Goal: Task Accomplishment & Management: Use online tool/utility

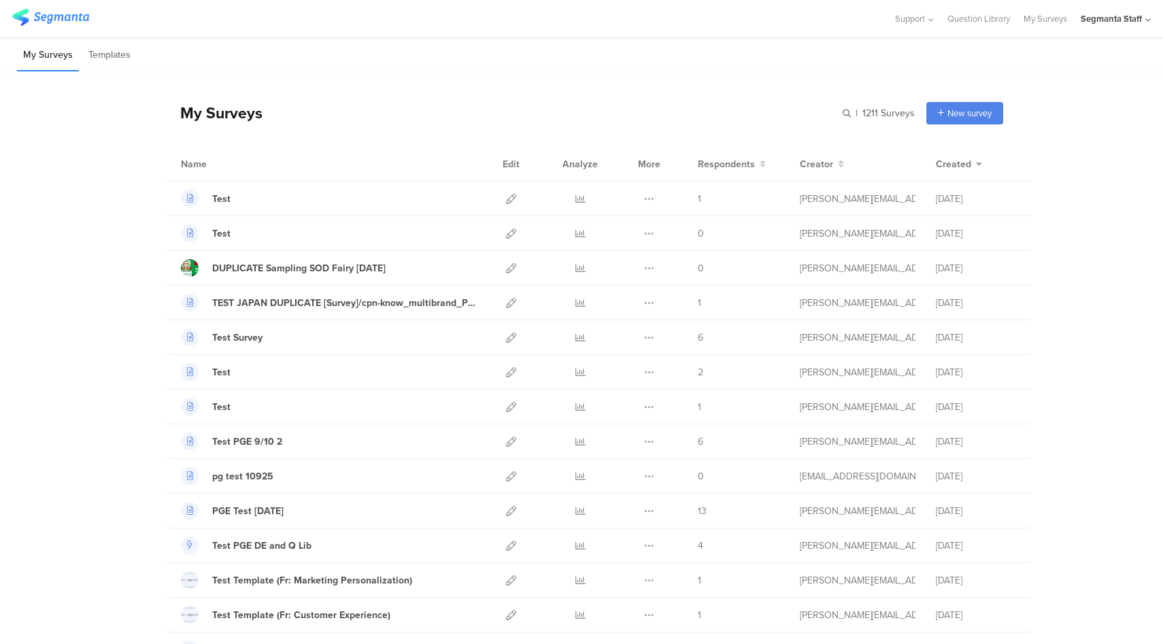
click at [1095, 16] on div "Segmanta Staff" at bounding box center [1111, 18] width 61 height 13
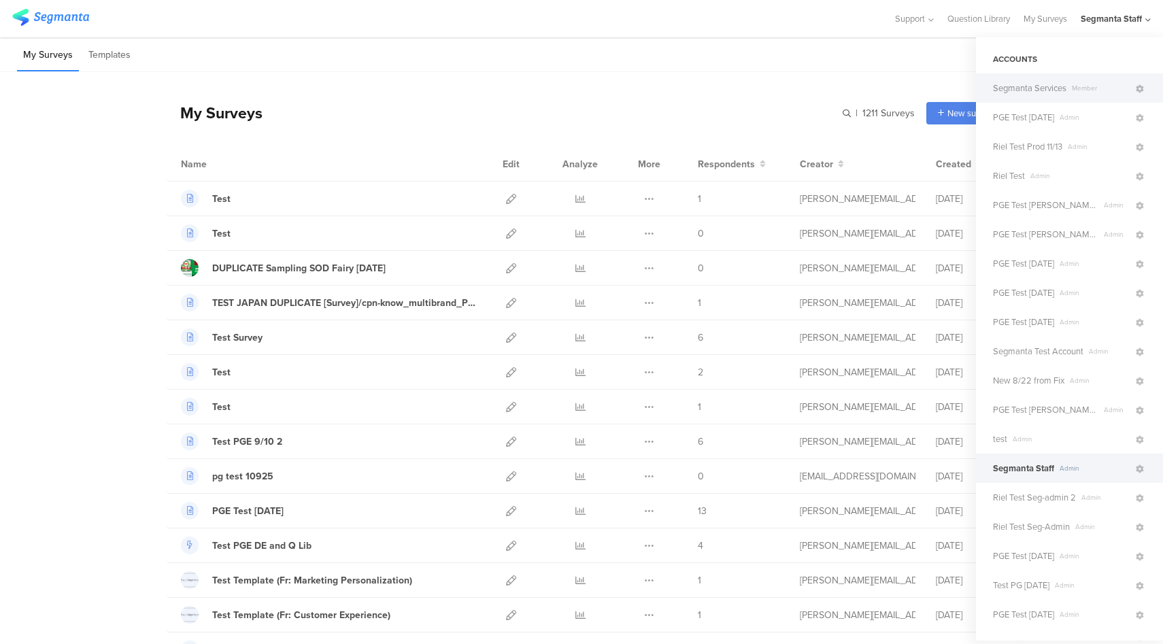
click at [1065, 86] on span "Segmanta Services" at bounding box center [1029, 88] width 73 height 13
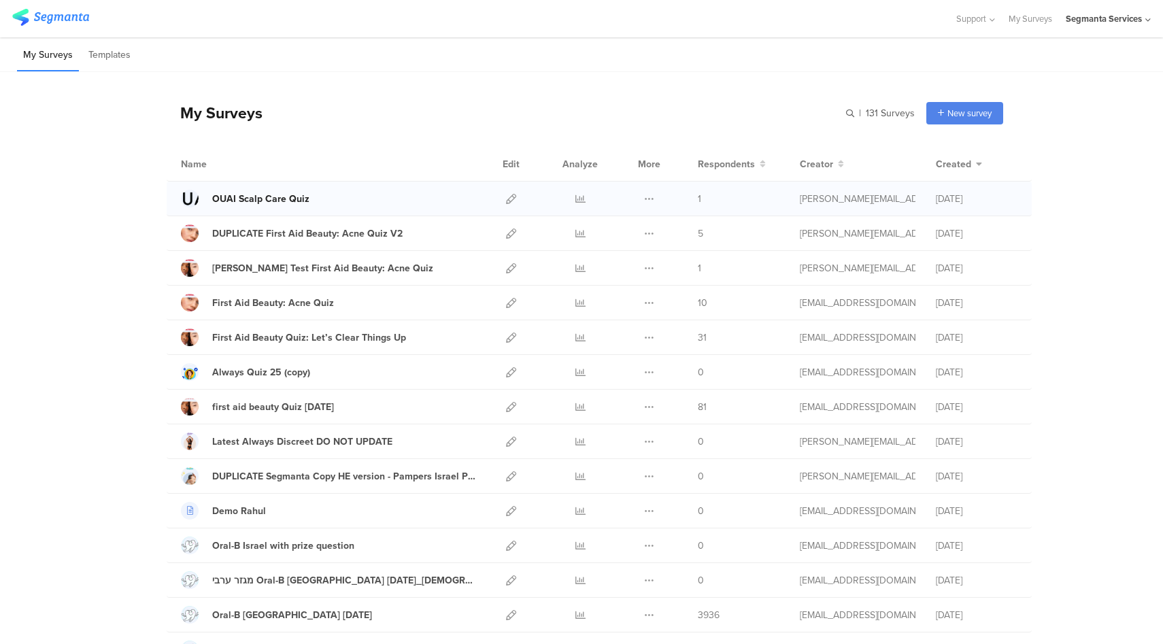
click at [233, 201] on div "OUAI Scalp Care Quiz" at bounding box center [260, 199] width 97 height 14
click at [645, 197] on icon at bounding box center [649, 199] width 10 height 10
click at [624, 237] on button "Duplicate" at bounding box center [622, 233] width 75 height 24
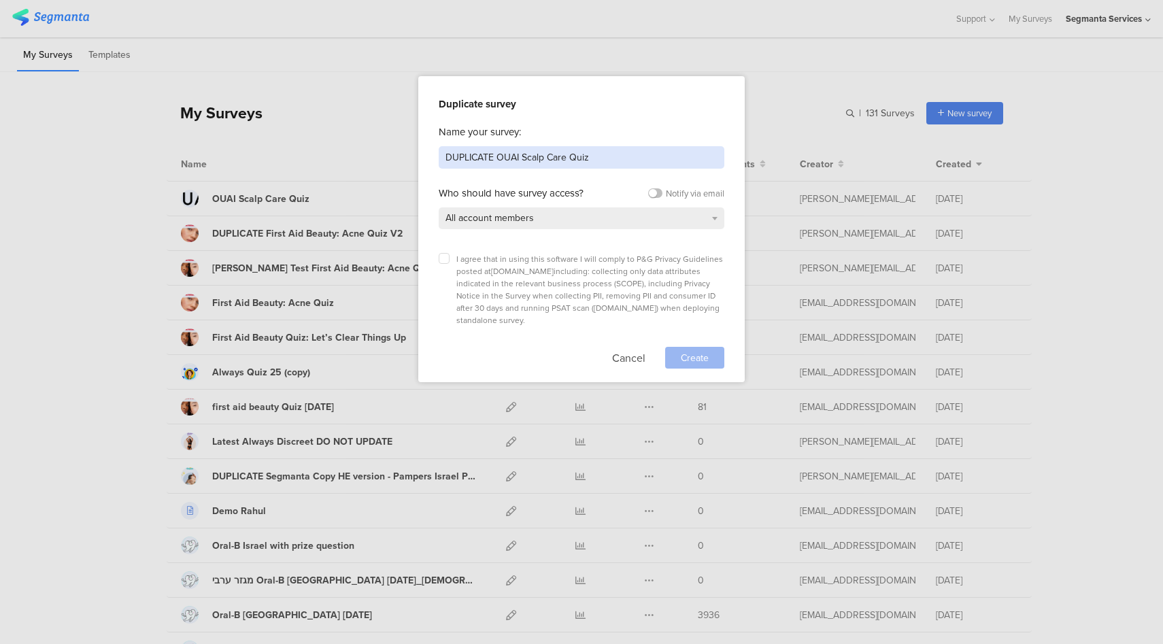
drag, startPoint x: 498, startPoint y: 154, endPoint x: 432, endPoint y: 156, distance: 65.3
click at [432, 156] on div "Duplicate survey Name your survey: DUPLICATE OUAI Scalp Care Quiz Who should ha…" at bounding box center [581, 229] width 326 height 306
drag, startPoint x: 515, startPoint y: 161, endPoint x: 471, endPoint y: 161, distance: 44.9
click at [471, 161] on input "OUAI Scalp Care Quiz" at bounding box center [582, 157] width 286 height 22
type input "OUAI Website Quiz"
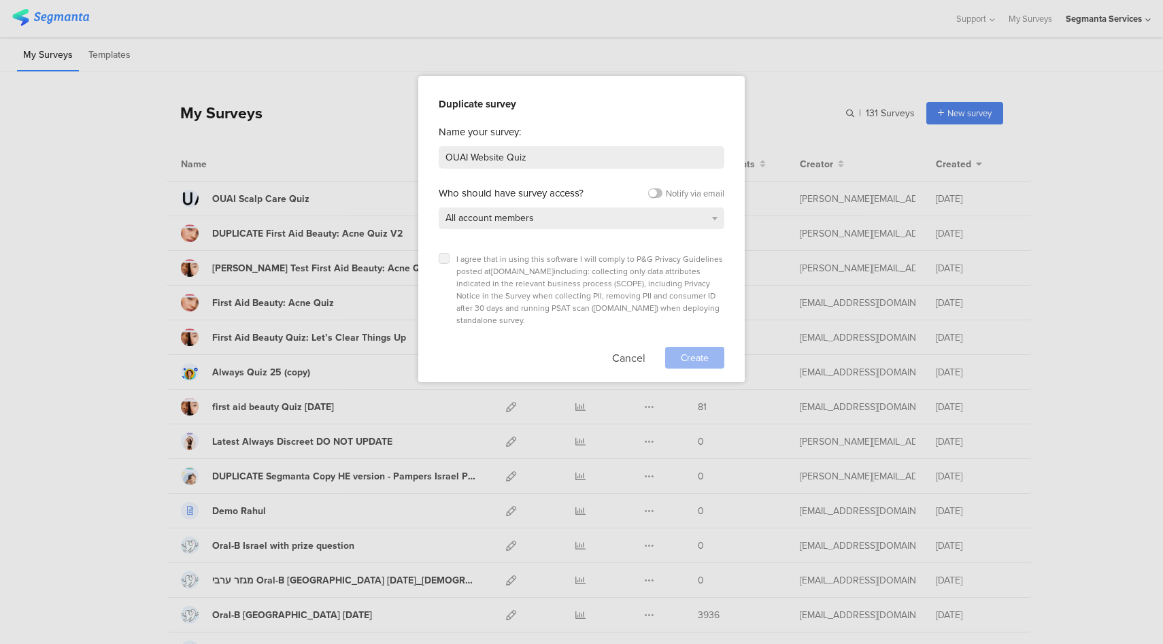
click at [447, 256] on label at bounding box center [444, 258] width 11 height 11
click at [0, 0] on input "checkbox" at bounding box center [0, 0] width 0 height 0
click at [716, 347] on div "Create" at bounding box center [694, 358] width 59 height 22
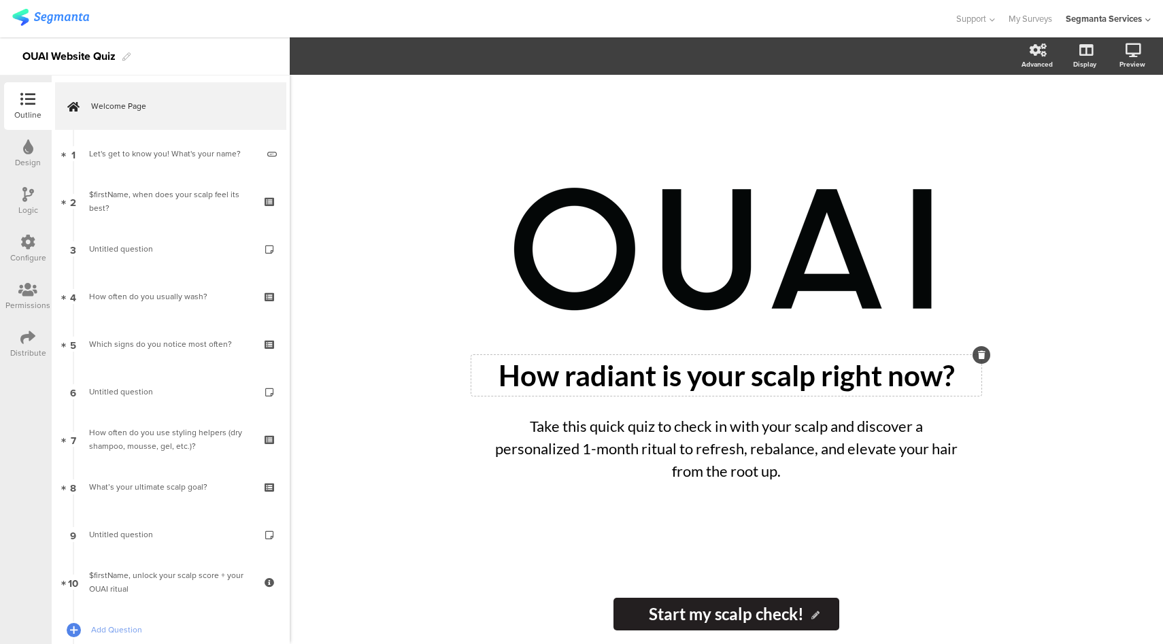
click at [641, 377] on div "How radiant is your scalp right now? How radiant is your scalp right now?" at bounding box center [726, 375] width 510 height 41
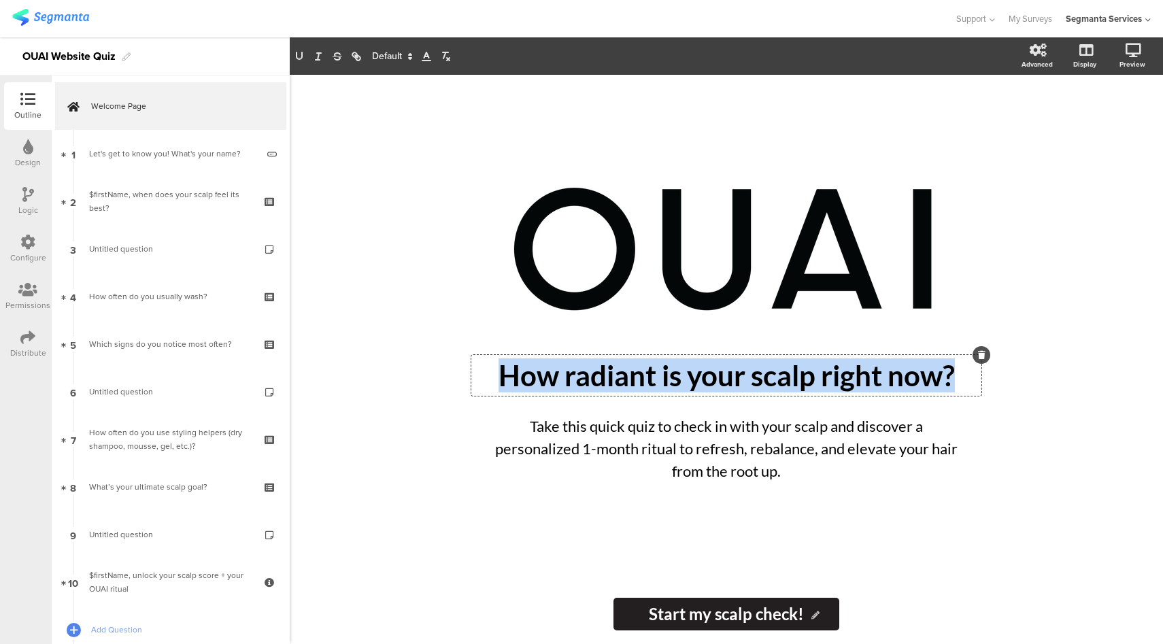
click at [641, 377] on p "How radiant is your scalp right now?" at bounding box center [726, 375] width 503 height 34
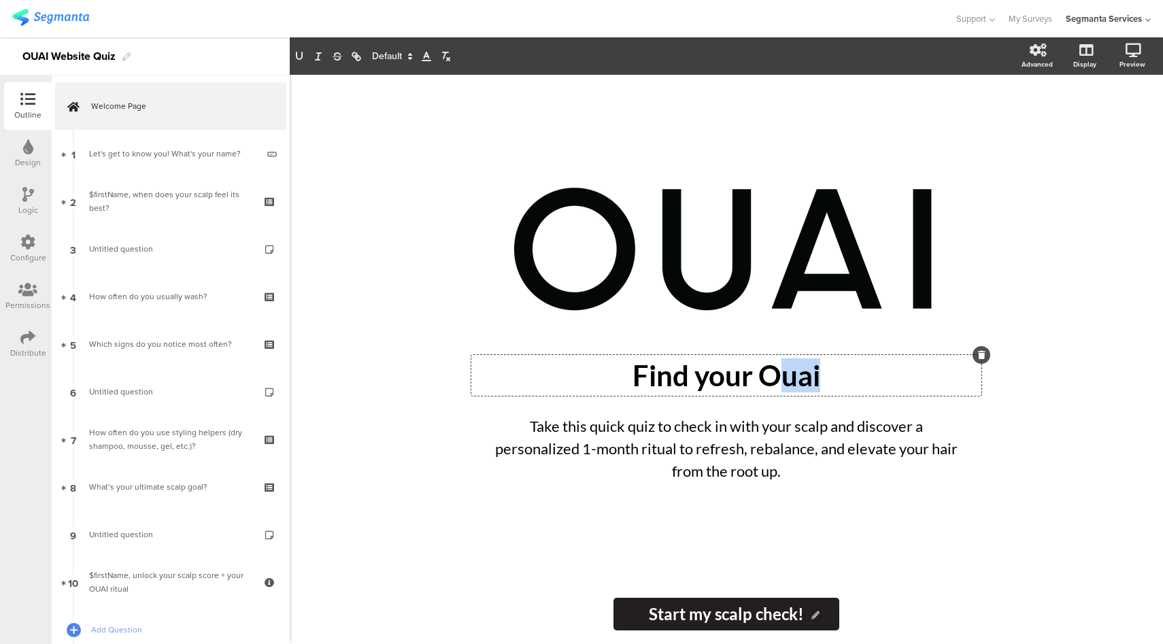
drag, startPoint x: 826, startPoint y: 368, endPoint x: 785, endPoint y: 373, distance: 40.4
click at [785, 373] on p "Find your Ouai" at bounding box center [726, 375] width 503 height 34
drag, startPoint x: 749, startPoint y: 380, endPoint x: 630, endPoint y: 377, distance: 119.0
click at [640, 377] on p "Find your OUAI" at bounding box center [726, 375] width 503 height 34
click at [717, 457] on div "Take this quick quiz to check in with your scalp and discover a personalized 1-…" at bounding box center [726, 448] width 483 height 74
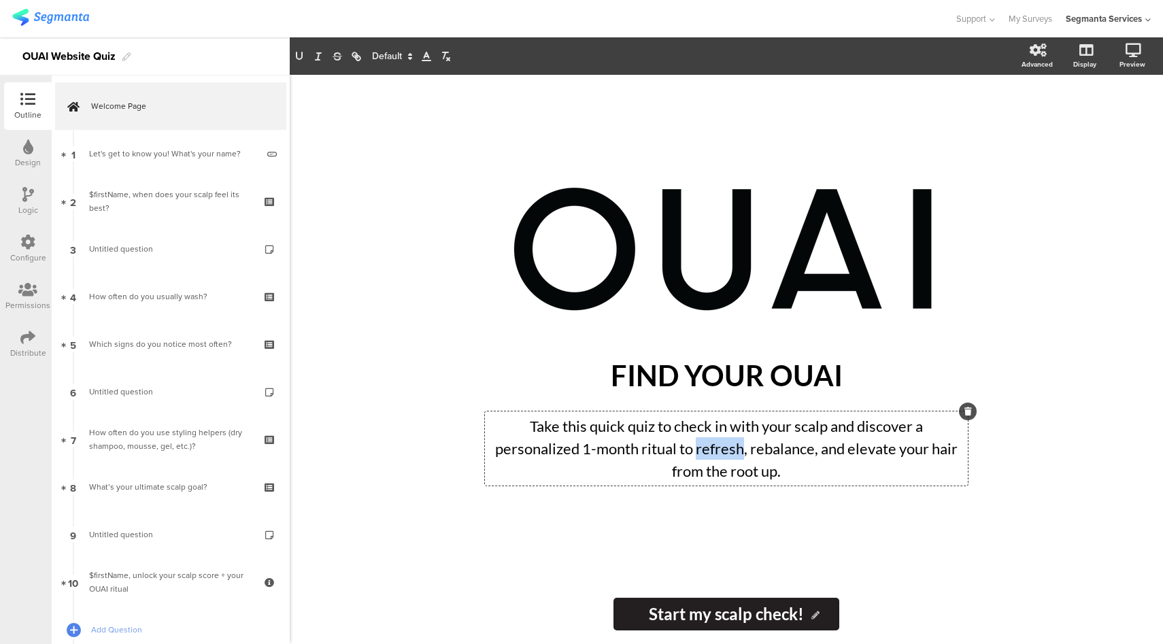
click at [717, 457] on p "Take this quick quiz to check in with your scalp and discover a personalized 1-…" at bounding box center [726, 448] width 476 height 67
click at [712, 460] on p "Take this quick quiz to check in with your scalp and discover a personalized 1-…" at bounding box center [726, 448] width 476 height 67
click at [712, 459] on p "Take this quick quiz to check in with your scalp and discover a personalized 1-…" at bounding box center [726, 448] width 476 height 67
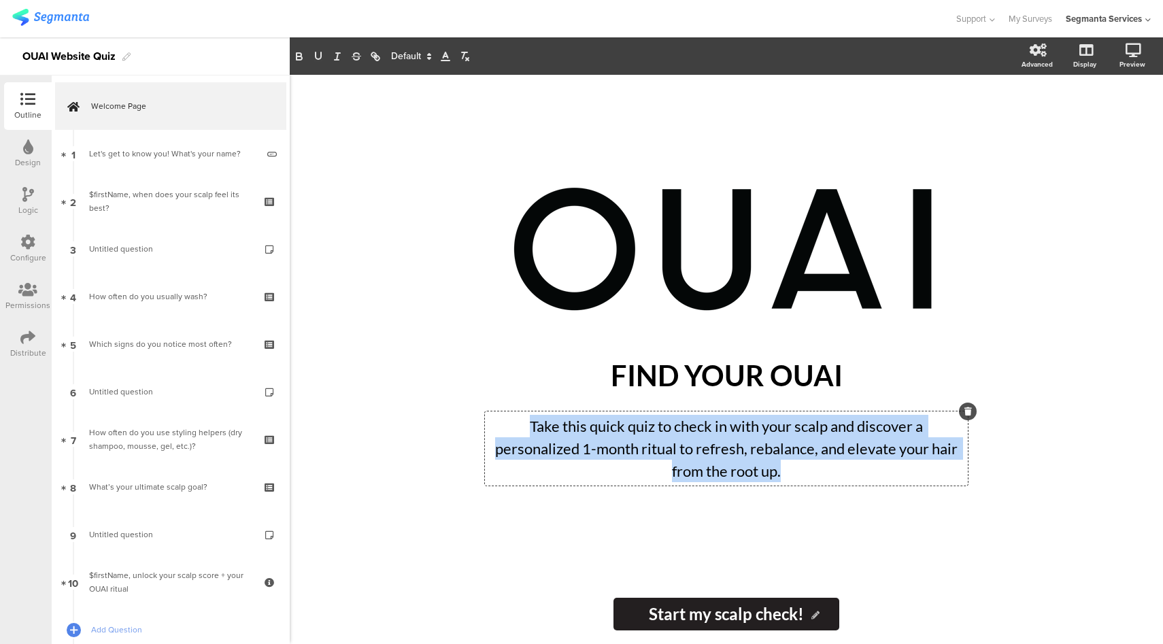
click at [713, 459] on p "Take this quick quiz to check in with your scalp and discover a personalized 1-…" at bounding box center [726, 448] width 476 height 67
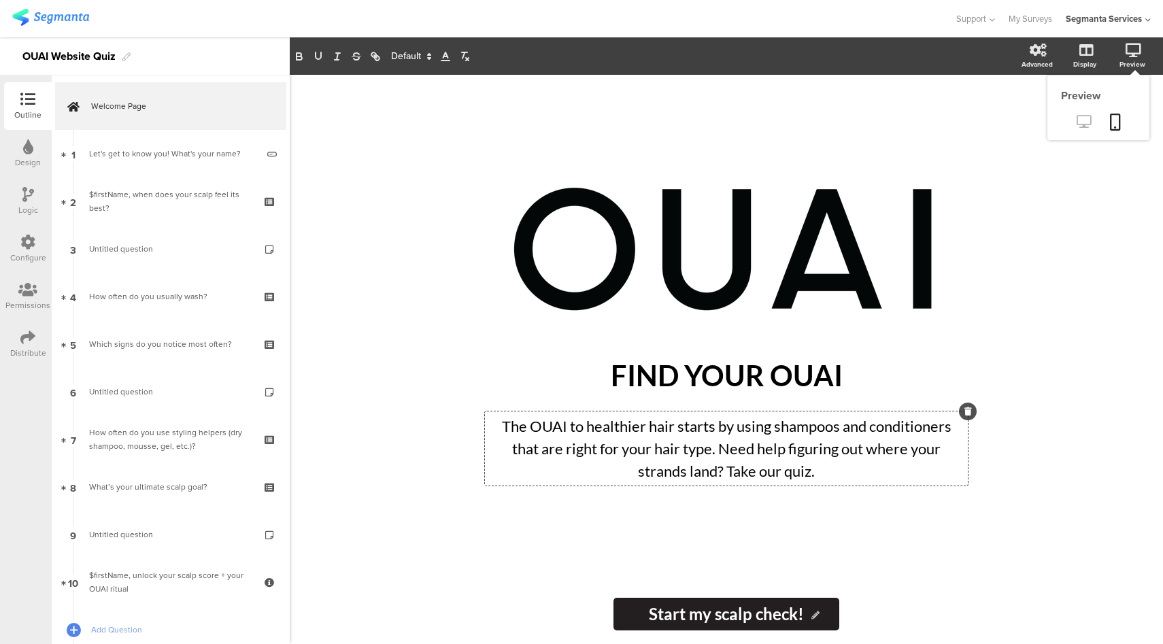
click at [1077, 127] on icon at bounding box center [1083, 121] width 14 height 13
click at [769, 613] on input "Start my scalp check!" at bounding box center [725, 614] width 225 height 33
type input "TAKE OUR QUIZ"
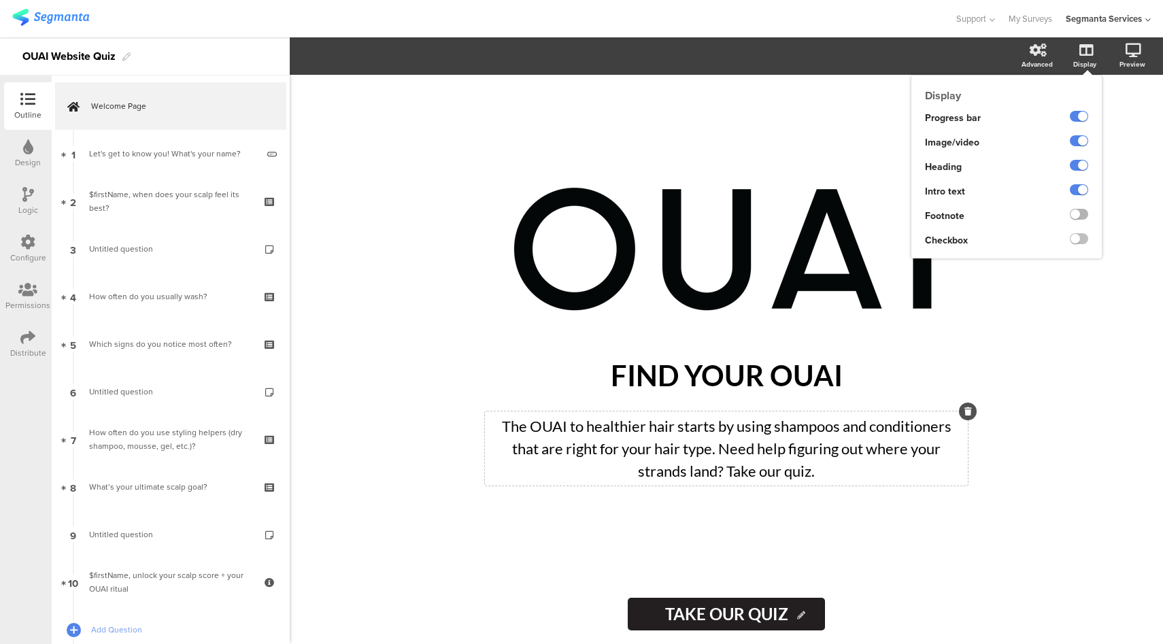
click at [1078, 220] on label at bounding box center [1079, 214] width 18 height 11
click at [0, 0] on input "checkbox" at bounding box center [0, 0] width 0 height 0
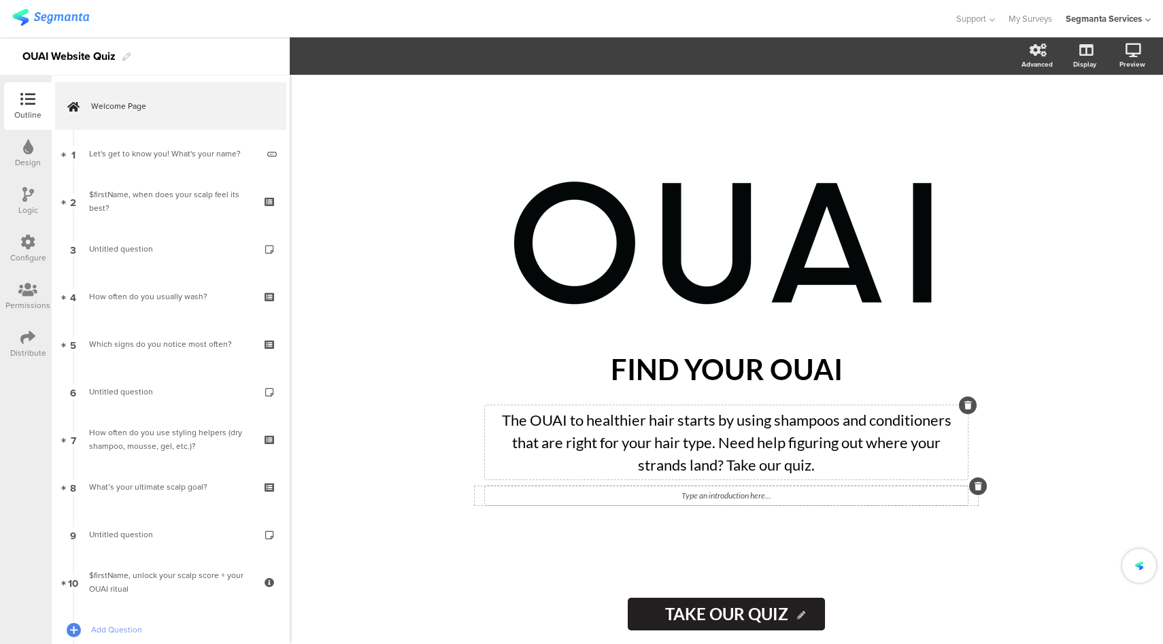
click at [733, 489] on div "Type an introduction here..." at bounding box center [726, 495] width 483 height 19
drag, startPoint x: 785, startPoint y: 500, endPoint x: 670, endPoint y: 500, distance: 114.9
click at [670, 500] on p "It’s For you, not fixing you" at bounding box center [726, 496] width 476 height 12
click at [1088, 131] on link at bounding box center [1083, 123] width 33 height 22
click at [683, 234] on icon at bounding box center [693, 241] width 46 height 46
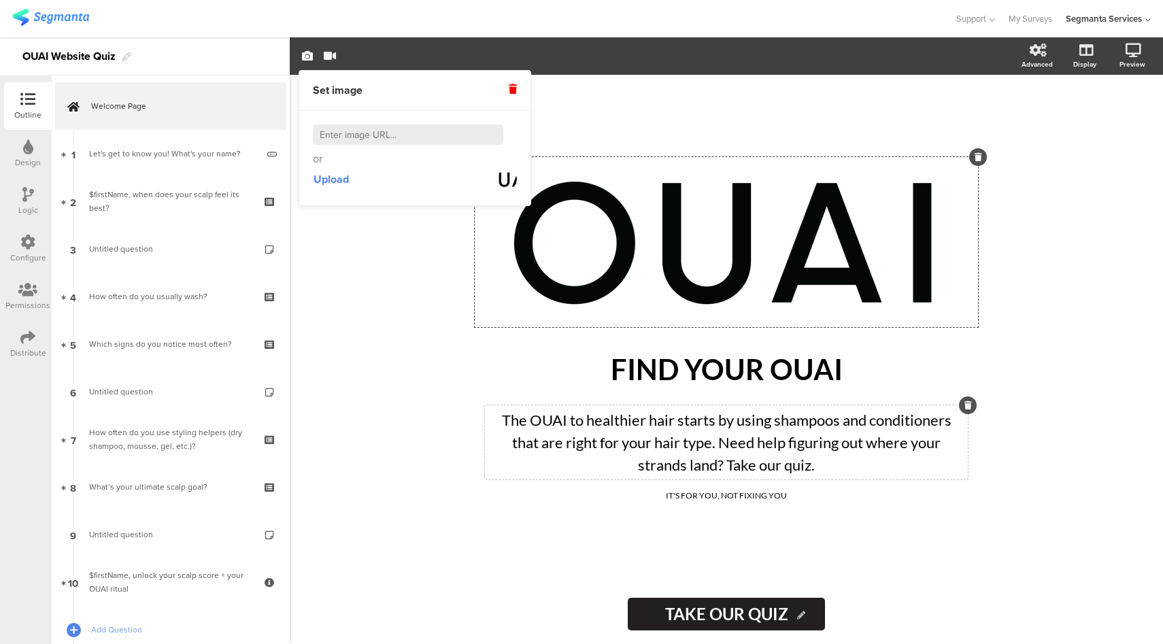
click at [375, 139] on input at bounding box center [408, 134] width 190 height 20
paste input "https://theouai.com/cdn/shop/files/OUAI-Quiz-Branded-572x572-Mobile_1080x.jpg?v…"
type input "https://theouai.com/cdn/shop/files/OUAI-Quiz-Branded-572x572-Mobile_1080x.jpg?v…"
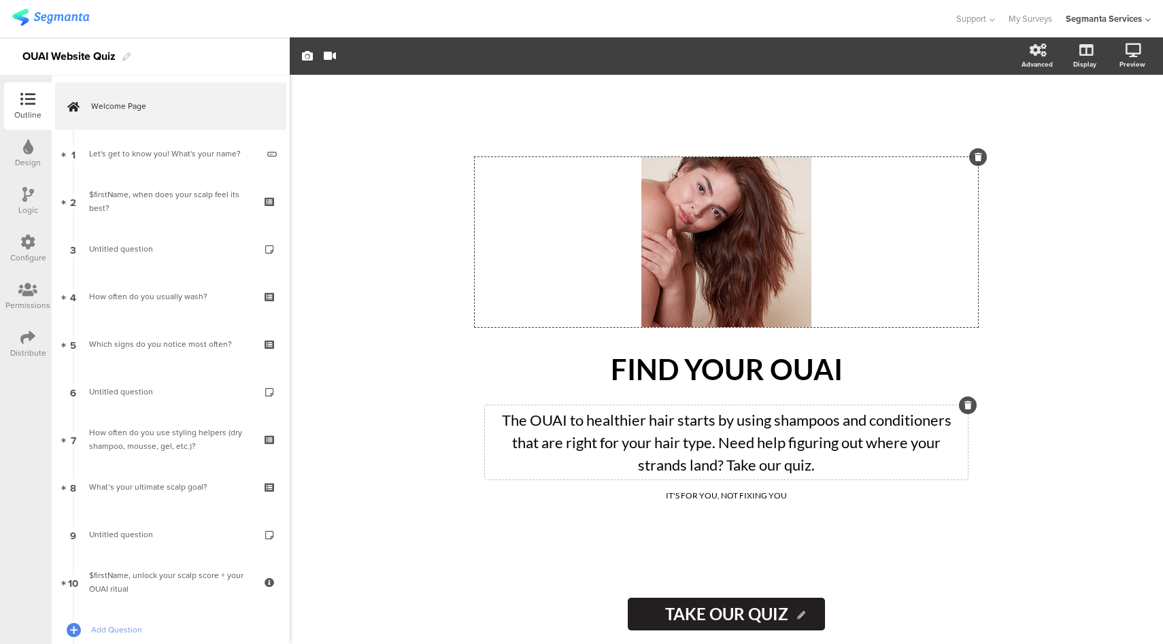
click at [740, 27] on div at bounding box center [477, 18] width 930 height 22
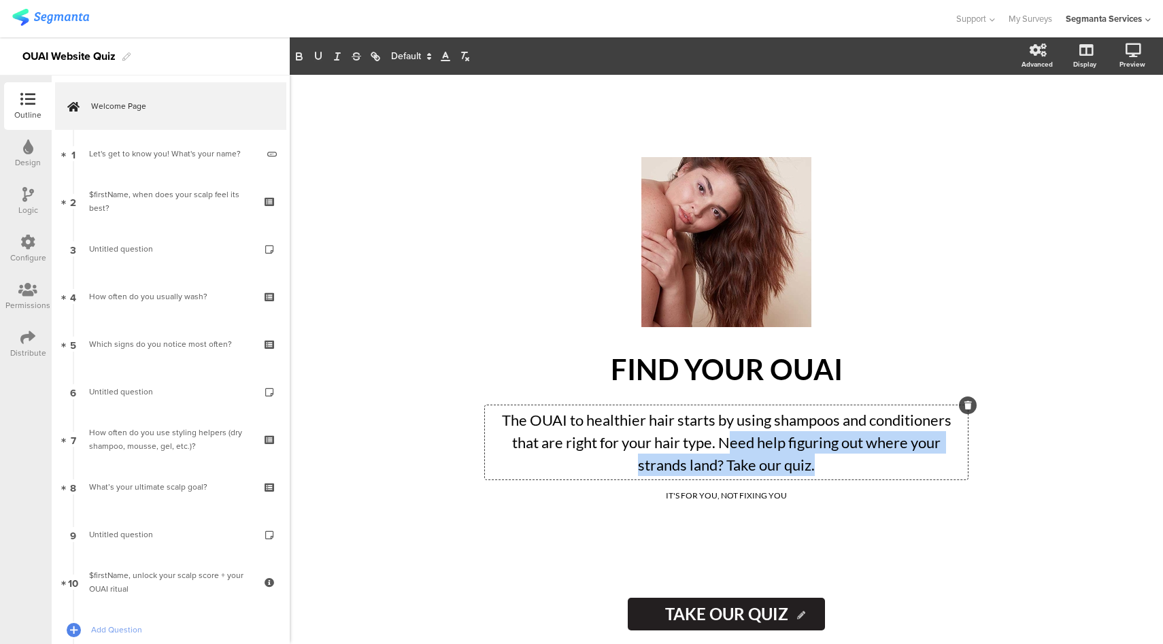
drag, startPoint x: 728, startPoint y: 466, endPoint x: 829, endPoint y: 475, distance: 101.7
click at [829, 475] on div "The OUAI to healthier hair starts by using shampoos and conditioners that are r…" at bounding box center [726, 442] width 483 height 74
click at [831, 469] on p "The OUAI to healthier hair starts by using shampoos and conditioners that are r…" at bounding box center [726, 442] width 476 height 67
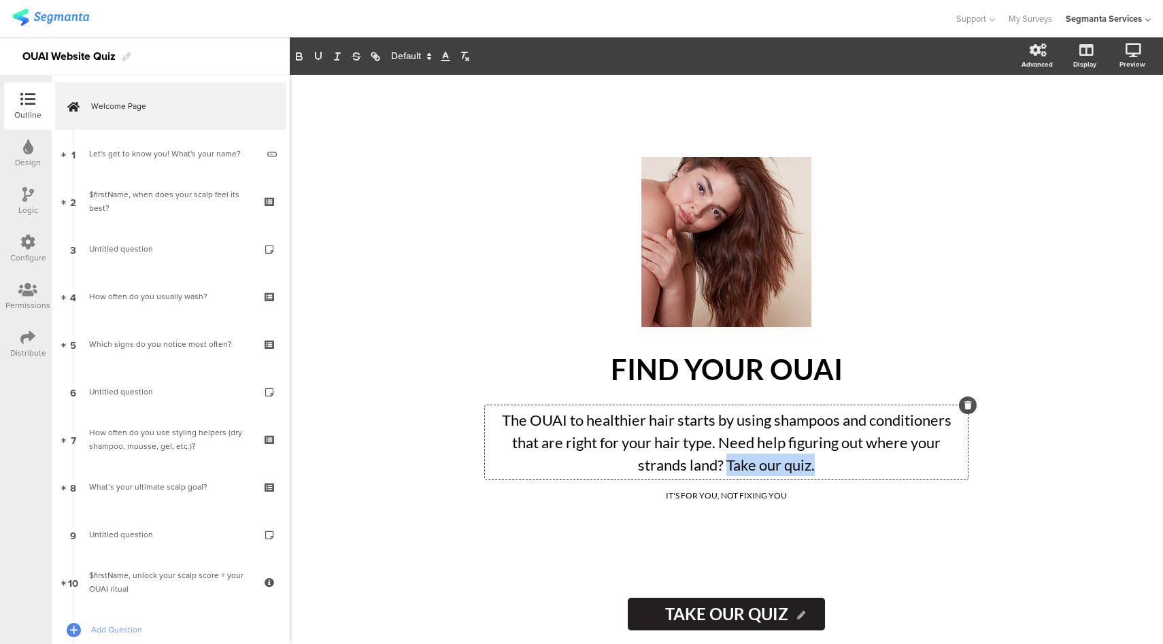
drag, startPoint x: 826, startPoint y: 467, endPoint x: 729, endPoint y: 466, distance: 96.6
click at [726, 471] on p "The OUAI to healthier hair starts by using shampoos and conditioners that are r…" at bounding box center [726, 442] width 476 height 67
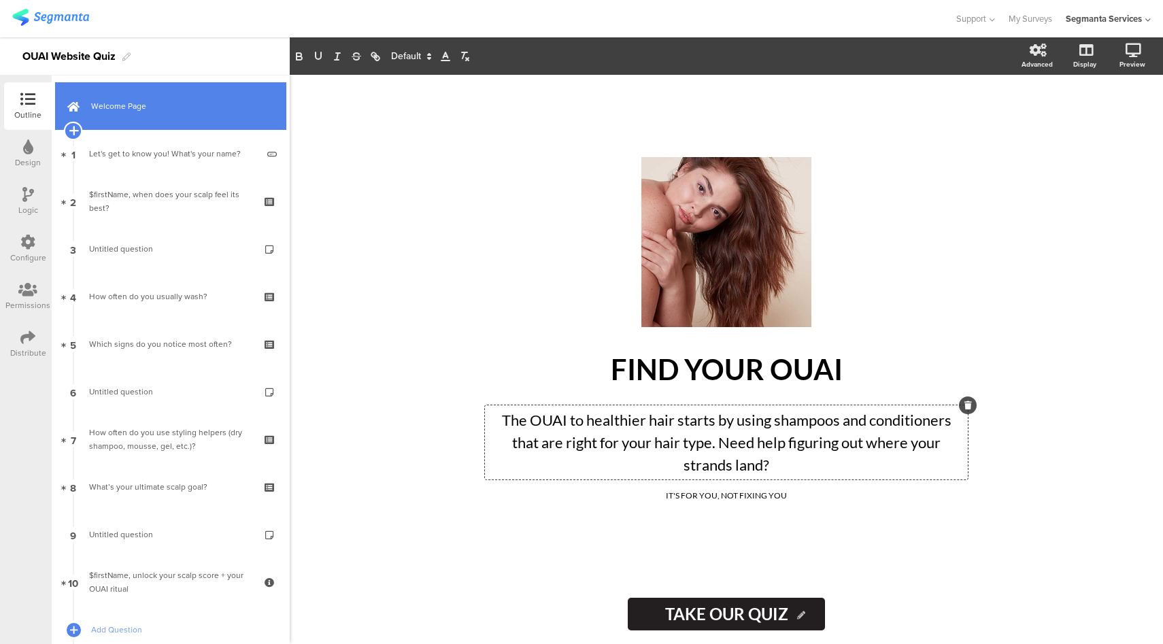
click at [75, 132] on icon at bounding box center [73, 130] width 9 height 12
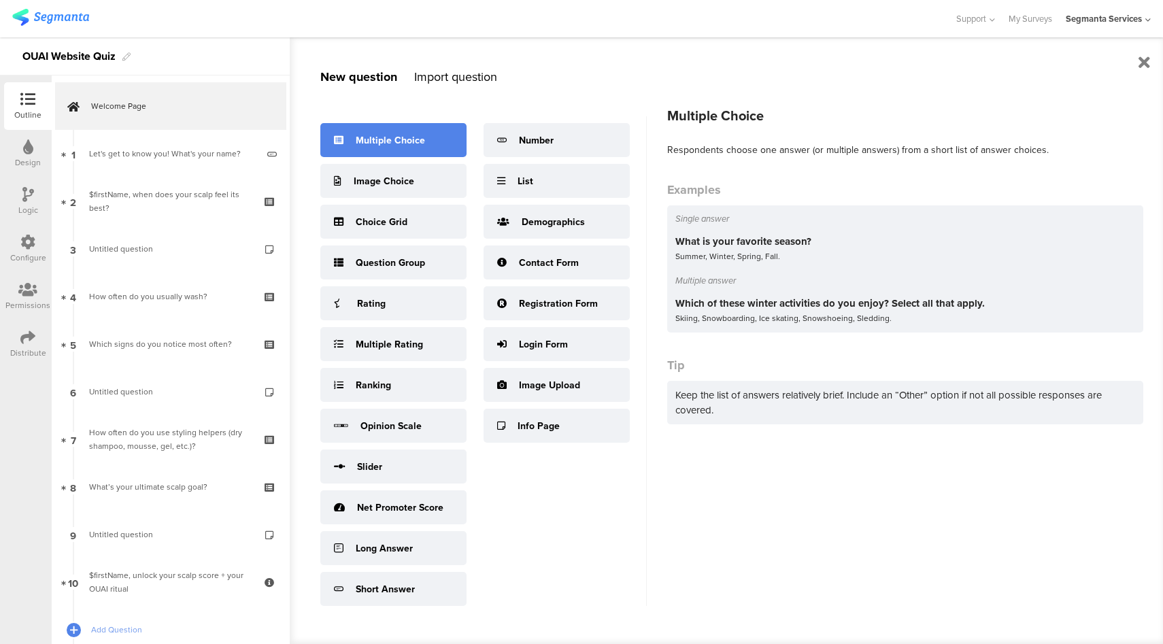
click at [374, 137] on div "Multiple Choice" at bounding box center [390, 140] width 69 height 14
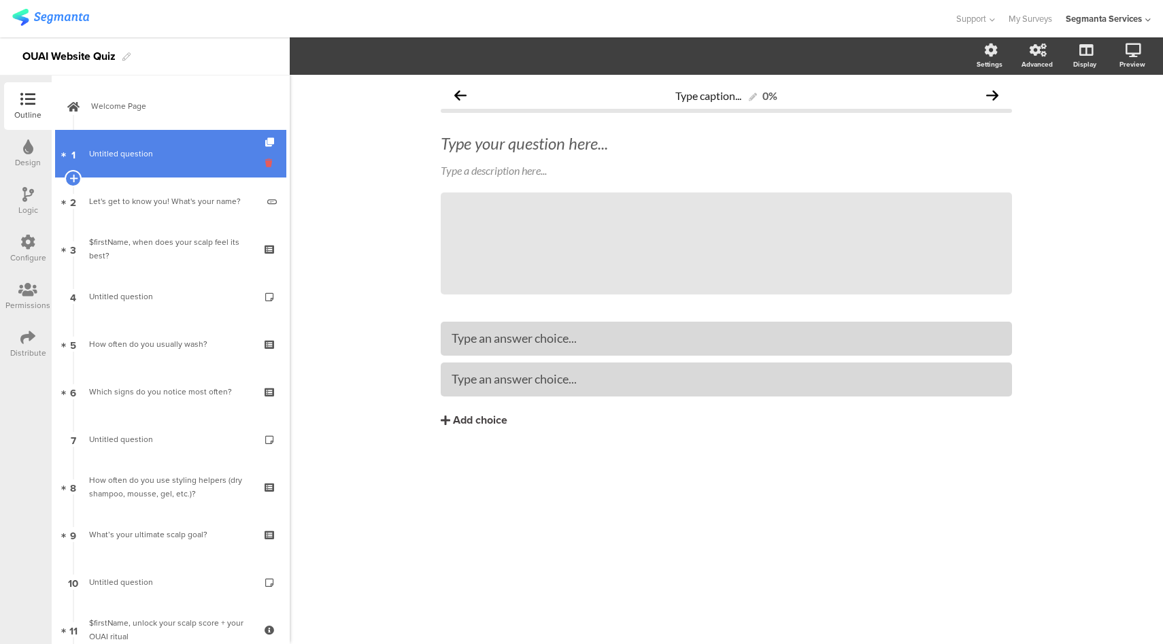
click at [265, 167] on icon at bounding box center [271, 162] width 12 height 13
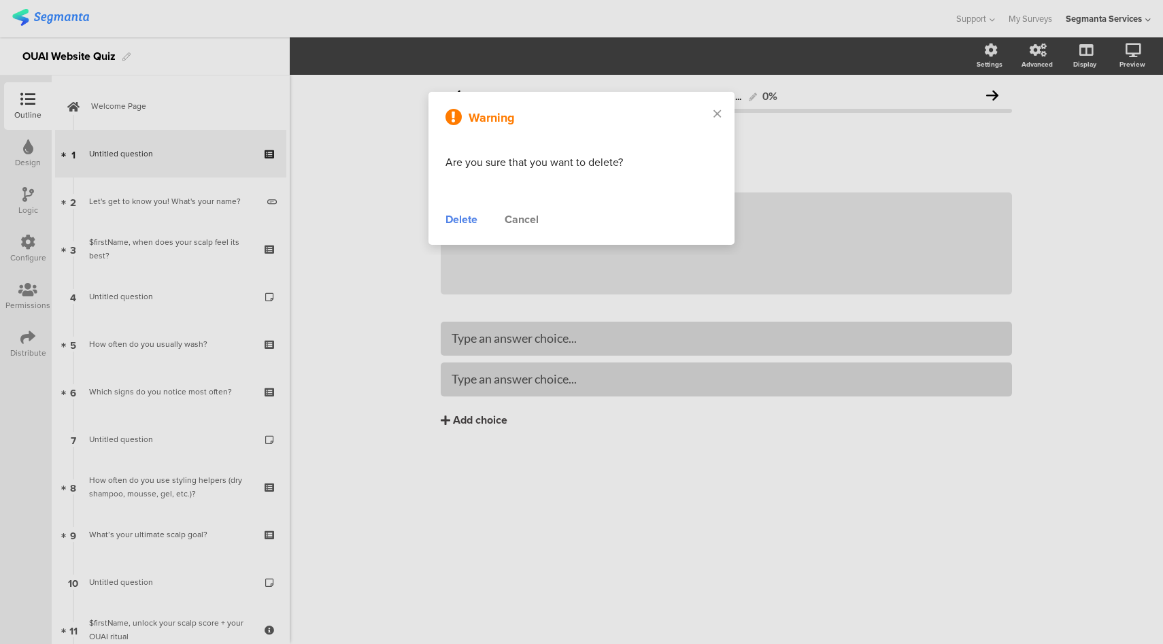
click at [465, 216] on div "Delete" at bounding box center [461, 219] width 32 height 16
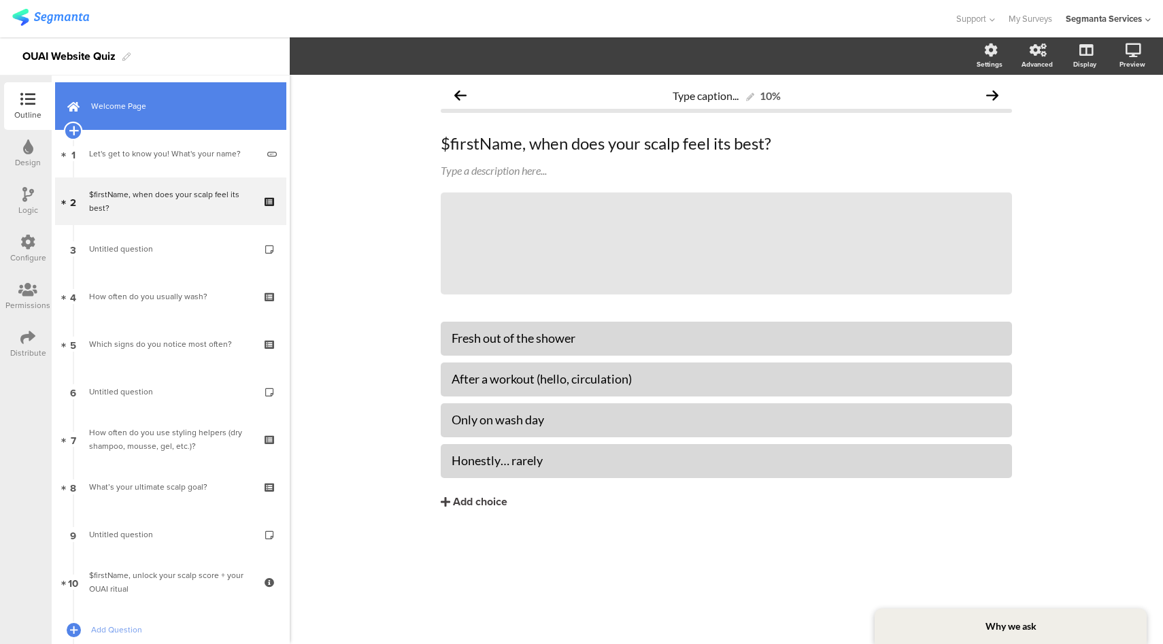
click at [76, 132] on icon at bounding box center [73, 130] width 9 height 12
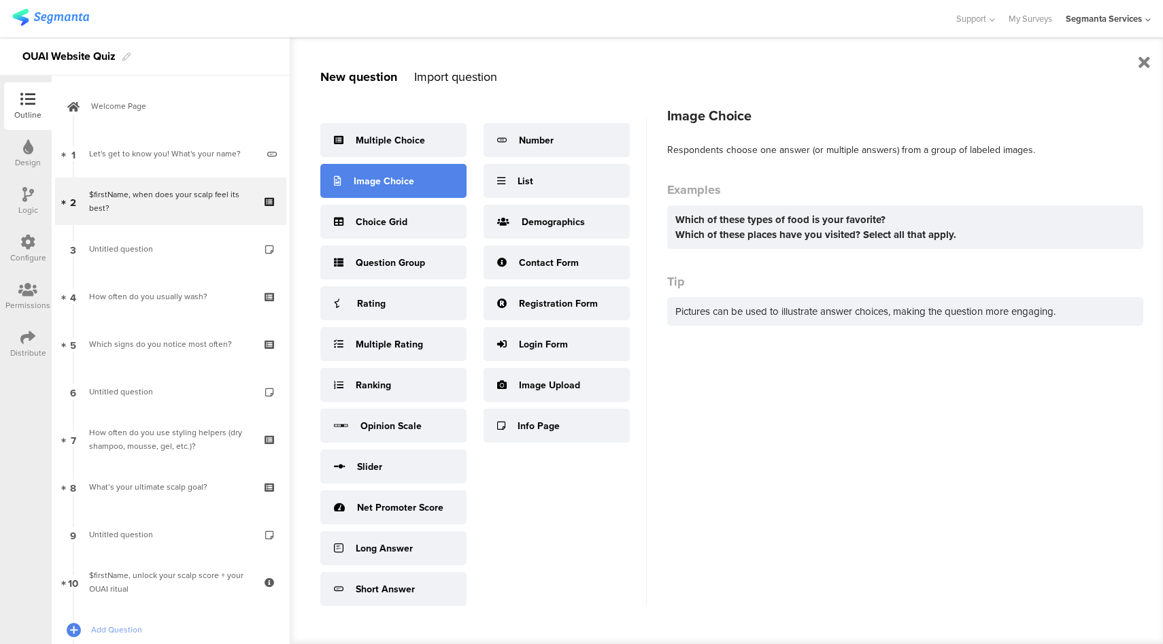
click at [426, 194] on div "Image Choice" at bounding box center [393, 181] width 146 height 34
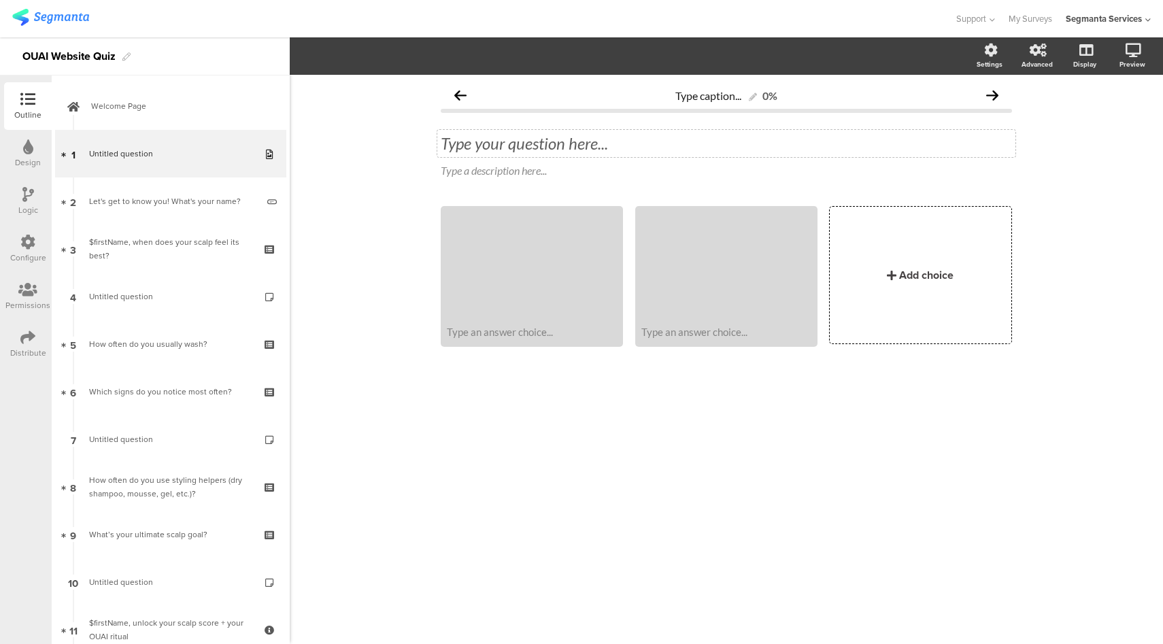
click at [526, 139] on div "Type your question here..." at bounding box center [726, 143] width 571 height 20
click at [532, 269] on div at bounding box center [532, 263] width 178 height 111
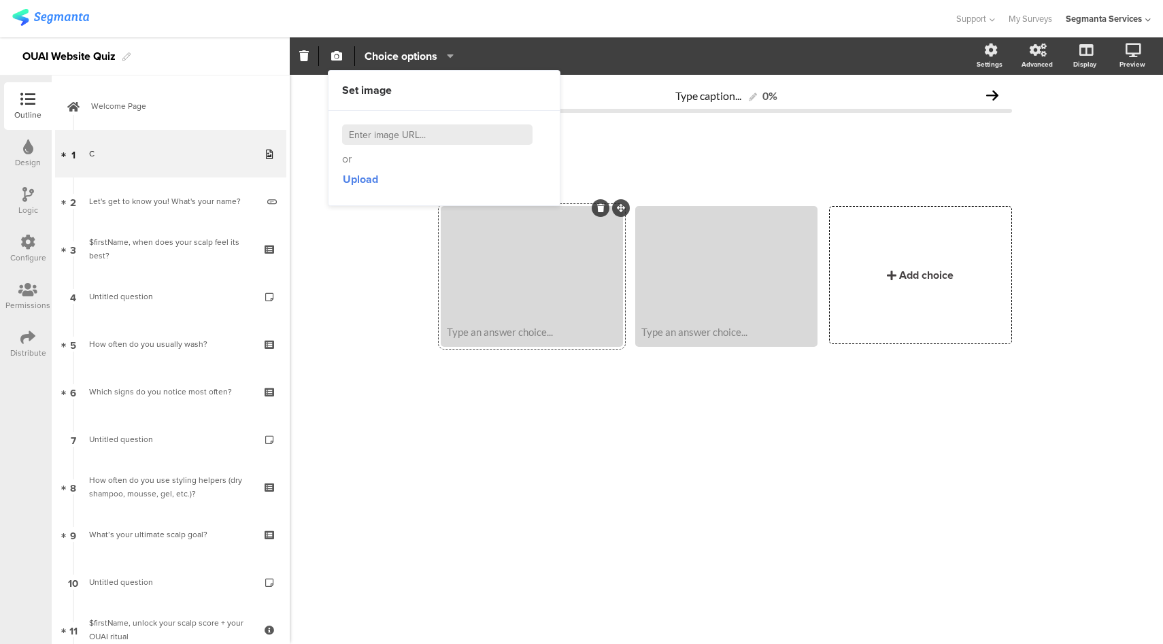
click at [420, 132] on input at bounding box center [437, 134] width 190 height 20
paste input "https://theouai.com/cdn/shop/files/Q1-Image-FINE-720x650-V2_900x.jpg?v=16182644…"
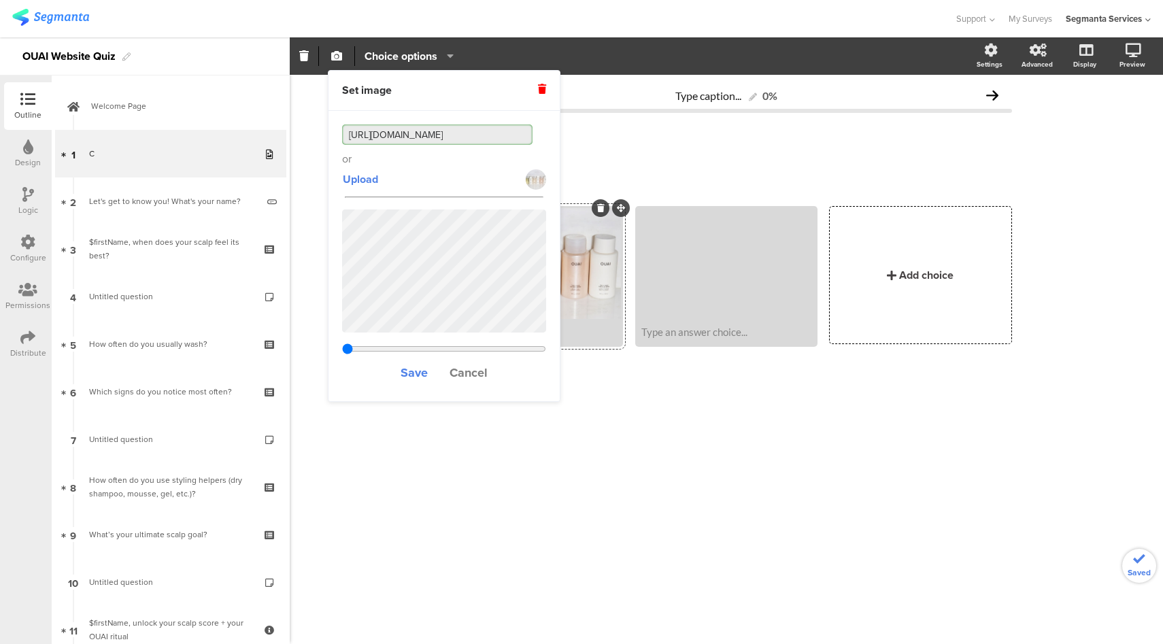
type input "https://theouai.com/cdn/shop/files/Q1-Image-FINE-720x650-V2_900x.jpg?v=16182644…"
type input "0.833666666666667"
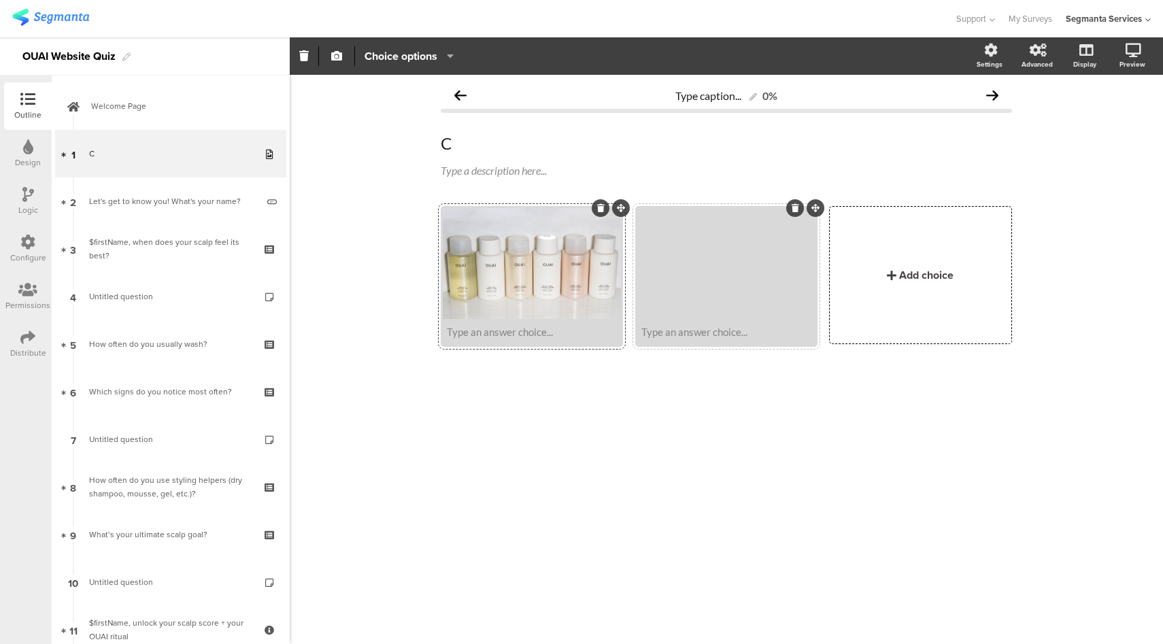
click at [706, 277] on div at bounding box center [726, 263] width 178 height 111
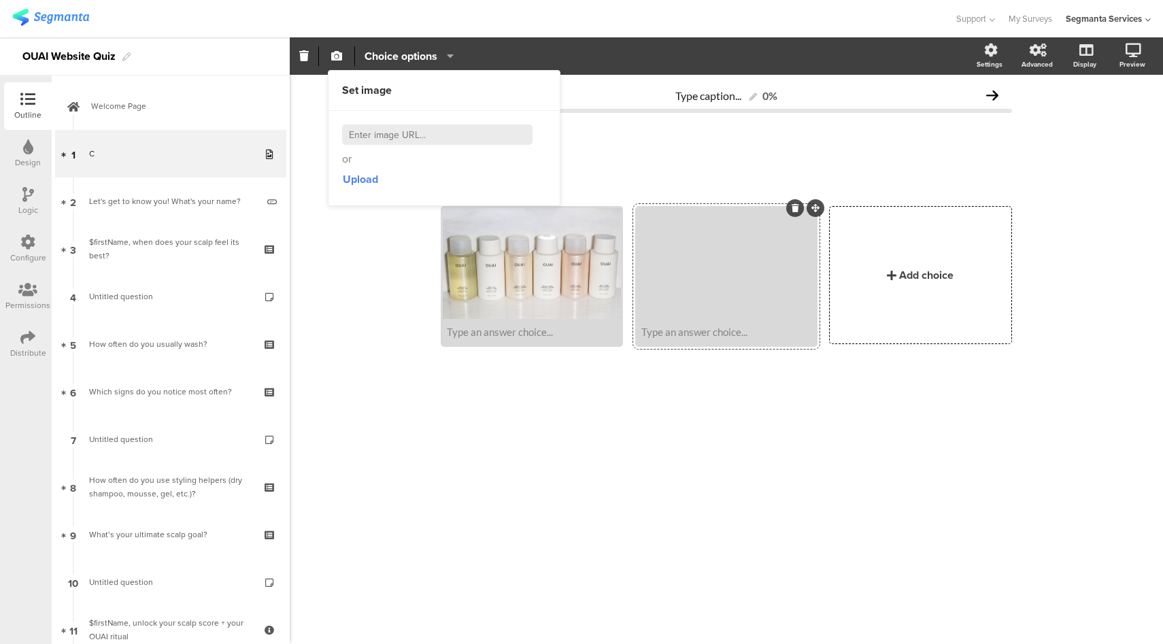
click at [395, 139] on input at bounding box center [437, 134] width 190 height 20
paste input "https://theouai.com/cdn/shop/files/Q1-Image-MEDIUM-720x650-V2_900x.jpg?v=161826…"
type input "https://theouai.com/cdn/shop/files/Q1-Image-MEDIUM-720x650-V2_900x.jpg?v=161826…"
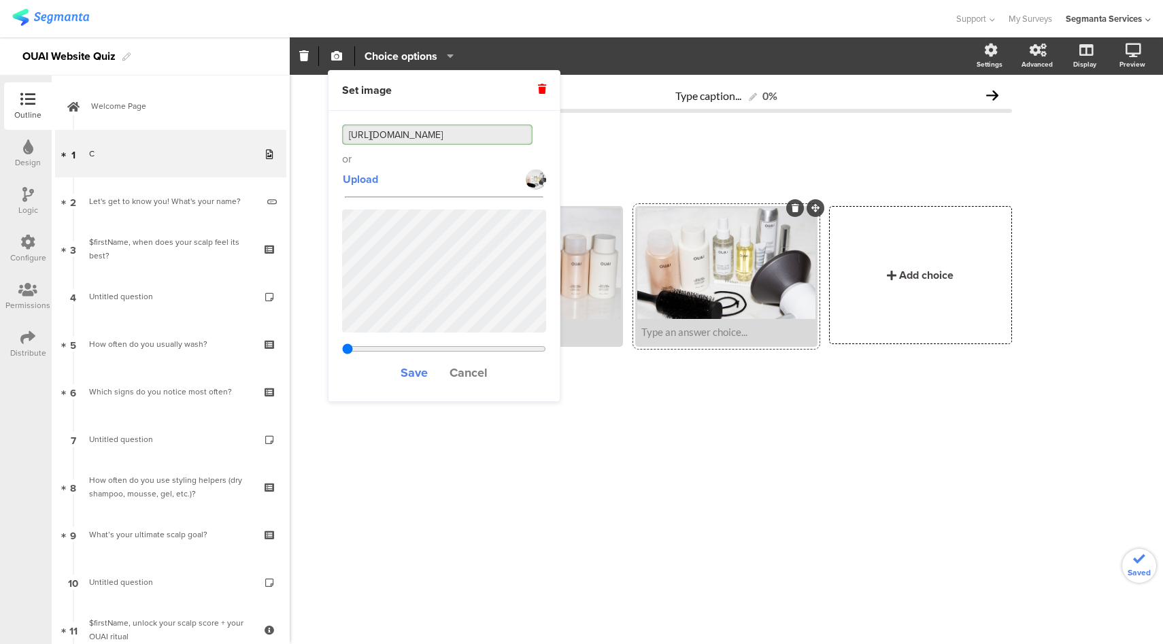
type input "0.833666666666667"
click at [906, 292] on div "Add choice" at bounding box center [920, 275] width 181 height 137
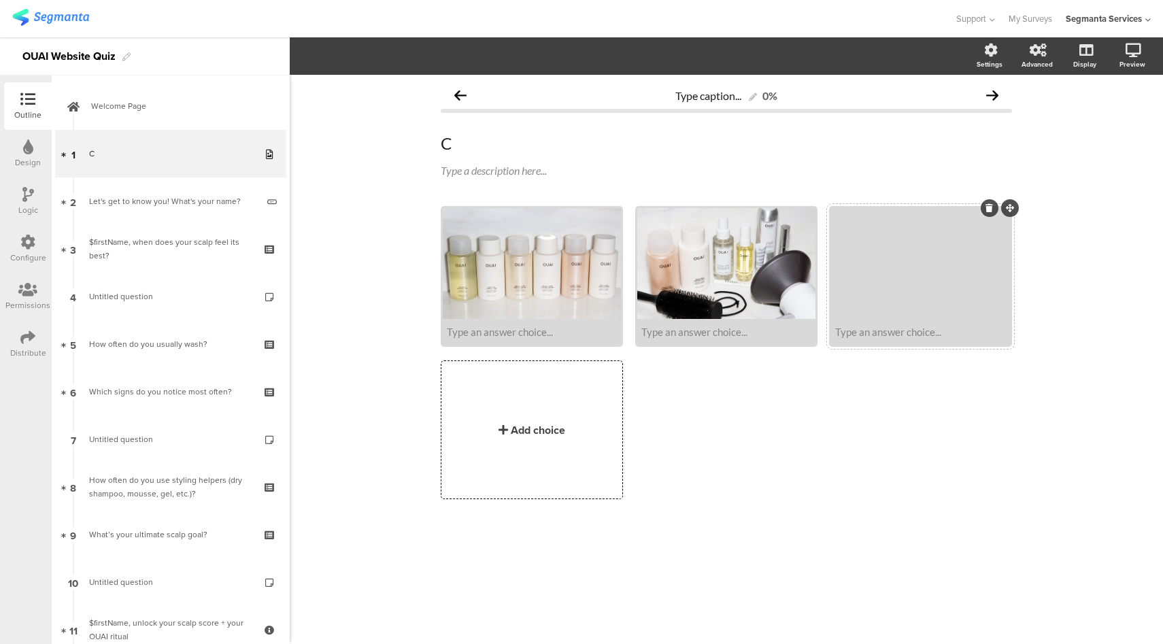
click at [928, 258] on div at bounding box center [920, 263] width 178 height 111
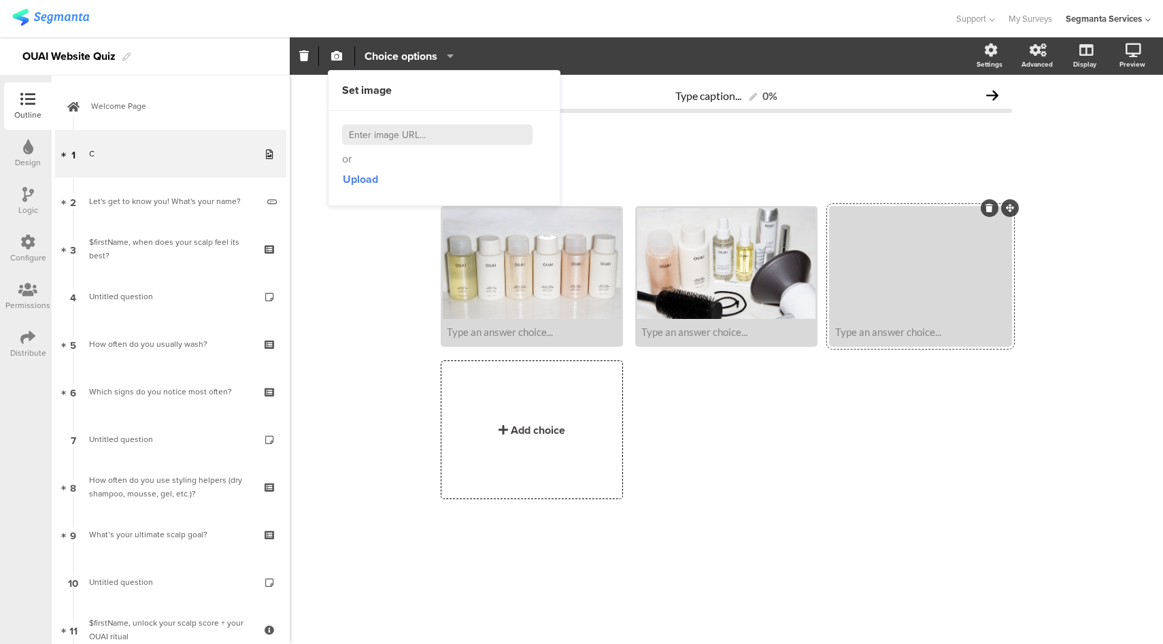
click at [396, 135] on input at bounding box center [437, 134] width 190 height 20
paste input "https://theouai.com/cdn/shop/files/Q1-Image-THICK-720x650-V2_900x.jpg?v=1618264…"
type input "https://theouai.com/cdn/shop/files/Q1-Image-THICK-720x650-V2_900x.jpg?v=1618264…"
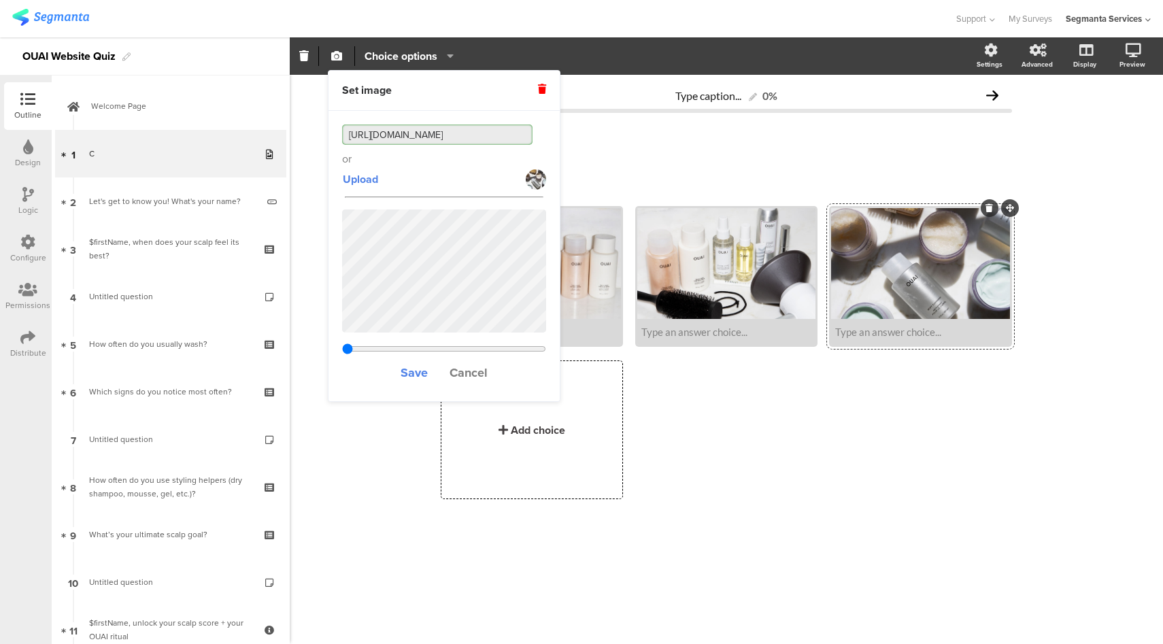
type input "0.833666666666667"
click at [626, 133] on div "C C" at bounding box center [726, 143] width 578 height 27
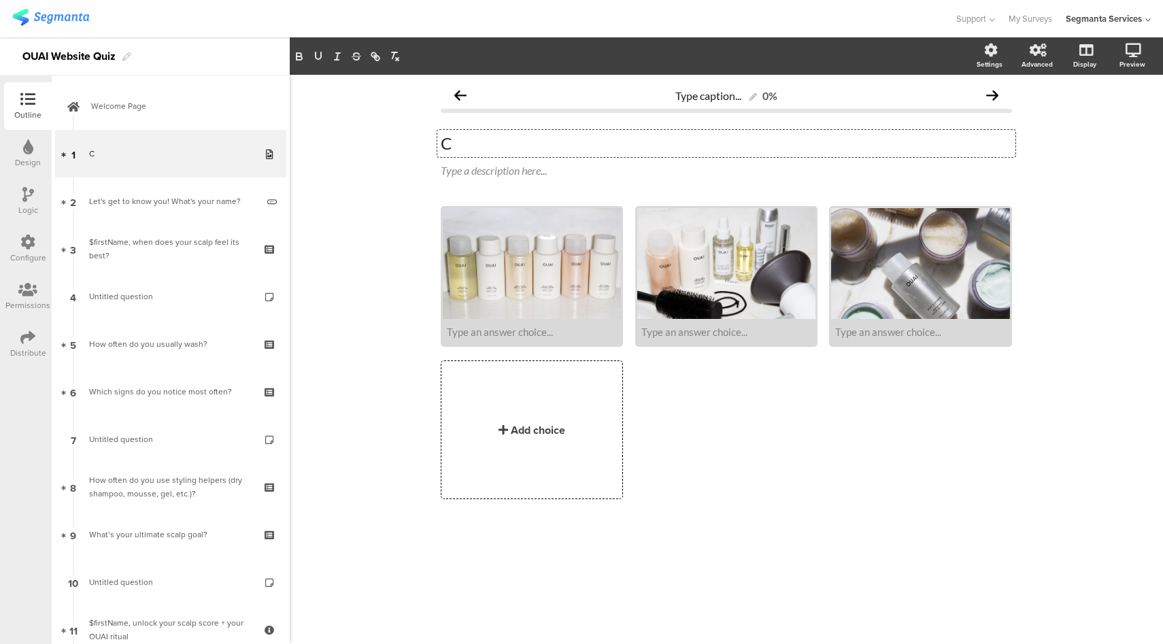
click at [621, 146] on p "C" at bounding box center [726, 143] width 571 height 20
drag, startPoint x: 607, startPoint y: 146, endPoint x: 457, endPoint y: 141, distance: 150.4
click at [457, 141] on p "Choose your Ouai" at bounding box center [726, 143] width 571 height 20
click at [483, 139] on p "Choose your Ouai" at bounding box center [726, 143] width 571 height 20
drag, startPoint x: 492, startPoint y: 144, endPoint x: 455, endPoint y: 148, distance: 37.6
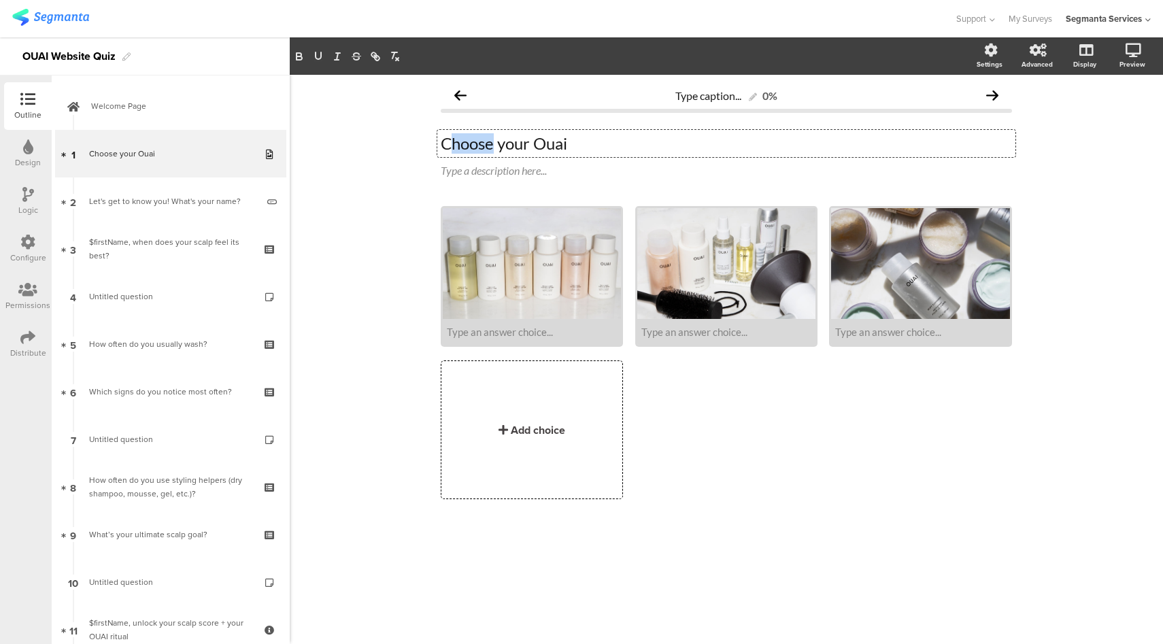
click at [455, 148] on p "Choose your Ouai" at bounding box center [726, 143] width 571 height 20
click at [588, 144] on p "CHOOSE YOUR Ouai" at bounding box center [726, 143] width 571 height 20
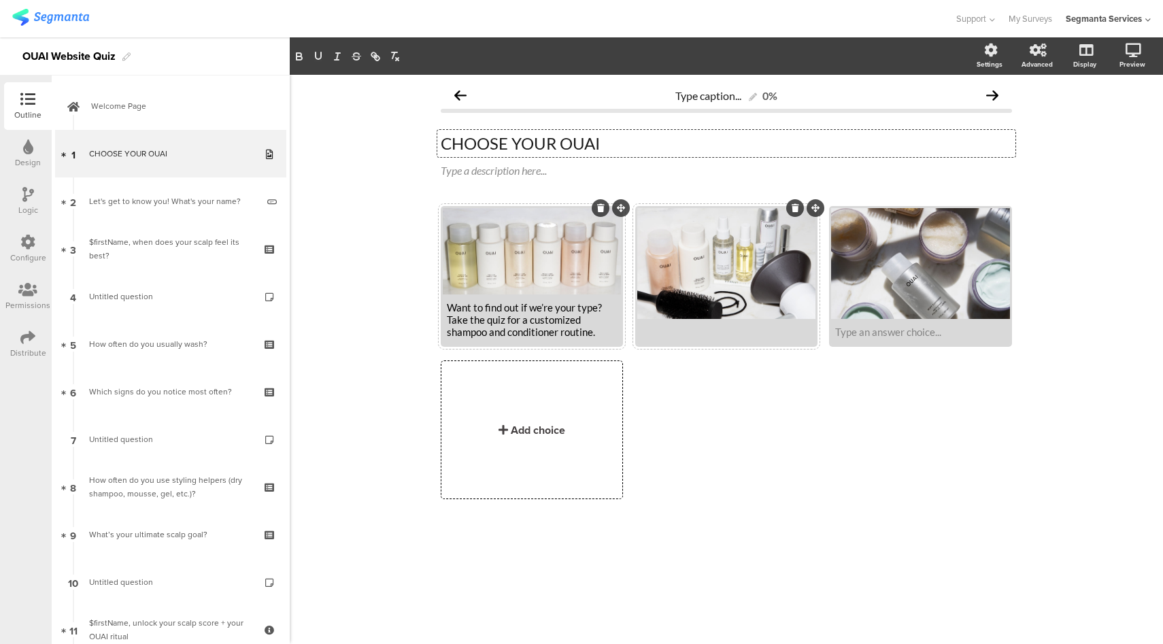
click at [756, 334] on div at bounding box center [726, 332] width 170 height 12
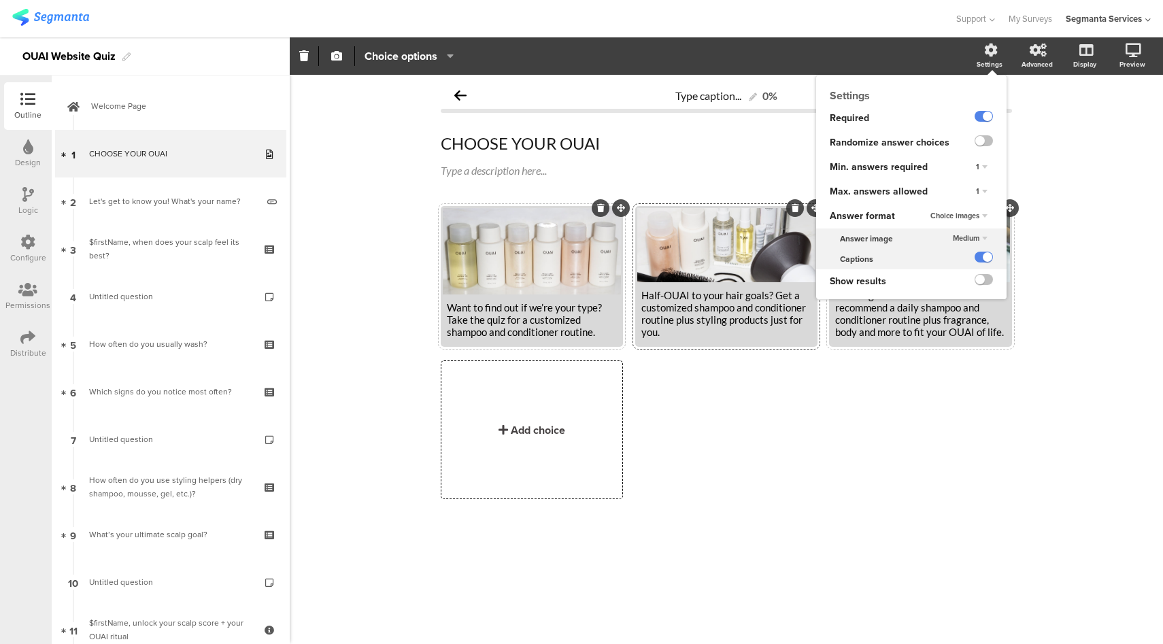
click at [978, 235] on span "Medium" at bounding box center [966, 238] width 27 height 11
click at [971, 279] on div "Large" at bounding box center [962, 280] width 80 height 14
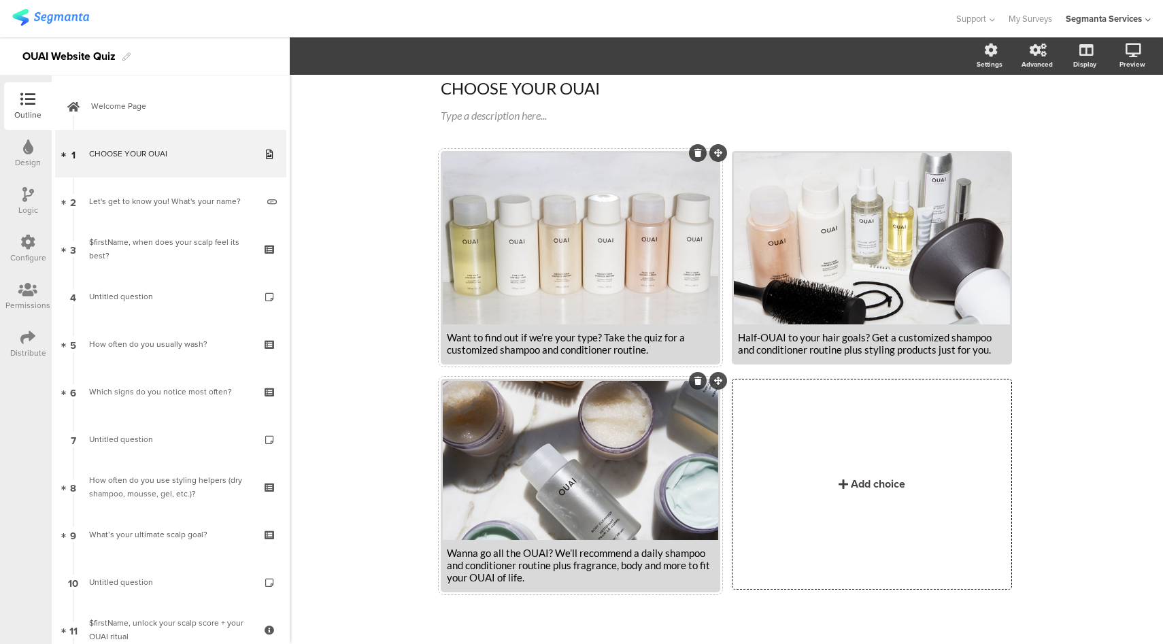
scroll to position [61, 0]
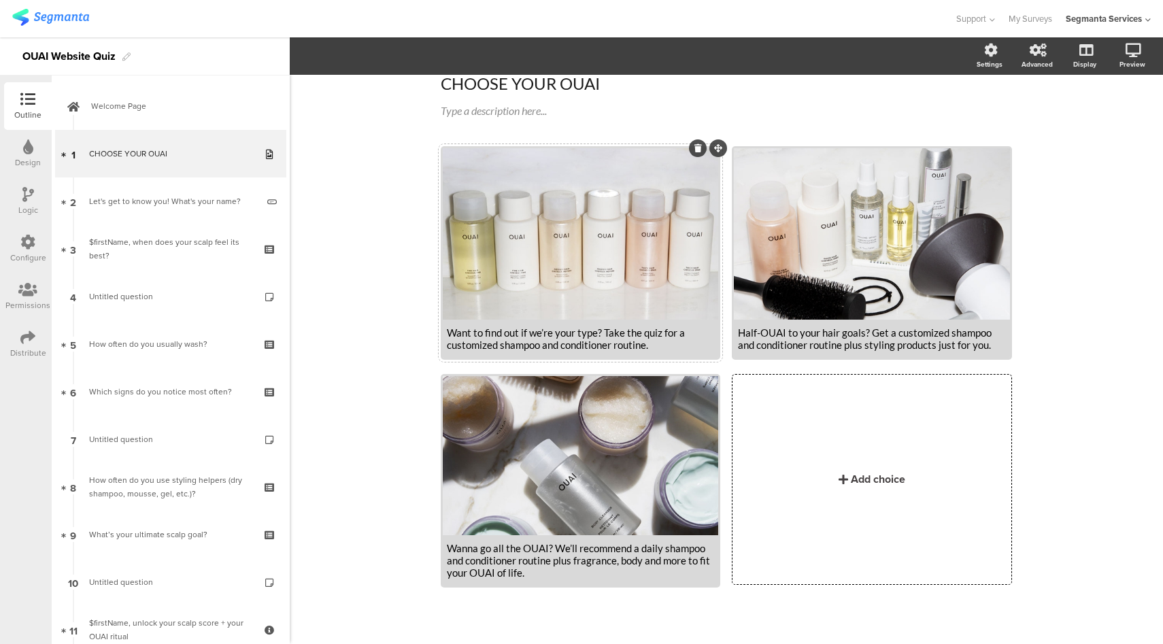
click at [23, 241] on icon at bounding box center [27, 242] width 15 height 15
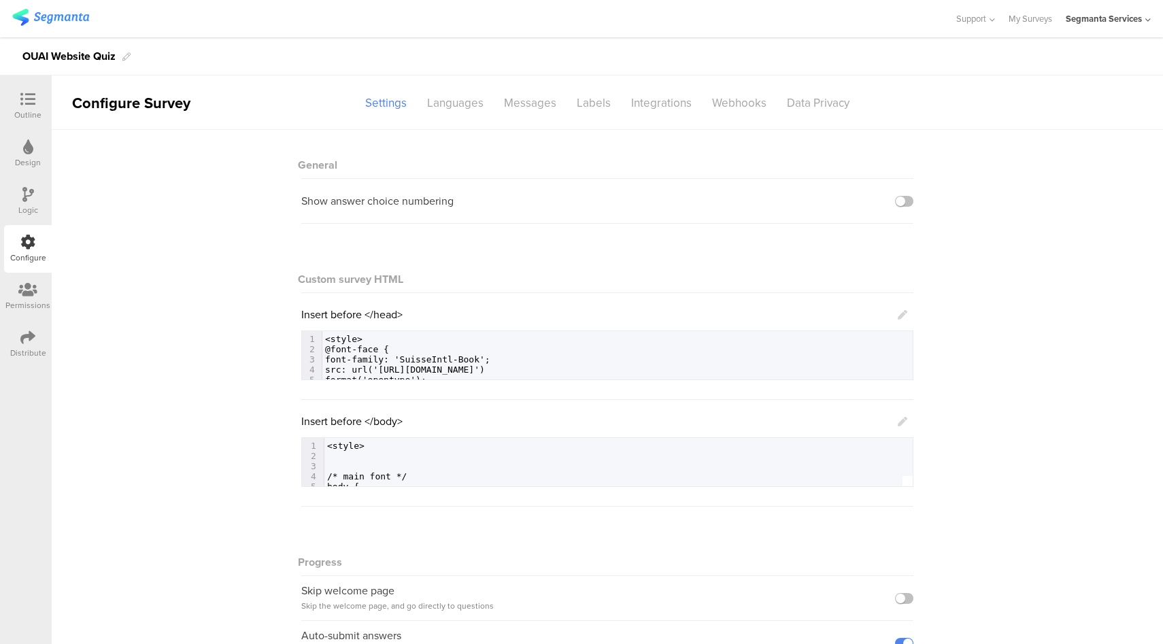
scroll to position [125, 0]
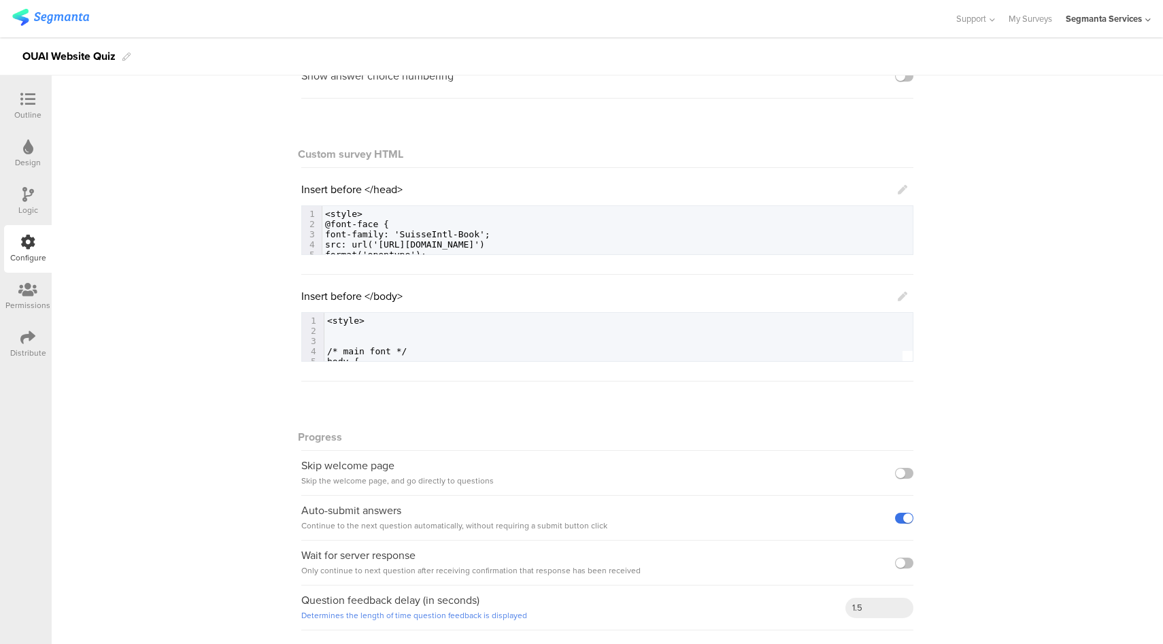
click at [903, 519] on label at bounding box center [904, 518] width 18 height 11
click at [0, 0] on input "checkbox" at bounding box center [0, 0] width 0 height 0
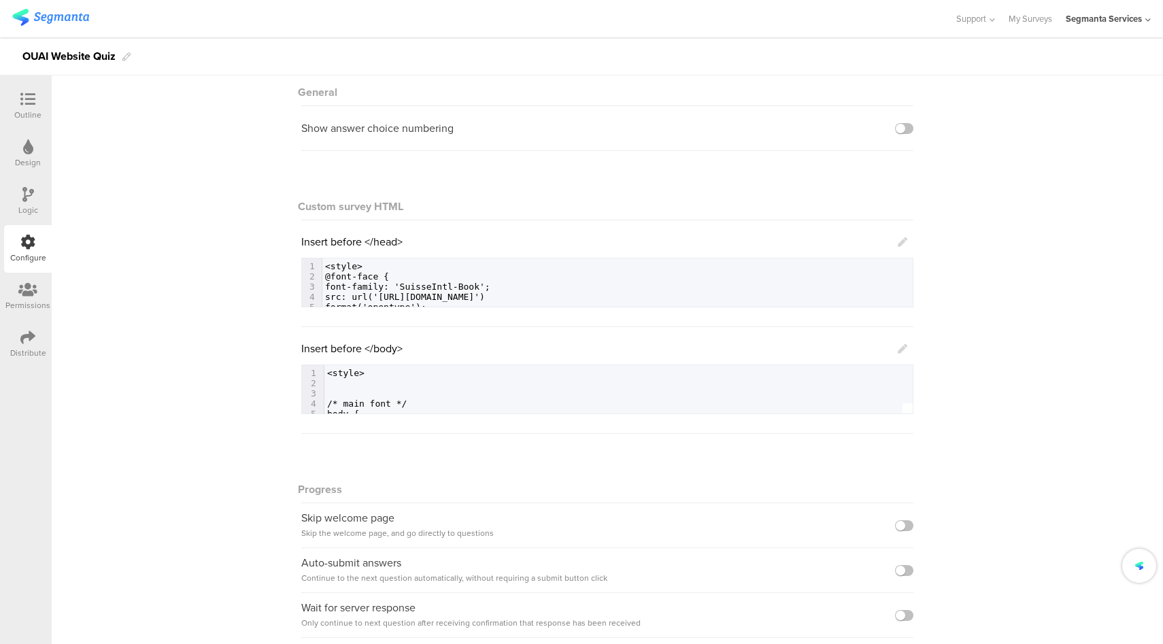
scroll to position [0, 0]
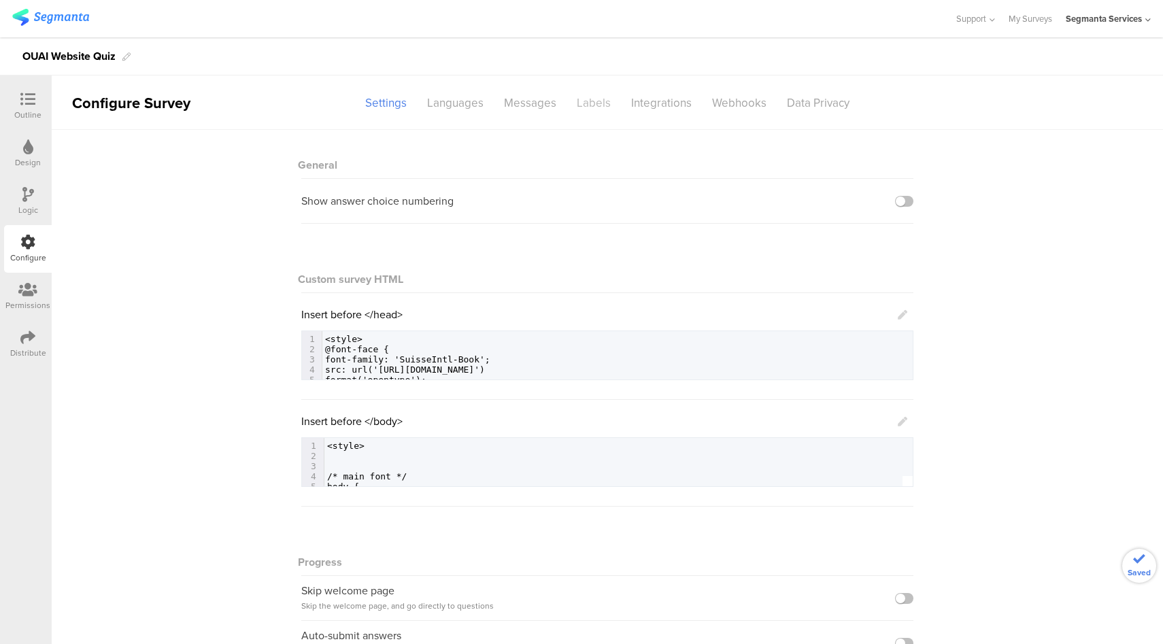
click at [595, 105] on div "Labels" at bounding box center [593, 103] width 54 height 24
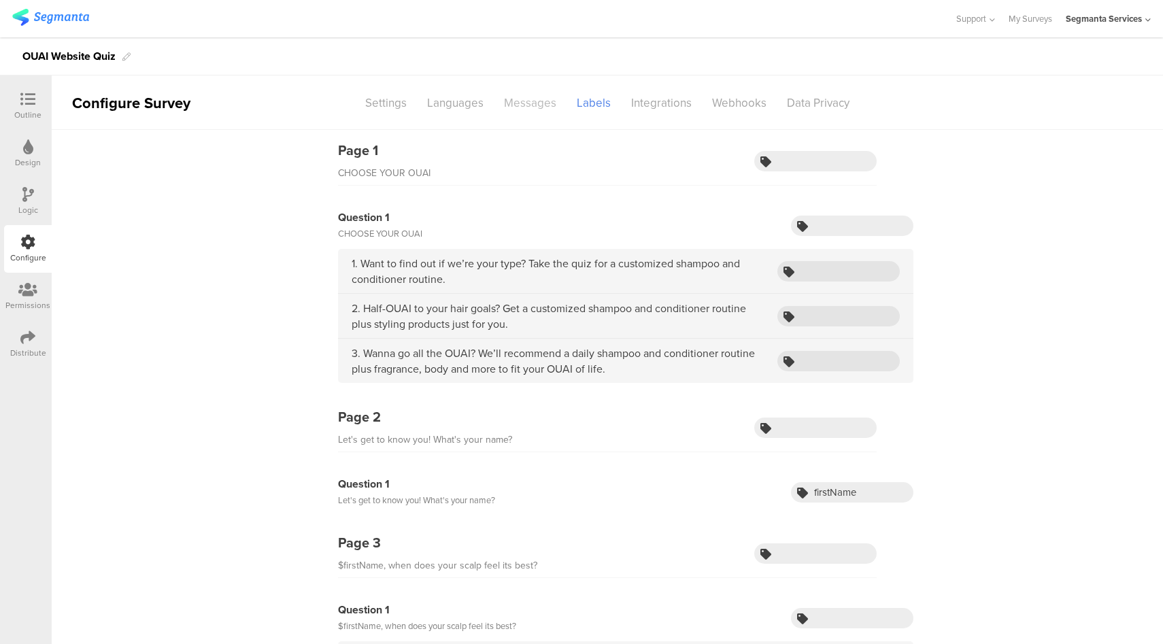
click at [527, 103] on div "Messages" at bounding box center [530, 103] width 73 height 24
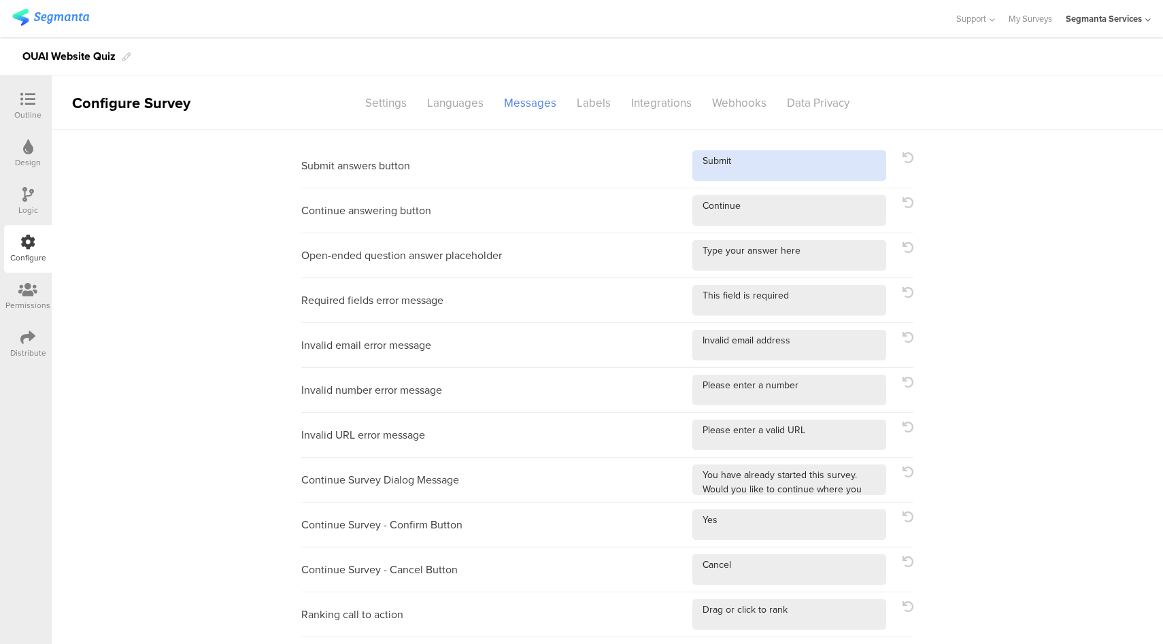
drag, startPoint x: 745, startPoint y: 165, endPoint x: 649, endPoint y: 165, distance: 95.2
click at [649, 165] on div "Submit answers button" at bounding box center [607, 165] width 612 height 45
type textarea "NEXT"
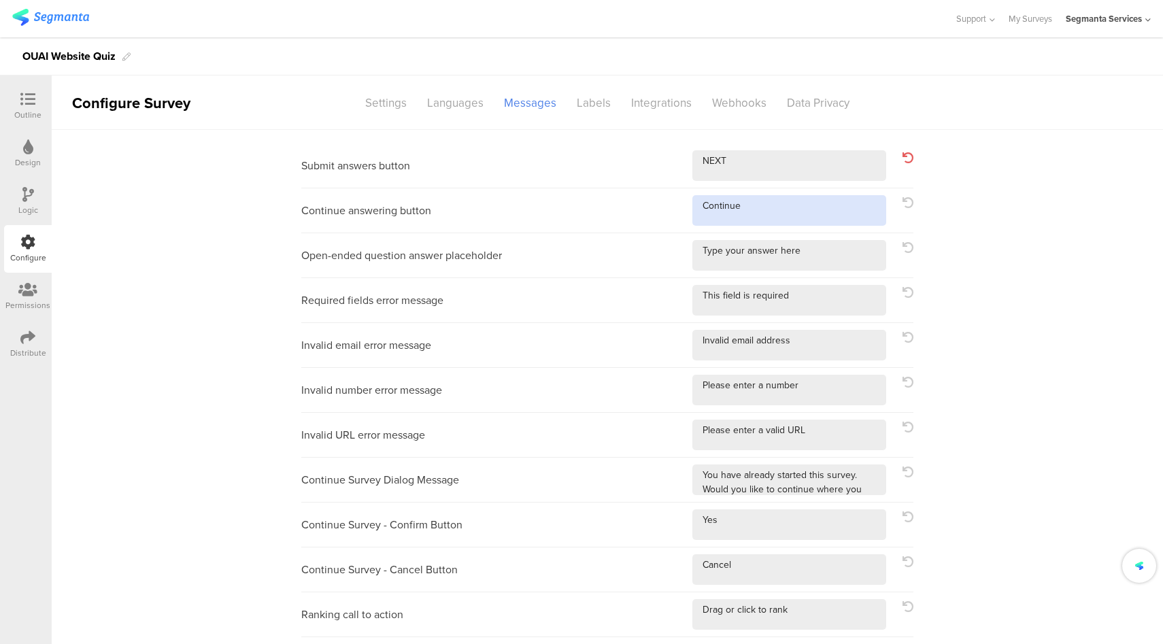
click at [722, 210] on textarea at bounding box center [789, 210] width 194 height 31
type textarea "NEXT"
click at [31, 104] on icon at bounding box center [27, 99] width 15 height 15
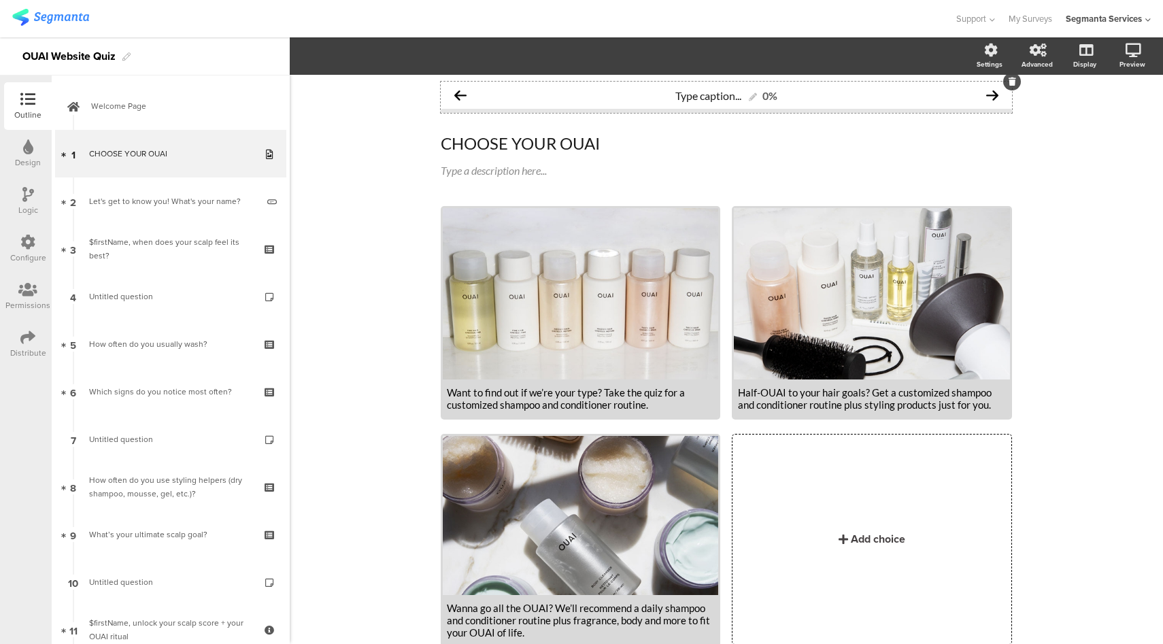
click at [456, 97] on icon at bounding box center [460, 95] width 12 height 12
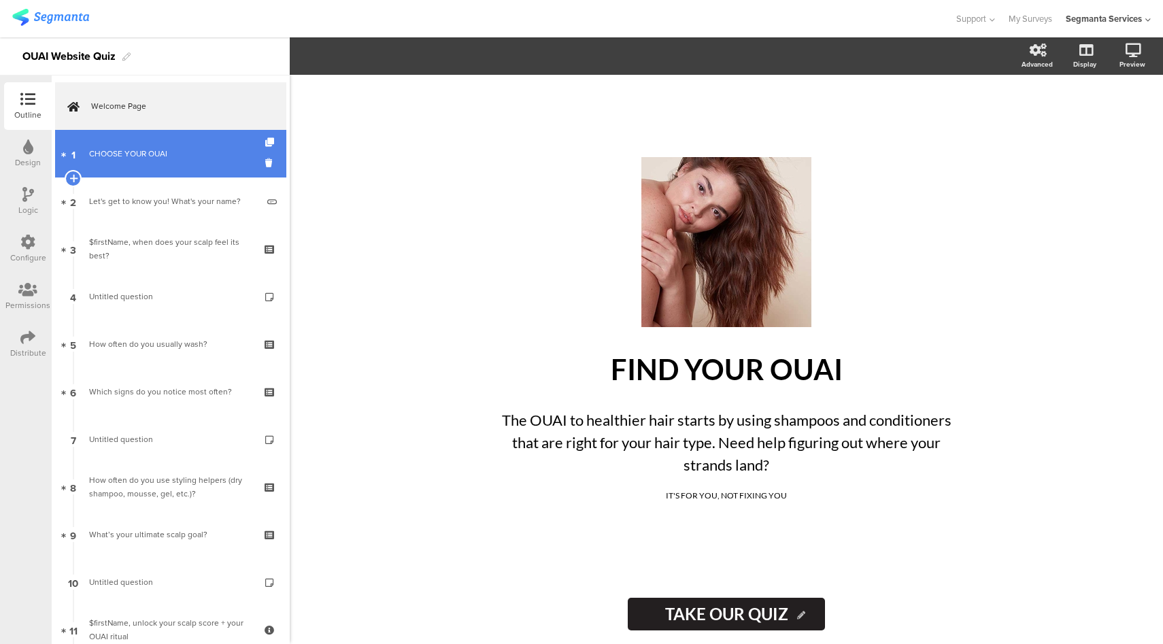
click at [137, 160] on div "CHOOSE YOUR OUAI" at bounding box center [170, 154] width 163 height 14
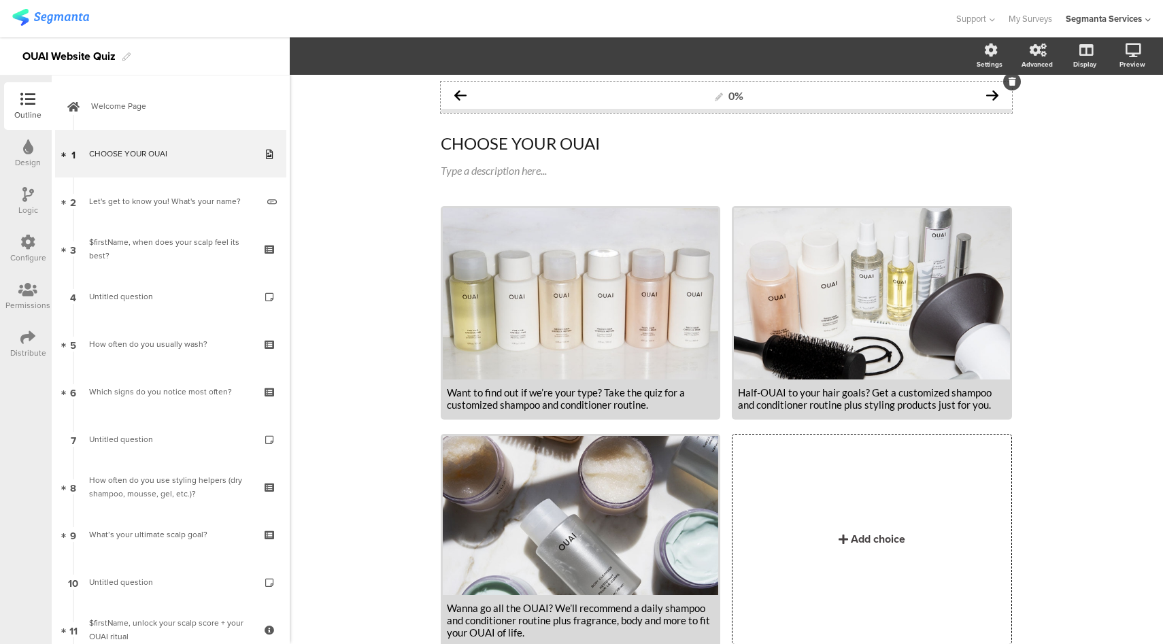
click at [573, 99] on div "0%" at bounding box center [726, 95] width 571 height 27
click at [322, 60] on span "Layout" at bounding box center [315, 56] width 33 height 16
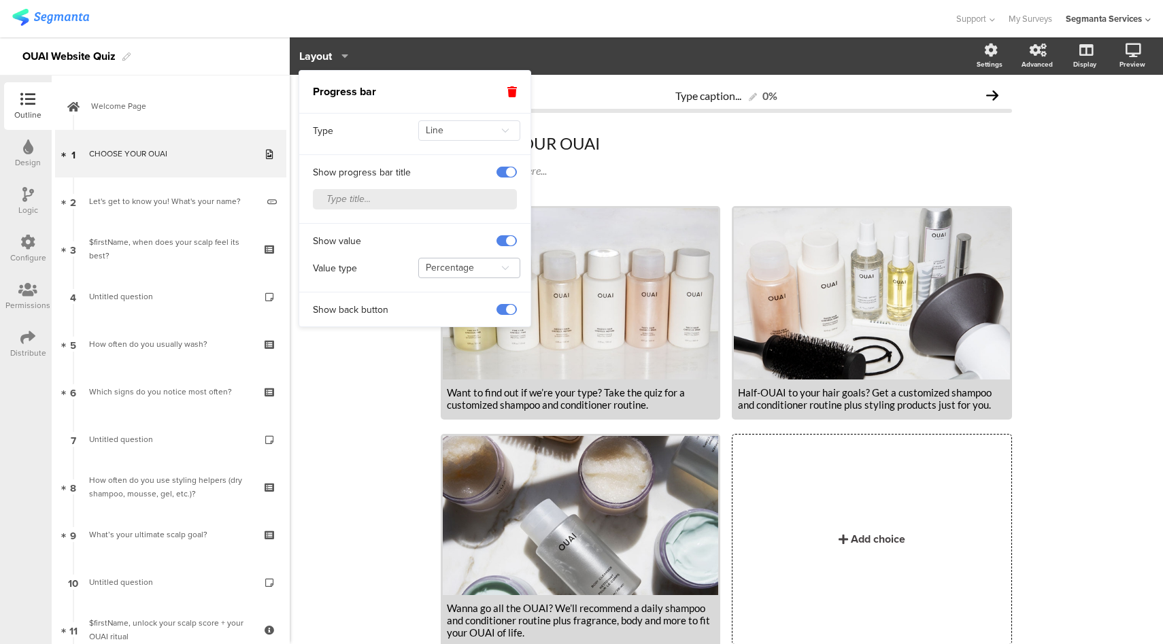
click at [507, 265] on icon at bounding box center [504, 268] width 17 height 22
click at [428, 230] on div "Show value" at bounding box center [414, 237] width 231 height 28
click at [721, 26] on div at bounding box center [477, 18] width 930 height 22
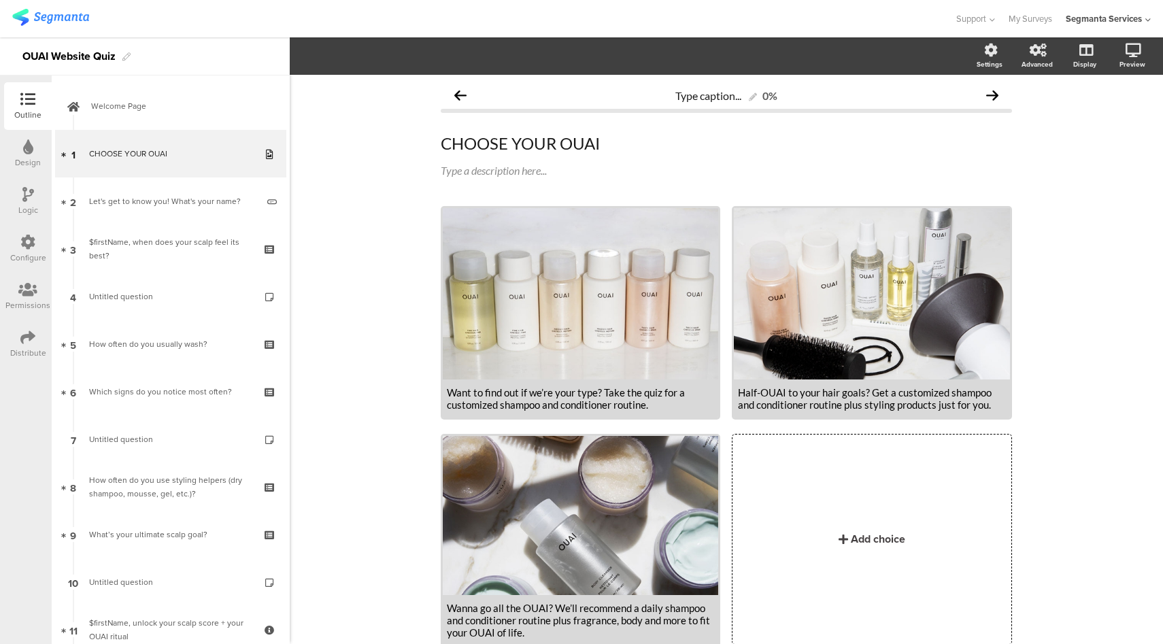
click at [31, 246] on icon at bounding box center [27, 242] width 15 height 15
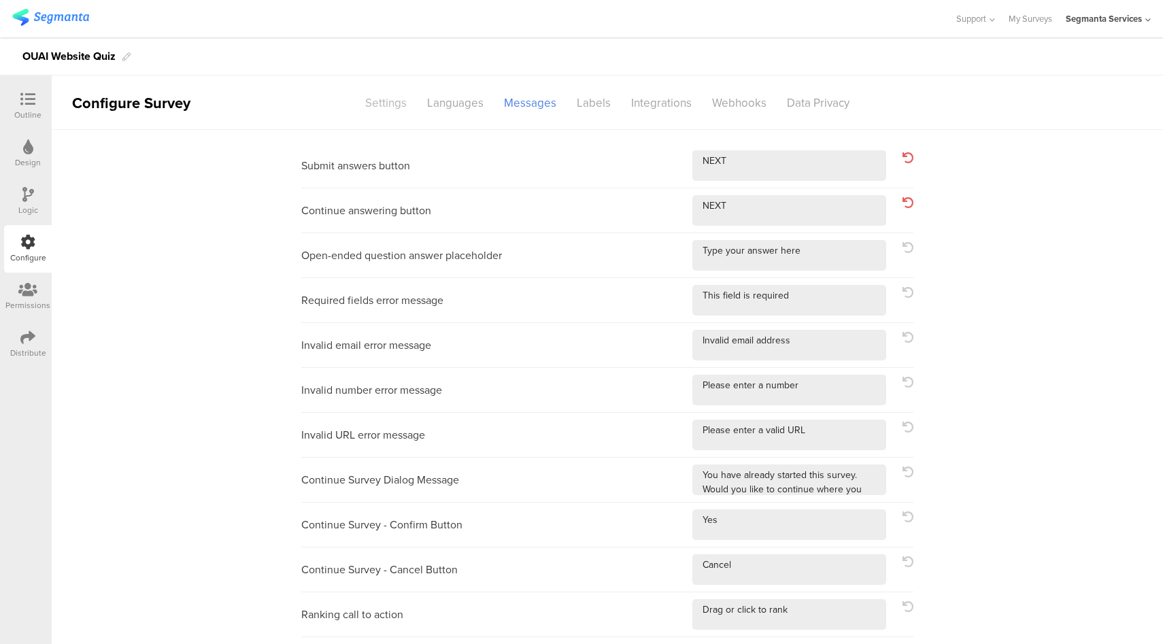
click at [379, 105] on div "Settings" at bounding box center [386, 103] width 62 height 24
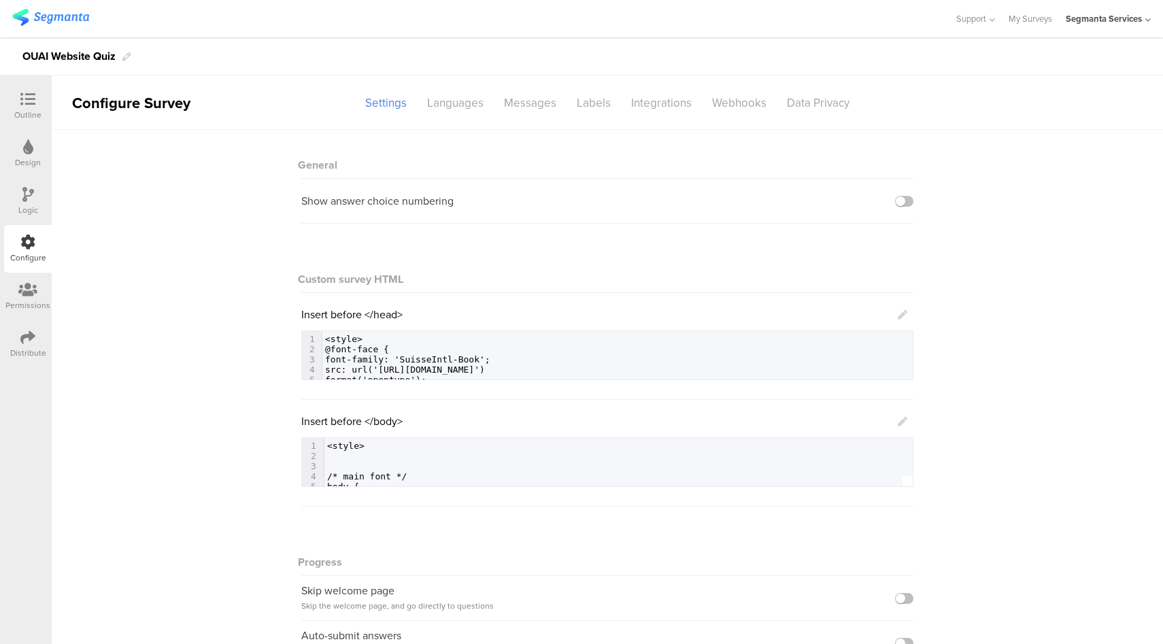
click at [898, 420] on icon at bounding box center [903, 422] width 10 height 10
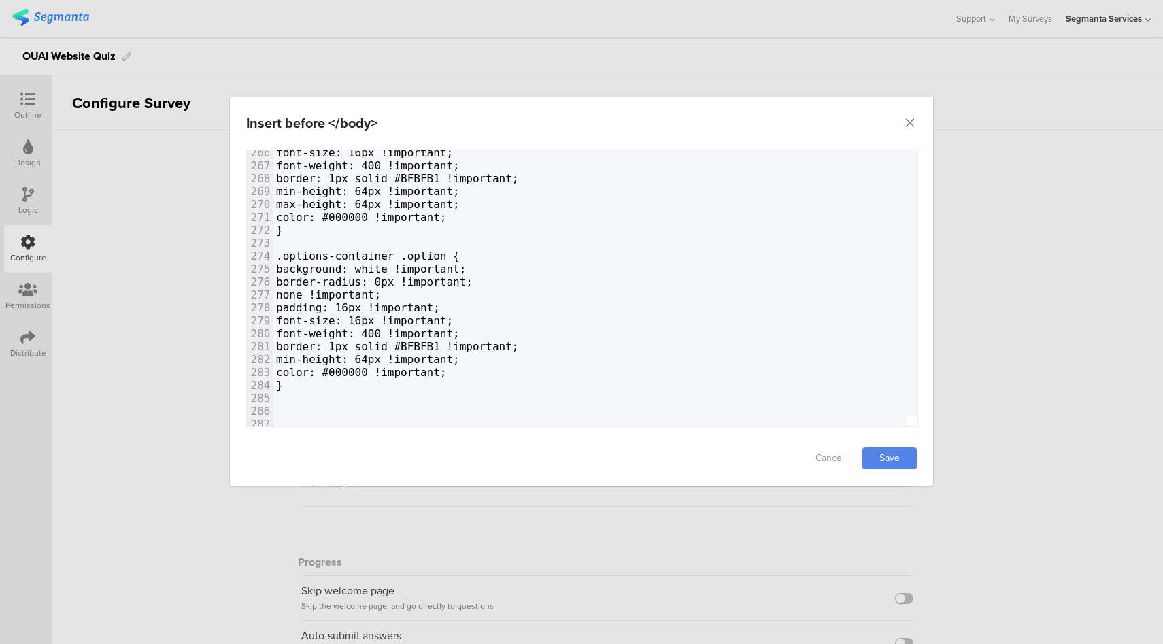
scroll to position [3526, 0]
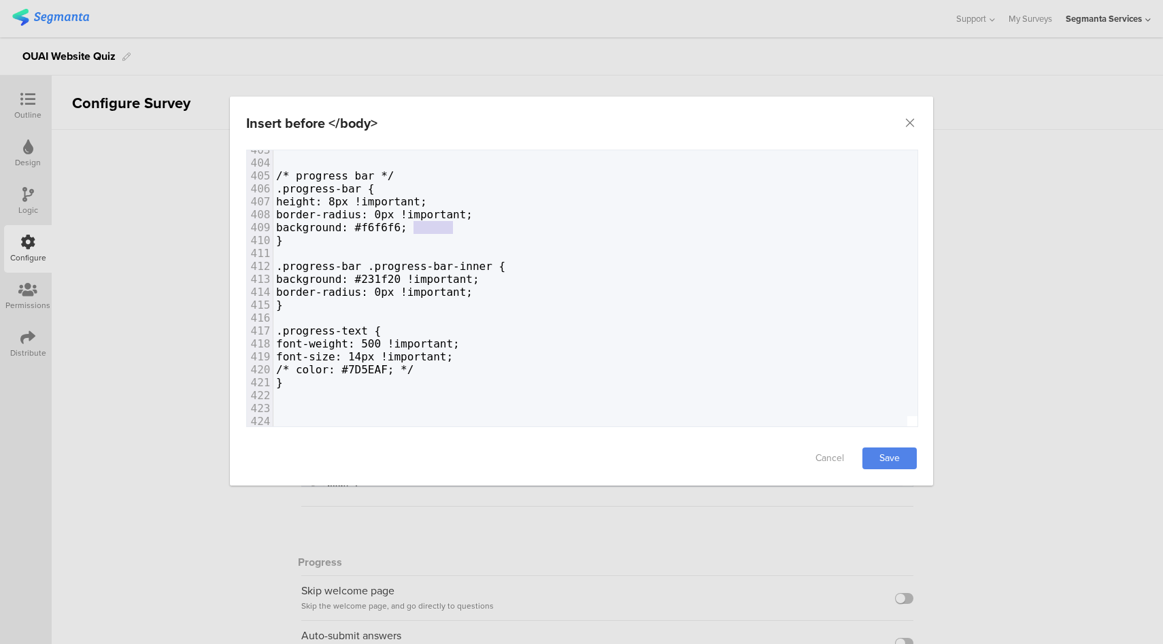
type textarea "#f6f6f6"
drag, startPoint x: 454, startPoint y: 226, endPoint x: 407, endPoint y: 228, distance: 47.0
click at [407, 228] on span "background: #f6f6f6;" at bounding box center [341, 227] width 131 height 13
click at [419, 277] on span "background: #231f20 !important;" at bounding box center [377, 279] width 203 height 13
type textarea "231f20"
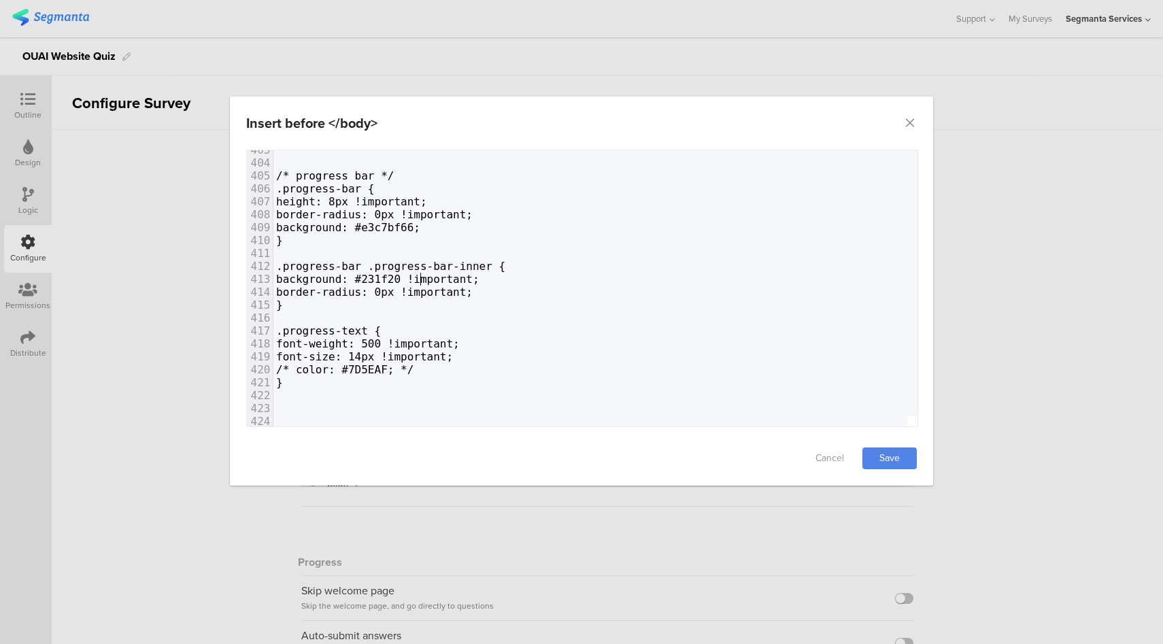
click at [419, 277] on span "background: #231f20 !important;" at bounding box center [377, 279] width 203 height 13
click at [889, 463] on link "Save" at bounding box center [889, 458] width 54 height 22
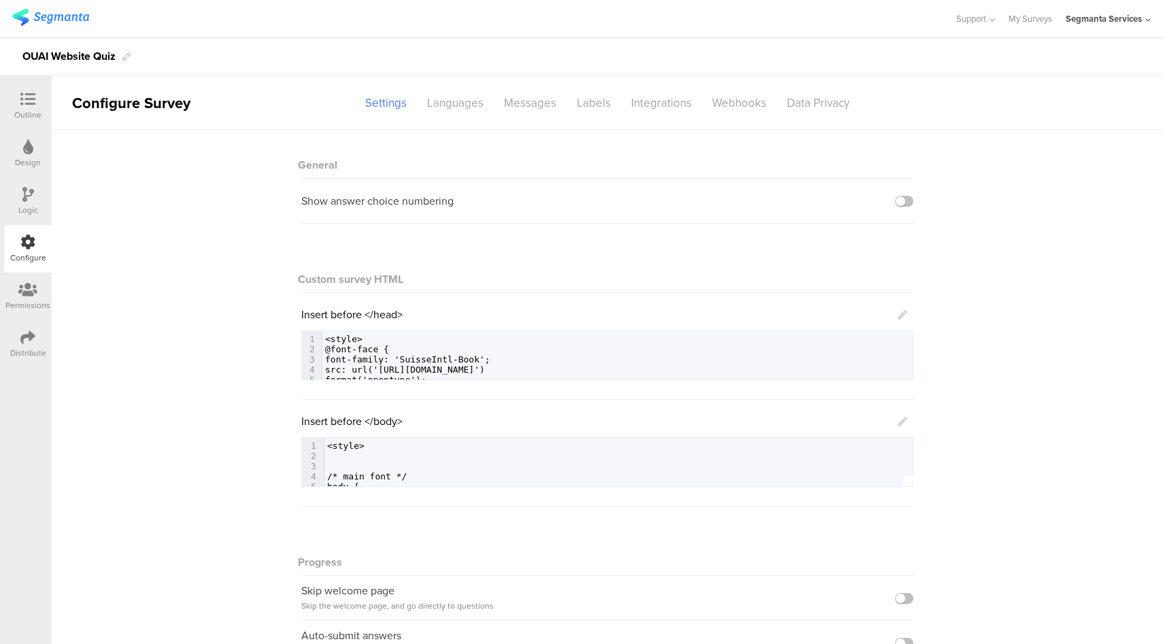
click at [25, 105] on icon at bounding box center [27, 99] width 15 height 15
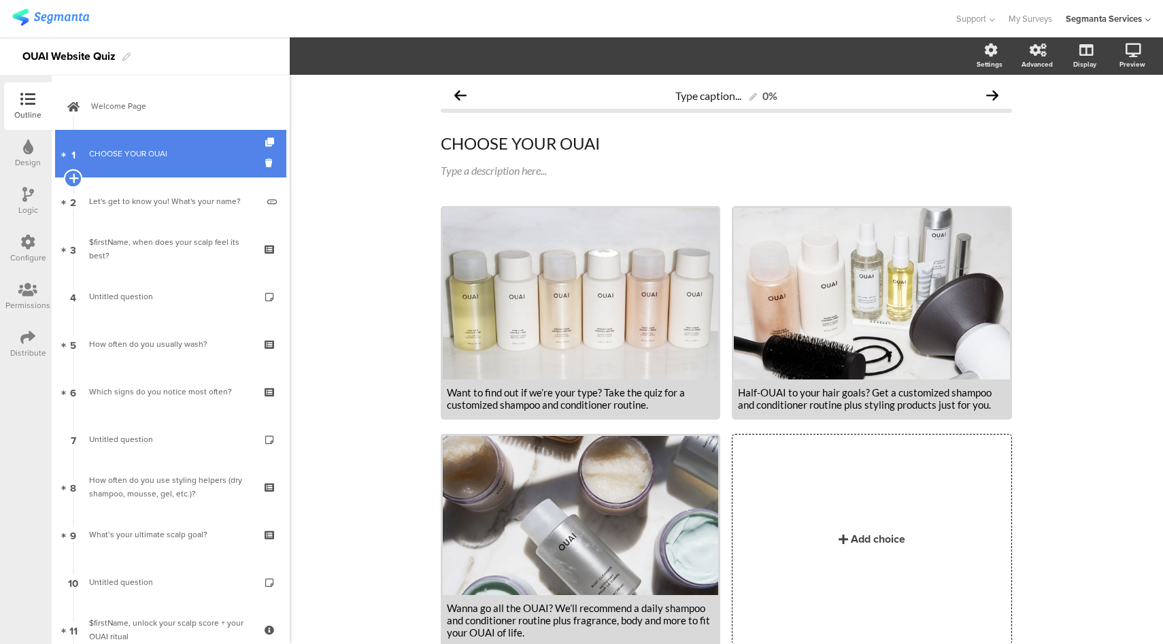
click at [71, 179] on icon at bounding box center [73, 178] width 9 height 12
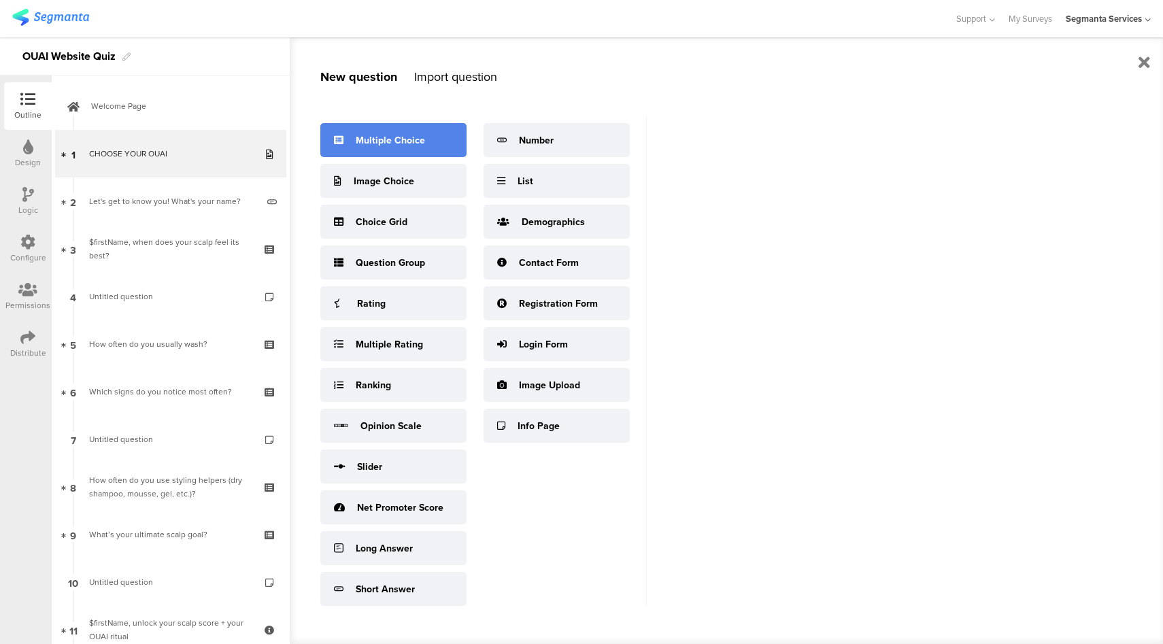
click at [418, 144] on div "Multiple Choice" at bounding box center [390, 140] width 69 height 14
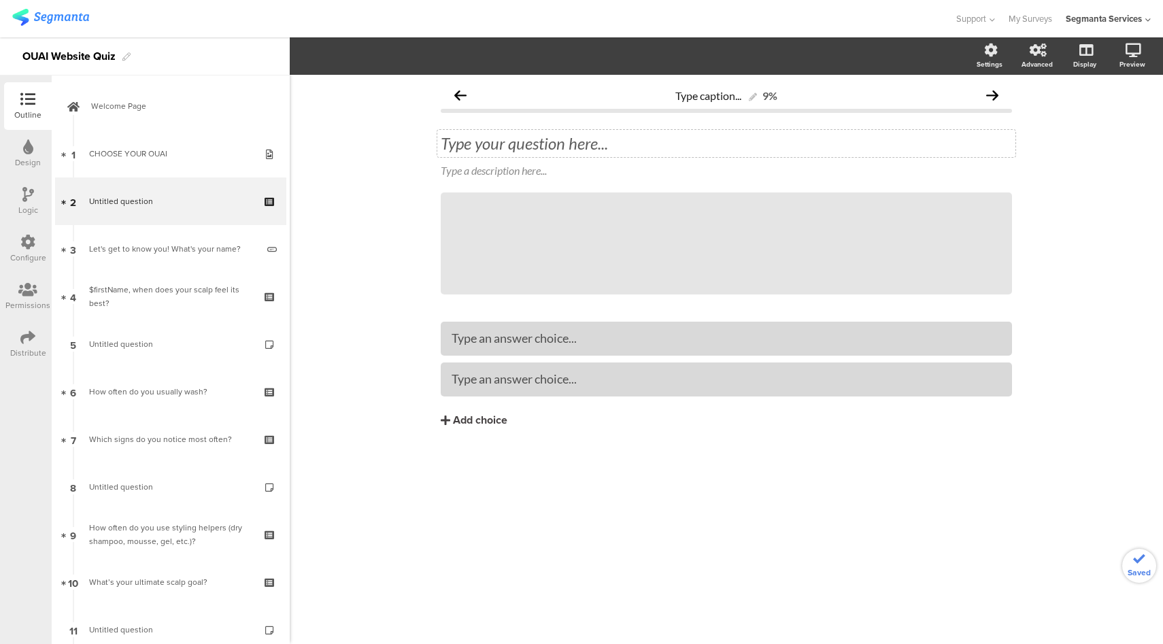
click at [573, 146] on div "Type your question here..." at bounding box center [726, 143] width 578 height 27
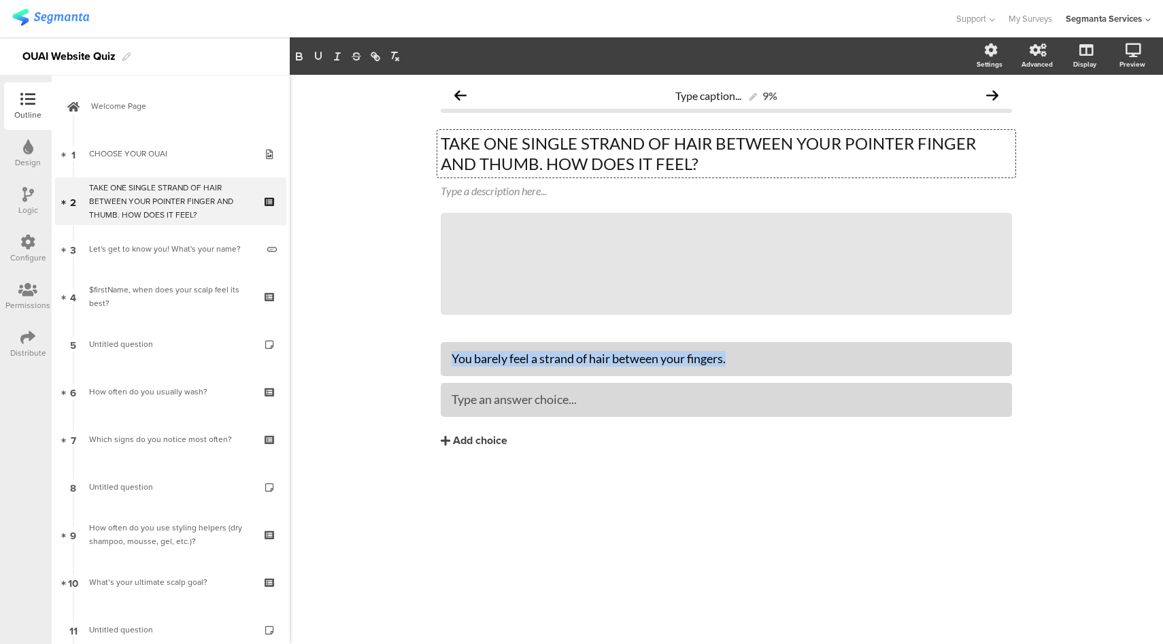
drag, startPoint x: 789, startPoint y: 360, endPoint x: 439, endPoint y: 358, distance: 350.2
click at [439, 358] on div "Type caption... 9% TAKE ONE SINGLE STRAND OF HAIR BETWEEN YOUR POINTER FINGER A…" at bounding box center [726, 293] width 598 height 437
click at [469, 363] on div "You barely feel a strand of hair between your fingers." at bounding box center [726, 359] width 549 height 16
click at [493, 362] on div "YOU barely feel a strand of hair between your fingers." at bounding box center [726, 359] width 549 height 16
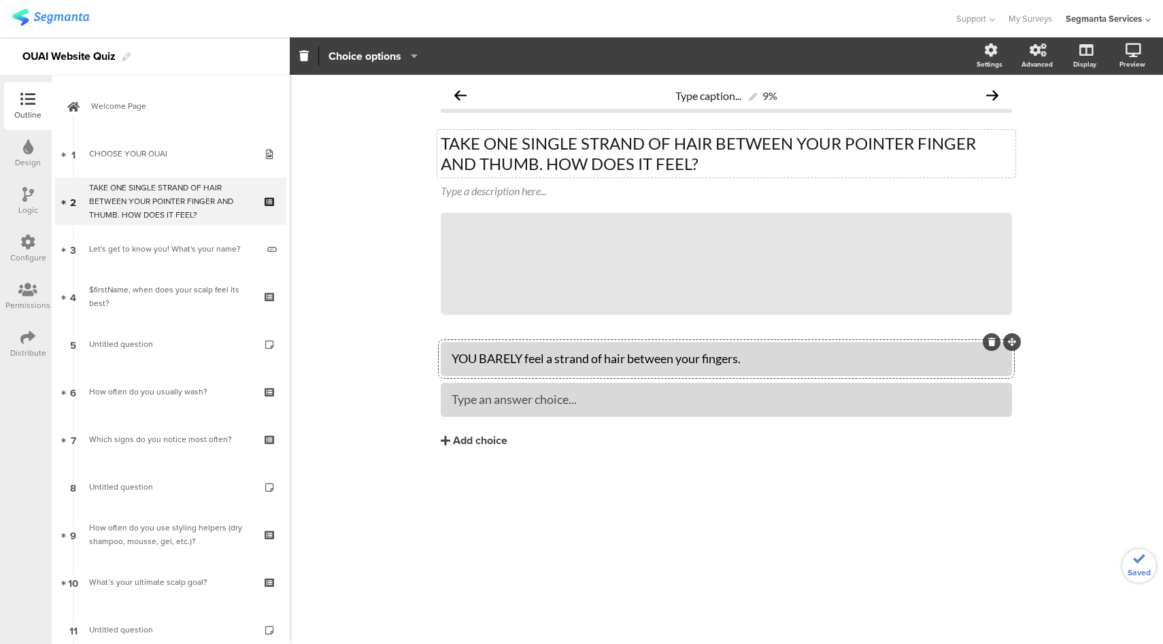
click at [532, 359] on div "YOU BARELY feel a strand of hair between your fingers." at bounding box center [726, 359] width 549 height 16
drag, startPoint x: 781, startPoint y: 359, endPoint x: 559, endPoint y: 356, distance: 221.7
click at [559, 356] on div "YOU BARELY FEEL a strand of hair between your fingers." at bounding box center [726, 359] width 549 height 16
click at [544, 411] on div at bounding box center [726, 400] width 571 height 34
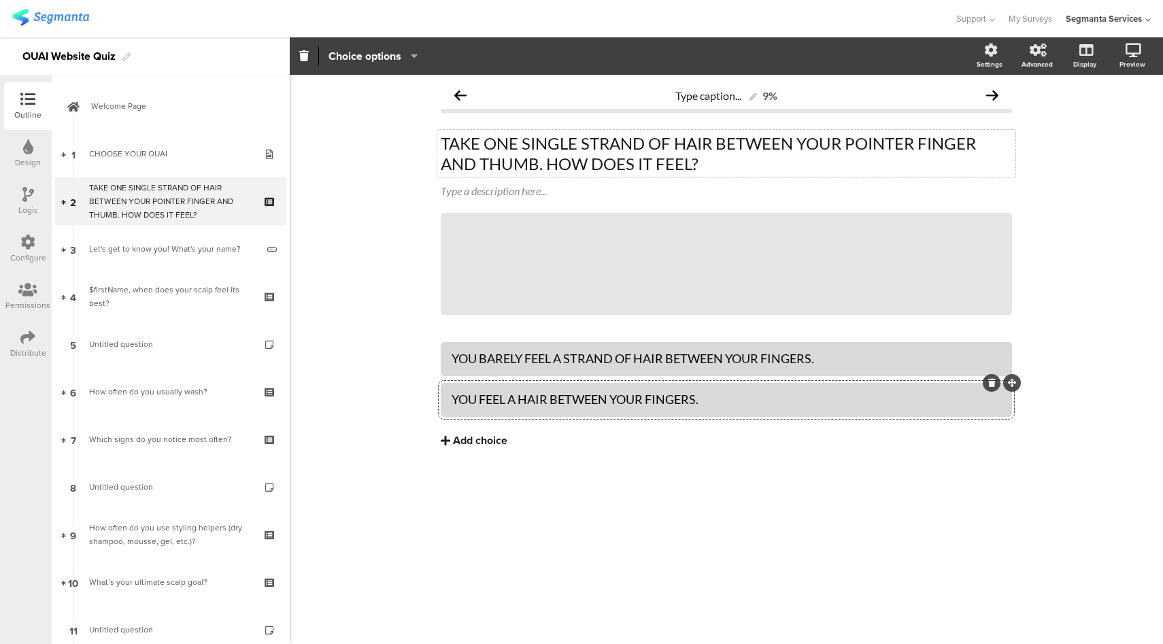
click at [479, 439] on div "Add choice" at bounding box center [480, 441] width 54 height 14
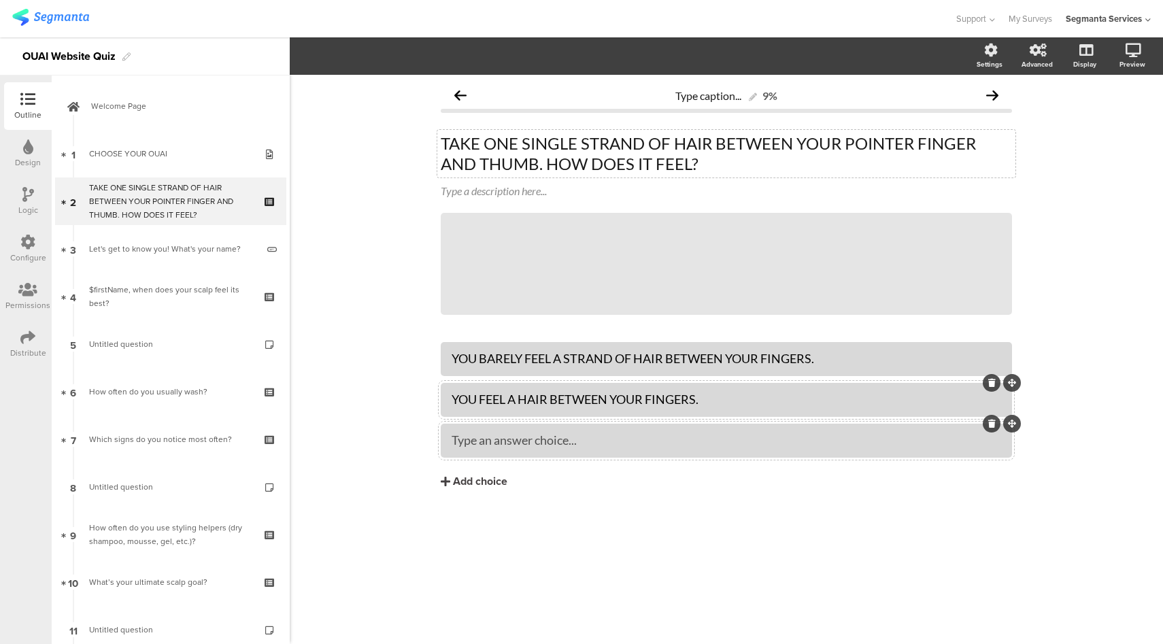
click at [573, 430] on div "Type an answer choice..." at bounding box center [726, 440] width 549 height 22
click at [699, 273] on icon at bounding box center [692, 264] width 46 height 46
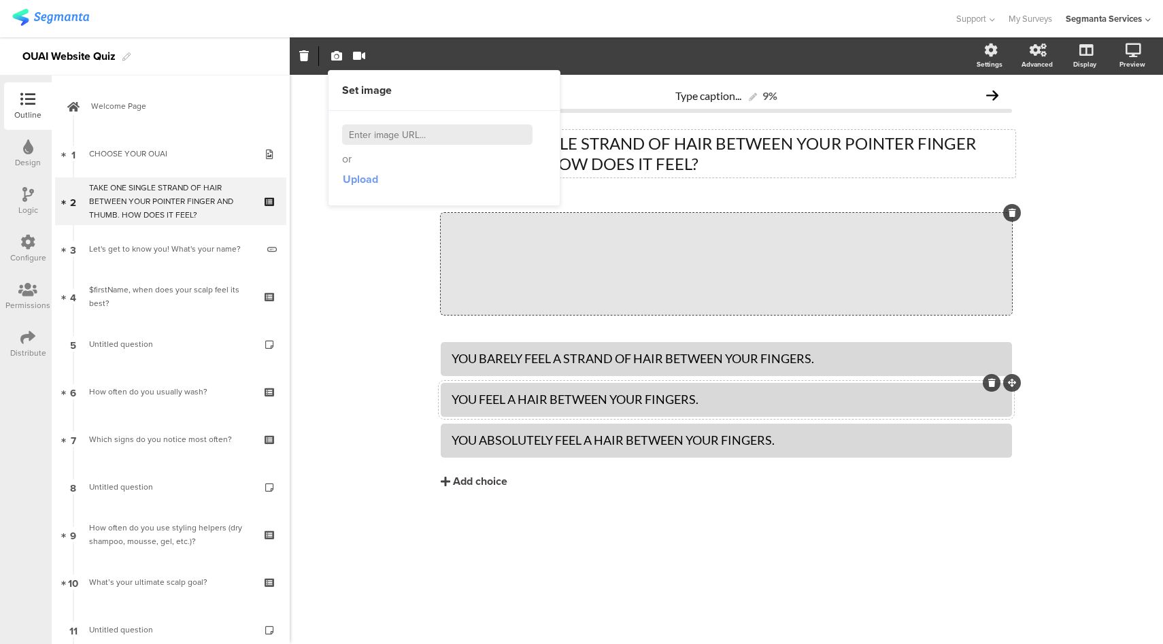
click at [375, 182] on span "Upload" at bounding box center [360, 179] width 35 height 16
click at [403, 141] on input at bounding box center [437, 134] width 190 height 20
paste input "https://theouai.com/cdn/shop/files/Q2-600x1060_33e1e2ec-48c8-449b-88fa-5e97ba35…"
type input "https://theouai.com/cdn/shop/files/Q2-600x1060_33e1e2ec-48c8-449b-88fa-5e97ba35…"
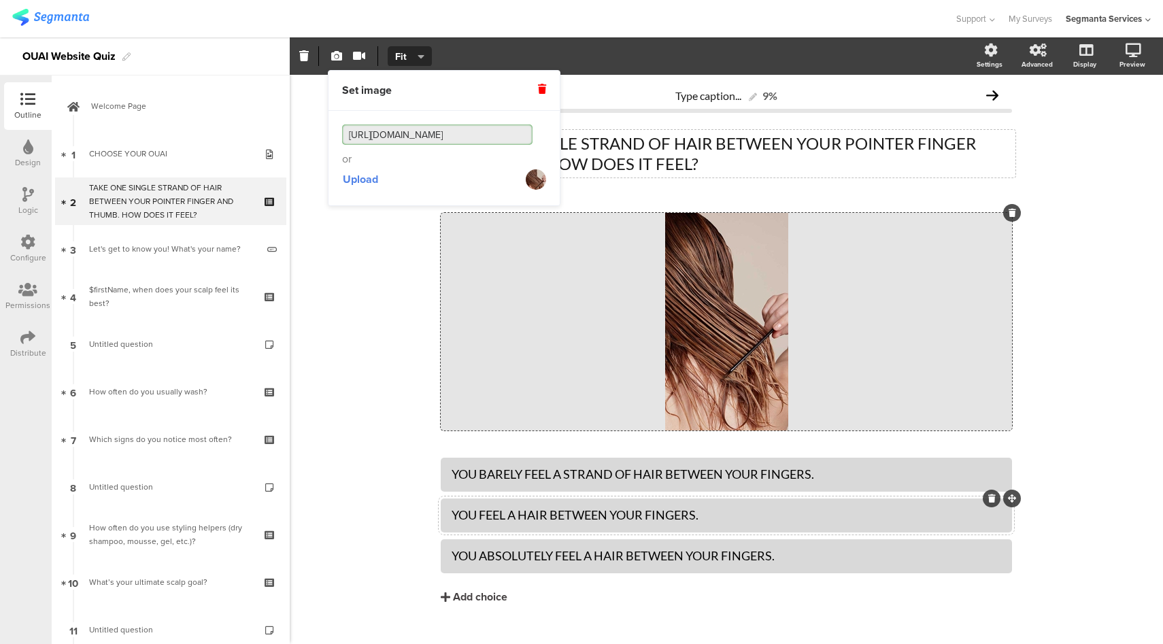
click at [1074, 220] on div "Type caption... 9% TAKE ONE SINGLE STRAND OF HAIR BETWEEN YOUR POINTER FINGER A…" at bounding box center [726, 372] width 873 height 594
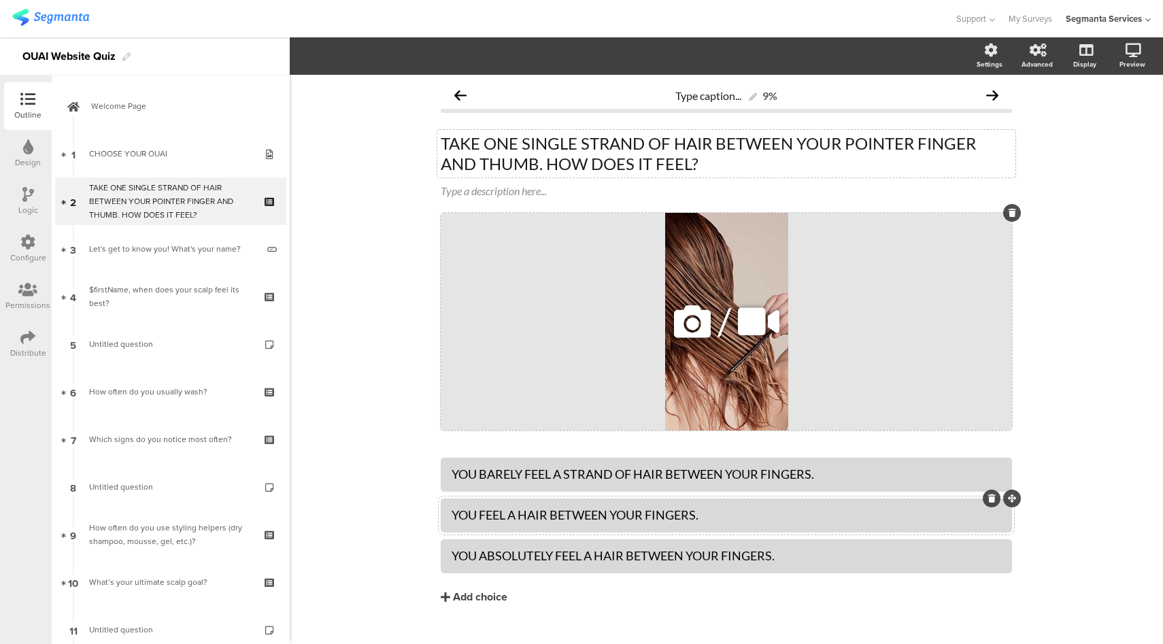
click at [602, 286] on div "/" at bounding box center [726, 322] width 571 height 218
drag, startPoint x: 408, startPoint y: 57, endPoint x: 420, endPoint y: 84, distance: 29.2
click at [408, 57] on span "Fit" at bounding box center [407, 57] width 25 height 14
click at [431, 137] on div "Fill" at bounding box center [410, 123] width 68 height 34
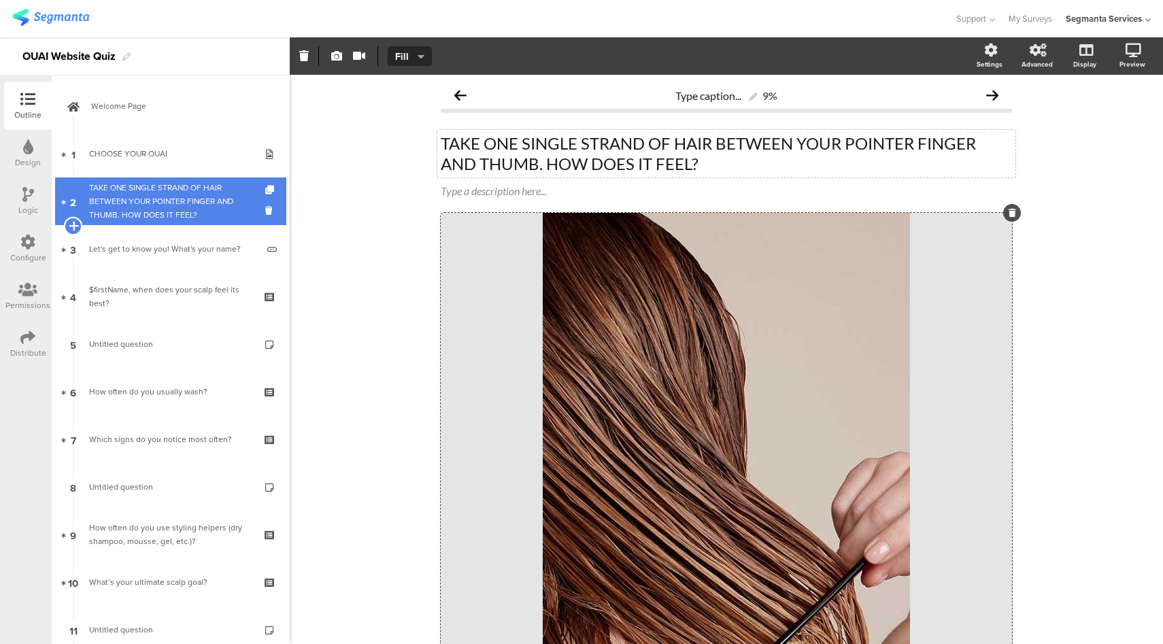
click at [75, 228] on icon at bounding box center [73, 226] width 9 height 12
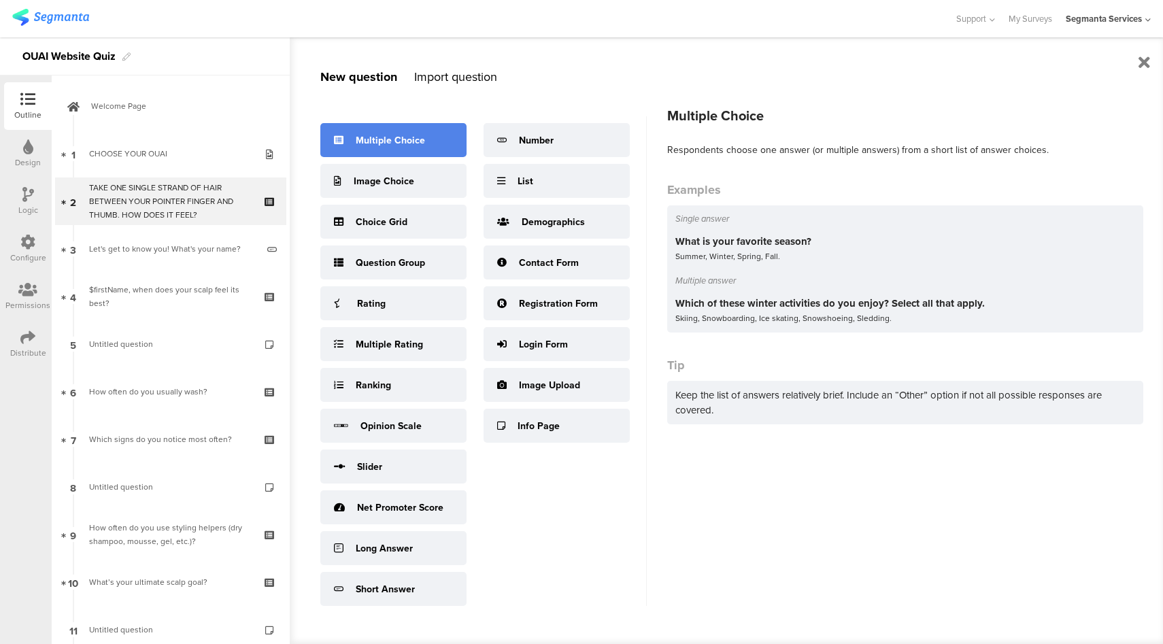
click at [391, 153] on div "Multiple Choice" at bounding box center [393, 140] width 146 height 34
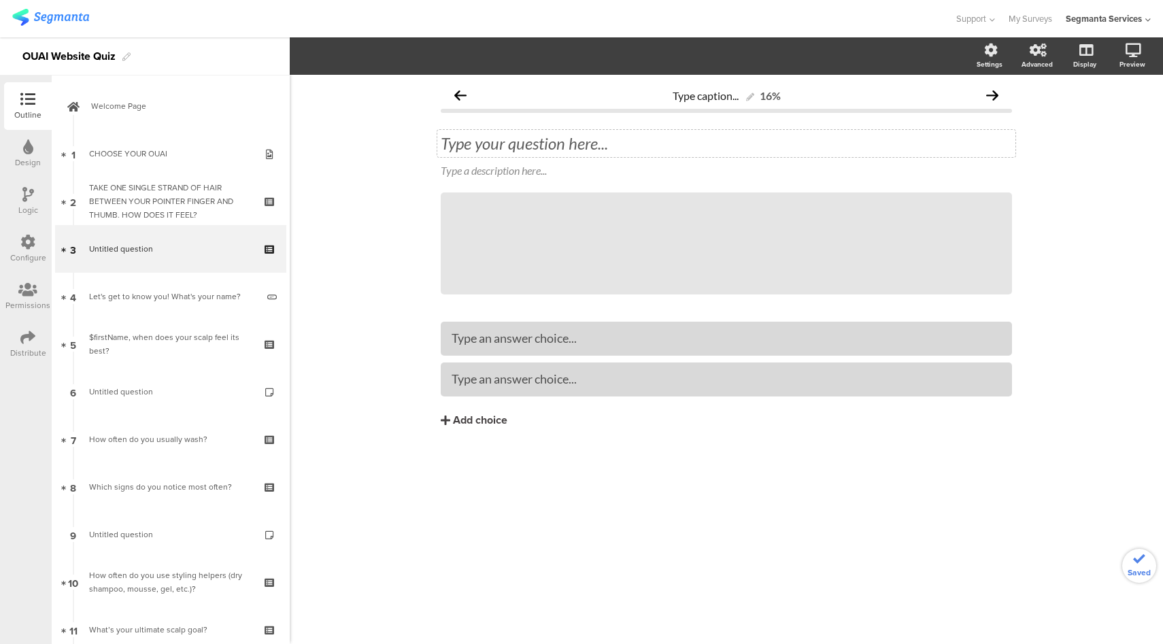
click at [524, 145] on div "Type your question here..." at bounding box center [726, 143] width 578 height 27
drag, startPoint x: 447, startPoint y: 145, endPoint x: 481, endPoint y: 177, distance: 47.2
click at [447, 145] on p "Which best describes your hair?" at bounding box center [726, 143] width 571 height 20
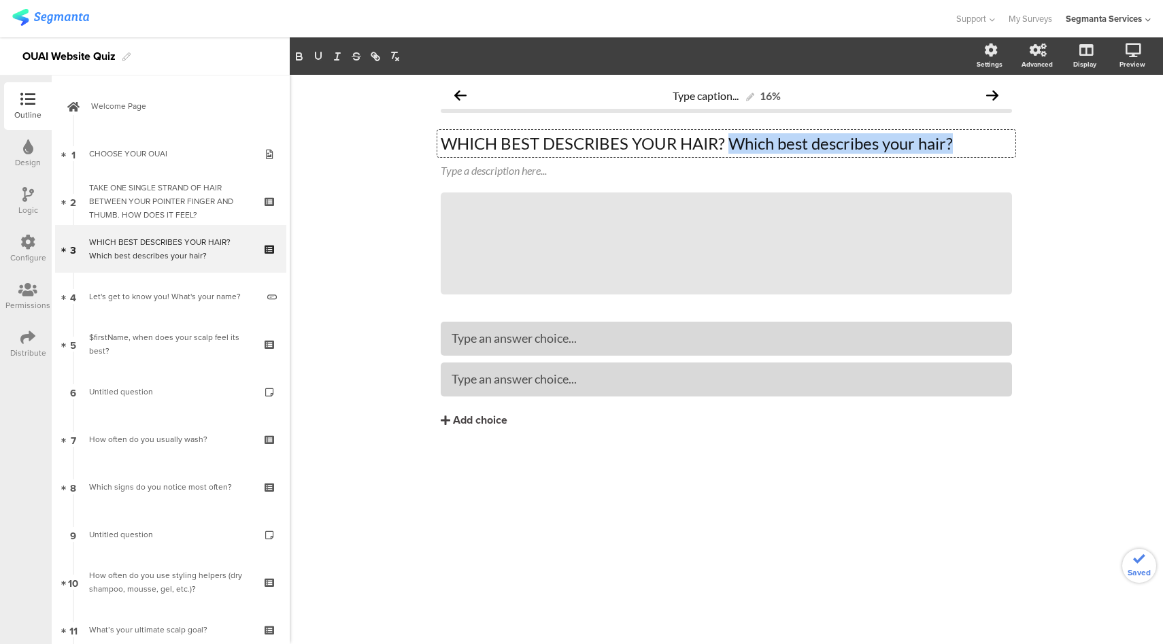
drag, startPoint x: 730, startPoint y: 146, endPoint x: 1019, endPoint y: 148, distance: 289.0
click at [1019, 148] on div "Type caption... 16% WHICH BEST DESCRIBES YOUR HAIR? Which best describes your h…" at bounding box center [726, 283] width 598 height 417
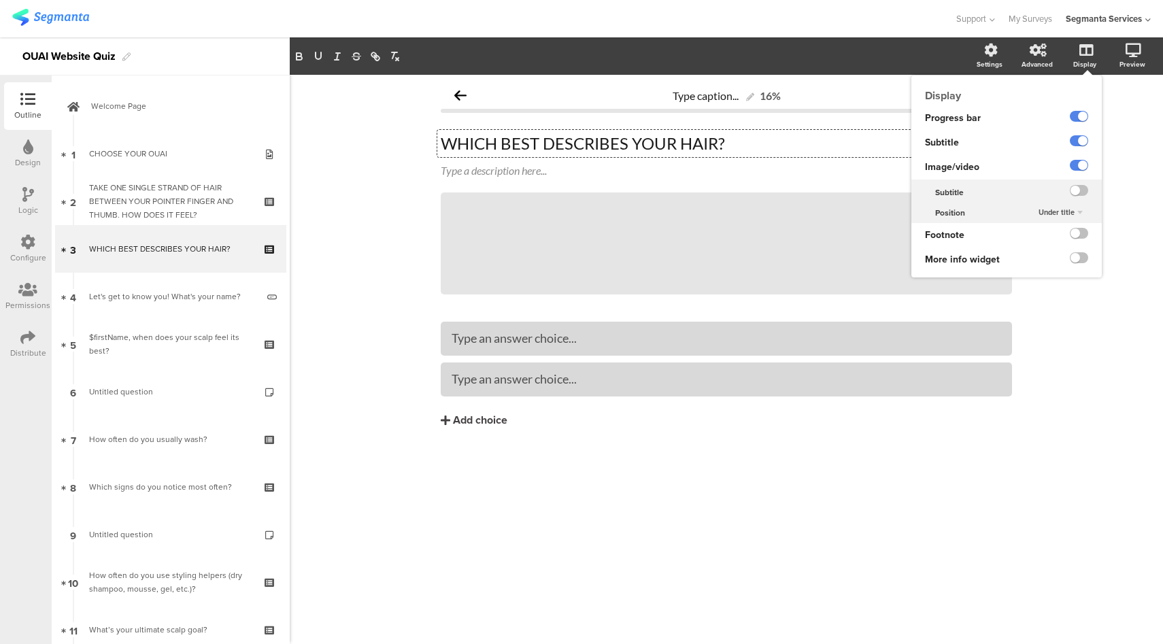
click at [1077, 163] on label at bounding box center [1079, 165] width 18 height 11
click at [0, 0] on input "checkbox" at bounding box center [0, 0] width 0 height 0
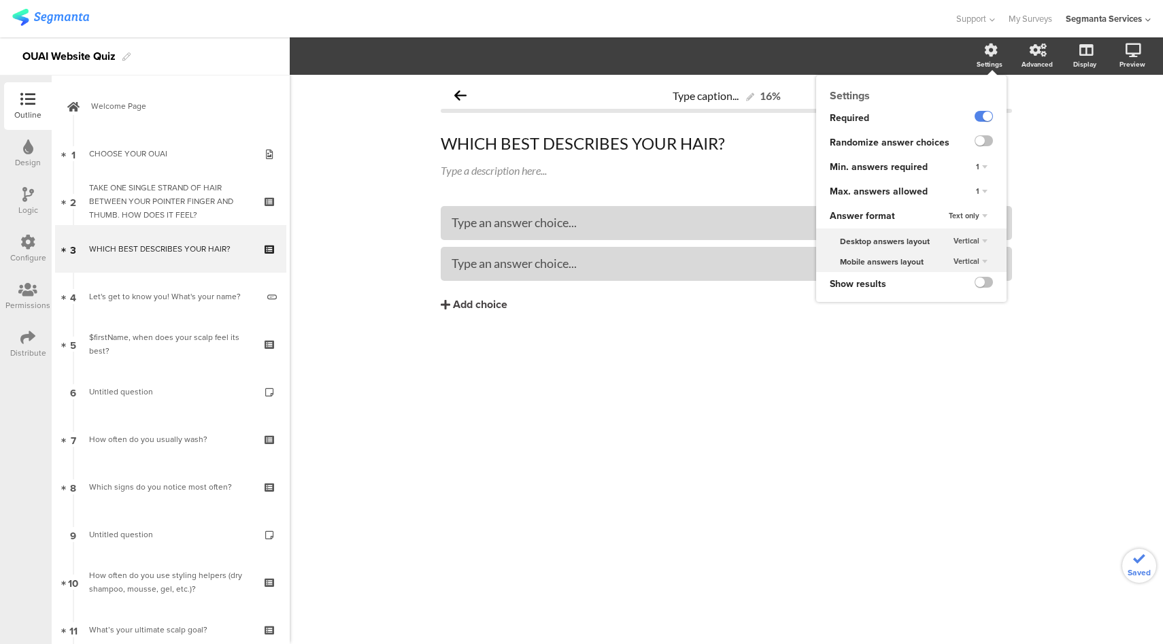
click at [972, 216] on span "Text only" at bounding box center [964, 215] width 31 height 11
click at [965, 239] on span "Choice images" at bounding box center [951, 242] width 47 height 11
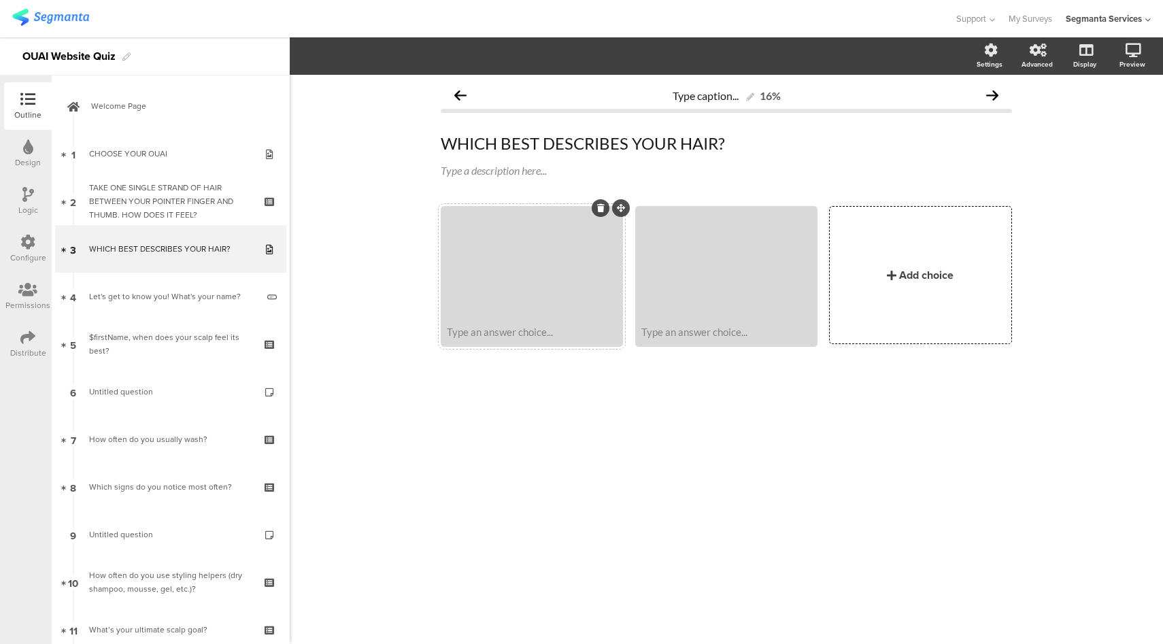
click at [554, 307] on div at bounding box center [532, 263] width 178 height 111
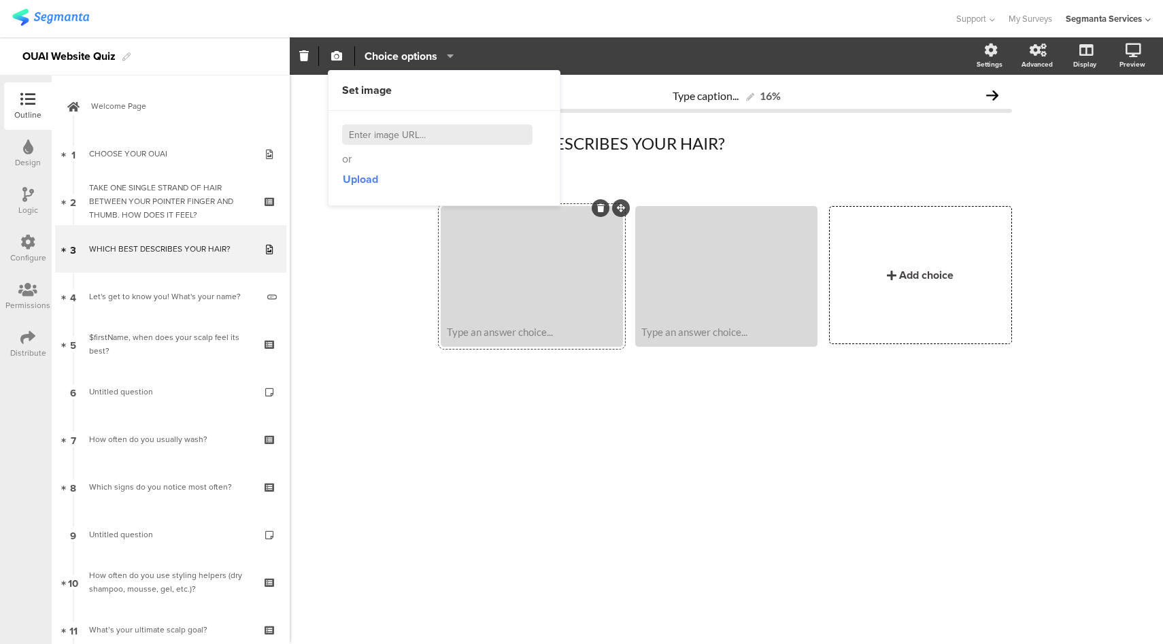
click at [382, 135] on input at bounding box center [437, 134] width 190 height 20
paste input "https://theouai.com/cdn/shop/files/Q3-Image-FINE-720x650_900x.jpg?v=1616096555"
type input "https://theouai.com/cdn/shop/files/Q3-Image-FINE-720x650_900x.jpg?v=1616096555"
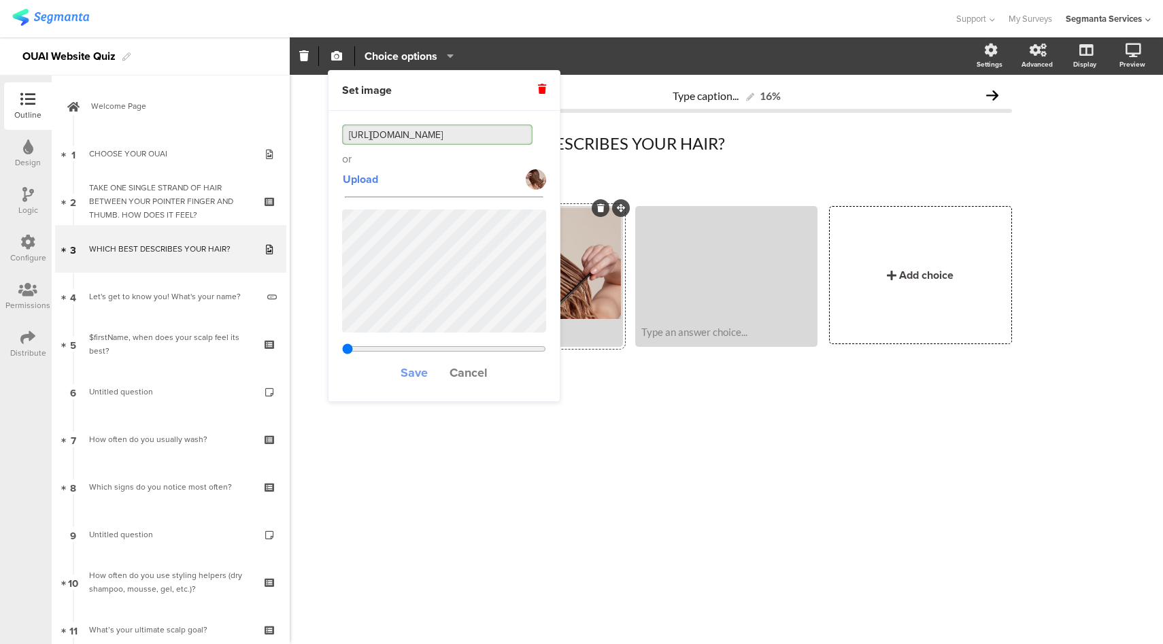
type input "0.833666666666667"
type input "https://theouai.com/cdn/shop/files/Q3-Image-FINE-720x650_900x.jpg?v=1616096555"
click at [418, 375] on span "Save" at bounding box center [414, 373] width 27 height 18
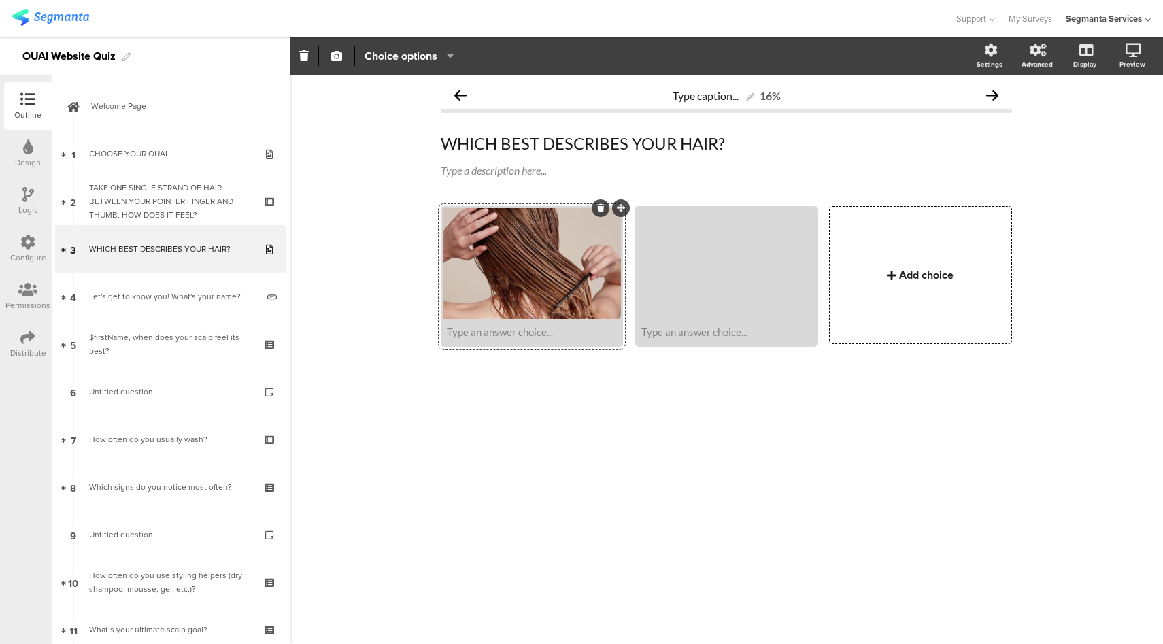
click at [885, 273] on div "Add choice" at bounding box center [920, 275] width 181 height 137
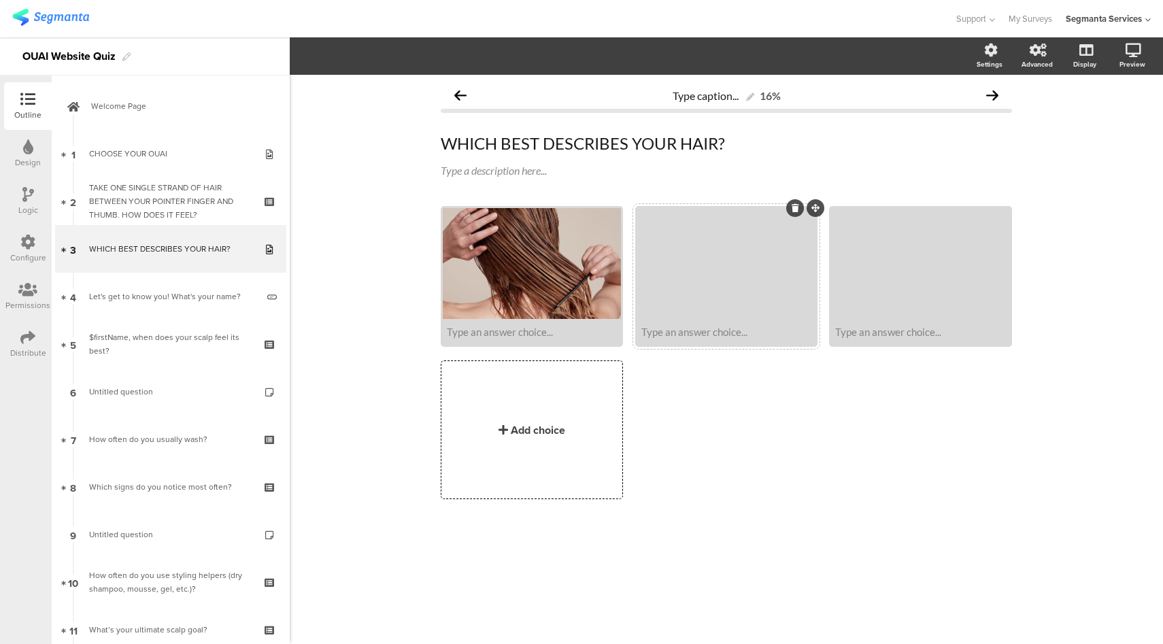
click at [743, 285] on div at bounding box center [726, 263] width 178 height 111
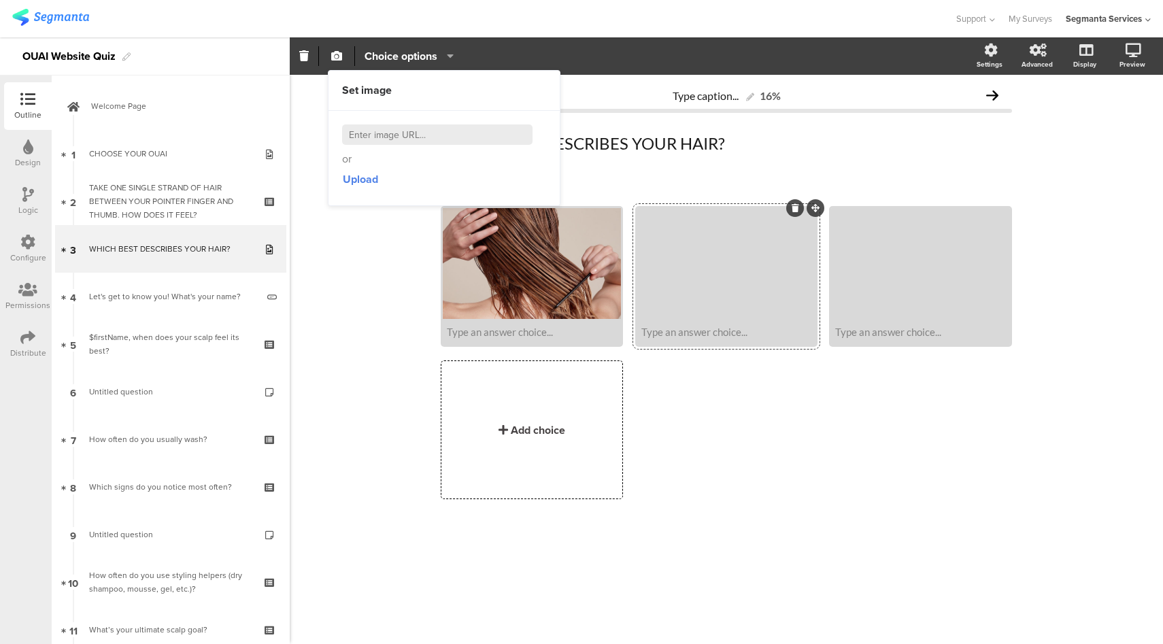
click at [396, 134] on input at bounding box center [437, 134] width 190 height 20
paste input "https://theouai.com/cdn/shop/files/Q3-Image-MEDIUM-720x650_900x.jpg?v=1616096594"
type input "https://theouai.com/cdn/shop/files/Q3-Image-MEDIUM-720x650_900x.jpg?v=1616096594"
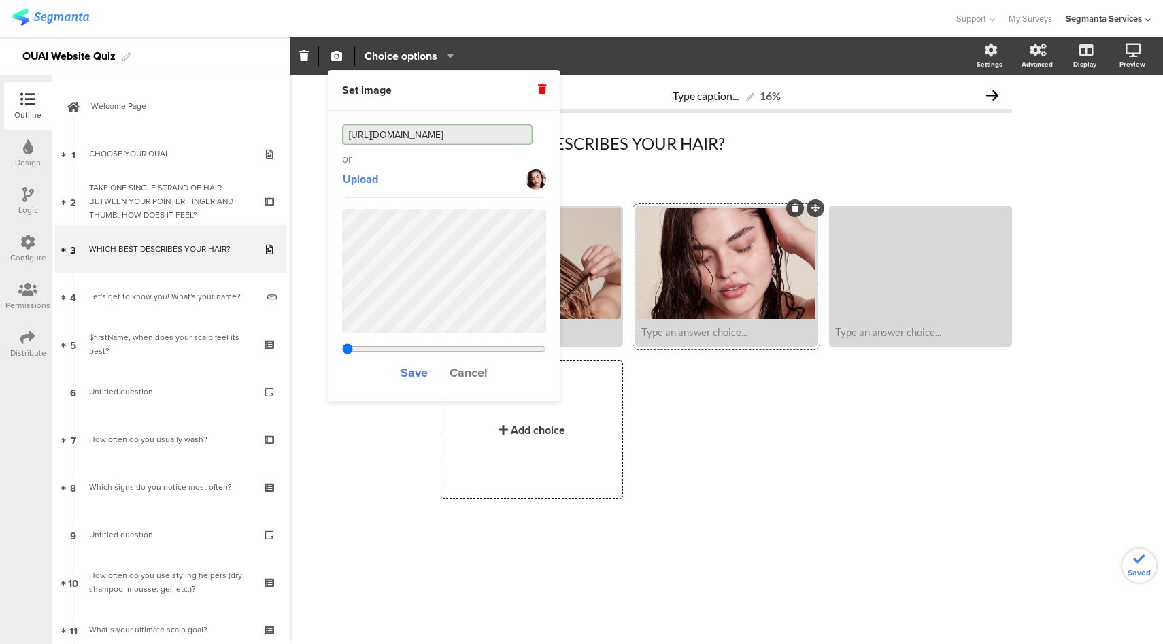
type input "0.833666666666667"
type input "https://theouai.com/cdn/shop/files/Q3-Image-MEDIUM-720x650_900x.jpg?v=1616096594"
drag, startPoint x: 407, startPoint y: 372, endPoint x: 475, endPoint y: 370, distance: 68.0
click at [406, 372] on span "Save" at bounding box center [414, 373] width 27 height 18
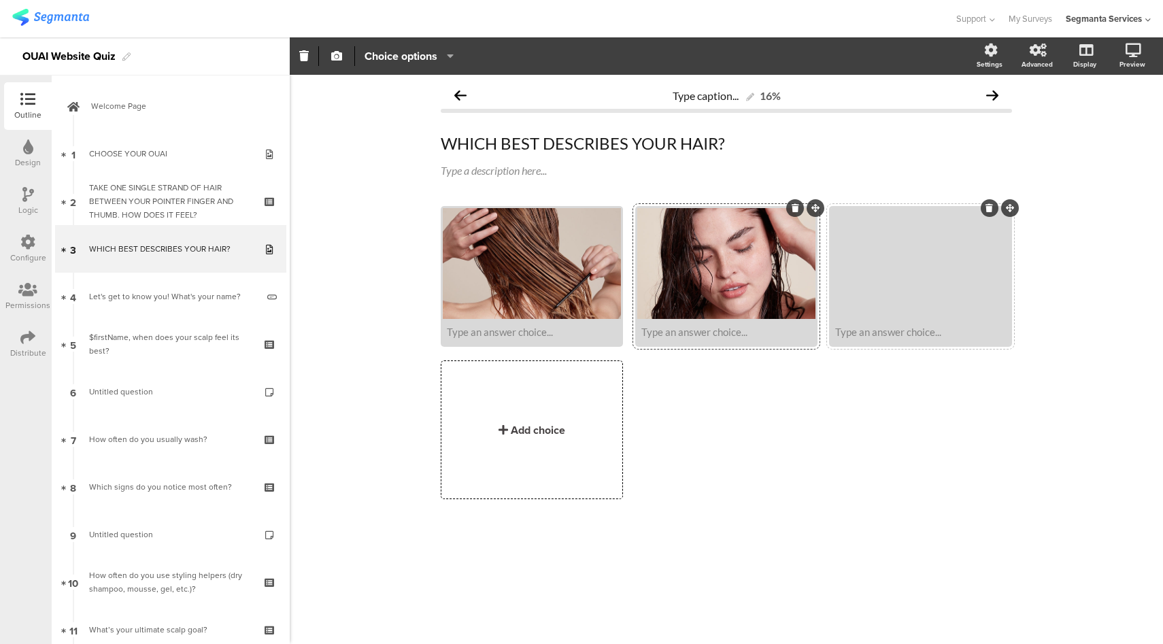
click at [974, 284] on div at bounding box center [920, 263] width 178 height 111
click at [830, 243] on div "Type an answer choice..." at bounding box center [920, 276] width 182 height 141
click at [883, 288] on div at bounding box center [920, 263] width 178 height 111
click at [412, 52] on span "Choice options" at bounding box center [400, 56] width 73 height 16
click at [538, 44] on section "Choice options Settings Advanced Display Preview" at bounding box center [726, 55] width 873 height 37
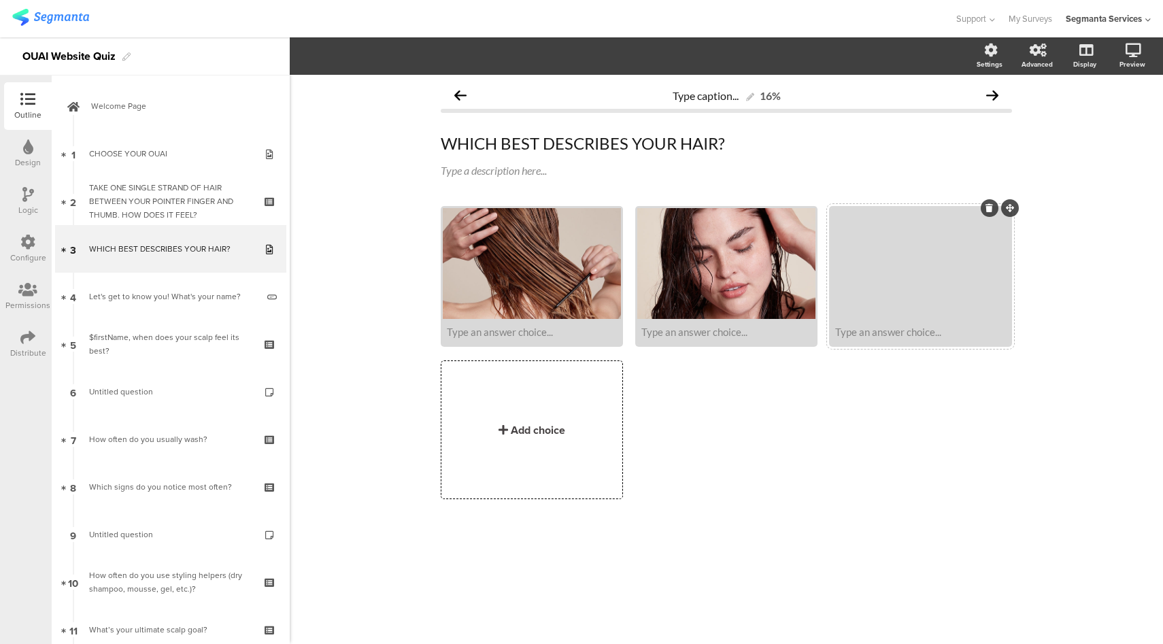
click at [923, 270] on div at bounding box center [920, 263] width 178 height 111
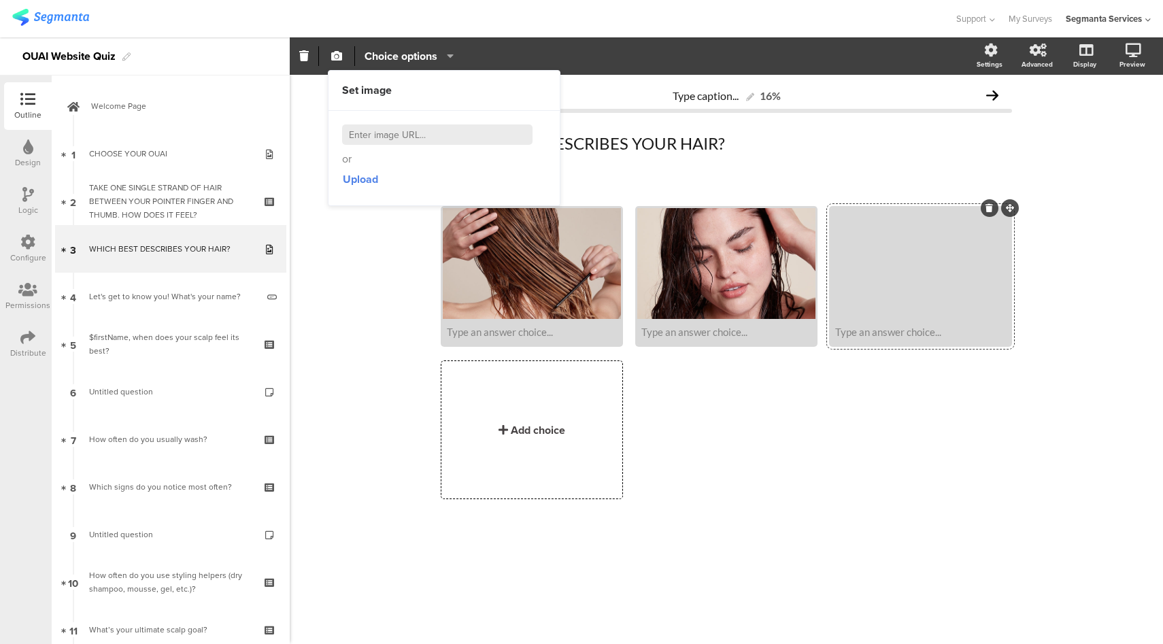
click at [425, 135] on input at bounding box center [437, 134] width 190 height 20
paste input "https://theouai.com/cdn/shop/files/Q3-Image-THICK-720x650_900x.jpg?v=1616096658"
type input "https://theouai.com/cdn/shop/files/Q3-Image-THICK-720x650_900x.jpg?v=1616096658"
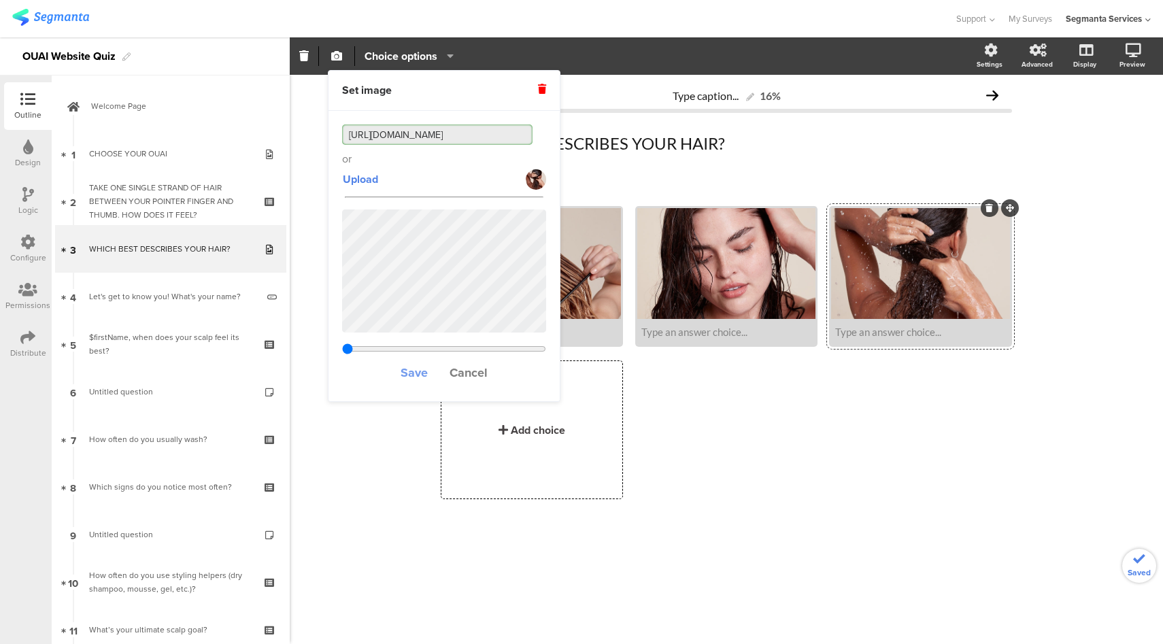
type input "0.833666666666667"
type input "https://theouai.com/cdn/shop/files/Q3-Image-THICK-720x650_900x.jpg?v=1616096658"
click at [415, 371] on span "Save" at bounding box center [414, 373] width 27 height 18
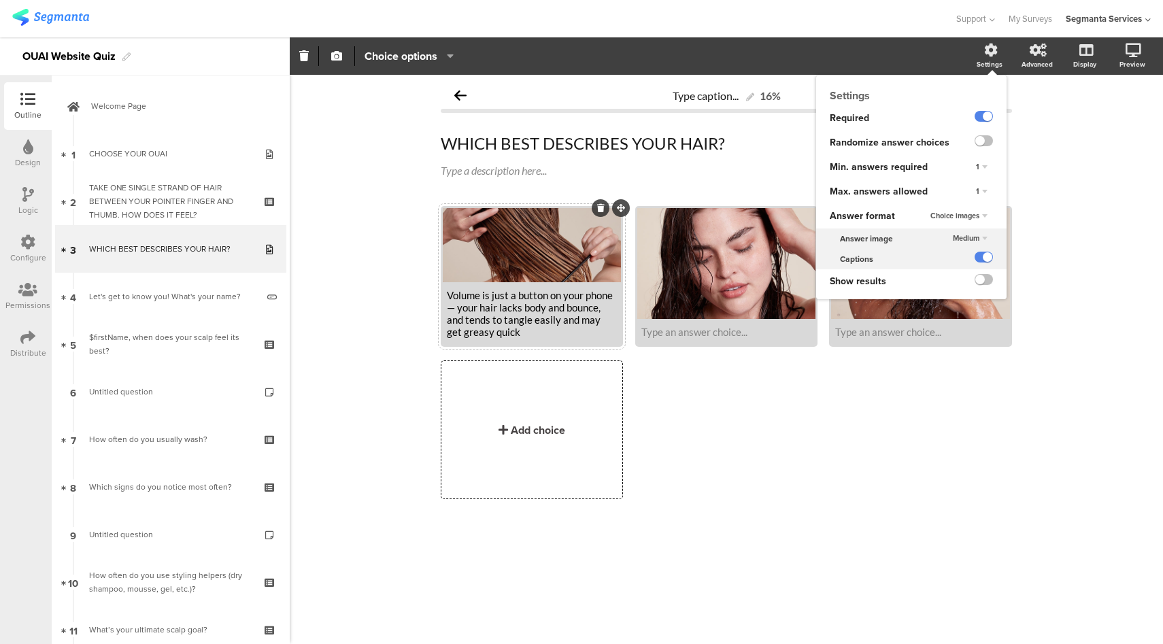
click at [972, 237] on span "Medium" at bounding box center [966, 238] width 27 height 11
click at [953, 275] on div "Large" at bounding box center [962, 280] width 80 height 14
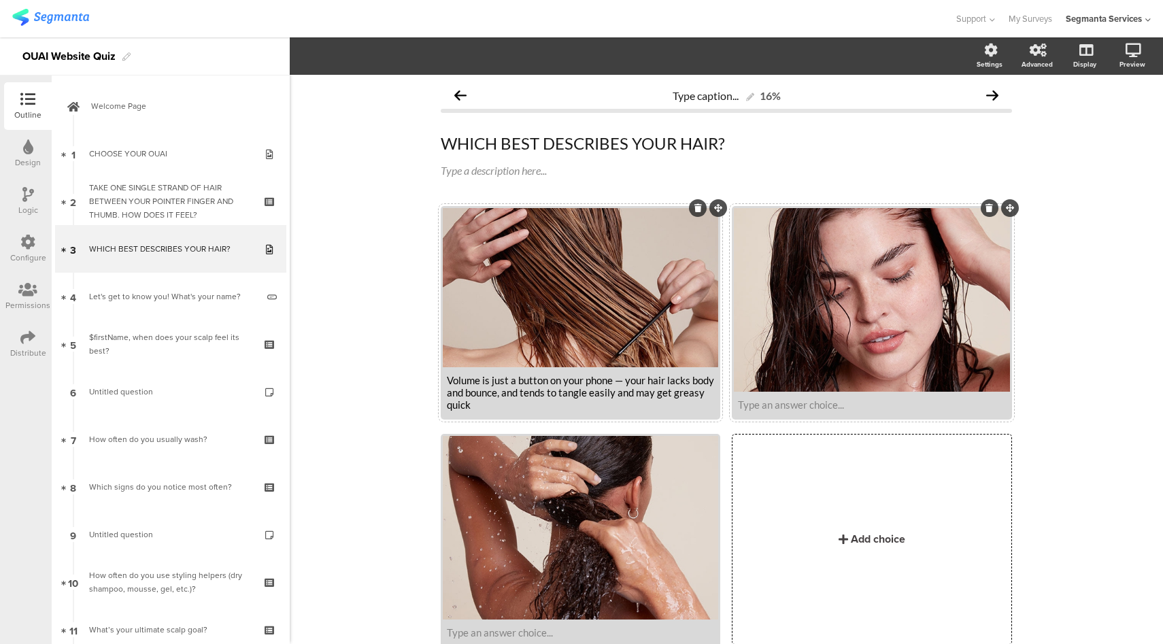
click at [888, 404] on div "Type an answer choice..." at bounding box center [871, 404] width 267 height 12
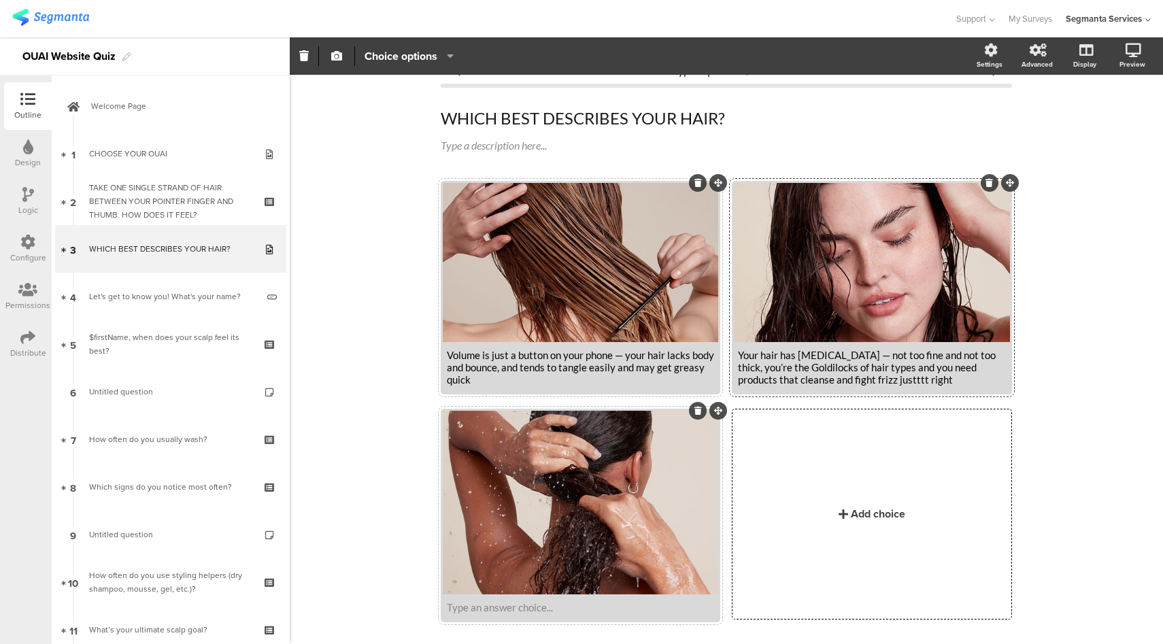
scroll to position [61, 0]
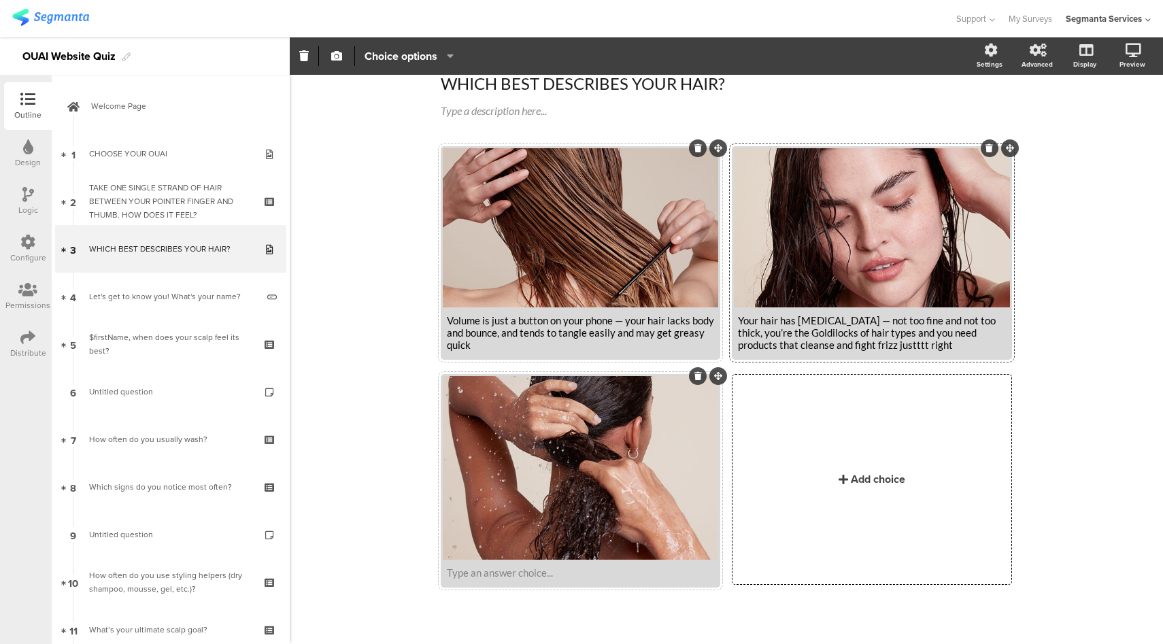
click at [573, 573] on div "Type an answer choice..." at bounding box center [580, 572] width 267 height 12
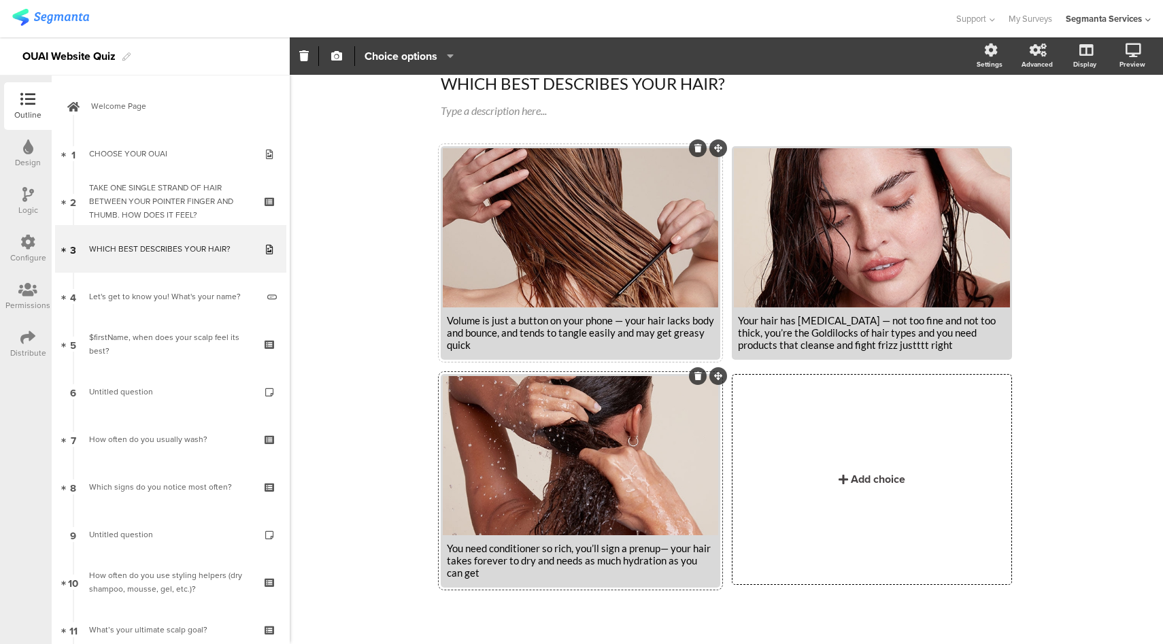
scroll to position [36, 0]
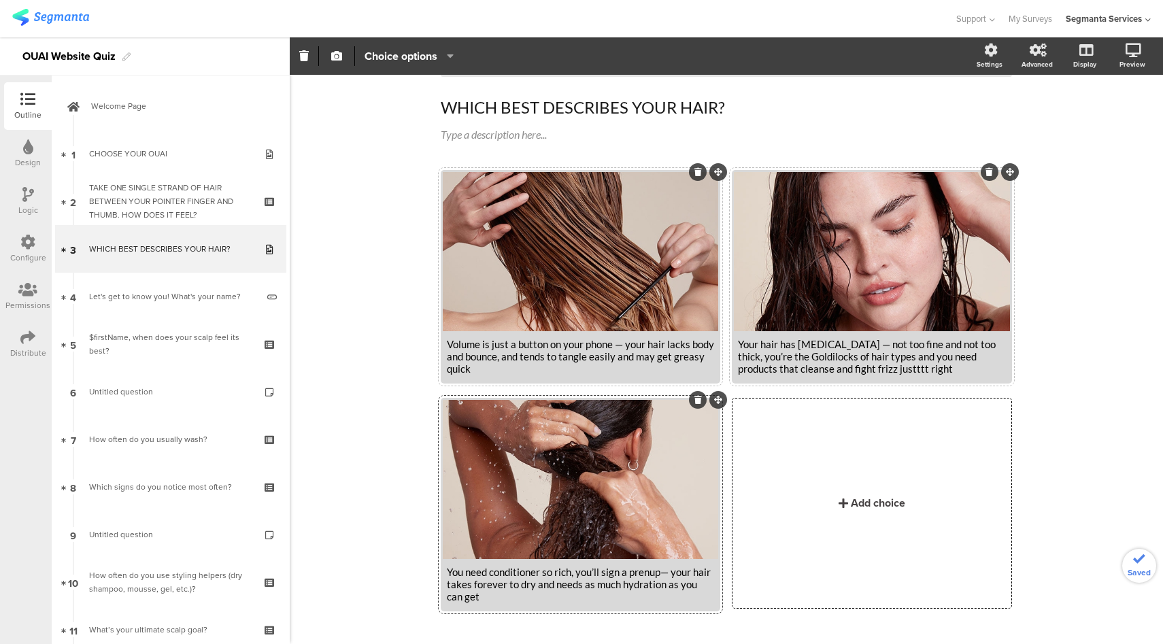
click at [902, 369] on div "Your hair has middle child syndrome — not too fine and not too thick, you’re th…" at bounding box center [871, 356] width 267 height 37
click at [911, 369] on div "Your hair has middle child syndrome — not too fine and not too thick, you’re th…" at bounding box center [871, 356] width 267 height 37
click at [1076, 122] on icon at bounding box center [1083, 121] width 14 height 13
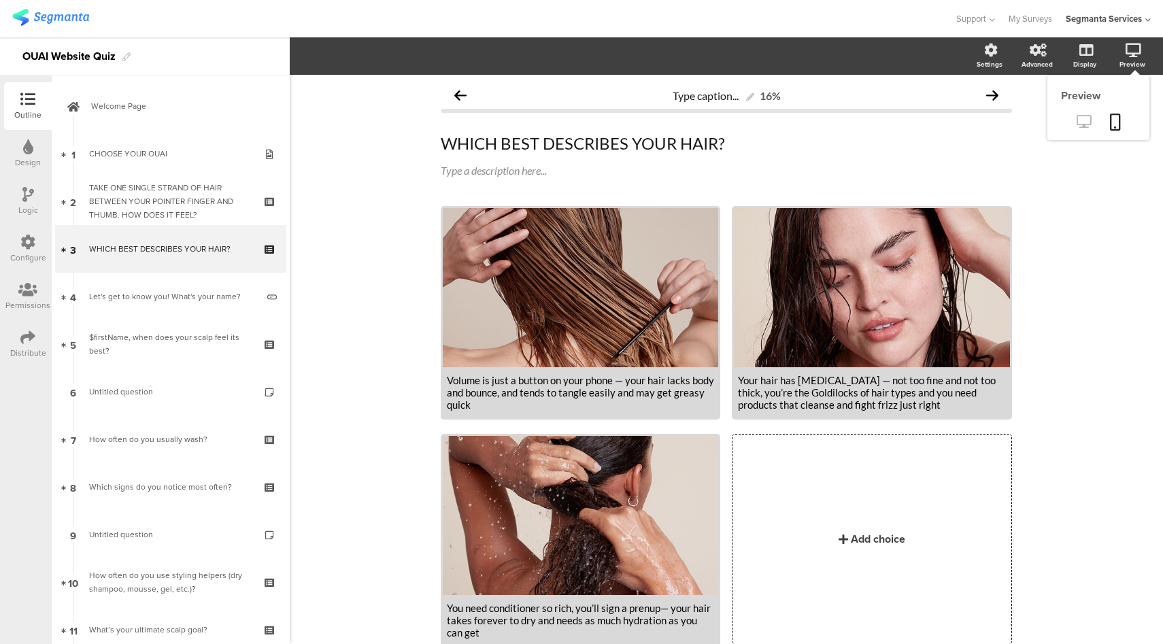
click at [1076, 120] on icon at bounding box center [1083, 121] width 14 height 13
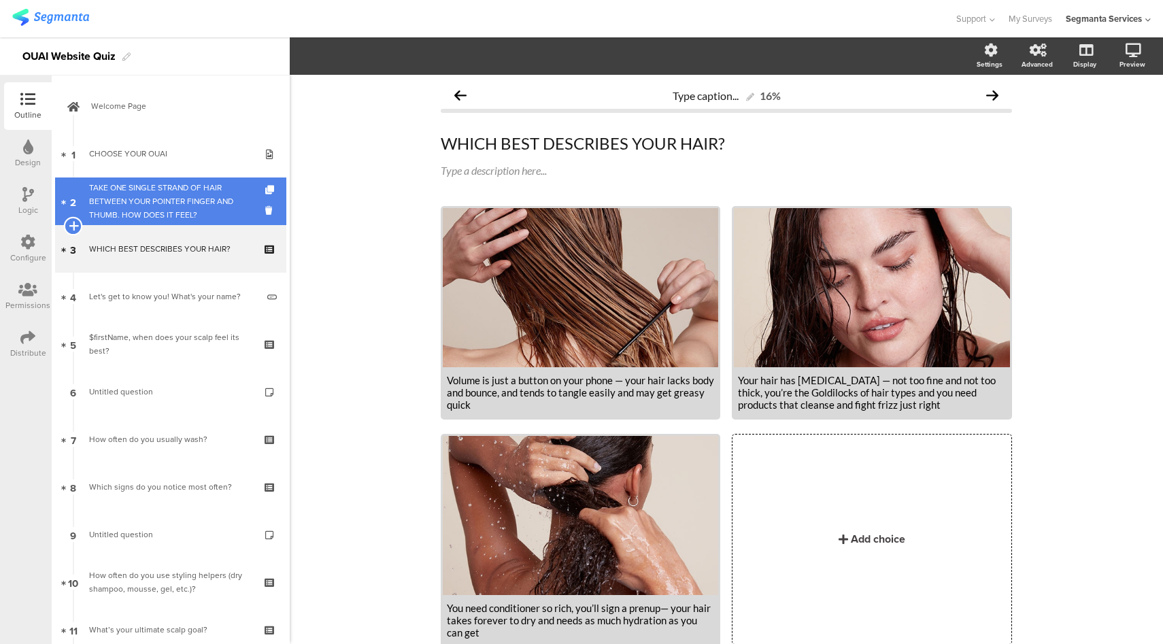
click at [72, 228] on icon at bounding box center [73, 226] width 9 height 12
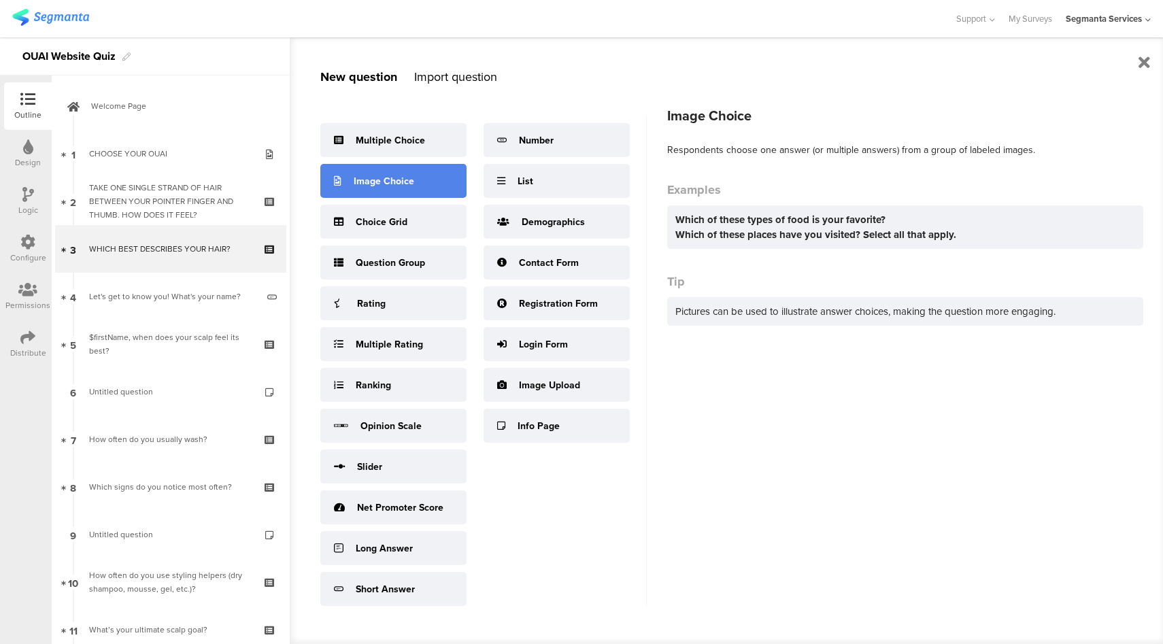
click at [432, 176] on div "Image Choice" at bounding box center [393, 181] width 146 height 34
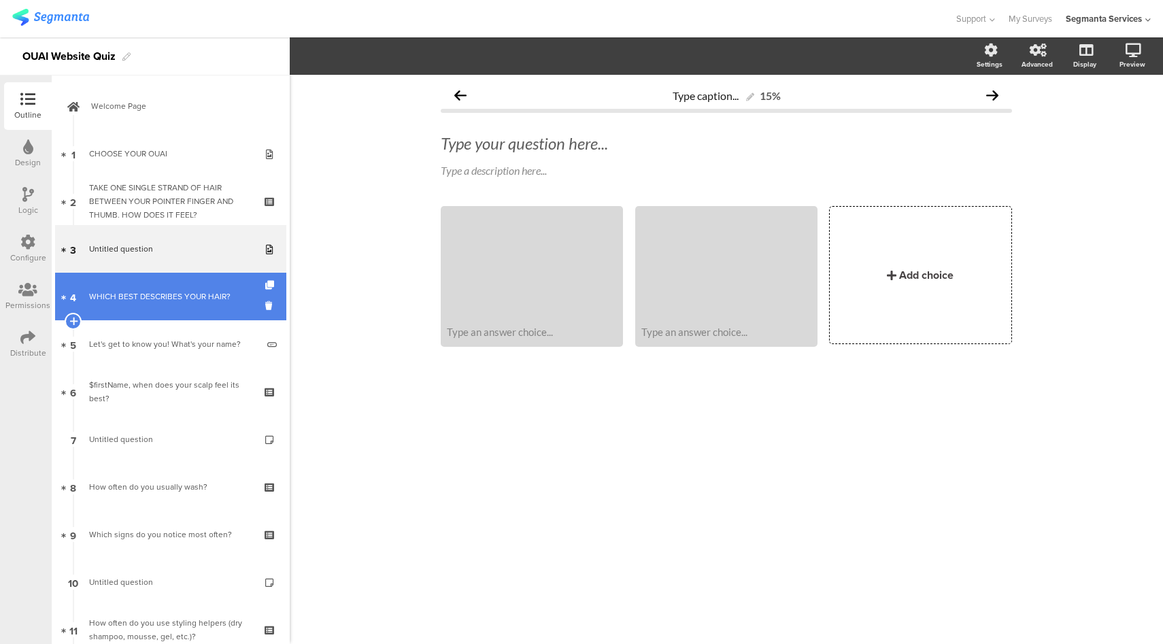
click at [163, 293] on div "WHICH BEST DESCRIBES YOUR HAIR?" at bounding box center [170, 297] width 163 height 14
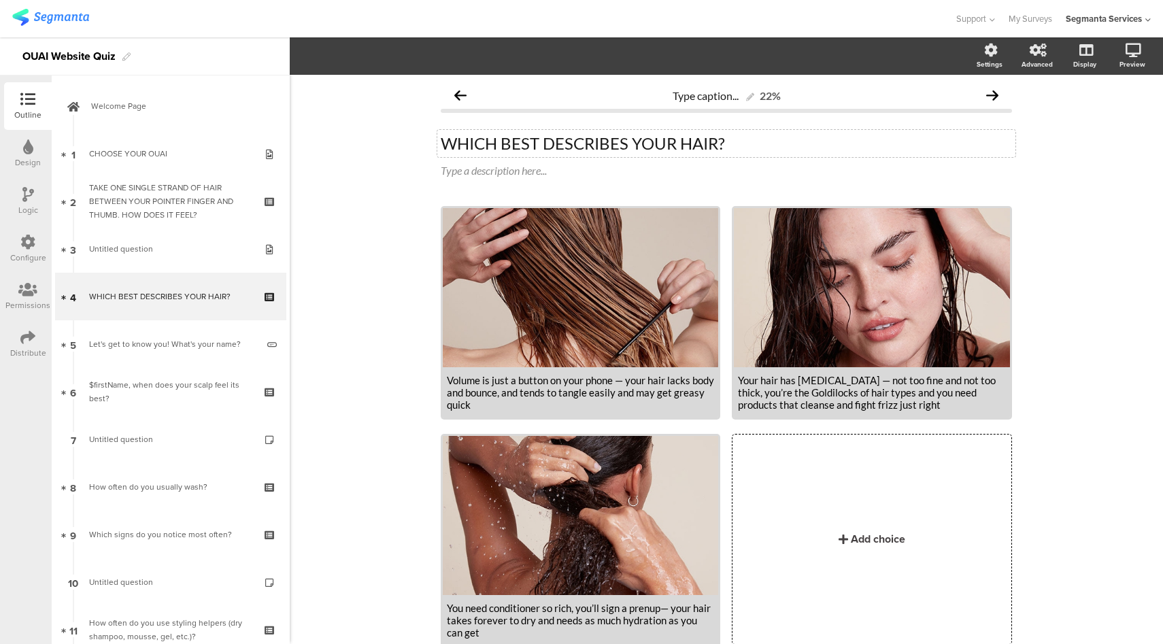
click at [549, 139] on p "WHICH BEST DESCRIBES YOUR HAIR?" at bounding box center [726, 143] width 571 height 20
click at [549, 138] on p "WHICH BEST DESCRIBES YOUR HAIR?" at bounding box center [726, 143] width 571 height 20
click at [548, 139] on p "WHICH BEST DESCRIBES YOUR HAIR?" at bounding box center [726, 143] width 571 height 20
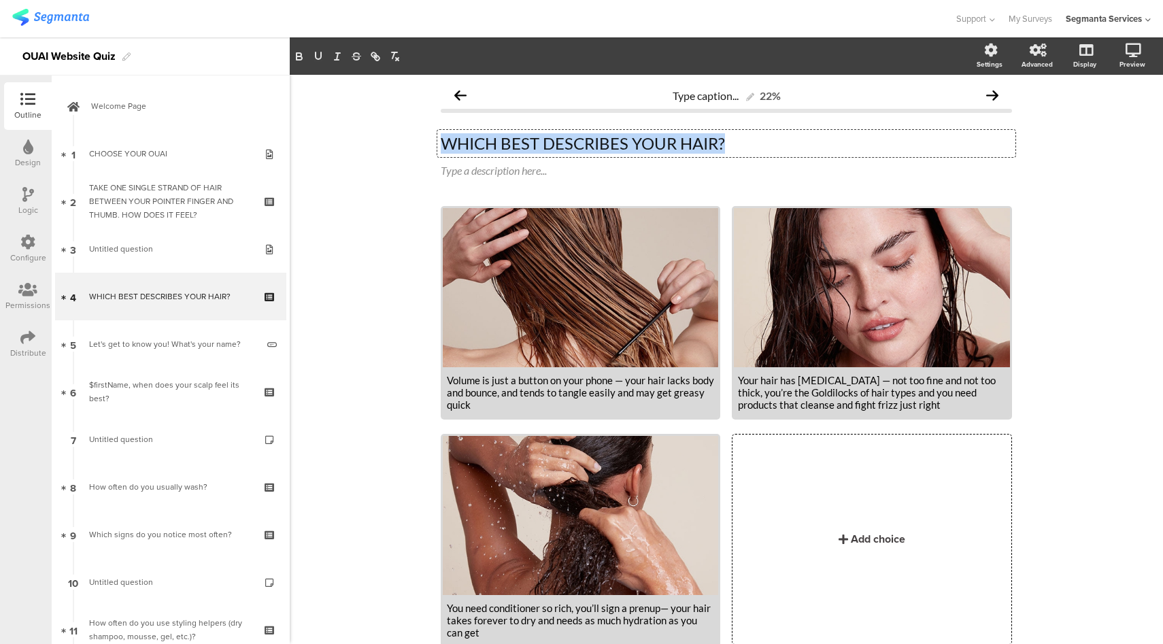
click at [549, 139] on p "WHICH BEST DESCRIBES YOUR HAIR?" at bounding box center [726, 143] width 571 height 20
copy p "WHICH BEST DESCRIBES YOUR HAIR?"
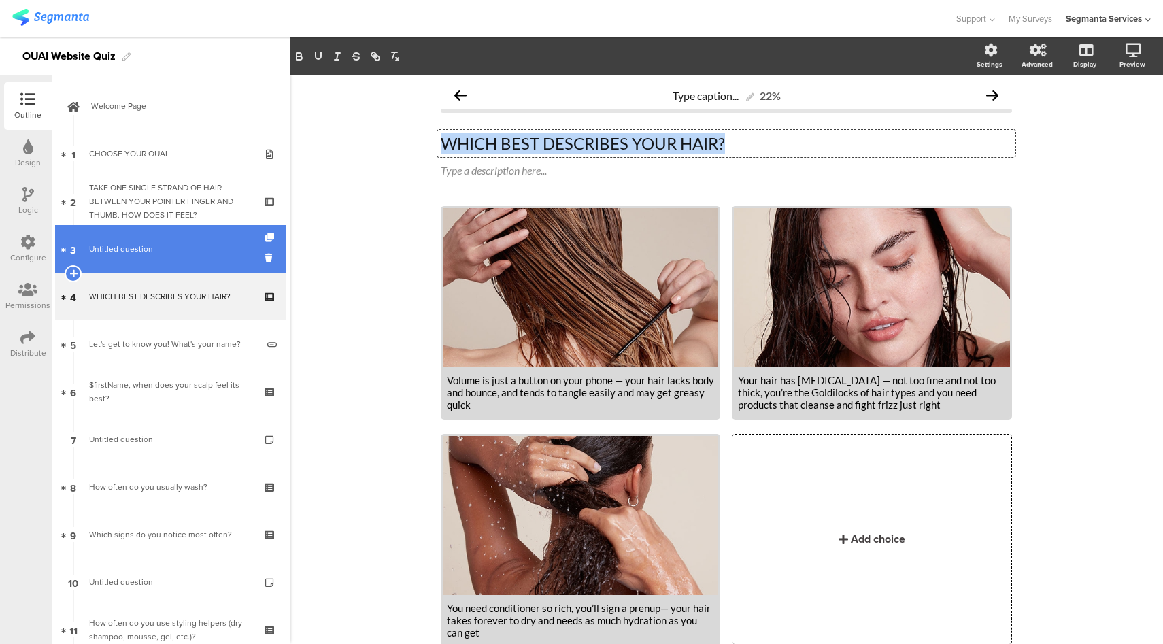
click at [166, 251] on span "Untitled question" at bounding box center [170, 249] width 163 height 14
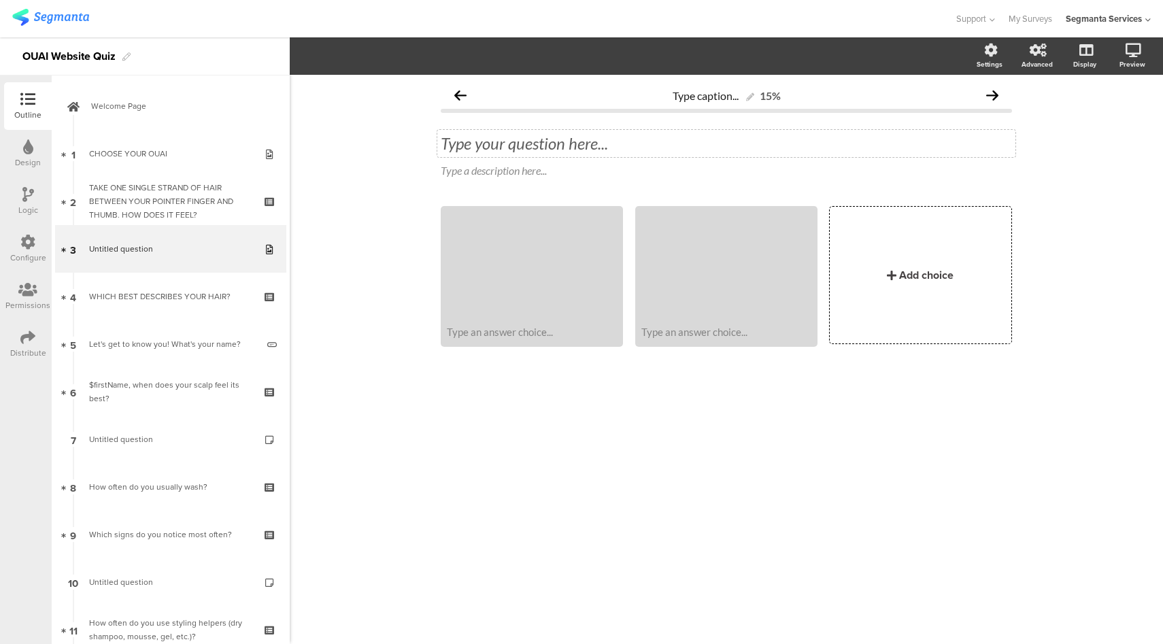
click at [520, 151] on div "Type your question here..." at bounding box center [726, 143] width 578 height 27
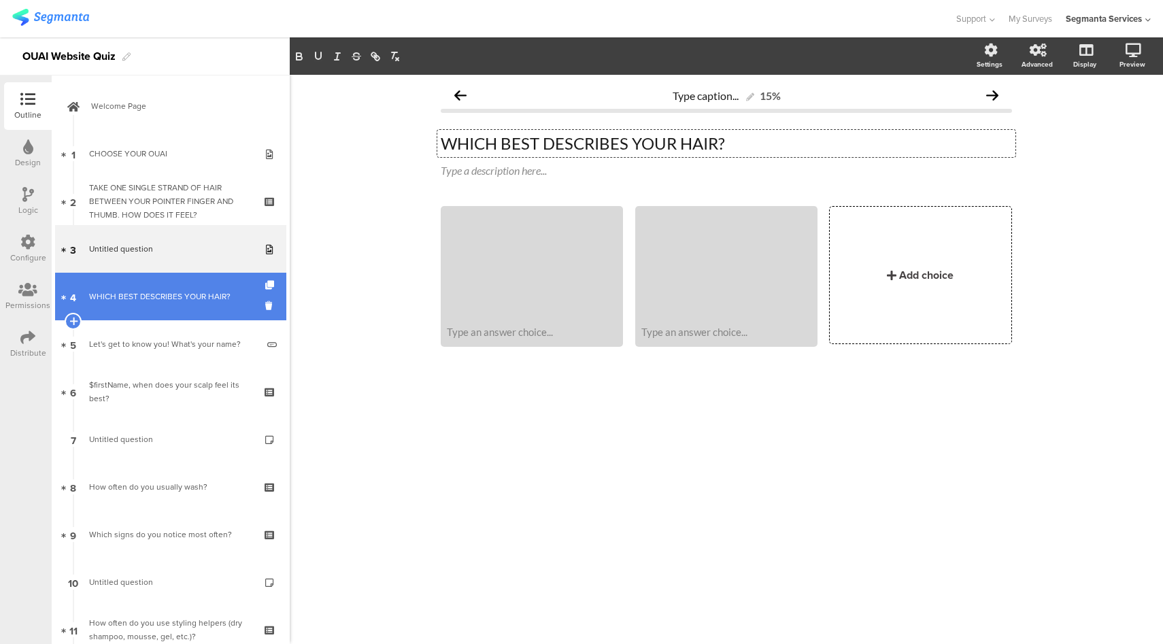
click at [177, 297] on div "WHICH BEST DESCRIBES YOUR HAIR?" at bounding box center [170, 297] width 163 height 14
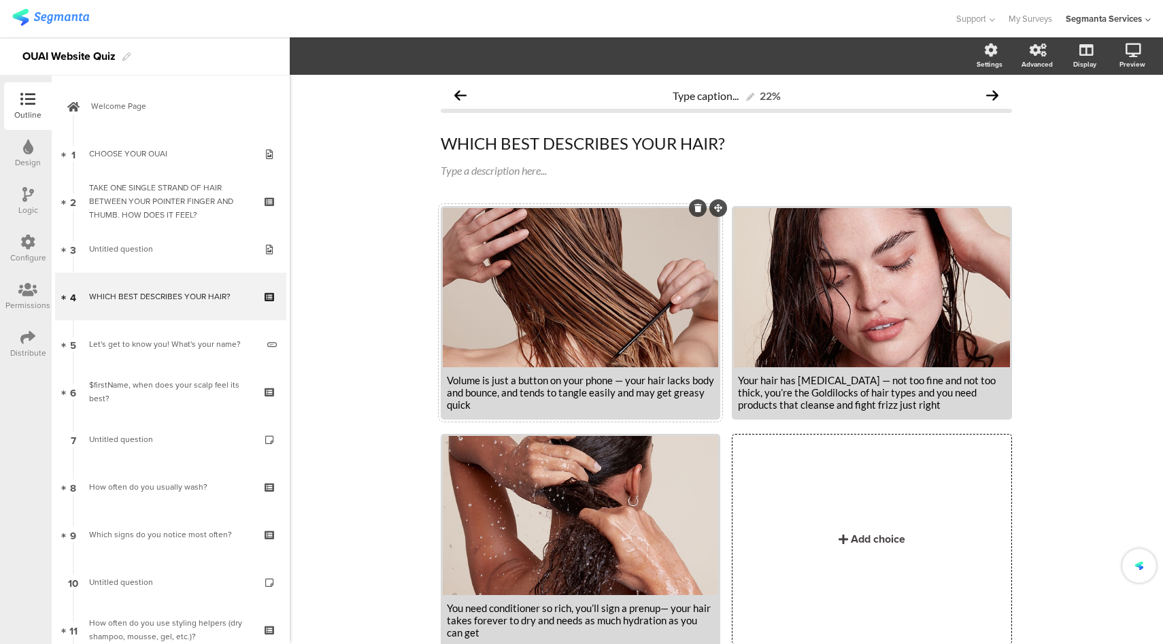
click at [531, 381] on div "Volume is just a button on your phone — your hair lacks body and bounce, and te…" at bounding box center [580, 392] width 267 height 37
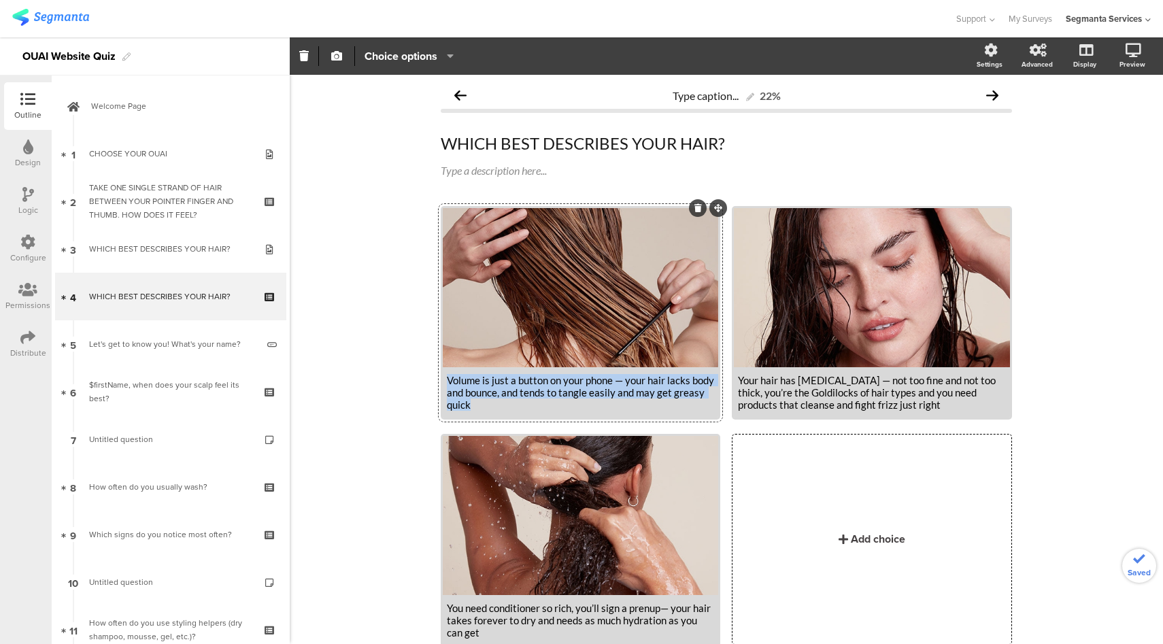
click at [531, 381] on div "Volume is just a button on your phone — your hair lacks body and bounce, and te…" at bounding box center [580, 392] width 267 height 37
copy div "Volume is just a button on your phone — your hair lacks body and bounce, and te…"
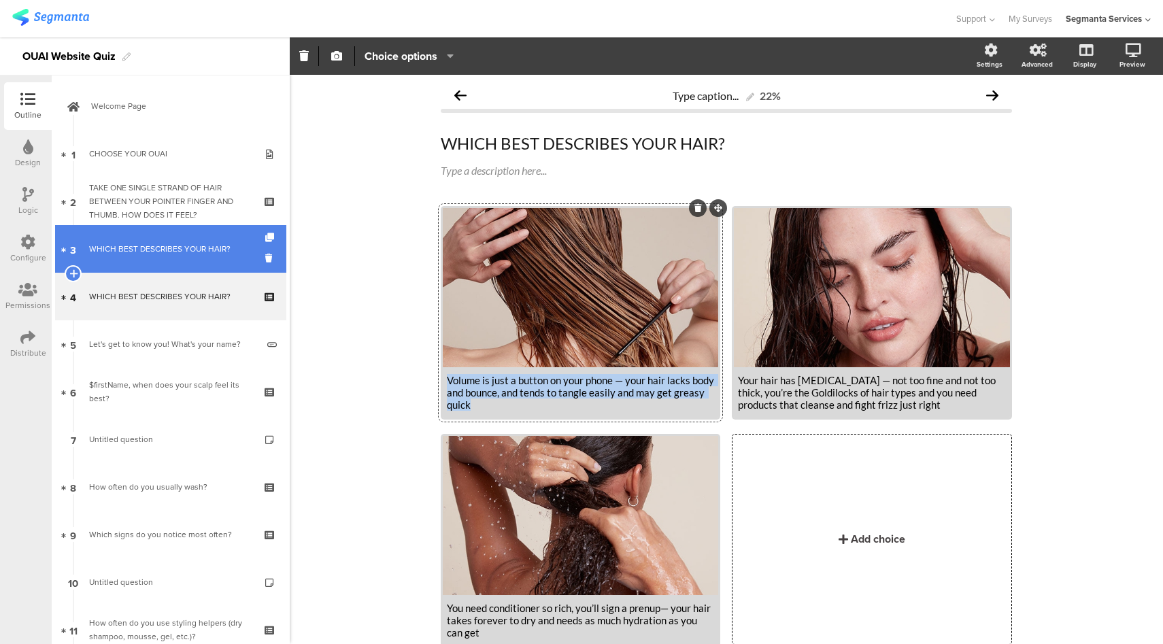
click at [182, 245] on div "WHICH BEST DESCRIBES YOUR HAIR?" at bounding box center [170, 249] width 163 height 14
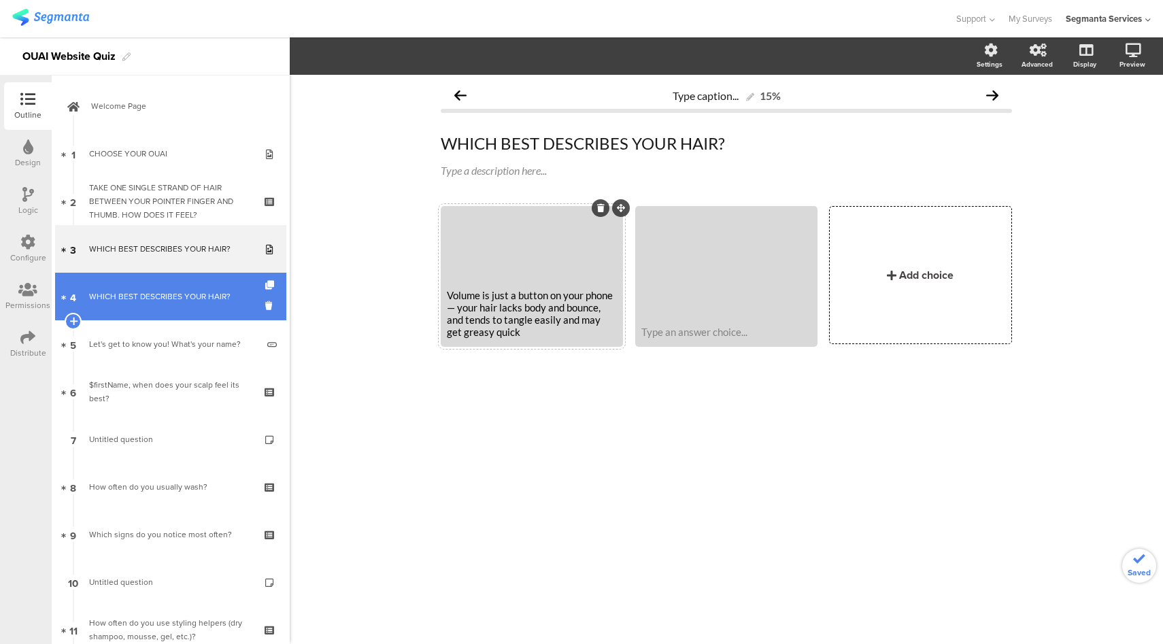
click at [161, 297] on div "WHICH BEST DESCRIBES YOUR HAIR?" at bounding box center [170, 297] width 163 height 14
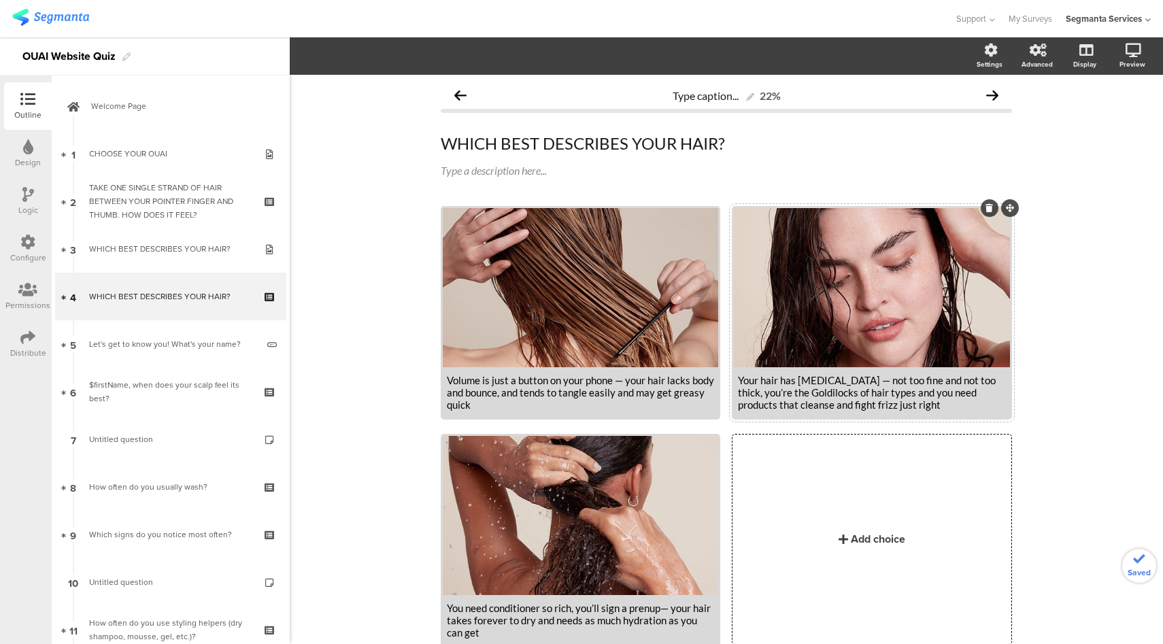
click at [872, 389] on div "Your hair has [MEDICAL_DATA] — not too fine and not too thick, you’re the Goldi…" at bounding box center [871, 392] width 267 height 37
click at [872, 390] on div "Your hair has middle child syndrome — not too fine and not too thick, you’re th…" at bounding box center [871, 392] width 267 height 37
copy div "Your hair has middle child syndrome — not too fine and not too thick, you’re th…"
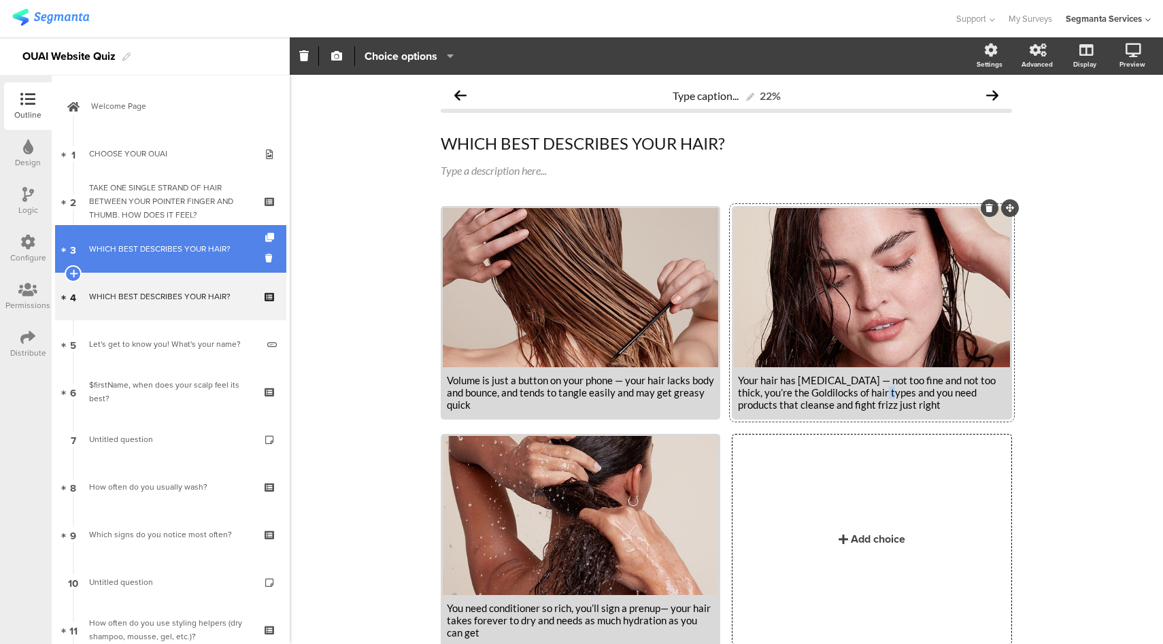
click at [171, 257] on link "3 WHICH BEST DESCRIBES YOUR HAIR?" at bounding box center [170, 249] width 231 height 48
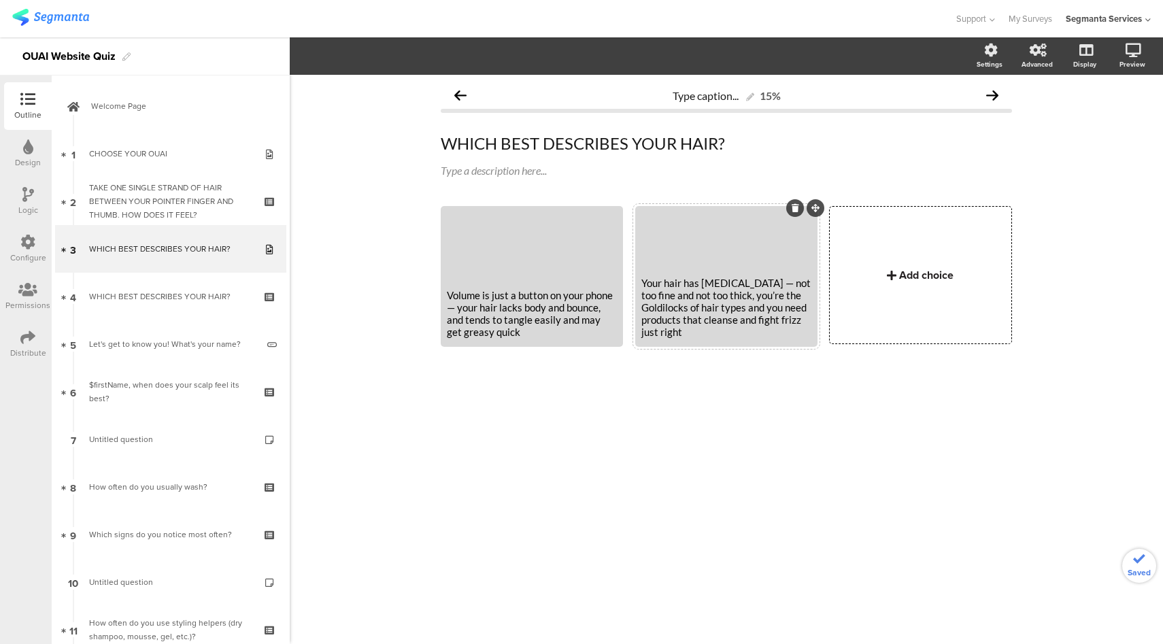
click at [964, 286] on div "Add choice" at bounding box center [920, 275] width 181 height 137
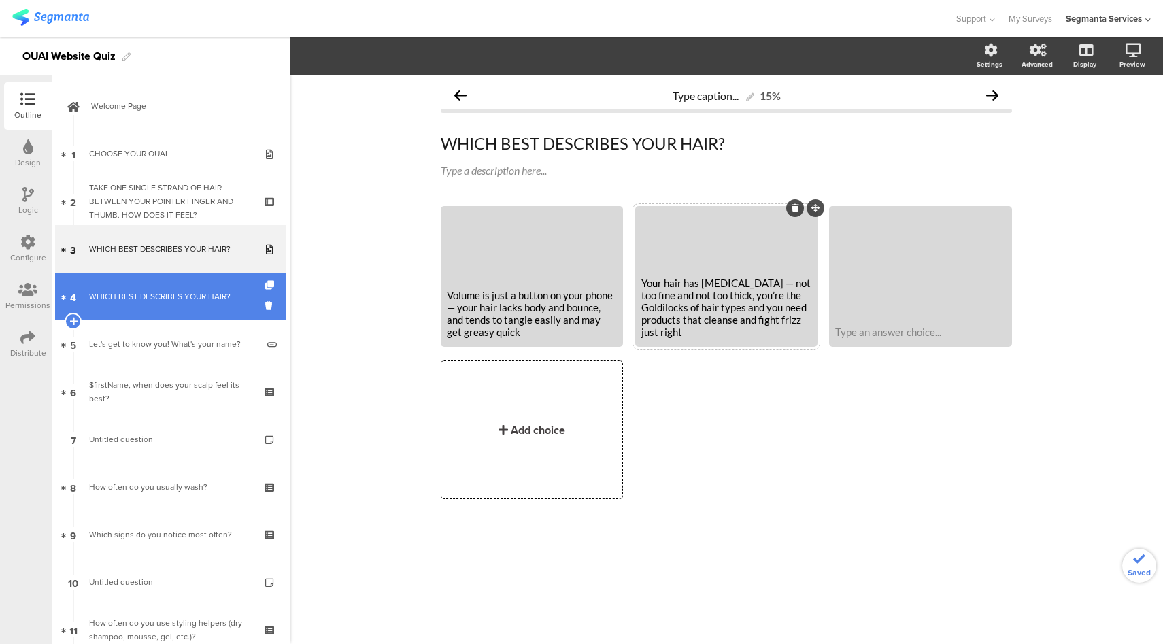
click at [186, 315] on link "4 WHICH BEST DESCRIBES YOUR HAIR?" at bounding box center [170, 297] width 231 height 48
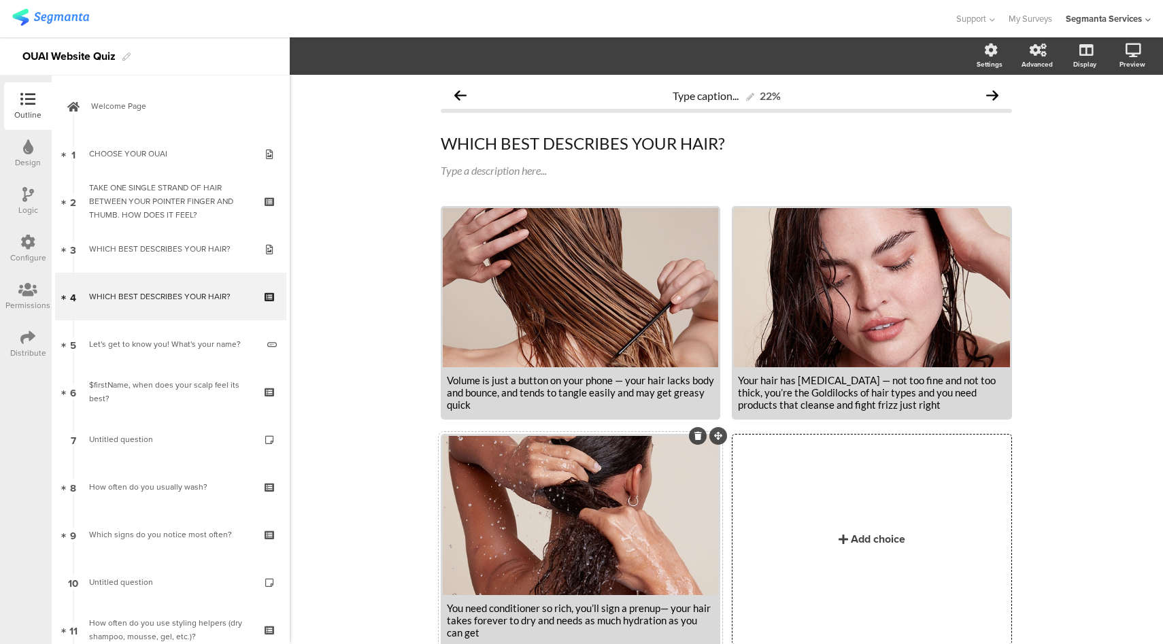
click at [560, 616] on div "You need conditioner so rich, you’ll sign a prenup— your hair takes forever to …" at bounding box center [580, 620] width 267 height 37
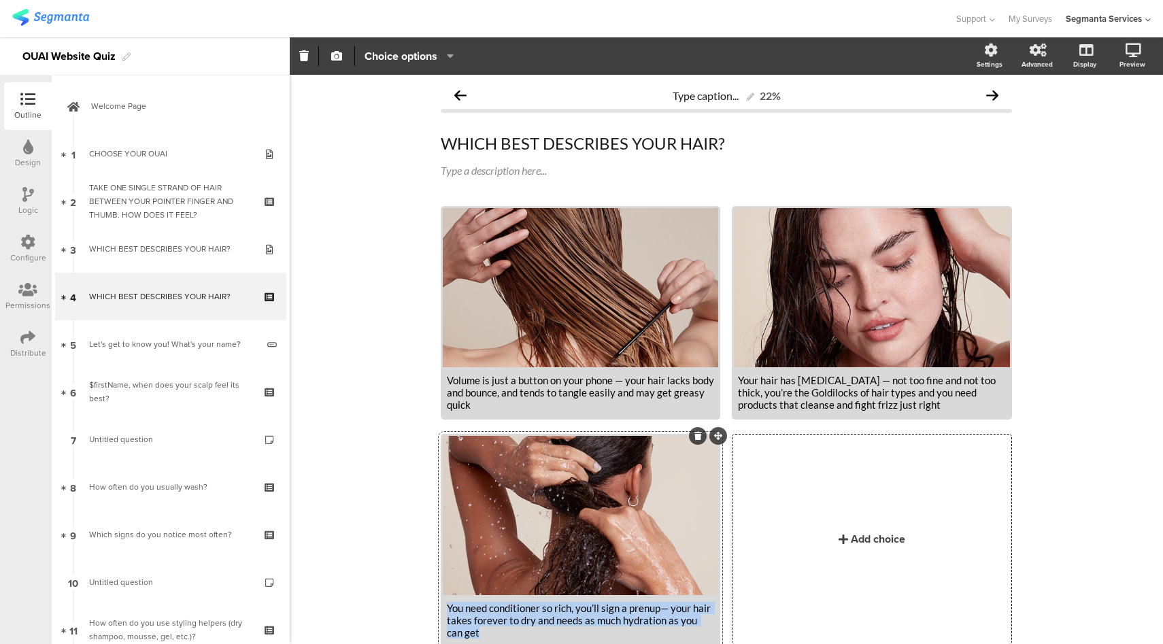
click at [560, 616] on div "You need conditioner so rich, you’ll sign a prenup— your hair takes forever to …" at bounding box center [580, 620] width 267 height 37
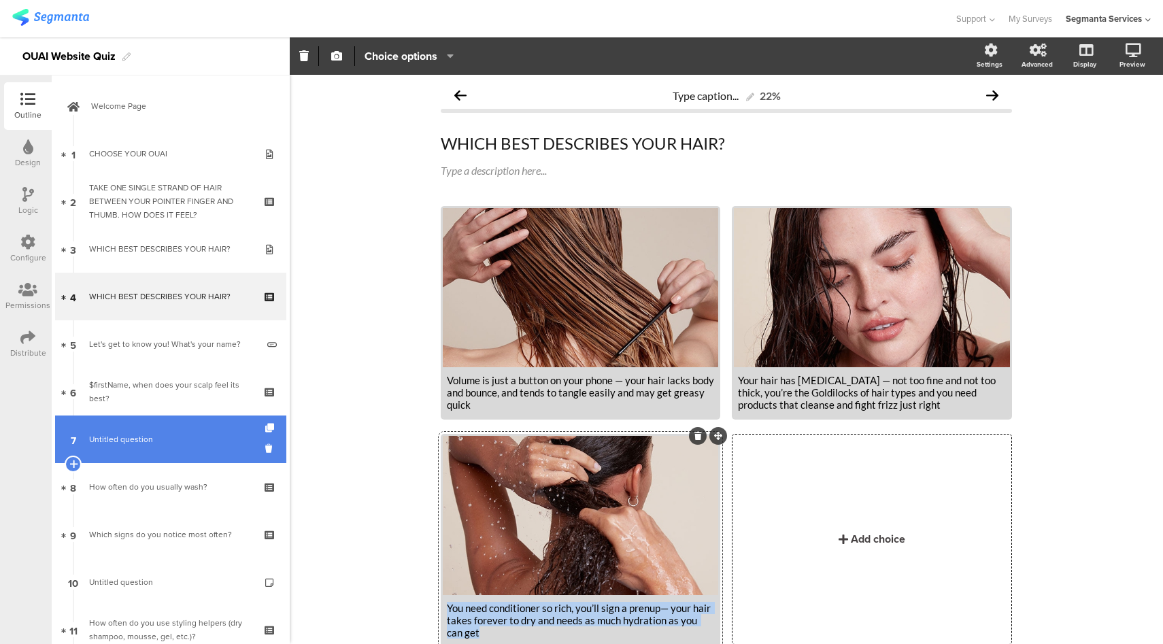
copy div "You need conditioner so rich, you’ll sign a prenup— your hair takes forever to …"
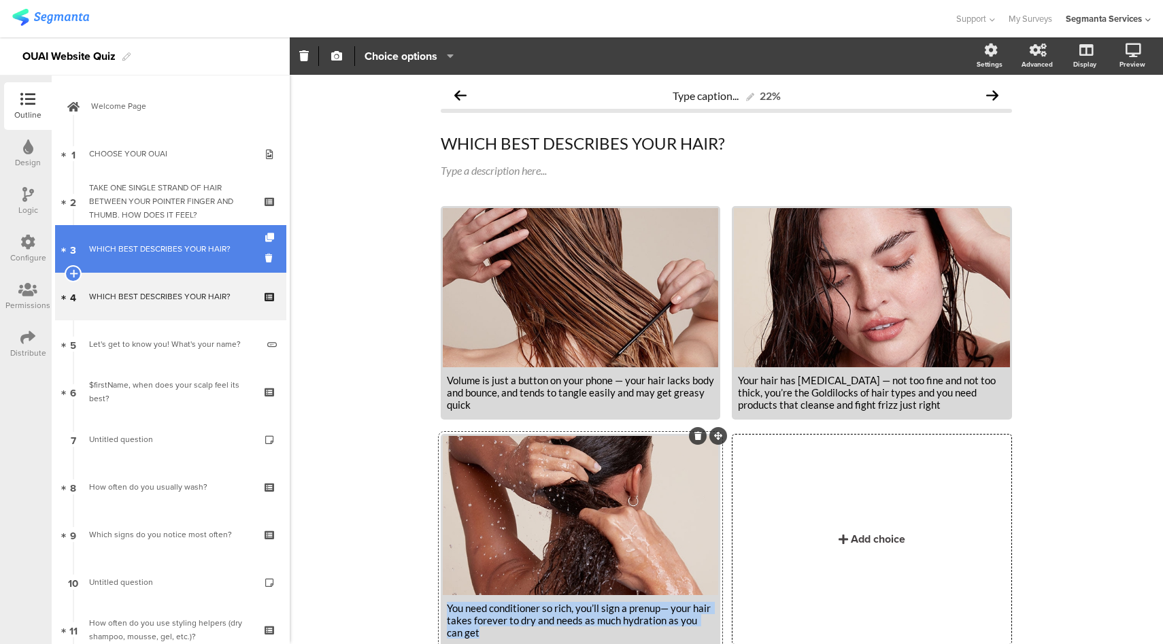
click at [192, 256] on link "3 WHICH BEST DESCRIBES YOUR HAIR?" at bounding box center [170, 249] width 231 height 48
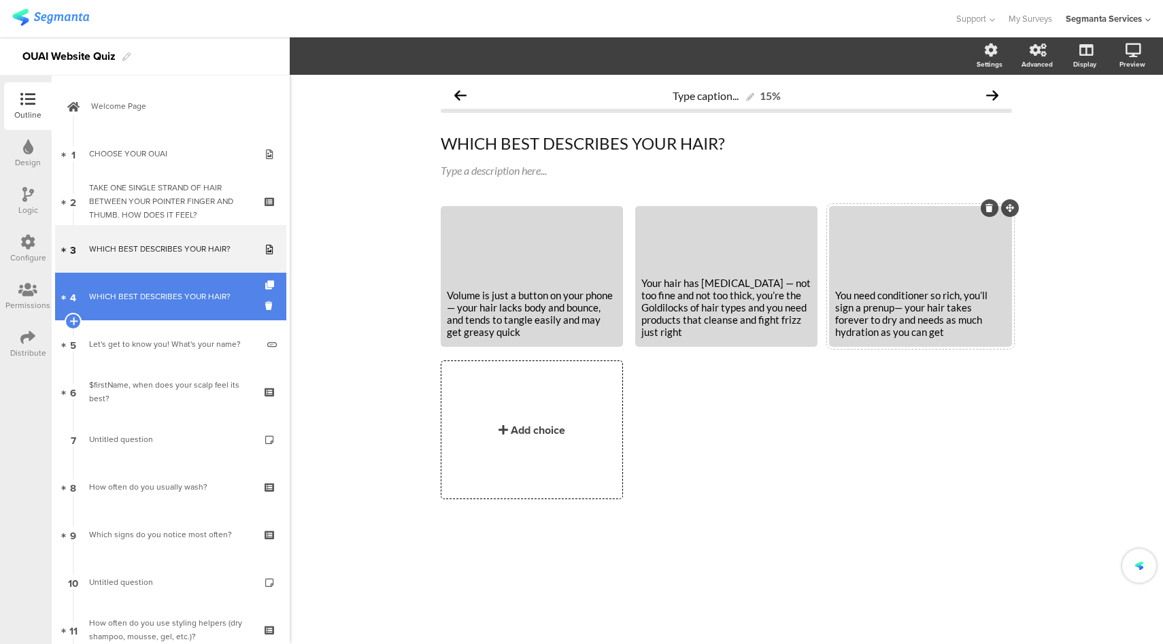
click at [202, 316] on link "4 WHICH BEST DESCRIBES YOUR HAIR?" at bounding box center [170, 297] width 231 height 48
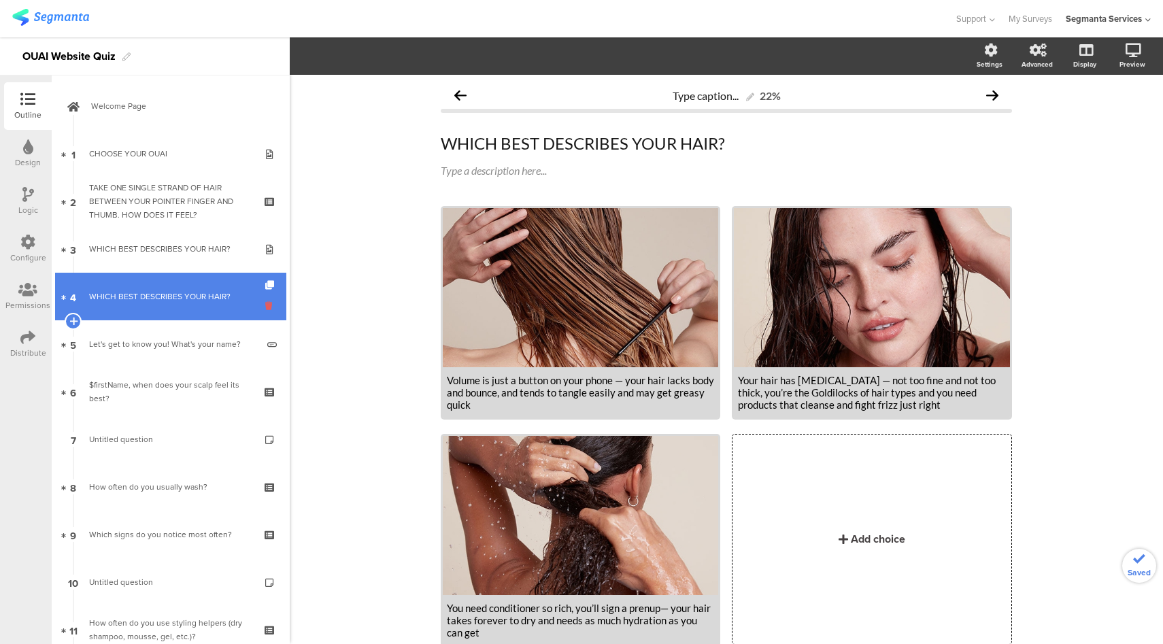
click at [265, 305] on icon at bounding box center [271, 305] width 12 height 13
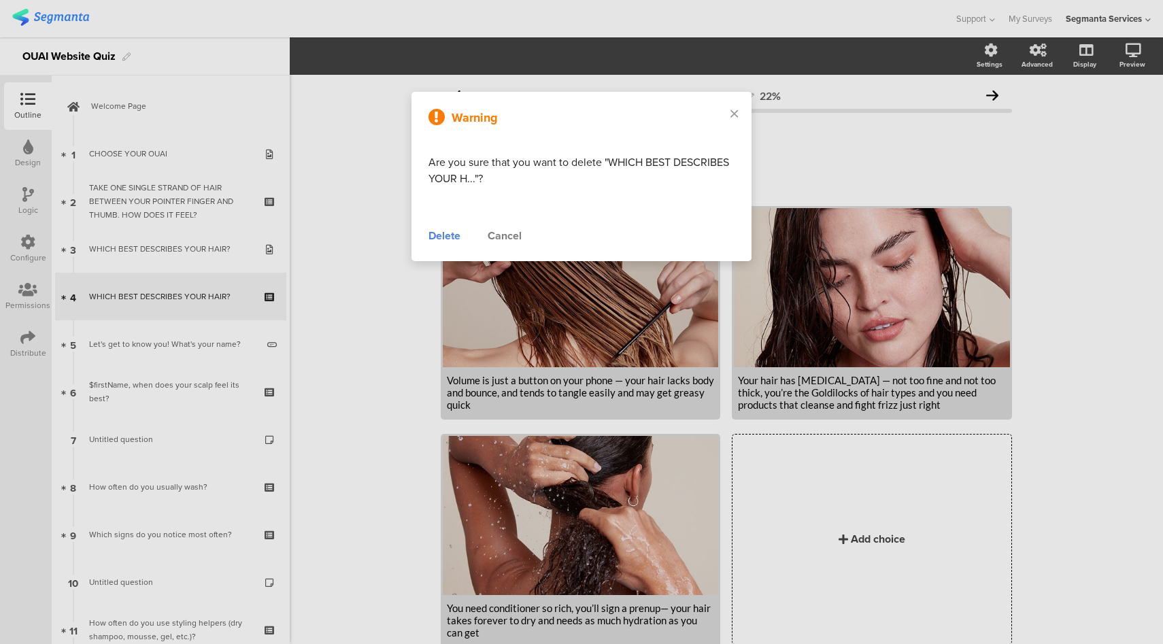
drag, startPoint x: 450, startPoint y: 235, endPoint x: 439, endPoint y: 235, distance: 11.6
click at [450, 234] on div "Delete" at bounding box center [444, 236] width 32 height 16
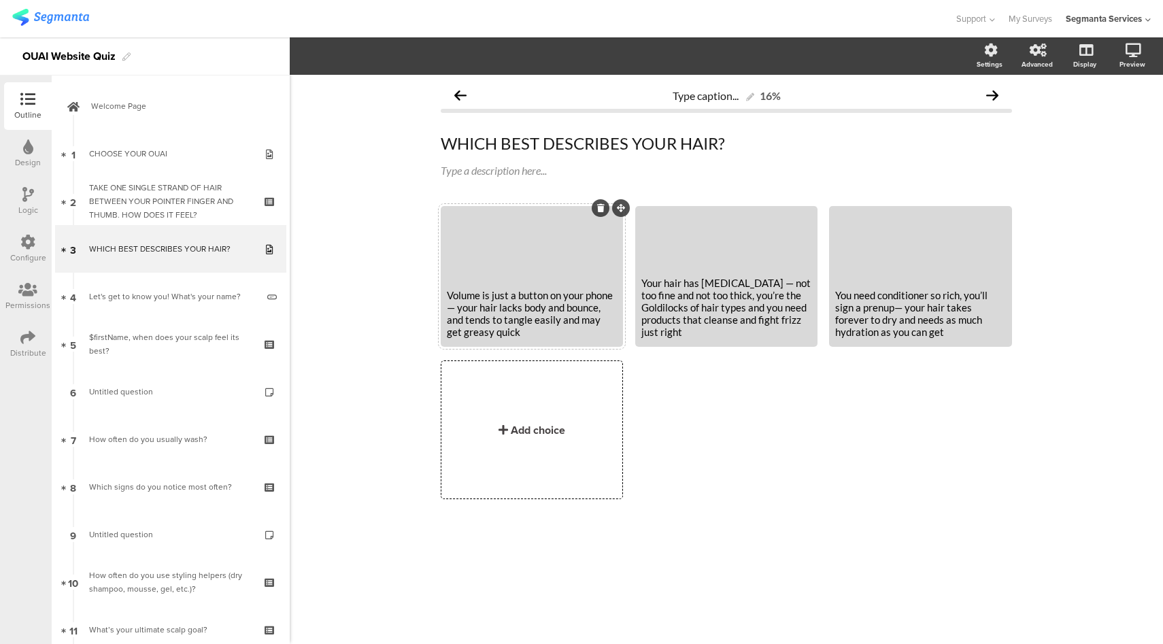
click at [534, 232] on div at bounding box center [532, 245] width 178 height 74
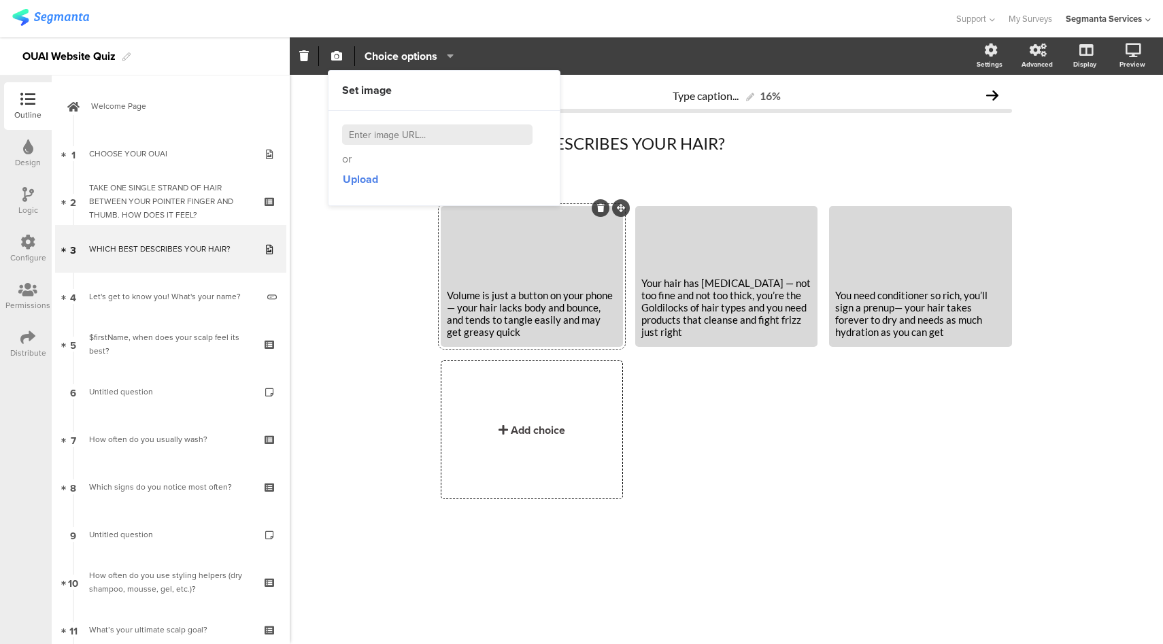
click at [396, 134] on input at bounding box center [437, 134] width 190 height 20
paste input "https://theouai.com/cdn/shop/files/Q3-Image-FINE-720x650_900x.jpg?v=1616096555"
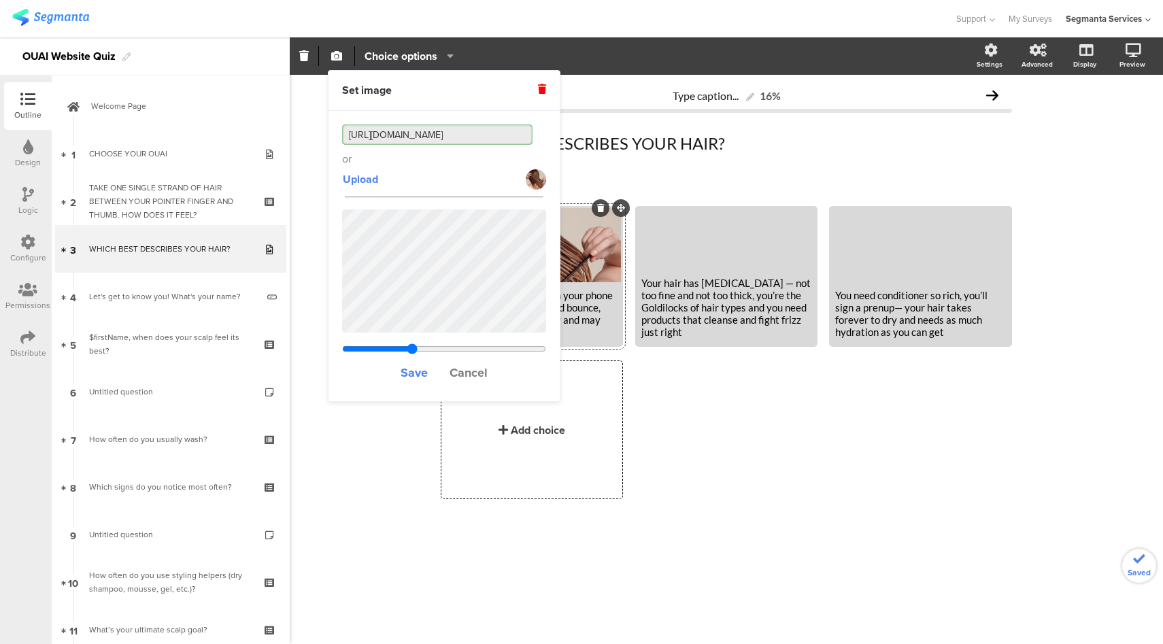
type input "https://theouai.com/cdn/shop/files/Q3-Image-FINE-720x650_900x.jpg?v=1616096555"
click at [693, 252] on div at bounding box center [726, 239] width 178 height 62
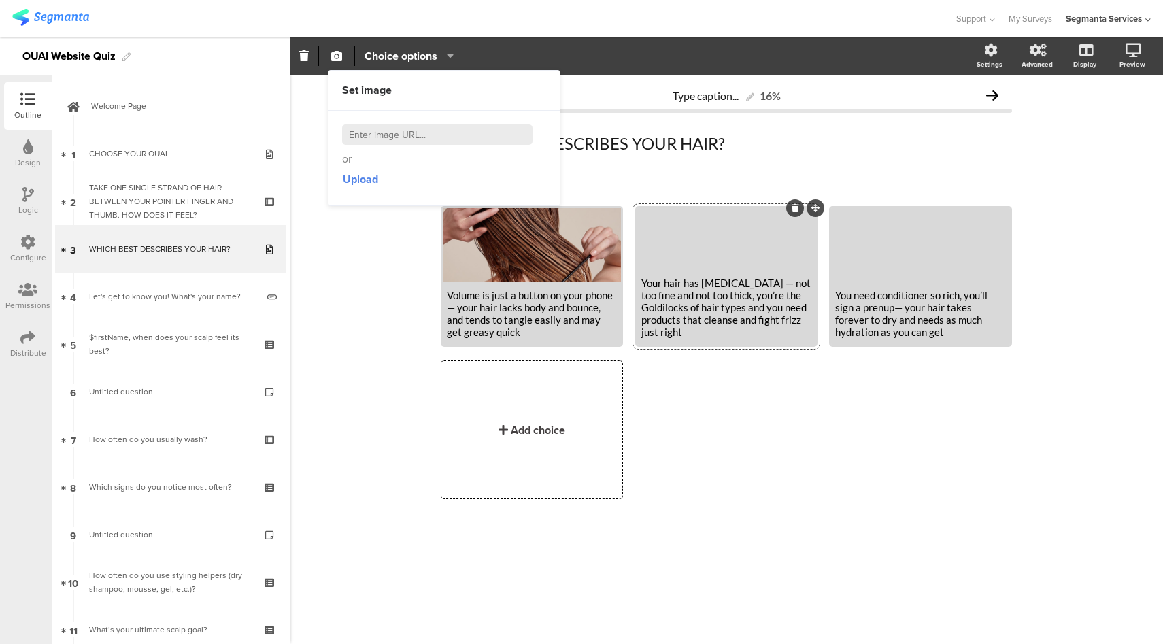
click at [439, 137] on input at bounding box center [437, 134] width 190 height 20
paste input "https://theouai.com/cdn/shop/files/Q3-Image-MEDIUM-720x650_900x.jpg?v=1616096594"
type input "https://theouai.com/cdn/shop/files/Q3-Image-MEDIUM-720x650_900x.jpg?v=1616096594"
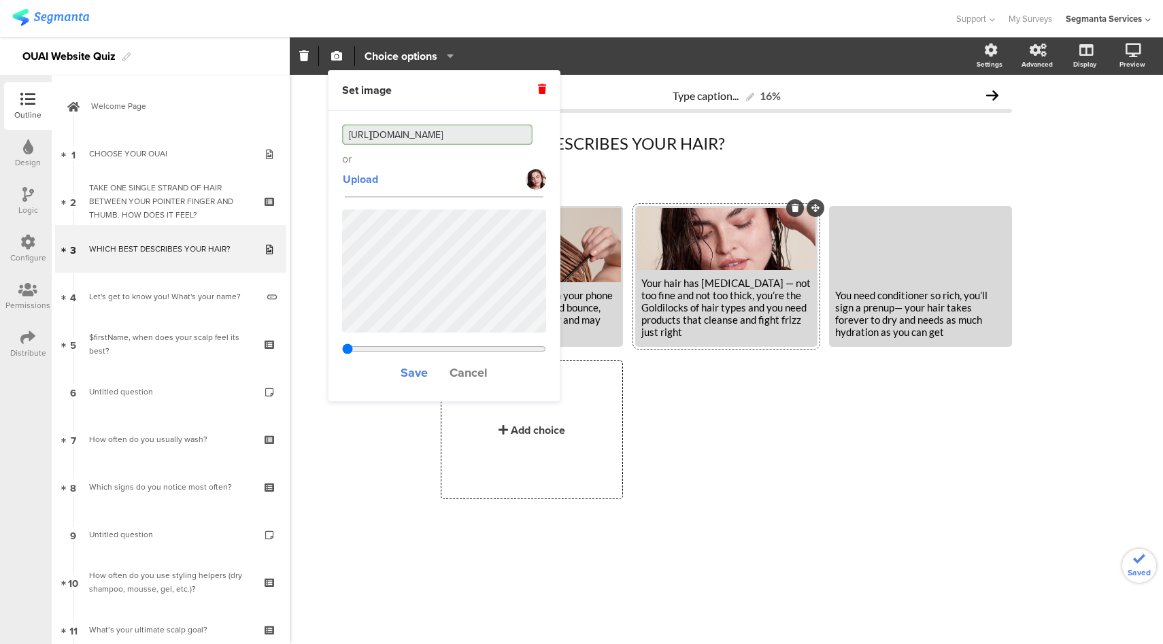
type input "0.833666666666667"
type input "https://theouai.com/cdn/shop/files/Q3-Image-MEDIUM-720x650_900x.jpg?v=1616096594"
click at [929, 256] on div at bounding box center [920, 245] width 178 height 74
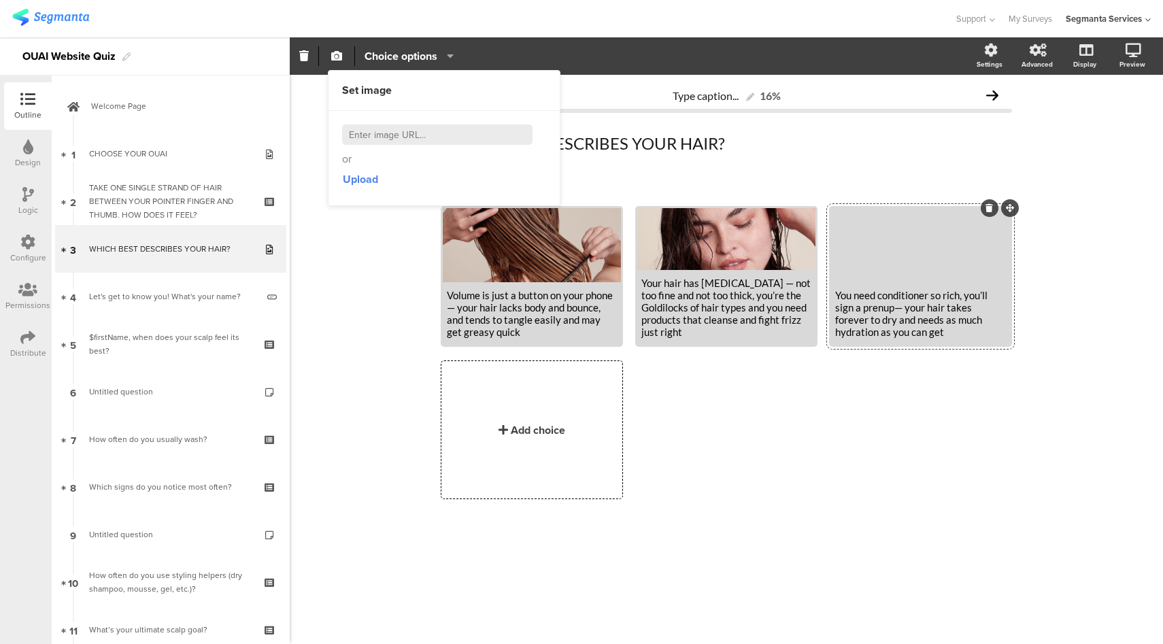
click at [426, 139] on input at bounding box center [437, 134] width 190 height 20
paste input "https://theouai.com/cdn/shop/files/Q3-Image-THICK-720x650_900x.jpg?v=1616096658"
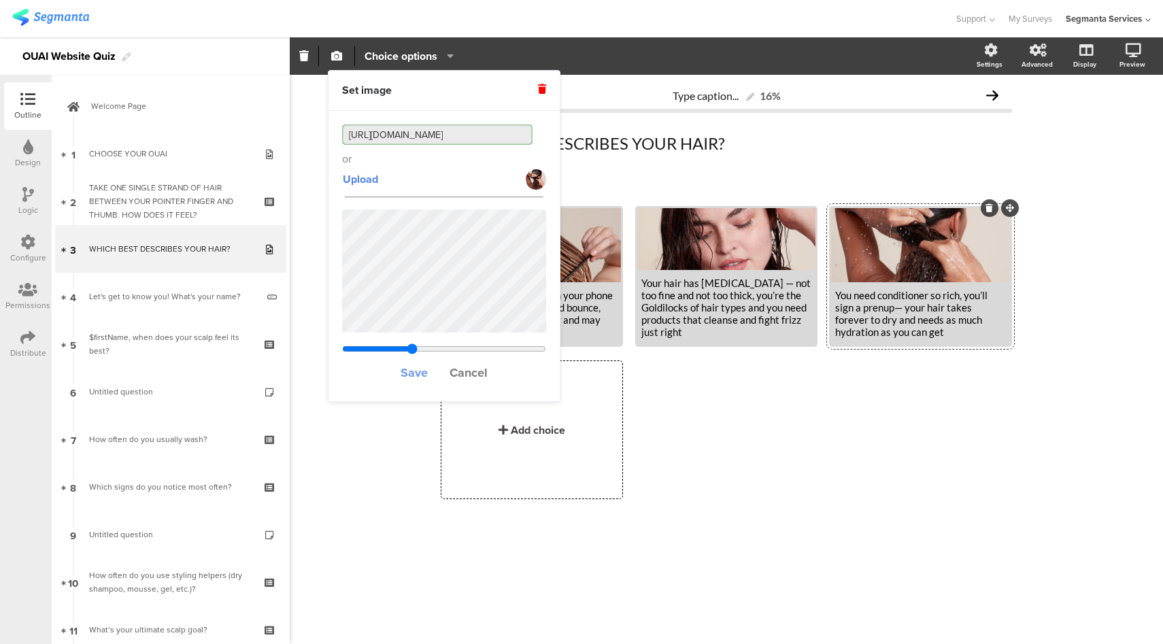
type input "https://theouai.com/cdn/shop/files/Q3-Image-THICK-720x650_900x.jpg?v=1616096658"
click at [424, 369] on span "Save" at bounding box center [414, 373] width 27 height 18
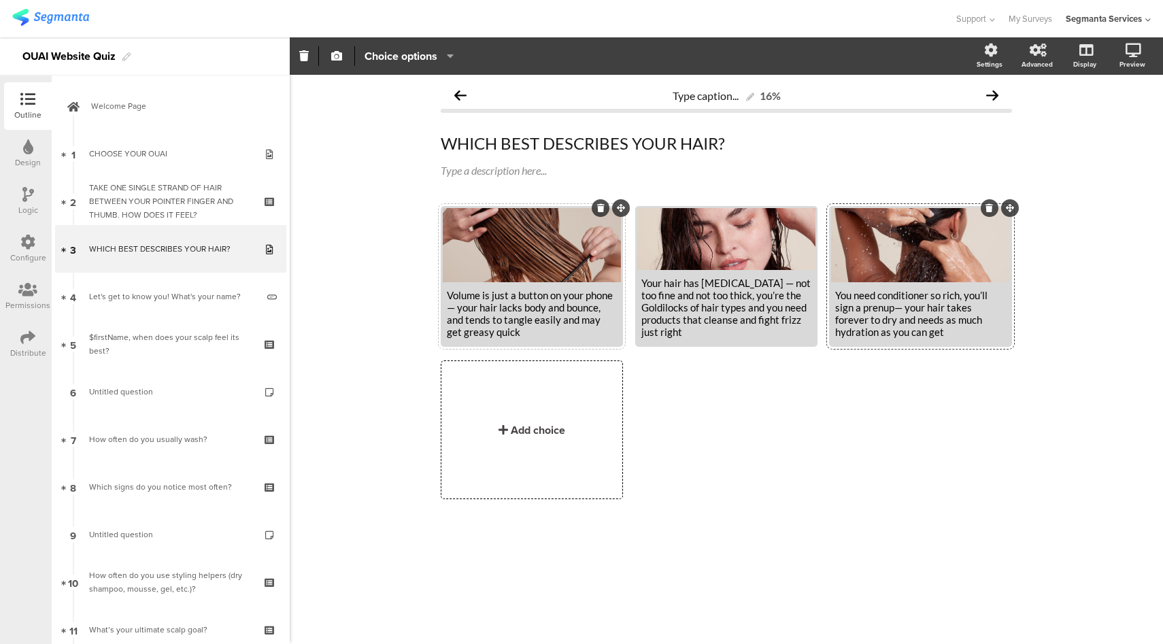
scroll to position [0, 0]
click at [1079, 127] on icon at bounding box center [1083, 121] width 14 height 13
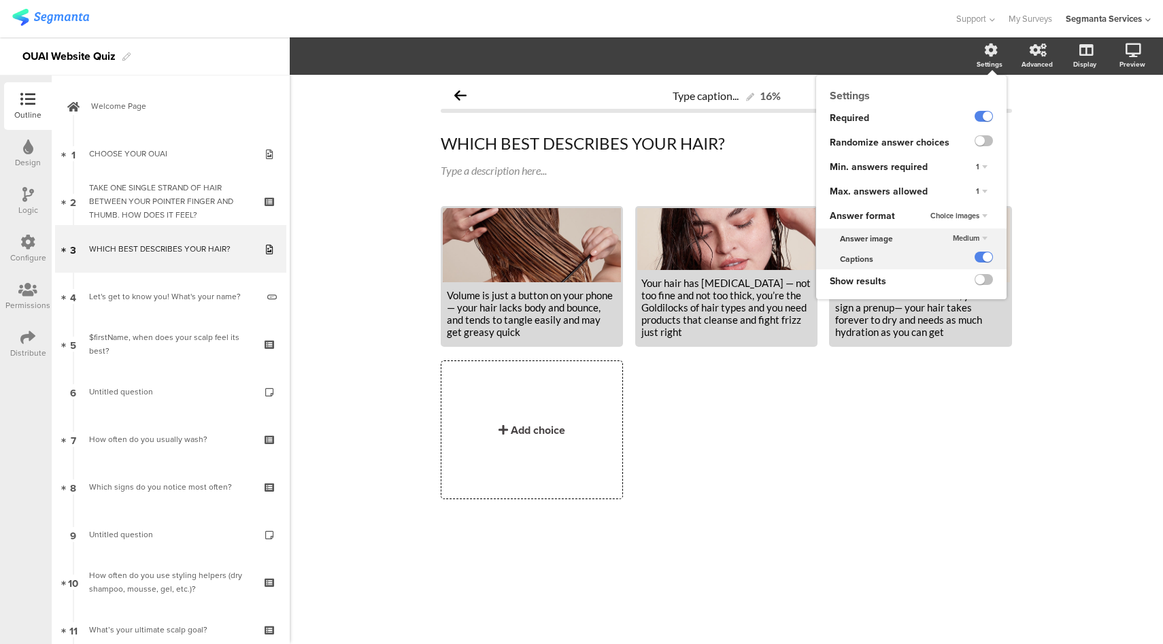
click at [978, 238] on span "Medium" at bounding box center [966, 238] width 27 height 11
click at [945, 280] on span "Large" at bounding box center [937, 279] width 19 height 11
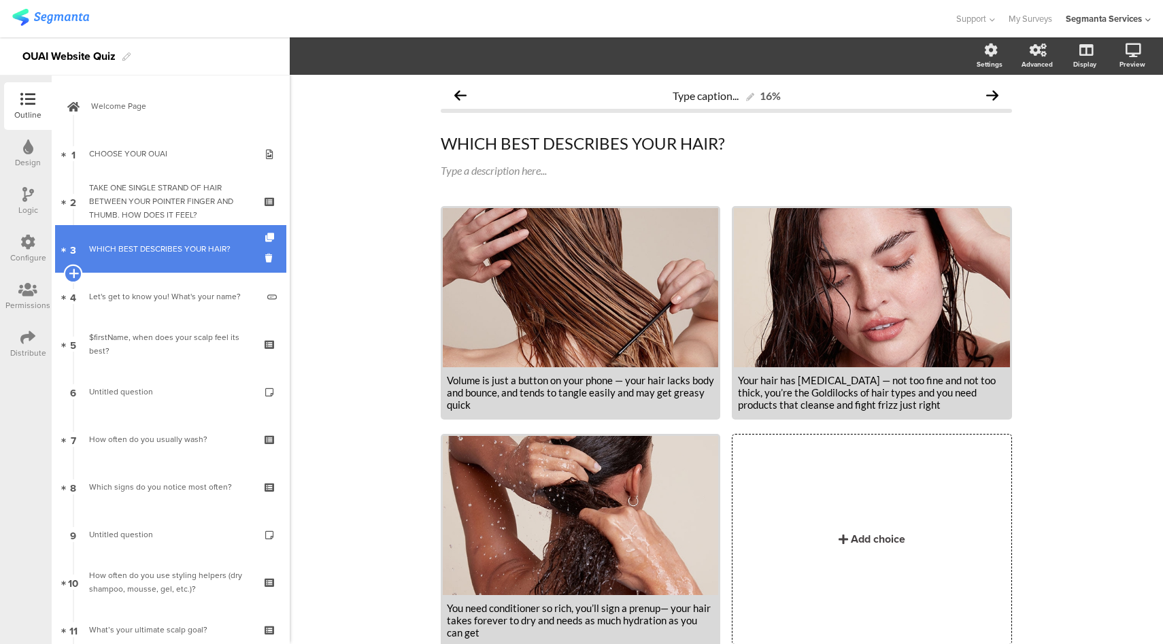
click at [72, 272] on icon at bounding box center [73, 273] width 9 height 12
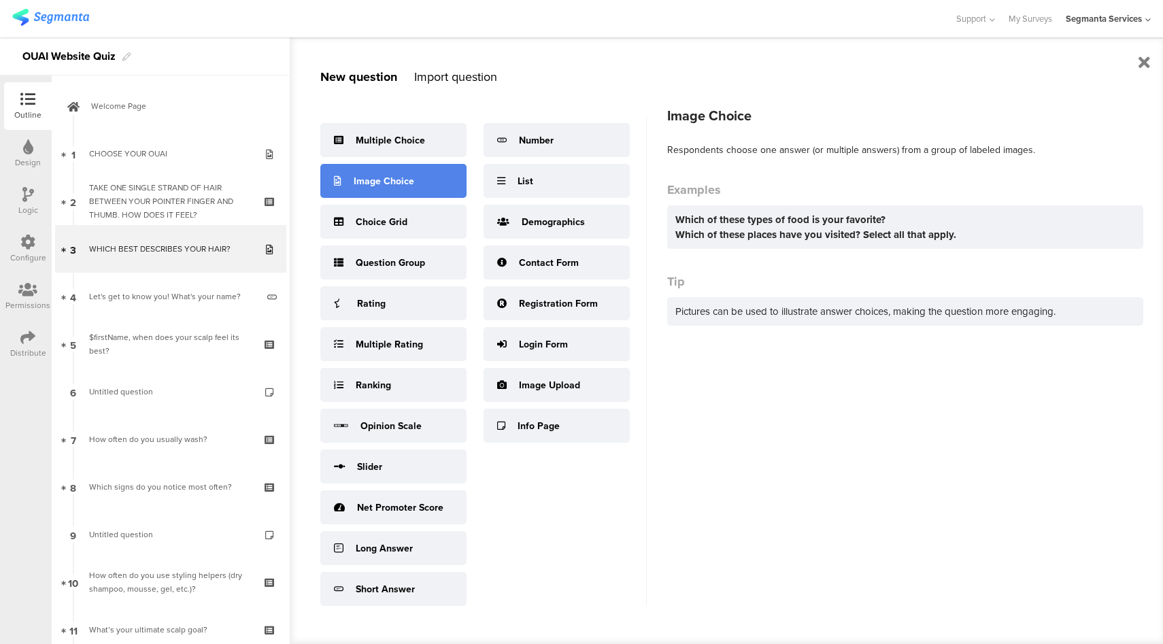
click at [367, 187] on div "Image Choice" at bounding box center [384, 181] width 61 height 14
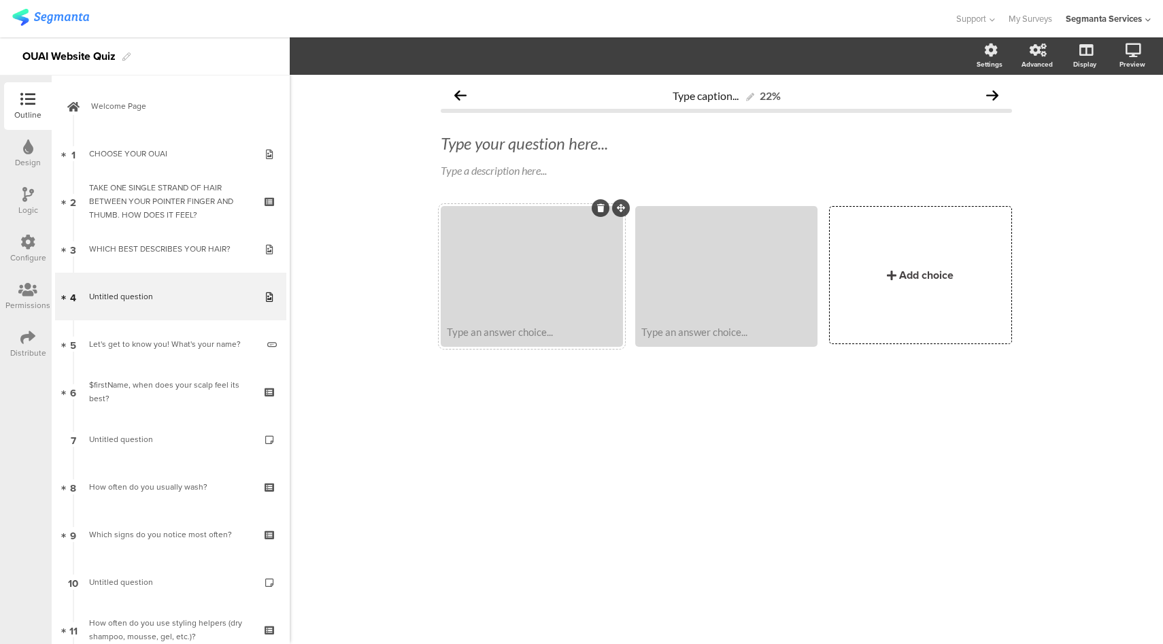
click at [529, 286] on div at bounding box center [532, 263] width 178 height 111
click at [596, 143] on div "Type your question here..." at bounding box center [726, 143] width 578 height 27
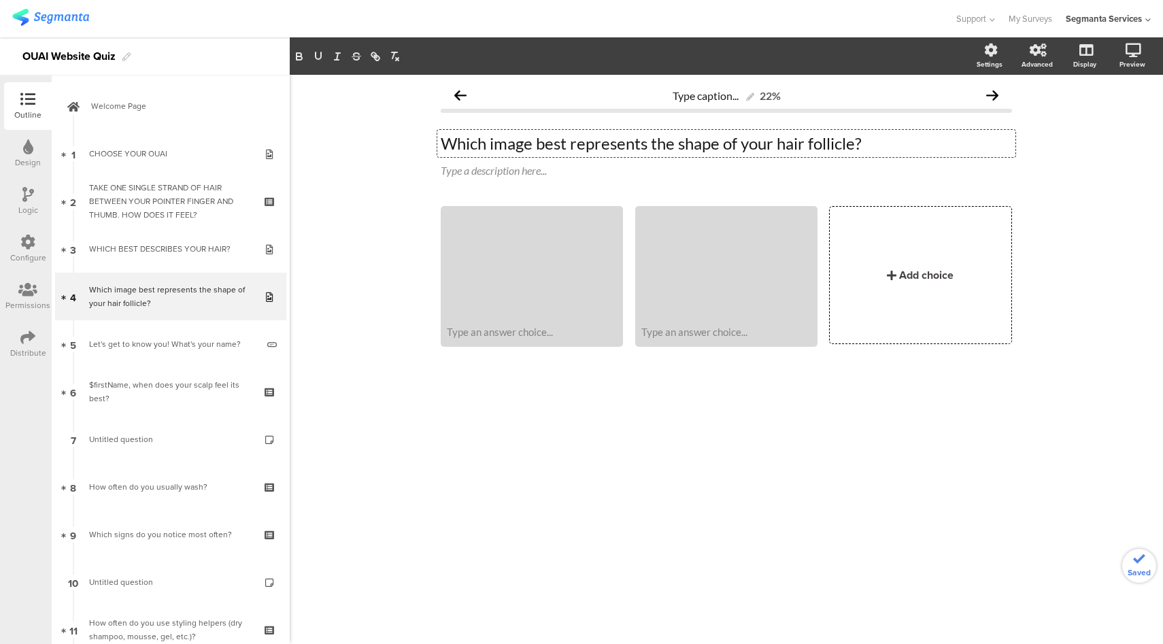
click at [444, 144] on p "Which image best represents the shape of your hair follicle?" at bounding box center [726, 143] width 571 height 20
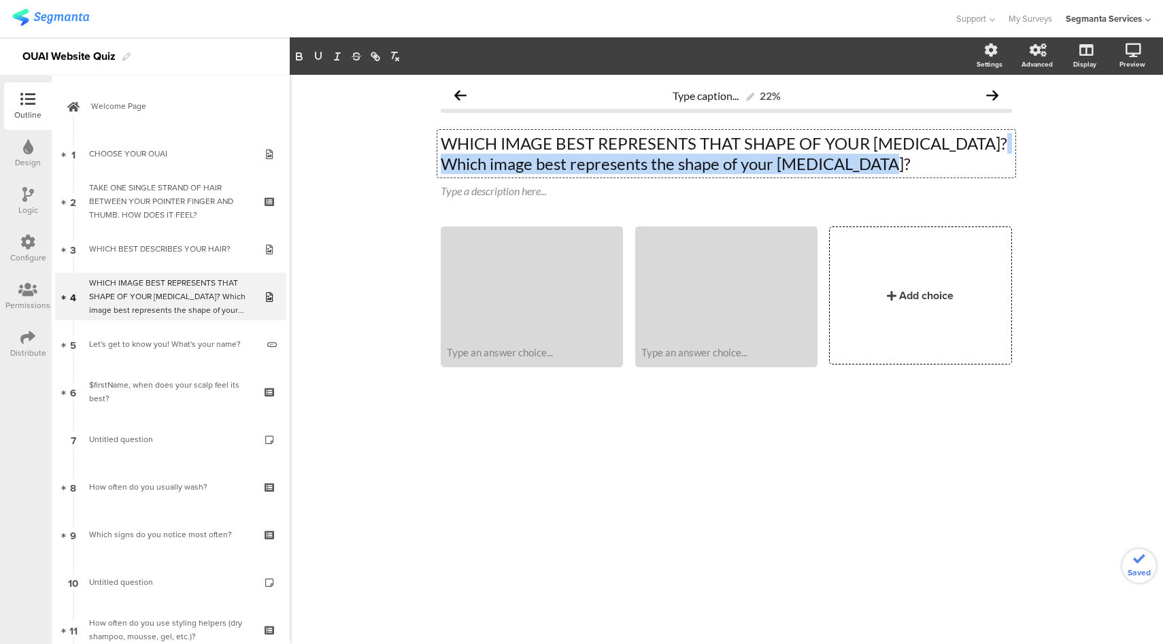
drag, startPoint x: 878, startPoint y: 166, endPoint x: 360, endPoint y: 167, distance: 517.5
click at [360, 167] on div "Type caption... 22% WHICH IMAGE BEST REPRESENTS THAT SHAPE OF YOUR HAIR FOLLICL…" at bounding box center [726, 359] width 873 height 569
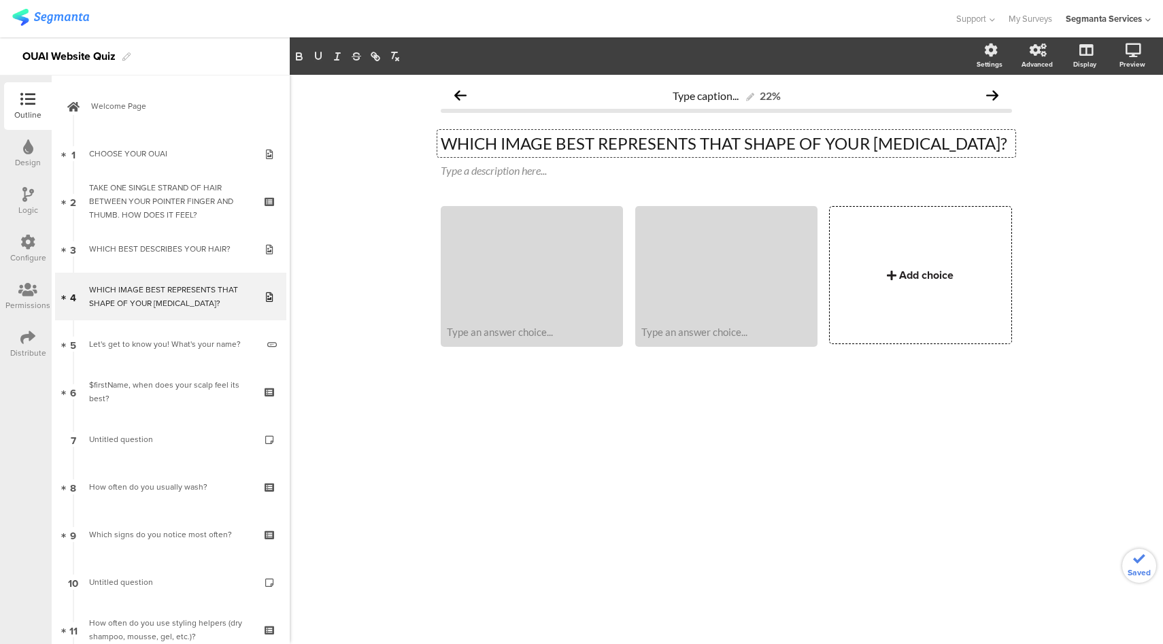
click at [929, 277] on div "Add choice" at bounding box center [926, 275] width 54 height 16
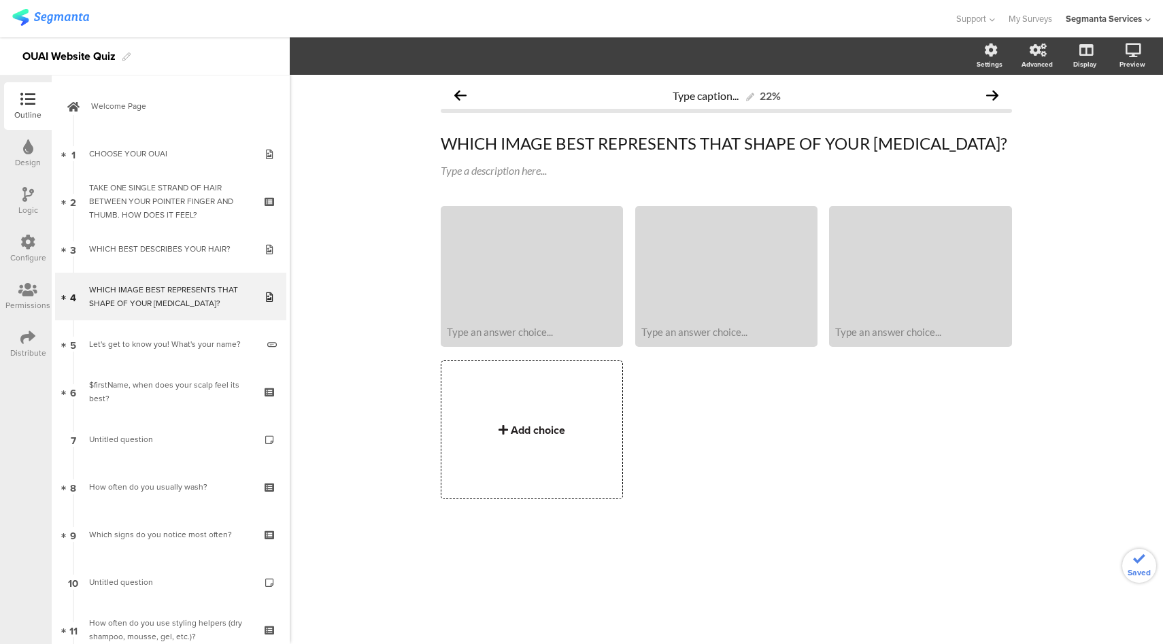
click at [528, 434] on div "Add choice" at bounding box center [538, 430] width 54 height 16
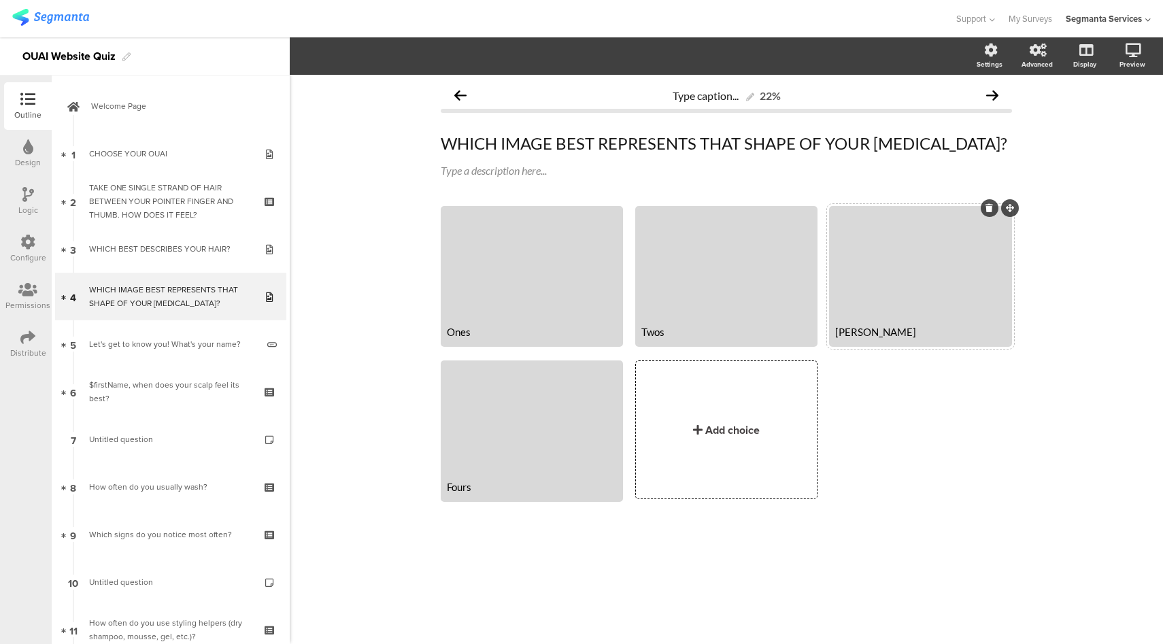
click at [861, 336] on div "Thress" at bounding box center [920, 332] width 170 height 12
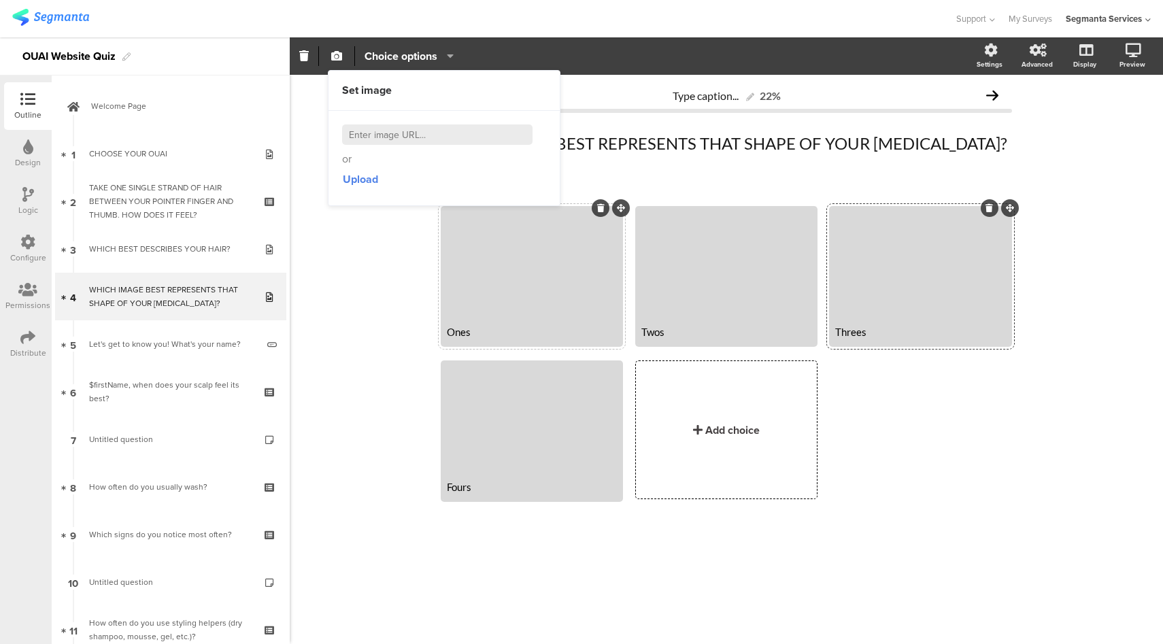
click at [491, 278] on div at bounding box center [532, 263] width 178 height 111
click at [418, 135] on input at bounding box center [437, 134] width 190 height 20
paste input "https://theouai.com/cdn/shop/files/Q4_Hair_Profile_Type_01_720x.jpg?v=1616457038"
type input "https://theouai.com/cdn/shop/files/Q4_Hair_Profile_Type_01_720x.jpg?v=1616457038"
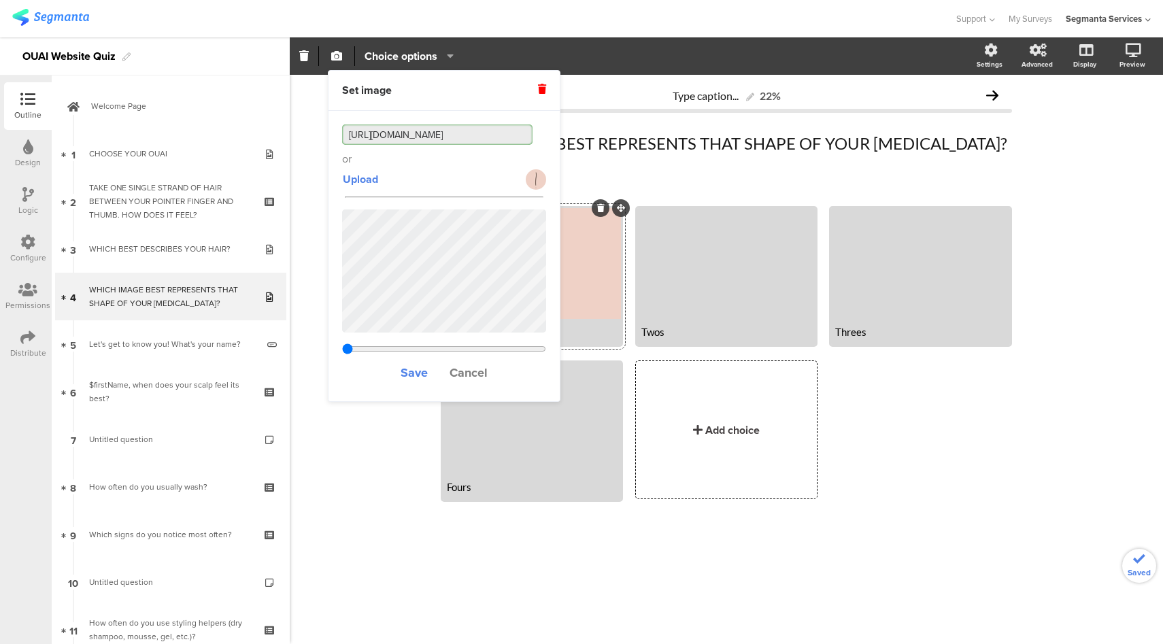
type input "0.833666666666667"
type input "https://theouai.com/cdn/shop/files/Q4_Hair_Profile_Type_01_720x.jpg?v=1616457038"
drag, startPoint x: 421, startPoint y: 370, endPoint x: 428, endPoint y: 314, distance: 56.3
click at [422, 369] on span "Save" at bounding box center [414, 373] width 27 height 18
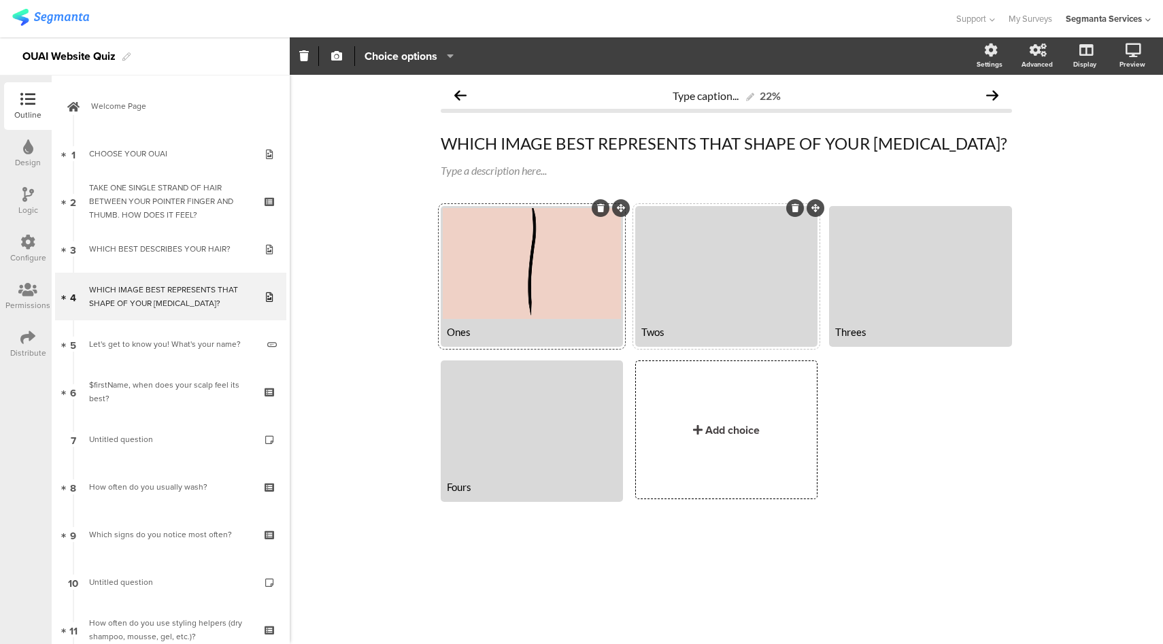
click at [685, 273] on div at bounding box center [726, 263] width 178 height 111
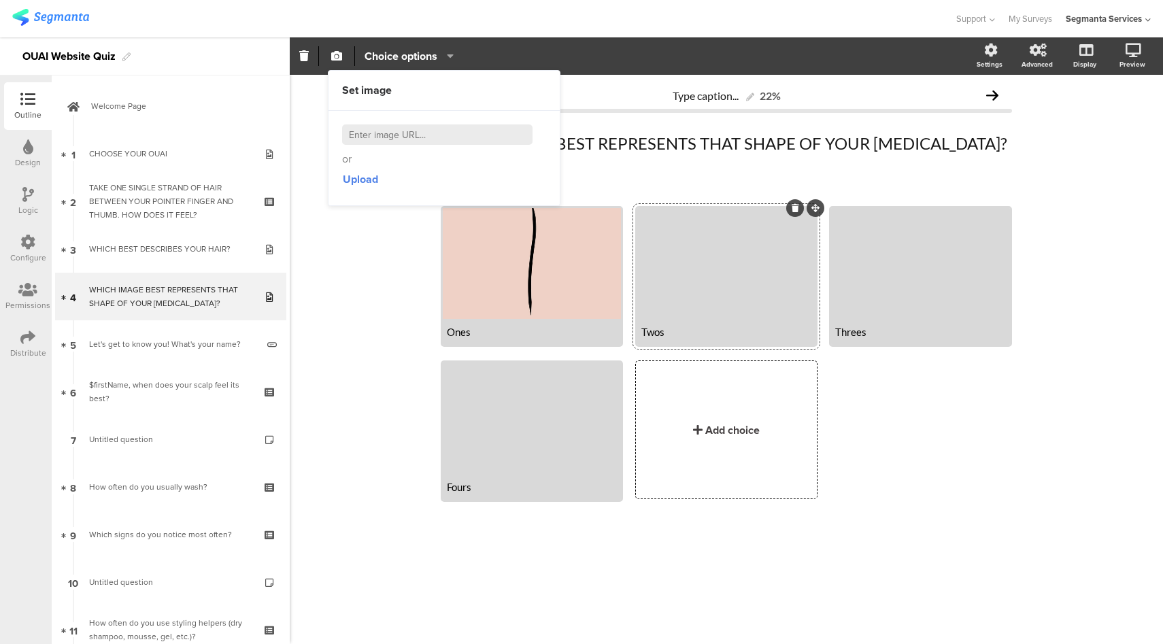
click at [398, 135] on input at bounding box center [437, 134] width 190 height 20
paste input "https://theouai.com/cdn/shop/files/Q4_Hair_Profile_Type_02_720x.jpg?v=1616457068"
type input "https://theouai.com/cdn/shop/files/Q4_Hair_Profile_Type_02_720x.jpg?v=1616457068"
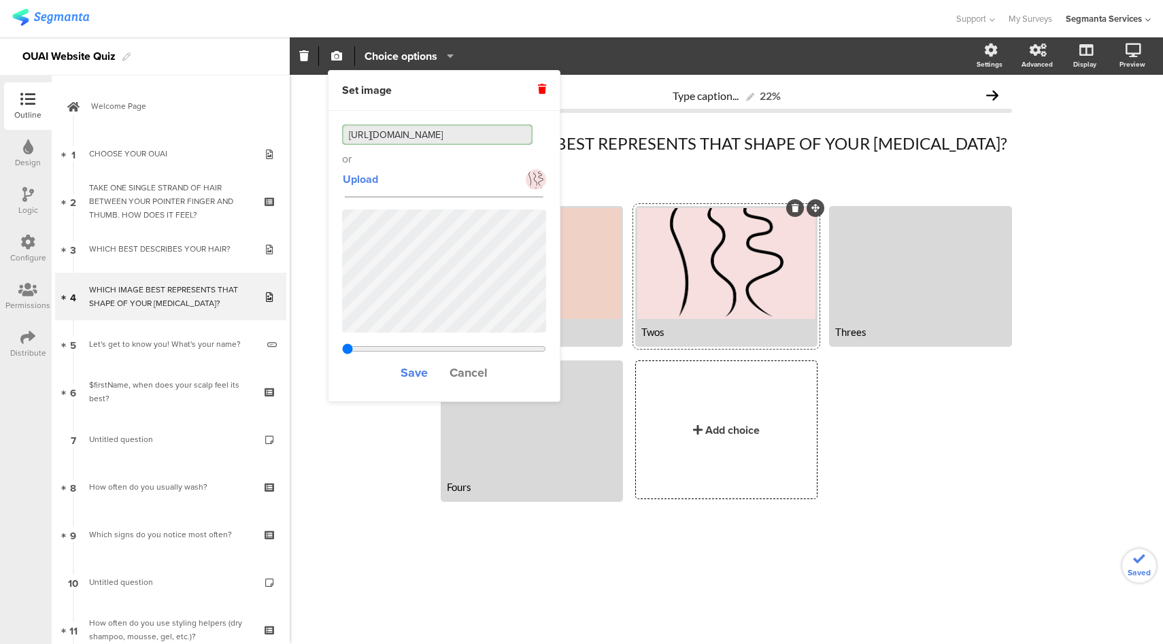
type input "0.833666666666667"
type input "https://theouai.com/cdn/shop/files/Q4_Hair_Profile_Type_02_720x.jpg?v=1616457068"
click at [418, 372] on span "Save" at bounding box center [414, 373] width 27 height 18
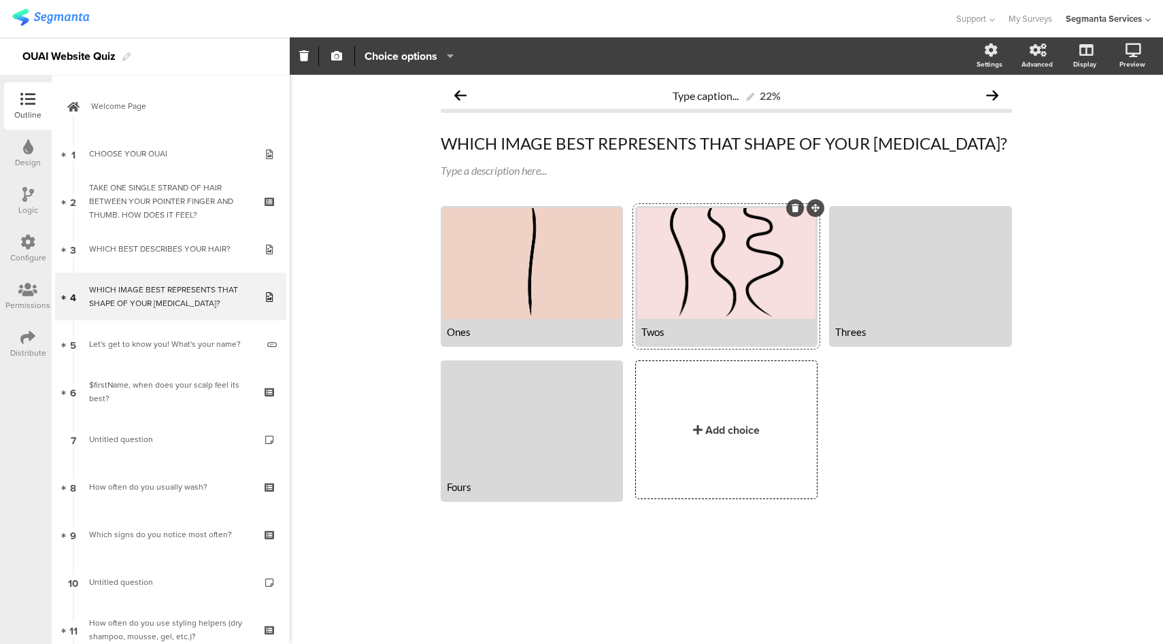
scroll to position [0, 0]
click at [889, 320] on div "Threes" at bounding box center [920, 332] width 178 height 26
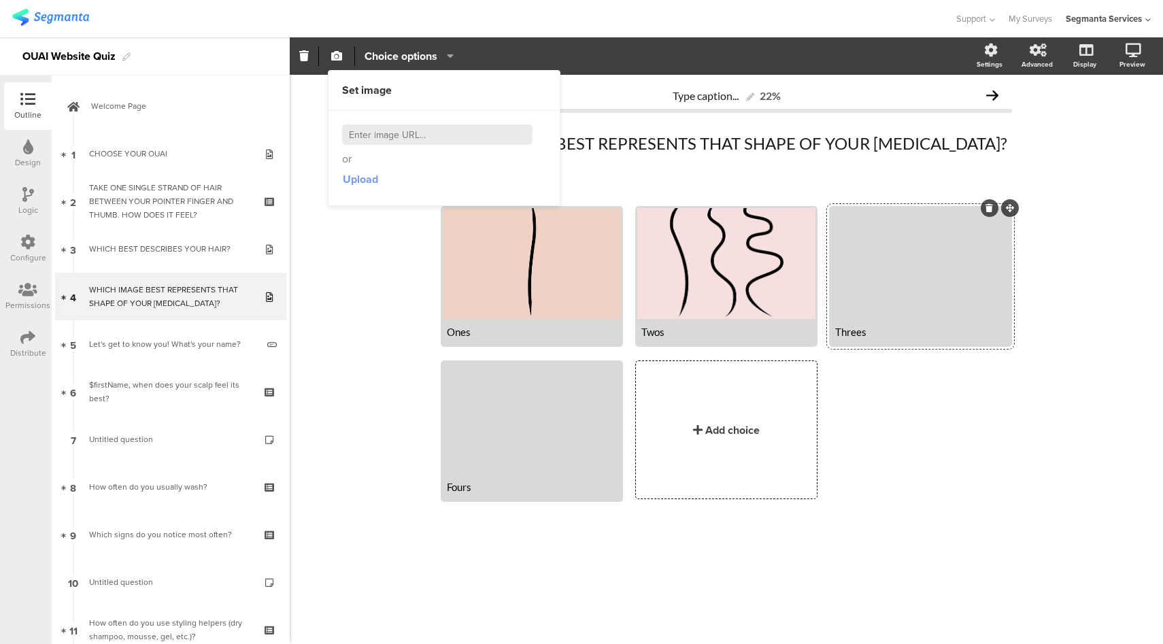
click at [354, 182] on span "Upload" at bounding box center [360, 179] width 35 height 16
click at [472, 131] on input at bounding box center [437, 134] width 190 height 20
paste input "https://theouai.com/cdn/shop/files/Q4_Hair_Profile_Type_04_720x.jpg?v=1616457452"
type input "https://theouai.com/cdn/shop/files/Q4_Hair_Profile_Type_04_720x.jpg?v=1616457452"
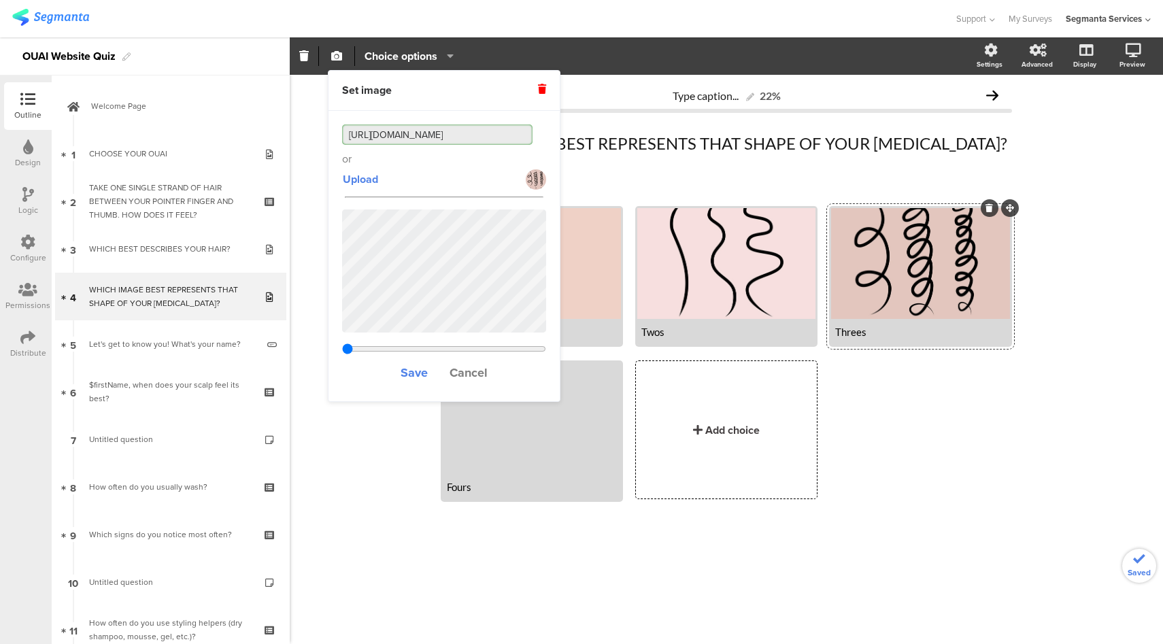
type input "0.833666666666667"
type input "https://theouai.com/cdn/shop/files/Q4_Hair_Profile_Type_04_720x.jpg?v=1616457452"
click at [415, 369] on span "Save" at bounding box center [414, 373] width 27 height 18
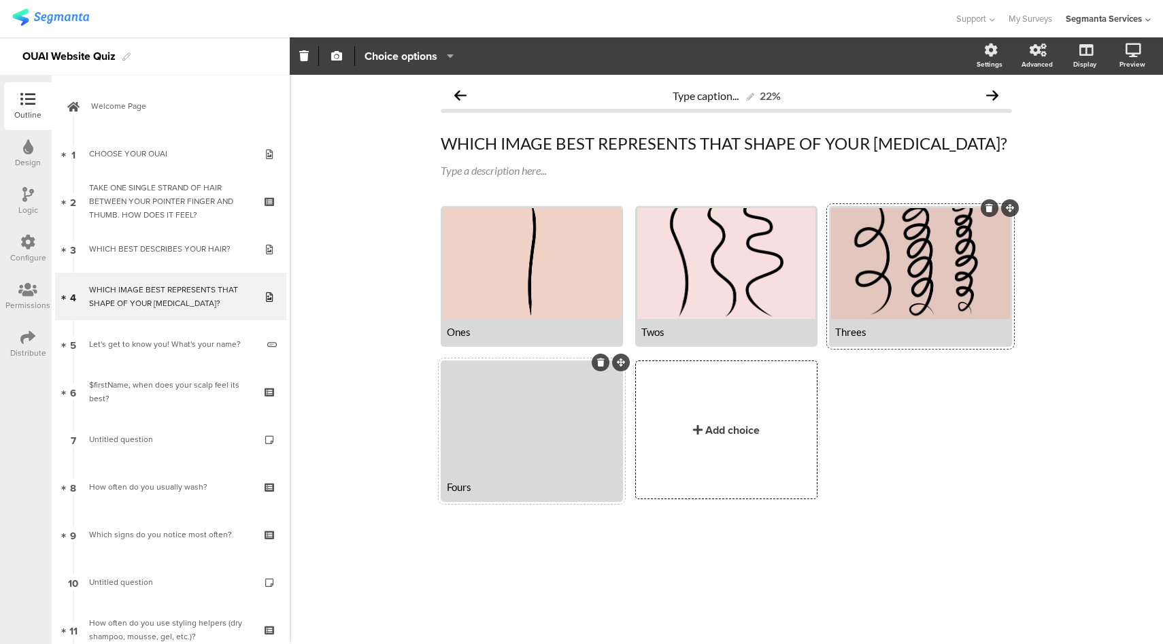
click at [515, 420] on div at bounding box center [532, 417] width 178 height 111
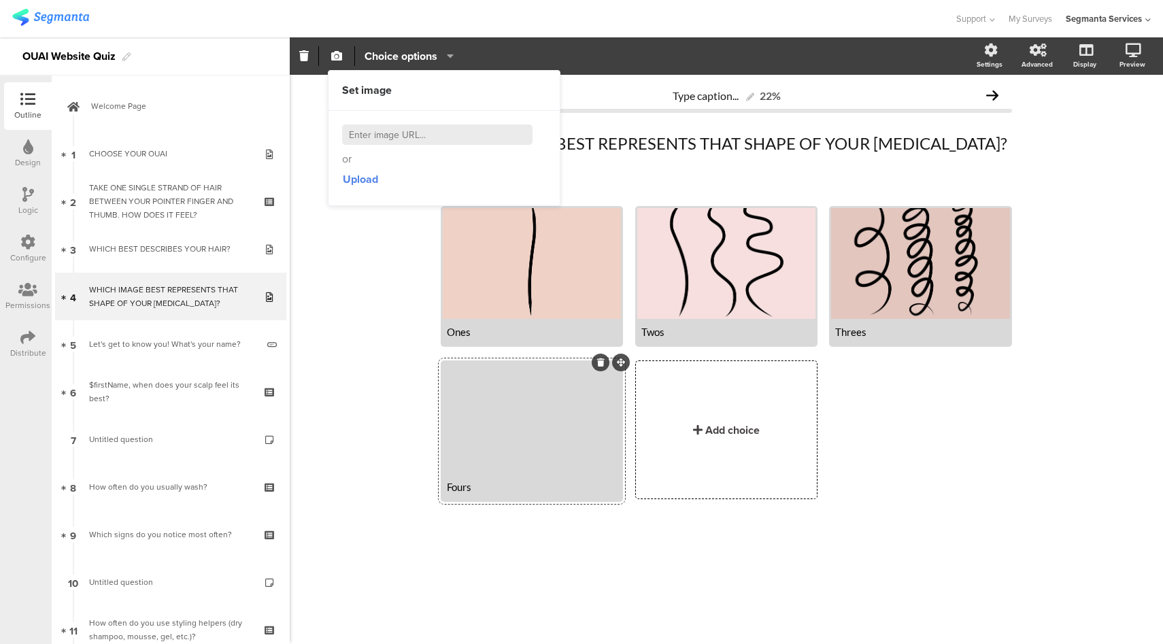
click at [429, 136] on input at bounding box center [437, 134] width 190 height 20
paste input "https://theouai.com/cdn/shop/files/Q4_Hair_Profile_Type_03_720x.jpg?v=1616457095"
type input "https://theouai.com/cdn/shop/files/Q4_Hair_Profile_Type_03_720x.jpg?v=1616457095"
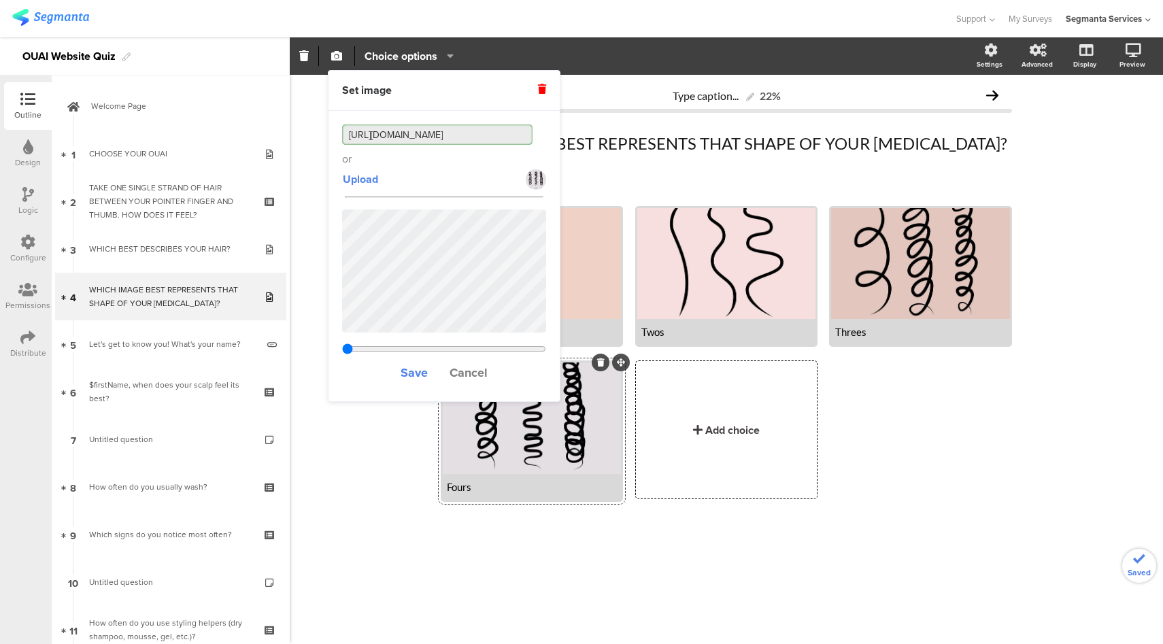
type input "0.833666666666667"
click at [965, 436] on div "Ones Twos Threes" at bounding box center [732, 360] width 583 height 309
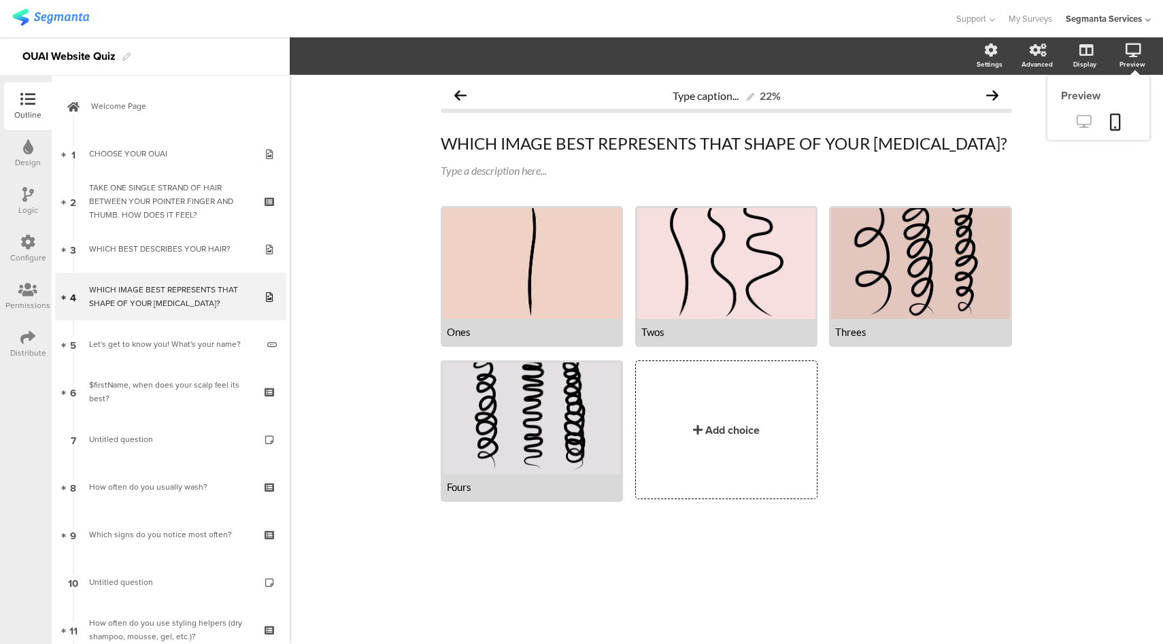
click at [1076, 126] on icon at bounding box center [1083, 121] width 14 height 13
click at [556, 299] on div at bounding box center [532, 263] width 178 height 111
click at [526, 262] on div at bounding box center [532, 263] width 178 height 111
click at [336, 58] on icon "button" at bounding box center [336, 55] width 11 height 11
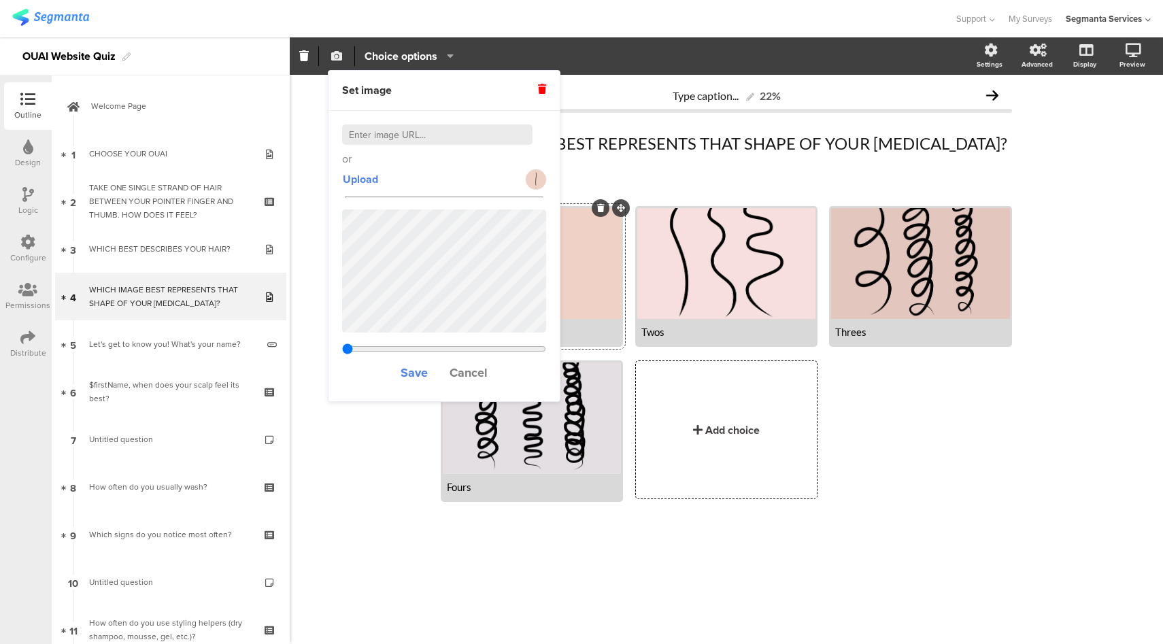
type input "0.833666666666667"
click at [401, 373] on span "Save" at bounding box center [414, 373] width 27 height 18
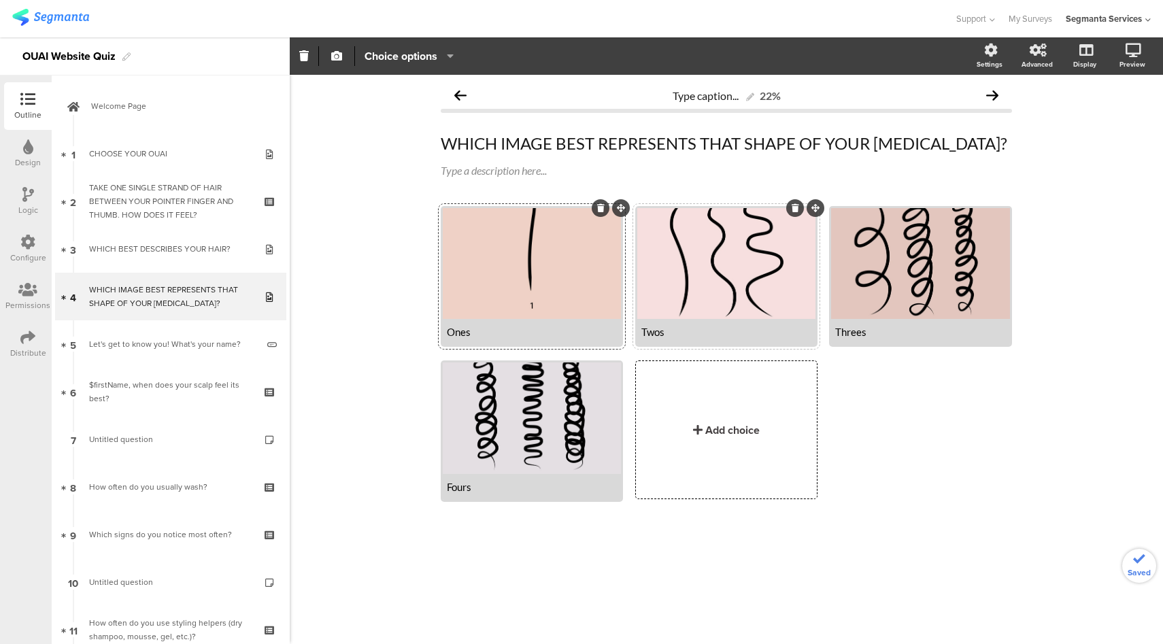
click at [752, 263] on div at bounding box center [726, 263] width 178 height 111
click at [340, 58] on icon "button" at bounding box center [336, 55] width 11 height 11
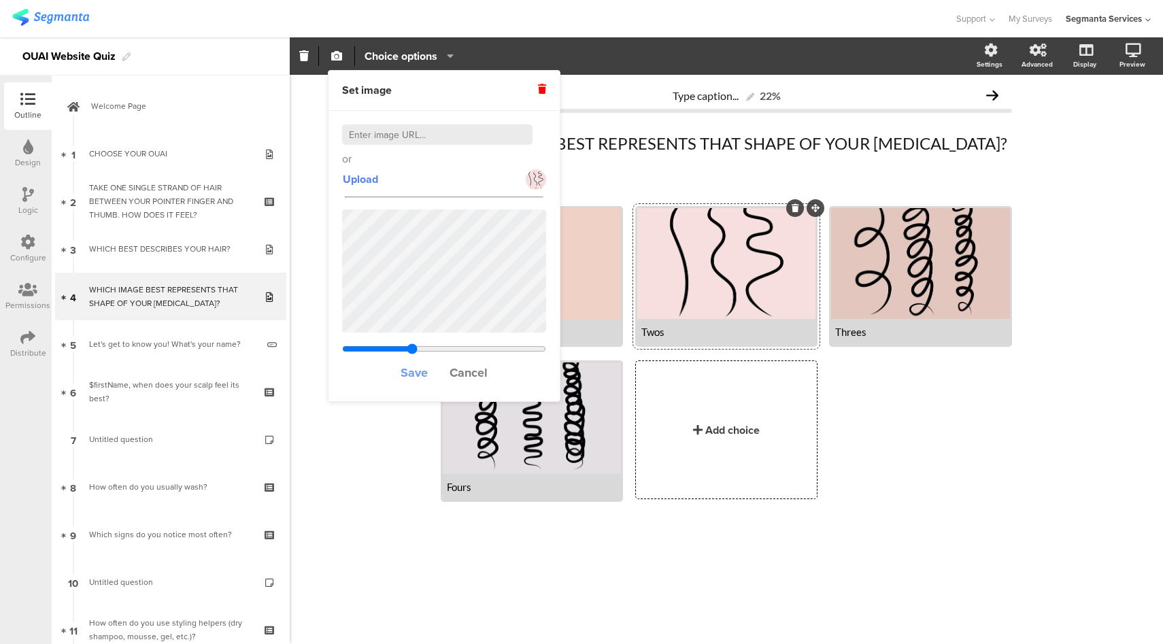
click at [420, 373] on span "Save" at bounding box center [414, 373] width 27 height 18
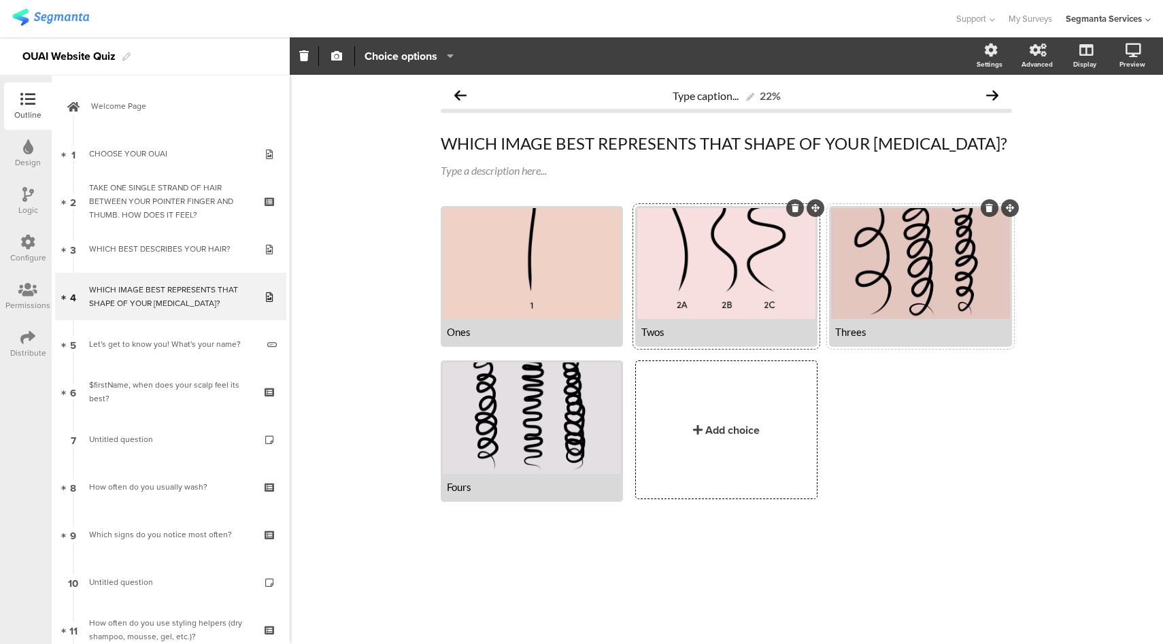
click at [920, 275] on div at bounding box center [920, 263] width 178 height 111
click at [336, 58] on icon "button" at bounding box center [336, 55] width 11 height 11
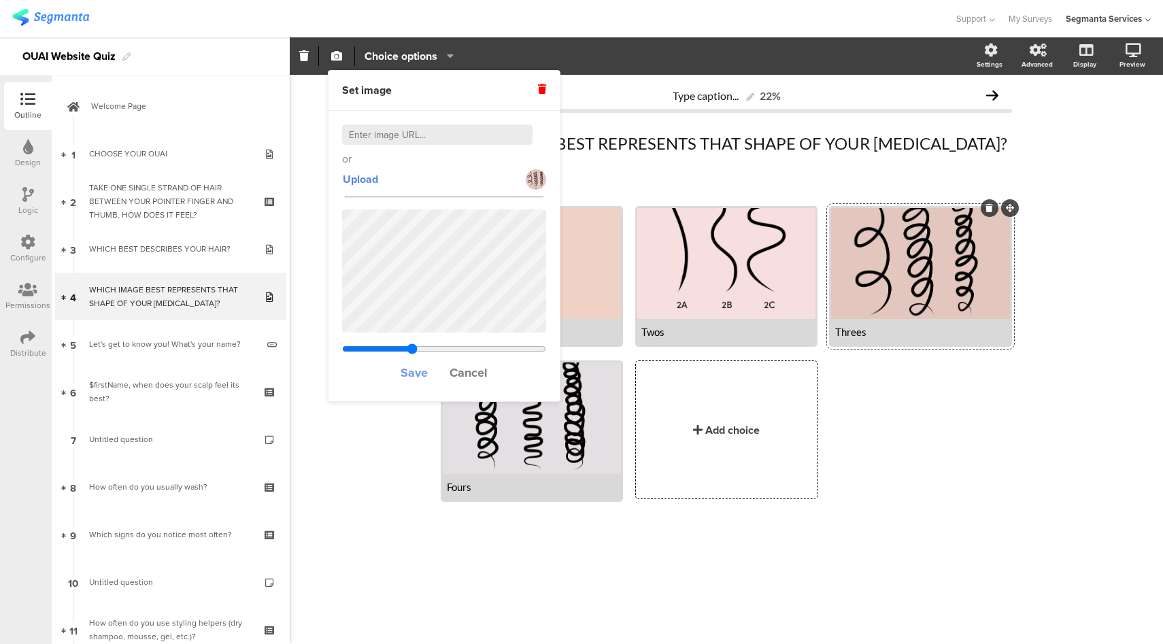
click at [416, 371] on span "Save" at bounding box center [414, 373] width 27 height 18
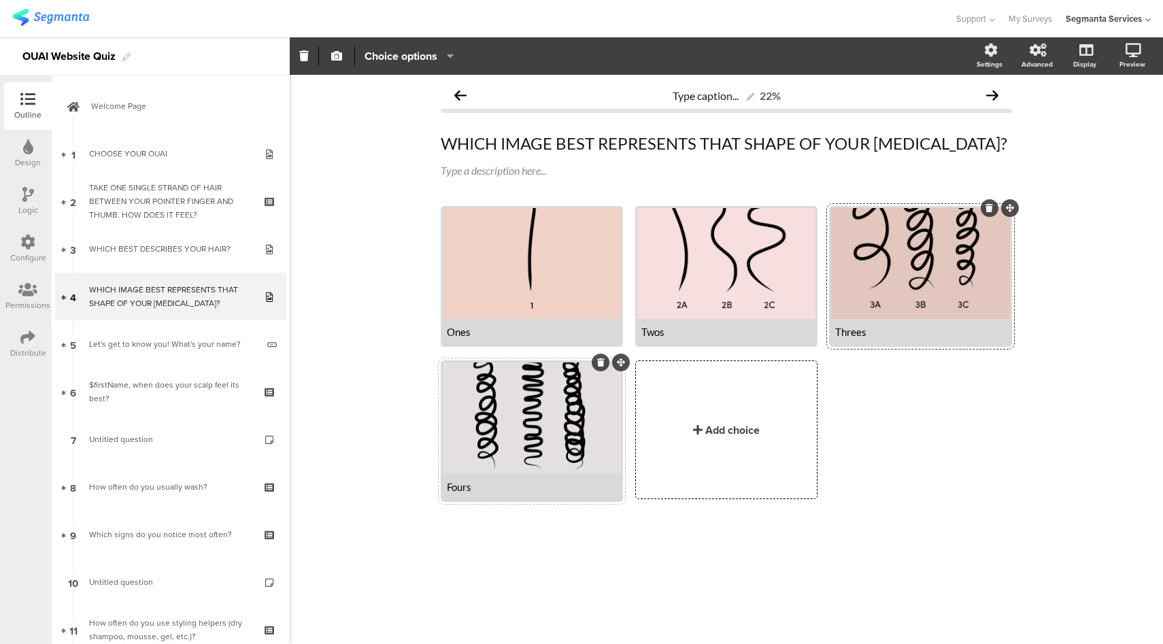
click at [559, 439] on div at bounding box center [532, 417] width 178 height 111
click at [336, 61] on button "button" at bounding box center [337, 55] width 18 height 29
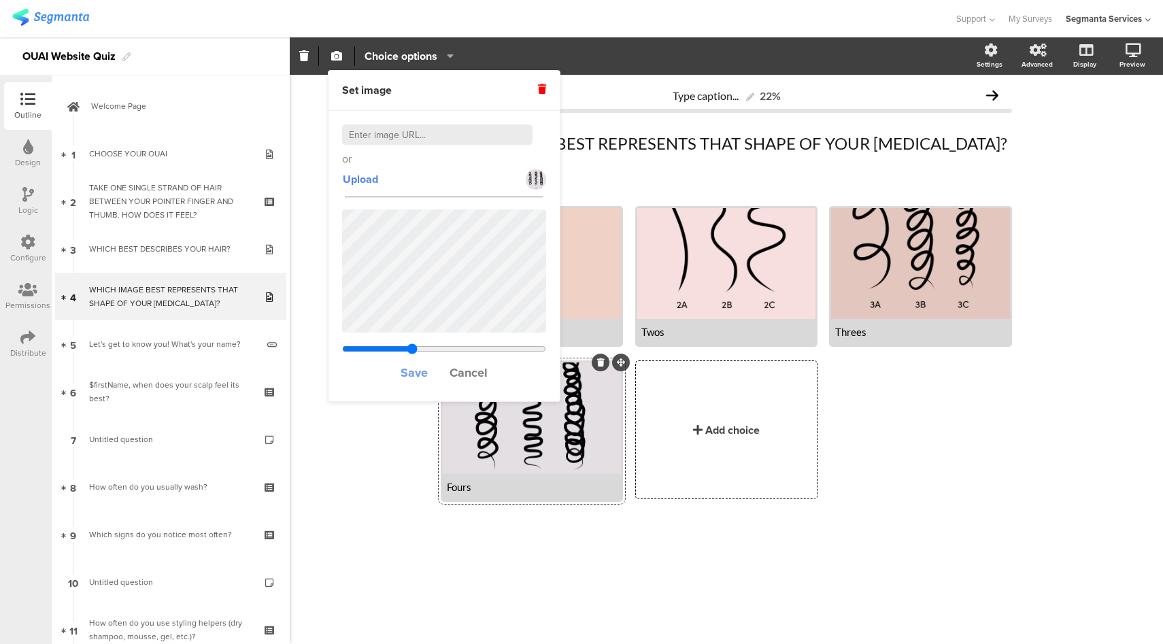
click at [409, 369] on span "Save" at bounding box center [414, 373] width 27 height 18
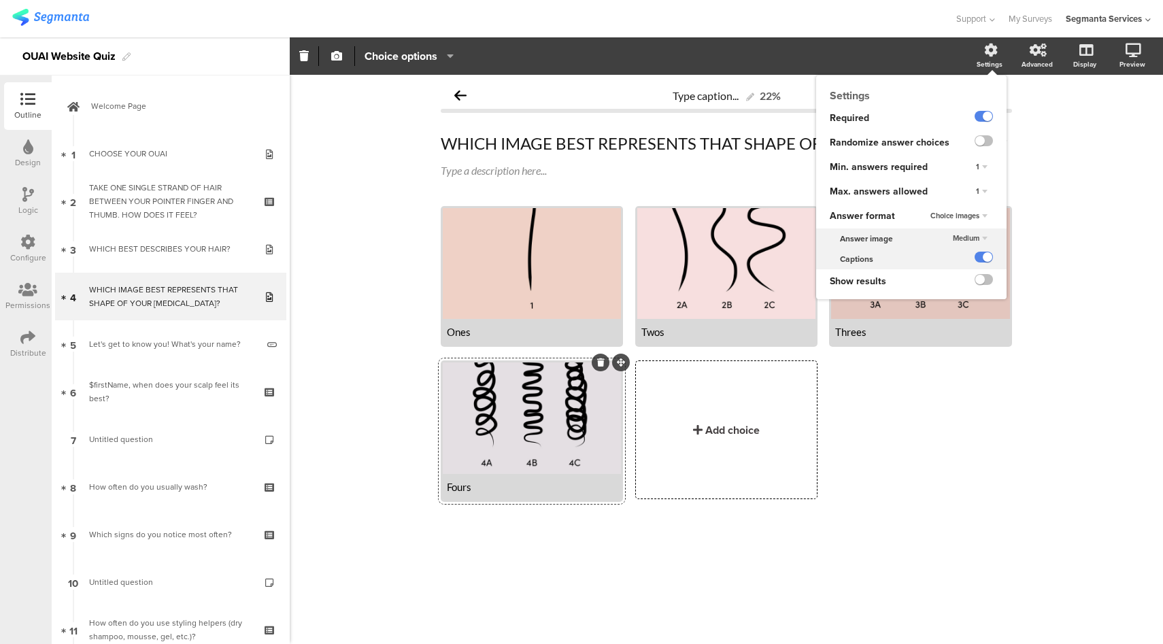
click at [976, 235] on span "Medium" at bounding box center [966, 238] width 27 height 11
click at [961, 279] on div "Large" at bounding box center [962, 280] width 80 height 14
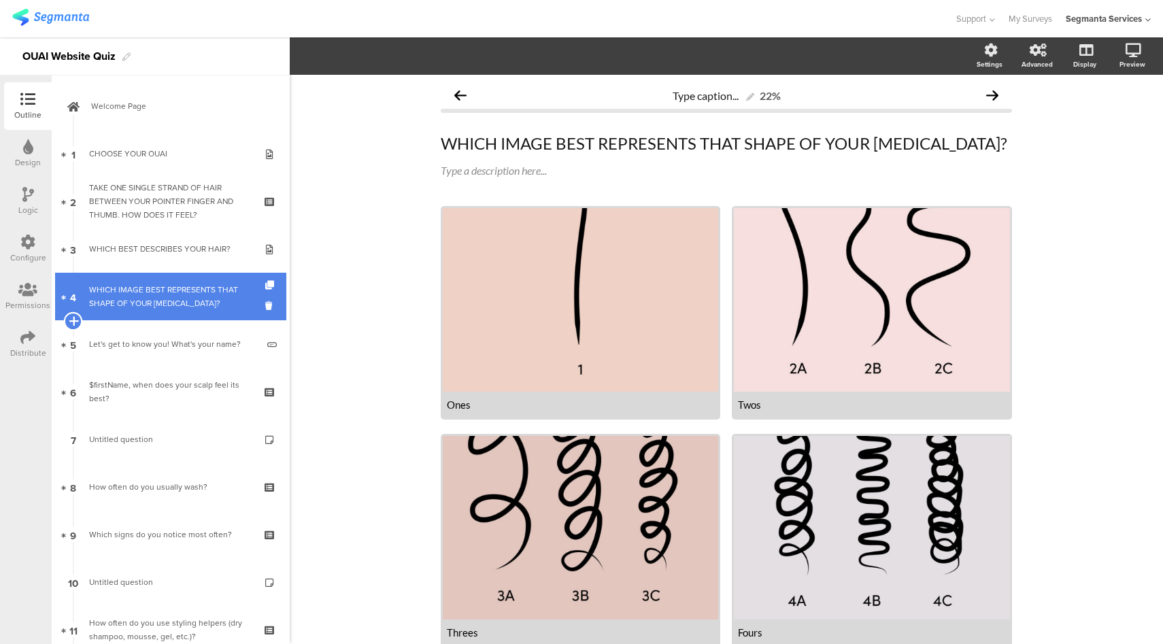
click at [73, 320] on icon at bounding box center [73, 321] width 9 height 12
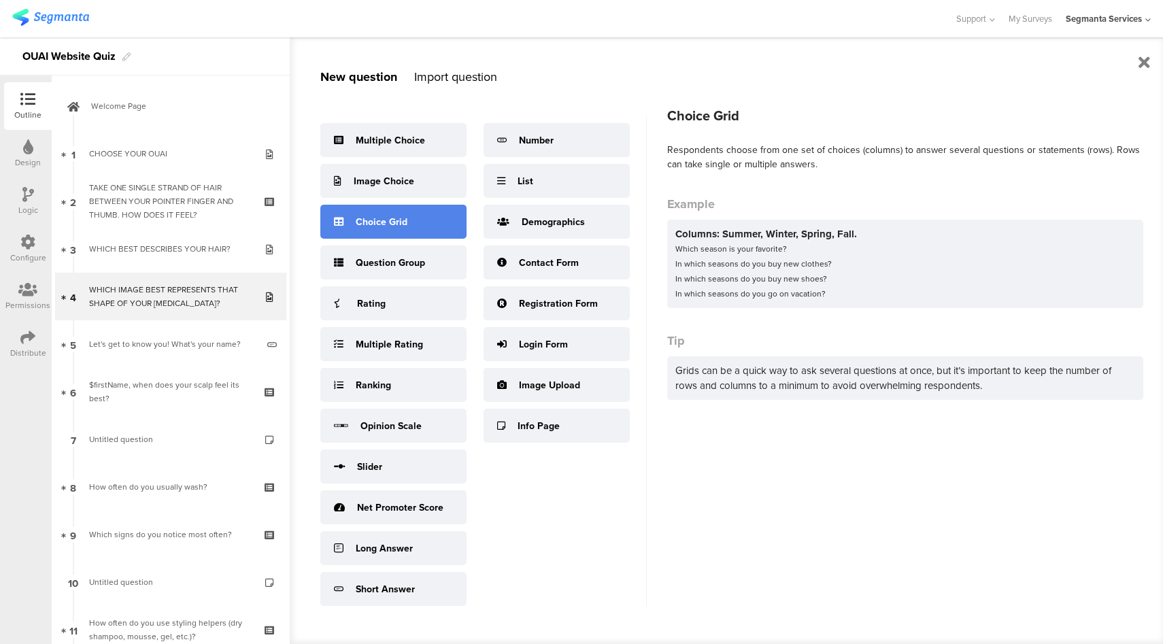
click at [412, 230] on div "Choice Grid" at bounding box center [393, 222] width 146 height 34
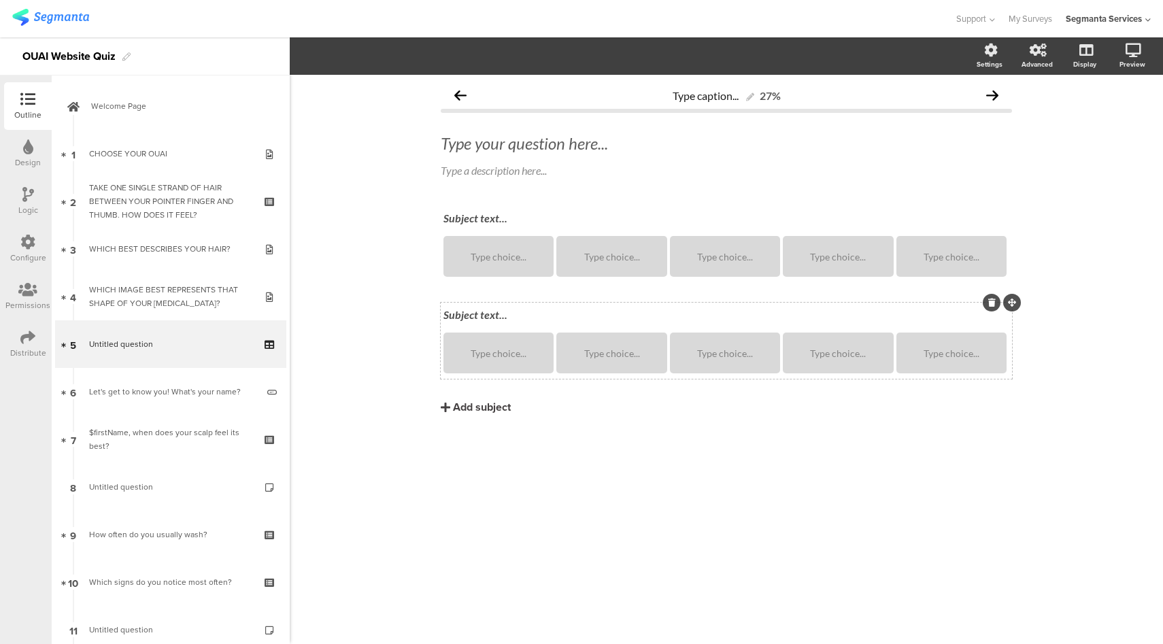
click at [989, 305] on icon at bounding box center [991, 303] width 7 height 8
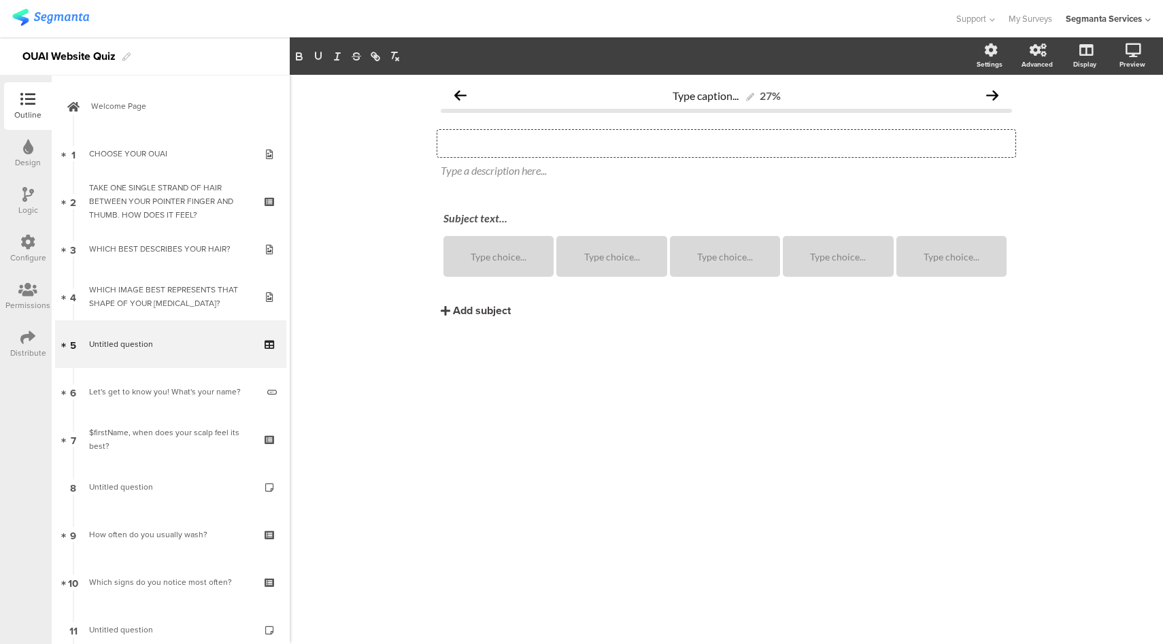
click at [559, 144] on div "Type your question here..." at bounding box center [726, 143] width 578 height 27
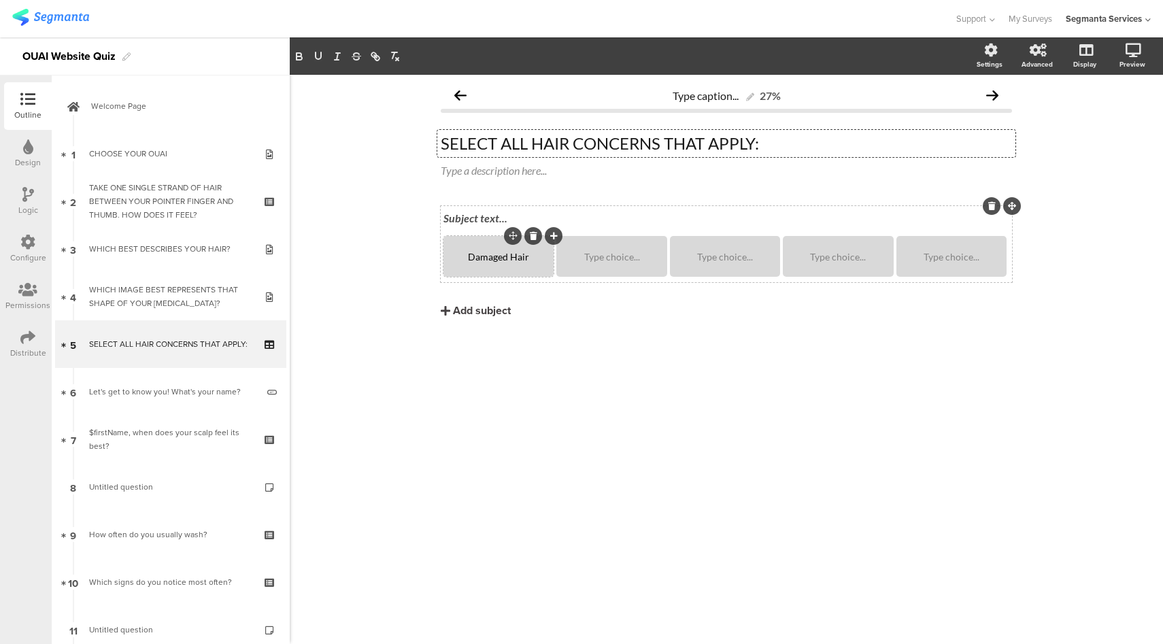
click at [991, 211] on div at bounding box center [992, 206] width 18 height 18
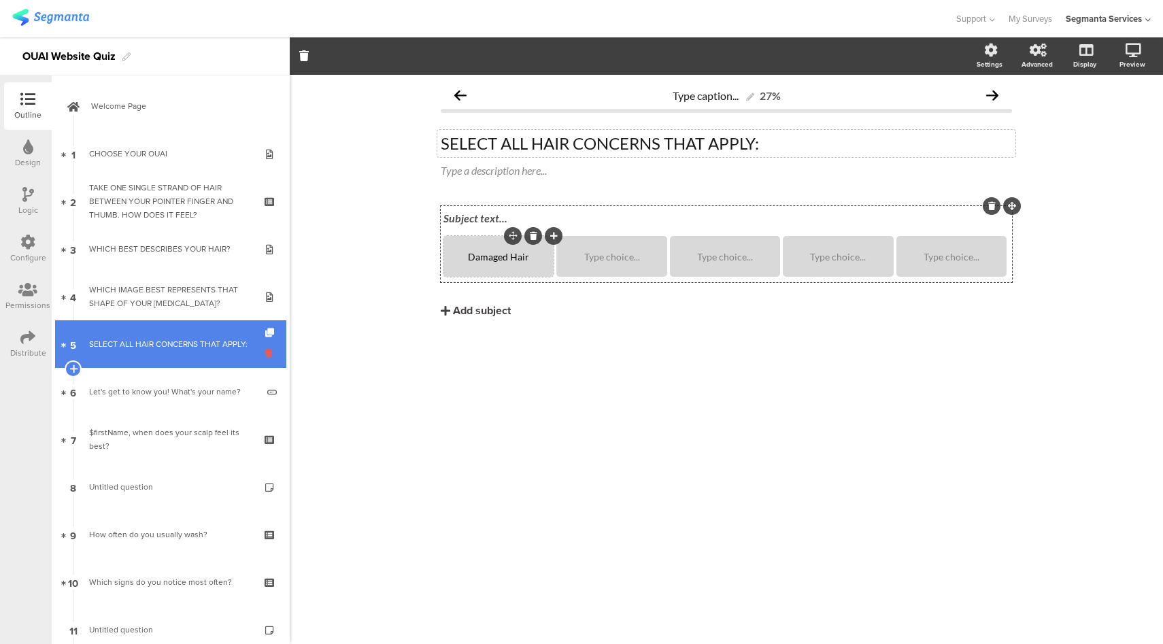
click at [265, 351] on icon at bounding box center [271, 353] width 12 height 13
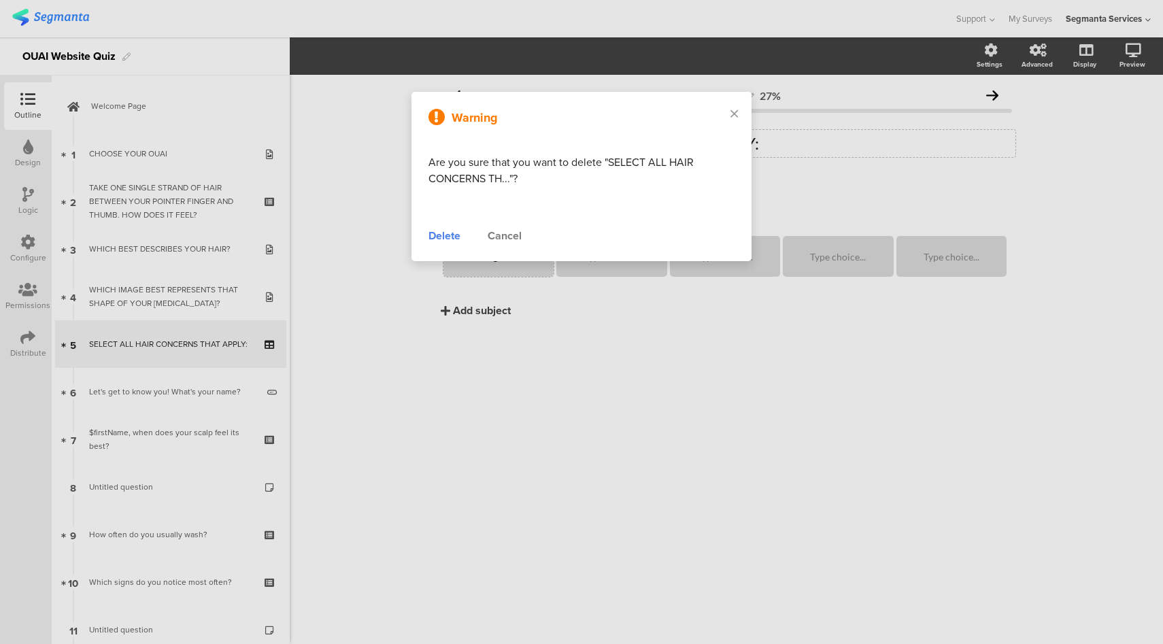
click at [453, 240] on div "Delete" at bounding box center [444, 236] width 32 height 16
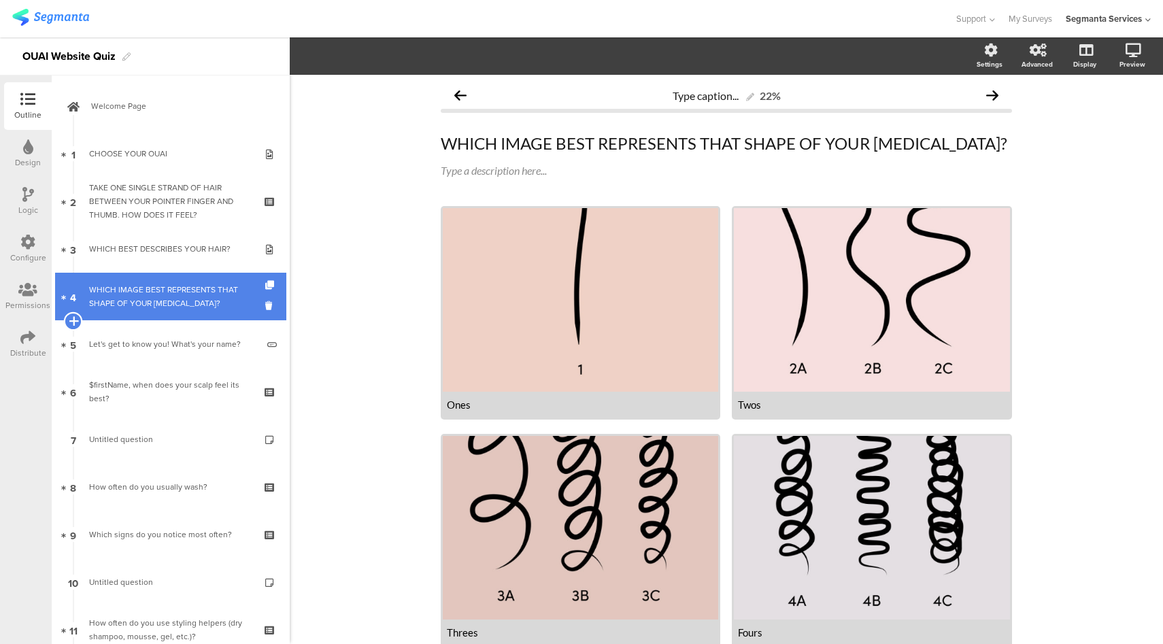
click at [71, 319] on icon at bounding box center [73, 321] width 9 height 12
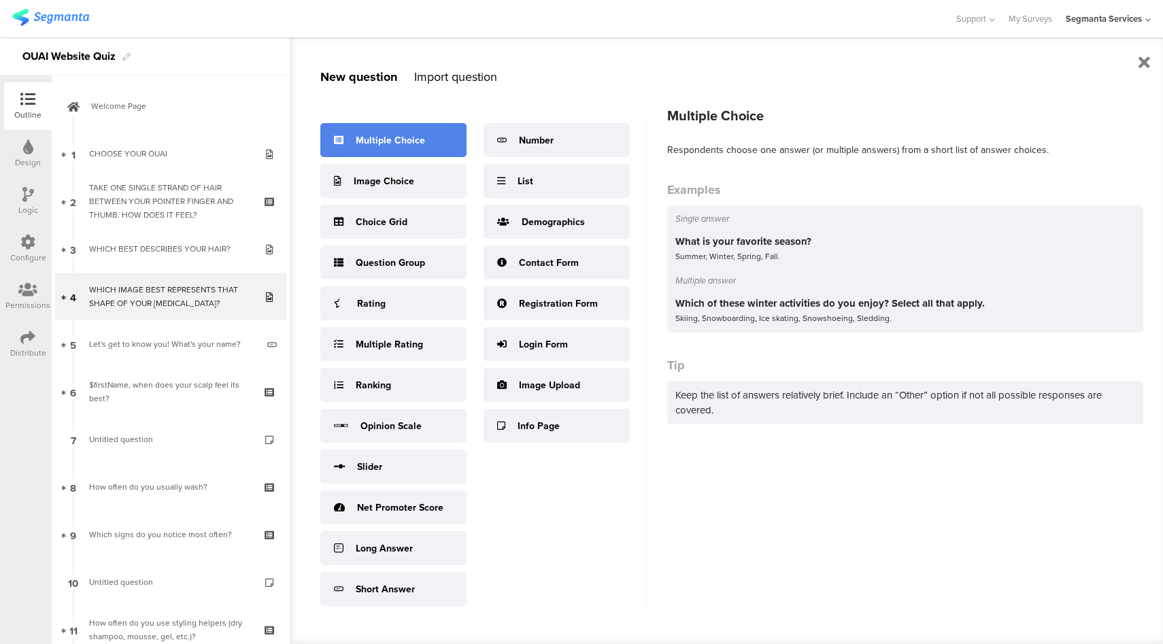
click at [405, 141] on div "Multiple Choice" at bounding box center [390, 140] width 69 height 14
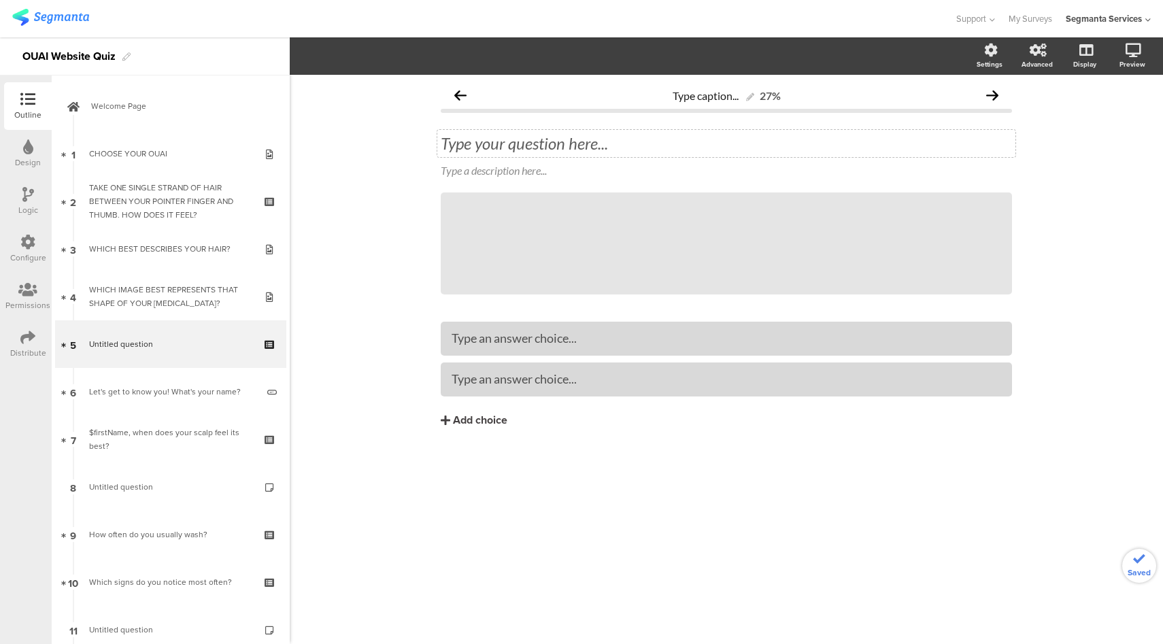
click at [507, 139] on div "Type your question here..." at bounding box center [726, 143] width 578 height 27
drag, startPoint x: 555, startPoint y: 149, endPoint x: 455, endPoint y: 152, distance: 100.0
click at [479, 152] on p "Damaged Hair" at bounding box center [726, 143] width 571 height 20
drag, startPoint x: 455, startPoint y: 152, endPoint x: 447, endPoint y: 152, distance: 8.2
click at [447, 152] on p "Damaged Hair" at bounding box center [726, 143] width 571 height 20
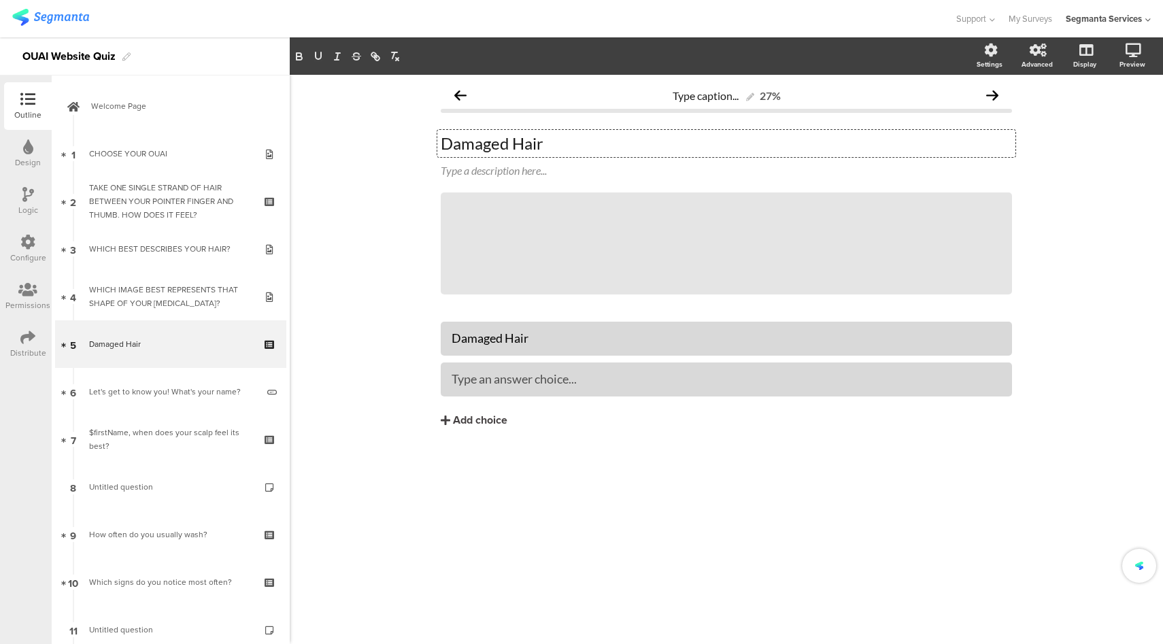
click at [441, 152] on p "Damaged Hair" at bounding box center [726, 143] width 571 height 20
click at [507, 145] on p "Damaged Hair" at bounding box center [726, 143] width 571 height 20
paste div
drag, startPoint x: 543, startPoint y: 341, endPoint x: 419, endPoint y: 342, distance: 124.4
click at [419, 342] on div "Type caption... 27% SELECT ALL HAIR CONCERNS THAT APPLY SELECT ALL HAIR CONCERN…" at bounding box center [726, 359] width 873 height 569
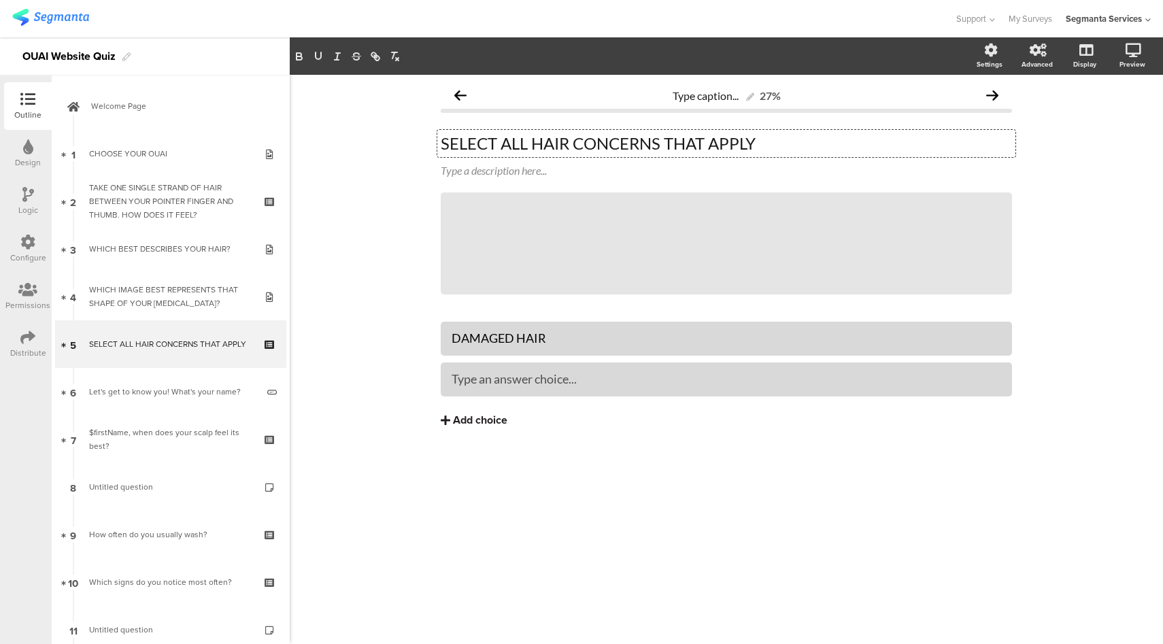
click at [488, 423] on div "Add choice" at bounding box center [480, 420] width 54 height 14
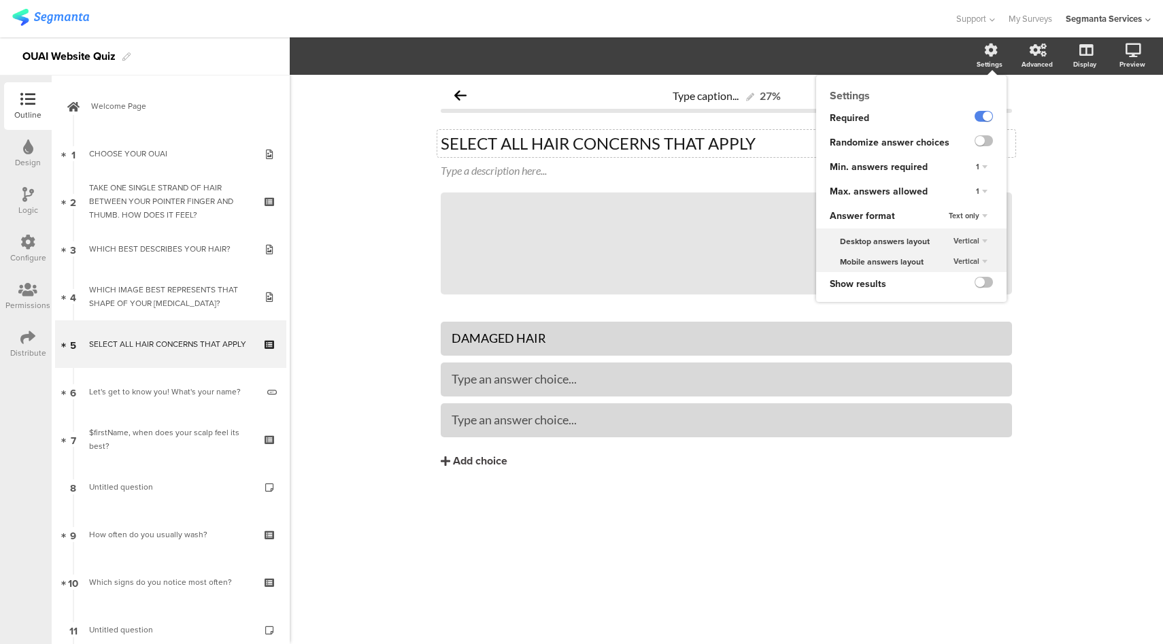
click at [979, 241] on span "Vertical" at bounding box center [966, 240] width 26 height 11
click at [968, 256] on div "Horizontal" at bounding box center [962, 254] width 80 height 14
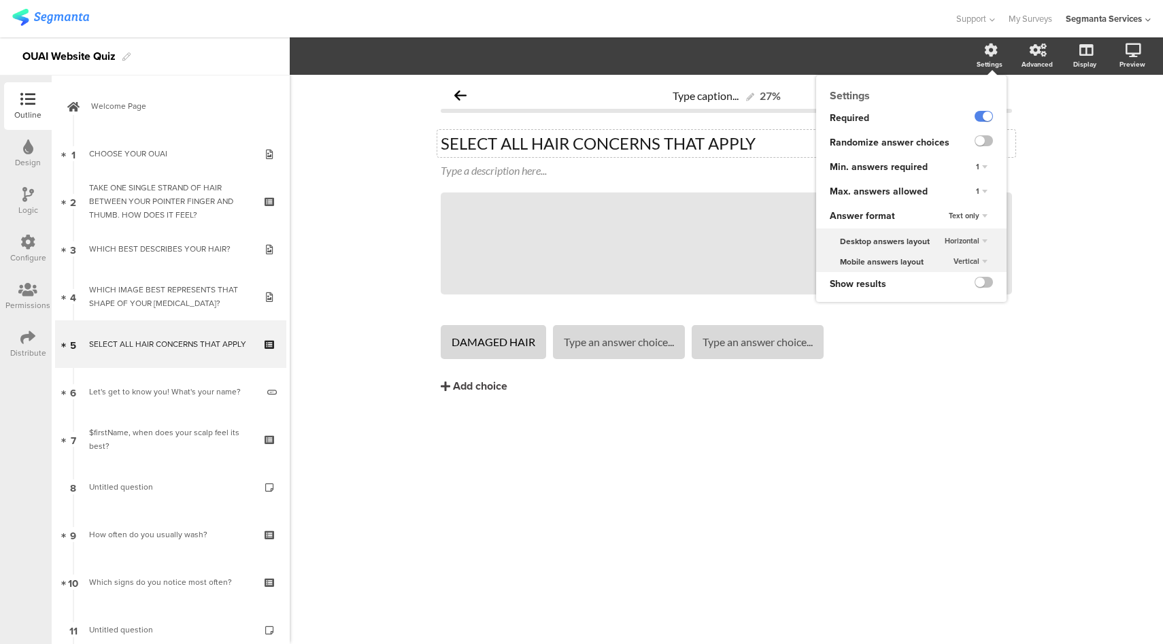
click at [972, 260] on span "Vertical" at bounding box center [966, 261] width 26 height 11
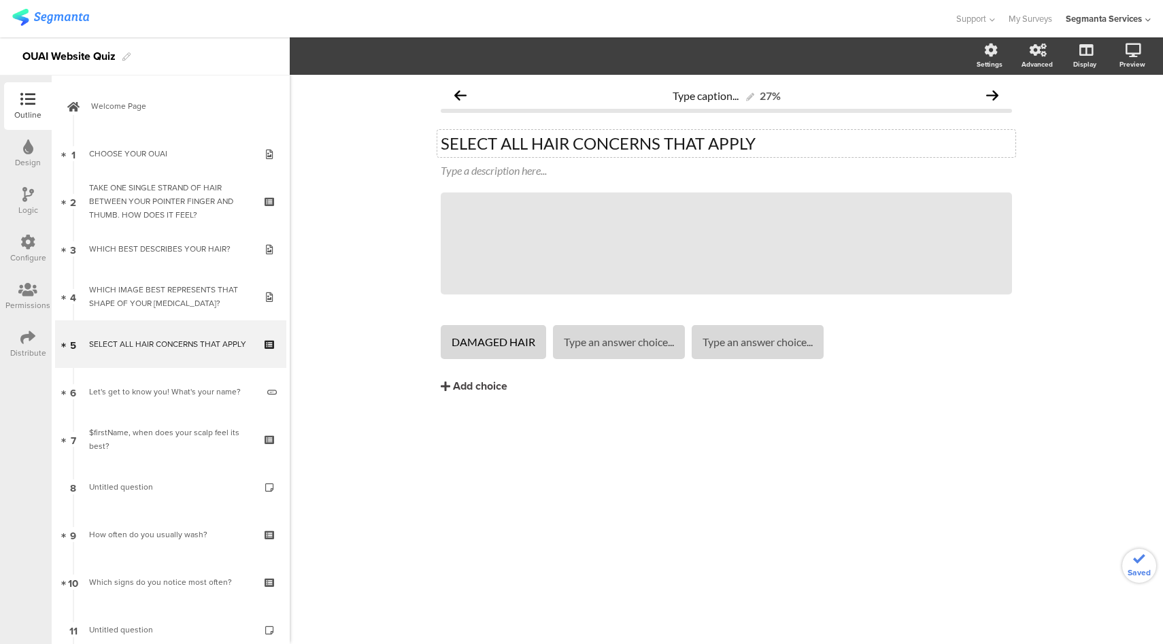
click at [1114, 250] on div "Type caption... 27% SELECT ALL HAIR CONCERNS THAT APPLY SELECT ALL HAIR CONCERN…" at bounding box center [726, 359] width 873 height 569
click at [466, 389] on div "Add choice" at bounding box center [480, 386] width 54 height 14
click at [488, 390] on div "Add choice" at bounding box center [480, 386] width 54 height 14
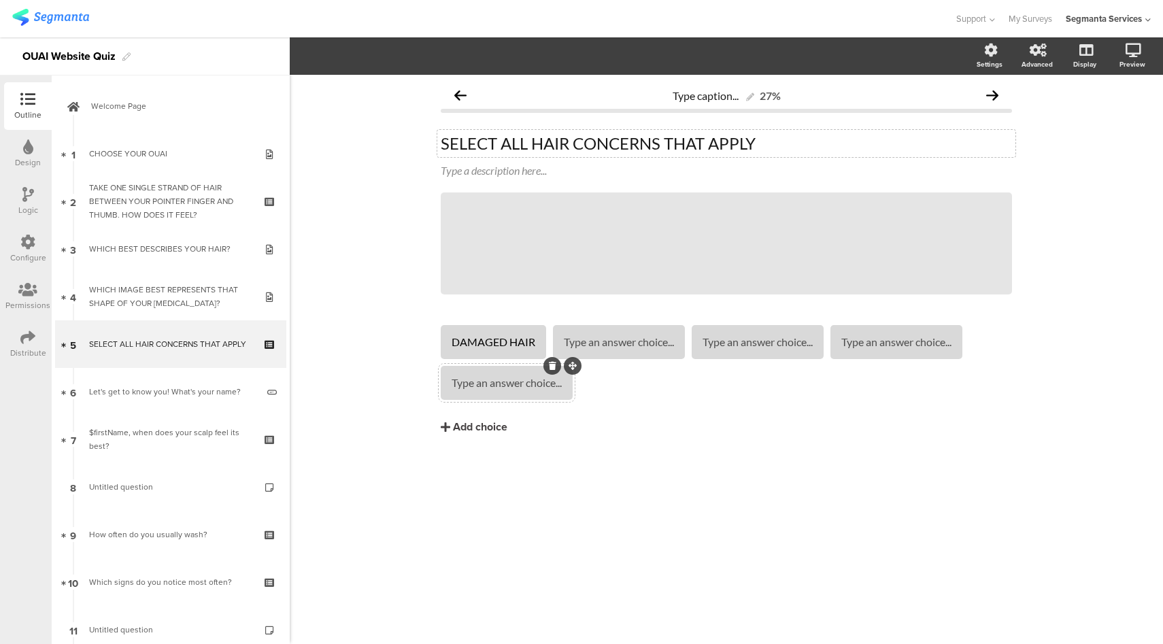
drag, startPoint x: 481, startPoint y: 428, endPoint x: 522, endPoint y: 391, distance: 55.3
click at [481, 426] on div "Add choice" at bounding box center [480, 427] width 54 height 14
click at [492, 424] on div "Add choice" at bounding box center [480, 427] width 54 height 14
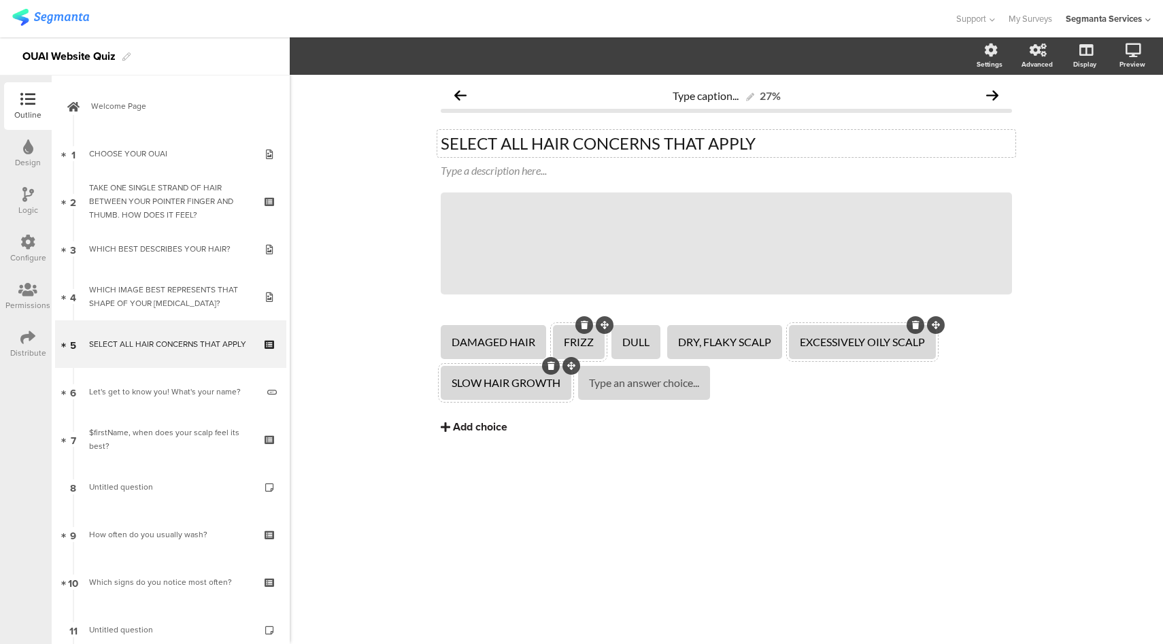
click at [494, 429] on div "Add choice" at bounding box center [480, 427] width 54 height 14
click at [494, 428] on div "Add choice" at bounding box center [480, 427] width 54 height 14
click at [645, 385] on div at bounding box center [614, 383] width 73 height 34
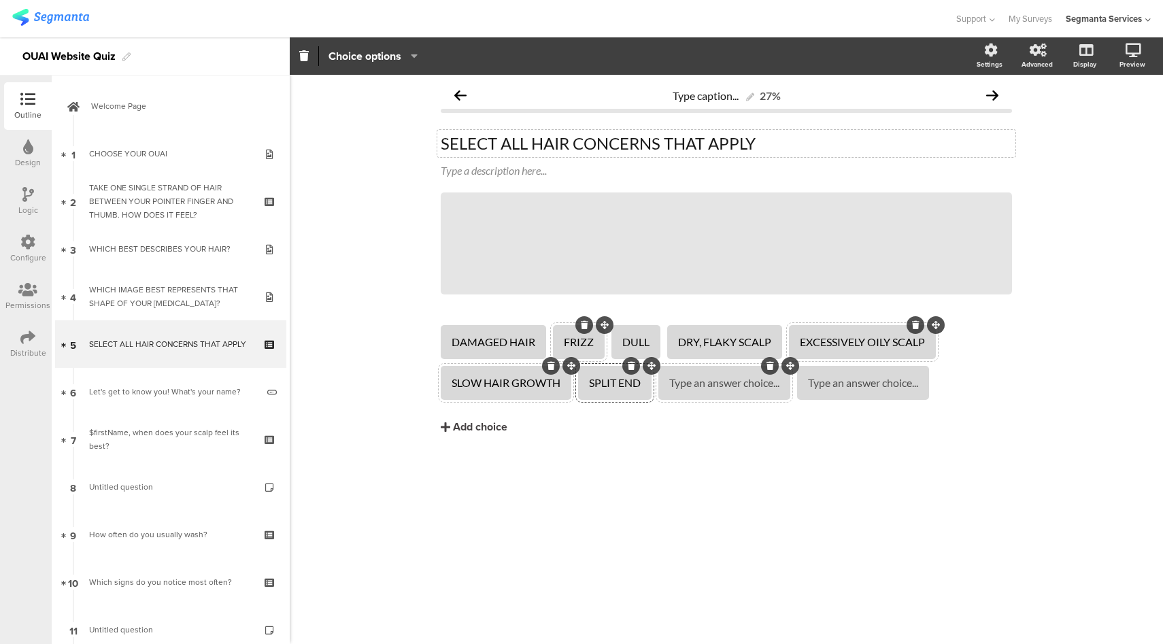
click at [639, 386] on div "SPLIT END" at bounding box center [615, 383] width 52 height 14
click at [778, 467] on div "DAMAGED HAIR FRIZZ DULL" at bounding box center [726, 407] width 571 height 170
click at [837, 369] on div at bounding box center [828, 366] width 18 height 18
click at [386, 55] on span "Choice options" at bounding box center [364, 56] width 73 height 16
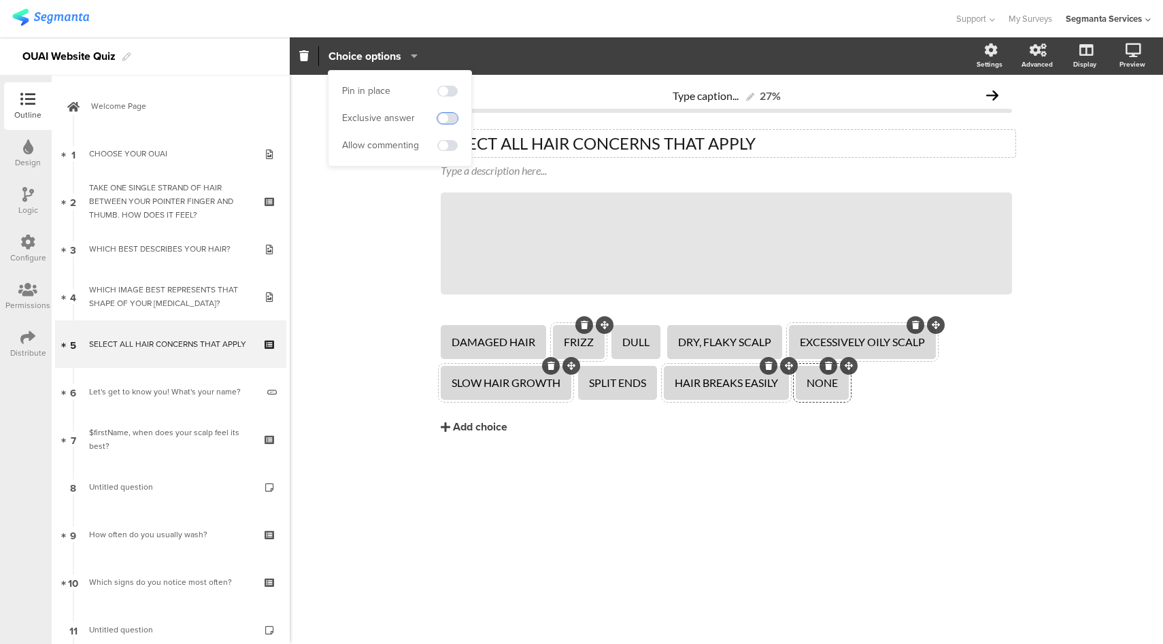
click at [443, 119] on span at bounding box center [447, 118] width 20 height 11
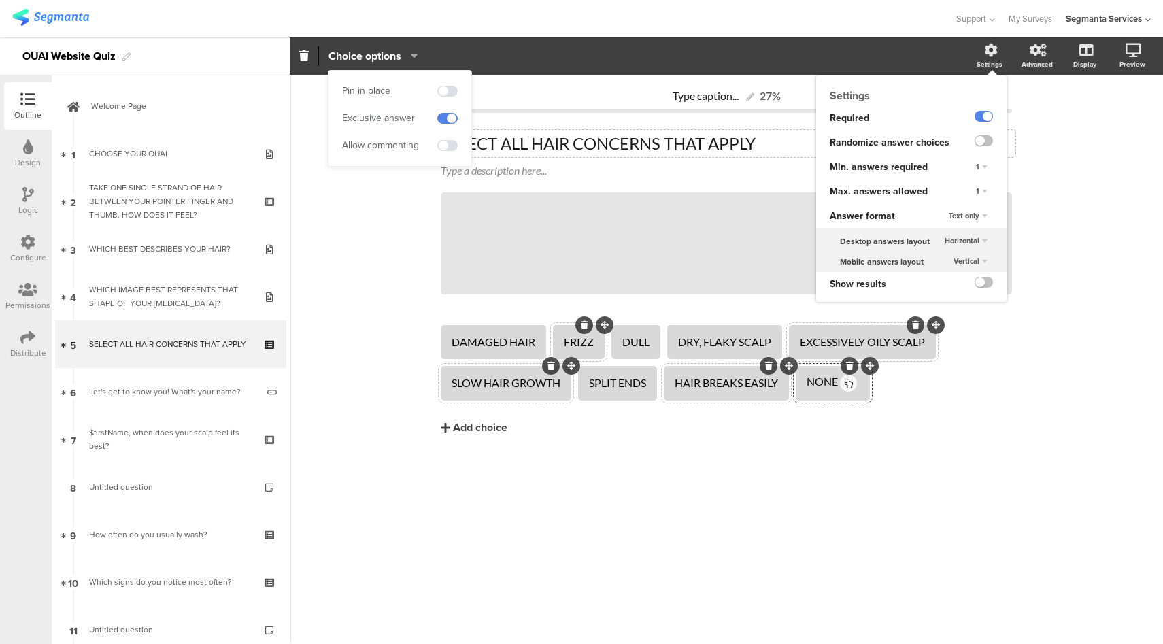
click at [986, 193] on div "1" at bounding box center [981, 192] width 22 height 16
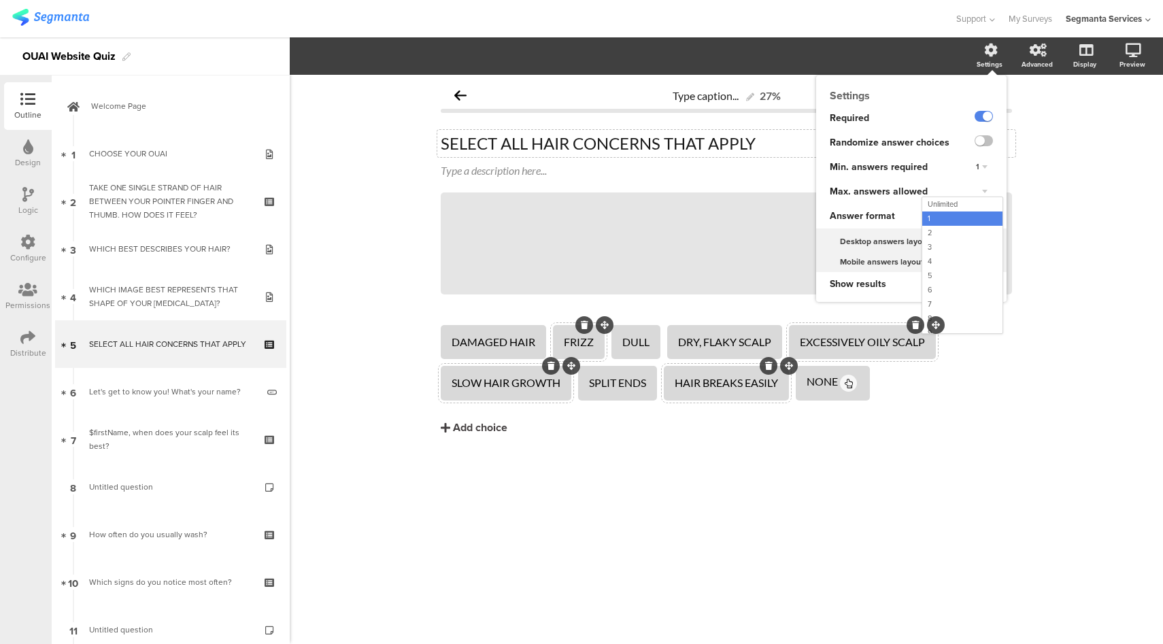
click at [970, 207] on div "Unlimited" at bounding box center [962, 204] width 80 height 14
click at [987, 141] on label at bounding box center [983, 140] width 18 height 11
click at [0, 0] on input "checkbox" at bounding box center [0, 0] width 0 height 0
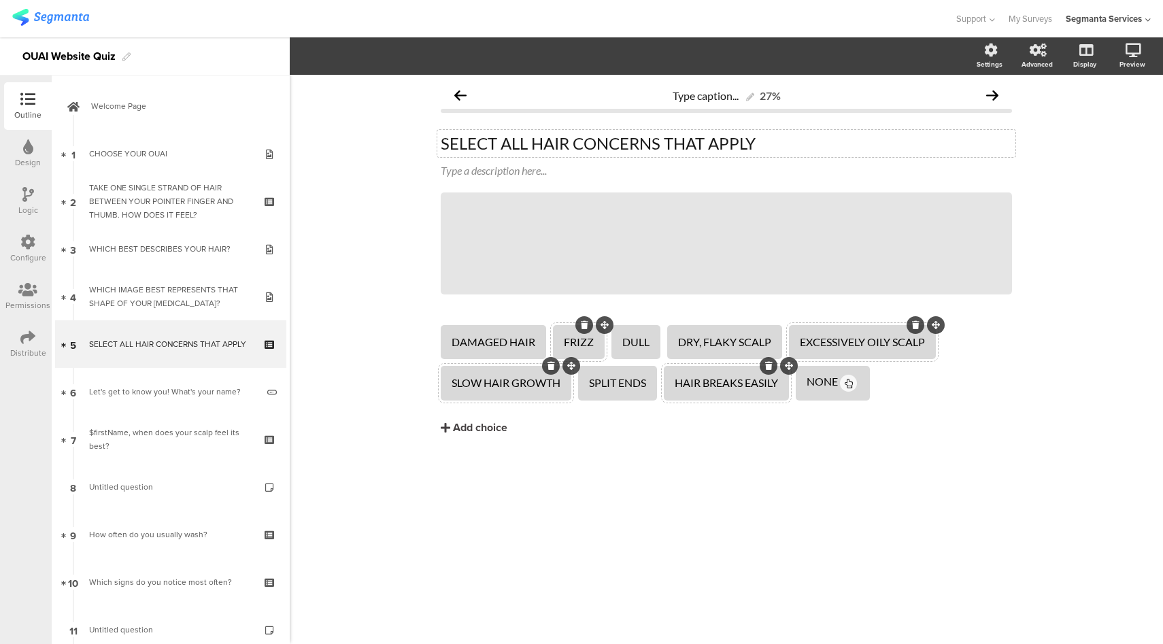
click at [830, 375] on div "NONE" at bounding box center [821, 382] width 31 height 14
click at [353, 56] on span "Choice options" at bounding box center [364, 56] width 73 height 16
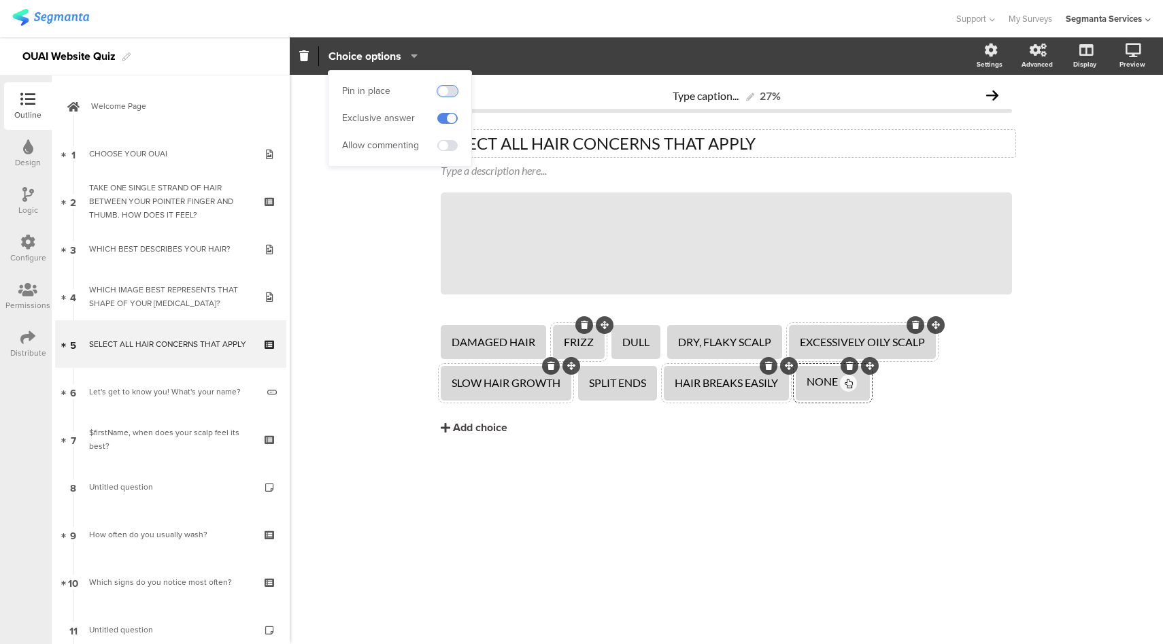
click at [447, 91] on span at bounding box center [447, 91] width 20 height 11
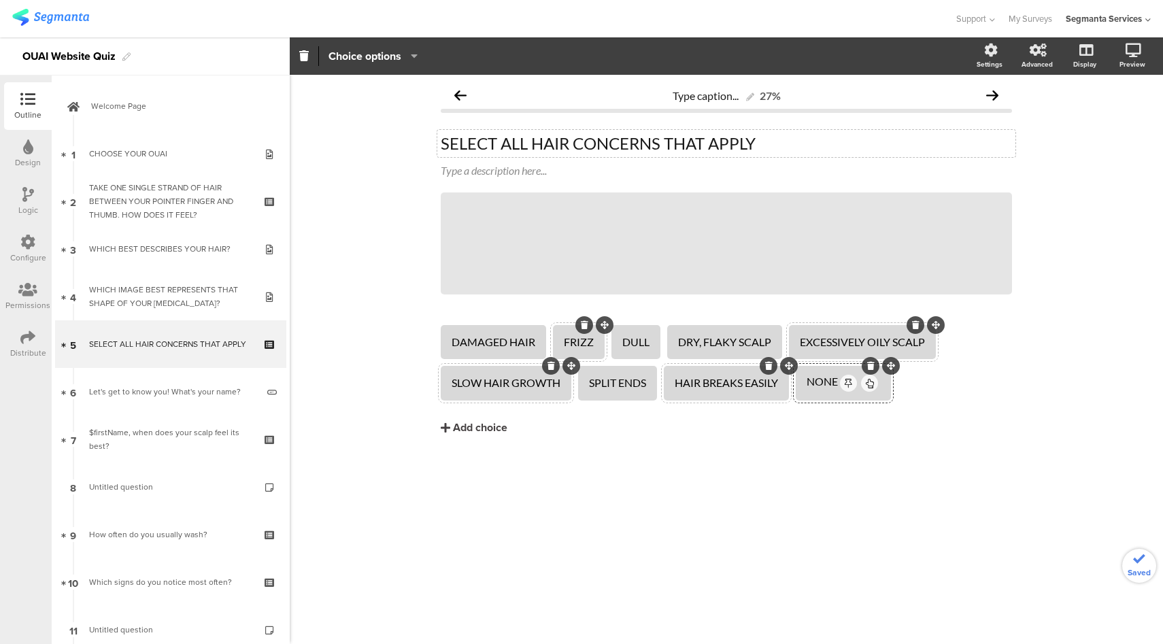
click at [891, 2] on div "Support Help Center Live Chat My Surveys Segmanta Services ACCOUNTS Segmanta Se…" at bounding box center [581, 18] width 1138 height 37
click at [1089, 128] on icon at bounding box center [1083, 121] width 14 height 13
click at [694, 241] on icon at bounding box center [692, 243] width 46 height 46
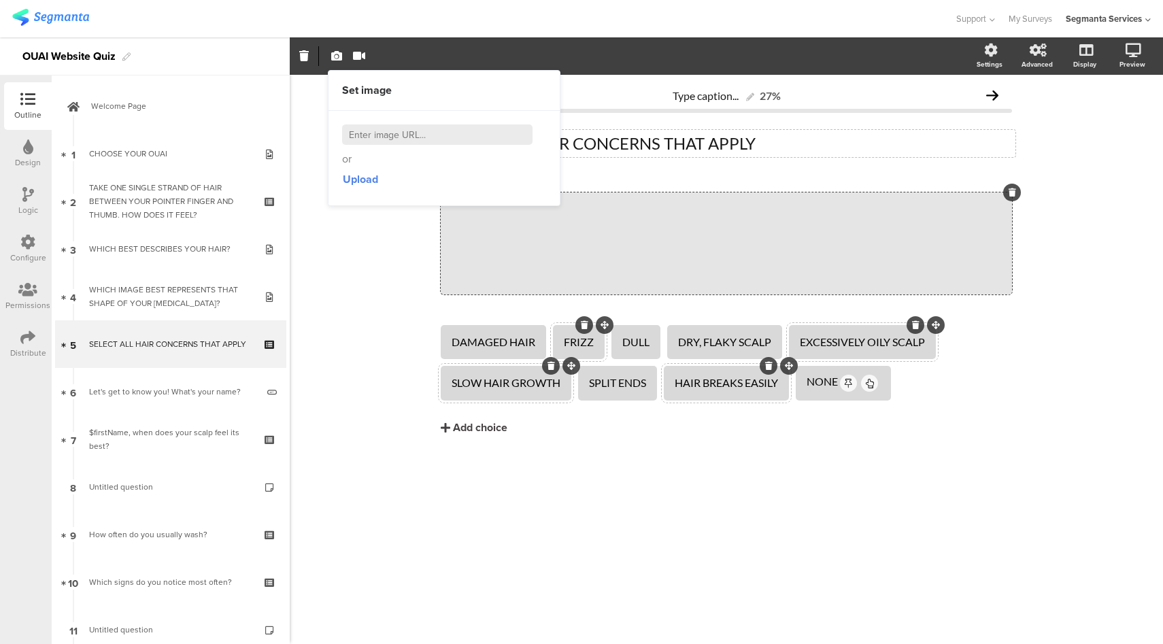
click at [403, 141] on input at bounding box center [437, 134] width 190 height 20
paste input "https://theouai.com/cdn/shop/files/Q5-600x1060-Right_053fa8ec-eaeb-45ca-aad7-b5…"
type input "https://theouai.com/cdn/shop/files/Q5-600x1060-Right_053fa8ec-eaeb-45ca-aad7-b5…"
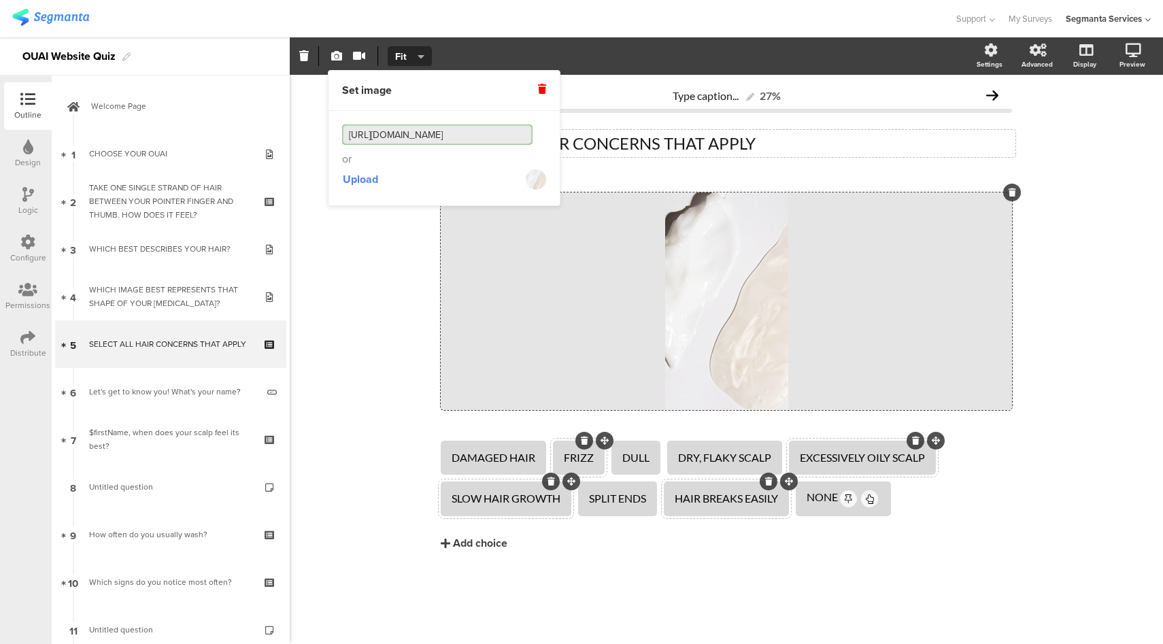
click at [356, 318] on div "Type caption... 27% SELECT ALL HAIR CONCERNS THAT APPLY SELECT ALL HAIR CONCERN…" at bounding box center [726, 359] width 873 height 569
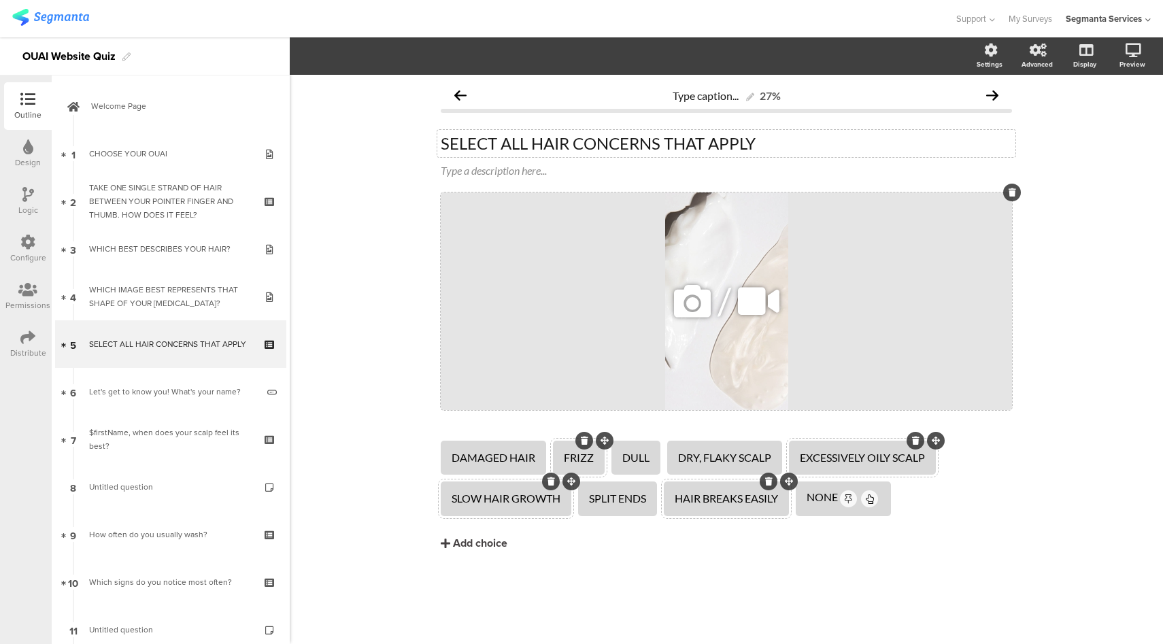
click at [611, 325] on div "/" at bounding box center [726, 301] width 571 height 218
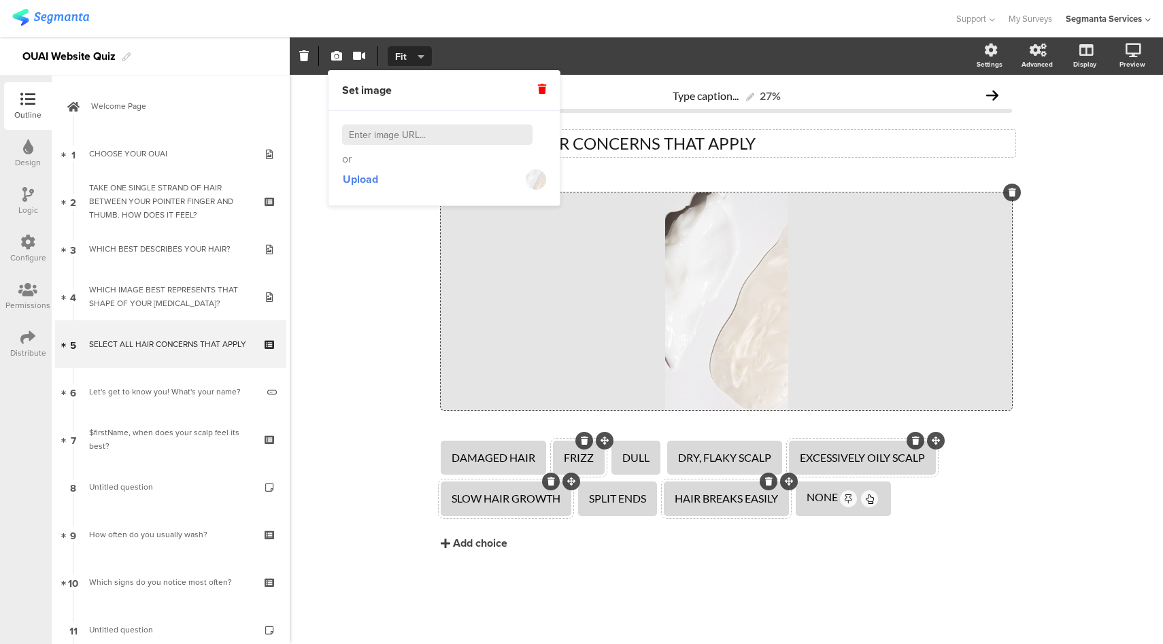
click at [423, 61] on icon "button" at bounding box center [421, 56] width 7 height 11
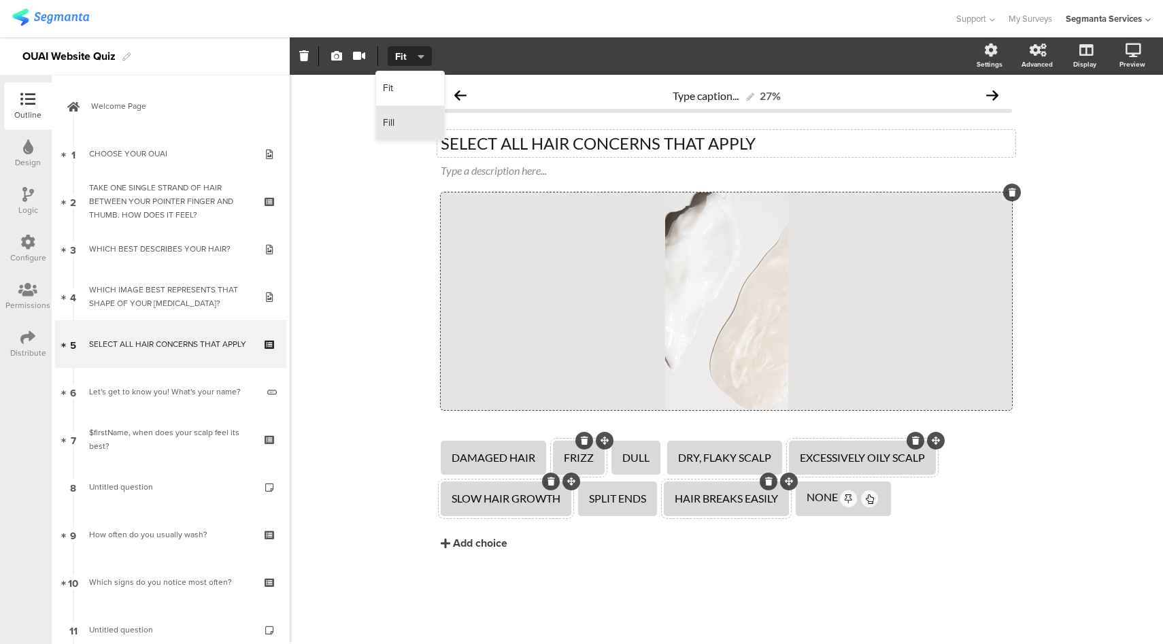
click at [405, 124] on div "Fill" at bounding box center [410, 123] width 68 height 34
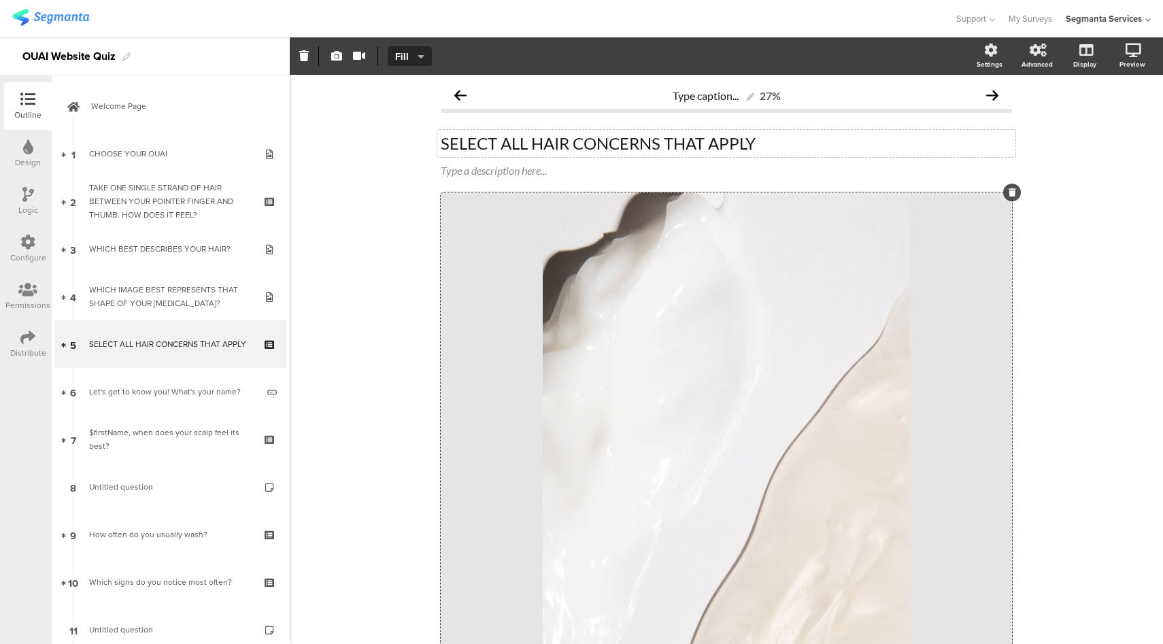
click at [761, 146] on div "SELECT ALL HAIR CONCERNS THAT APPLY SELECT ALL HAIR CONCERNS THAT APPLY" at bounding box center [726, 143] width 578 height 27
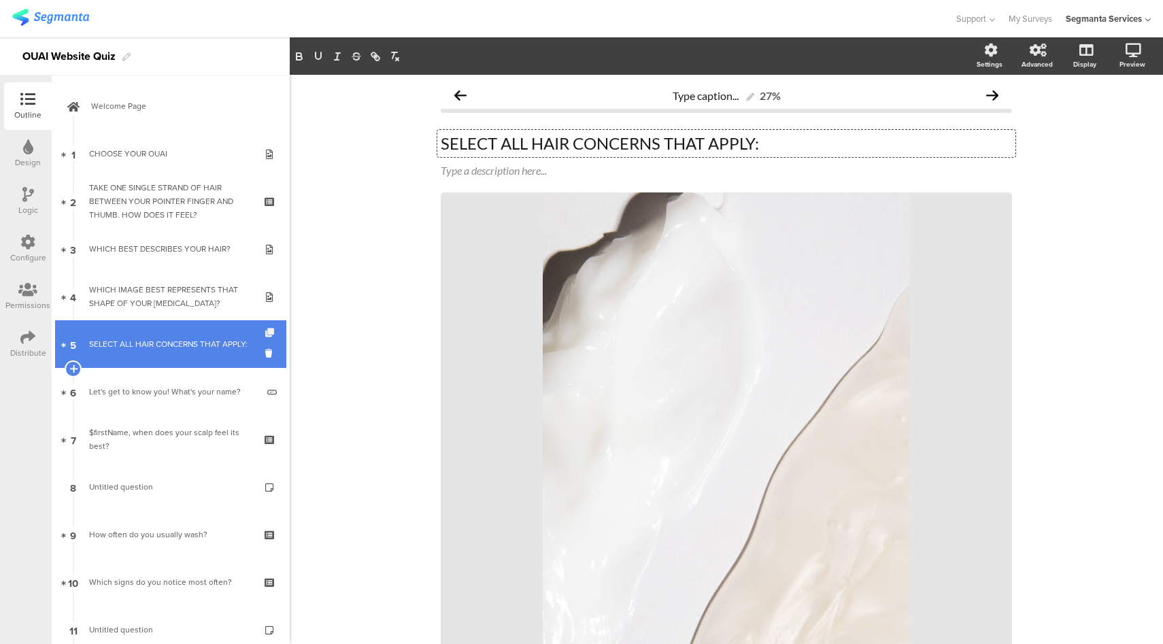
click at [265, 333] on icon at bounding box center [271, 332] width 12 height 9
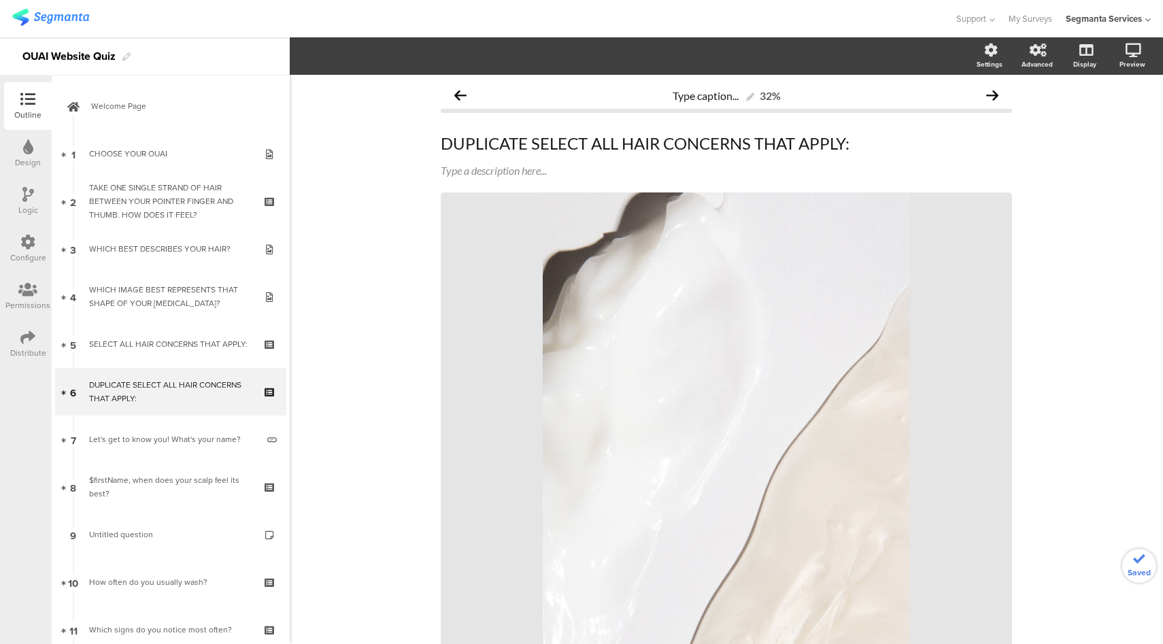
click at [566, 143] on div "DUPLICATE SELECT ALL HAIR CONCERNS THAT APPLY: DUPLICATE SELECT ALL HAIR CONCER…" at bounding box center [726, 143] width 578 height 27
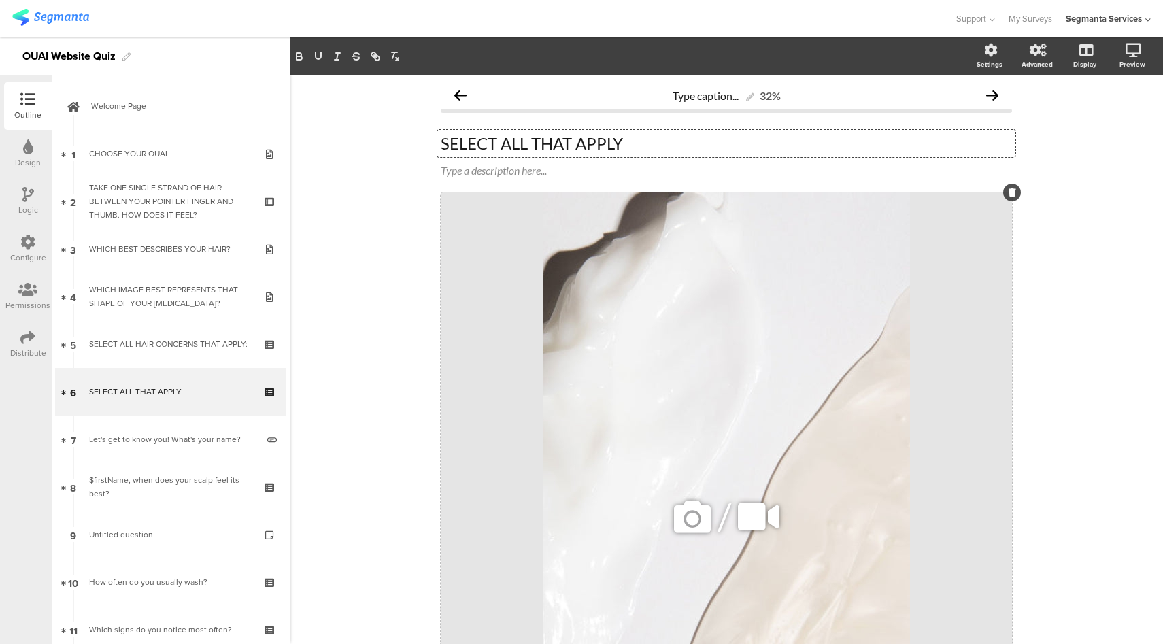
click at [699, 515] on icon at bounding box center [692, 517] width 46 height 46
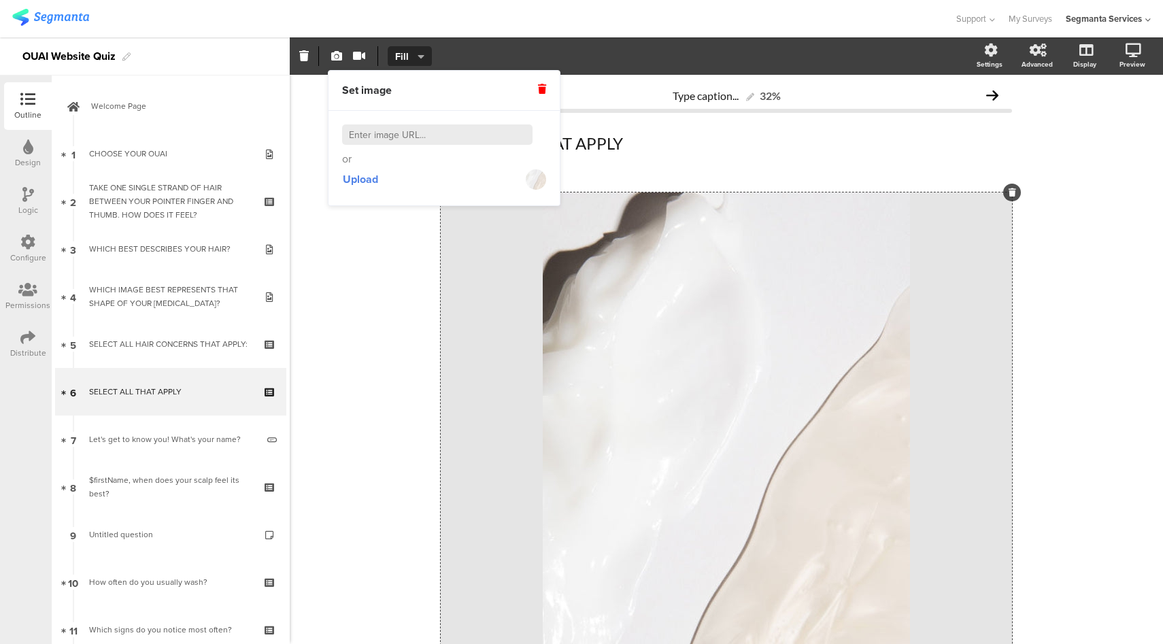
click at [426, 139] on input at bounding box center [437, 134] width 190 height 20
paste input "https://theouai.com/cdn/shop/files/Q6-600x1060jpg-V2_540x.jpg?v=1618264763"
type input "https://theouai.com/cdn/shop/files/Q6-600x1060jpg-V2_540x.jpg?v=1618264763"
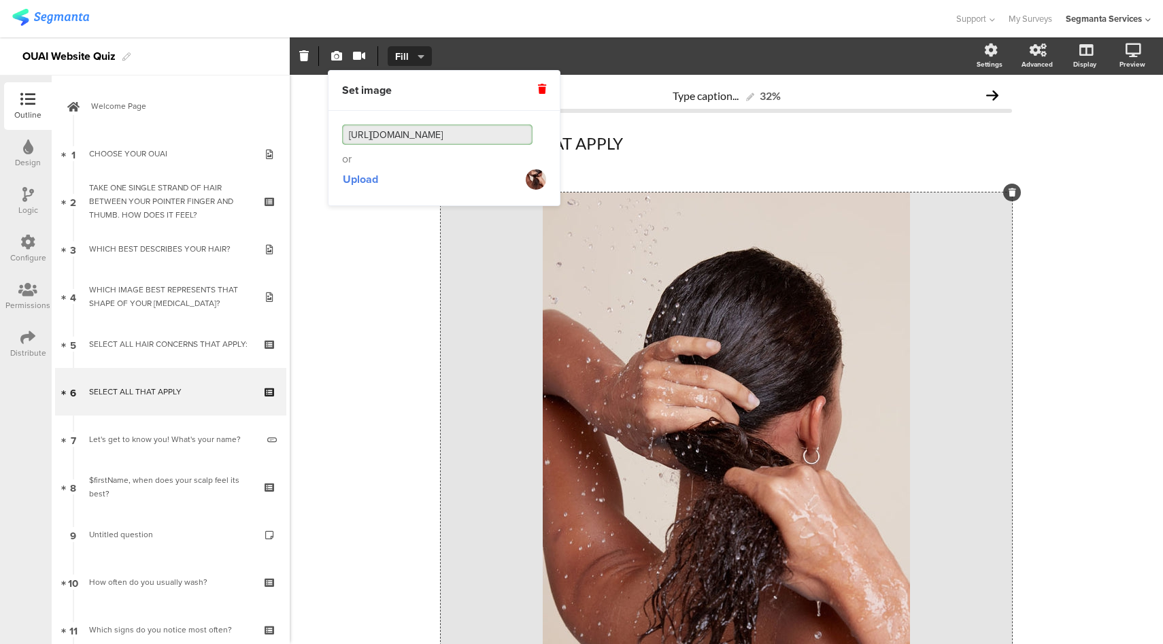
click at [563, 31] on div "Support Help Center Live Chat My Surveys Segmanta Services ACCOUNTS Segmanta Se…" at bounding box center [581, 18] width 1138 height 37
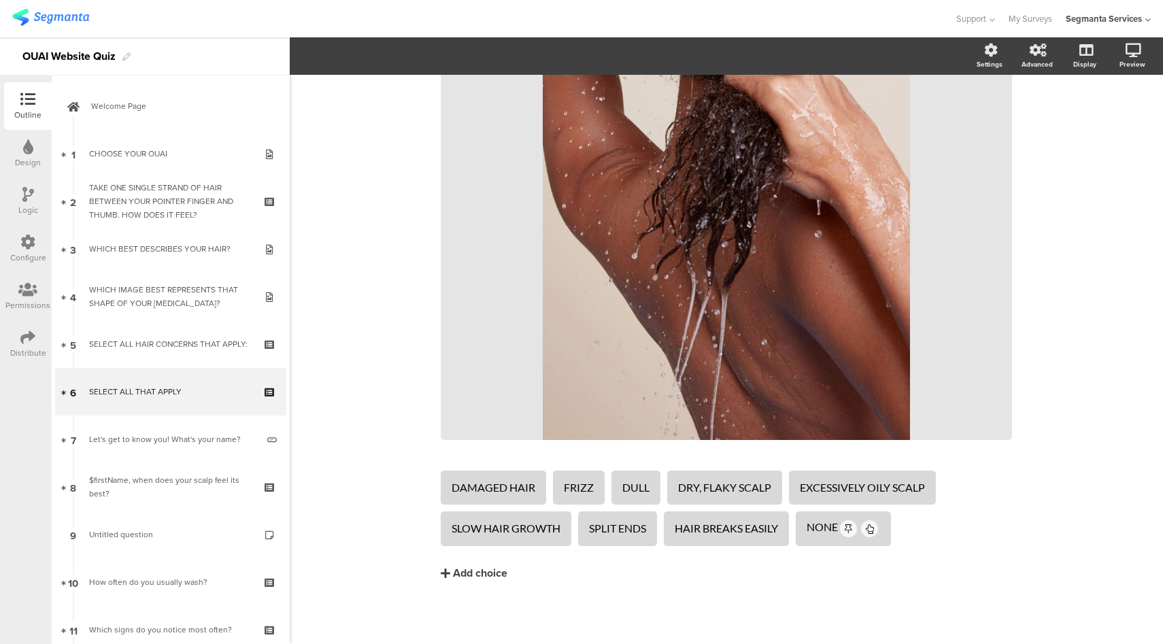
scroll to position [402, 0]
click at [509, 492] on div "DAMAGED HAIR" at bounding box center [494, 487] width 84 height 14
click at [486, 489] on div "COLOR TREATED" at bounding box center [494, 487] width 85 height 14
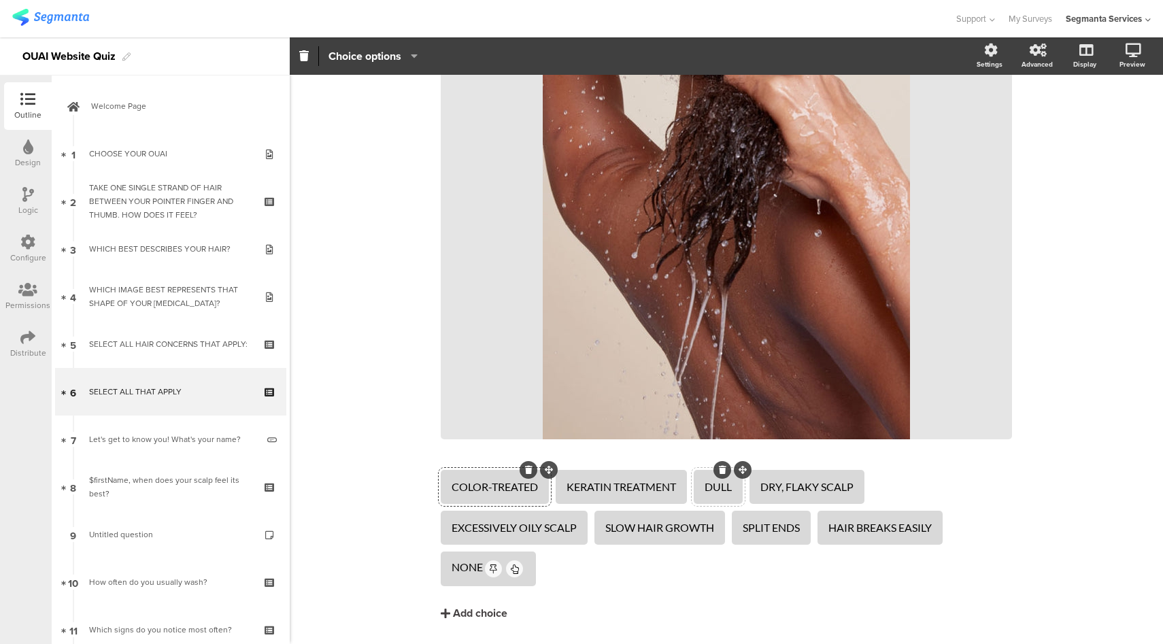
click at [721, 486] on div "DULL" at bounding box center [717, 487] width 27 height 14
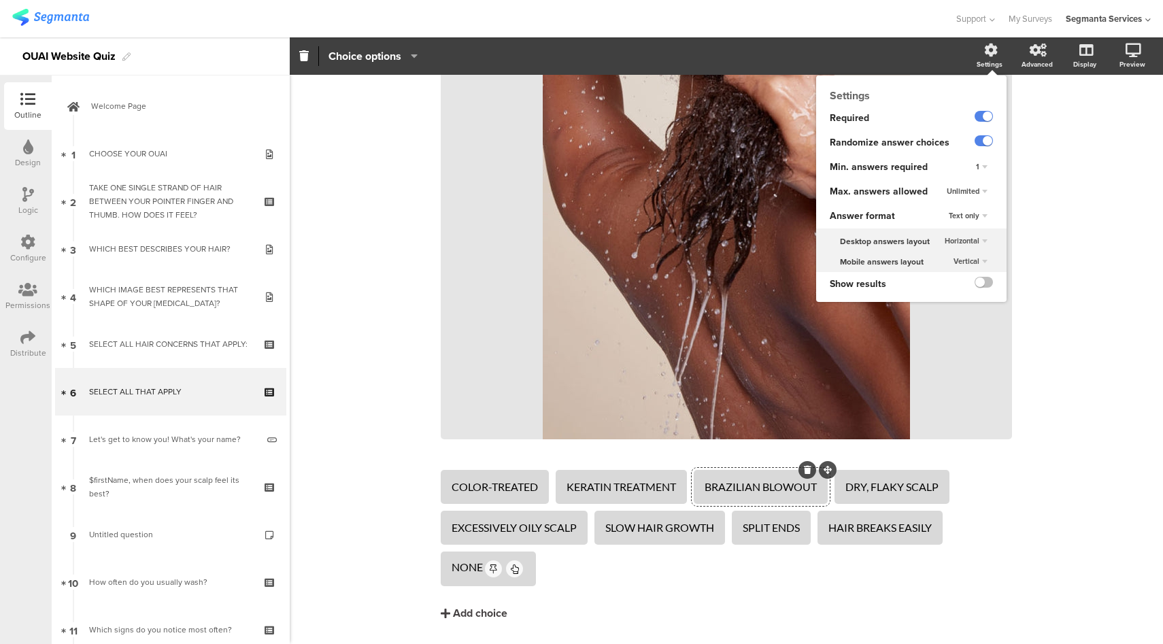
click at [962, 245] on div "Horizontal" at bounding box center [966, 241] width 54 height 16
click at [947, 267] on div "Vertical" at bounding box center [962, 268] width 80 height 14
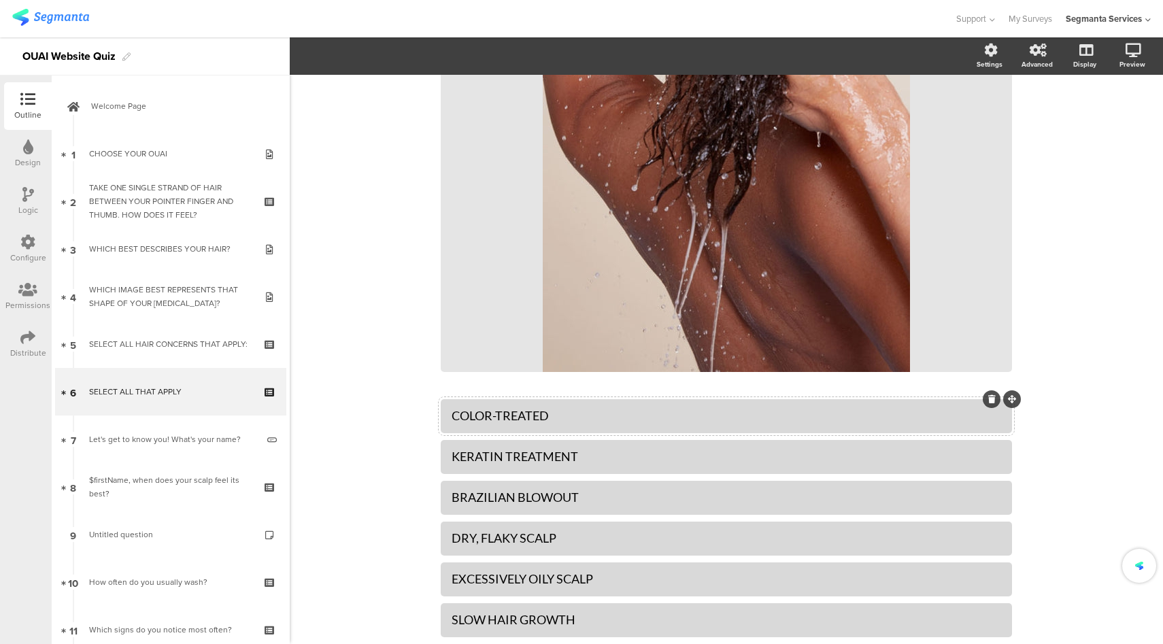
scroll to position [681, 0]
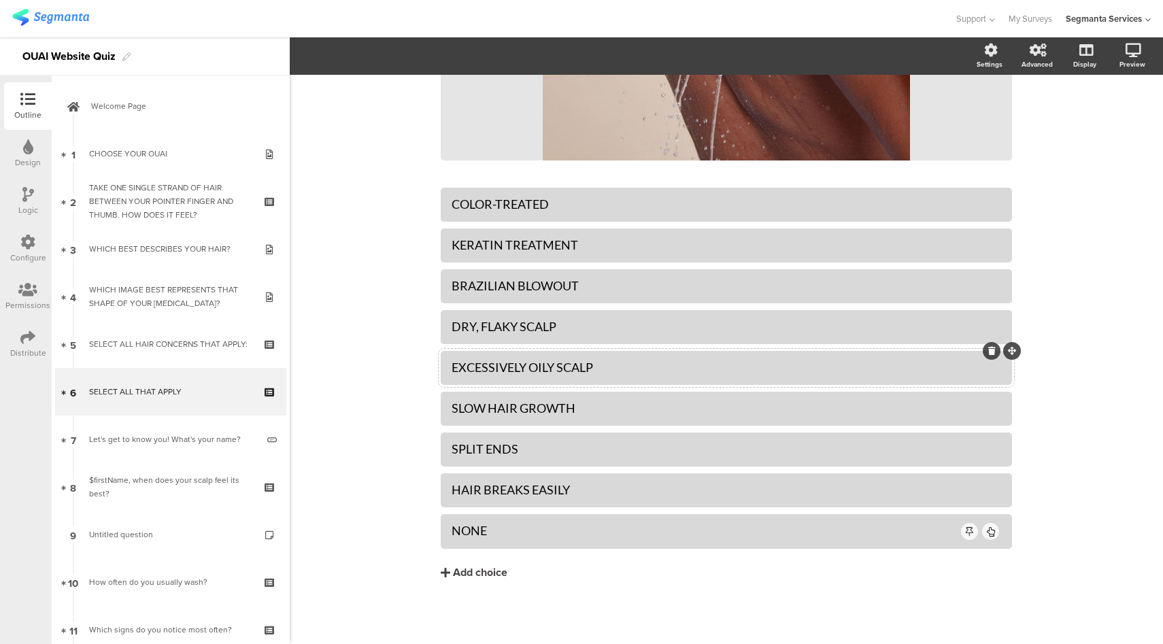
click at [544, 358] on div "EXCESSIVELY OILY SCALP" at bounding box center [726, 367] width 549 height 22
click at [539, 330] on div "DRY, FLAKY SCALP" at bounding box center [726, 327] width 549 height 16
click at [651, 327] on div "CHEMICAL PROCESSED - STRAIGTHEN," at bounding box center [726, 327] width 549 height 16
click at [731, 335] on div "CHEMICAL PROCESSED - STRAIGHTEN," at bounding box center [726, 327] width 549 height 16
click at [528, 374] on div "EXCESSIVELY OILY SCALP" at bounding box center [726, 368] width 549 height 16
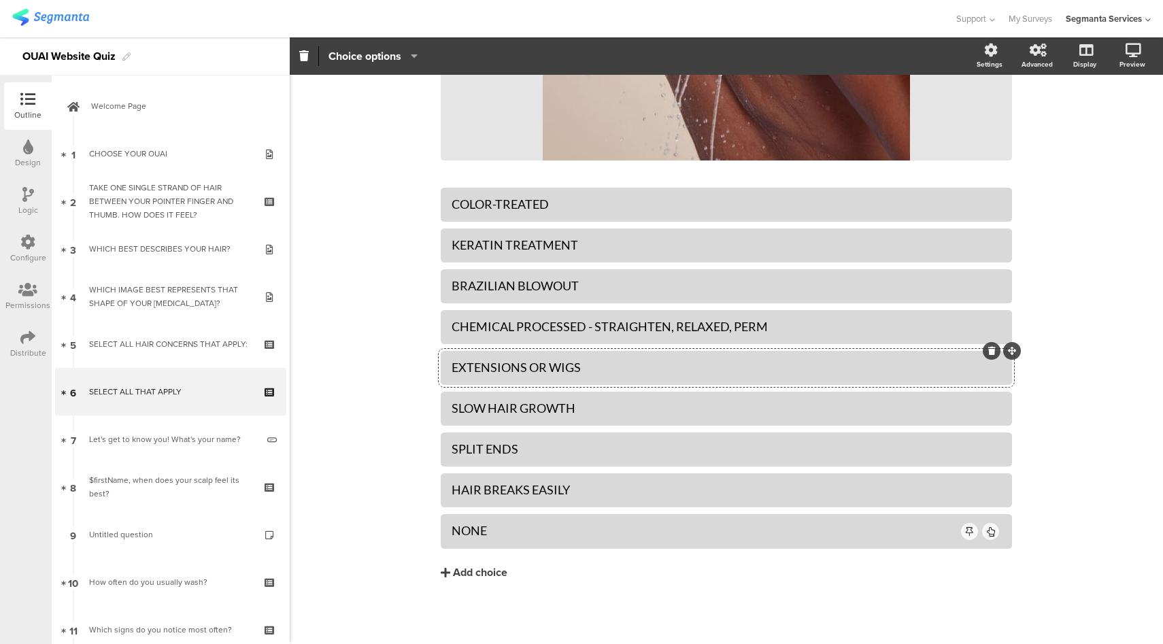
click at [641, 373] on div "EXTENSIONS OR WIGS" at bounding box center [726, 368] width 549 height 16
click at [779, 364] on div "EXTENSIONS OR WIGS CONSTRUCTED WITH HUMAN" at bounding box center [726, 368] width 549 height 16
click at [988, 394] on icon at bounding box center [991, 392] width 7 height 8
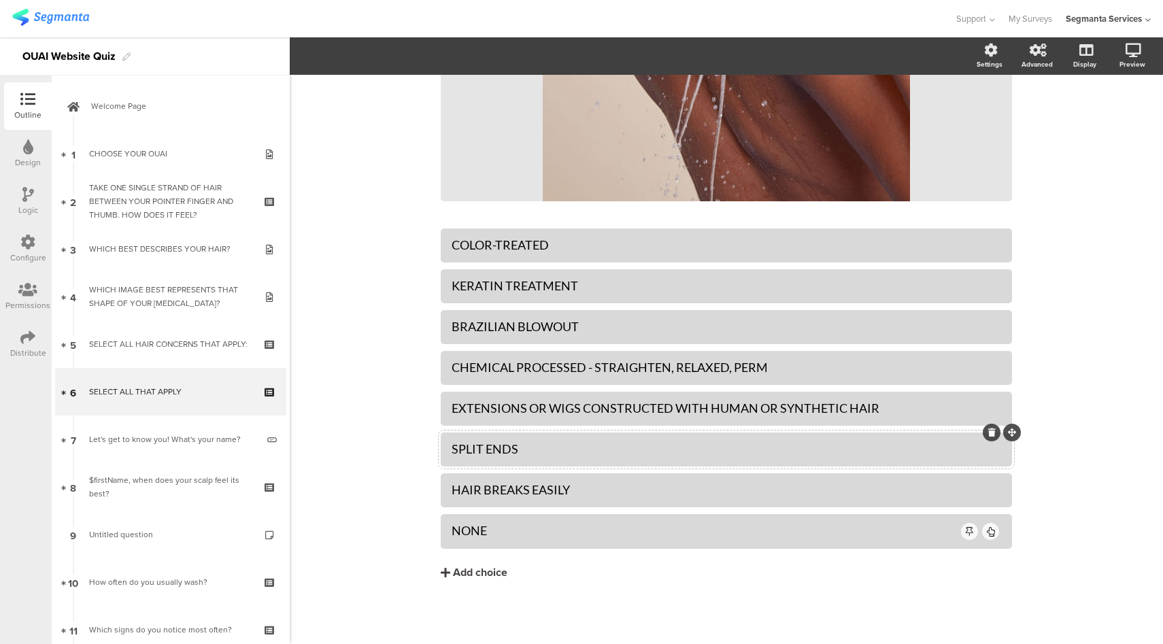
click at [989, 432] on icon at bounding box center [991, 432] width 7 height 8
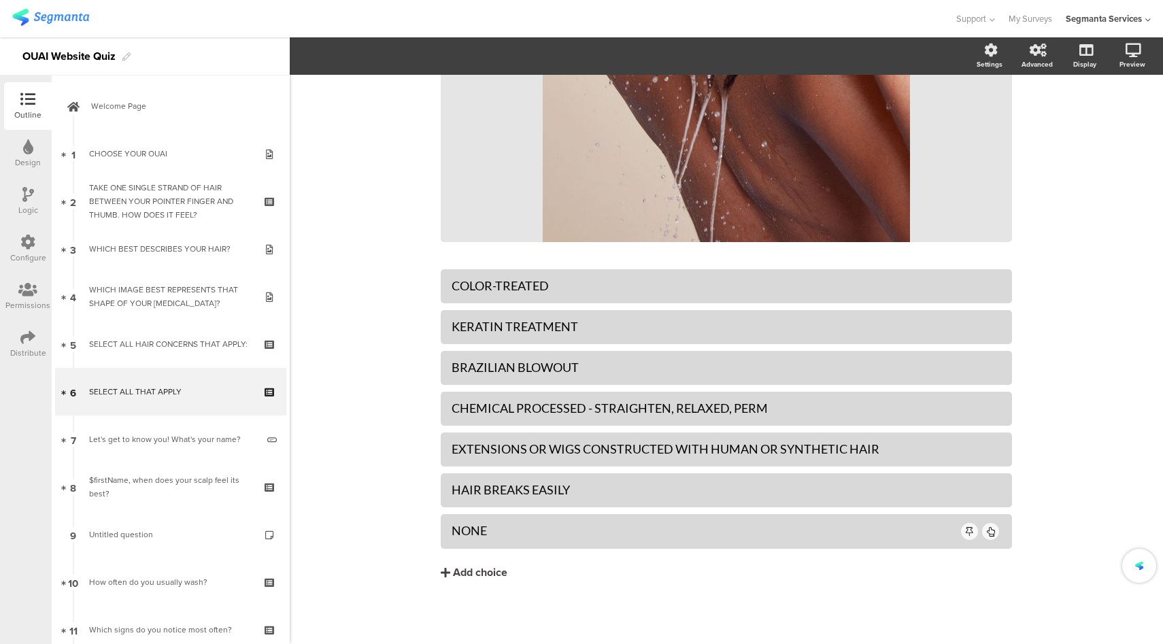
scroll to position [599, 0]
click at [988, 474] on icon at bounding box center [991, 473] width 7 height 8
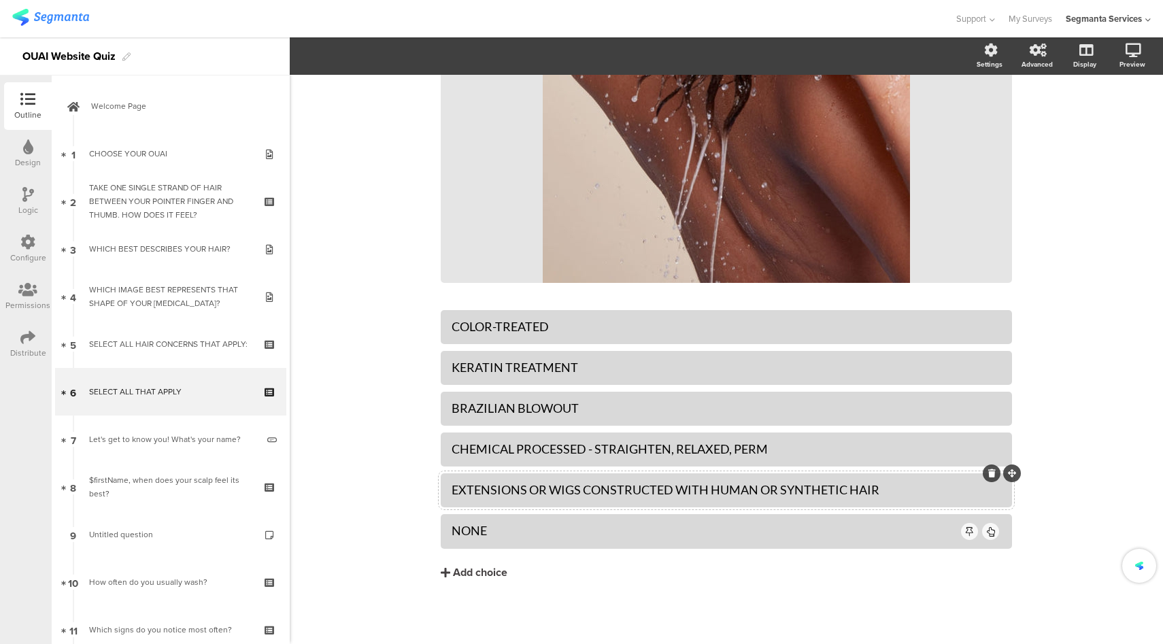
scroll to position [558, 0]
click at [1081, 120] on link at bounding box center [1083, 123] width 33 height 22
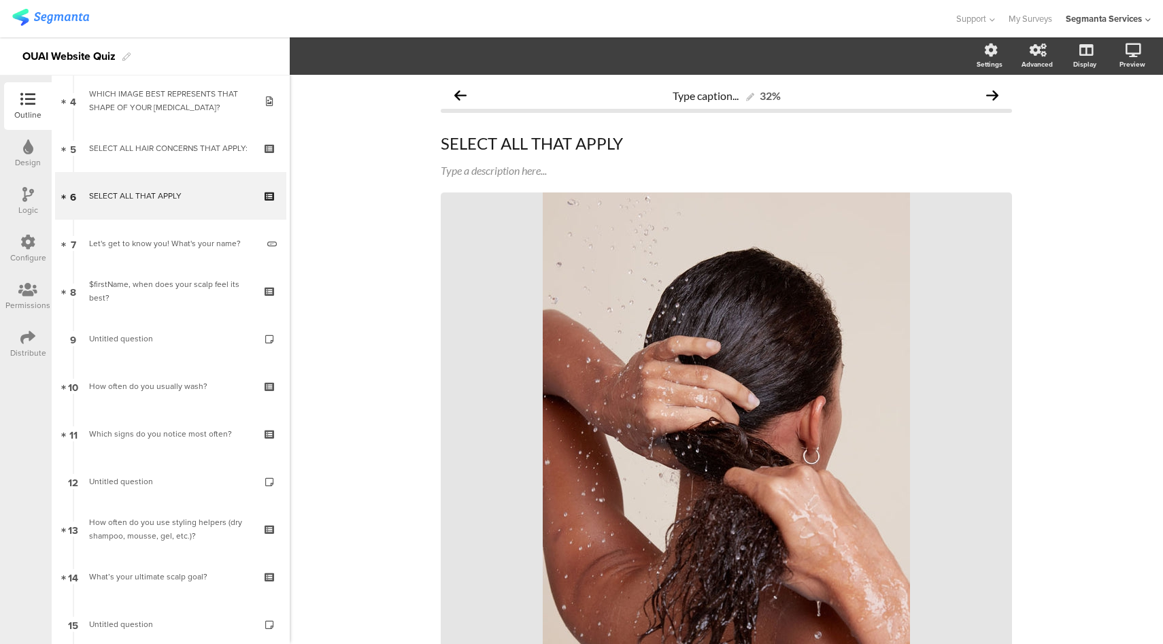
scroll to position [193, 0]
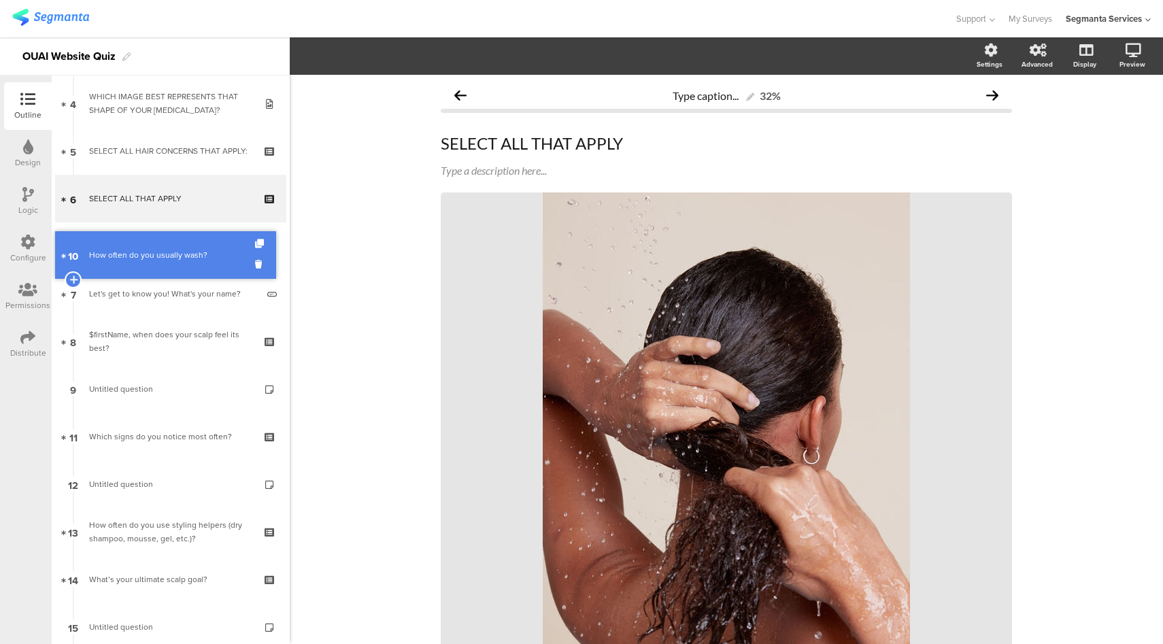
drag, startPoint x: 194, startPoint y: 394, endPoint x: 179, endPoint y: 260, distance: 134.8
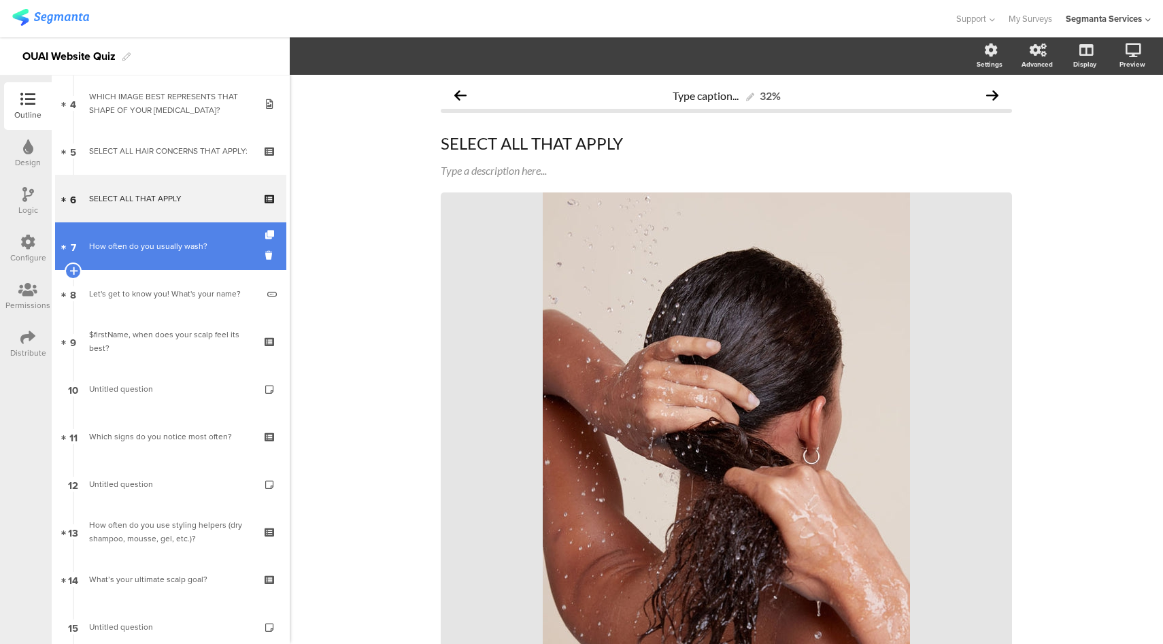
click at [197, 255] on link "7 How often do you usually wash?" at bounding box center [170, 246] width 231 height 48
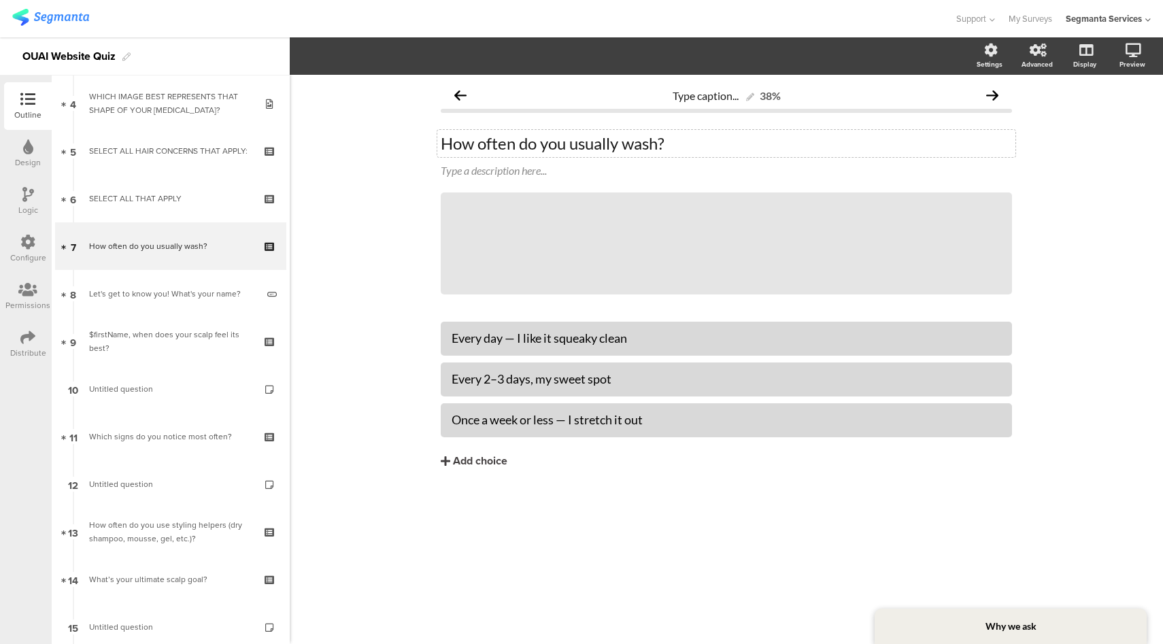
click at [583, 148] on p "How often do you usually wash?" at bounding box center [726, 143] width 571 height 20
click at [563, 337] on div "Every day — I like it squeaky clean" at bounding box center [726, 338] width 549 height 16
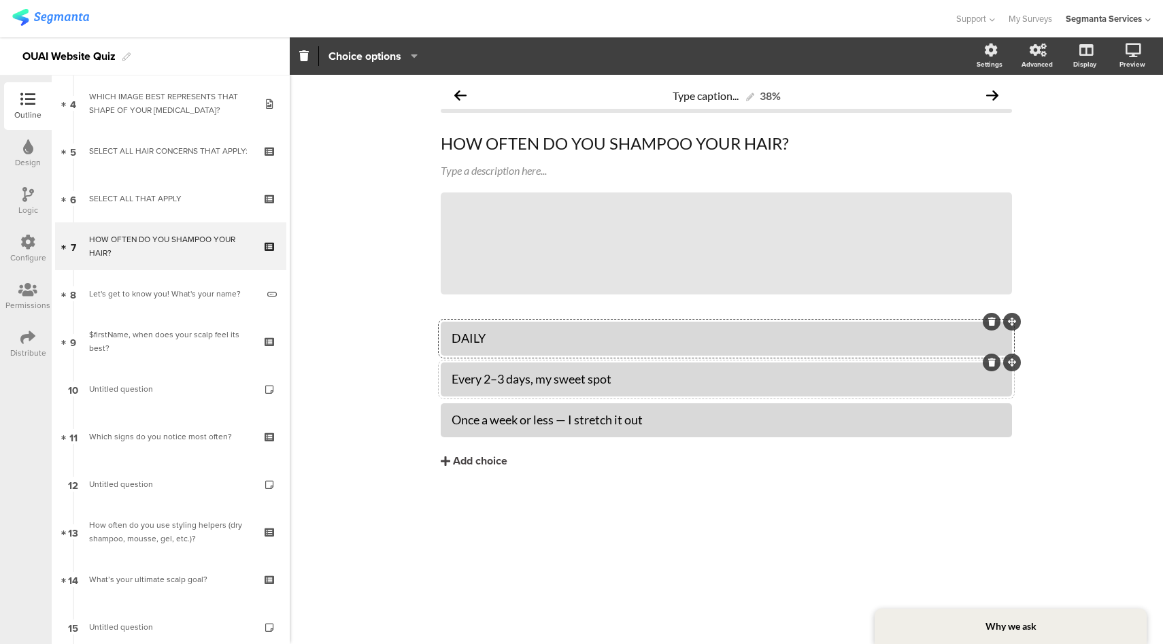
click at [559, 377] on div "Every 2–3 days, my sweet spot" at bounding box center [726, 379] width 549 height 16
click at [575, 423] on div "Once a week or less — I stretch it out" at bounding box center [726, 420] width 549 height 16
click at [688, 243] on icon at bounding box center [692, 243] width 46 height 46
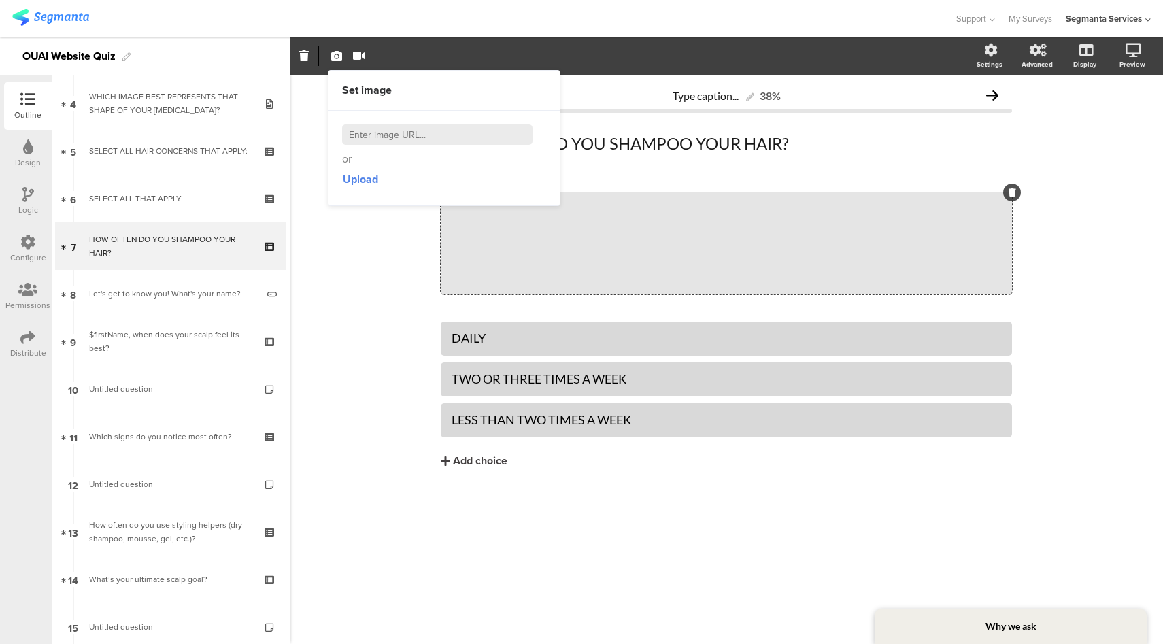
click at [395, 136] on input at bounding box center [437, 134] width 190 height 20
paste input "https://theouai.com/cdn/shop/files/OUAI-Quiz-Branded-600x1060-Q7-V2_540x.jpg?v=…"
type input "https://theouai.com/cdn/shop/files/OUAI-Quiz-Branded-600x1060-Q7-V2_540x.jpg?v=…"
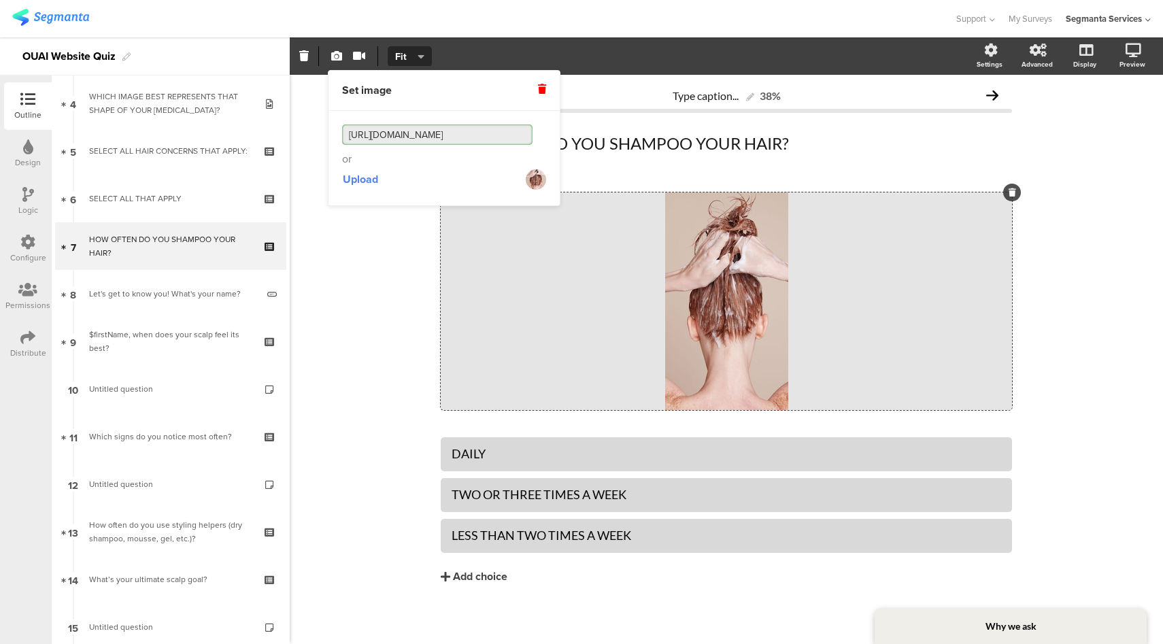
click at [401, 237] on div "Type caption... 38% HOW OFTEN DO YOU SHAMPOO YOUR HAIR? HOW OFTEN DO YOU SHAMPO…" at bounding box center [726, 361] width 873 height 573
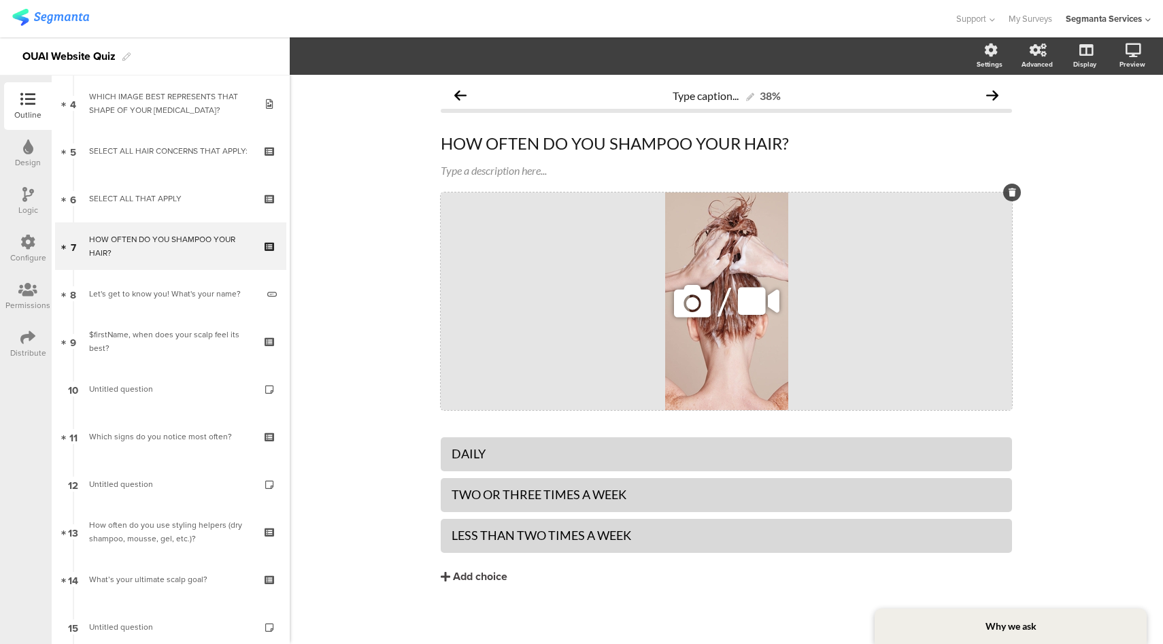
click at [653, 262] on div "/" at bounding box center [726, 301] width 571 height 218
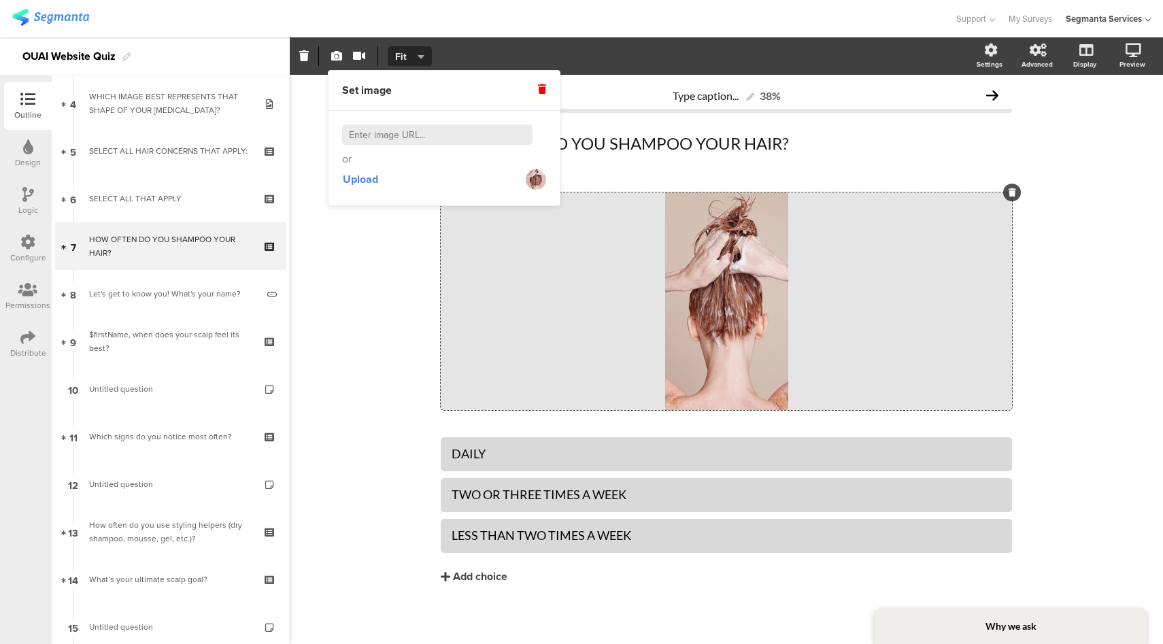
click at [415, 56] on span "Fit" at bounding box center [407, 57] width 25 height 14
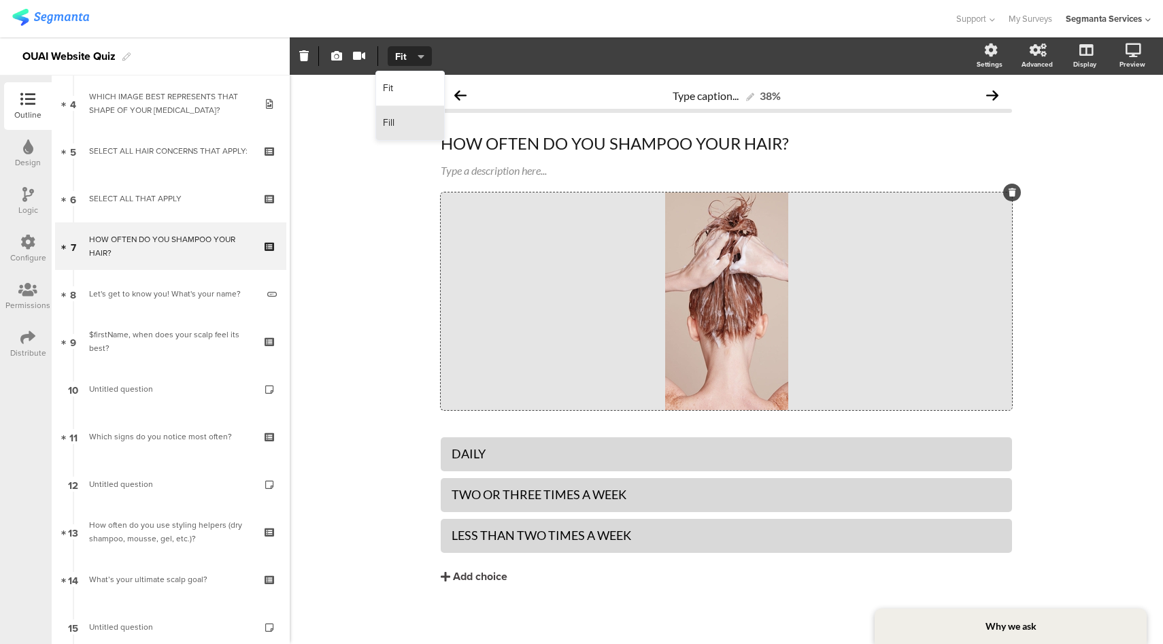
click at [411, 126] on div "Fill" at bounding box center [410, 123] width 68 height 34
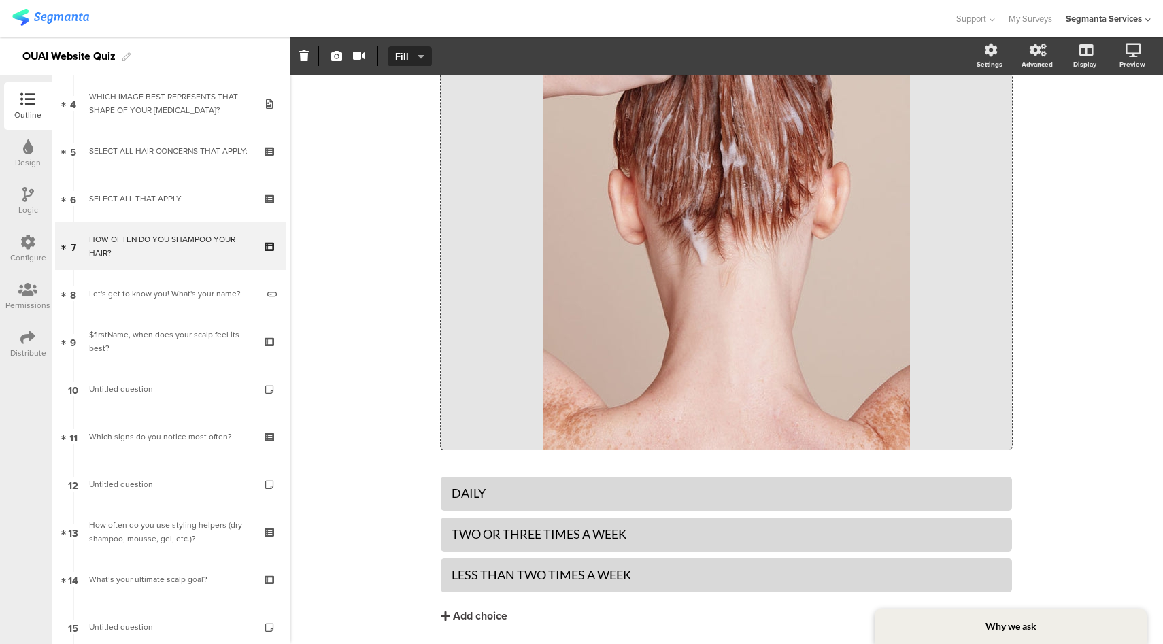
scroll to position [435, 0]
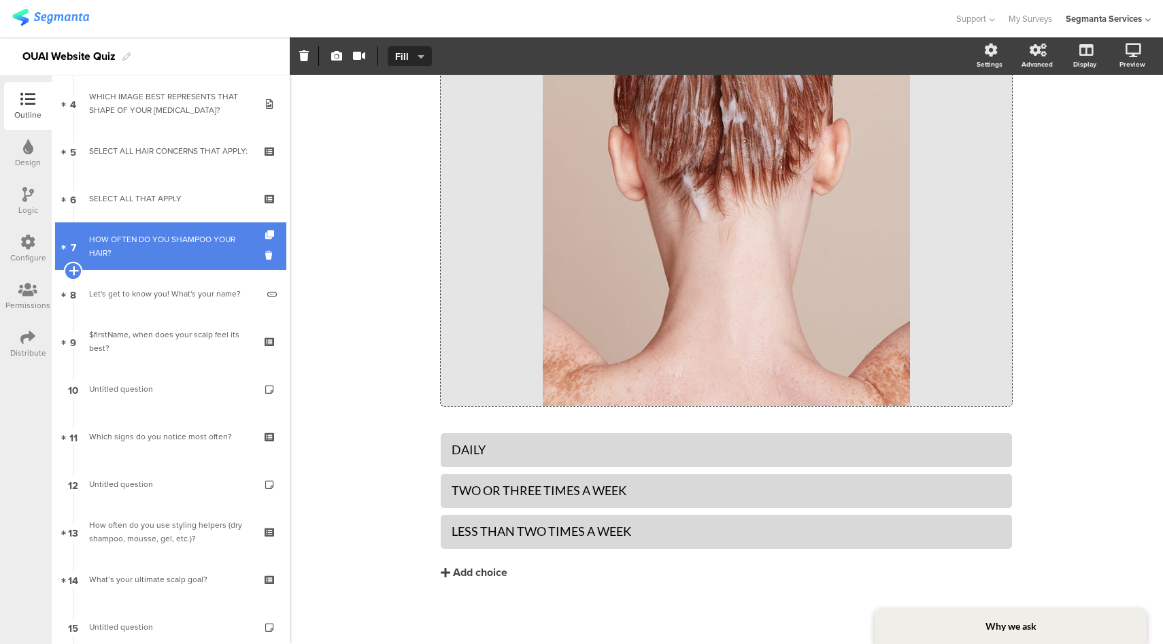
click at [71, 269] on icon at bounding box center [73, 271] width 9 height 12
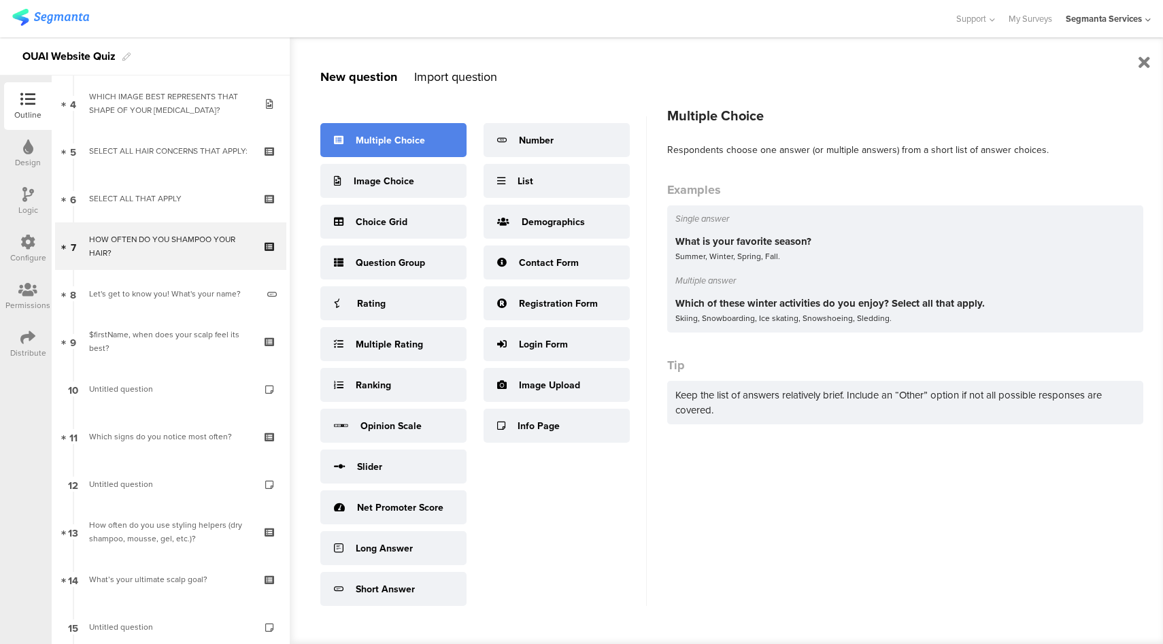
click at [390, 148] on div "Multiple Choice" at bounding box center [393, 140] width 146 height 34
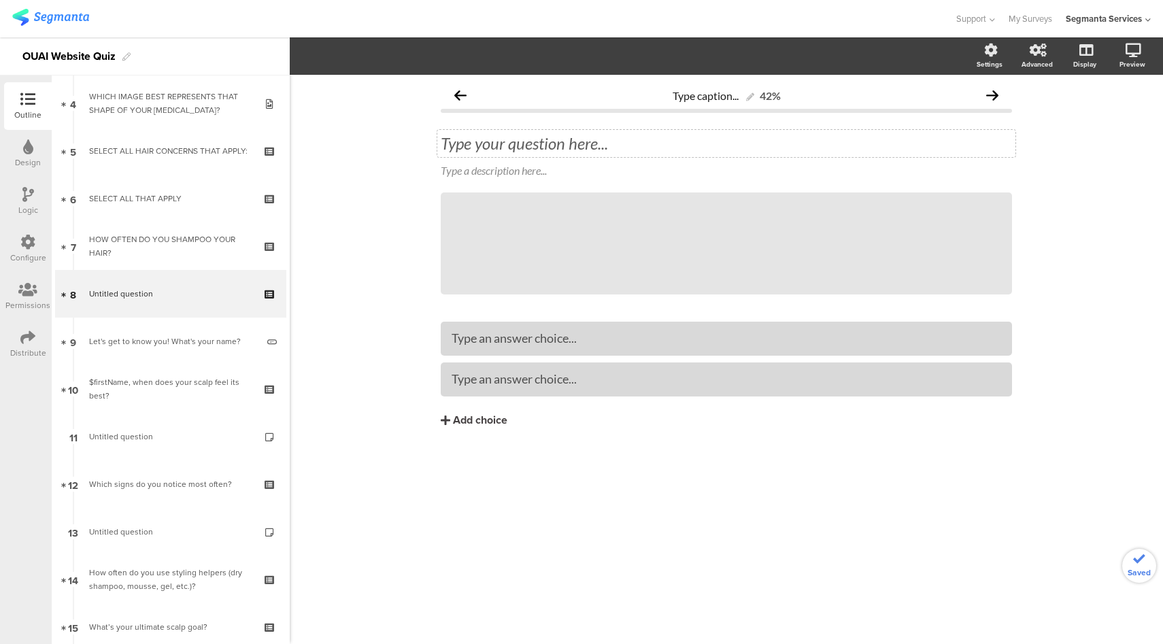
click at [619, 148] on div "Type your question here..." at bounding box center [726, 143] width 578 height 27
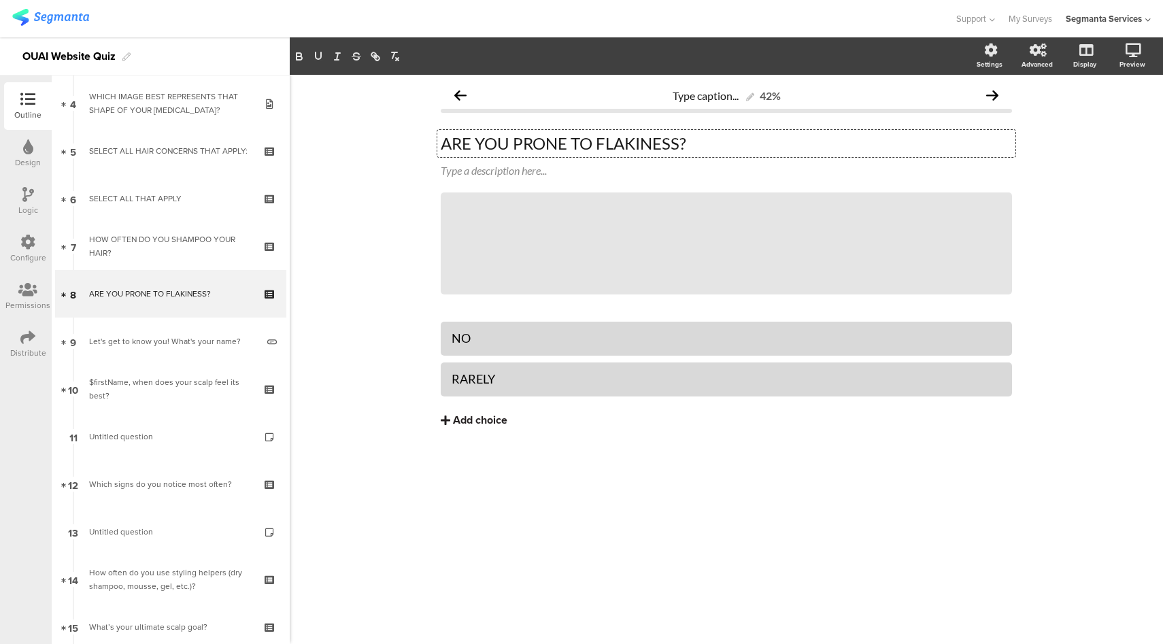
click at [488, 421] on div "Add choice" at bounding box center [480, 420] width 54 height 14
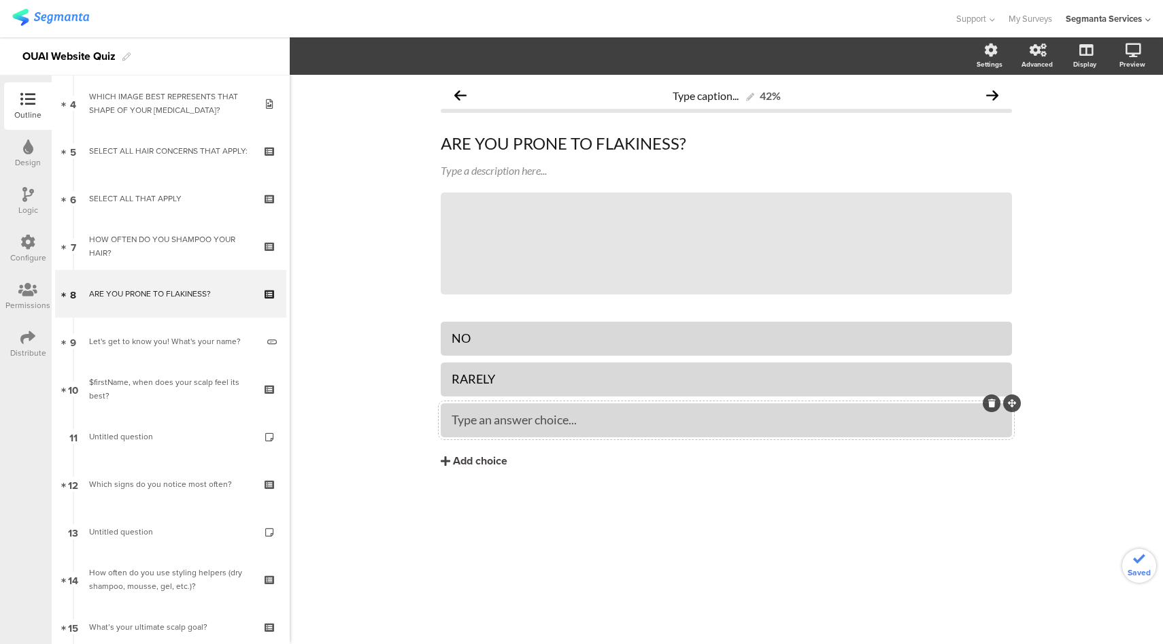
drag, startPoint x: 486, startPoint y: 462, endPoint x: 505, endPoint y: 407, distance: 57.6
click at [486, 461] on div "Add choice" at bounding box center [480, 461] width 54 height 14
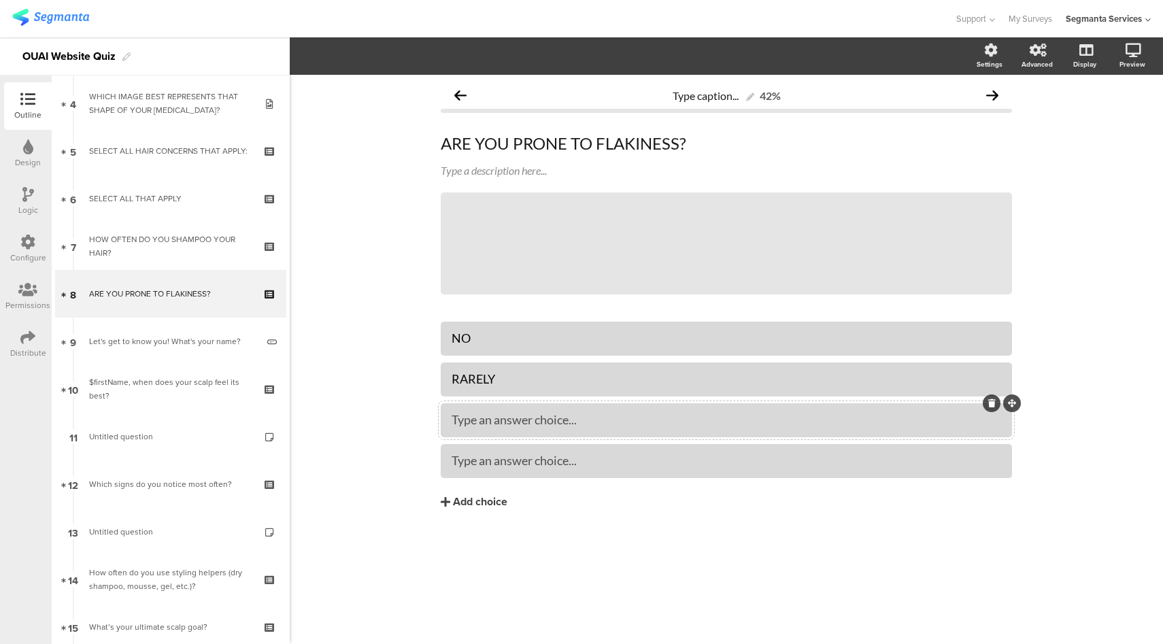
drag, startPoint x: 522, startPoint y: 409, endPoint x: 528, endPoint y: 415, distance: 8.7
click at [523, 409] on div "Type an answer choice..." at bounding box center [726, 420] width 549 height 22
click at [698, 247] on icon at bounding box center [692, 243] width 46 height 46
click at [350, 275] on div "Type caption... 42% ARE YOU PRONE TO FLAKINESS? ARE YOU PRONE TO FLAKINESS? Typ…" at bounding box center [726, 359] width 873 height 569
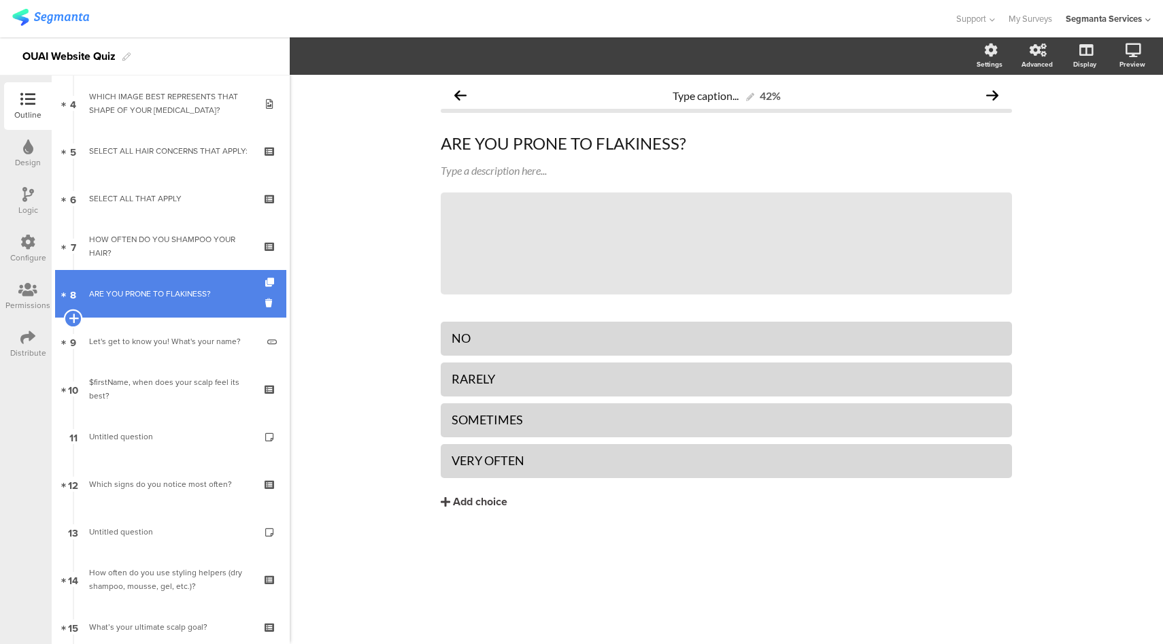
click at [74, 320] on icon at bounding box center [73, 318] width 9 height 12
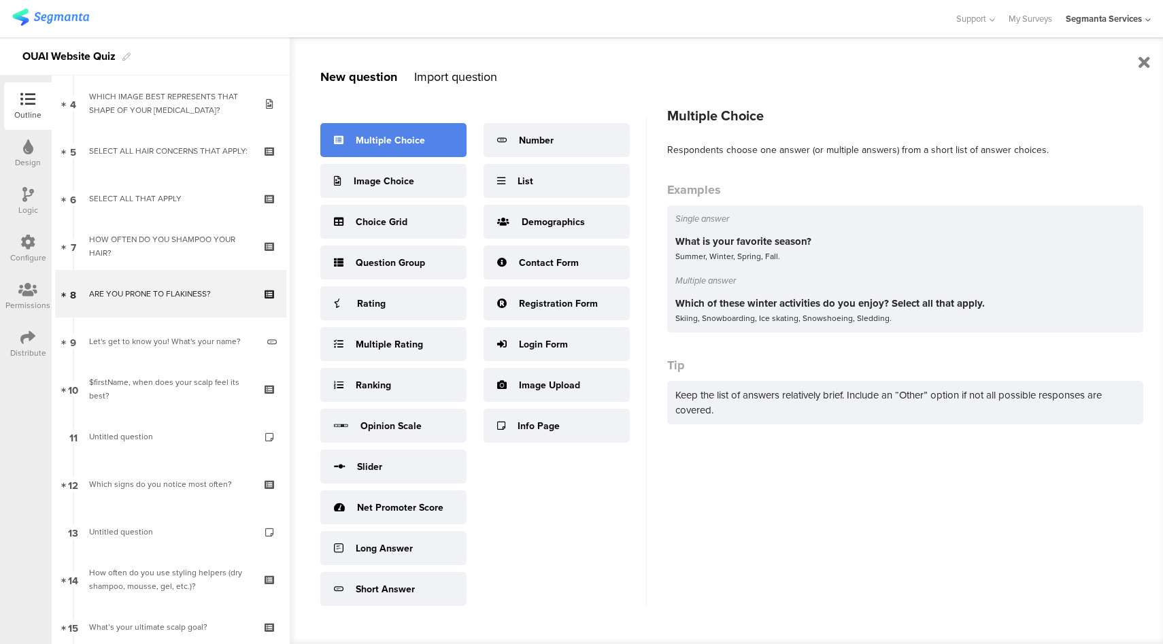
click at [337, 141] on icon at bounding box center [339, 140] width 10 height 10
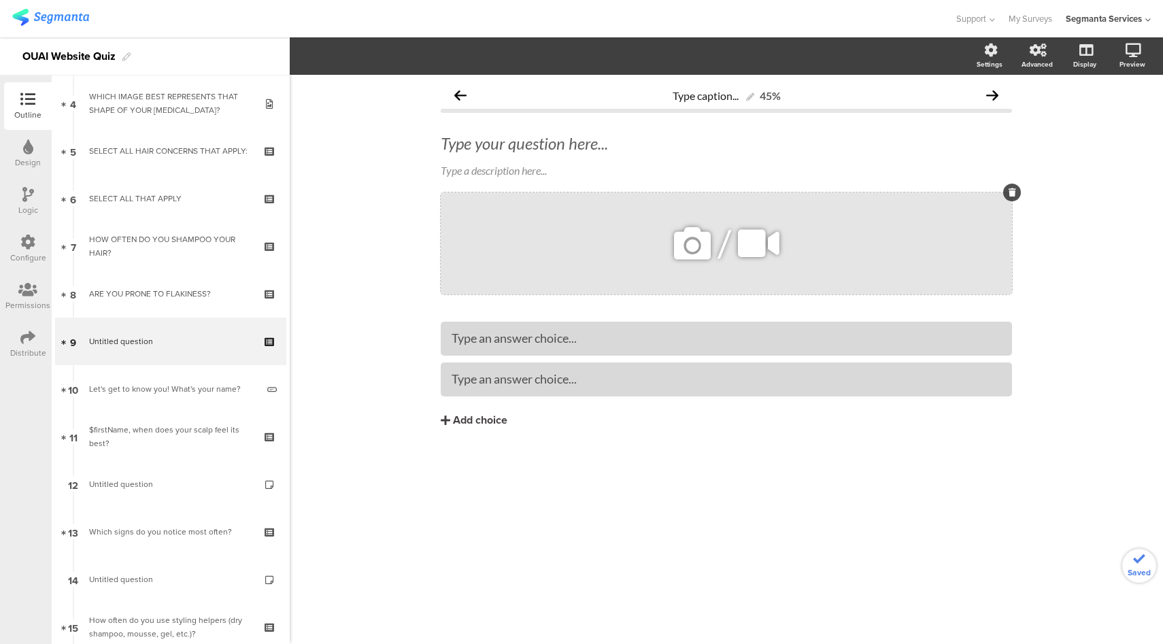
click at [696, 250] on icon at bounding box center [692, 243] width 46 height 46
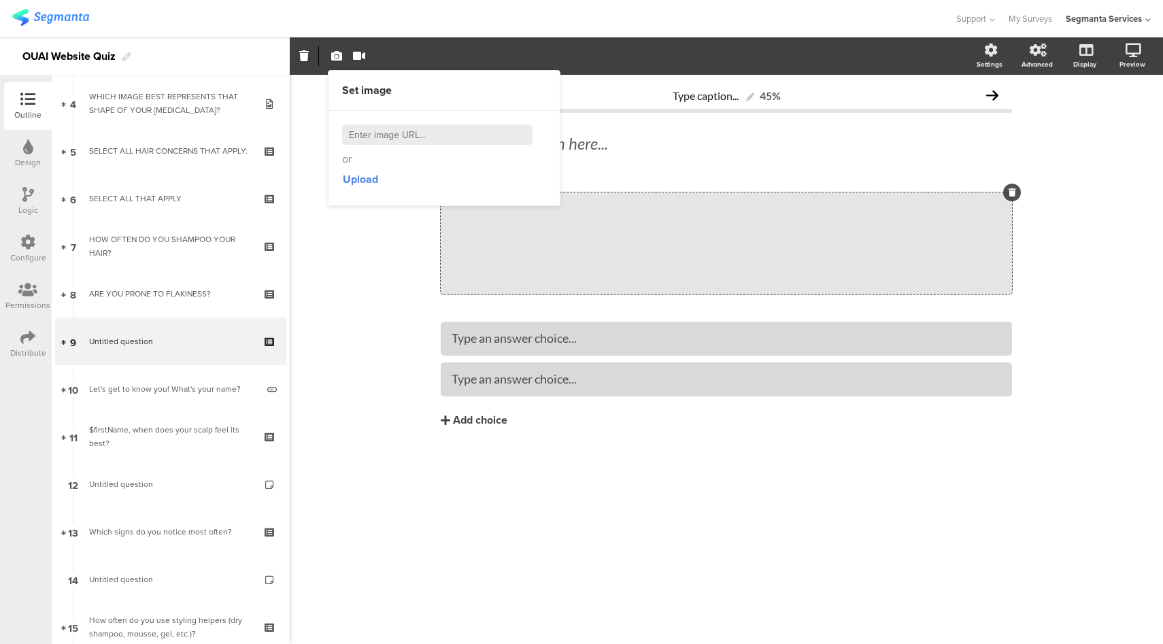
click at [456, 137] on input at bounding box center [437, 134] width 190 height 20
paste input "https://theouai.com/cdn/shop/files/Q8-600x1060-Left_540x.jpg?v=1616097355"
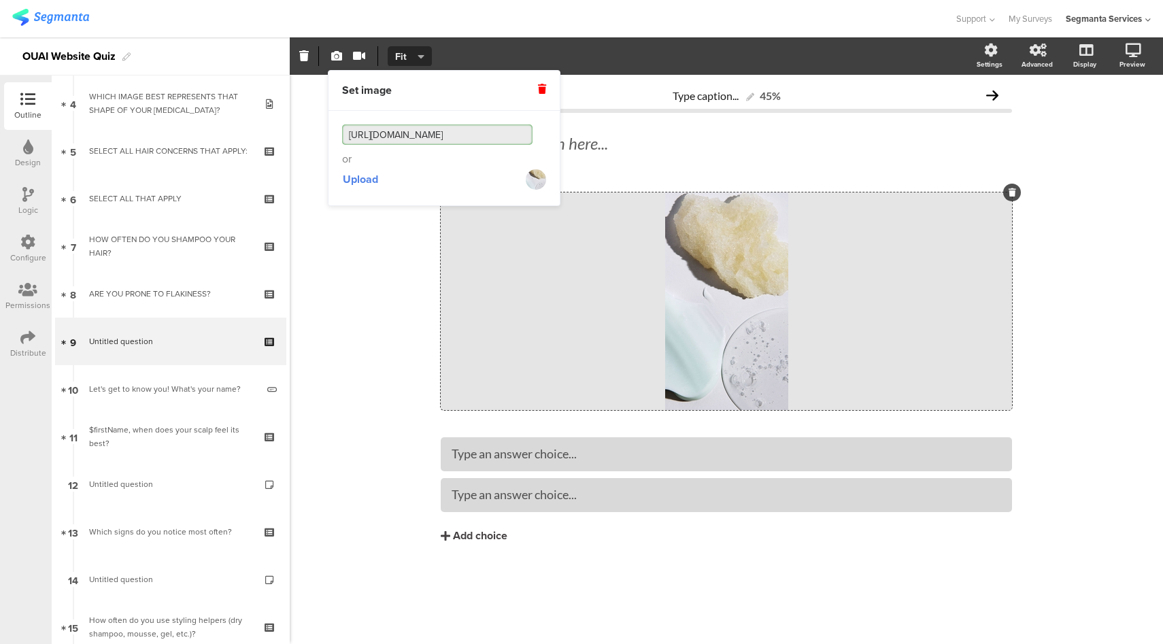
type input "https://theouai.com/cdn/shop/files/Q8-600x1060-Left_540x.jpg?v=1616097355"
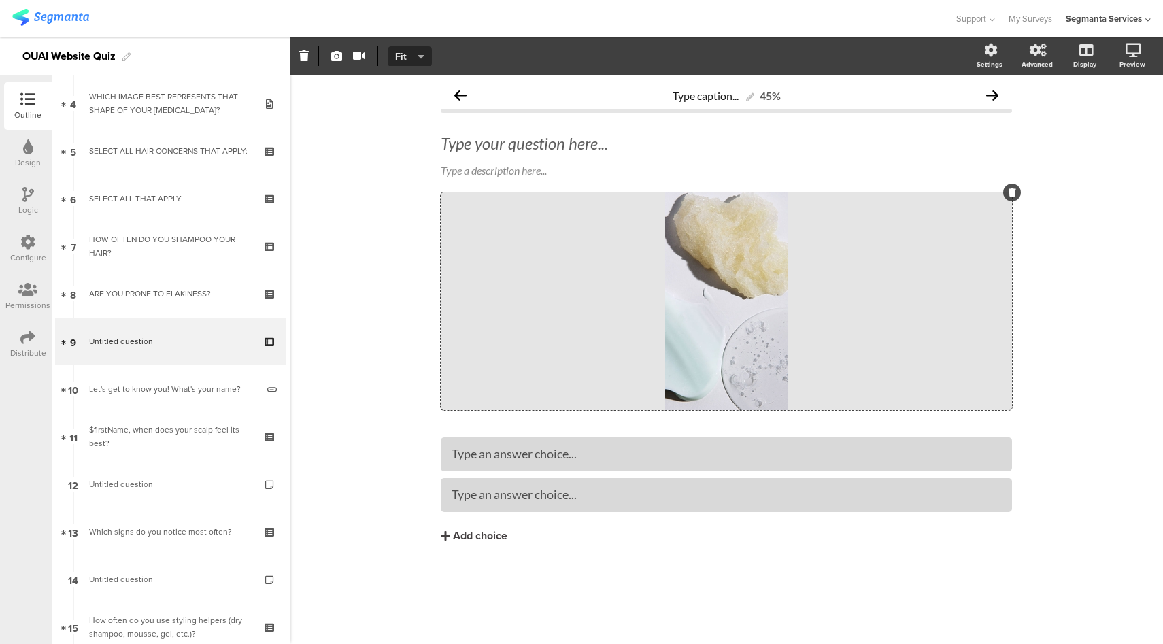
click at [409, 54] on span "Fit" at bounding box center [407, 57] width 25 height 14
click at [395, 126] on div "Fill" at bounding box center [410, 123] width 68 height 34
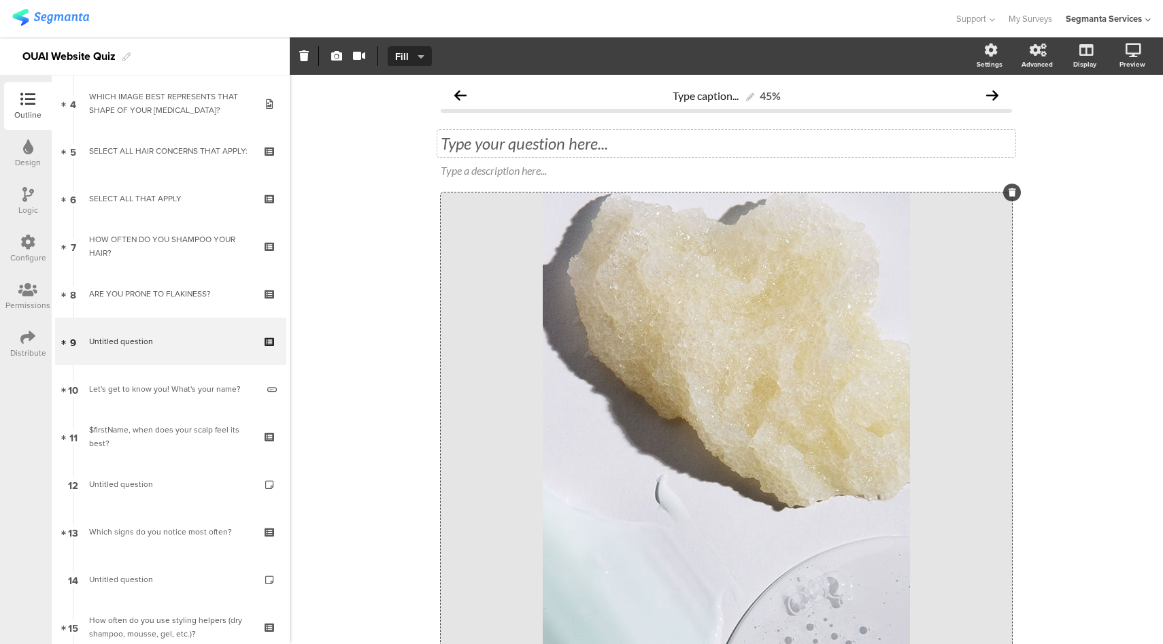
click at [541, 147] on div "Type your question here..." at bounding box center [726, 143] width 578 height 27
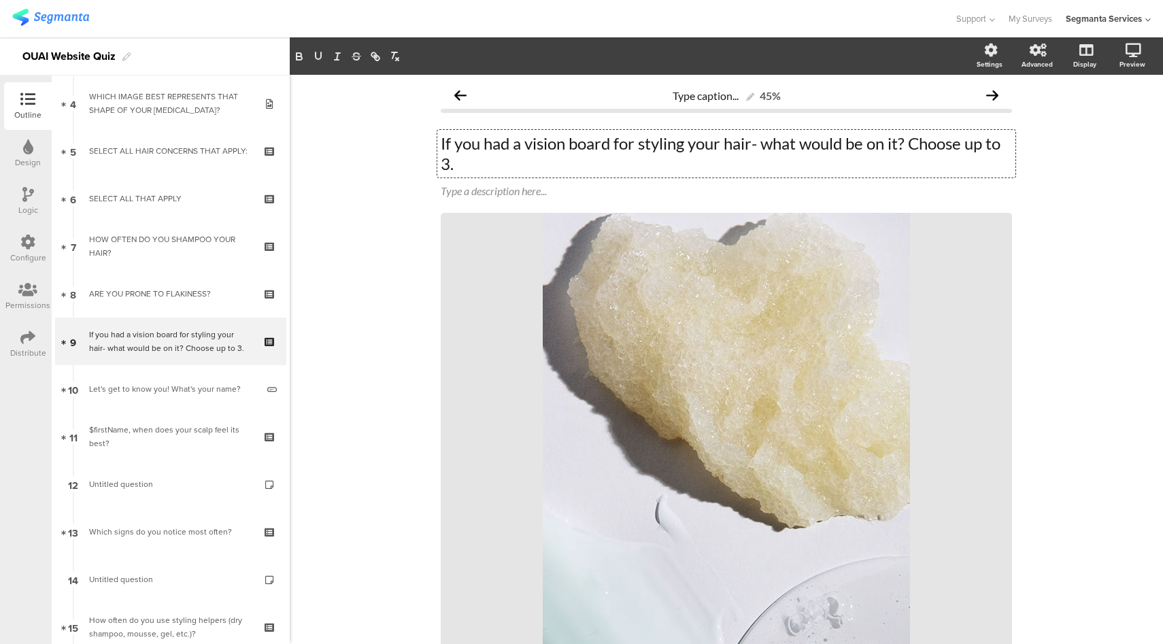
click at [441, 143] on p "If you had a vision board for styling your hair- what would be on it? Choose up…" at bounding box center [726, 153] width 571 height 41
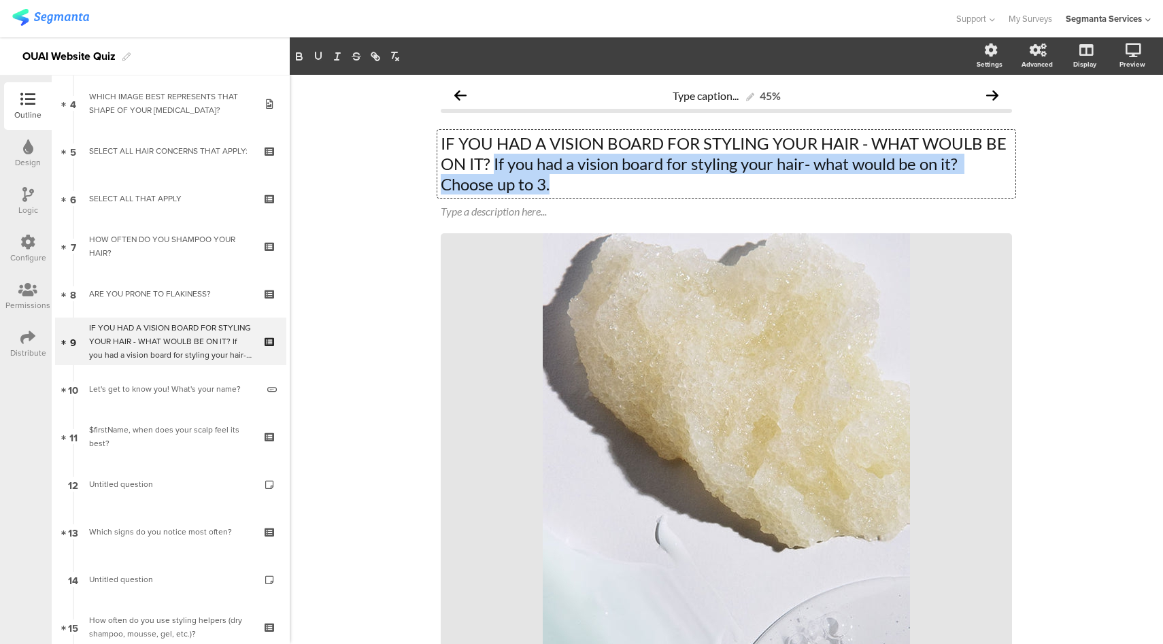
drag, startPoint x: 551, startPoint y: 187, endPoint x: 490, endPoint y: 160, distance: 67.6
click at [490, 160] on p "IF YOU HAD A VISION BOARD FOR STYLING YOUR HAIR - WHAT WOULB BE ON IT? If you h…" at bounding box center [726, 163] width 571 height 61
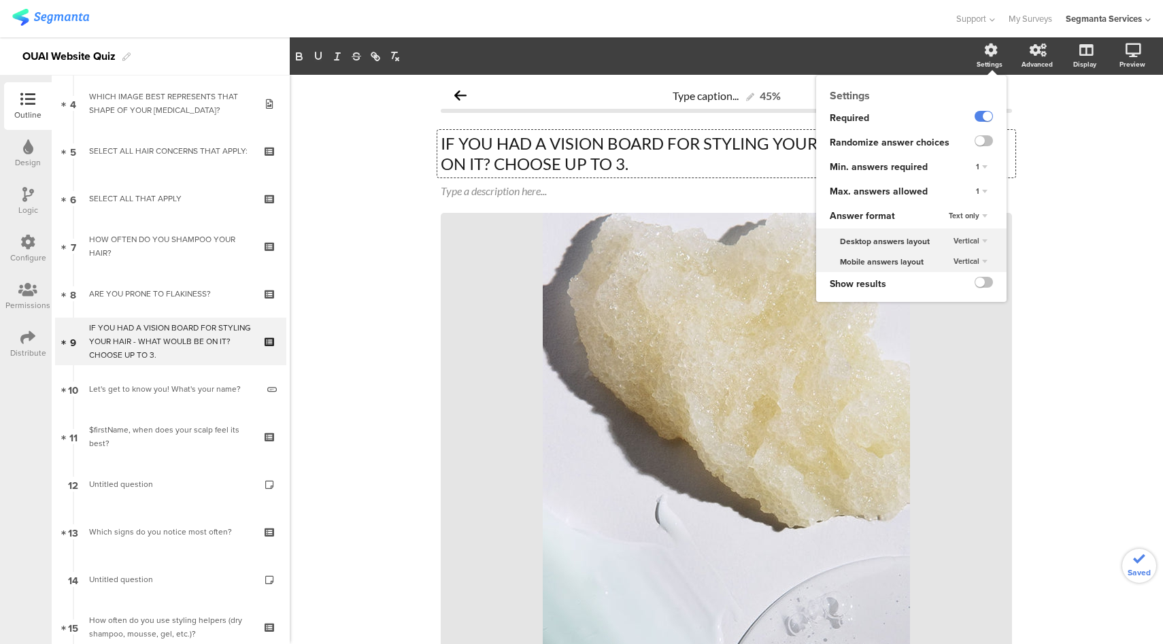
click at [972, 192] on div "1" at bounding box center [981, 192] width 22 height 16
click at [934, 251] on div "3" at bounding box center [962, 247] width 80 height 14
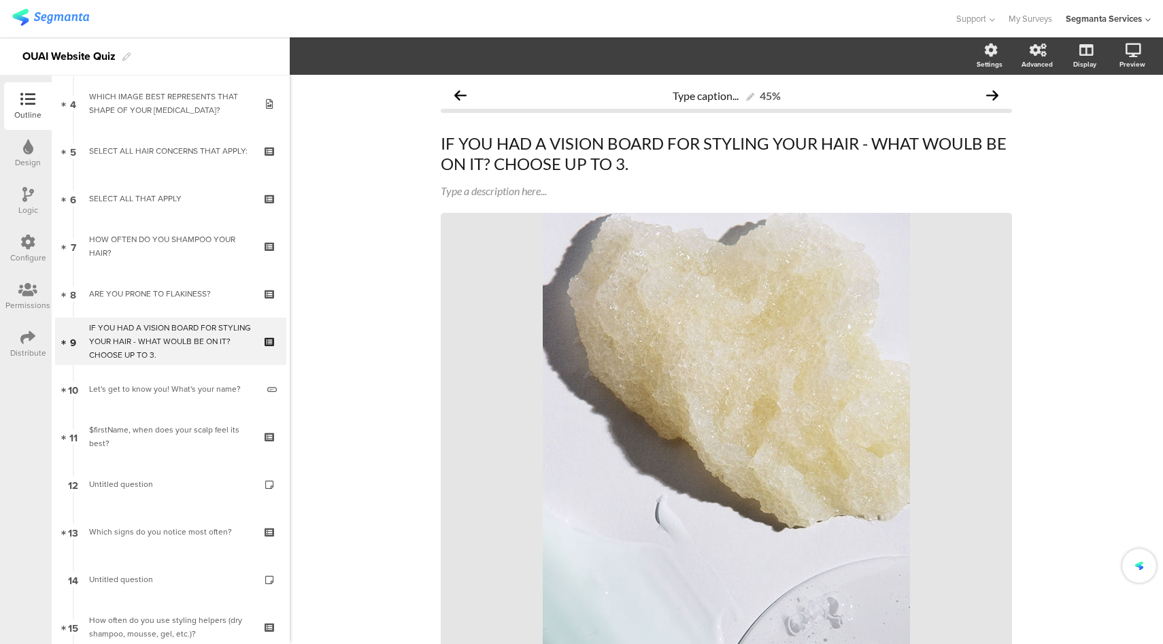
drag, startPoint x: 1103, startPoint y: 258, endPoint x: 1091, endPoint y: 263, distance: 13.1
click at [1103, 258] on div "Type caption... 45% IF YOU HAD A VISION BOARD FOR STYLING YOUR HAIR - WHAT WOUL…" at bounding box center [726, 567] width 873 height 984
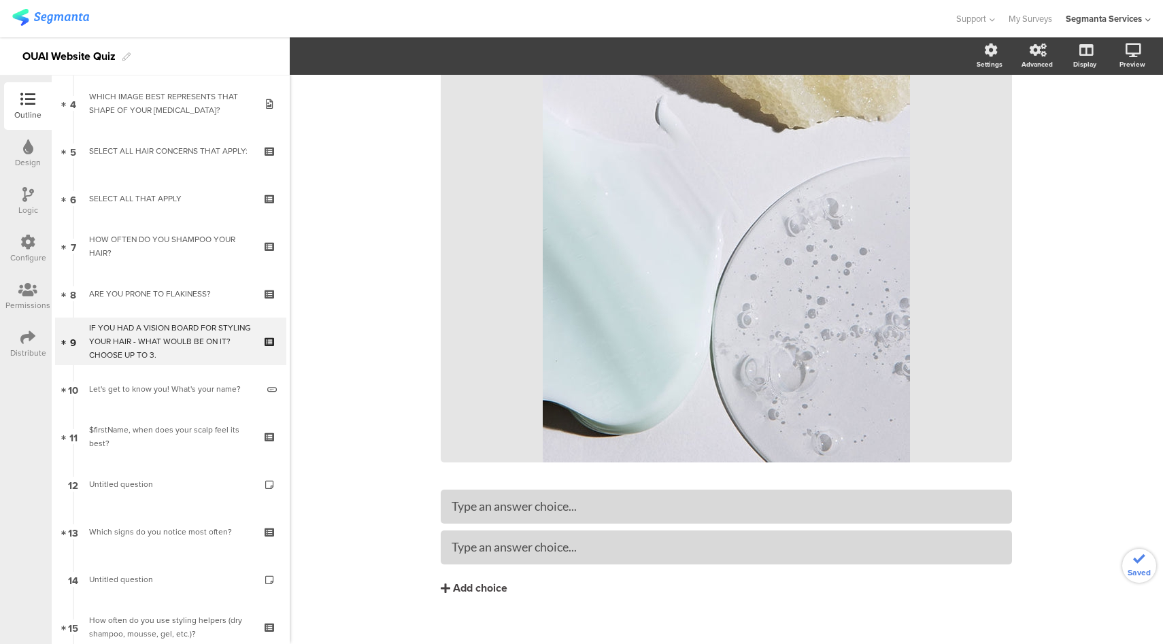
scroll to position [399, 0]
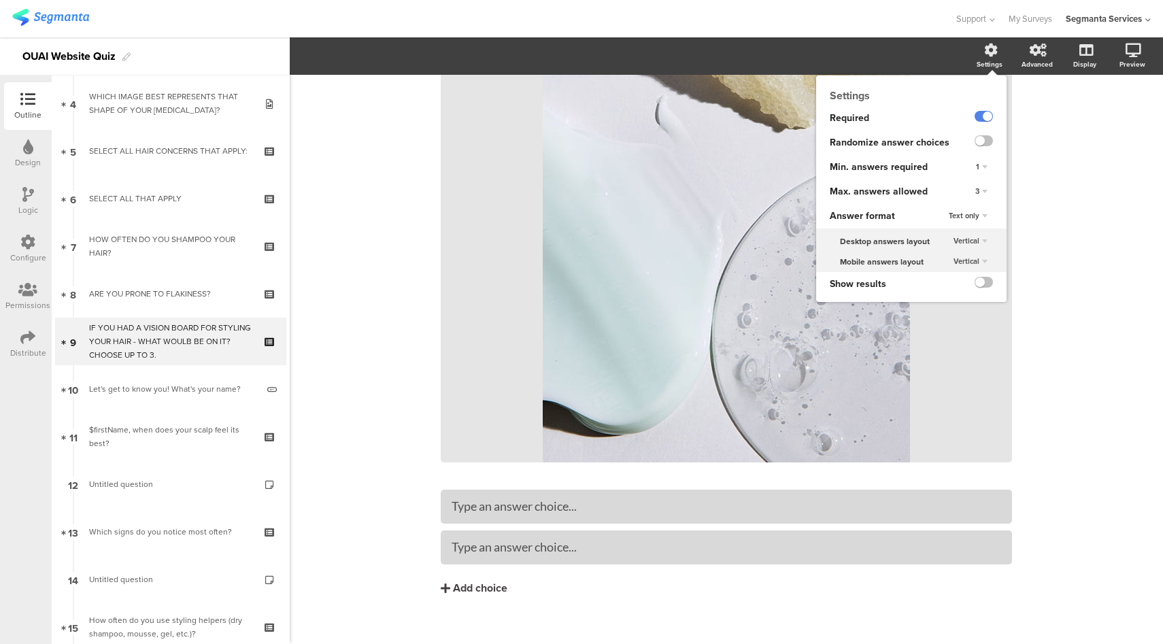
click at [959, 241] on span "Vertical" at bounding box center [966, 240] width 26 height 11
click at [953, 256] on div "Horizontal" at bounding box center [962, 254] width 80 height 14
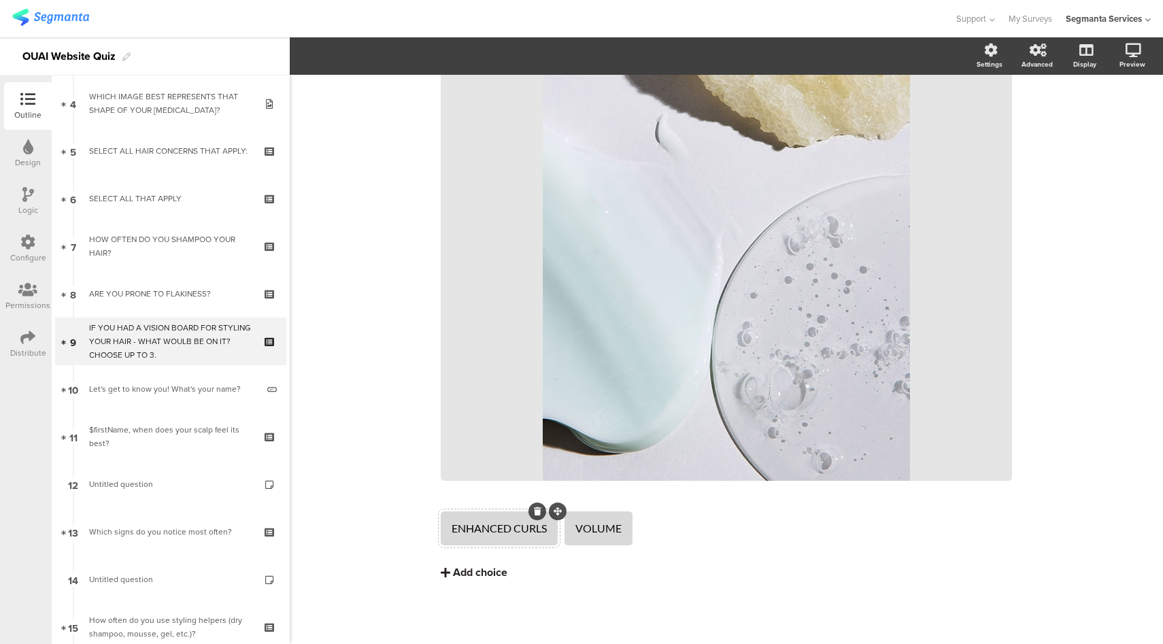
click at [486, 573] on div "Add choice" at bounding box center [480, 573] width 54 height 14
click at [494, 577] on div "Add choice" at bounding box center [480, 573] width 54 height 14
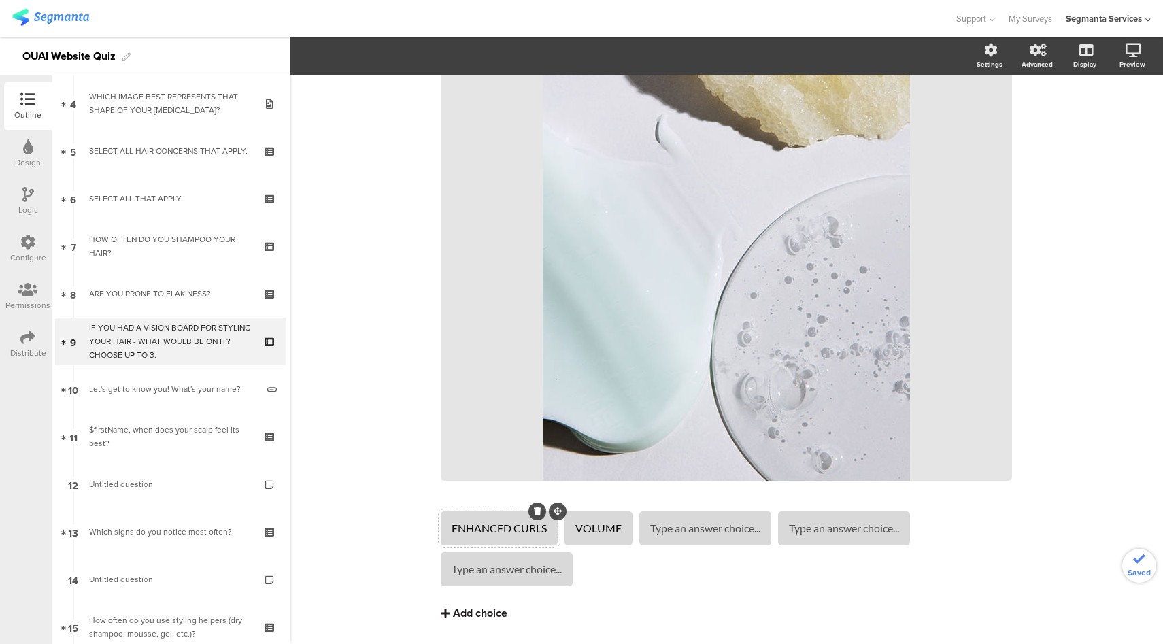
click at [488, 608] on div "Add choice" at bounding box center [480, 614] width 54 height 14
click at [492, 617] on div "Add choice" at bounding box center [480, 614] width 54 height 14
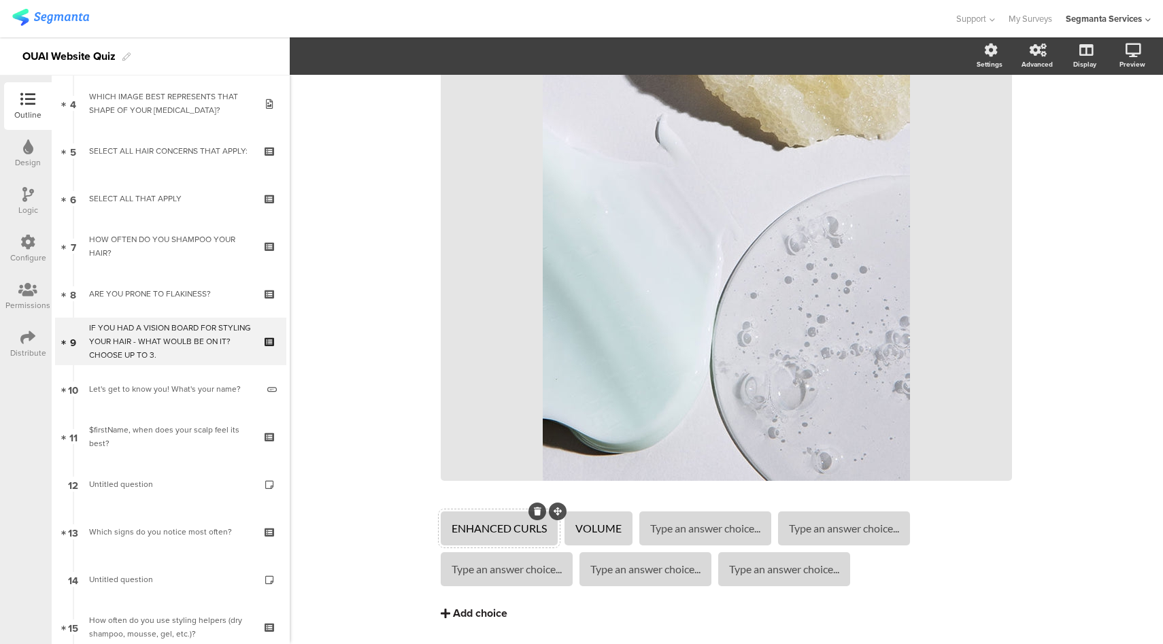
click at [492, 616] on div "Add choice" at bounding box center [480, 614] width 54 height 14
click at [492, 617] on div "Add choice" at bounding box center [480, 614] width 54 height 14
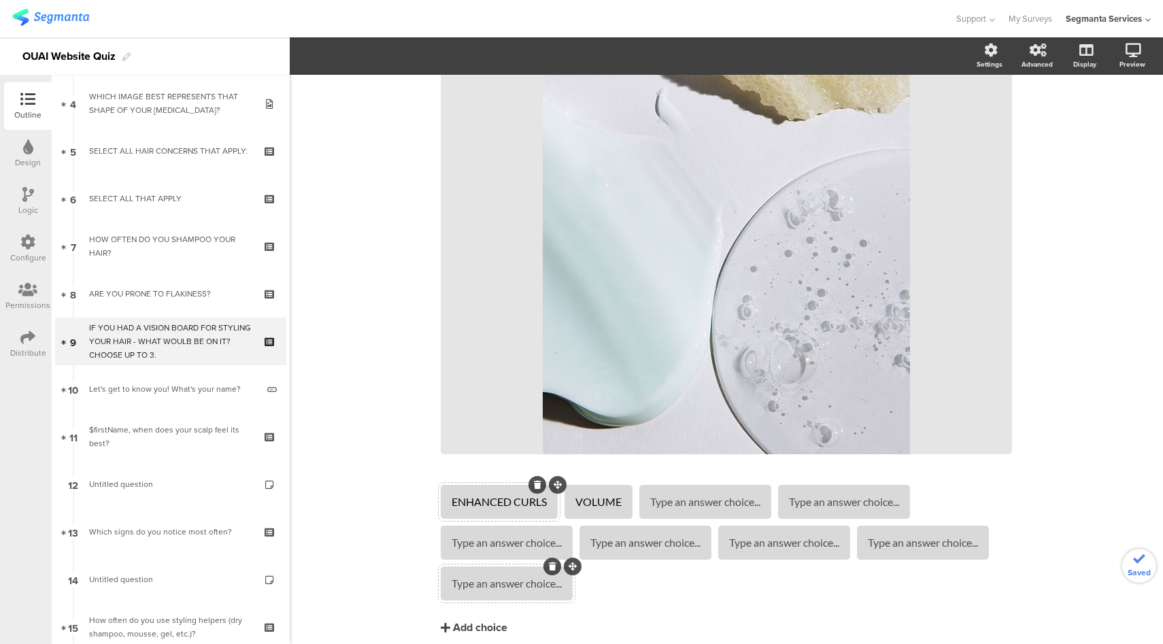
scroll to position [462, 0]
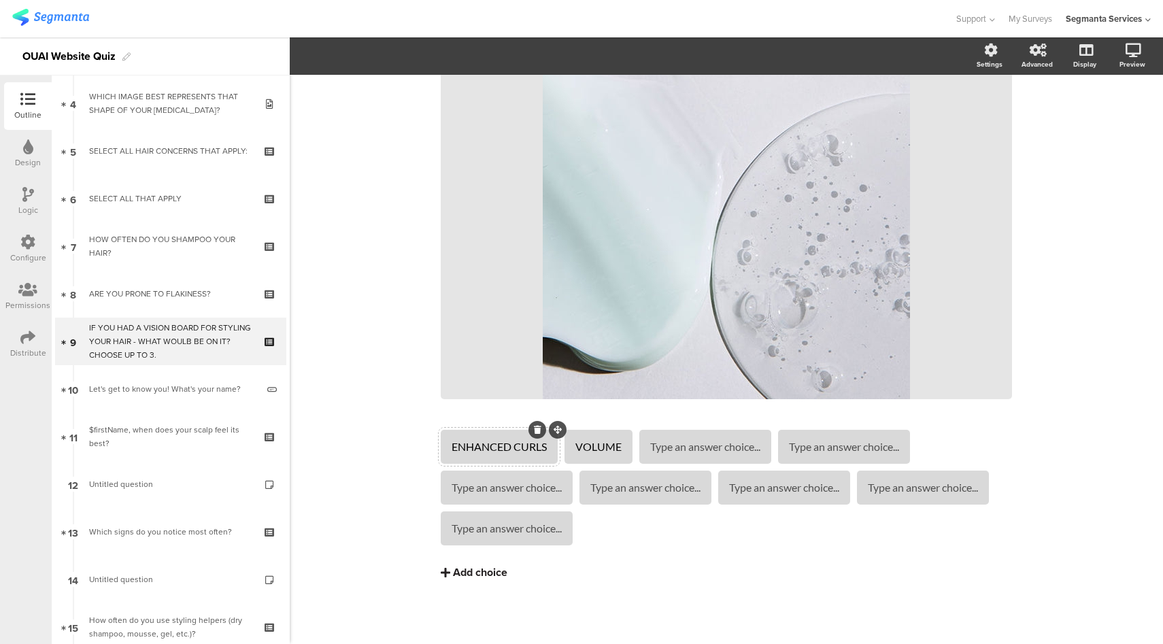
click at [491, 573] on div "Add choice" at bounding box center [480, 573] width 54 height 14
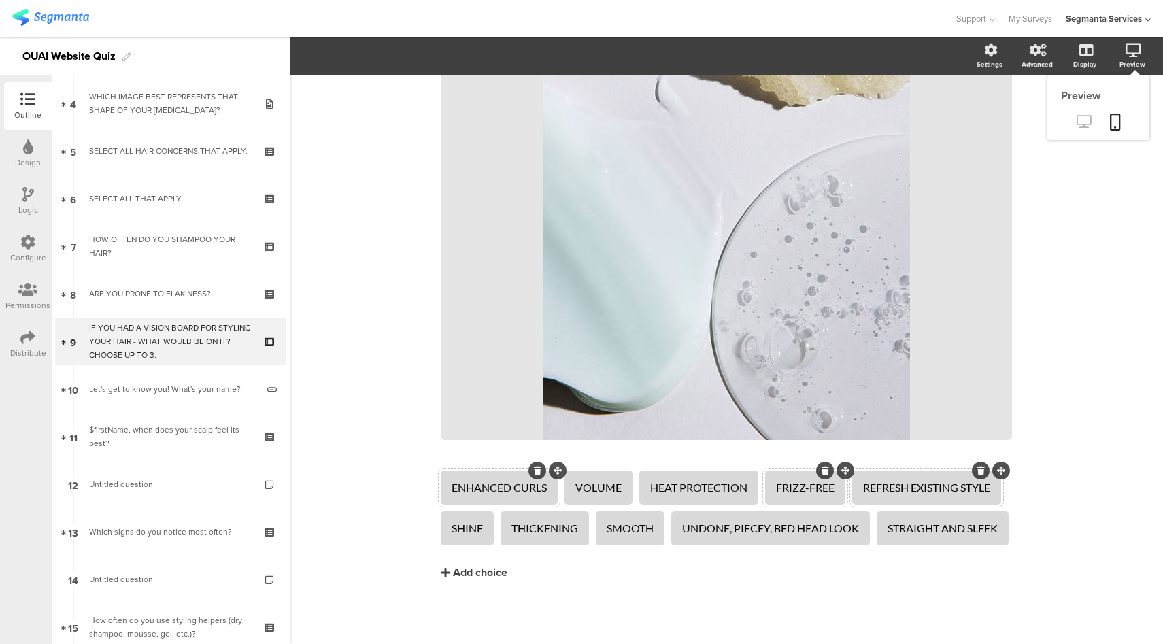
click at [1080, 121] on icon at bounding box center [1083, 121] width 14 height 13
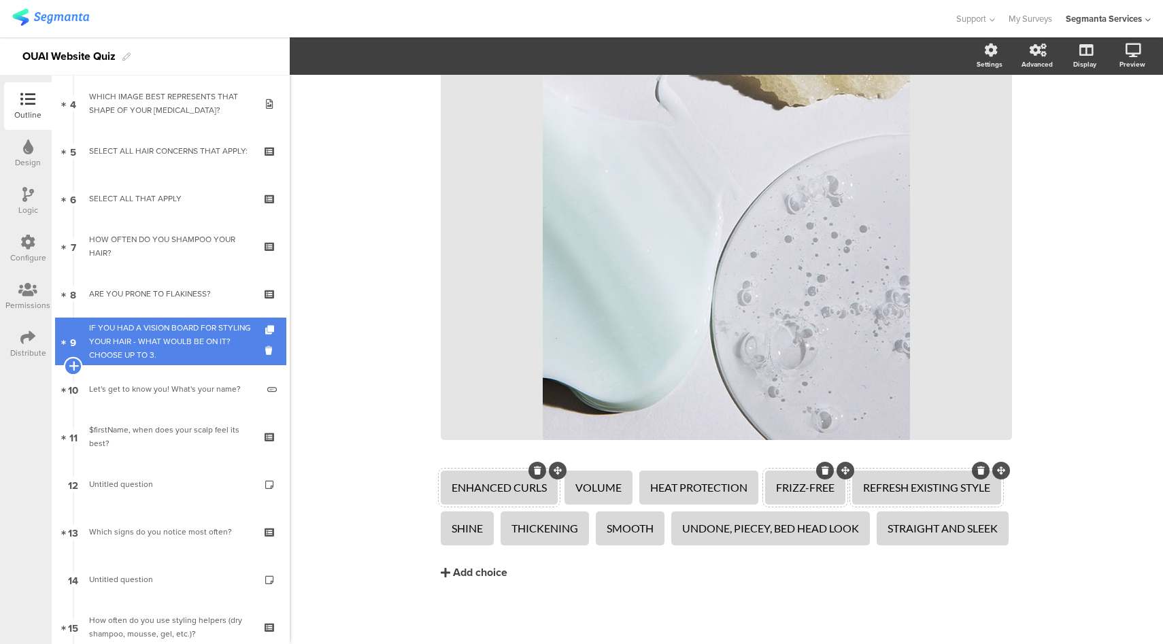
click at [72, 366] on icon at bounding box center [73, 366] width 9 height 12
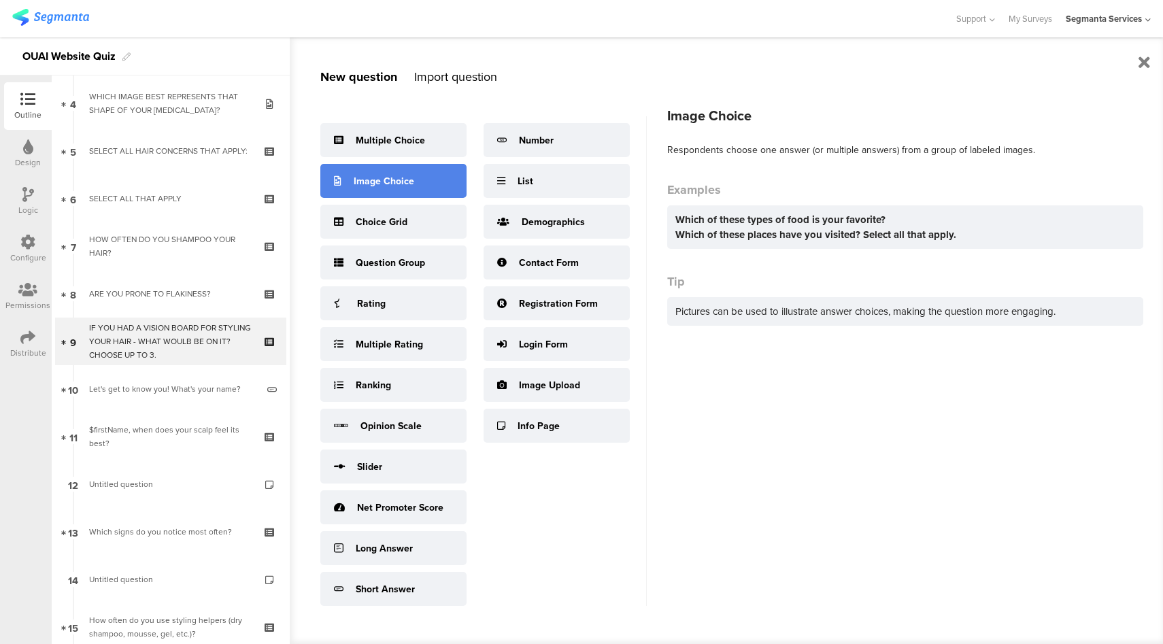
click at [422, 172] on div "Image Choice" at bounding box center [393, 181] width 146 height 34
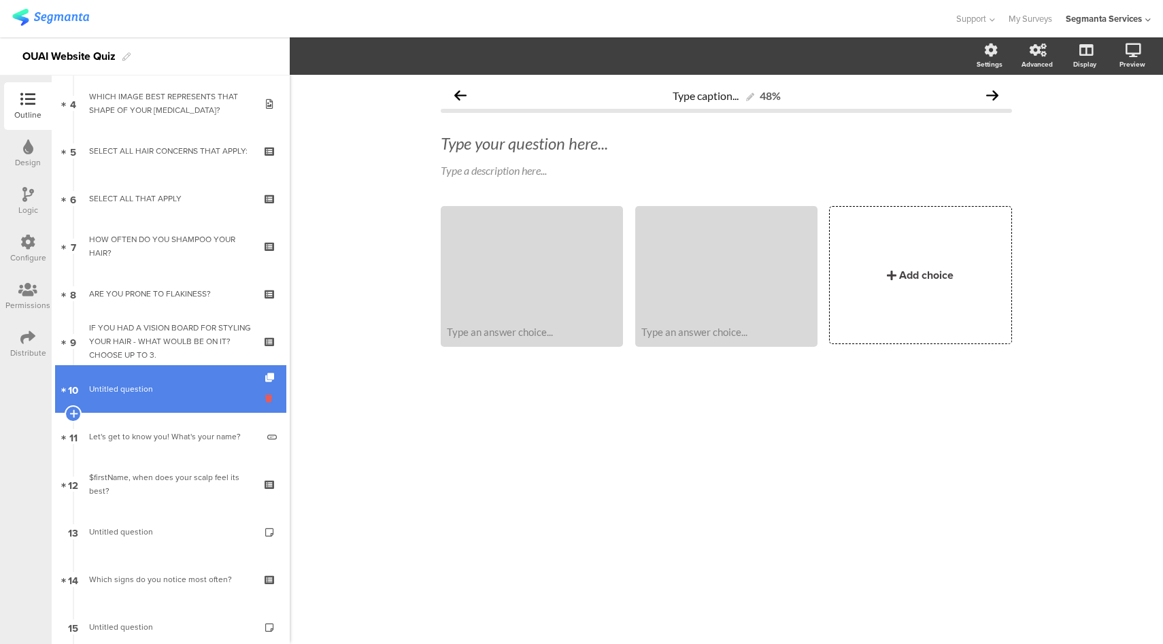
click at [265, 400] on icon at bounding box center [271, 398] width 12 height 13
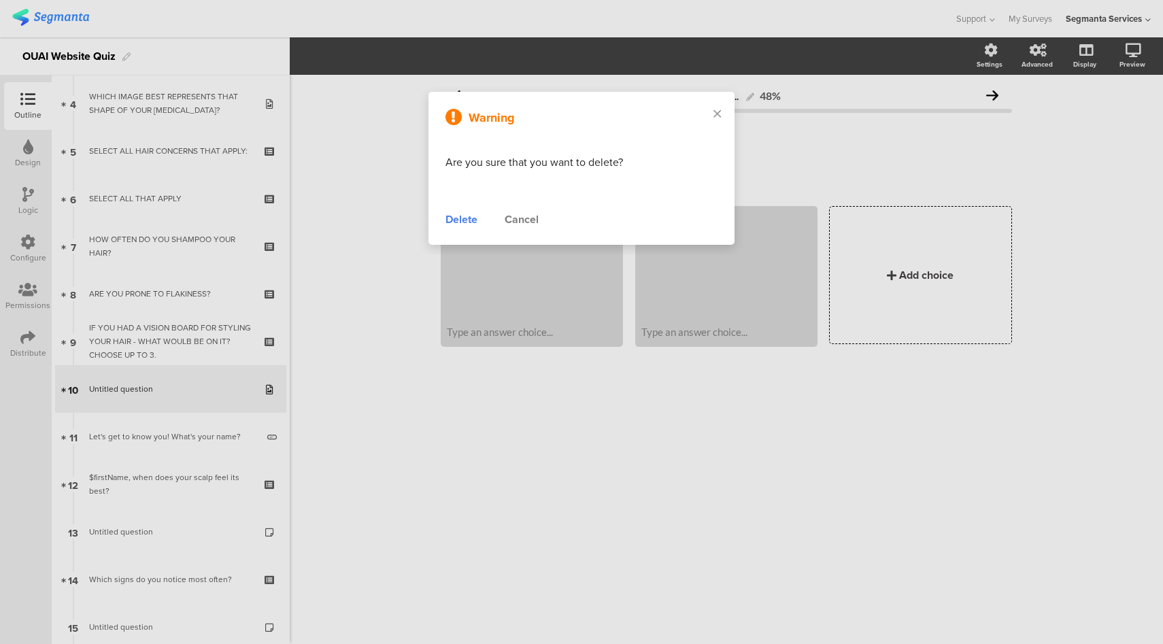
click at [467, 224] on div "Delete" at bounding box center [461, 219] width 32 height 16
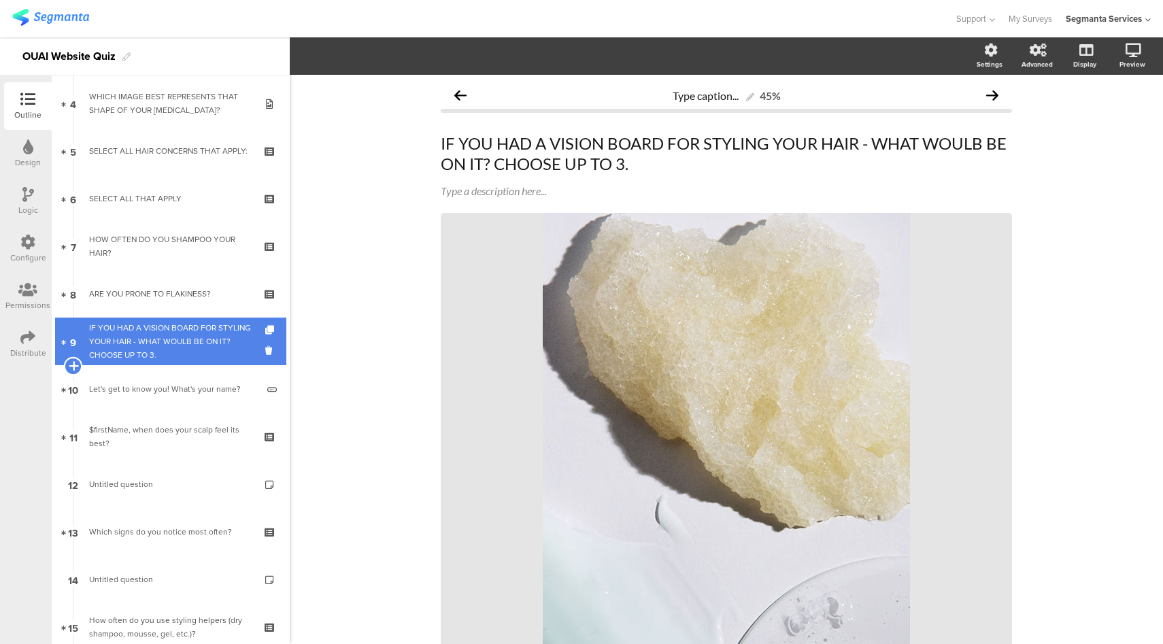
click at [75, 369] on icon at bounding box center [73, 366] width 9 height 12
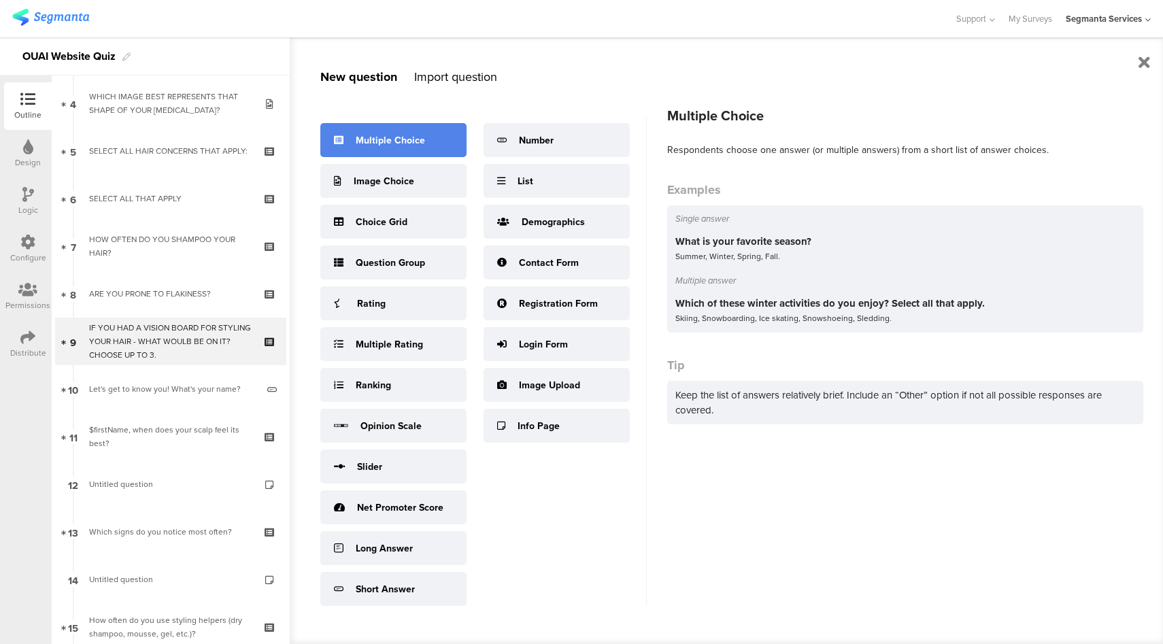
click at [424, 139] on div "Multiple Choice" at bounding box center [393, 140] width 146 height 34
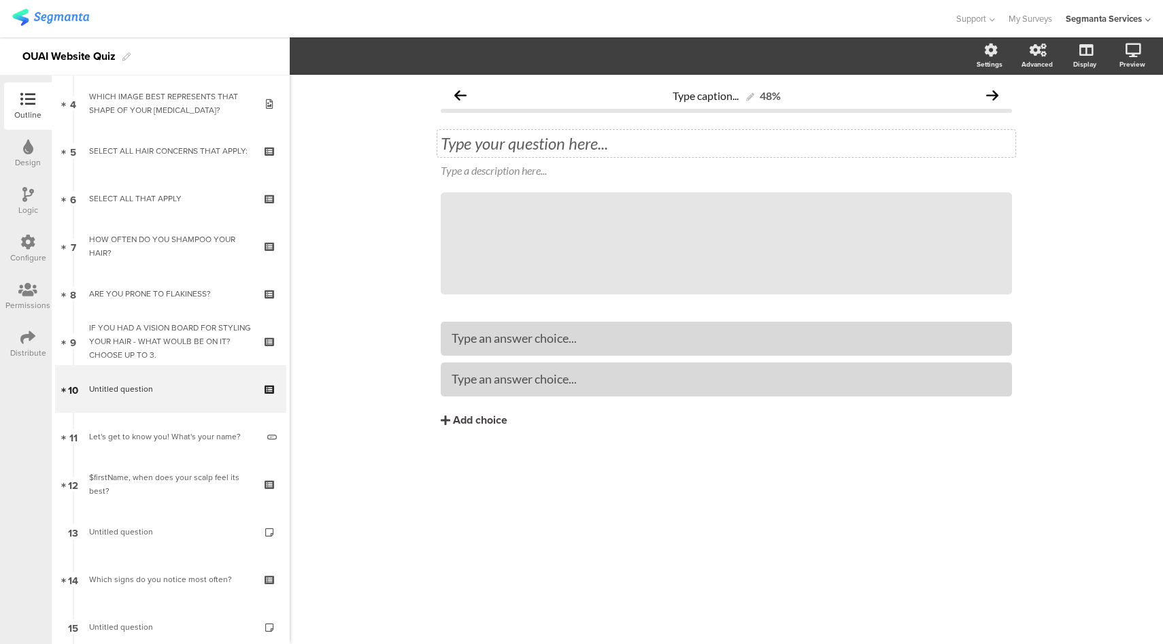
click at [535, 144] on div "Type your question here..." at bounding box center [726, 143] width 578 height 27
click at [680, 239] on icon at bounding box center [692, 243] width 46 height 46
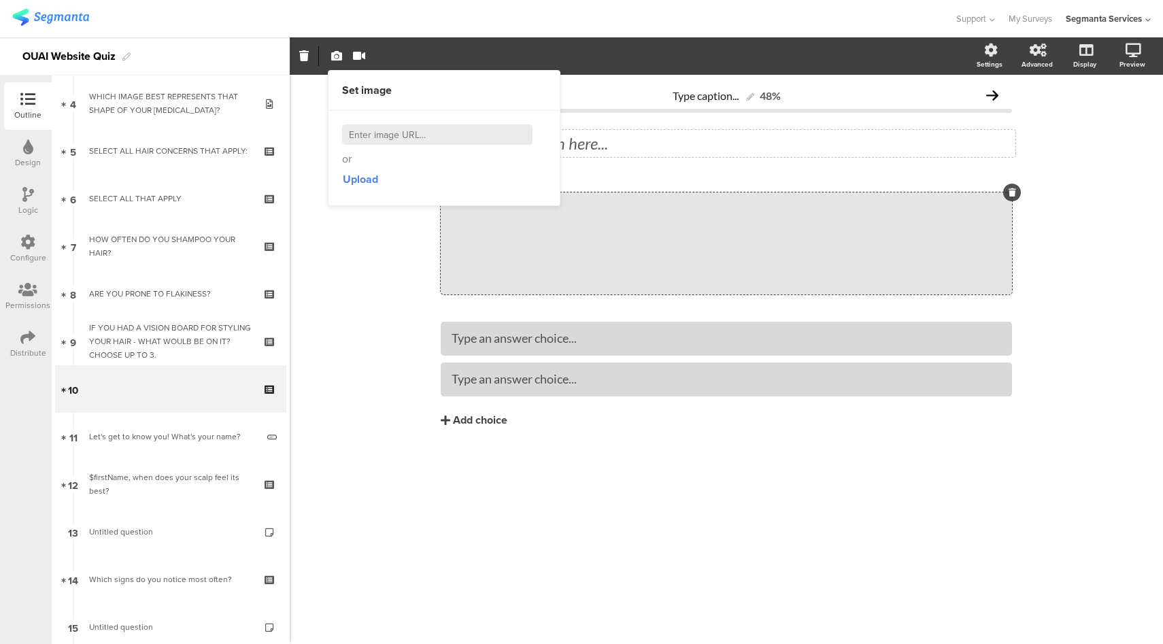
click at [393, 139] on input at bounding box center [437, 134] width 190 height 20
paste input "https://theouai.com/cdn/shop/files/Q9-600x1060-V2_720x.jpg?v=1618264815"
type input "https://theouai.com/cdn/shop/files/Q9-600x1060-V2_720x.jpg?v=1618264815"
click at [409, 60] on span "Fit" at bounding box center [407, 57] width 25 height 14
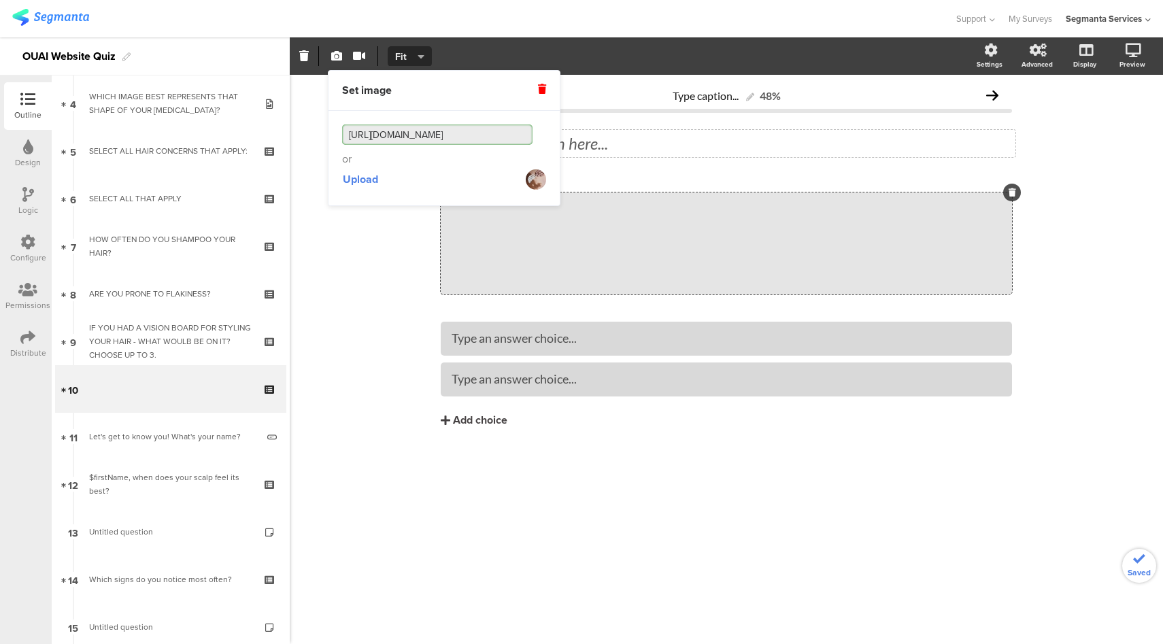
scroll to position [0, 0]
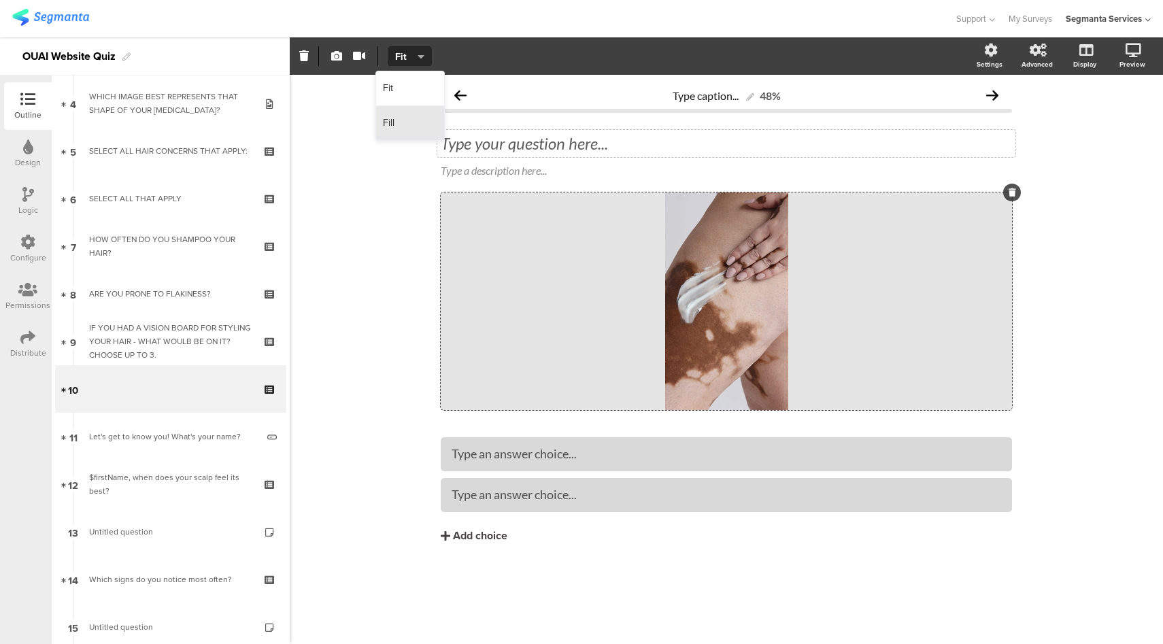
click at [414, 126] on div "Fill" at bounding box center [410, 123] width 68 height 34
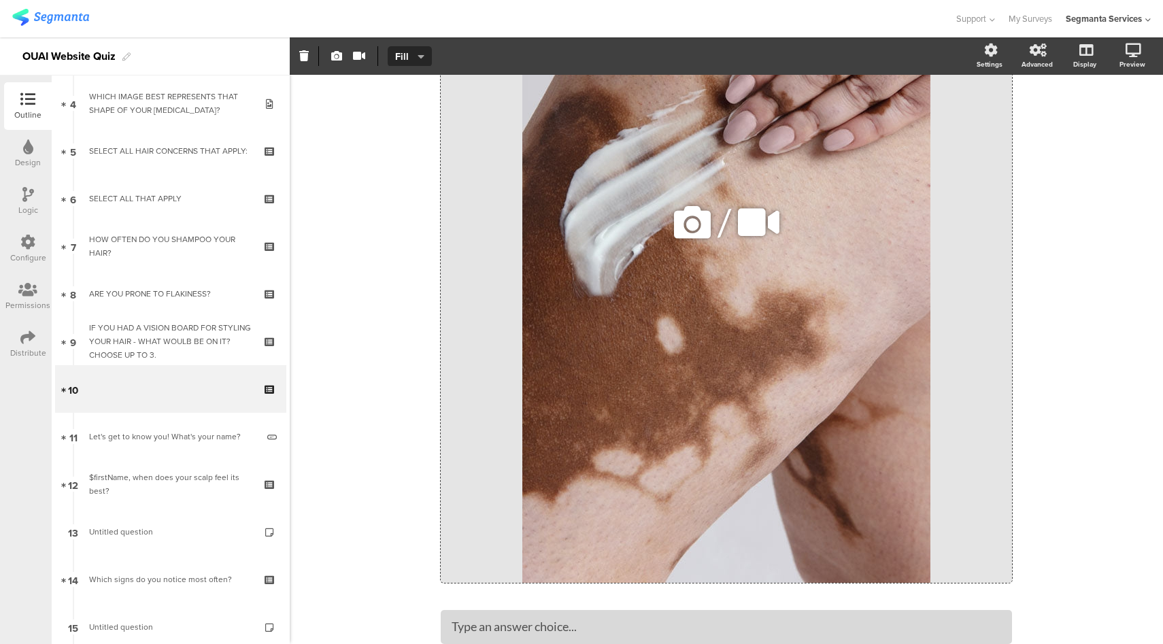
scroll to position [466, 0]
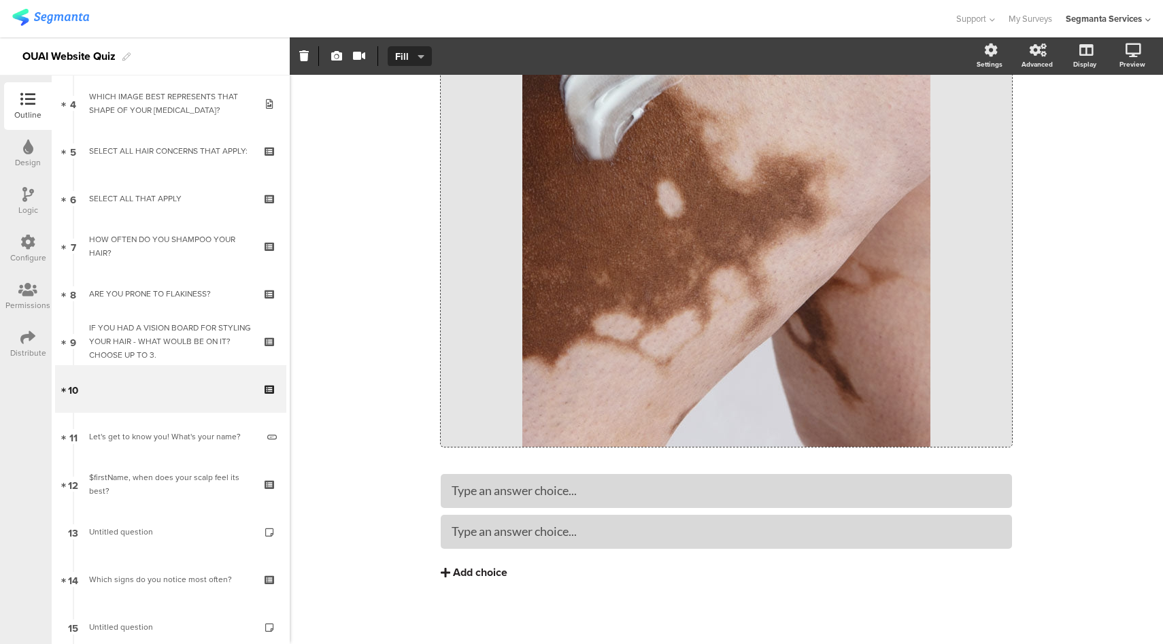
click at [482, 578] on div "Add choice" at bounding box center [480, 573] width 54 height 14
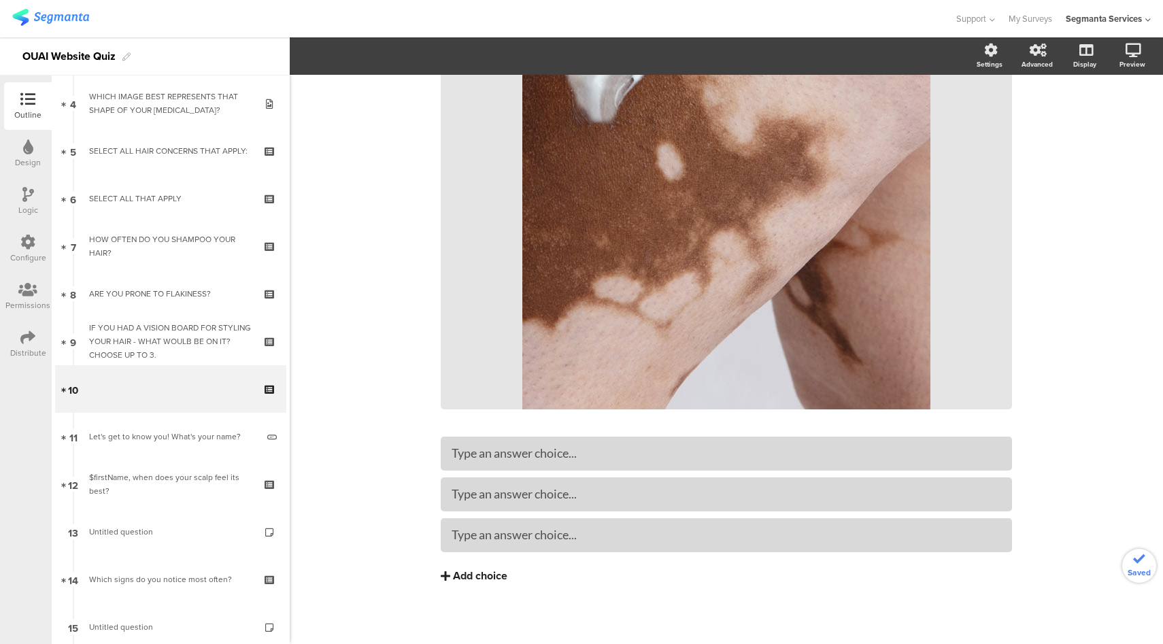
scroll to position [507, 0]
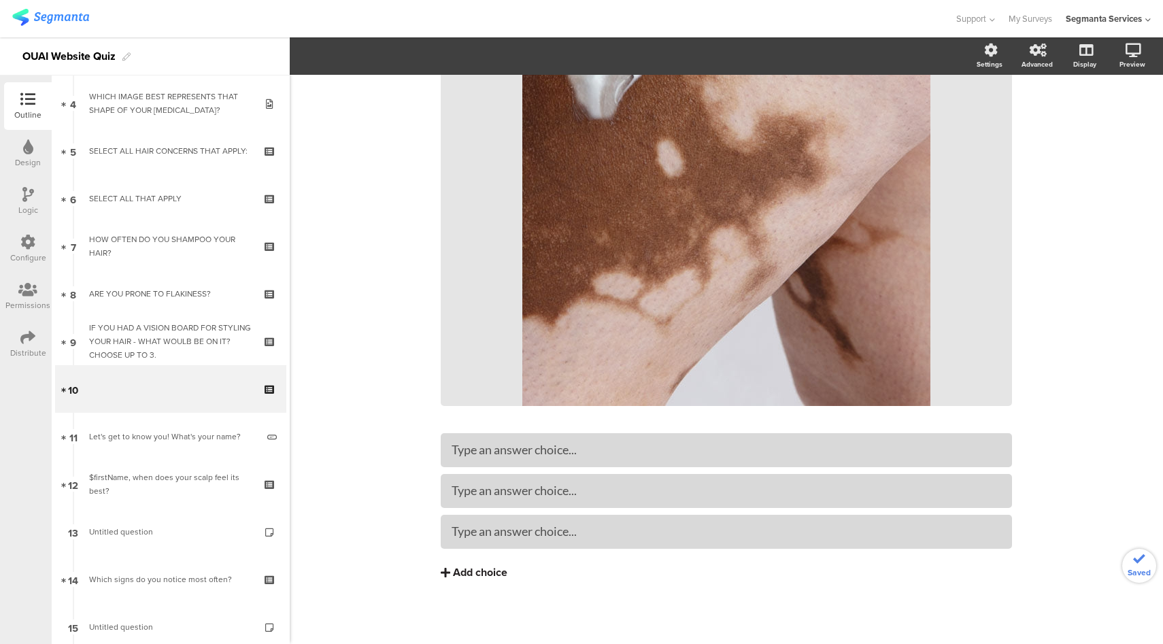
click at [488, 579] on div "Add choice" at bounding box center [480, 573] width 54 height 14
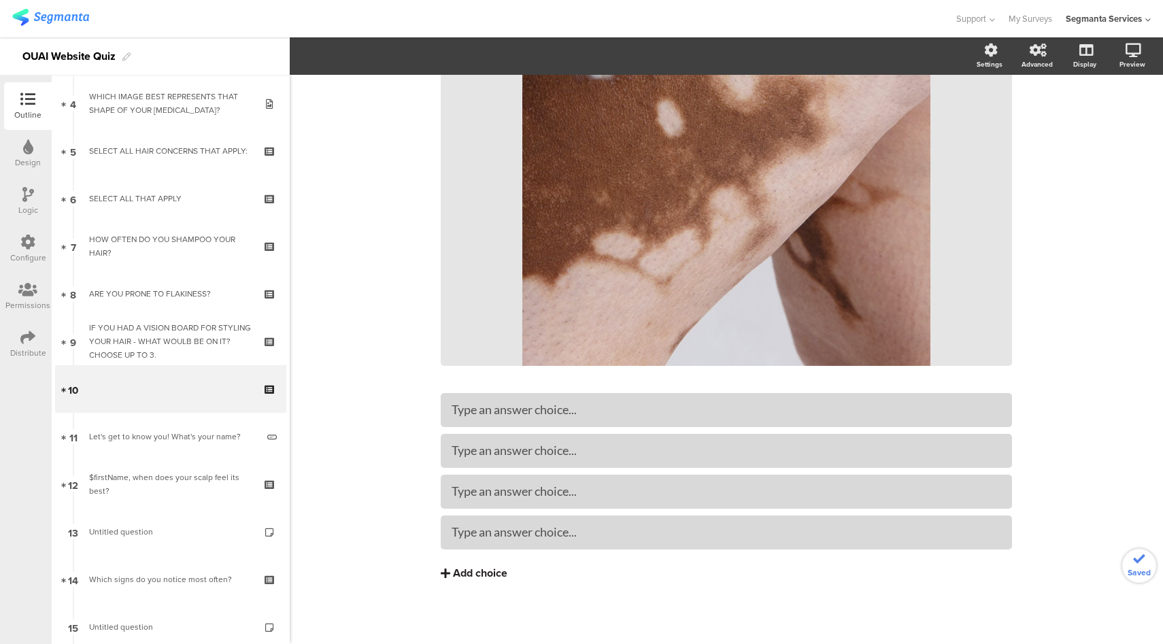
scroll to position [548, 0]
click at [488, 577] on div "Add choice" at bounding box center [480, 573] width 54 height 14
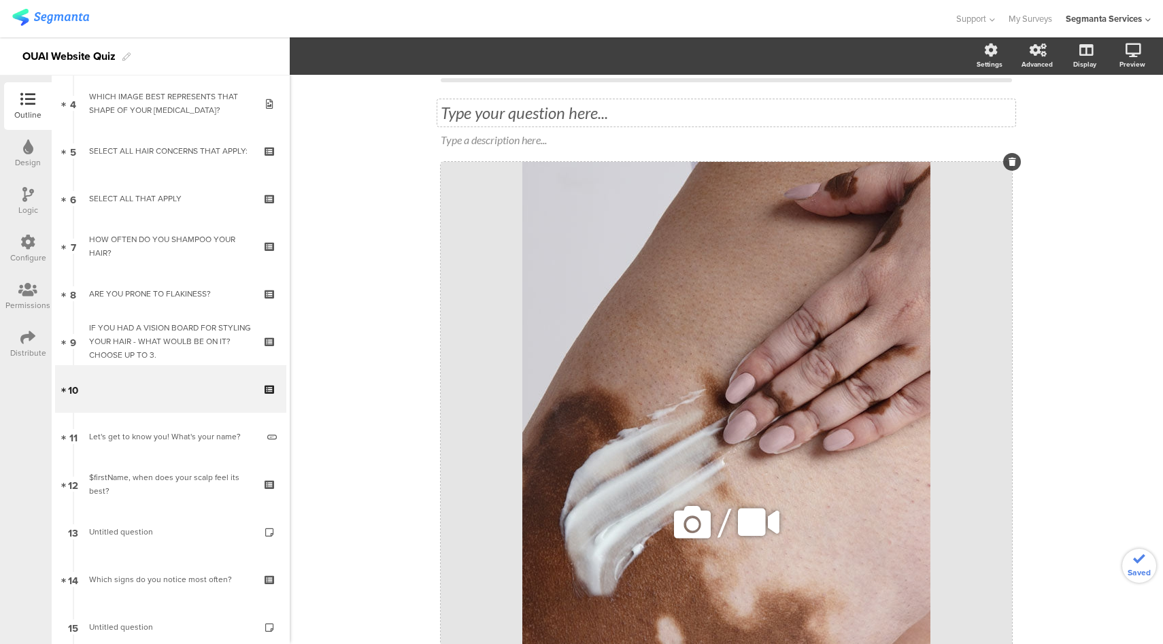
scroll to position [0, 0]
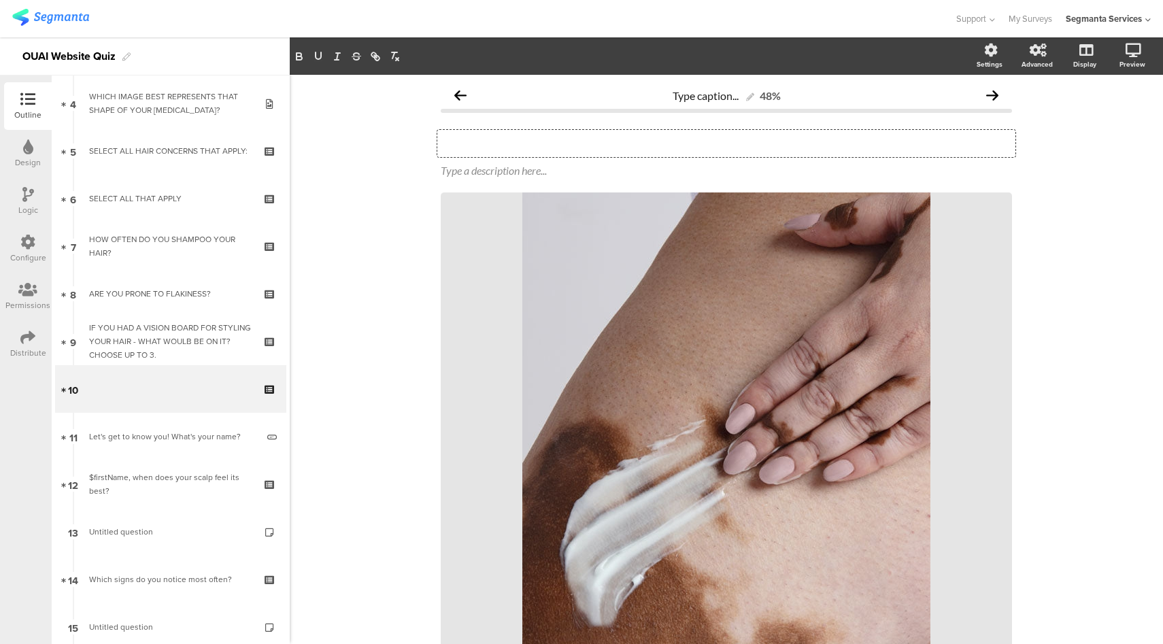
click at [521, 149] on div "Type your question here..." at bounding box center [726, 143] width 578 height 27
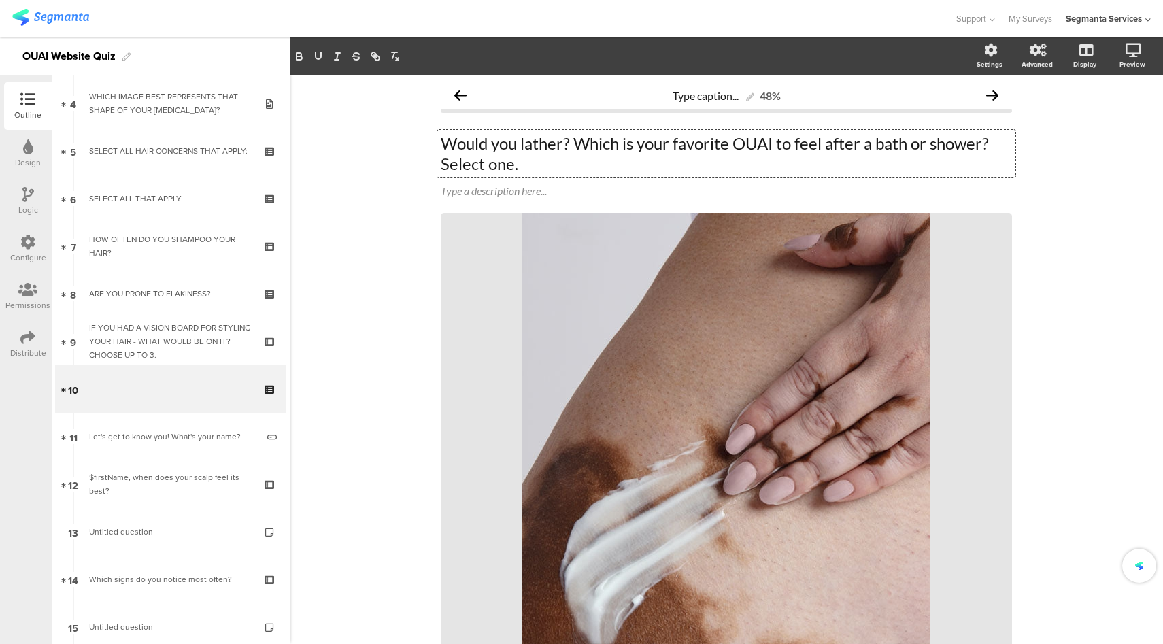
click at [441, 144] on p "Would you lather? Which is your favorite OUAI to feel after a bath or shower? S…" at bounding box center [726, 153] width 571 height 41
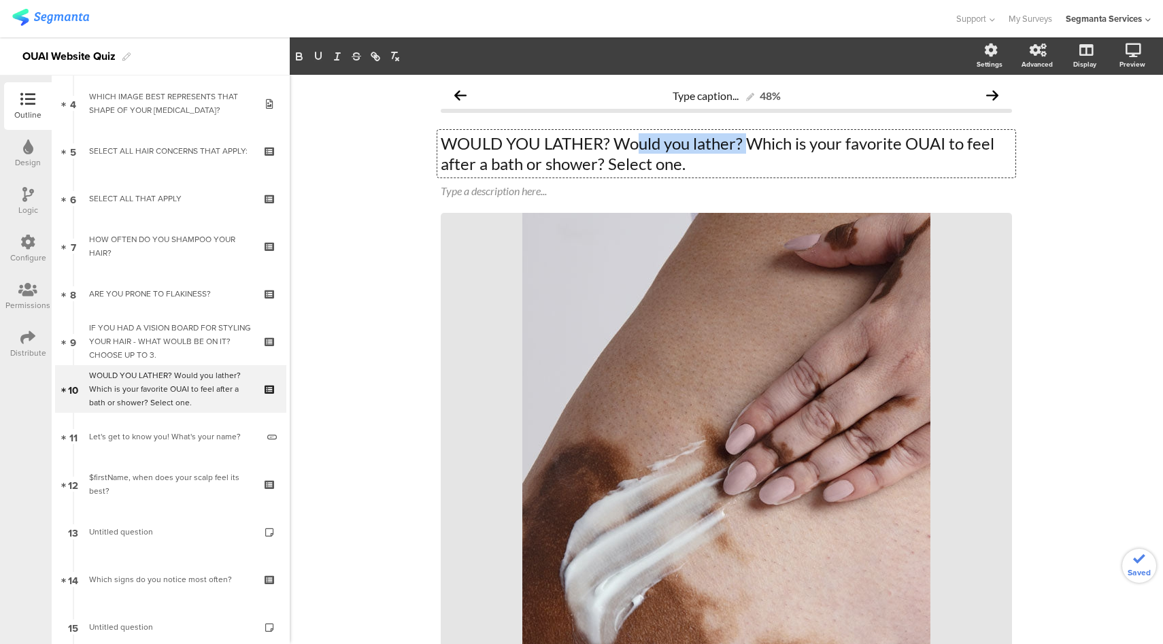
drag, startPoint x: 741, startPoint y: 141, endPoint x: 629, endPoint y: 137, distance: 111.6
click at [632, 138] on p "WOULD YOU LATHER? Would you lather? Which is your favorite OUAI to feel after a…" at bounding box center [726, 153] width 571 height 41
click at [615, 138] on p "WOULD YOU LATHER? Would you lather? Which is your favorite OUAI to feel after a…" at bounding box center [726, 153] width 571 height 41
click at [614, 147] on p "WOULD YOU LATHER? Would you lather? Which is your favorite OUAI to feel after a…" at bounding box center [726, 153] width 571 height 41
drag, startPoint x: 613, startPoint y: 144, endPoint x: 747, endPoint y: 140, distance: 134.0
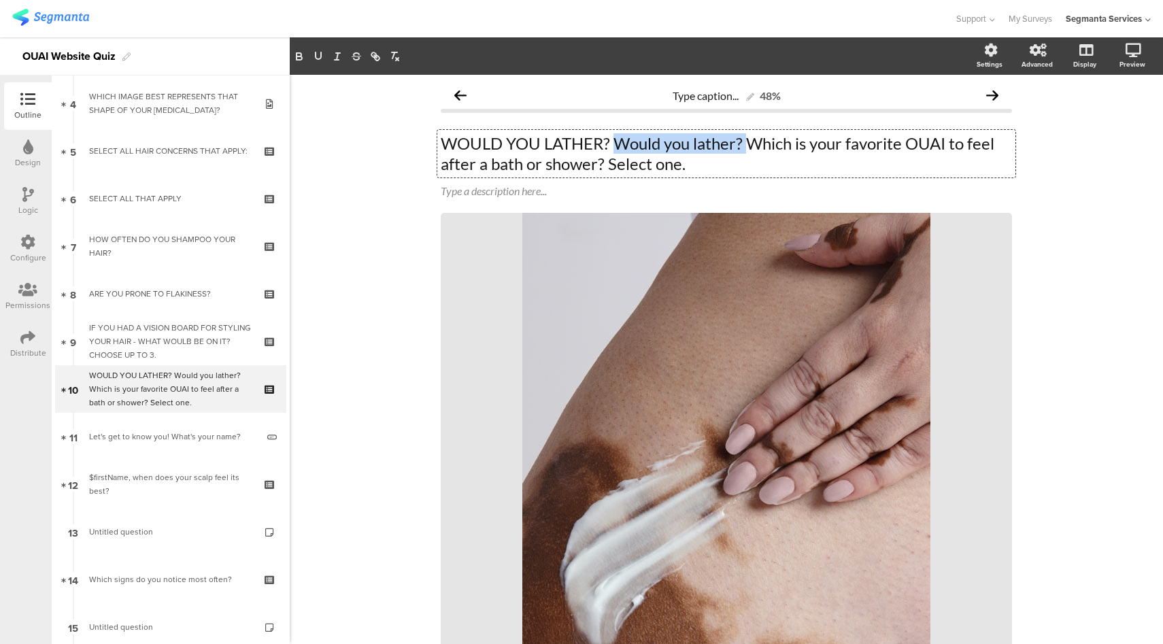
click at [747, 140] on p "WOULD YOU LATHER? Would you lather? Which is your favorite OUAI to feel after a…" at bounding box center [726, 153] width 571 height 41
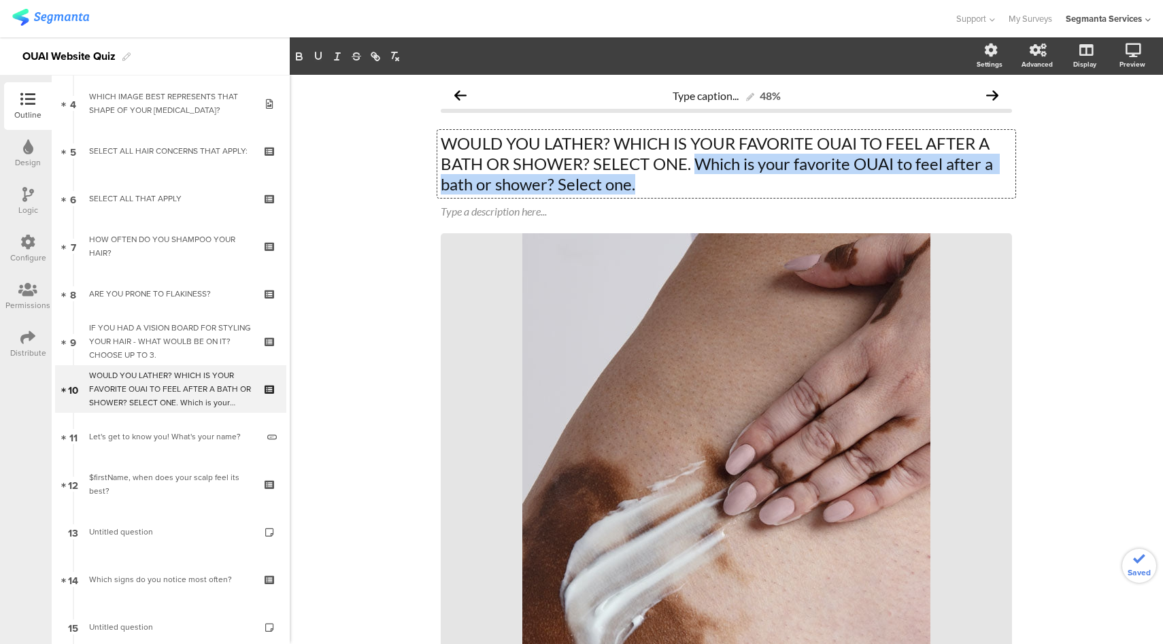
drag, startPoint x: 729, startPoint y: 177, endPoint x: 689, endPoint y: 158, distance: 44.7
click at [689, 158] on p "WOULD YOU LATHER? WHICH IS YOUR FAVORITE OUAI TO FEEL AFTER A BATH OR SHOWER? S…" at bounding box center [726, 163] width 571 height 61
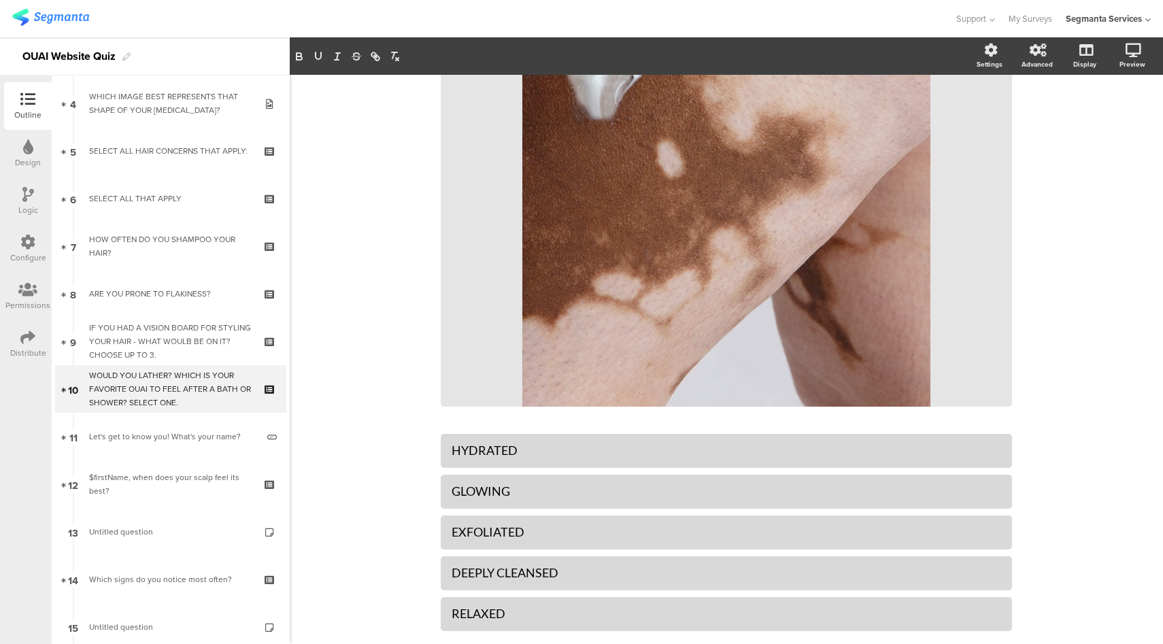
scroll to position [609, 0]
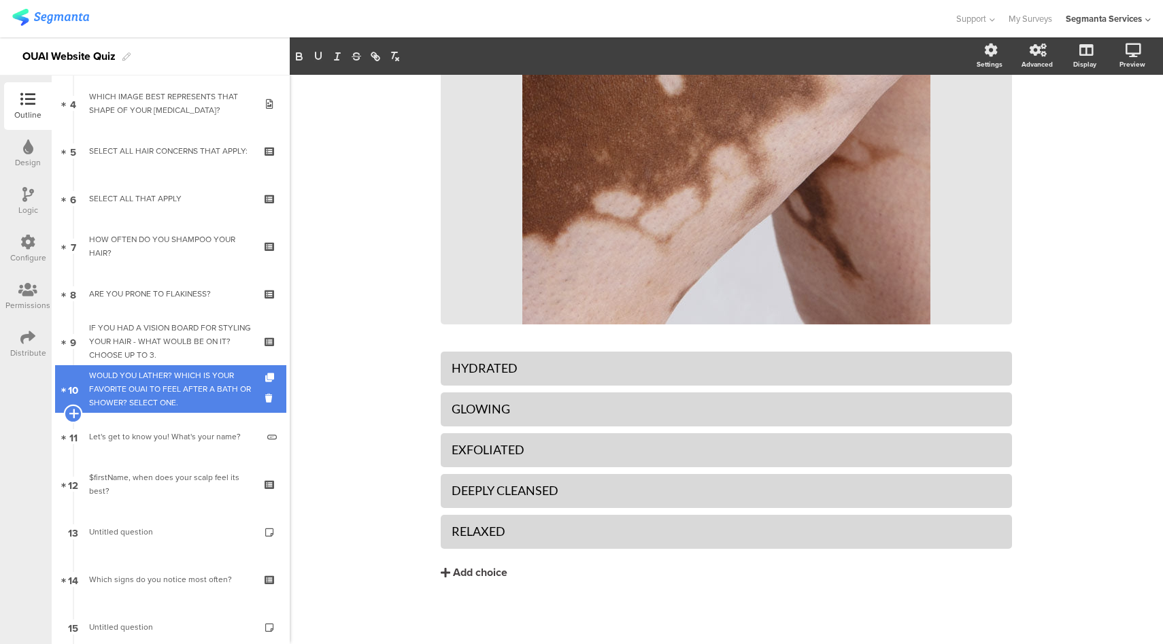
click at [71, 414] on icon at bounding box center [73, 413] width 9 height 12
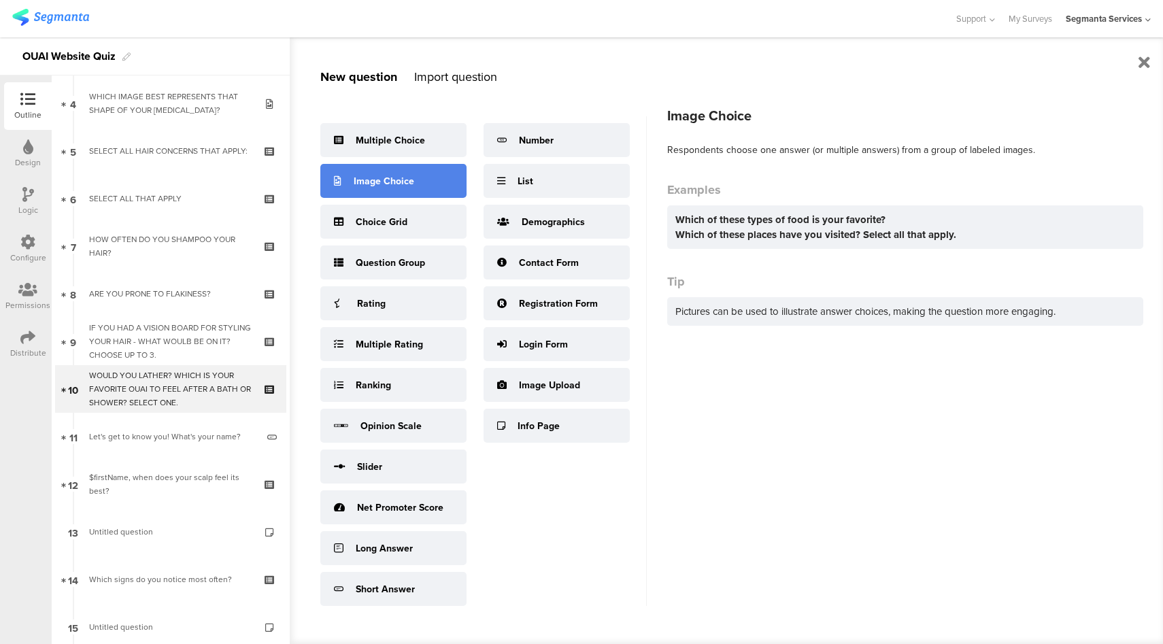
click at [411, 174] on div "Image Choice" at bounding box center [384, 181] width 61 height 14
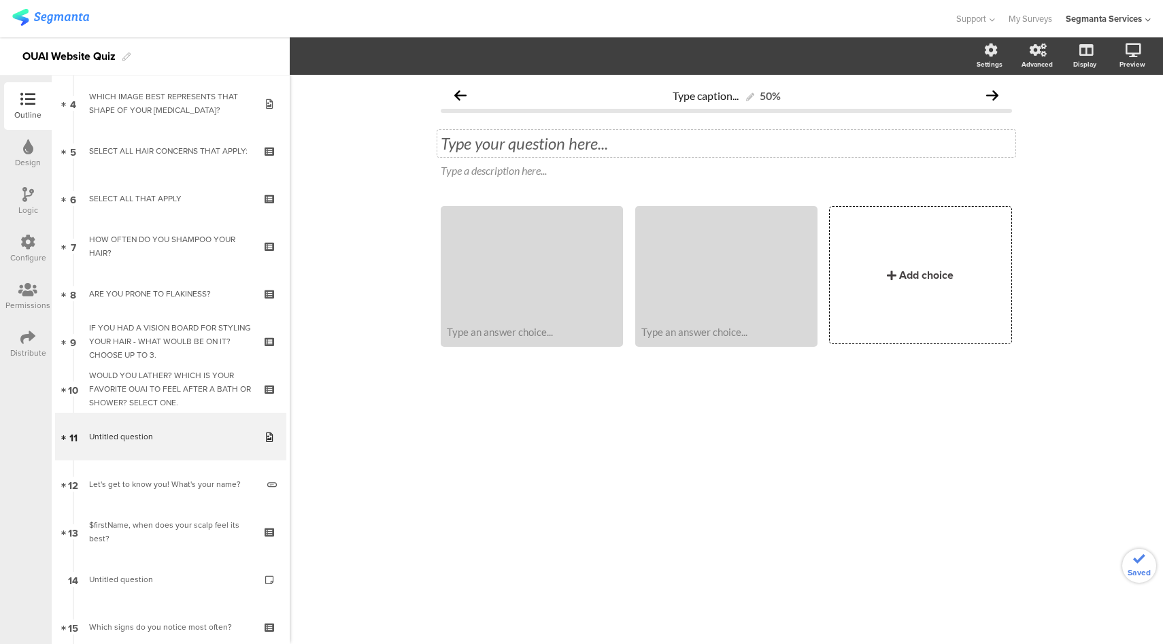
click at [581, 150] on div "Type your question here..." at bounding box center [726, 143] width 571 height 20
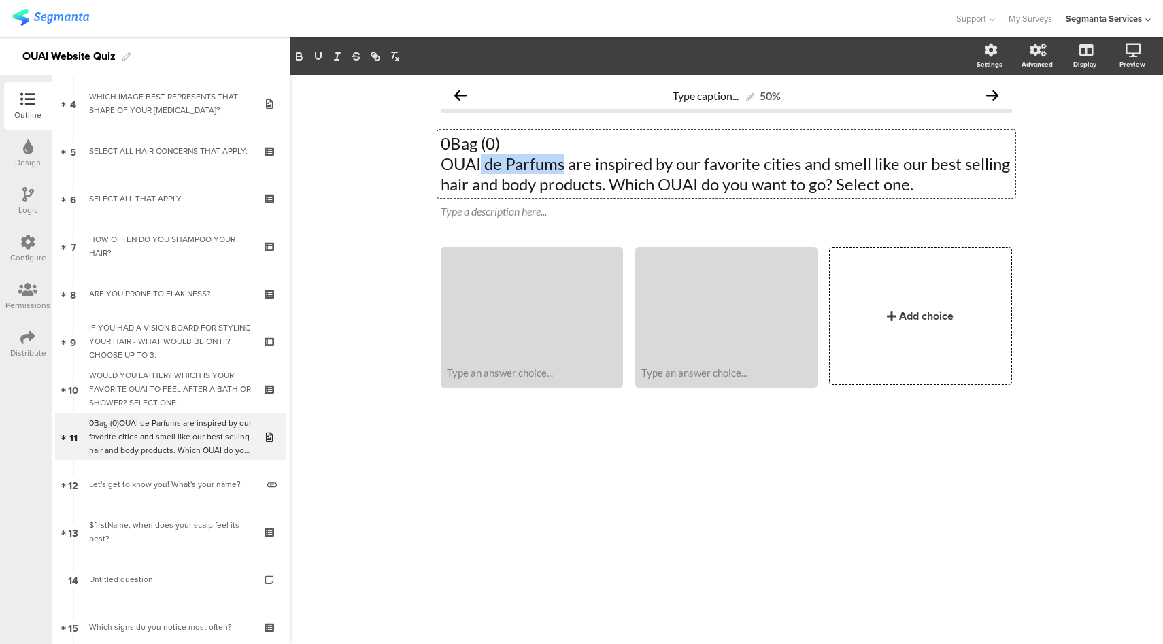
drag, startPoint x: 565, startPoint y: 165, endPoint x: 481, endPoint y: 167, distance: 84.3
click at [481, 167] on p "OUAI de Parfums are inspired by our favorite cities and smell like our best sel…" at bounding box center [726, 174] width 571 height 41
click at [486, 167] on p "OUAI de Parfums are inspired by our favorite cities and smell like our best sel…" at bounding box center [726, 174] width 571 height 41
drag, startPoint x: 486, startPoint y: 166, endPoint x: 565, endPoint y: 163, distance: 78.9
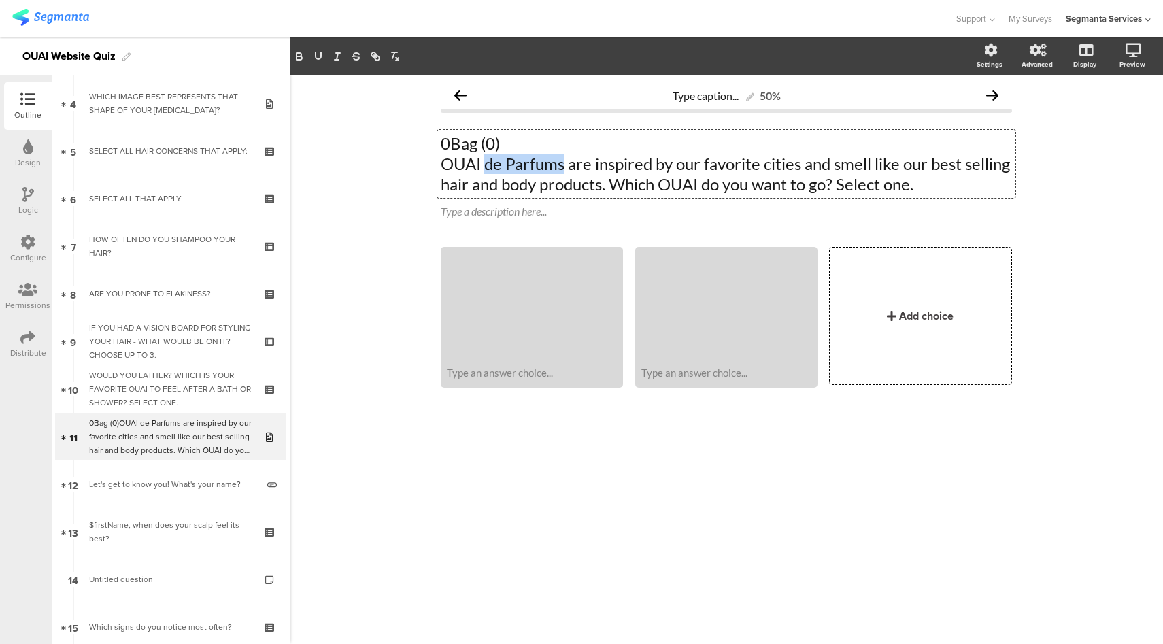
click at [565, 163] on p "OUAI de Parfums are inspired by our favorite cities and smell like our best sel…" at bounding box center [726, 174] width 571 height 41
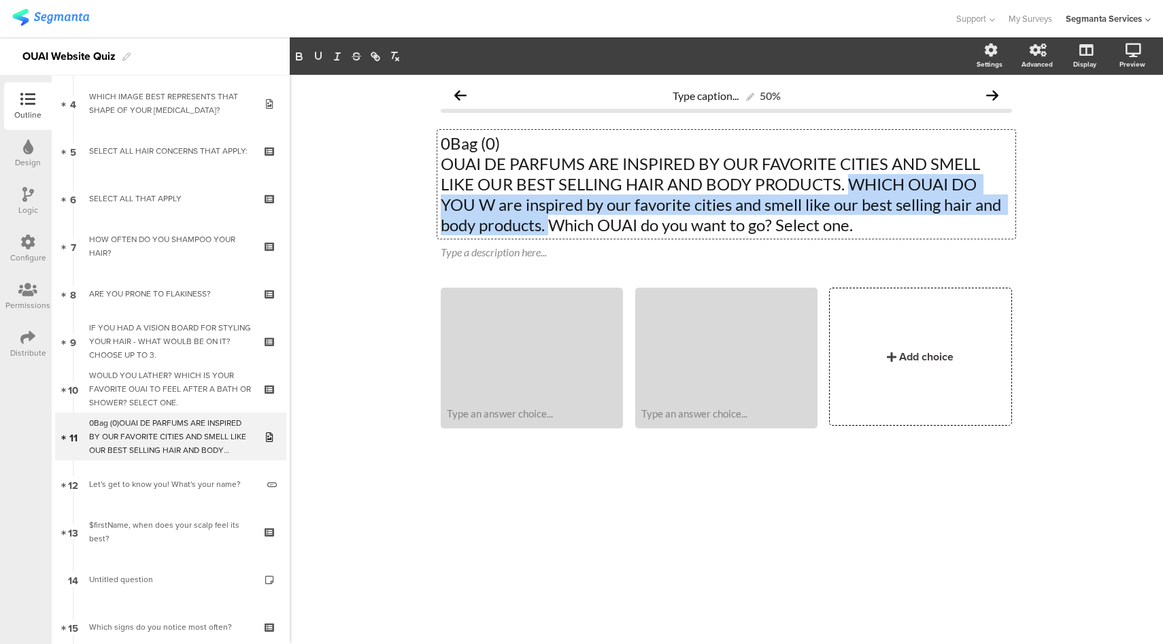
drag, startPoint x: 554, startPoint y: 229, endPoint x: 851, endPoint y: 185, distance: 300.4
click at [851, 185] on p "OUAI DE PARFUMS ARE INSPIRED BY OUR FAVORITE CITIES AND SMELL LIKE OUR BEST SEL…" at bounding box center [726, 195] width 571 height 82
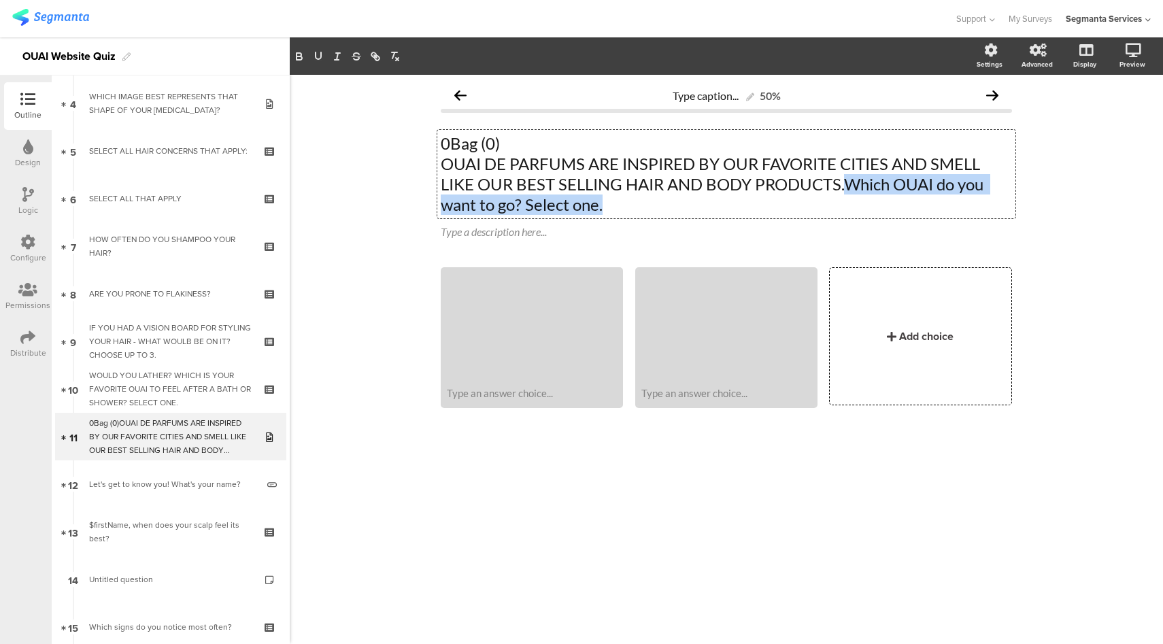
drag, startPoint x: 645, startPoint y: 203, endPoint x: 848, endPoint y: 184, distance: 203.6
click at [848, 184] on p "OUAI DE PARFUMS ARE INSPIRED BY OUR FAVORITE CITIES AND SMELL LIKE OUR BEST SEL…" at bounding box center [726, 184] width 571 height 61
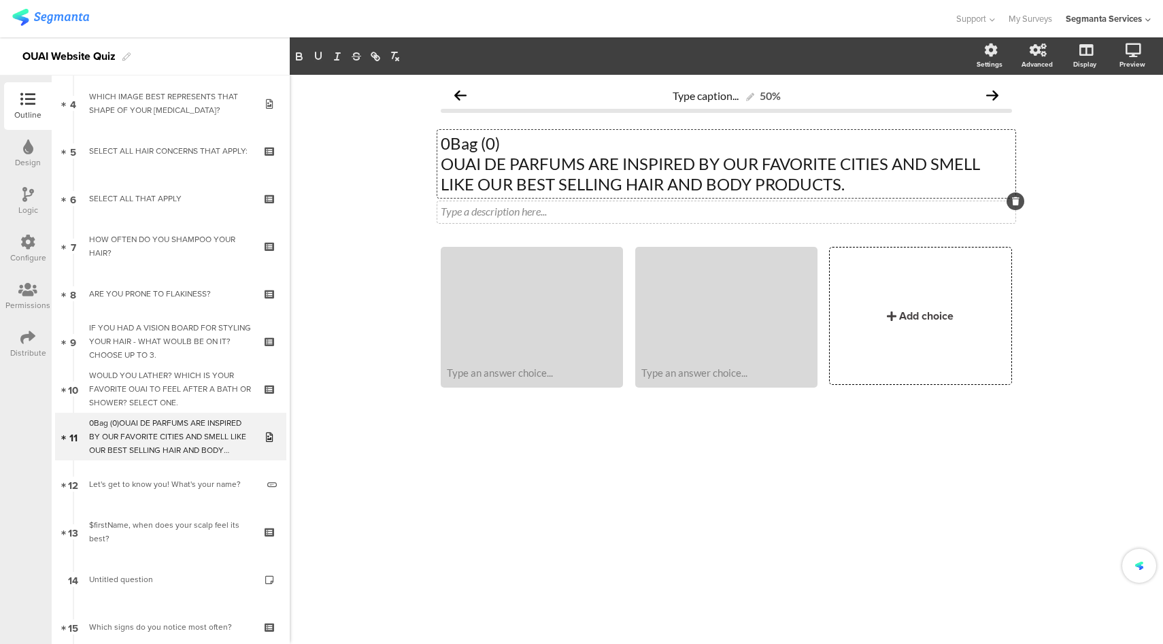
click at [528, 209] on div "Type a description here..." at bounding box center [726, 211] width 571 height 13
click at [517, 158] on div "0Bag (0) OUAI DE PARFUMS ARE INSPIRED BY OUR FAVORITE CITIES AND SMELL LIKE OUR…" at bounding box center [726, 164] width 578 height 68
click at [449, 165] on p "OUAI DE PARFUMS ARE INSPIRED BY OUR FAVORITE CITIES AND SMELL LIKE OUR BEST SEL…" at bounding box center [726, 174] width 571 height 41
drag, startPoint x: 442, startPoint y: 166, endPoint x: 439, endPoint y: 141, distance: 25.3
click at [439, 141] on div "0Bag (0) OUAI DE PARFUMS ARE INSPIRED BY OUR FAVORITE CITIES AND SMELL LIKE OUR…" at bounding box center [726, 164] width 578 height 68
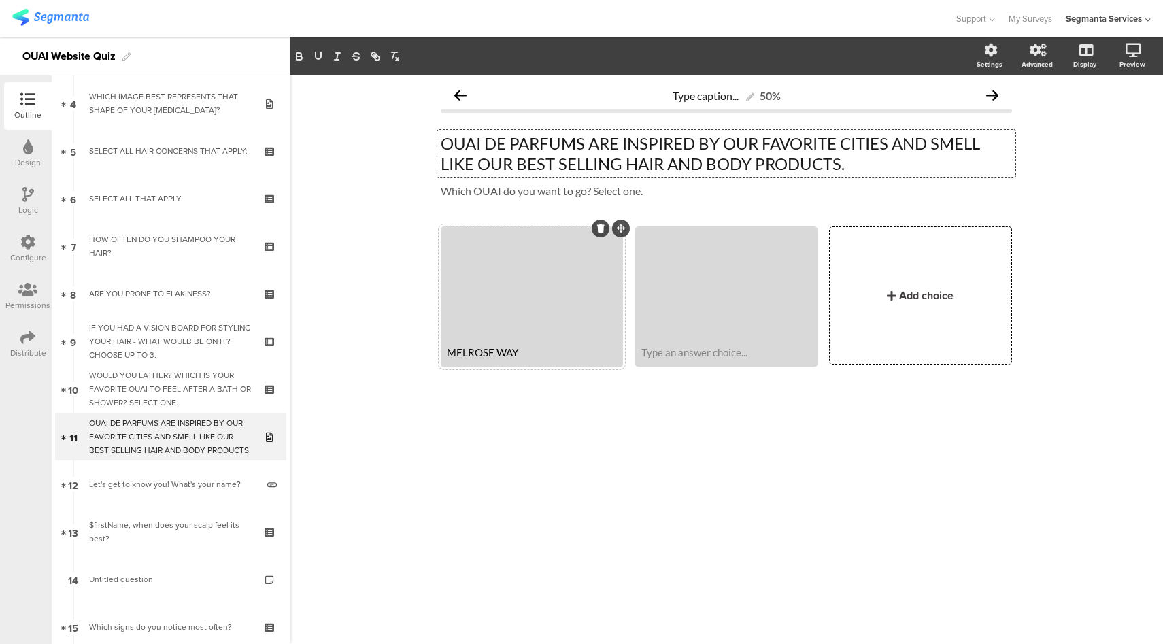
click at [504, 355] on div "MELROSE WAY" at bounding box center [532, 352] width 170 height 12
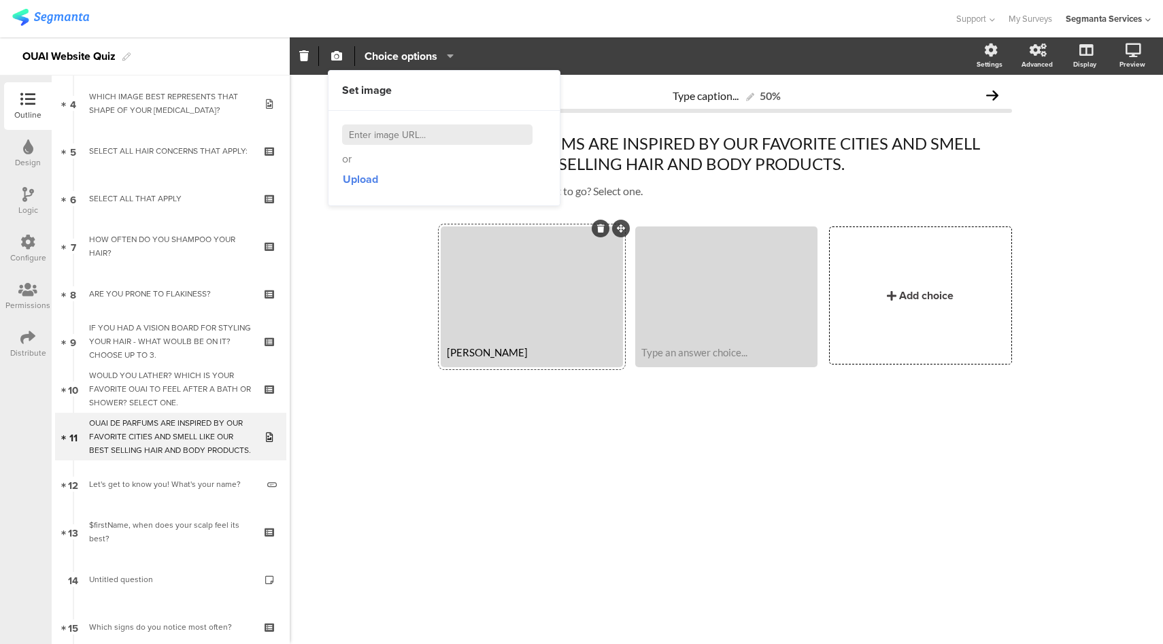
click at [545, 349] on div "MELROSE PLACE" at bounding box center [532, 352] width 170 height 12
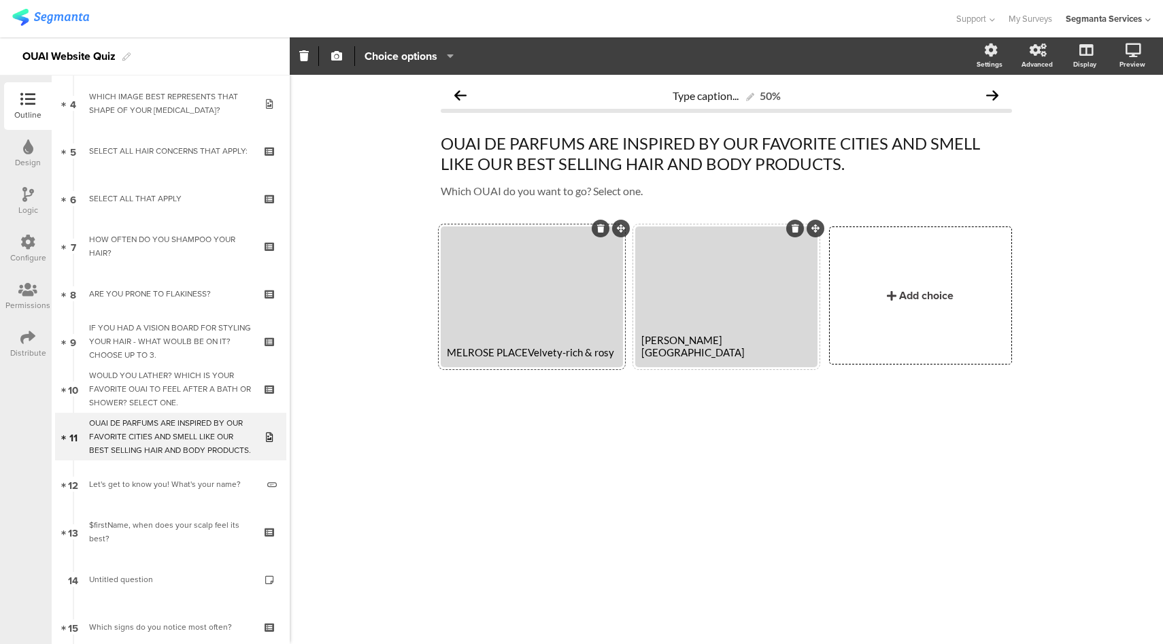
click at [709, 352] on div "DEAN STREET" at bounding box center [726, 346] width 170 height 24
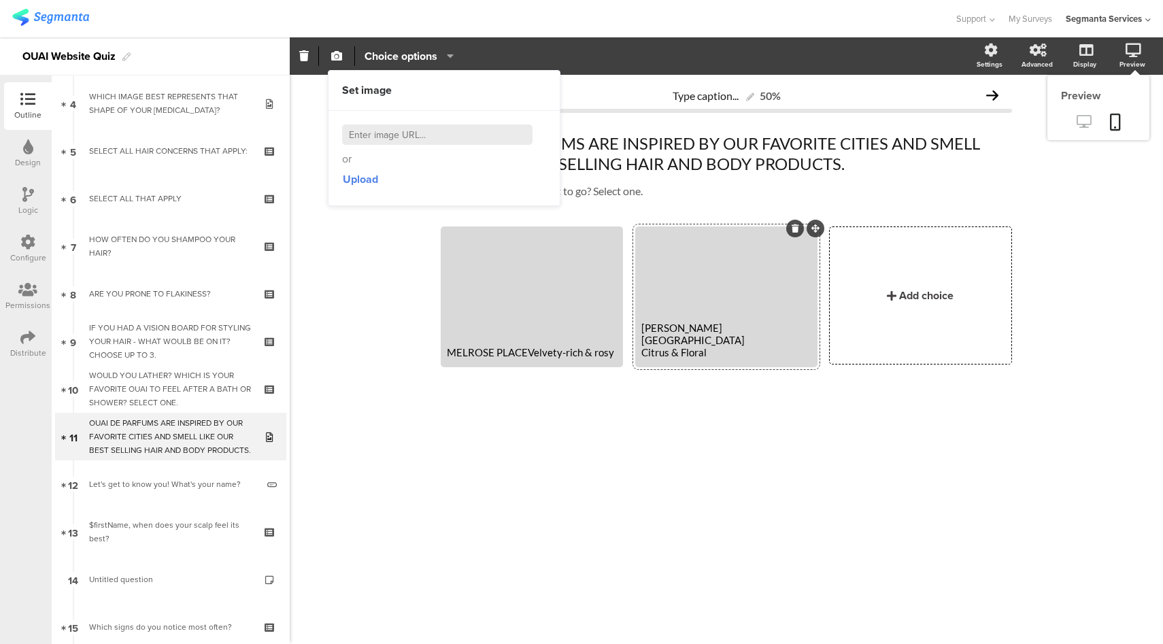
click at [1091, 124] on link at bounding box center [1083, 123] width 33 height 22
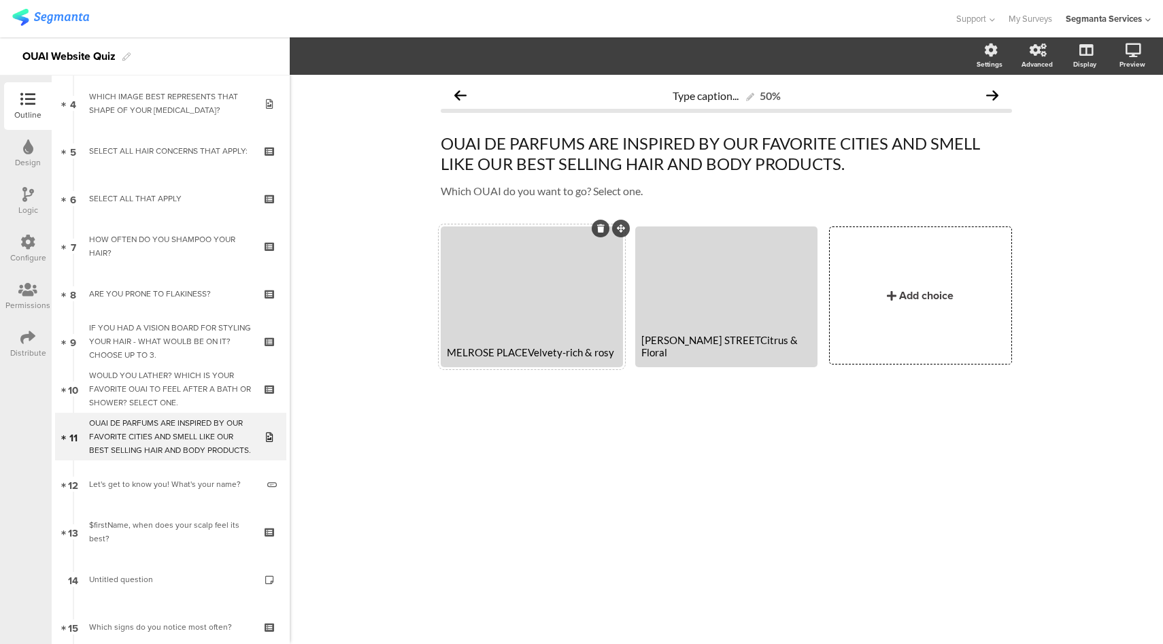
click at [537, 358] on div "MELROSE PLACEVelvety-rich & rosy" at bounding box center [532, 352] width 178 height 26
click at [526, 358] on div "MELROSE PLACEVelvety-rich & rosy" at bounding box center [532, 352] width 170 height 12
drag, startPoint x: 709, startPoint y: 356, endPoint x: 753, endPoint y: 382, distance: 51.2
click at [710, 356] on div "DEAN STREETCitrus & Floral" at bounding box center [726, 346] width 170 height 24
click at [778, 345] on div "DEAN STREET Citrus & Floral" at bounding box center [726, 333] width 170 height 49
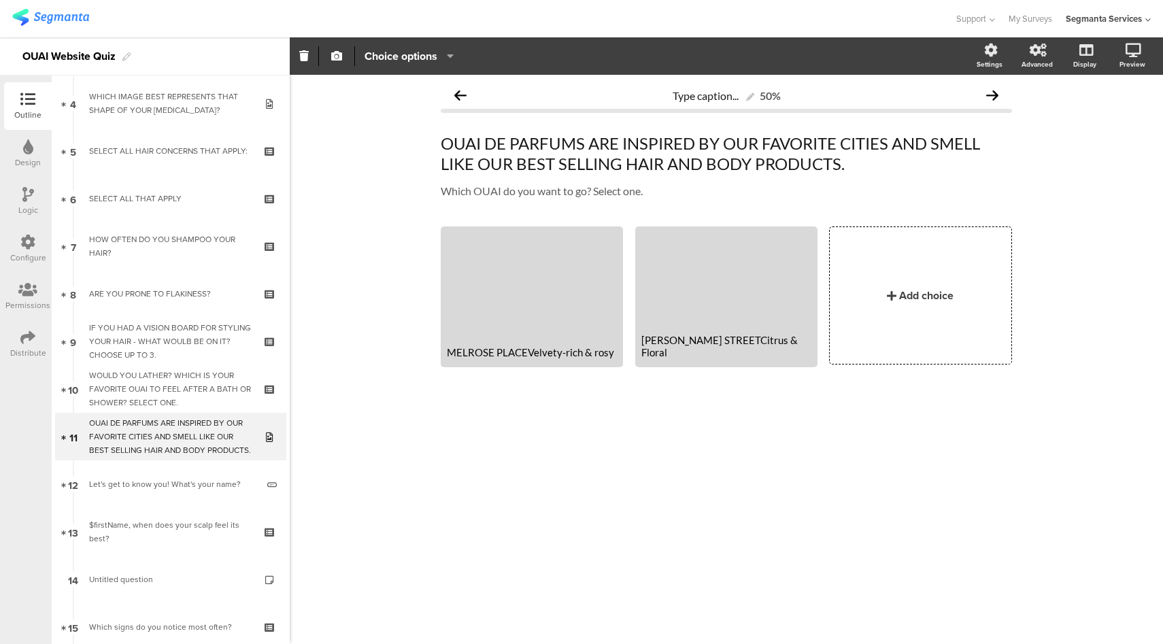
click at [853, 452] on div "Type caption... 50% OUAI DE PARFUMS ARE INSPIRED BY OUR FAVORITE CITIES AND SME…" at bounding box center [726, 359] width 873 height 569
click at [907, 308] on div "Add choice" at bounding box center [920, 295] width 181 height 137
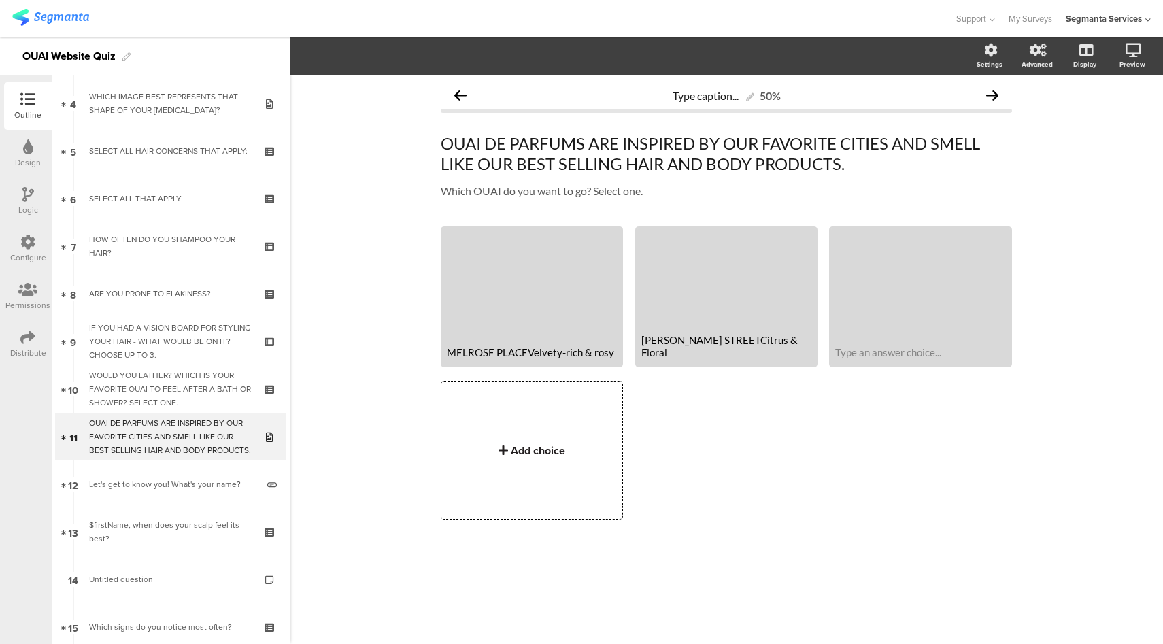
drag, startPoint x: 558, startPoint y: 433, endPoint x: 571, endPoint y: 392, distance: 43.4
click at [558, 432] on div "Add choice" at bounding box center [531, 449] width 181 height 137
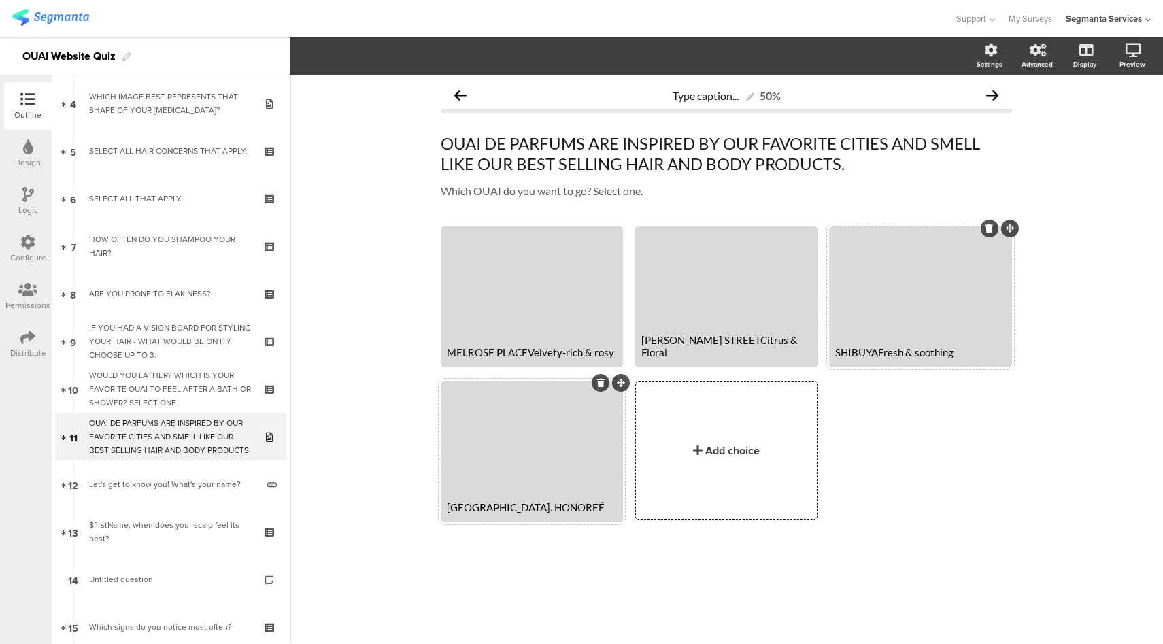
click at [528, 508] on div "RUE ST. HONOREÉ" at bounding box center [532, 507] width 170 height 12
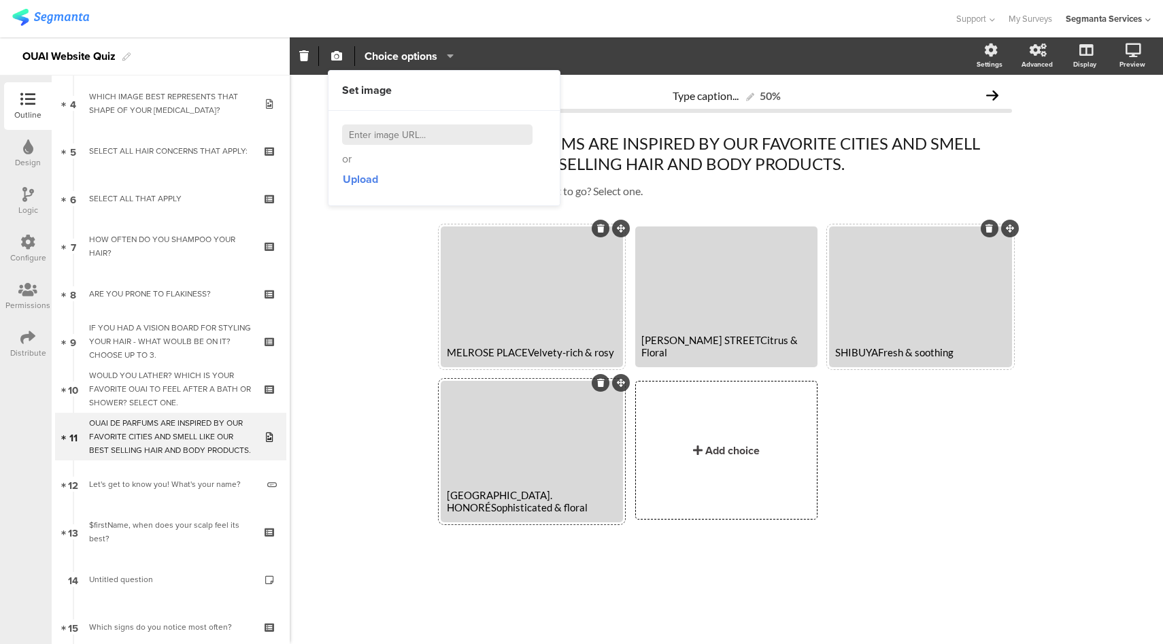
click at [513, 267] on div at bounding box center [532, 283] width 178 height 111
click at [390, 133] on input at bounding box center [437, 134] width 190 height 20
paste input "https://theouai.com/cdn/shop/files/Q10-Melrose-Place-720x650_540x.jpg?v=1616097…"
type input "https://theouai.com/cdn/shop/files/Q10-Melrose-Place-720x650_540x.jpg?v=1616097…"
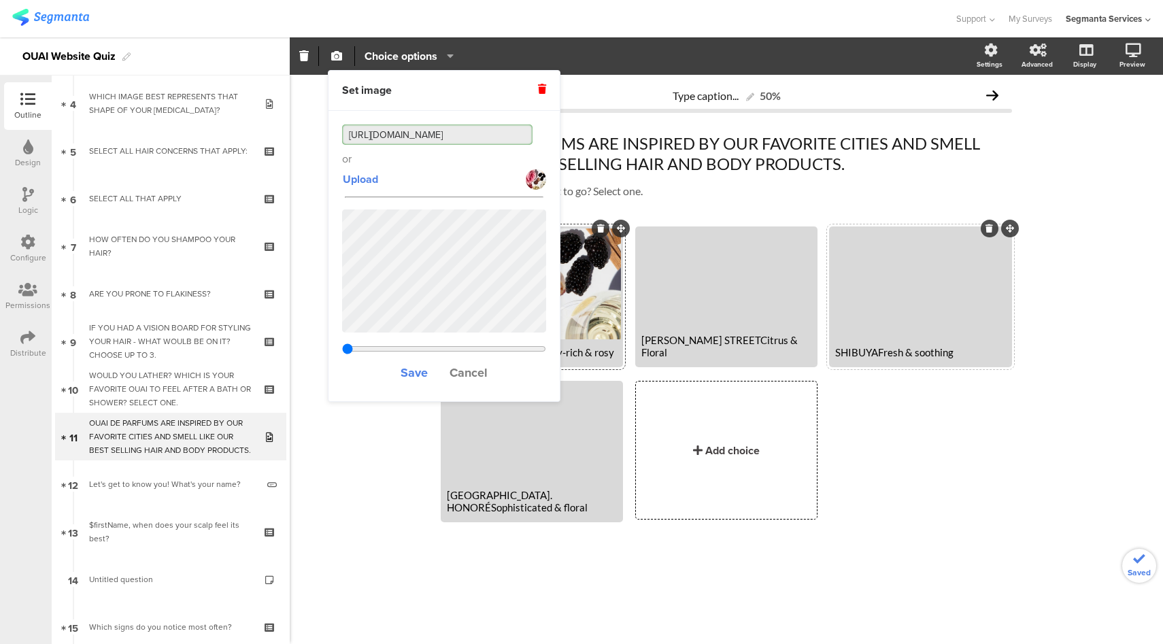
type input "1.11155555555556"
type input "https://theouai.com/cdn/shop/files/Q10-Melrose-Place-720x650_540x.jpg?v=1616097…"
click at [416, 371] on span "Save" at bounding box center [414, 373] width 27 height 18
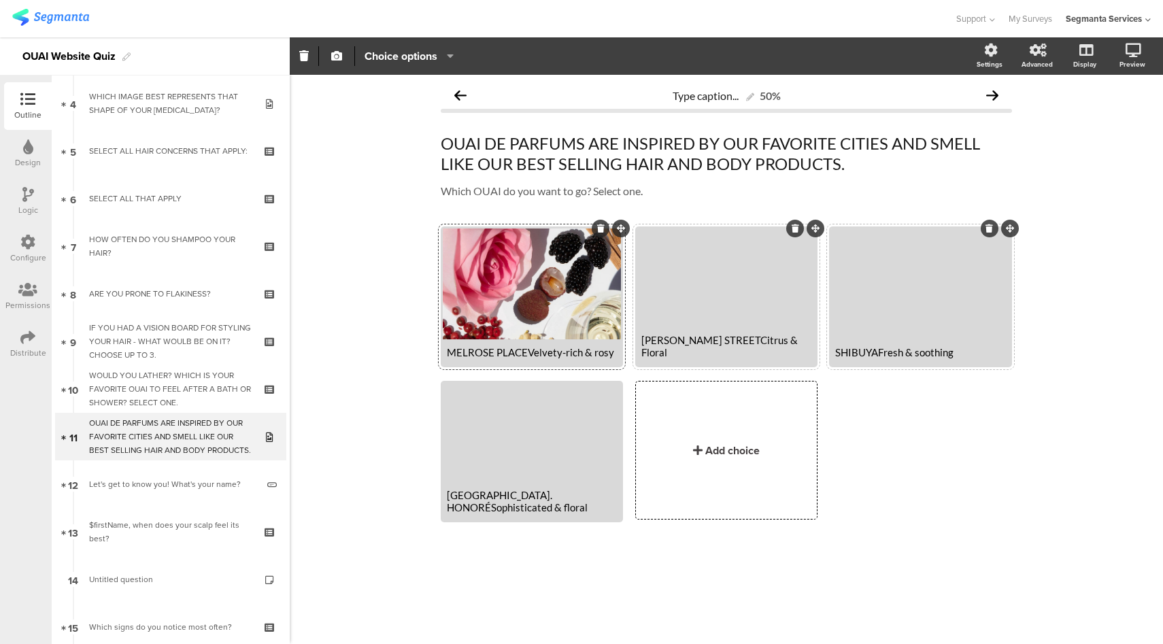
click at [715, 280] on div at bounding box center [726, 277] width 178 height 99
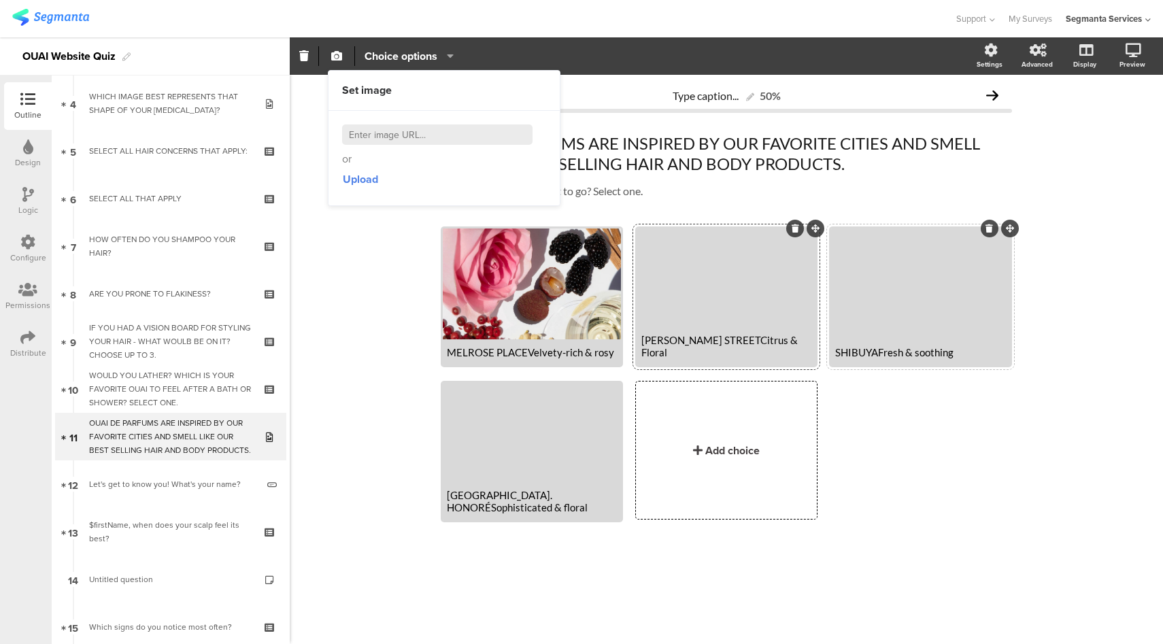
click at [376, 141] on input at bounding box center [437, 134] width 190 height 20
paste input "https://theouai.com/cdn/shop/files/Q10-Dean-Street-720x650_540x.jpg?v=1616097623"
type input "https://theouai.com/cdn/shop/files/Q10-Dean-Street-720x650_540x.jpg?v=1616097623"
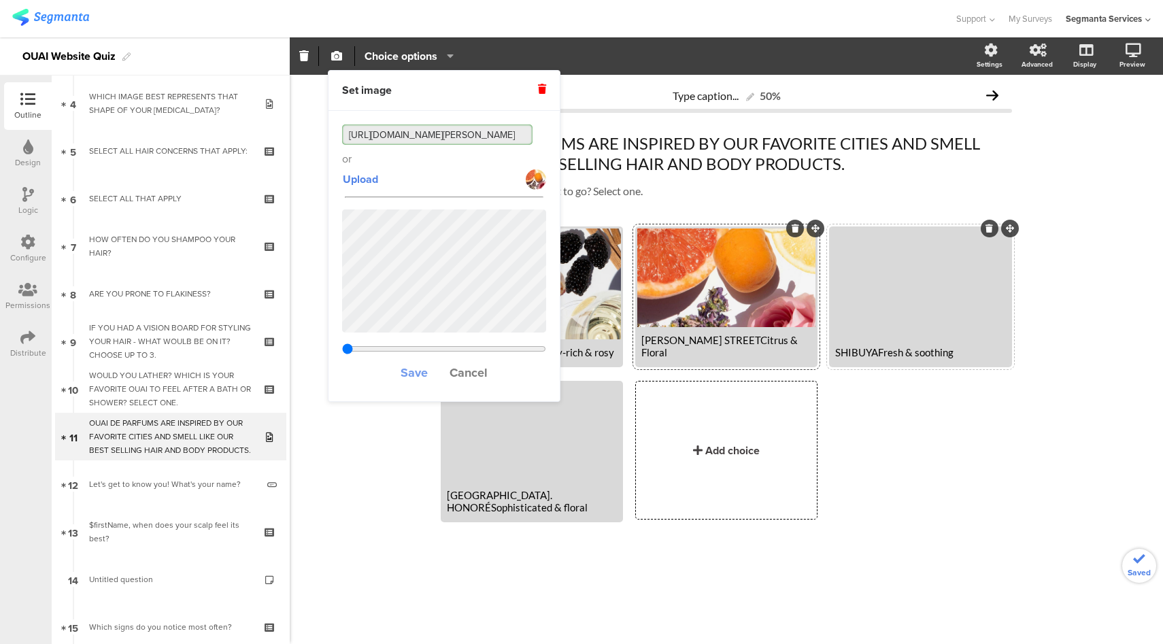
type input "1.11155555555556"
type input "https://theouai.com/cdn/shop/files/Q10-Dean-Street-720x650_540x.jpg?v=1616097623"
drag, startPoint x: 414, startPoint y: 371, endPoint x: 417, endPoint y: 363, distance: 8.6
click at [415, 370] on span "Save" at bounding box center [414, 373] width 27 height 18
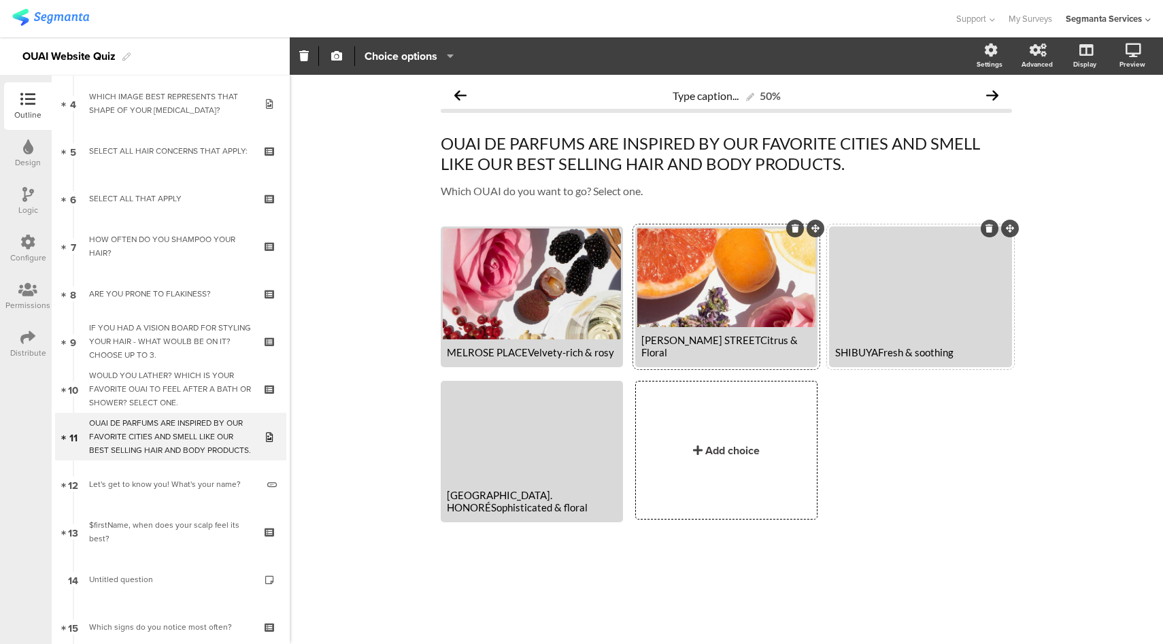
click at [900, 279] on div at bounding box center [920, 283] width 178 height 111
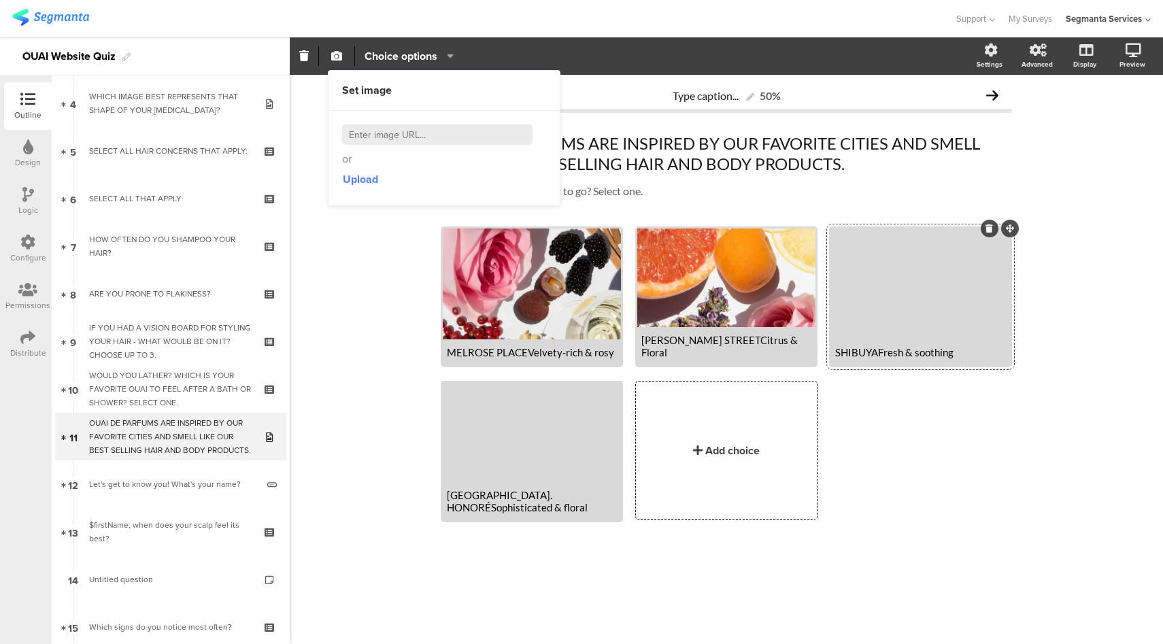
click at [393, 133] on input at bounding box center [437, 134] width 190 height 20
paste input "https://theouai.com/cdn/shop/files/Q10-Shibuya-720x650_540x.jpg?v=1616097675"
type input "https://theouai.com/cdn/shop/files/Q10-Shibuya-720x650_540x.jpg?v=1616097675"
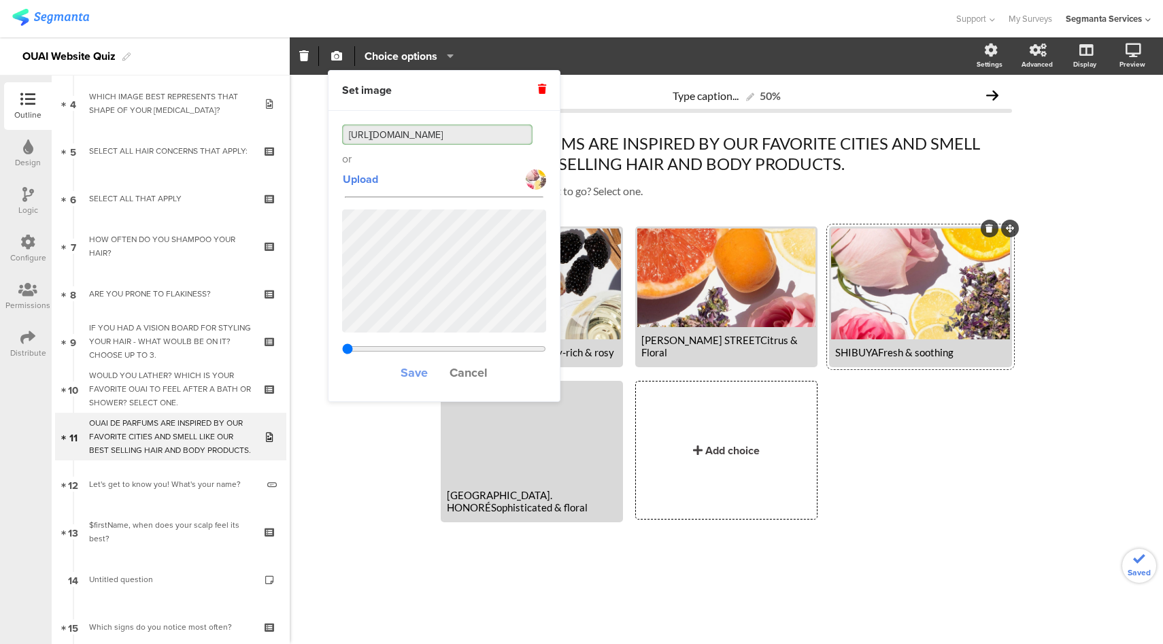
type input "1.11155555555556"
type input "https://theouai.com/cdn/shop/files/Q10-Shibuya-720x650_540x.jpg?v=1616097675"
click at [414, 374] on span "Save" at bounding box center [414, 373] width 27 height 18
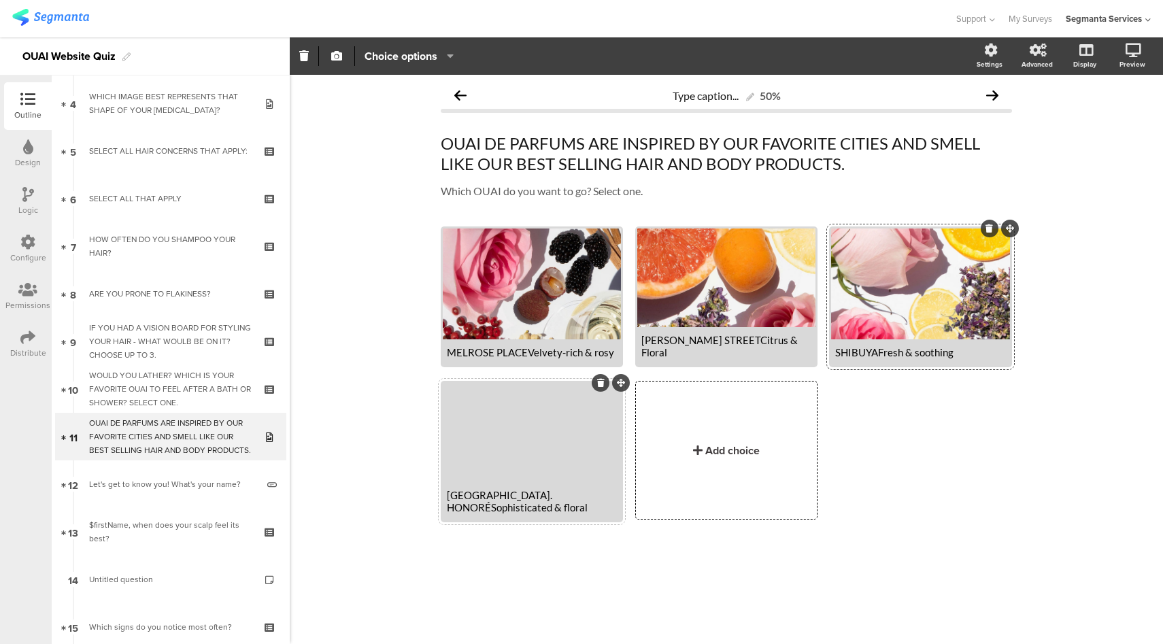
click at [540, 448] on div at bounding box center [532, 432] width 178 height 99
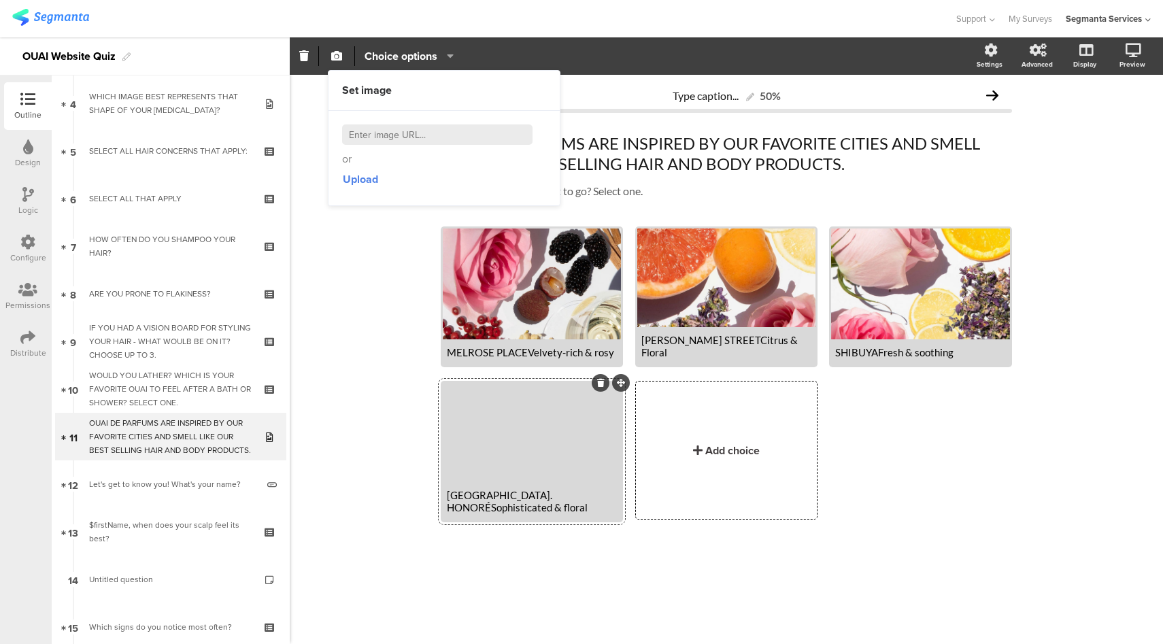
click at [406, 137] on input at bounding box center [437, 134] width 190 height 20
paste input "https://theouai.com/cdn/shop/files/Q10-St-Rue-720x650_540x.jpg?v=1616097801"
type input "https://theouai.com/cdn/shop/files/Q10-St-Rue-720x650_540x.jpg?v=1616097801"
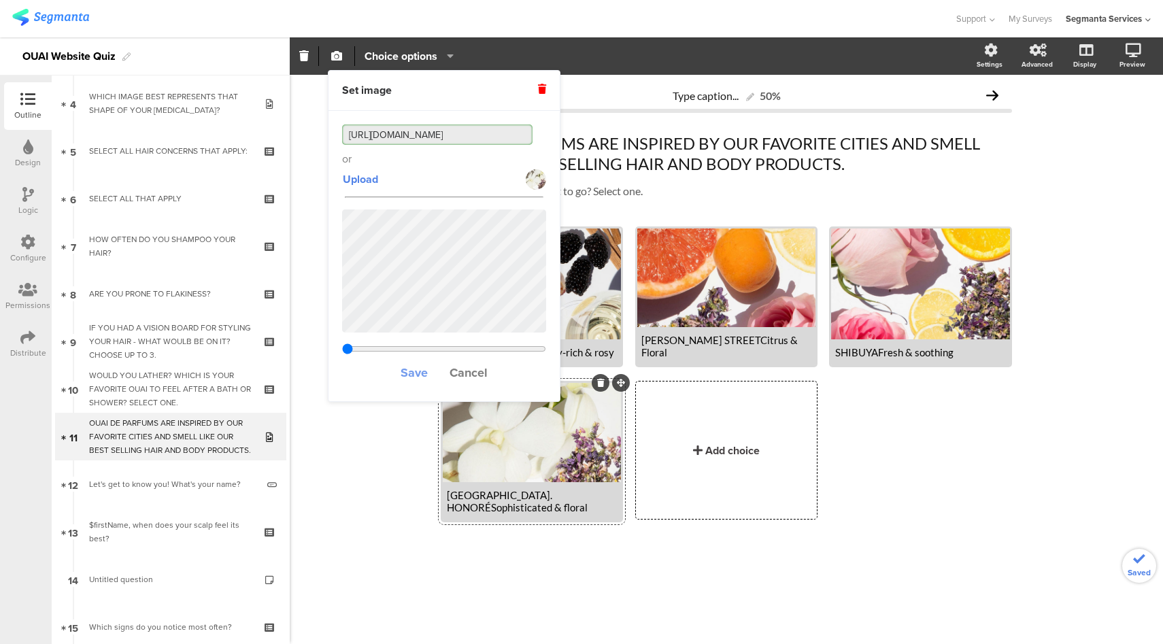
type input "1.11155555555556"
type input "https://theouai.com/cdn/shop/files/Q10-St-Rue-720x650_540x.jpg?v=1616097801"
click at [415, 374] on span "Save" at bounding box center [414, 373] width 27 height 18
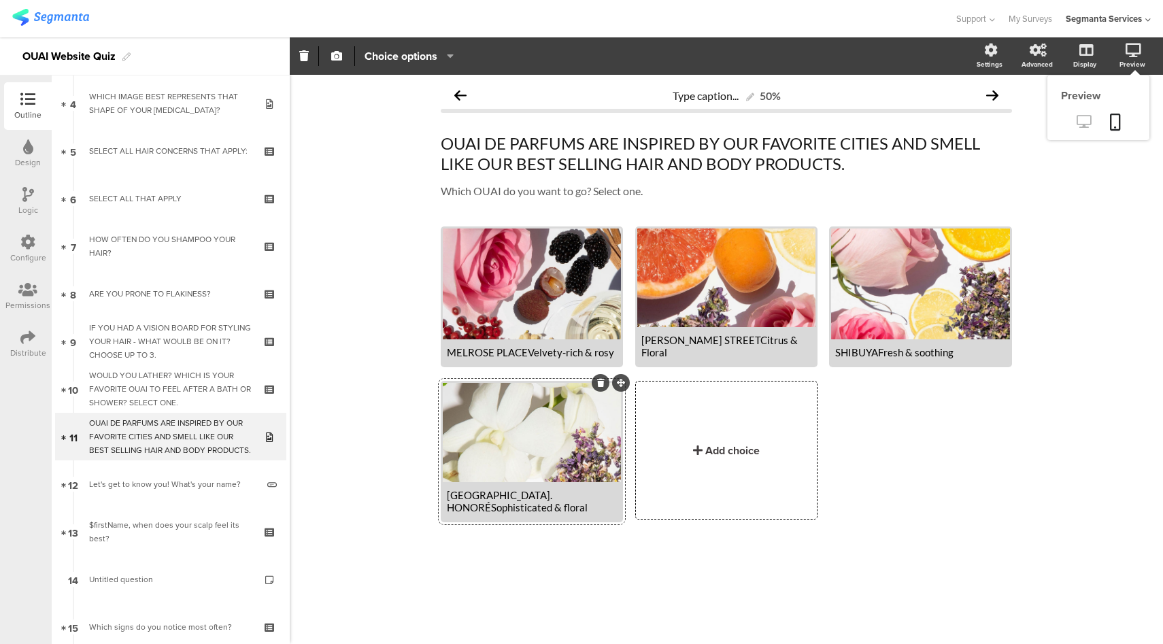
click at [1089, 119] on icon at bounding box center [1083, 121] width 14 height 13
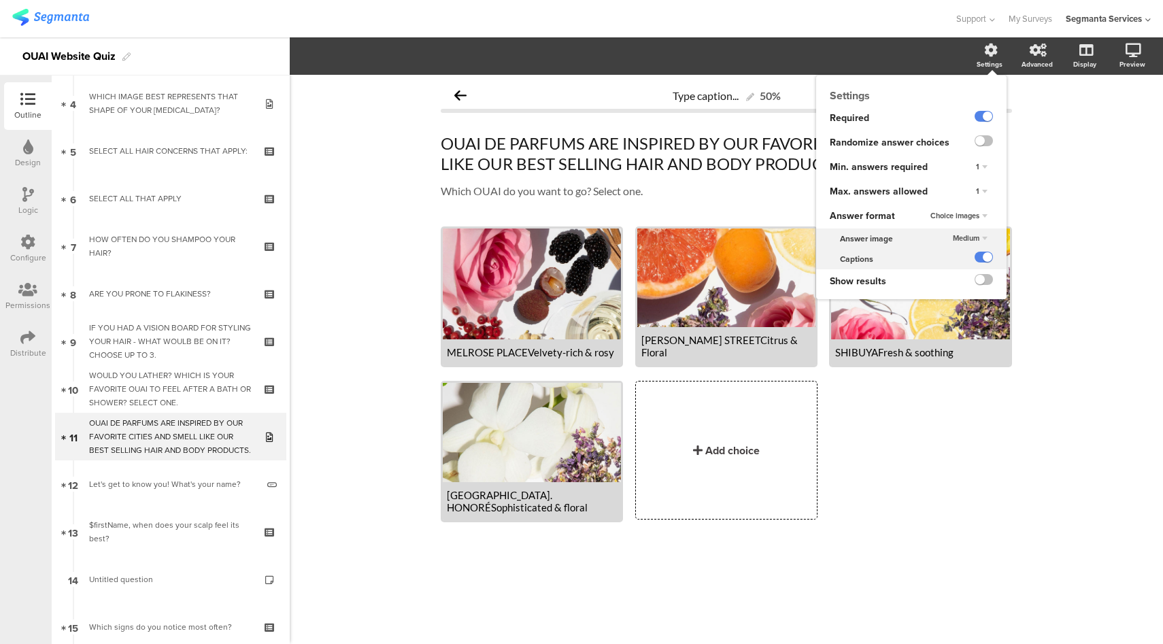
click at [979, 241] on div "Medium" at bounding box center [970, 239] width 46 height 16
click at [955, 276] on div "Large" at bounding box center [962, 280] width 80 height 14
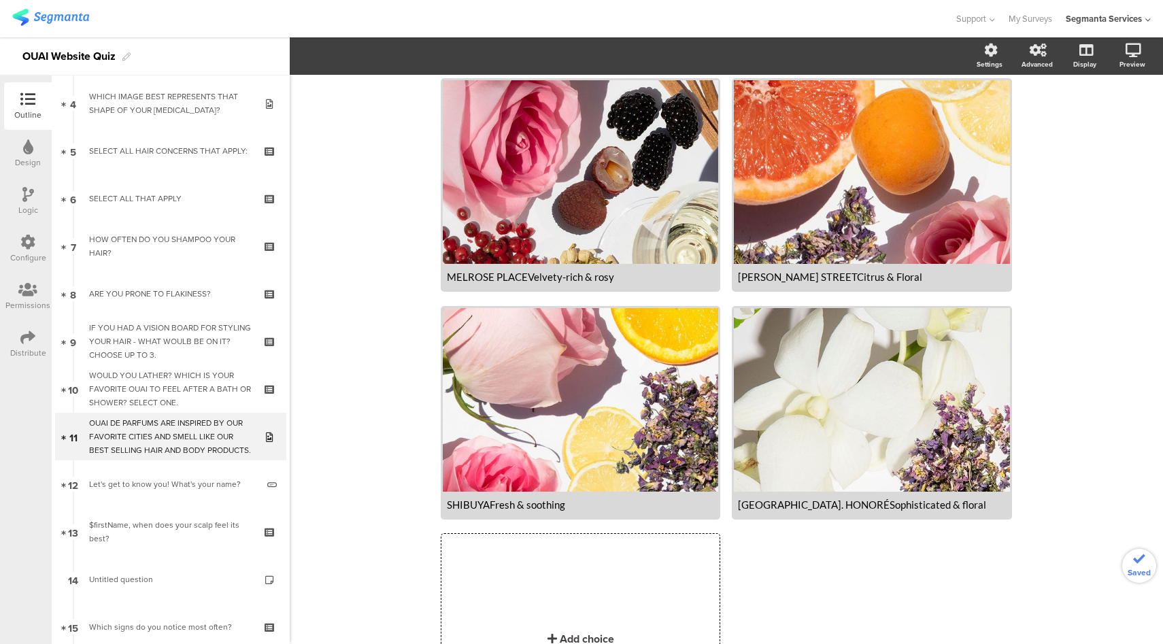
scroll to position [241, 0]
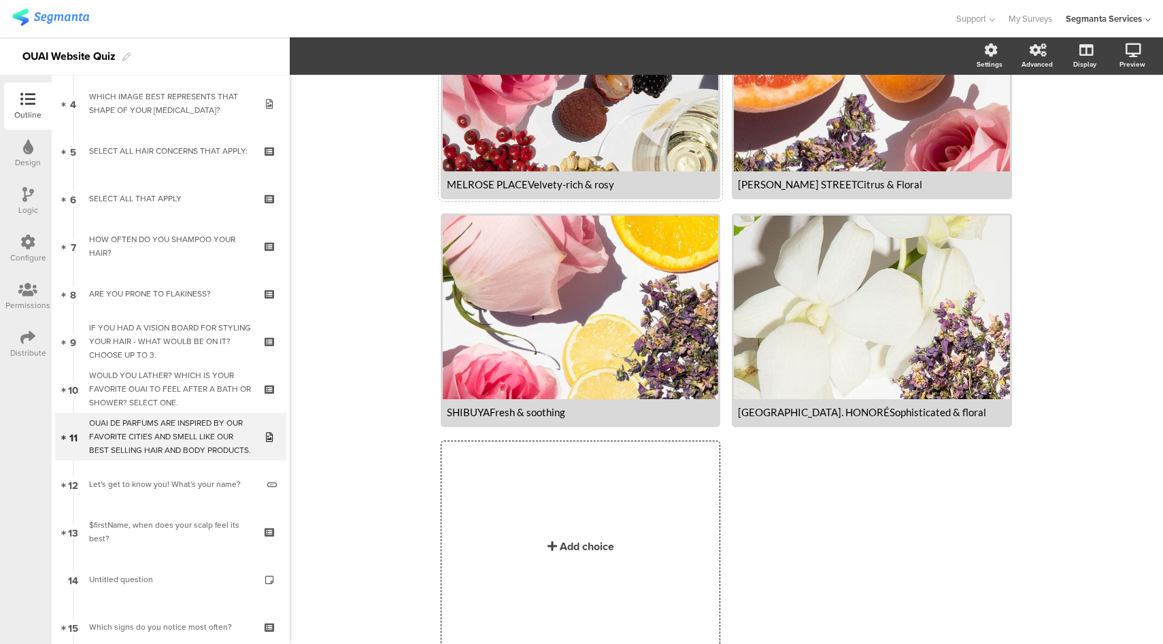
click at [525, 186] on div "MELROSE PLACEVelvety-rich & rosy" at bounding box center [580, 184] width 267 height 12
click at [522, 186] on div "MELROSE PLACEVelvety-rich & rosy" at bounding box center [580, 184] width 267 height 12
click at [487, 427] on div "SHIBUYAFresh & soothing" at bounding box center [580, 321] width 279 height 214
click at [530, 178] on div "MELROSE PLACEVelvety-rich & rosy" at bounding box center [580, 184] width 267 height 12
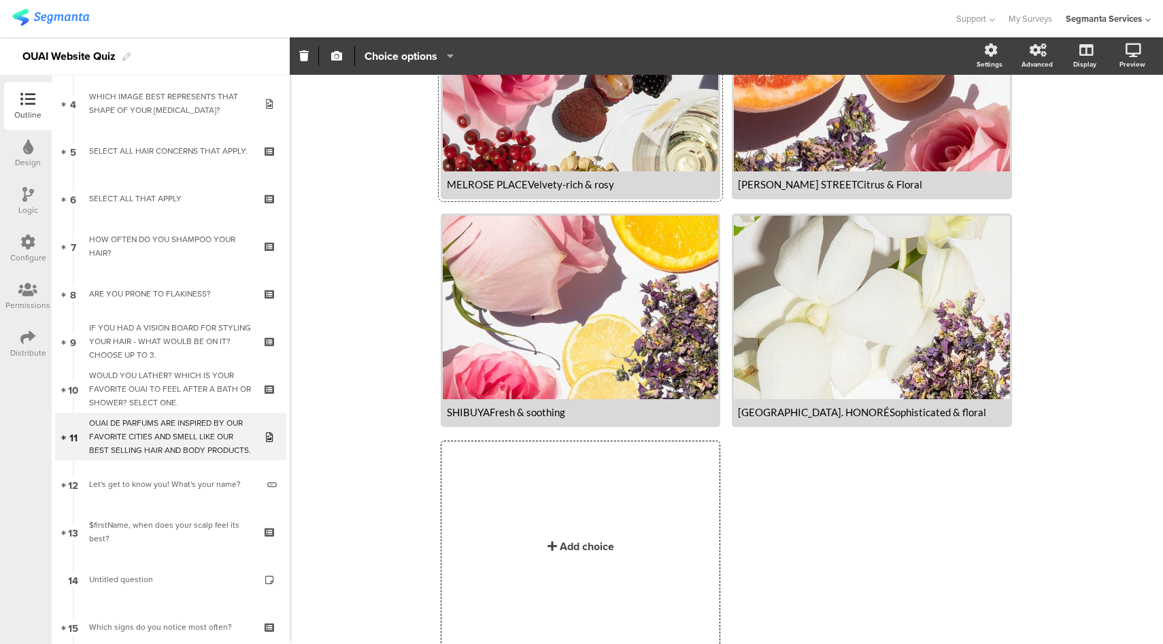
click at [524, 186] on div "MELROSE PLACEVelvety-rich & rosy" at bounding box center [580, 184] width 267 height 12
click at [522, 184] on div "MELROSE PLACEVelvety-rich & rosy" at bounding box center [580, 184] width 267 height 12
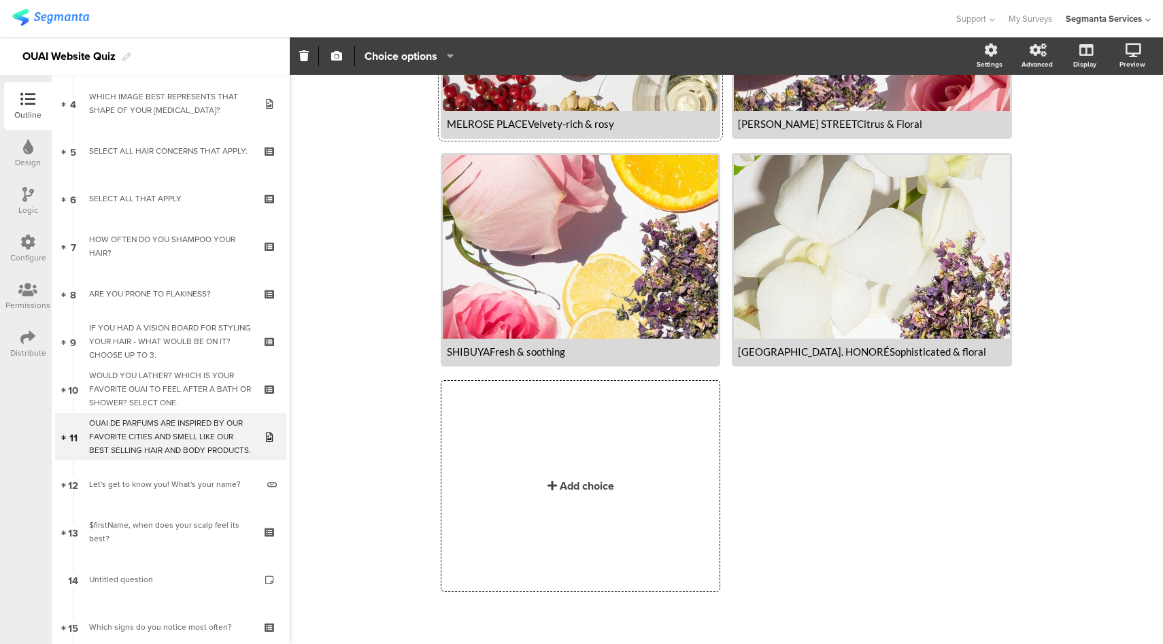
scroll to position [304, 0]
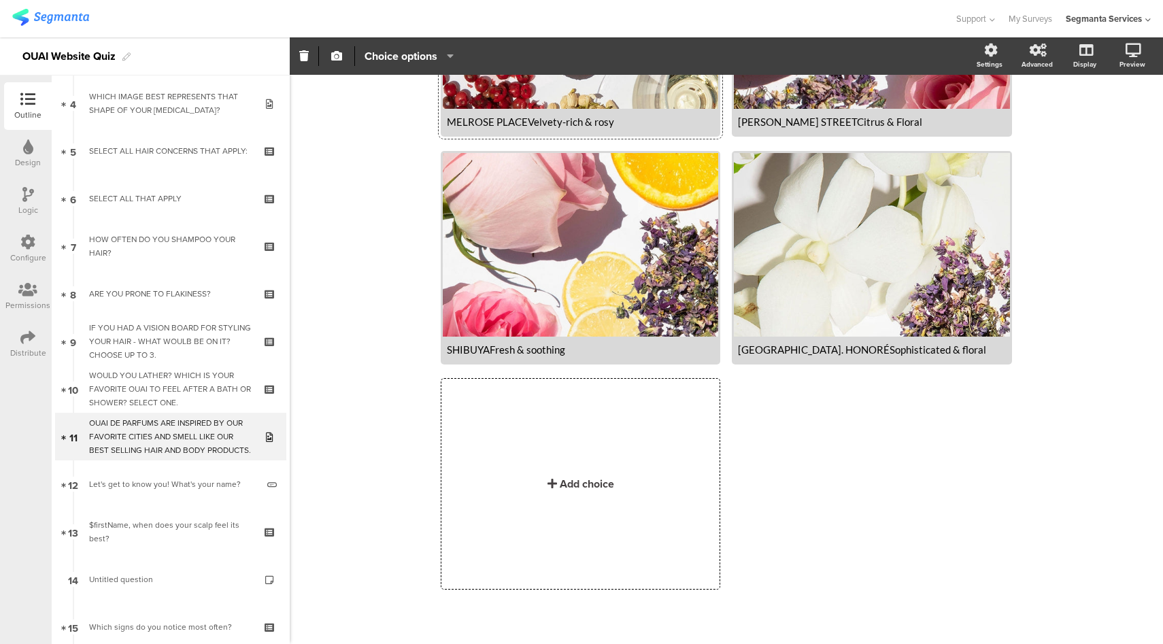
click at [536, 130] on div "MELROSE PLACEVelvety-rich & rosy" at bounding box center [580, 122] width 275 height 26
drag, startPoint x: 522, startPoint y: 120, endPoint x: 533, endPoint y: 141, distance: 23.7
click at [524, 120] on div "MELROSE PLACEVelvety-rich & rosy" at bounding box center [580, 122] width 267 height 12
click at [622, 129] on div "MELROSE PLACE (Velvety-rich & rosy" at bounding box center [580, 122] width 275 height 26
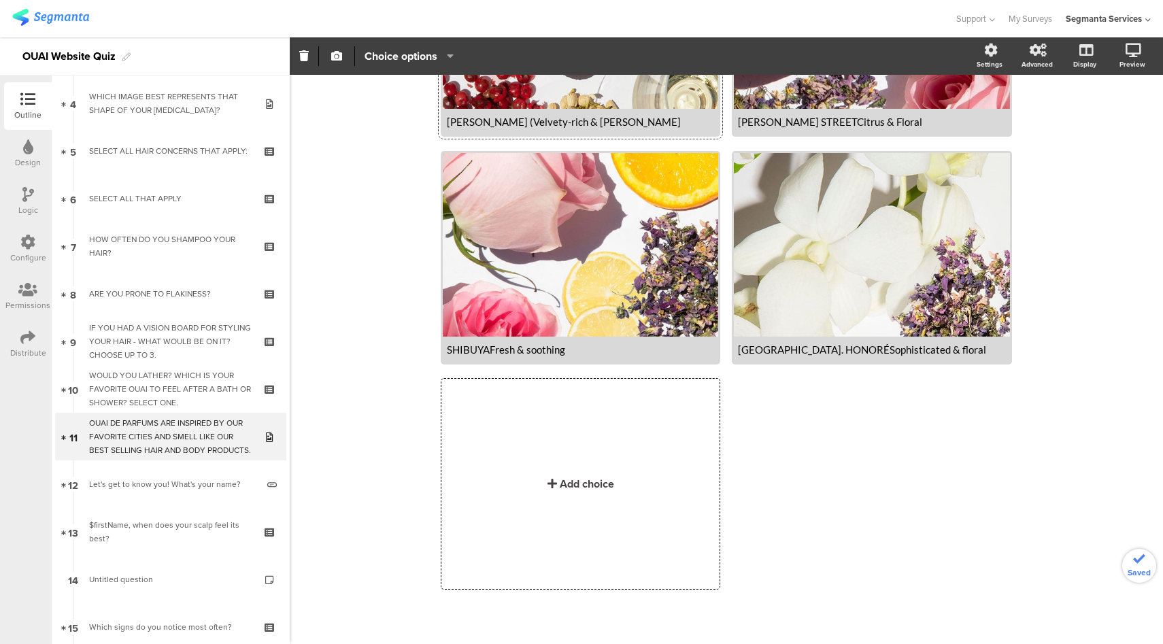
click at [626, 122] on div "MELROSE PLACE (Velvety-rich & rosy" at bounding box center [580, 122] width 267 height 12
click at [820, 124] on div "DEAN STREETCitrus & Floral" at bounding box center [871, 122] width 267 height 12
click at [817, 125] on div "DEAN STREETCitrus & Floral" at bounding box center [871, 122] width 267 height 12
click at [802, 122] on div "DEAN STREETCitrus & Floral" at bounding box center [871, 122] width 267 height 12
click at [872, 125] on div "DEAN STREET (Citrus & Floral" at bounding box center [871, 122] width 267 height 12
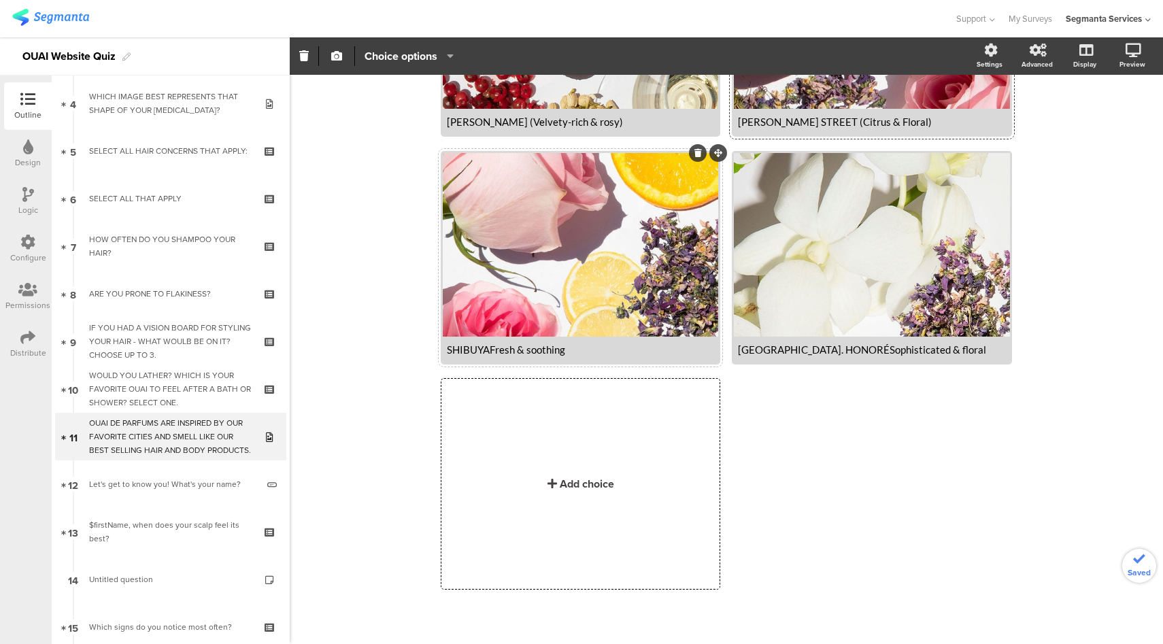
click at [538, 337] on div "SHIBUYAFresh & soothing" at bounding box center [580, 350] width 275 height 26
drag, startPoint x: 483, startPoint y: 350, endPoint x: 512, endPoint y: 365, distance: 32.2
click at [486, 351] on div "SHIBUYAFresh & soothing" at bounding box center [580, 349] width 267 height 12
click at [576, 351] on div "SHIBUYA (Fresh & soothing" at bounding box center [580, 349] width 267 height 12
click at [821, 350] on div "RUE ST. HONORÉSophisticated & floral" at bounding box center [871, 349] width 267 height 12
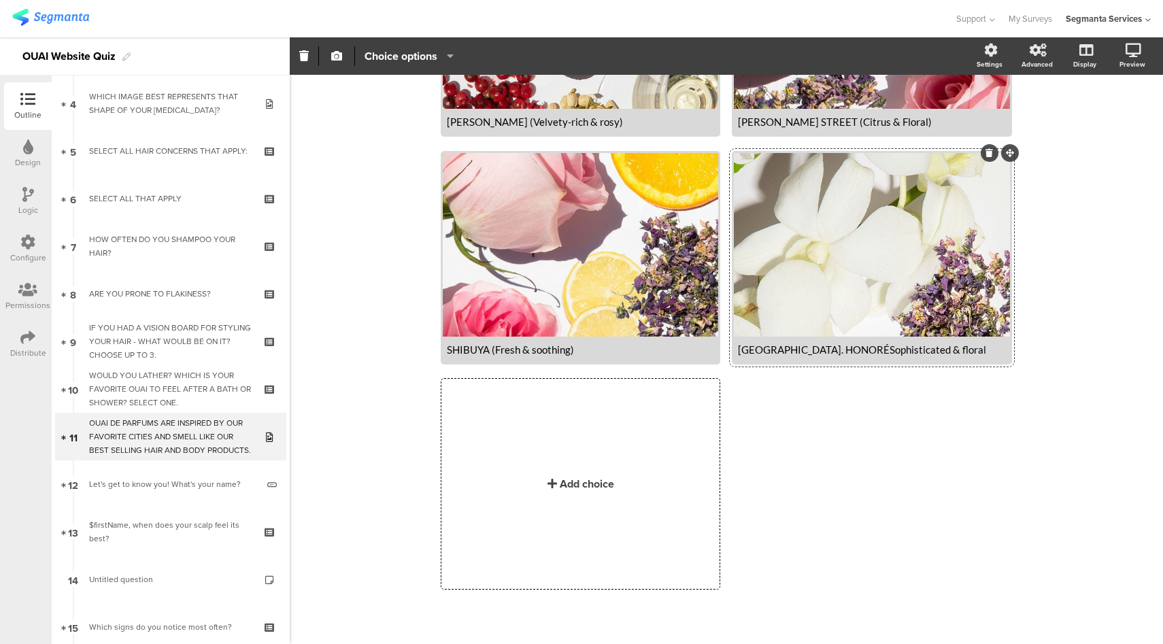
drag, startPoint x: 815, startPoint y: 352, endPoint x: 822, endPoint y: 359, distance: 10.6
click at [815, 352] on div "RUE ST. HONORÉSophisticated & floral" at bounding box center [871, 349] width 267 height 12
click at [928, 349] on div "RUE ST. HONORÉ (Sophisticated & floral" at bounding box center [871, 349] width 267 height 12
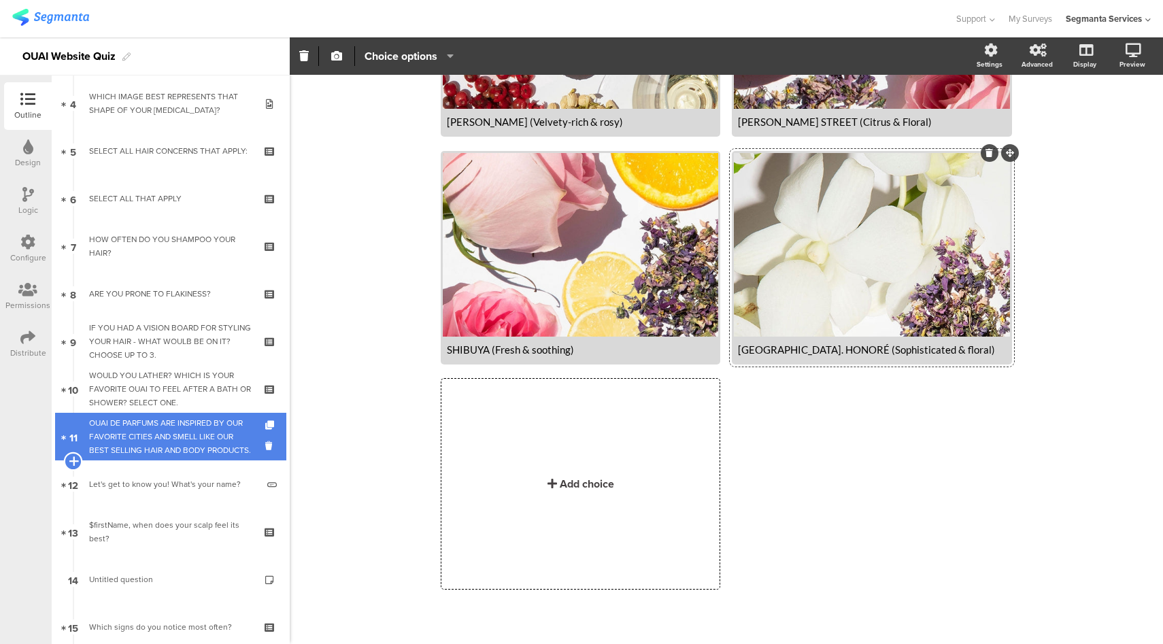
click at [70, 461] on icon at bounding box center [73, 461] width 9 height 12
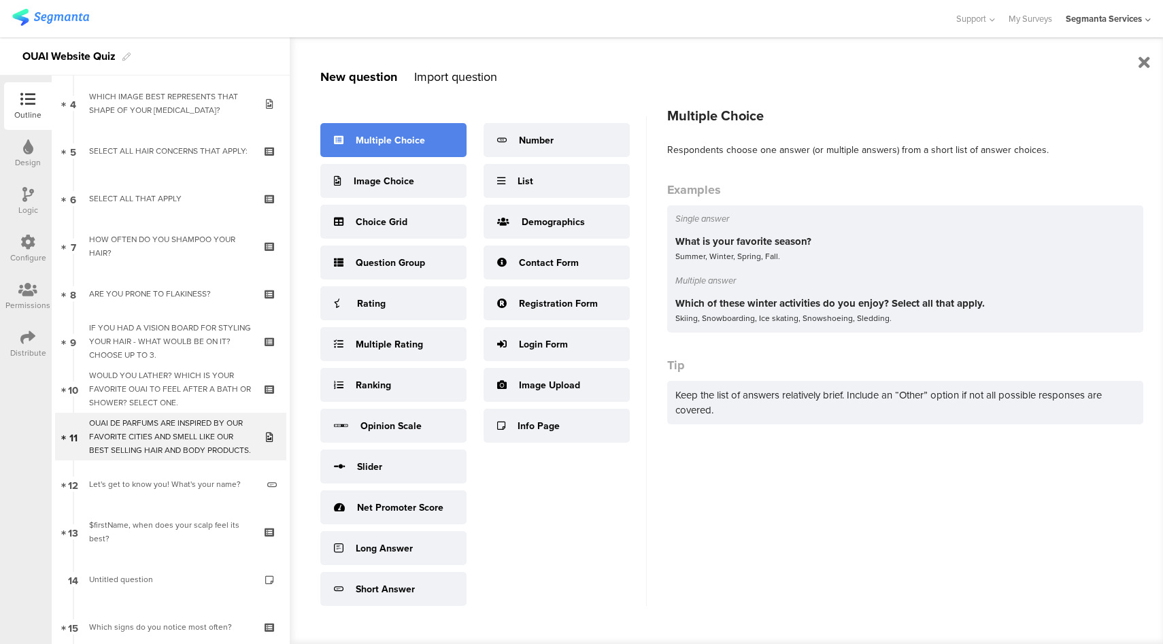
click at [412, 129] on div "Multiple Choice" at bounding box center [393, 140] width 146 height 34
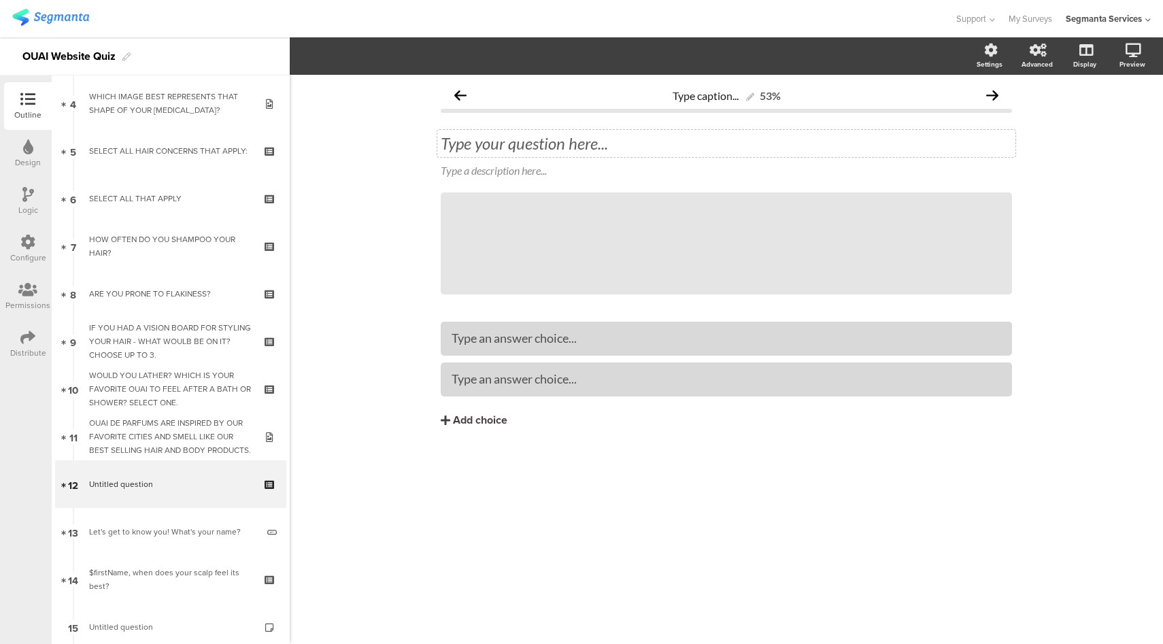
click at [534, 146] on div "Type your question here..." at bounding box center [726, 143] width 578 height 27
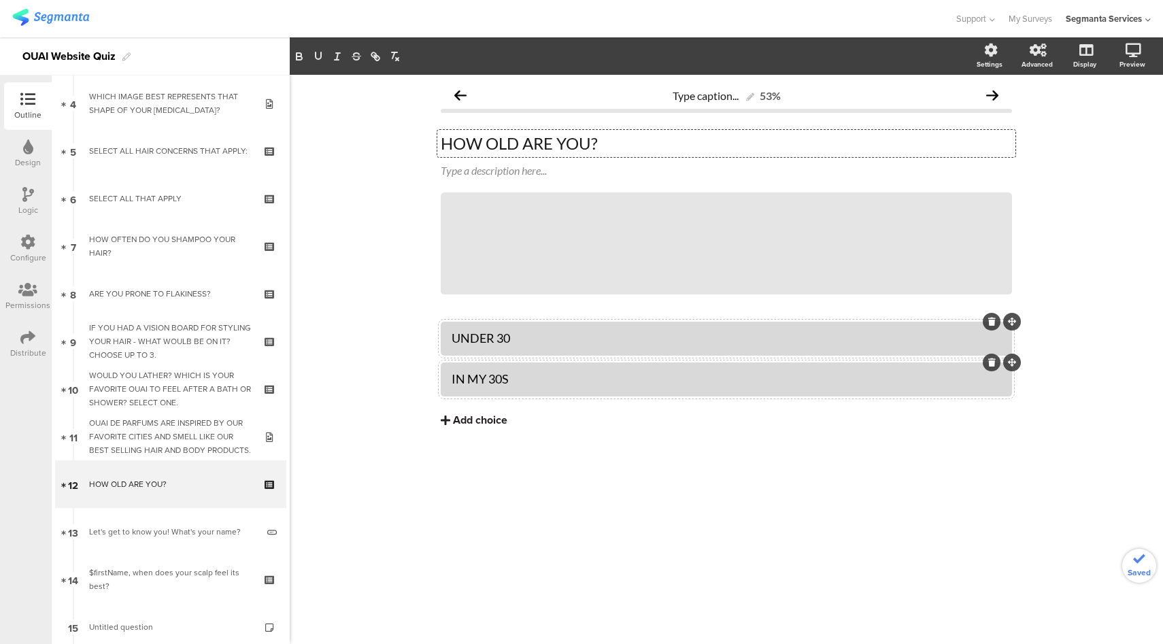
click at [505, 424] on div "Add choice" at bounding box center [480, 420] width 54 height 14
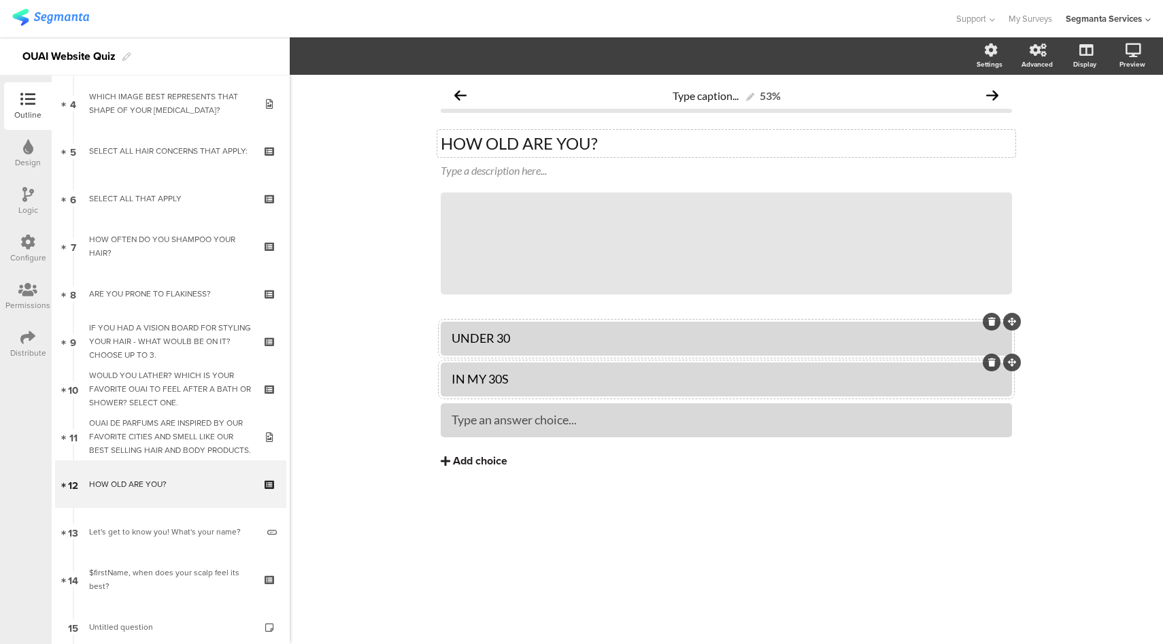
click at [496, 456] on div "Add choice" at bounding box center [480, 461] width 54 height 14
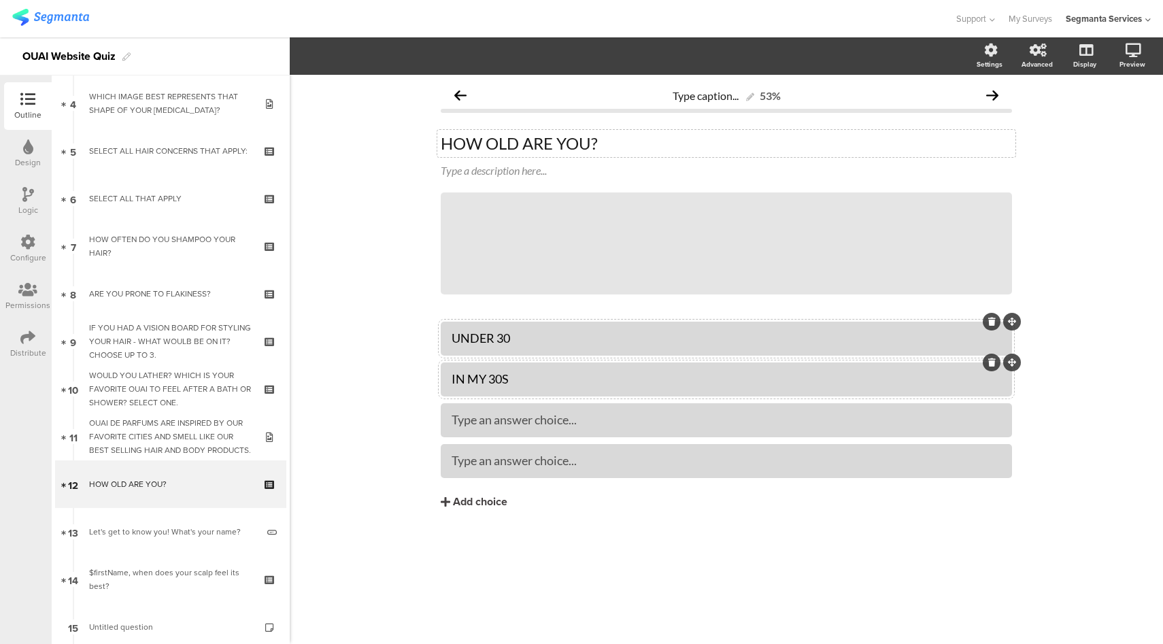
drag, startPoint x: 476, startPoint y: 503, endPoint x: 417, endPoint y: 248, distance: 261.8
click at [476, 501] on div "Add choice" at bounding box center [480, 502] width 54 height 14
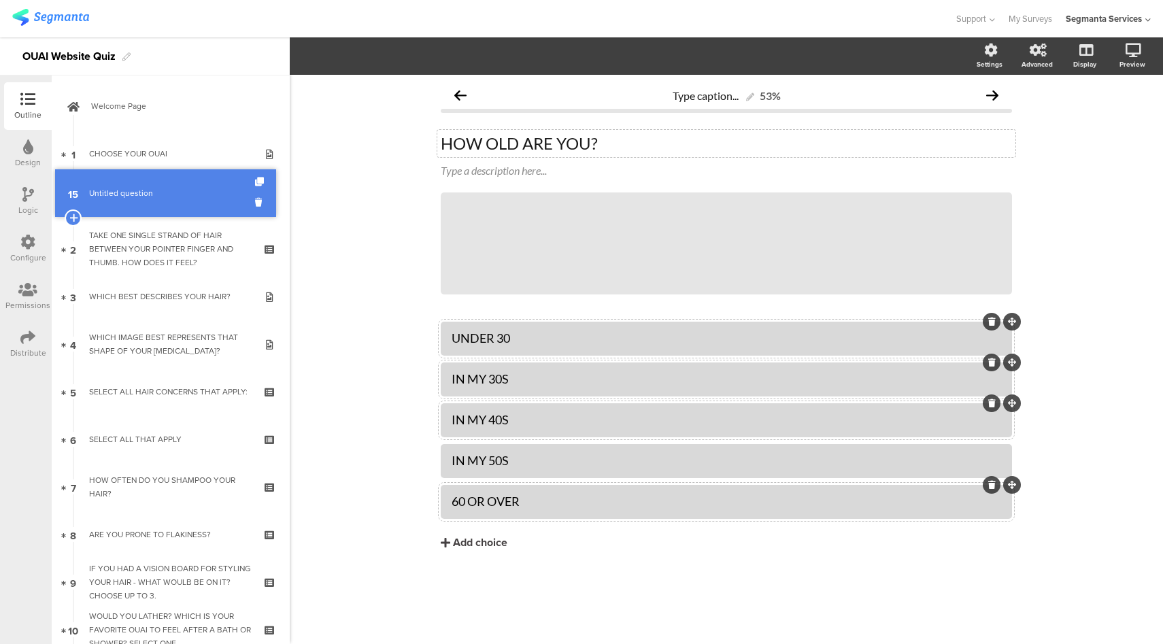
drag, startPoint x: 189, startPoint y: 523, endPoint x: 185, endPoint y: 198, distance: 325.1
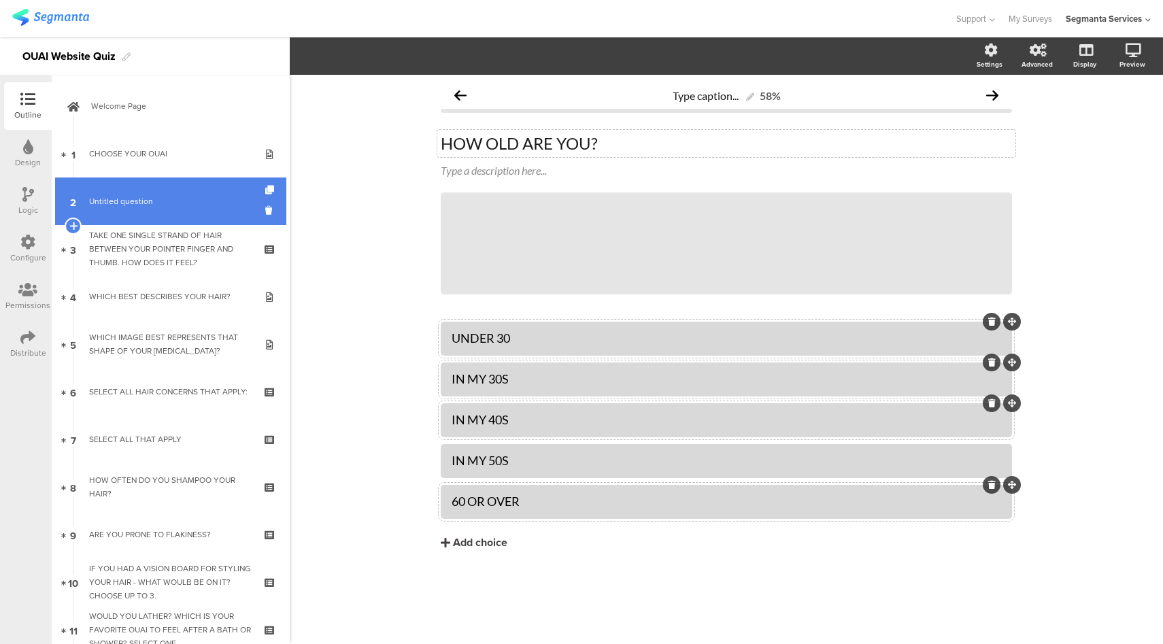
drag, startPoint x: 180, startPoint y: 203, endPoint x: 188, endPoint y: 205, distance: 8.9
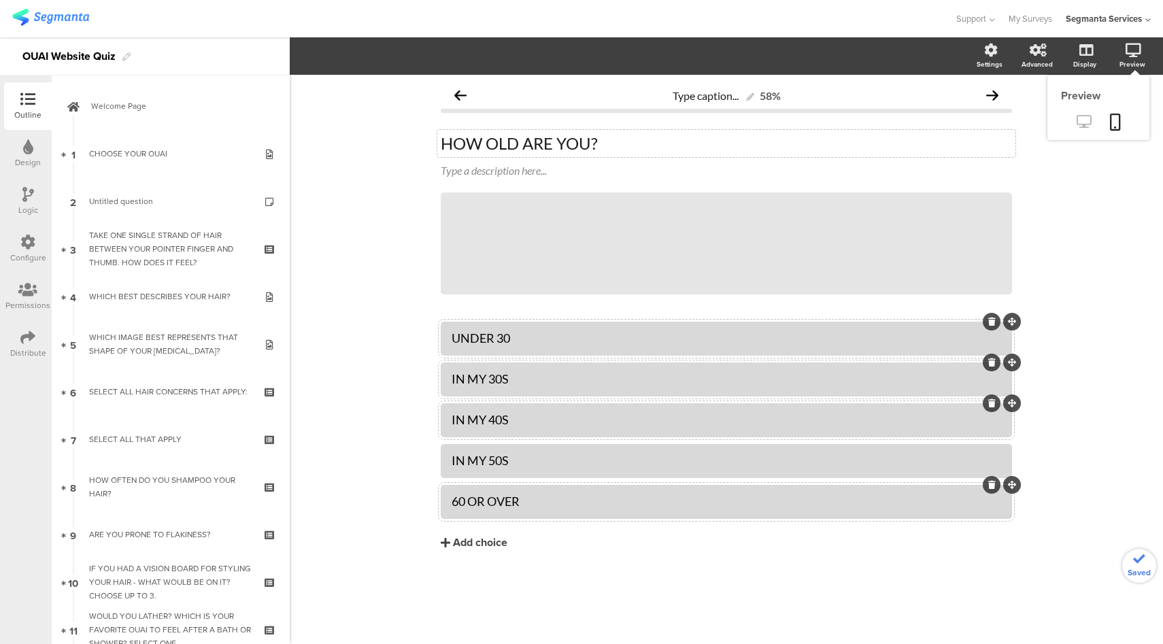
click at [1087, 124] on icon at bounding box center [1083, 121] width 14 height 13
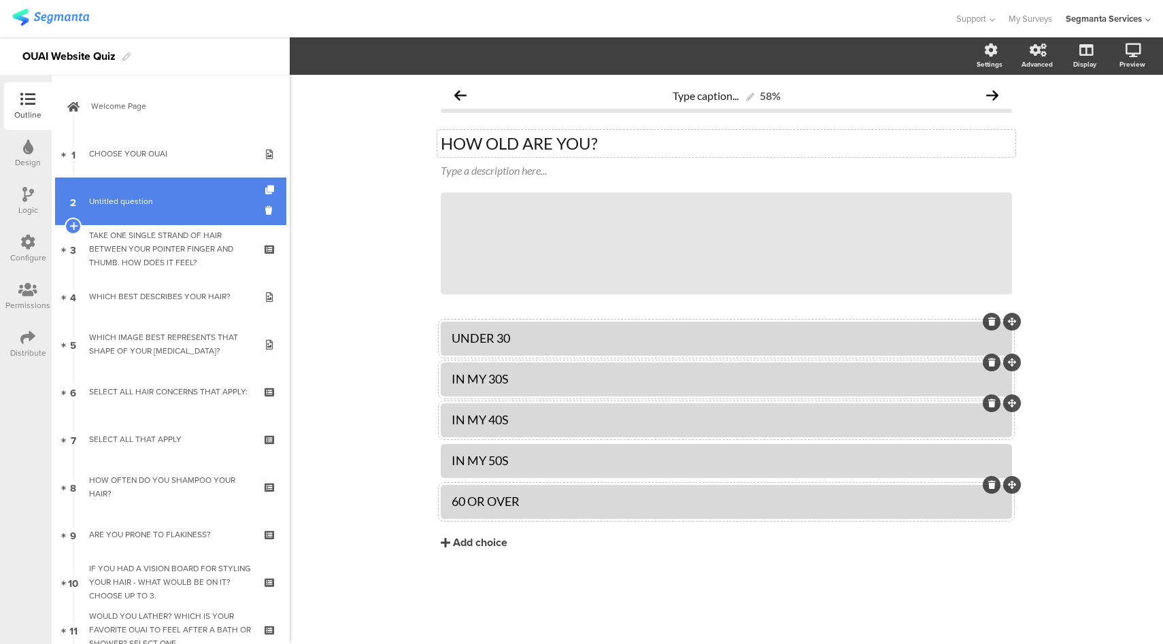
click at [139, 205] on span "Untitled question" at bounding box center [121, 201] width 64 height 12
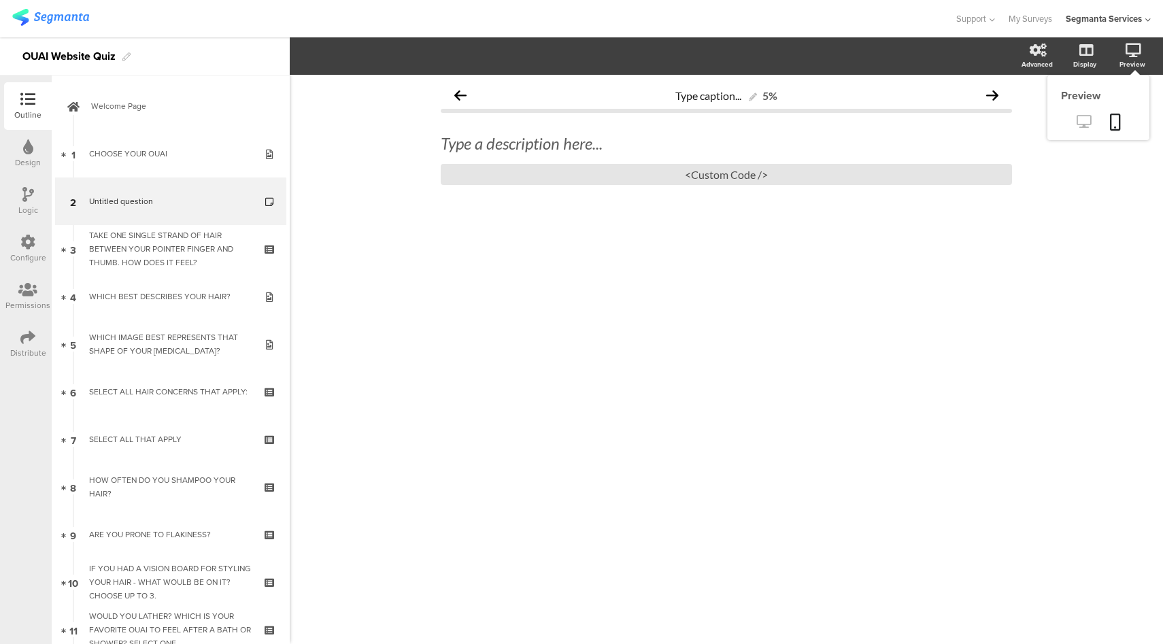
click at [1076, 128] on icon at bounding box center [1083, 121] width 14 height 13
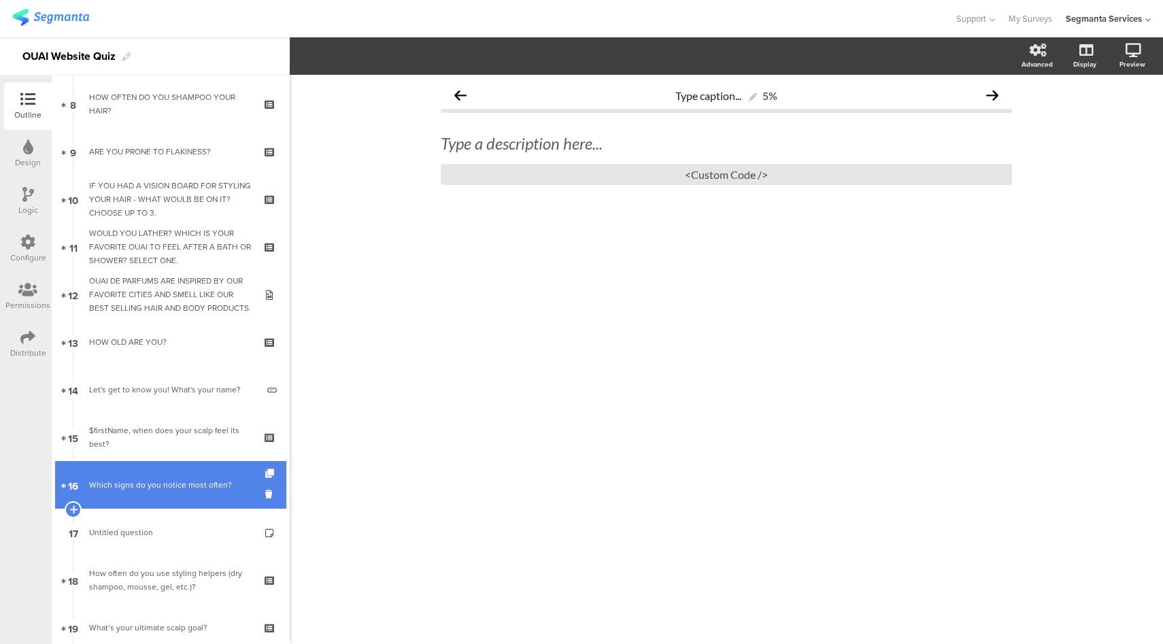
scroll to position [386, 0]
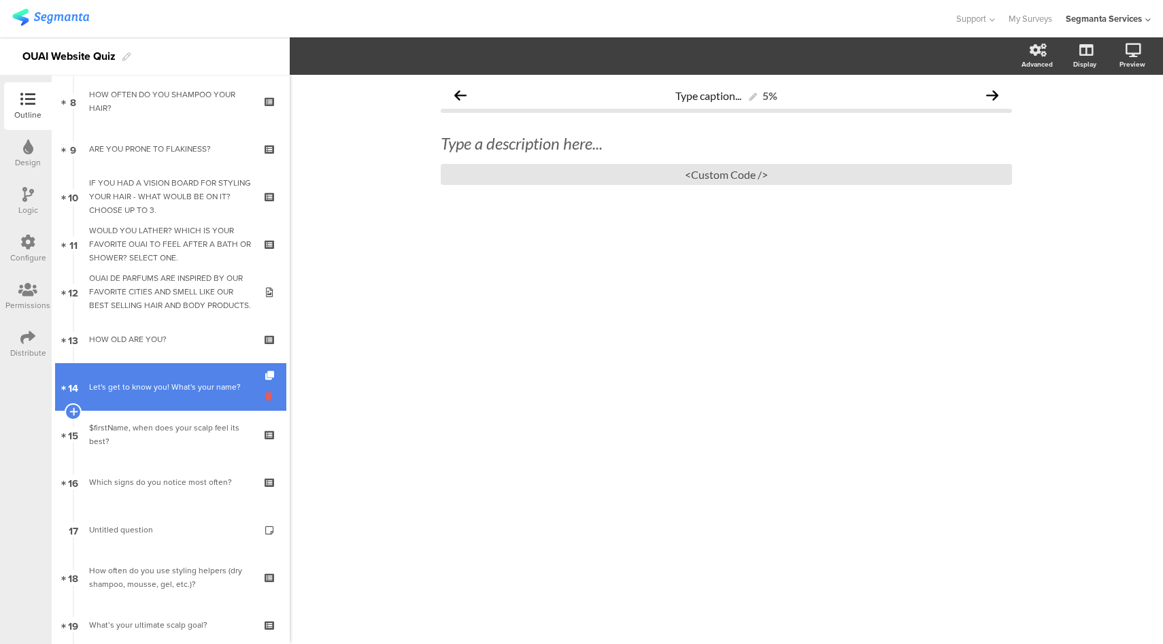
click at [265, 394] on icon at bounding box center [271, 396] width 12 height 13
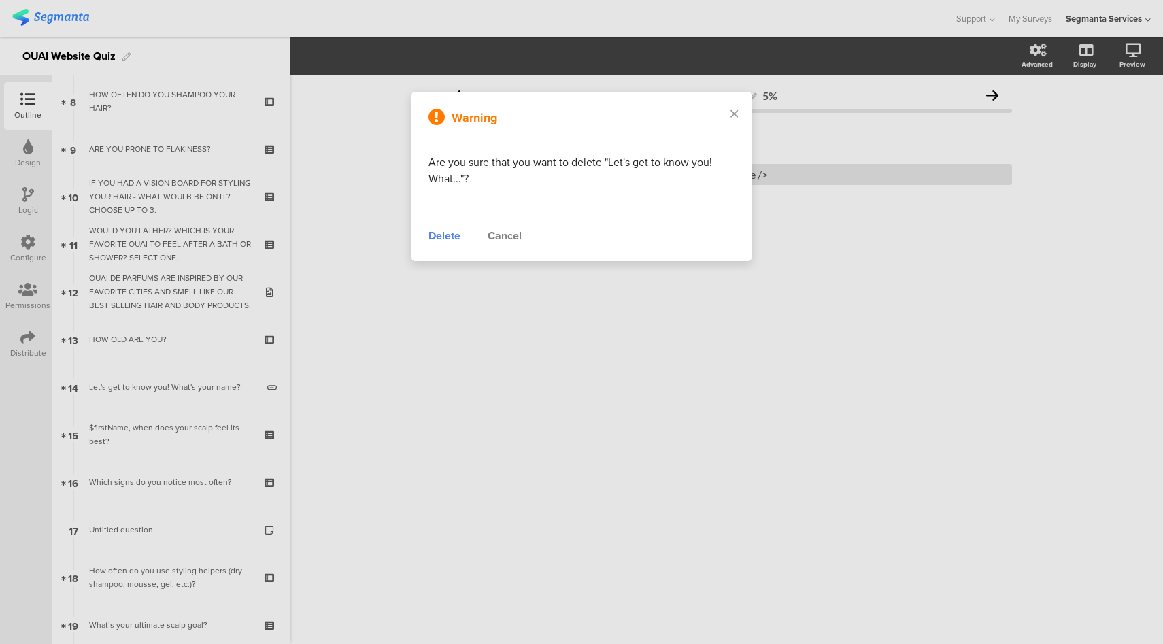
click at [443, 230] on div "Delete" at bounding box center [444, 236] width 32 height 16
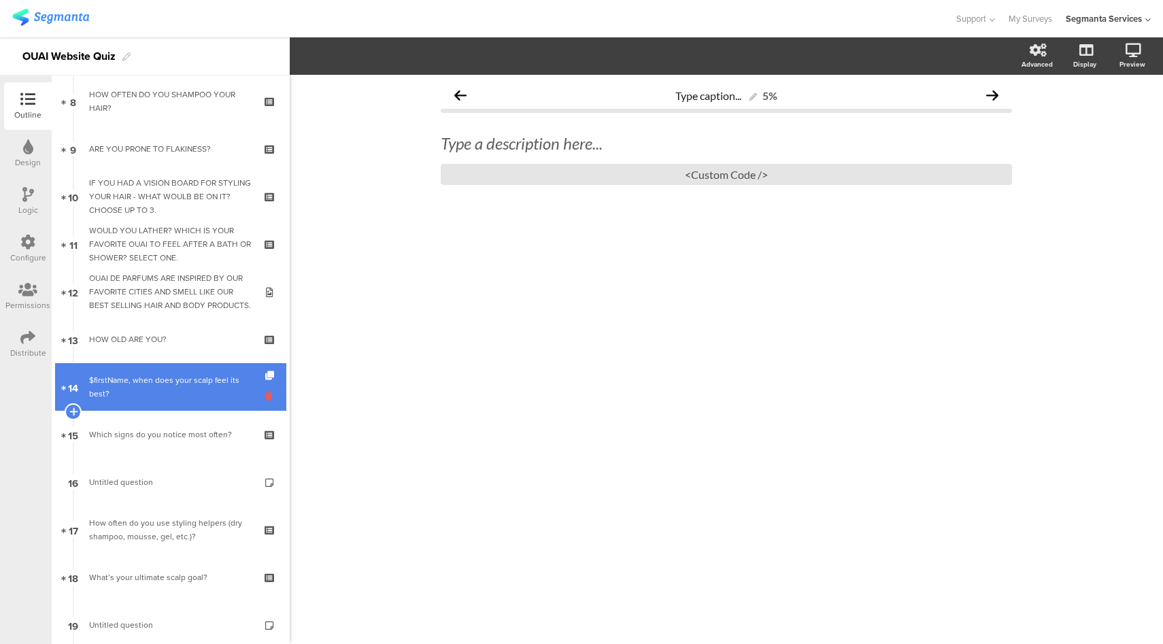
click at [265, 398] on icon at bounding box center [271, 396] width 12 height 13
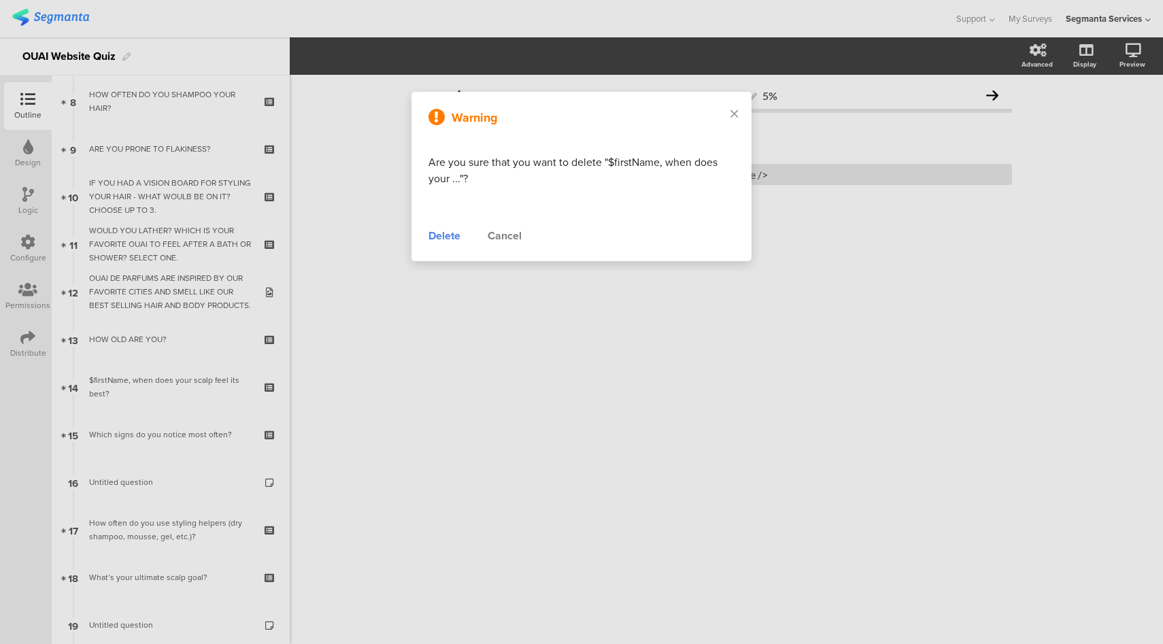
click at [446, 234] on div "Delete" at bounding box center [444, 236] width 32 height 16
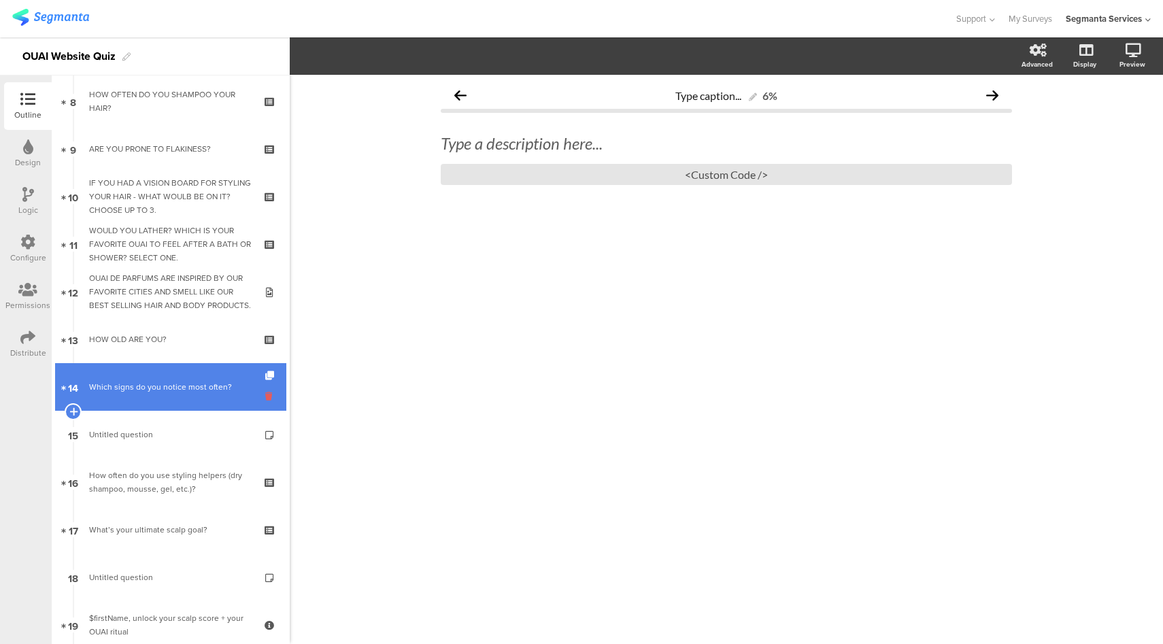
click at [265, 396] on icon at bounding box center [271, 396] width 12 height 13
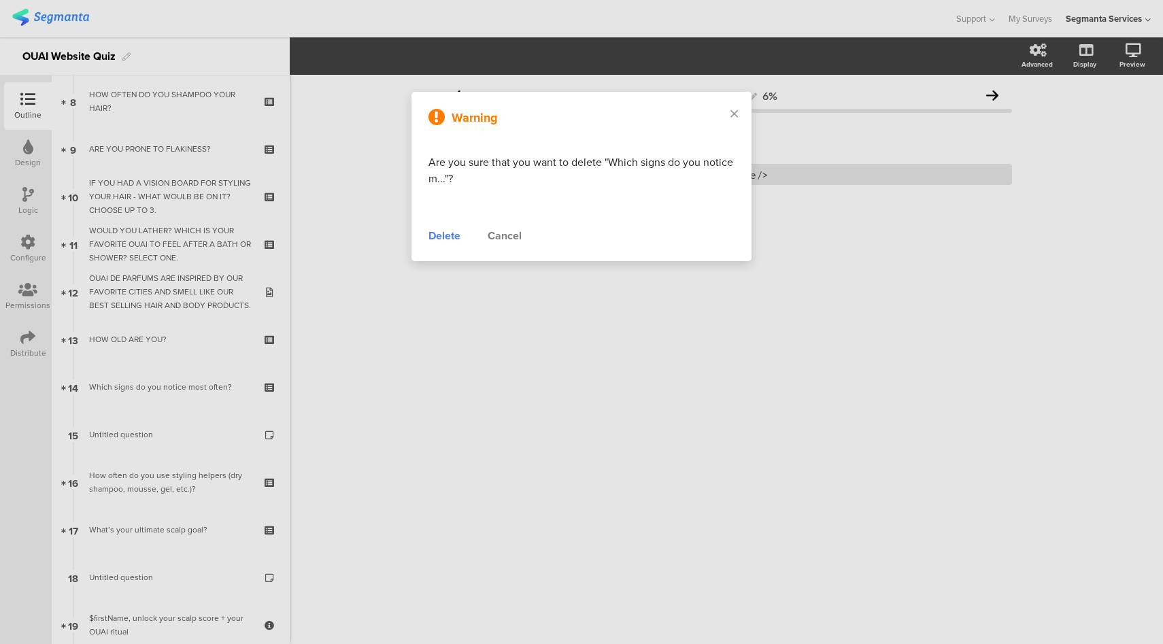
click at [445, 235] on div "Delete" at bounding box center [444, 236] width 32 height 16
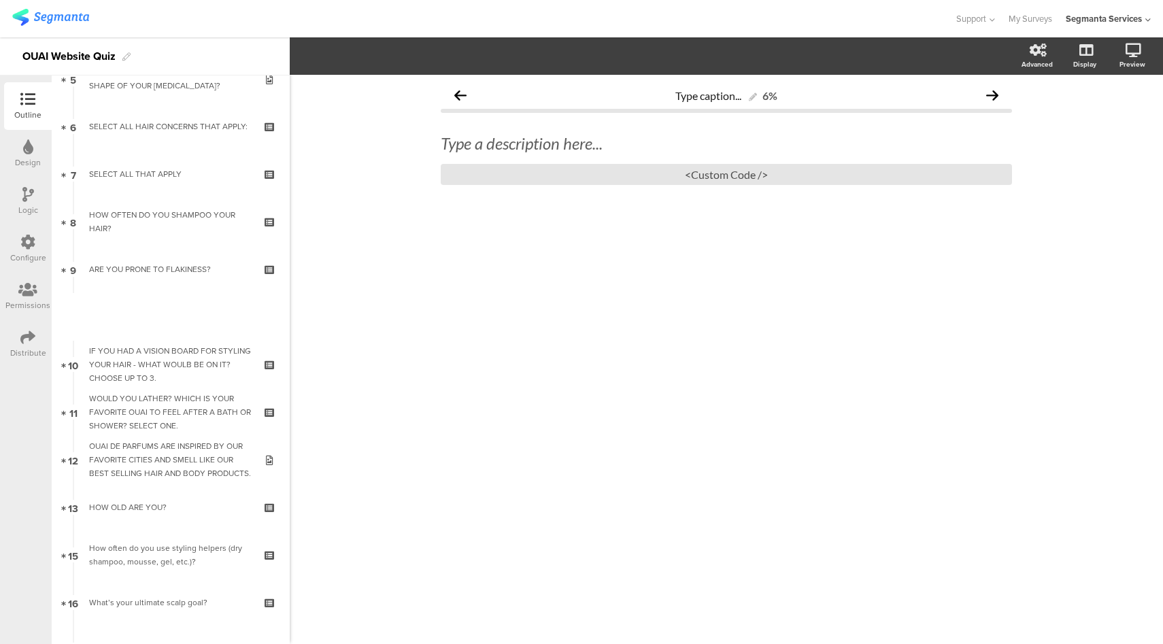
scroll to position [0, 0]
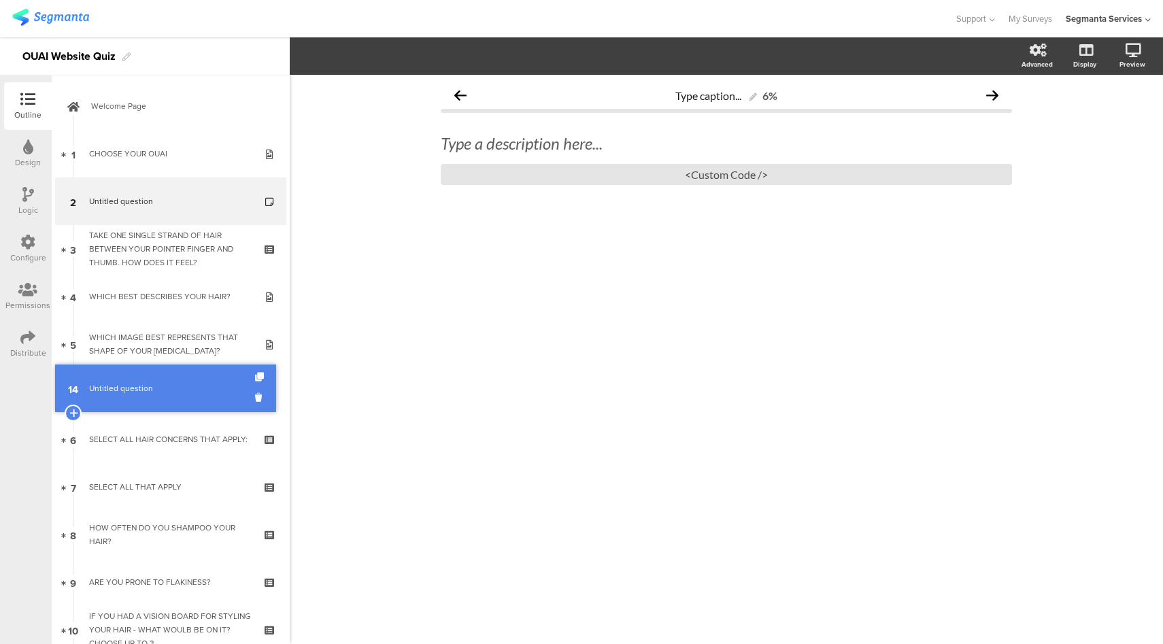
drag, startPoint x: 164, startPoint y: 396, endPoint x: 175, endPoint y: 398, distance: 11.6
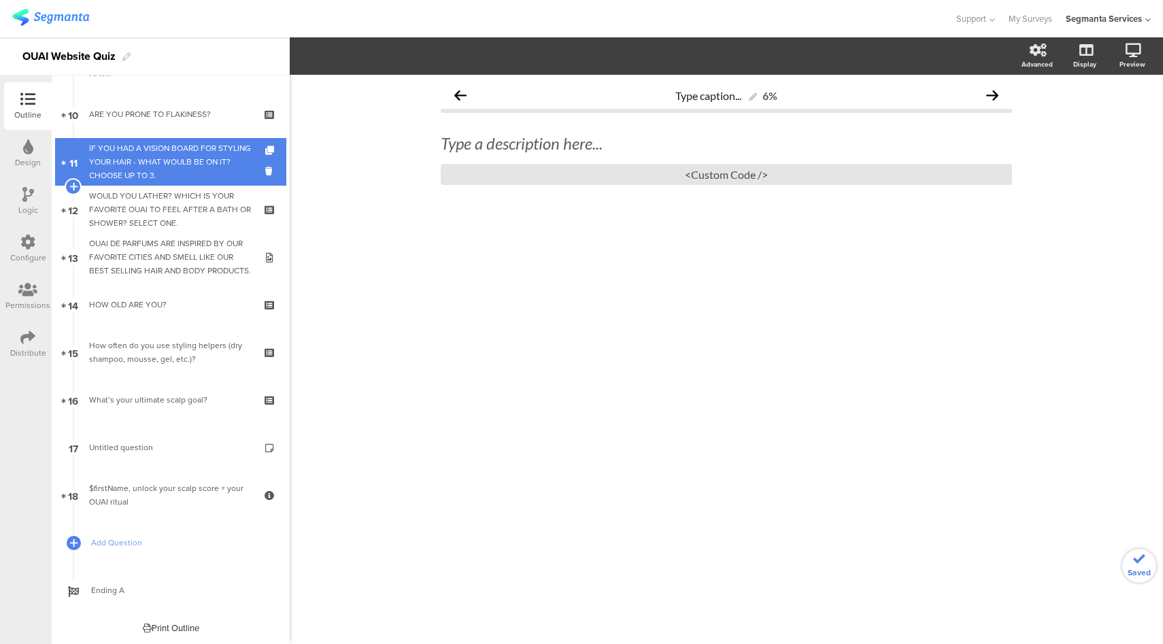
scroll to position [469, 0]
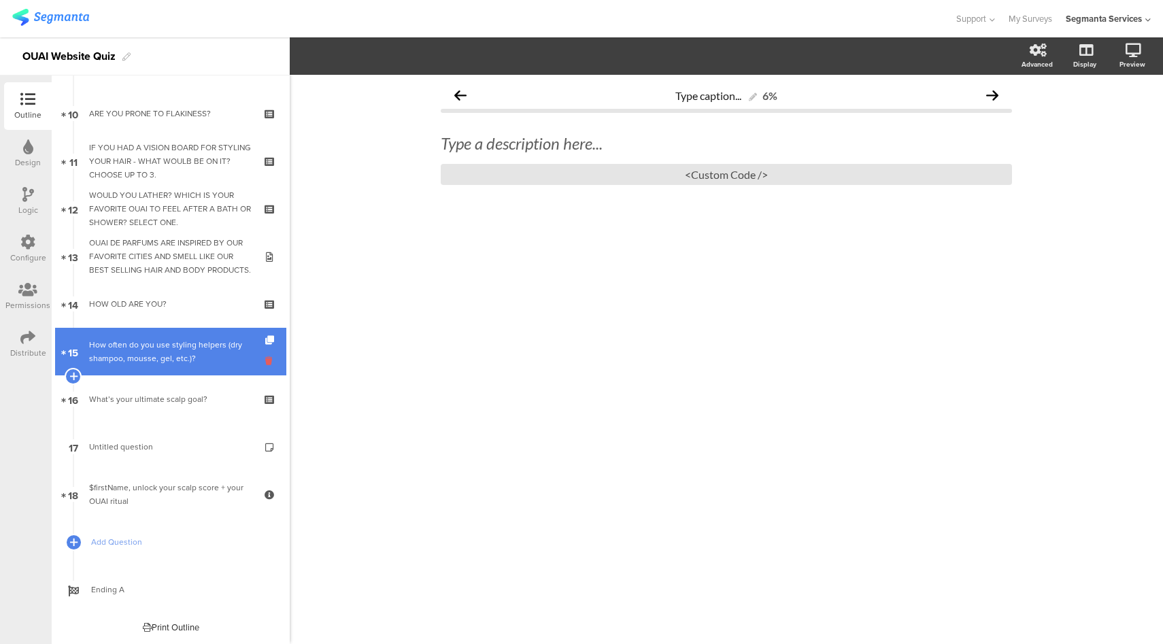
click at [265, 364] on icon at bounding box center [271, 360] width 12 height 13
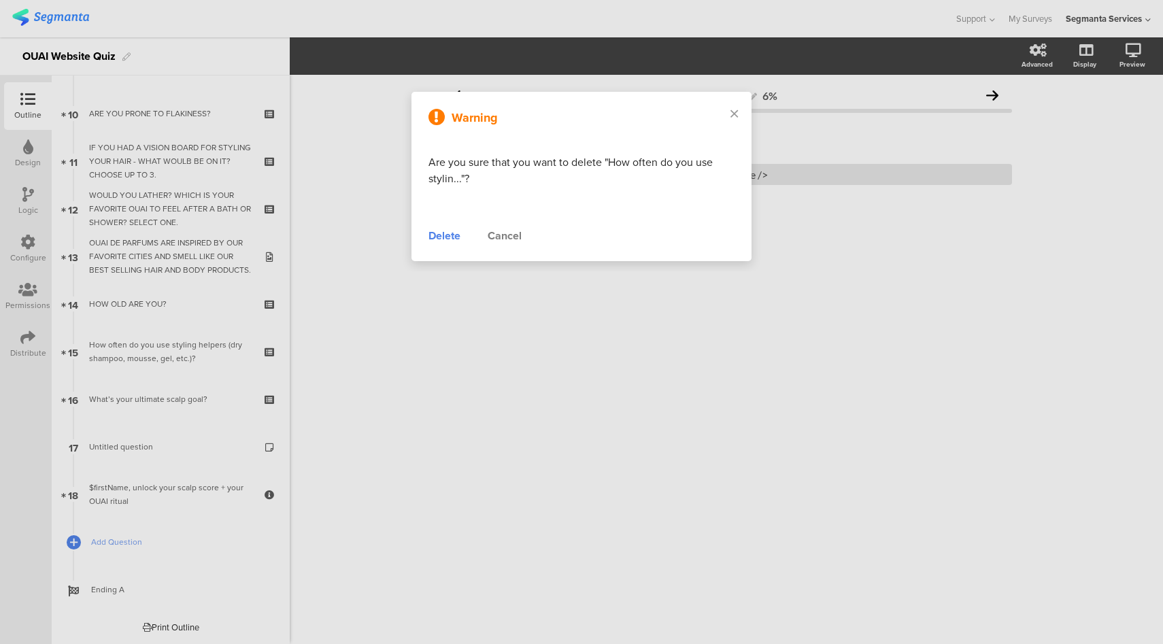
click at [446, 231] on div "Delete" at bounding box center [444, 236] width 32 height 16
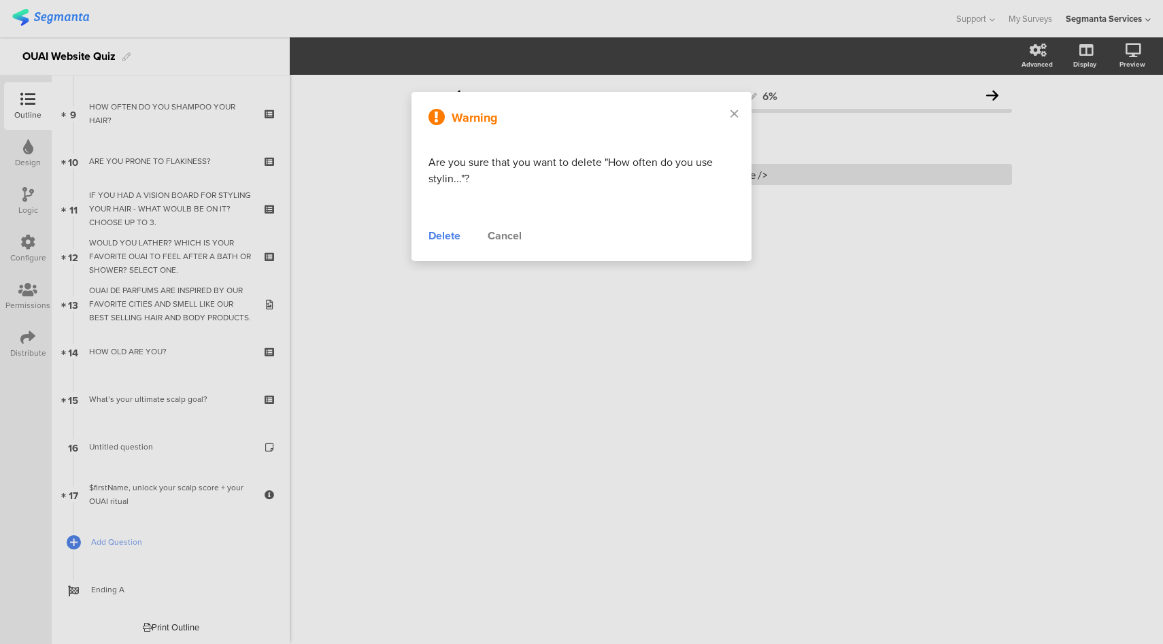
scroll to position [421, 0]
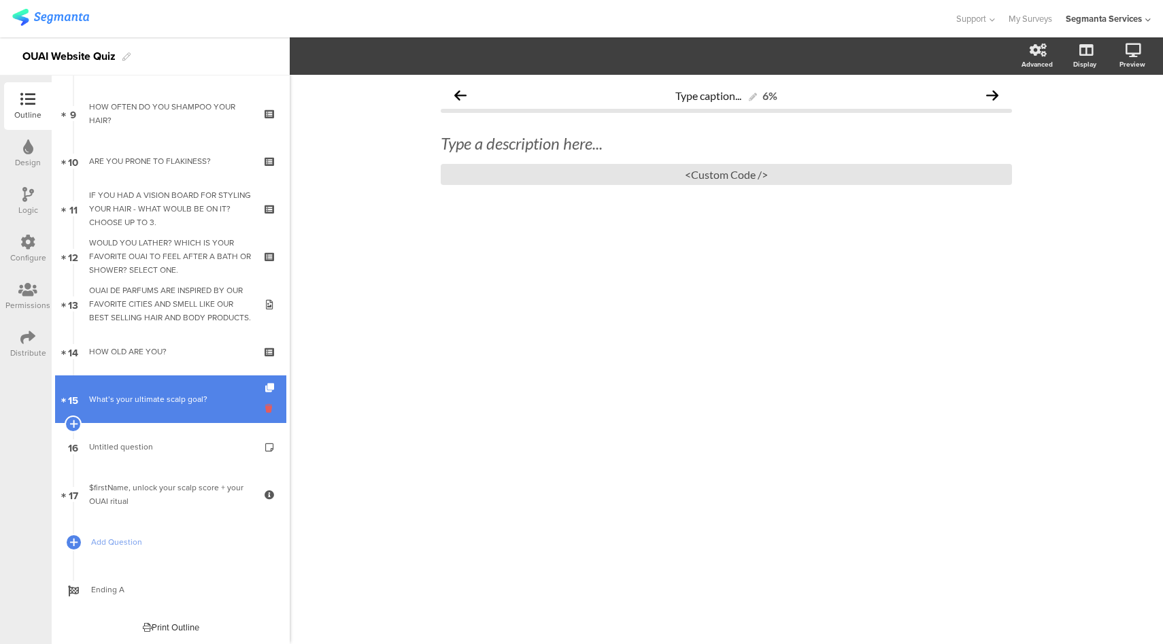
click at [265, 407] on icon at bounding box center [271, 408] width 12 height 13
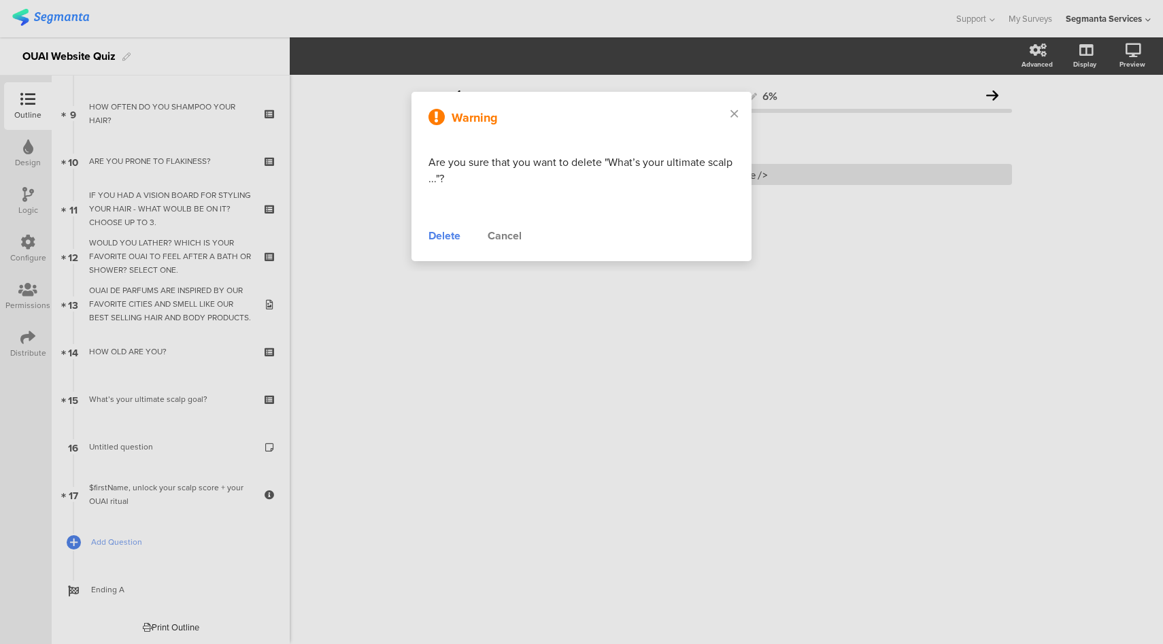
click at [442, 237] on div "Delete" at bounding box center [444, 236] width 32 height 16
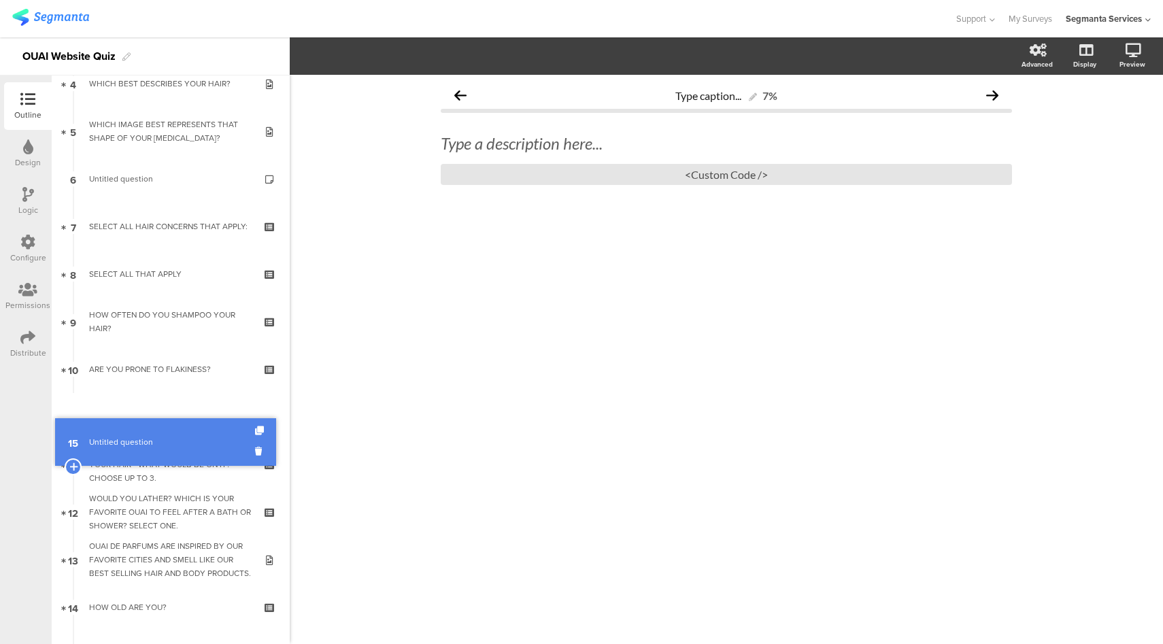
scroll to position [157, 0]
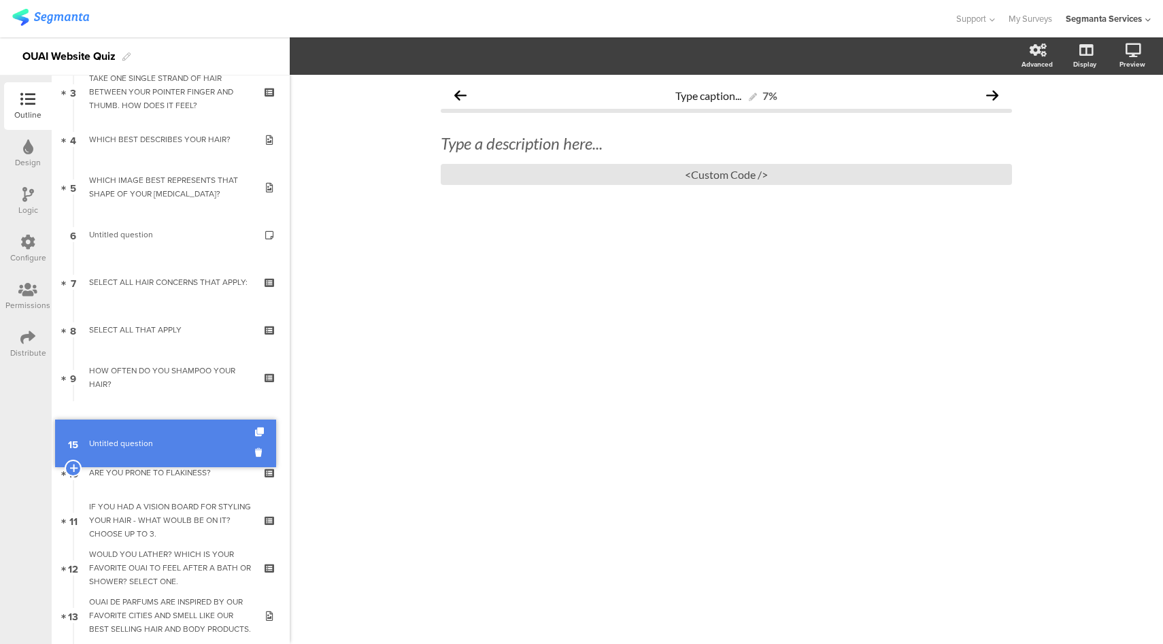
drag, startPoint x: 178, startPoint y: 449, endPoint x: 197, endPoint y: 437, distance: 22.5
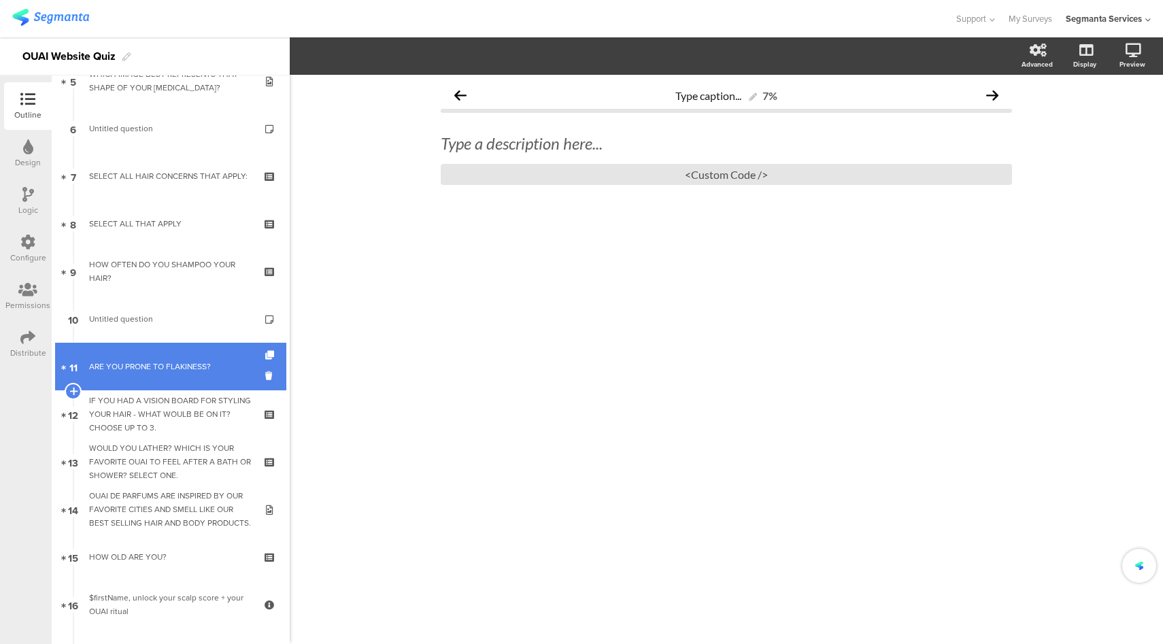
scroll to position [373, 0]
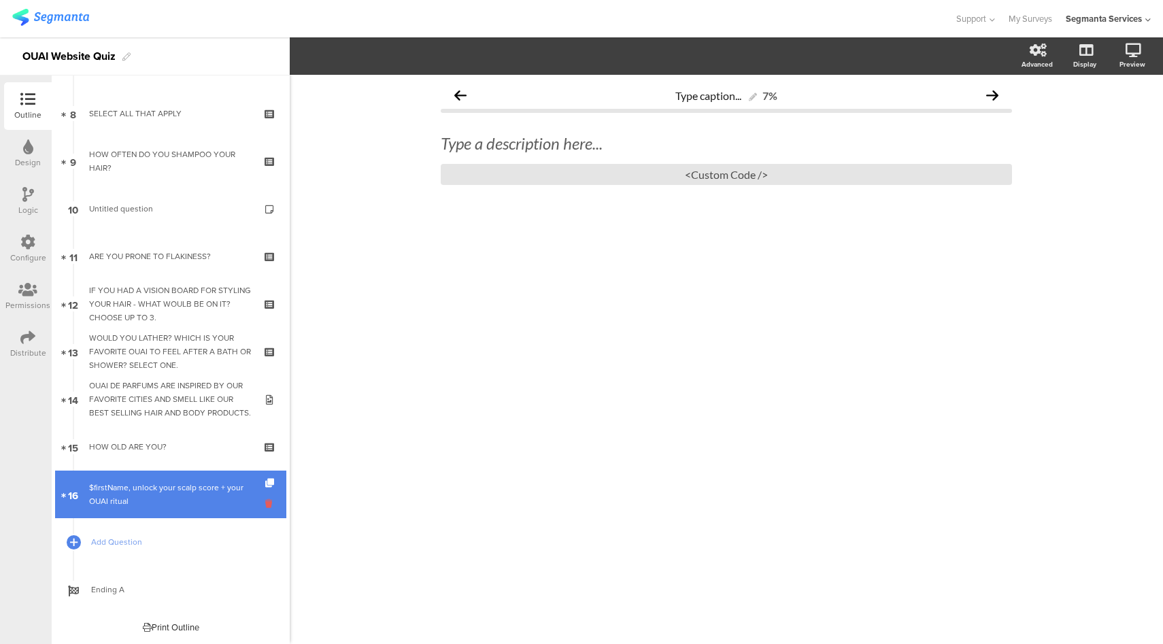
click at [265, 503] on icon at bounding box center [271, 503] width 12 height 13
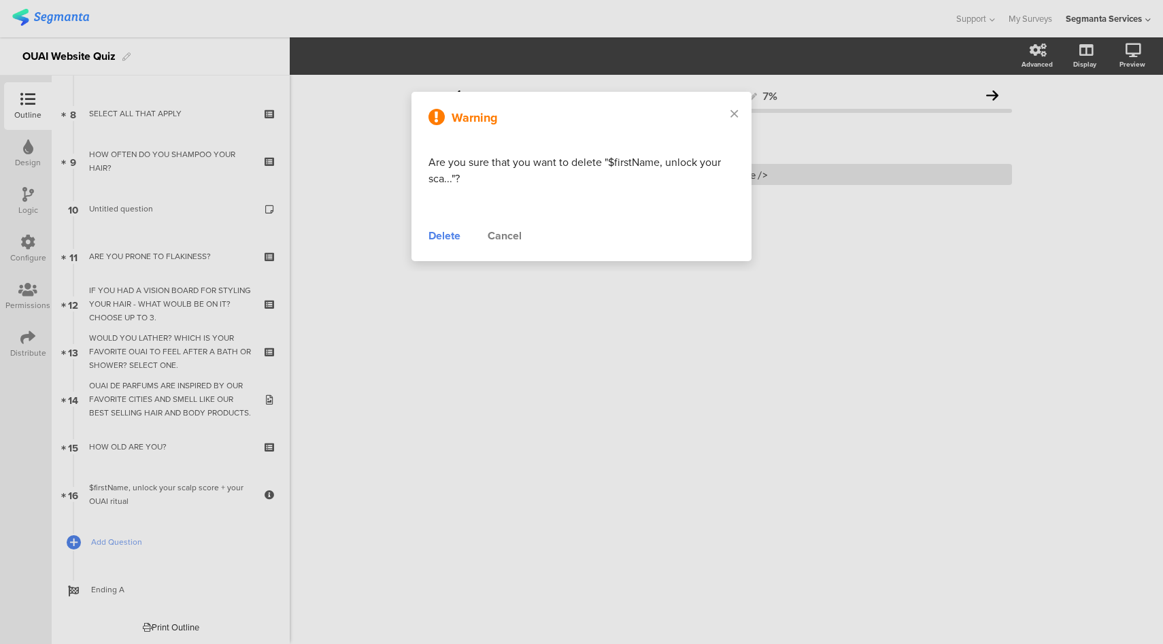
click at [449, 233] on div "Delete" at bounding box center [444, 236] width 32 height 16
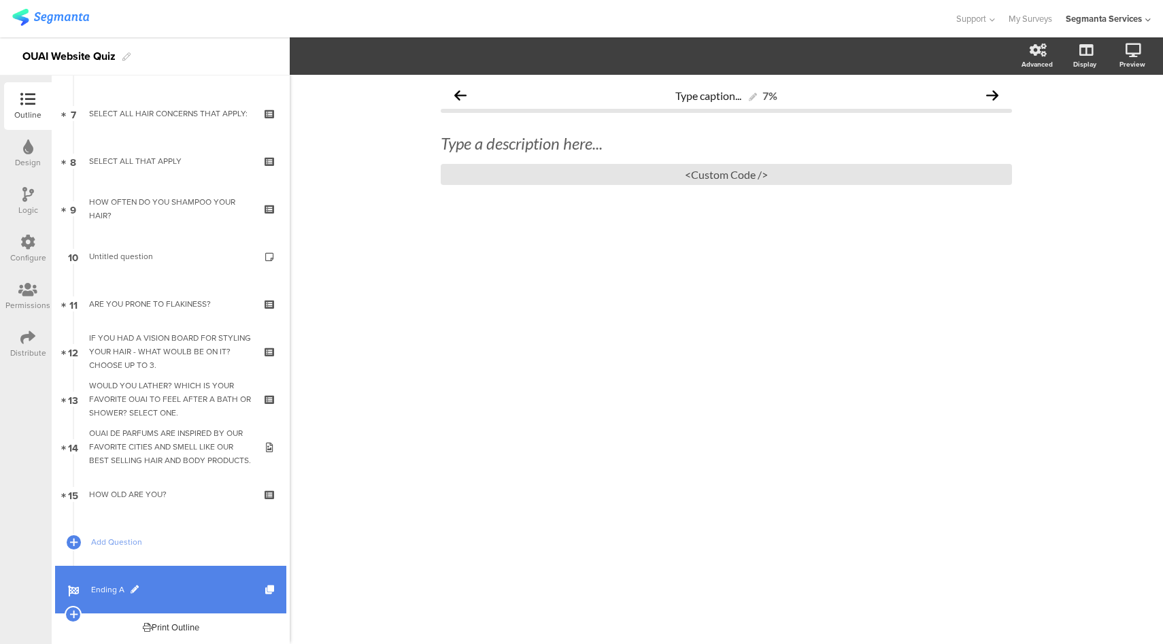
click at [201, 593] on span "Ending A" at bounding box center [178, 590] width 174 height 14
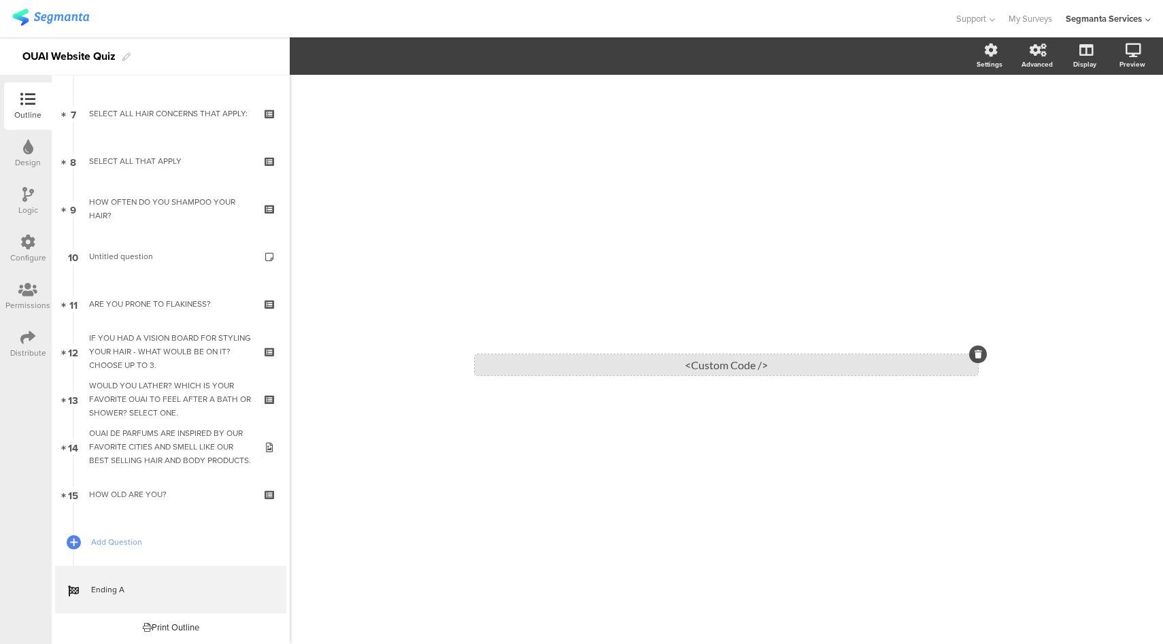
click at [773, 373] on div "<Custom Code />" at bounding box center [726, 364] width 503 height 21
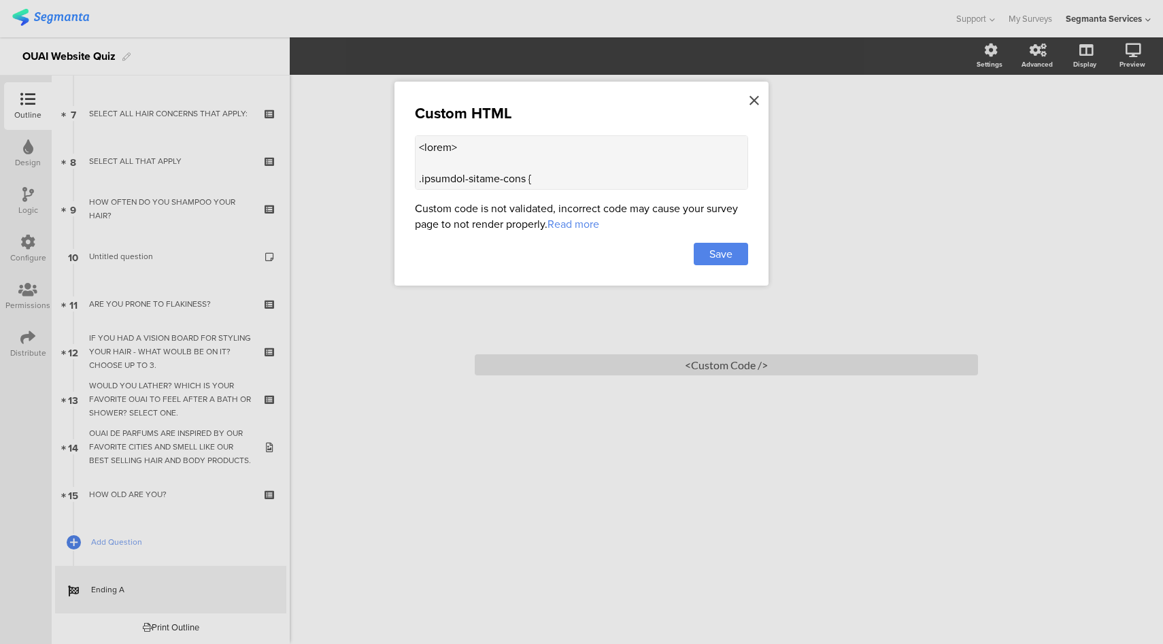
click at [755, 99] on icon at bounding box center [754, 100] width 10 height 15
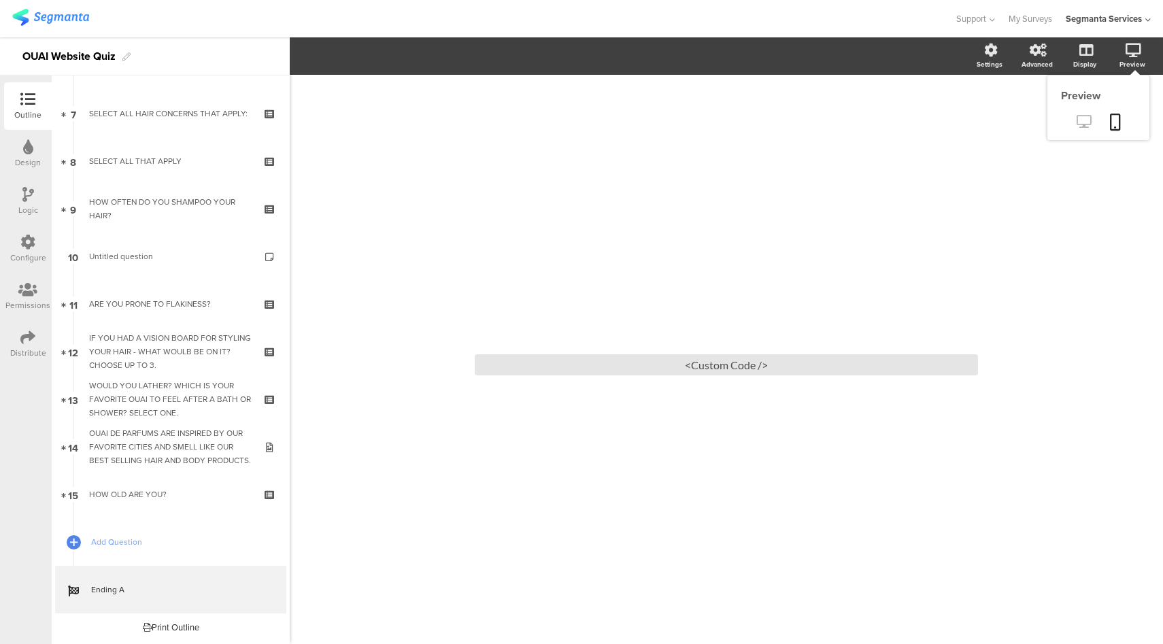
click at [1091, 114] on link at bounding box center [1083, 123] width 33 height 22
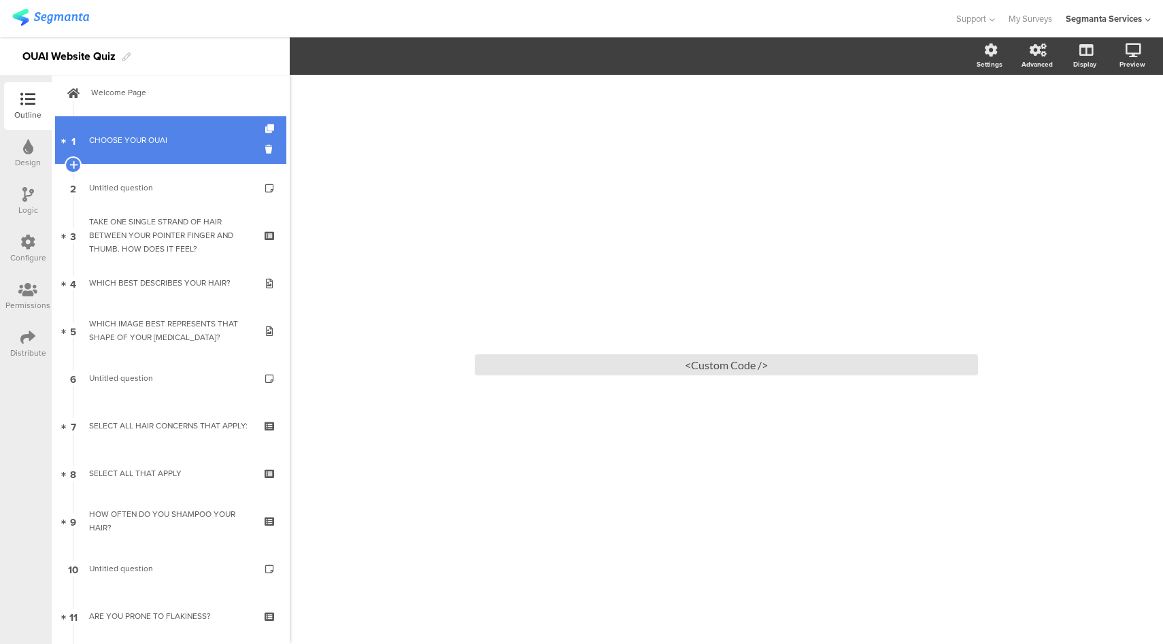
scroll to position [14, 0]
click at [169, 131] on link "1 CHOOSE YOUR OUAI" at bounding box center [170, 140] width 231 height 48
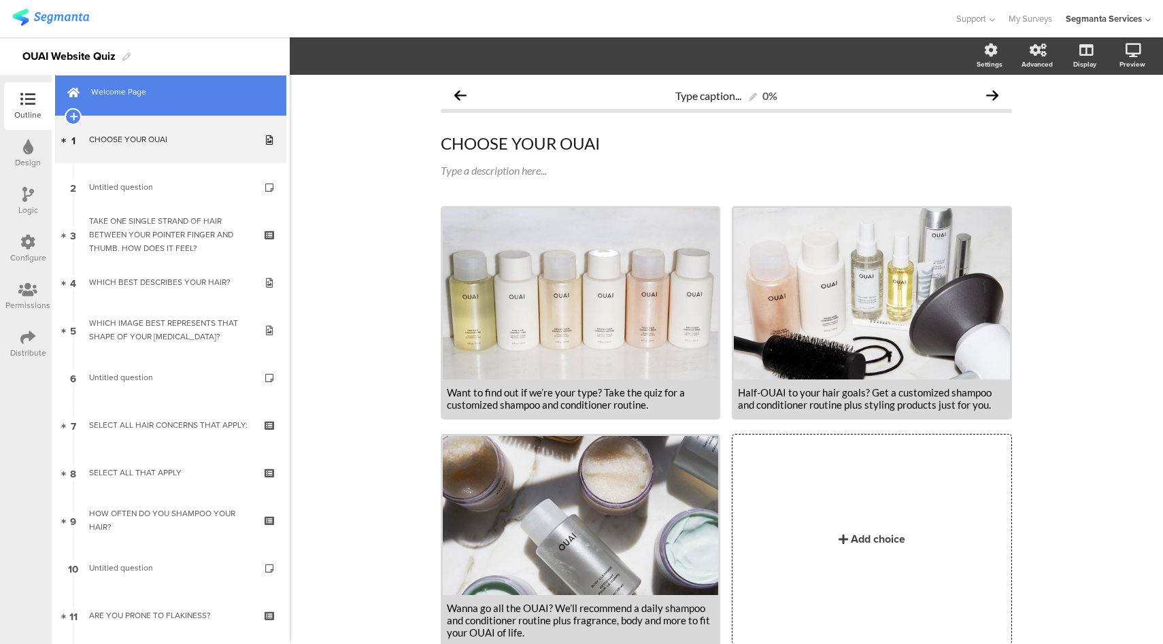
click at [184, 88] on span "Welcome Page" at bounding box center [178, 92] width 174 height 14
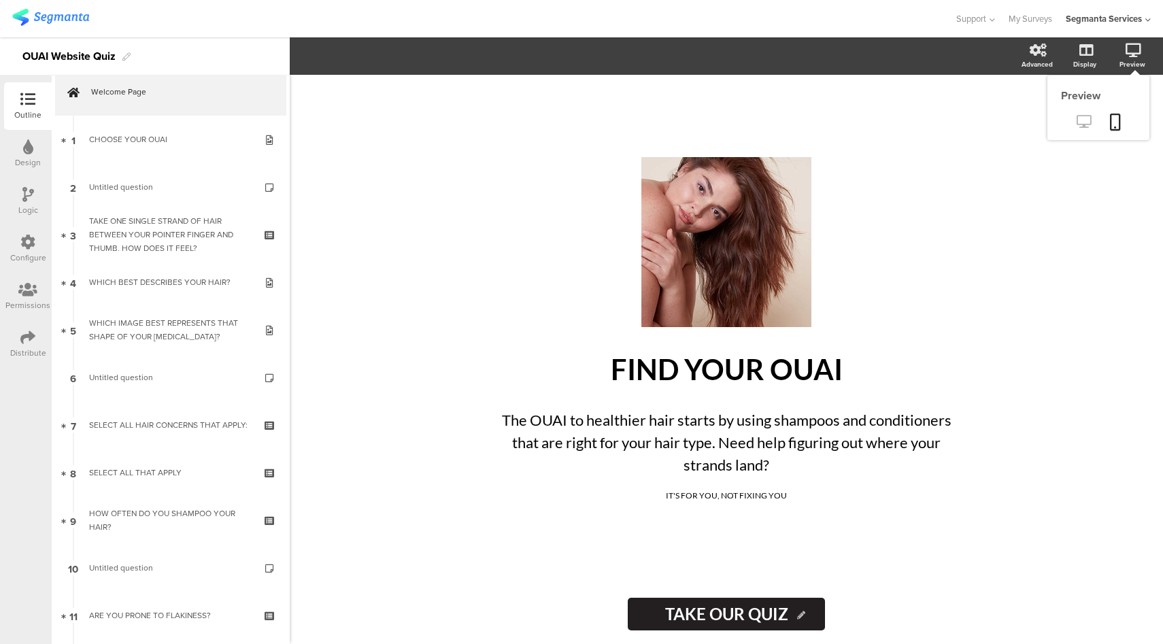
click at [1081, 120] on icon at bounding box center [1083, 121] width 14 height 13
click at [37, 259] on div "Configure" at bounding box center [28, 258] width 36 height 12
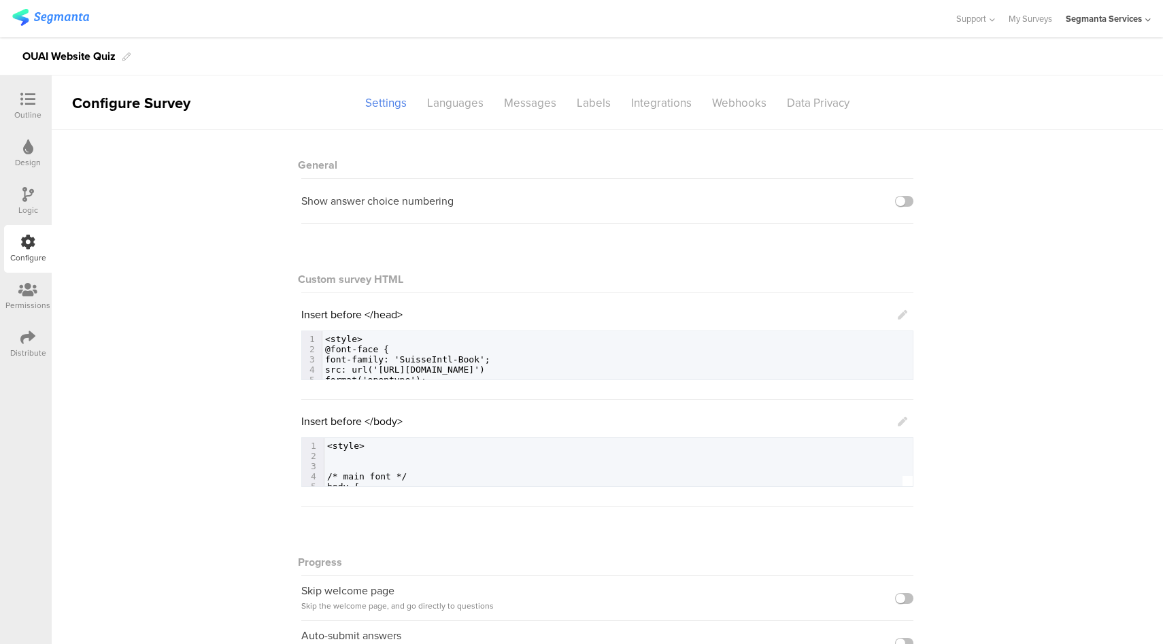
click at [898, 422] on icon at bounding box center [903, 422] width 10 height 10
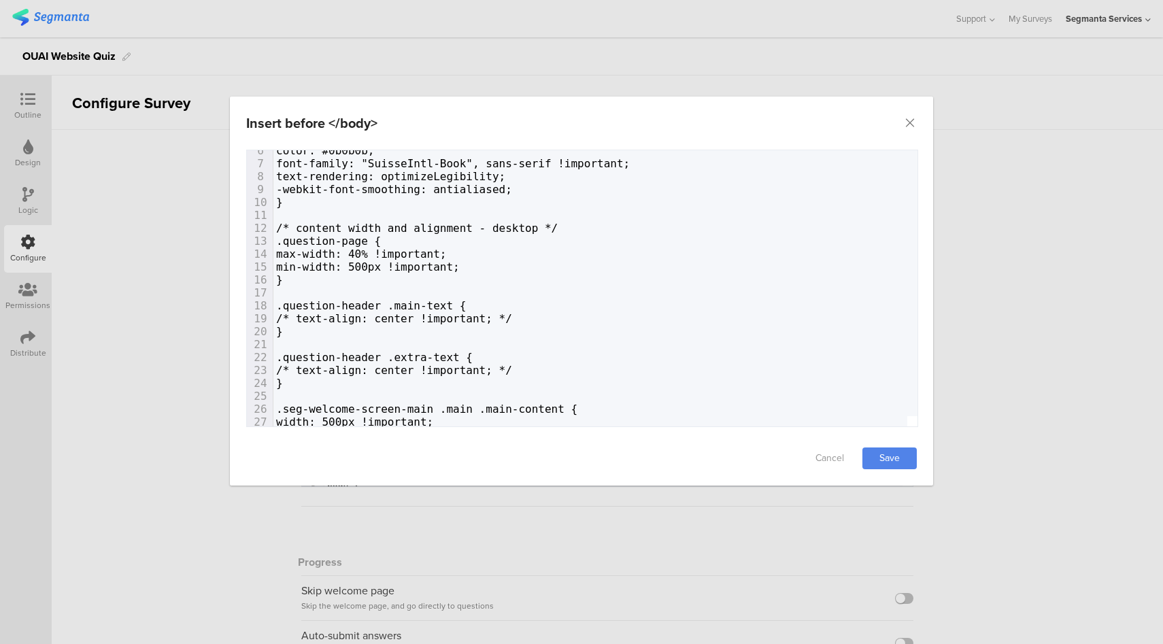
scroll to position [44, 0]
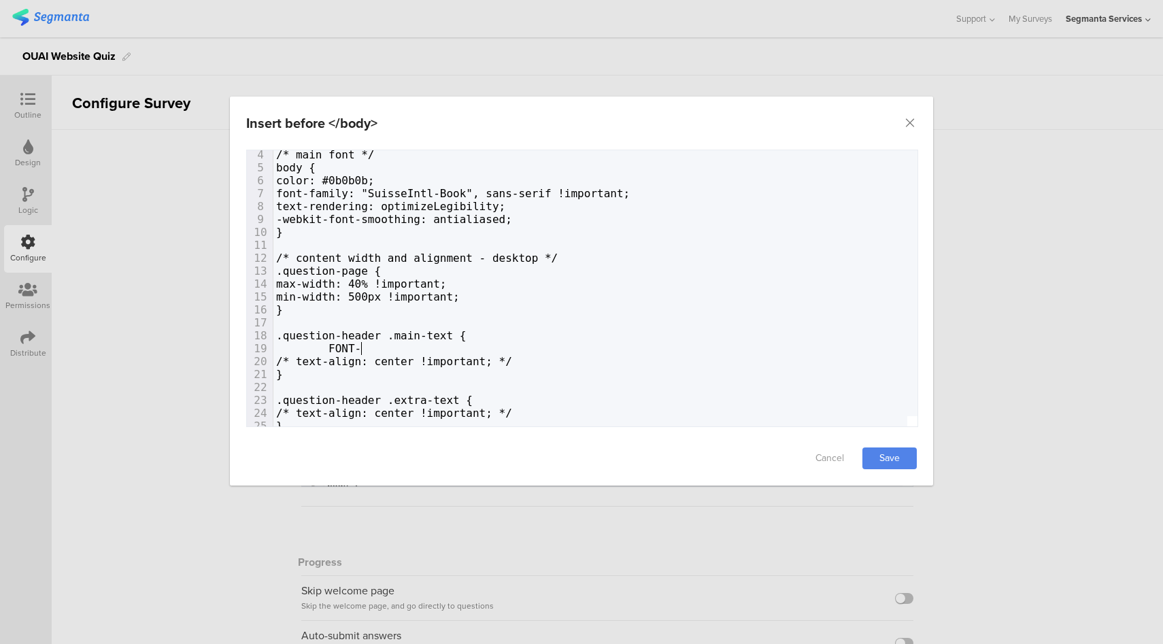
type textarea "FONT-D"
type textarea "FAMILY"
type textarea "font-family: ::"
type textarea """"
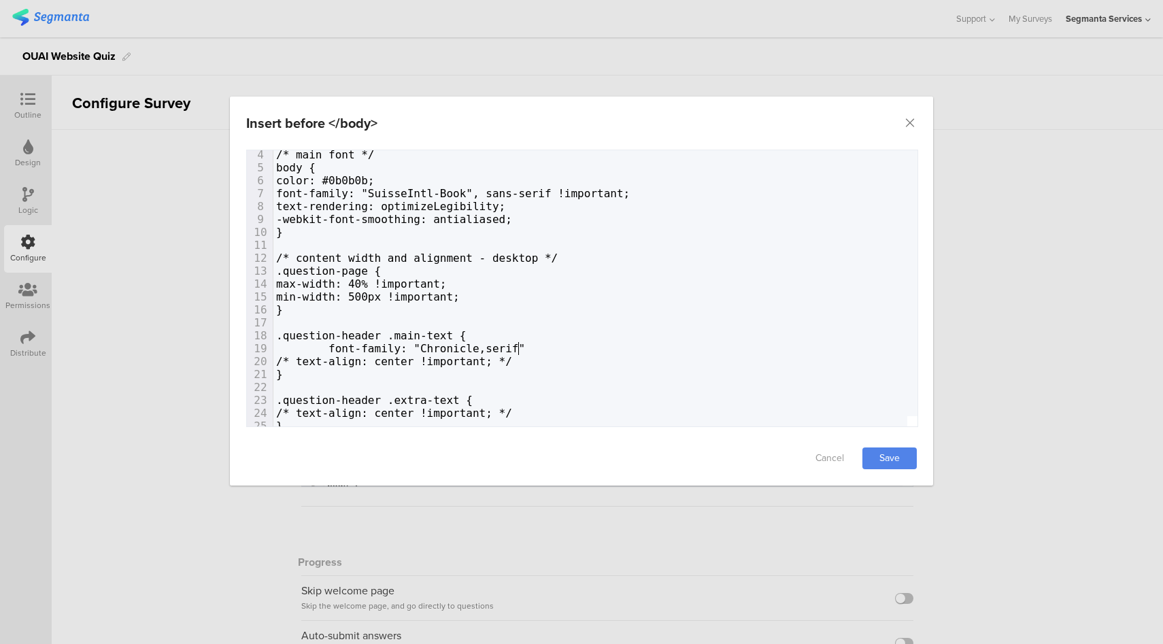
click at [486, 348] on span "font-family: "Chronicle,serif"" at bounding box center [400, 348] width 249 height 13
type textarea "!important;"
click at [902, 465] on link "Save" at bounding box center [889, 458] width 54 height 22
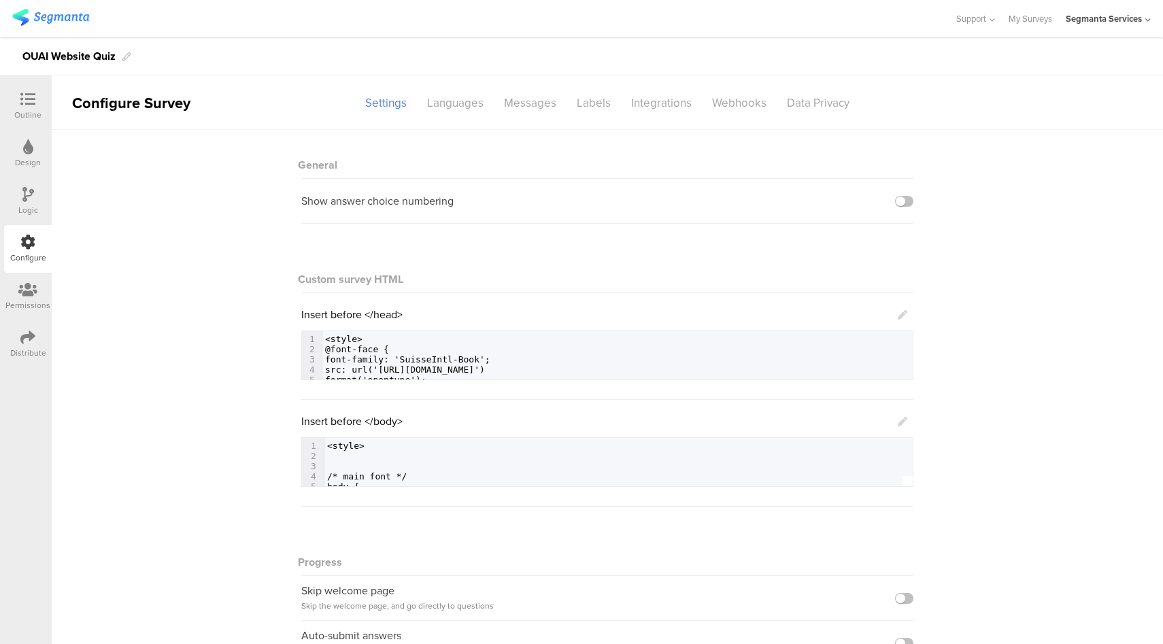
click at [900, 419] on icon at bounding box center [903, 422] width 10 height 10
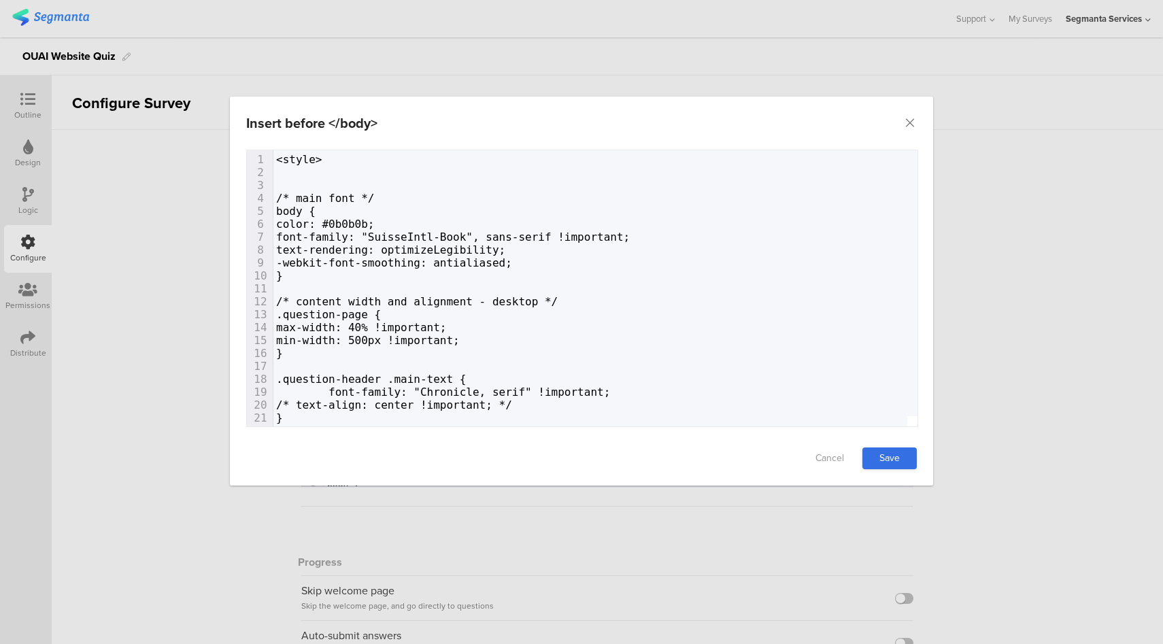
click at [881, 464] on link "Save" at bounding box center [889, 458] width 54 height 22
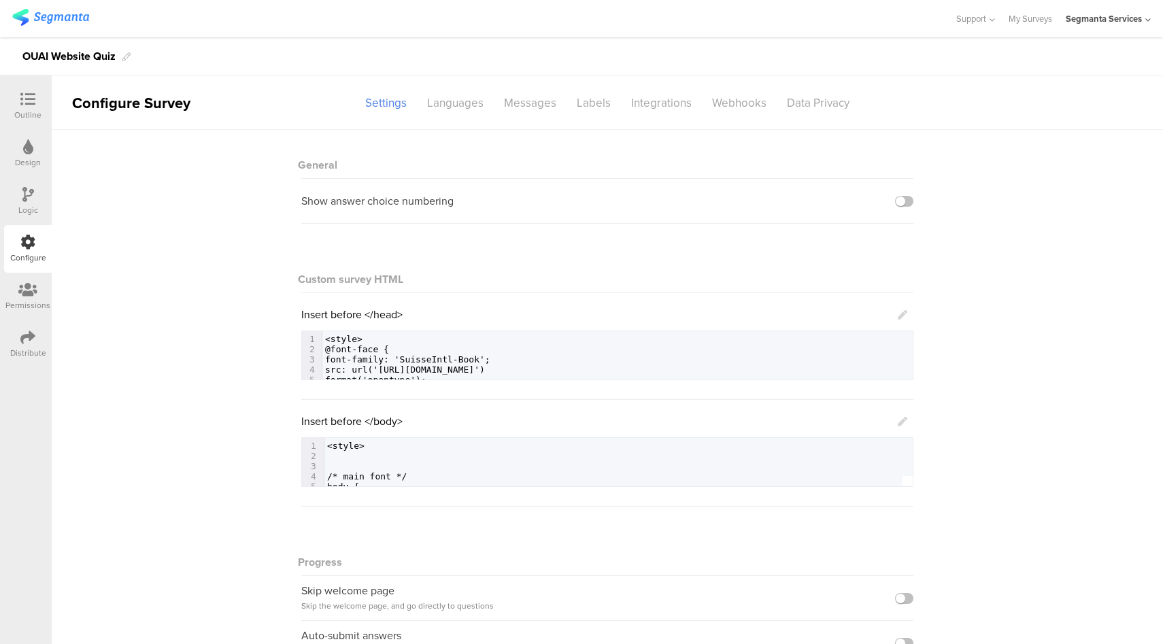
click at [898, 419] on icon at bounding box center [903, 422] width 10 height 10
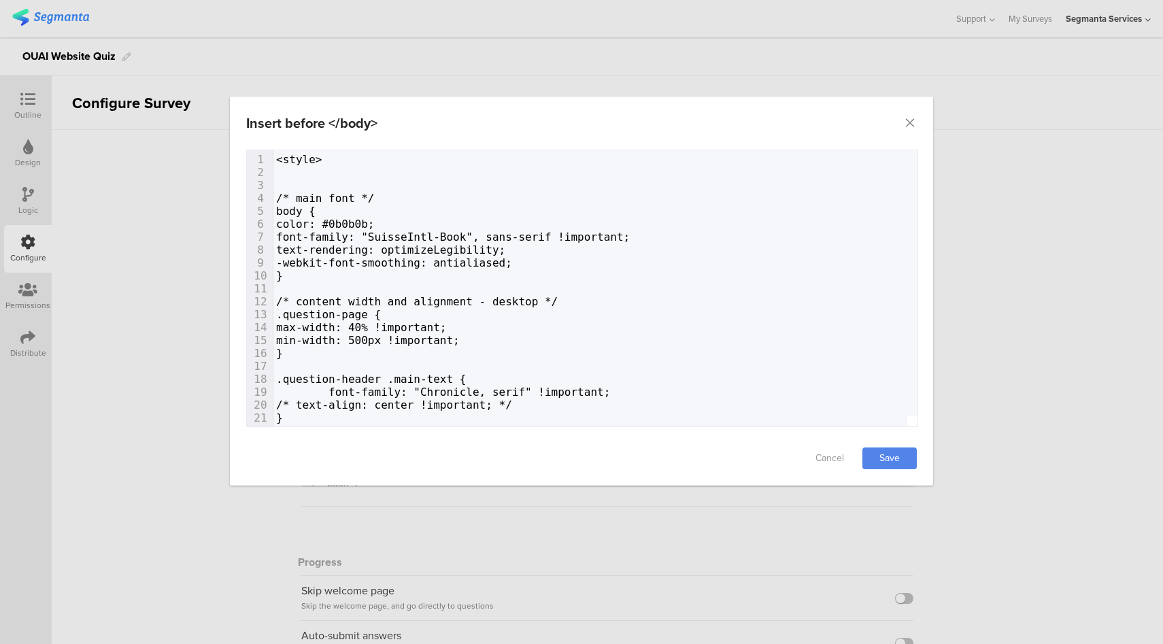
scroll to position [0, 78]
type textarea "*/"
drag, startPoint x: 398, startPoint y: 197, endPoint x: 386, endPoint y: 200, distance: 13.2
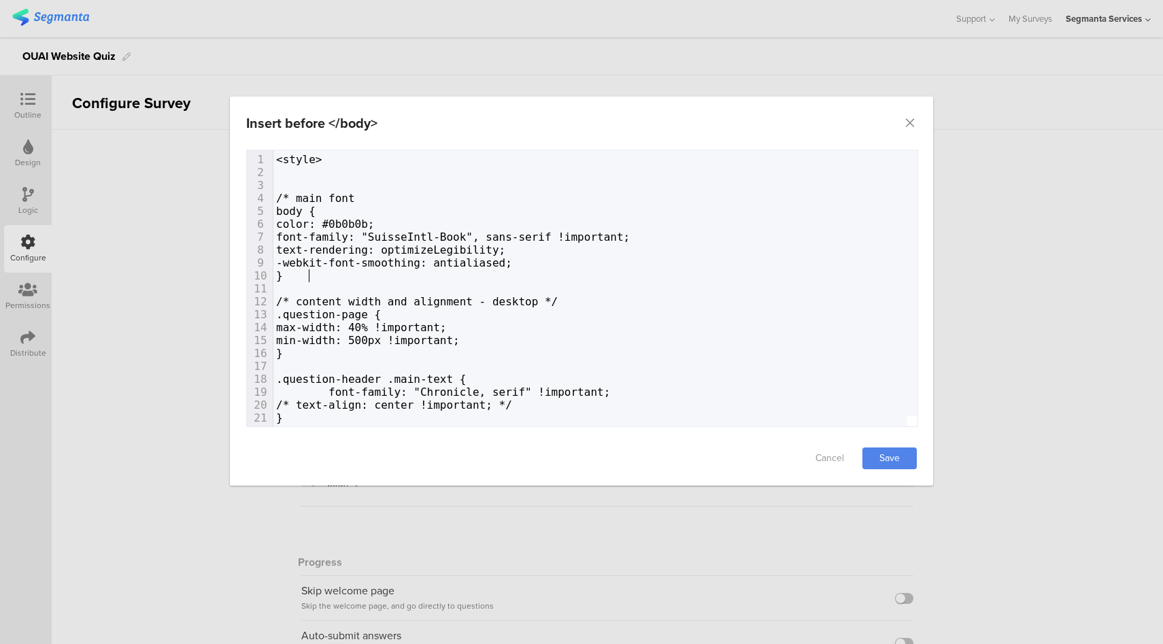
scroll to position [0, 5]
paste textarea "dialog"
click at [902, 458] on link "Save" at bounding box center [889, 458] width 54 height 22
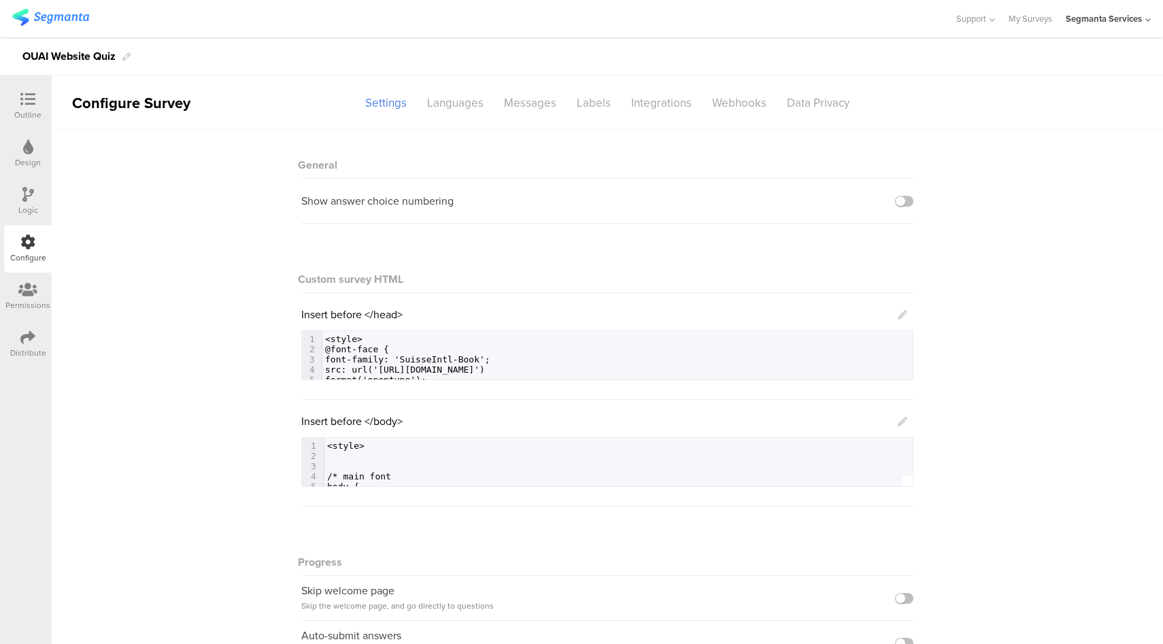
click at [898, 314] on icon at bounding box center [903, 315] width 10 height 10
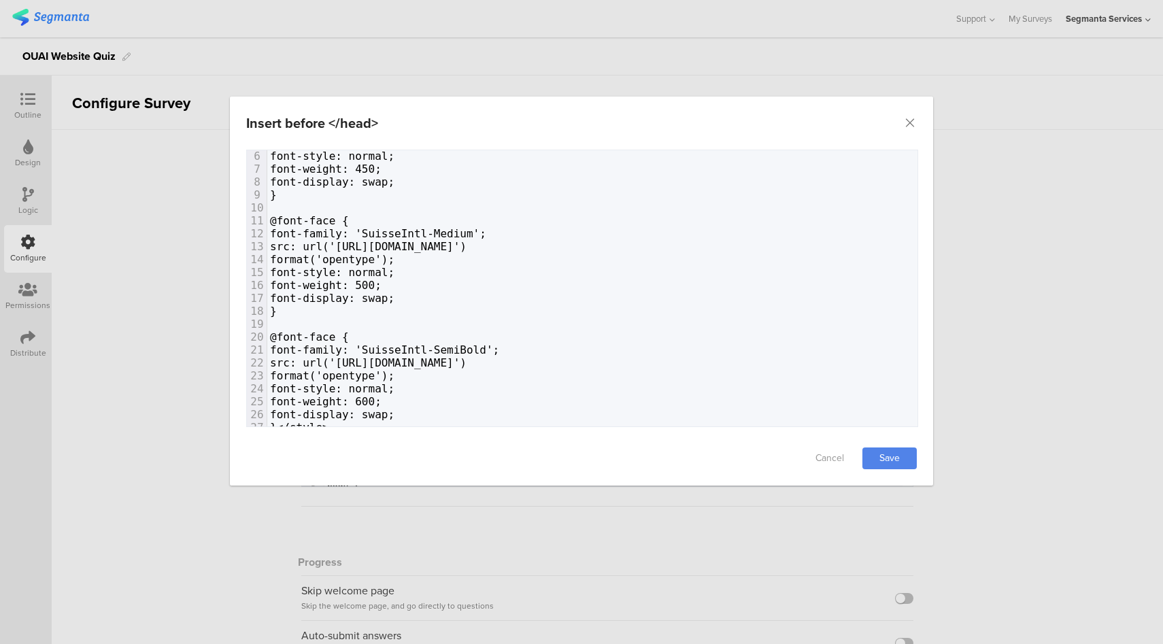
scroll to position [78, 0]
click at [906, 122] on icon "Close" at bounding box center [910, 123] width 14 height 14
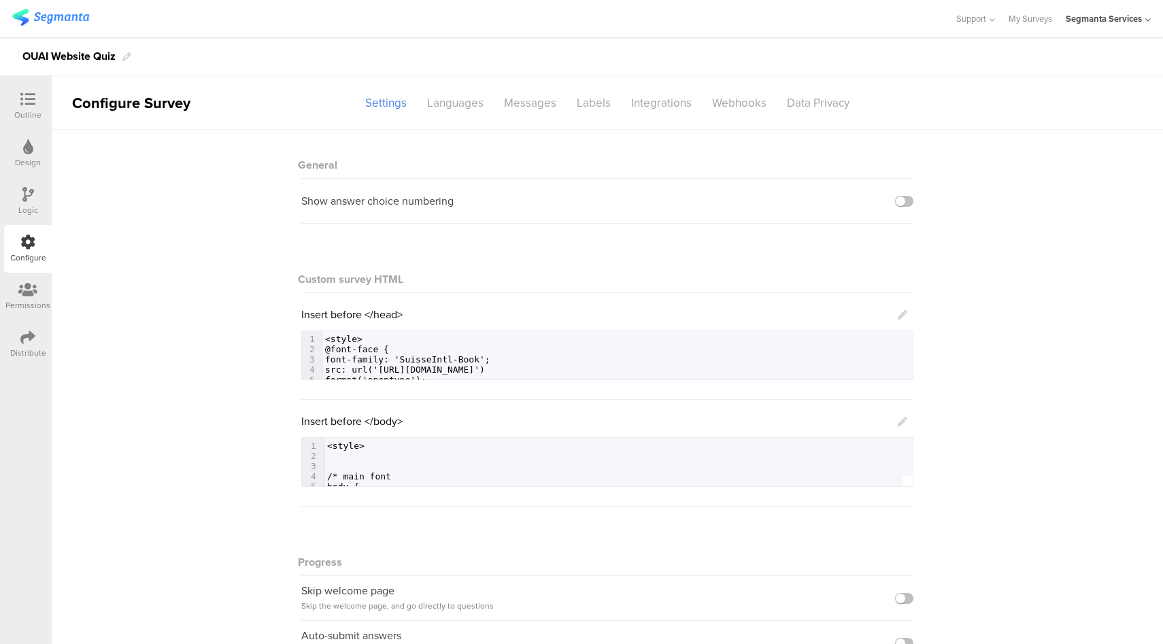
click at [898, 421] on icon at bounding box center [903, 422] width 10 height 10
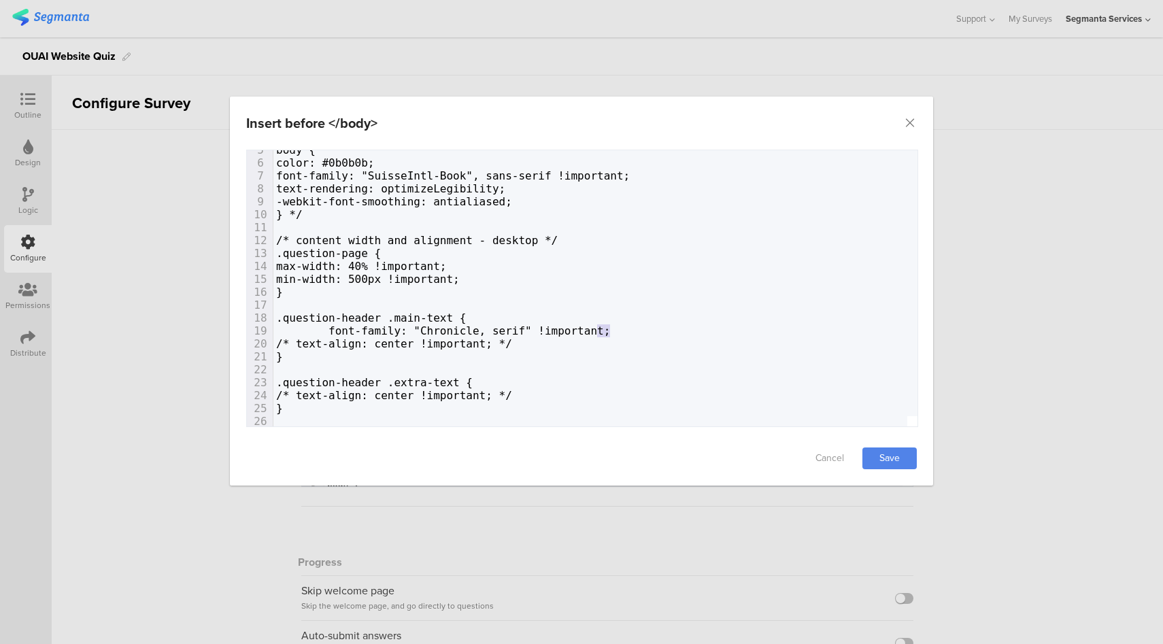
scroll to position [0, 5]
type textarea "font-family: "Chronicle, serif" !important;"
drag, startPoint x: 613, startPoint y: 331, endPoint x: 329, endPoint y: 331, distance: 283.6
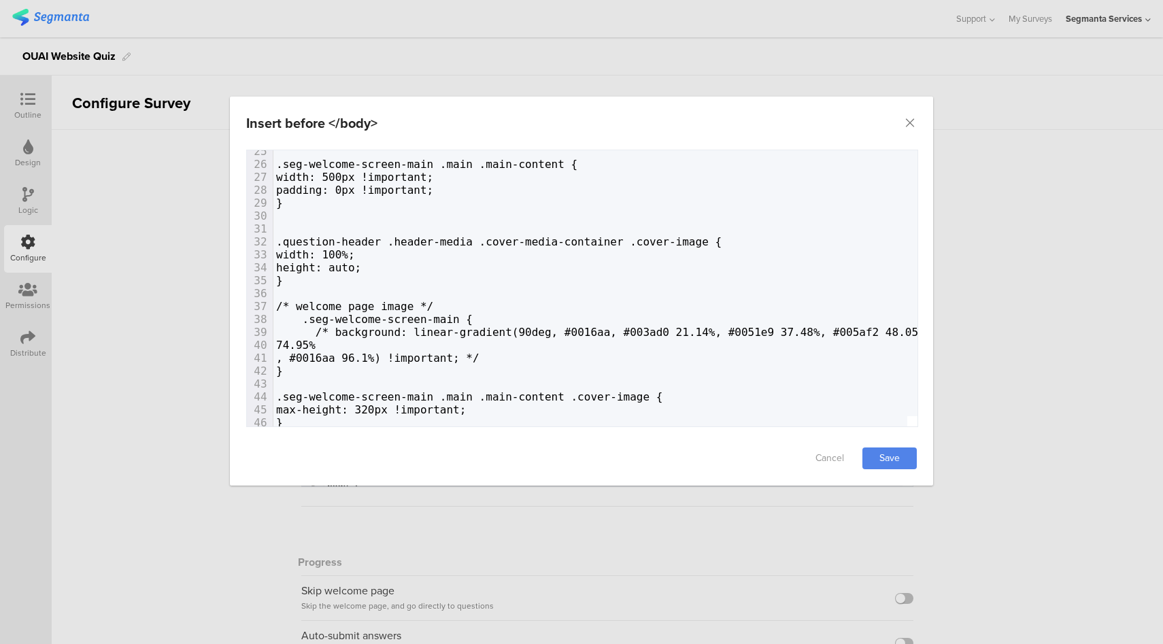
scroll to position [318, 0]
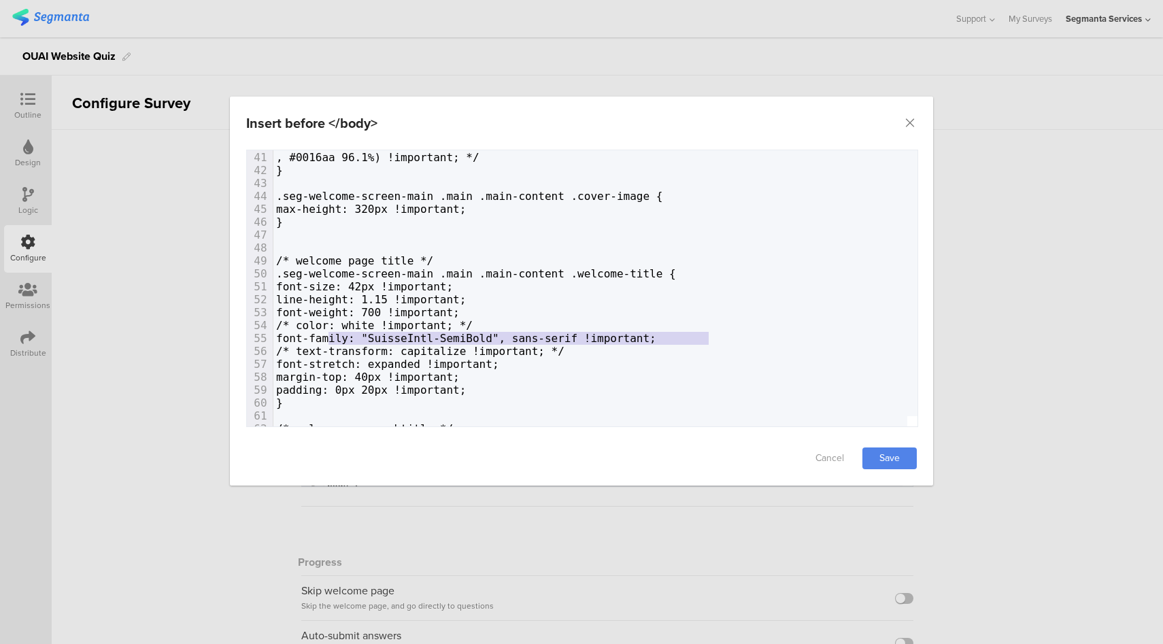
drag, startPoint x: 687, startPoint y: 339, endPoint x: 328, endPoint y: 339, distance: 358.4
paste textarea "dialog"
type textarea "font-family: "SuisseIntl-SemiBold", sans-serif !important;"
click at [904, 461] on link "Save" at bounding box center [889, 458] width 54 height 22
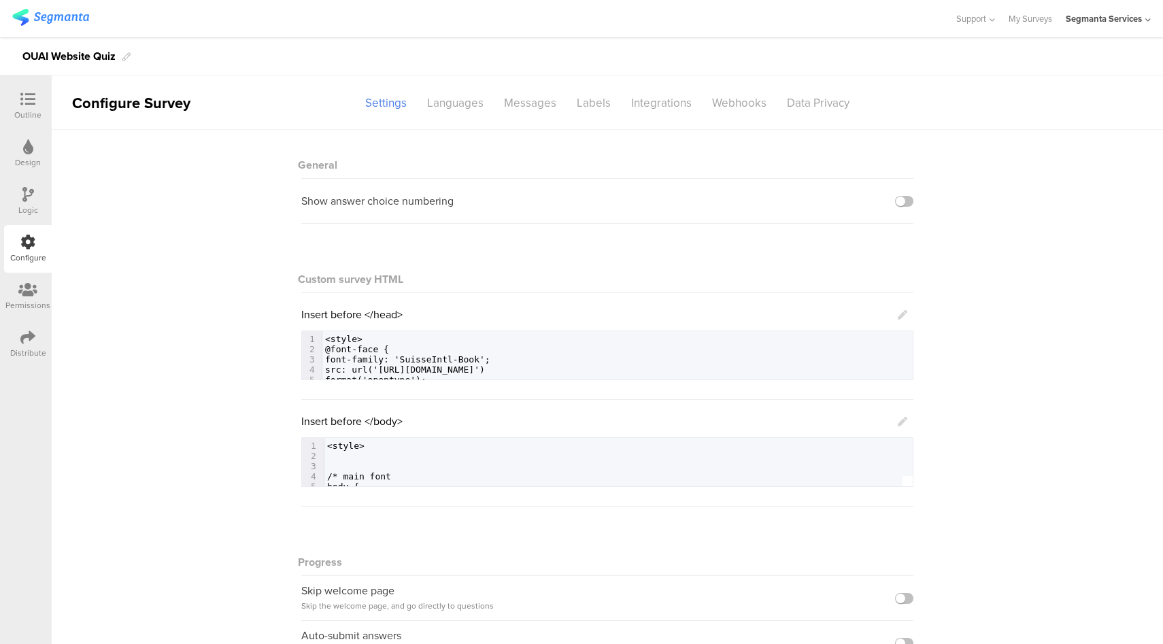
click at [898, 312] on icon at bounding box center [903, 315] width 10 height 10
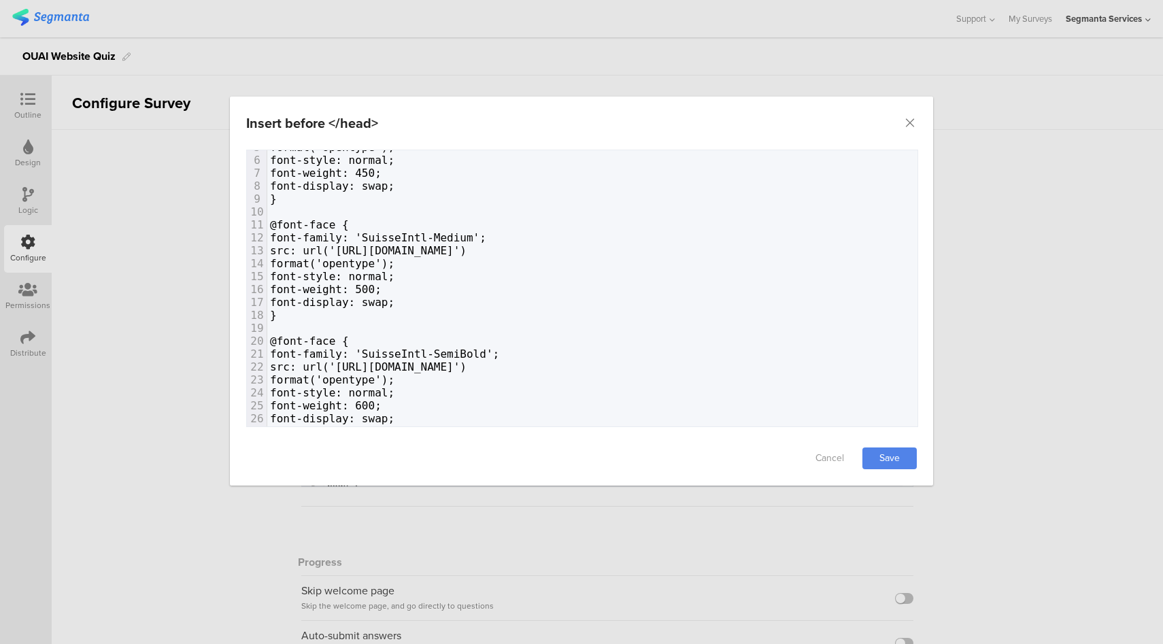
click at [1031, 309] on div "Insert before </head> Failed saving changes. If the problem persists please con…" at bounding box center [581, 322] width 1163 height 644
click at [910, 125] on icon "Close" at bounding box center [910, 123] width 14 height 14
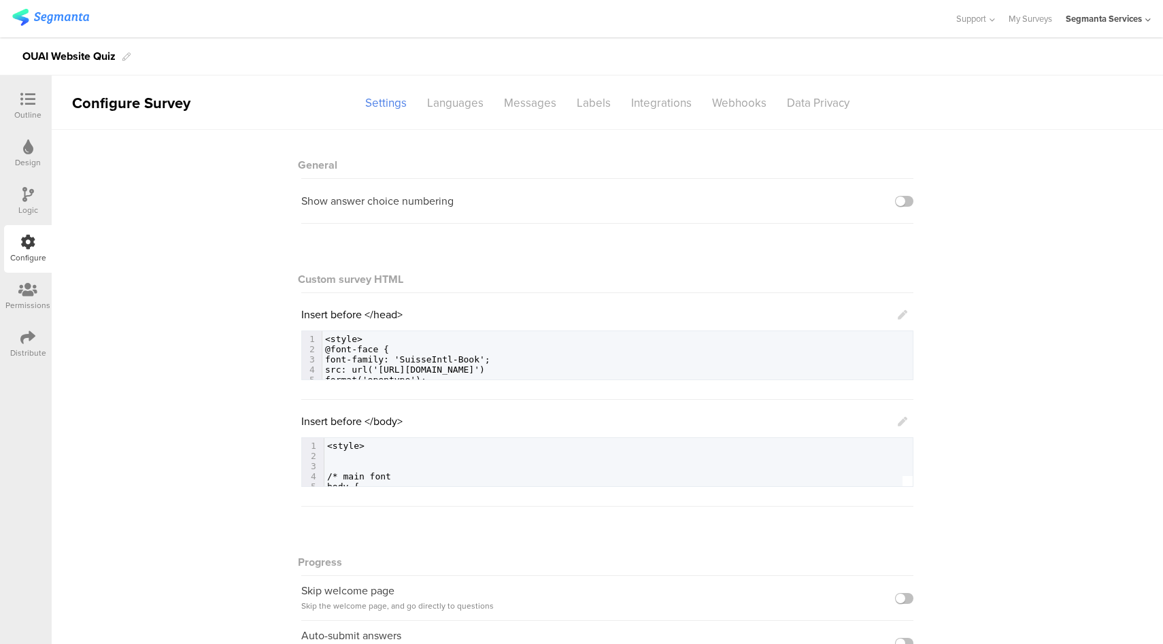
click at [898, 424] on icon at bounding box center [903, 422] width 10 height 10
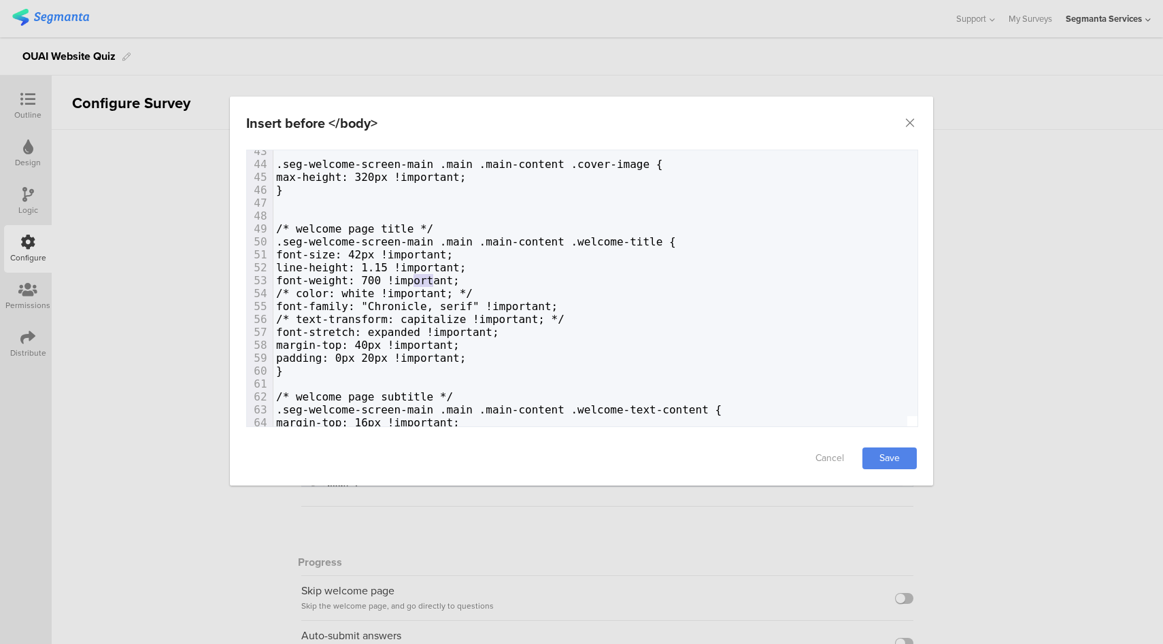
click at [415, 283] on span "font-weight: 700 !important;" at bounding box center [368, 280] width 184 height 13
type textarea "400"
click at [904, 466] on link "Save" at bounding box center [889, 458] width 54 height 22
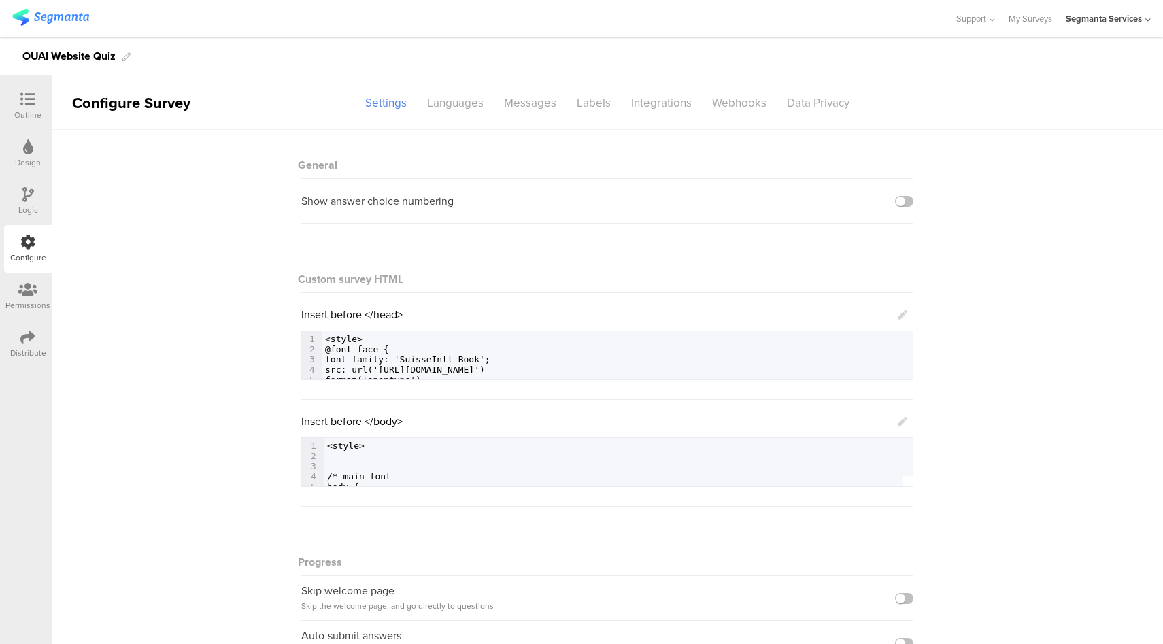
click at [898, 422] on icon at bounding box center [903, 422] width 10 height 10
click at [898, 423] on icon at bounding box center [903, 422] width 10 height 10
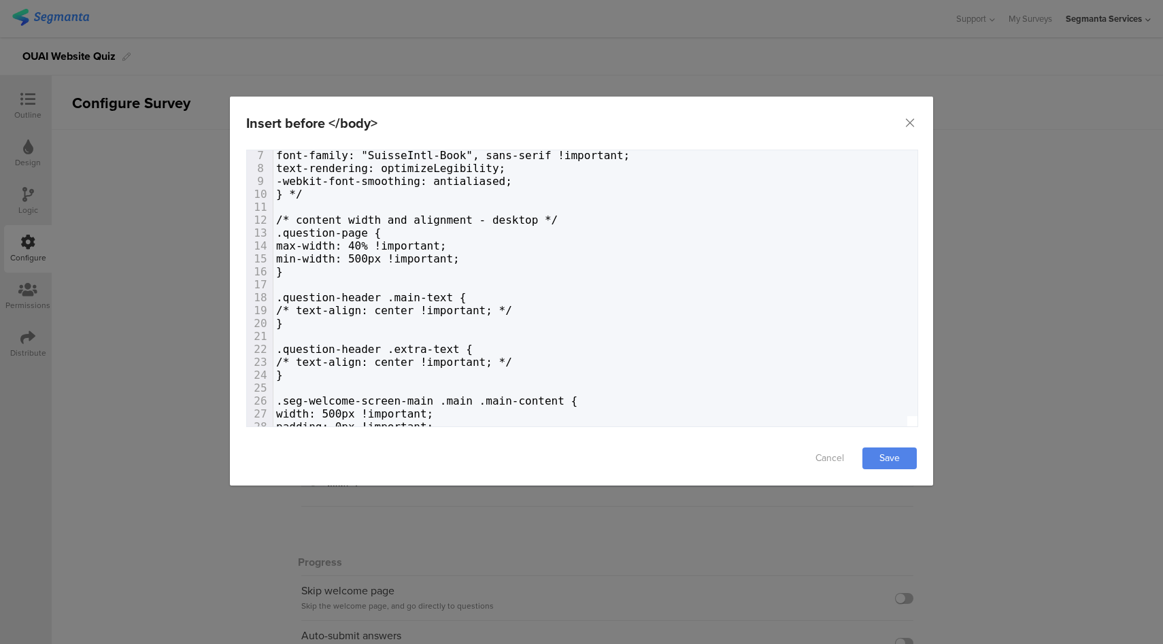
scroll to position [1, 0]
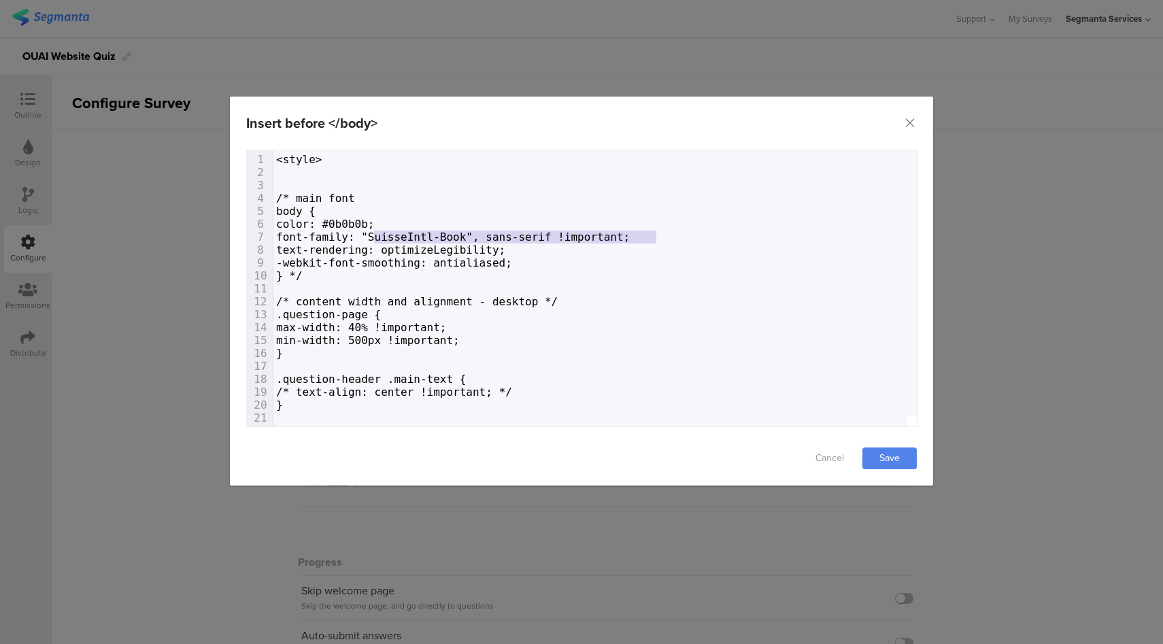
type textarea "font-family: "SuisseIntl-Book", sans-serif !important;"
drag, startPoint x: 665, startPoint y: 235, endPoint x: 303, endPoint y: 235, distance: 361.8
click at [449, 244] on span "text-rendering: optimizeLegibility;" at bounding box center [390, 249] width 229 height 13
type textarea "eIntl-Book", sans-serif"
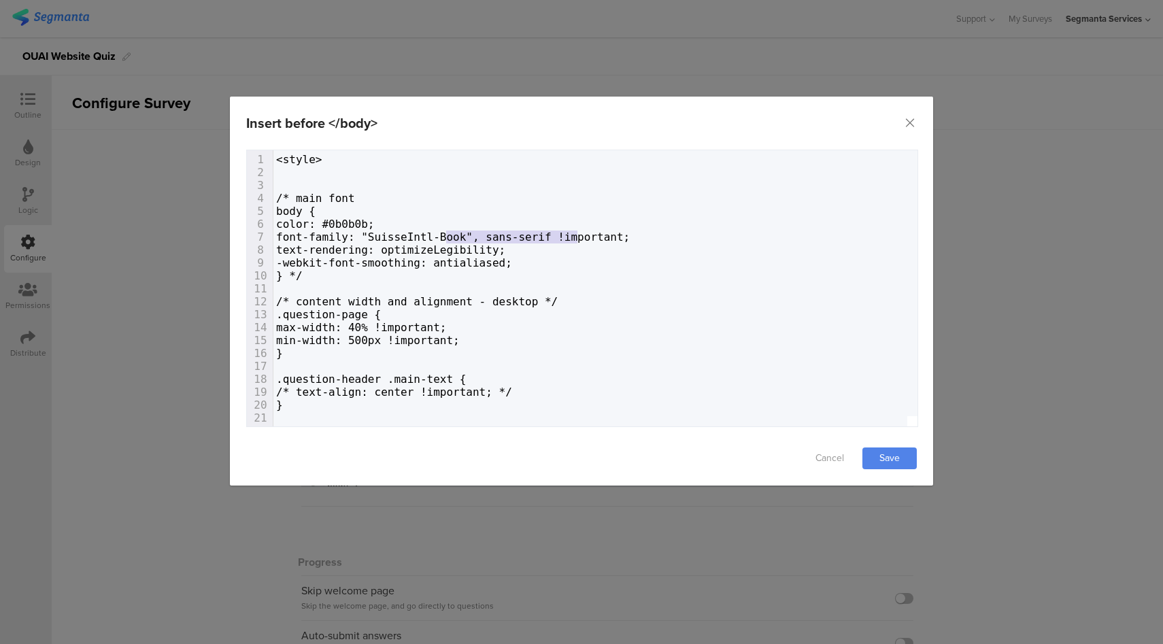
drag, startPoint x: 577, startPoint y: 238, endPoint x: 418, endPoint y: 239, distance: 159.1
click at [426, 239] on span "font-family: "SuisseIntl-Book", sans-serif !important;" at bounding box center [453, 237] width 354 height 13
type textarea ""Sui"
drag, startPoint x: 402, startPoint y: 239, endPoint x: 389, endPoint y: 238, distance: 12.9
click at [389, 238] on span "font-family: "SuisseIntl-Book", sans-serif !important;" at bounding box center [453, 237] width 354 height 13
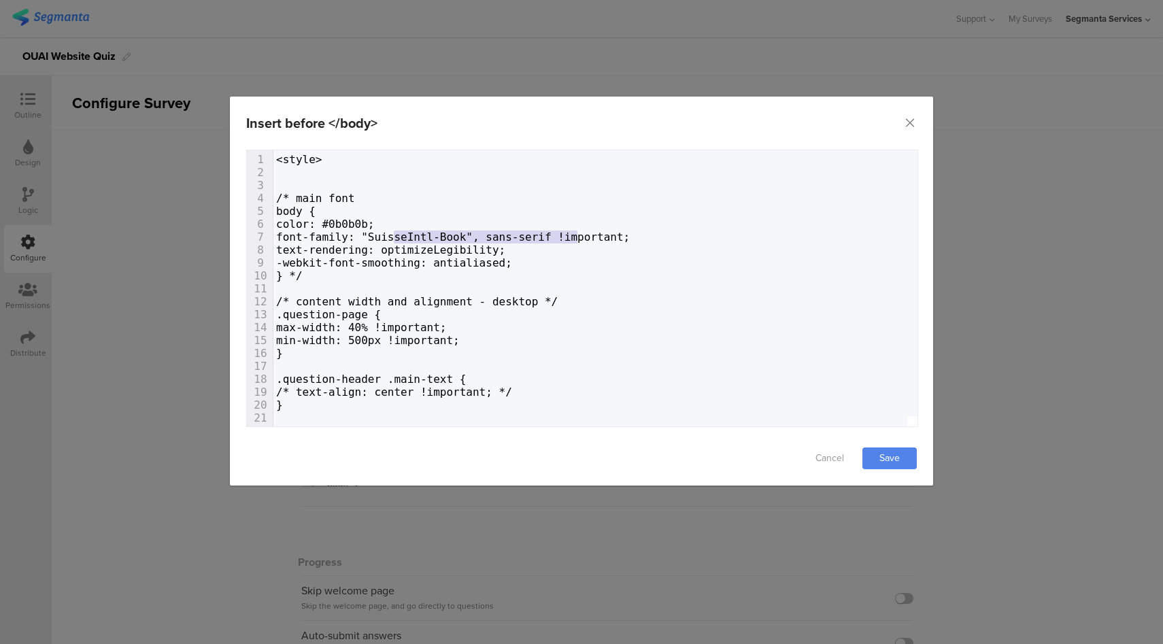
type textarea ""SuisseIntl-Book", sans-serif"
drag, startPoint x: 579, startPoint y: 237, endPoint x: 387, endPoint y: 235, distance: 191.8
click at [387, 235] on span "font-family: "SuisseIntl-Book", sans-serif !important;" at bounding box center [453, 237] width 354 height 13
paste textarea "dialog"
click at [387, 237] on span "font-family: sofia-pro,sans-serif !important;" at bounding box center [449, 237] width 347 height 13
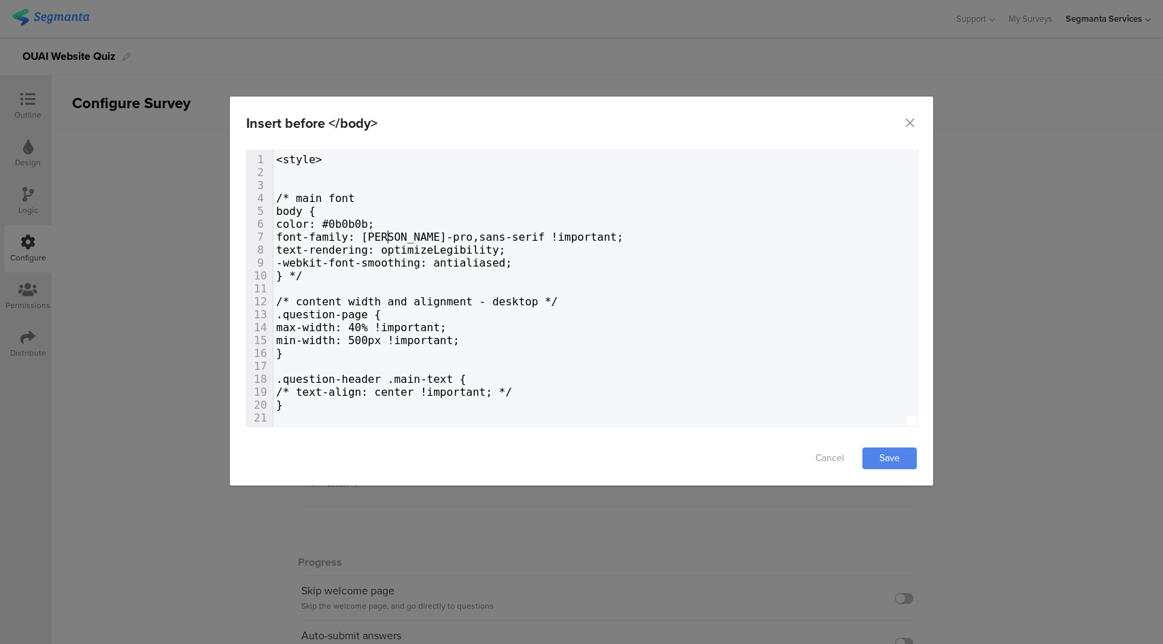
type textarea """
click at [454, 239] on span "font-family: "sofia-pro,sans-serif !important;" at bounding box center [426, 237] width 301 height 13
type textarea """
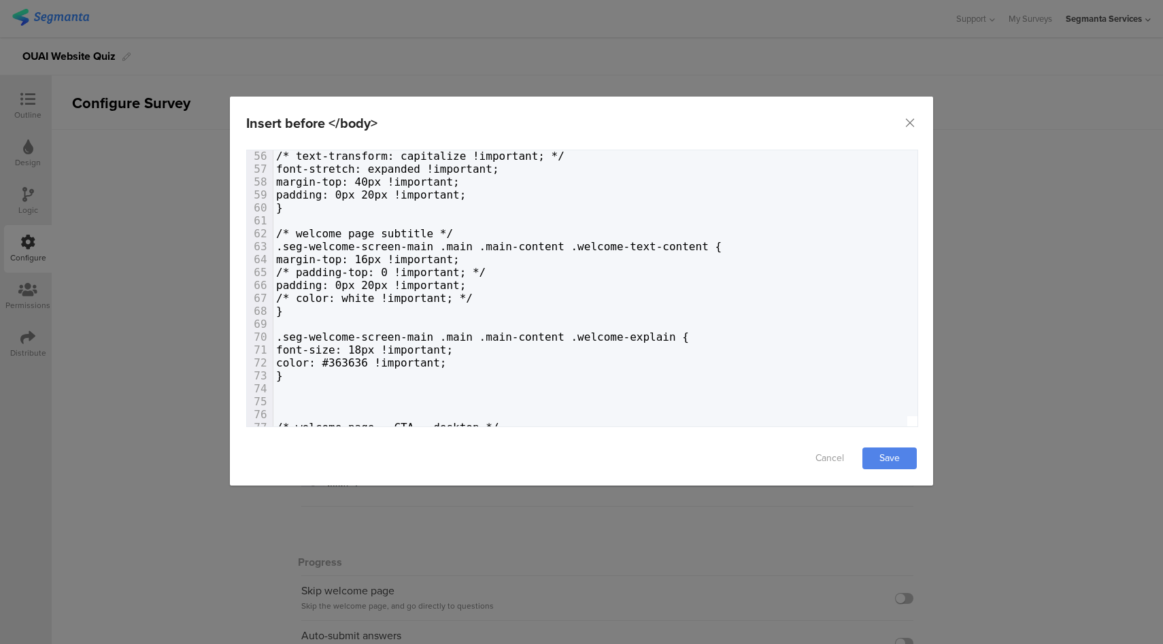
scroll to position [0, 0]
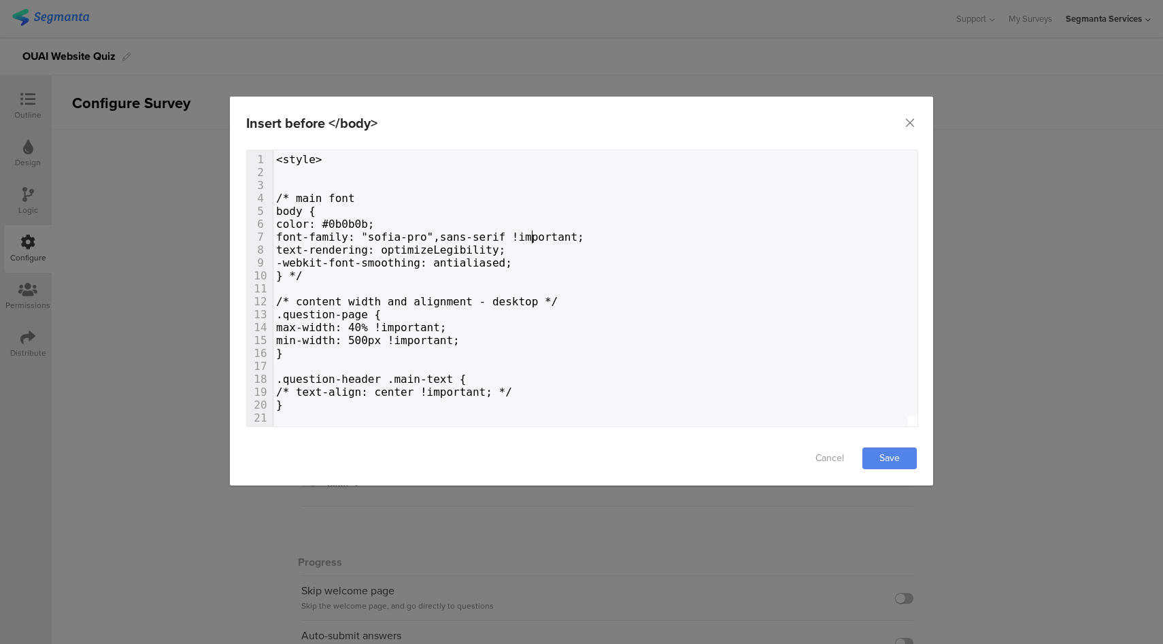
drag, startPoint x: 532, startPoint y: 235, endPoint x: 540, endPoint y: 252, distance: 18.0
click at [532, 235] on span "font-family: "sofia-pro",sans-serif !important;" at bounding box center [430, 237] width 308 height 13
type textarea """
click at [460, 234] on span "font-family: "sofia-pro",sans-serif" !important;" at bounding box center [433, 237] width 314 height 13
click at [888, 459] on link "Save" at bounding box center [889, 458] width 54 height 22
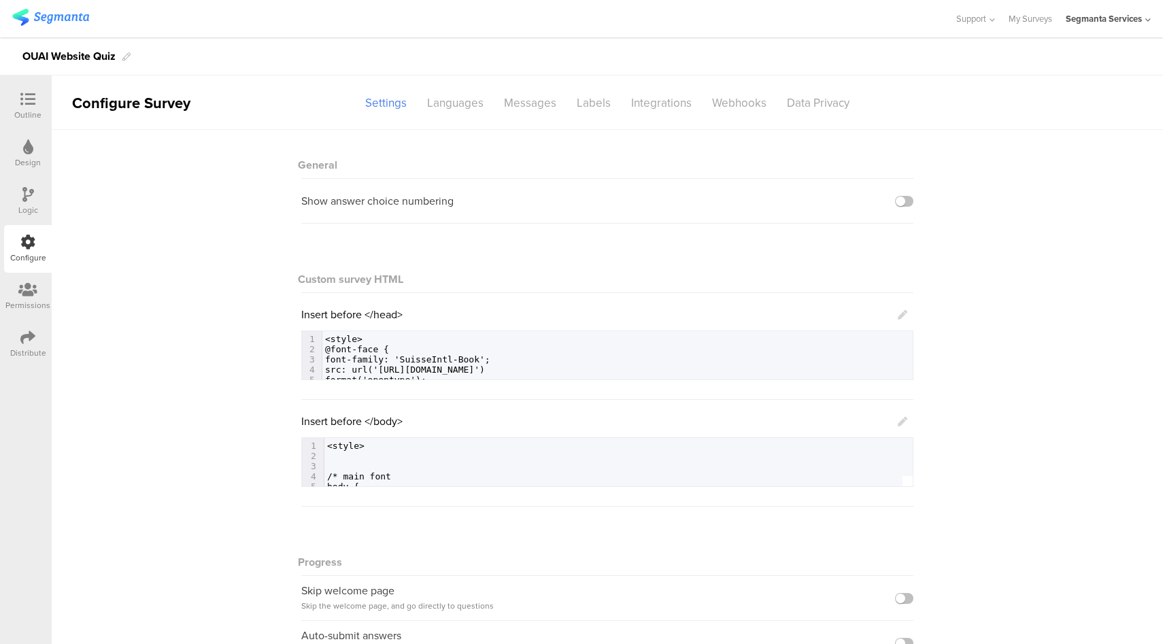
click at [899, 424] on icon at bounding box center [903, 422] width 10 height 10
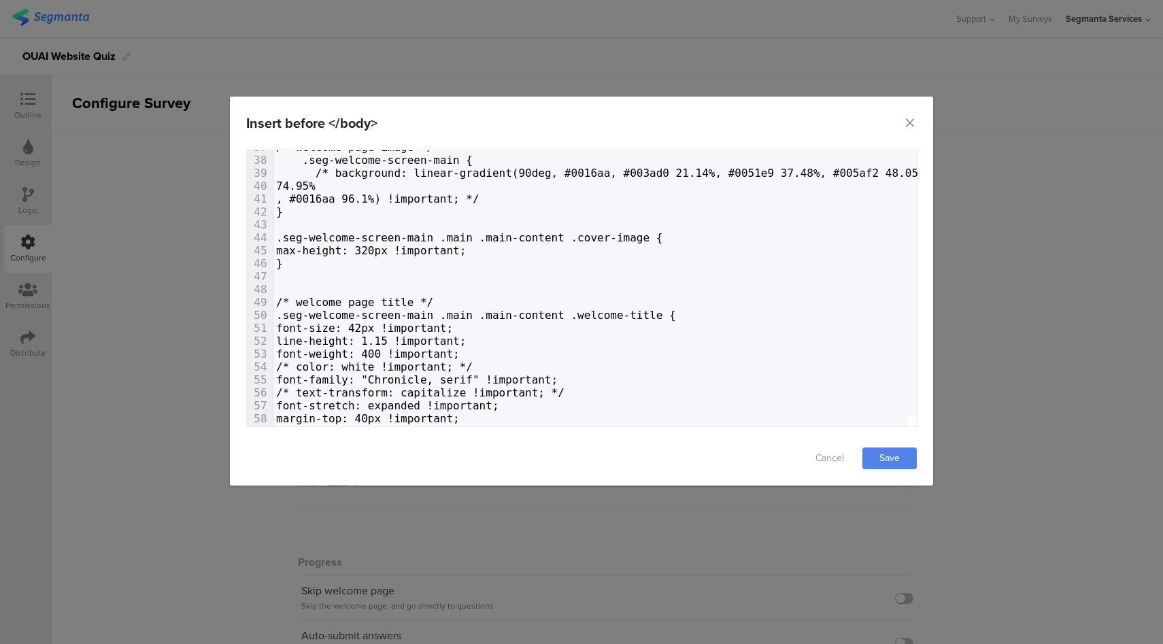
scroll to position [481, 0]
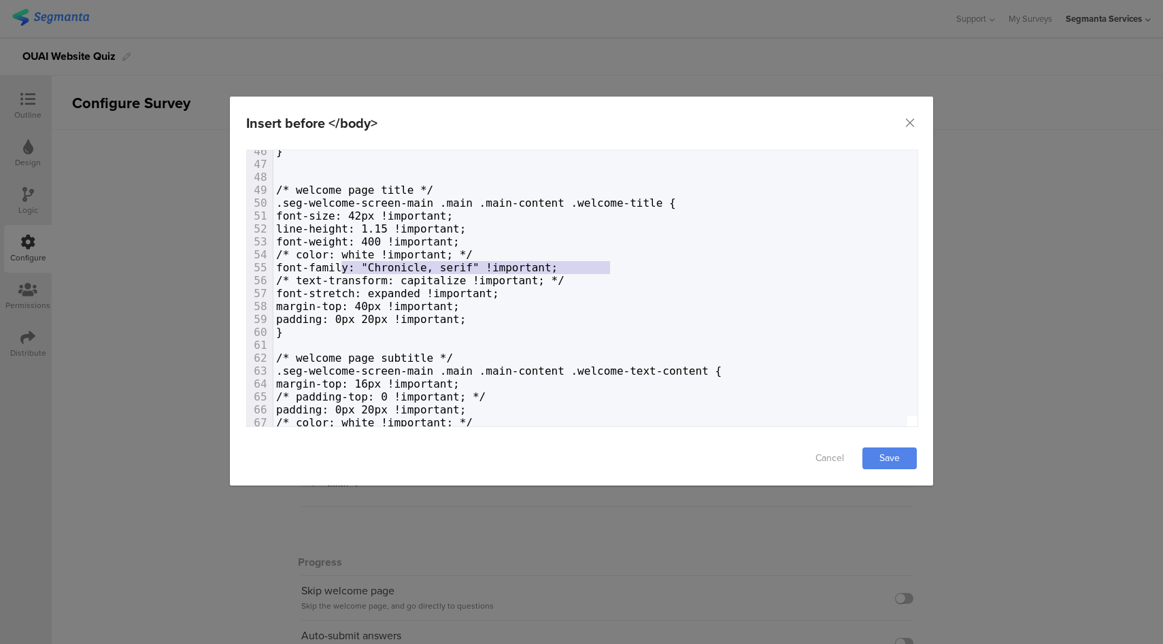
type textarea "font-family: "Chronicle, serif" !important;"
drag, startPoint x: 568, startPoint y: 269, endPoint x: 328, endPoint y: 269, distance: 240.7
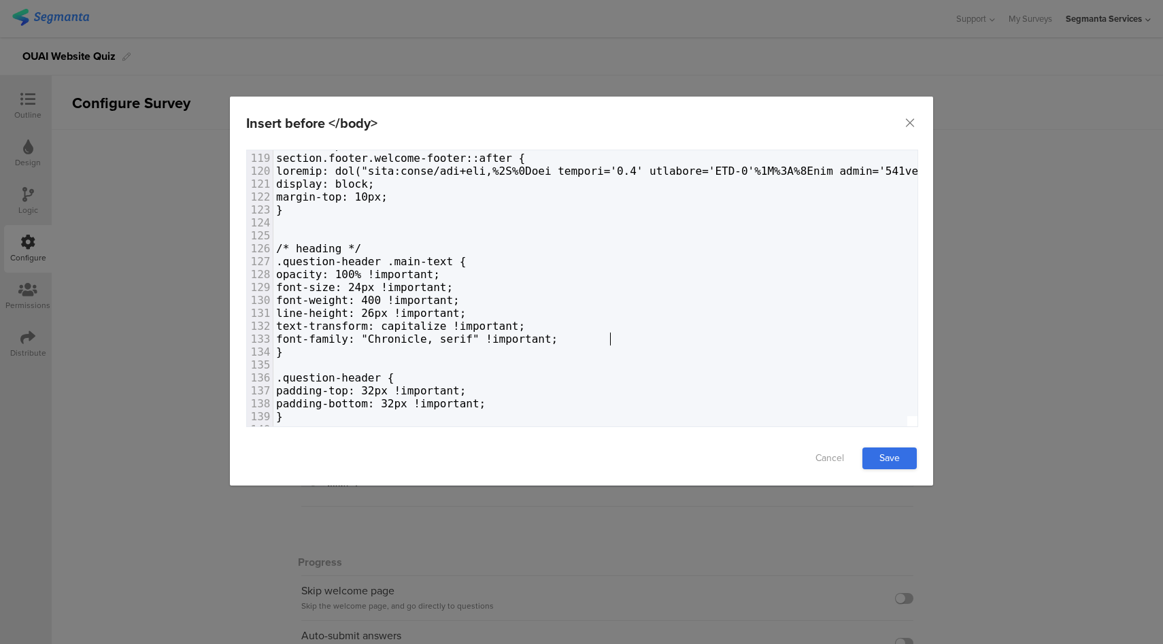
click at [886, 449] on link "Save" at bounding box center [889, 458] width 54 height 22
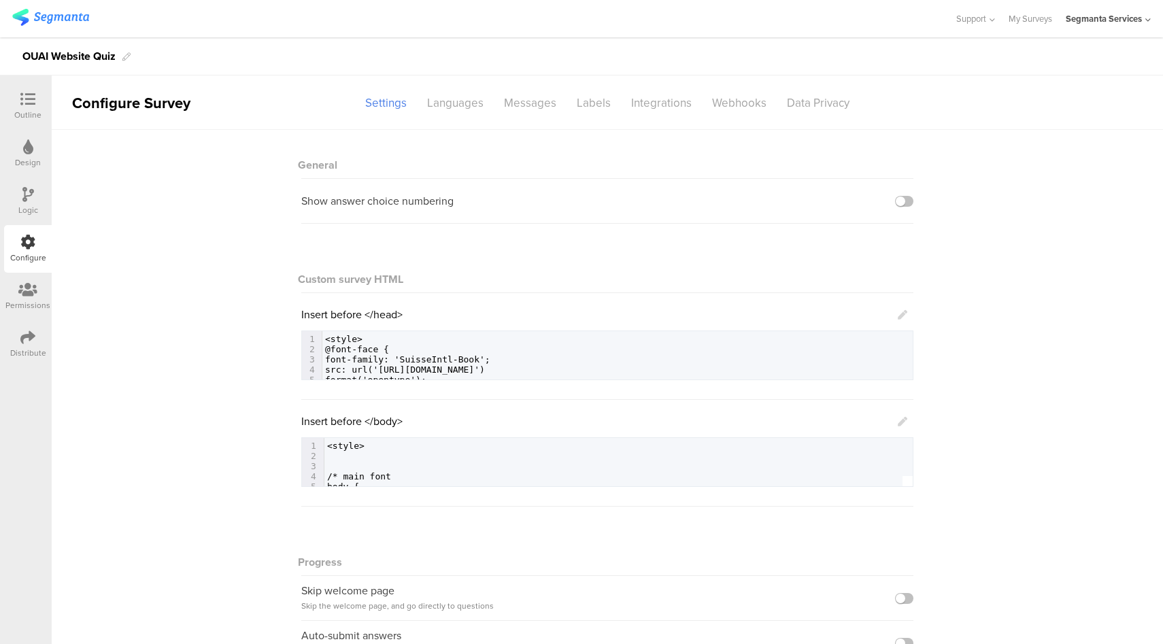
click at [29, 103] on icon at bounding box center [27, 99] width 15 height 15
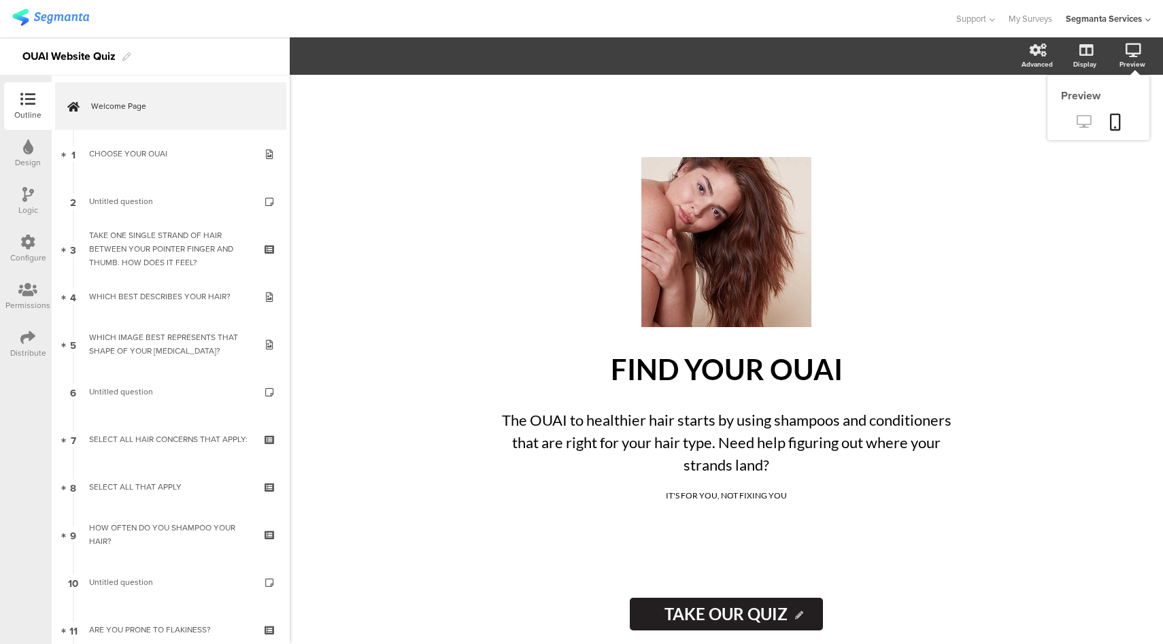
click at [1089, 124] on icon at bounding box center [1083, 121] width 14 height 13
click at [25, 235] on icon at bounding box center [27, 242] width 15 height 15
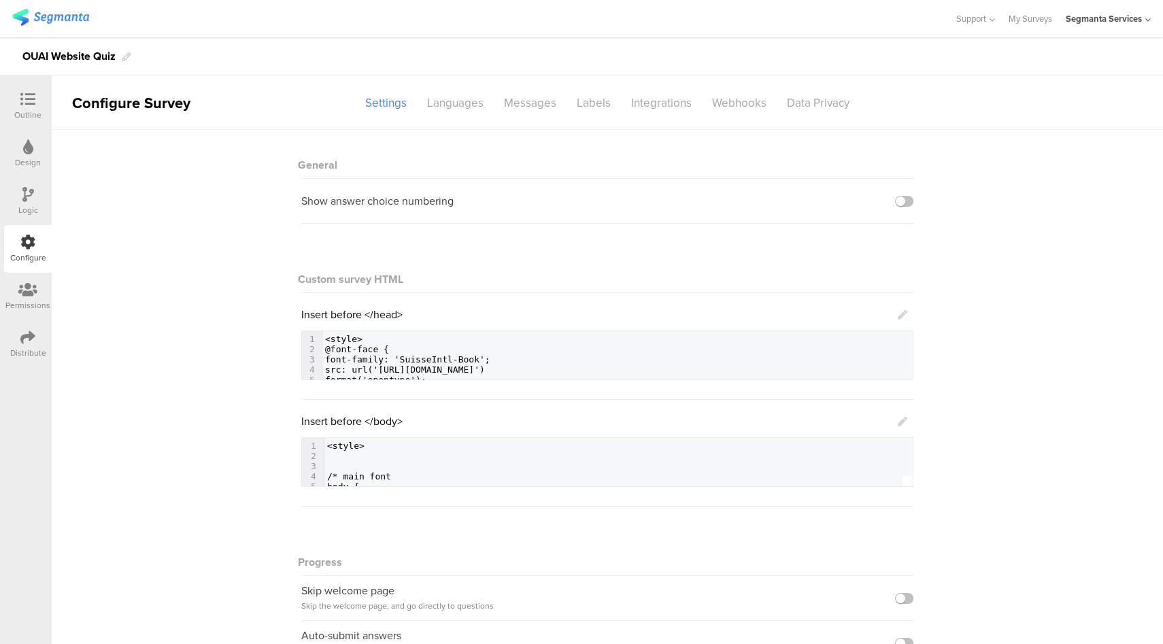
click at [898, 422] on icon at bounding box center [903, 422] width 10 height 10
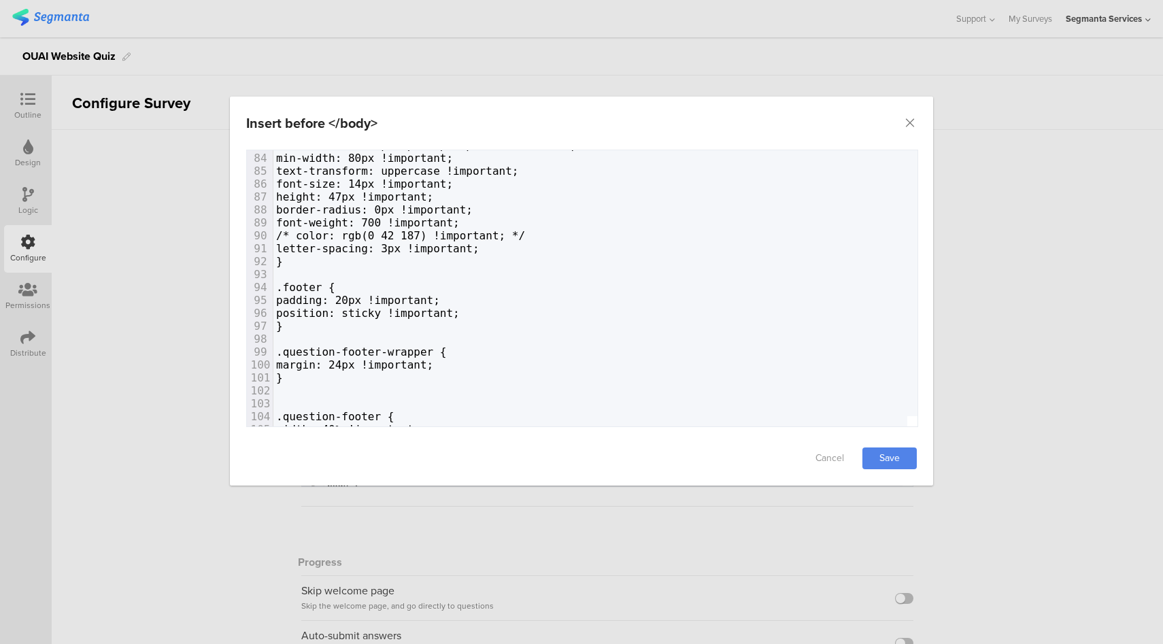
scroll to position [1060, 0]
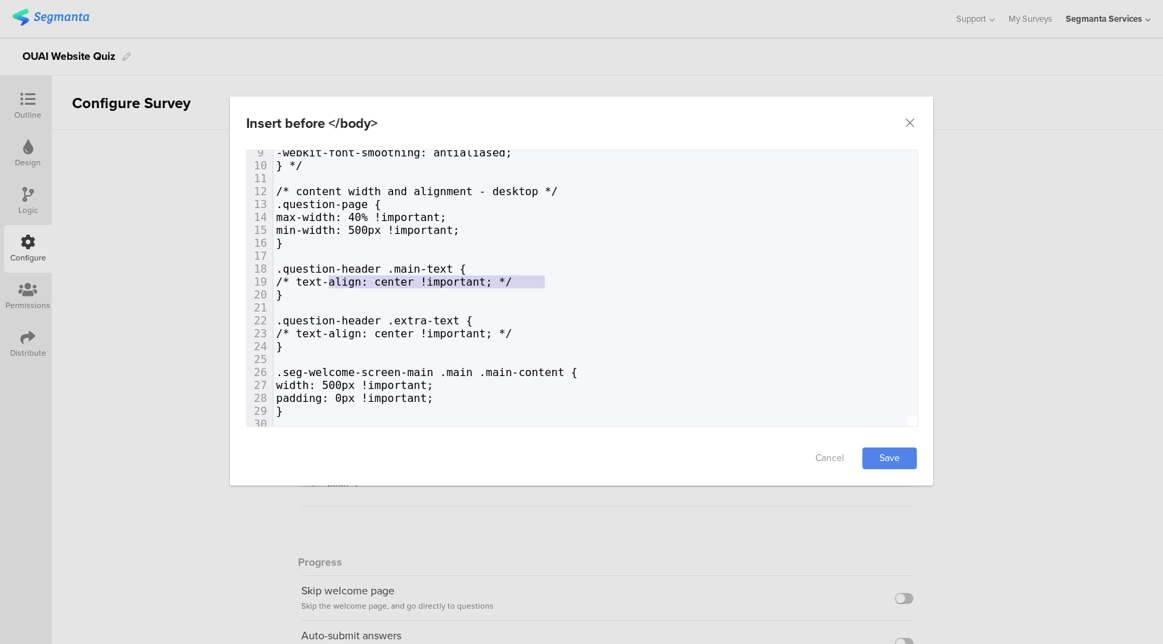
type textarea "text-align: center !important;"
drag, startPoint x: 547, startPoint y: 281, endPoint x: 348, endPoint y: 282, distance: 198.6
click at [348, 282] on span "/* text-align: center !important; */" at bounding box center [394, 281] width 236 height 13
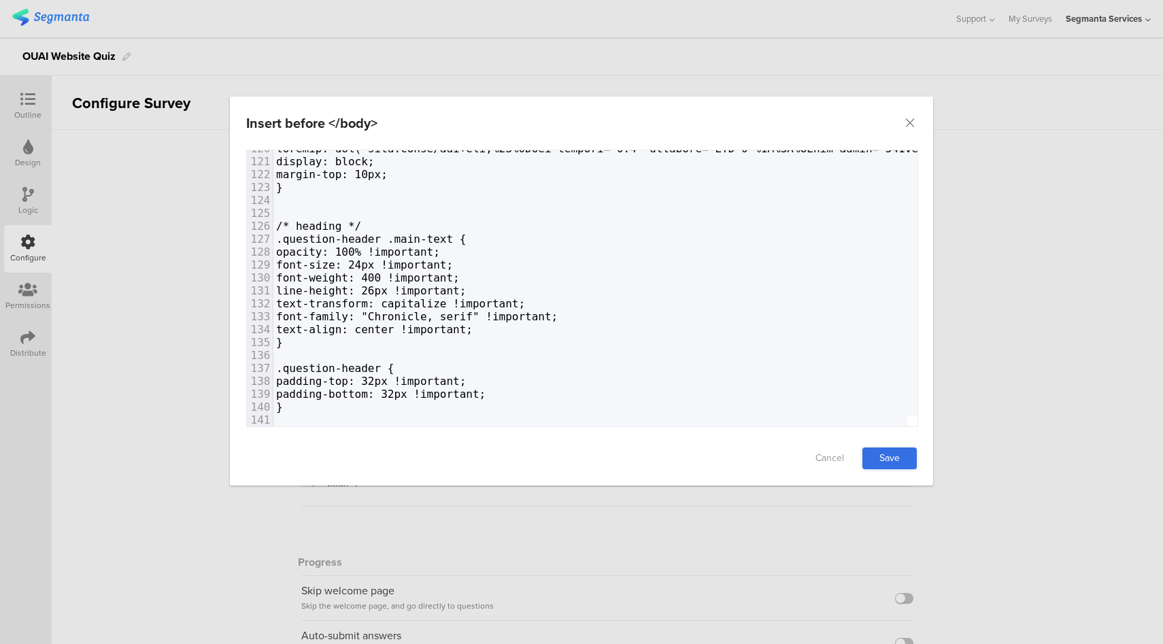
click at [882, 459] on link "Save" at bounding box center [889, 458] width 54 height 22
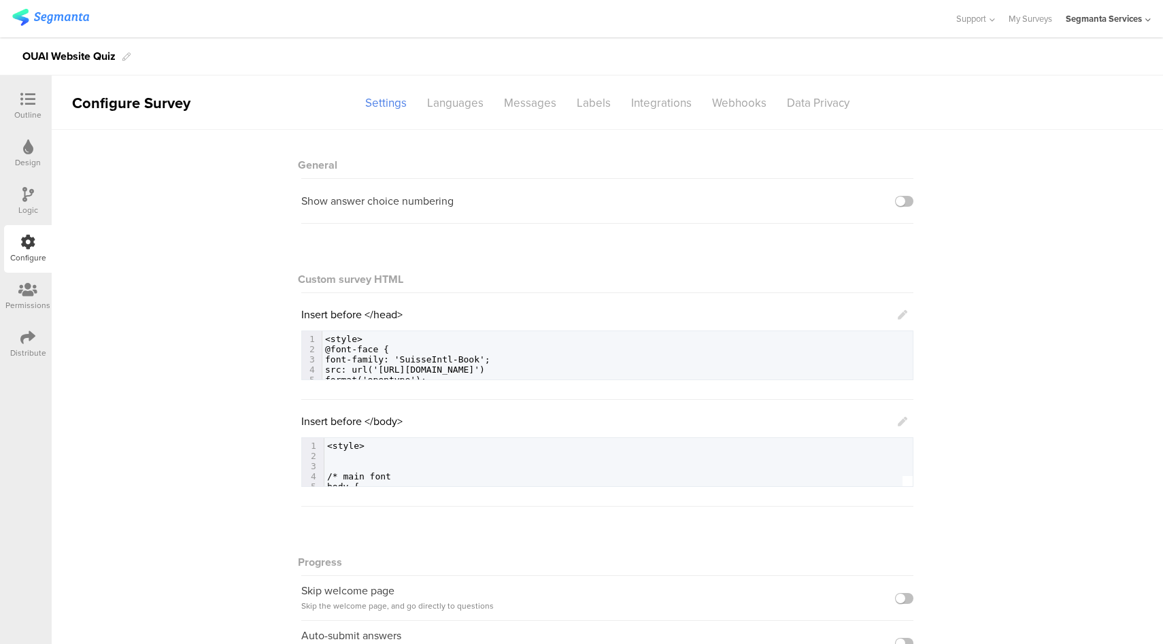
click at [28, 99] on icon at bounding box center [27, 99] width 15 height 15
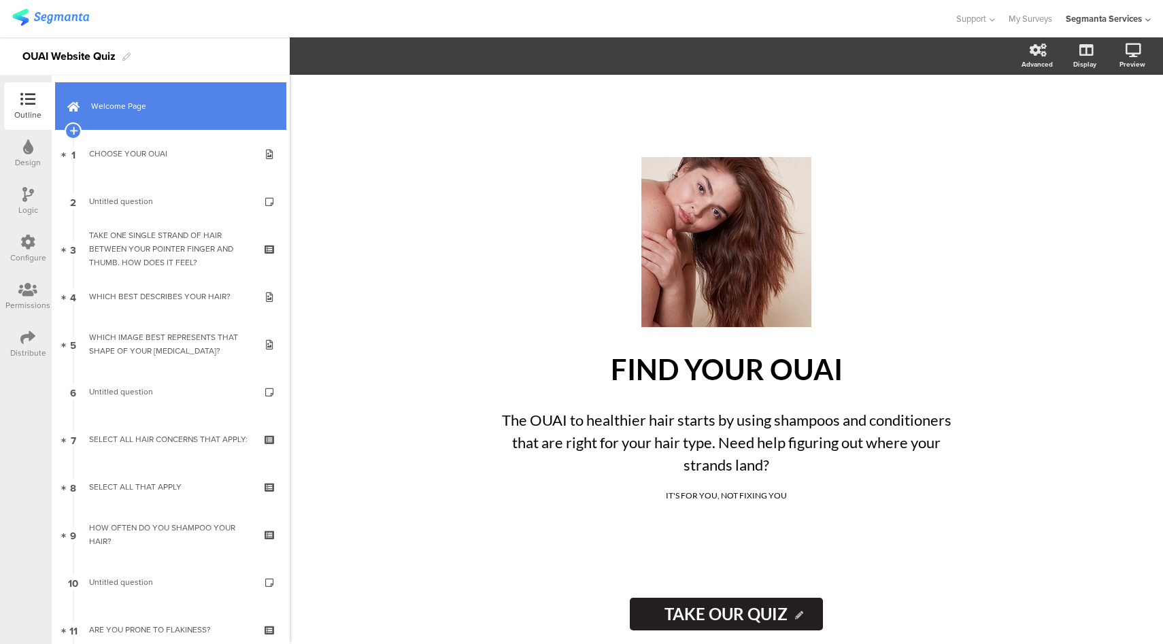
click at [158, 105] on span "Welcome Page" at bounding box center [178, 106] width 174 height 14
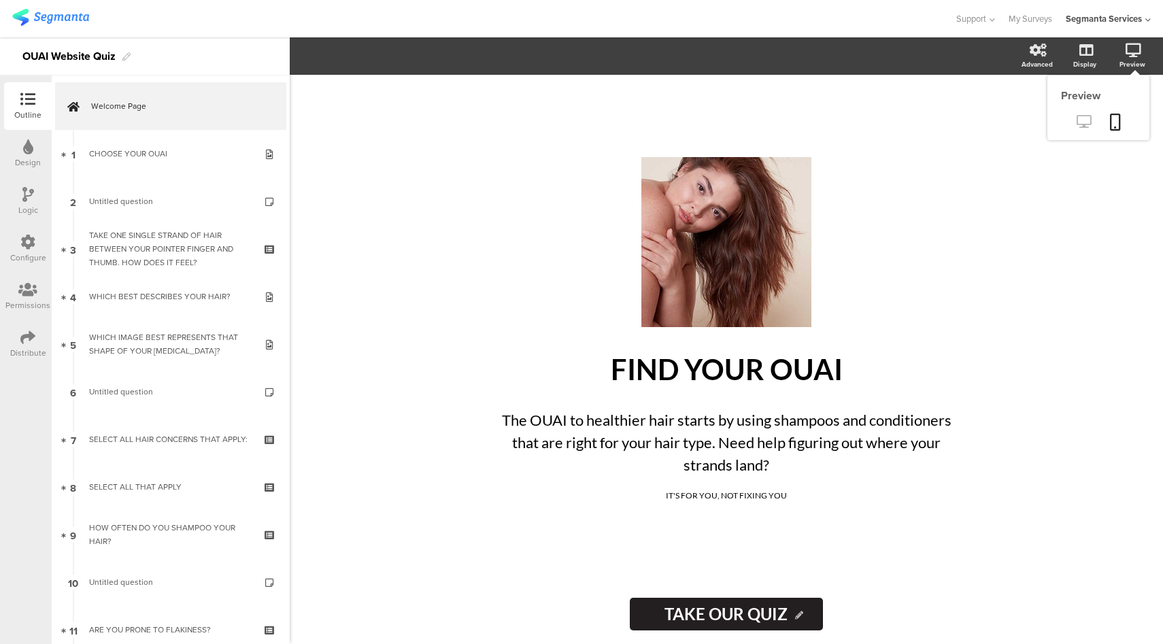
click at [1085, 116] on icon at bounding box center [1083, 121] width 14 height 13
click at [29, 237] on icon at bounding box center [27, 242] width 15 height 15
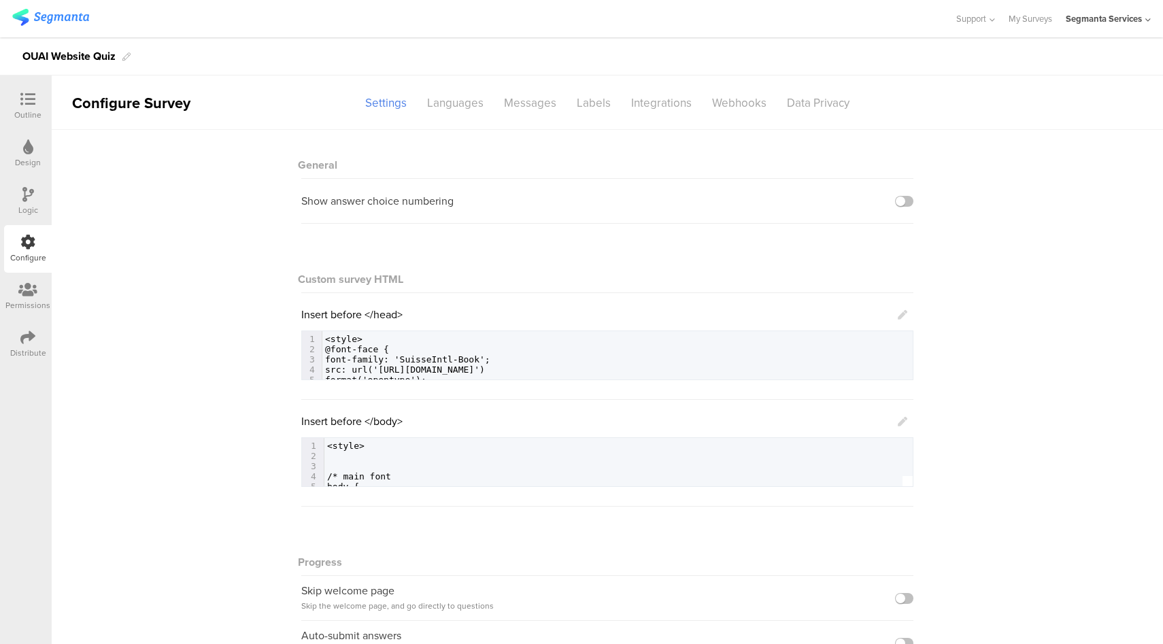
click at [900, 418] on icon at bounding box center [903, 422] width 10 height 10
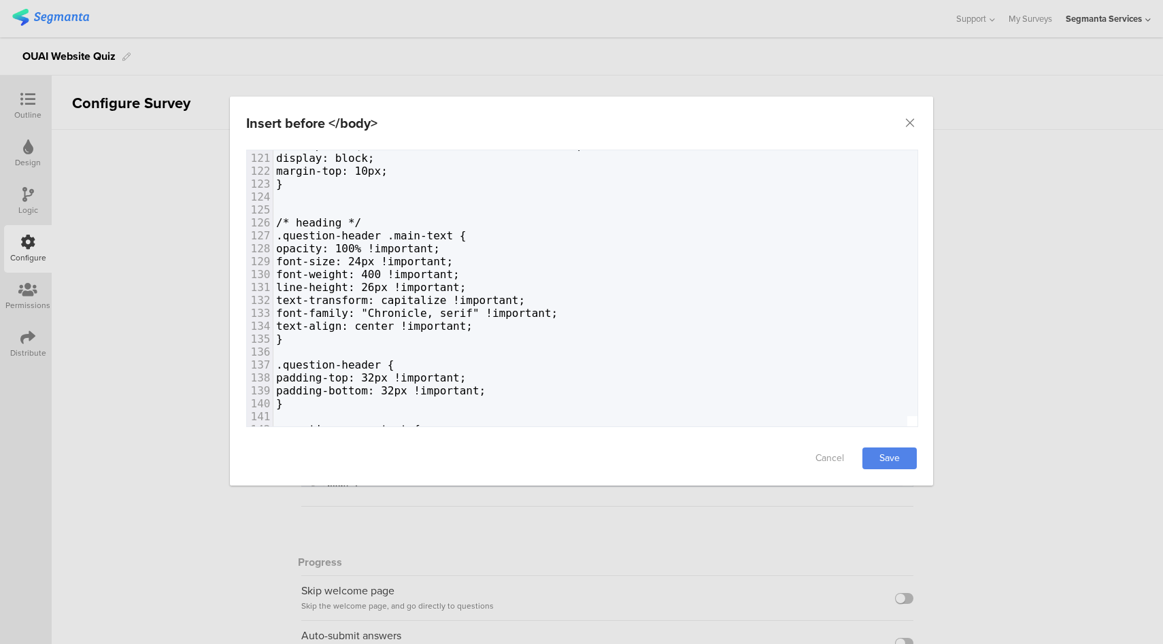
click at [414, 260] on span "font-size: 24px !important;" at bounding box center [364, 261] width 177 height 13
type textarea "30"
click at [899, 458] on link "Save" at bounding box center [889, 458] width 54 height 22
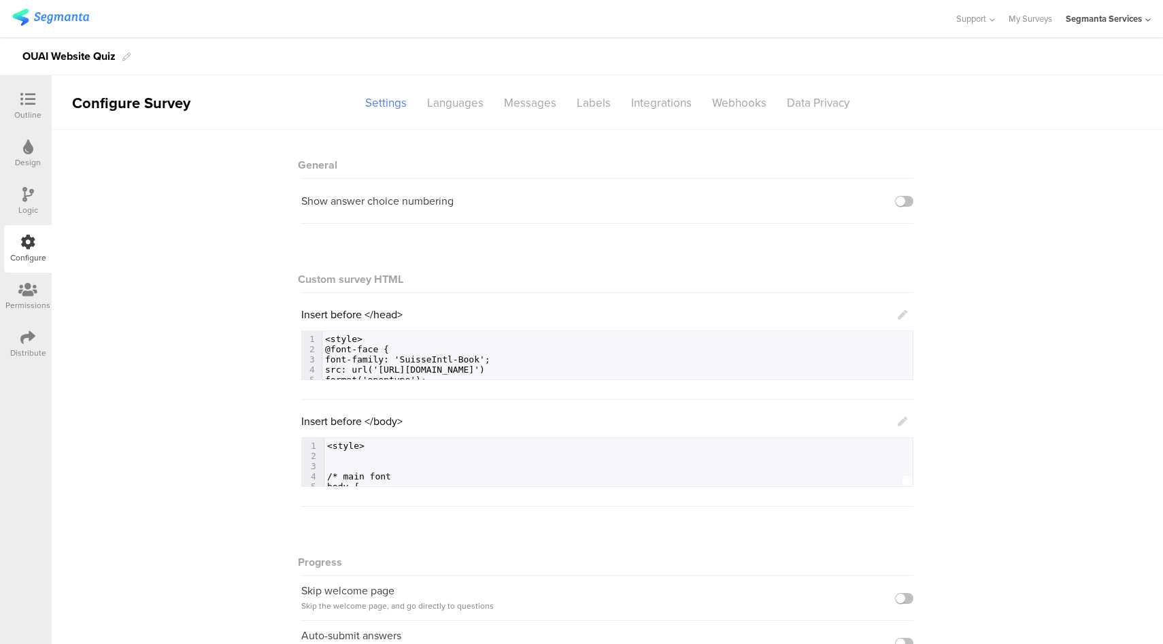
click at [898, 422] on icon at bounding box center [903, 422] width 10 height 10
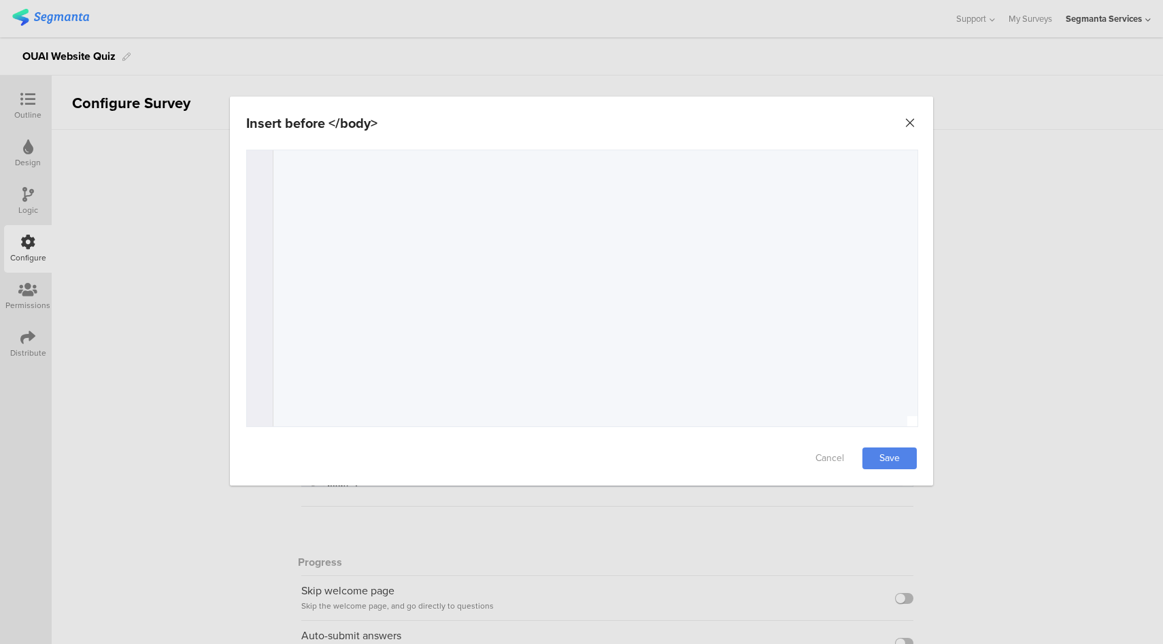
click at [908, 124] on icon "Close" at bounding box center [910, 123] width 14 height 14
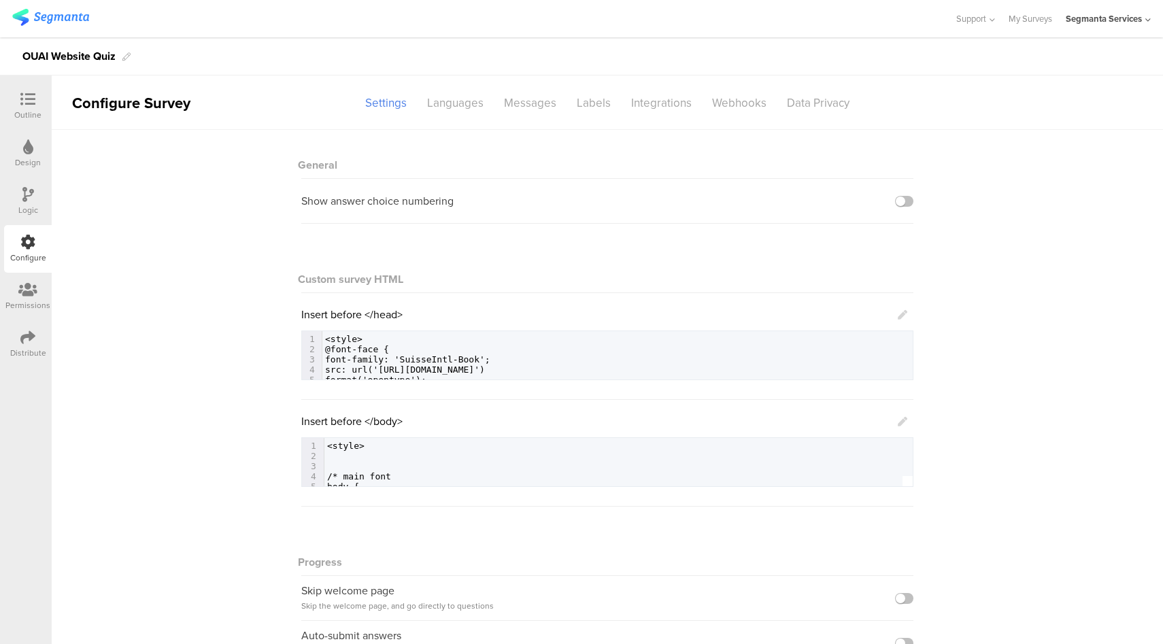
click at [15, 207] on div "Logic" at bounding box center [28, 201] width 48 height 48
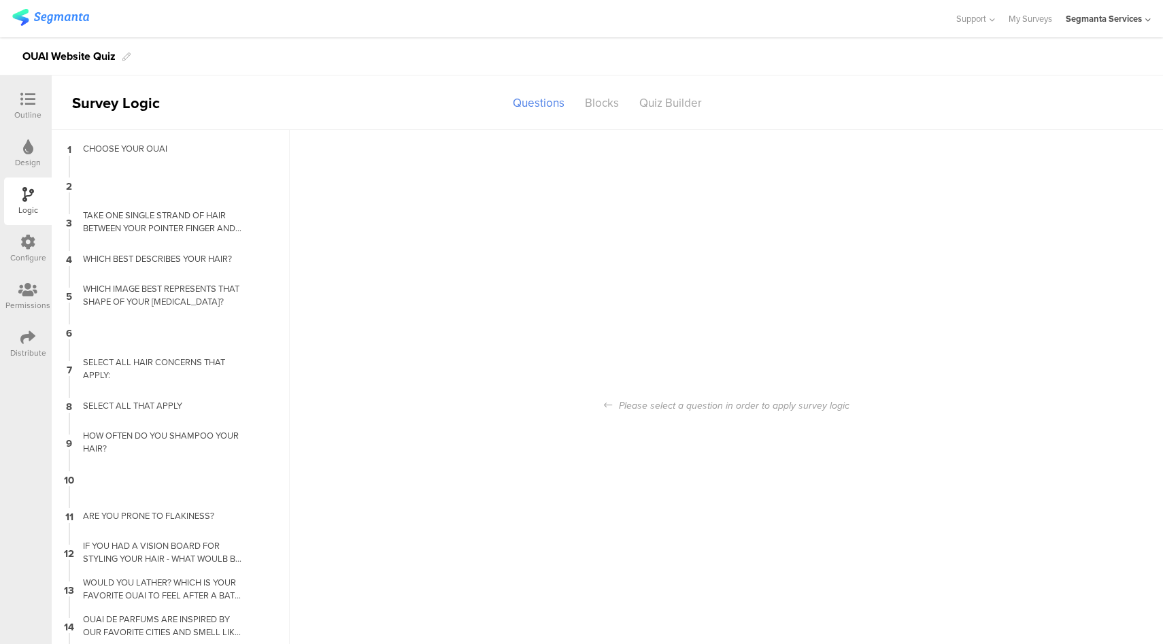
click at [31, 259] on div "Configure" at bounding box center [28, 258] width 36 height 12
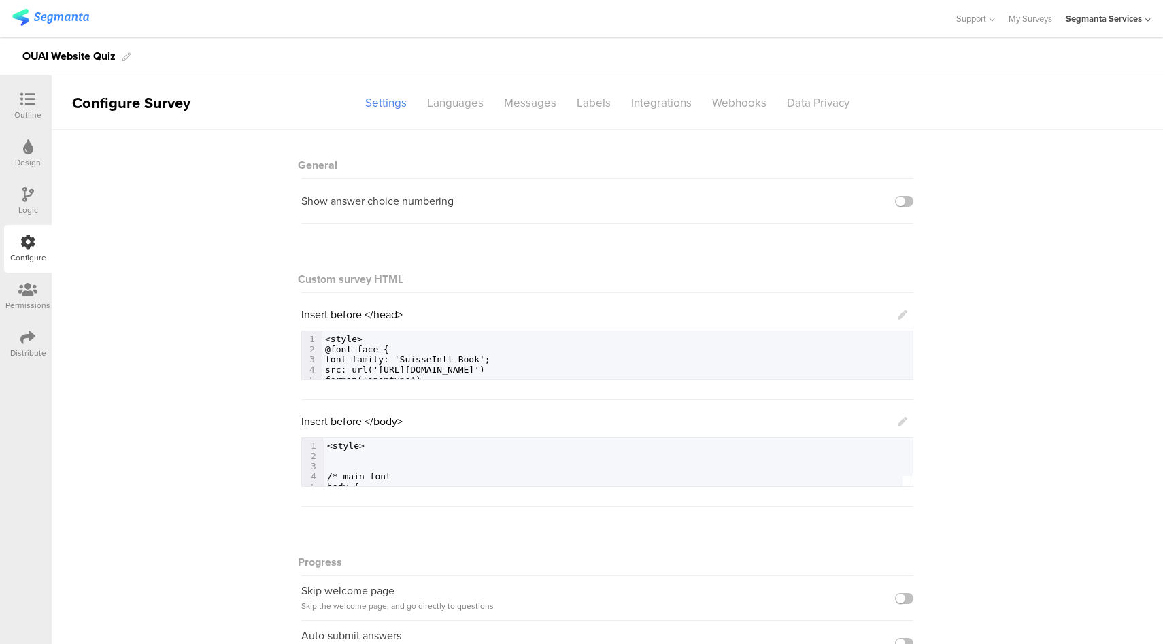
click at [898, 419] on icon at bounding box center [903, 422] width 10 height 10
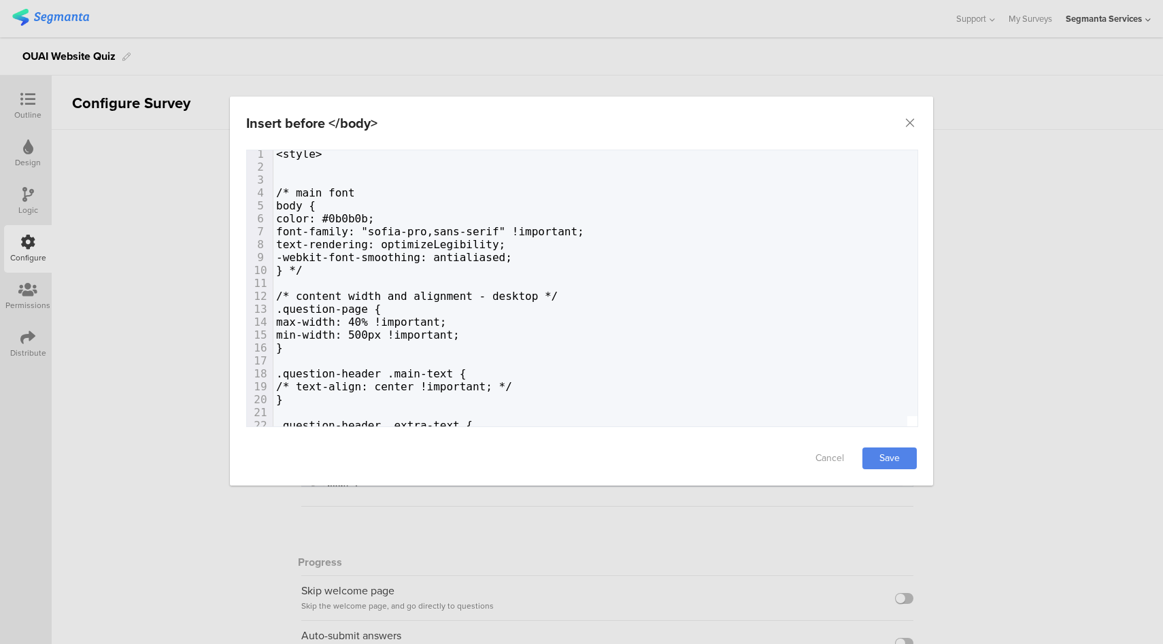
scroll to position [12, 0]
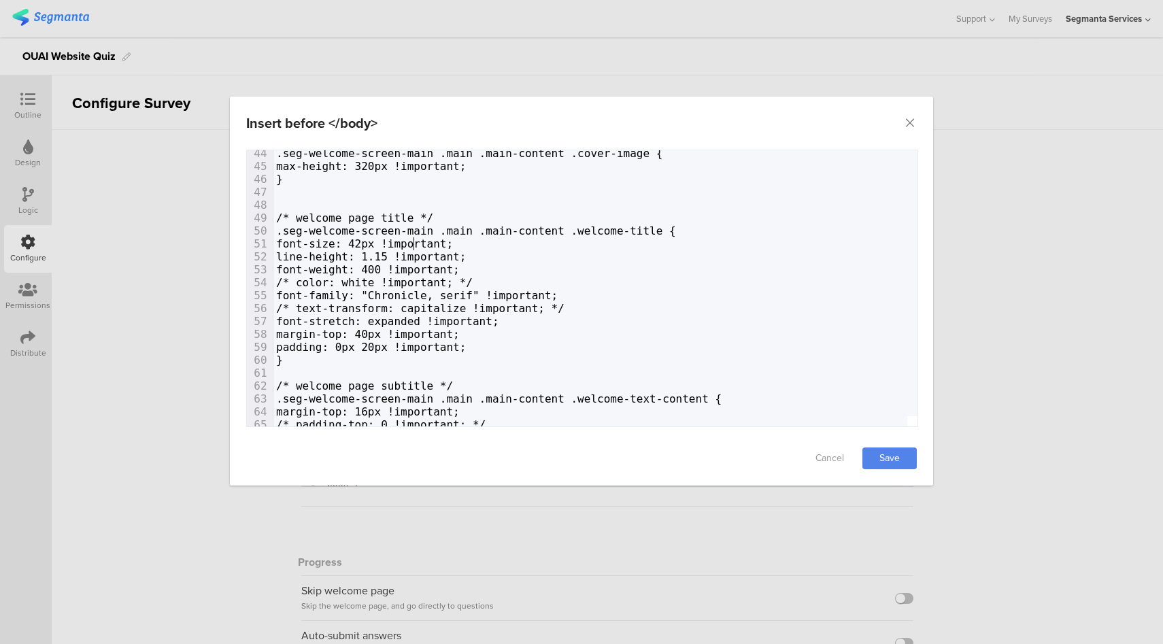
click at [413, 246] on span "font-size: 42px !important;" at bounding box center [364, 243] width 177 height 13
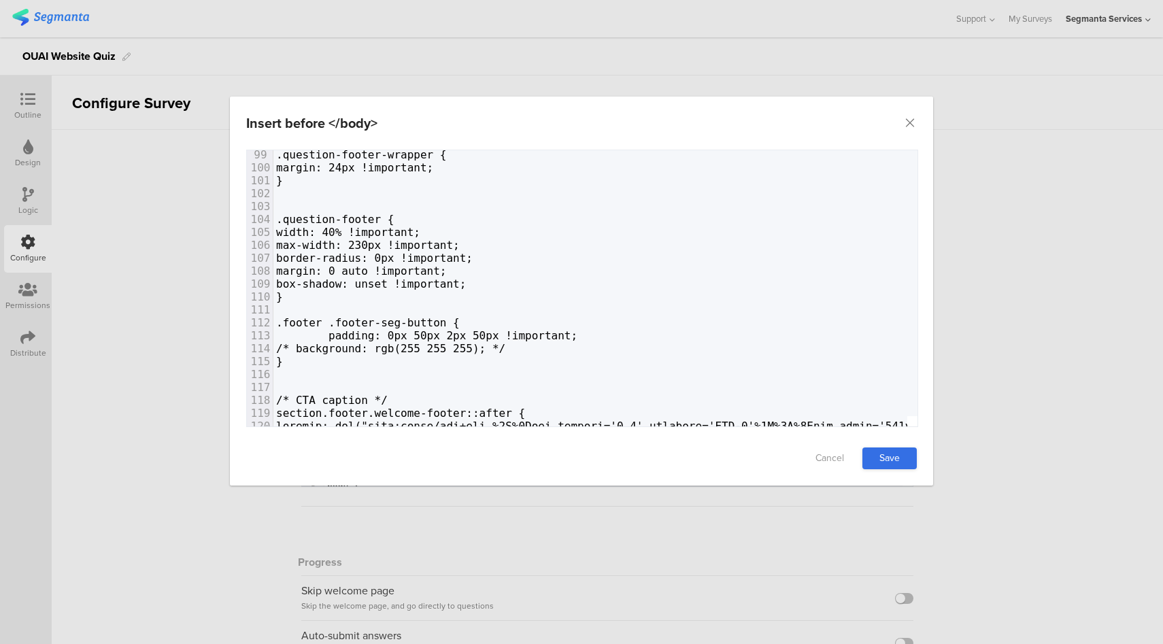
type textarea "45"
click at [900, 464] on link "Save" at bounding box center [889, 458] width 54 height 22
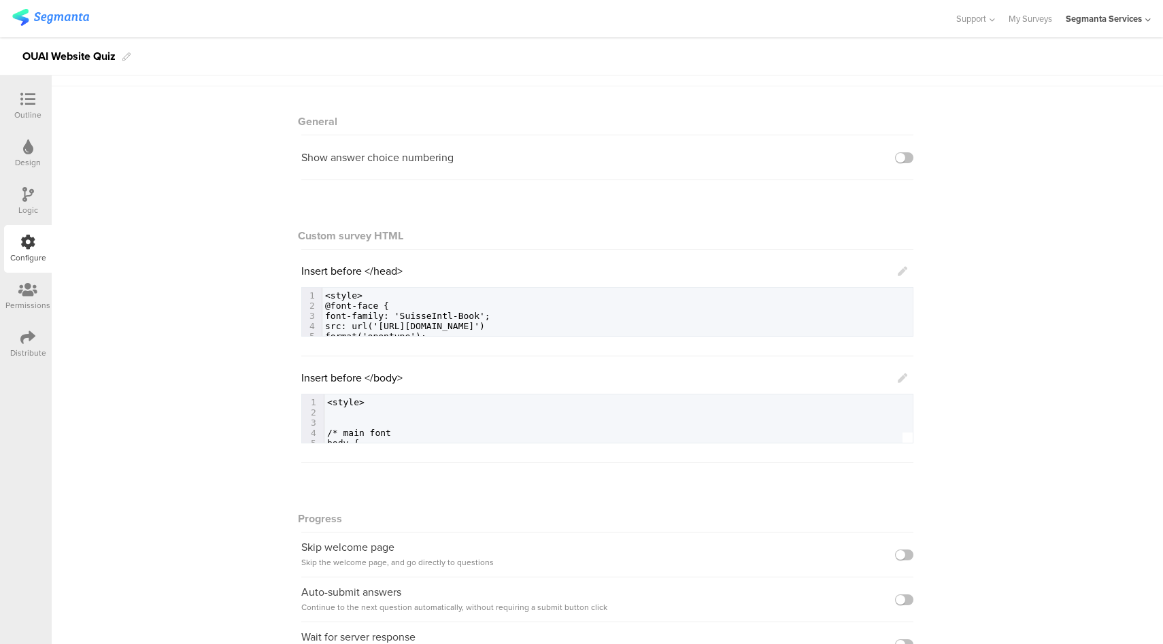
click at [898, 379] on icon at bounding box center [903, 378] width 10 height 10
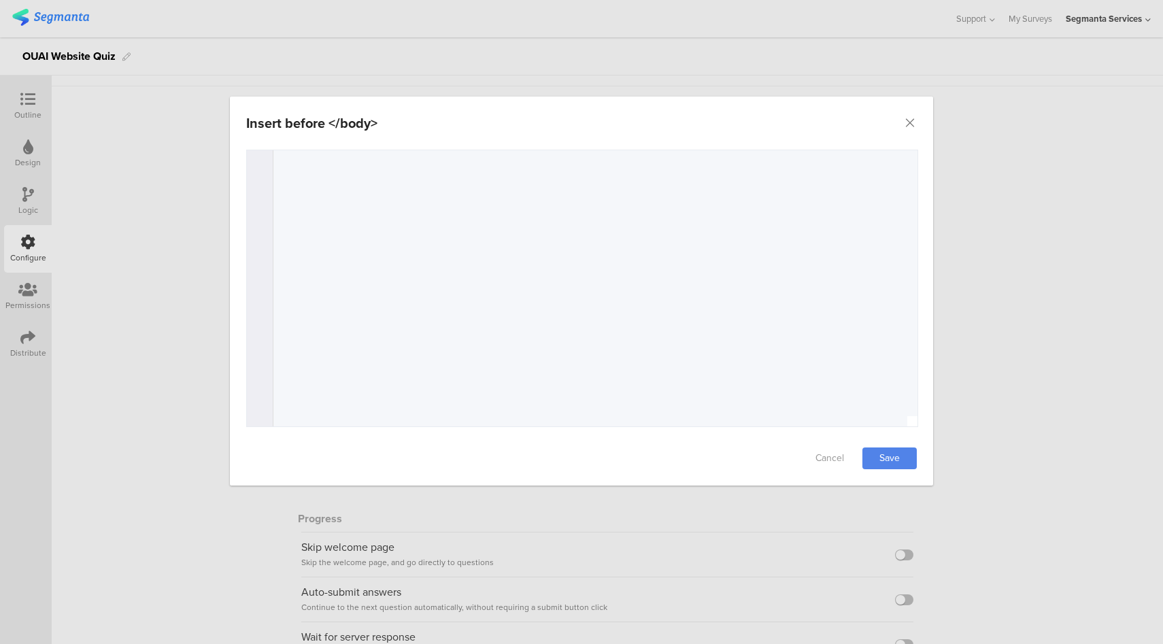
click at [918, 124] on div "Insert before </body>" at bounding box center [581, 123] width 703 height 53
click at [909, 124] on icon "Close" at bounding box center [910, 123] width 14 height 14
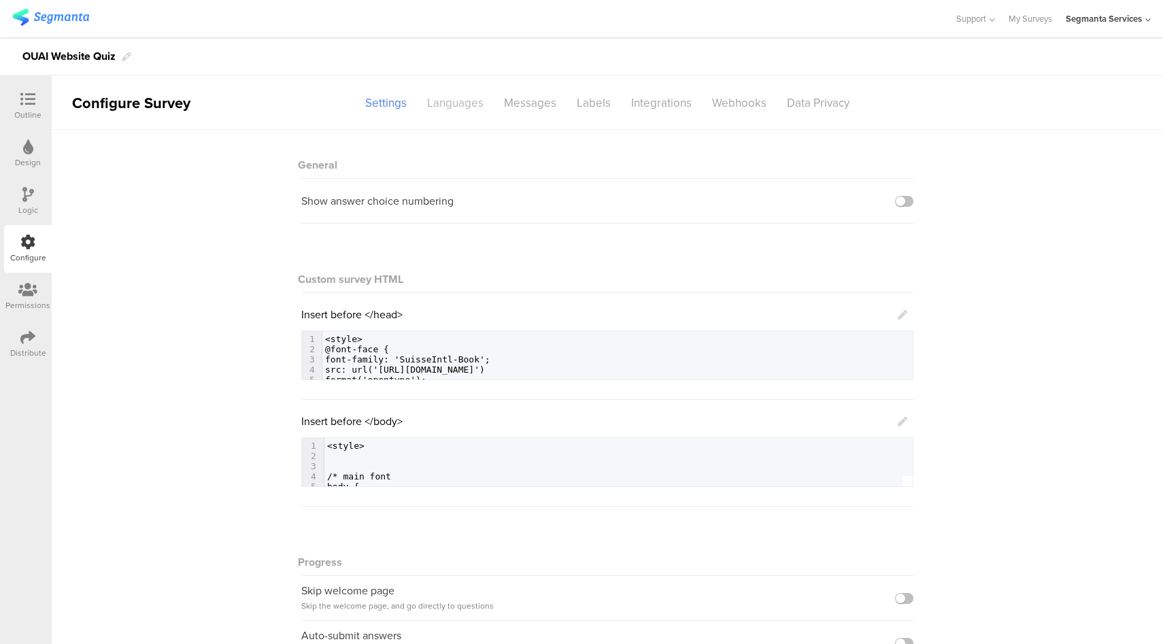
click at [447, 101] on div "Languages" at bounding box center [455, 103] width 77 height 24
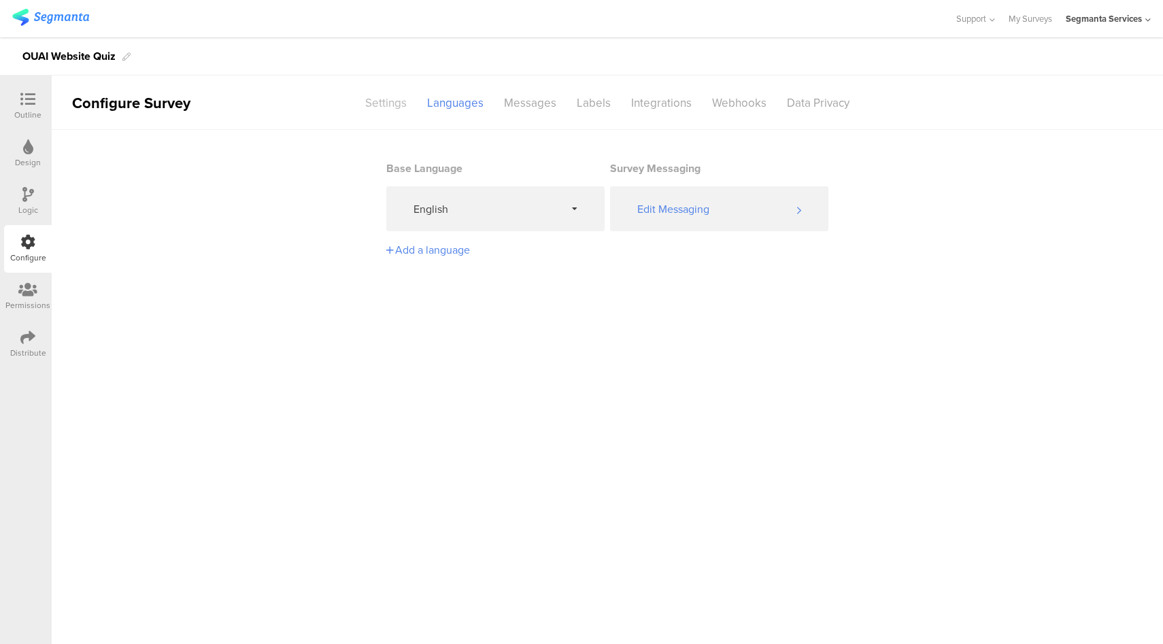
click at [386, 101] on div "Settings" at bounding box center [386, 103] width 62 height 24
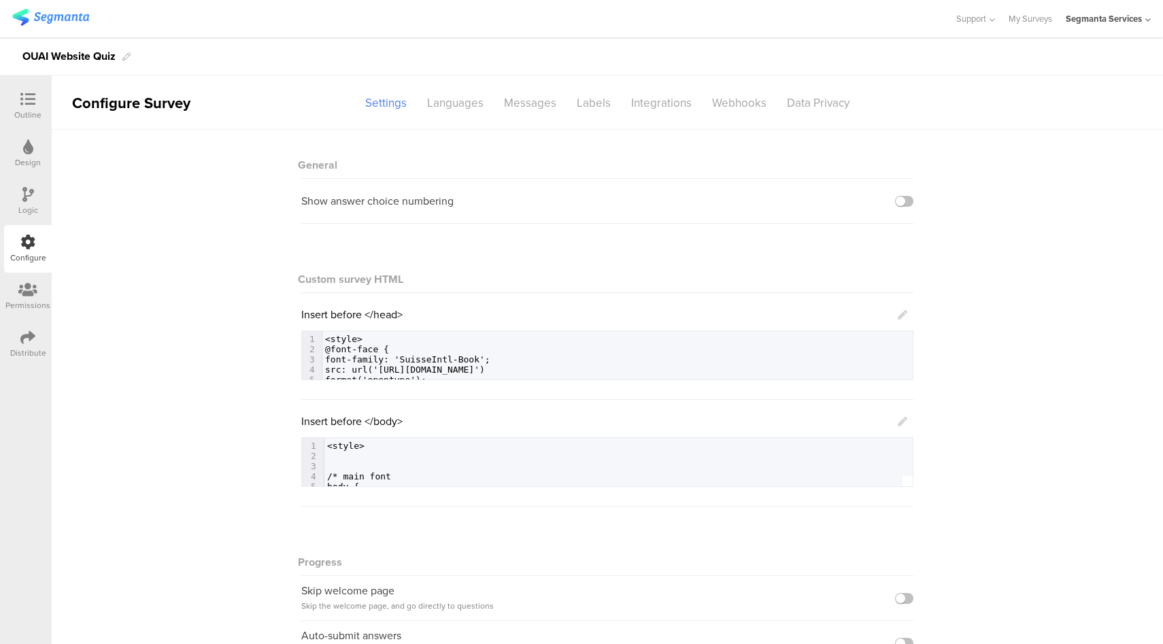
click at [898, 320] on icon at bounding box center [903, 315] width 10 height 10
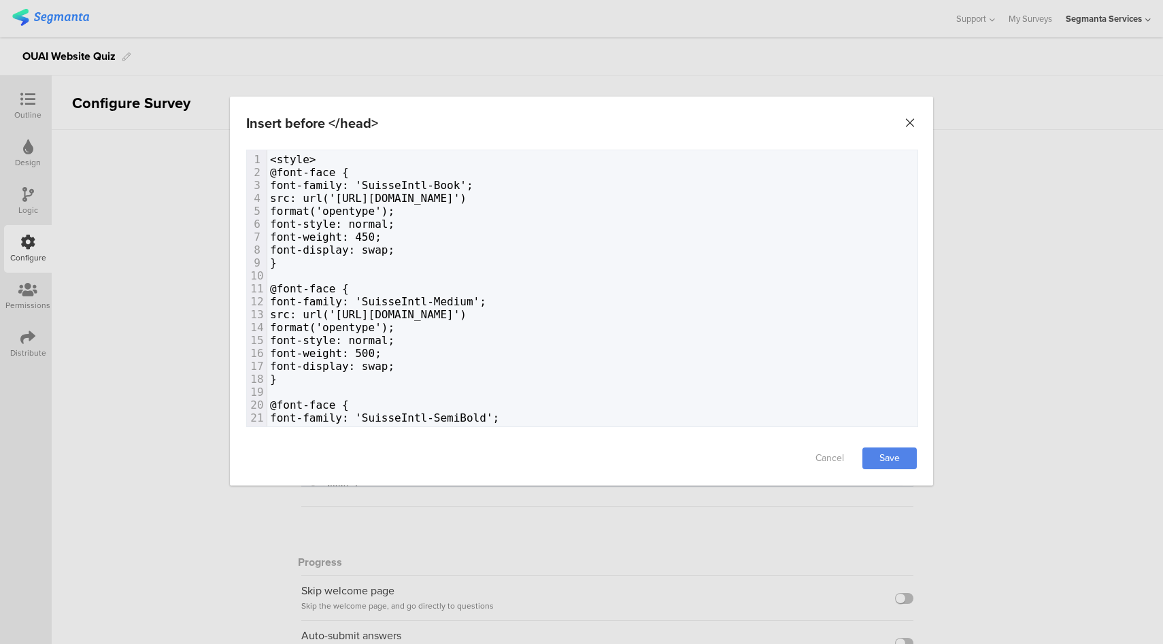
click at [908, 123] on icon "Close" at bounding box center [910, 123] width 14 height 14
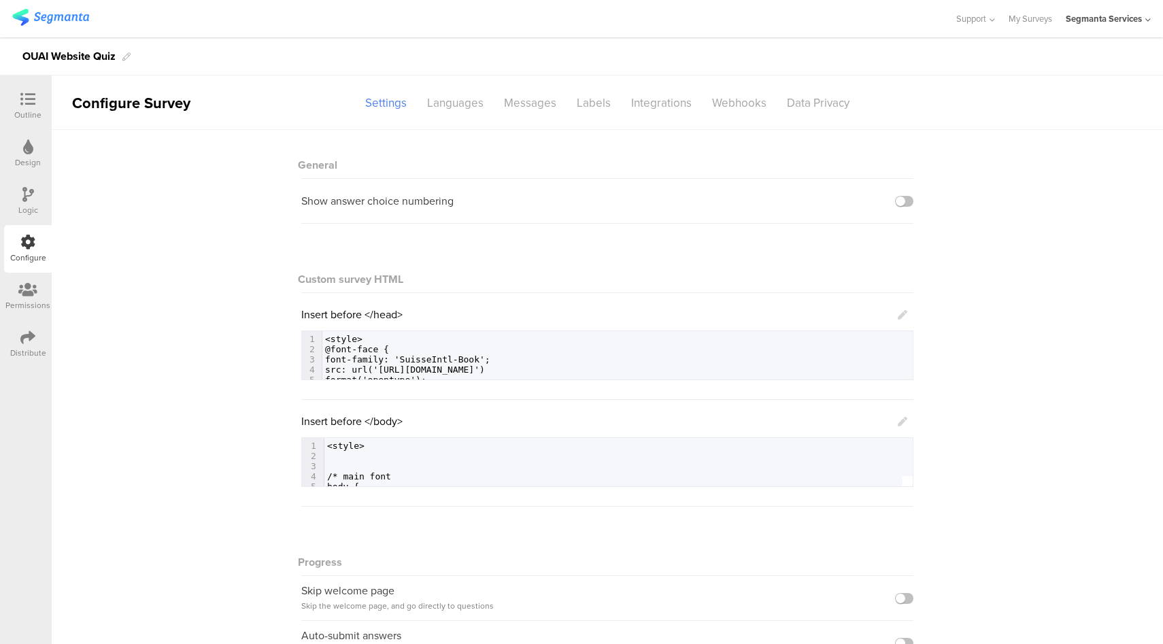
click at [898, 422] on icon at bounding box center [903, 422] width 10 height 10
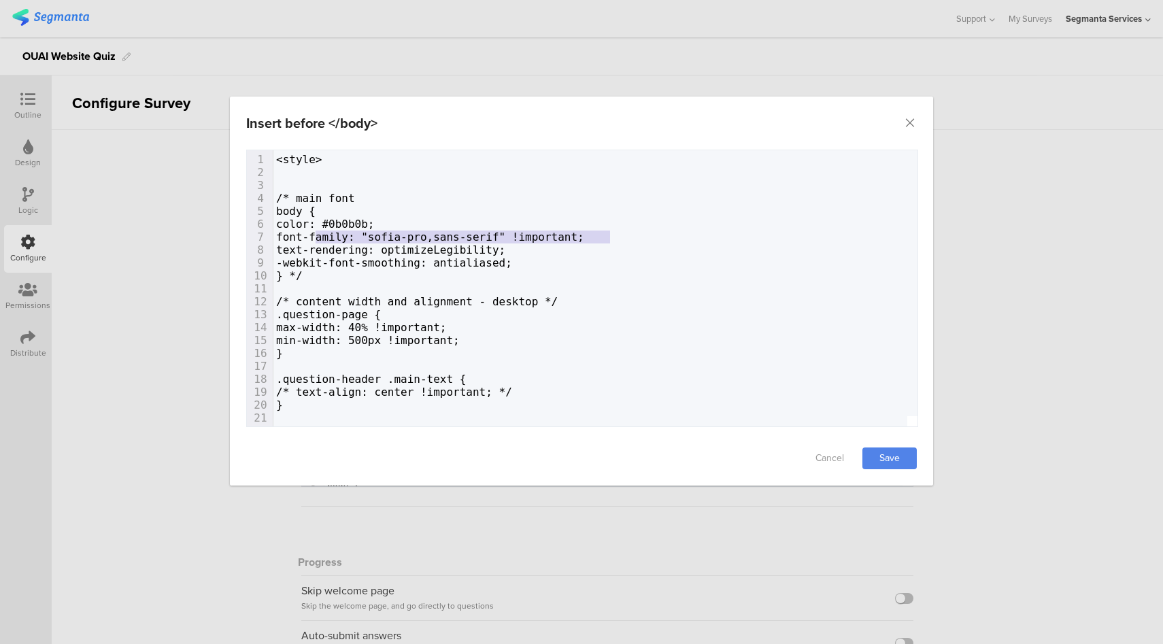
type textarea "font-family: "sofia-pro,sans-serif" !important;"
drag, startPoint x: 628, startPoint y: 235, endPoint x: 301, endPoint y: 236, distance: 327.1
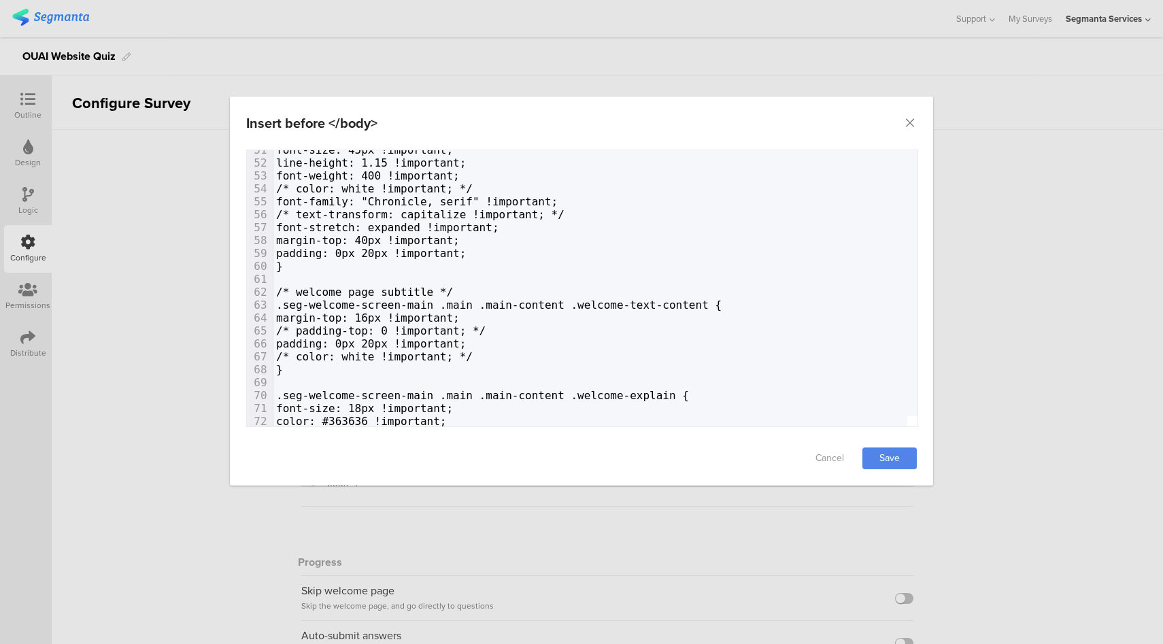
scroll to position [704, 0]
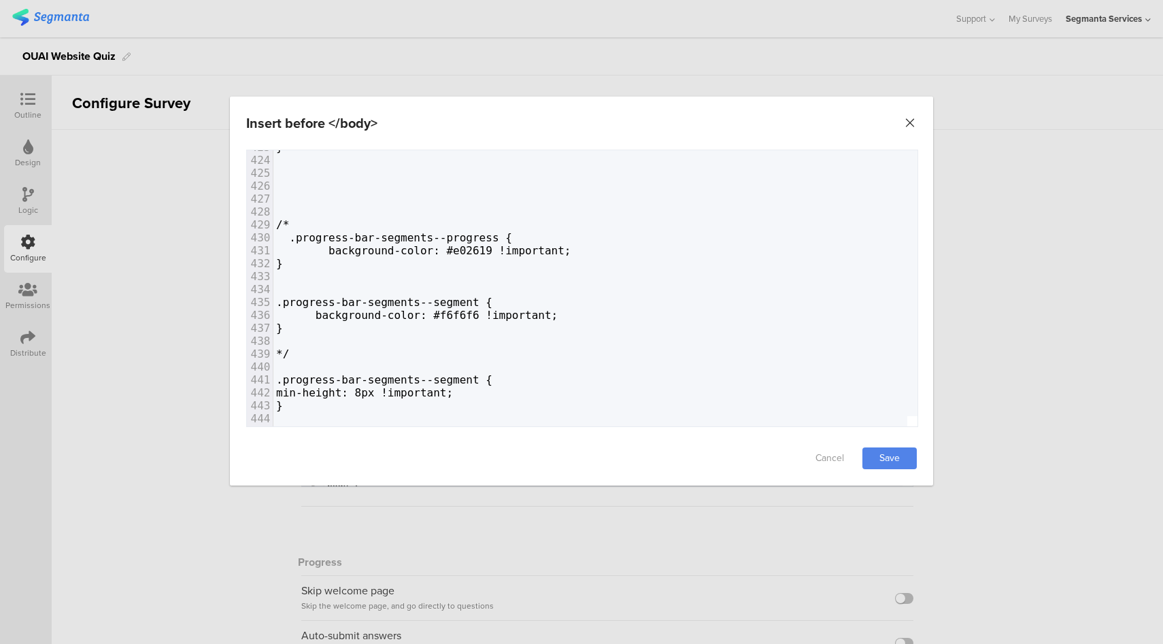
click at [915, 123] on icon "Close" at bounding box center [910, 123] width 14 height 14
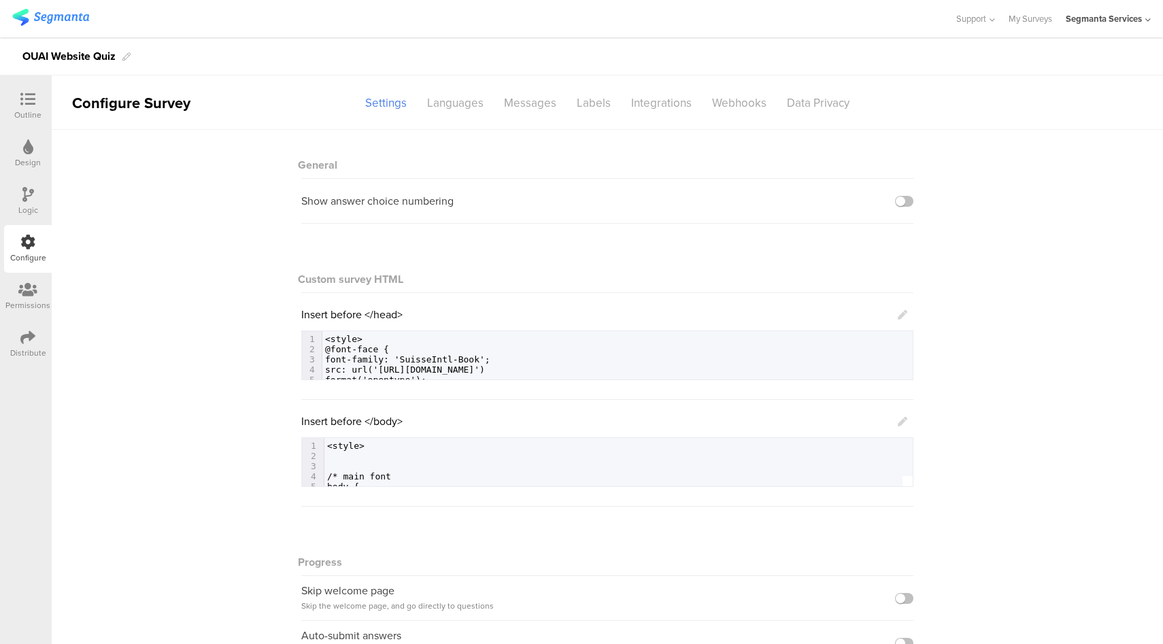
drag, startPoint x: 897, startPoint y: 314, endPoint x: 759, endPoint y: 318, distance: 138.1
click at [898, 314] on icon at bounding box center [903, 315] width 10 height 10
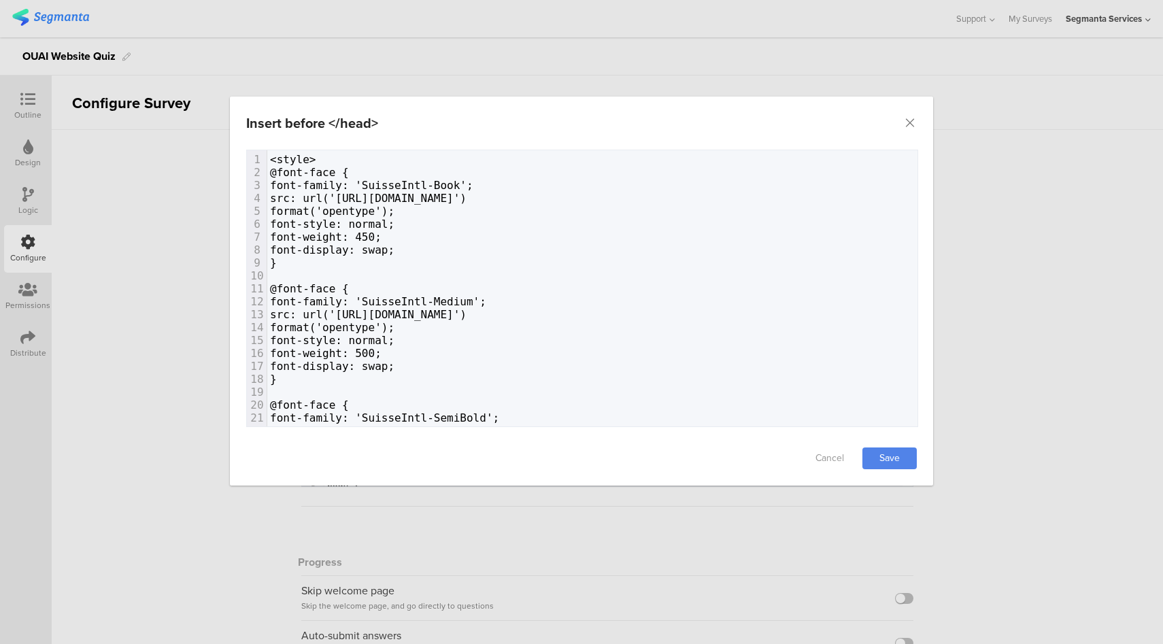
click at [466, 312] on span "src: url('https://cdn.shopify.com/shop-assets/static_uploads/shoplift/SuisseInt…" at bounding box center [368, 314] width 197 height 13
type textarea "<style> @font-face { font-family: 'SuisseIntl-Book'; src: url('https://cdn.shop…"
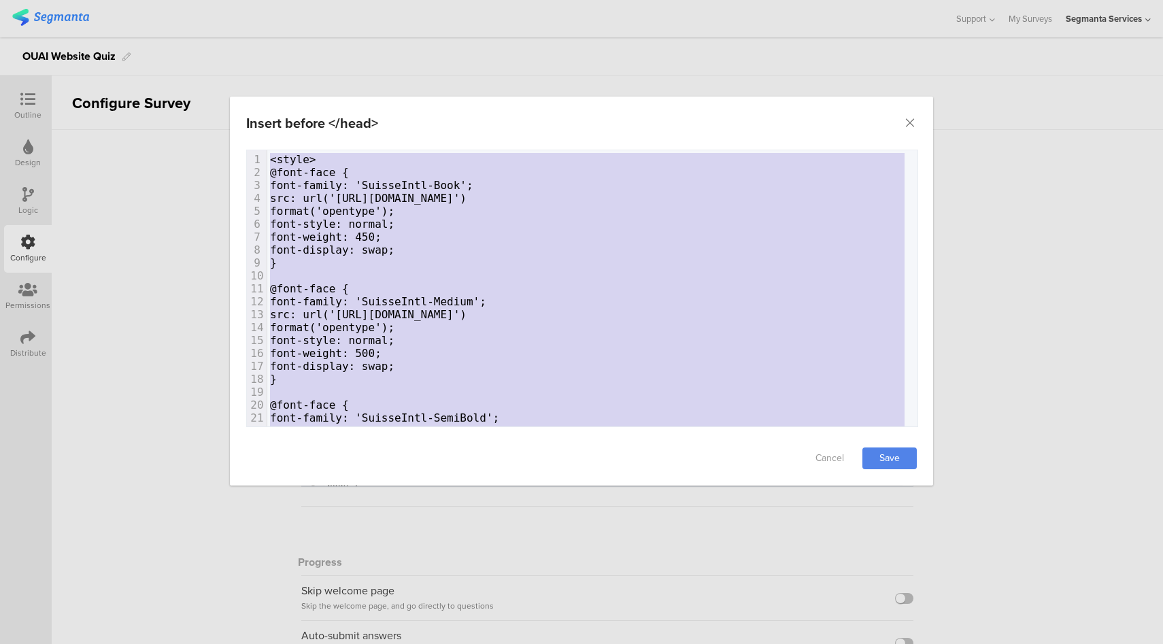
paste textarea "dialog"
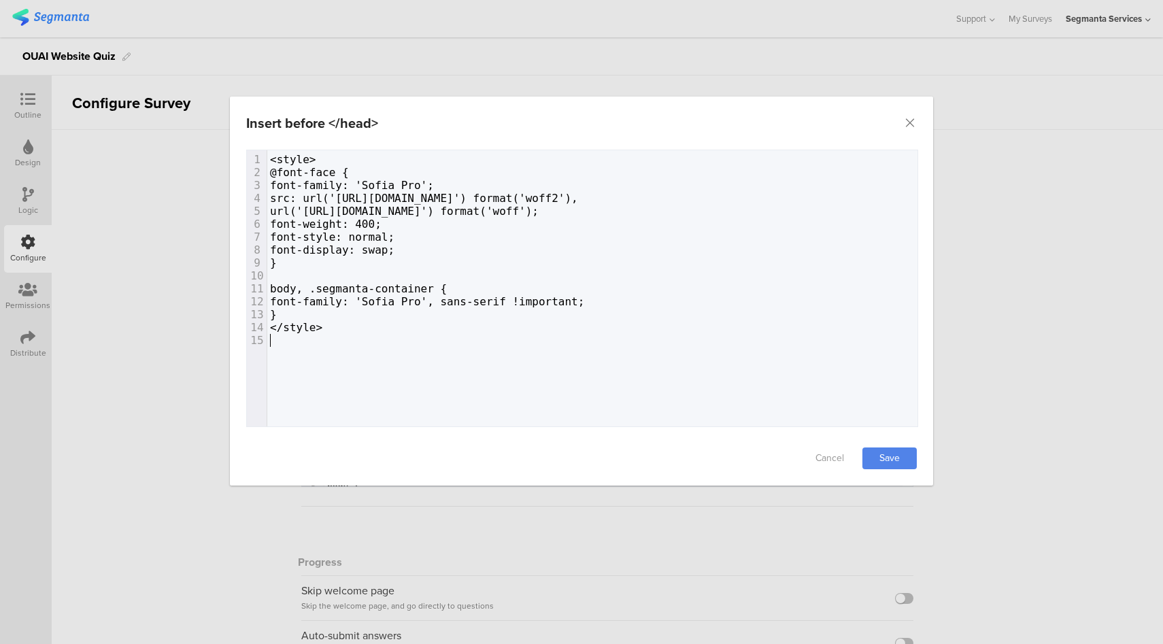
type textarea "-family: 'Sofia Pro', sans-serif !important; }"
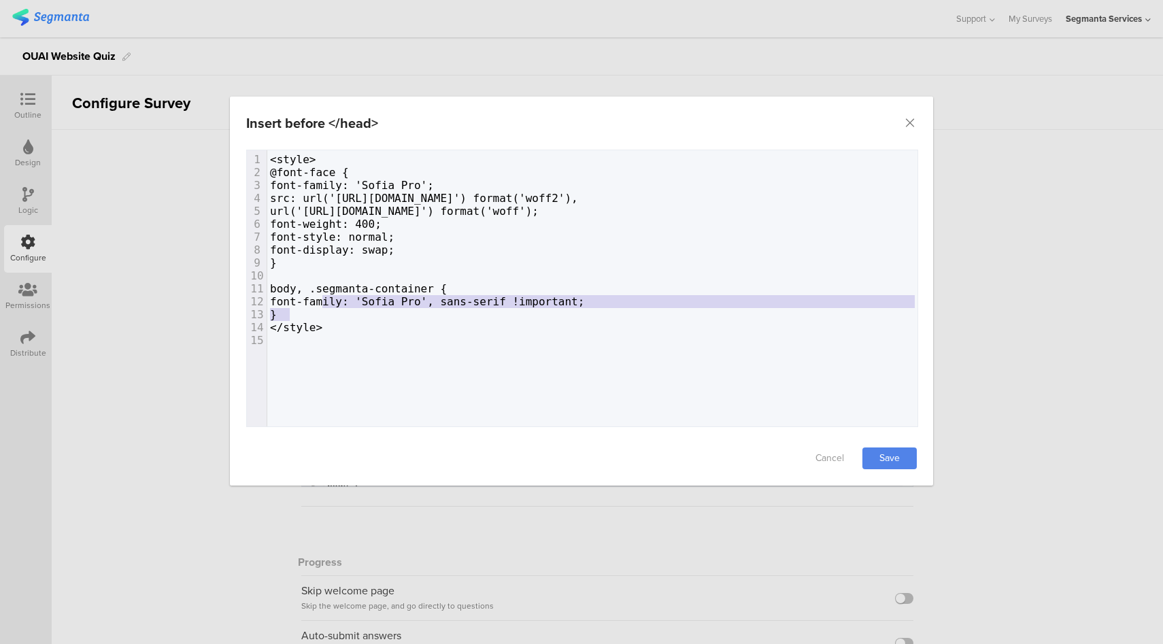
drag, startPoint x: 322, startPoint y: 311, endPoint x: 323, endPoint y: 298, distance: 13.7
click at [323, 298] on div "1 <style> 2 @font-face { 3 font-family: 'Sofia Pro'; 4 src: url('https://yourdo…" at bounding box center [597, 250] width 660 height 194
click at [335, 295] on span "font-family: 'Sofia Pro', sans-serif !important;" at bounding box center [427, 301] width 314 height 13
type textarea "font-family: 'Sofia Pro', sans-serif !important;"
drag, startPoint x: 616, startPoint y: 301, endPoint x: 301, endPoint y: 303, distance: 315.5
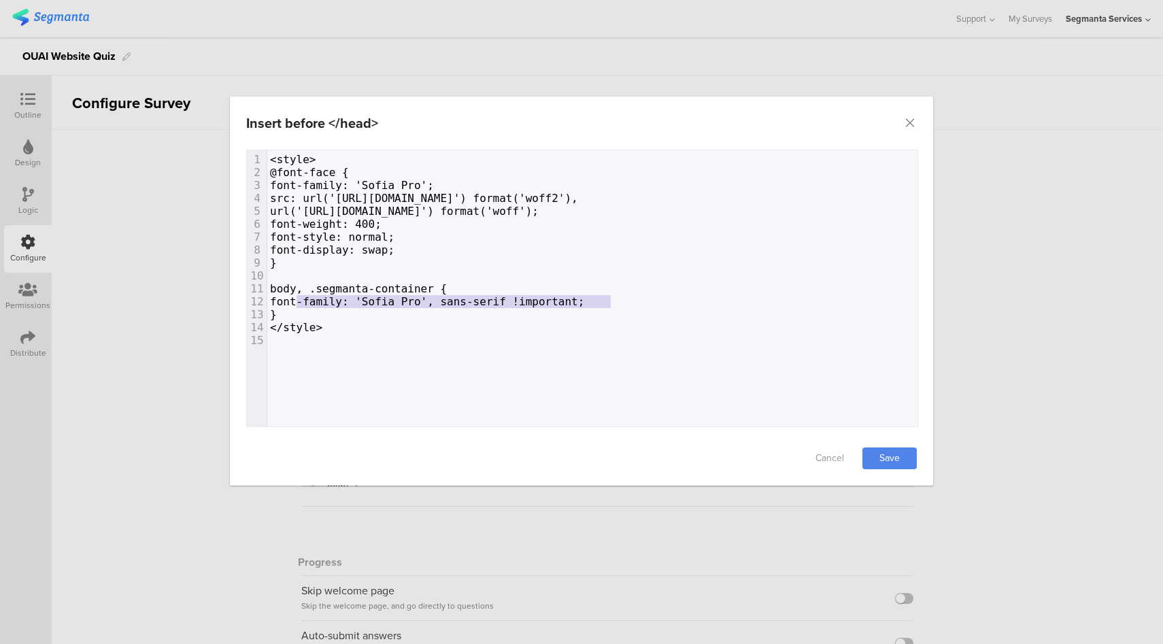
click at [299, 303] on pre "font-family: 'Sofia Pro', sans-serif !important;" at bounding box center [597, 301] width 660 height 13
type textarea "body, .segmanta-container { font-family: 'Sofia Pro', sans-serif !important; }"
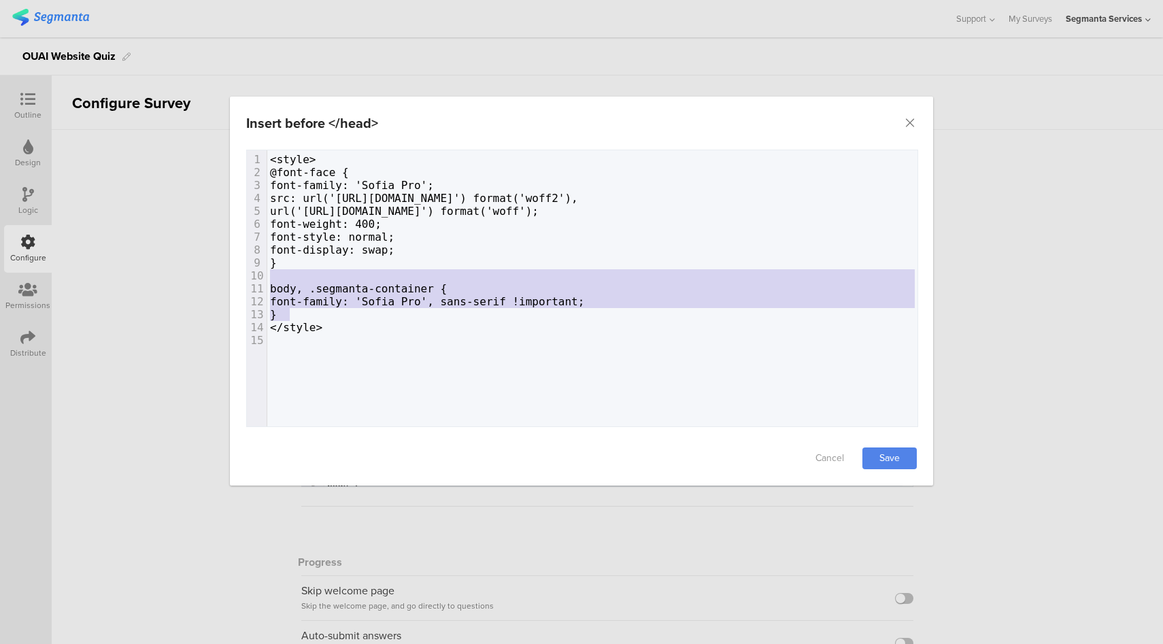
drag, startPoint x: 318, startPoint y: 314, endPoint x: 322, endPoint y: 275, distance: 39.7
click at [322, 275] on div "1 <style> 2 @font-face { 3 font-family: 'Sofia Pro'; 4 src: url('https://yourdo…" at bounding box center [597, 250] width 660 height 194
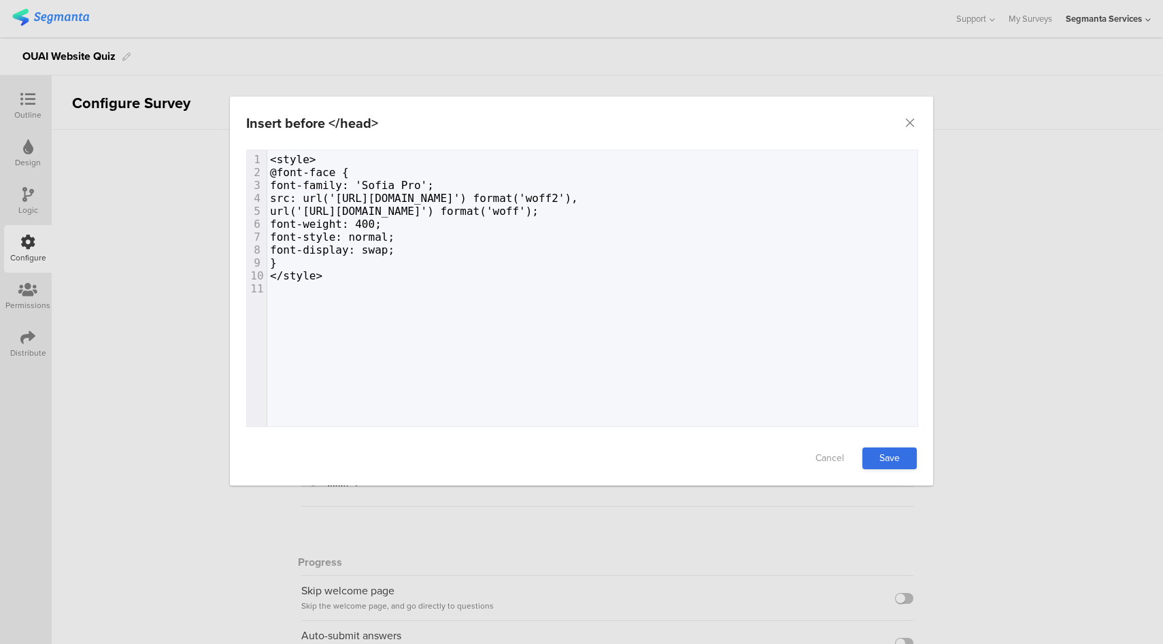
click at [881, 458] on link "Save" at bounding box center [889, 458] width 54 height 22
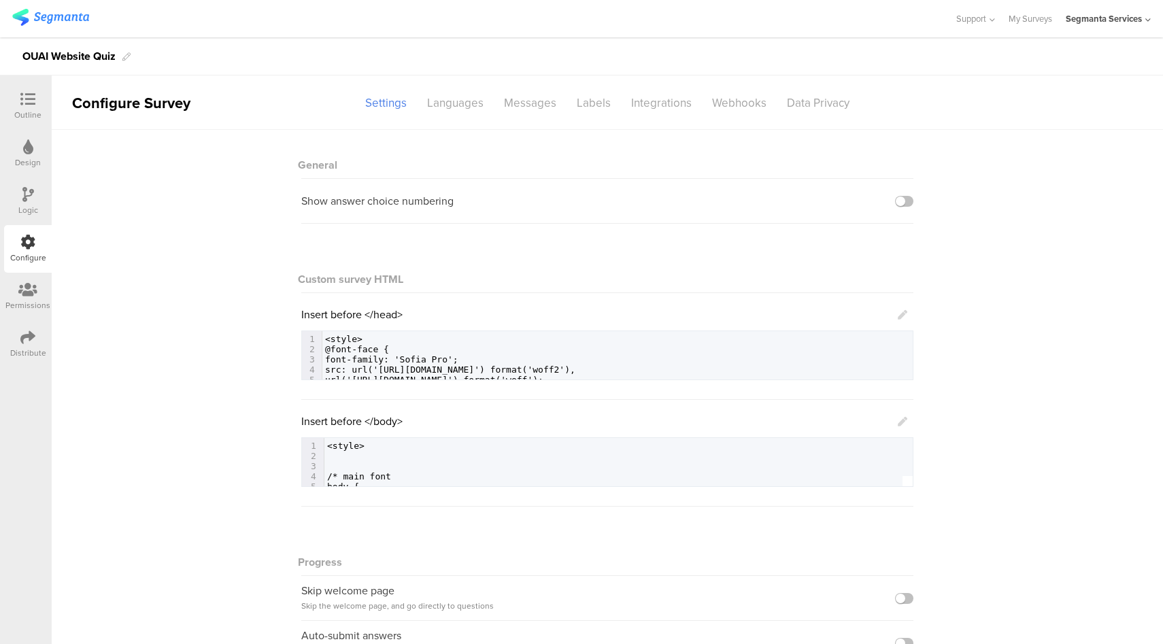
click at [900, 416] on link at bounding box center [903, 421] width 10 height 16
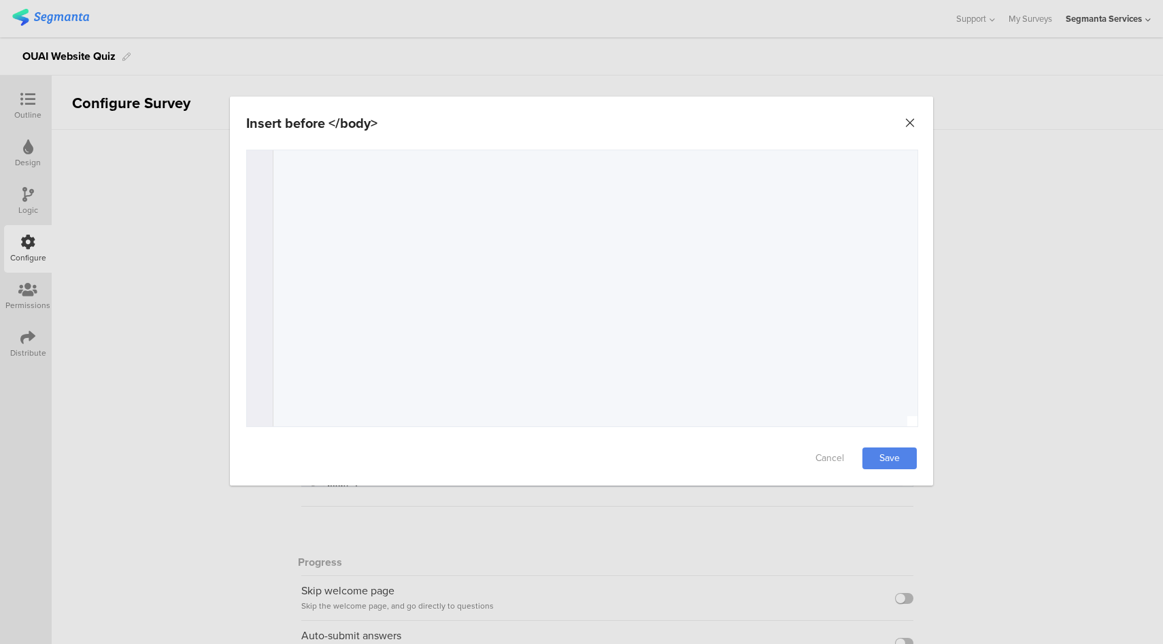
click at [911, 125] on icon "Close" at bounding box center [910, 123] width 14 height 14
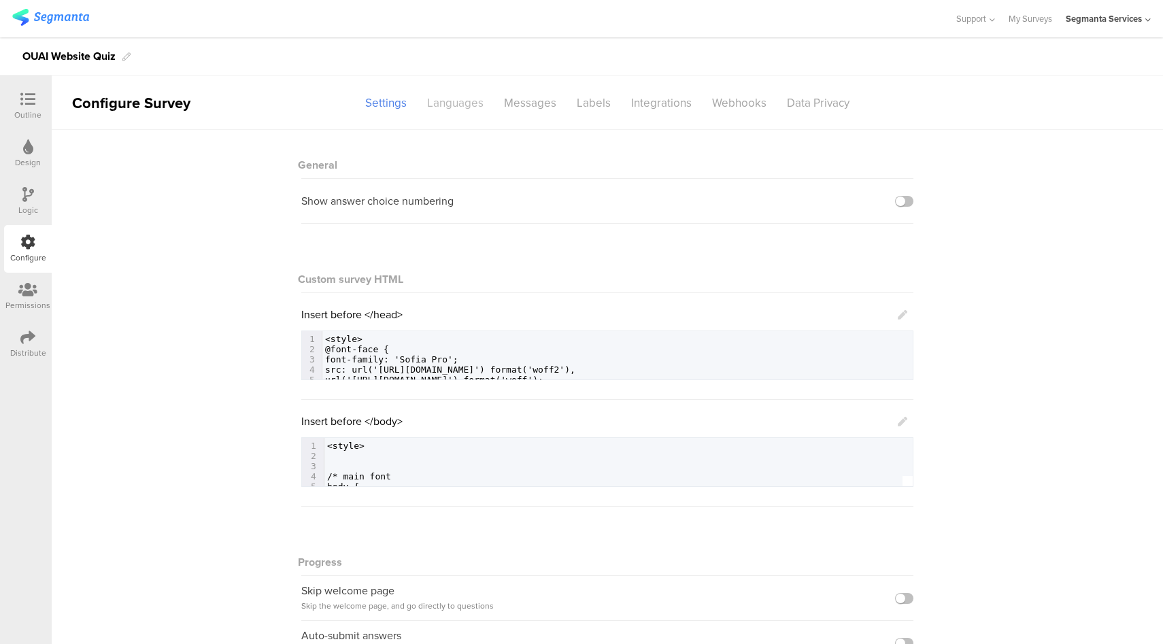
click at [454, 104] on div "Languages" at bounding box center [455, 103] width 77 height 24
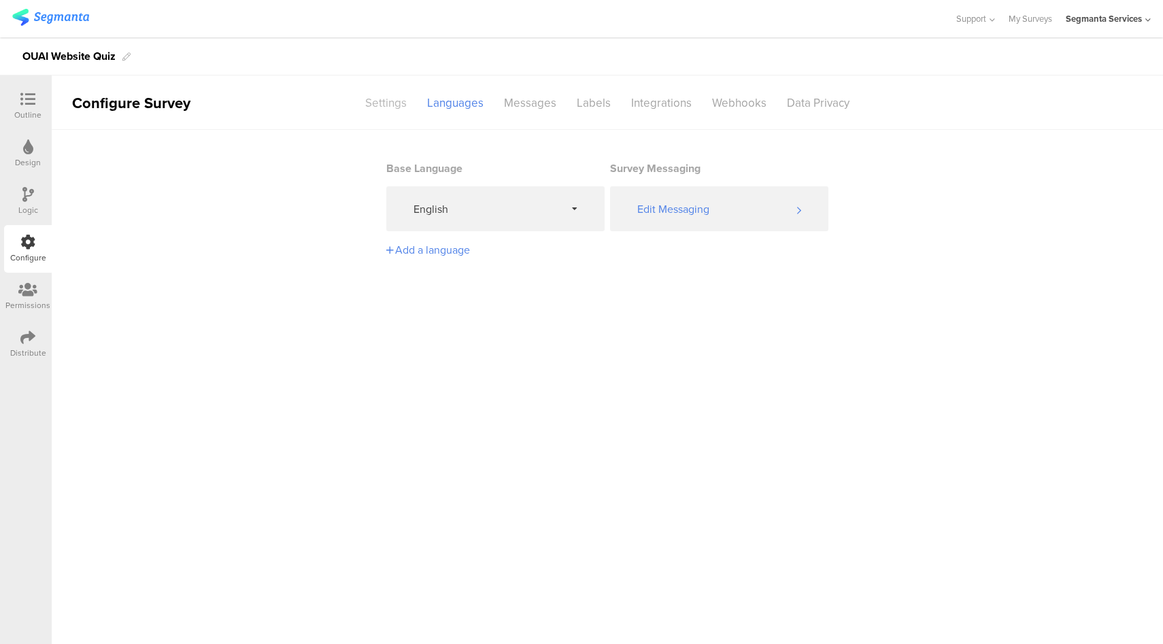
click at [405, 107] on div "Settings" at bounding box center [386, 103] width 62 height 24
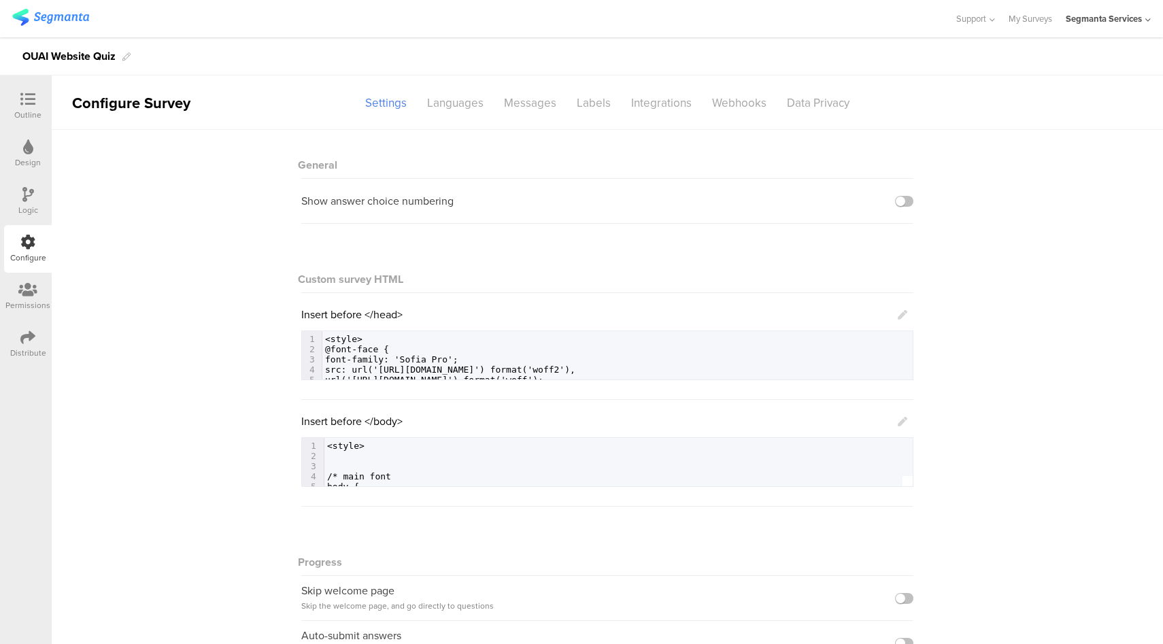
click at [898, 421] on icon at bounding box center [903, 422] width 10 height 10
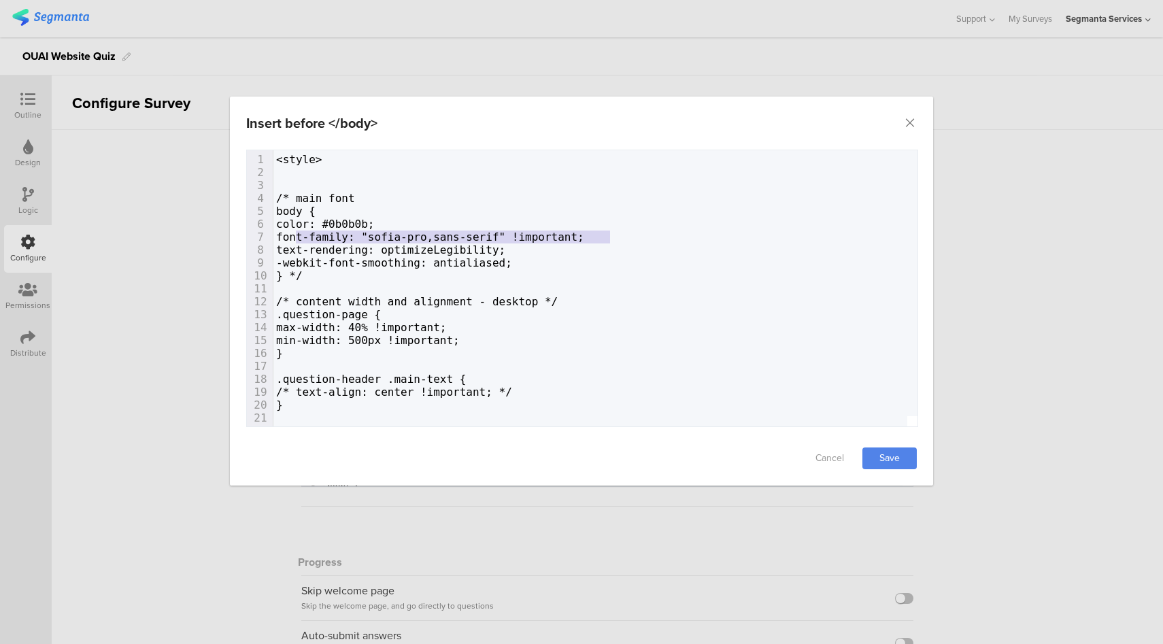
type textarea "font-family: "sofia-pro,sans-serif" !important;"
drag, startPoint x: 619, startPoint y: 237, endPoint x: 301, endPoint y: 235, distance: 317.6
click at [896, 456] on link "Save" at bounding box center [889, 458] width 54 height 22
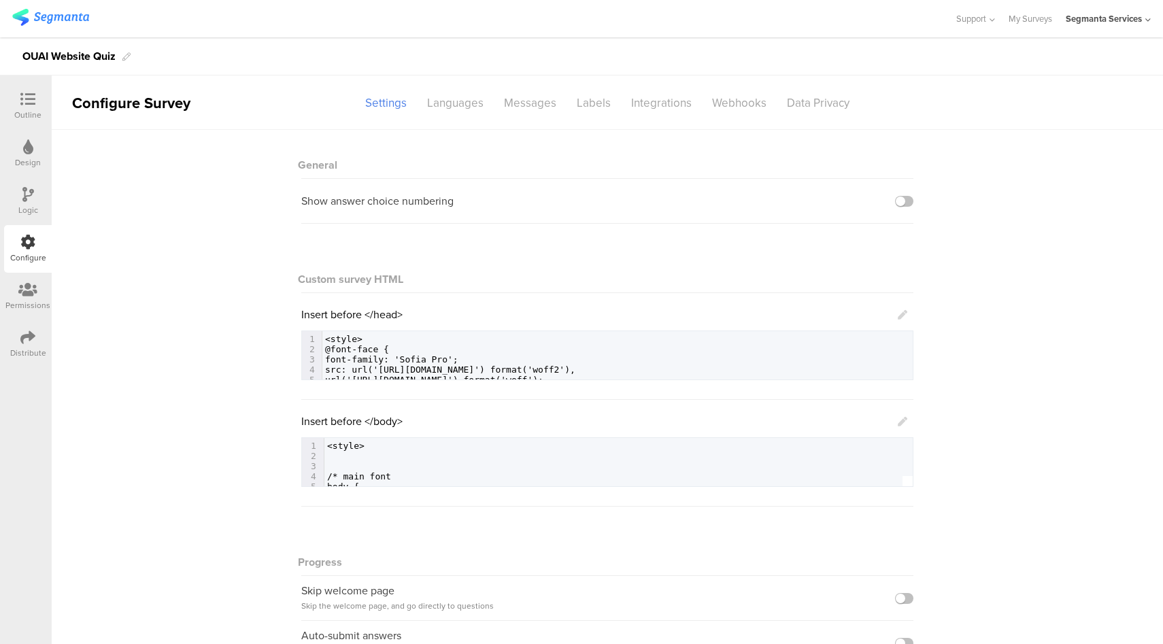
click at [899, 421] on icon at bounding box center [903, 422] width 10 height 10
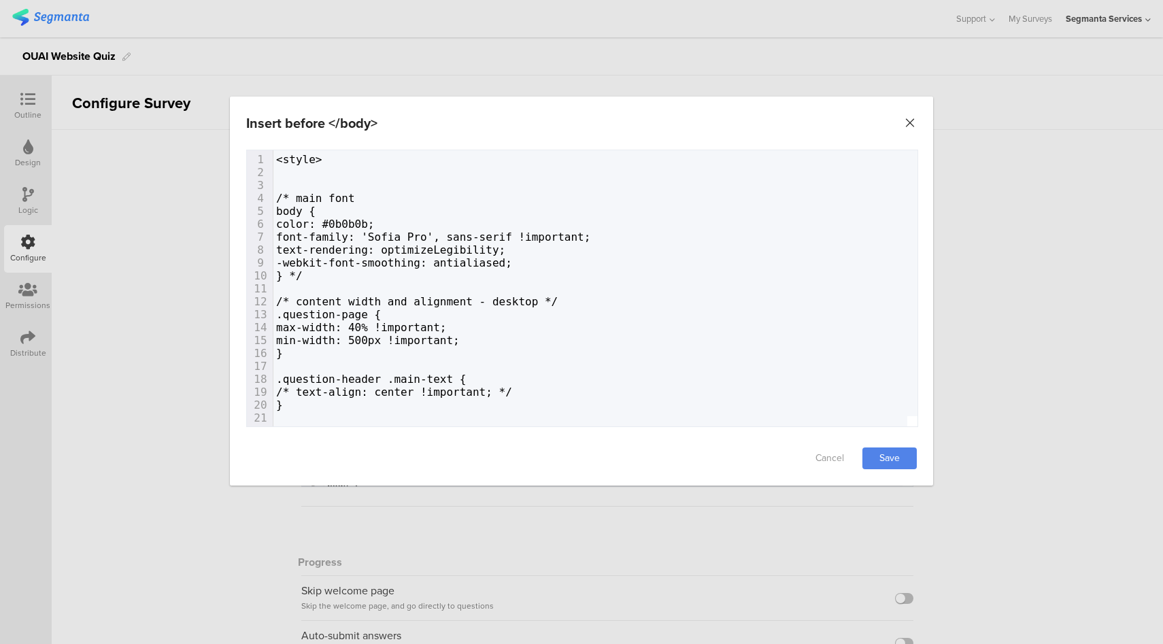
click at [906, 120] on icon "Close" at bounding box center [910, 123] width 14 height 14
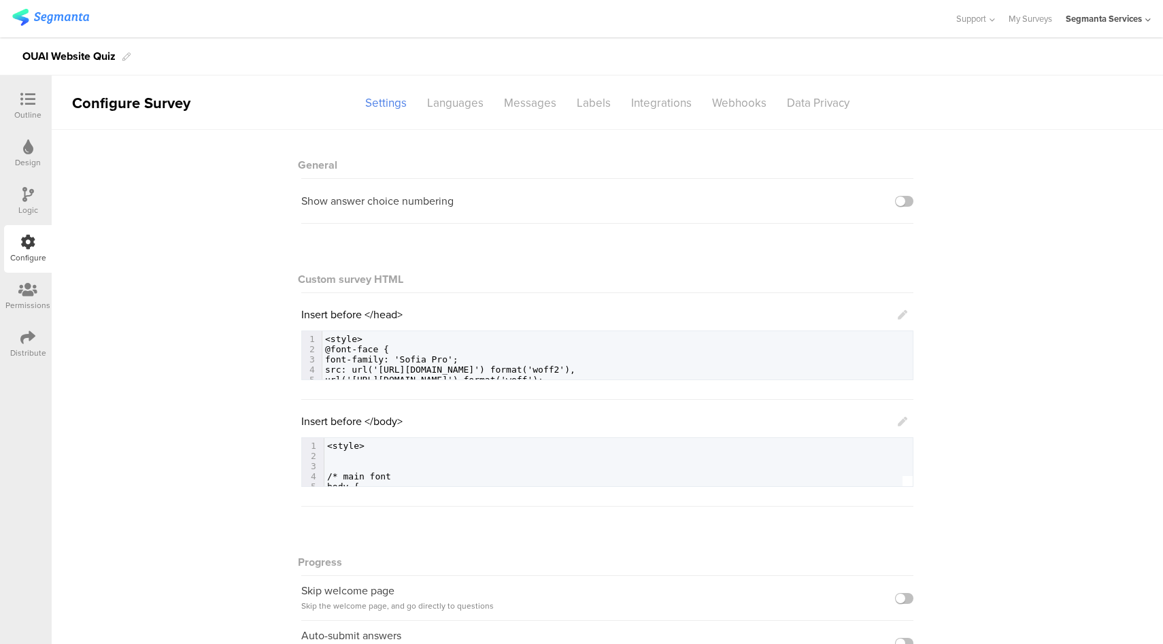
click at [900, 316] on icon at bounding box center [903, 315] width 10 height 10
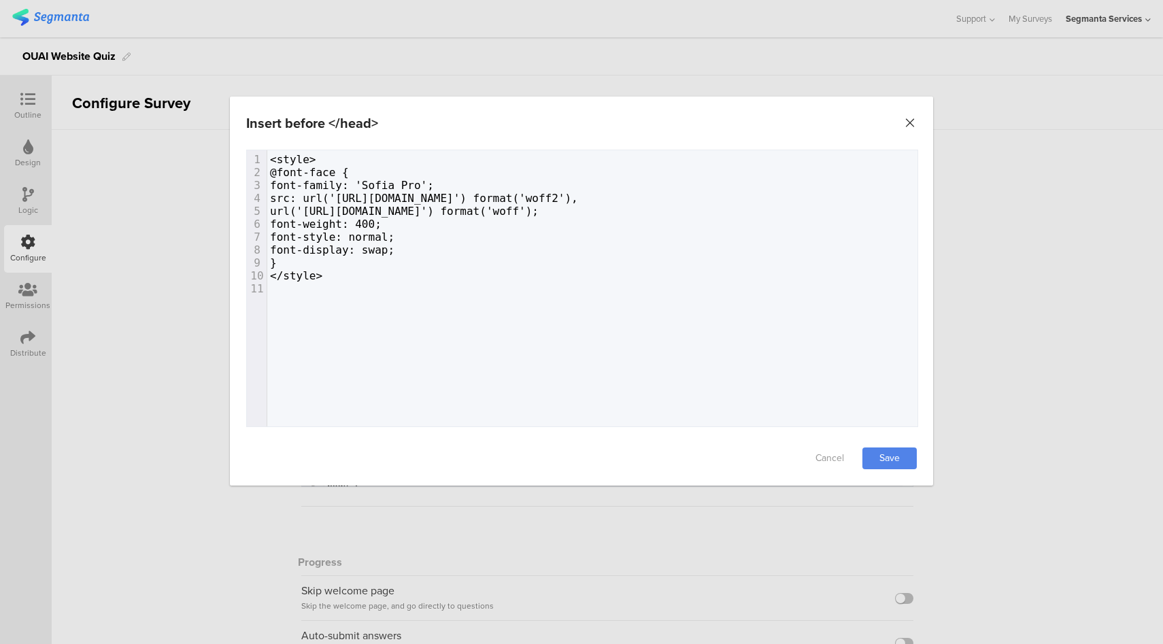
click at [913, 124] on icon "Close" at bounding box center [910, 123] width 14 height 14
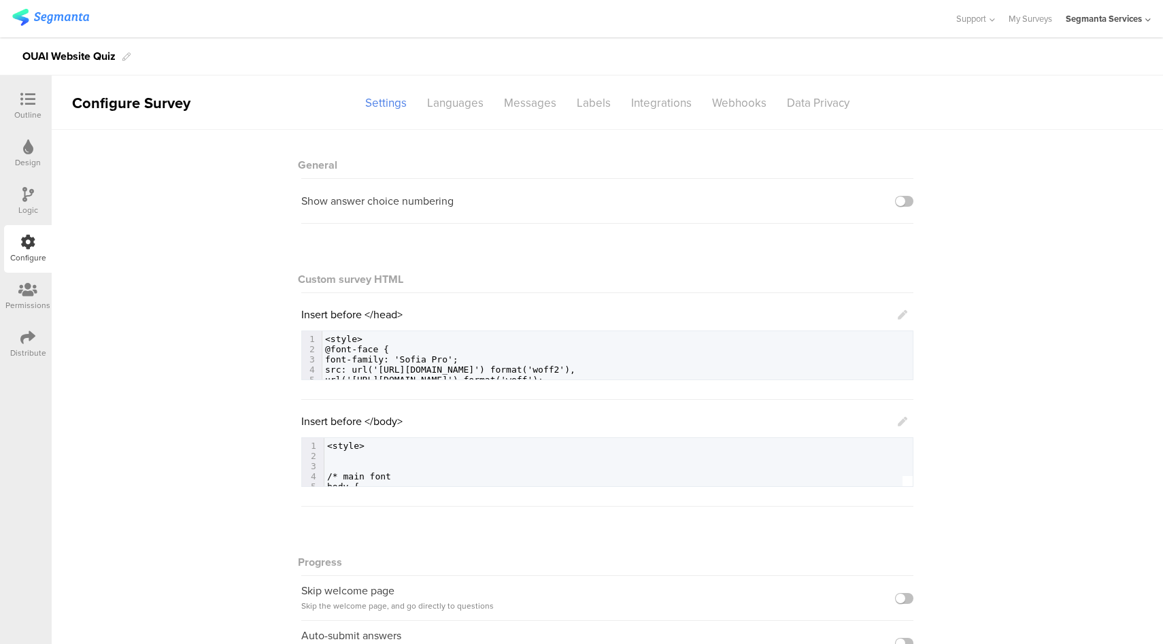
click at [899, 315] on icon at bounding box center [903, 315] width 10 height 10
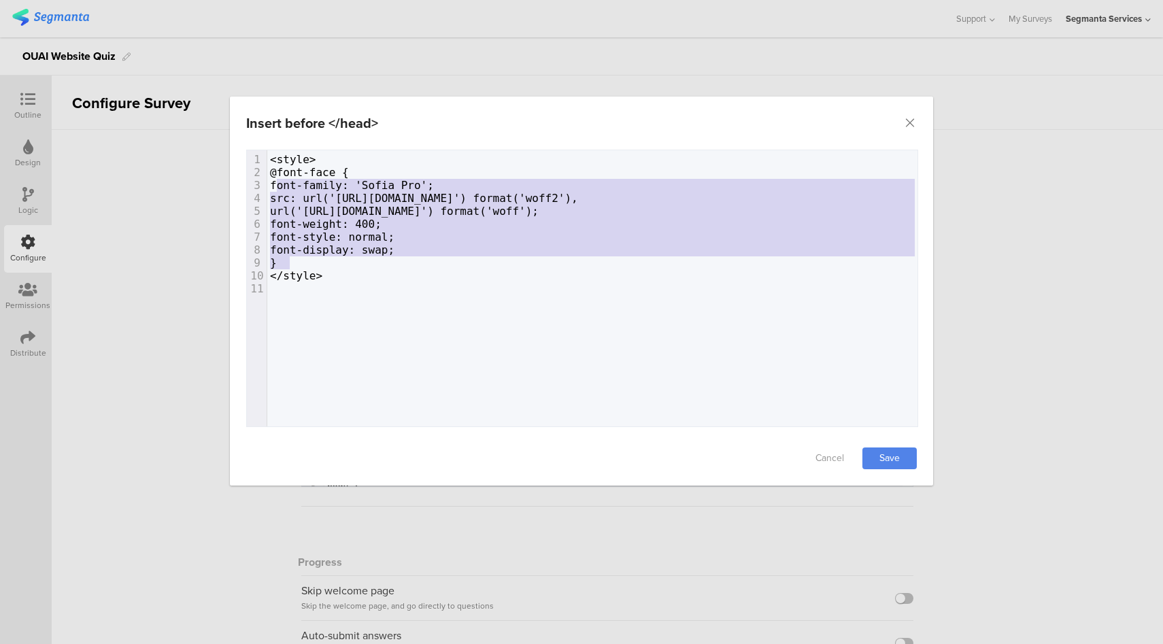
type textarea "@font-face { font-family: 'Sofia Pro'; src: url('https://yourdomain.com/fonts/S…"
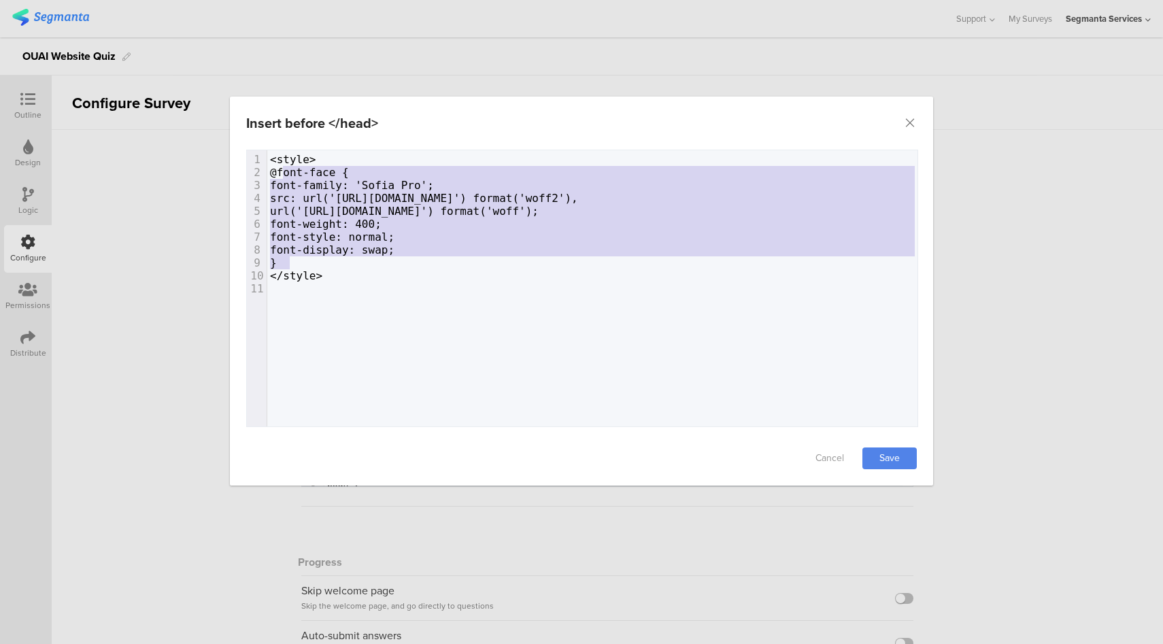
drag, startPoint x: 322, startPoint y: 256, endPoint x: 285, endPoint y: 172, distance: 91.3
click at [285, 172] on div "1 <style> 2 @font-face { 3 font-family: 'Sofia Pro'; 4 src: url('https://yourdo…" at bounding box center [597, 224] width 660 height 142
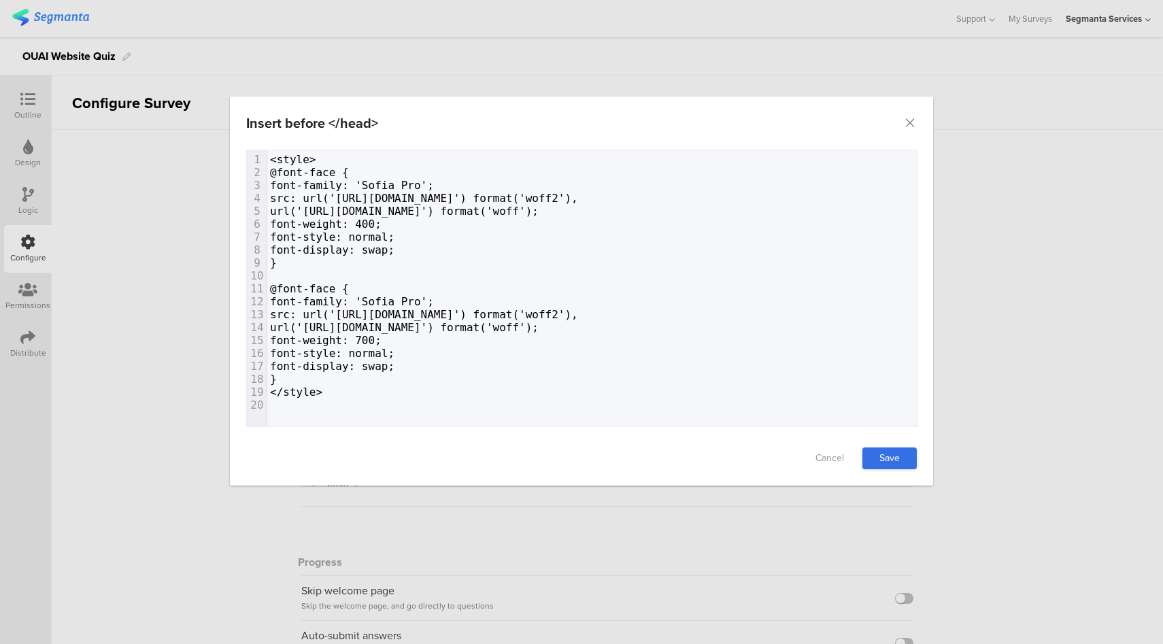
click at [901, 462] on link "Save" at bounding box center [889, 458] width 54 height 22
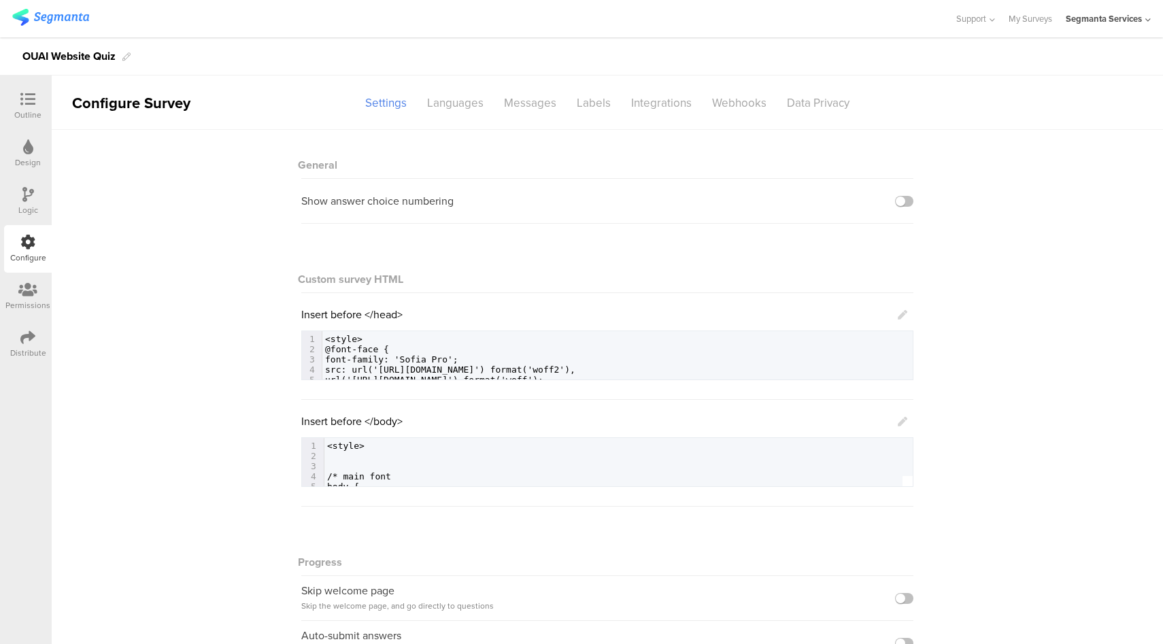
click at [901, 422] on icon at bounding box center [903, 422] width 10 height 10
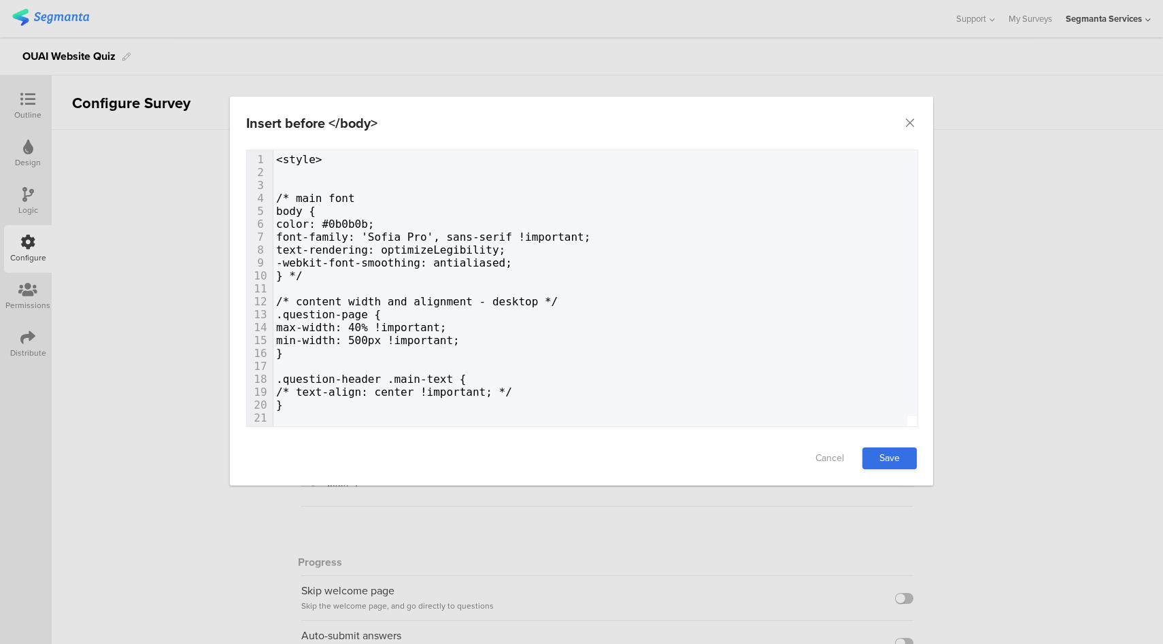
click at [875, 466] on link "Save" at bounding box center [889, 458] width 54 height 22
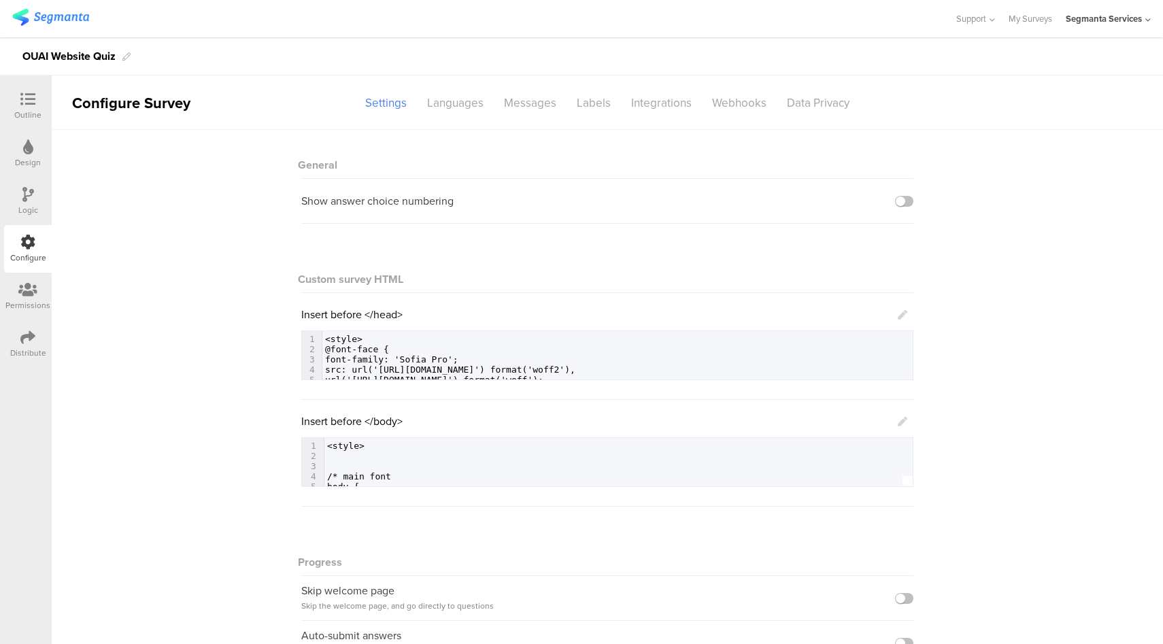
click at [898, 421] on icon at bounding box center [903, 422] width 10 height 10
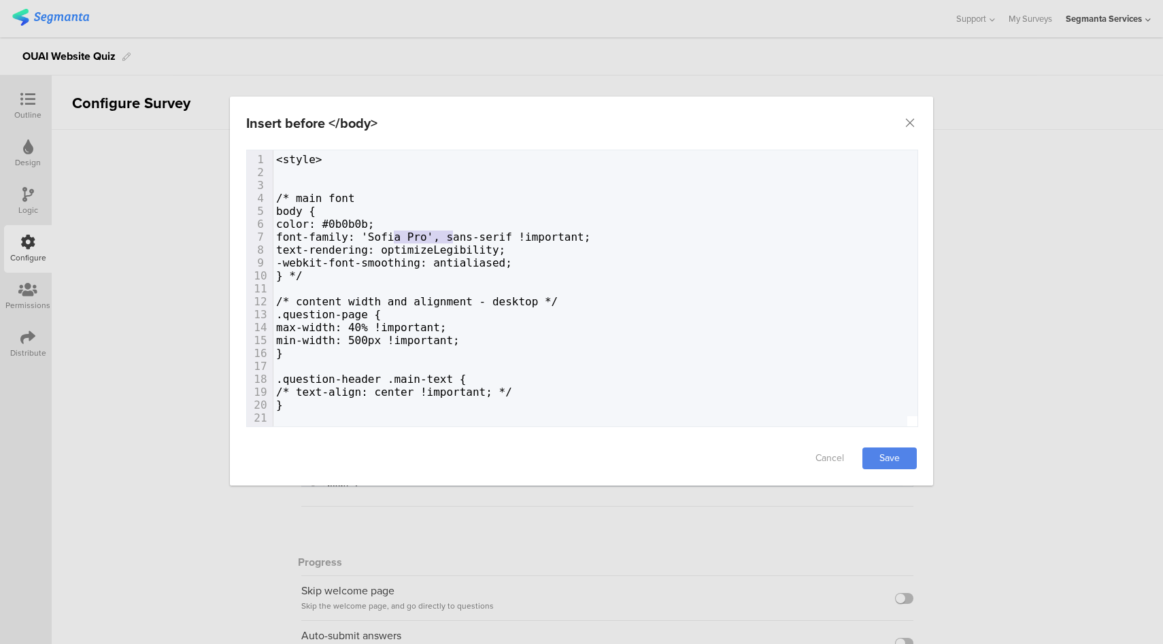
drag, startPoint x: 453, startPoint y: 236, endPoint x: 396, endPoint y: 238, distance: 56.5
click at [396, 238] on span "font-family: 'Sofia Pro', sans-serif !important;" at bounding box center [433, 237] width 314 height 13
type textarea "Inter"
click at [907, 454] on link "Save" at bounding box center [889, 458] width 54 height 22
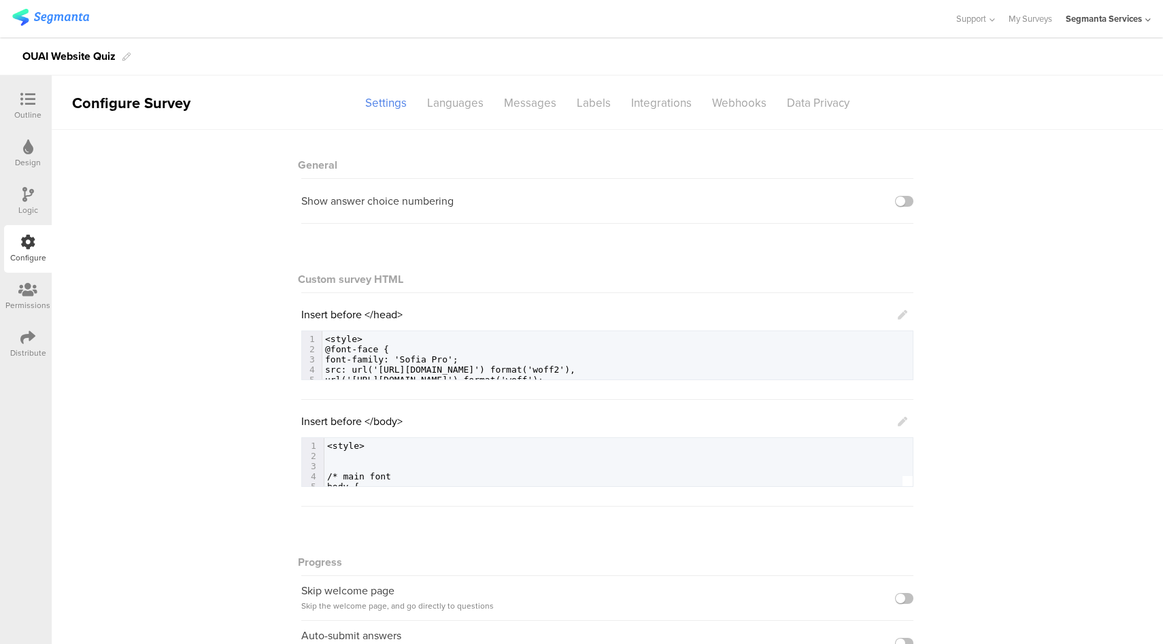
click at [898, 314] on icon at bounding box center [903, 315] width 10 height 10
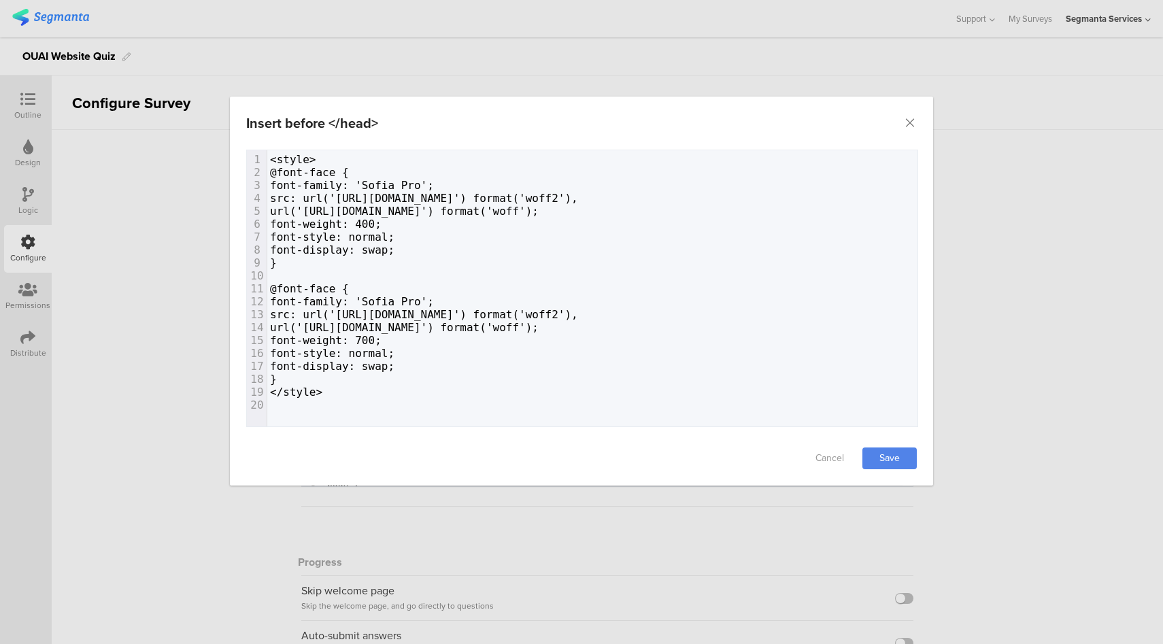
click at [345, 332] on span "url('https://theouai.com/path/to/SofiaPro-Bold.woff') format('woff');" at bounding box center [404, 327] width 269 height 13
type textarea "<style> @font-face { font-family: 'Sofia Pro'; src: url('https://theouai.com/pa…"
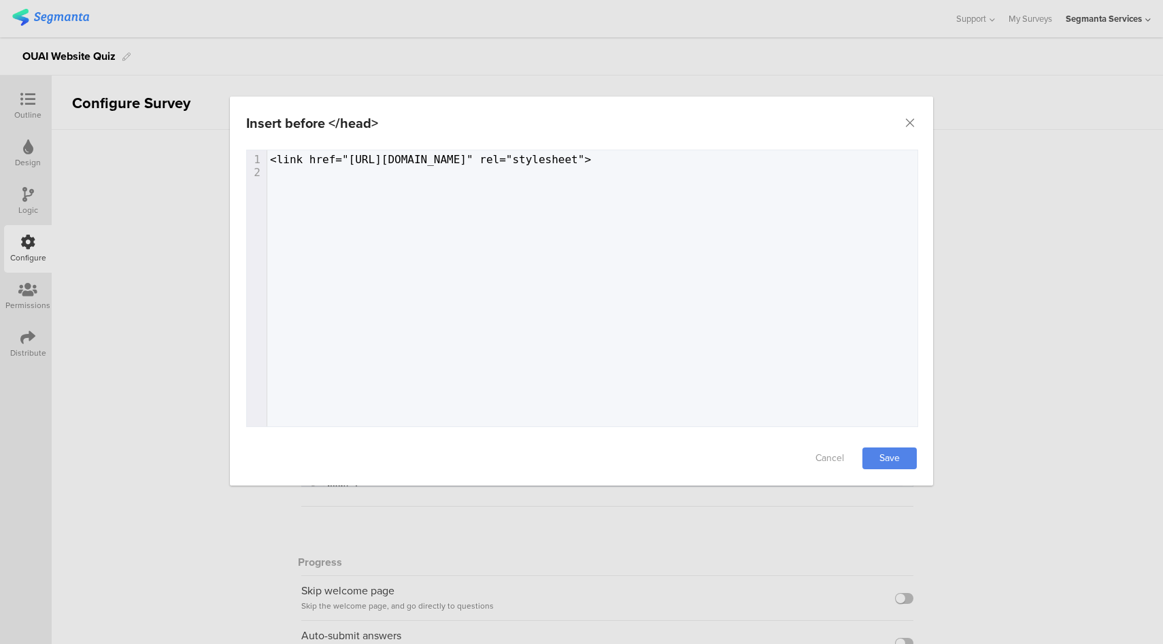
scroll to position [0, 82]
click at [895, 457] on link "Save" at bounding box center [889, 458] width 54 height 22
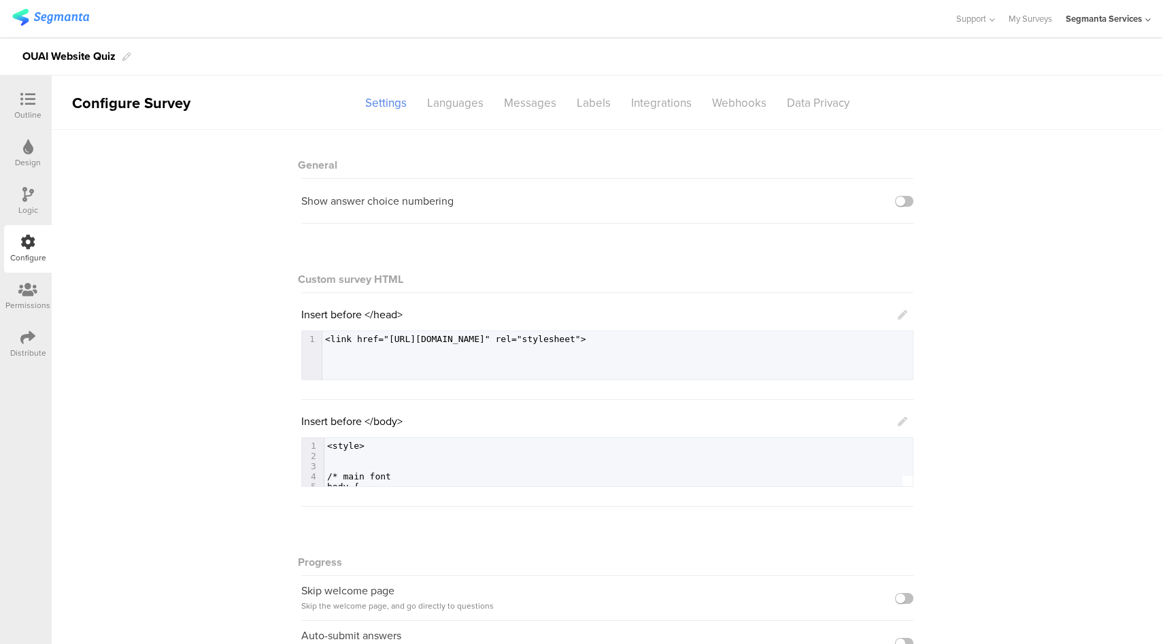
click at [898, 317] on icon at bounding box center [903, 315] width 10 height 10
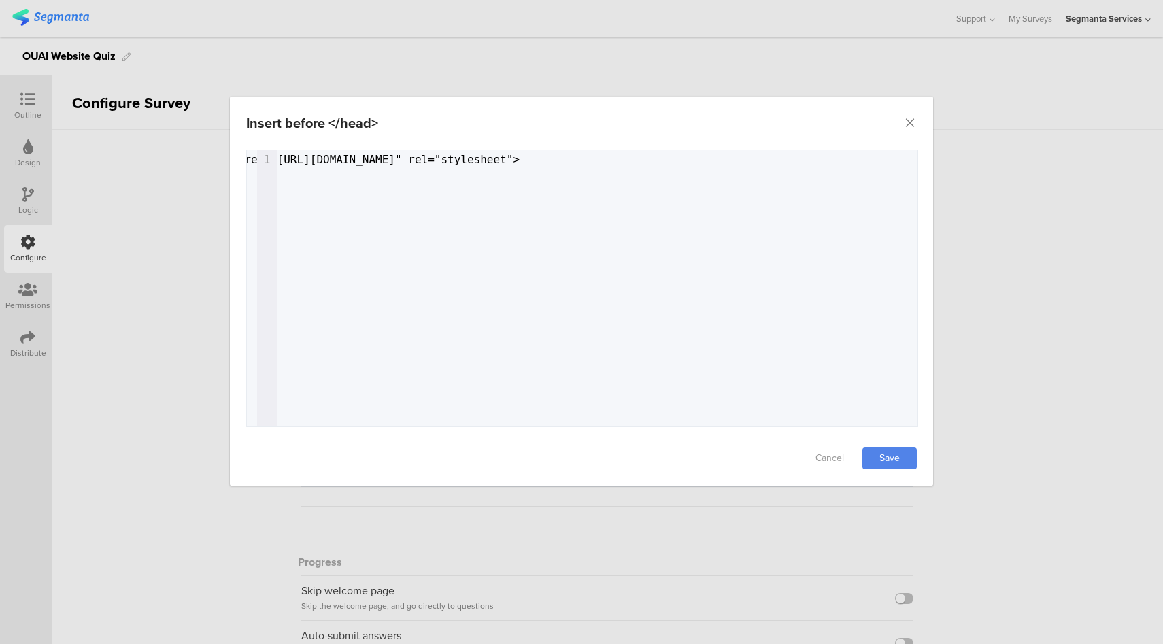
scroll to position [0, 0]
click at [910, 121] on icon "Close" at bounding box center [910, 123] width 14 height 14
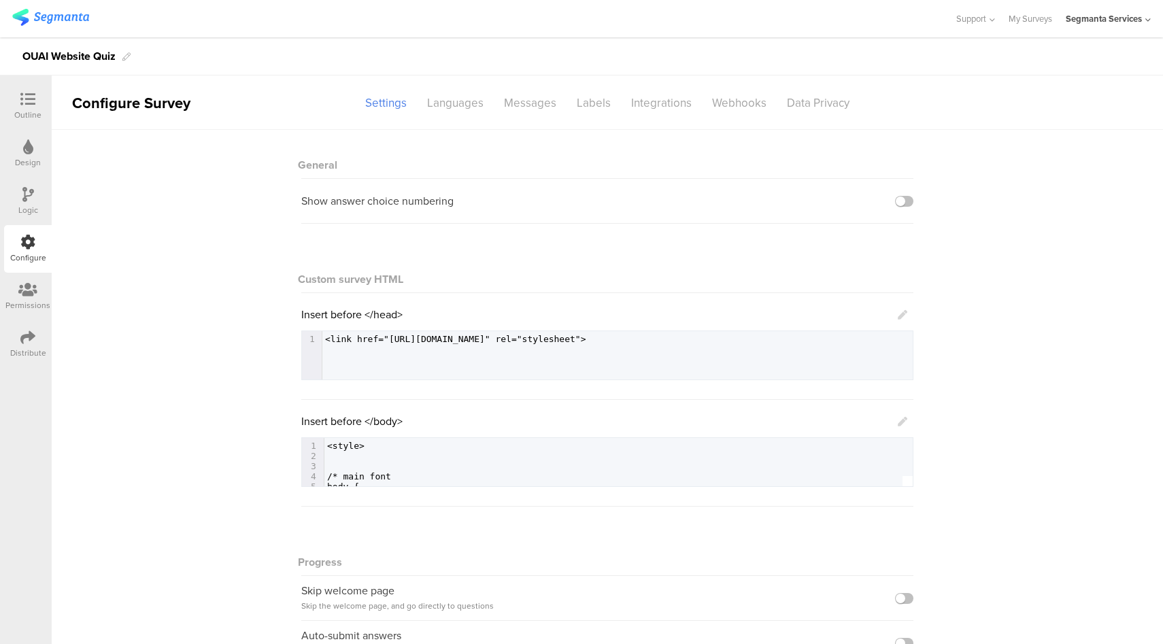
click at [900, 422] on icon at bounding box center [903, 422] width 10 height 10
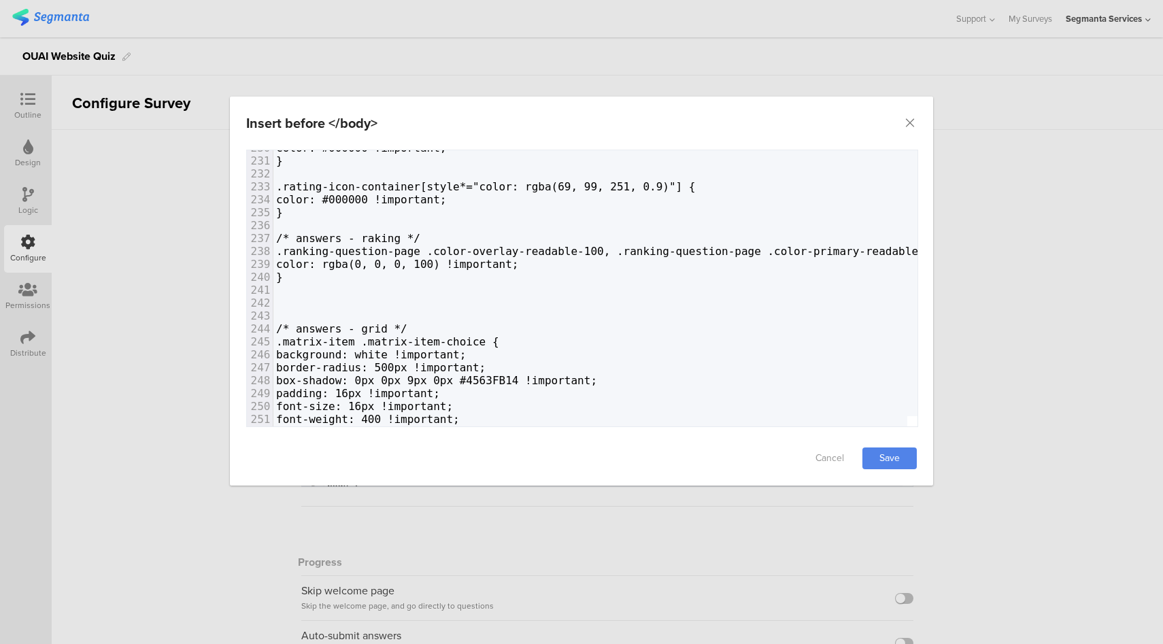
scroll to position [2976, 0]
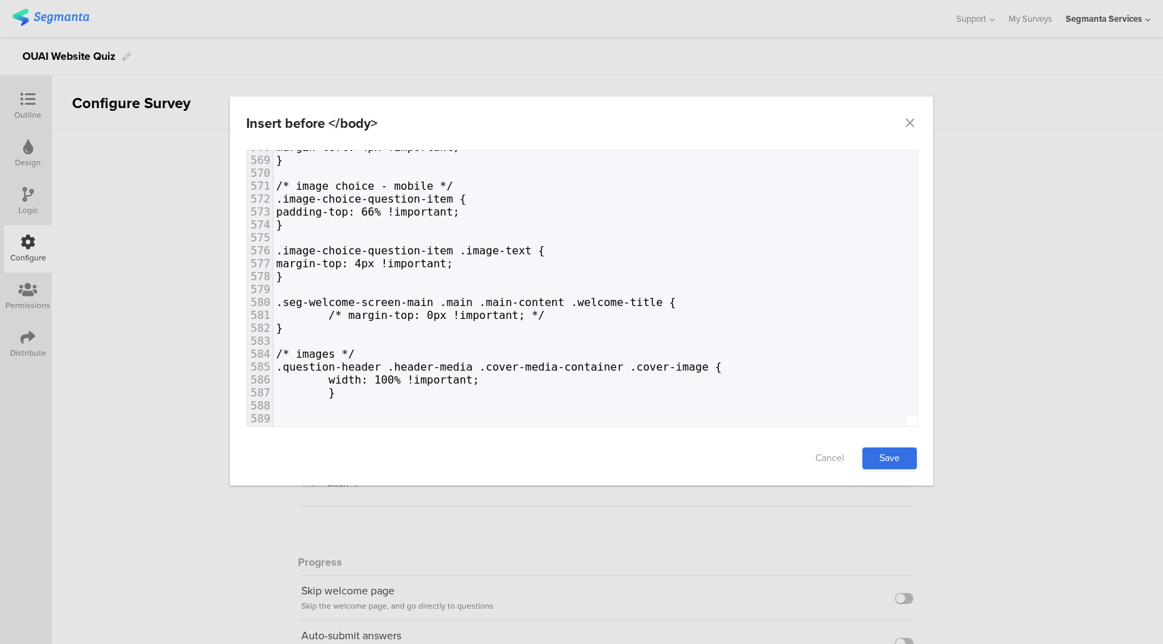
click at [908, 461] on link "Save" at bounding box center [889, 458] width 54 height 22
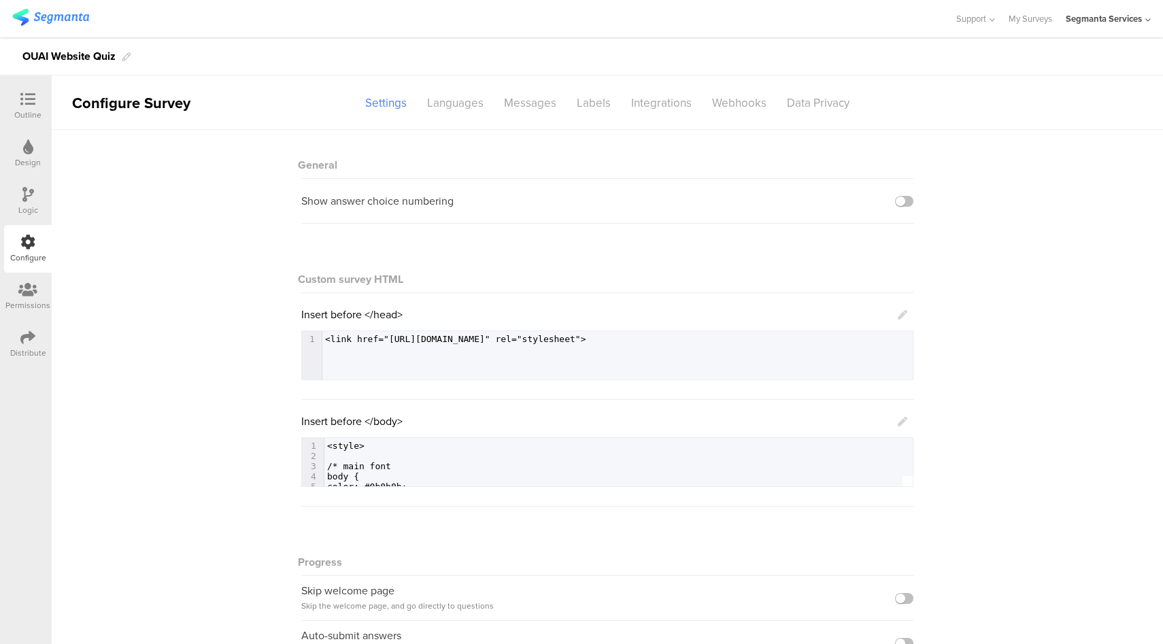
click at [21, 141] on div "Design" at bounding box center [28, 154] width 48 height 48
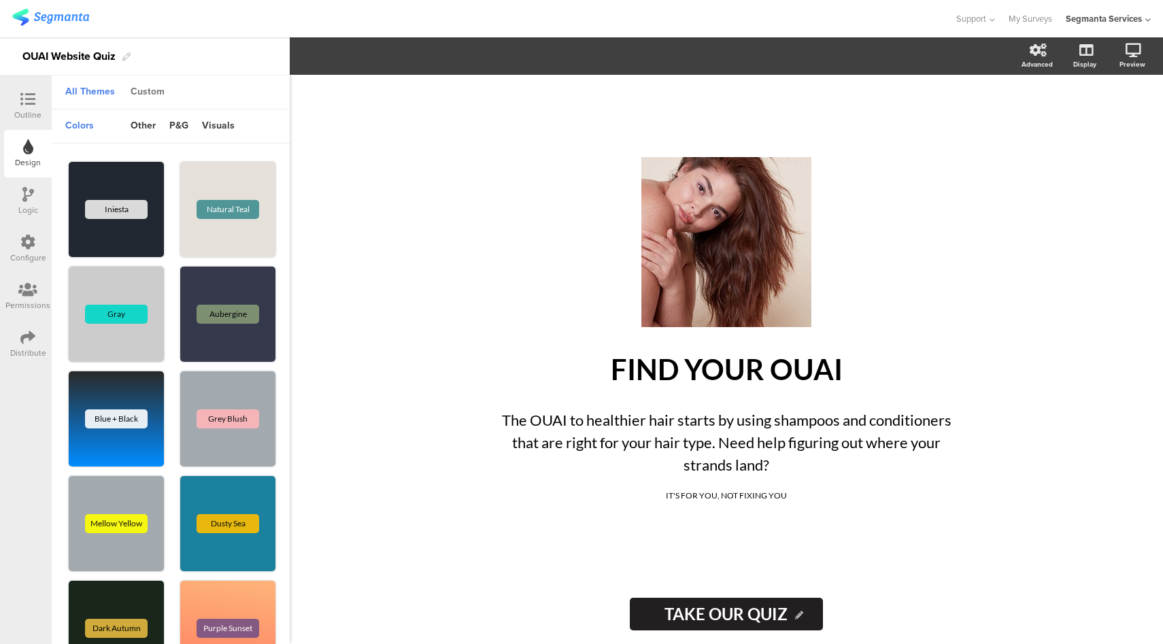
click at [149, 95] on div "Custom" at bounding box center [148, 92] width 48 height 23
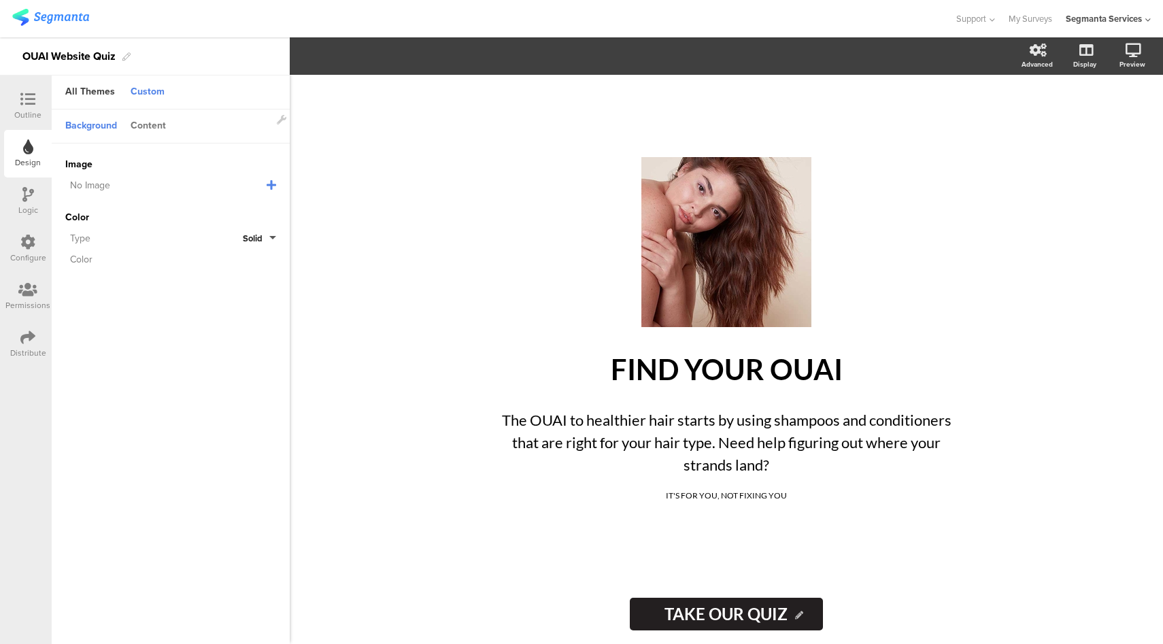
click at [158, 120] on div "Content" at bounding box center [148, 126] width 49 height 23
click at [267, 294] on button "Lato" at bounding box center [260, 296] width 31 height 13
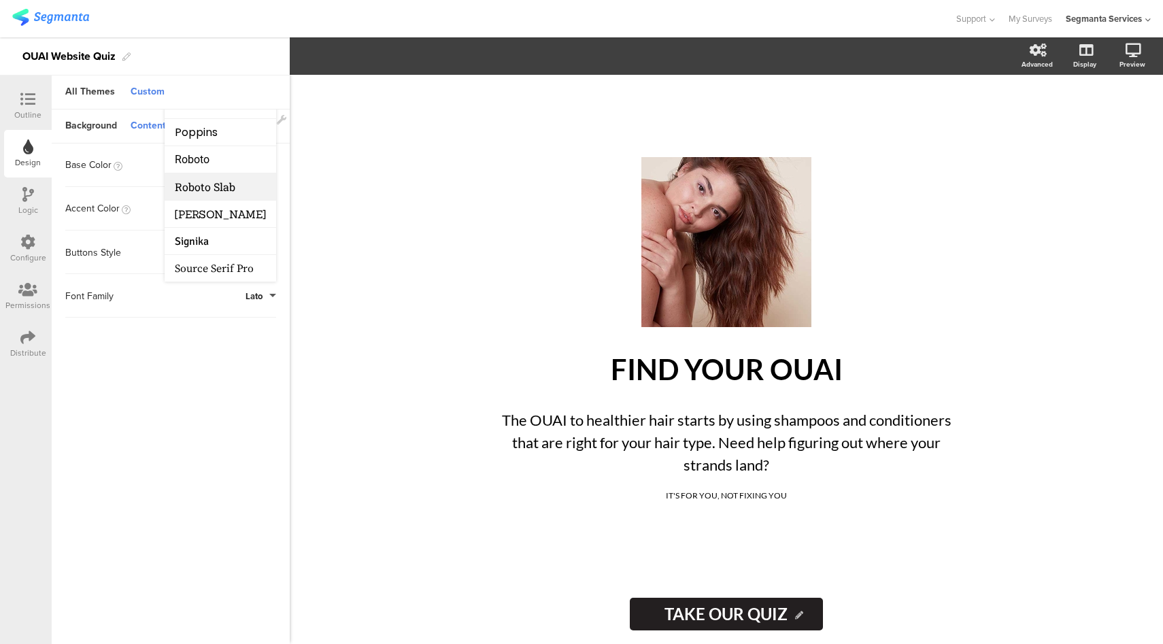
scroll to position [174, 0]
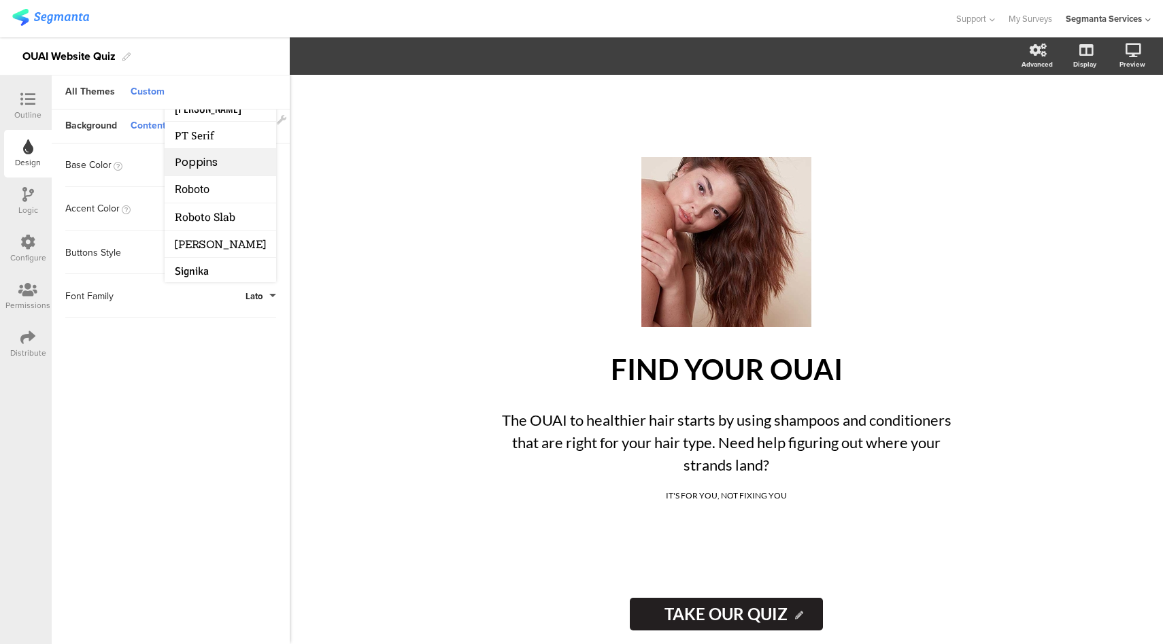
click at [220, 171] on li "Poppins" at bounding box center [221, 162] width 112 height 27
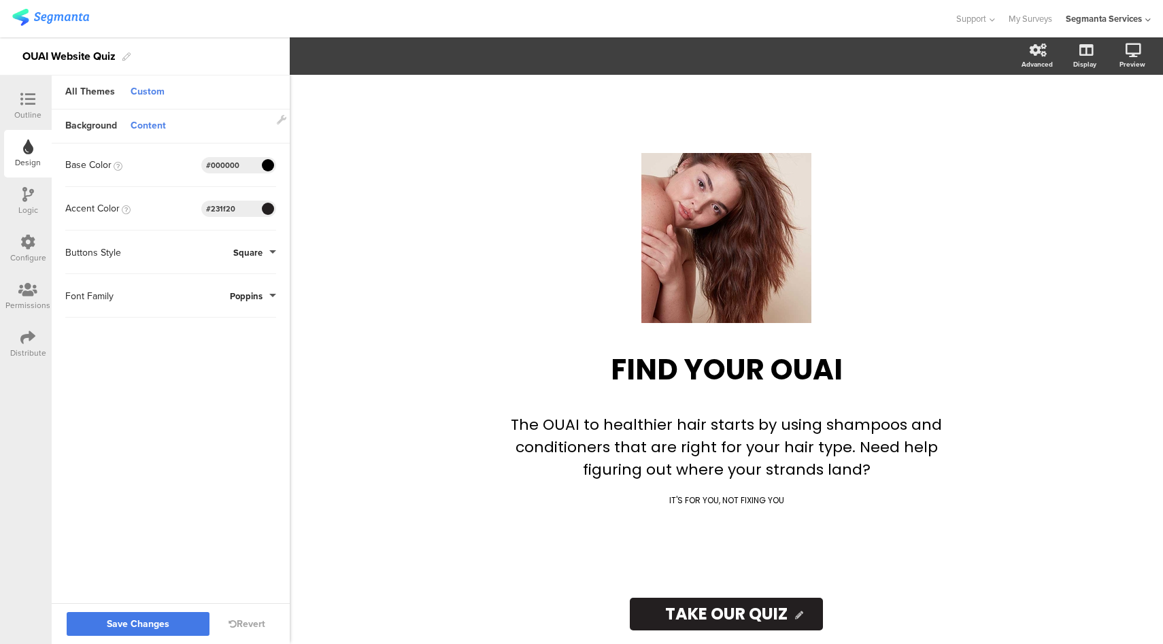
click at [138, 634] on button "Save Changes" at bounding box center [138, 624] width 143 height 24
click at [27, 97] on icon at bounding box center [27, 99] width 15 height 15
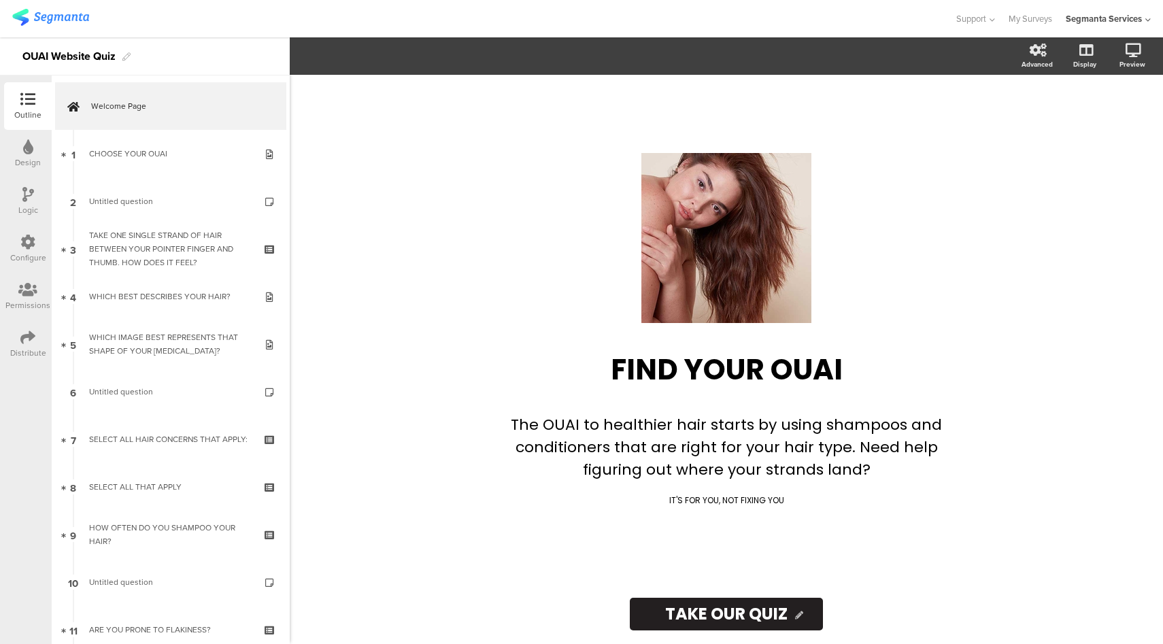
click at [27, 243] on icon at bounding box center [27, 242] width 15 height 15
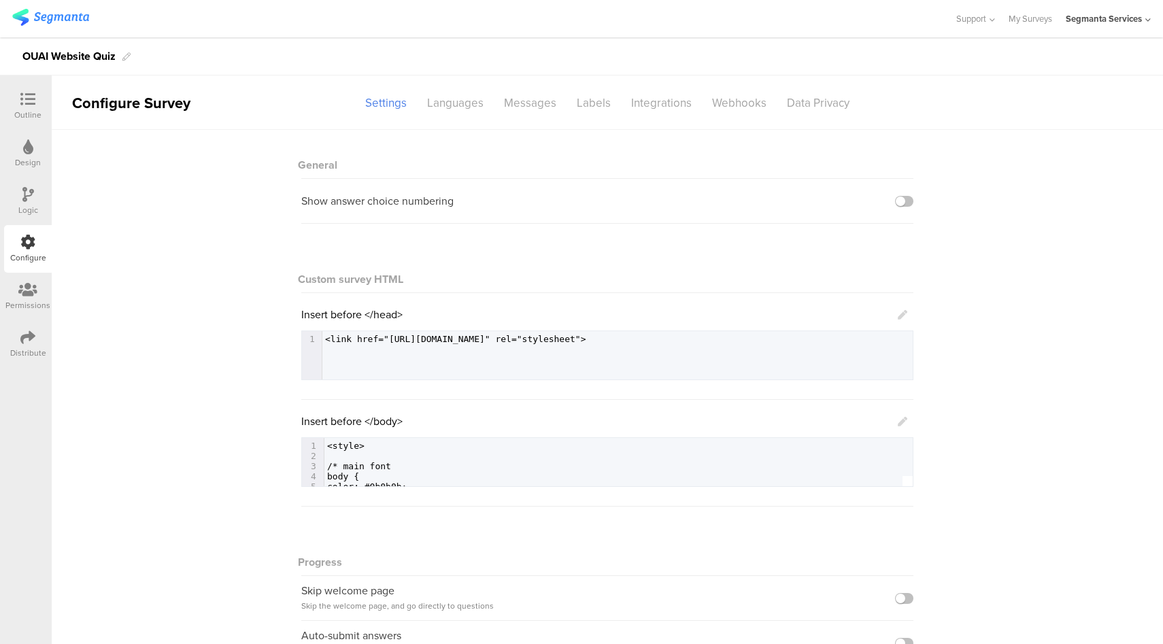
click at [899, 314] on icon at bounding box center [903, 315] width 10 height 10
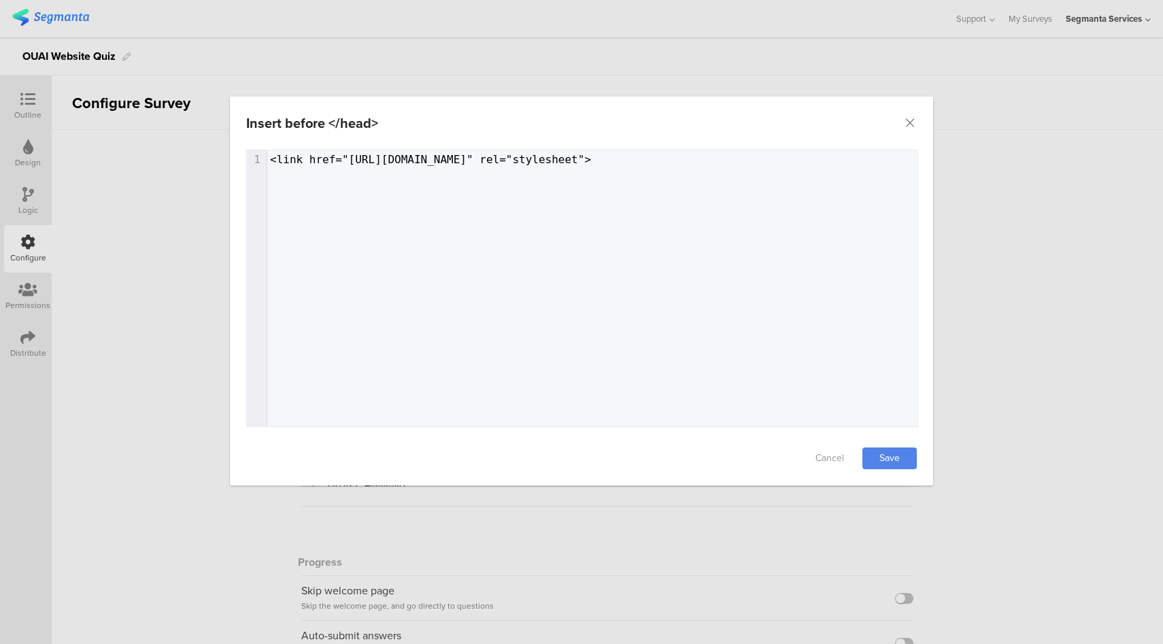
click at [515, 207] on div "1 1 <link href="https://fonts.googleapis.com/css2?family=Inter:wght@400;500;600…" at bounding box center [599, 305] width 704 height 310
type textarea "<link href="https://fonts.googleapis.com/css2?family=Inter:wght@400;500;600;700…"
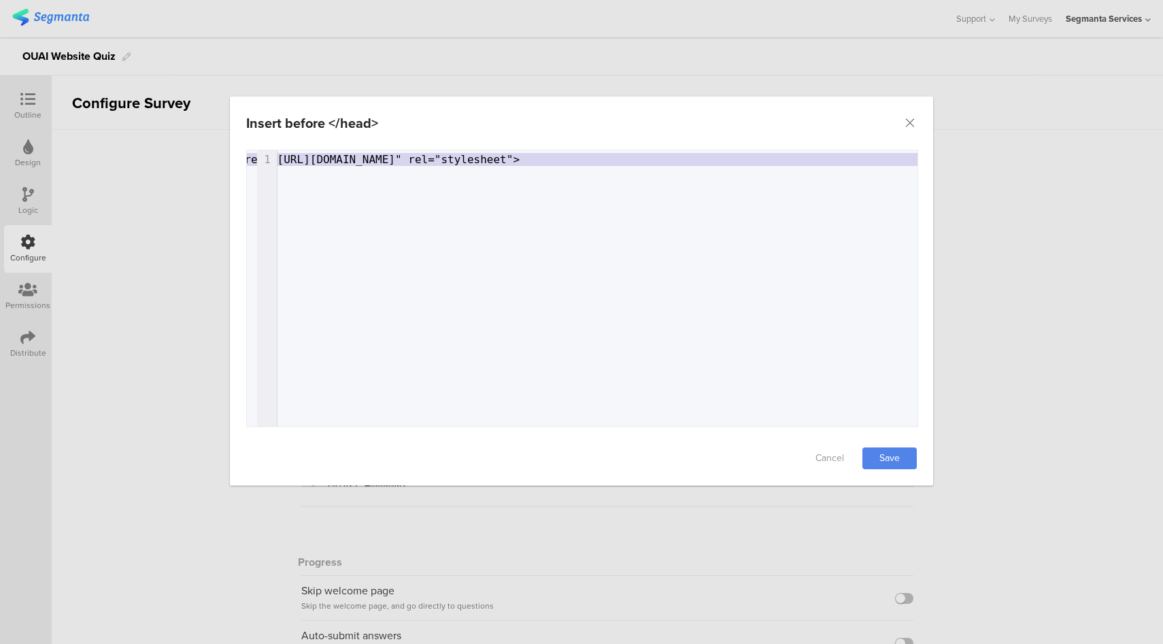
scroll to position [0, 0]
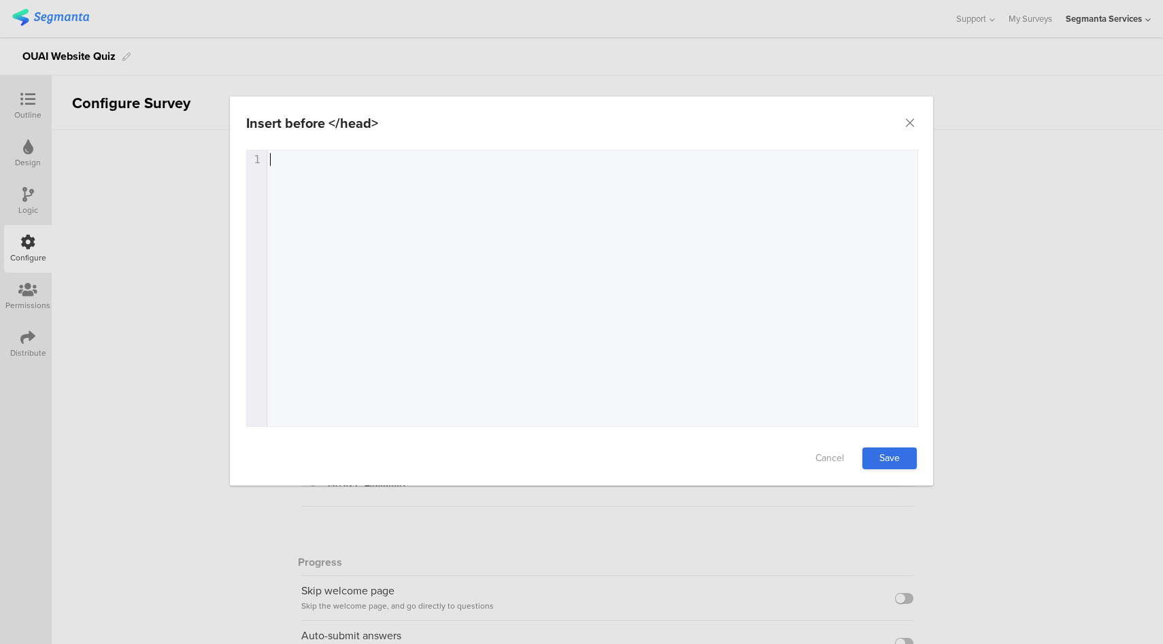
click at [875, 460] on link "Save" at bounding box center [889, 458] width 54 height 22
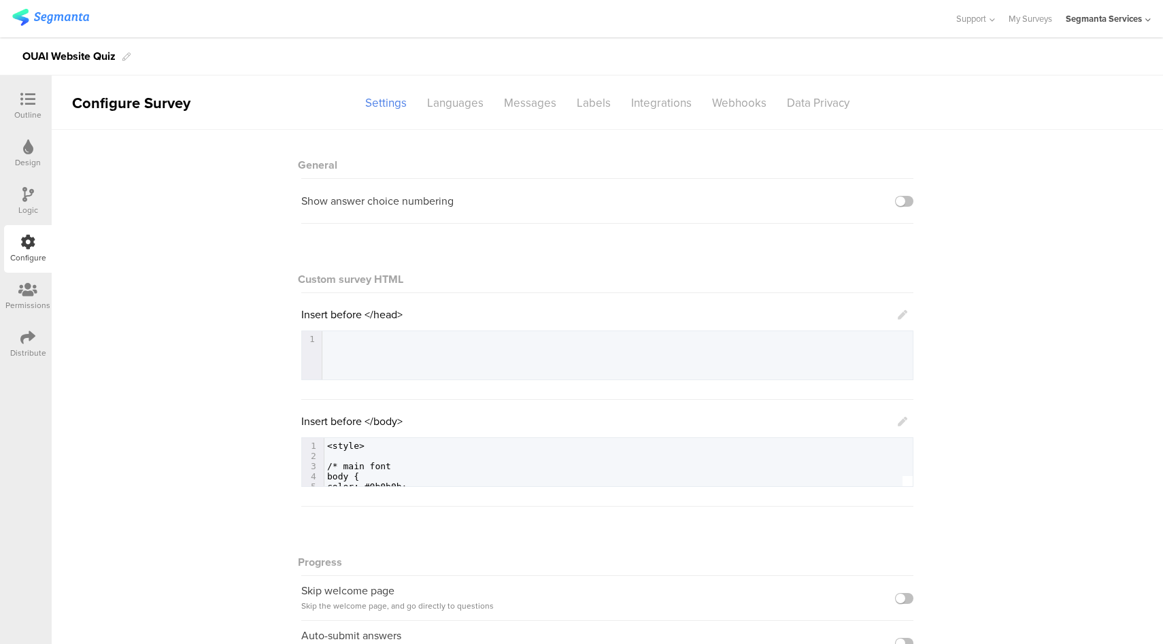
click at [898, 422] on icon at bounding box center [903, 422] width 10 height 10
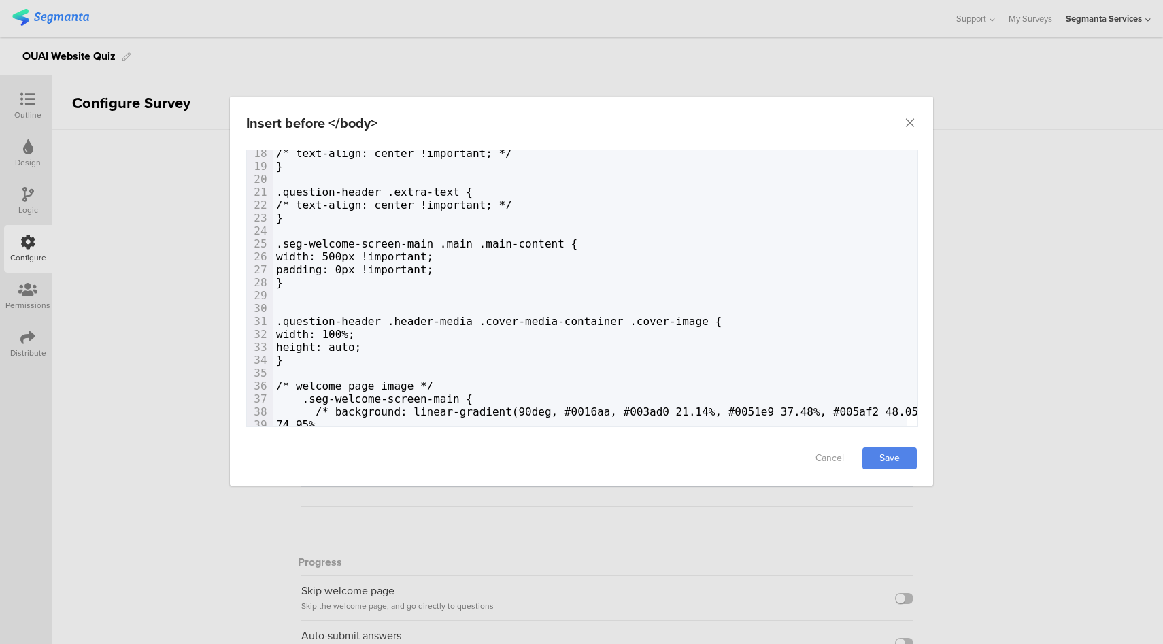
scroll to position [233, 0]
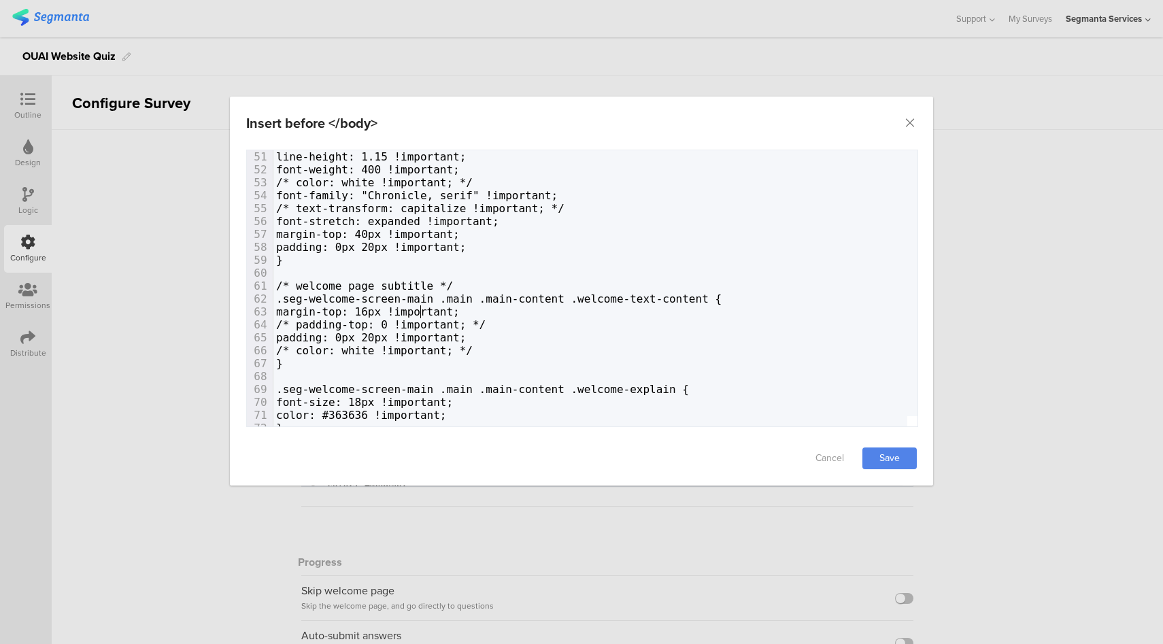
click at [420, 310] on span "margin-top: 16px !important;" at bounding box center [368, 311] width 184 height 13
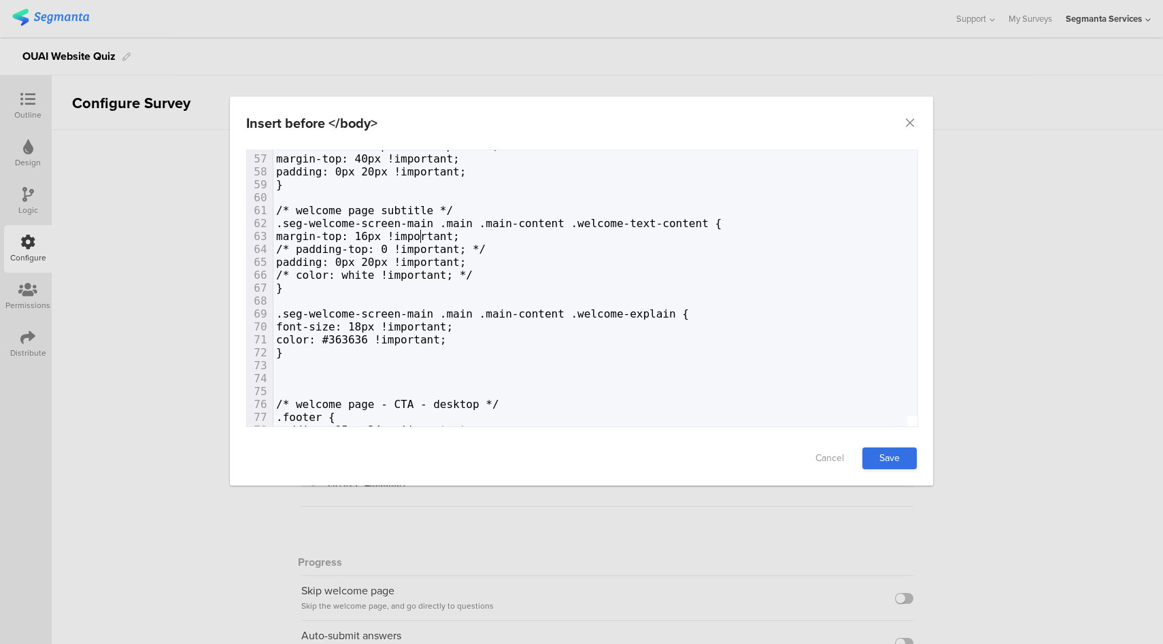
click at [898, 462] on link "Save" at bounding box center [889, 458] width 54 height 22
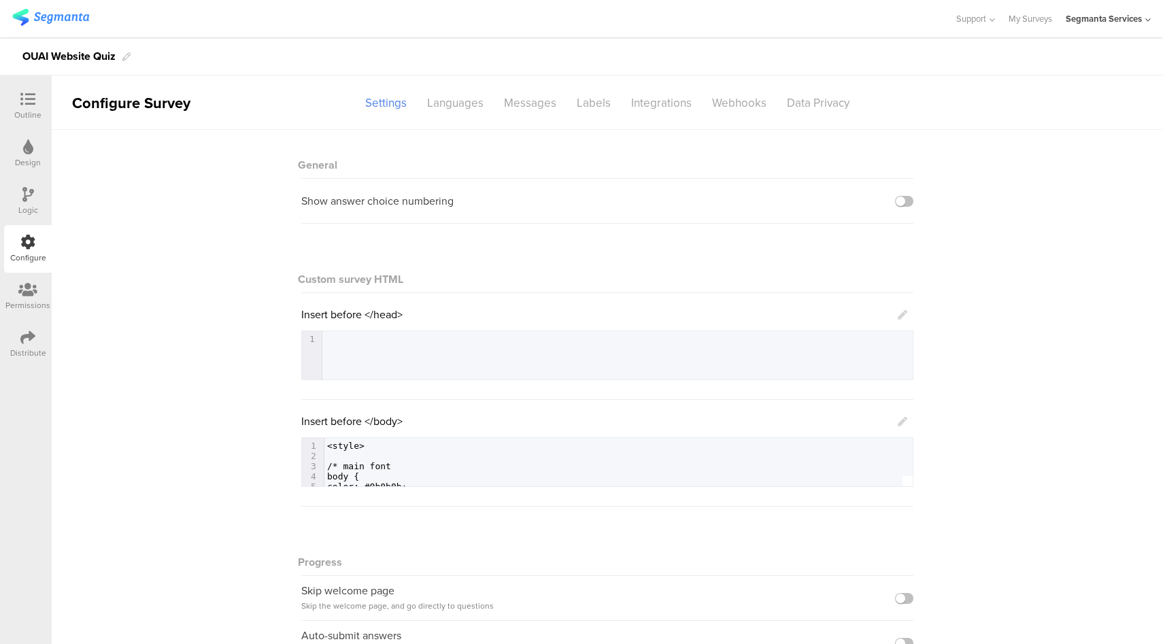
click at [898, 419] on icon at bounding box center [903, 422] width 10 height 10
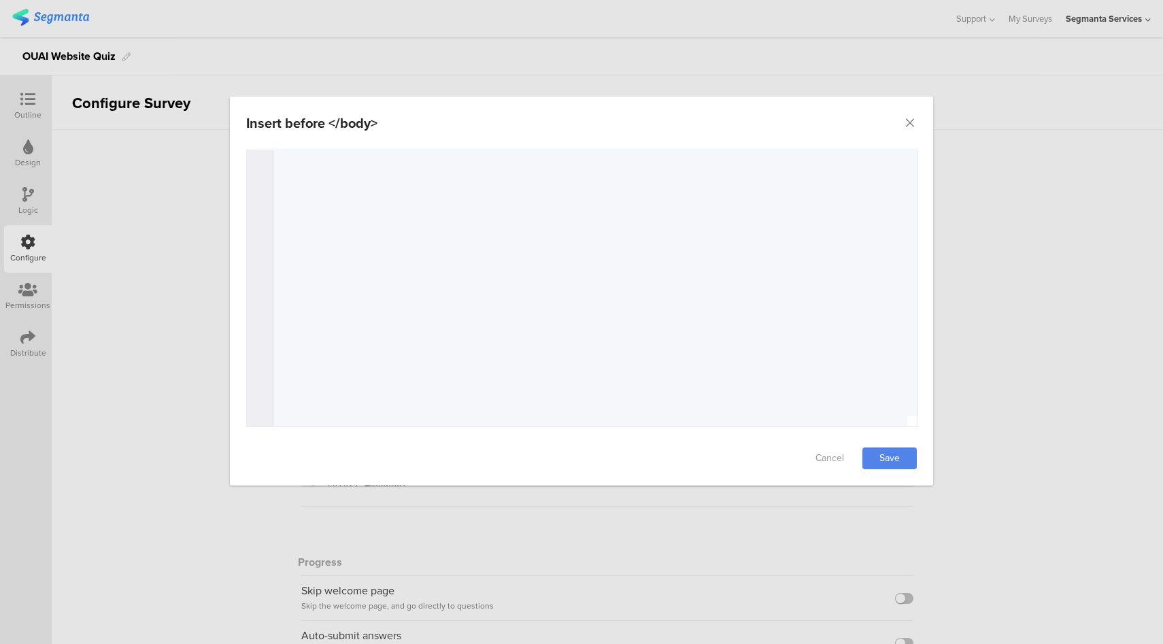
drag, startPoint x: 911, startPoint y: 126, endPoint x: 685, endPoint y: 124, distance: 225.1
click at [908, 126] on icon "Close" at bounding box center [910, 123] width 14 height 14
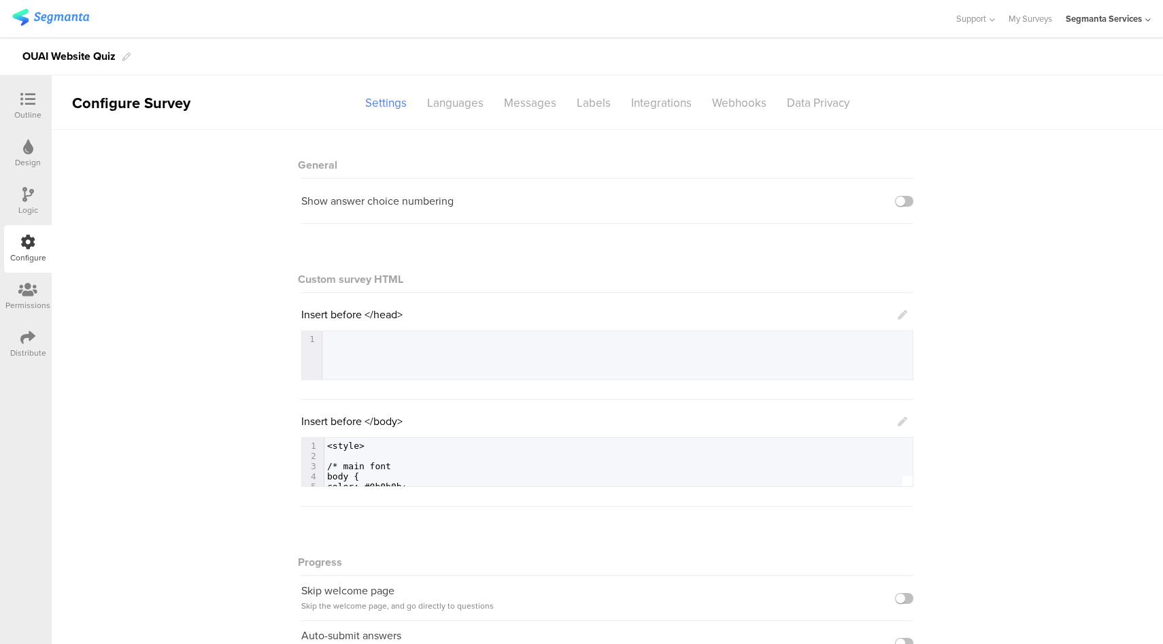
click at [27, 204] on div "Logic" at bounding box center [28, 210] width 20 height 12
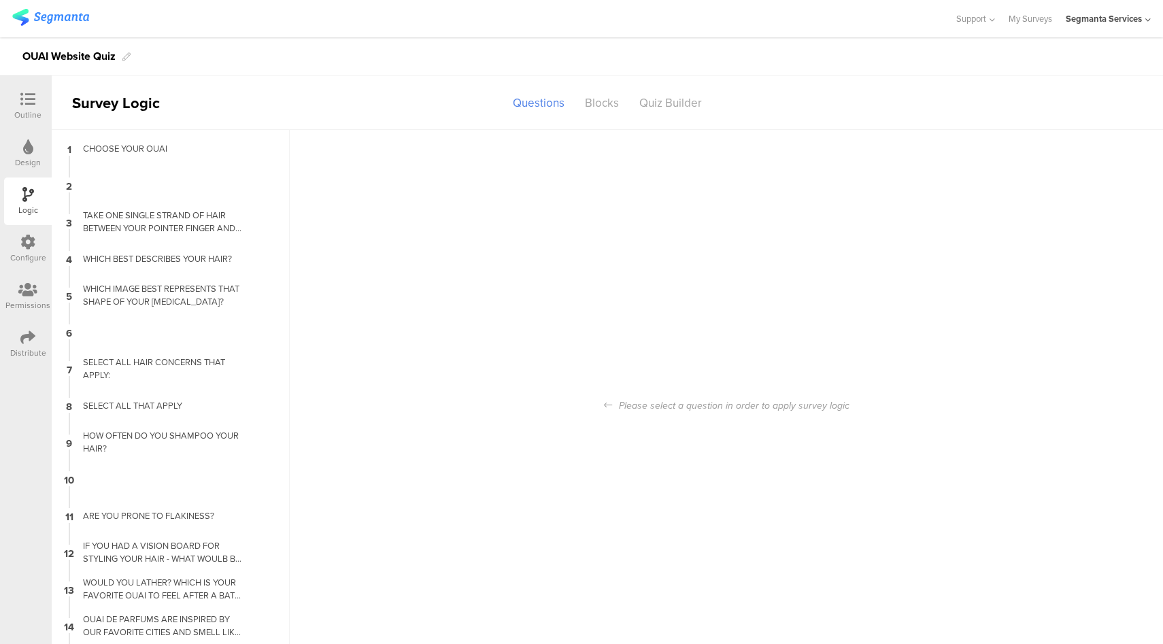
click at [36, 241] on div "Configure" at bounding box center [28, 249] width 48 height 48
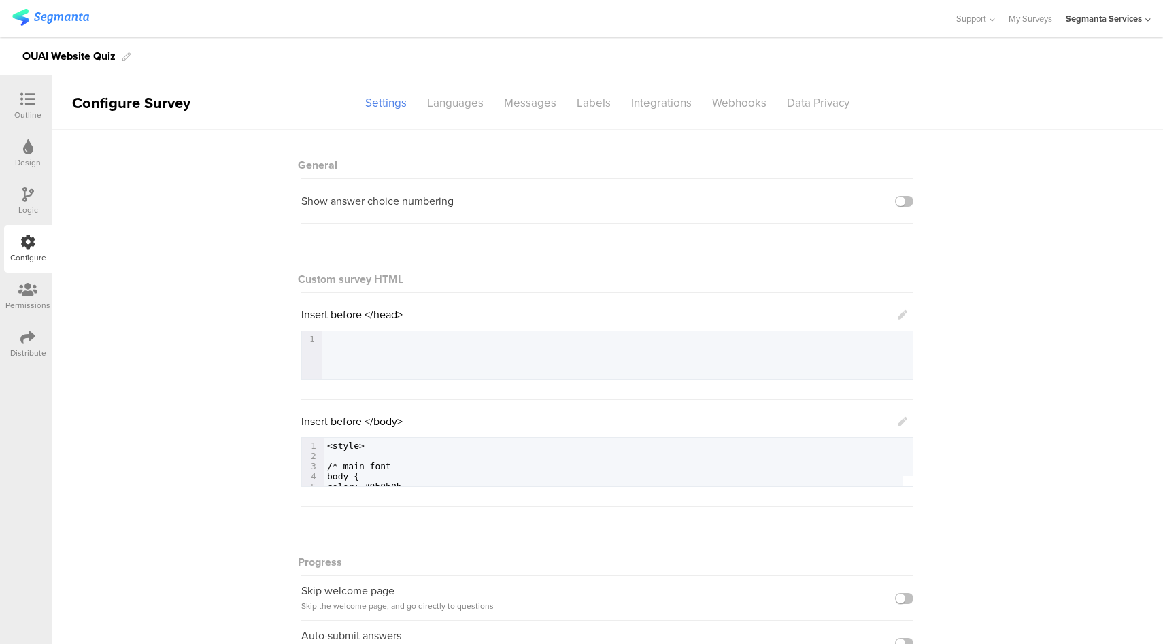
click at [898, 423] on icon at bounding box center [903, 422] width 10 height 10
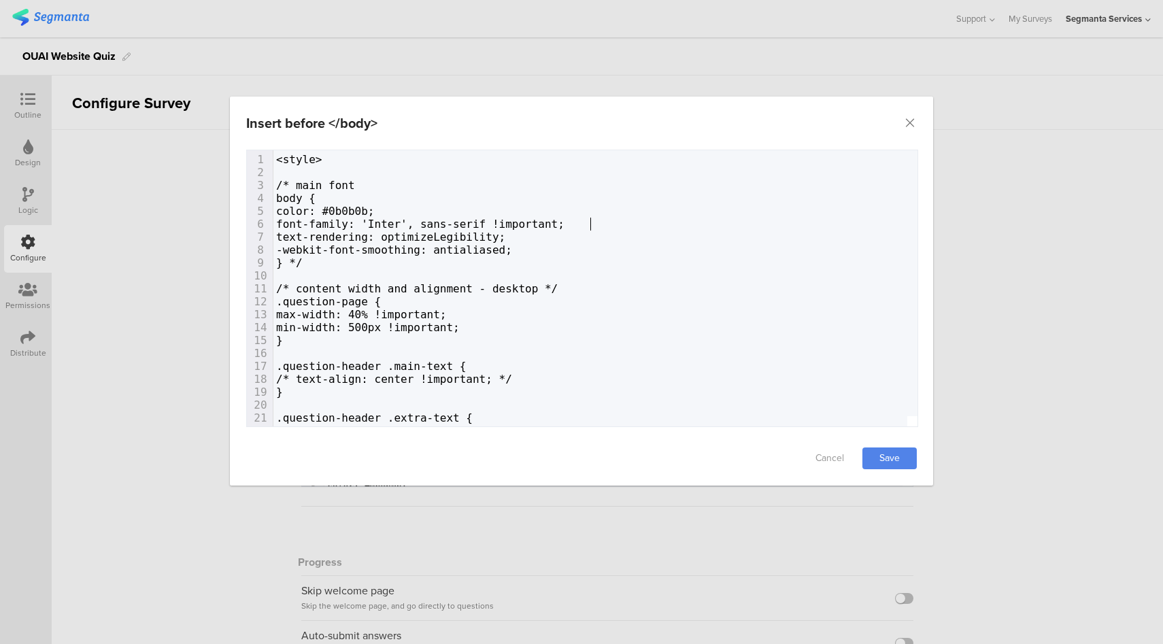
type textarea "font-family: 'Inter', sans-serif !important;"
drag, startPoint x: 596, startPoint y: 224, endPoint x: 595, endPoint y: 207, distance: 17.1
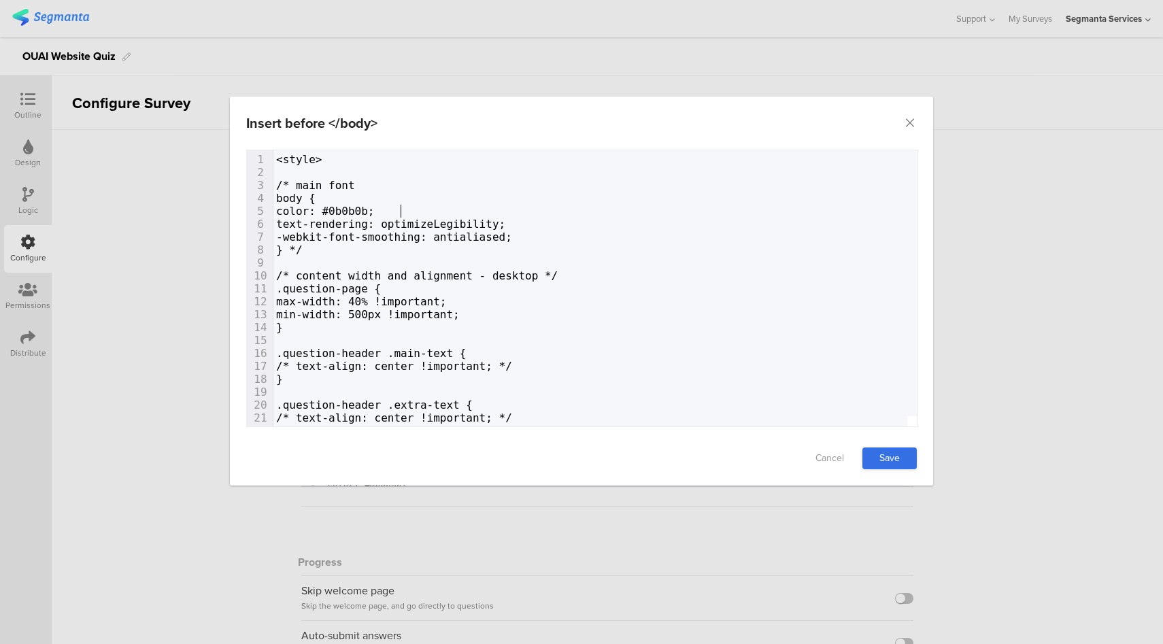
click at [894, 458] on link "Save" at bounding box center [889, 458] width 54 height 22
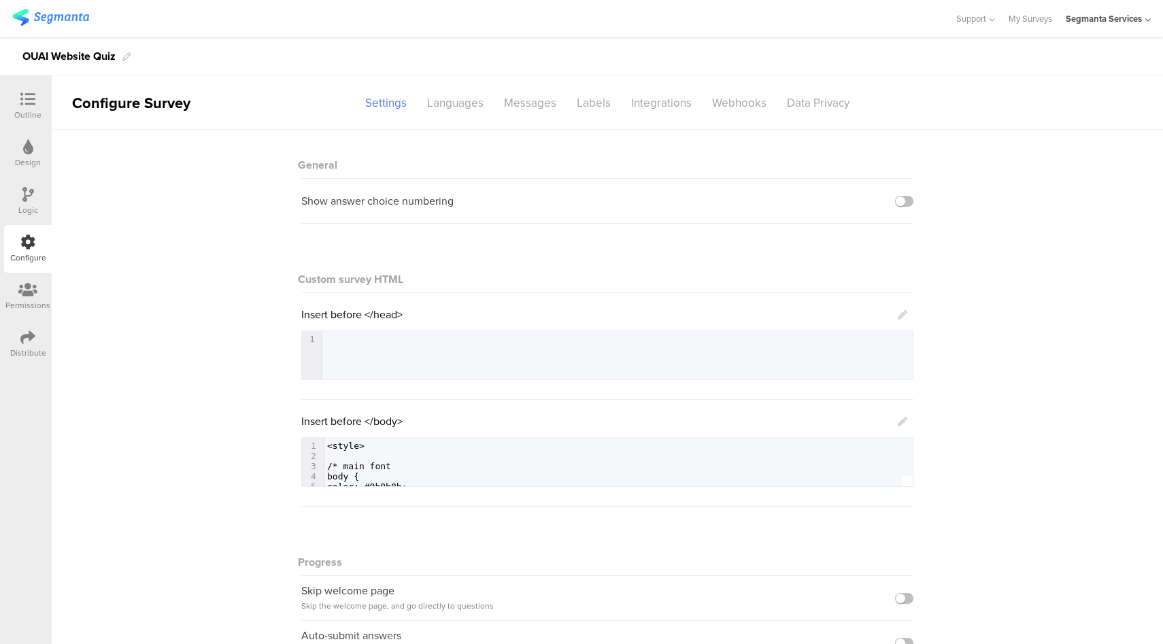
click at [34, 109] on div "Outline" at bounding box center [27, 115] width 27 height 12
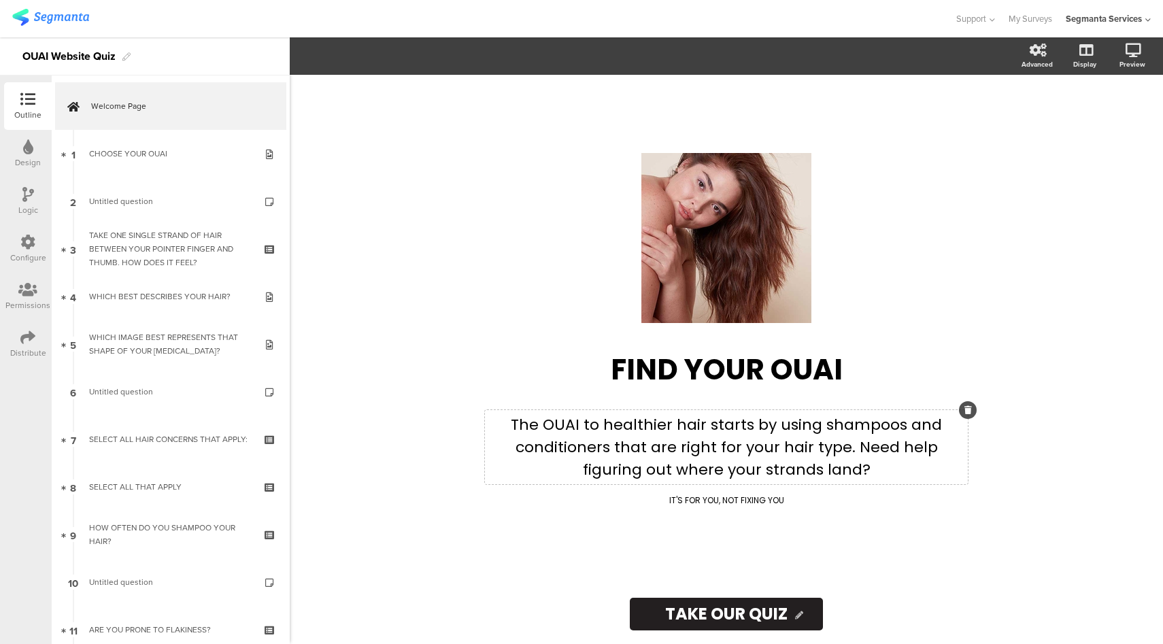
click at [674, 461] on div "The OUAI to healthier hair starts by using shampoos and conditioners that are r…" at bounding box center [726, 447] width 483 height 74
click at [412, 55] on span at bounding box center [410, 56] width 51 height 16
click at [412, 73] on span at bounding box center [410, 77] width 39 height 21
click at [424, 63] on span at bounding box center [410, 56] width 51 height 16
click at [405, 74] on span at bounding box center [410, 77] width 39 height 21
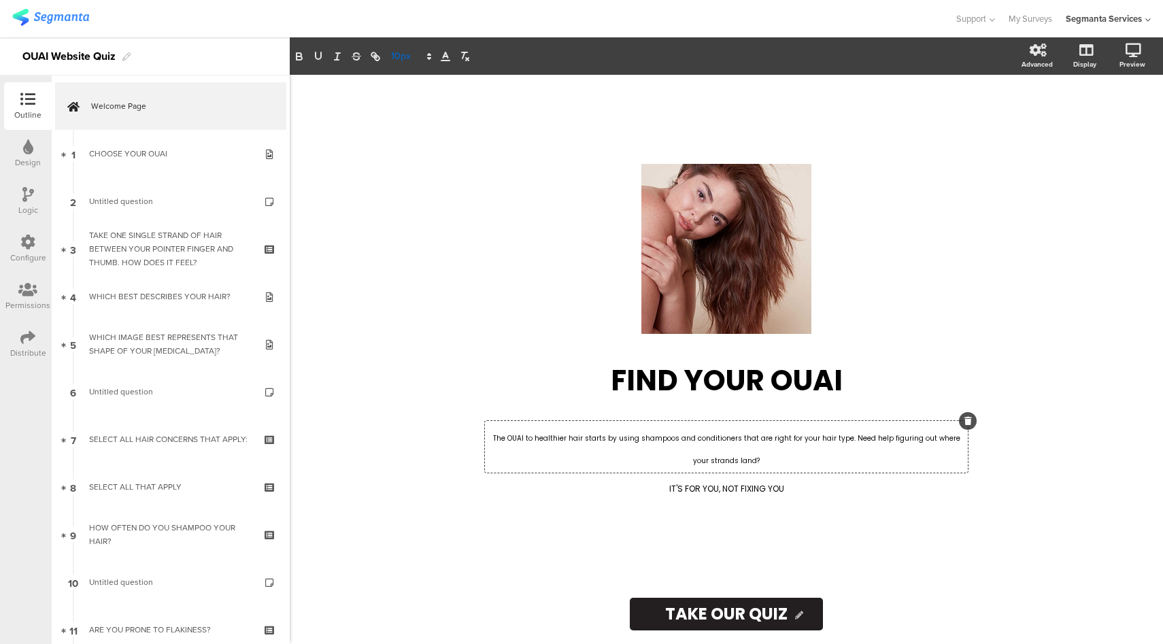
click at [408, 57] on span at bounding box center [410, 56] width 51 height 16
click at [411, 95] on span at bounding box center [410, 98] width 39 height 21
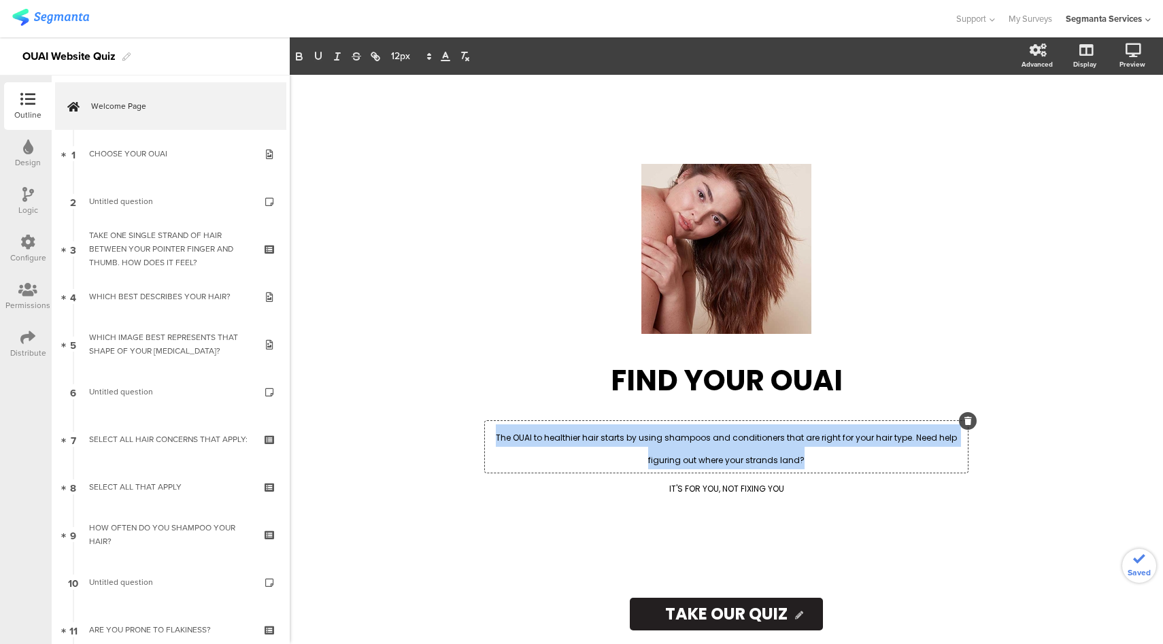
click at [802, 452] on p "The OUAI to healthier hair starts by using shampoos and conditioners that are r…" at bounding box center [726, 446] width 476 height 45
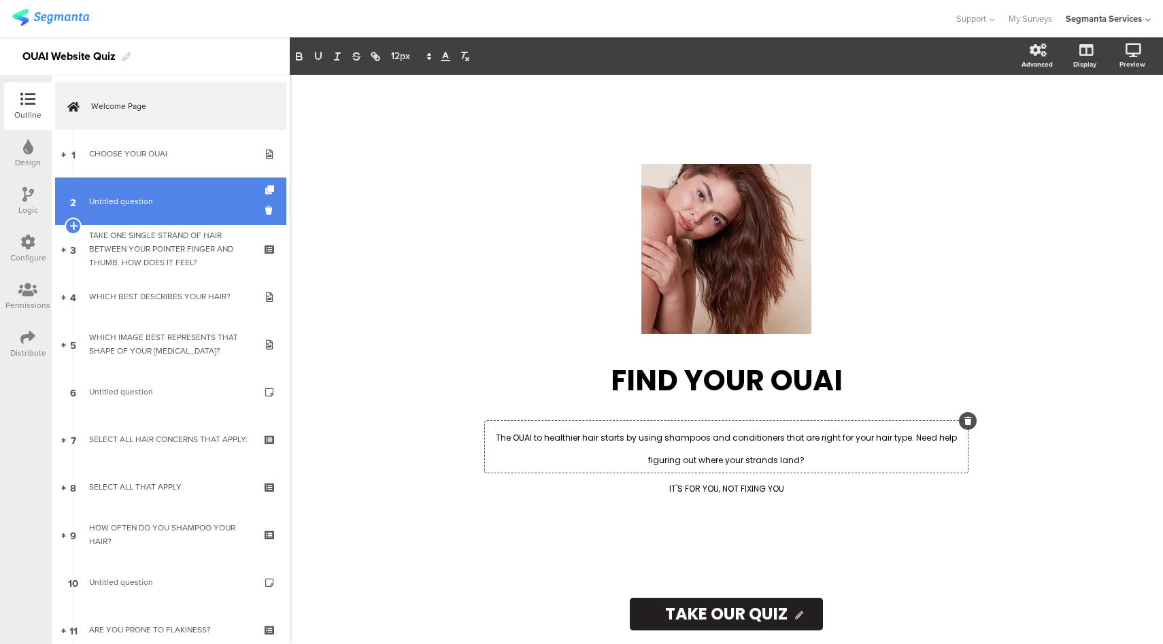
click at [179, 202] on span "Untitled question" at bounding box center [170, 201] width 163 height 14
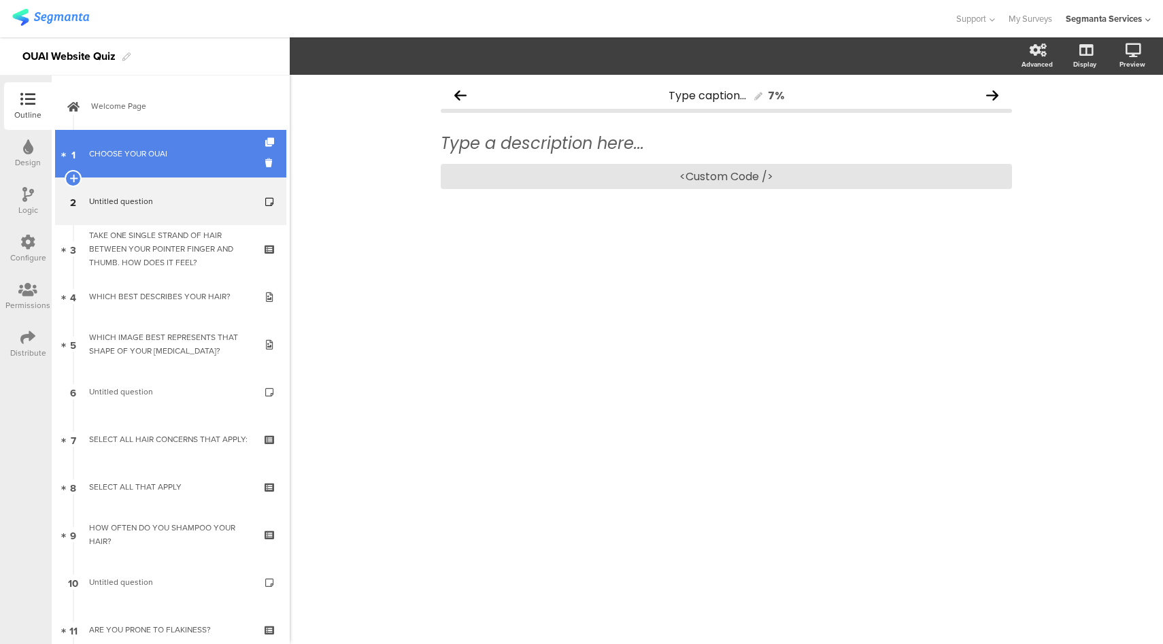
click at [186, 147] on div "CHOOSE YOUR OUAI" at bounding box center [170, 154] width 163 height 14
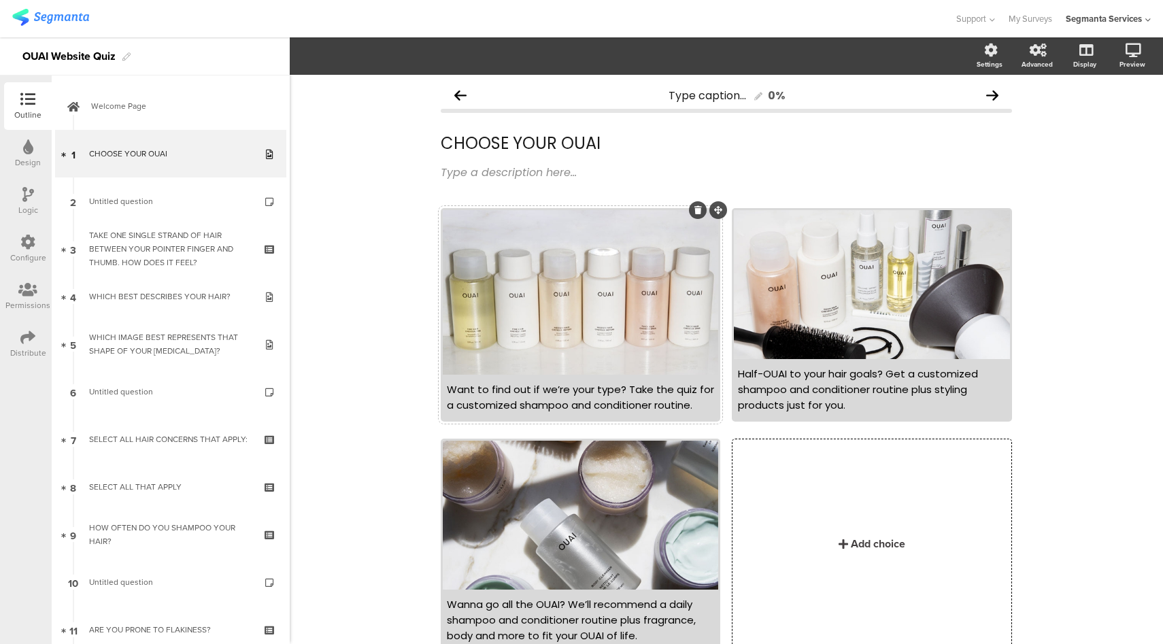
click at [599, 407] on div "Want to find out if we’re your type? Take the quiz for a customized shampoo and…" at bounding box center [580, 396] width 267 height 31
click at [602, 401] on div "Want to find out if we’re your type? Take the quiz for a customized shampoo and…" at bounding box center [580, 396] width 267 height 31
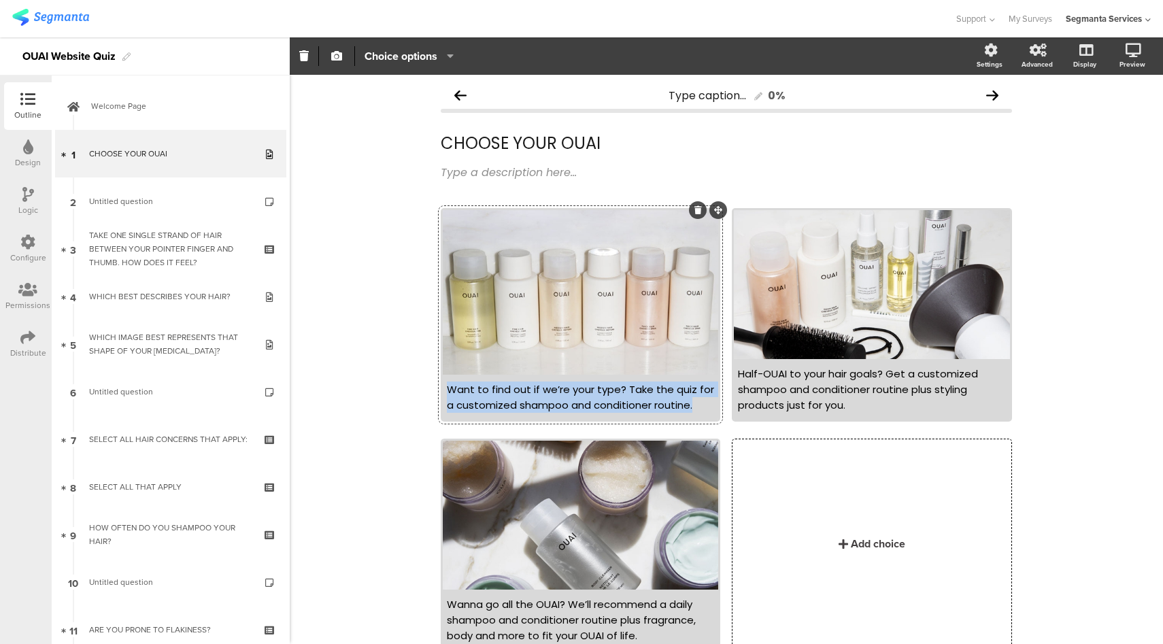
click at [602, 401] on div "Want to find out if we’re your type? Take the quiz for a customized shampoo and…" at bounding box center [580, 396] width 267 height 31
drag, startPoint x: 432, startPoint y: 60, endPoint x: 441, endPoint y: 61, distance: 8.2
click at [432, 60] on span "Choice options" at bounding box center [400, 56] width 73 height 16
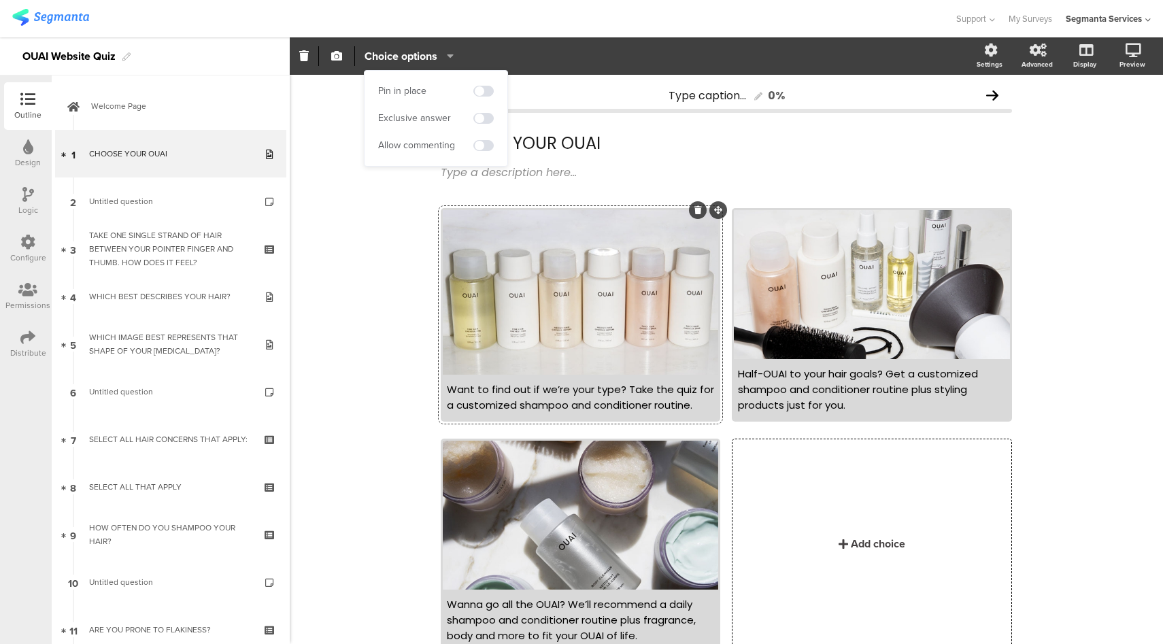
click at [551, 38] on section "Set image or Upload Choice options Settings Advanced Display Preview" at bounding box center [726, 55] width 873 height 37
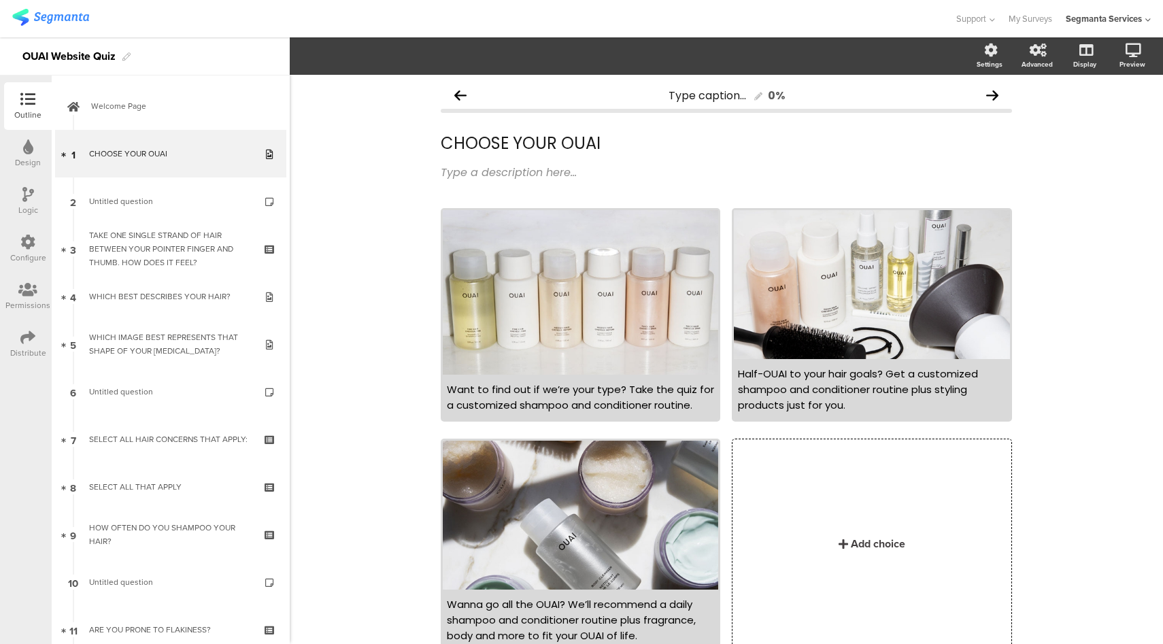
click at [30, 239] on icon at bounding box center [27, 242] width 15 height 15
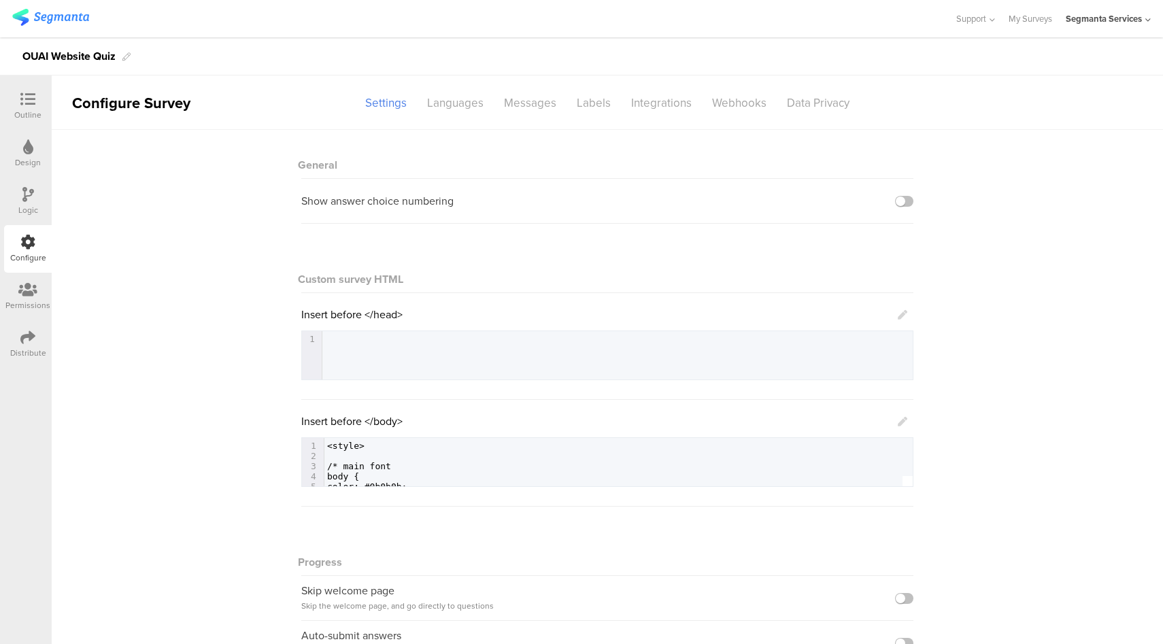
click at [898, 420] on icon at bounding box center [903, 422] width 10 height 10
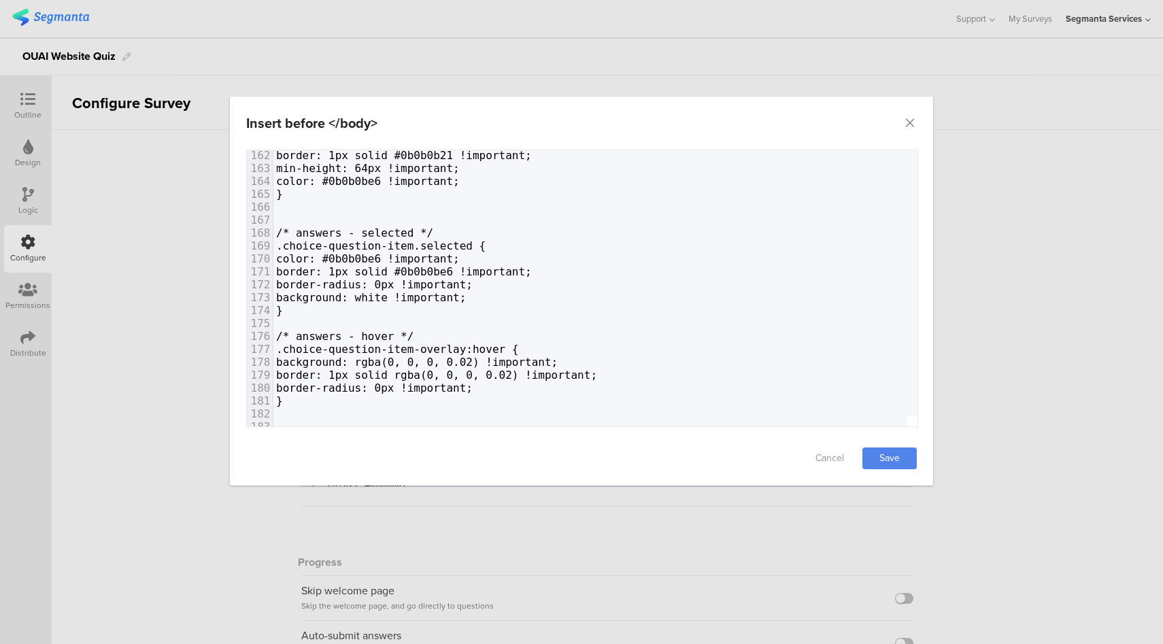
scroll to position [2086, 0]
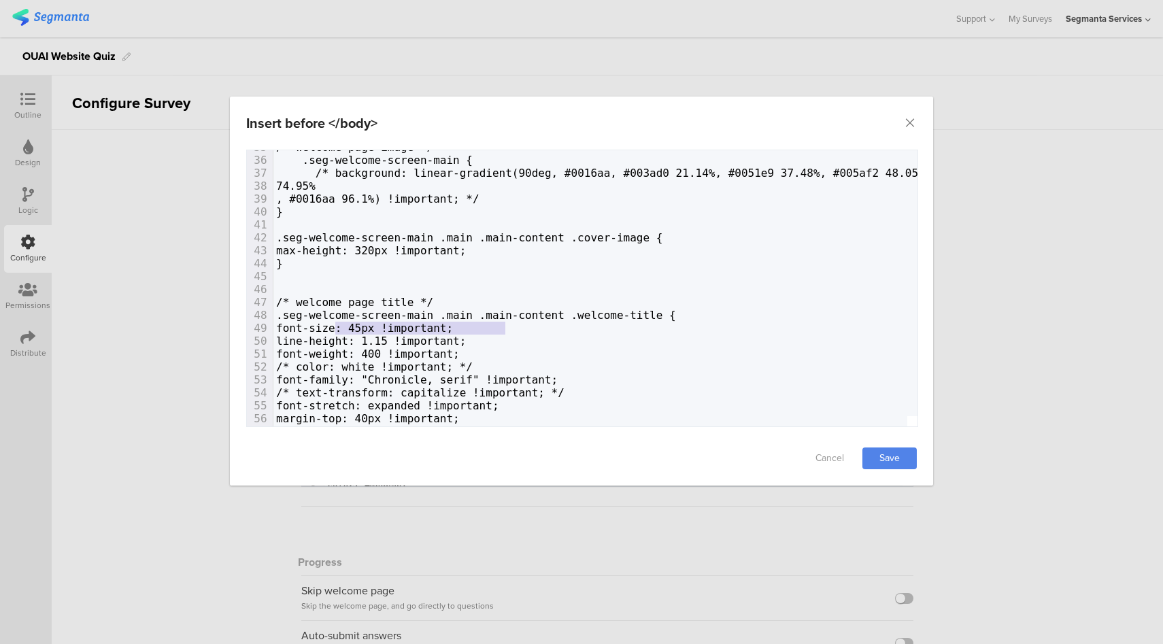
type textarea "font-size: 45px !important;"
drag, startPoint x: 509, startPoint y: 328, endPoint x: 331, endPoint y: 331, distance: 178.2
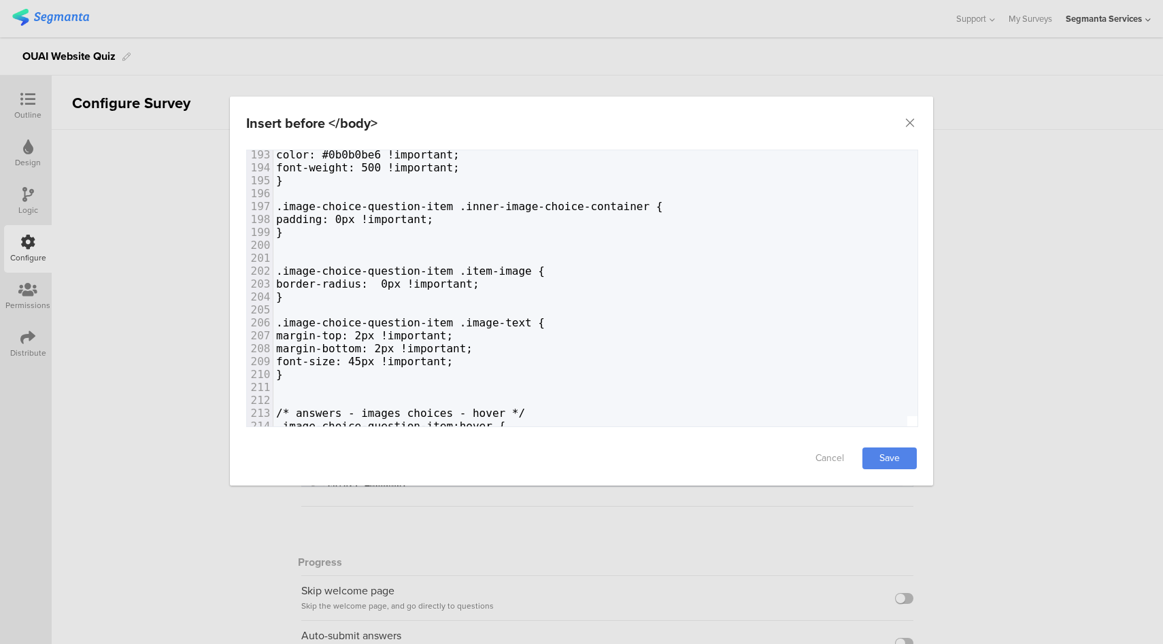
click at [415, 358] on span "font-size: 45px !important;" at bounding box center [364, 361] width 177 height 13
type textarea "10"
click at [902, 457] on link "Save" at bounding box center [889, 458] width 54 height 22
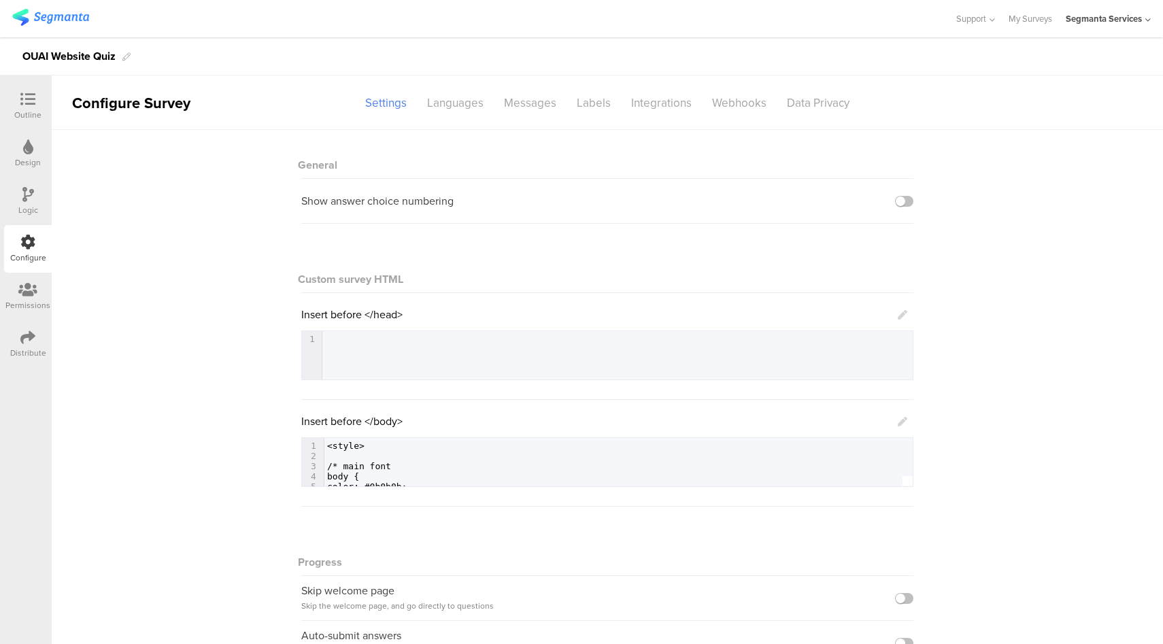
click at [898, 424] on icon at bounding box center [903, 422] width 10 height 10
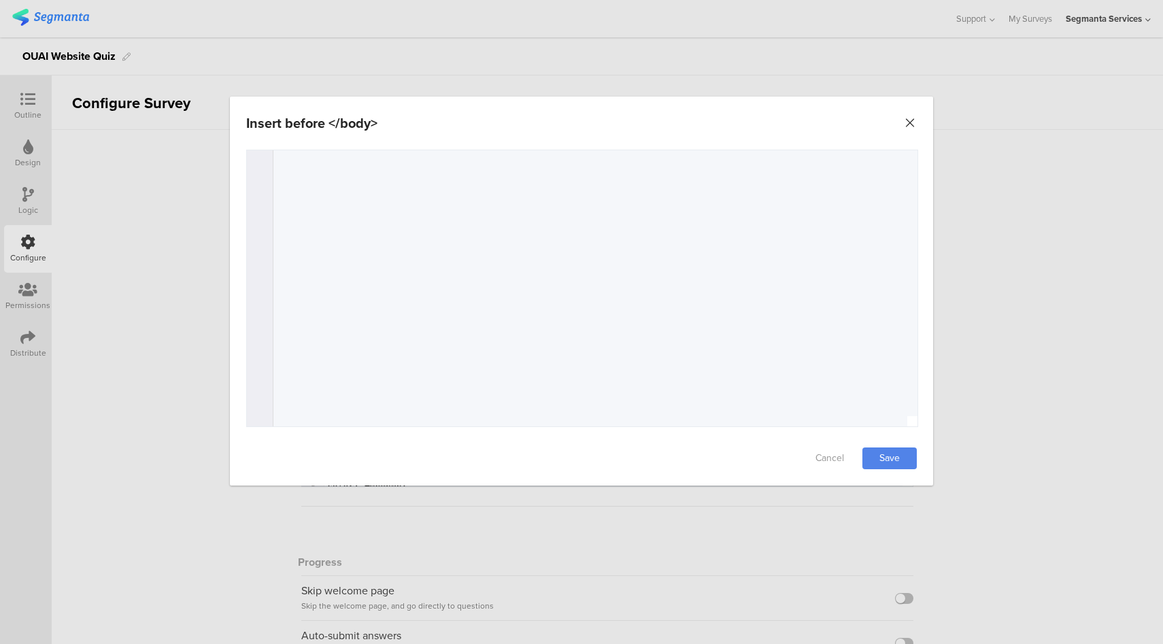
click at [913, 122] on icon "Close" at bounding box center [910, 123] width 14 height 14
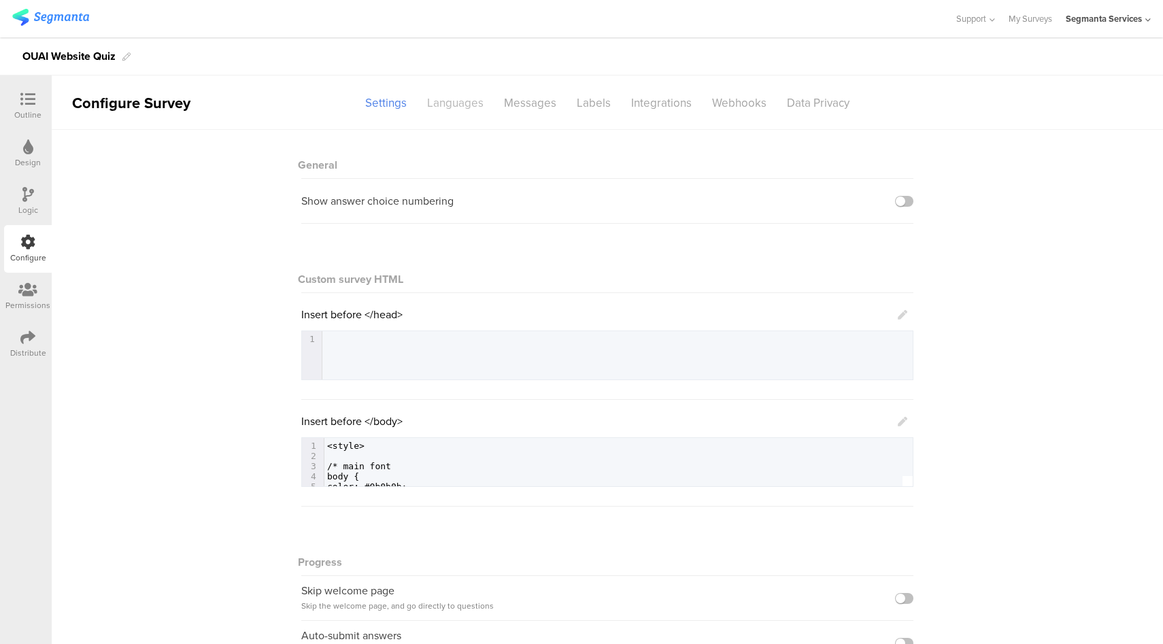
click at [454, 103] on div "Languages" at bounding box center [455, 103] width 77 height 24
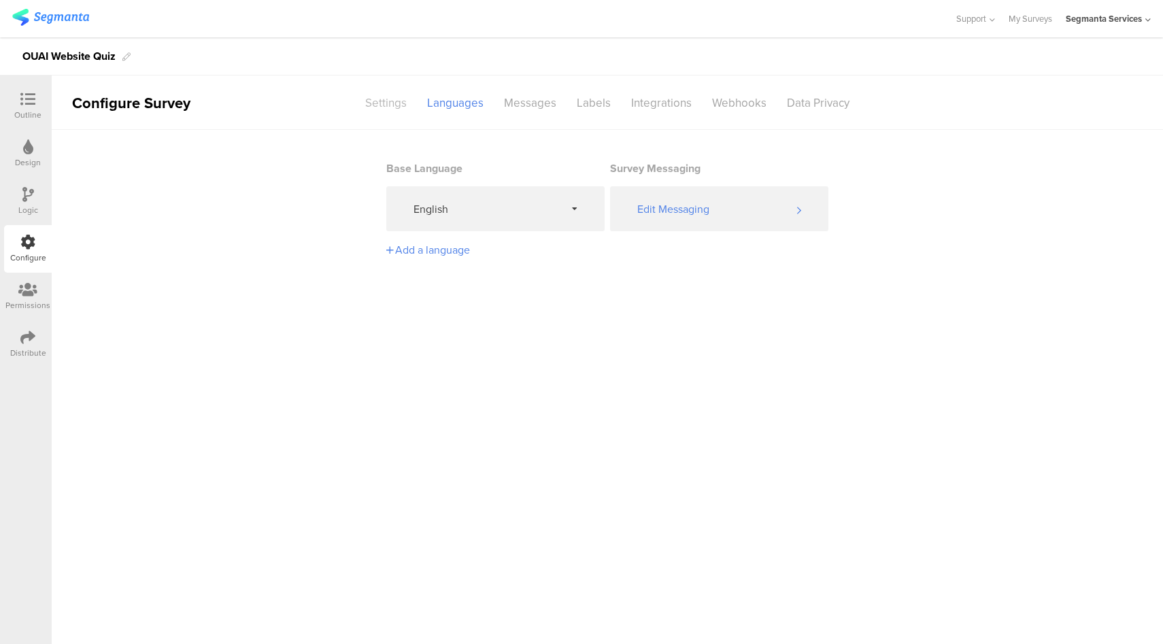
click at [375, 105] on div "Settings" at bounding box center [386, 103] width 62 height 24
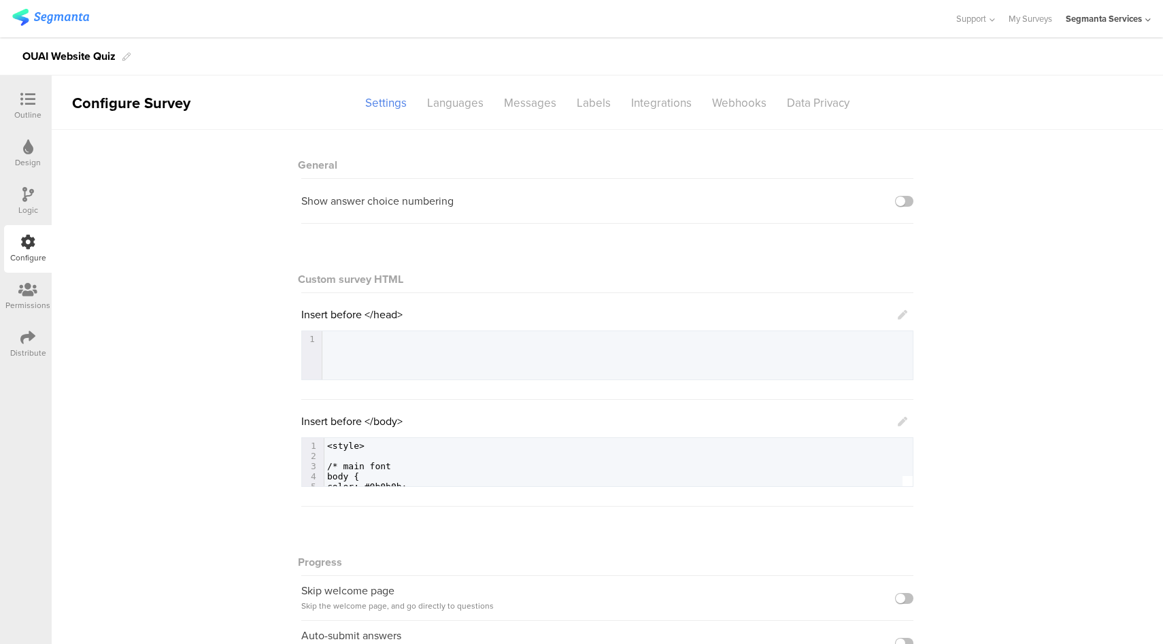
click at [898, 422] on icon at bounding box center [903, 422] width 10 height 10
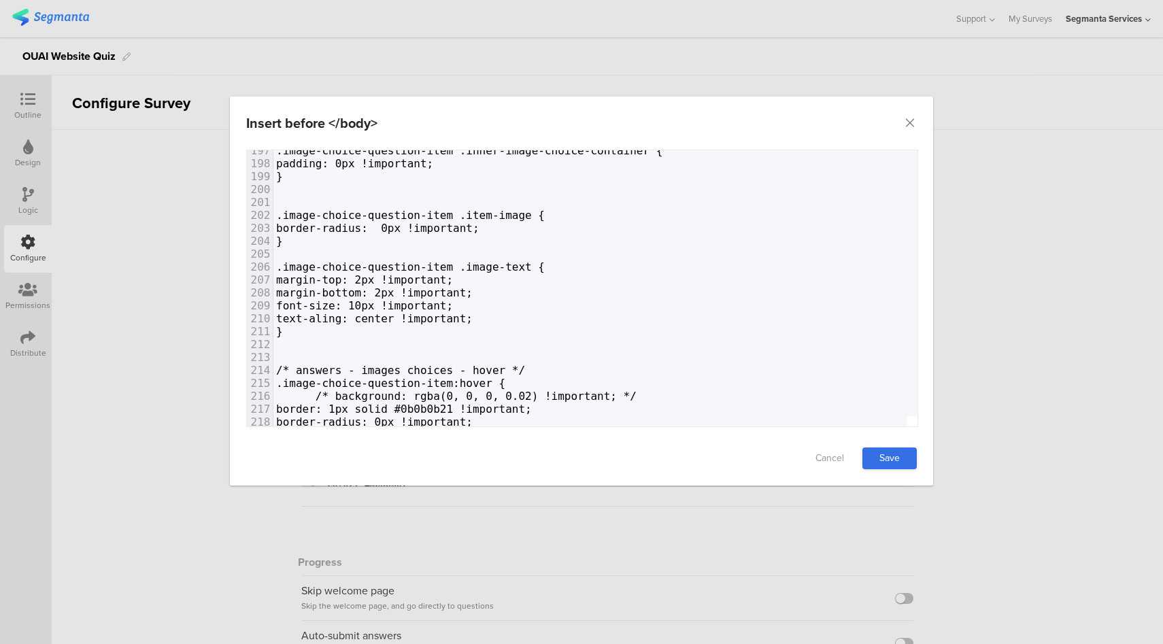
type textarea "text-aling: center !important;"
click at [897, 458] on link "Save" at bounding box center [889, 458] width 54 height 22
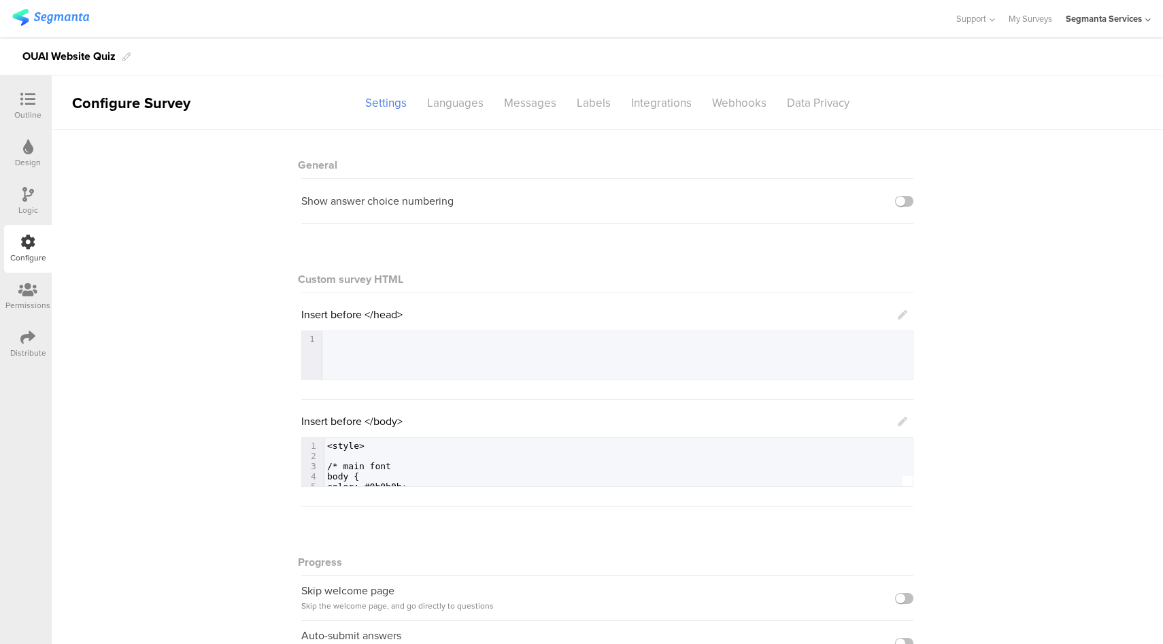
click at [35, 101] on icon at bounding box center [27, 99] width 15 height 15
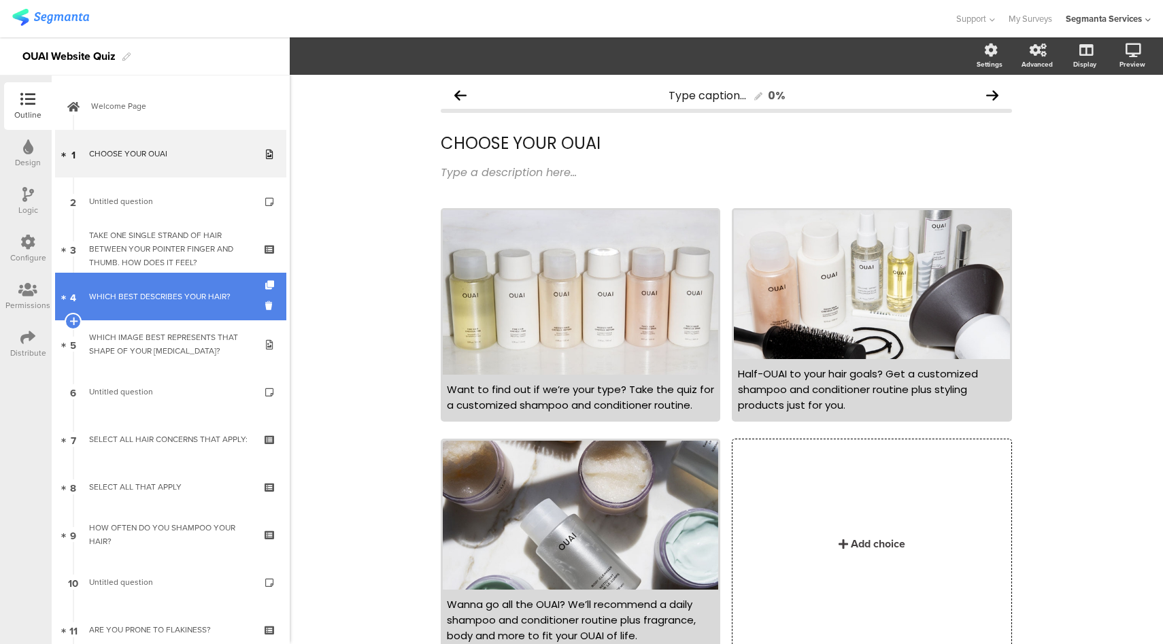
click at [190, 284] on link "4 WHICH BEST DESCRIBES YOUR HAIR?" at bounding box center [170, 297] width 231 height 48
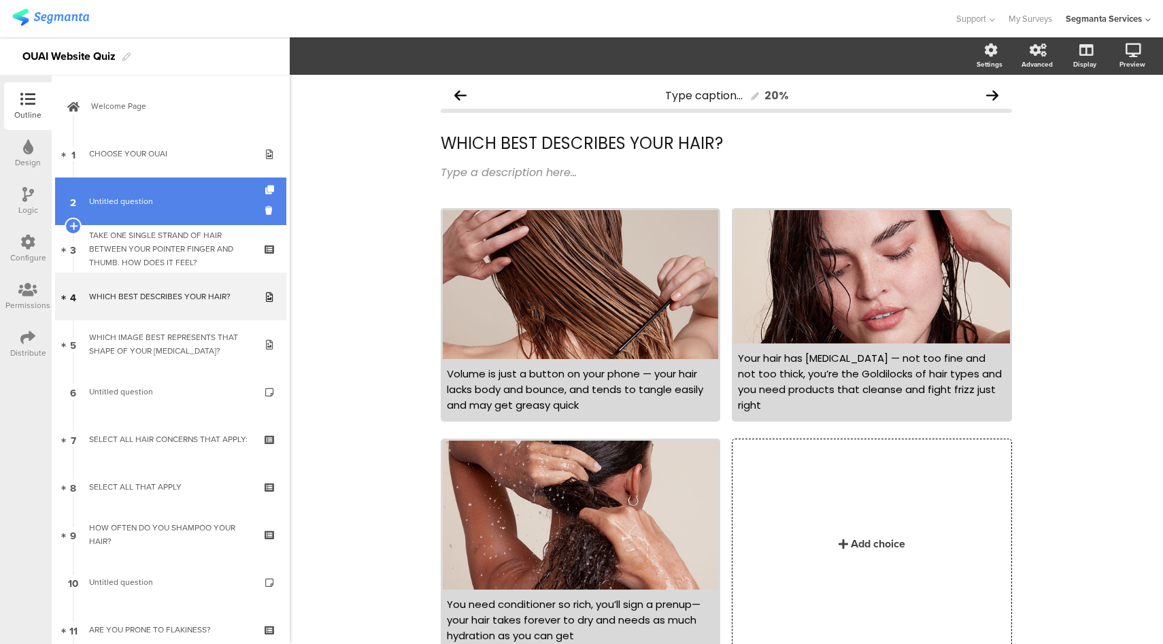
click at [201, 206] on span "Untitled question" at bounding box center [170, 201] width 163 height 14
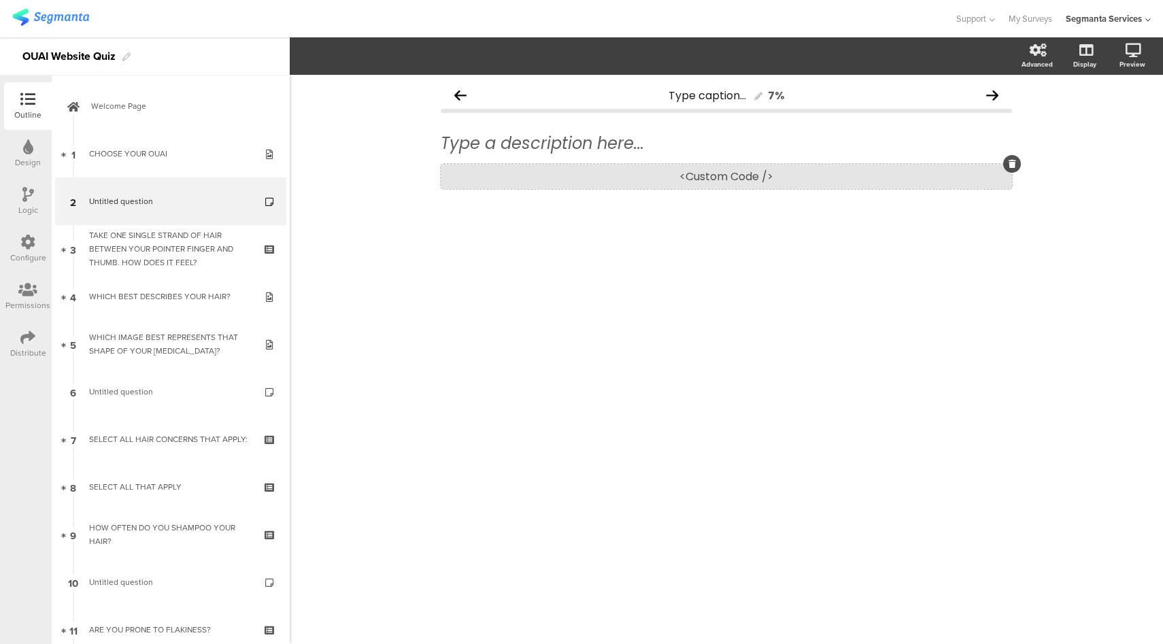
click at [710, 173] on div "<Custom Code />" at bounding box center [726, 176] width 571 height 25
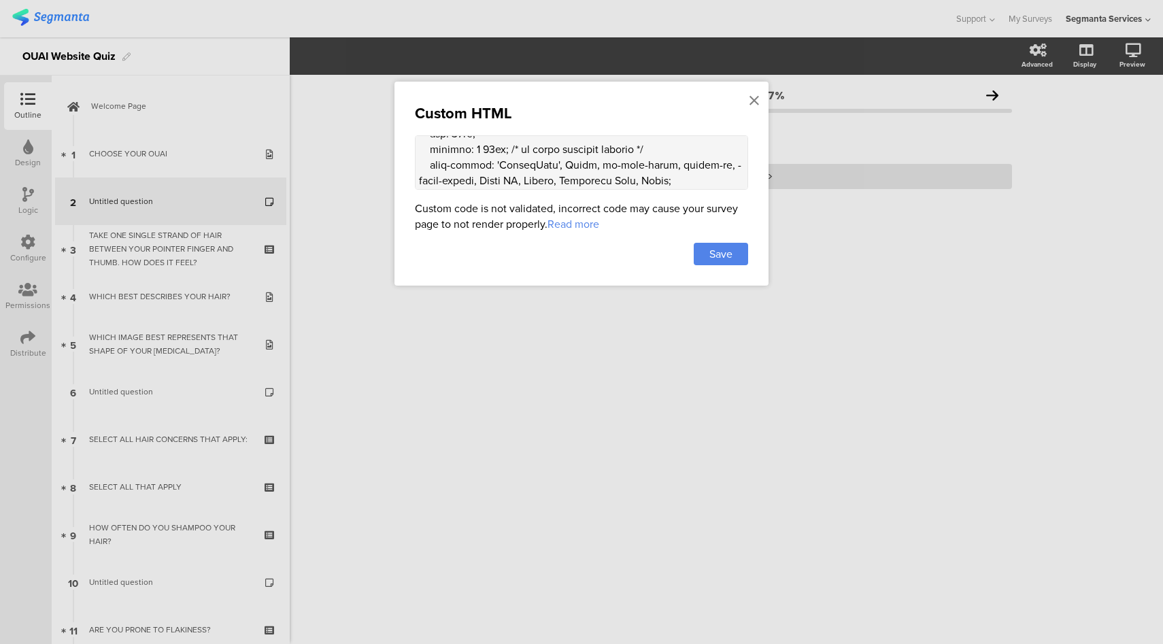
drag, startPoint x: 649, startPoint y: 171, endPoint x: 560, endPoint y: 165, distance: 88.6
click at [560, 165] on textarea at bounding box center [581, 162] width 333 height 54
click at [633, 167] on textarea at bounding box center [581, 162] width 333 height 54
drag, startPoint x: 618, startPoint y: 168, endPoint x: 475, endPoint y: 161, distance: 143.6
click at [477, 162] on textarea at bounding box center [581, 162] width 333 height 54
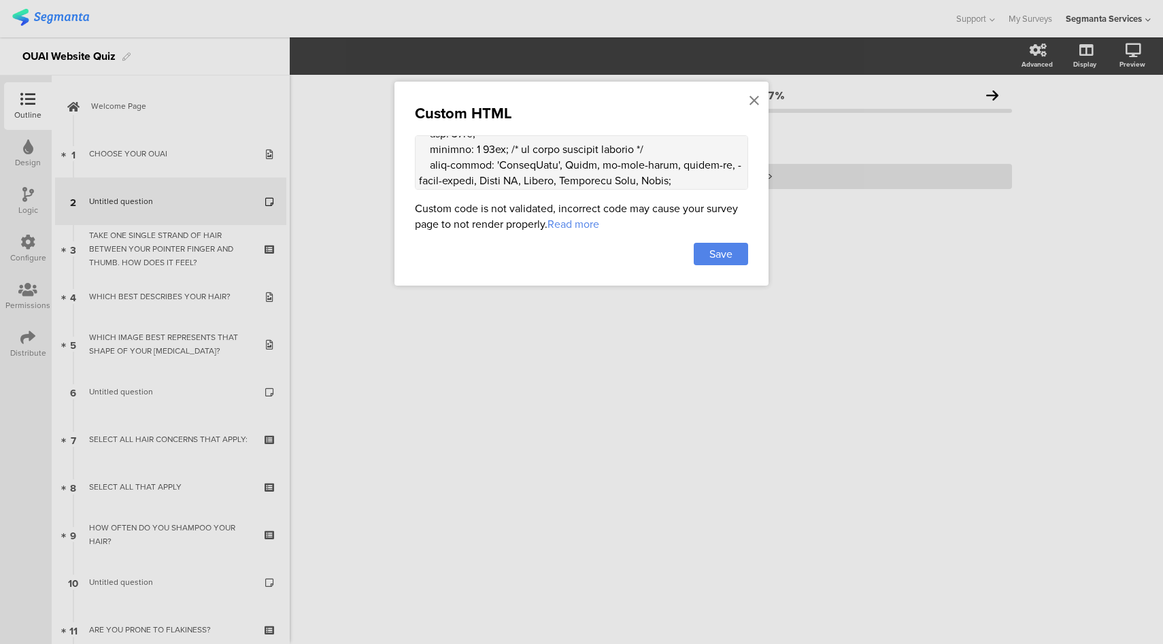
drag, startPoint x: 480, startPoint y: 153, endPoint x: 489, endPoint y: 154, distance: 8.9
click at [489, 154] on textarea at bounding box center [581, 162] width 333 height 54
click at [488, 154] on textarea at bounding box center [581, 162] width 333 height 54
drag, startPoint x: 491, startPoint y: 155, endPoint x: 647, endPoint y: 169, distance: 156.3
click at [647, 169] on textarea at bounding box center [581, 162] width 333 height 54
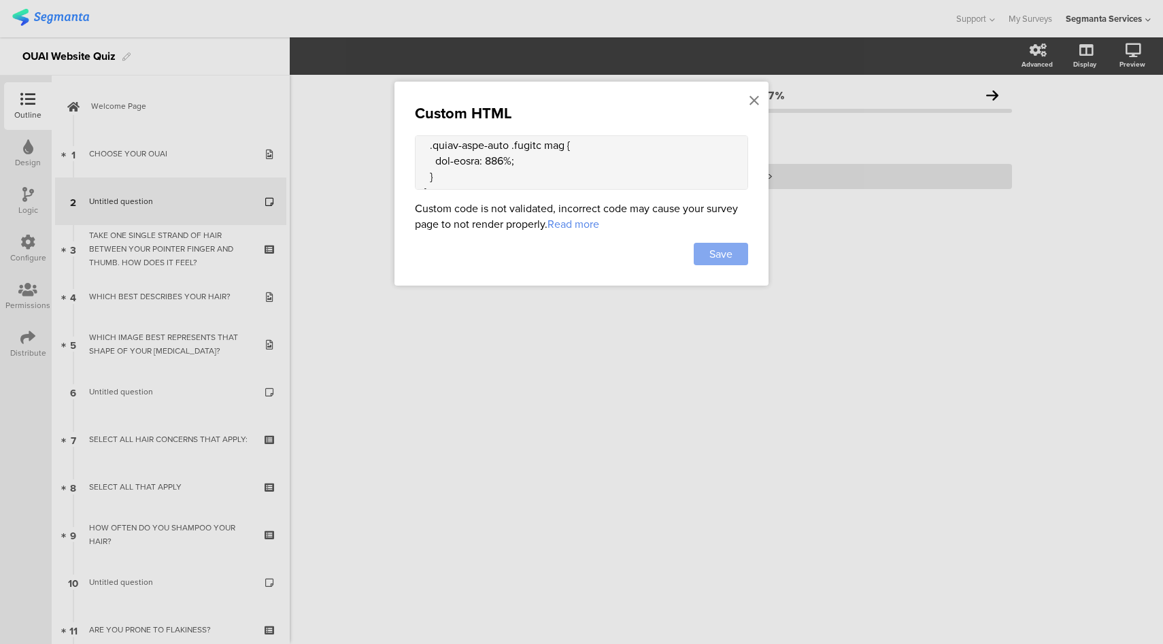
type textarea "<div class="scalp-care-info"> <div class="text"> <h2>A radiant scalp leads to r…"
click at [709, 257] on span "Save" at bounding box center [720, 254] width 23 height 16
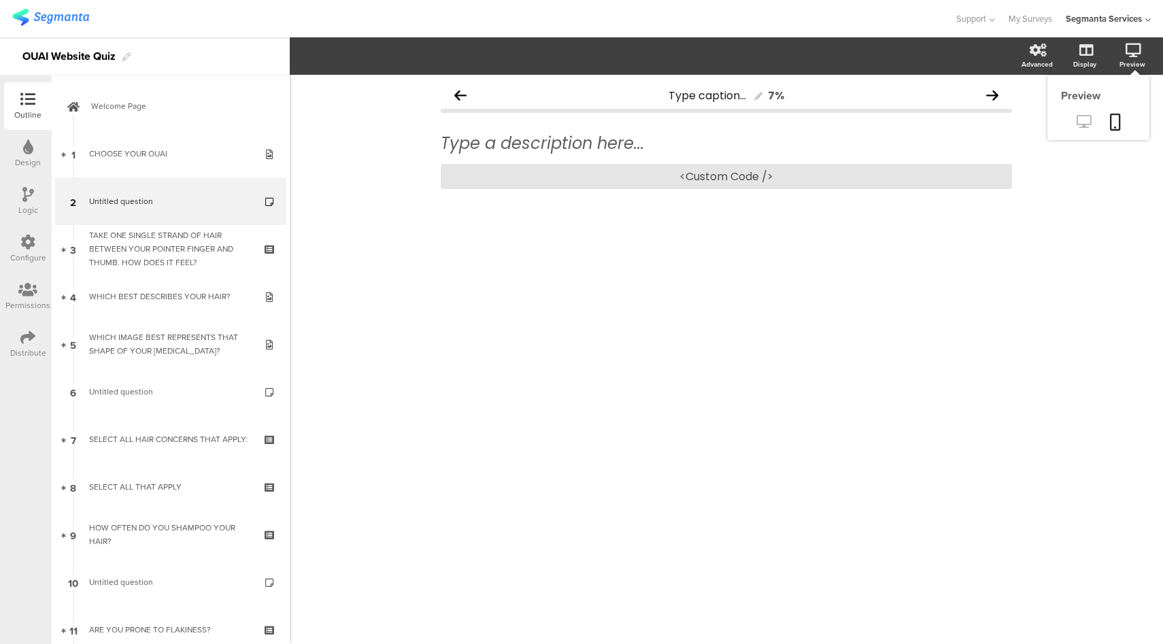
click at [1083, 126] on icon at bounding box center [1083, 121] width 14 height 13
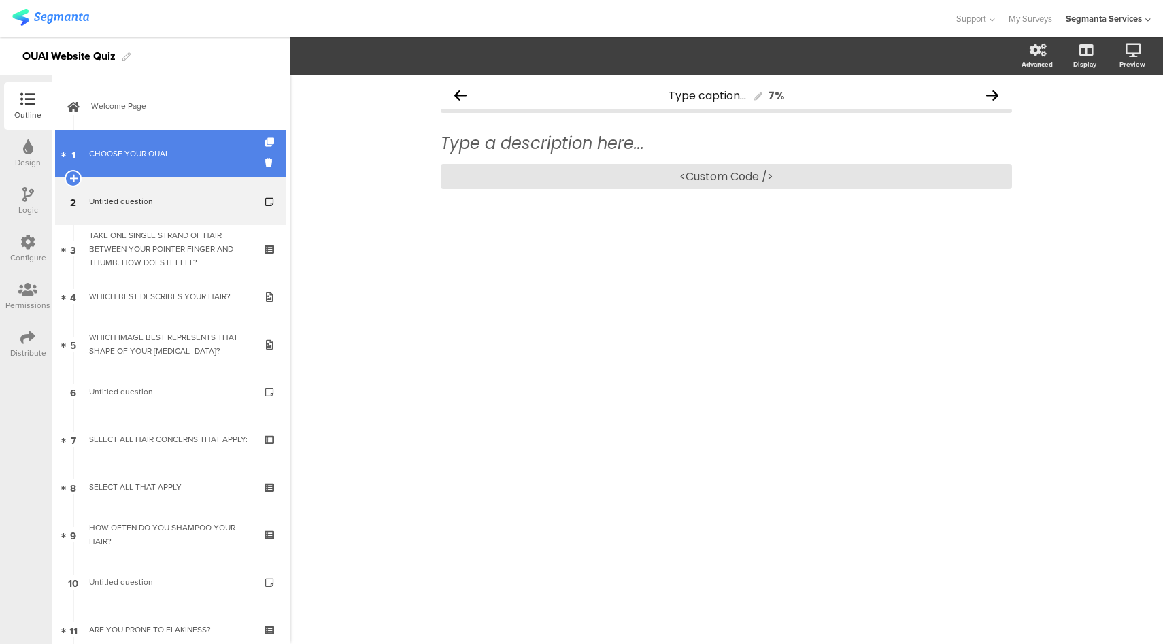
click at [118, 162] on link "1 CHOOSE YOUR OUAI" at bounding box center [170, 154] width 231 height 48
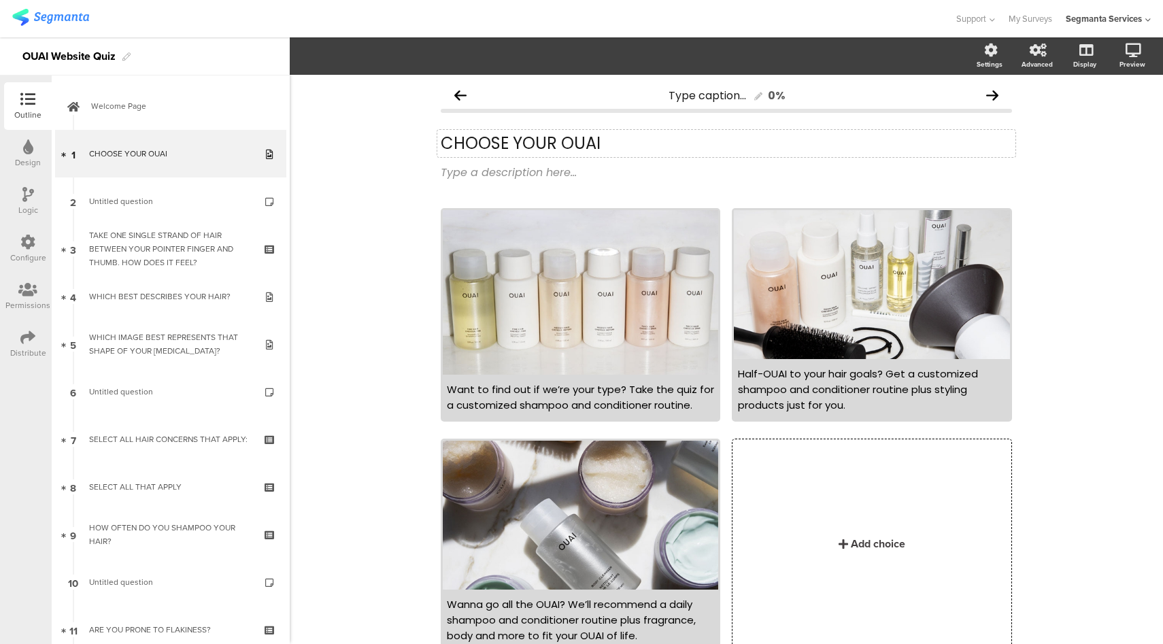
click at [711, 148] on div "CHOOSE YOUR OUAI CHOOSE YOUR OUAI" at bounding box center [726, 143] width 578 height 27
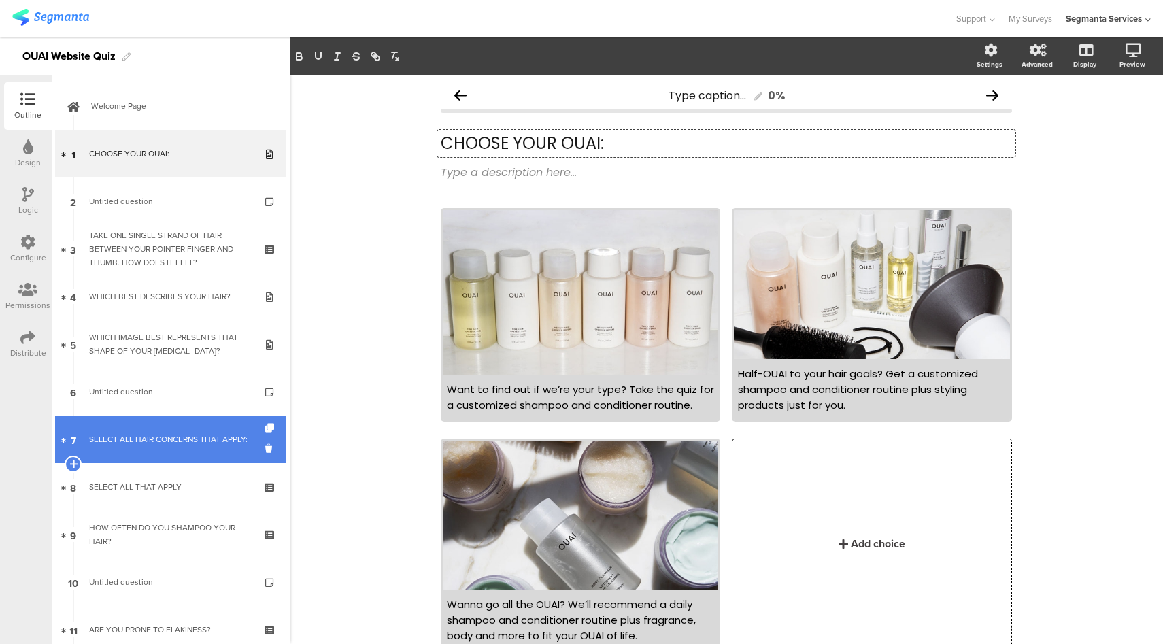
click at [181, 442] on div "SELECT ALL HAIR CONCERNS THAT APPLY:" at bounding box center [170, 439] width 163 height 14
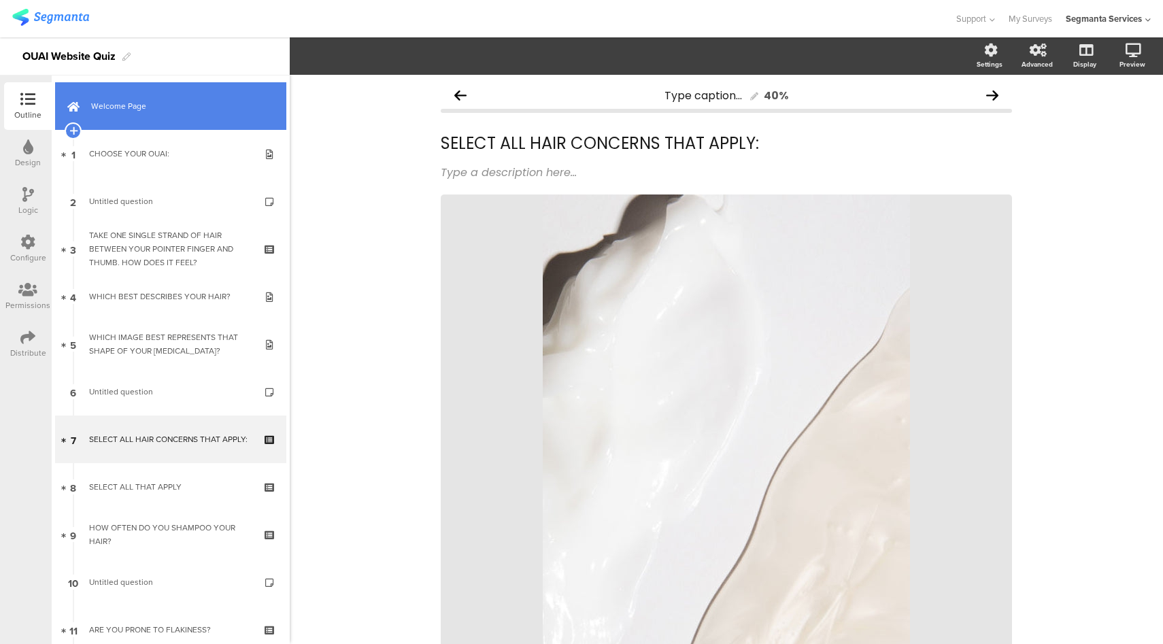
click at [175, 120] on link "Welcome Page" at bounding box center [170, 106] width 231 height 48
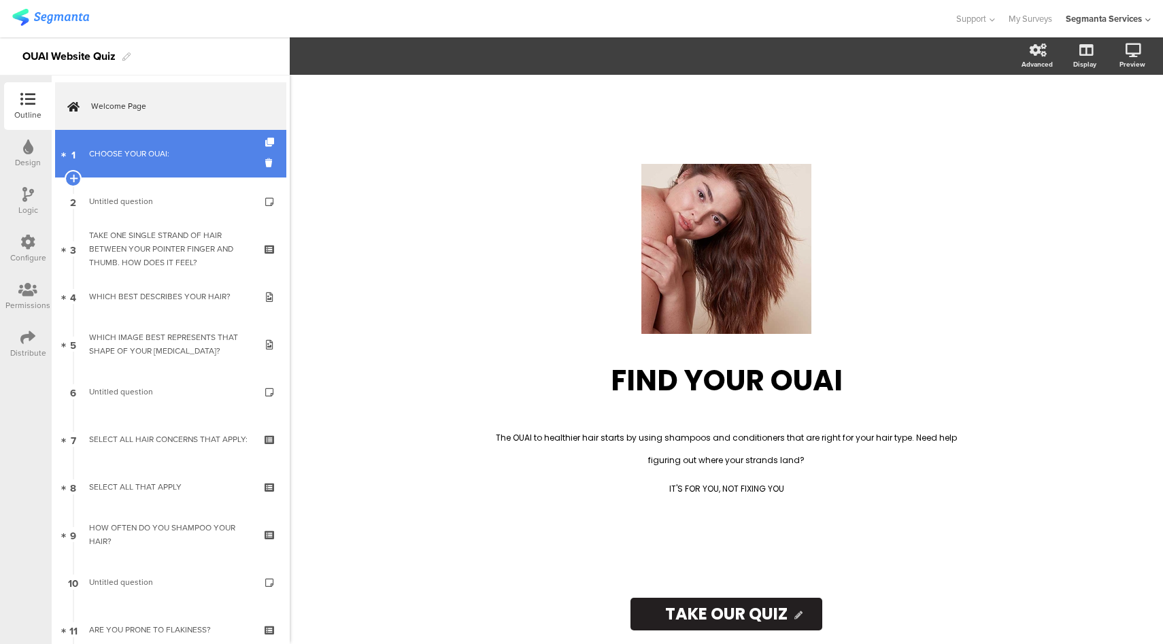
click at [183, 160] on link "1 CHOOSE YOUR OUAI:" at bounding box center [170, 154] width 231 height 48
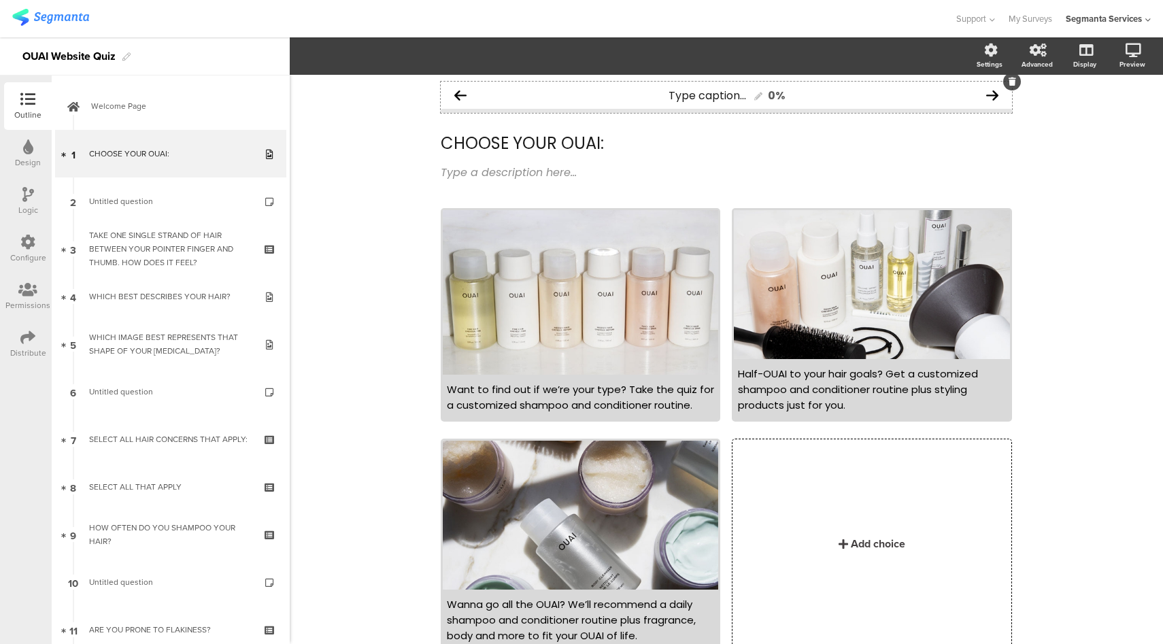
click at [494, 91] on div "Type caption... 0%" at bounding box center [726, 95] width 571 height 27
click at [312, 61] on span "Layout" at bounding box center [315, 56] width 33 height 16
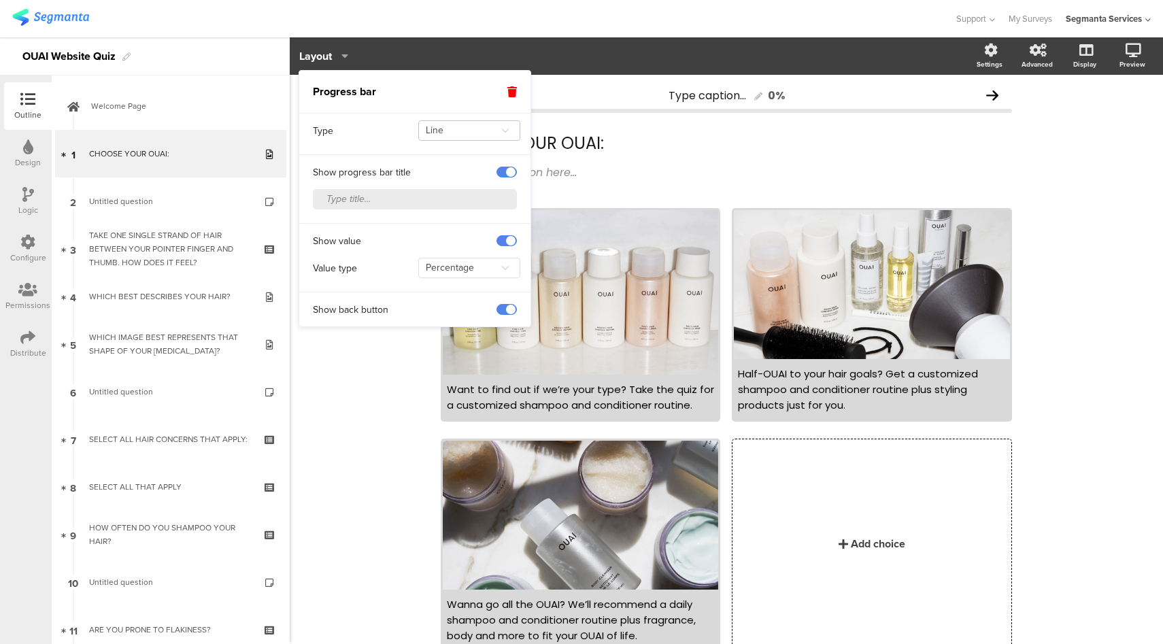
click at [496, 140] on icon at bounding box center [504, 131] width 17 height 22
click at [381, 131] on div "Type" at bounding box center [364, 131] width 102 height 14
click at [503, 262] on icon at bounding box center [504, 268] width 17 height 22
click at [430, 248] on div "Show value" at bounding box center [414, 237] width 231 height 28
click at [986, 95] on icon at bounding box center [992, 95] width 12 height 14
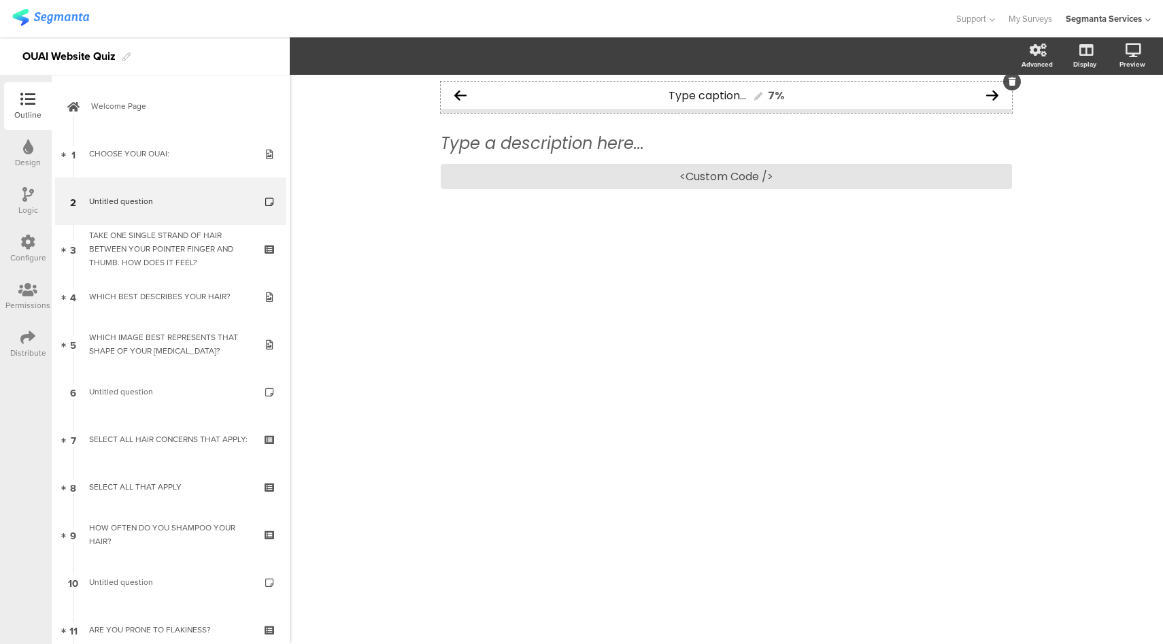
click at [993, 93] on icon at bounding box center [992, 95] width 12 height 14
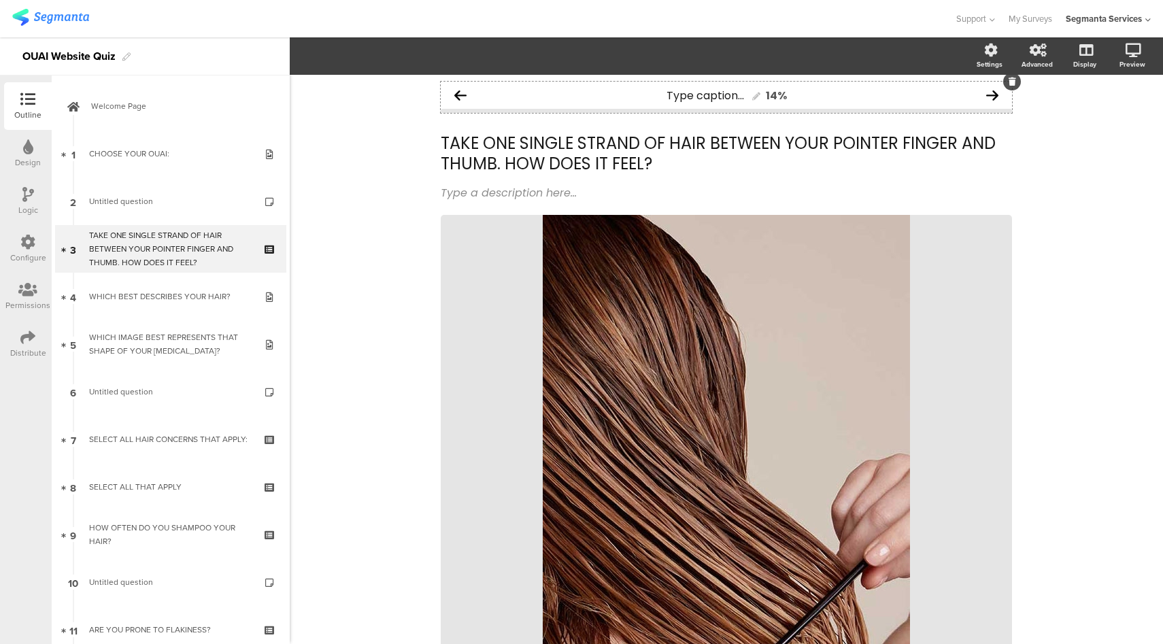
click at [989, 93] on icon at bounding box center [992, 95] width 12 height 14
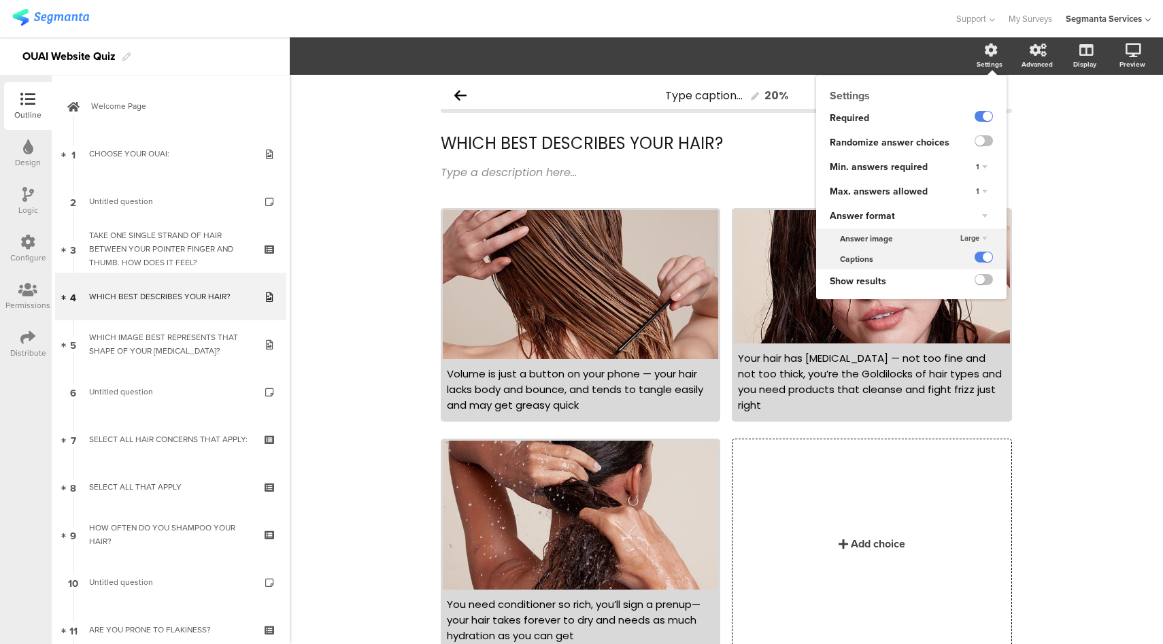
click at [978, 75] on div "Settings Required Randomize answer choices Min. answers required 1 Max. answers…" at bounding box center [911, 187] width 190 height 224
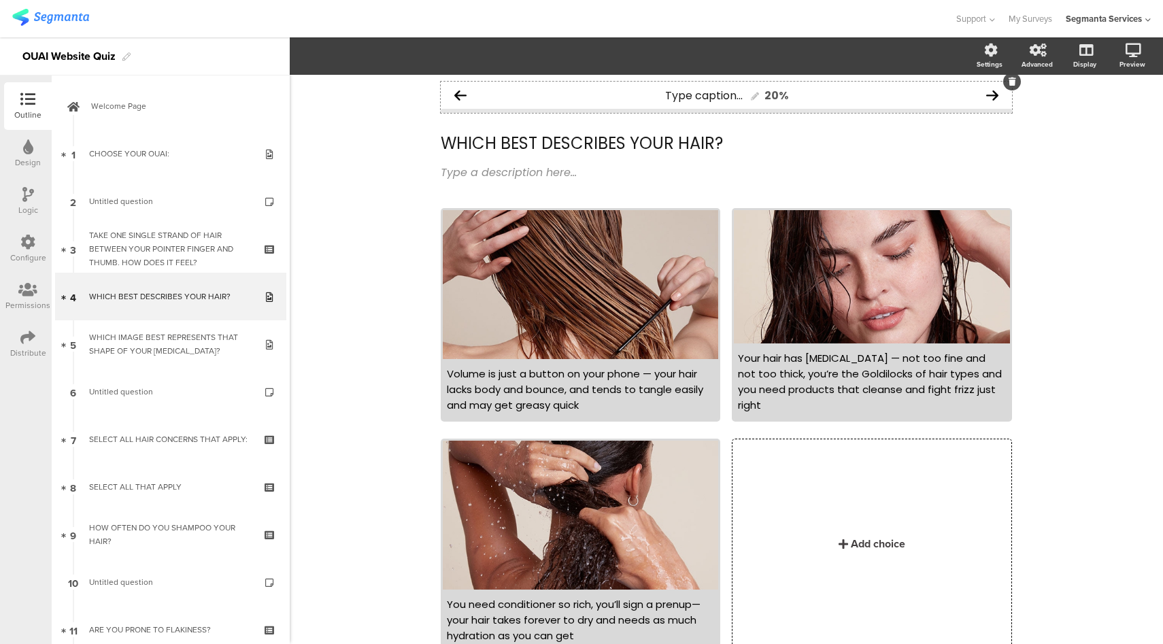
click at [483, 97] on div "Type caption... 20%" at bounding box center [726, 95] width 571 height 27
click at [330, 63] on span "Layout" at bounding box center [315, 56] width 33 height 16
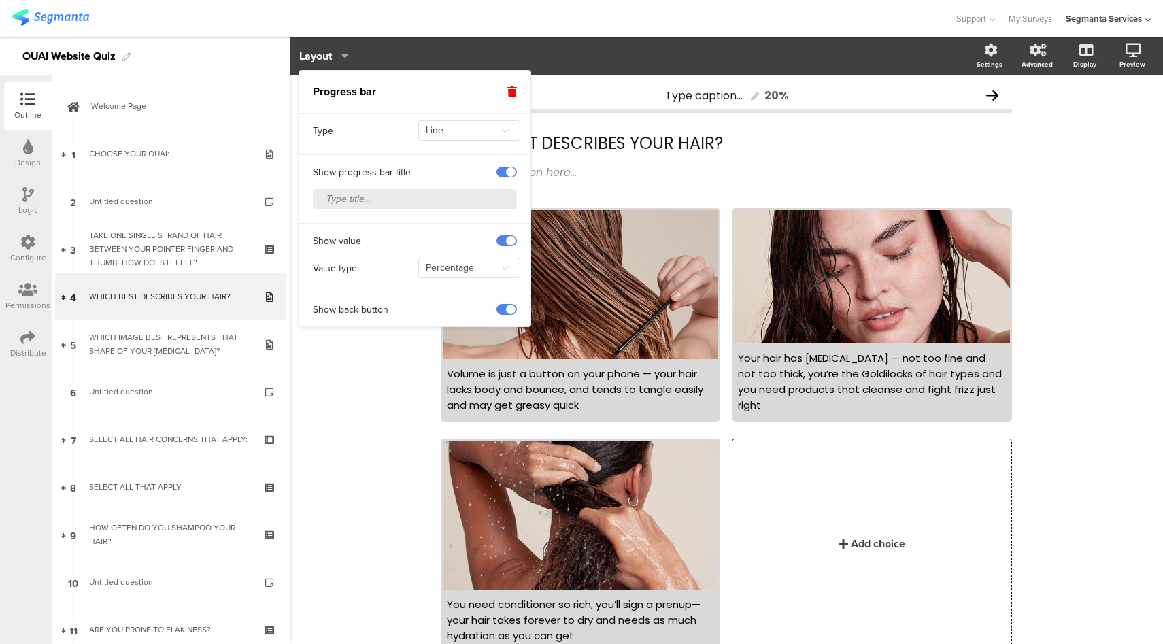
click at [383, 205] on input "text" at bounding box center [415, 199] width 204 height 20
click at [1102, 199] on div "Type caption... 20% WHICH BEST DESCRIBES YOUR HAIR? WHICH BEST DESCRIBES YOUR H…" at bounding box center [726, 393] width 873 height 636
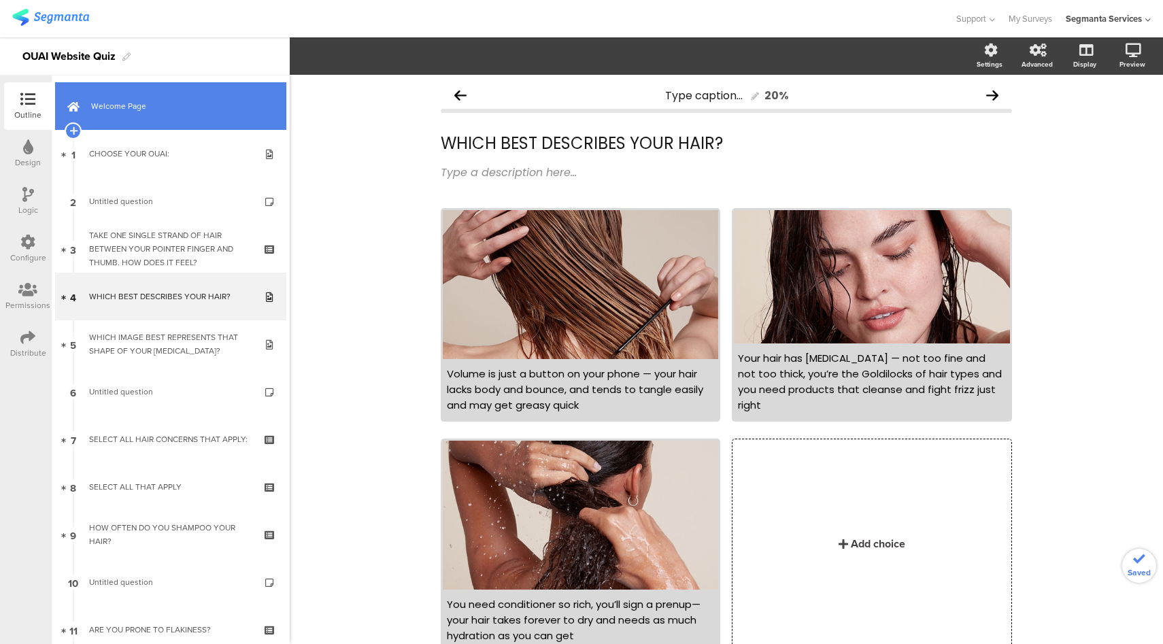
click at [186, 104] on span "Welcome Page" at bounding box center [178, 106] width 174 height 14
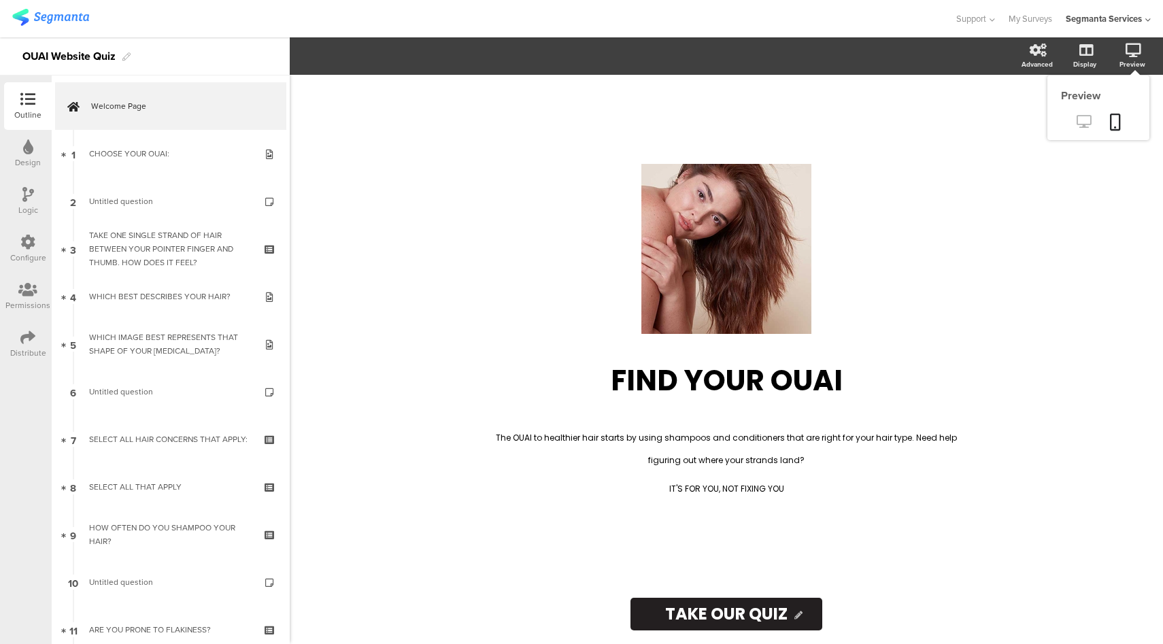
click at [1085, 128] on icon at bounding box center [1083, 121] width 14 height 13
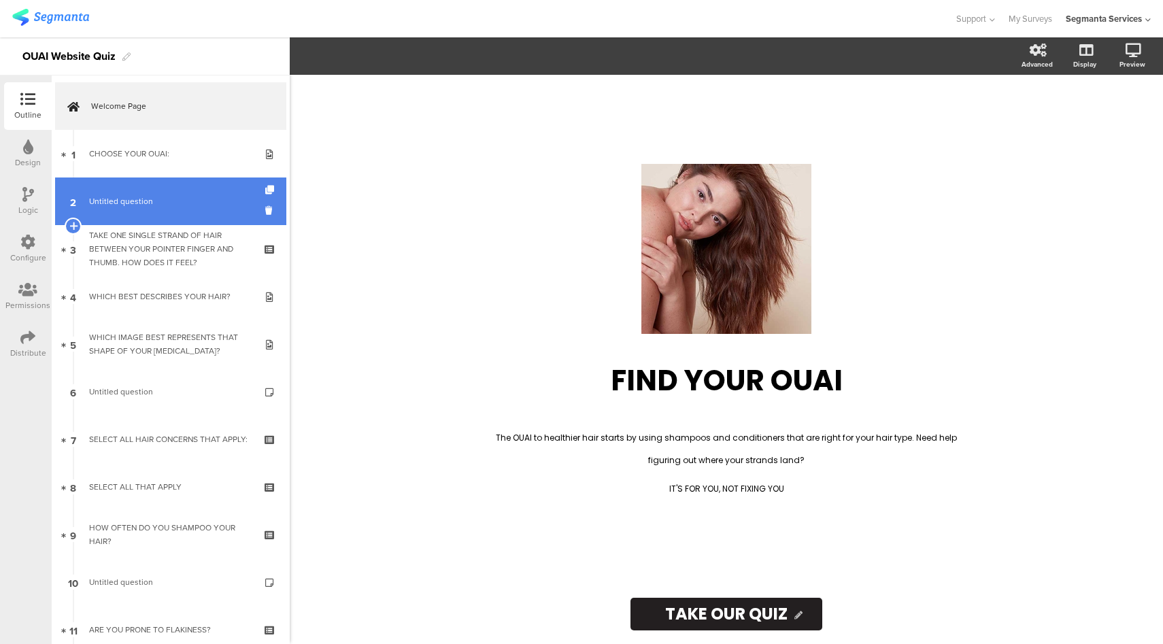
click at [149, 203] on span "Untitled question" at bounding box center [121, 201] width 64 height 12
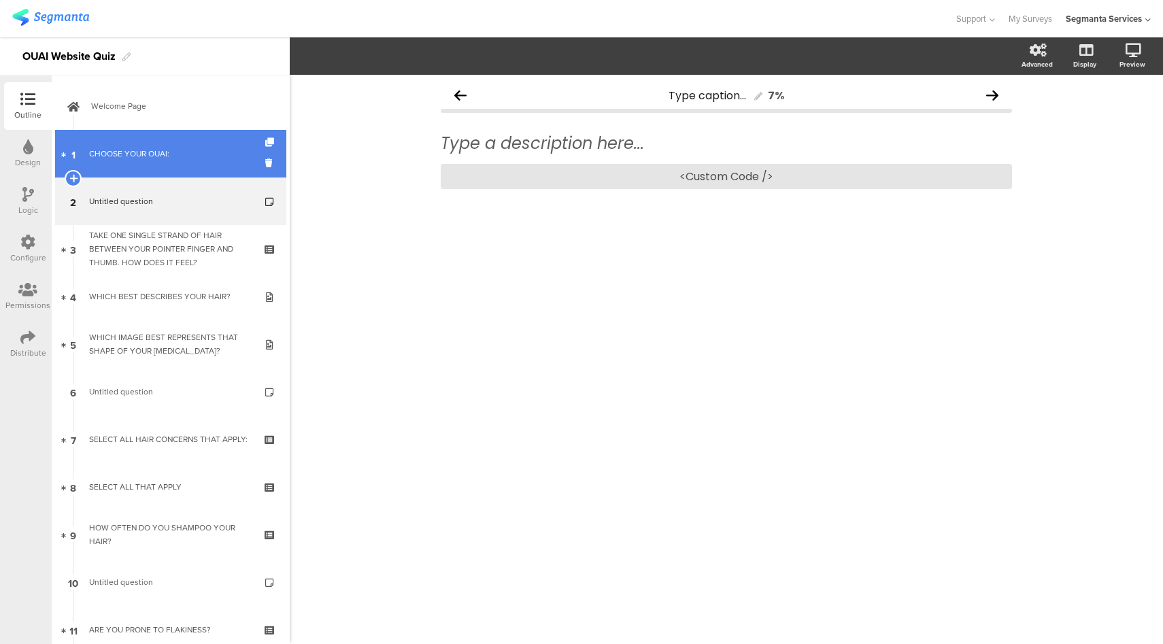
click at [177, 131] on link "1 CHOOSE YOUR OUAI:" at bounding box center [170, 154] width 231 height 48
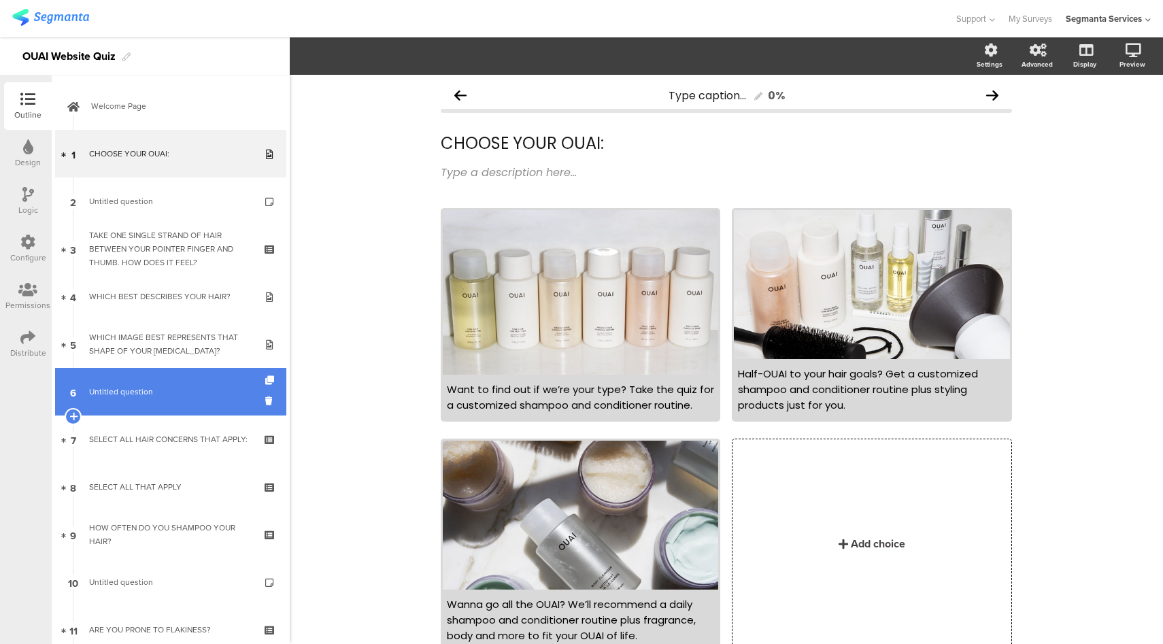
click at [174, 384] on link "6 Untitled question" at bounding box center [170, 392] width 231 height 48
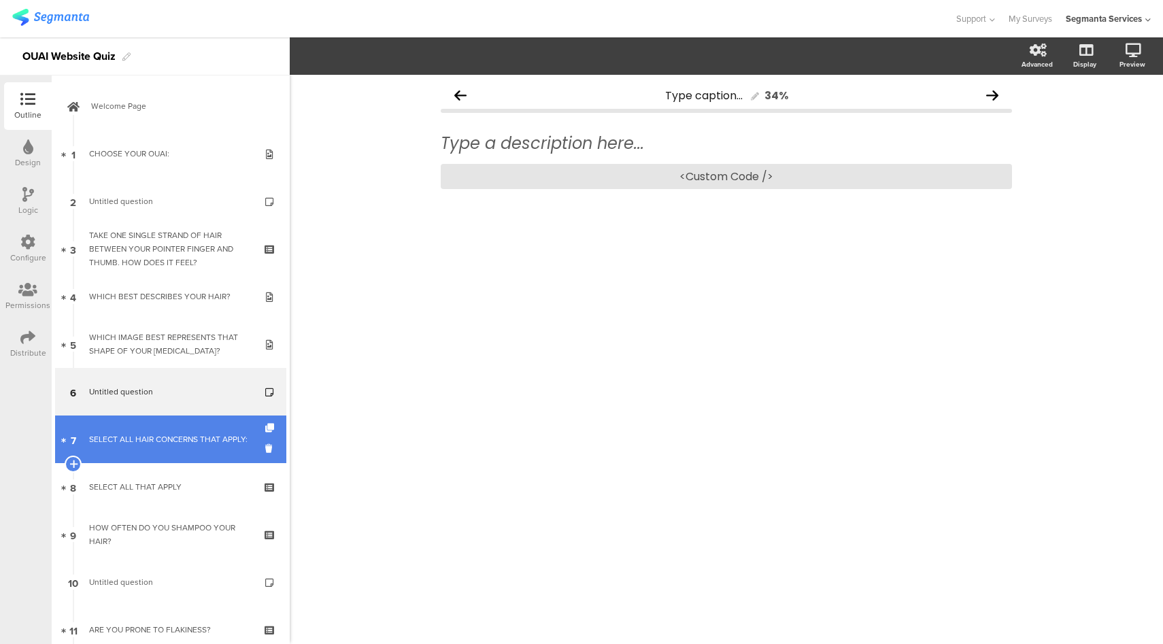
click at [175, 437] on div "SELECT ALL HAIR CONCERNS THAT APPLY:" at bounding box center [170, 439] width 163 height 14
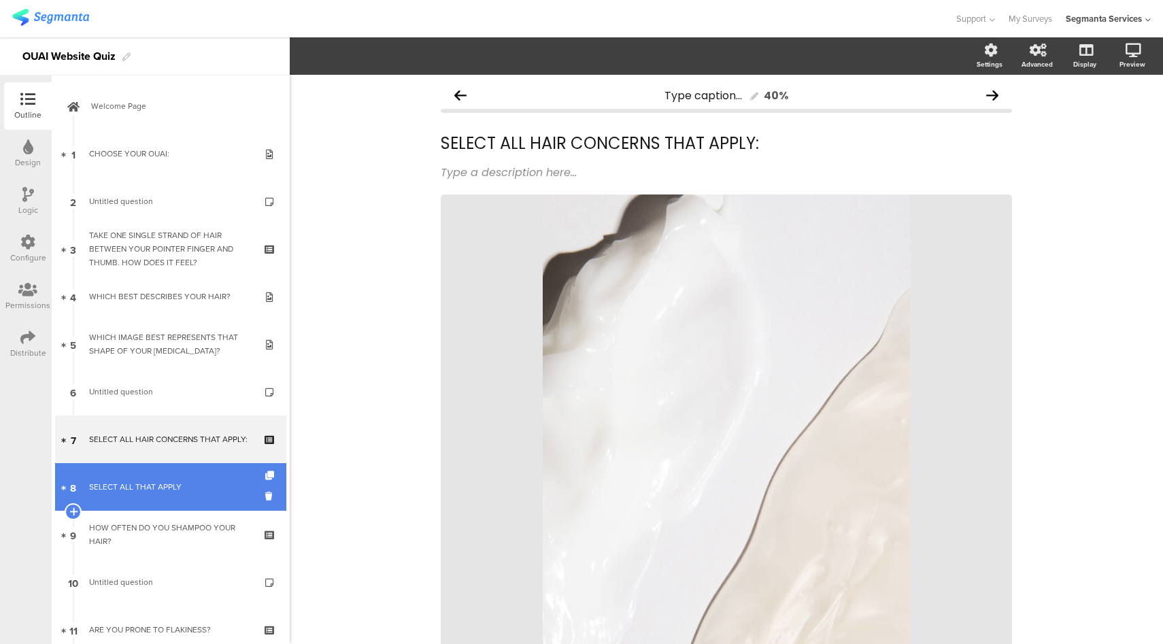
click at [160, 492] on div "SELECT ALL THAT APPLY" at bounding box center [170, 487] width 163 height 14
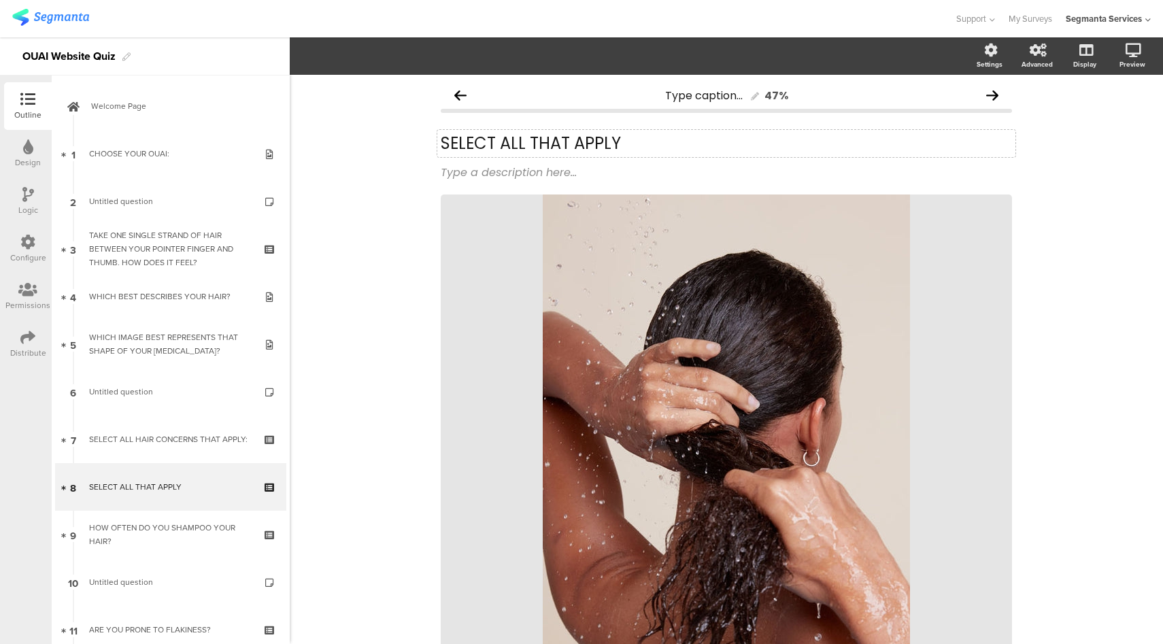
click at [645, 141] on div "SELECT ALL THAT APPLY SELECT ALL THAT APPLY" at bounding box center [726, 143] width 578 height 27
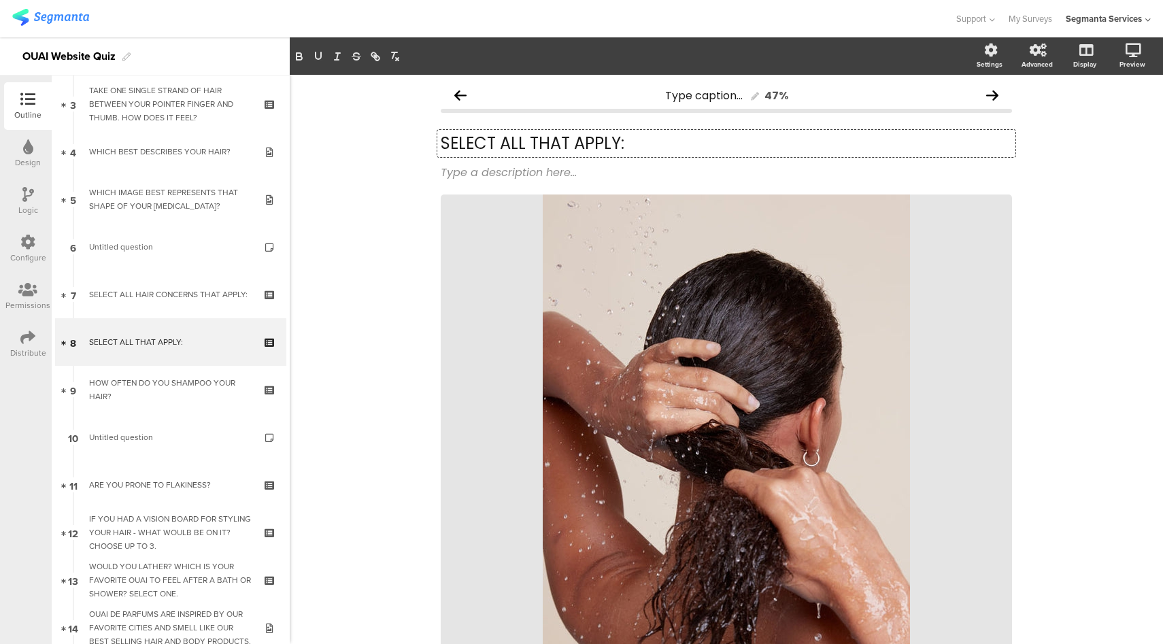
scroll to position [301, 0]
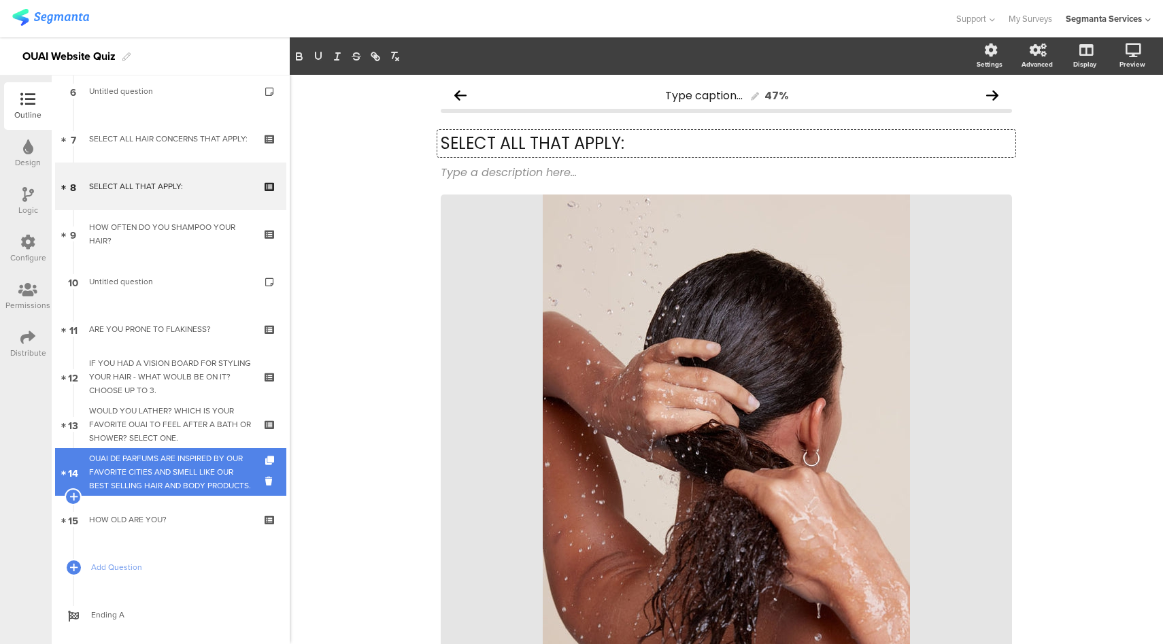
click at [182, 489] on div "OUAI DE PARFUMS ARE INSPIRED BY OUR FAVORITE CITIES AND SMELL LIKE OUR BEST SEL…" at bounding box center [170, 472] width 163 height 41
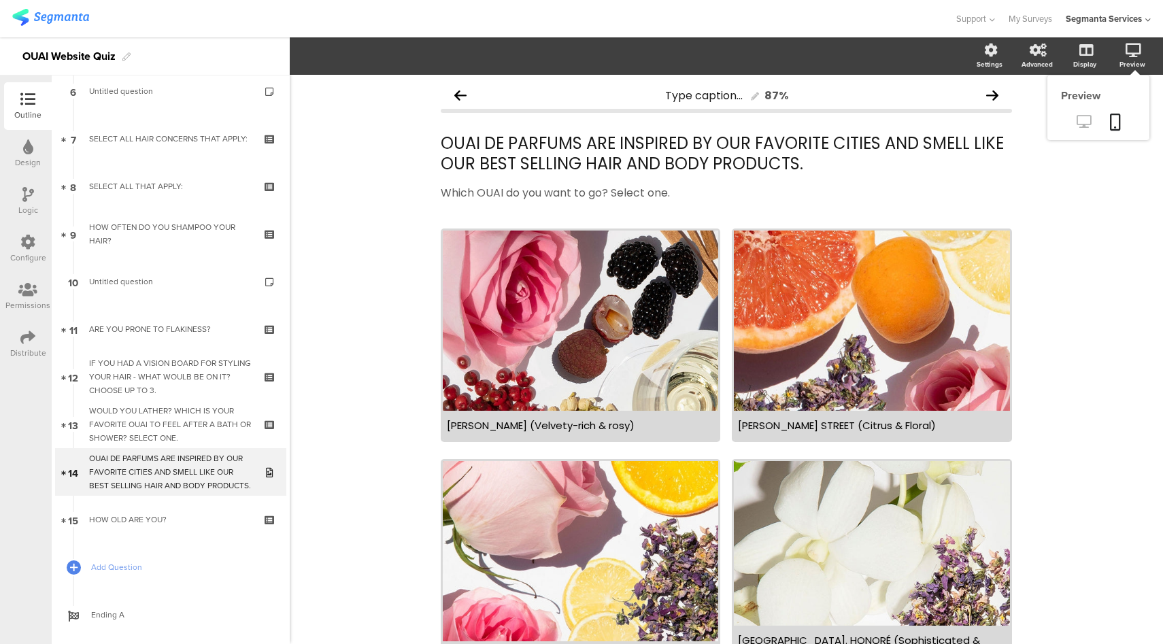
click at [1076, 122] on icon at bounding box center [1083, 121] width 14 height 13
click at [487, 426] on div "MELROSE PLACE (Velvety-rich & rosy)" at bounding box center [580, 426] width 267 height 16
click at [498, 426] on div "MELROSE PLACE (Velvety-rich & rosy)" at bounding box center [580, 426] width 267 height 16
drag, startPoint x: 520, startPoint y: 427, endPoint x: 427, endPoint y: 430, distance: 92.5
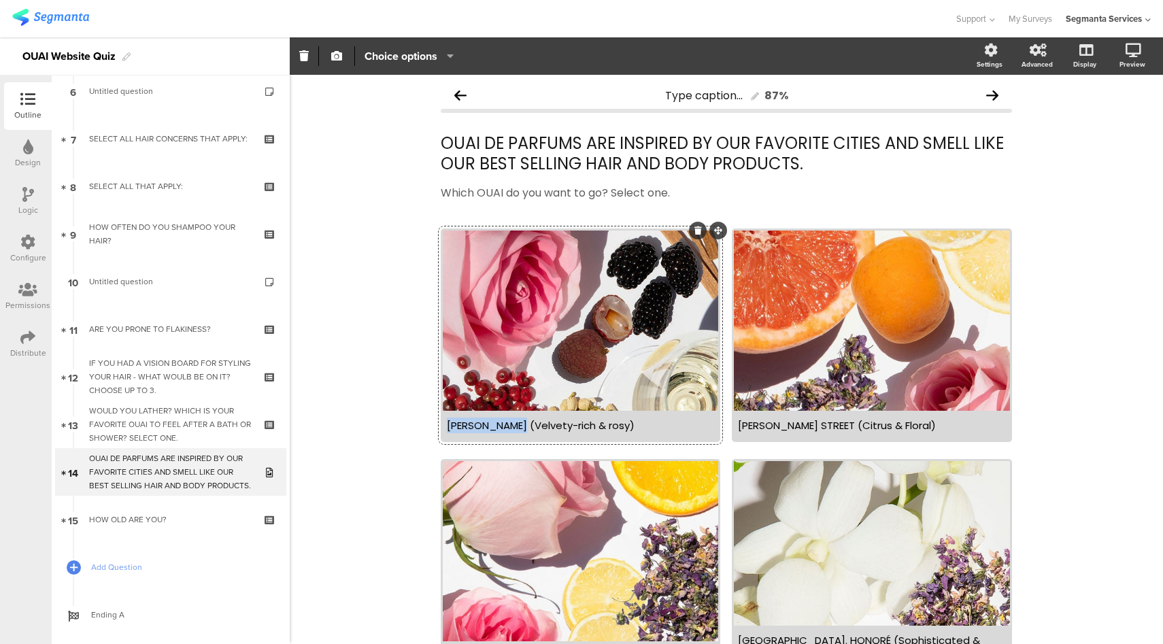
click at [427, 430] on div "Type caption... 87% OUAI DE PARFUMS ARE INSPIRED BY OUR FAVORITE CITIES AND SME…" at bounding box center [726, 515] width 598 height 880
drag, startPoint x: 767, startPoint y: 424, endPoint x: 730, endPoint y: 428, distance: 36.9
click at [734, 428] on div "DEAN STREET (Citrus & Floral)" at bounding box center [871, 425] width 275 height 29
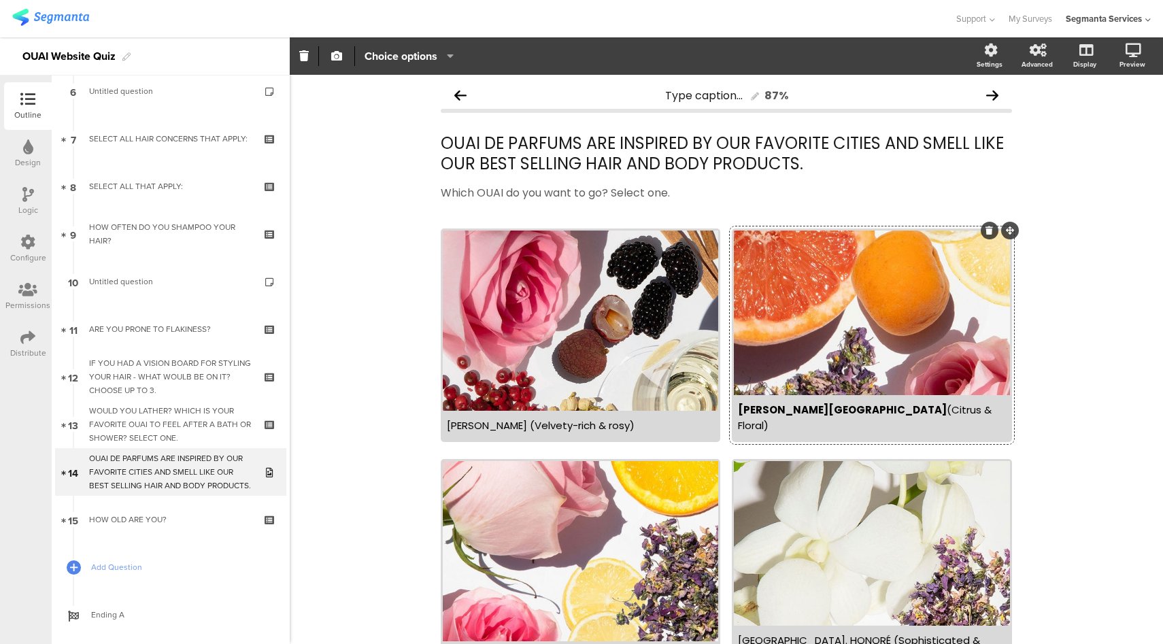
click at [369, 349] on div "Type caption... 87% OUAI DE PARFUMS ARE INSPIRED BY OUR FAVORITE CITIES AND SME…" at bounding box center [726, 515] width 873 height 880
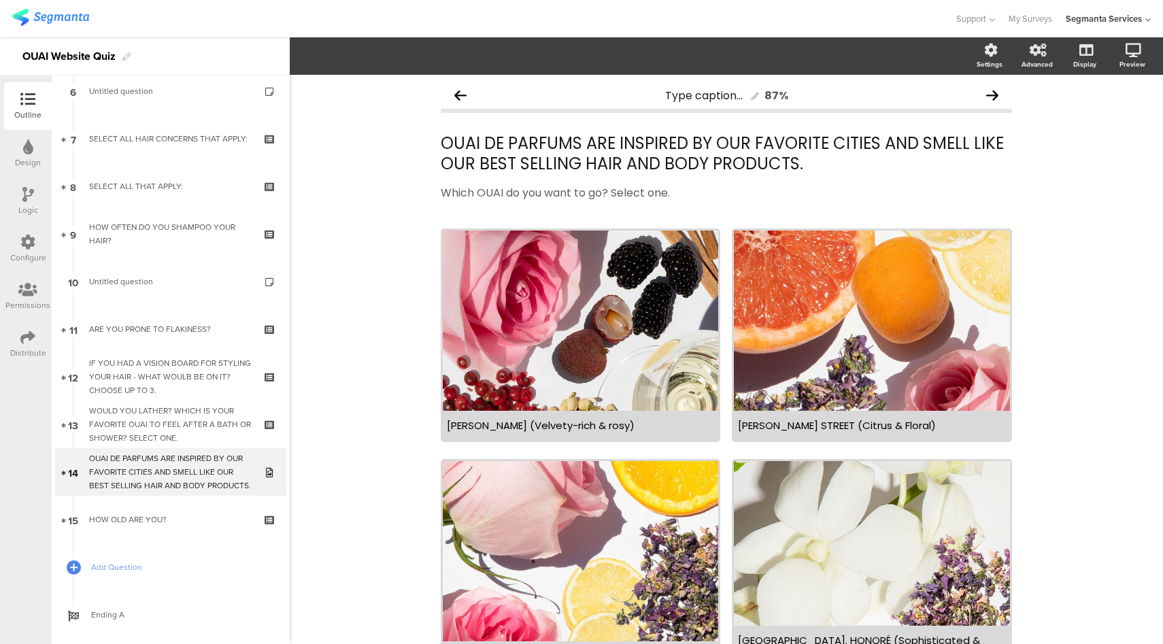
click at [22, 240] on icon at bounding box center [27, 242] width 15 height 15
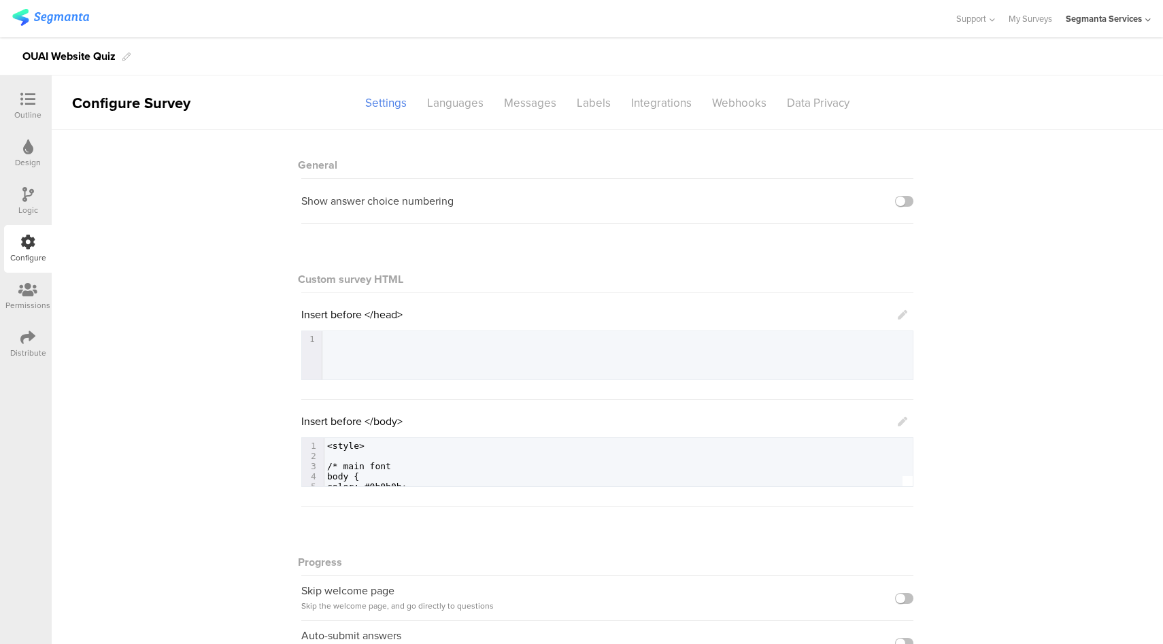
click at [898, 420] on icon at bounding box center [903, 422] width 10 height 10
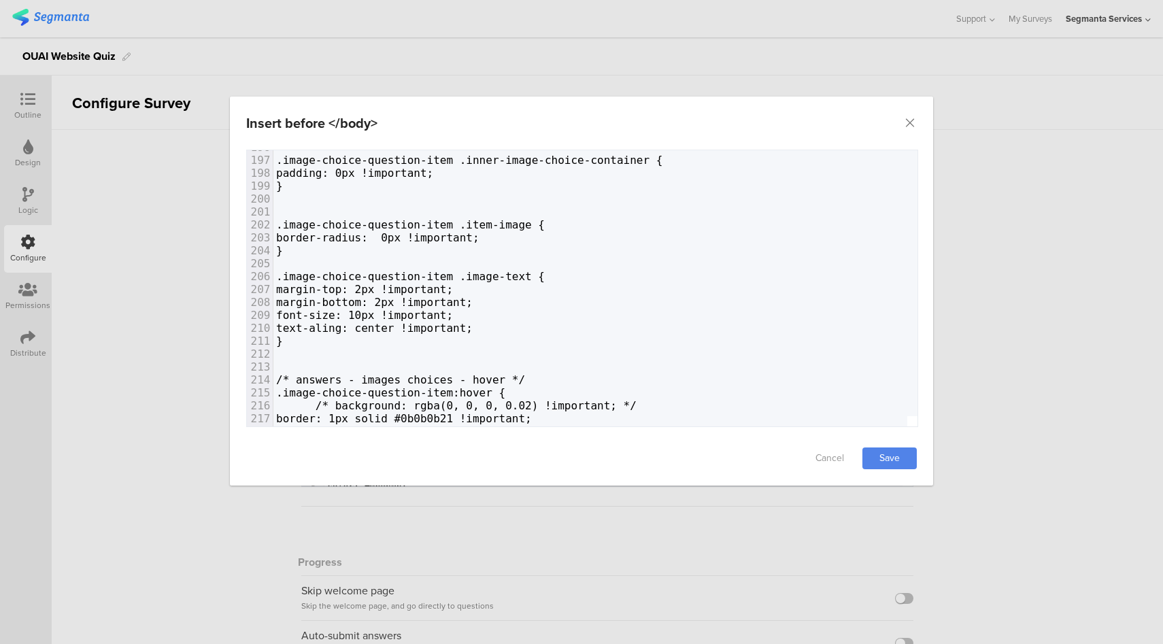
scroll to position [2531, 0]
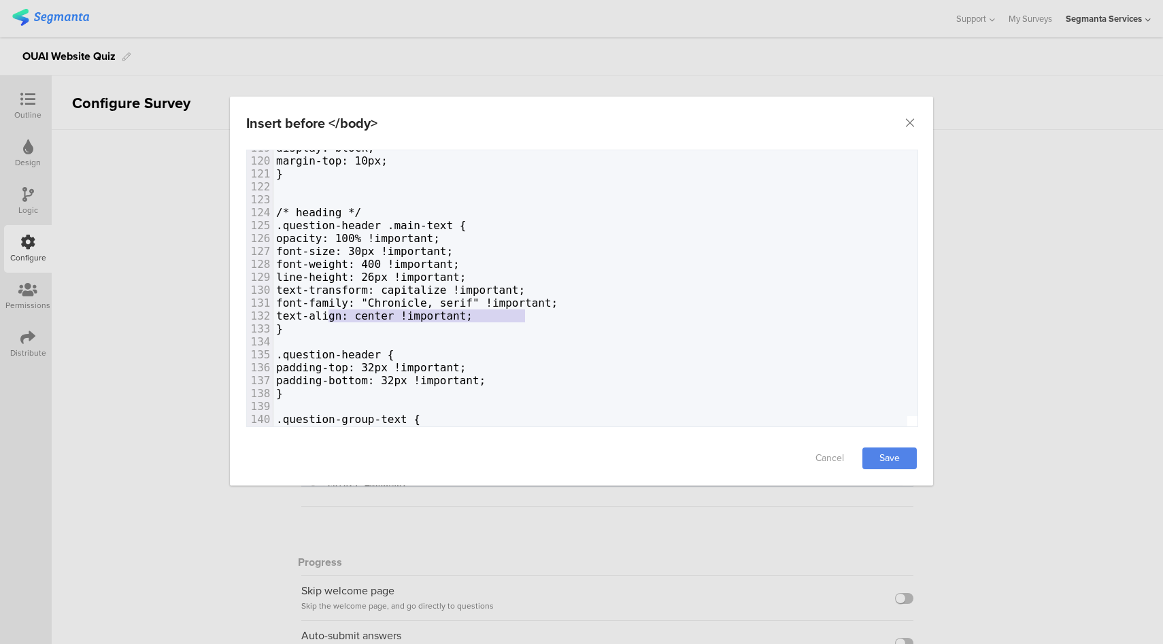
type textarea "ext-align: center !important;"
drag, startPoint x: 529, startPoint y: 316, endPoint x: 332, endPoint y: 317, distance: 197.2
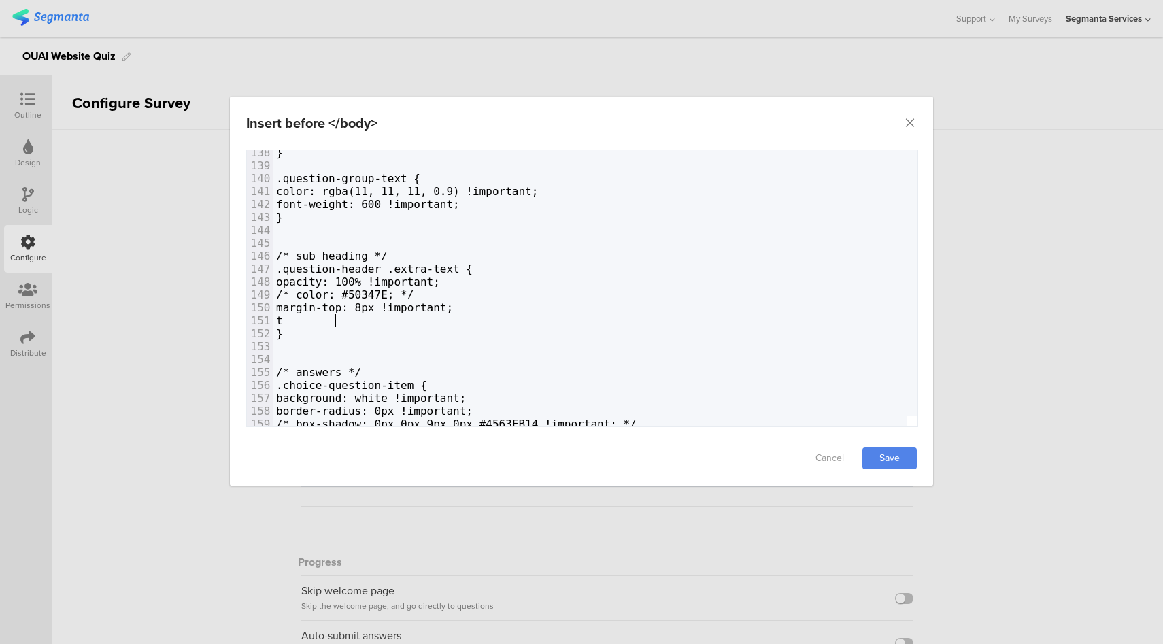
paste textarea "dialog"
type textarea "t"
click at [893, 452] on link "Save" at bounding box center [889, 458] width 54 height 22
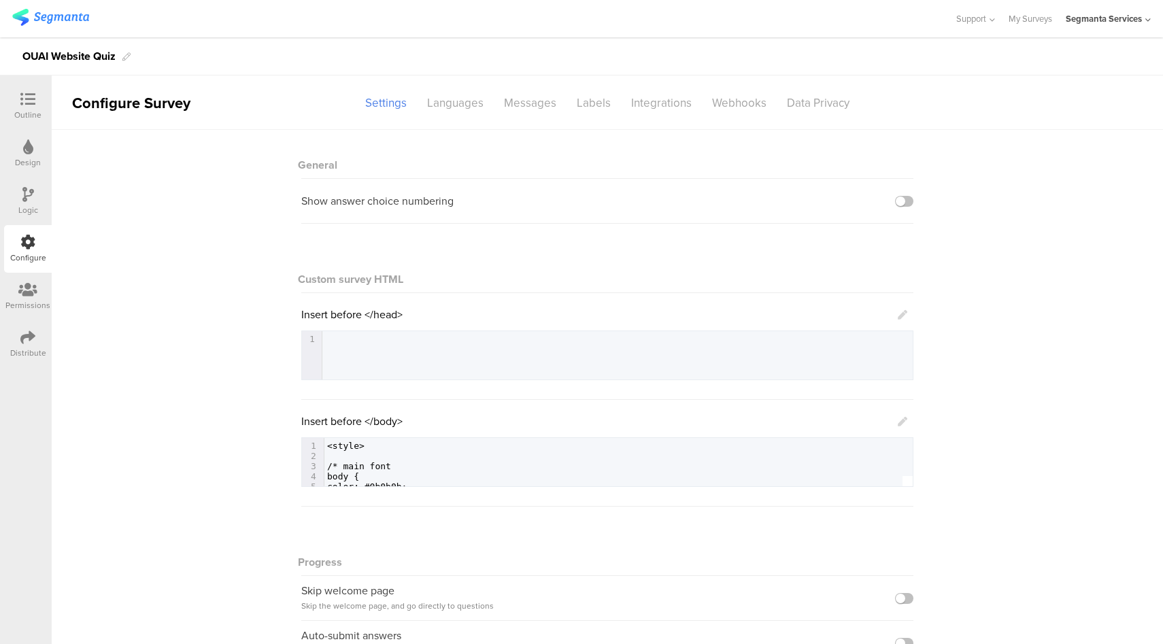
click at [28, 107] on div at bounding box center [27, 100] width 27 height 17
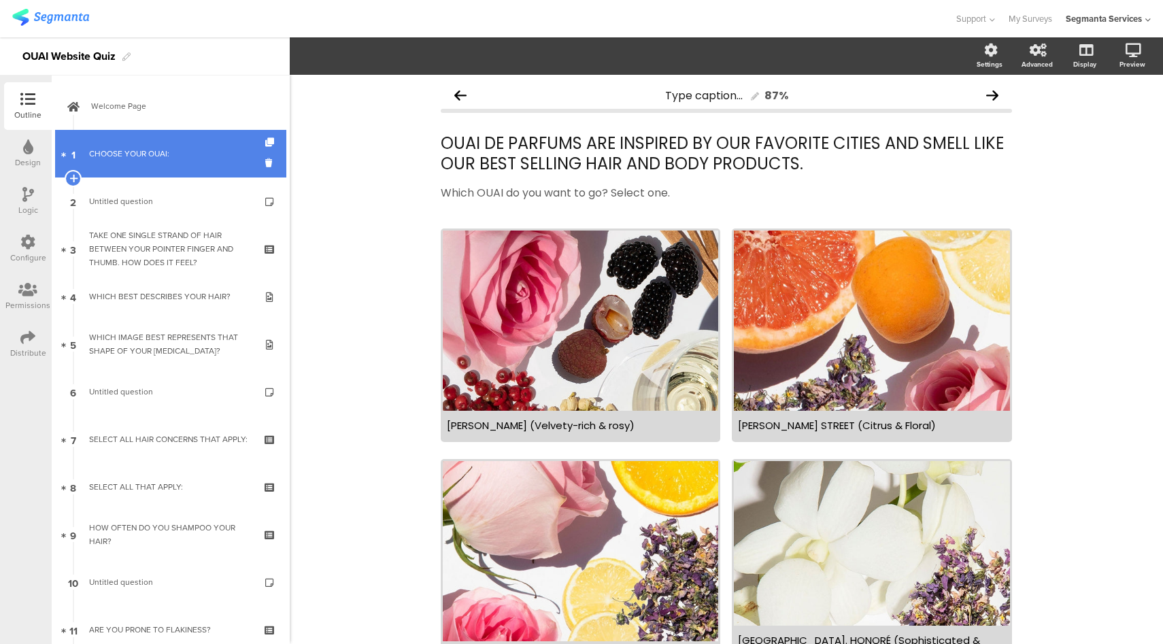
click at [139, 148] on div "CHOOSE YOUR OUAI:" at bounding box center [170, 154] width 163 height 14
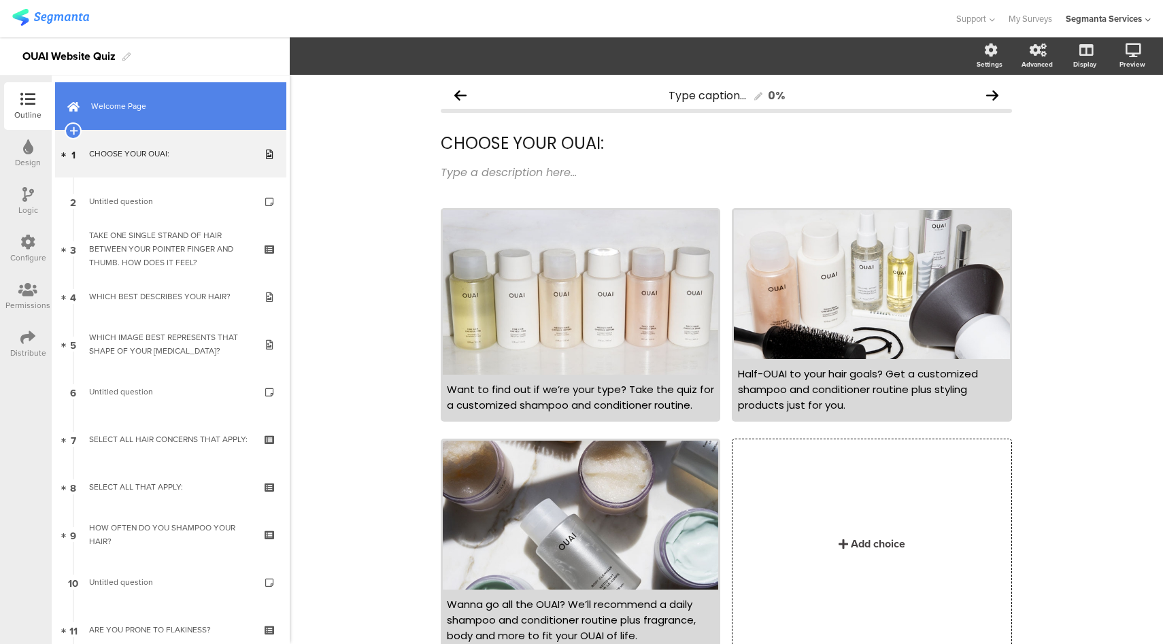
click at [151, 114] on link "Welcome Page" at bounding box center [170, 106] width 231 height 48
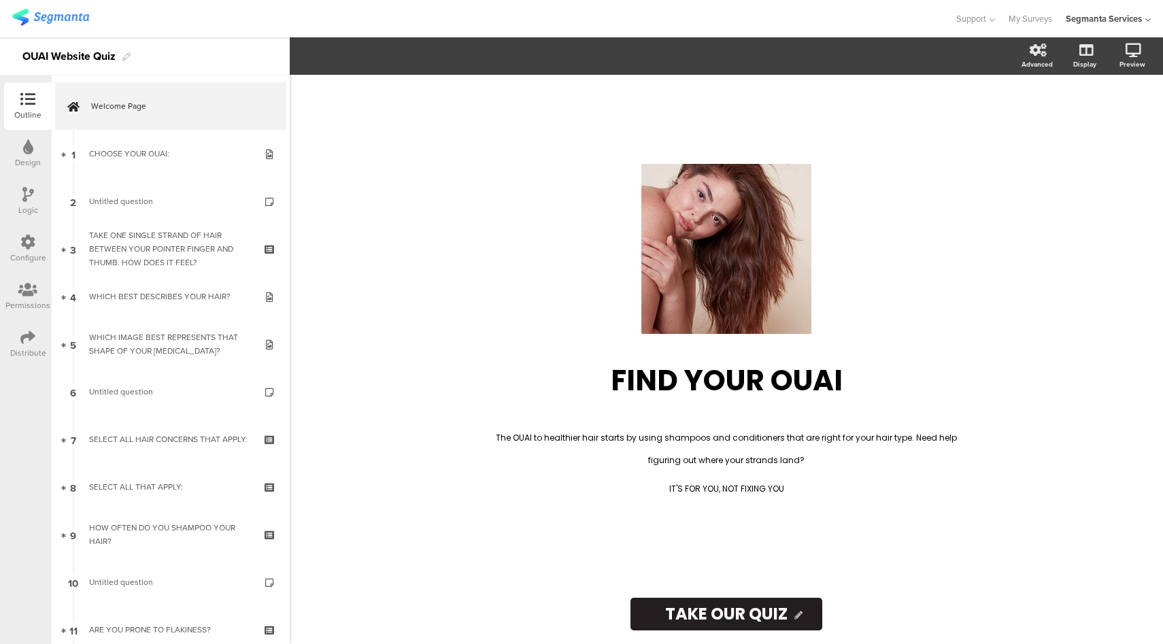
click at [16, 252] on div "Configure" at bounding box center [28, 258] width 36 height 12
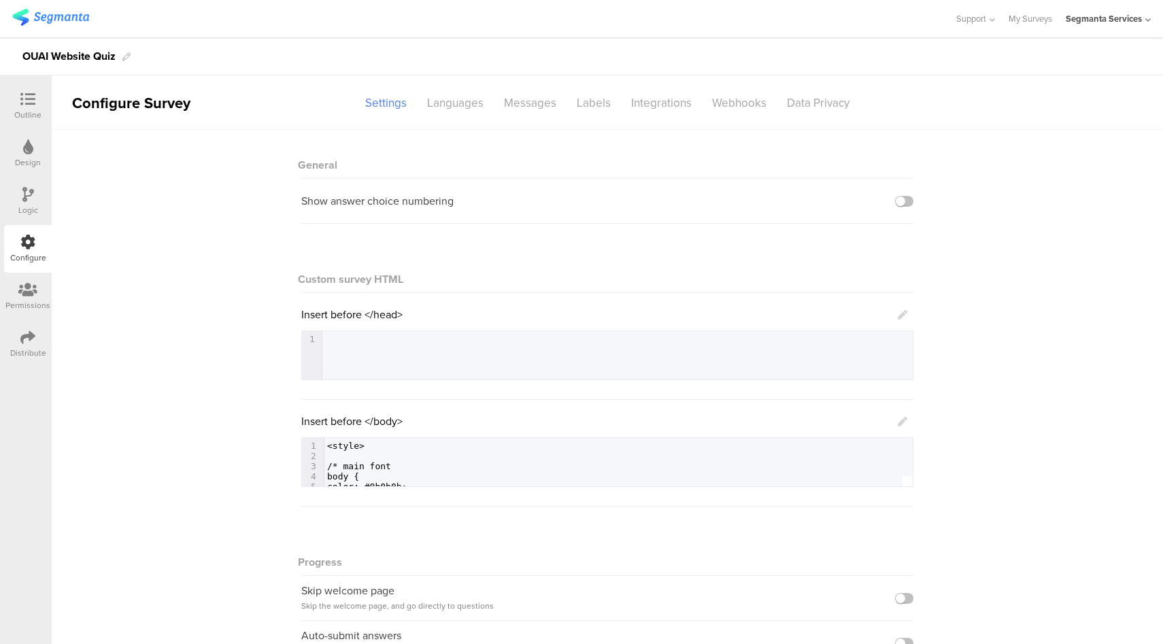
click at [898, 422] on icon at bounding box center [903, 422] width 10 height 10
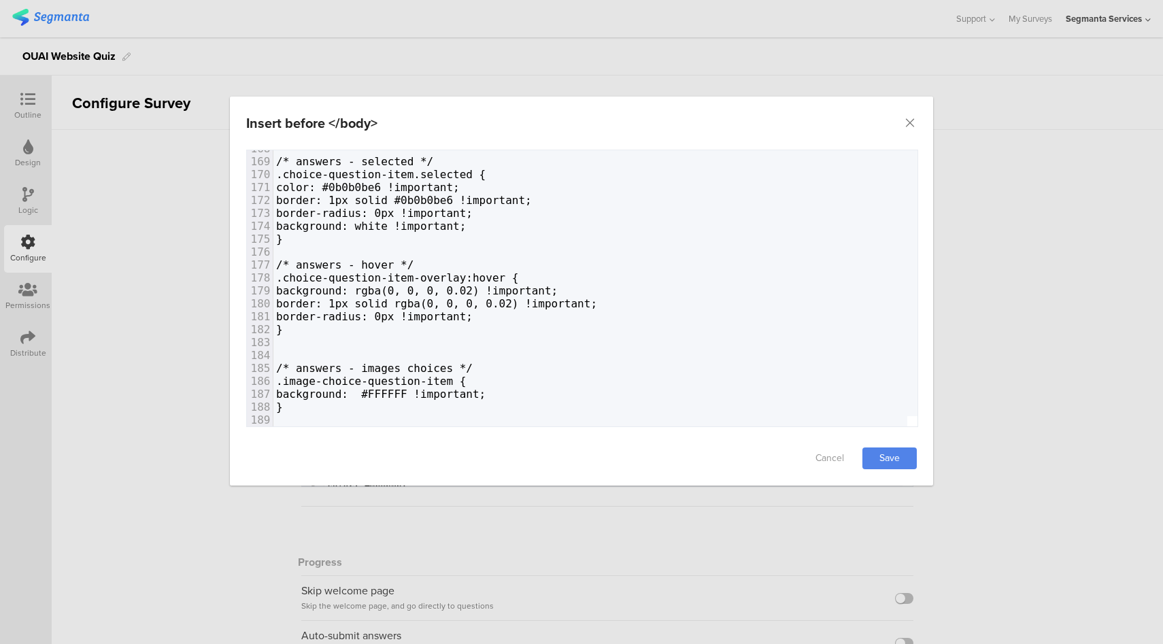
scroll to position [2192, 0]
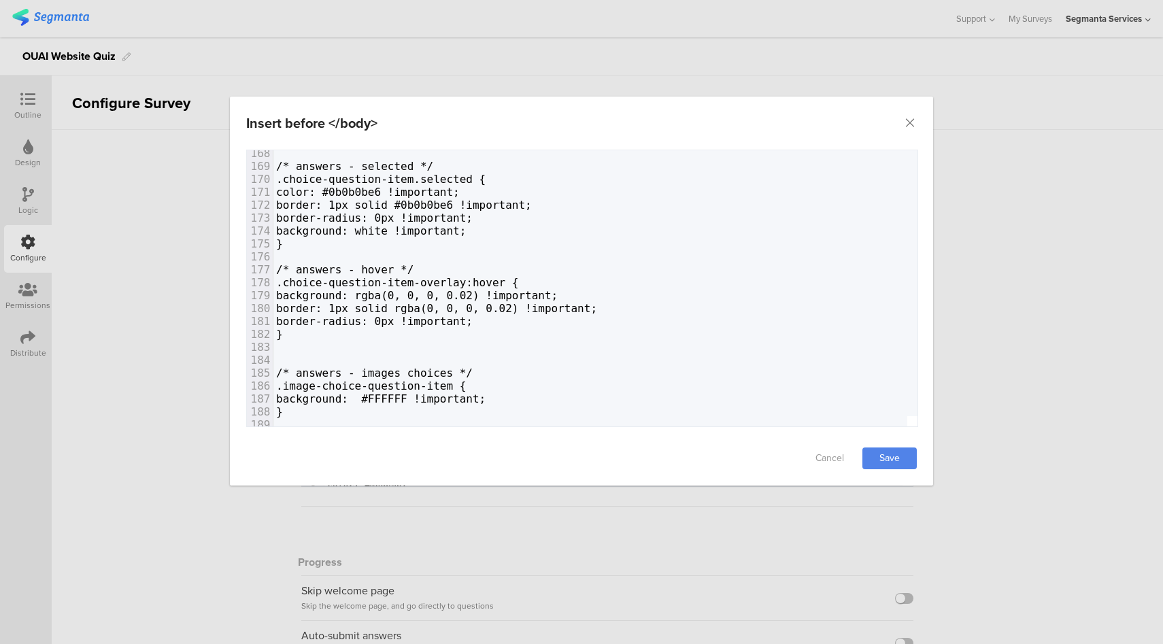
type textarea "<style> /* main font body { color: #0b0b0b; text-rendering: optimizeLegibility;…"
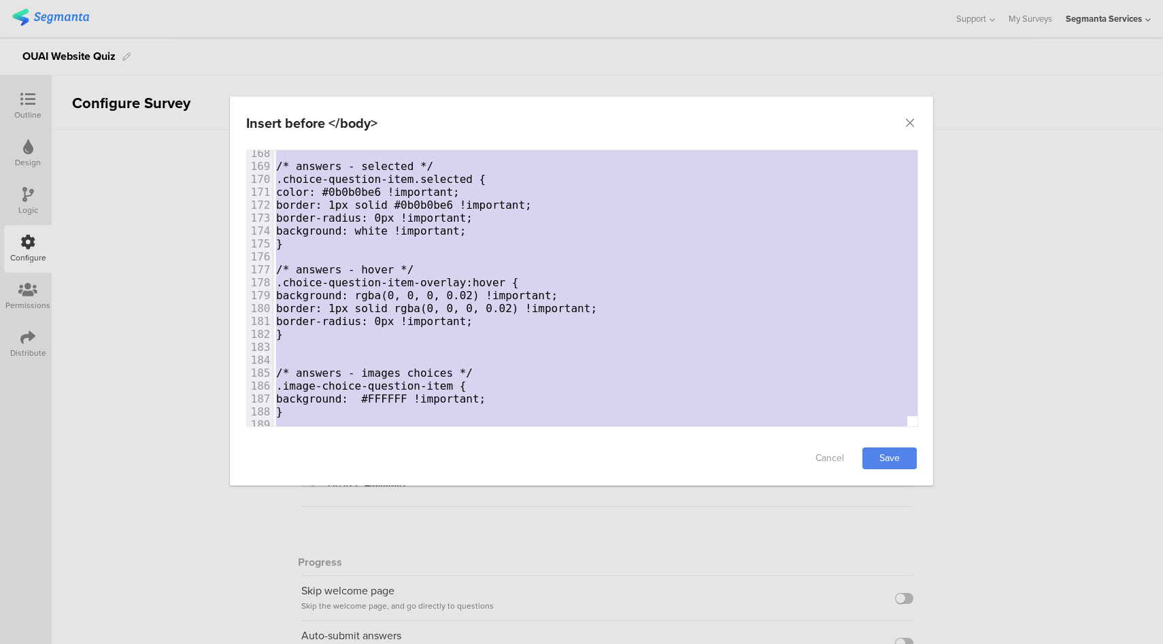
click at [485, 292] on span "background: rgba(0, 0, 0, 0.02) !important;" at bounding box center [417, 295] width 282 height 13
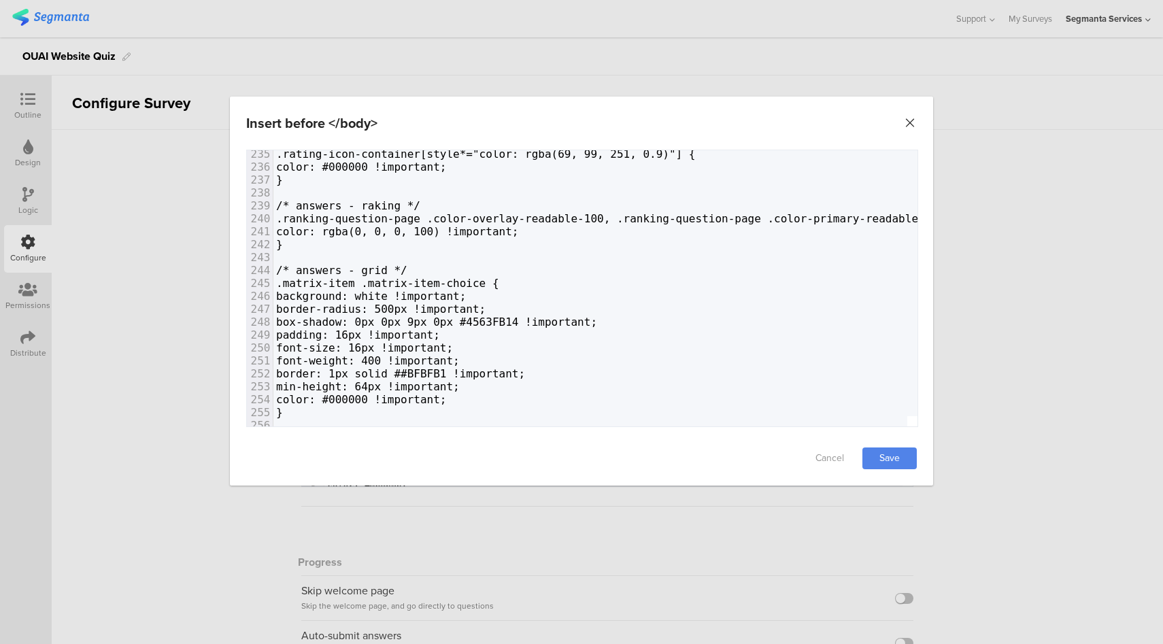
click at [909, 129] on icon "Close" at bounding box center [910, 123] width 14 height 14
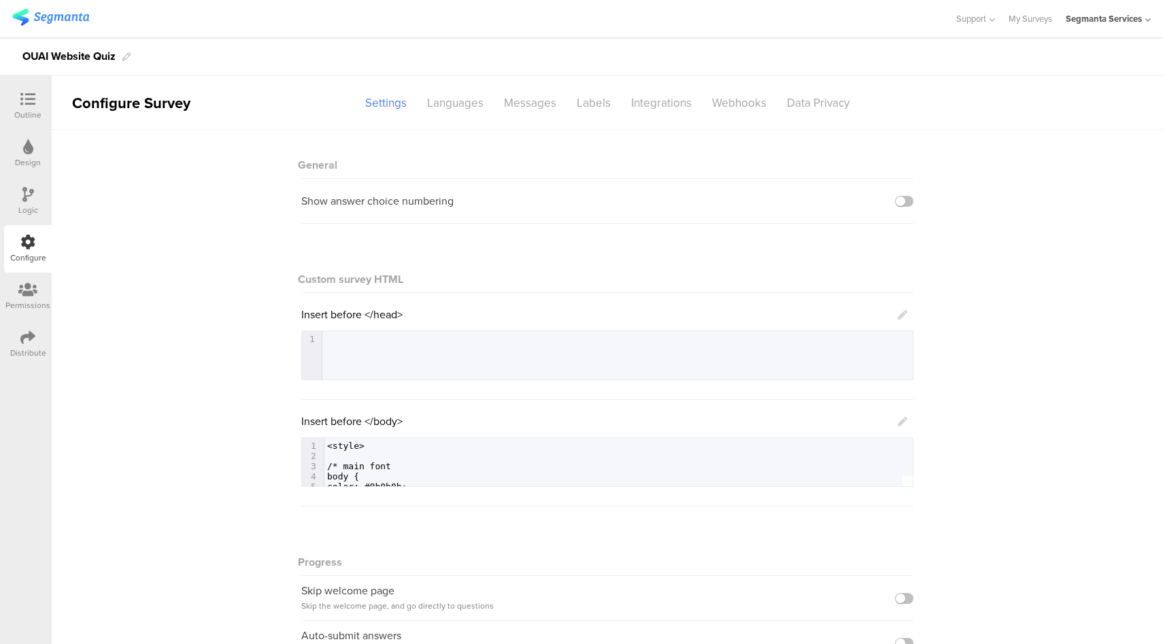
click at [34, 110] on div "Outline" at bounding box center [27, 115] width 27 height 12
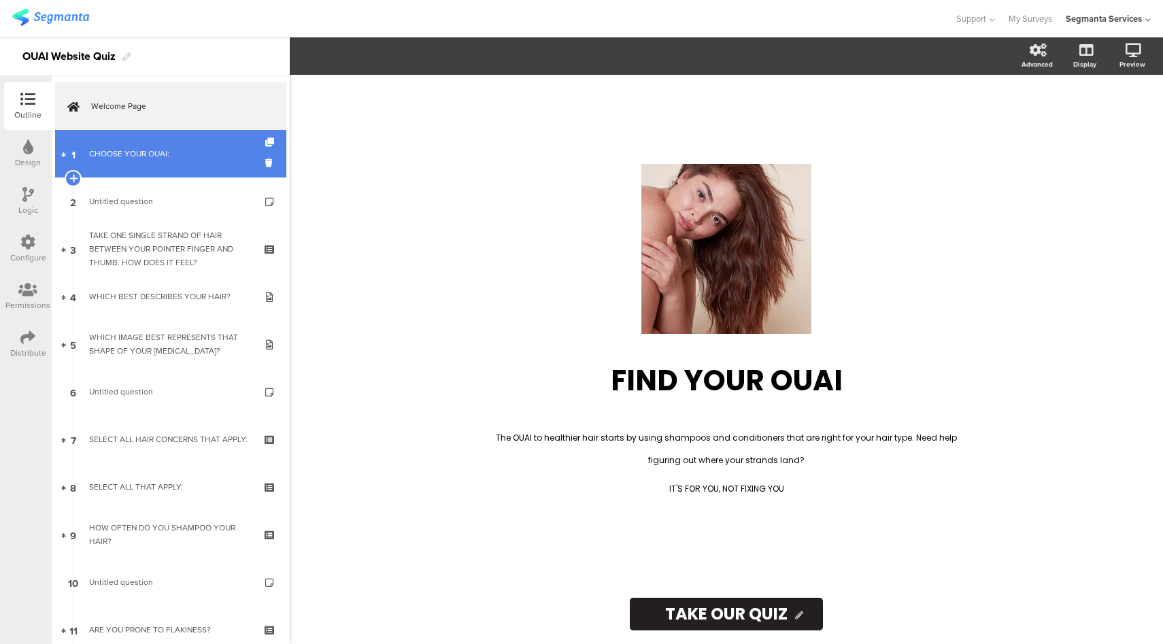
click at [144, 164] on link "1 CHOOSE YOUR OUAI:" at bounding box center [170, 154] width 231 height 48
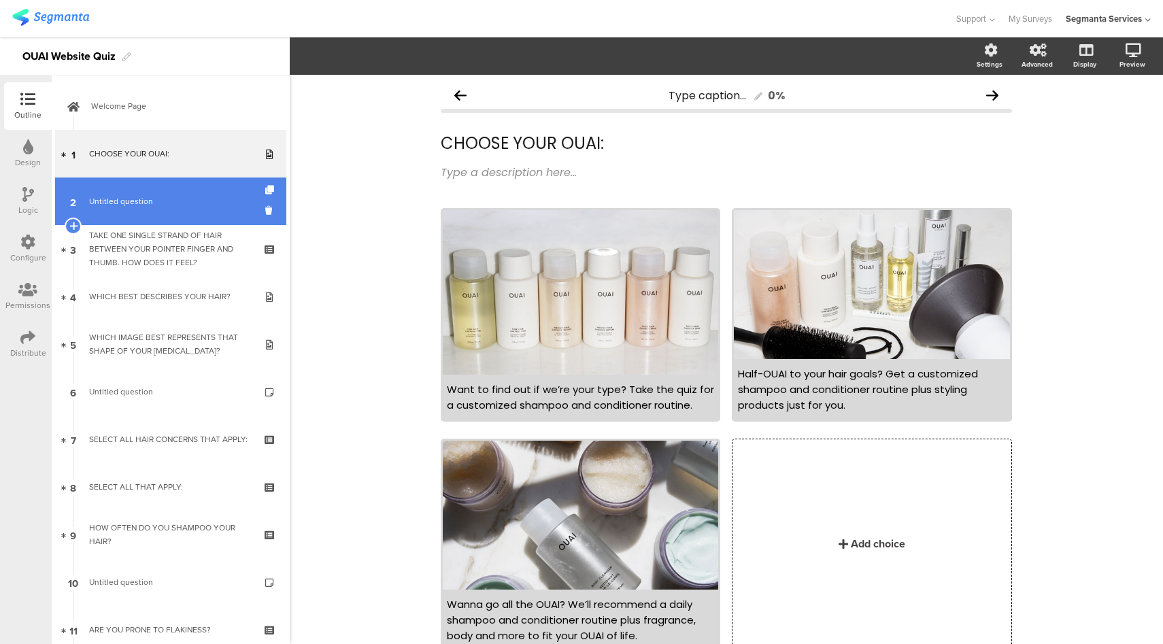
click at [152, 197] on span "Untitled question" at bounding box center [170, 201] width 163 height 14
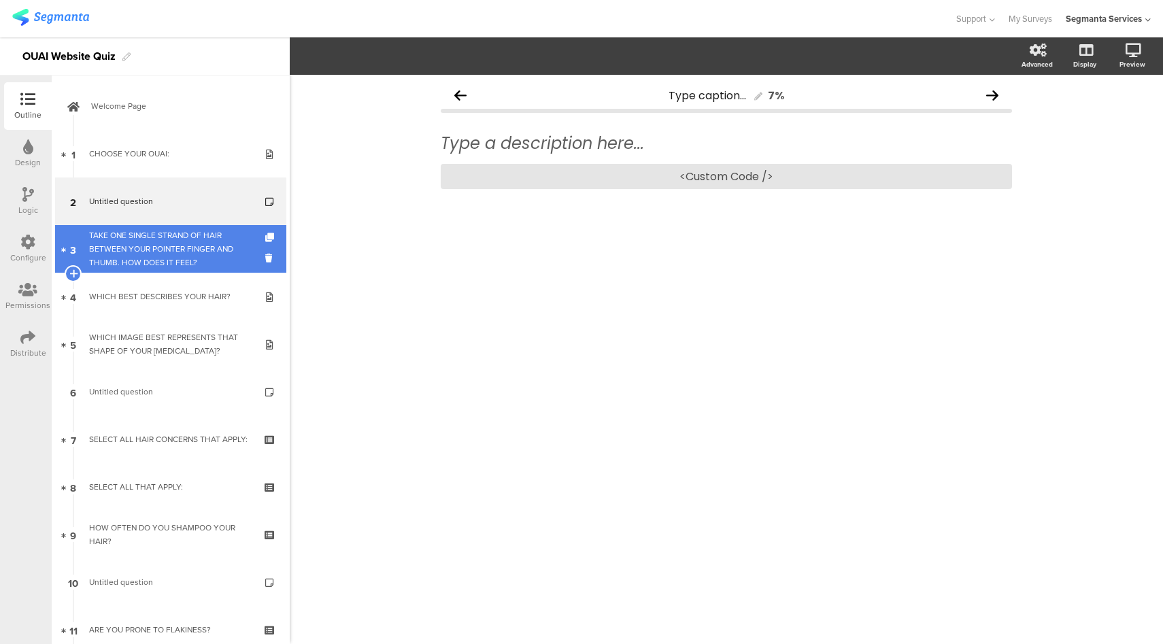
click at [188, 252] on div "TAKE ONE SINGLE STRAND OF HAIR BETWEEN YOUR POINTER FINGER AND THUMB. HOW DOES …" at bounding box center [170, 248] width 163 height 41
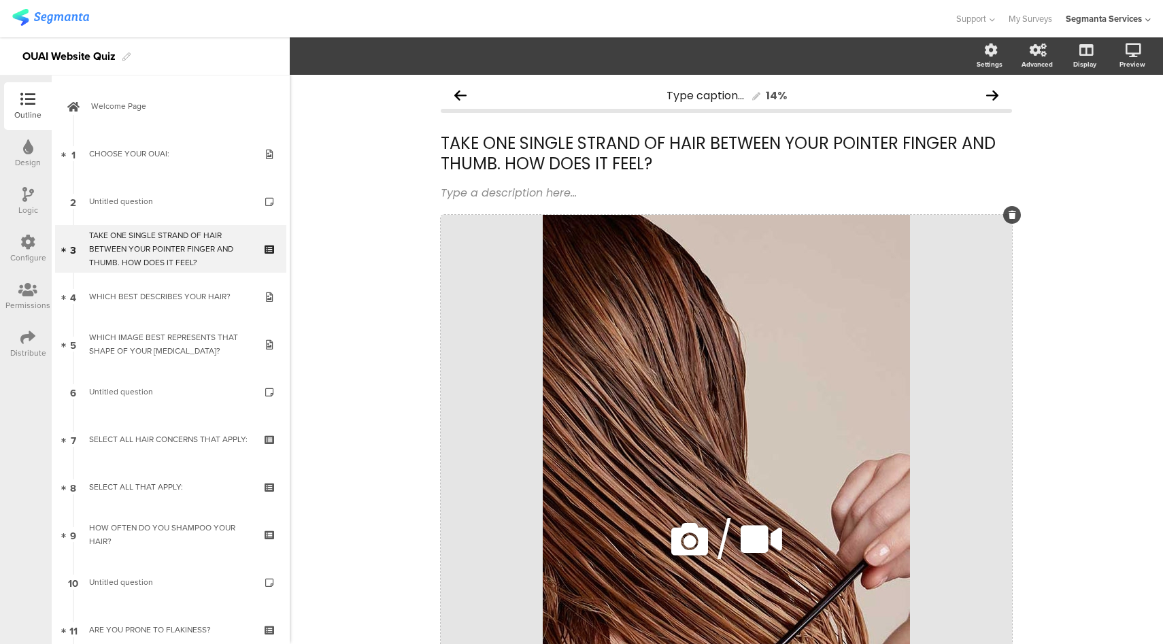
click at [441, 288] on div "/" at bounding box center [726, 539] width 571 height 649
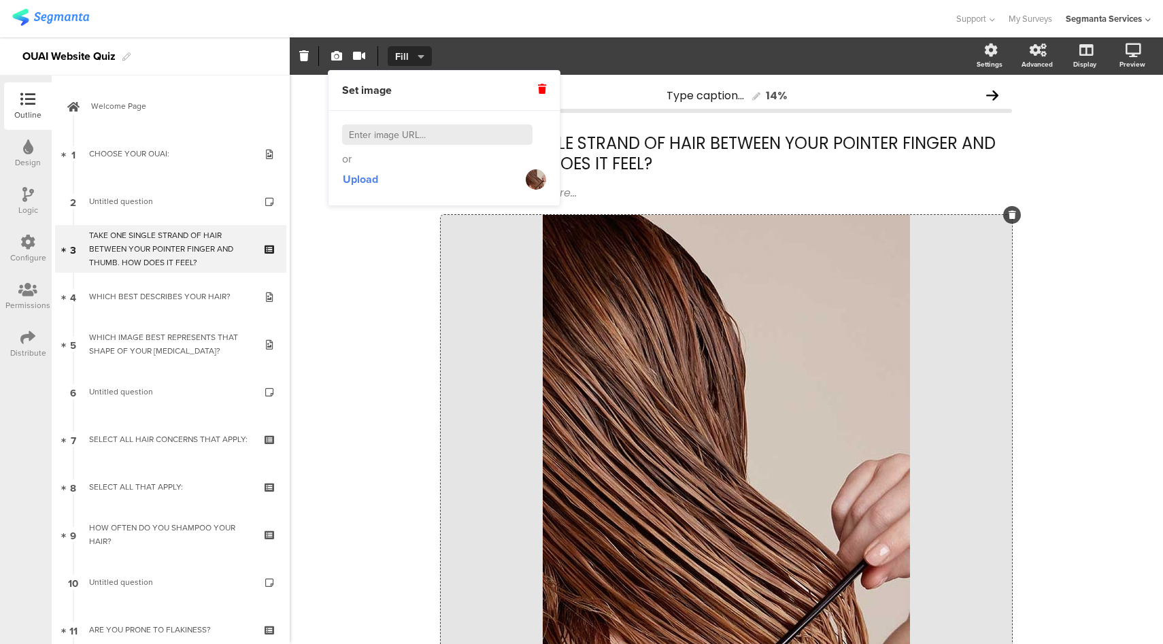
click at [405, 58] on span "Fill" at bounding box center [408, 57] width 27 height 14
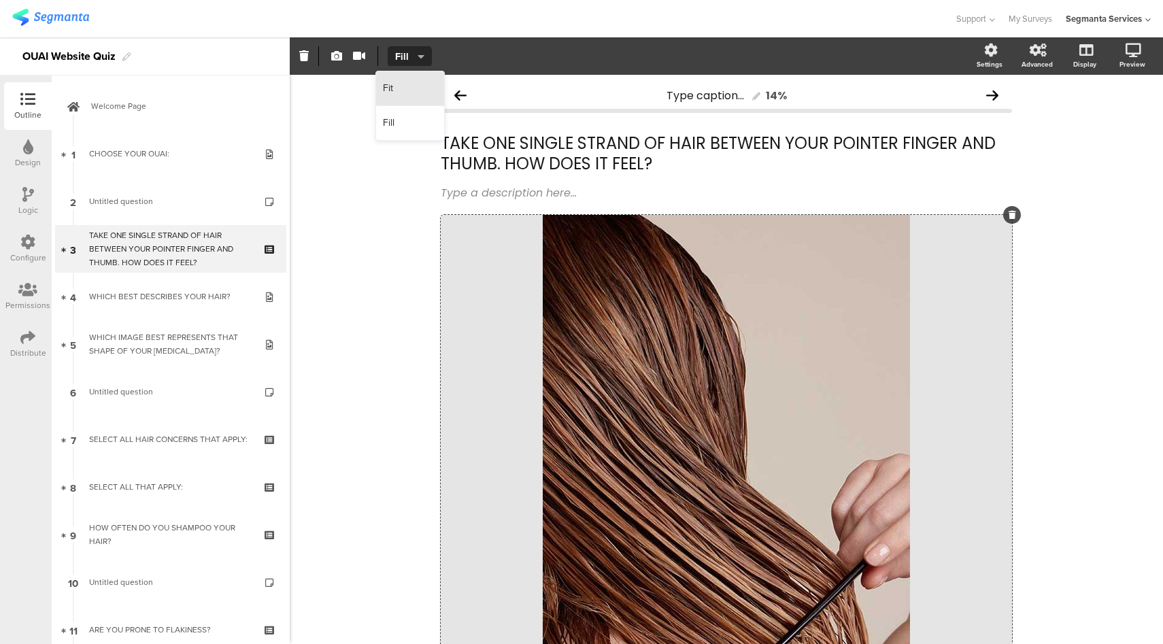
click at [394, 91] on div "Fit" at bounding box center [410, 88] width 68 height 35
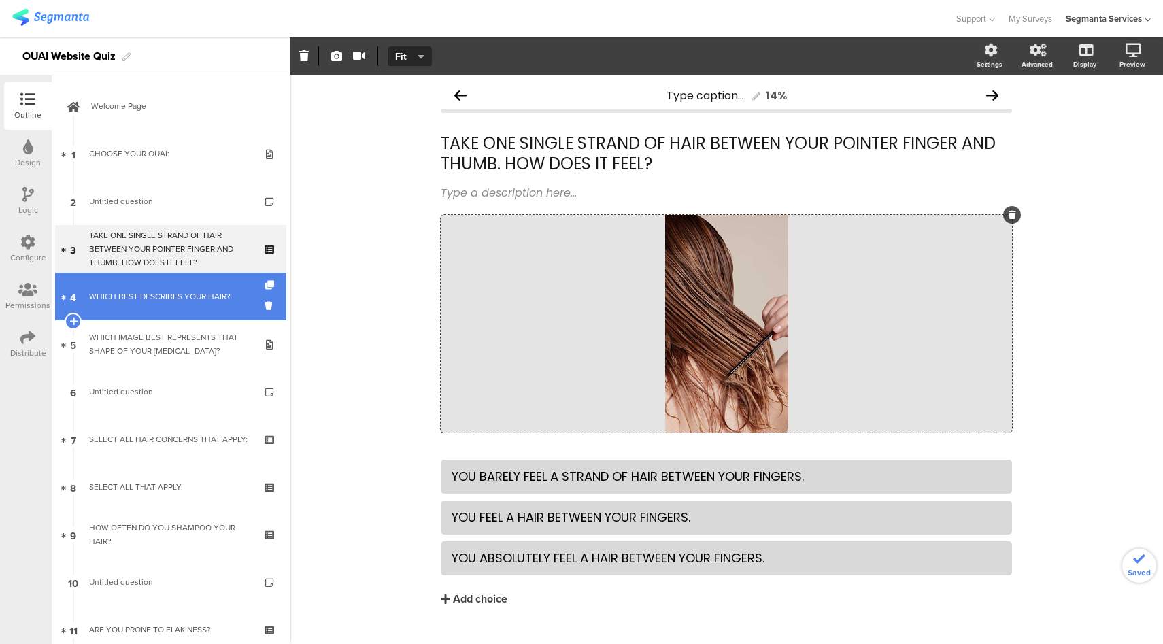
click at [148, 306] on link "4 WHICH BEST DESCRIBES YOUR HAIR?" at bounding box center [170, 297] width 231 height 48
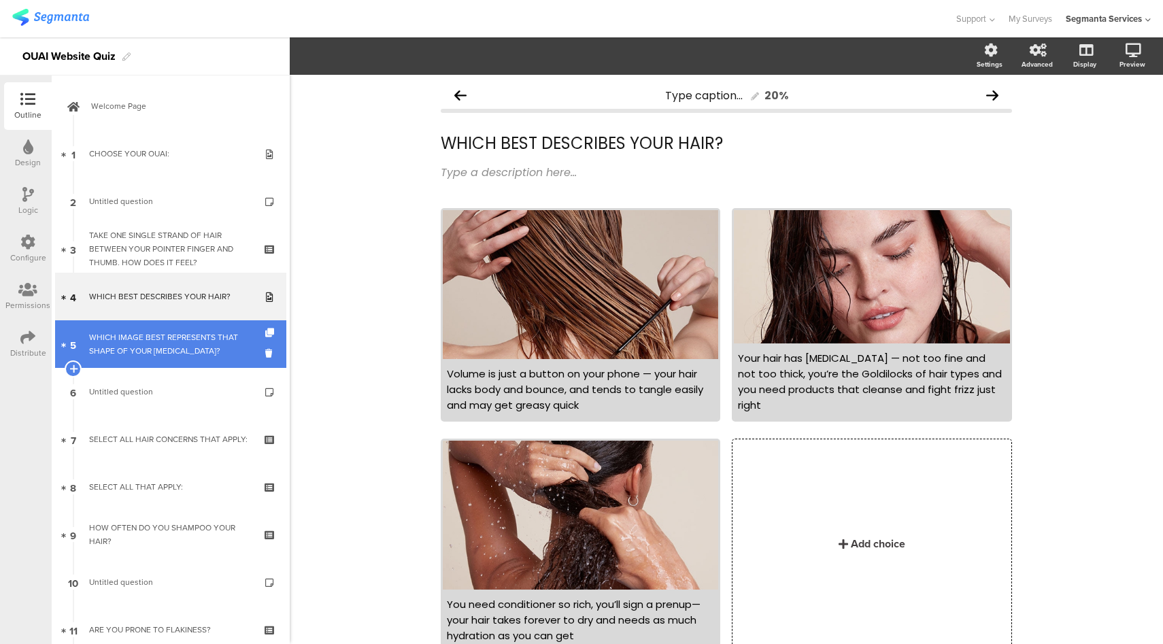
click at [112, 330] on div "WHICH IMAGE BEST REPRESENTS THAT SHAPE OF YOUR HAIR FOLLICLE?" at bounding box center [170, 343] width 163 height 27
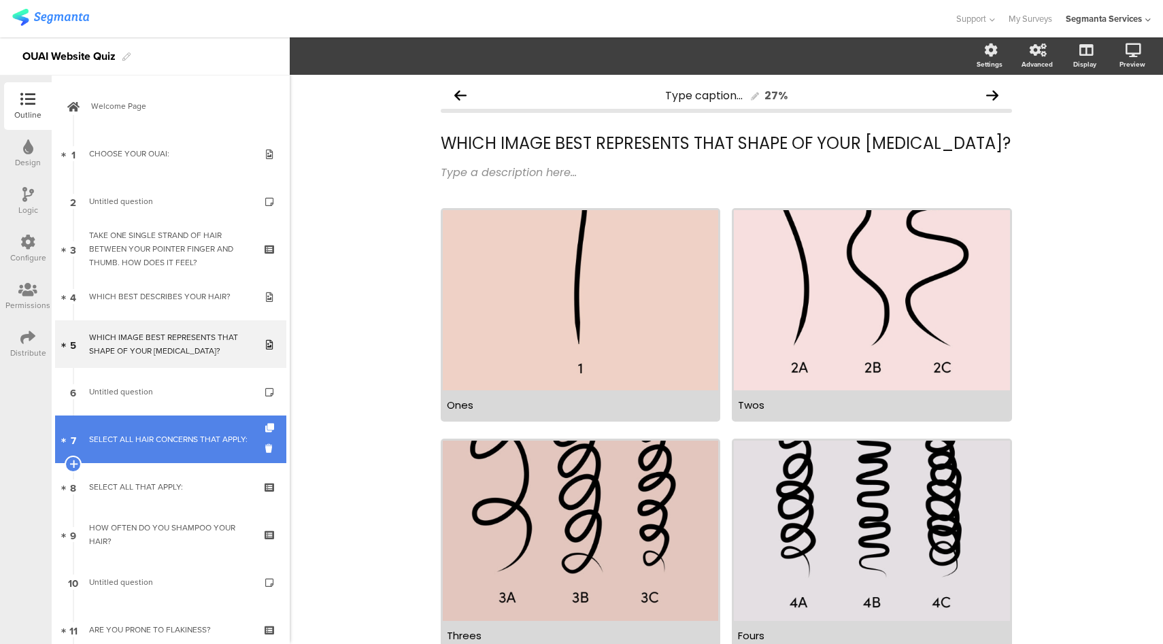
click at [147, 443] on div "SELECT ALL HAIR CONCERNS THAT APPLY:" at bounding box center [170, 439] width 163 height 14
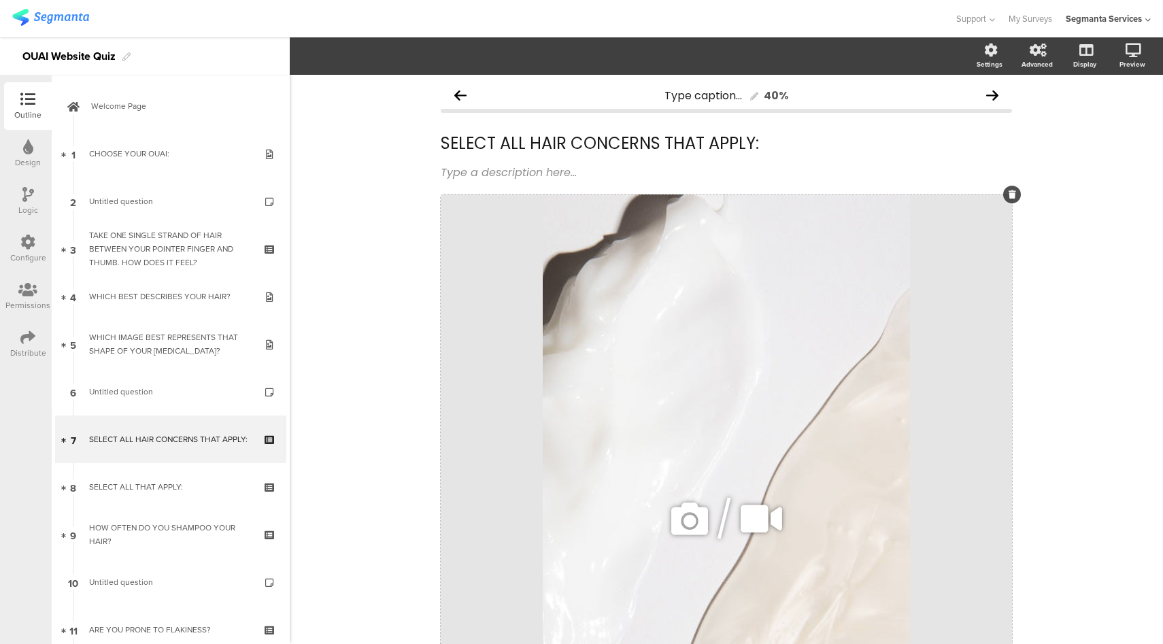
click at [479, 215] on div "/" at bounding box center [726, 518] width 571 height 649
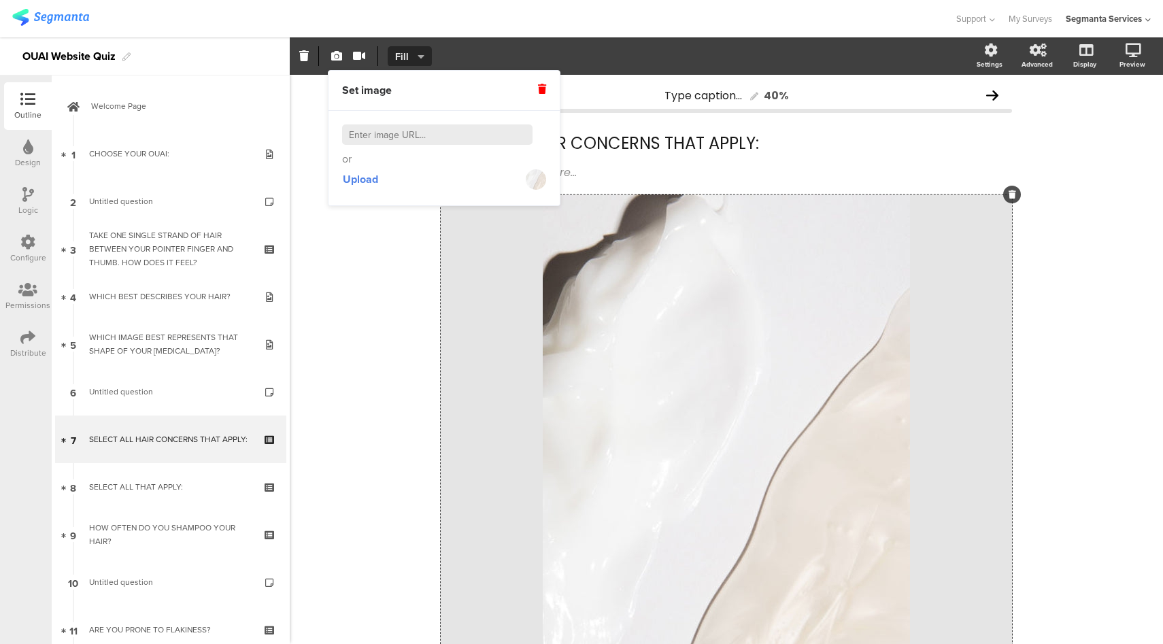
click at [412, 55] on span "Fill" at bounding box center [408, 57] width 27 height 14
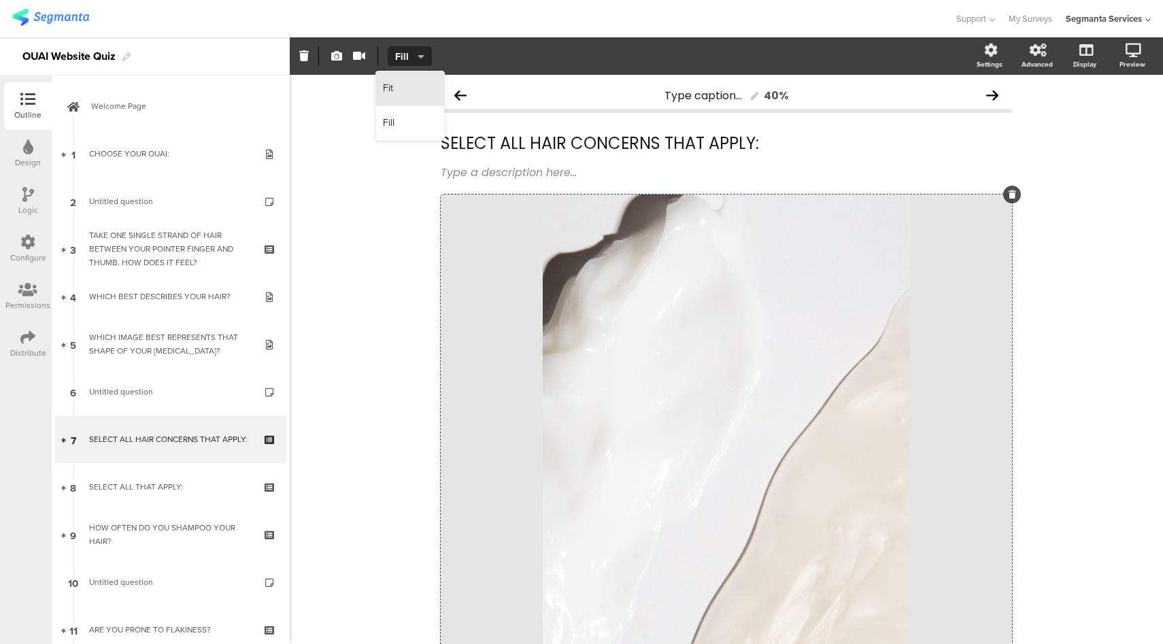
click at [401, 91] on div "Fit" at bounding box center [410, 88] width 68 height 35
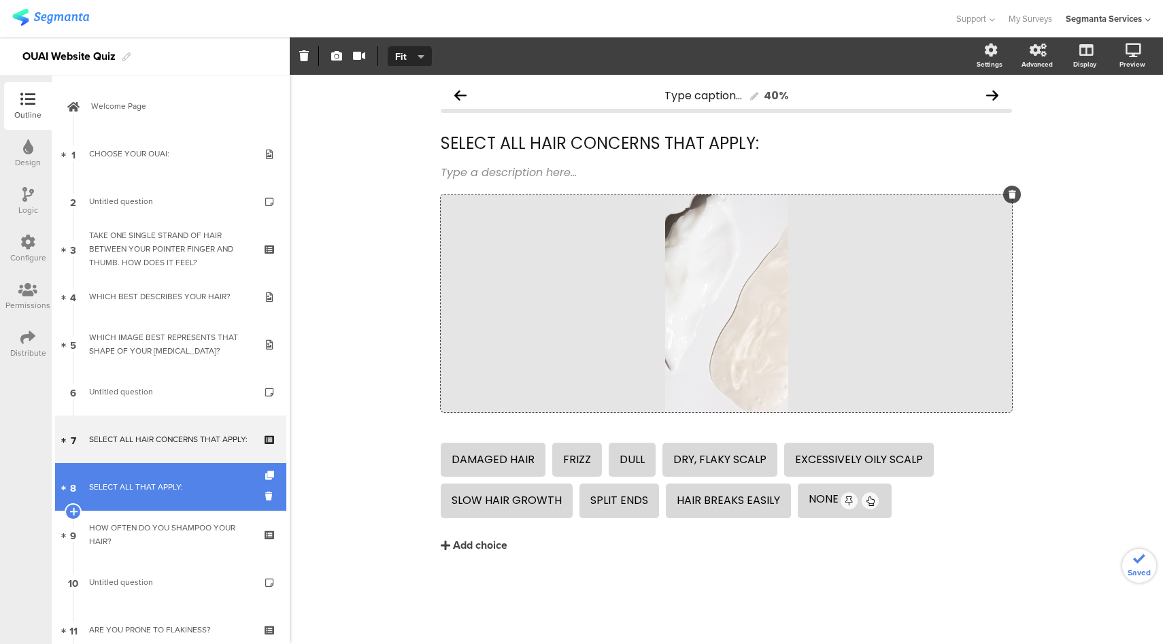
click at [155, 497] on link "8 SELECT ALL THAT APPLY:" at bounding box center [170, 487] width 231 height 48
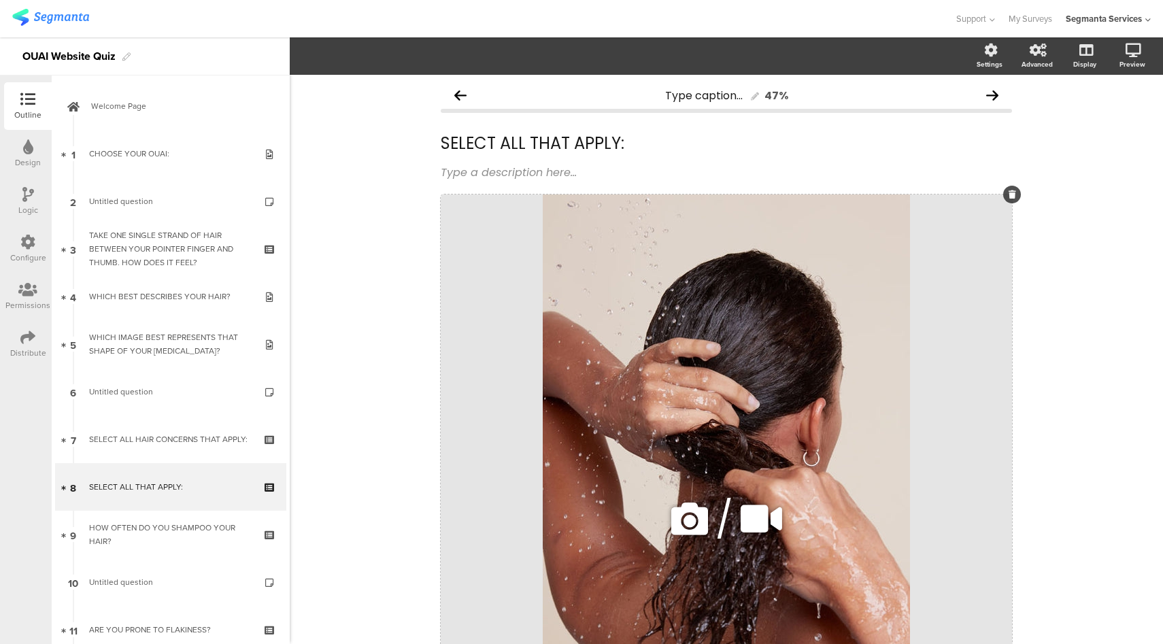
click at [452, 362] on div "/" at bounding box center [726, 518] width 571 height 649
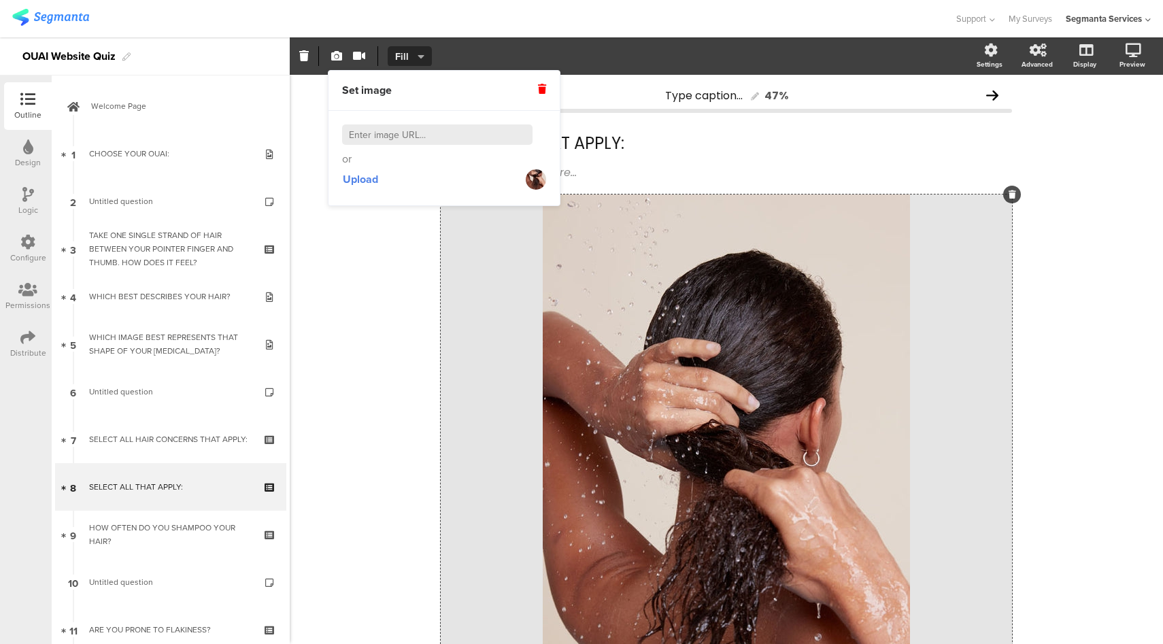
click at [415, 50] on span "Fill" at bounding box center [408, 57] width 27 height 14
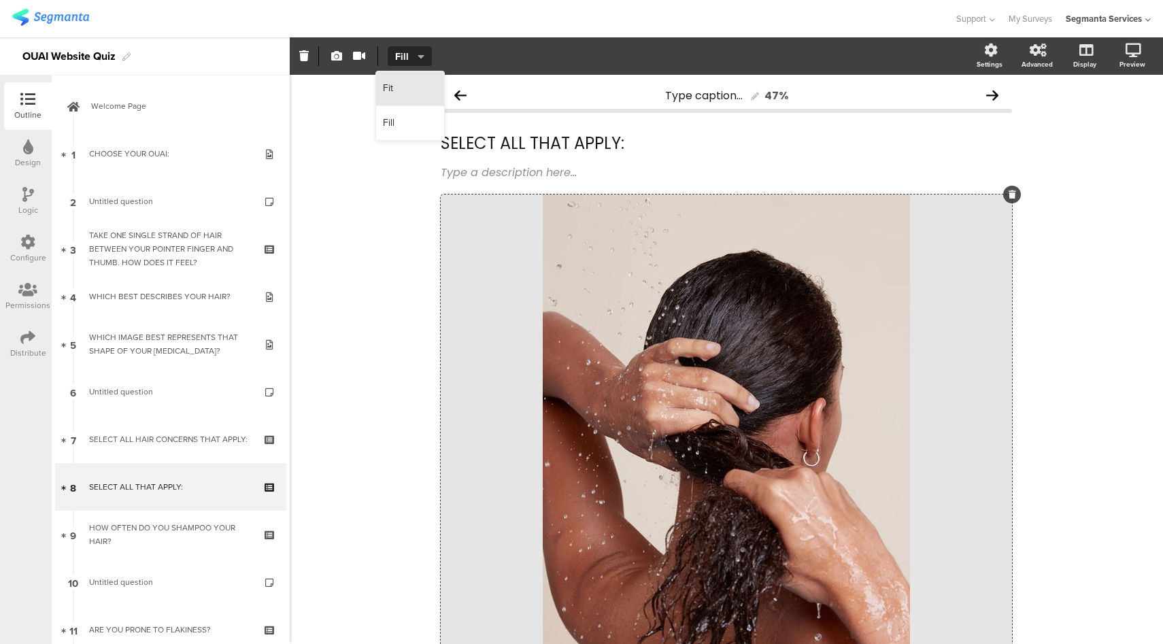
click at [411, 92] on div "Fit" at bounding box center [410, 88] width 68 height 35
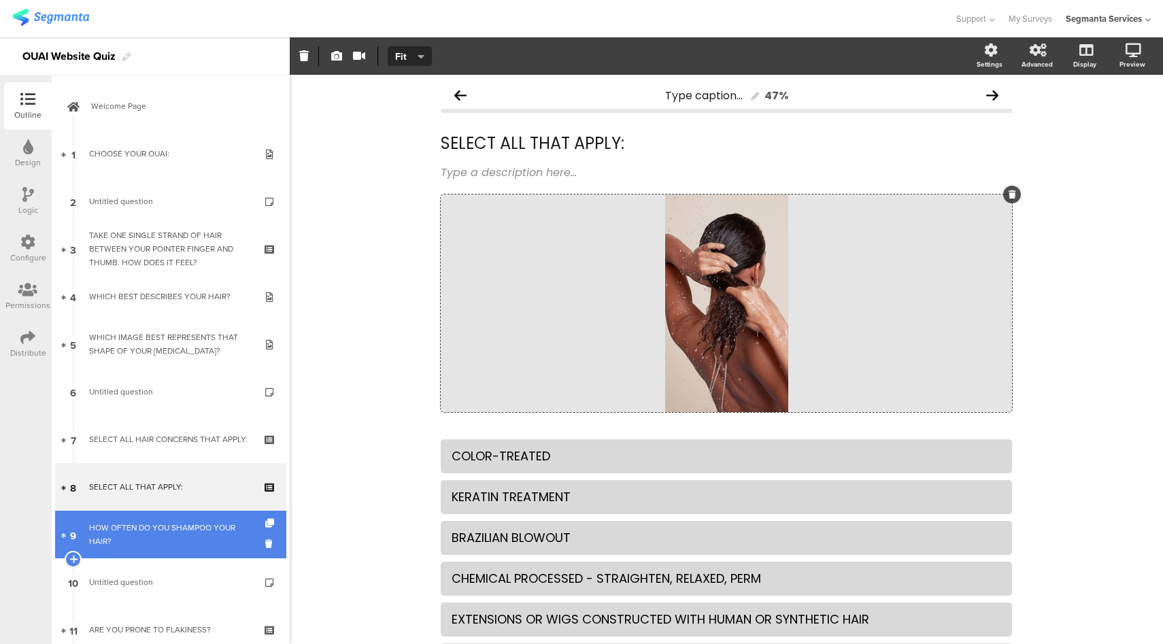
click at [149, 531] on div "HOW OFTEN DO YOU SHAMPOO YOUR HAIR?" at bounding box center [170, 534] width 163 height 27
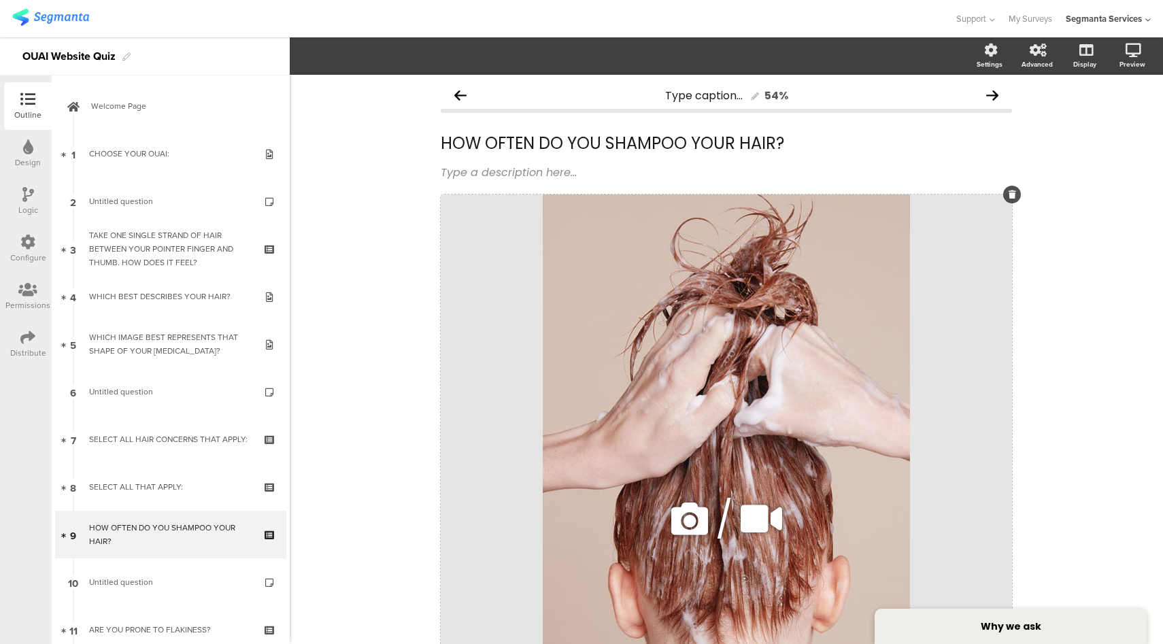
click at [490, 269] on div "/" at bounding box center [726, 518] width 571 height 649
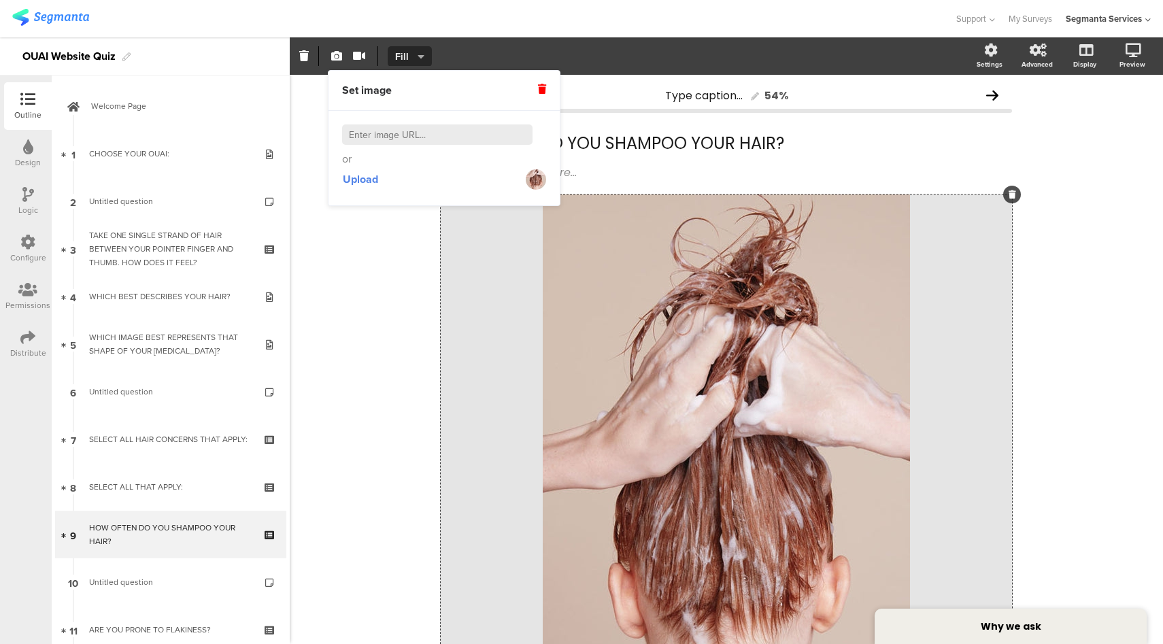
click at [418, 55] on icon "button" at bounding box center [421, 56] width 7 height 11
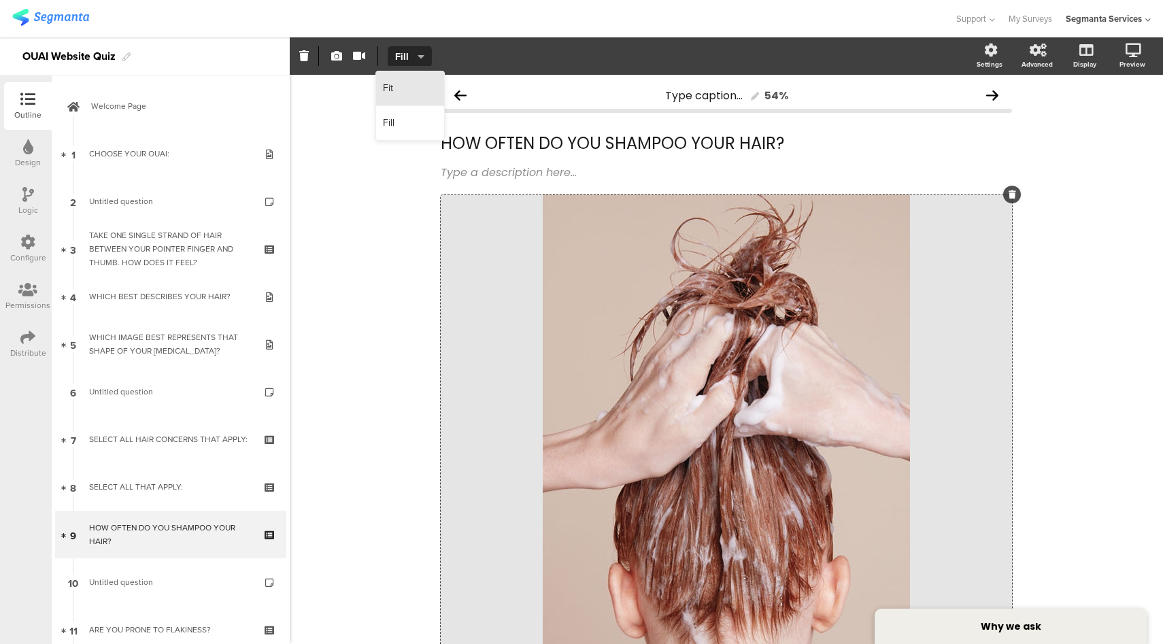
click at [406, 86] on div "Fit" at bounding box center [410, 88] width 68 height 35
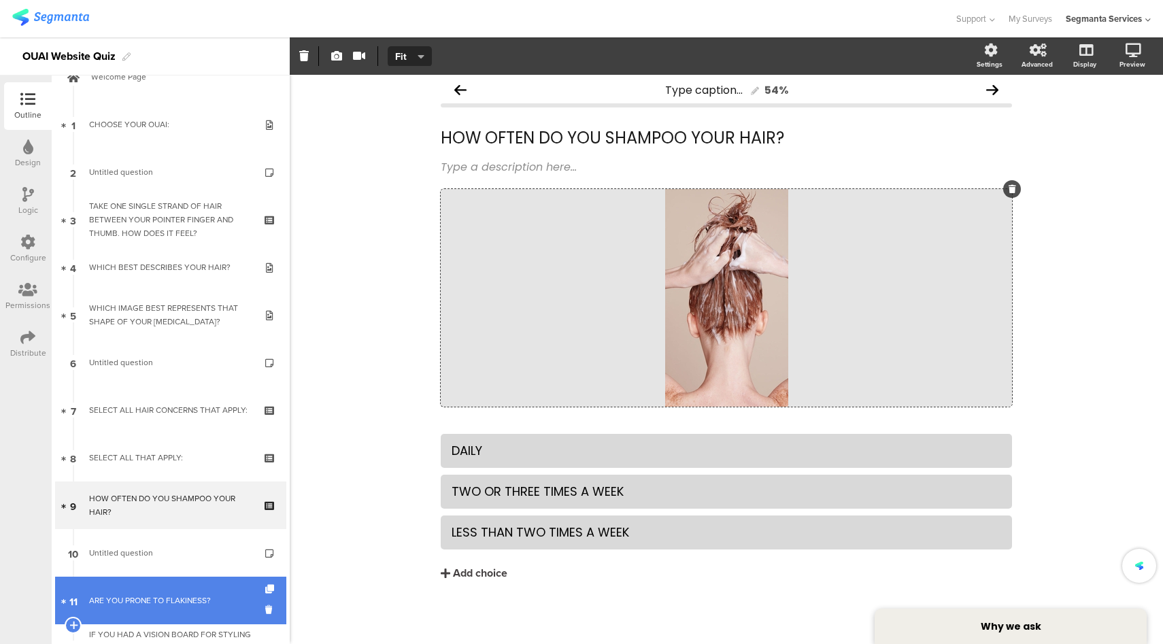
scroll to position [102, 0]
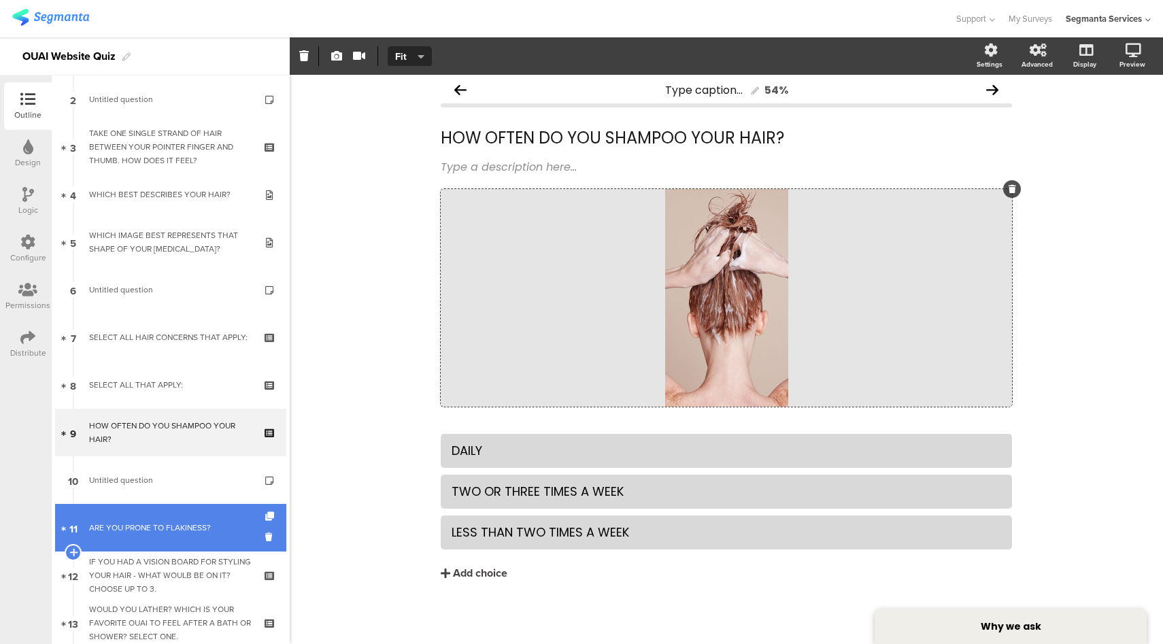
click at [169, 529] on div "ARE YOU PRONE TO FLAKINESS?" at bounding box center [170, 528] width 163 height 14
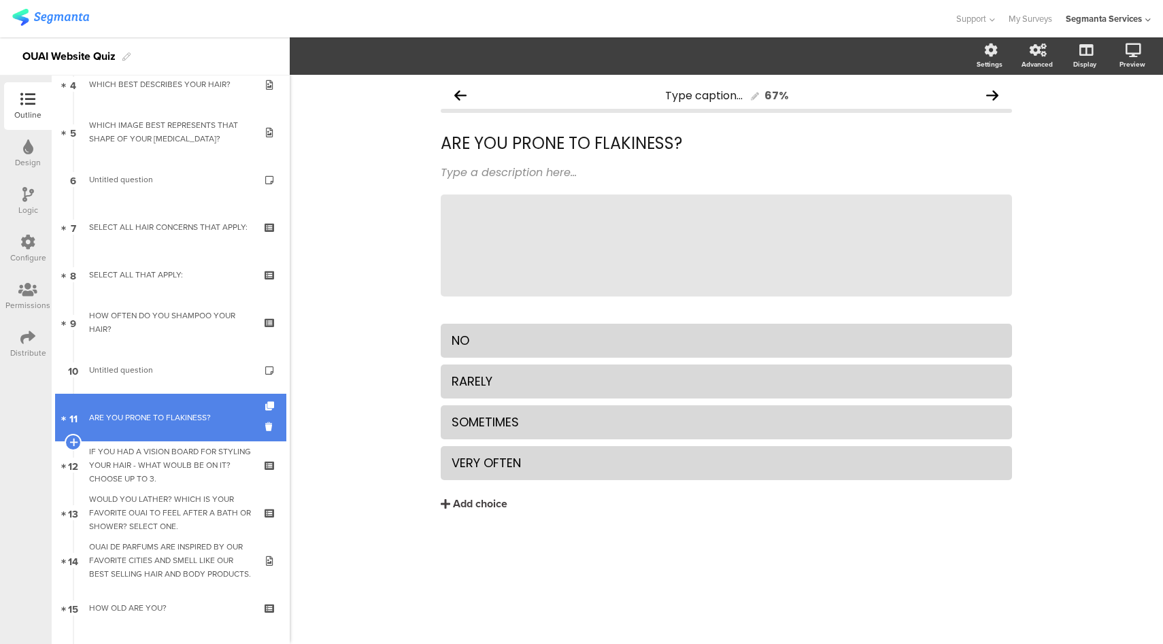
scroll to position [213, 0]
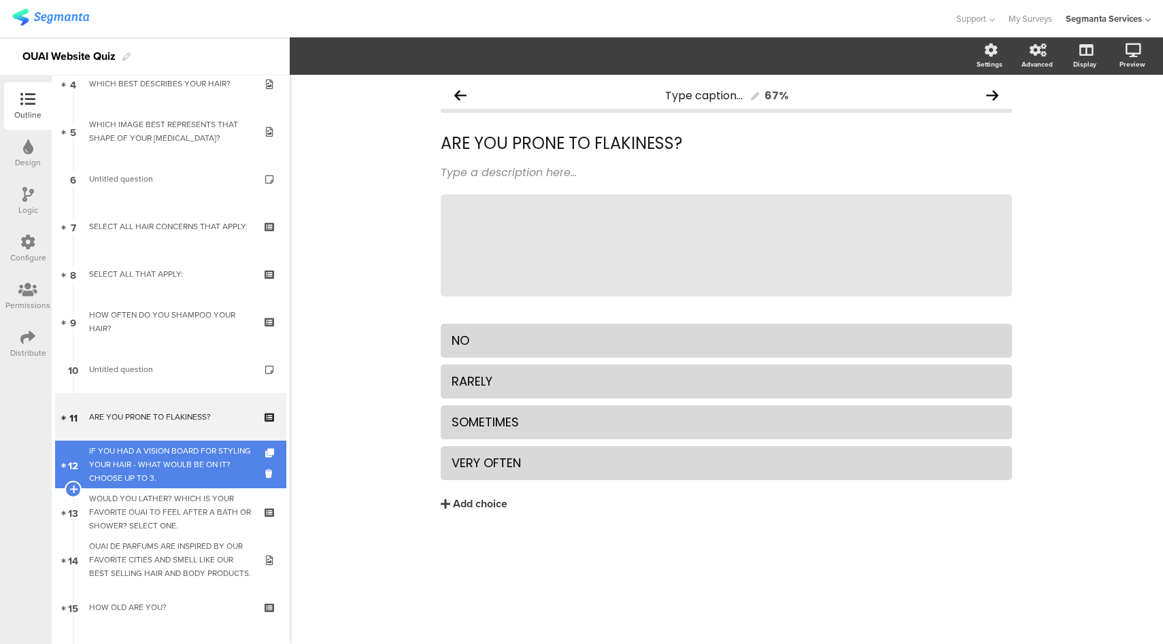
click at [184, 466] on div "IF YOU HAD A VISION BOARD FOR STYLING YOUR HAIR - WHAT WOULB BE ON IT? CHOOSE U…" at bounding box center [170, 464] width 163 height 41
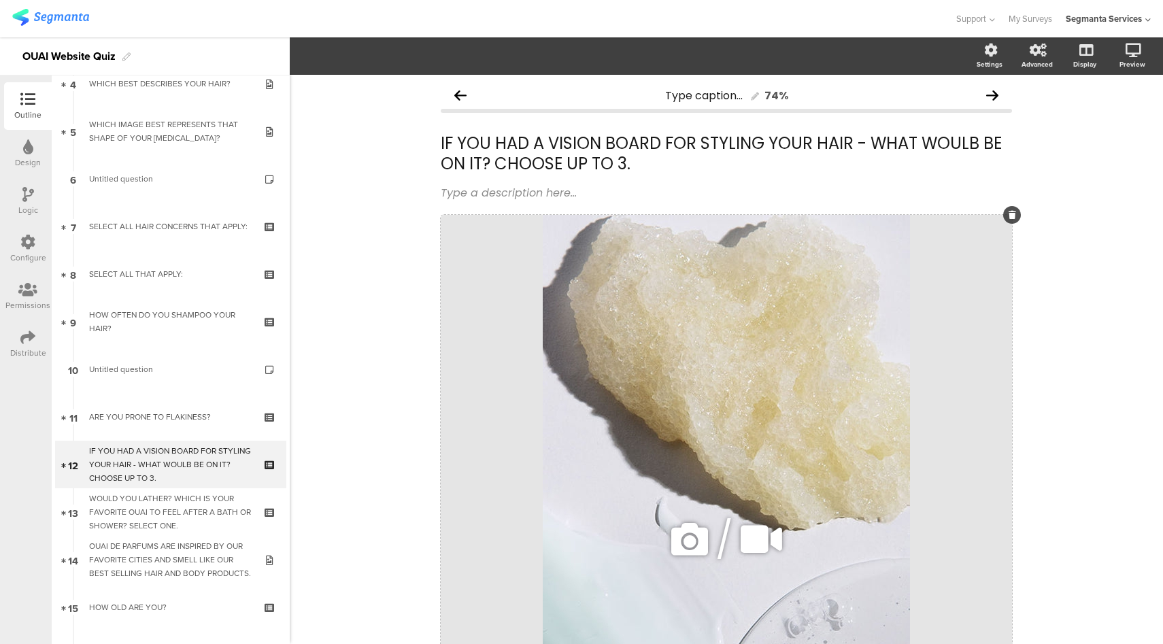
click at [479, 268] on div "/" at bounding box center [726, 539] width 571 height 649
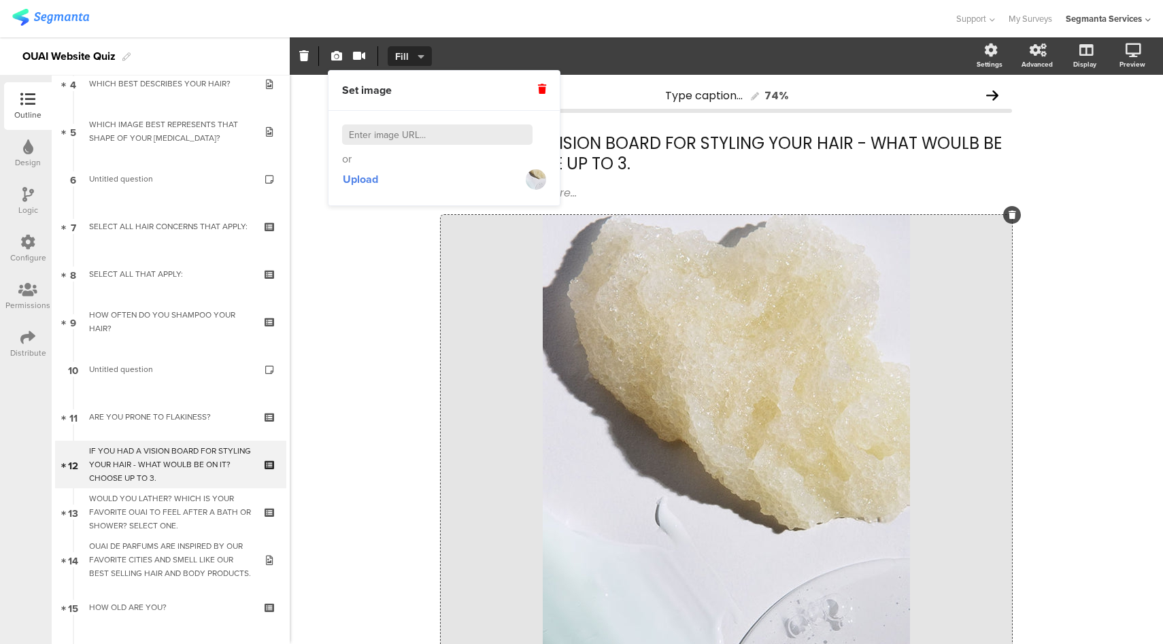
click at [402, 61] on span "Fill" at bounding box center [408, 57] width 27 height 14
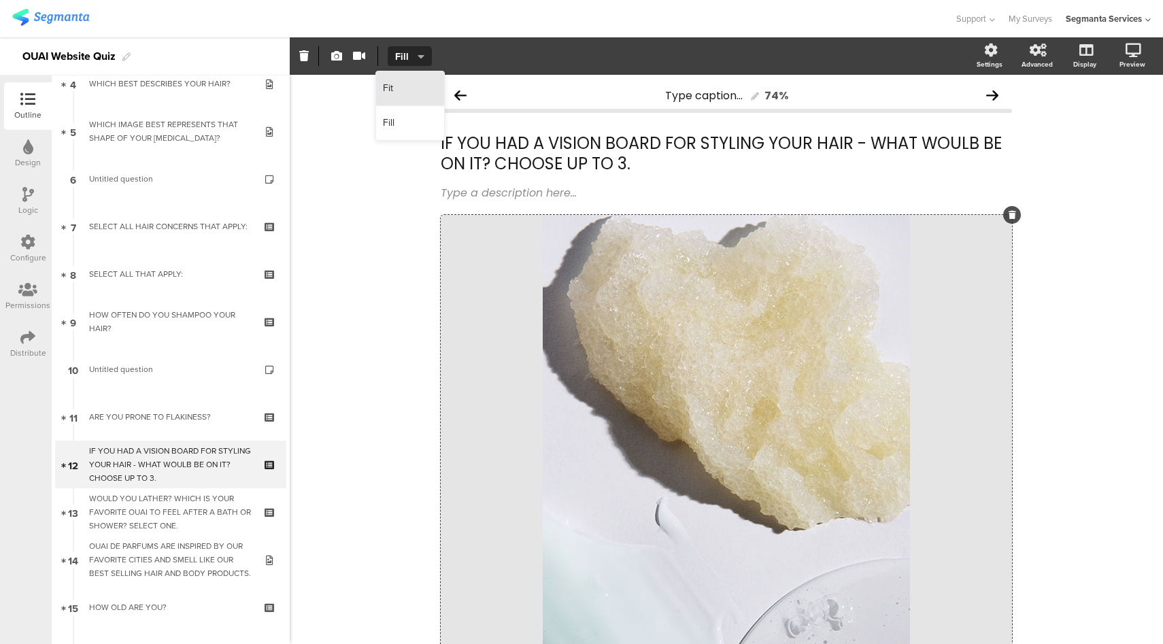
click at [403, 82] on div "Fit" at bounding box center [410, 88] width 68 height 35
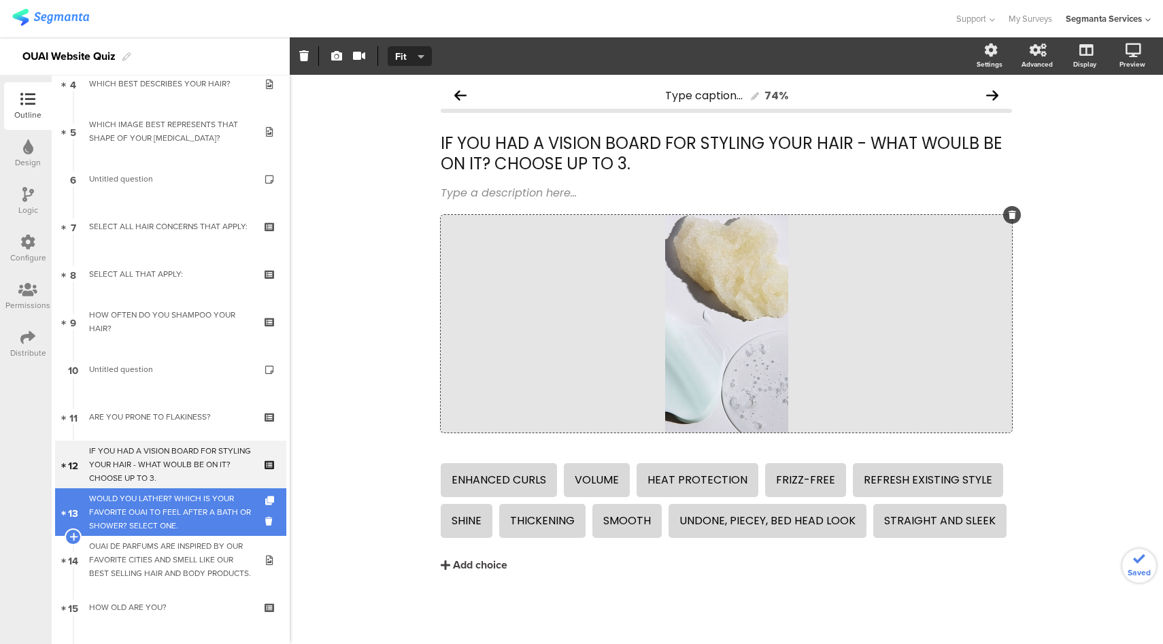
click at [152, 506] on div "WOULD YOU LATHER? WHICH IS YOUR FAVORITE OUAI TO FEEL AFTER A BATH OR SHOWER? S…" at bounding box center [170, 512] width 163 height 41
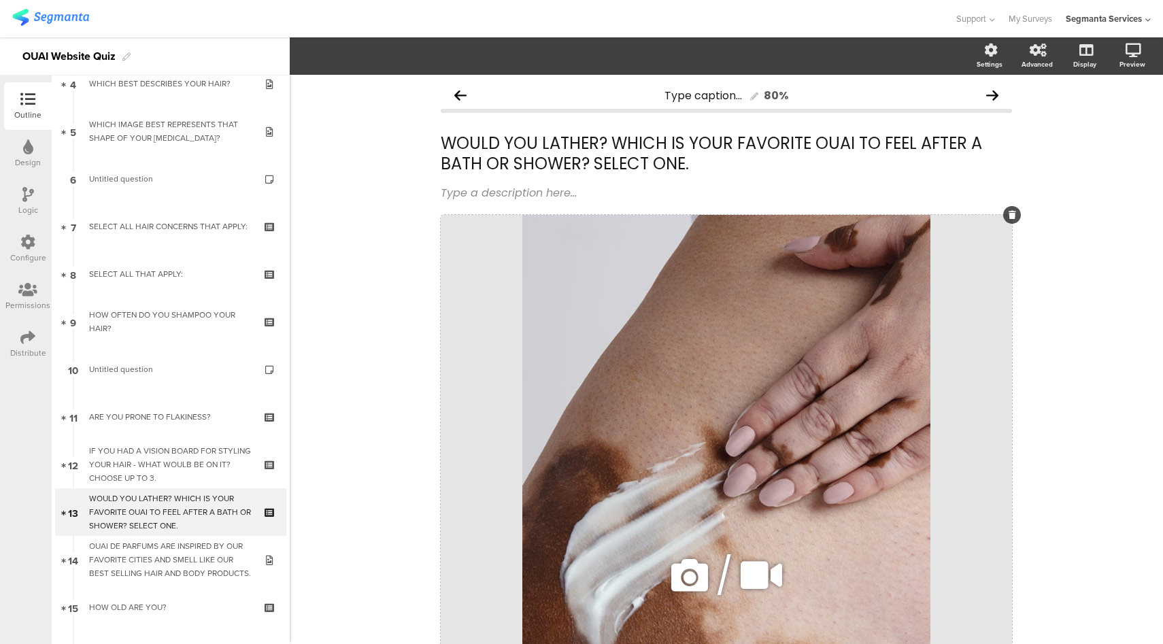
click at [496, 307] on div "/" at bounding box center [726, 575] width 571 height 721
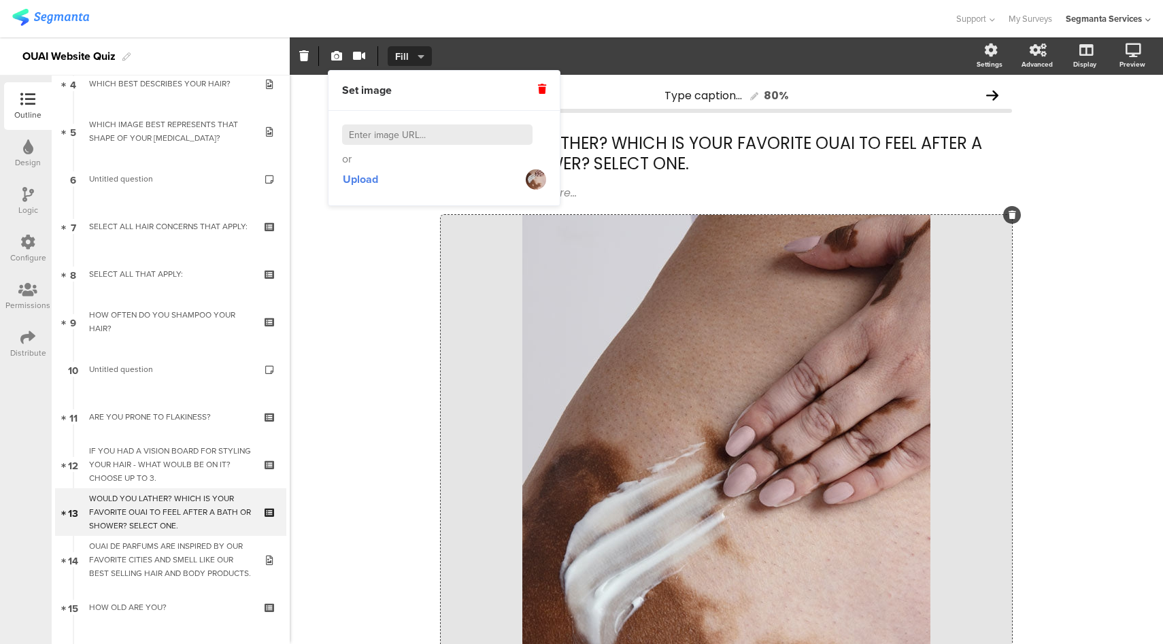
click at [403, 47] on button "Fill" at bounding box center [410, 56] width 44 height 20
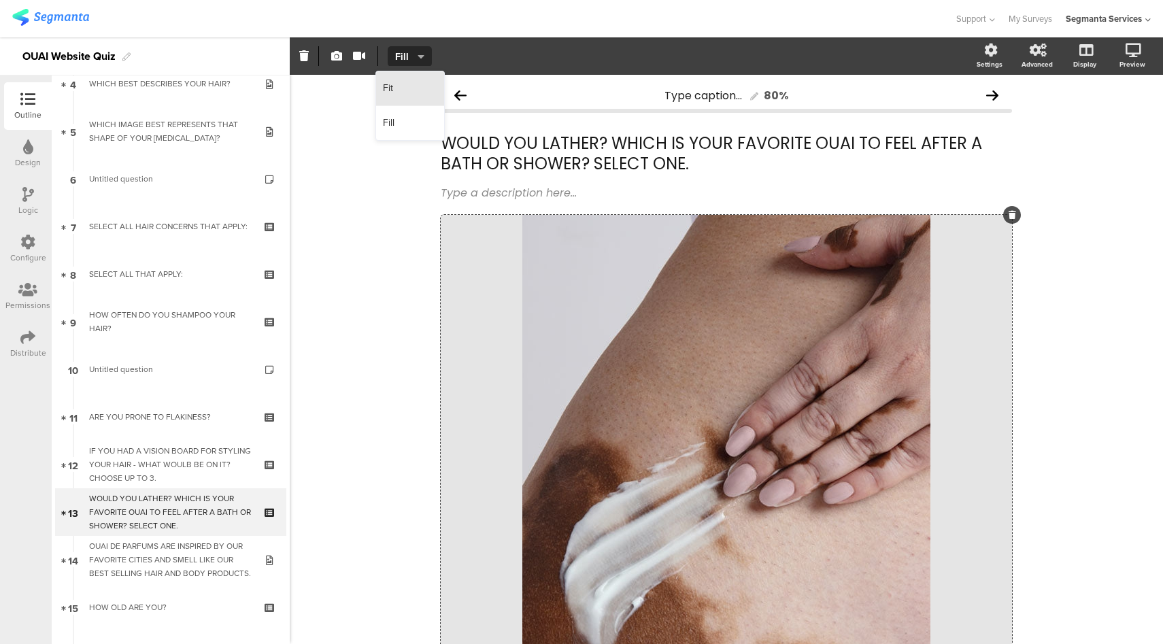
click at [428, 92] on div "Fit" at bounding box center [410, 88] width 68 height 35
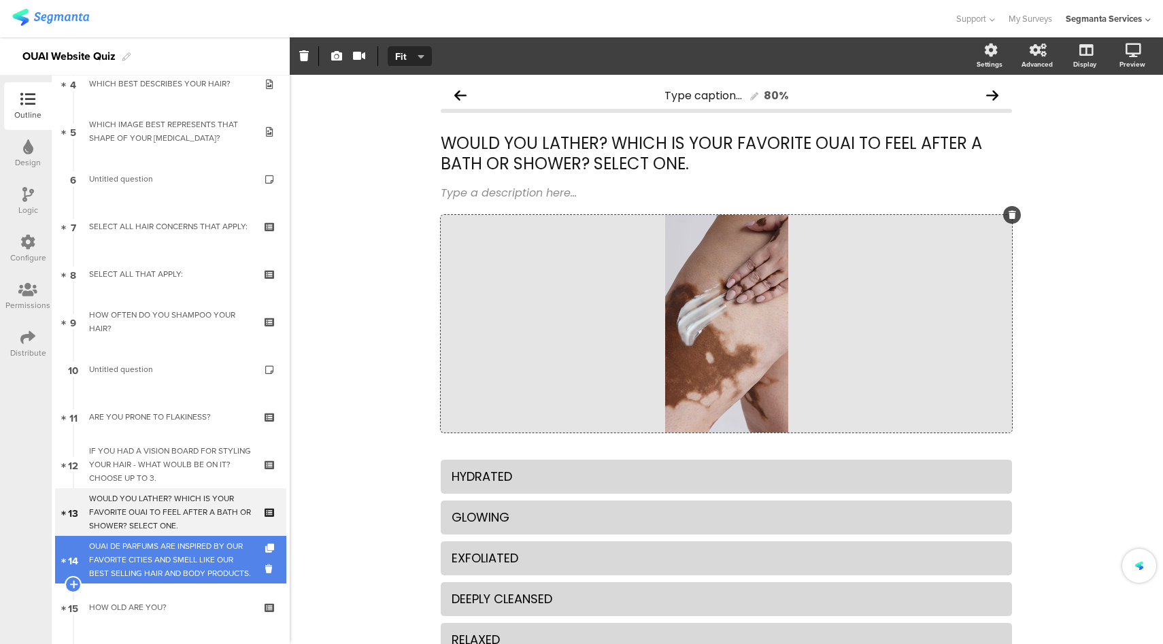
click at [162, 571] on div "OUAI DE PARFUMS ARE INSPIRED BY OUR FAVORITE CITIES AND SMELL LIKE OUR BEST SEL…" at bounding box center [170, 559] width 163 height 41
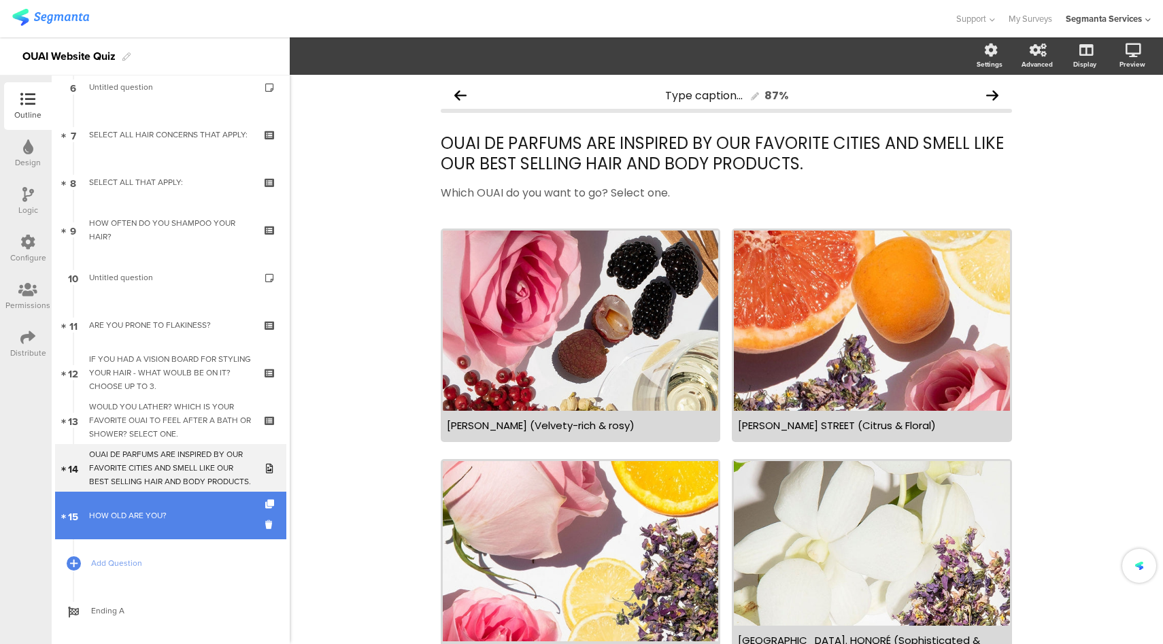
scroll to position [278, 0]
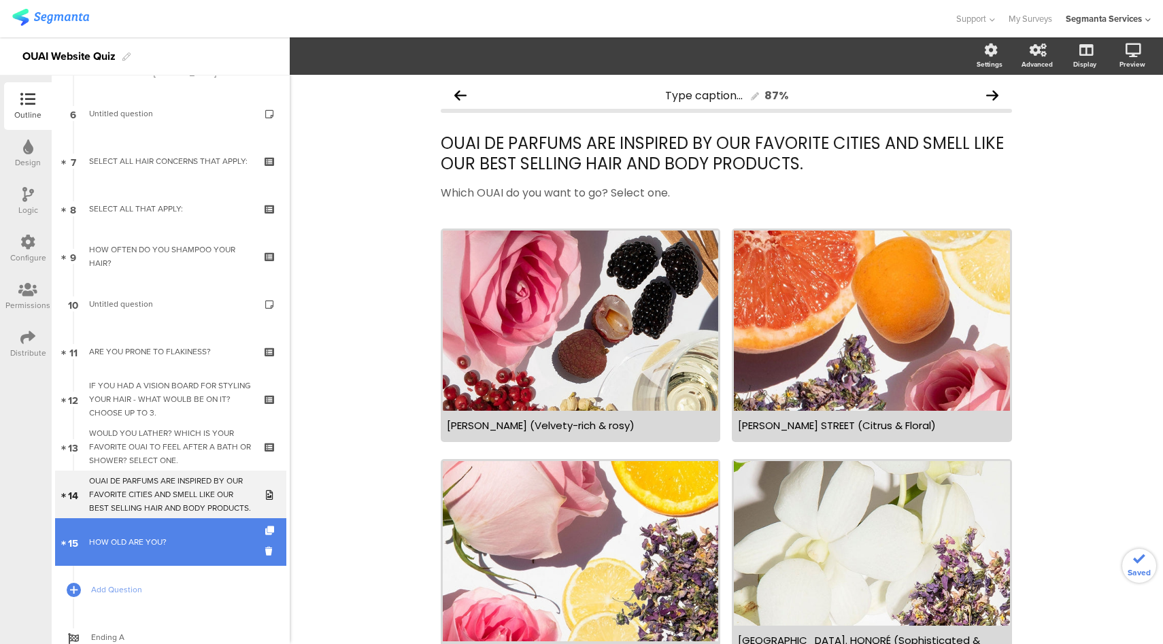
click at [193, 541] on div "HOW OLD ARE YOU?" at bounding box center [170, 542] width 163 height 14
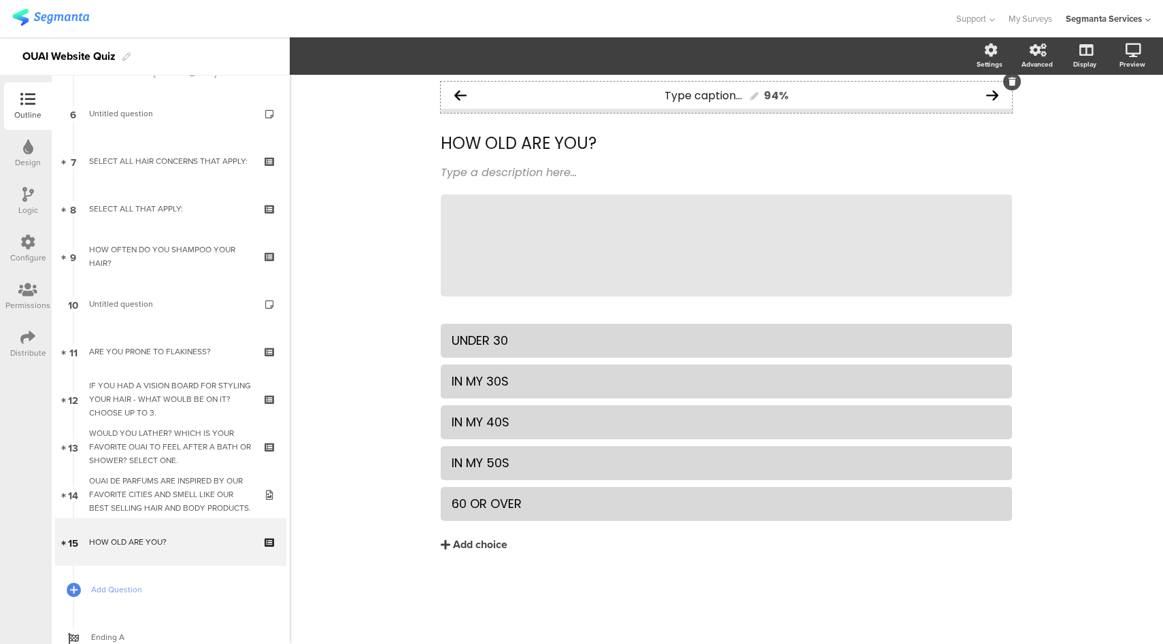
click at [990, 99] on icon at bounding box center [992, 95] width 12 height 14
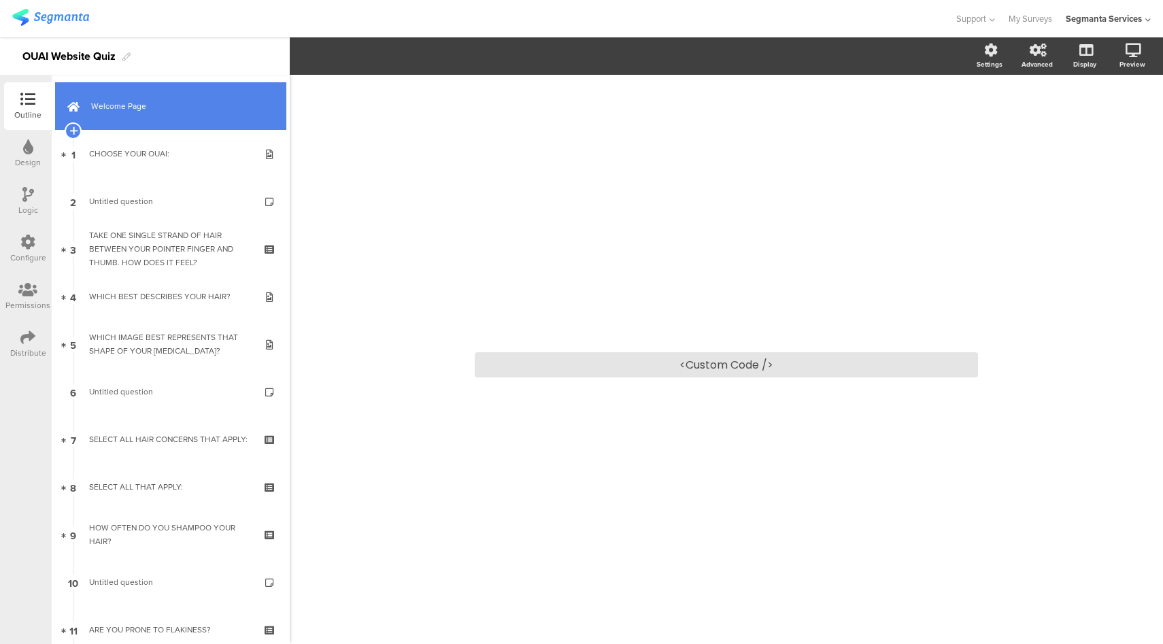
click at [182, 97] on link "Welcome Page" at bounding box center [170, 106] width 231 height 48
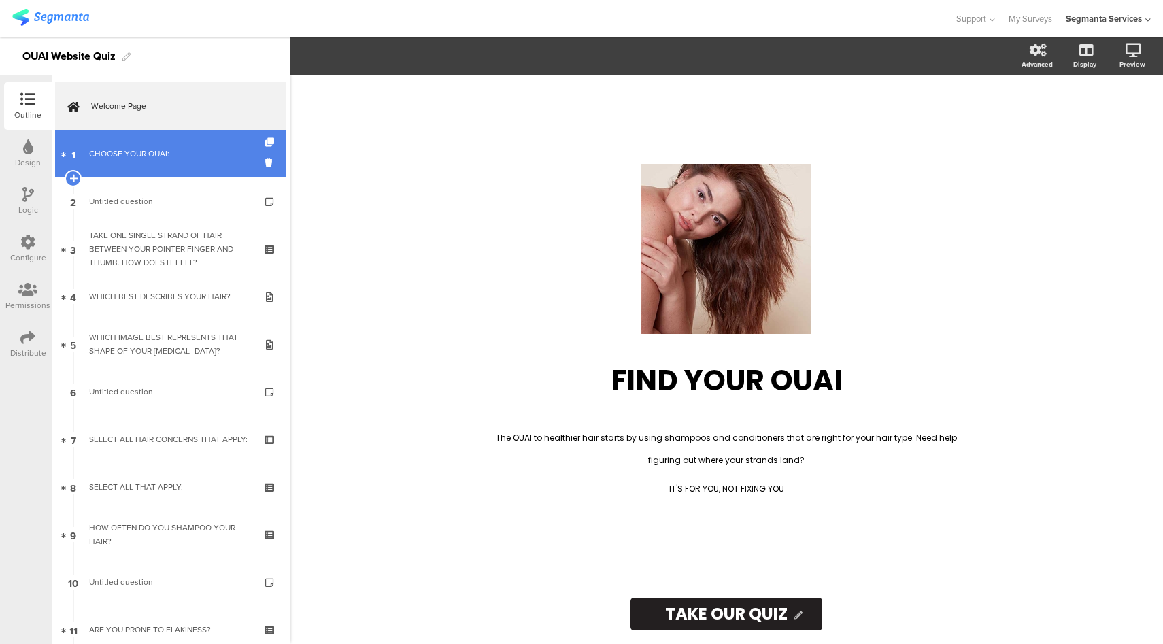
click at [192, 165] on link "1 CHOOSE YOUR OUAI:" at bounding box center [170, 154] width 231 height 48
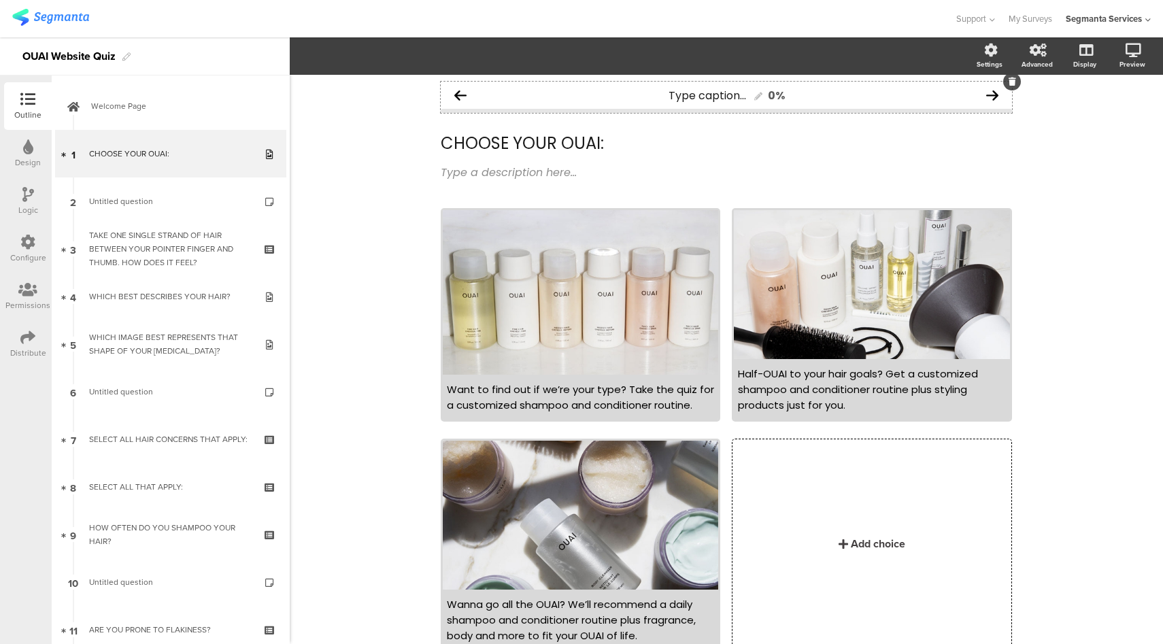
click at [930, 97] on div "Type caption... 0%" at bounding box center [726, 95] width 571 height 27
click at [313, 54] on span "Layout" at bounding box center [315, 56] width 33 height 16
click at [724, 29] on div "Support Help Center Live Chat My Surveys Segmanta Services ACCOUNTS Segmanta Se…" at bounding box center [581, 18] width 1138 height 37
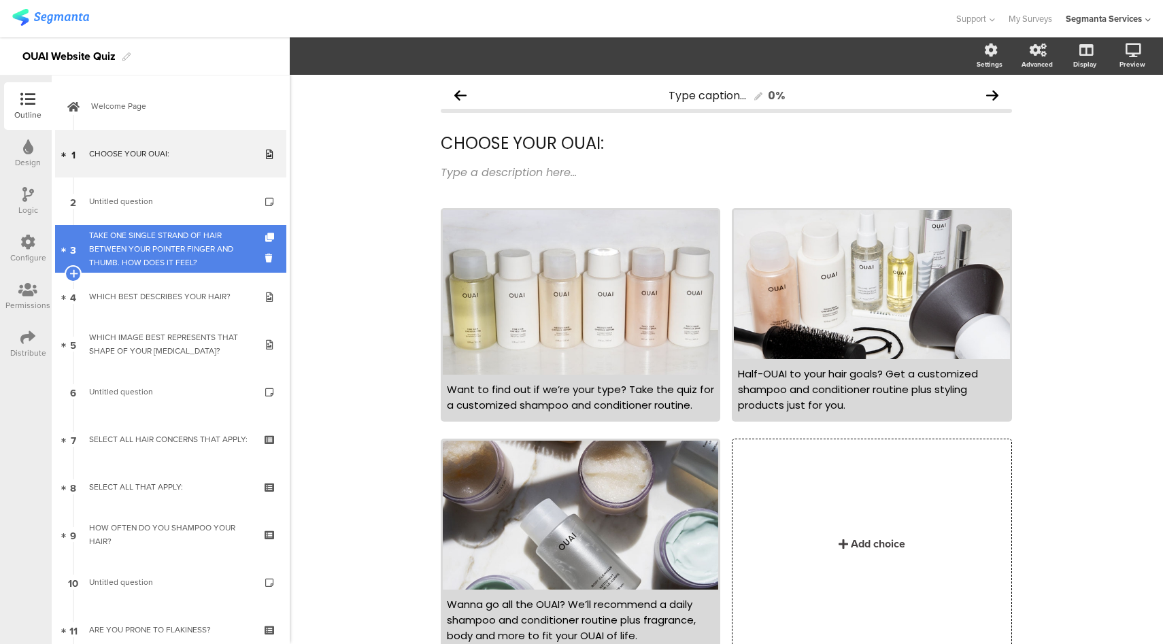
click at [176, 267] on div "TAKE ONE SINGLE STRAND OF HAIR BETWEEN YOUR POINTER FINGER AND THUMB. HOW DOES …" at bounding box center [170, 248] width 163 height 41
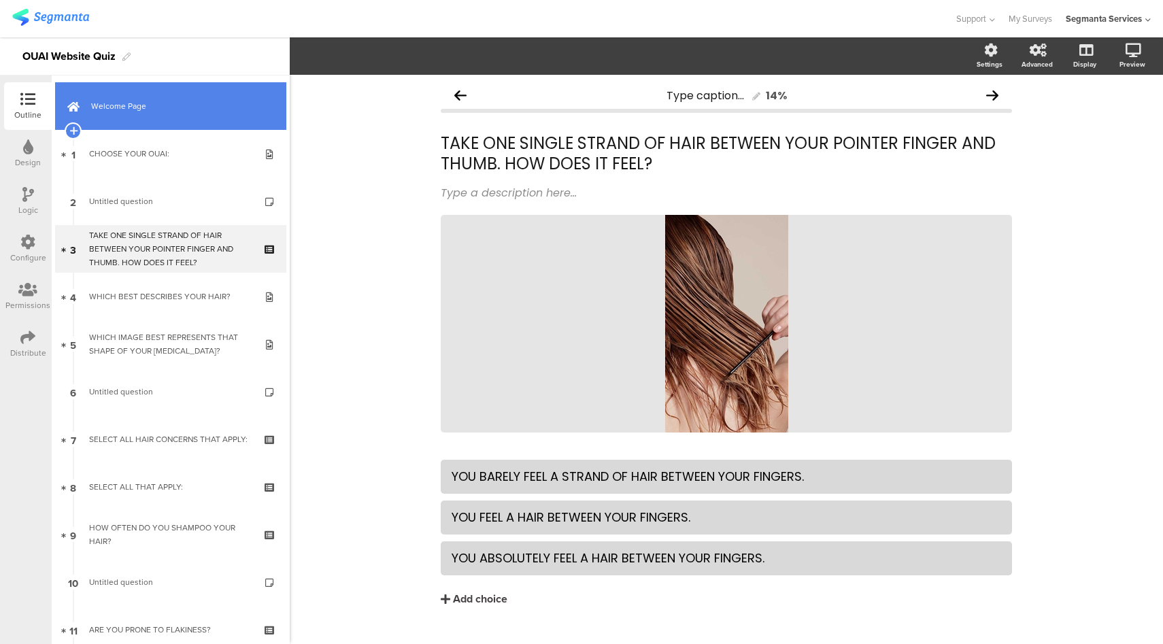
click at [182, 119] on link "Welcome Page" at bounding box center [170, 106] width 231 height 48
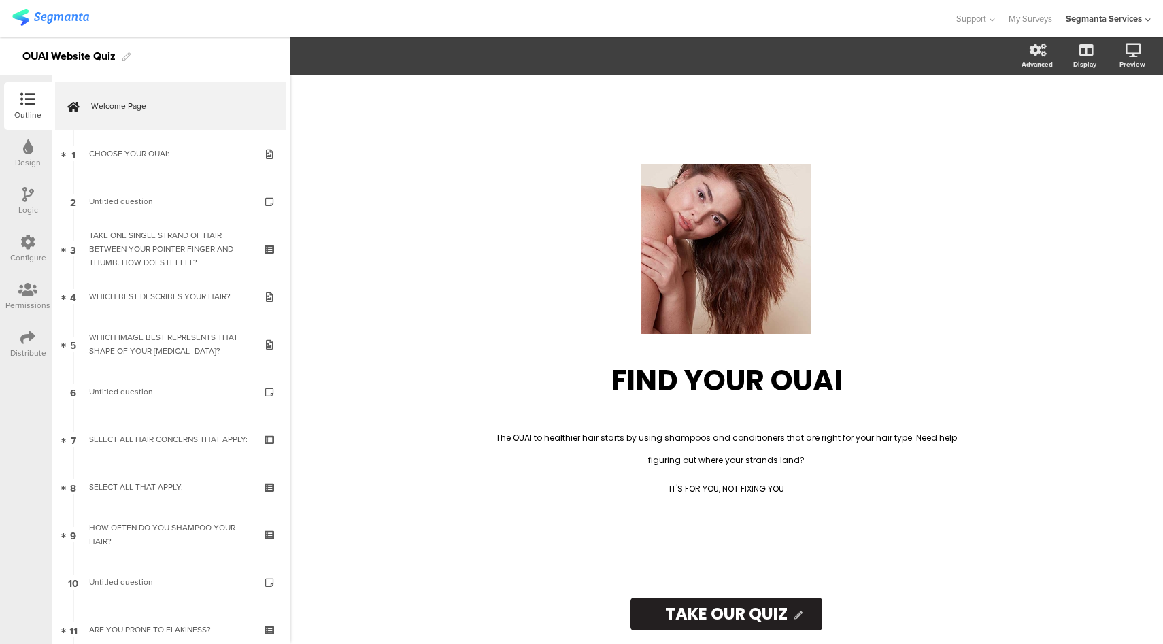
click at [29, 233] on div "Configure" at bounding box center [28, 249] width 48 height 48
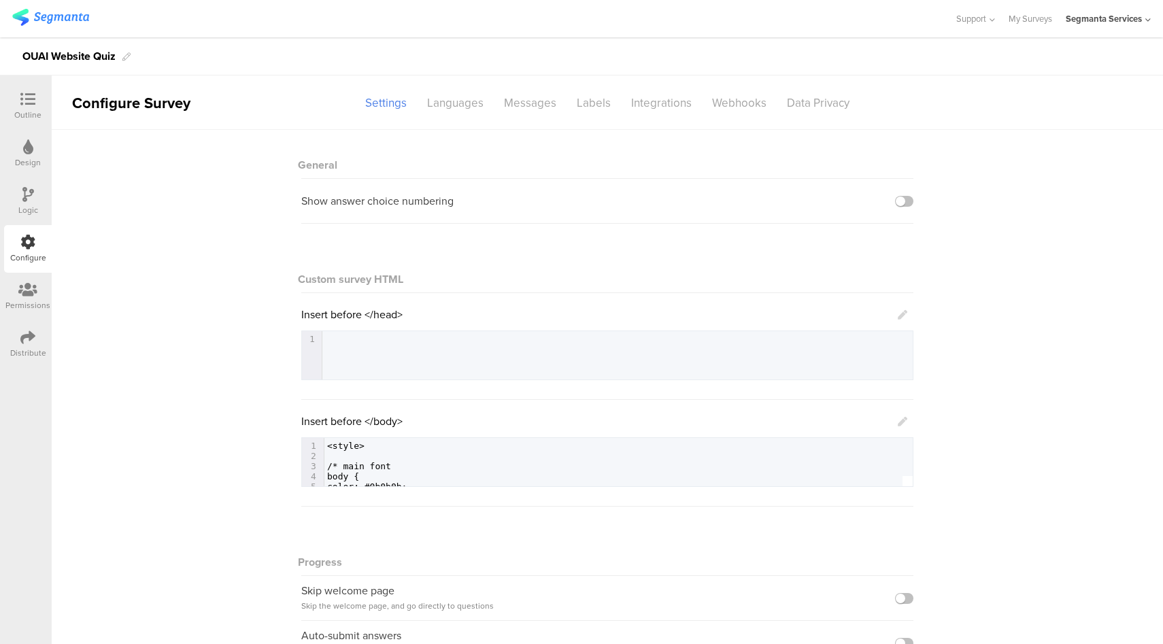
click at [898, 422] on icon at bounding box center [903, 422] width 10 height 10
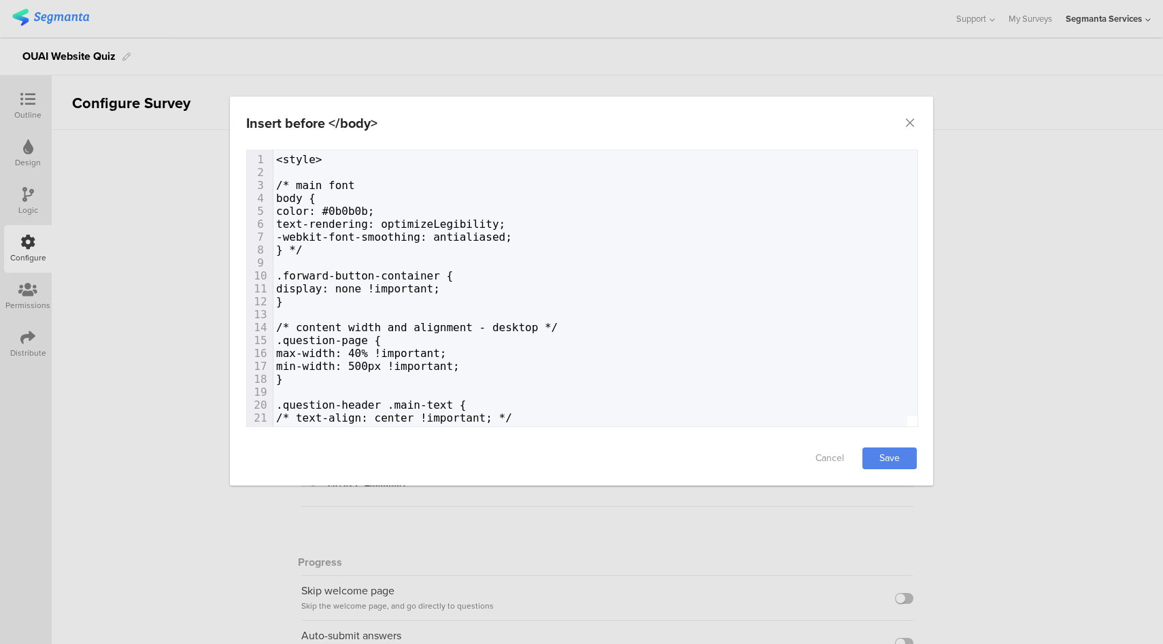
click at [276, 303] on span "}" at bounding box center [279, 301] width 7 height 13
click at [303, 290] on span "display: none !important;" at bounding box center [358, 288] width 164 height 13
click at [887, 453] on link "Save" at bounding box center [889, 458] width 54 height 22
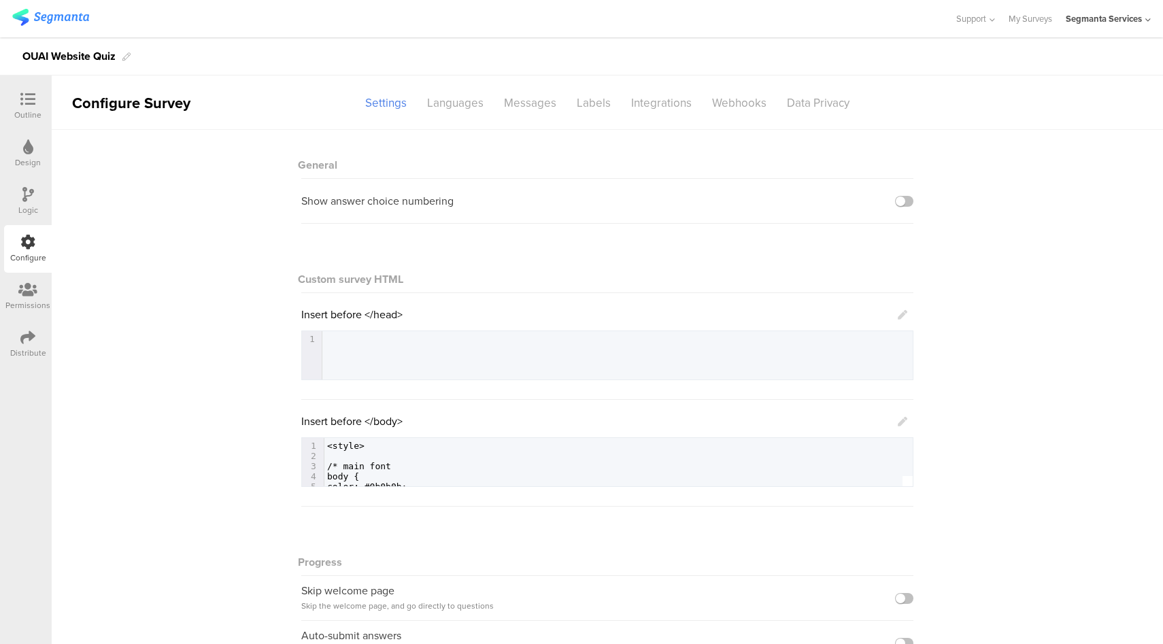
click at [33, 114] on div "Outline" at bounding box center [27, 115] width 27 height 12
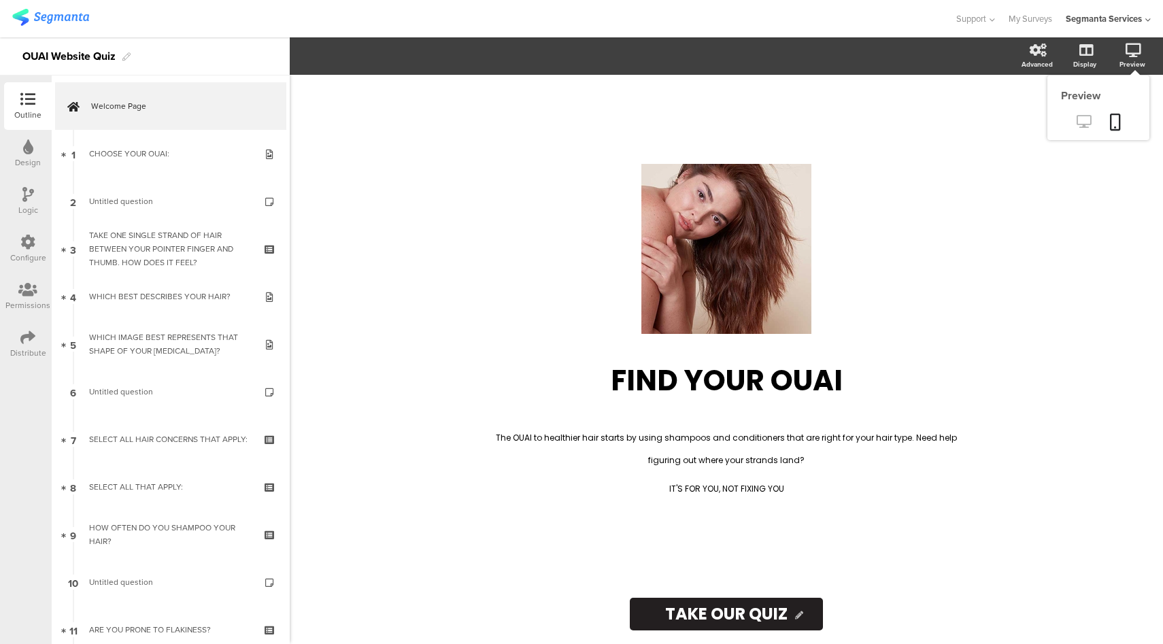
click at [1091, 113] on link at bounding box center [1083, 123] width 33 height 22
click at [30, 241] on icon at bounding box center [27, 242] width 15 height 15
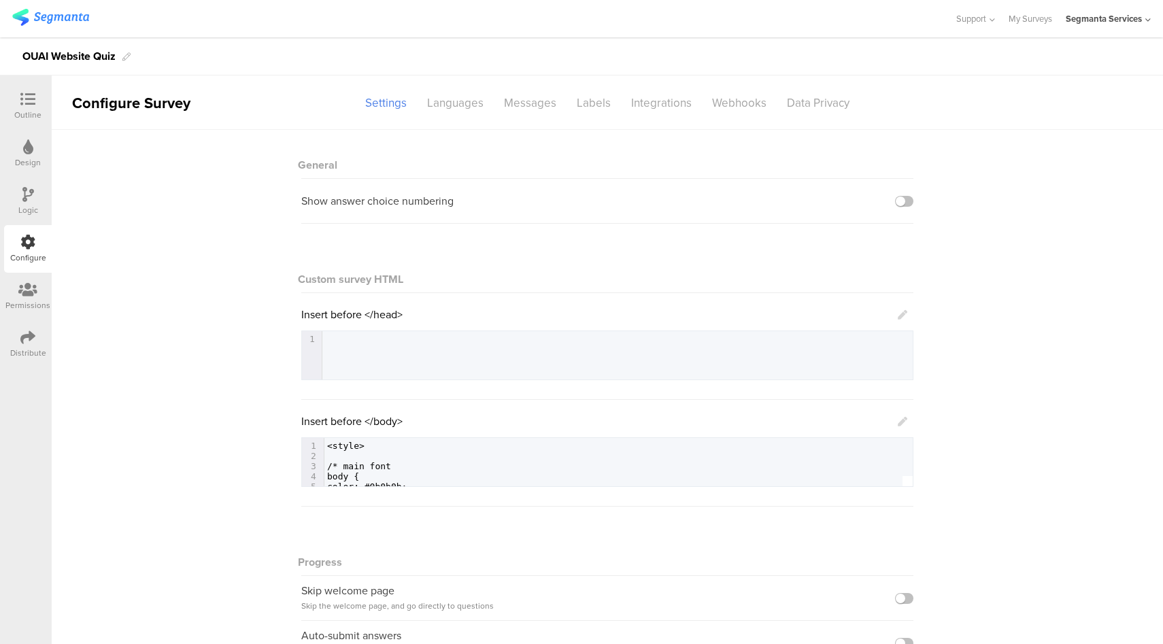
click at [898, 421] on icon at bounding box center [903, 422] width 10 height 10
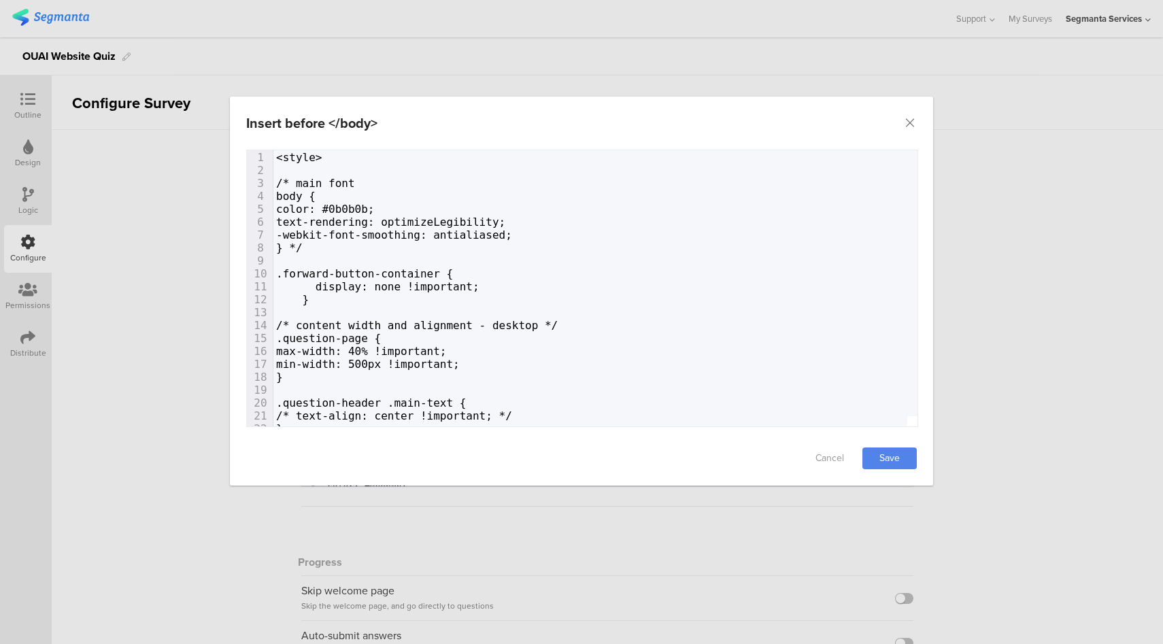
scroll to position [3, 0]
click at [452, 290] on span "display: none !important;" at bounding box center [377, 285] width 203 height 13
type textarea "<style> /* main font body { color: #0b0b0b; text-rendering: optimizeLegibility;…"
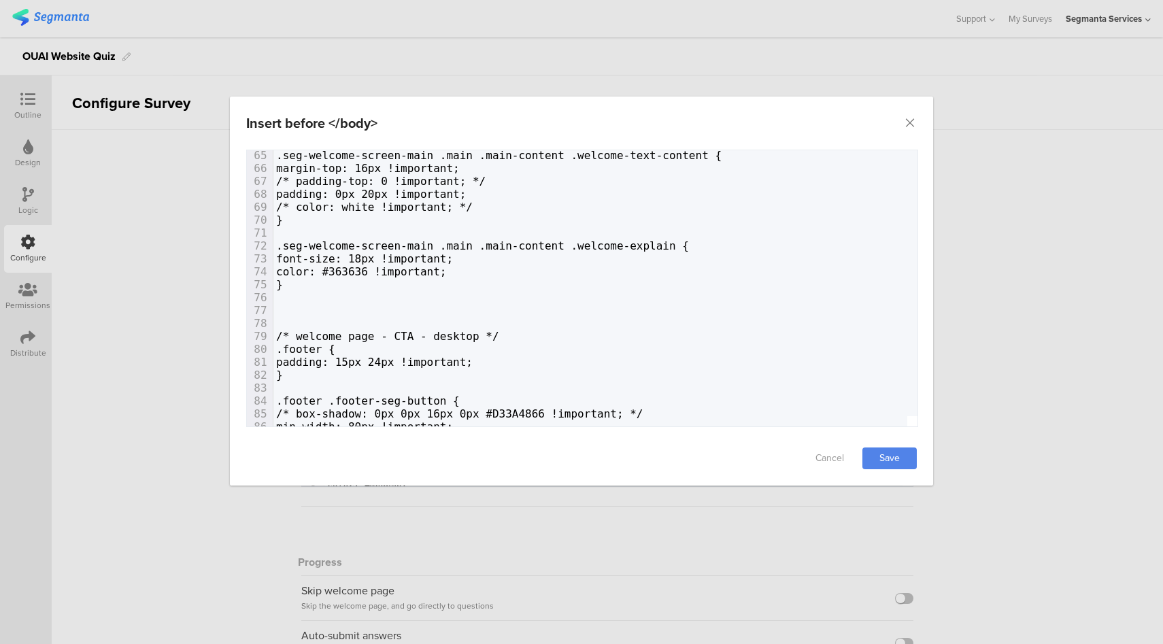
scroll to position [830, 0]
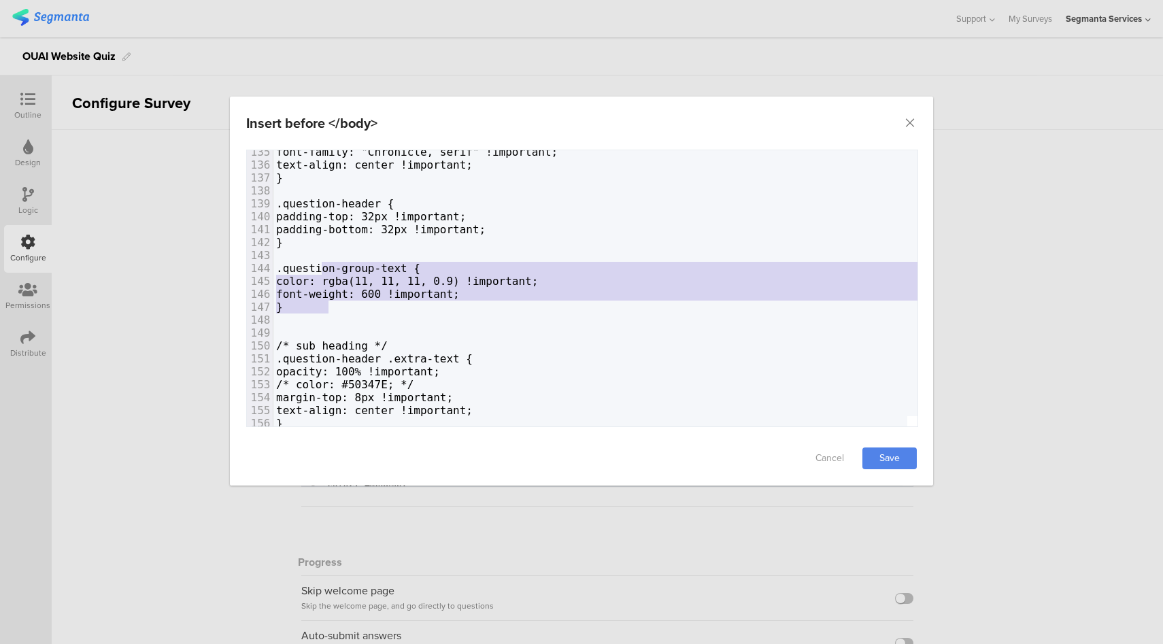
drag, startPoint x: 322, startPoint y: 289, endPoint x: 322, endPoint y: 270, distance: 19.0
type textarea ".question-group-text { color: rgba(11, 11, 11, 0.9) !important; font-weight: 60…"
click at [305, 284] on span "color: rgba(11, 11, 11, 0.9) !important;" at bounding box center [407, 281] width 262 height 13
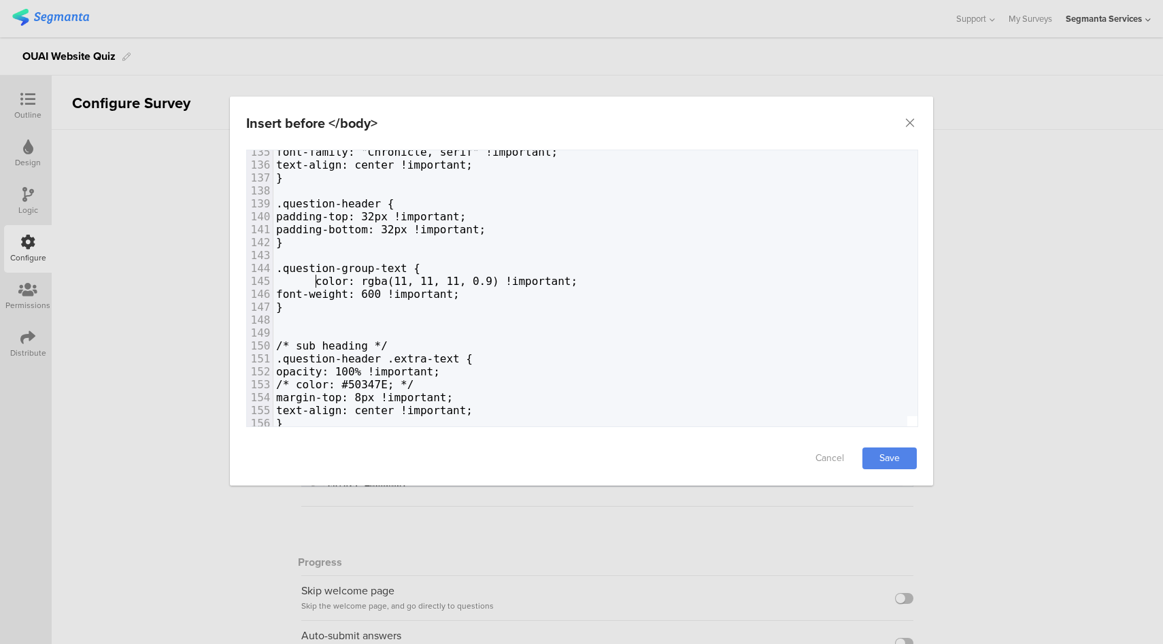
click at [302, 293] on span "font-weight: 600 !important;" at bounding box center [368, 294] width 184 height 13
click at [316, 282] on span "color: rgba(11, 11, 11, 0.9) !important;" at bounding box center [426, 281] width 301 height 13
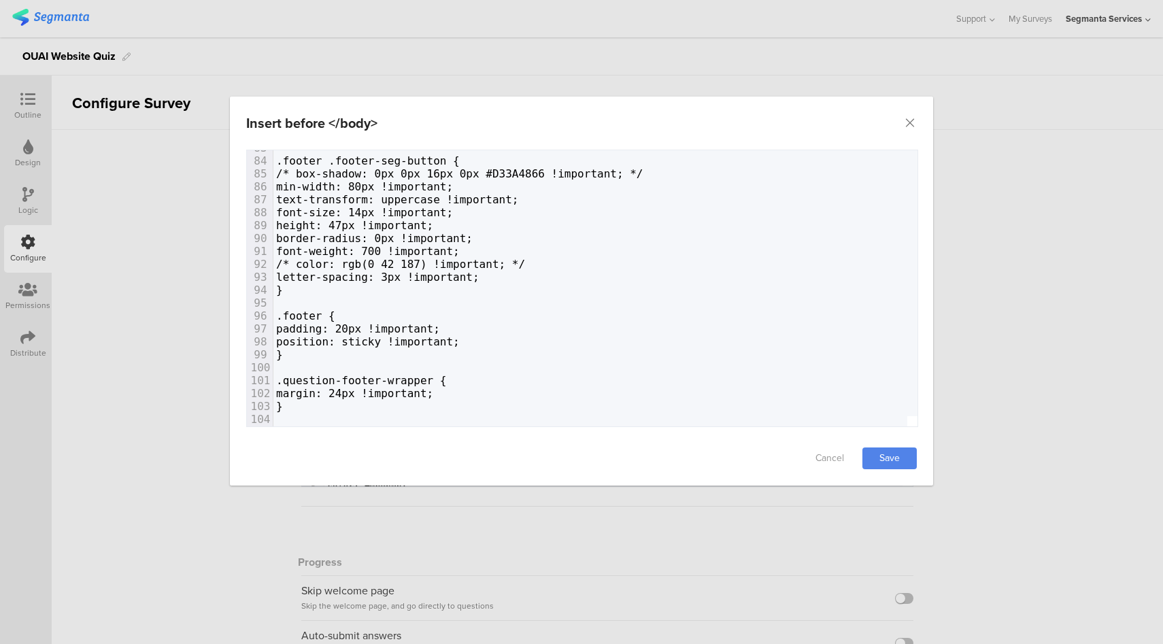
click at [330, 316] on span ".footer {" at bounding box center [305, 315] width 59 height 13
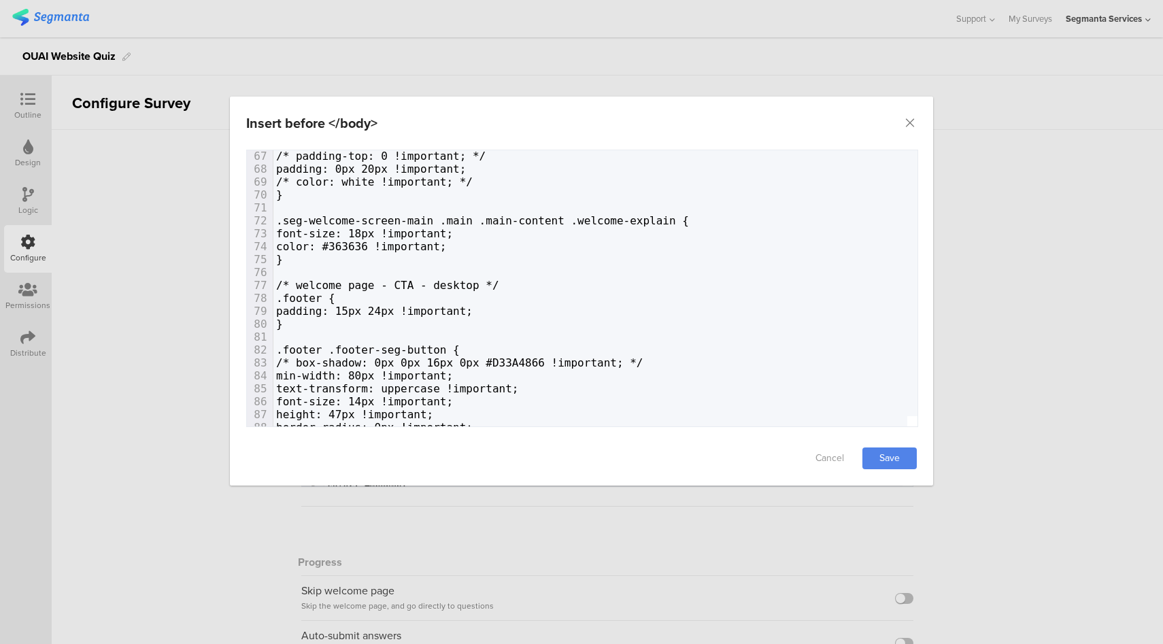
click at [329, 285] on span "/* welcome page - CTA - desktop */" at bounding box center [387, 285] width 223 height 13
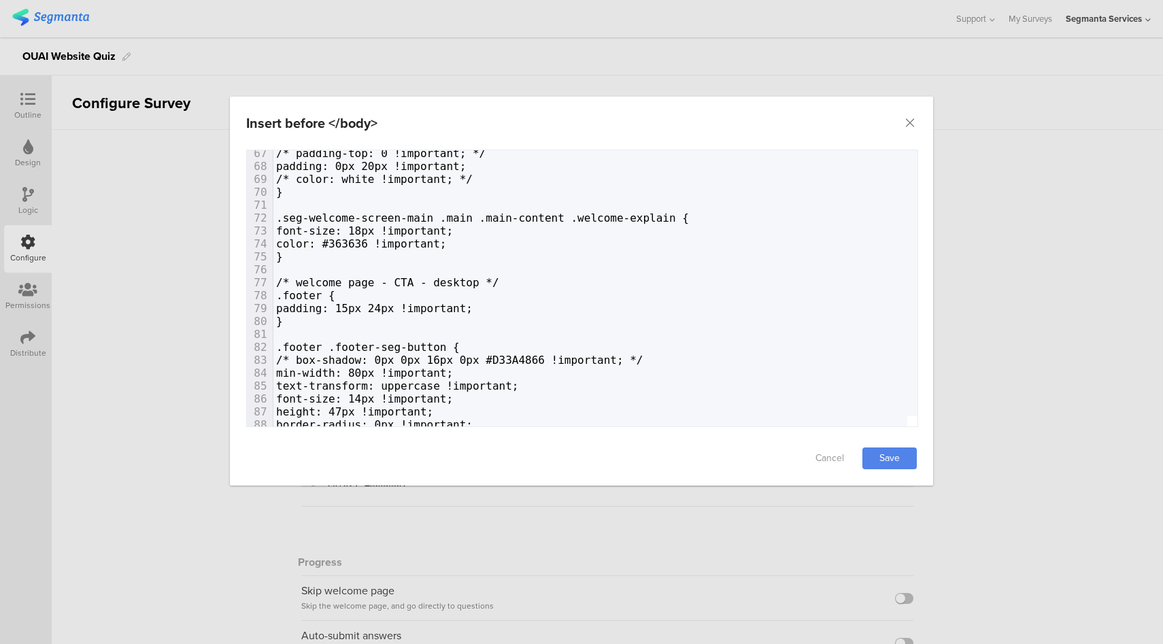
click at [326, 218] on span ".seg-welcome-screen-main .main .main-content .welcome-explain {" at bounding box center [482, 217] width 413 height 13
click at [301, 228] on span "font-size: 18px !important;" at bounding box center [364, 230] width 177 height 13
click at [296, 247] on span "color: #363636 !important;" at bounding box center [361, 243] width 171 height 13
click at [312, 231] on span "dialog" at bounding box center [309, 230] width 13 height 13
click at [309, 245] on span "color: #363636 !important;" at bounding box center [374, 243] width 197 height 13
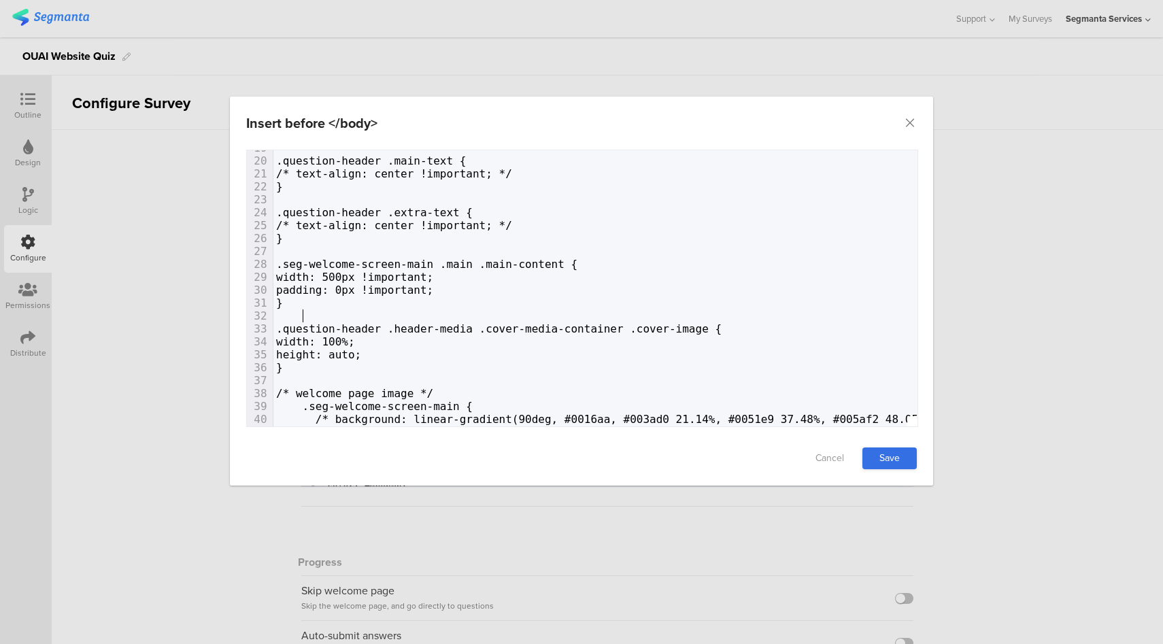
click at [883, 454] on link "Save" at bounding box center [889, 458] width 54 height 22
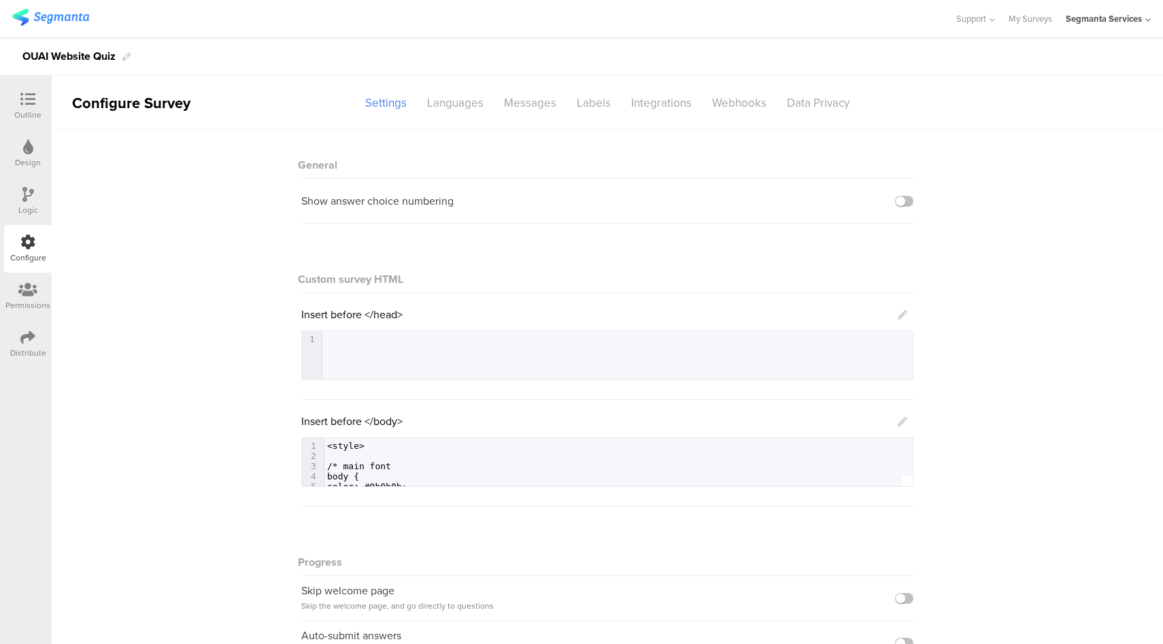
click at [20, 100] on icon at bounding box center [27, 99] width 15 height 15
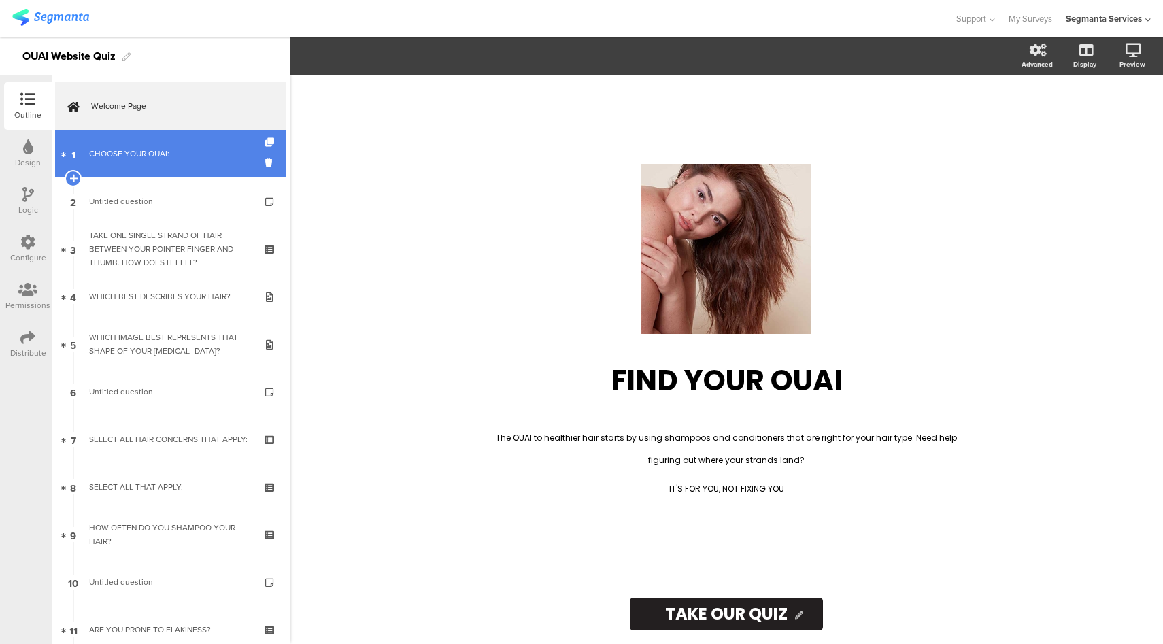
click at [163, 165] on link "1 CHOOSE YOUR OUAI:" at bounding box center [170, 154] width 231 height 48
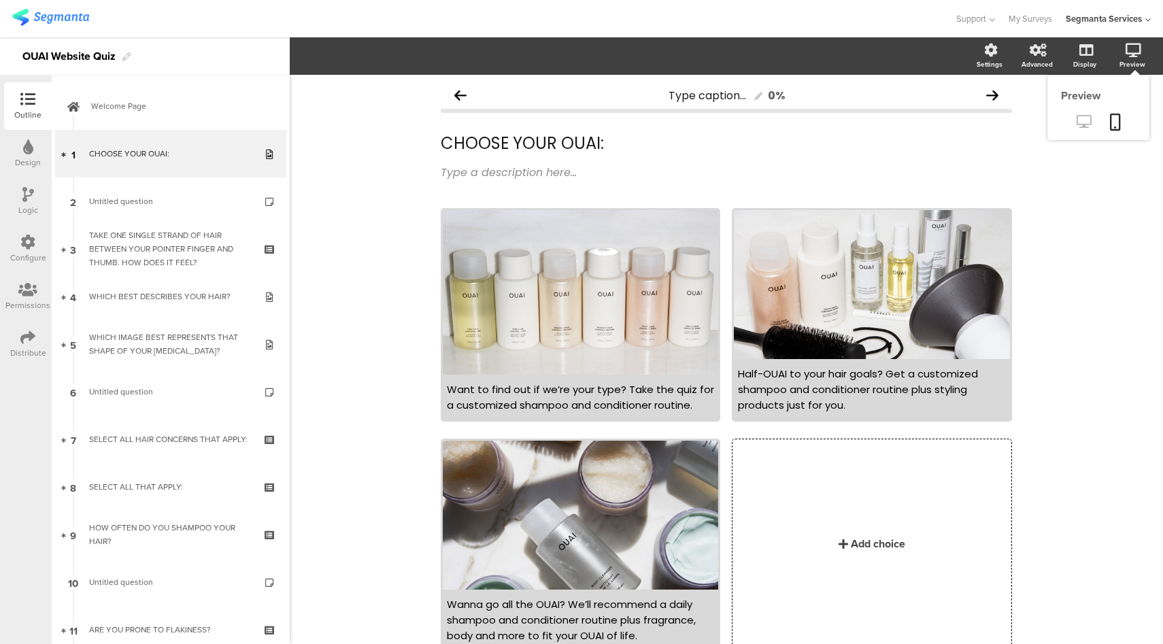
click at [1076, 123] on icon at bounding box center [1083, 121] width 14 height 13
click at [25, 349] on div "Distribute" at bounding box center [28, 353] width 36 height 12
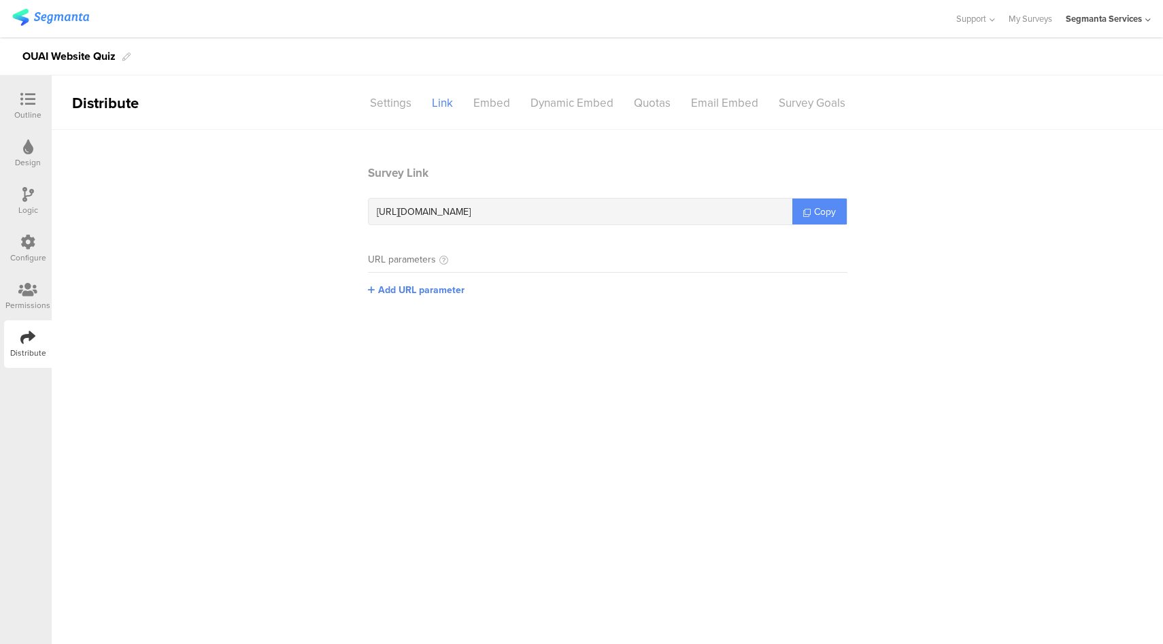
click at [818, 210] on span "Copy" at bounding box center [825, 212] width 22 height 14
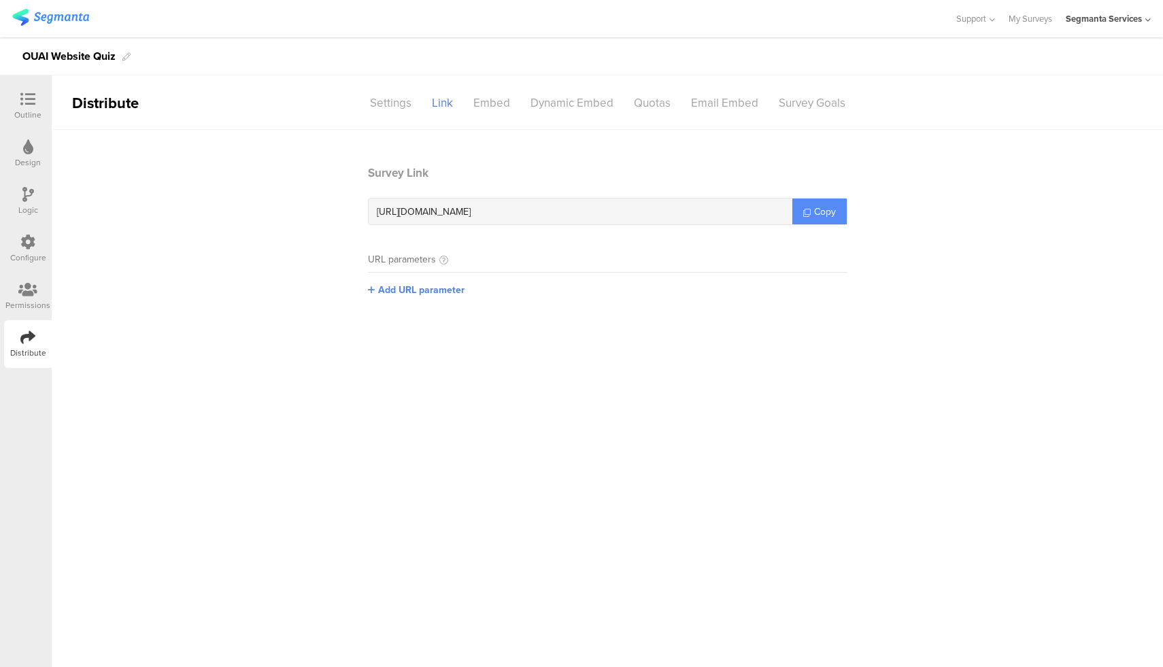
click at [827, 214] on span "Copy" at bounding box center [825, 212] width 22 height 14
click at [18, 251] on div "Configure" at bounding box center [28, 249] width 48 height 48
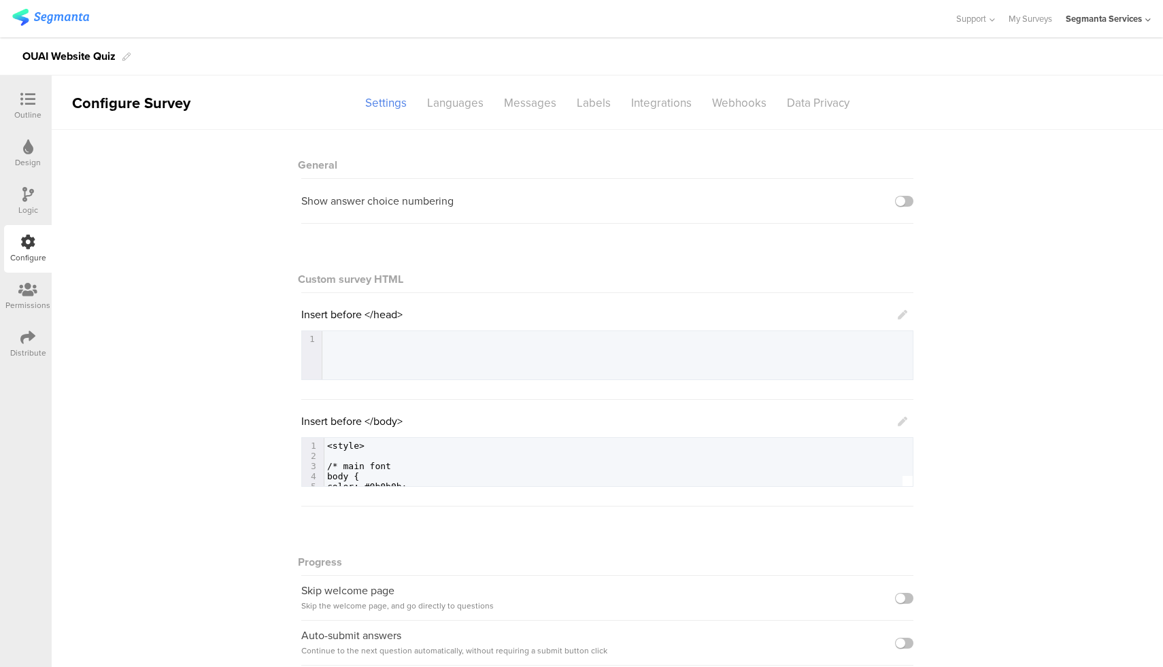
click at [901, 424] on icon at bounding box center [903, 422] width 10 height 10
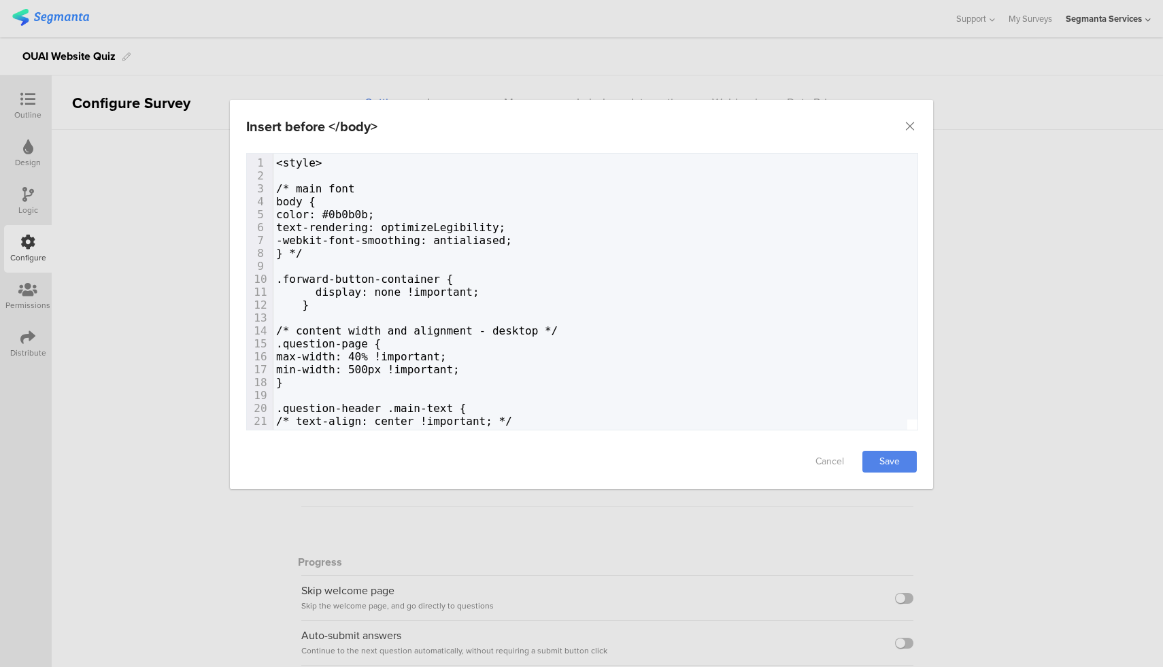
scroll to position [7983, 0]
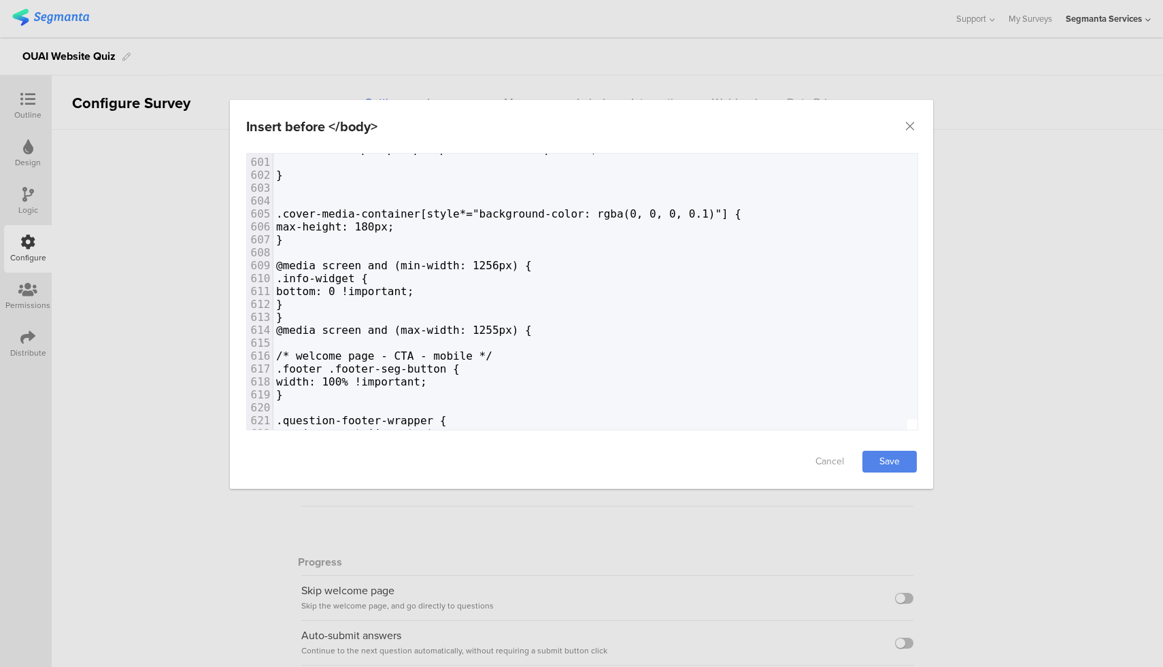
scroll to position [7753, 0]
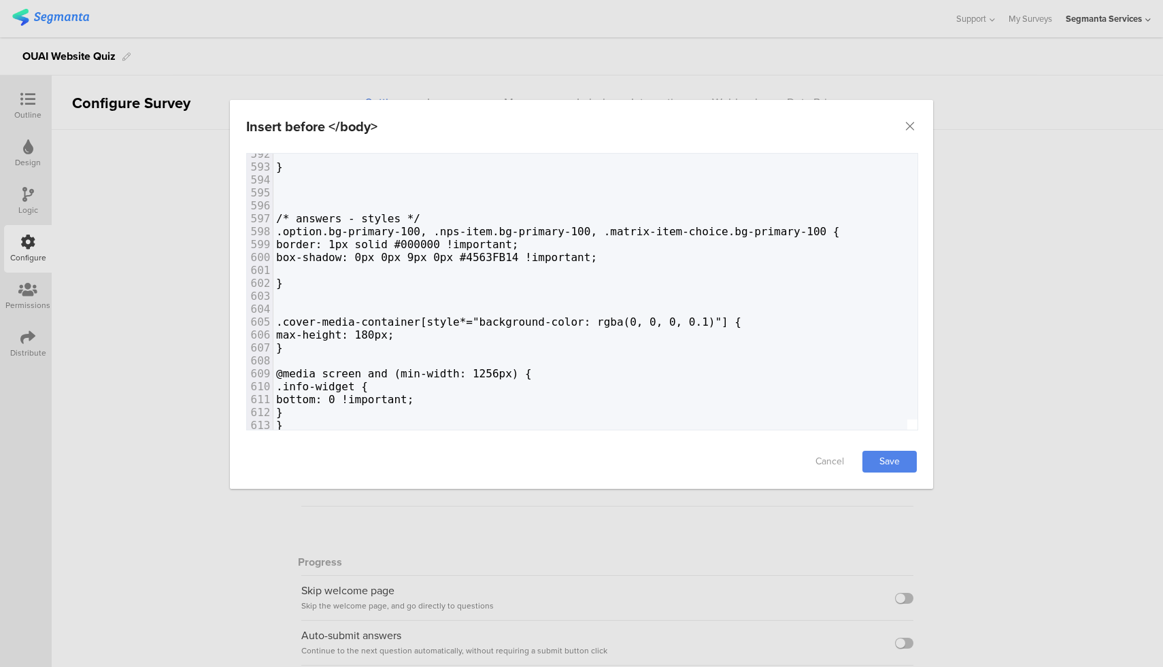
scroll to position [7646, 0]
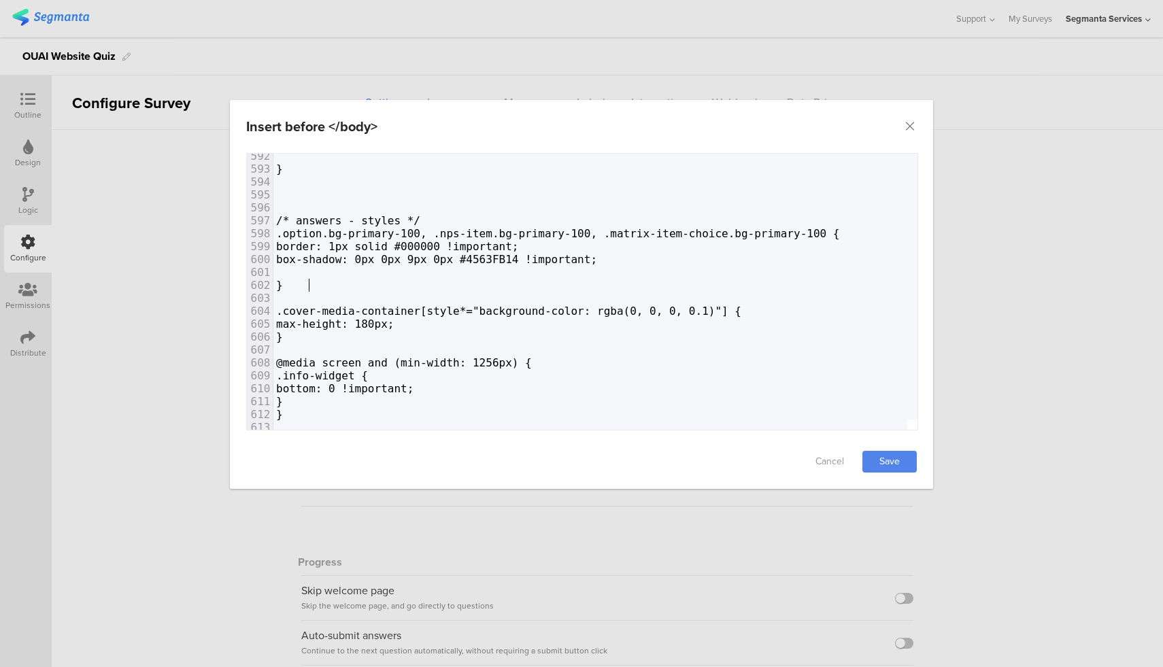
scroll to position [7642, 0]
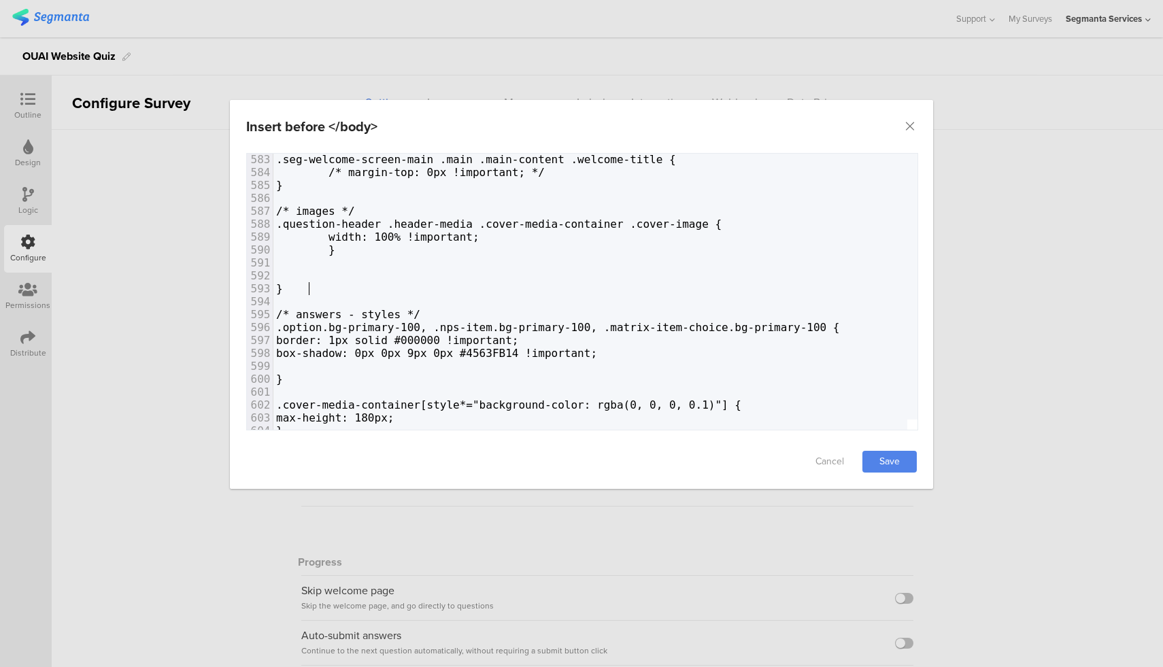
scroll to position [7523, 0]
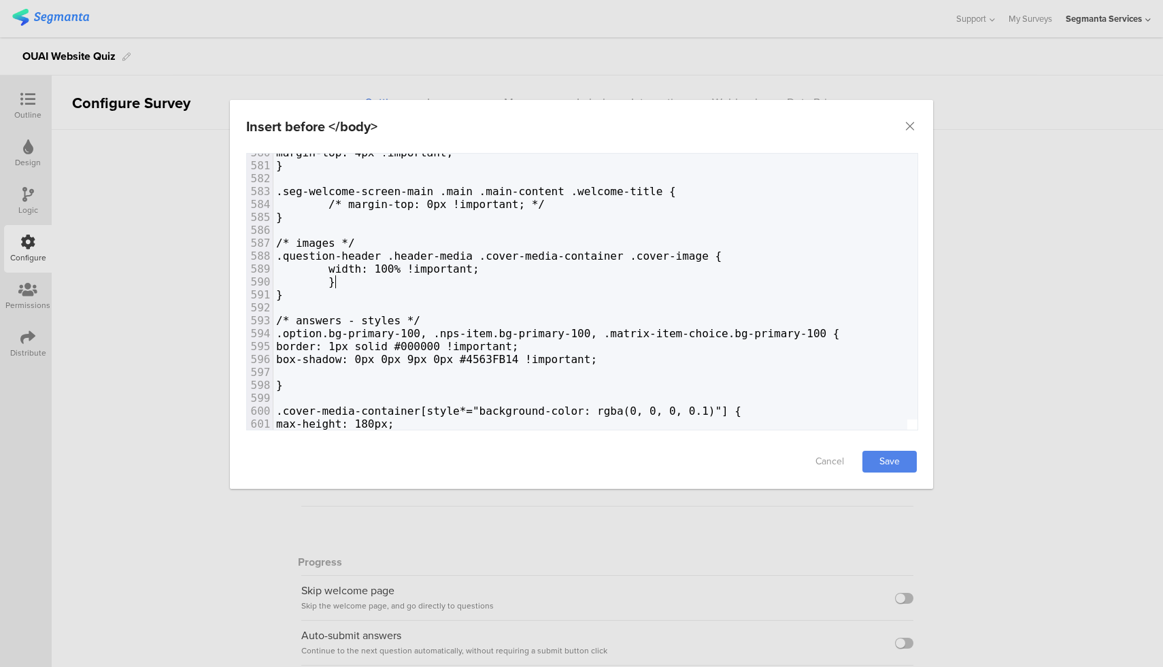
scroll to position [7421, 0]
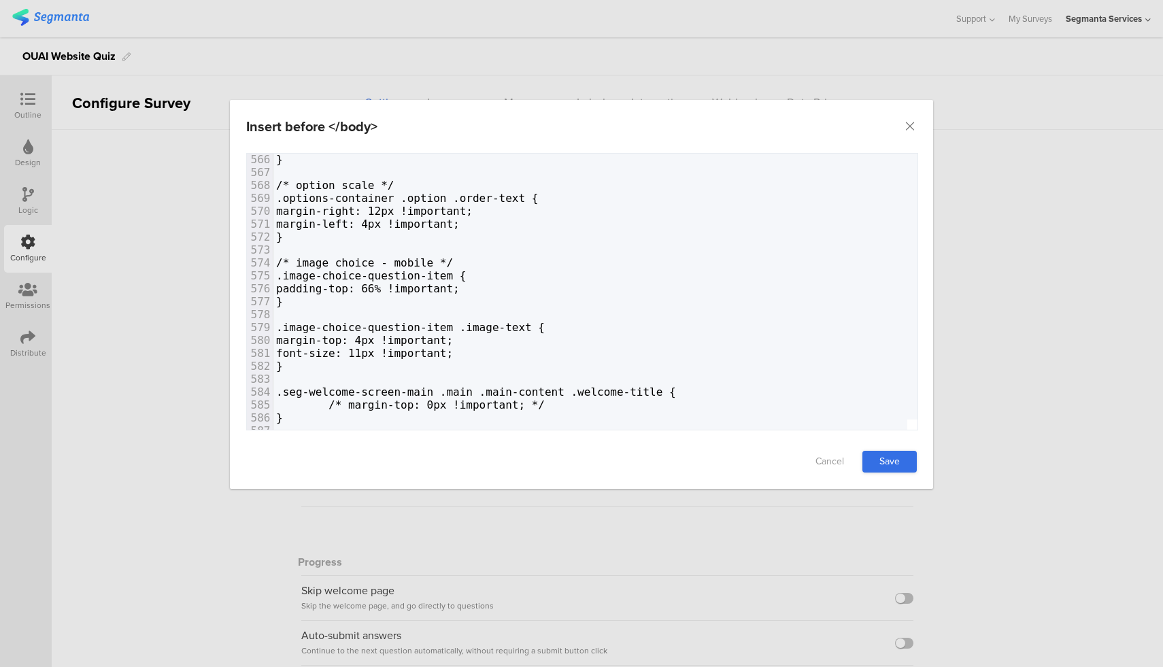
type textarea "font-size: 11px !important;"
click at [904, 464] on link "Save" at bounding box center [889, 462] width 54 height 22
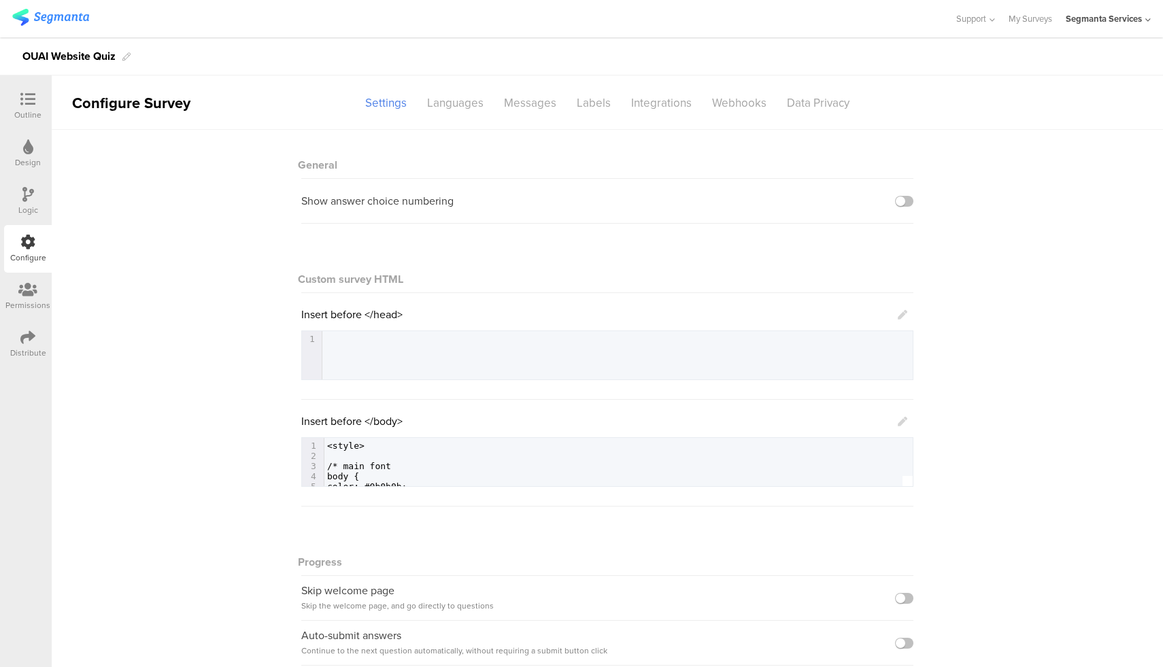
click at [898, 420] on icon at bounding box center [903, 422] width 10 height 10
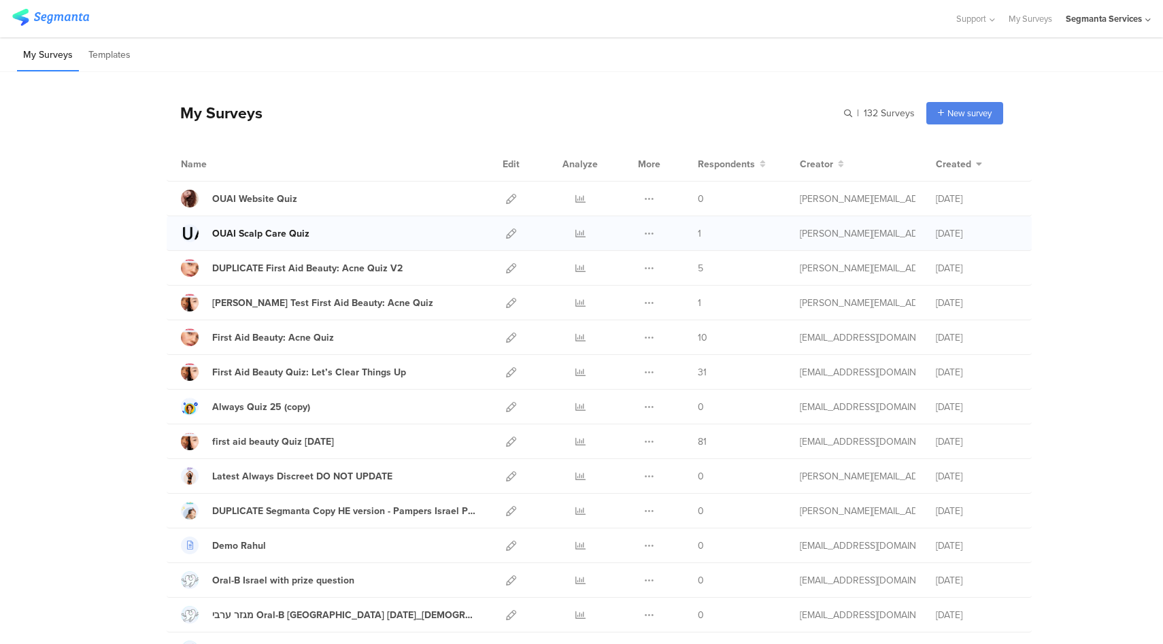
click at [270, 234] on div "OUAI Scalp Care Quiz" at bounding box center [260, 233] width 97 height 14
click at [506, 228] on icon at bounding box center [511, 233] width 10 height 10
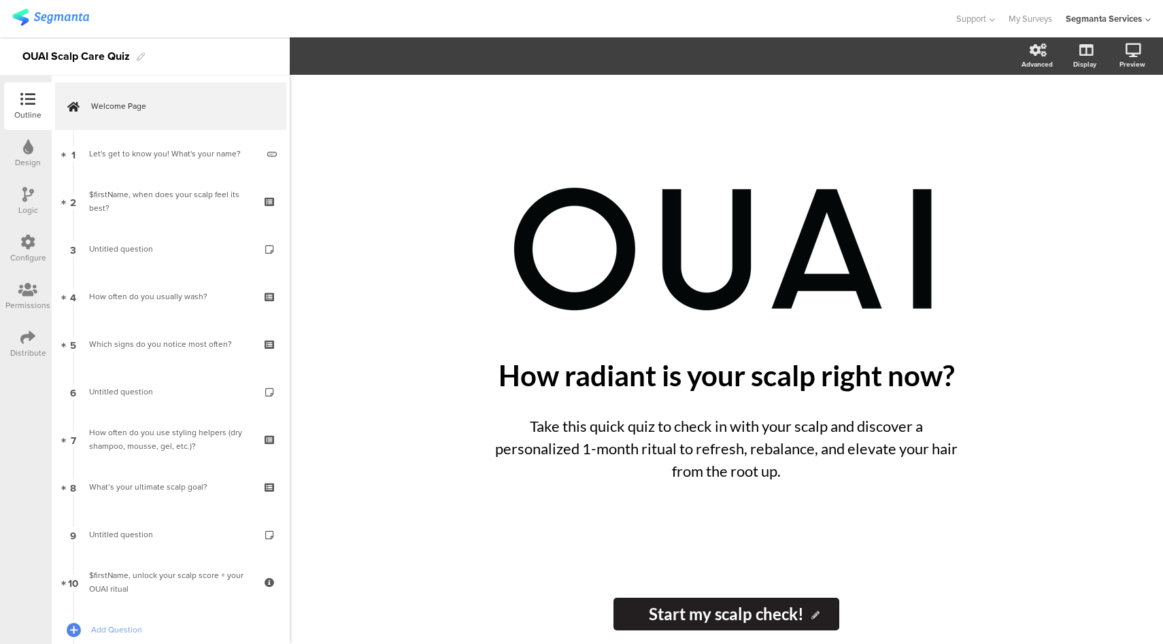
click at [21, 257] on div "Configure" at bounding box center [28, 258] width 36 height 12
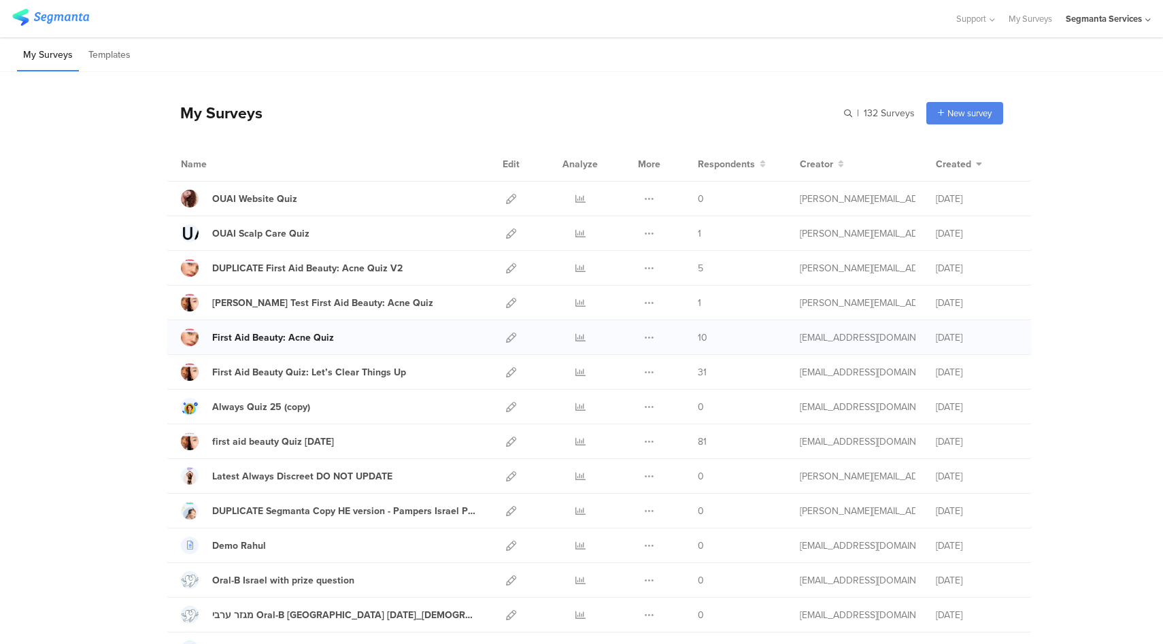
click at [303, 338] on div "First Aid Beauty: Acne Quiz" at bounding box center [273, 337] width 122 height 14
click at [506, 335] on icon at bounding box center [511, 338] width 10 height 10
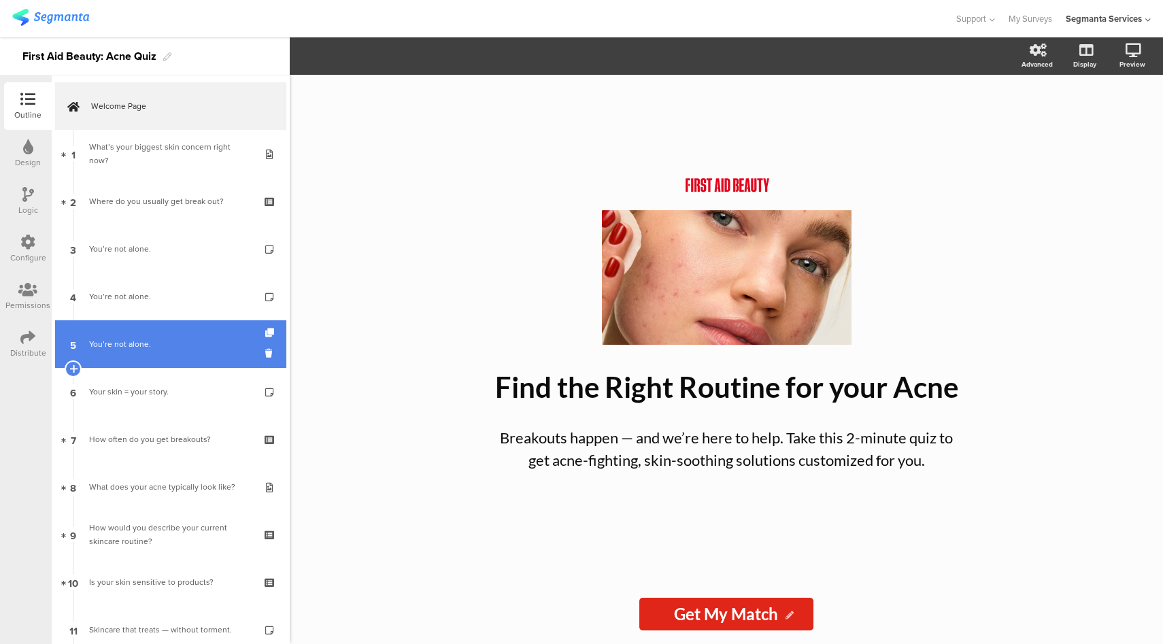
click at [145, 320] on link "5 You’re not alone." at bounding box center [170, 344] width 231 height 48
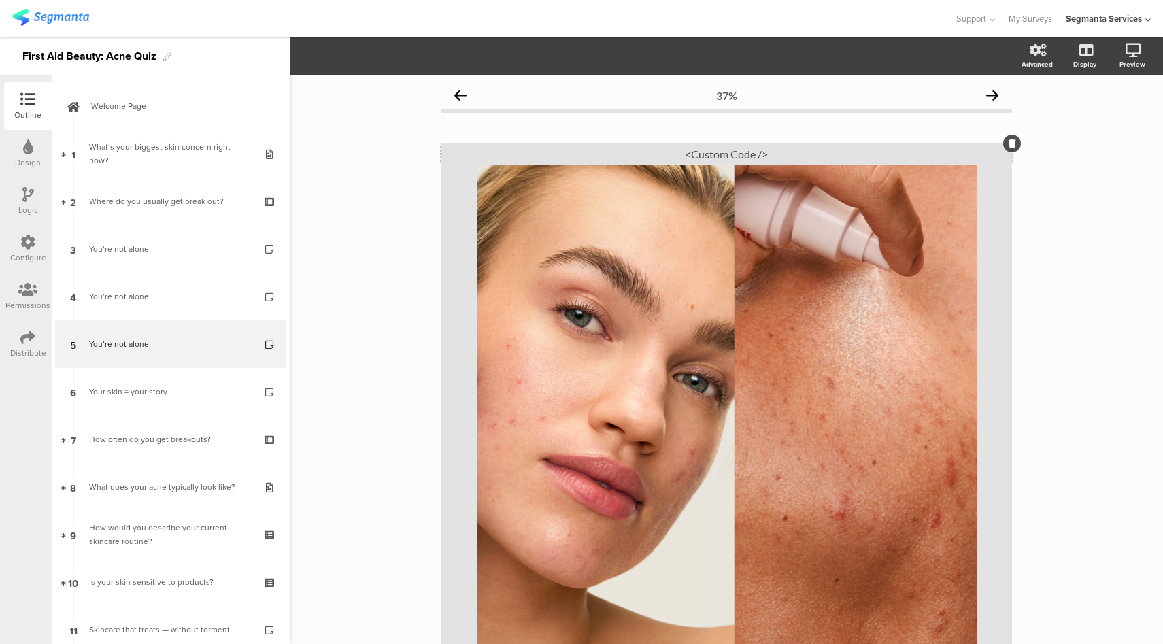
click at [715, 152] on div "<Custom Code />" at bounding box center [726, 153] width 571 height 21
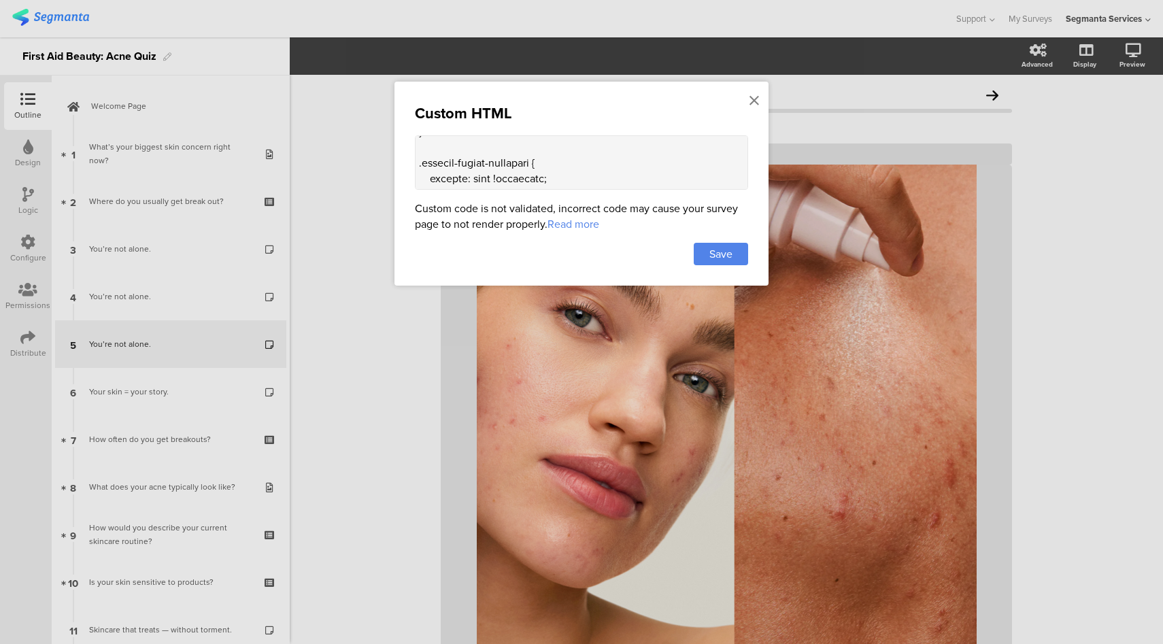
scroll to position [299, 0]
drag, startPoint x: 436, startPoint y: 184, endPoint x: 413, endPoint y: 156, distance: 36.2
click at [413, 156] on div "Custom HTML Custom code is not validated, incorrect code may cause your survey …" at bounding box center [581, 184] width 374 height 204
click at [756, 99] on icon at bounding box center [754, 100] width 10 height 15
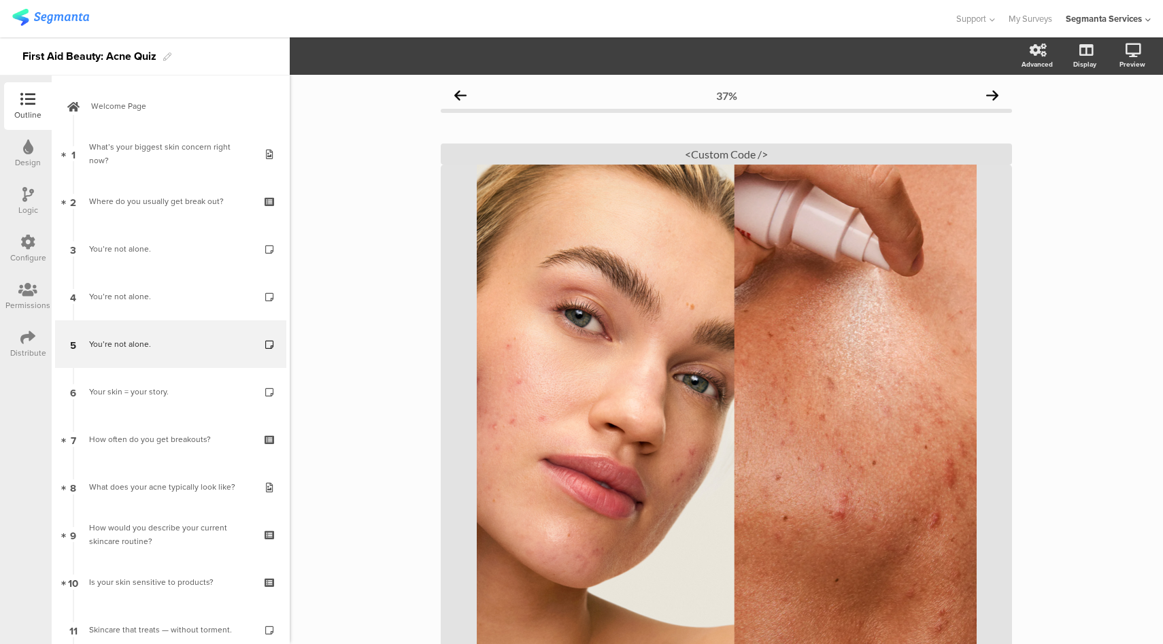
click at [33, 235] on icon at bounding box center [27, 242] width 15 height 15
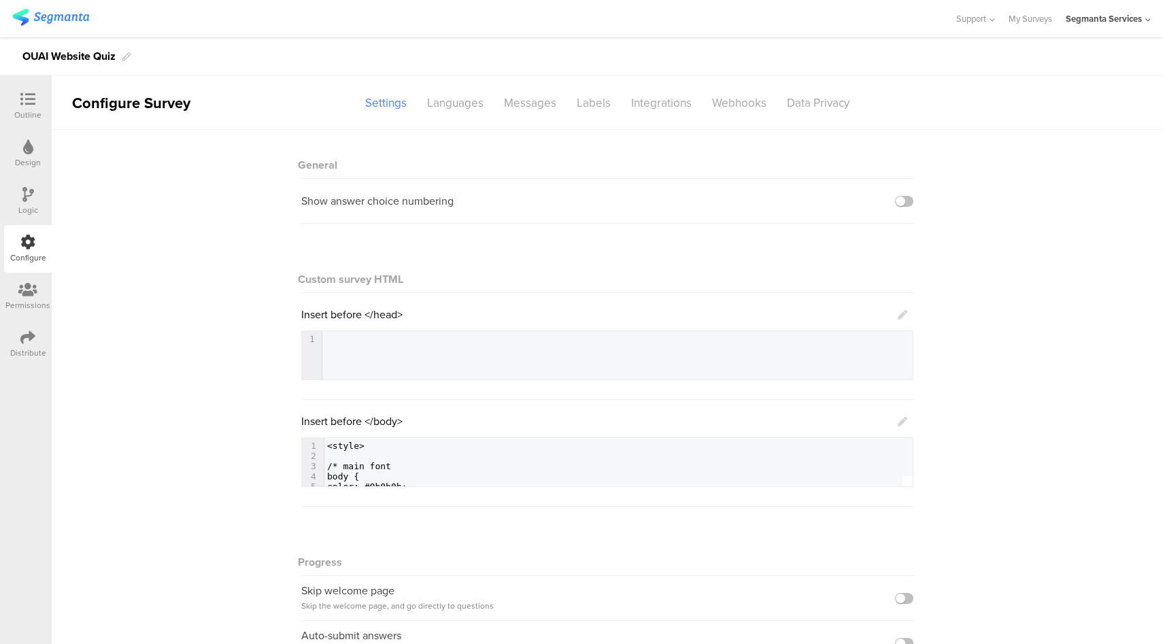
click at [898, 422] on icon at bounding box center [903, 422] width 10 height 10
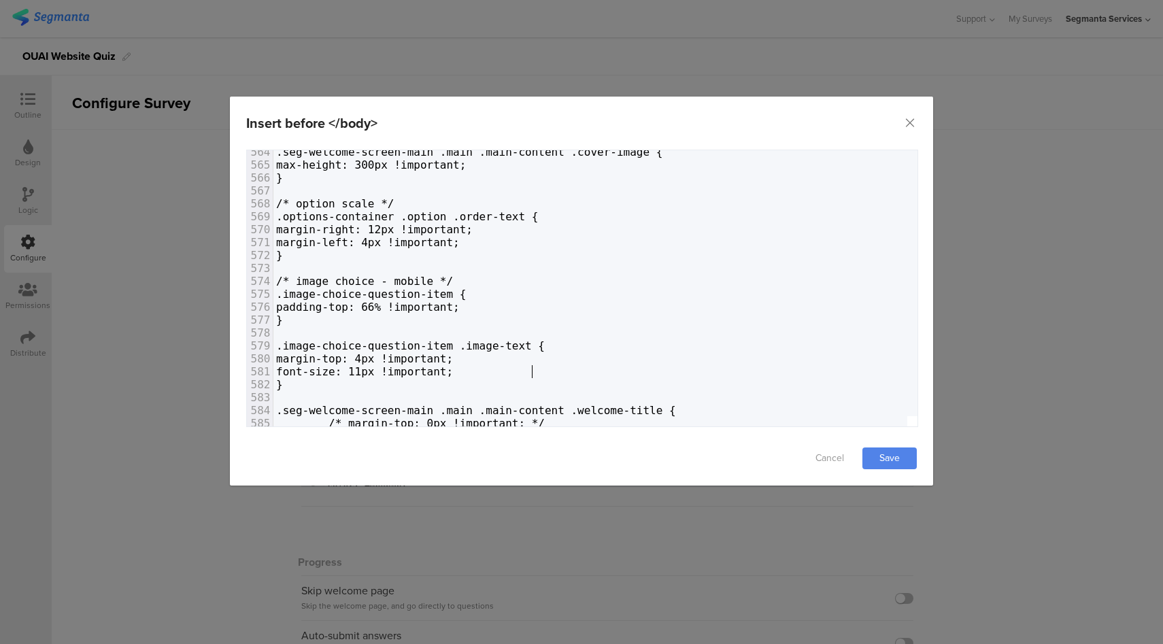
type textarea "font-size: 11px !important;"
drag, startPoint x: 546, startPoint y: 369, endPoint x: 548, endPoint y: 358, distance: 11.7
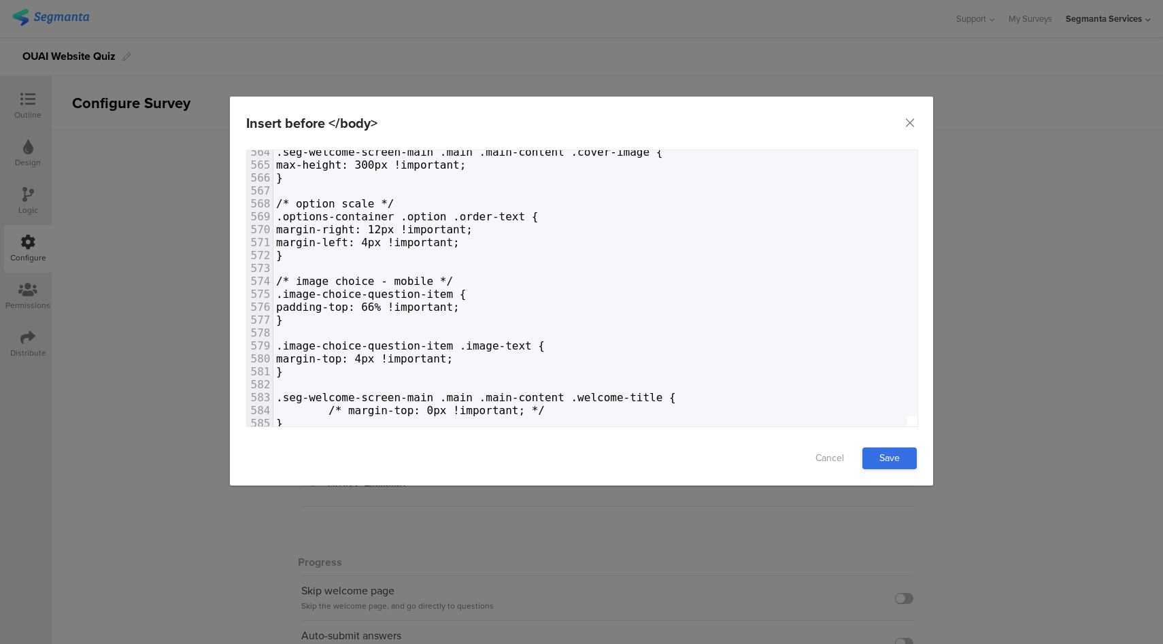
click at [896, 462] on link "Save" at bounding box center [889, 458] width 54 height 22
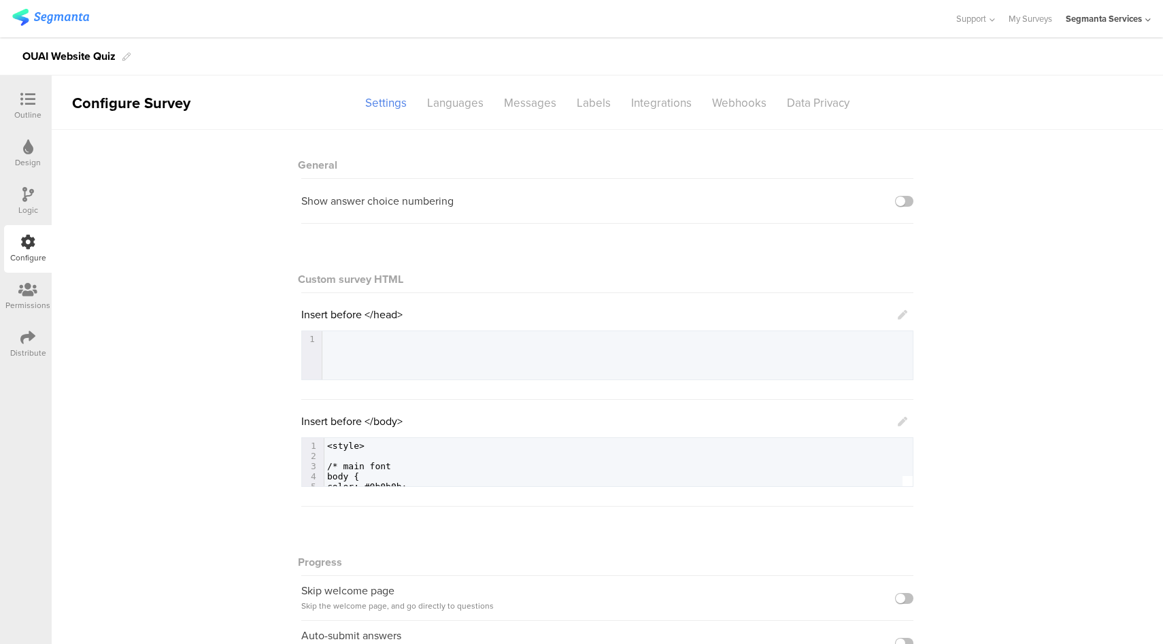
click at [22, 101] on icon at bounding box center [27, 99] width 15 height 15
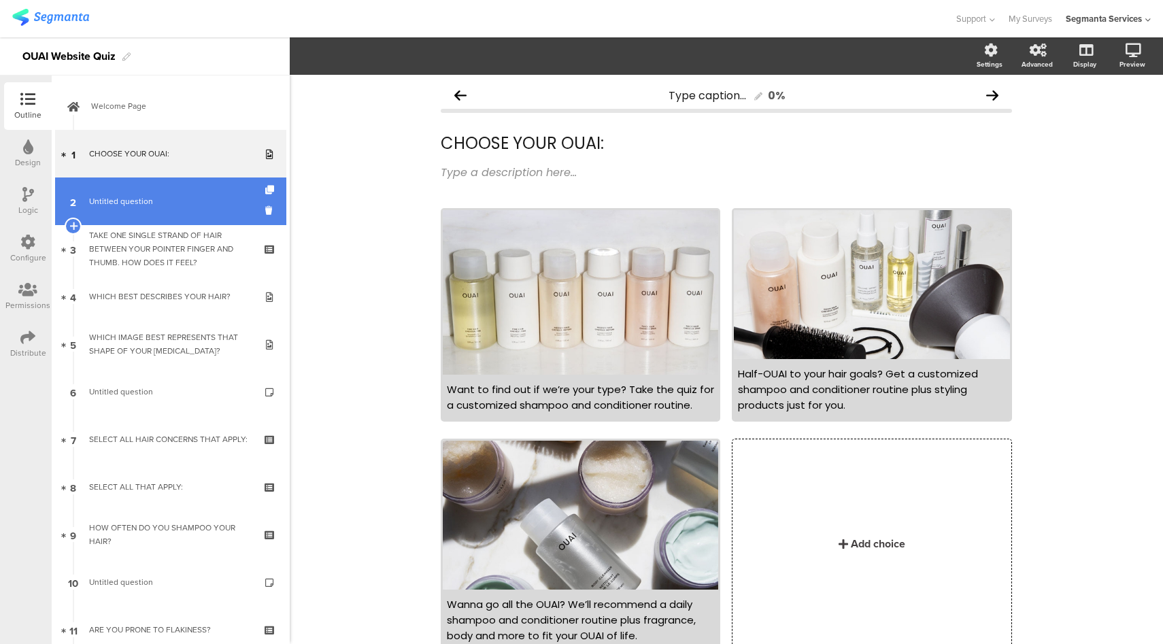
click at [146, 216] on link "2 Untitled question" at bounding box center [170, 201] width 231 height 48
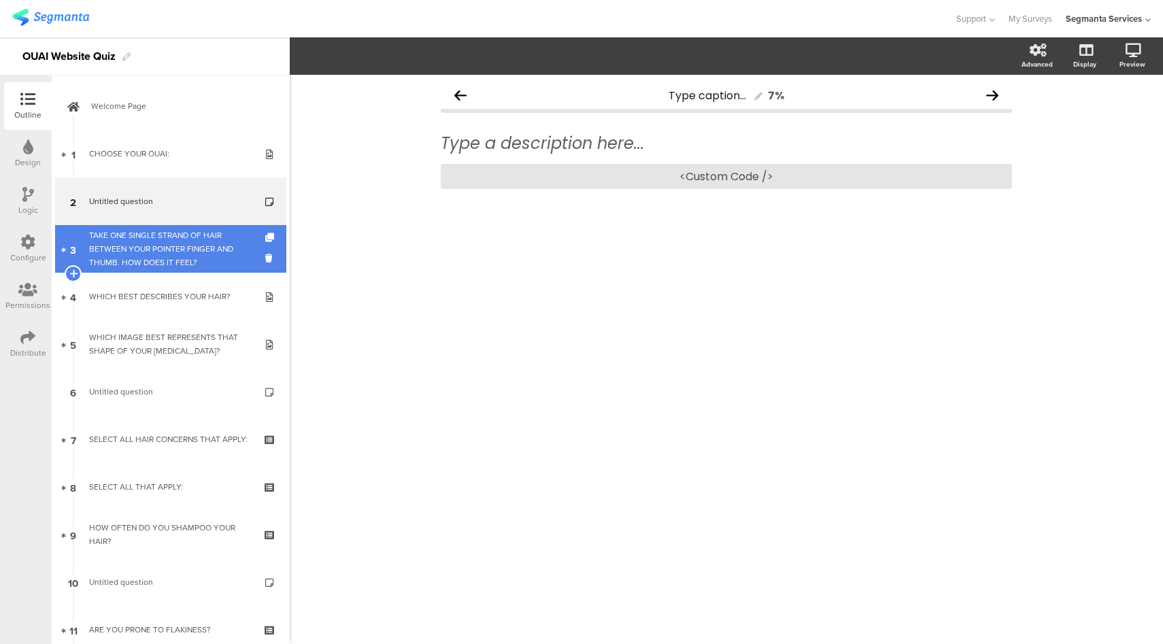
click at [159, 254] on div "TAKE ONE SINGLE STRAND OF HAIR BETWEEN YOUR POINTER FINGER AND THUMB. HOW DOES …" at bounding box center [170, 248] width 163 height 41
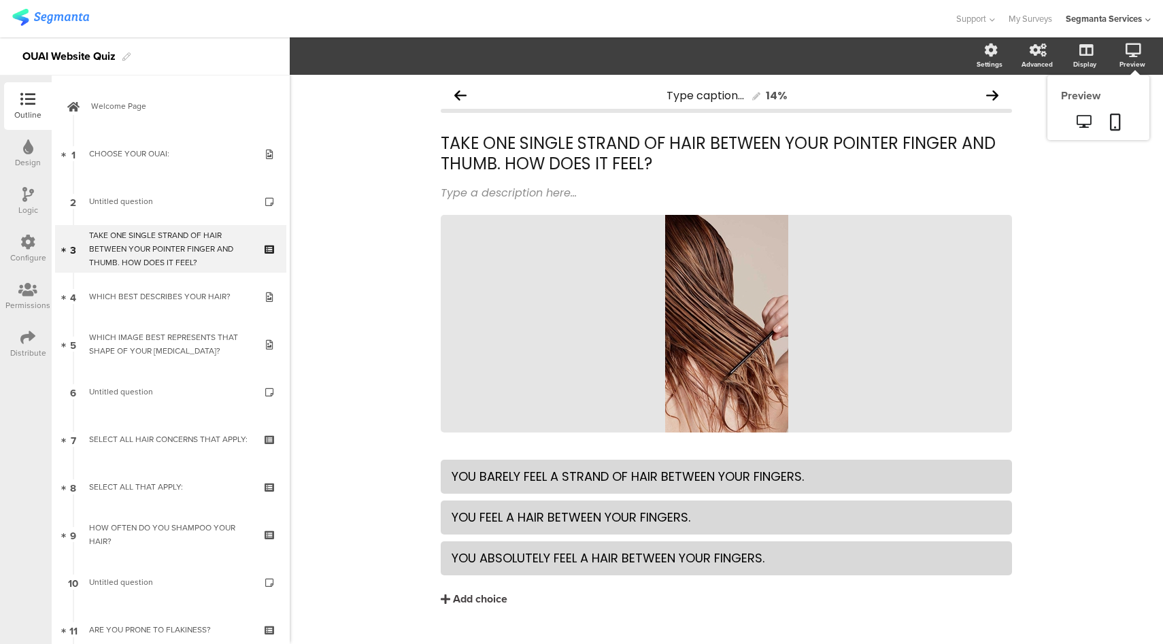
click at [1072, 135] on sg-preview-menu at bounding box center [1098, 123] width 102 height 34
click at [1078, 124] on icon at bounding box center [1083, 121] width 14 height 13
click at [27, 250] on div at bounding box center [27, 243] width 15 height 17
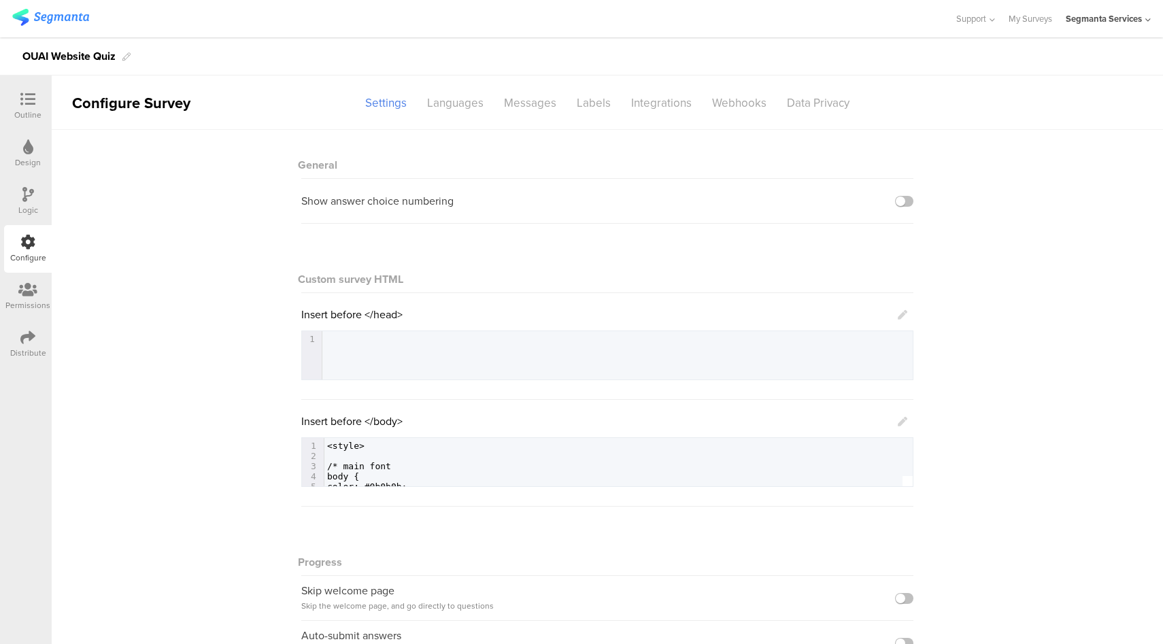
click at [898, 420] on icon at bounding box center [903, 422] width 10 height 10
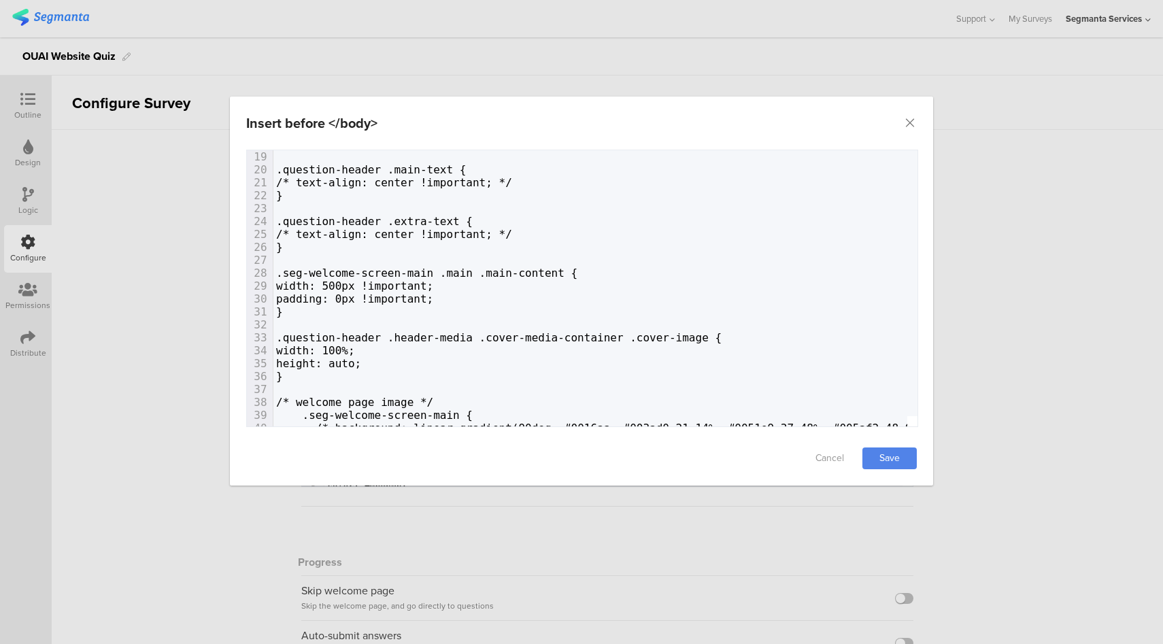
scroll to position [258, 0]
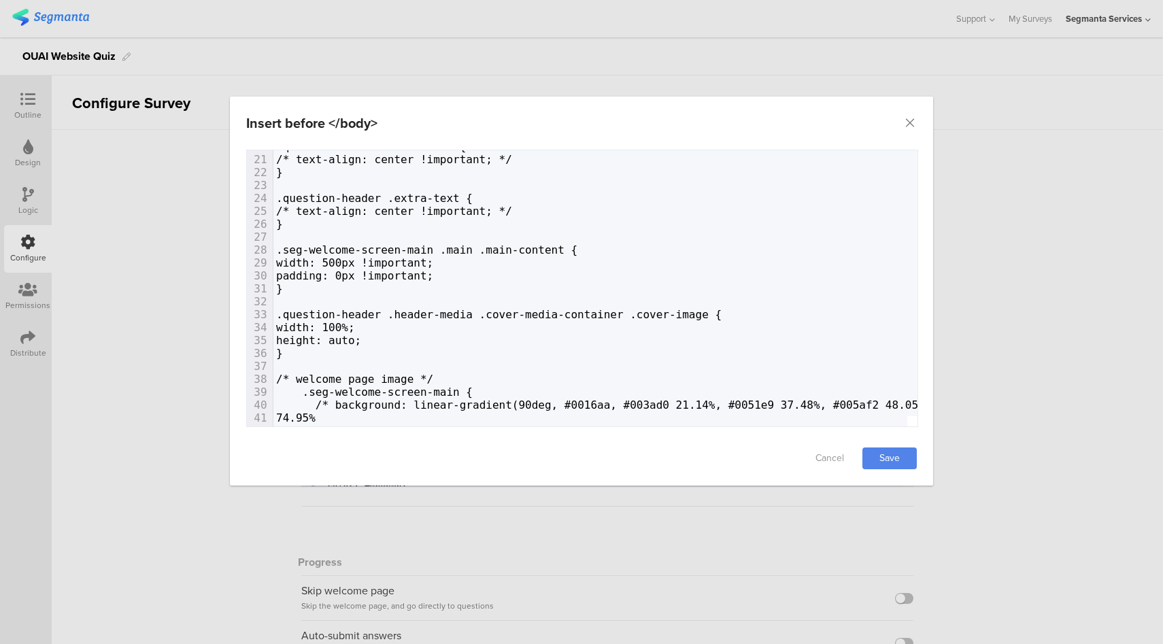
click at [328, 340] on span "height: auto;" at bounding box center [318, 340] width 85 height 13
type textarea "/*"
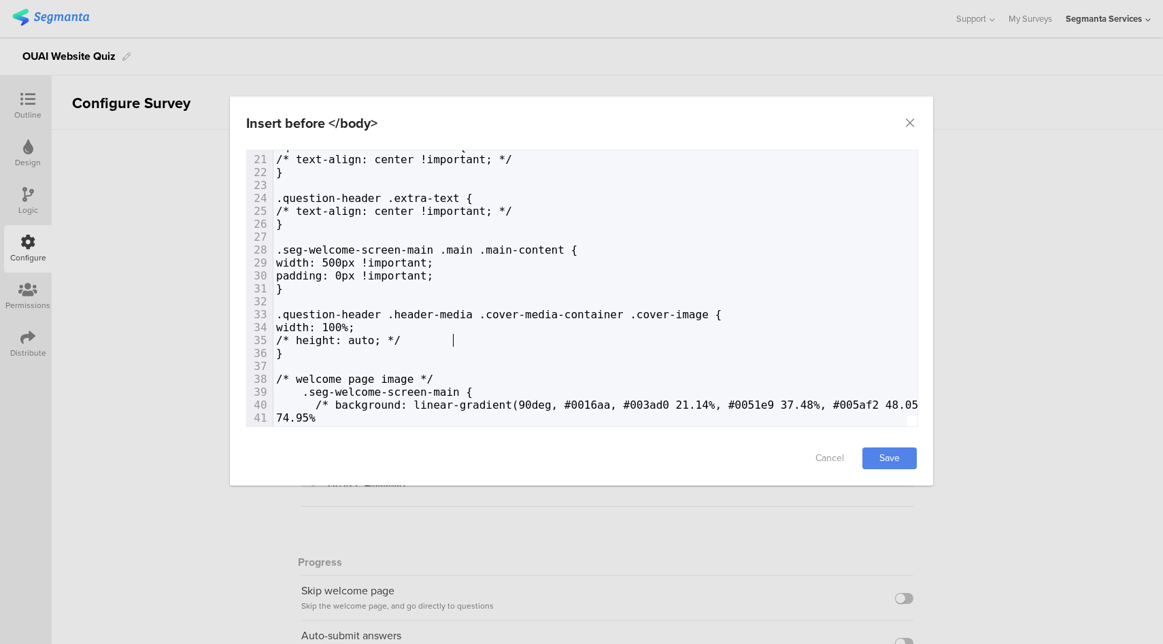
scroll to position [0, 18]
type textarea "*/"
click at [910, 447] on link "Save" at bounding box center [889, 458] width 54 height 22
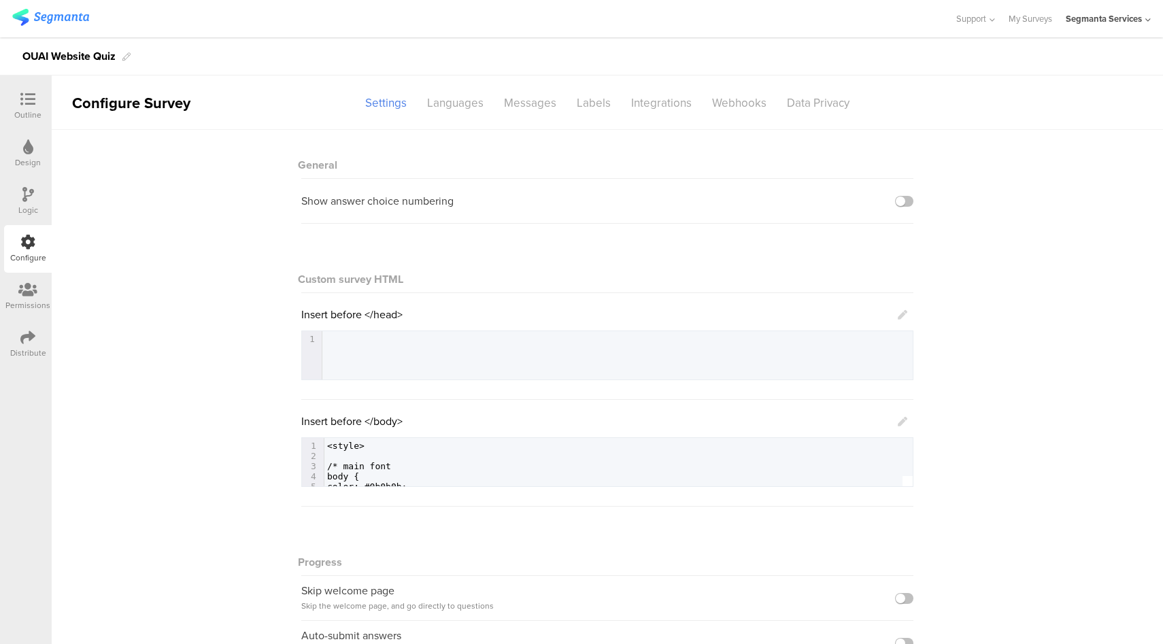
click at [898, 417] on icon at bounding box center [903, 422] width 10 height 10
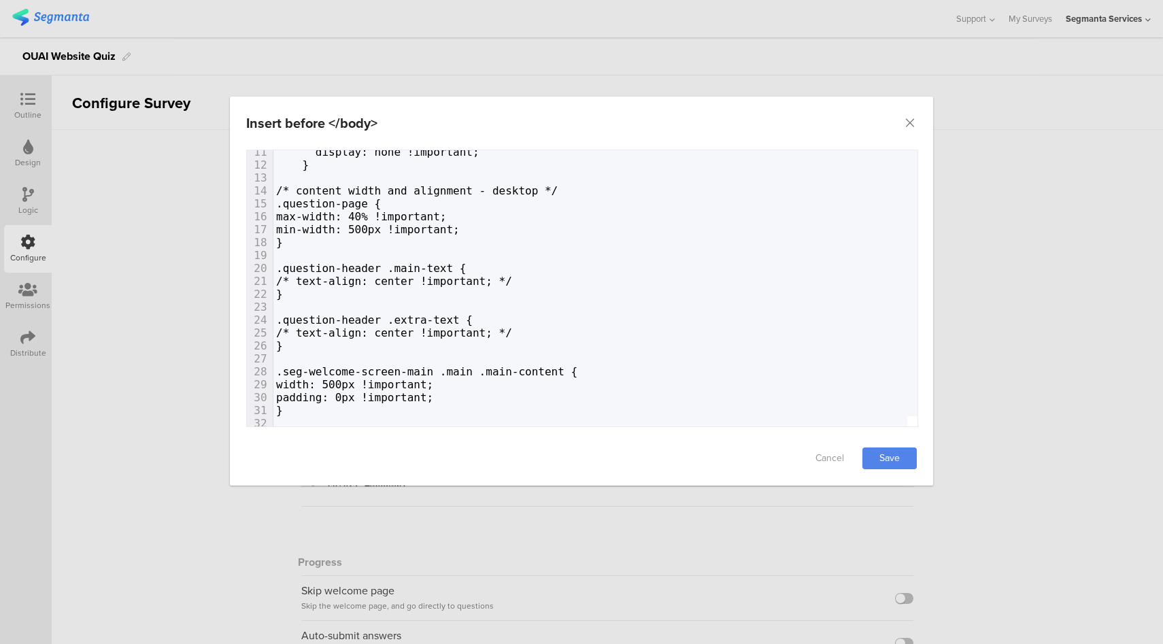
scroll to position [203, 0]
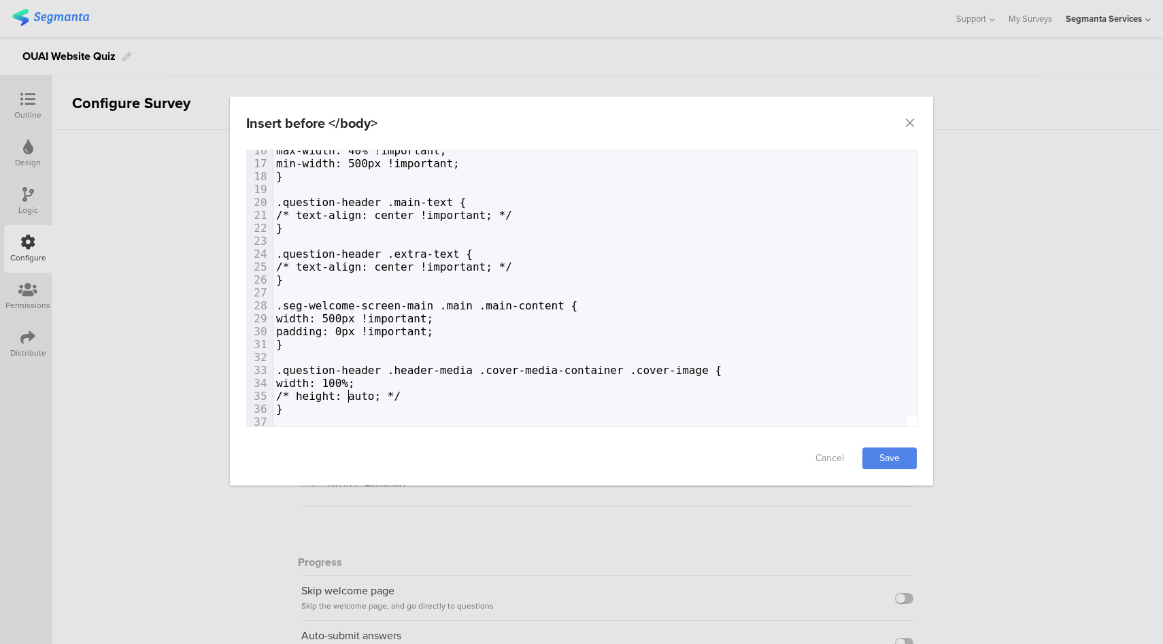
type textarea "/*"
drag, startPoint x: 350, startPoint y: 395, endPoint x: 328, endPoint y: 397, distance: 21.2
click at [328, 397] on span "/* height: auto; */" at bounding box center [338, 396] width 124 height 13
type textarea ";"
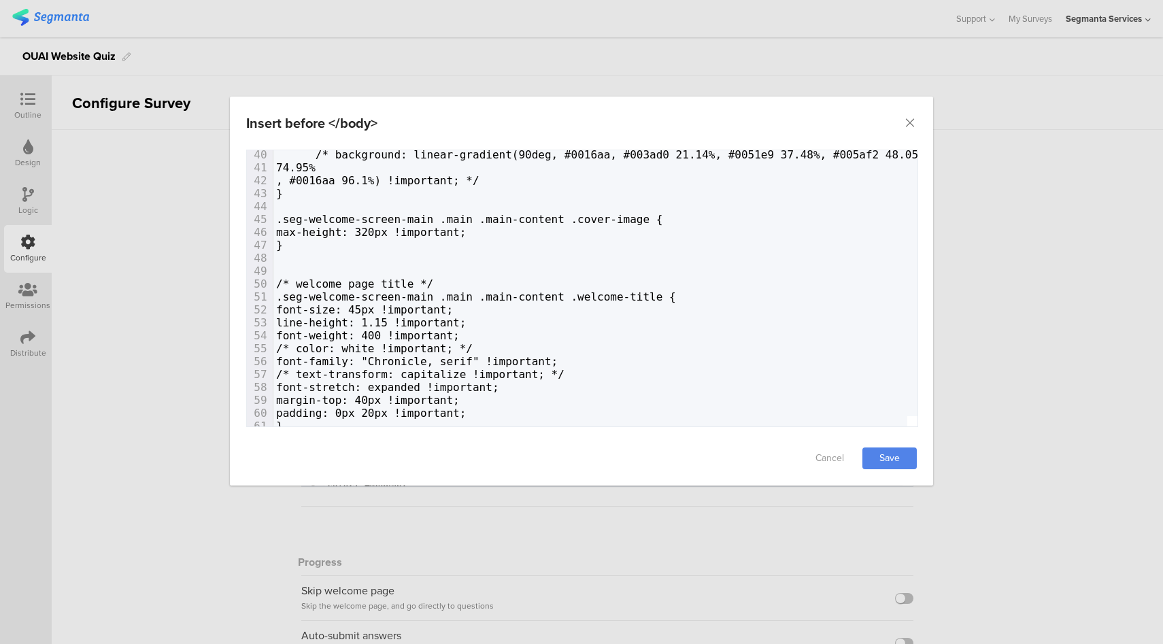
click at [303, 222] on span ".seg-welcome-screen-main .main .main-content .cover-image {" at bounding box center [469, 219] width 386 height 13
type textarea "/*"
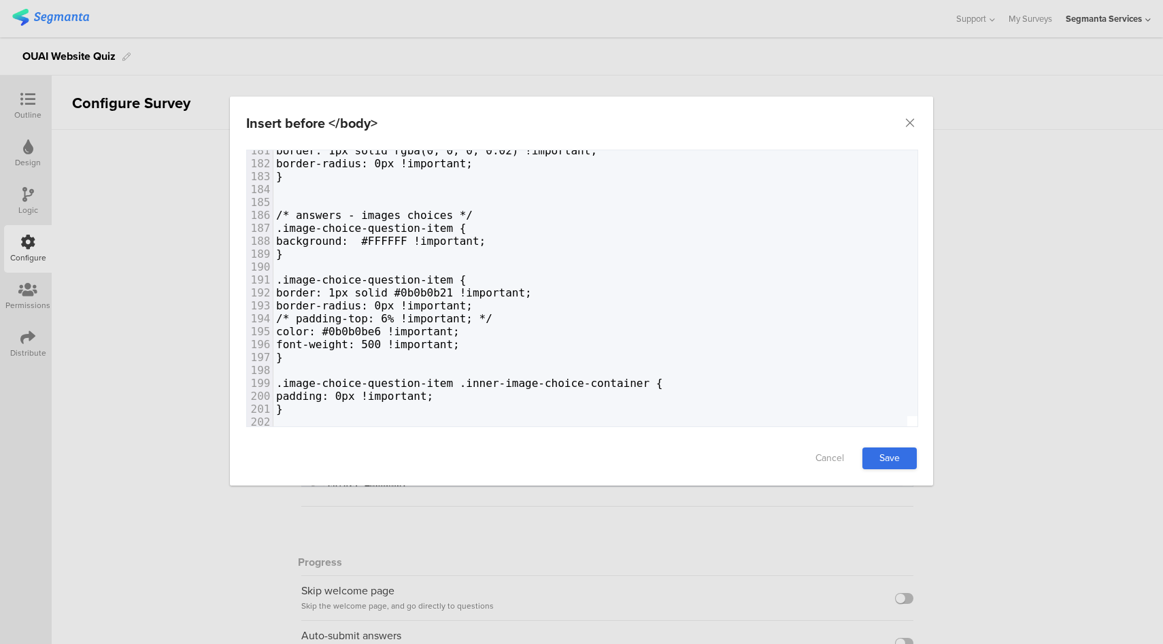
click at [872, 454] on link "Save" at bounding box center [889, 458] width 54 height 22
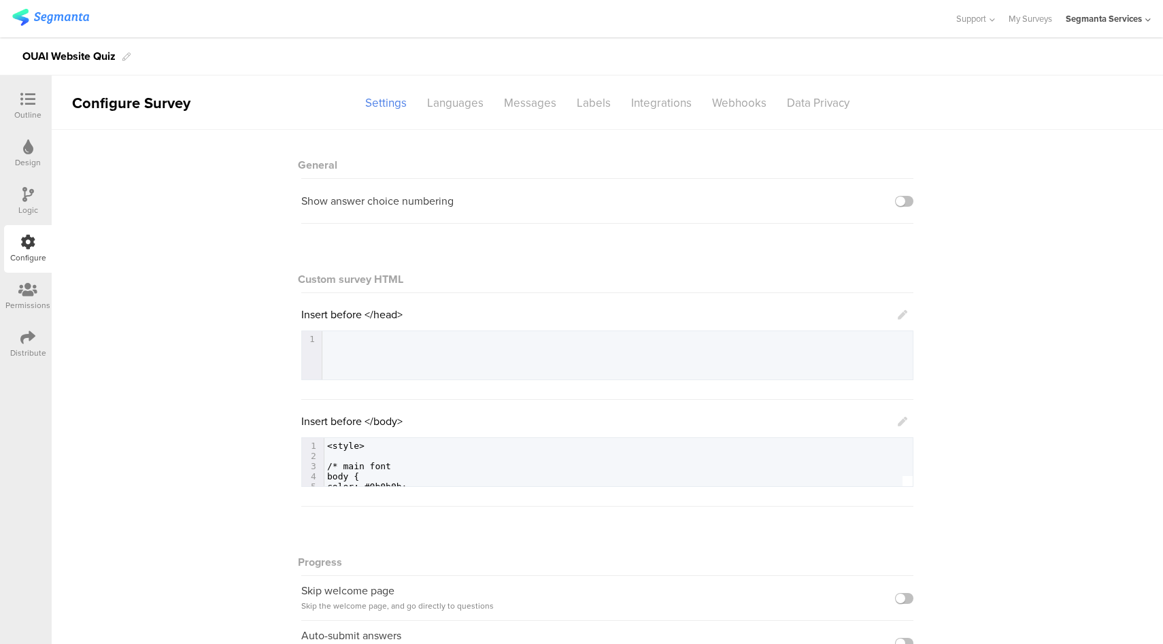
click at [30, 341] on icon at bounding box center [27, 337] width 15 height 15
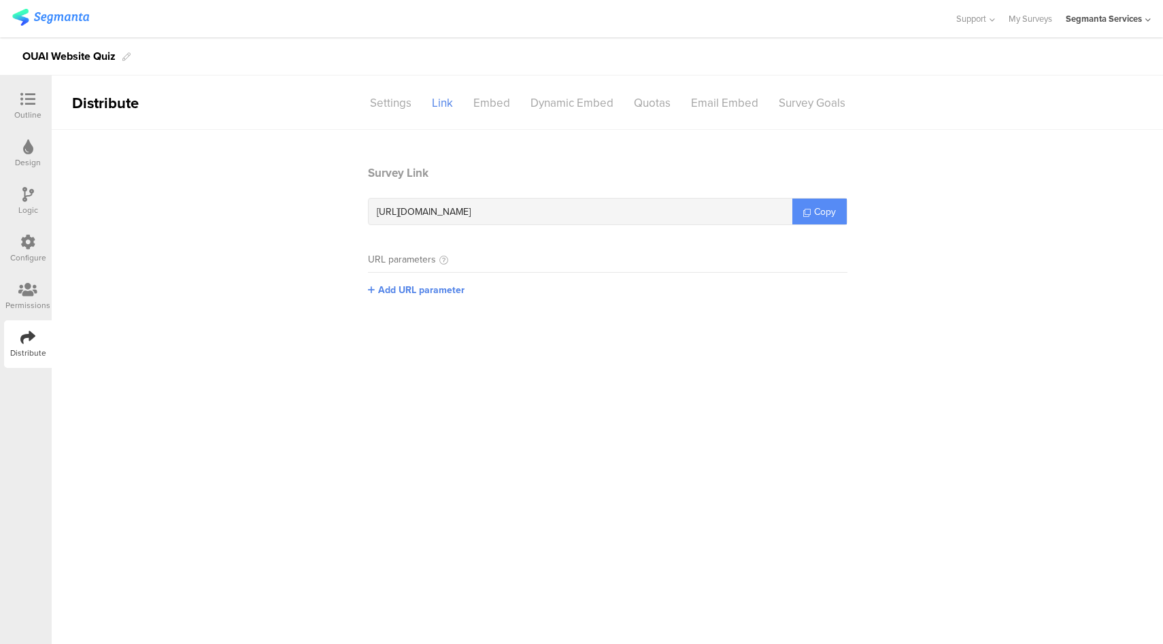
click at [830, 215] on span "Copy" at bounding box center [825, 212] width 22 height 14
click at [35, 244] on div "Configure" at bounding box center [28, 249] width 48 height 48
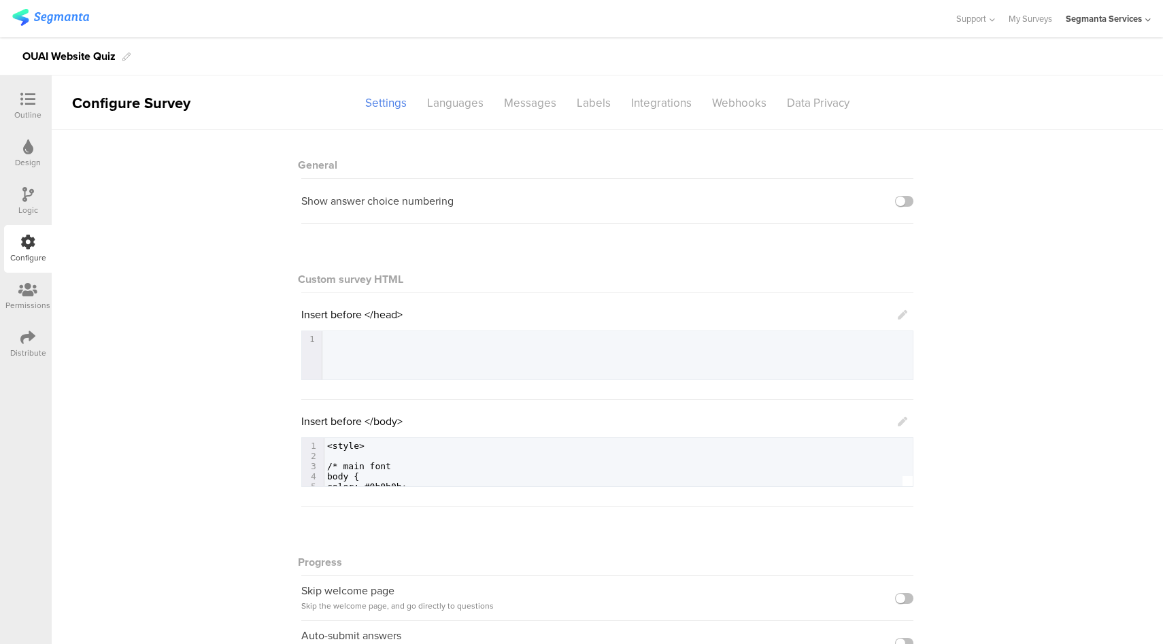
click at [898, 421] on icon at bounding box center [903, 422] width 10 height 10
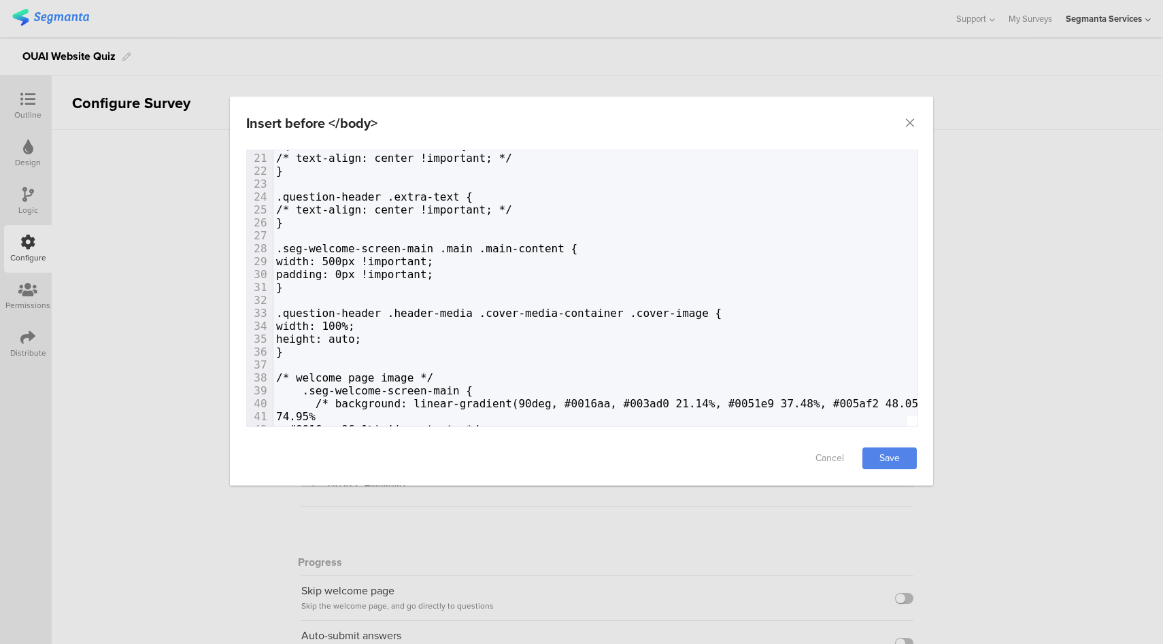
scroll to position [42, 0]
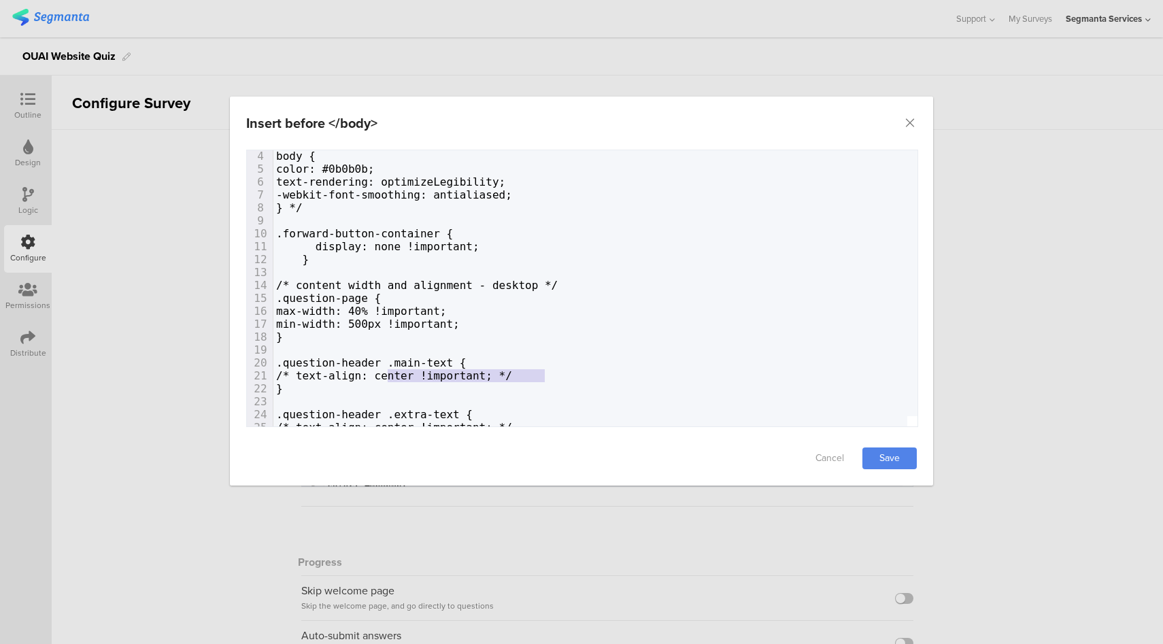
type textarea "ext-align: center !important;"
drag, startPoint x: 544, startPoint y: 375, endPoint x: 353, endPoint y: 374, distance: 191.1
click at [354, 374] on span "/* text-align: center !important; */" at bounding box center [394, 375] width 236 height 13
click at [350, 374] on span "/* text-align: center !important; */" at bounding box center [394, 375] width 236 height 13
type textarea "text-align: center !important;"
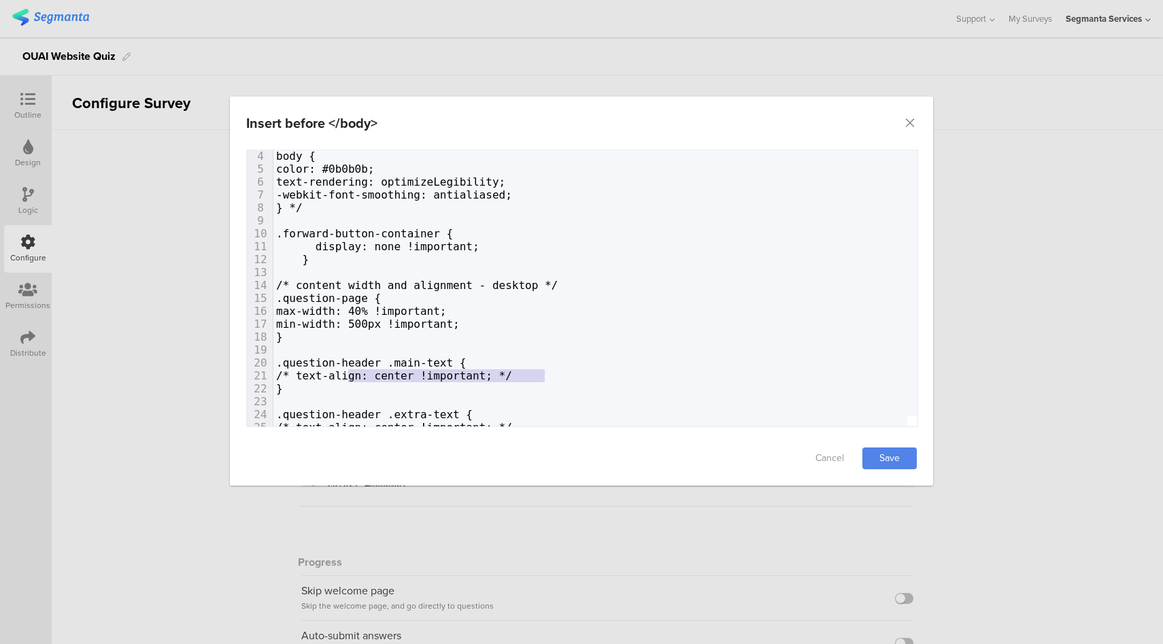
drag, startPoint x: 348, startPoint y: 377, endPoint x: 543, endPoint y: 375, distance: 195.2
click at [512, 375] on span "/* text-align: center !important; */" at bounding box center [394, 375] width 236 height 13
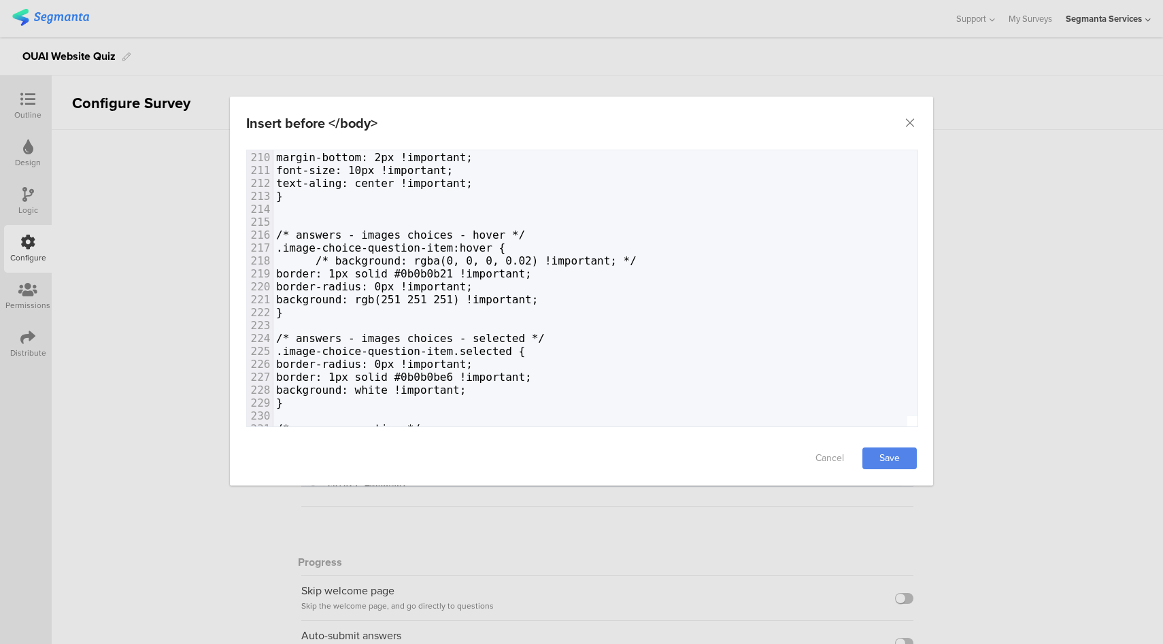
scroll to position [1456, 0]
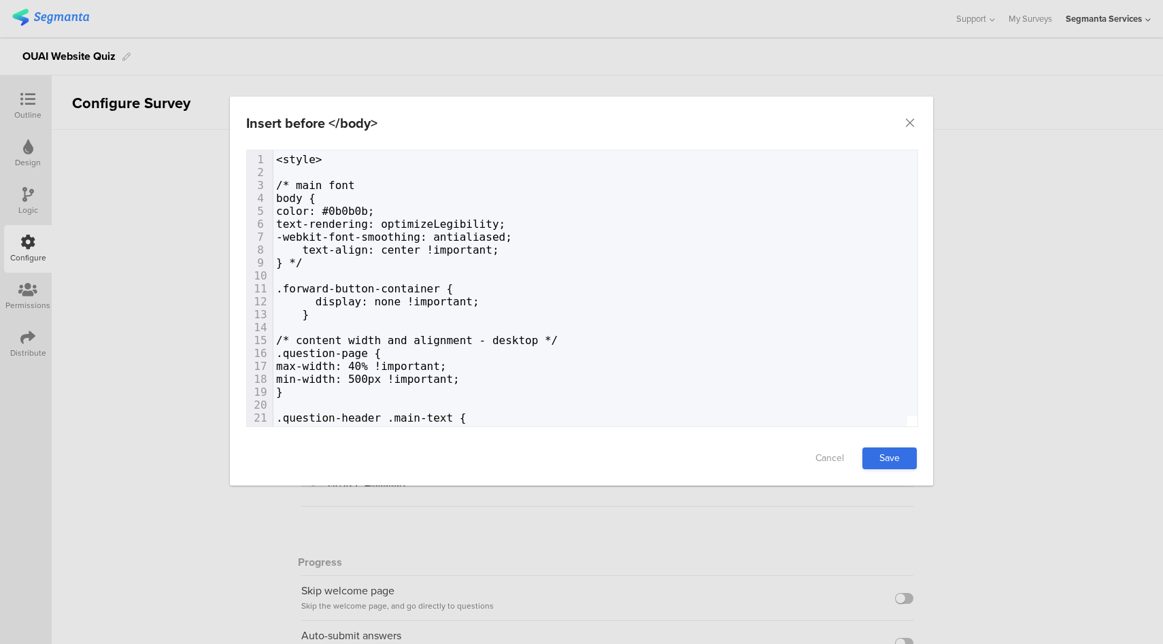
click at [891, 453] on link "Save" at bounding box center [889, 458] width 54 height 22
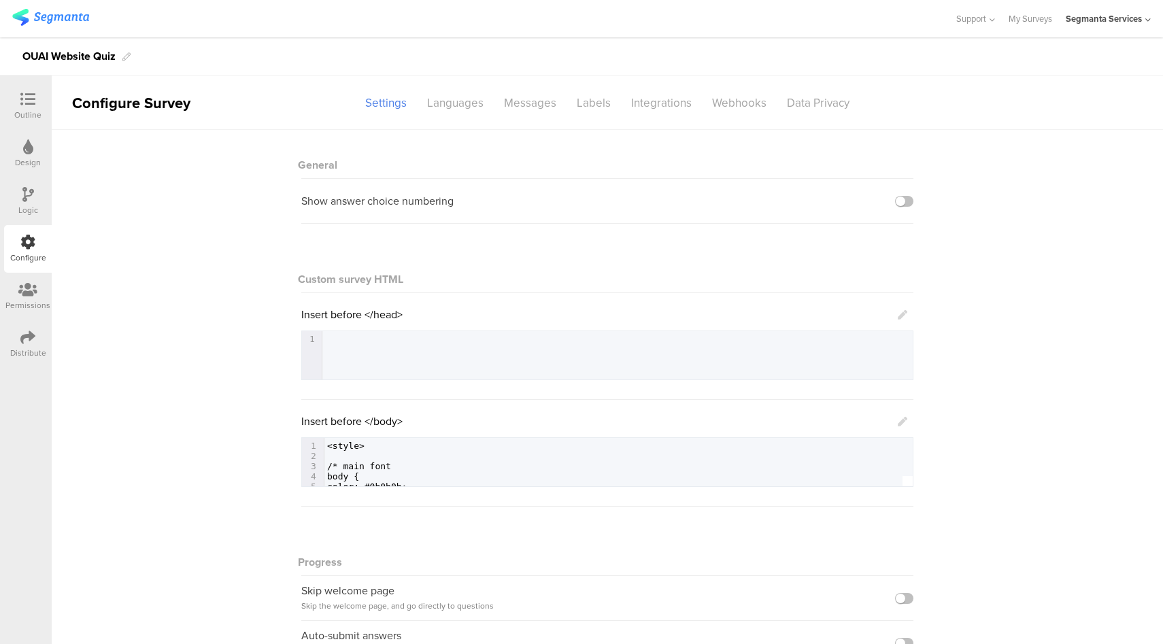
click at [900, 420] on icon at bounding box center [903, 422] width 10 height 10
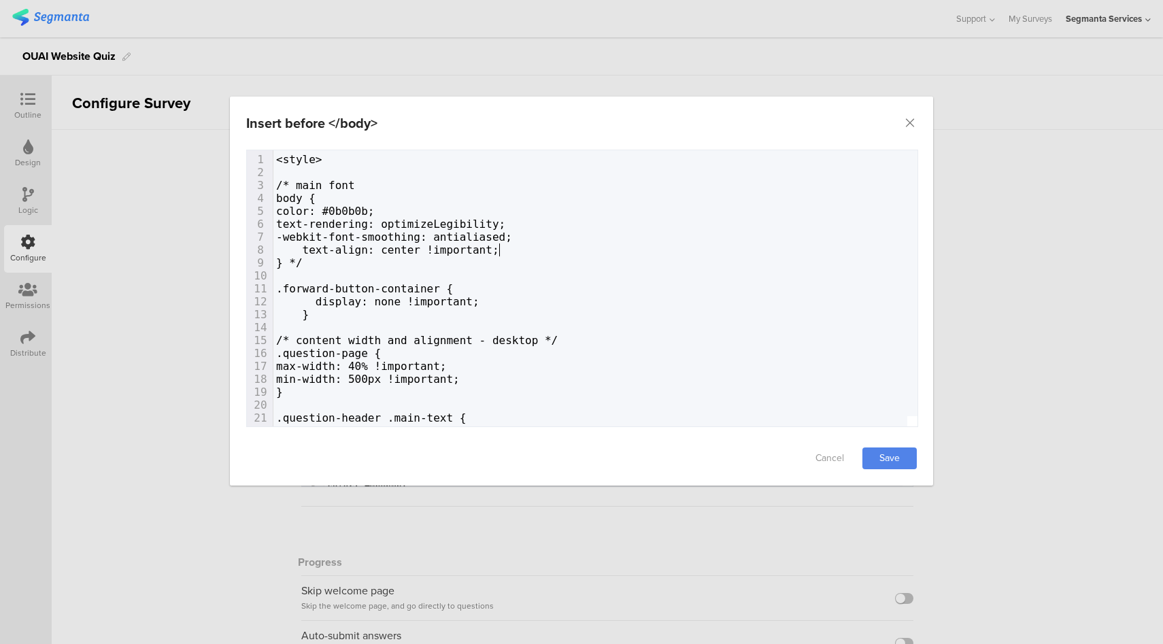
type textarea "text-align: center !important;"
drag, startPoint x: 532, startPoint y: 244, endPoint x: 538, endPoint y: 234, distance: 11.6
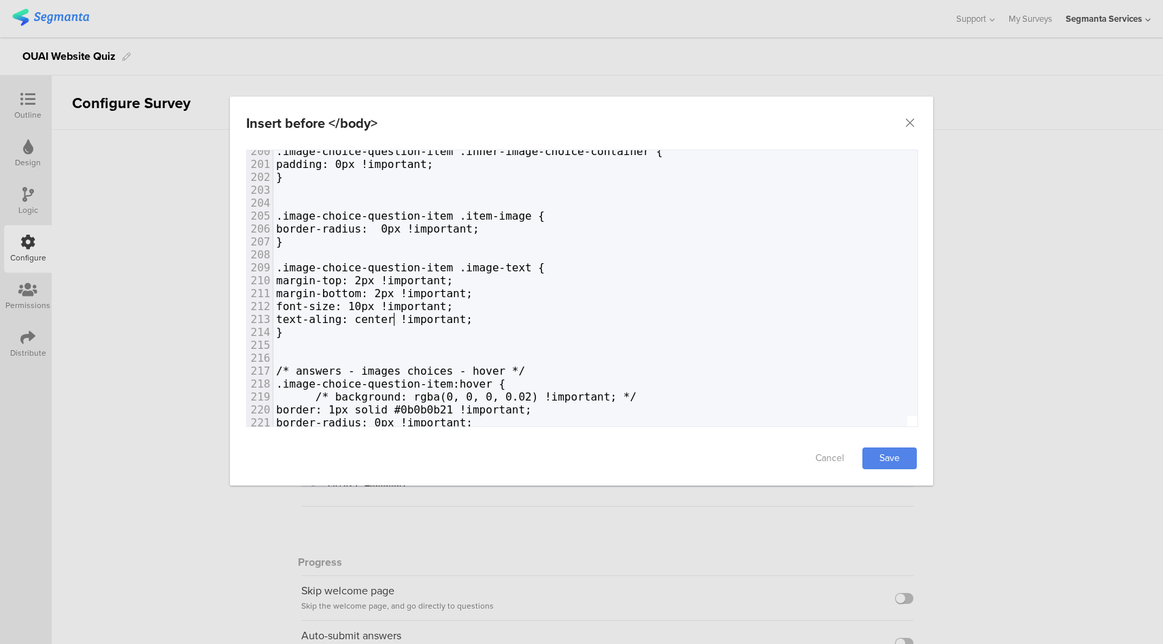
click at [394, 324] on span "text-aling: center !important;" at bounding box center [374, 319] width 197 height 13
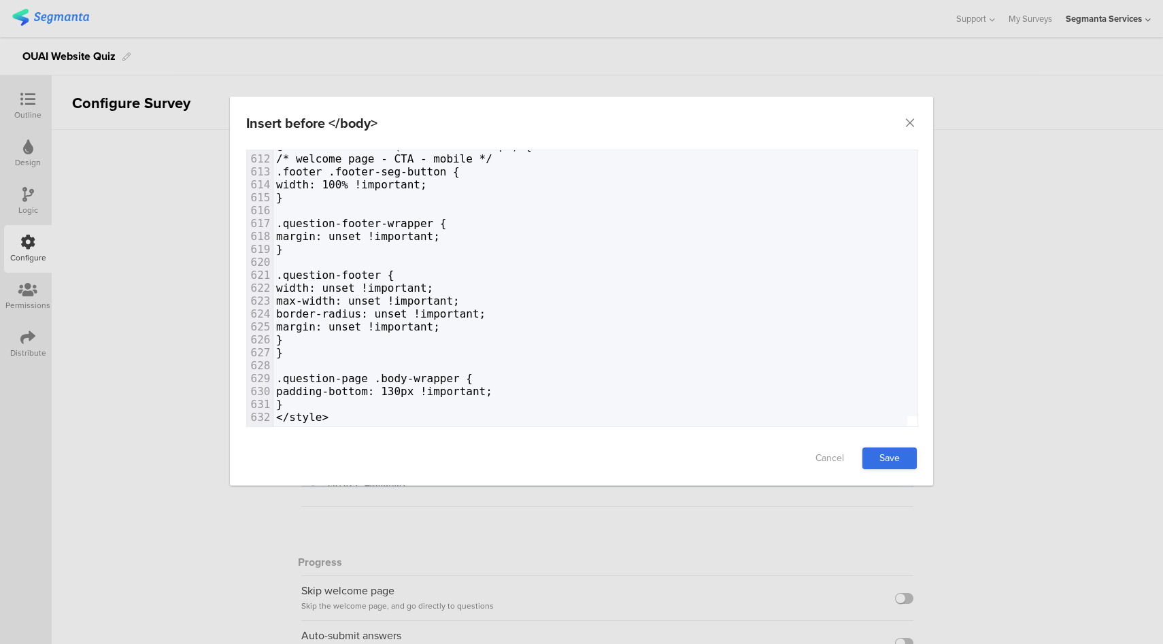
type textarea "gn"
click at [885, 455] on link "Save" at bounding box center [889, 458] width 54 height 22
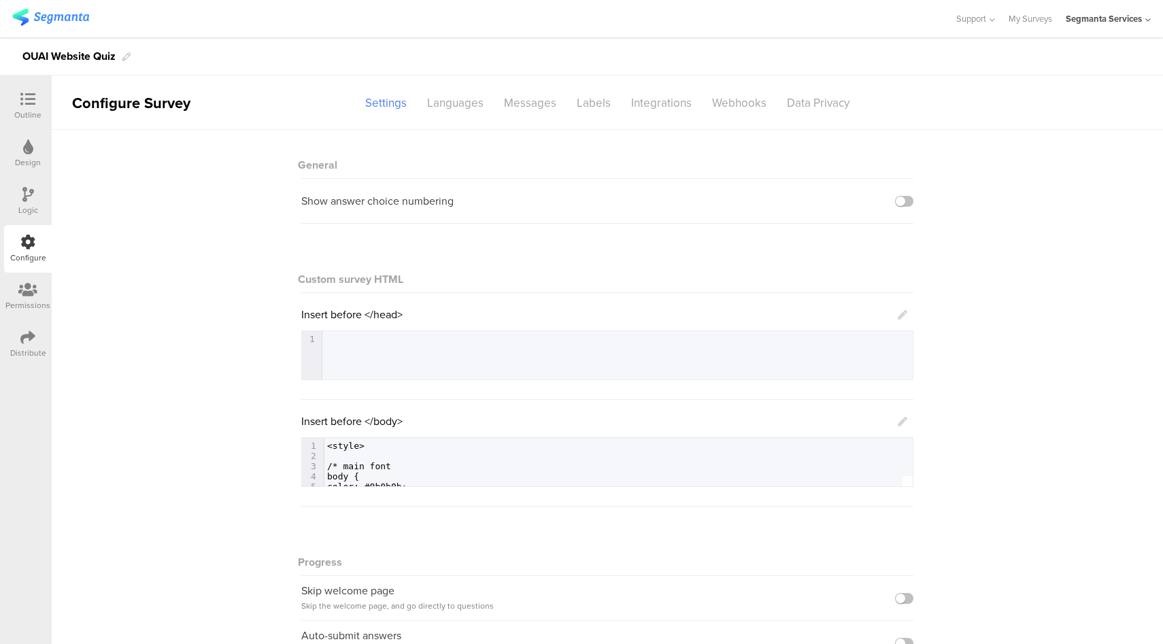
click at [20, 97] on icon at bounding box center [27, 99] width 15 height 15
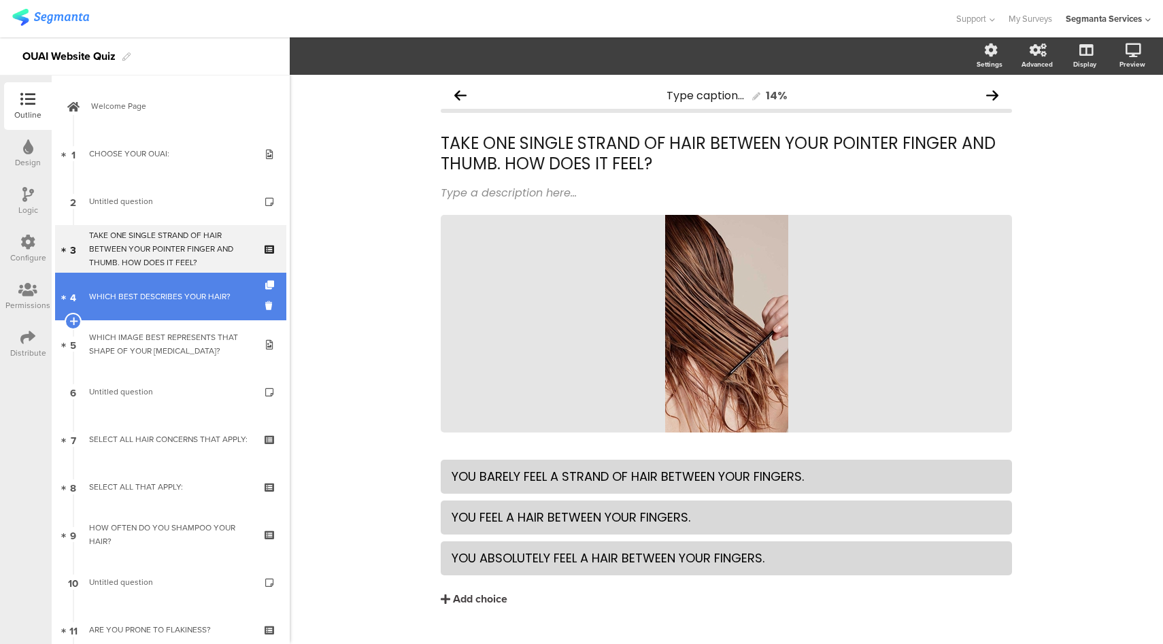
click at [180, 287] on link "4 WHICH BEST DESCRIBES YOUR HAIR?" at bounding box center [170, 297] width 231 height 48
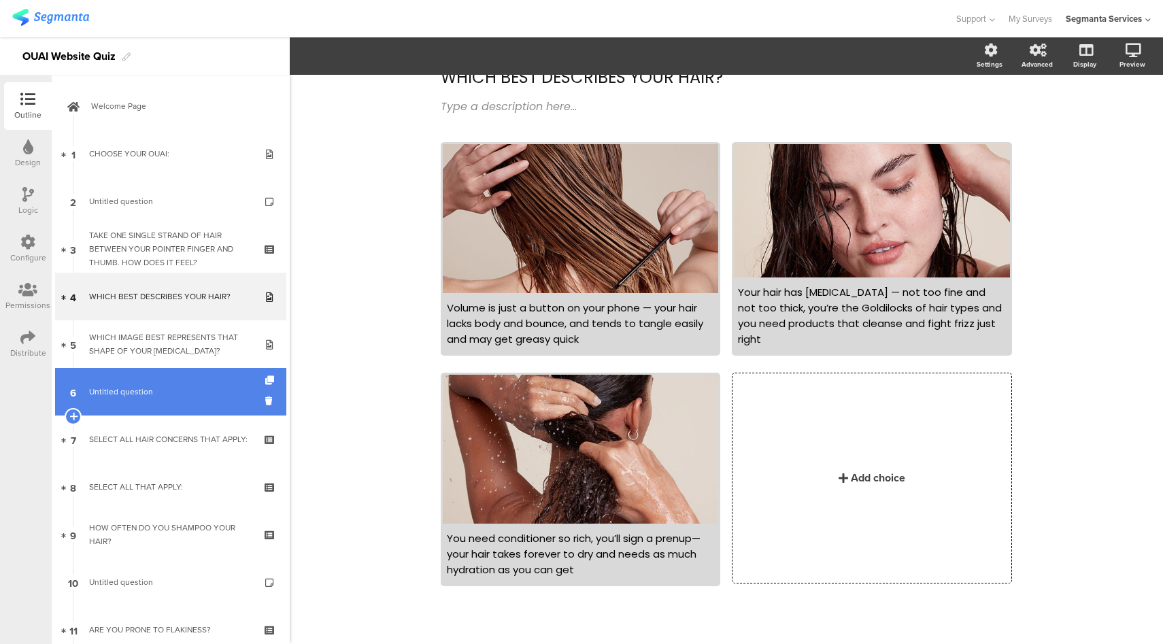
click at [150, 394] on span "Untitled question" at bounding box center [170, 392] width 163 height 14
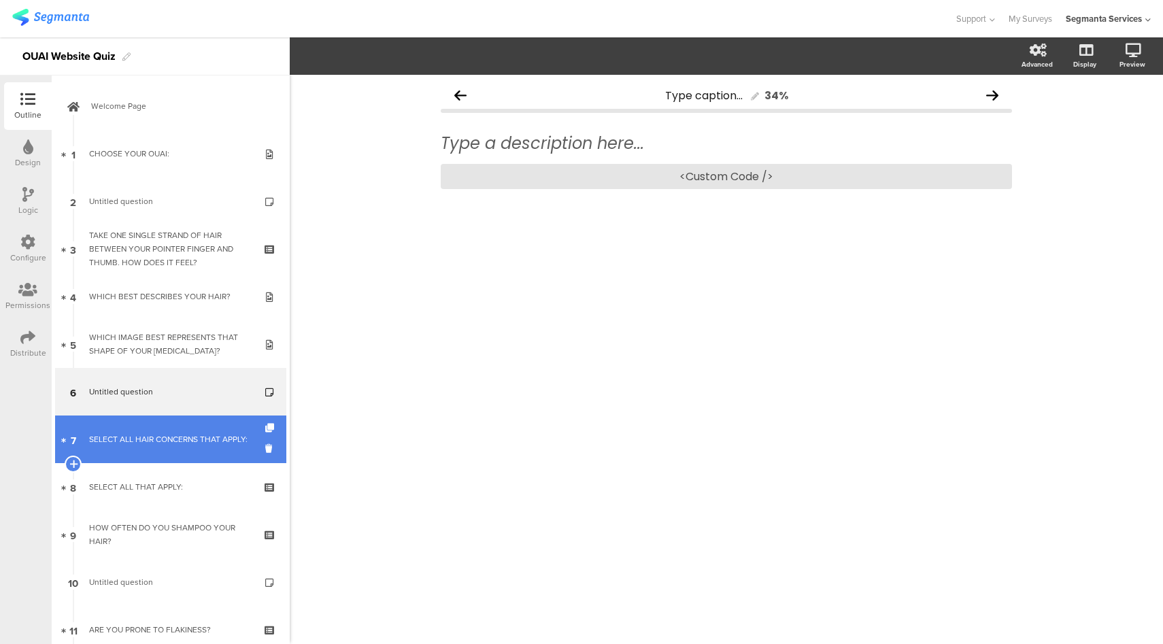
click at [152, 432] on div "SELECT ALL HAIR CONCERNS THAT APPLY:" at bounding box center [170, 439] width 163 height 14
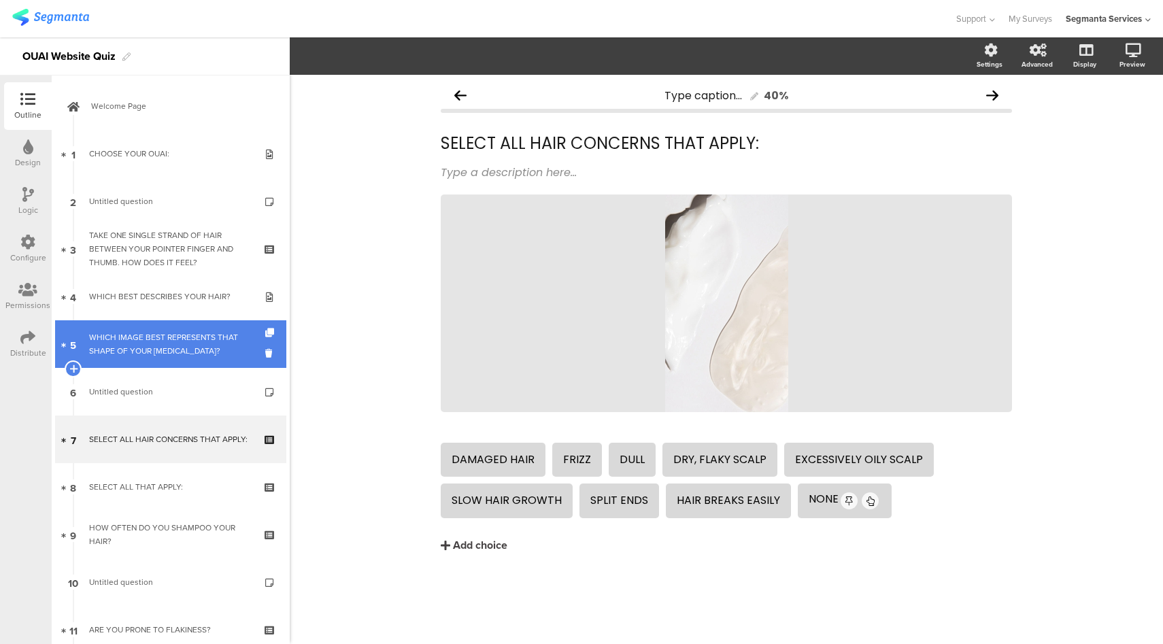
click at [196, 352] on div "WHICH IMAGE BEST REPRESENTS THAT SHAPE OF YOUR [MEDICAL_DATA]?" at bounding box center [170, 343] width 163 height 27
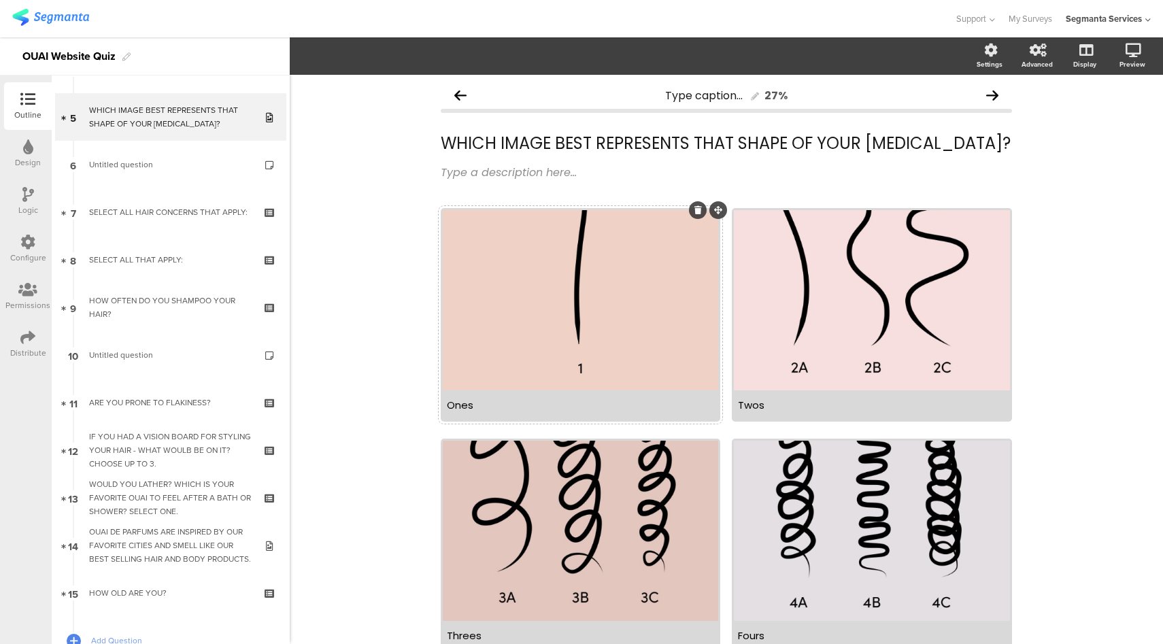
click at [574, 415] on div "Ones" at bounding box center [580, 404] width 275 height 29
click at [1076, 116] on icon at bounding box center [1083, 121] width 14 height 13
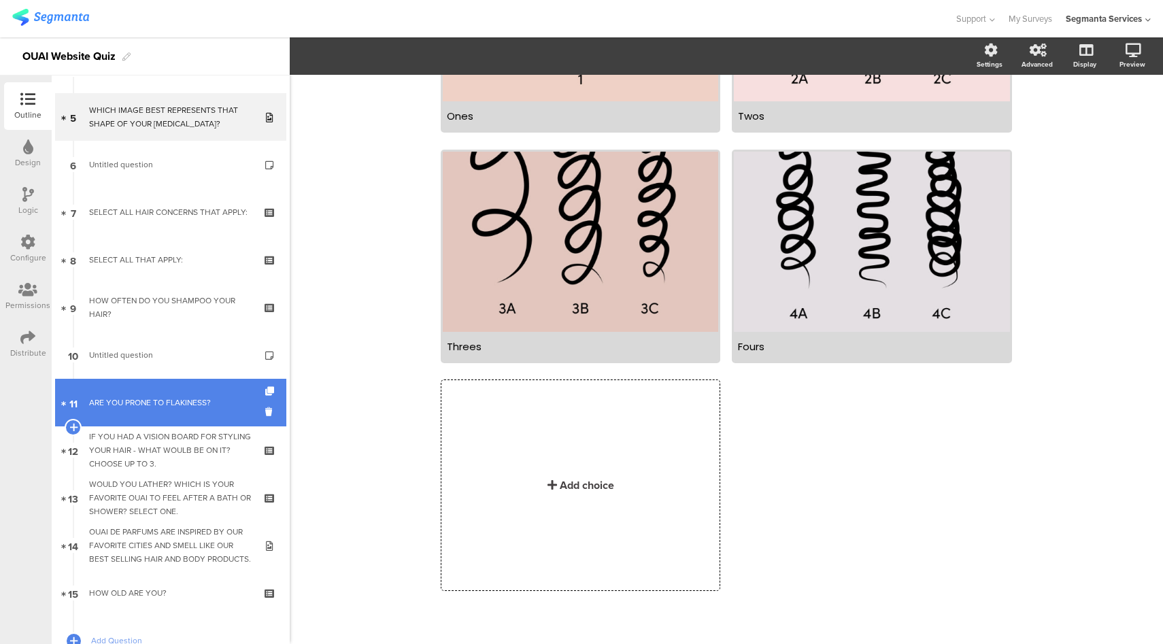
click at [133, 409] on link "11 ARE YOU PRONE TO FLAKINESS?" at bounding box center [170, 403] width 231 height 48
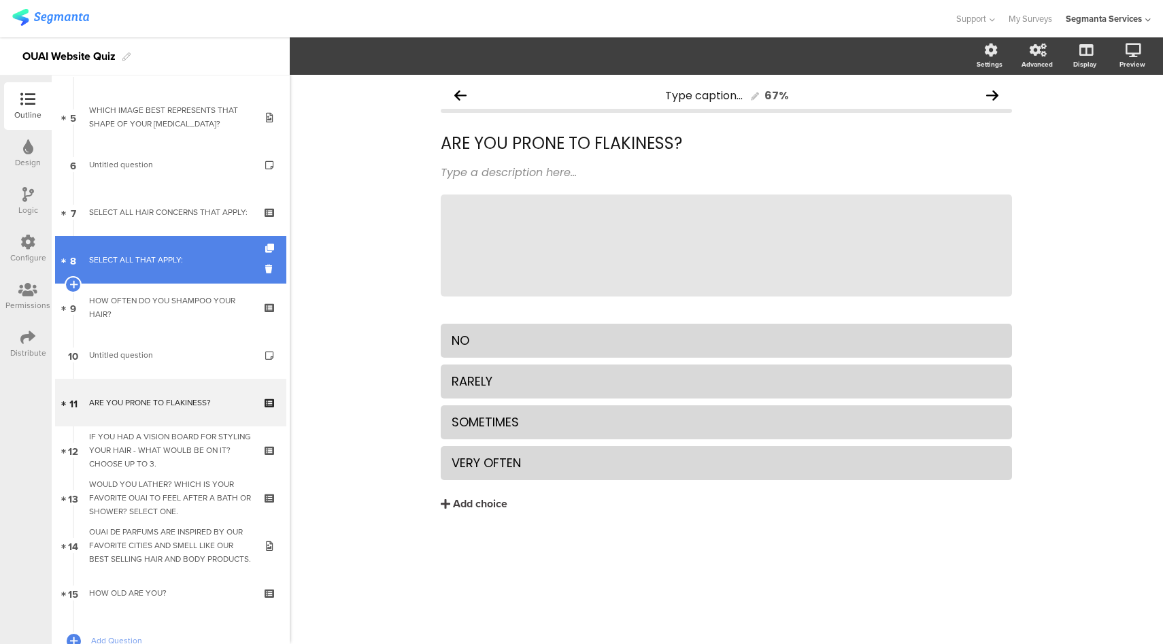
click at [161, 263] on div "SELECT ALL THAT APPLY:" at bounding box center [170, 260] width 163 height 14
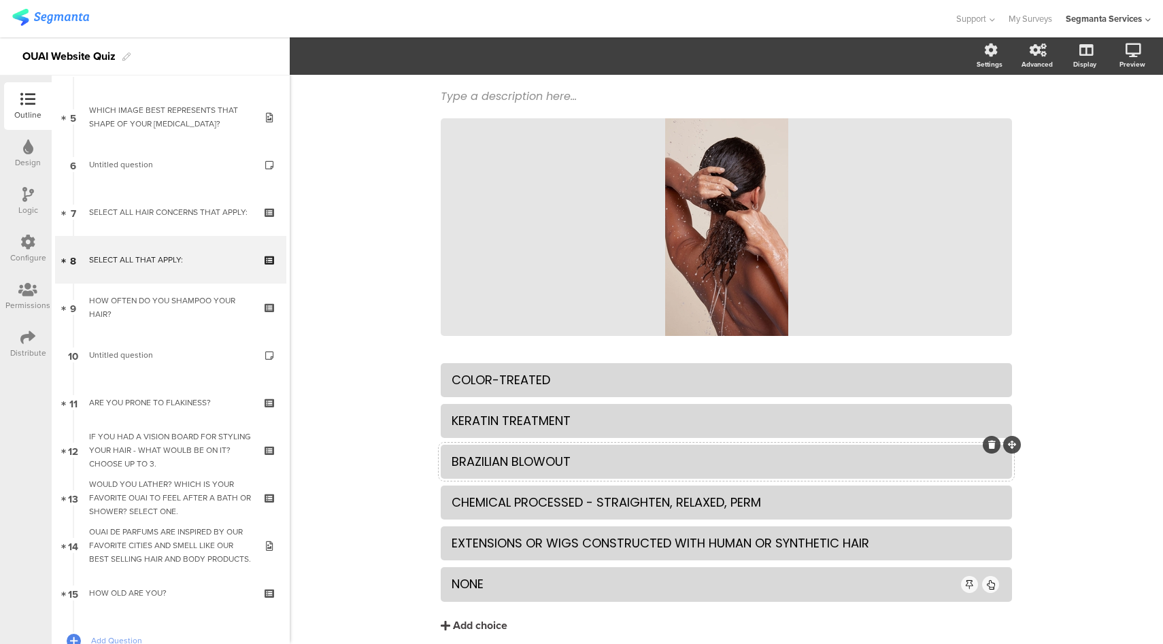
scroll to position [129, 0]
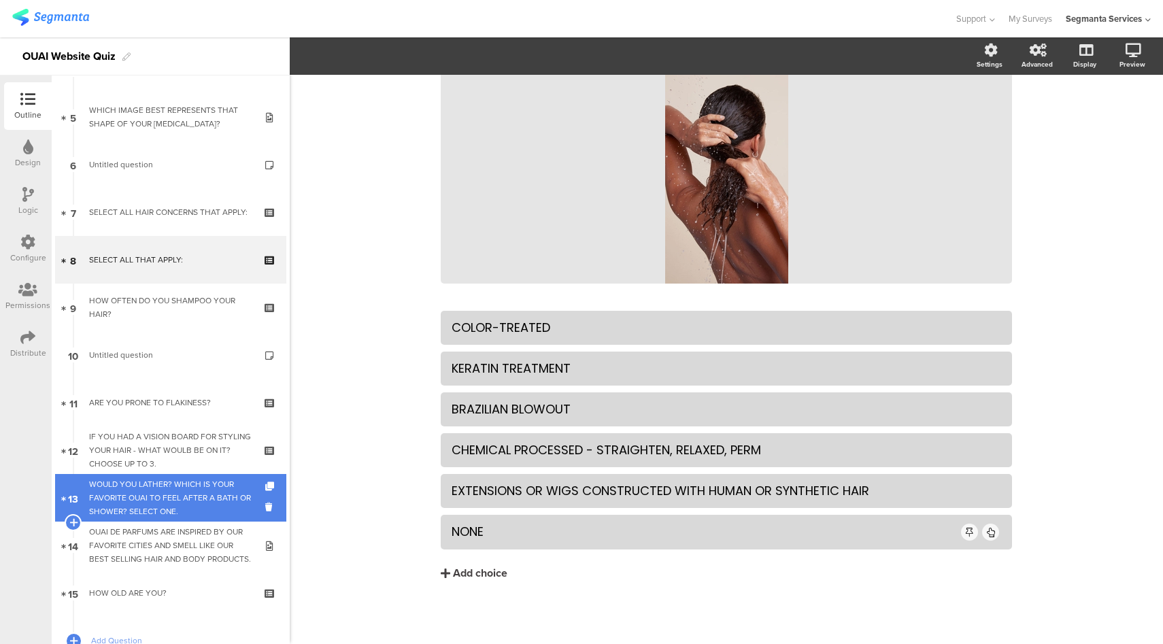
click at [180, 505] on div "WOULD YOU LATHER? WHICH IS YOUR FAVORITE OUAI TO FEEL AFTER A BATH OR SHOWER? S…" at bounding box center [170, 497] width 163 height 41
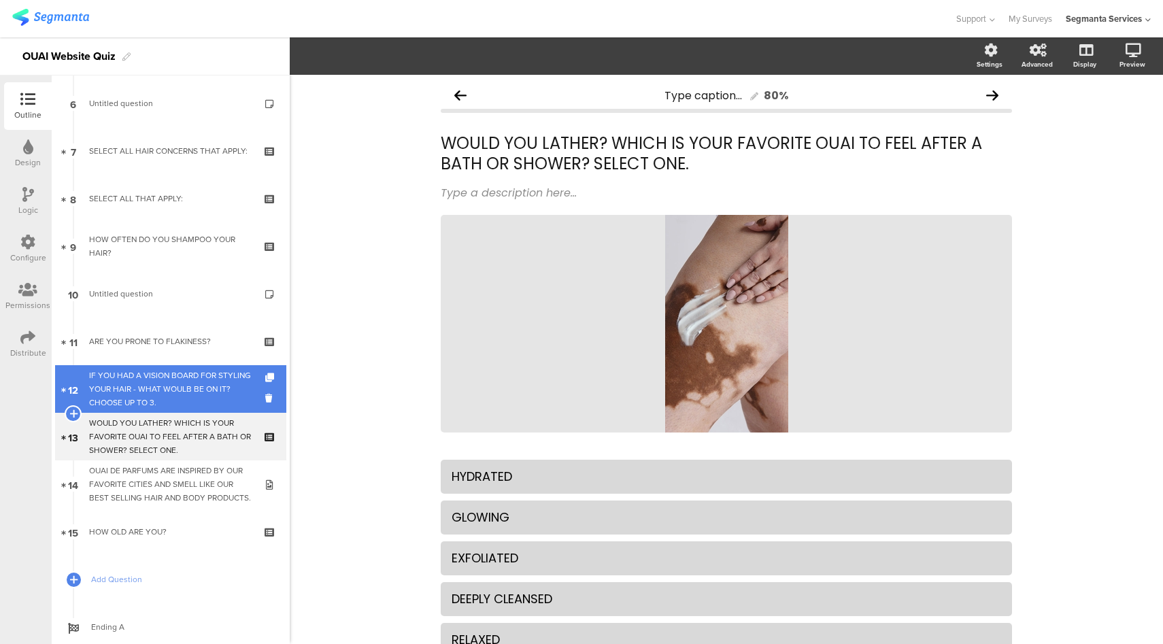
scroll to position [326, 0]
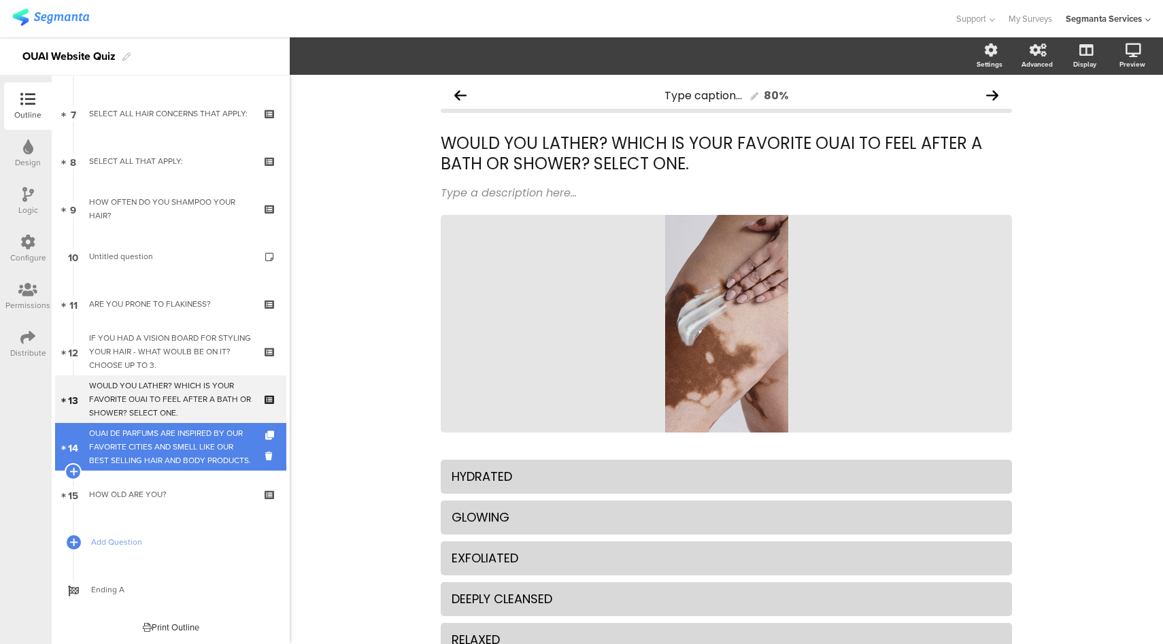
click at [203, 442] on div "OUAI DE PARFUMS ARE INSPIRED BY OUR FAVORITE CITIES AND SMELL LIKE OUR BEST SEL…" at bounding box center [170, 446] width 163 height 41
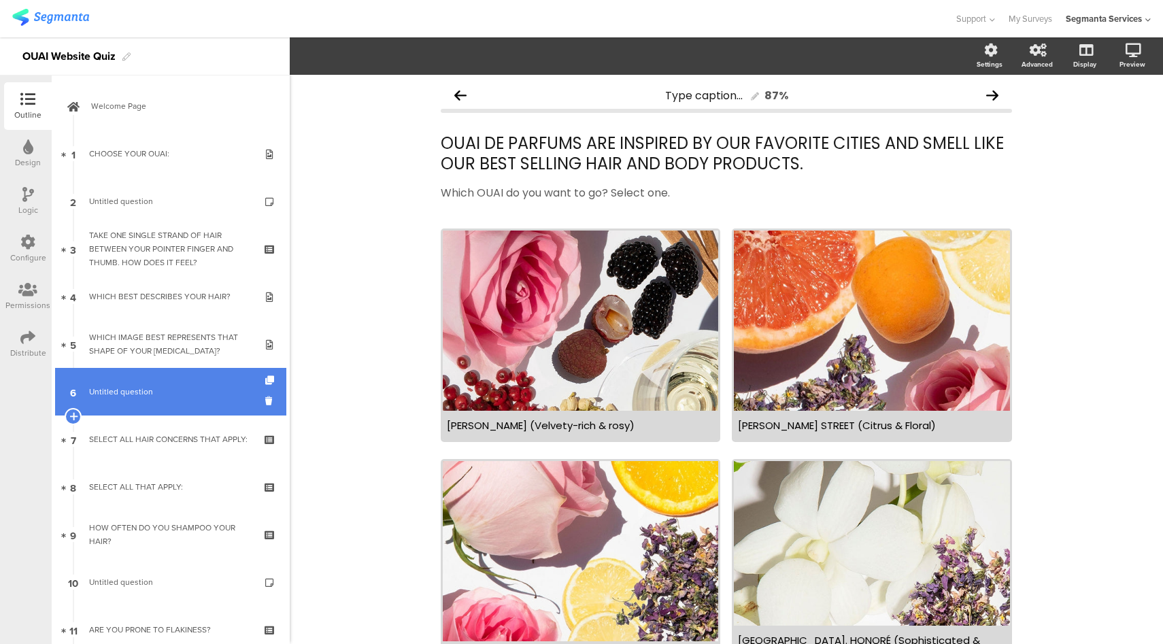
click at [153, 409] on link "6 Untitled question" at bounding box center [170, 392] width 231 height 48
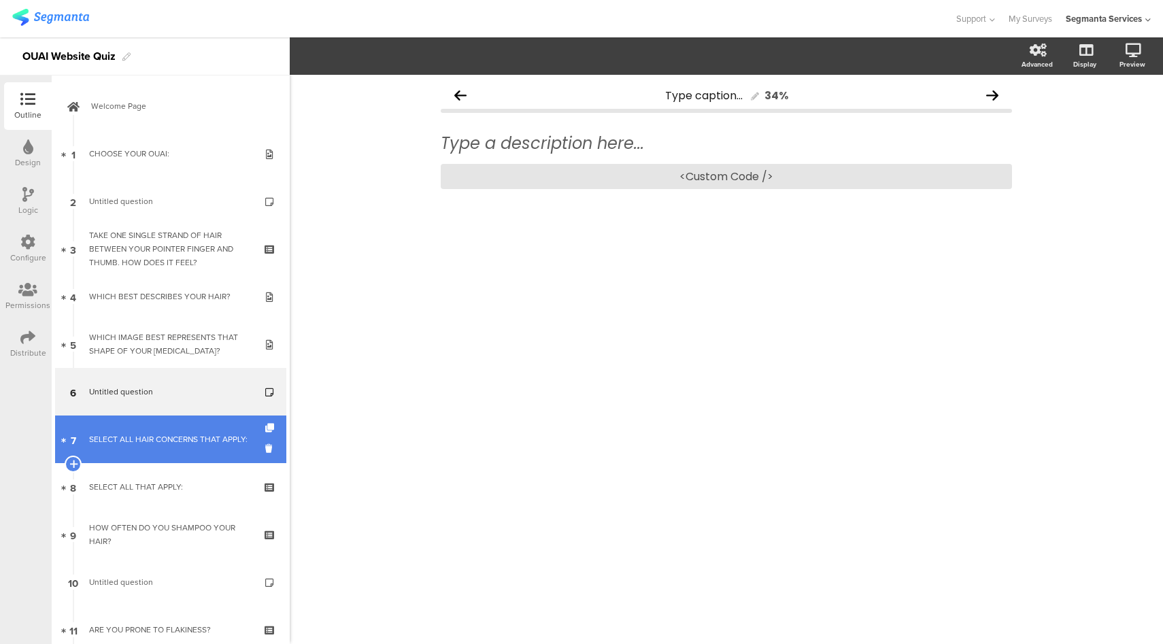
click at [154, 418] on link "7 SELECT ALL HAIR CONCERNS THAT APPLY:" at bounding box center [170, 439] width 231 height 48
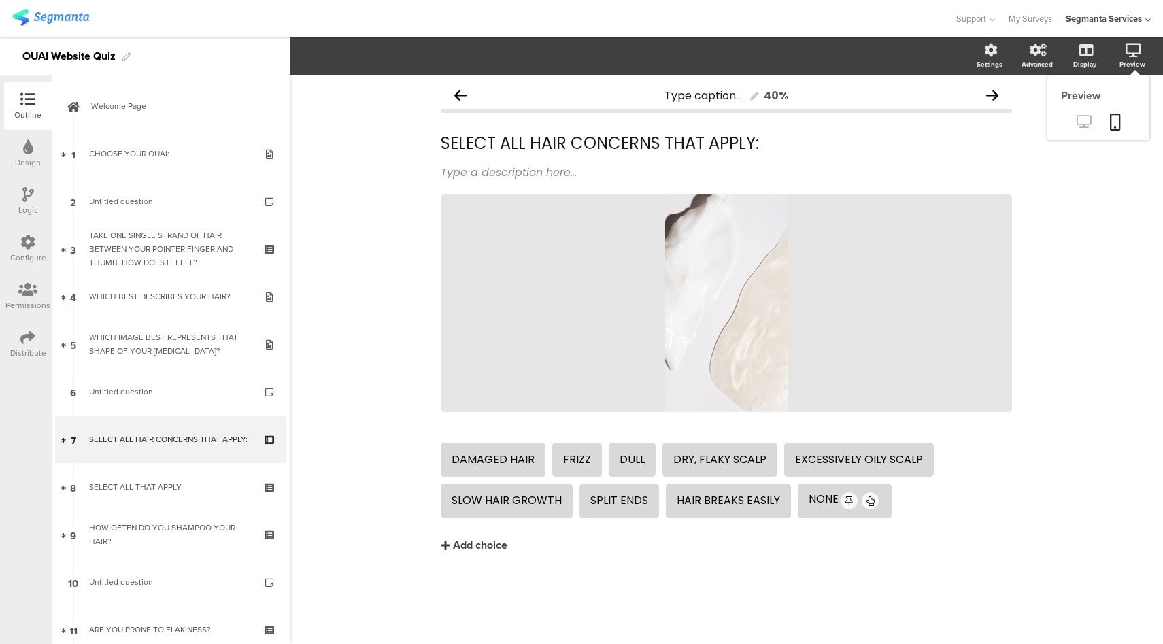
click at [1090, 124] on icon at bounding box center [1083, 121] width 14 height 13
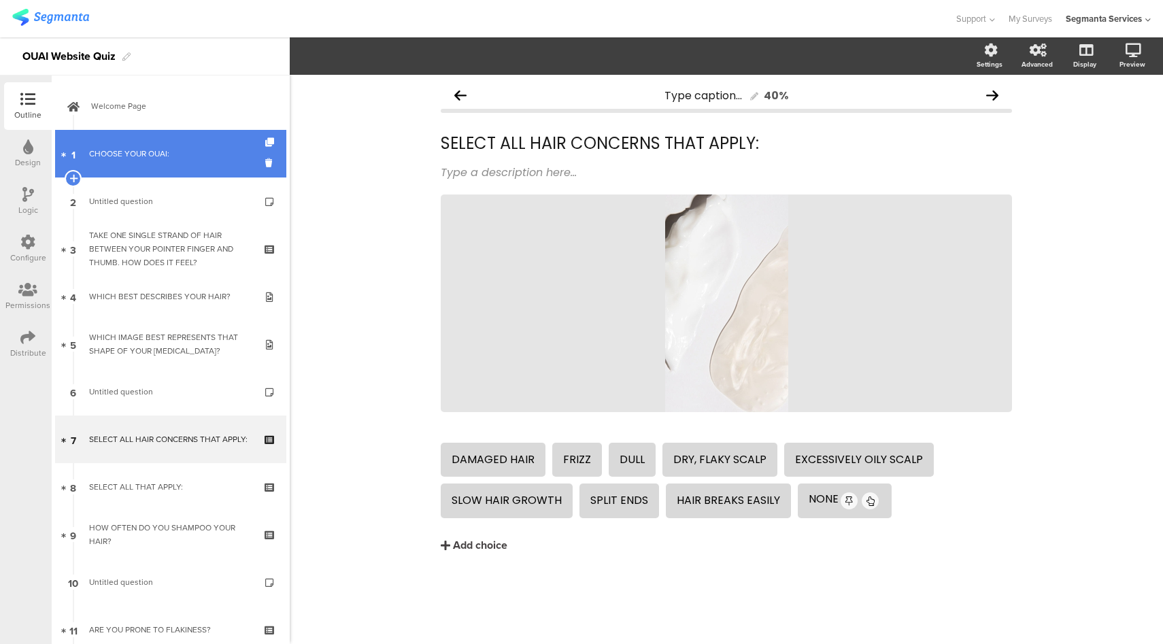
click at [171, 162] on link "1 CHOOSE YOUR OUAI:" at bounding box center [170, 154] width 231 height 48
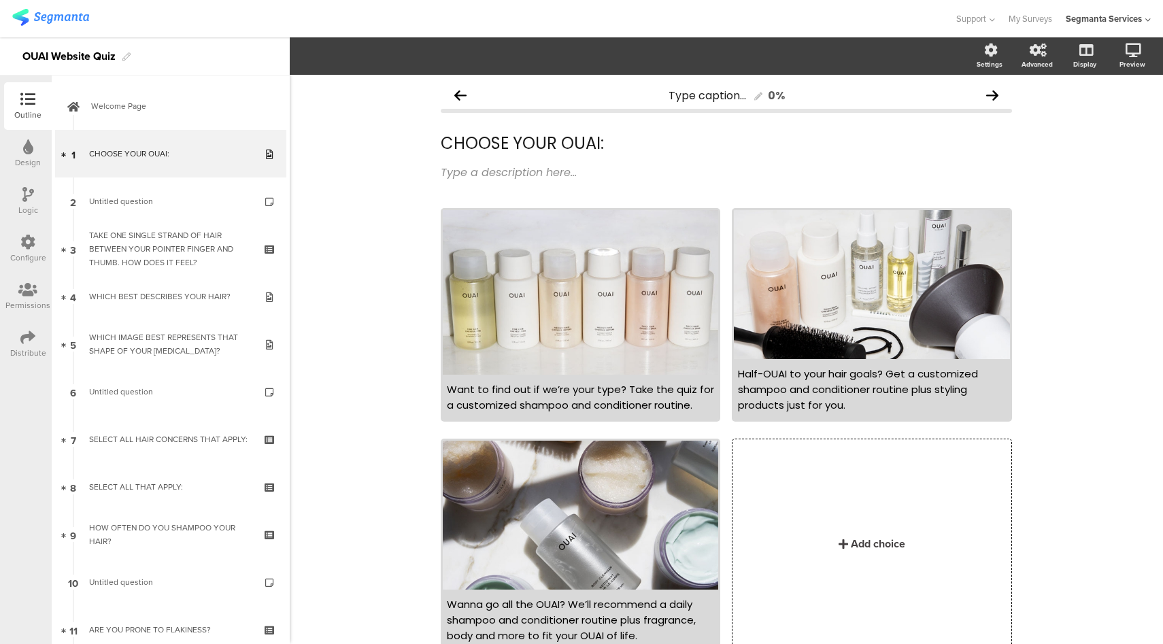
click at [37, 243] on div "Configure" at bounding box center [28, 249] width 48 height 48
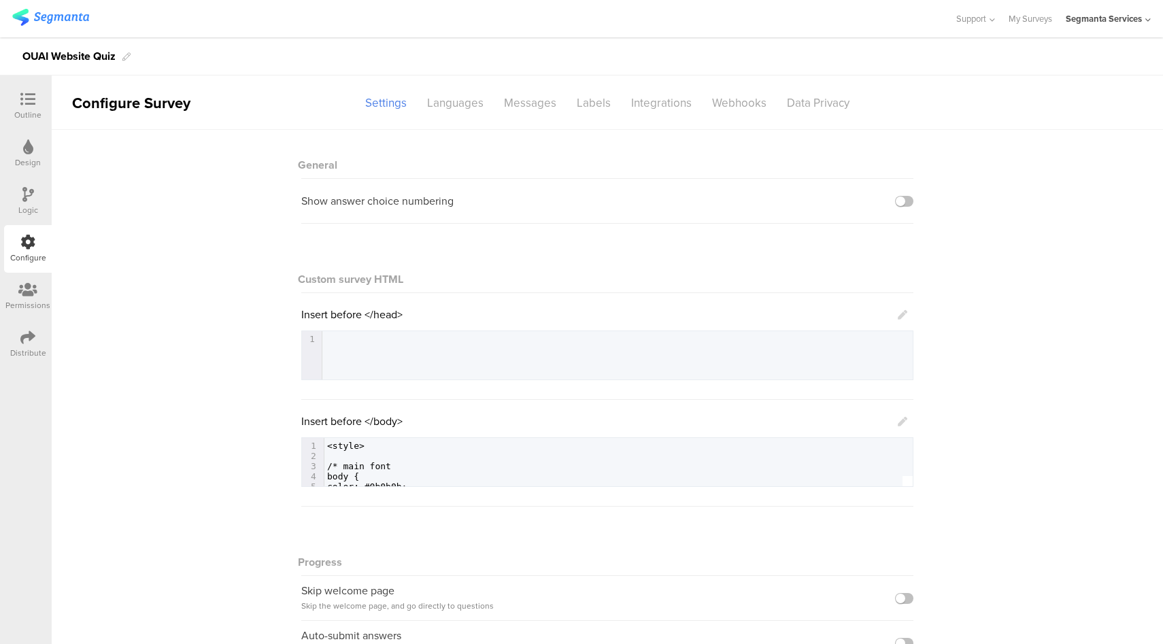
click at [898, 422] on icon at bounding box center [903, 422] width 10 height 10
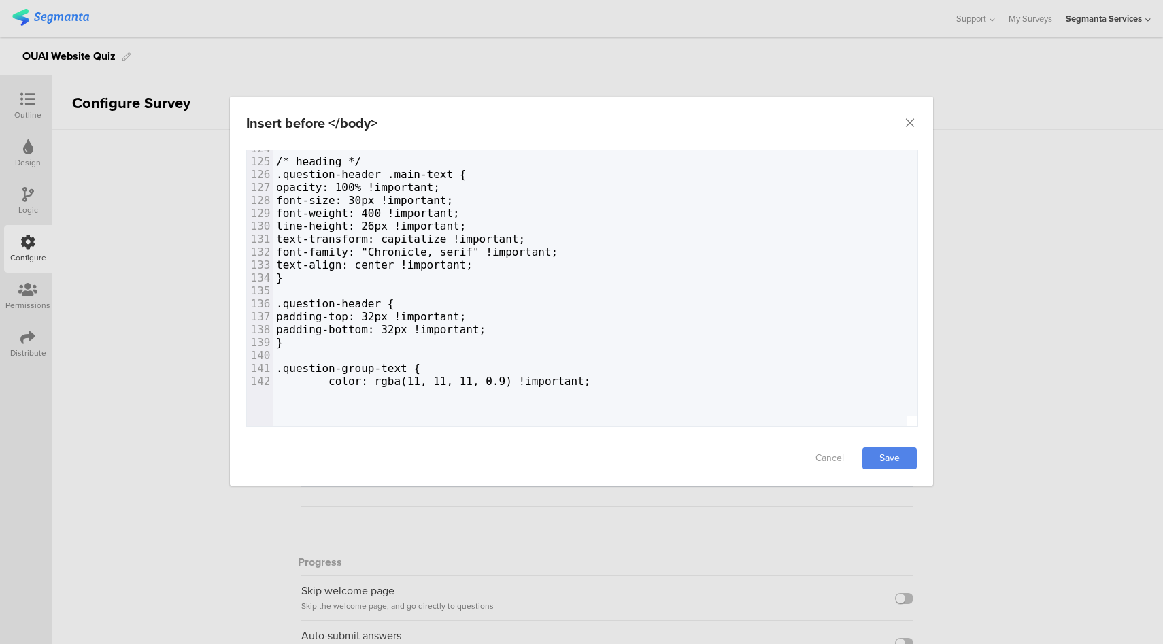
scroll to position [1440, 0]
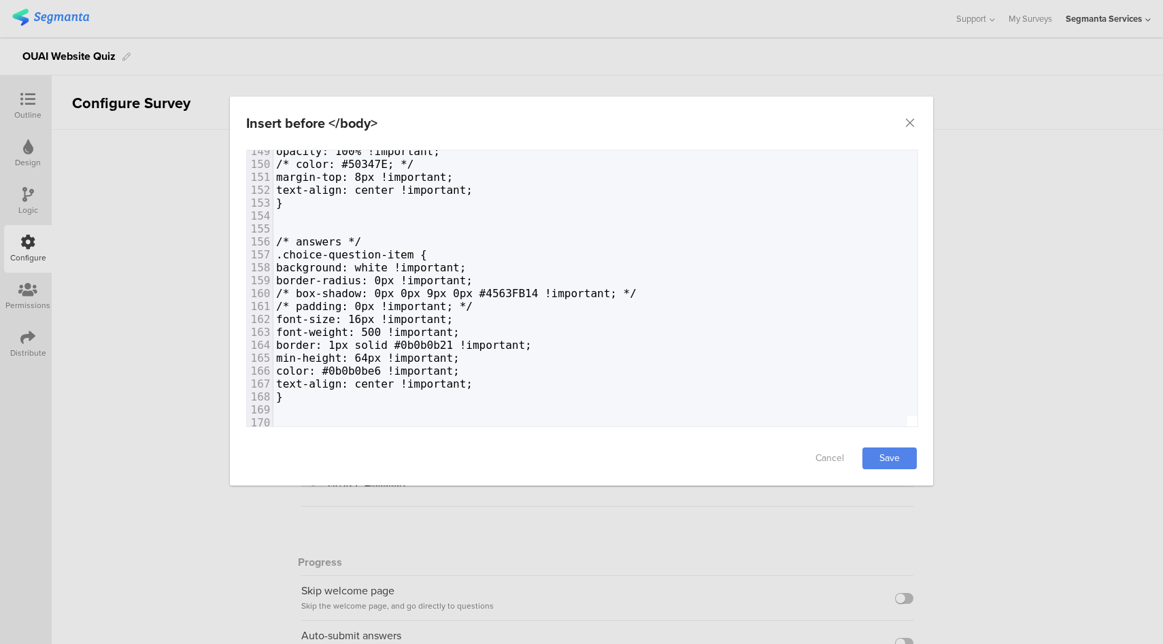
click at [363, 386] on span "text-align: center !important;" at bounding box center [374, 383] width 197 height 13
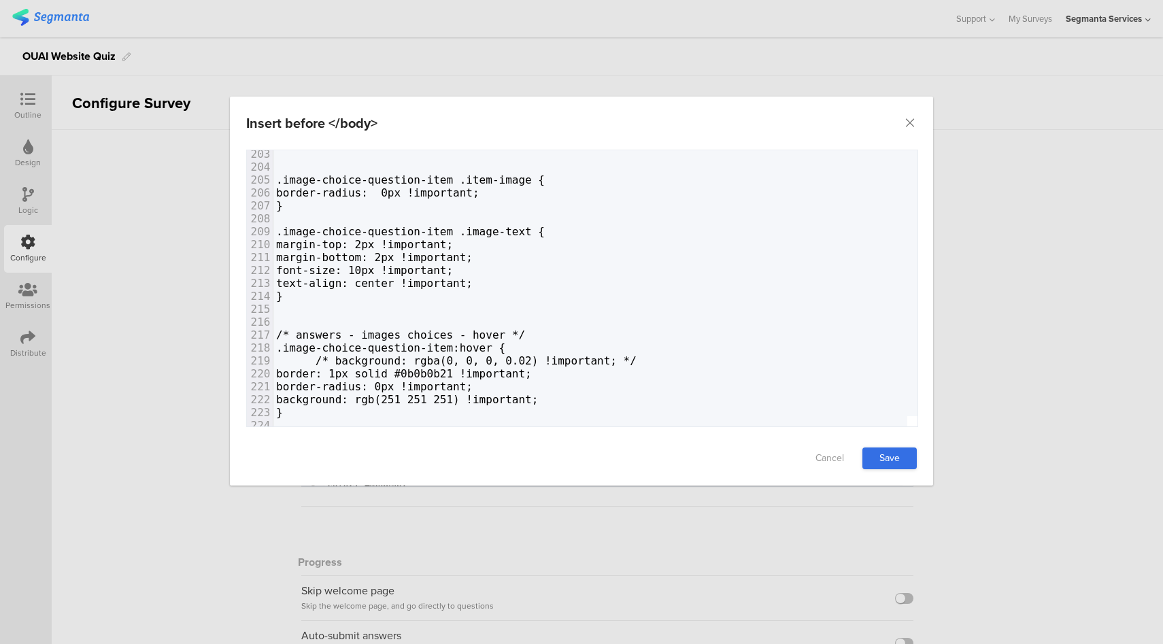
type textarea "-"
click at [896, 463] on link "Save" at bounding box center [889, 458] width 54 height 22
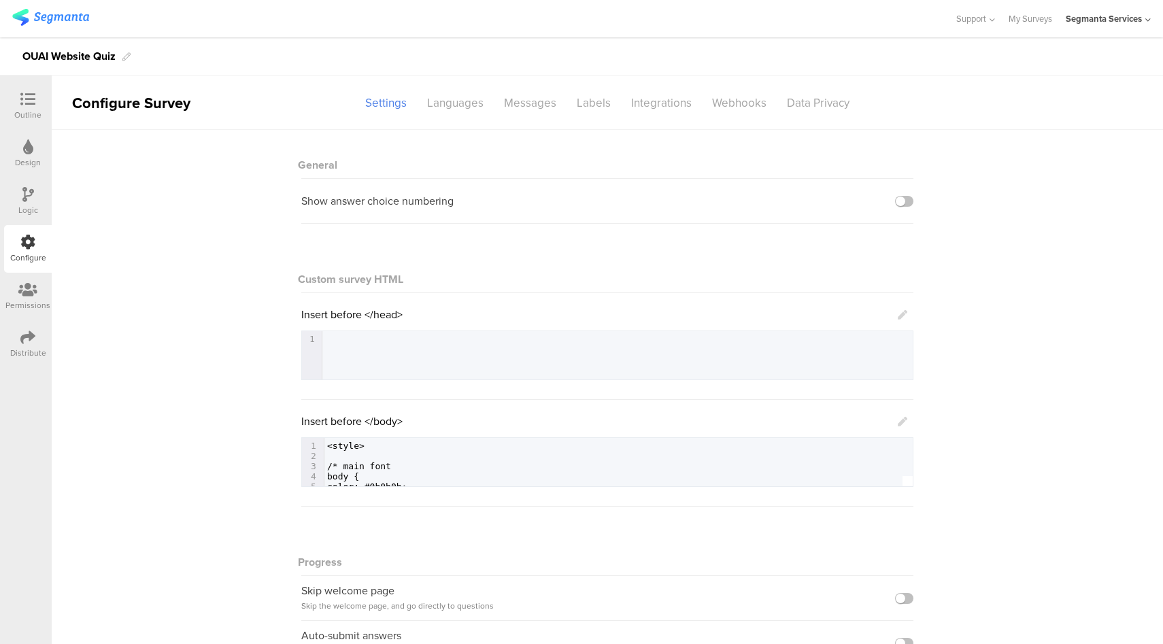
click at [29, 101] on icon at bounding box center [27, 99] width 15 height 15
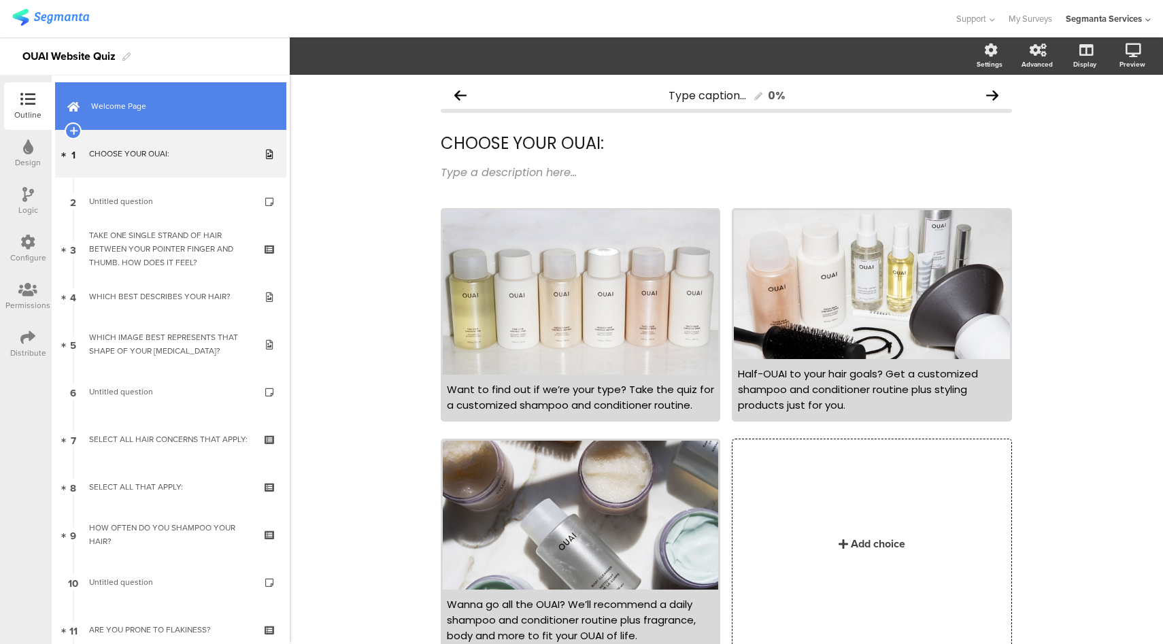
click at [125, 122] on link "Welcome Page" at bounding box center [170, 106] width 231 height 48
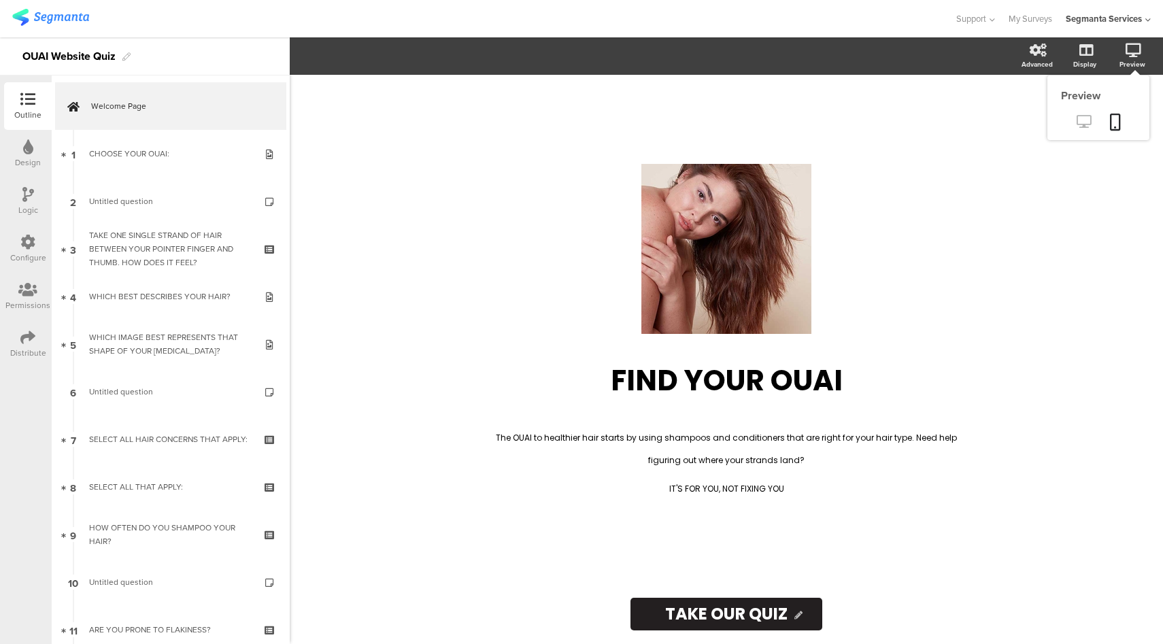
click at [1084, 126] on icon at bounding box center [1083, 121] width 14 height 13
click at [35, 354] on div "Distribute" at bounding box center [28, 353] width 36 height 12
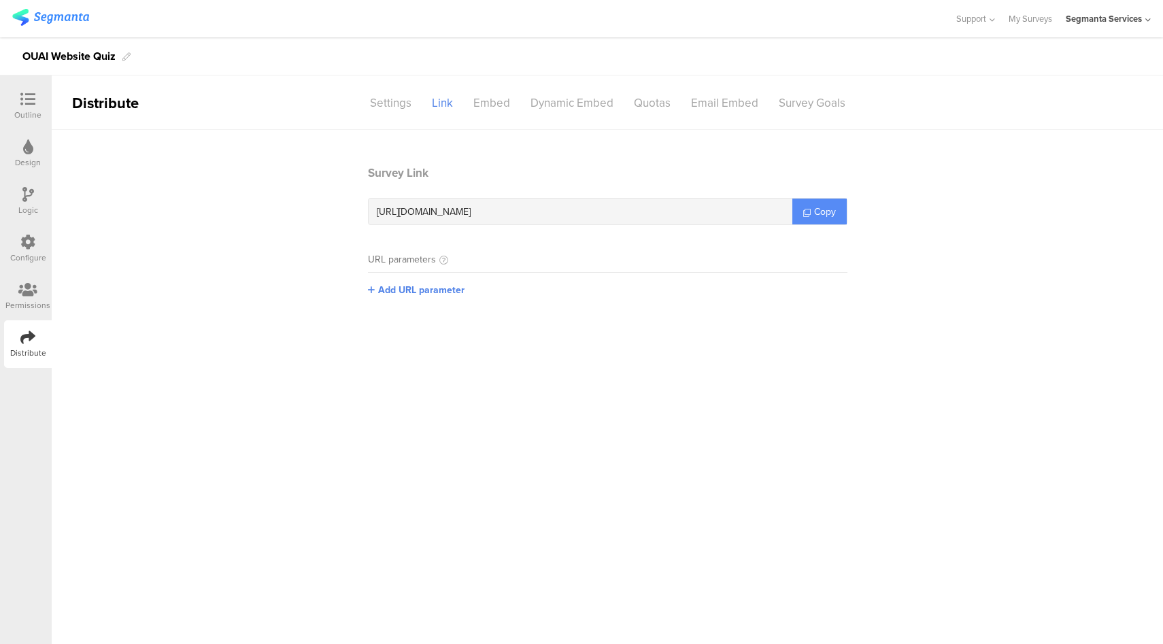
click at [809, 214] on icon at bounding box center [806, 212] width 7 height 7
click at [29, 114] on div "Outline" at bounding box center [27, 115] width 27 height 12
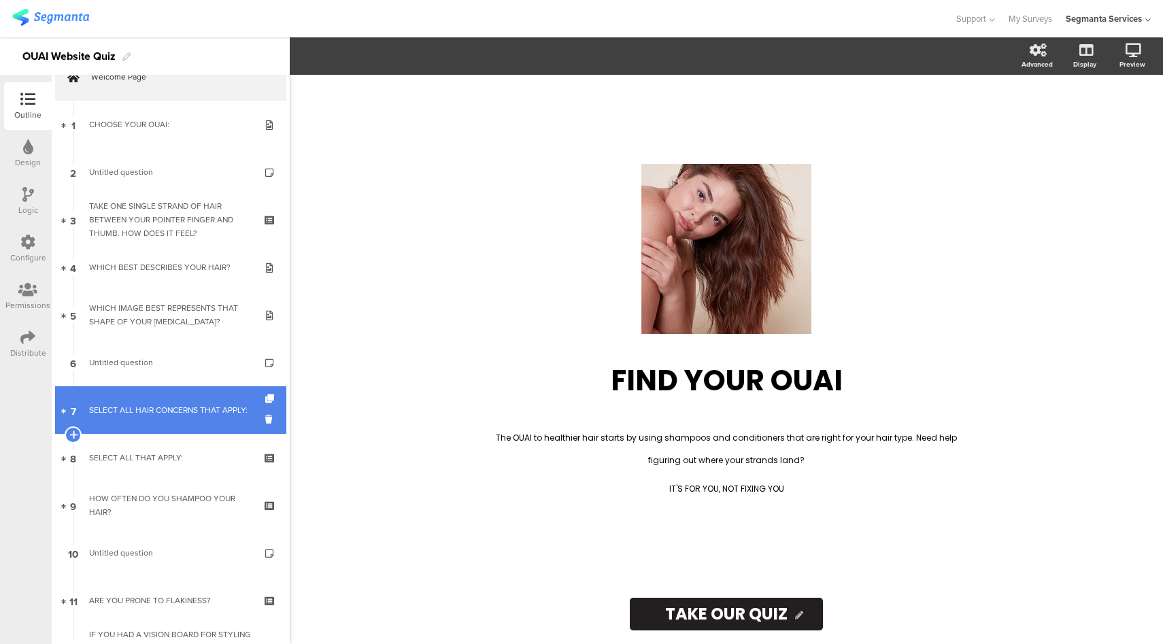
scroll to position [92, 0]
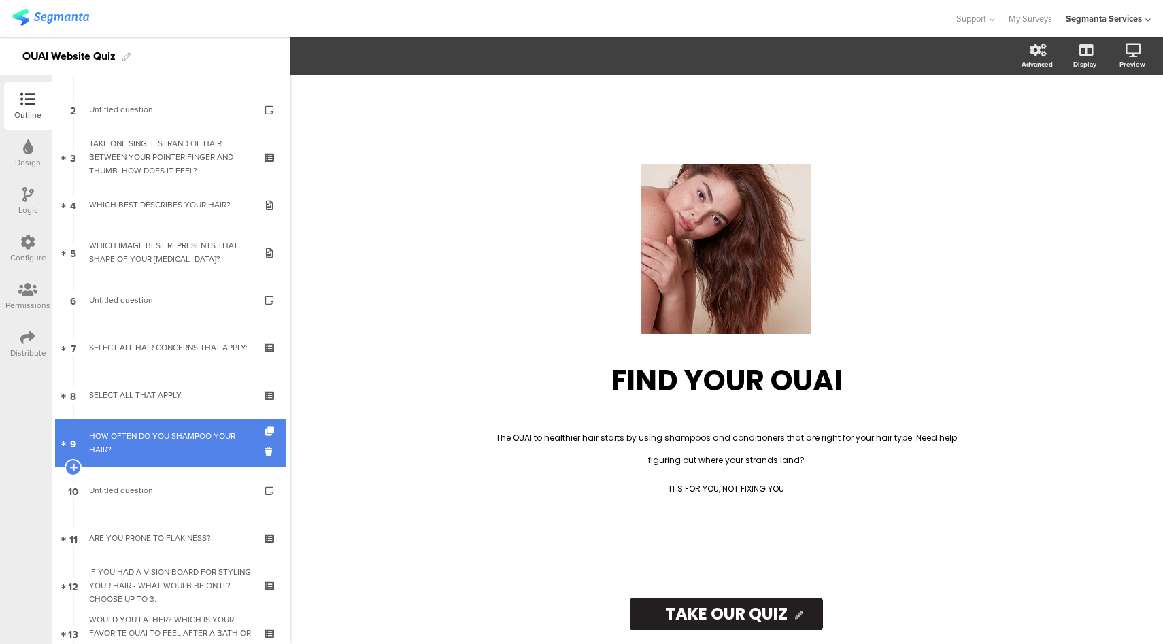
click at [177, 449] on div "HOW OFTEN DO YOU SHAMPOO YOUR HAIR?" at bounding box center [170, 442] width 163 height 27
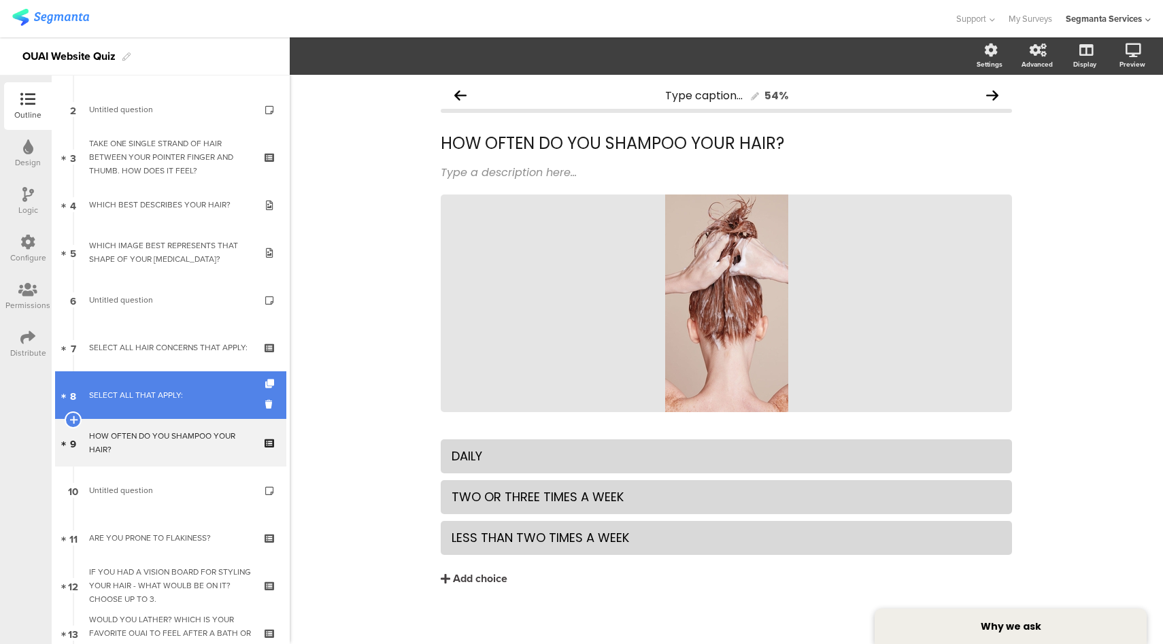
click at [188, 377] on link "8 SELECT ALL THAT APPLY:" at bounding box center [170, 395] width 231 height 48
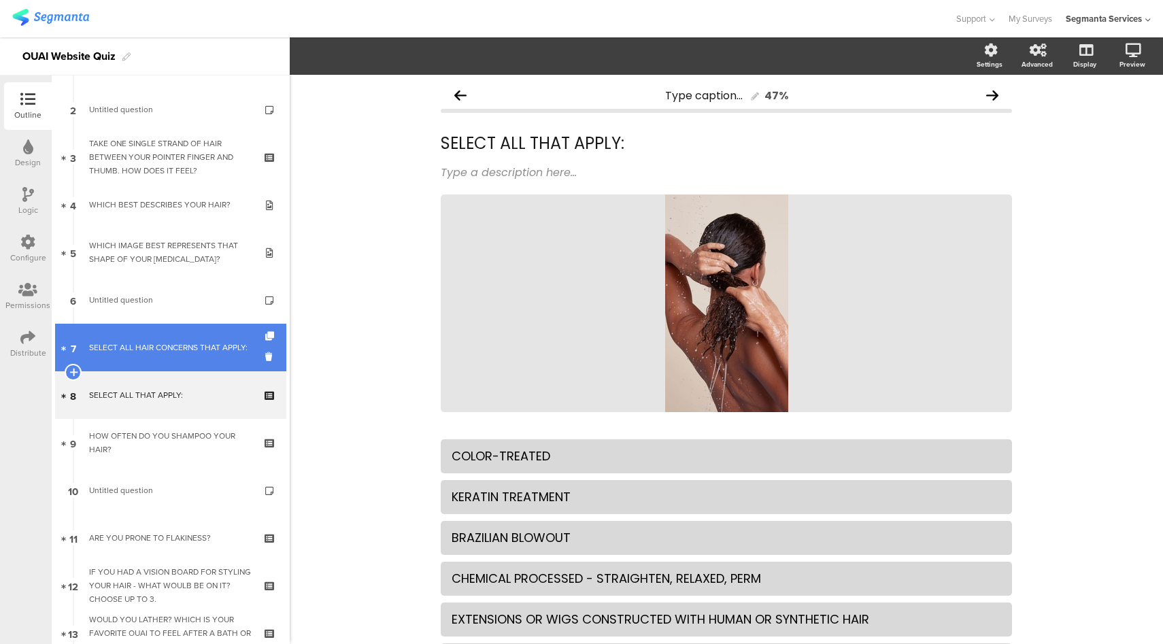
click at [191, 351] on div "SELECT ALL HAIR CONCERNS THAT APPLY:" at bounding box center [170, 348] width 163 height 14
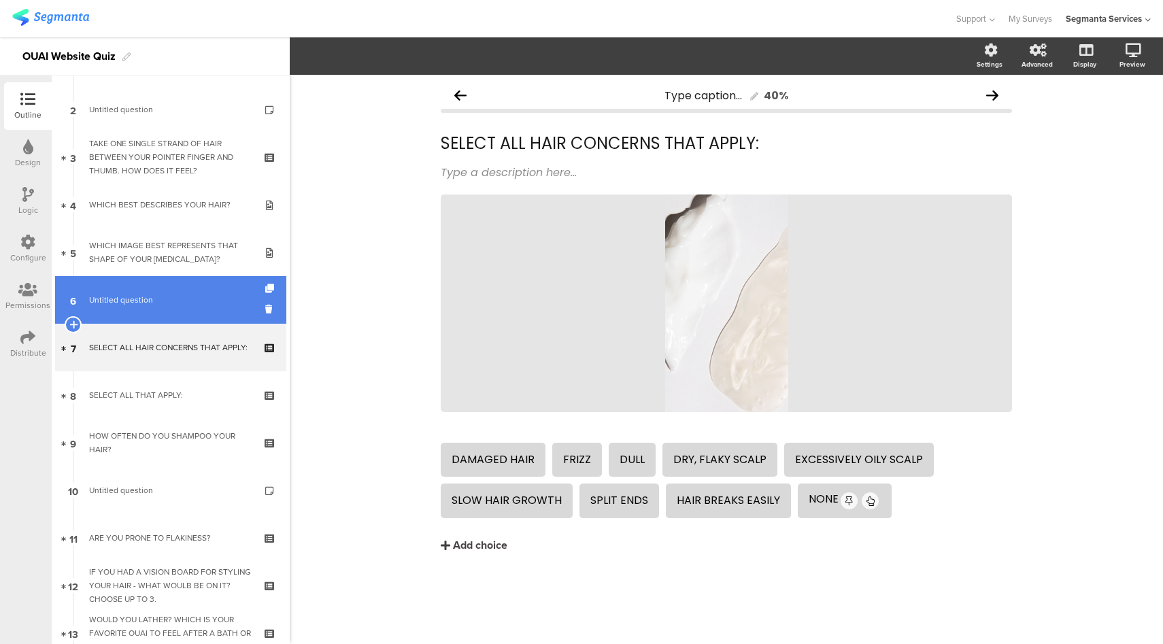
click at [192, 285] on link "6 Untitled question" at bounding box center [170, 300] width 231 height 48
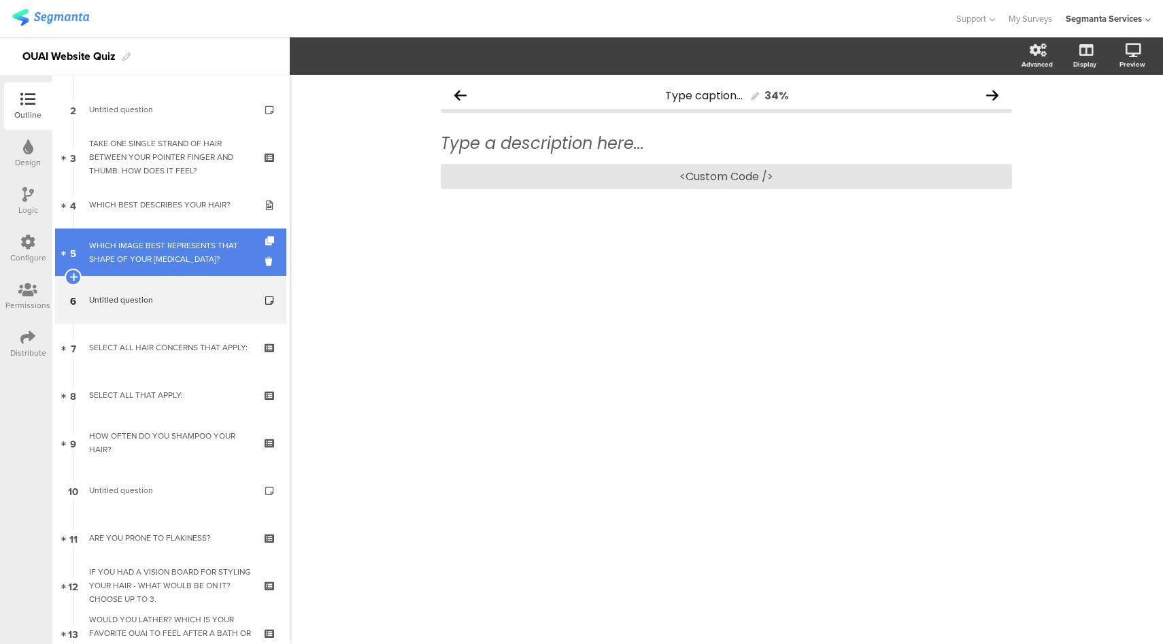
click at [196, 264] on div "WHICH IMAGE BEST REPRESENTS THAT SHAPE OF YOUR [MEDICAL_DATA]?" at bounding box center [170, 252] width 163 height 27
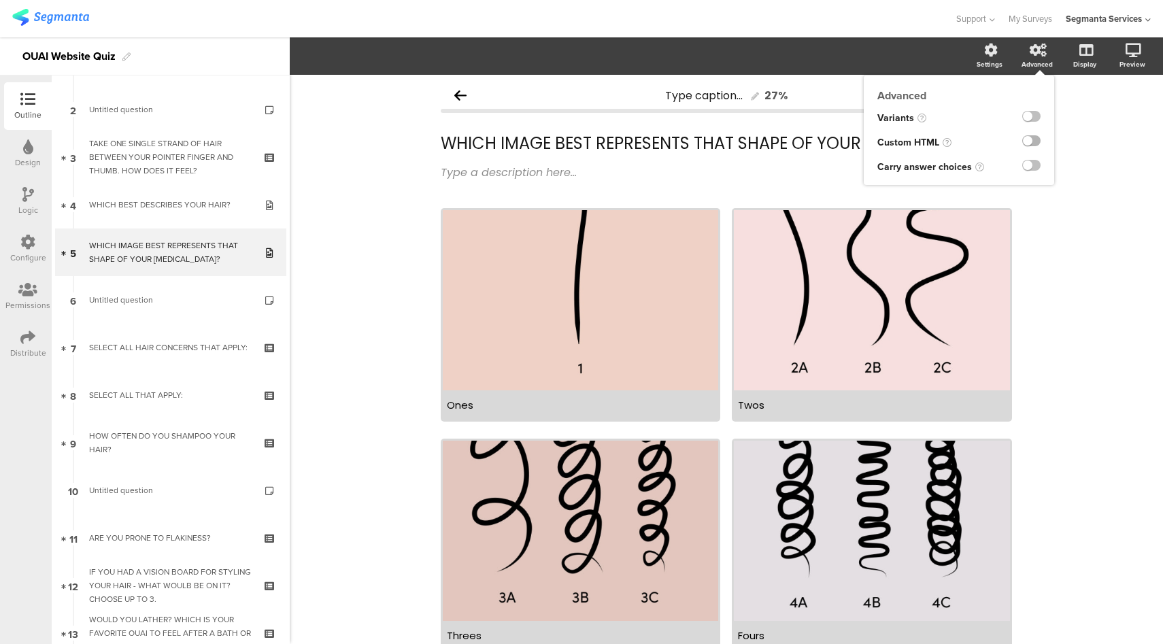
click at [1022, 143] on label at bounding box center [1031, 140] width 18 height 11
click at [0, 0] on input "checkbox" at bounding box center [0, 0] width 0 height 0
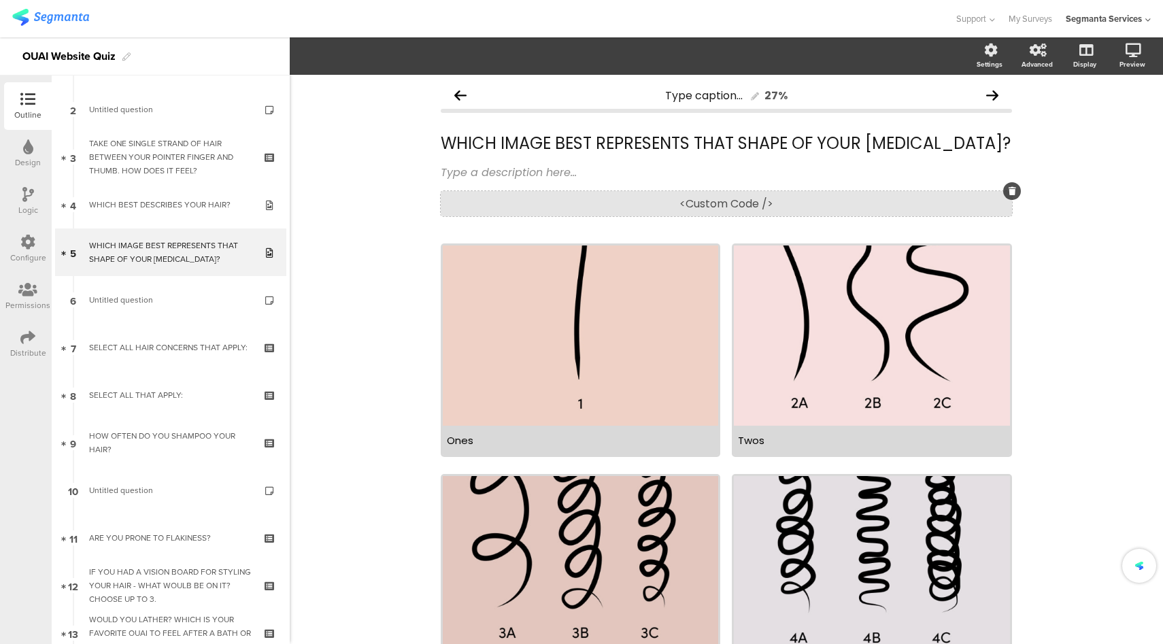
click at [685, 193] on div "<Custom Code />" at bounding box center [726, 203] width 571 height 25
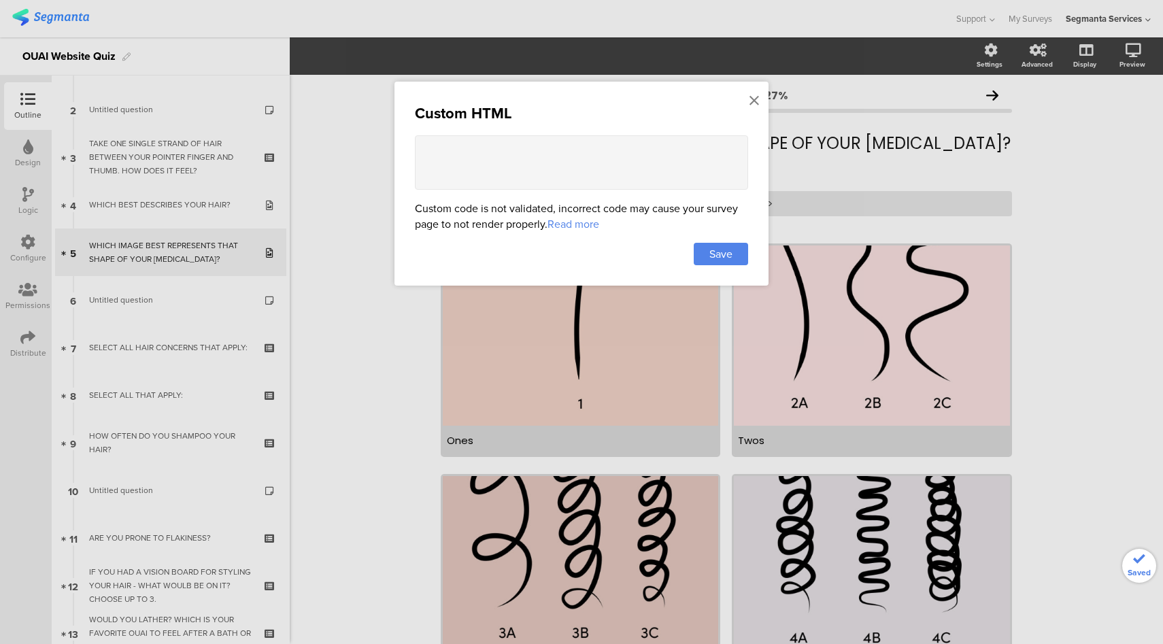
drag, startPoint x: 558, startPoint y: 171, endPoint x: 549, endPoint y: 171, distance: 8.2
click at [558, 171] on textarea at bounding box center [581, 162] width 333 height 54
paste textarea ".image-choice-question-item .image-text { margin-top: 2px !important; margin-bo…"
drag, startPoint x: 481, startPoint y: 149, endPoint x: 499, endPoint y: 173, distance: 30.1
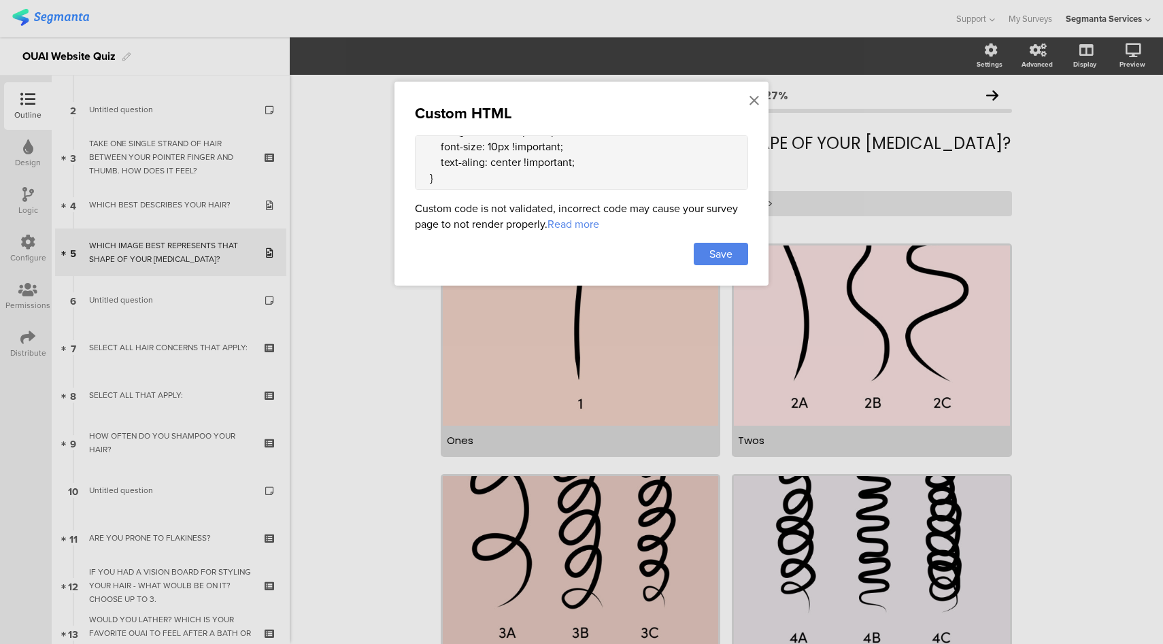
click at [483, 152] on textarea ".image-choice-question-item .image-text { margin-top: 2px !important; margin-bo…" at bounding box center [581, 162] width 333 height 54
drag, startPoint x: 579, startPoint y: 135, endPoint x: 454, endPoint y: 160, distance: 127.6
click at [450, 163] on textarea ".image-choice-question-item .image-text { margin-top: 2px !important; margin-bo…" at bounding box center [581, 162] width 333 height 54
drag, startPoint x: 445, startPoint y: 163, endPoint x: 521, endPoint y: 173, distance: 76.2
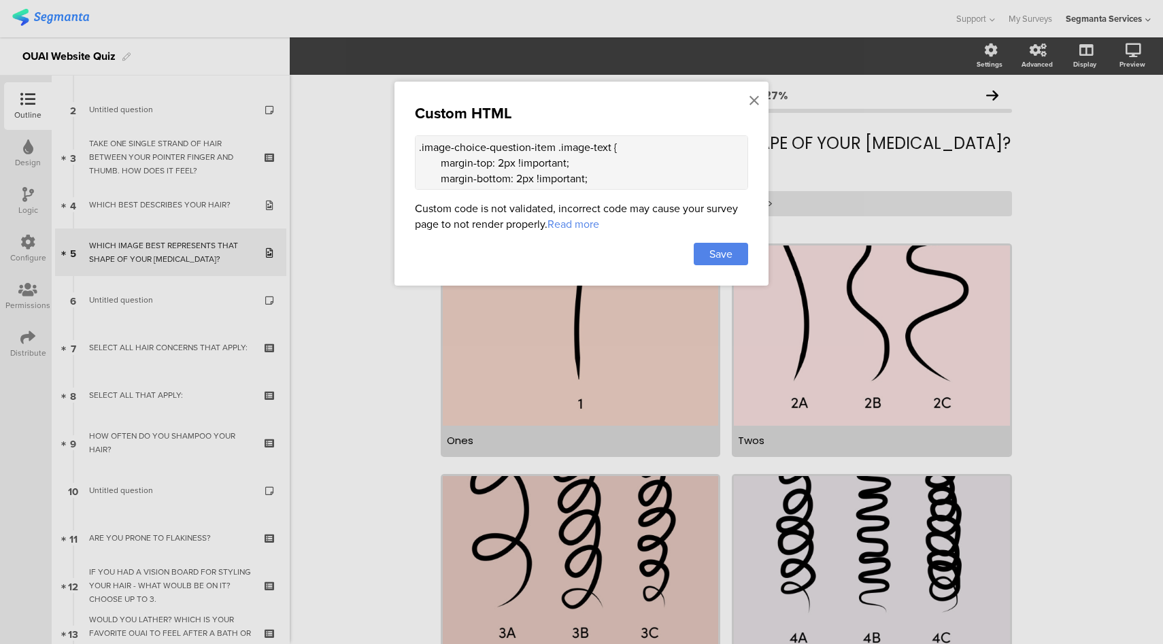
click at [521, 173] on textarea ".image-choice-question-item .image-text { margin-top: 2px !important; margin-bo…" at bounding box center [581, 162] width 333 height 54
drag, startPoint x: 446, startPoint y: 167, endPoint x: 580, endPoint y: 180, distance: 134.5
click at [581, 181] on textarea ".image-choice-question-item .image-text { mpx !important; font-size: 10px !impo…" at bounding box center [581, 162] width 333 height 54
drag, startPoint x: 418, startPoint y: 148, endPoint x: 426, endPoint y: 150, distance: 7.8
click at [420, 148] on textarea ".image-choice-question-item .image-text { text-align: center !important; }" at bounding box center [581, 162] width 333 height 54
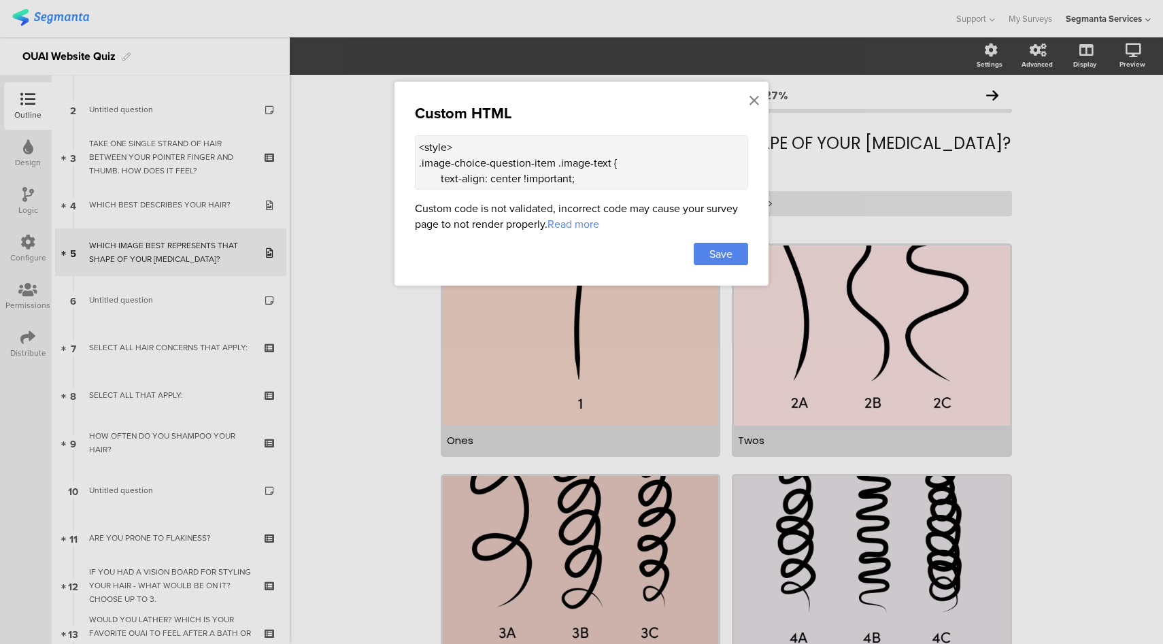
scroll to position [30, 0]
click at [480, 177] on textarea "<style> .image-choice-question-item .image-text { text-align: center !important…" at bounding box center [581, 162] width 333 height 54
type textarea "<style> .image-choice-question-item .image-text { text-align: center !important…"
click at [720, 252] on span "Save" at bounding box center [720, 254] width 23 height 16
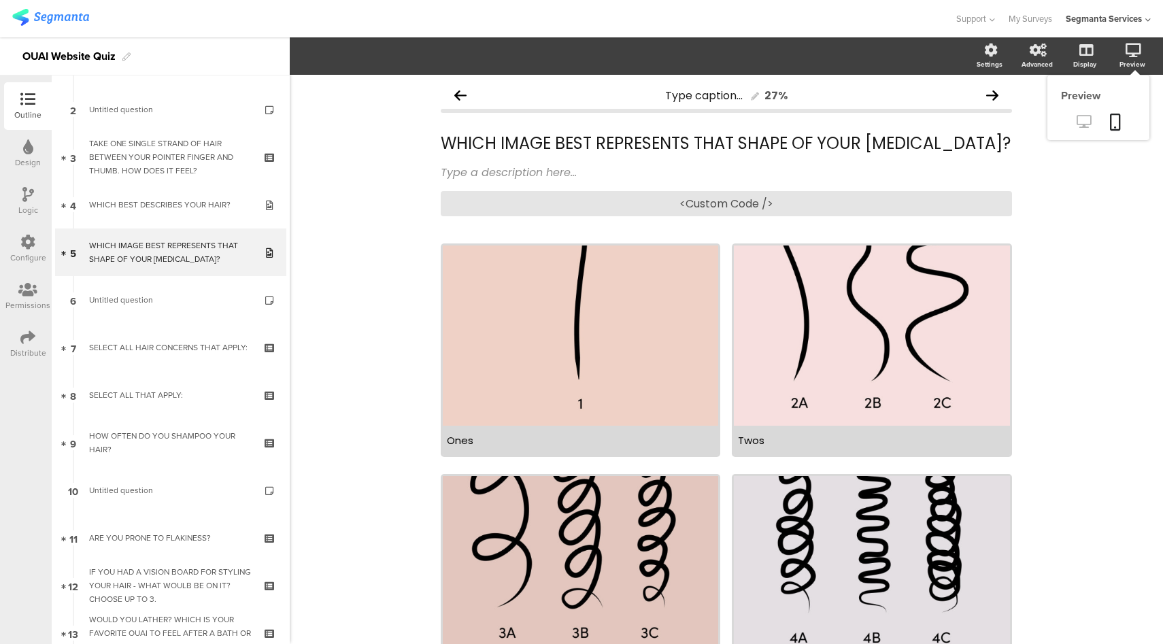
click at [1079, 121] on icon at bounding box center [1083, 121] width 14 height 13
click at [740, 191] on div "<Custom Code />" at bounding box center [726, 203] width 571 height 25
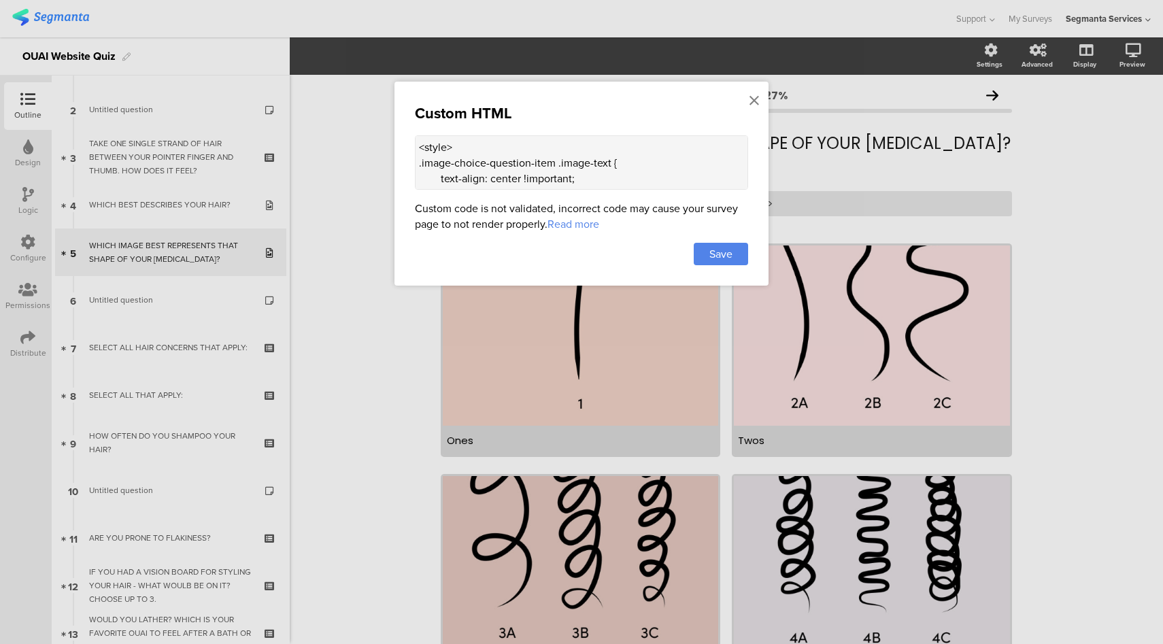
click at [602, 177] on textarea "<style> .image-choice-question-item .image-text { text-align: center !important…" at bounding box center [581, 162] width 333 height 54
click at [718, 258] on span "Save" at bounding box center [720, 254] width 23 height 16
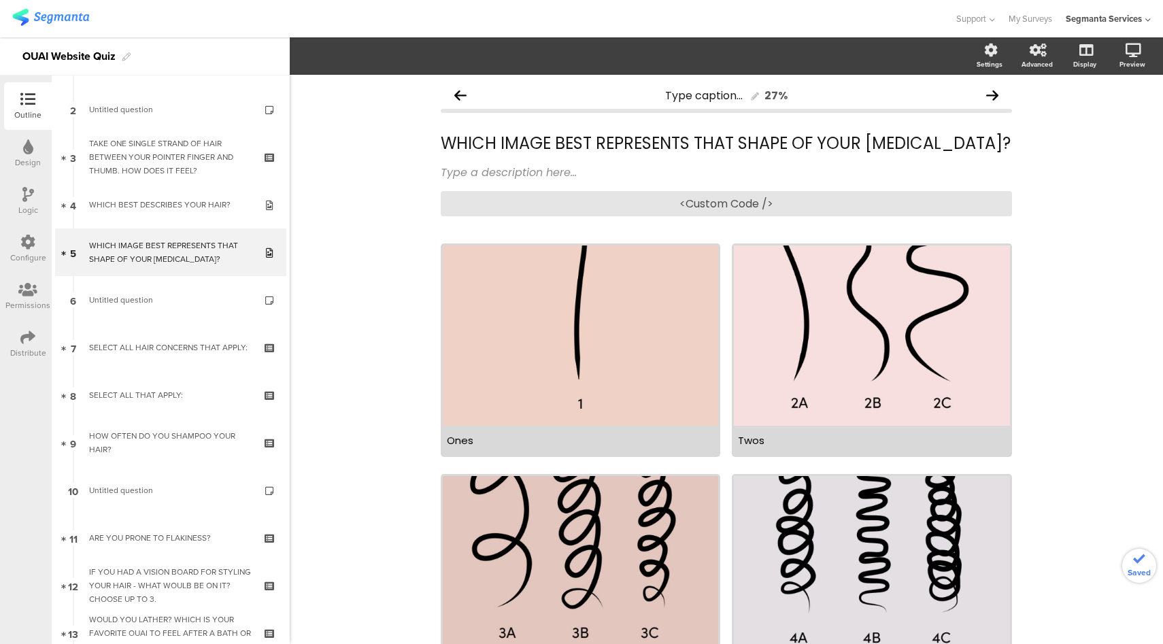
click at [20, 248] on icon at bounding box center [27, 242] width 15 height 15
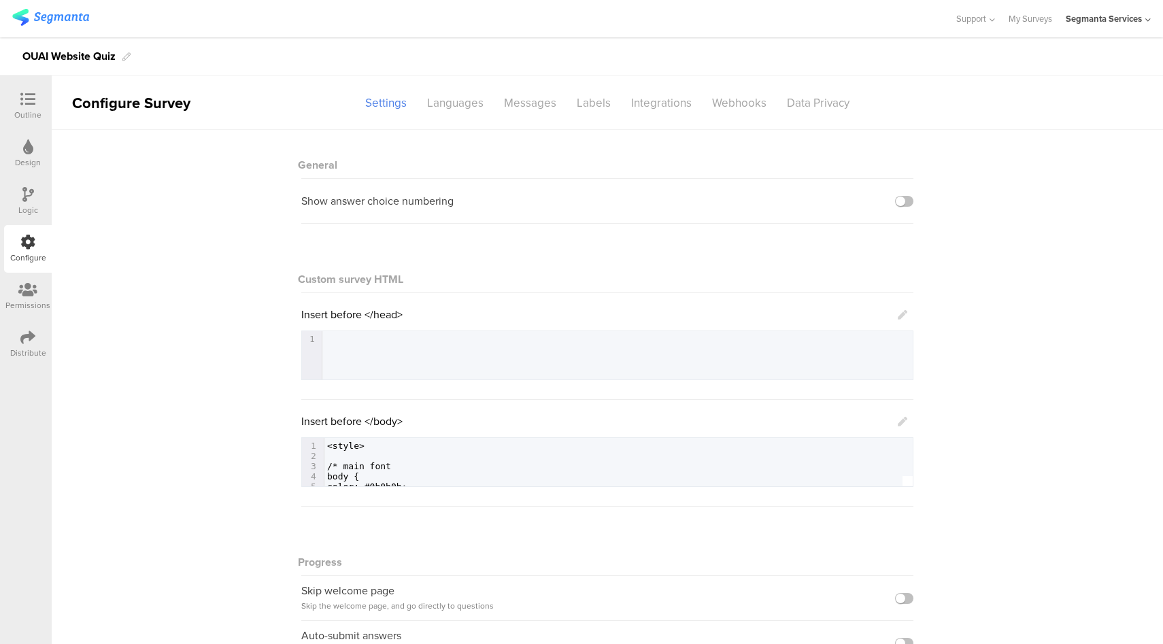
click at [29, 111] on div "Outline" at bounding box center [27, 115] width 27 height 12
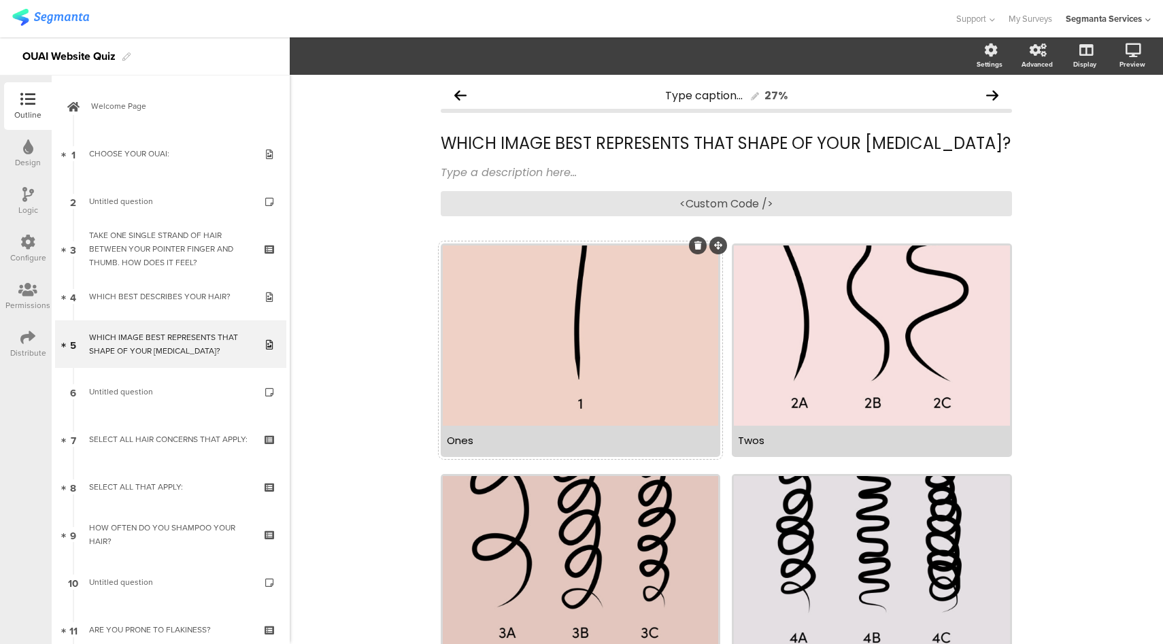
click at [522, 447] on div "Ones" at bounding box center [580, 440] width 275 height 29
click at [397, 46] on button "Choice options" at bounding box center [409, 55] width 90 height 29
click at [528, 56] on div "Set image or Upload Choice options" at bounding box center [631, 56] width 683 height 20
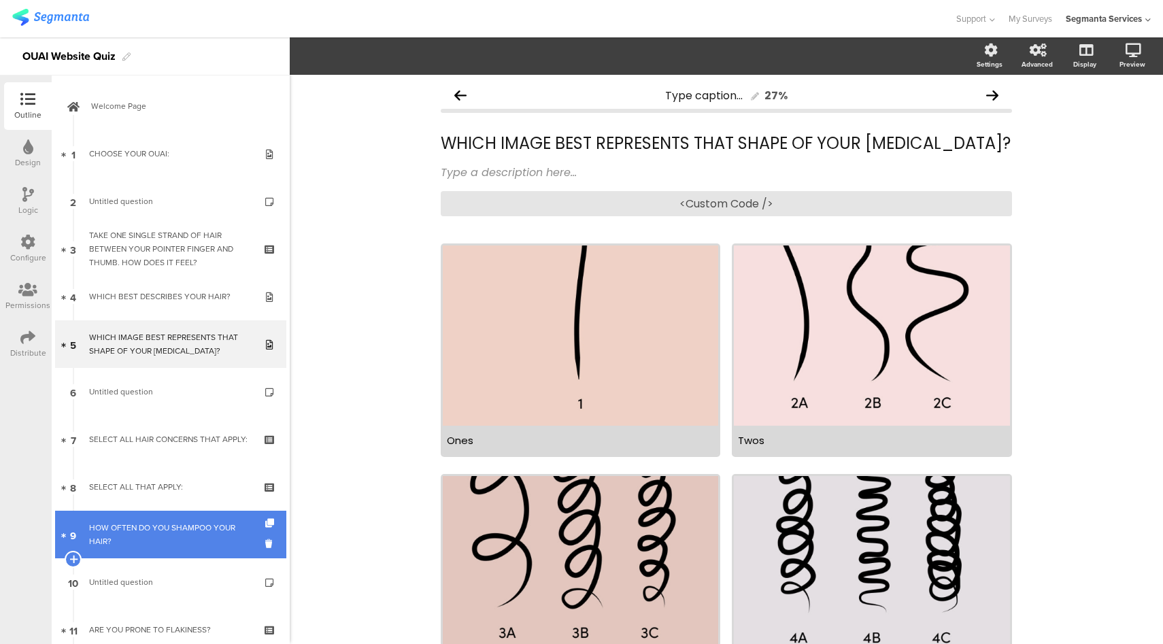
click at [174, 532] on div "HOW OFTEN DO YOU SHAMPOO YOUR HAIR?" at bounding box center [170, 534] width 163 height 27
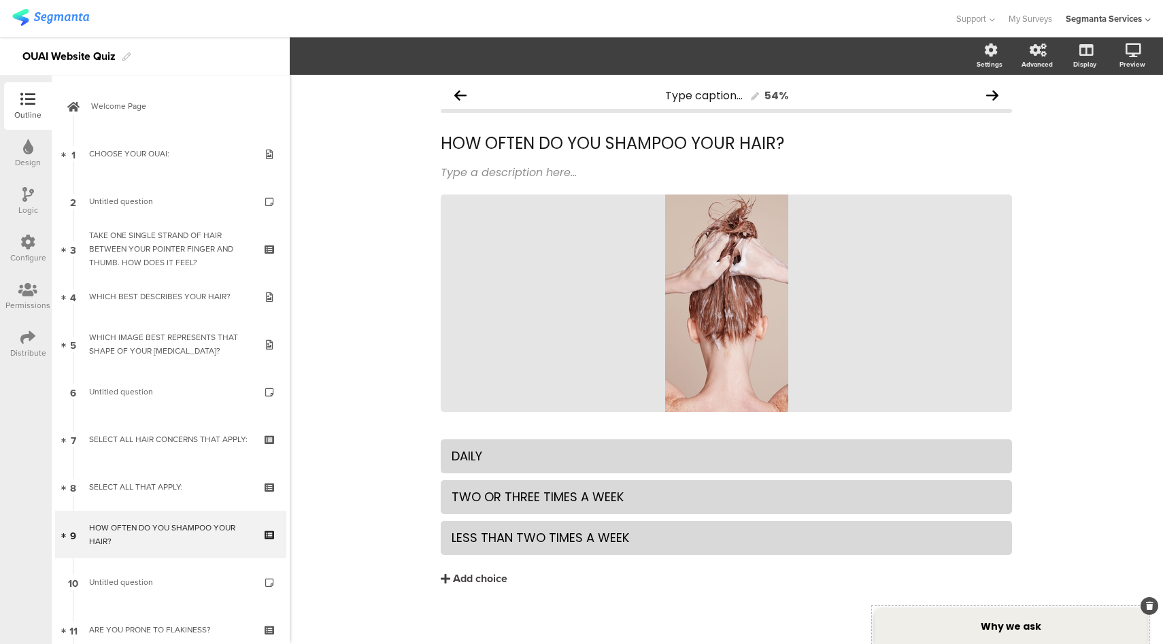
click at [1011, 631] on strong "Why we ask" at bounding box center [1011, 626] width 61 height 14
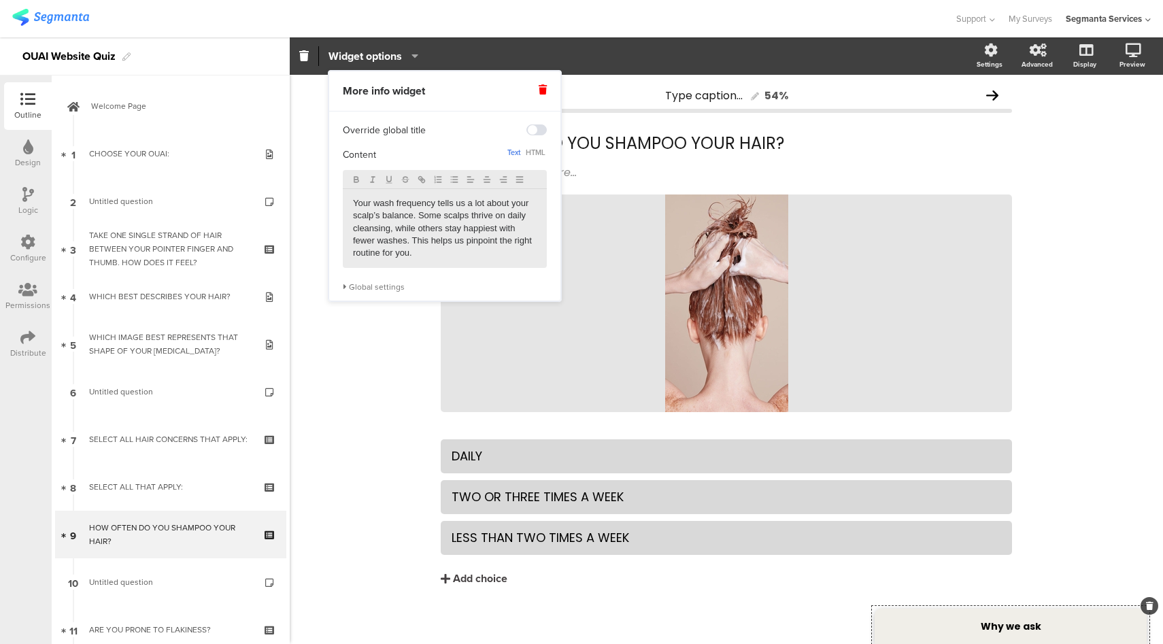
click at [444, 250] on p "Your wash frequency tells us a lot about your scalp’s balance. Some scalps thri…" at bounding box center [445, 228] width 184 height 63
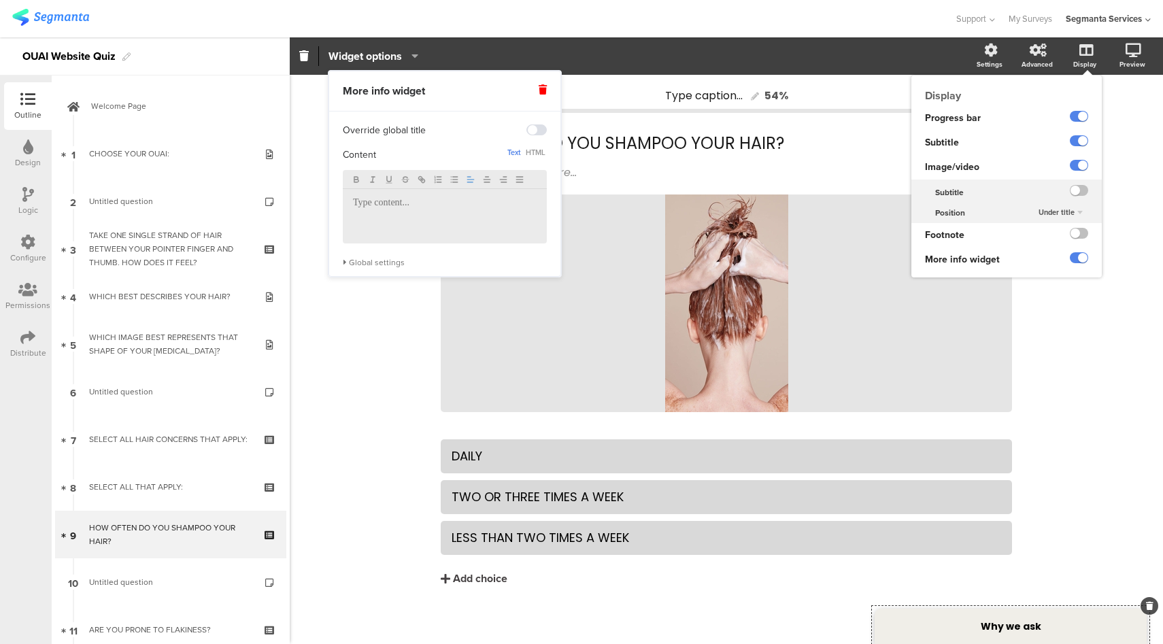
drag, startPoint x: 1071, startPoint y: 256, endPoint x: 1040, endPoint y: 214, distance: 51.5
click at [1071, 256] on label at bounding box center [1079, 257] width 18 height 11
click at [0, 0] on input "checkbox" at bounding box center [0, 0] width 0 height 0
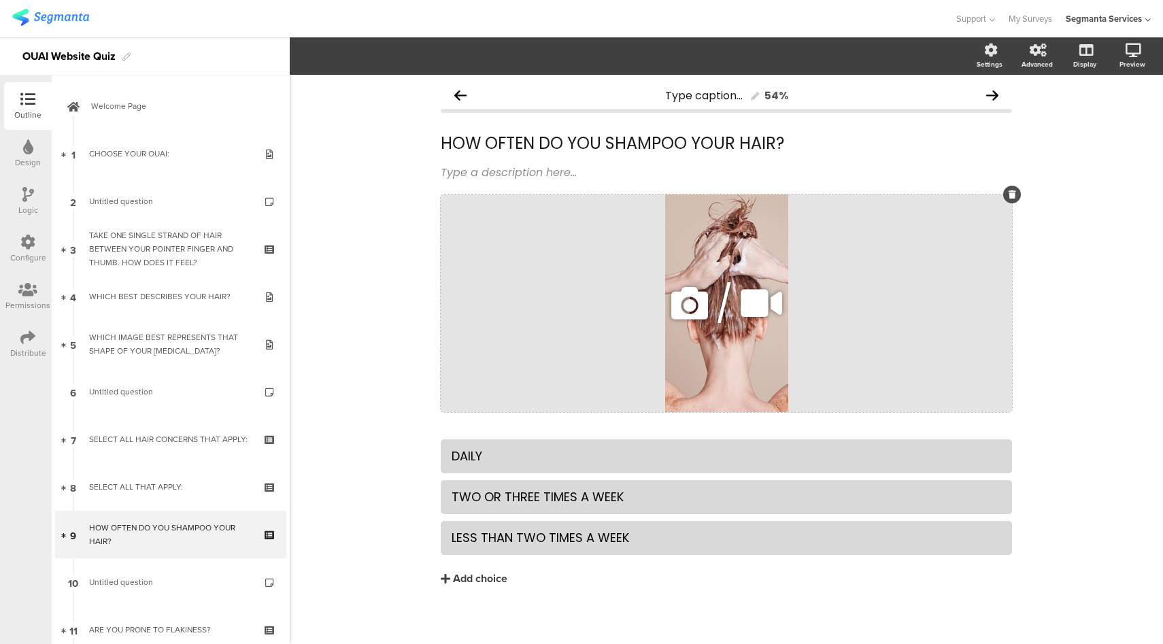
click at [676, 309] on icon at bounding box center [689, 303] width 46 height 46
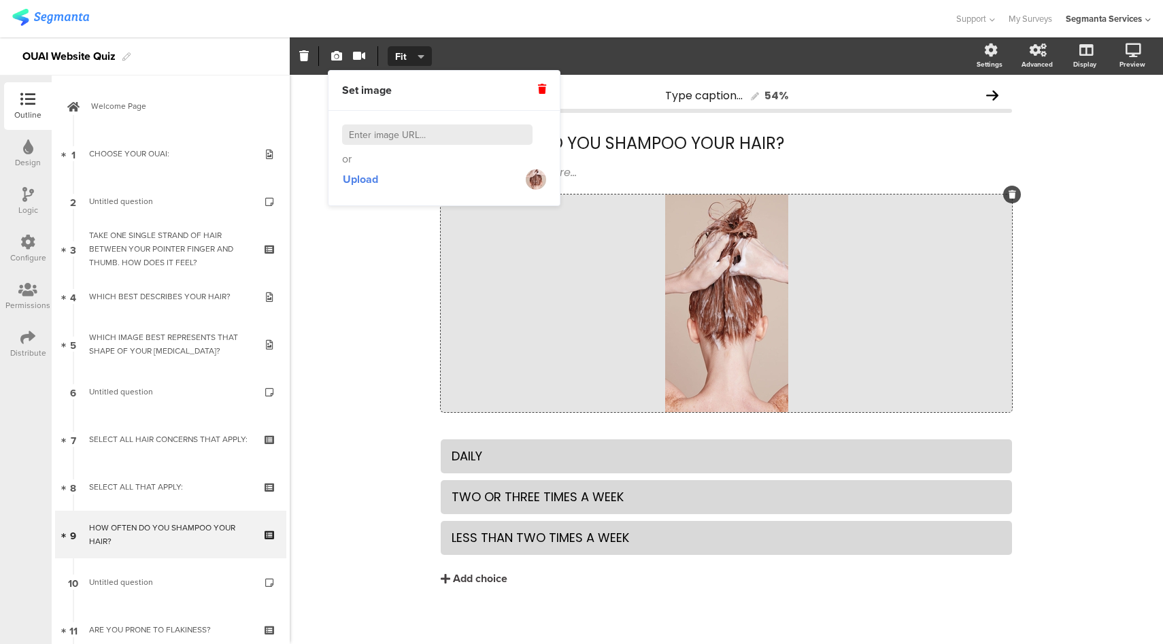
click at [698, 46] on div "Set video Source Youtube Youtube Self hosted video URL Fit Fill Fit" at bounding box center [631, 56] width 683 height 20
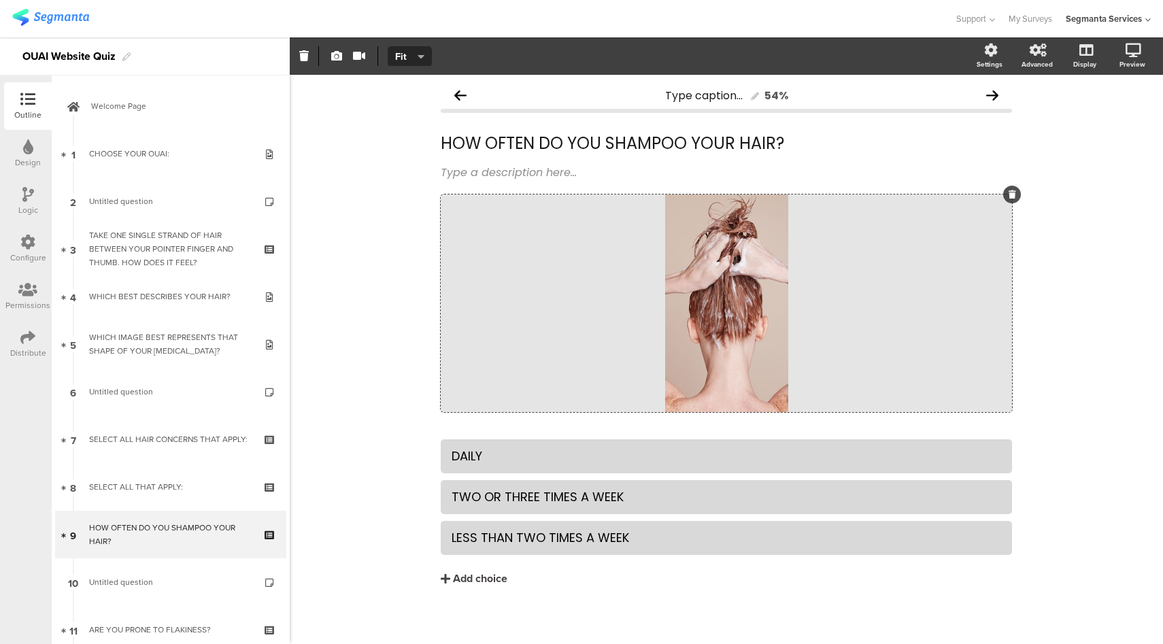
click at [43, 348] on div "Distribute" at bounding box center [28, 353] width 36 height 12
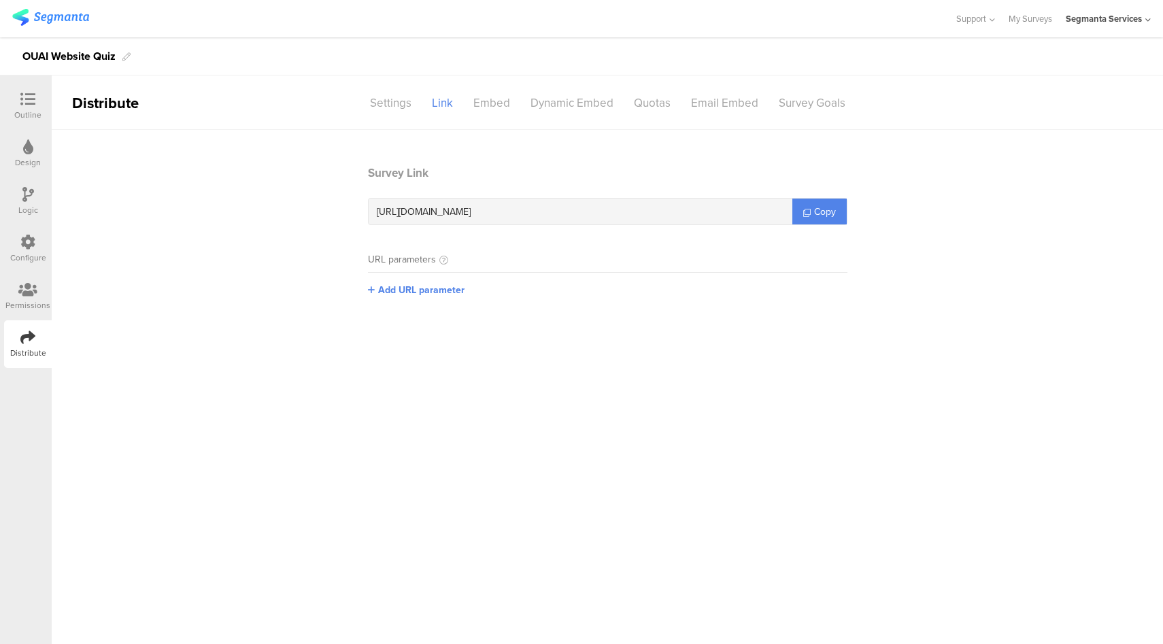
click at [27, 244] on icon at bounding box center [27, 242] width 15 height 15
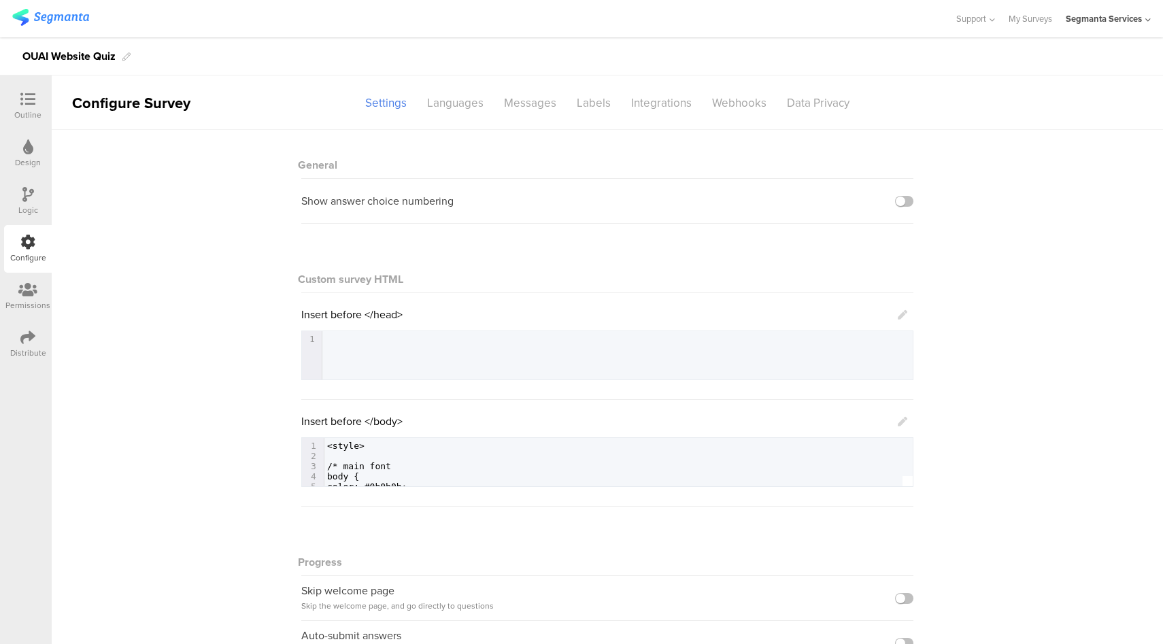
click at [898, 422] on icon at bounding box center [903, 422] width 10 height 10
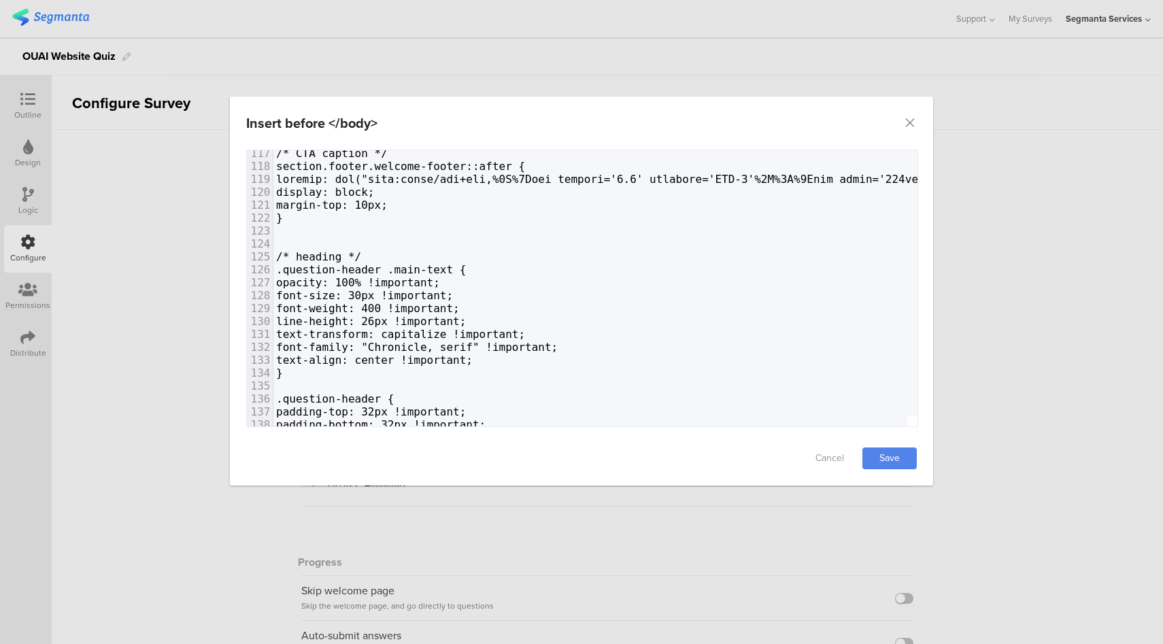
scroll to position [1686, 0]
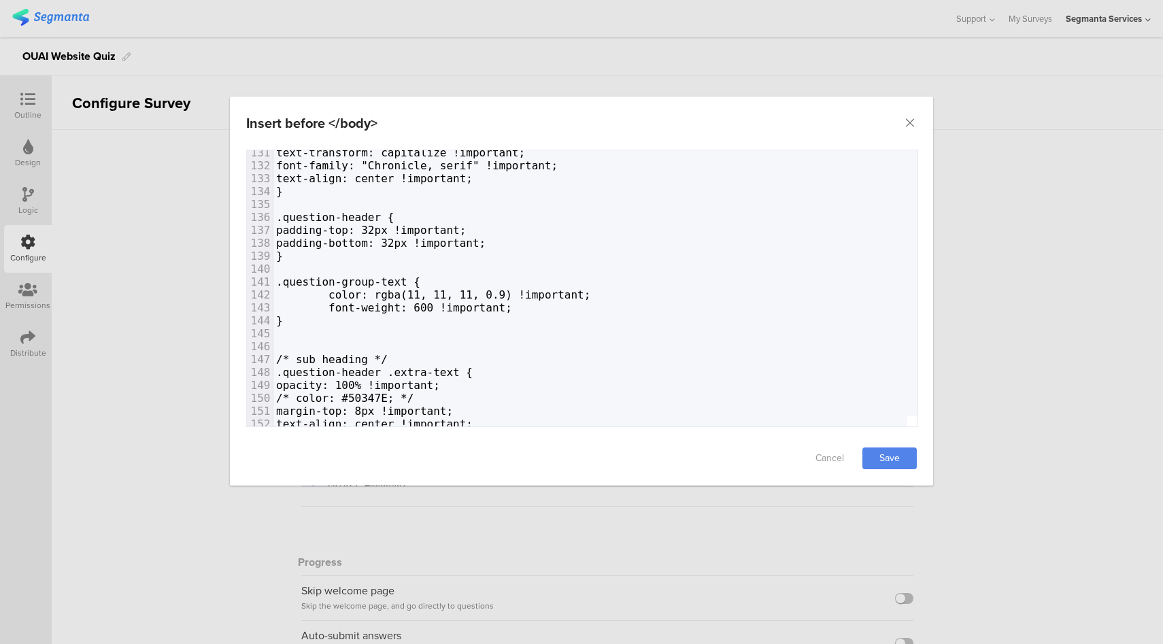
click at [250, 392] on div "150" at bounding box center [260, 398] width 26 height 13
click at [907, 125] on icon "Close" at bounding box center [910, 123] width 14 height 14
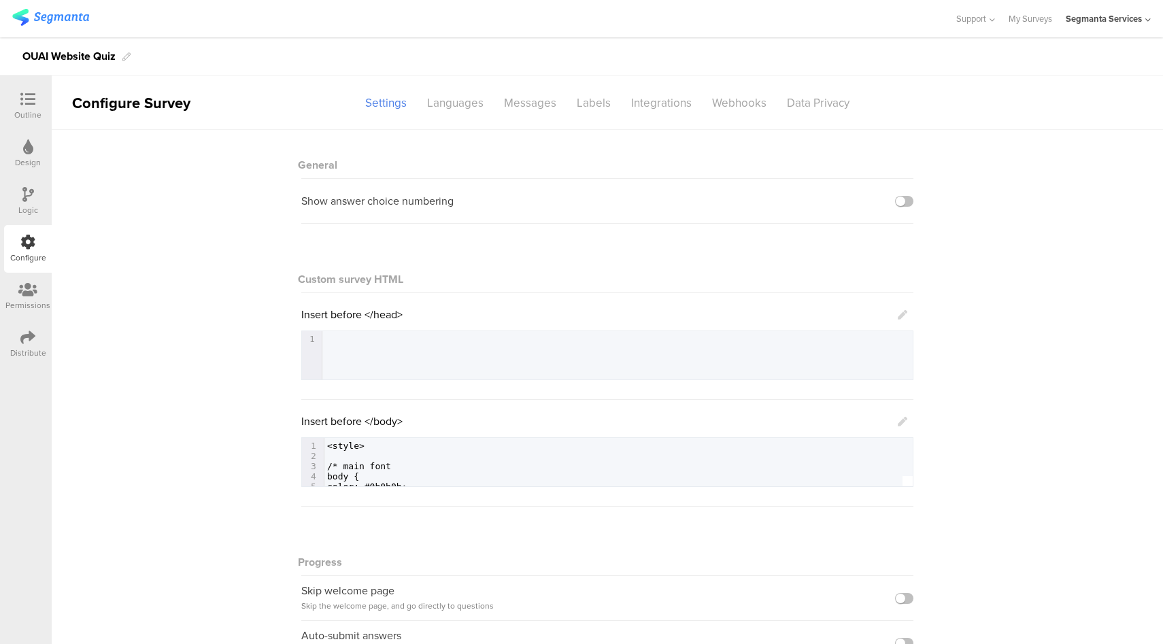
click at [14, 347] on div "Distribute" at bounding box center [28, 353] width 36 height 12
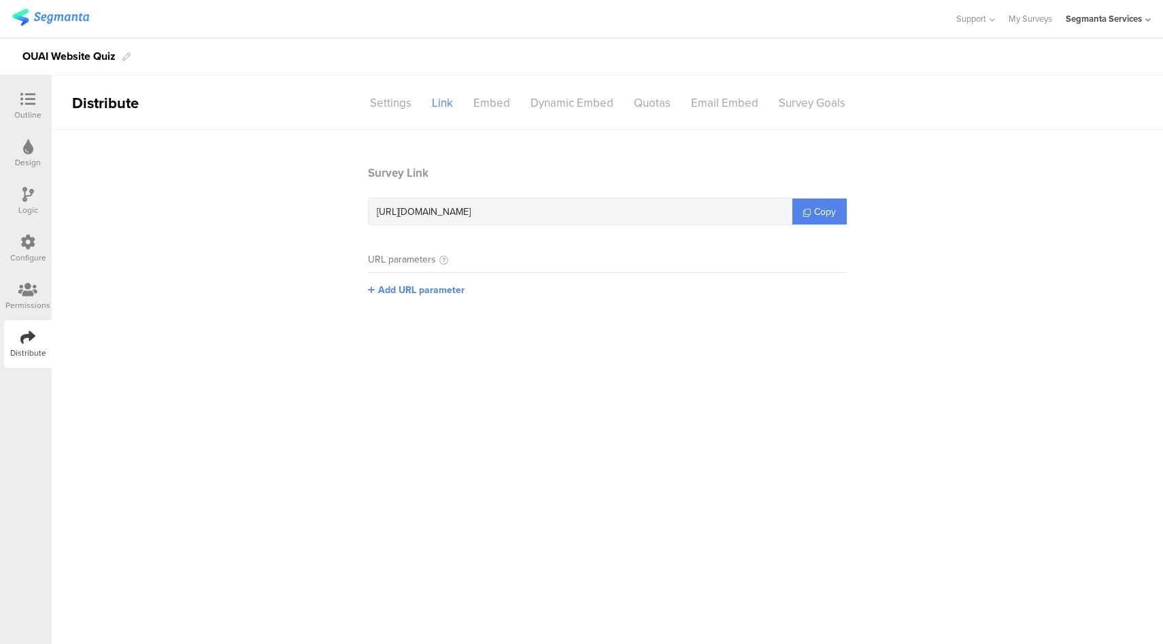
click at [38, 112] on div "Outline" at bounding box center [27, 115] width 27 height 12
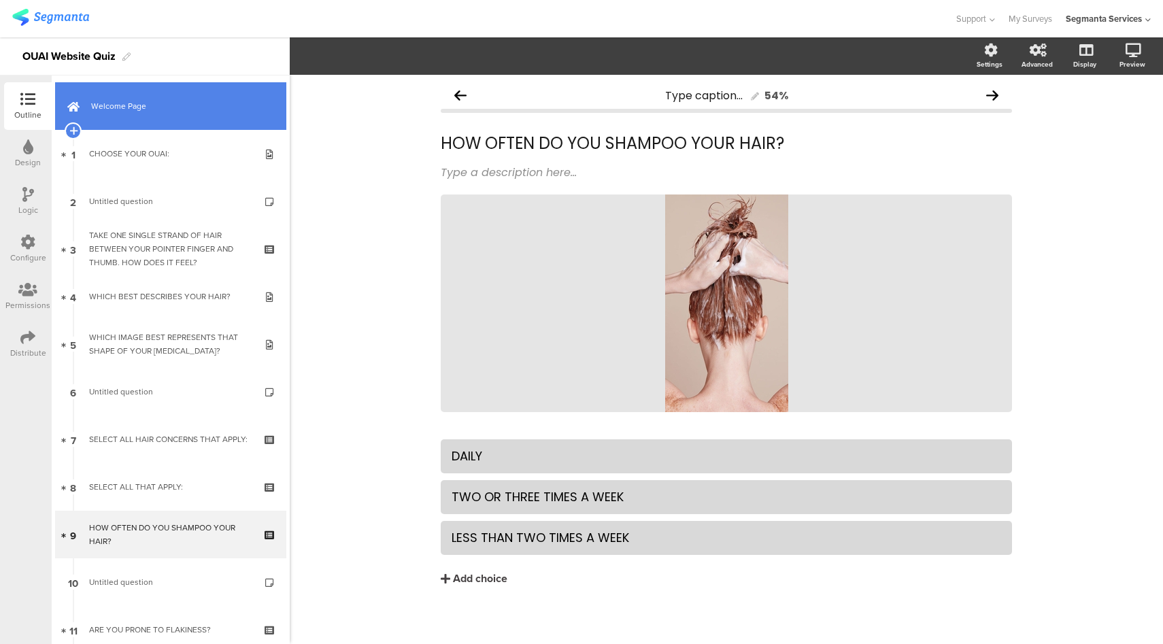
click at [167, 102] on span "Welcome Page" at bounding box center [178, 106] width 174 height 14
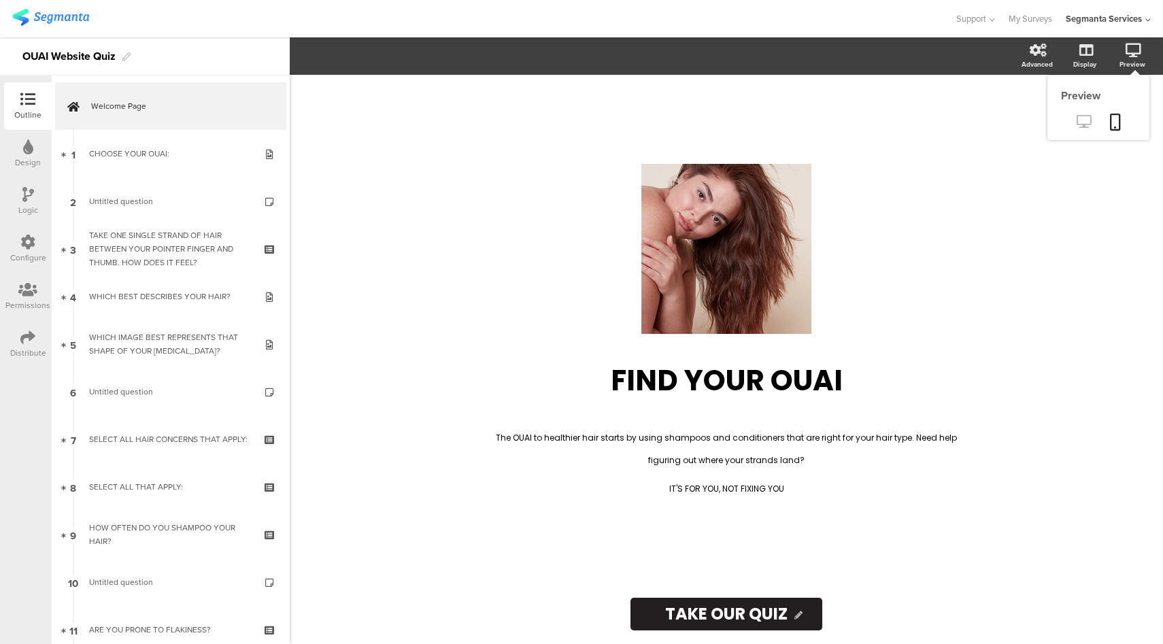
click at [1085, 120] on icon at bounding box center [1083, 121] width 14 height 13
click at [19, 248] on div "Configure" at bounding box center [28, 249] width 48 height 48
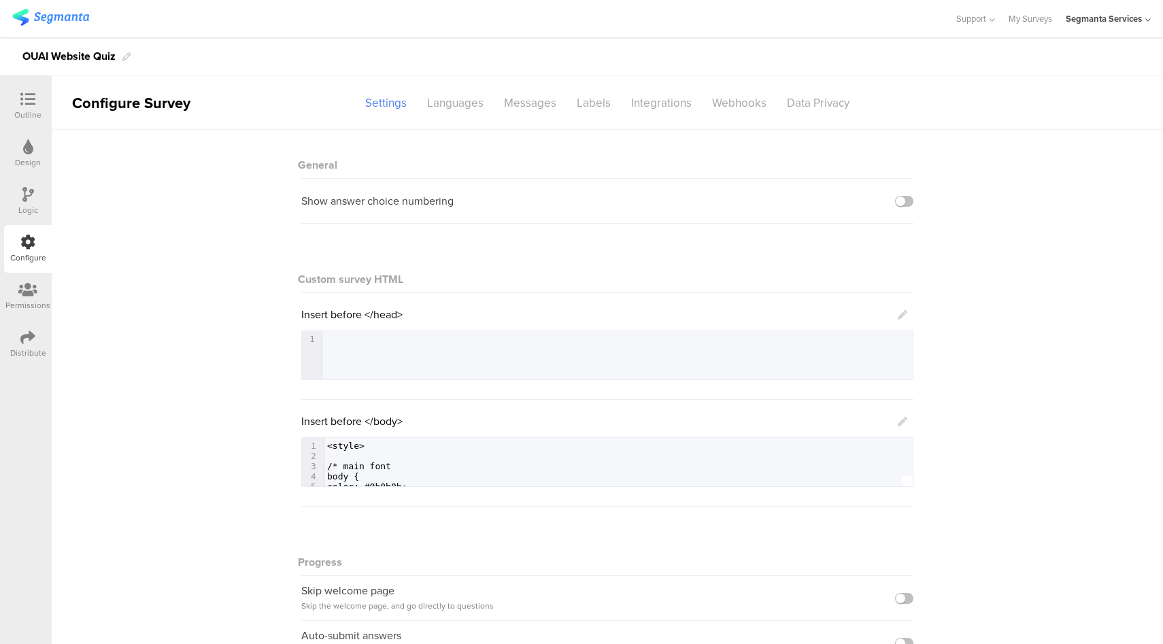
click at [900, 421] on icon at bounding box center [903, 422] width 10 height 10
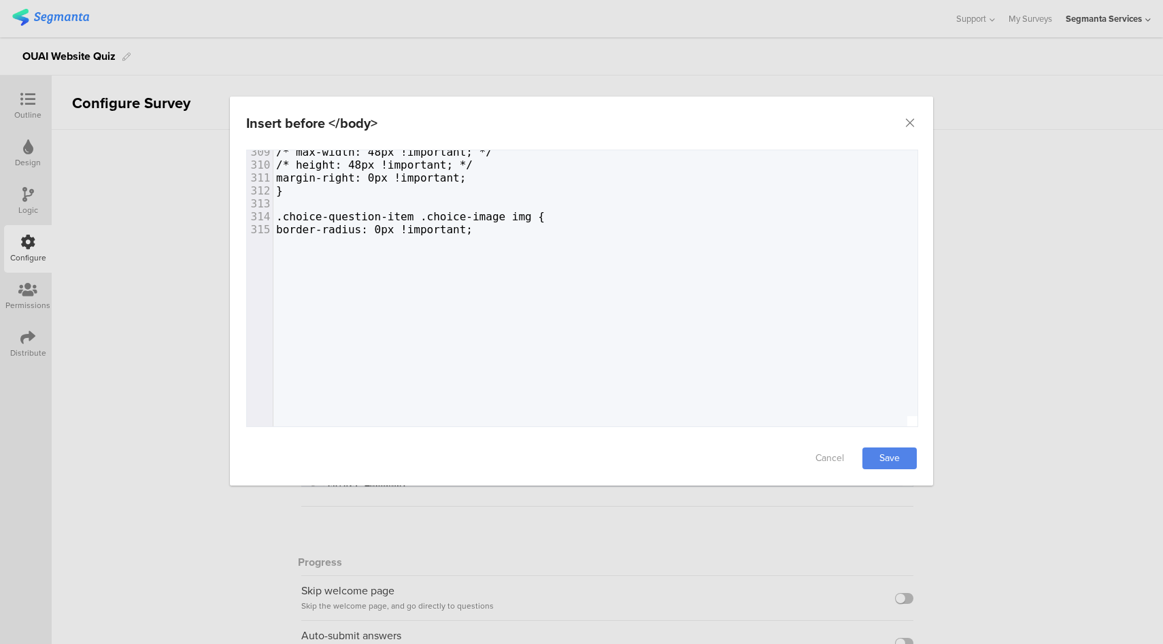
scroll to position [3987, 0]
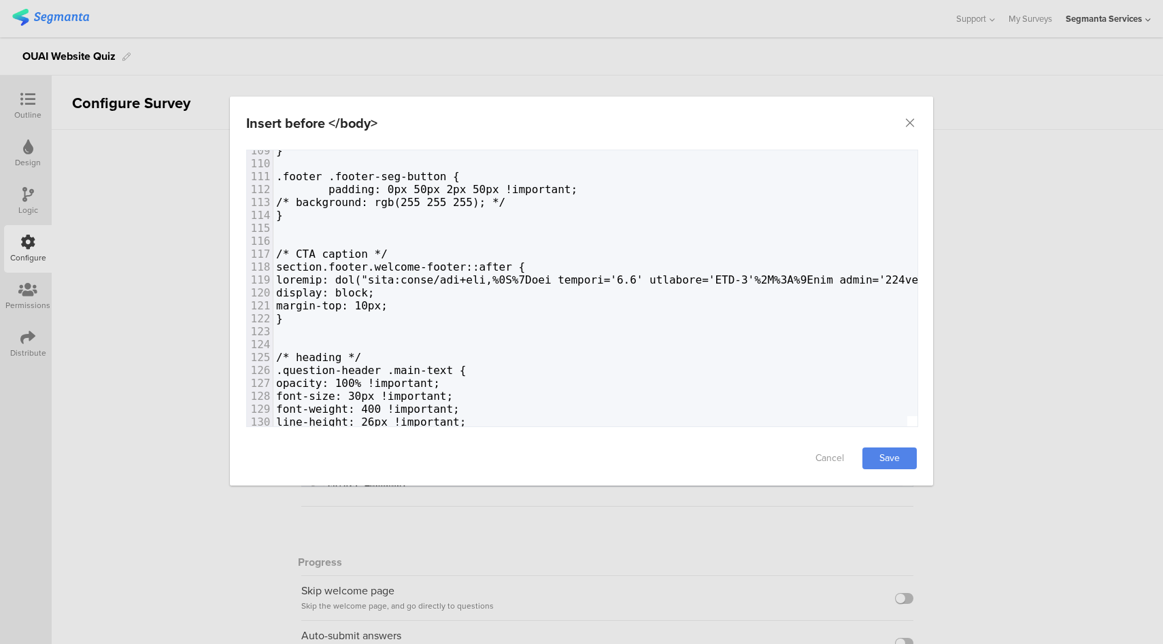
type textarea "/*"
type textarea "*/"
drag, startPoint x: 332, startPoint y: 279, endPoint x: 368, endPoint y: 296, distance: 39.8
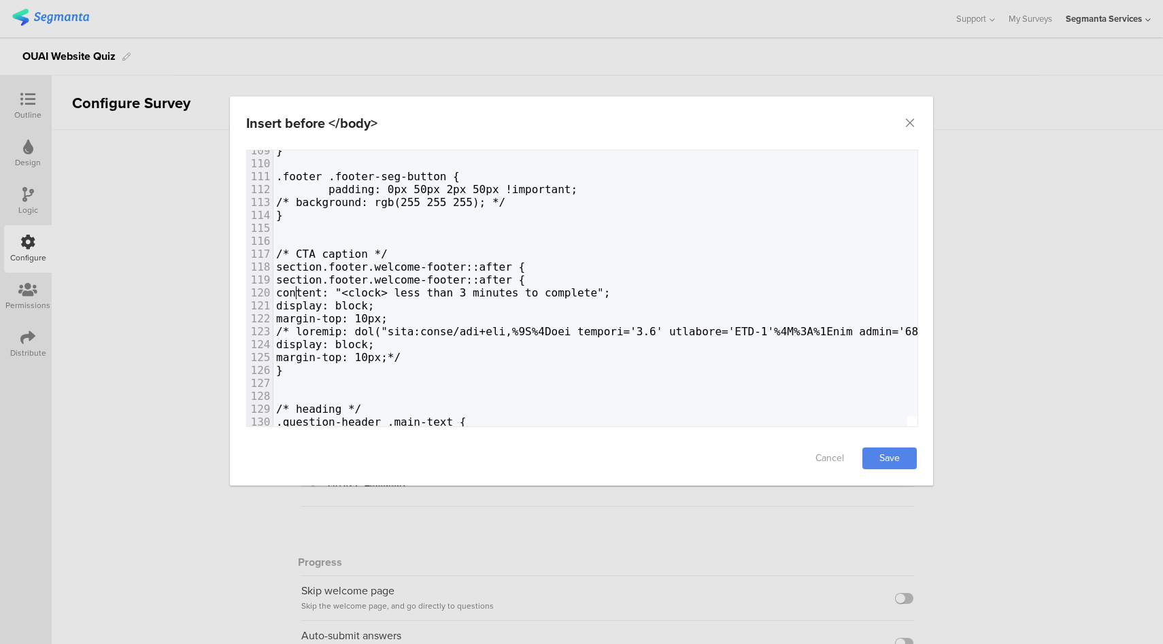
click at [299, 292] on span "content: "<clock> less than 3 minutes to complete";" at bounding box center [443, 292] width 334 height 13
type textarea "section.footer.welcome-footer::after {"
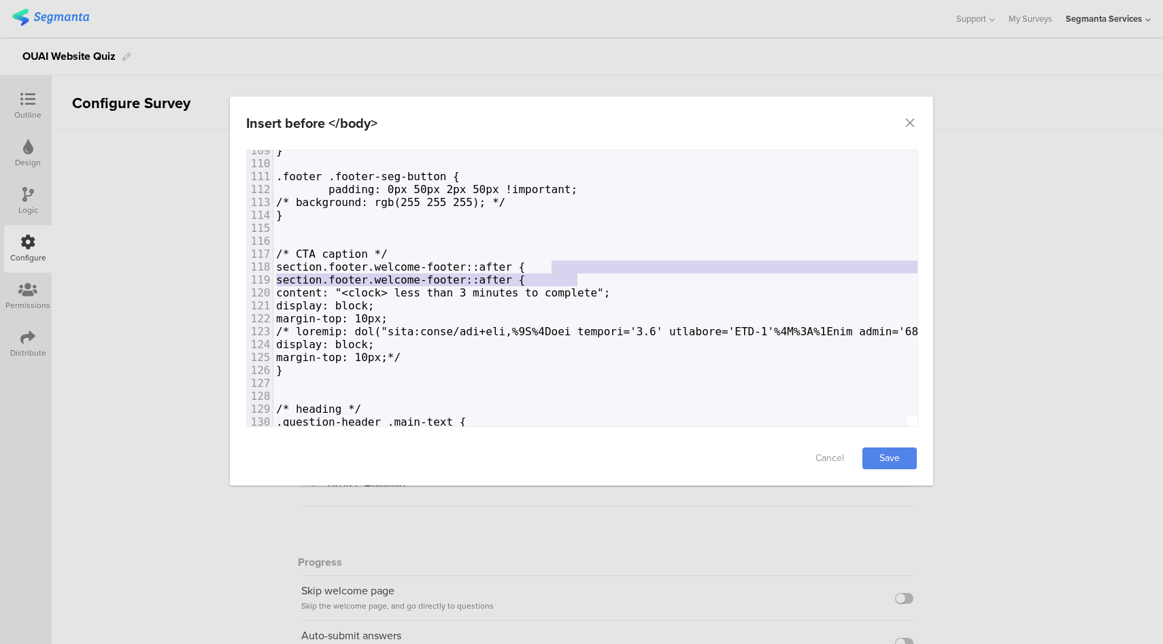
drag, startPoint x: 586, startPoint y: 278, endPoint x: 586, endPoint y: 268, distance: 10.2
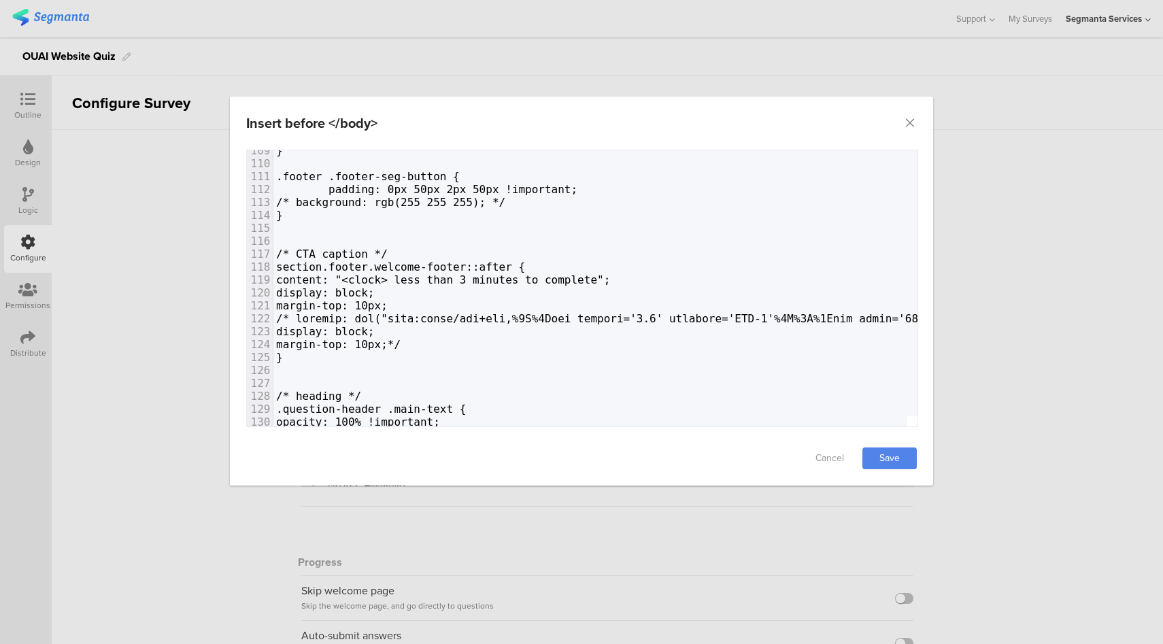
click at [917, 464] on div "Cancel Save" at bounding box center [581, 458] width 703 height 54
click at [904, 458] on link "Save" at bounding box center [889, 458] width 54 height 22
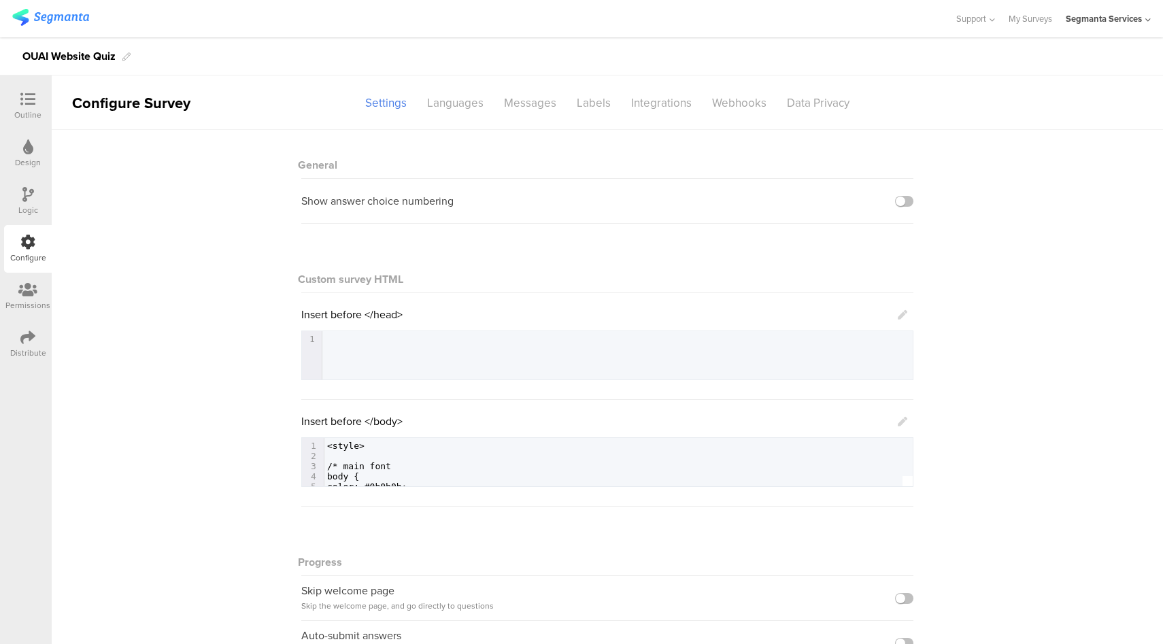
drag, startPoint x: 31, startPoint y: 104, endPoint x: 40, endPoint y: 109, distance: 10.0
click at [32, 105] on icon at bounding box center [27, 99] width 15 height 15
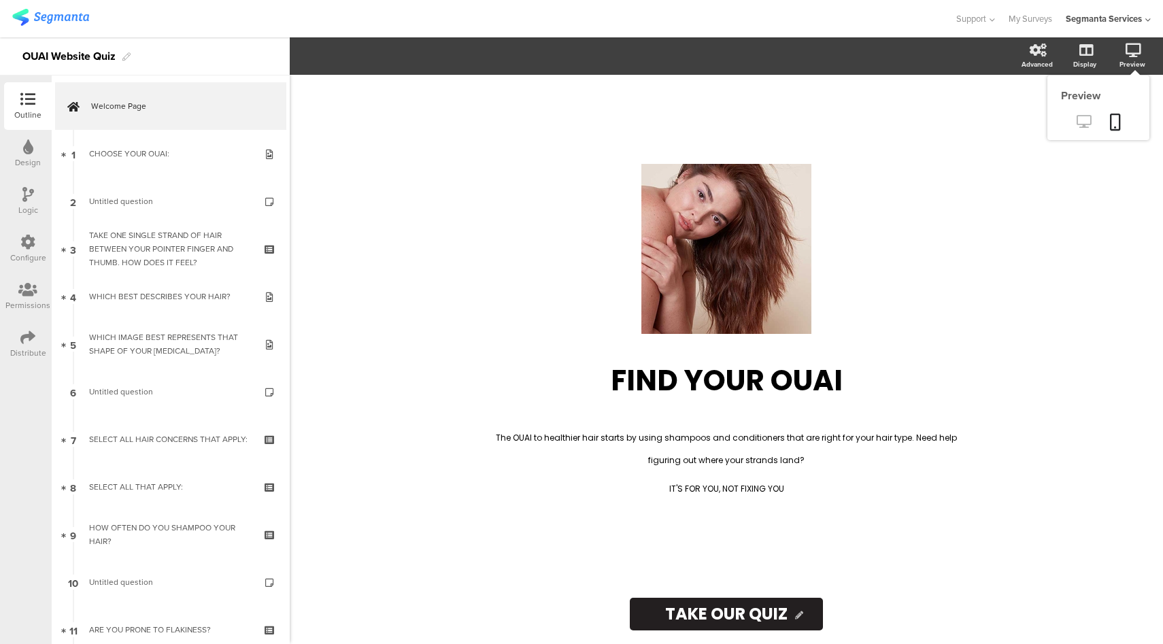
click at [1087, 122] on icon at bounding box center [1083, 121] width 14 height 13
drag, startPoint x: 35, startPoint y: 239, endPoint x: 42, endPoint y: 240, distance: 6.9
click at [36, 239] on div "Configure" at bounding box center [28, 249] width 48 height 48
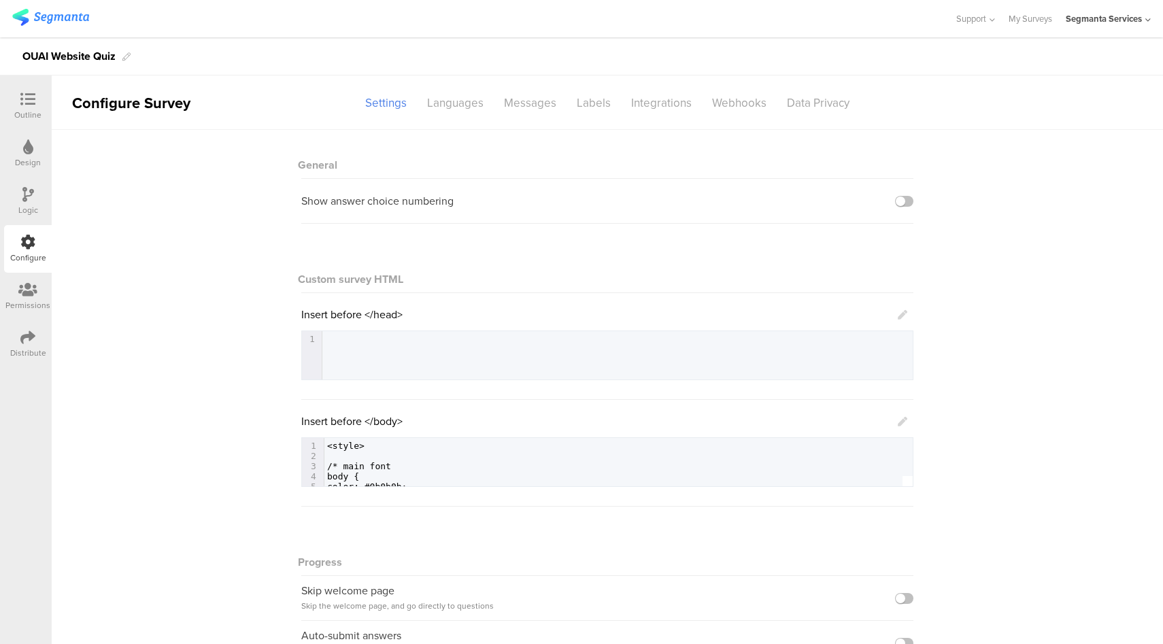
click at [898, 416] on link at bounding box center [903, 421] width 10 height 16
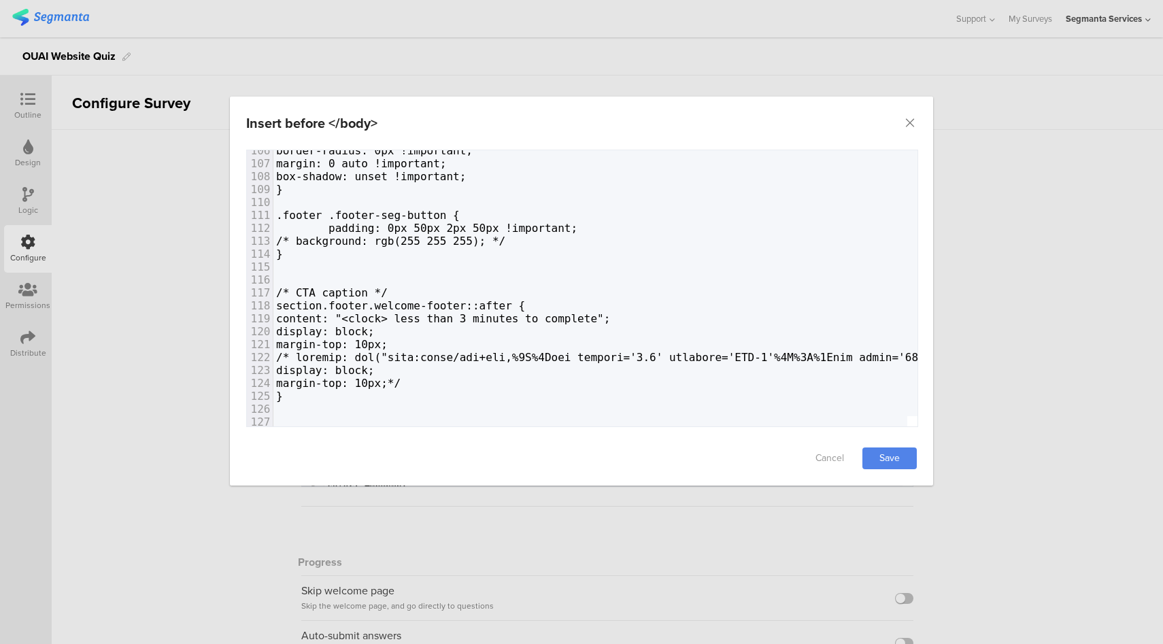
scroll to position [1367, 0]
click at [469, 315] on span "content: "<clock> less than 3 minutes to complete";" at bounding box center [443, 316] width 334 height 13
type textarea "content: "<clock> less than 3 minutes to complete";"
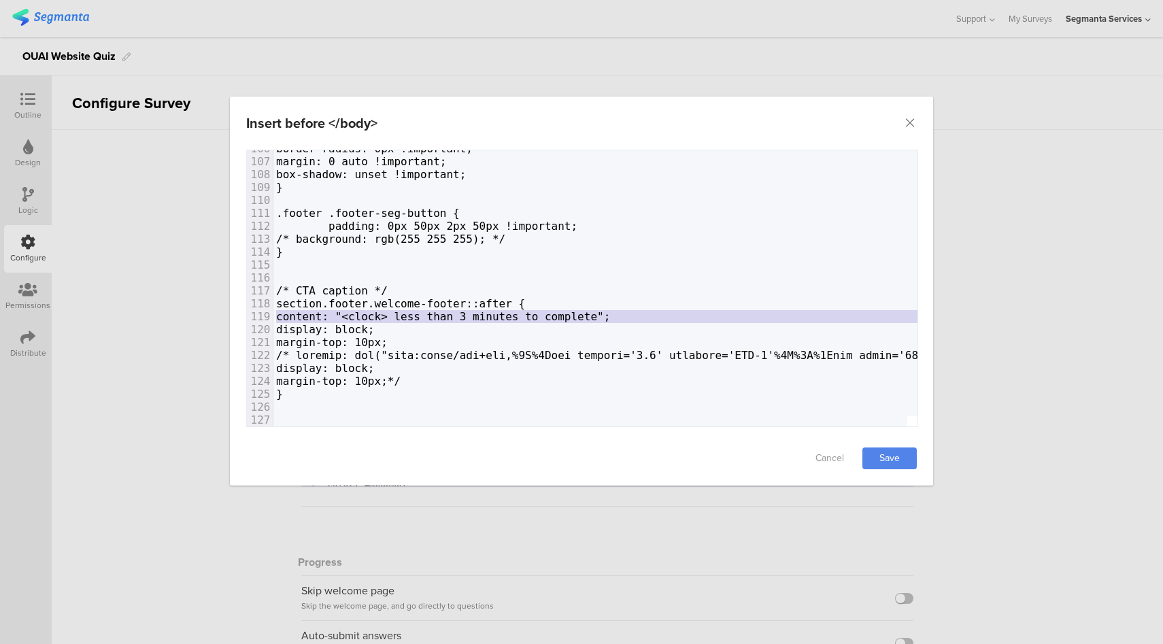
click at [469, 315] on span "content: "<clock> less than 3 minutes to complete";" at bounding box center [443, 316] width 334 height 13
paste textarea "dialog"
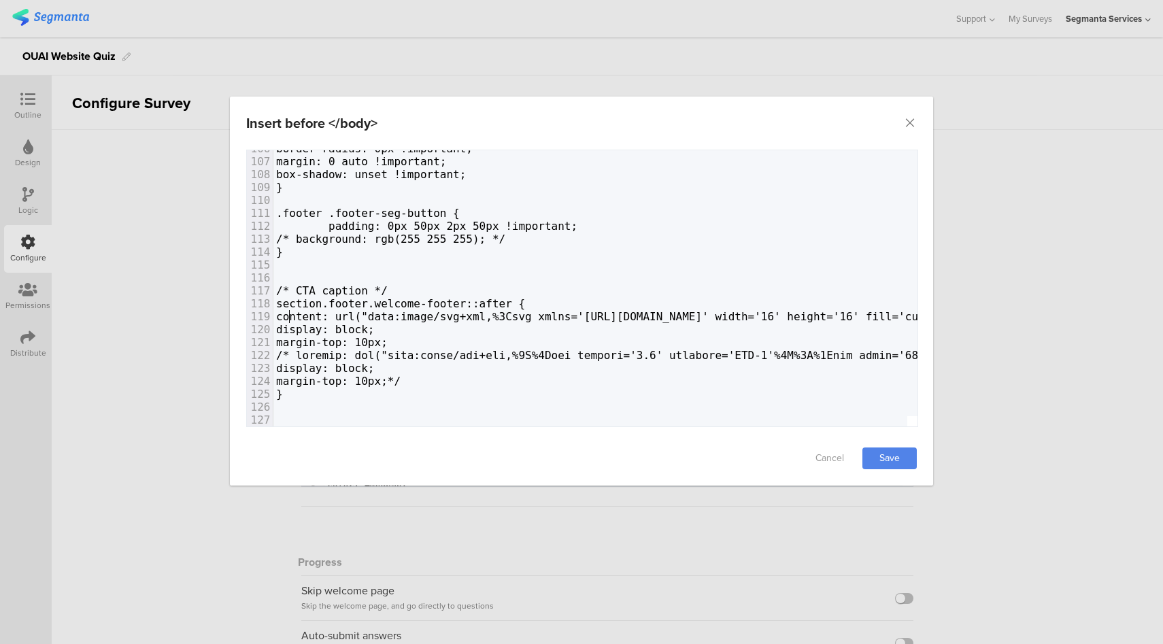
click at [883, 462] on link "Save" at bounding box center [889, 458] width 54 height 22
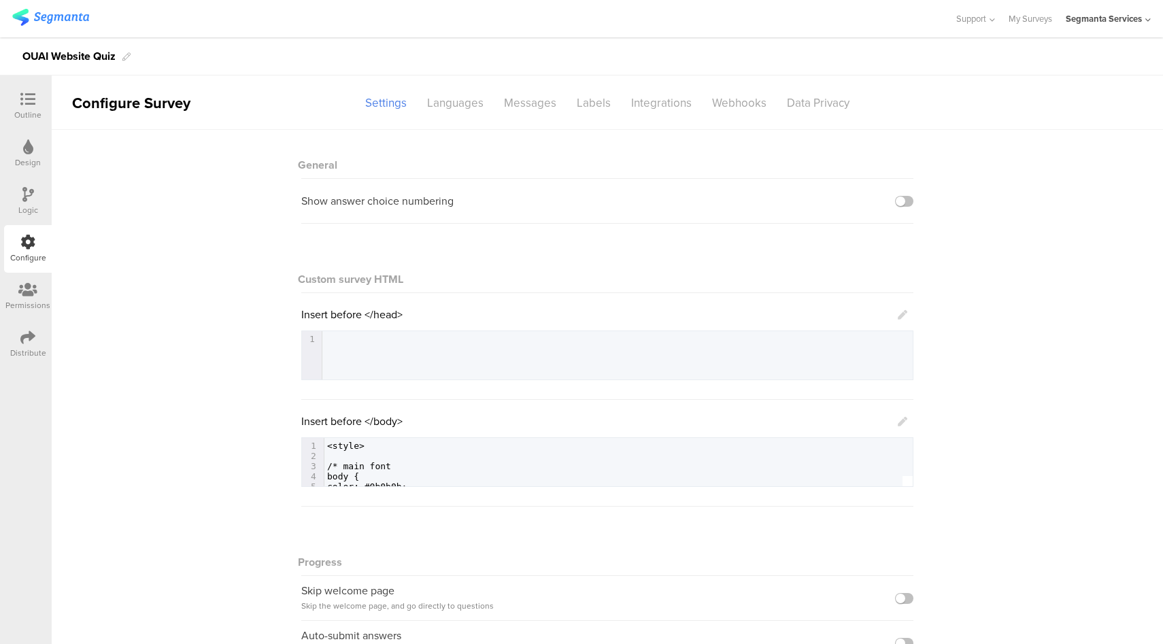
click at [898, 423] on icon at bounding box center [903, 422] width 10 height 10
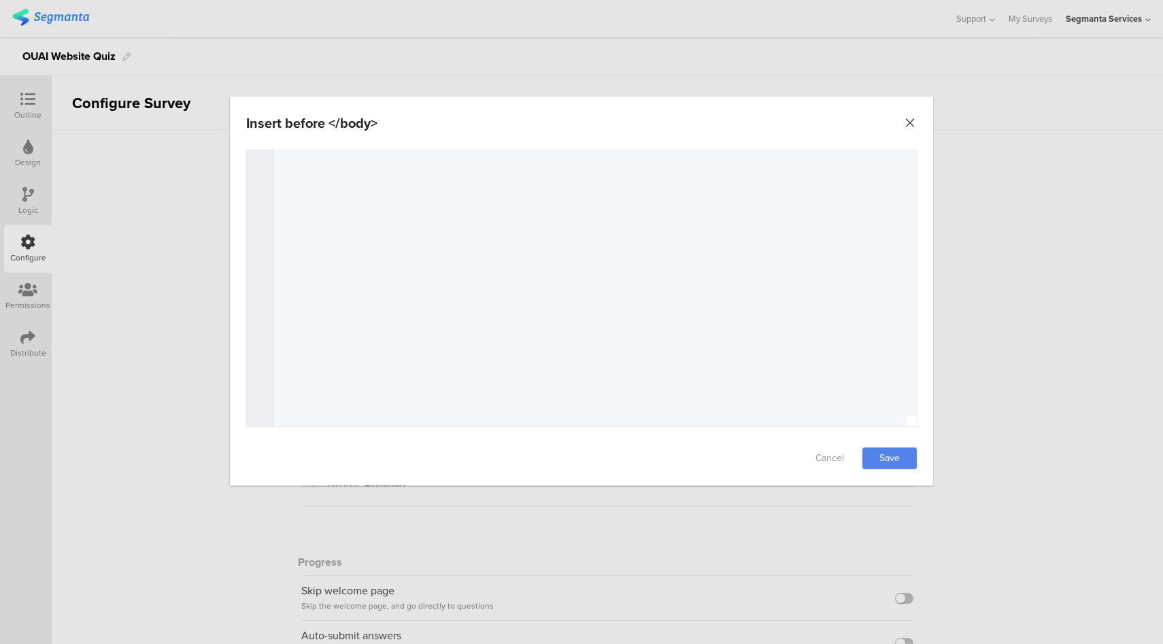
click at [911, 121] on icon "Close" at bounding box center [910, 123] width 14 height 14
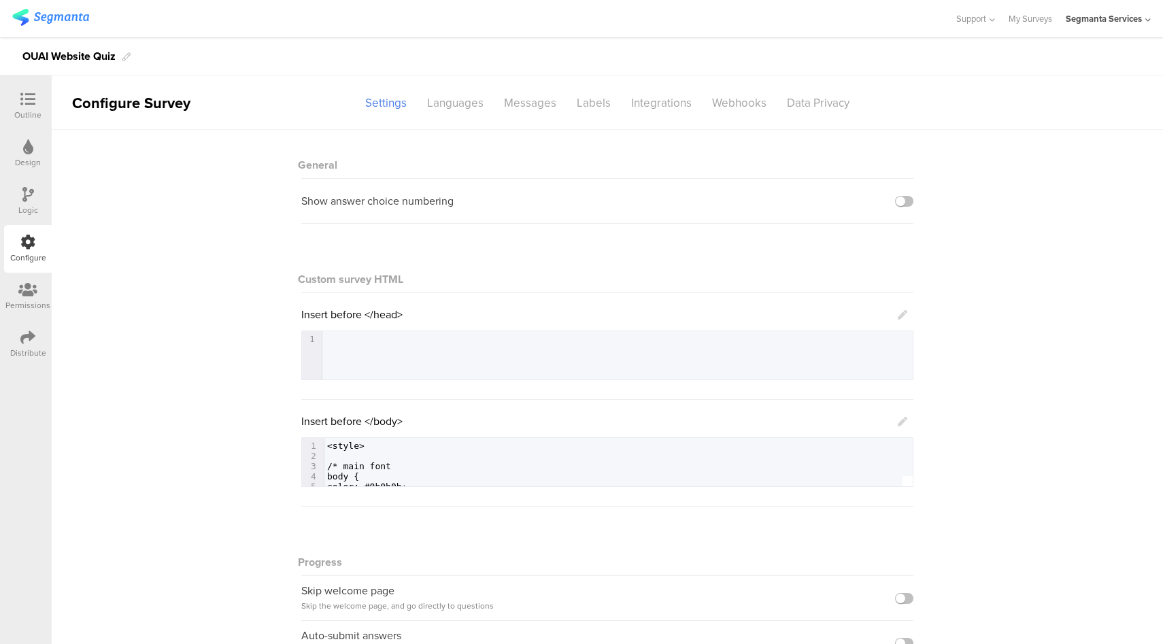
click at [898, 418] on icon at bounding box center [903, 422] width 10 height 10
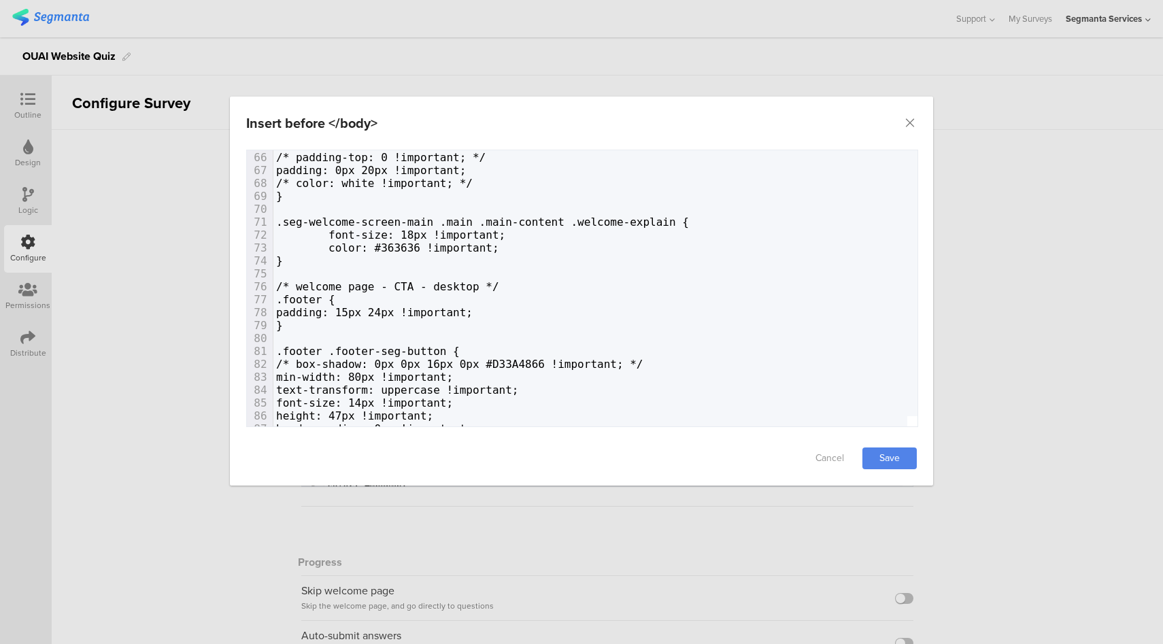
scroll to position [860, 0]
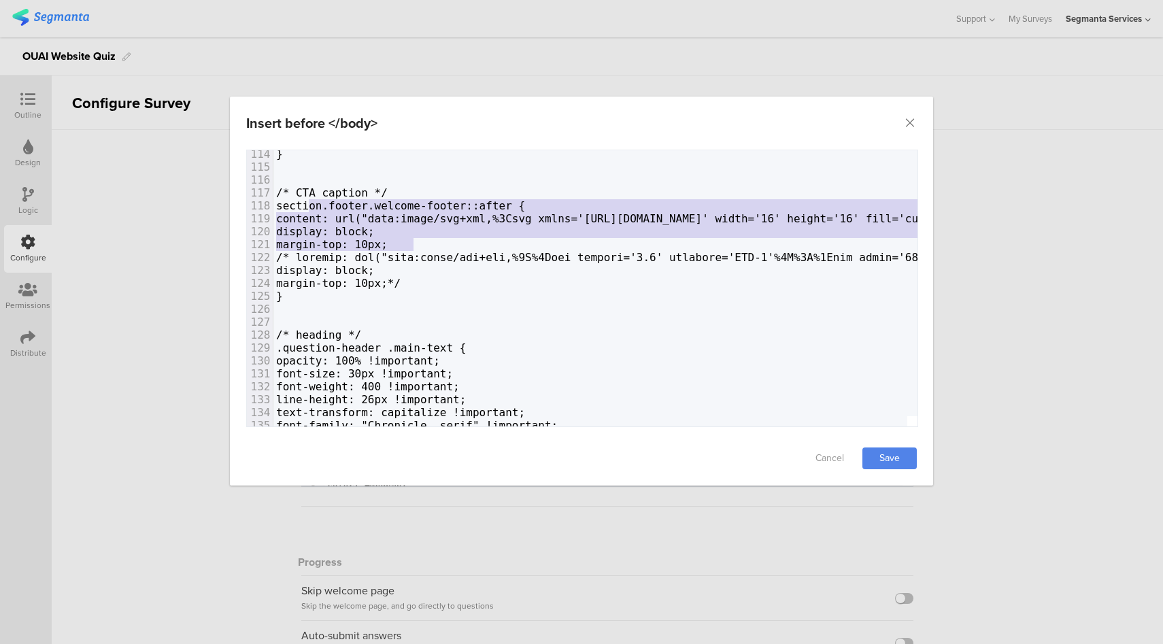
type textarea "section.footer.welcome-footer::after { content: url("data:image/svg+xml,%3Csvg …"
drag, startPoint x: 428, startPoint y: 244, endPoint x: 305, endPoint y: 207, distance: 128.4
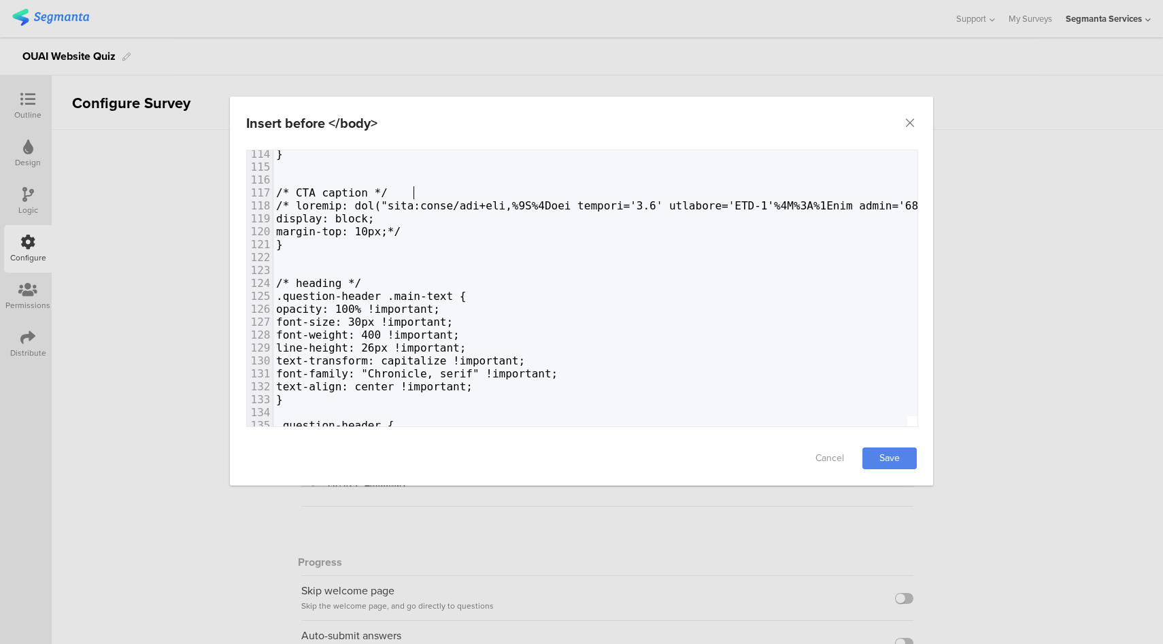
type textarea "c"
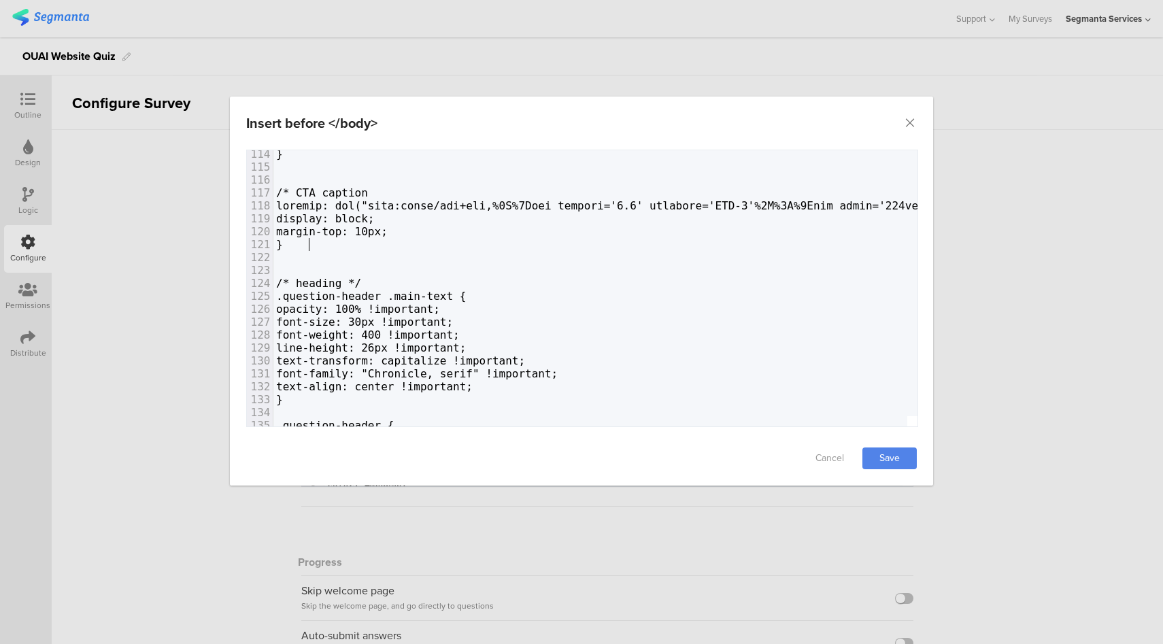
type textarea "*/"
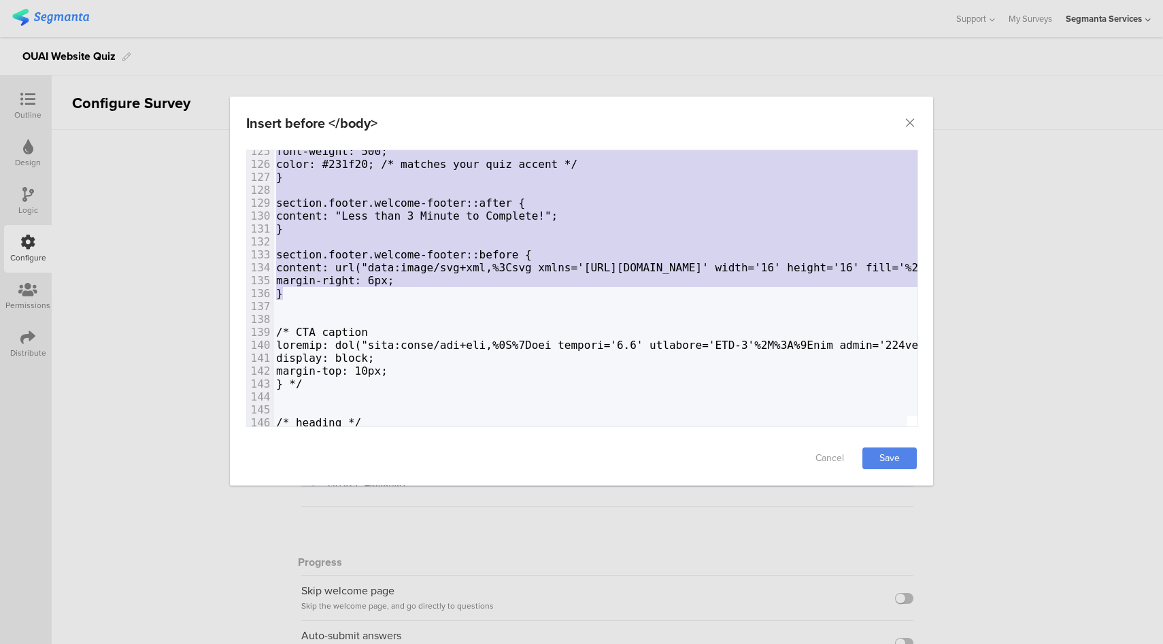
drag, startPoint x: 292, startPoint y: 252, endPoint x: 302, endPoint y: 290, distance: 38.6
type textarea "content: ""; display: flex; align-items: center; justify-content: center; gap: …"
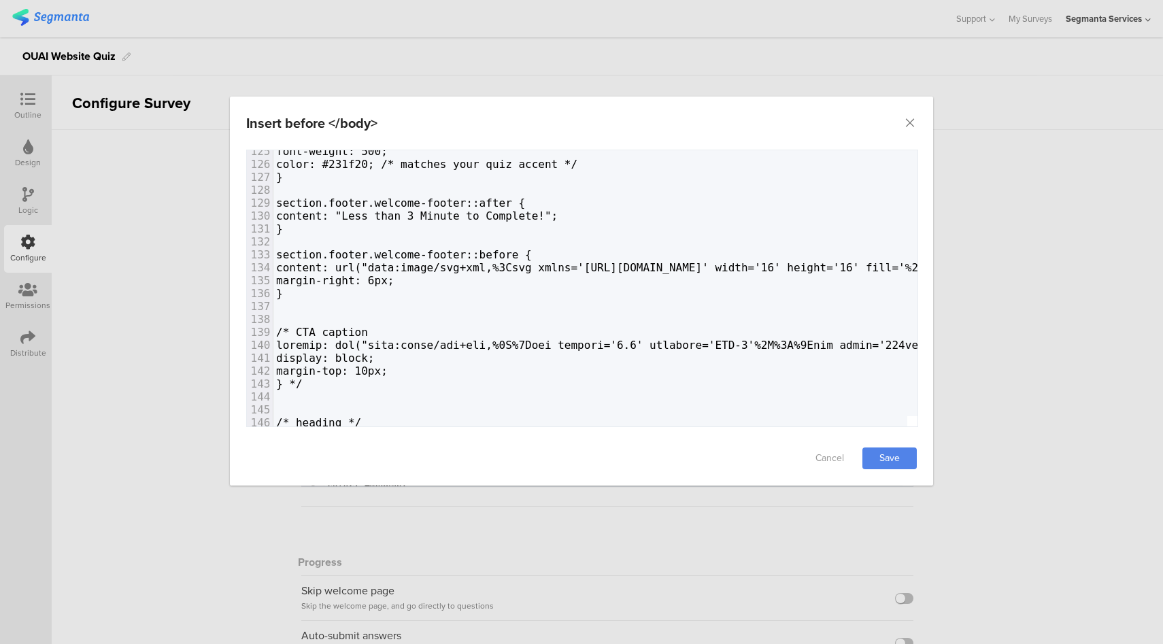
click at [919, 469] on div "Cancel Save" at bounding box center [581, 458] width 703 height 54
click at [894, 462] on link "Save" at bounding box center [889, 458] width 54 height 22
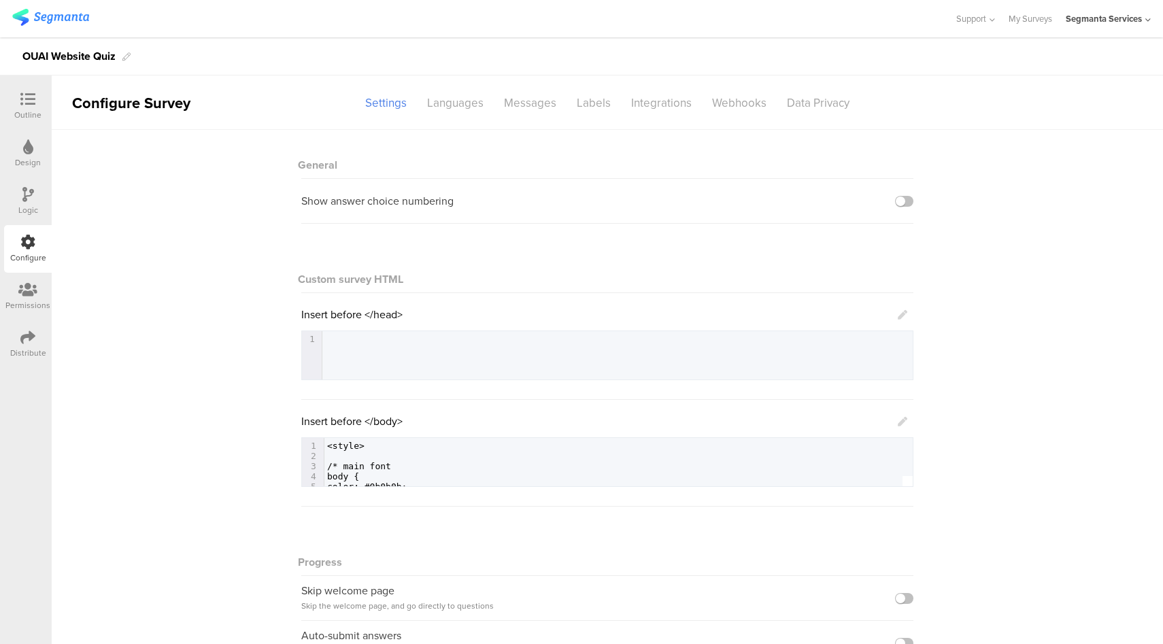
click at [898, 420] on icon at bounding box center [903, 422] width 10 height 10
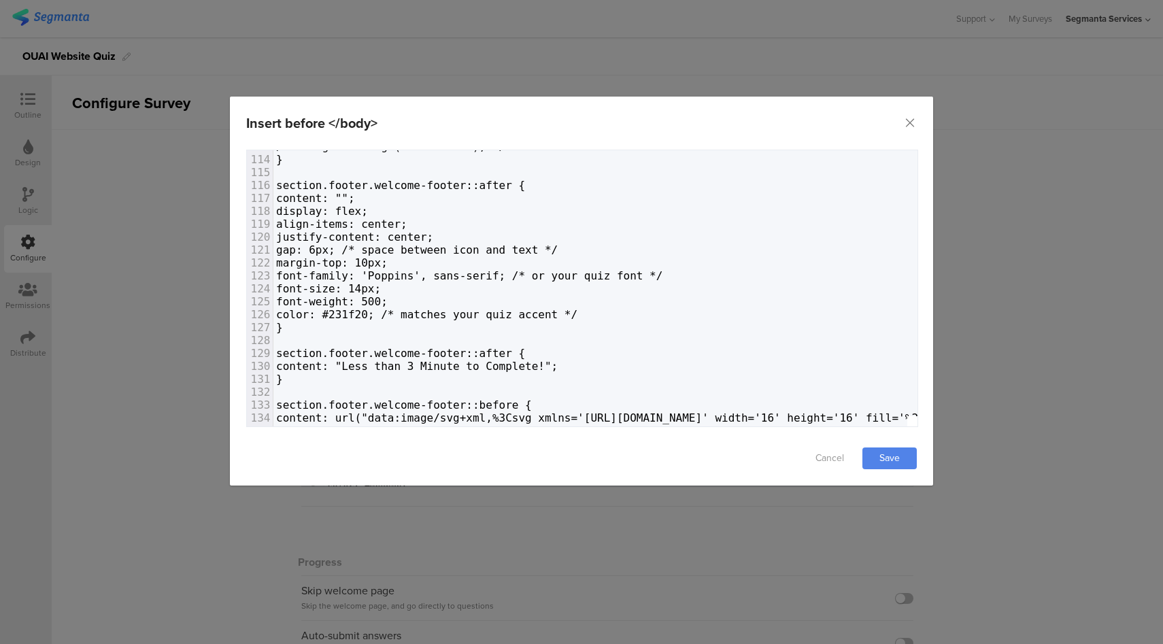
scroll to position [1461, 0]
click at [498, 367] on span "content: "Less than 3 Minute to Complete!";" at bounding box center [417, 366] width 282 height 13
type textarea "s"
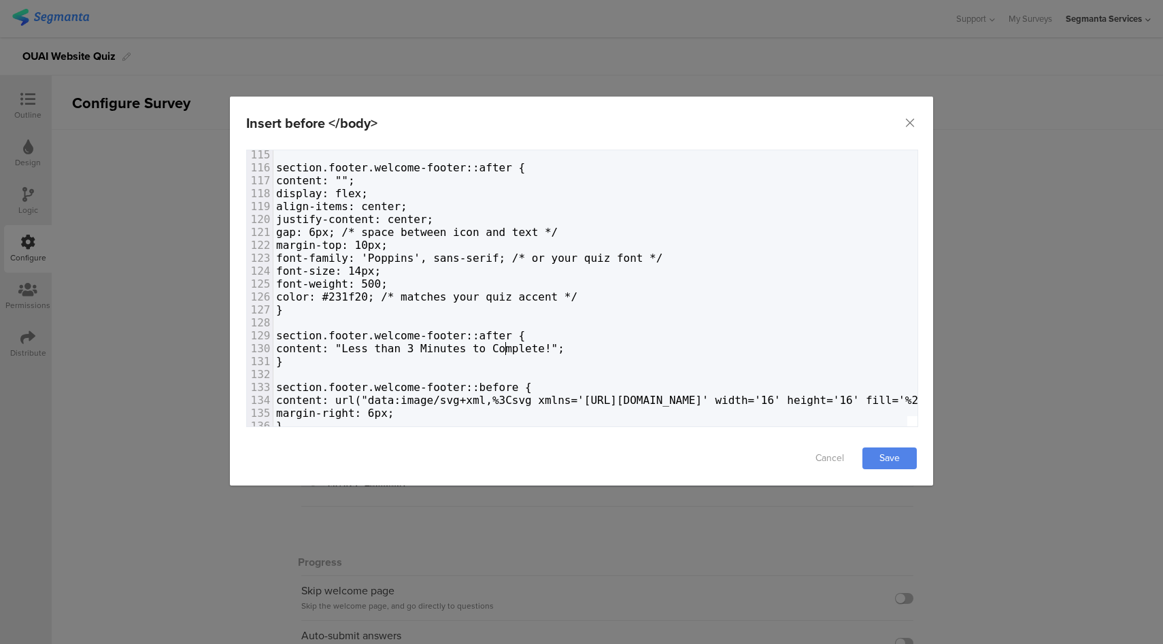
scroll to position [0, 0]
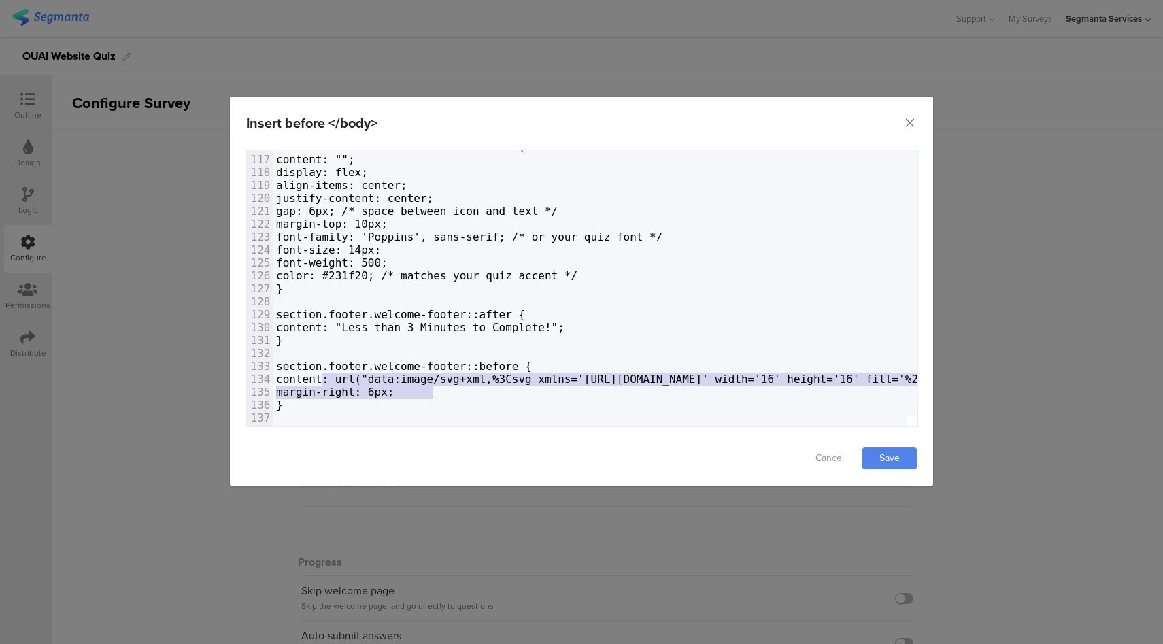
drag, startPoint x: 447, startPoint y: 392, endPoint x: 321, endPoint y: 384, distance: 126.1
type textarea "ontent: url("data:image/svg+xml,%3Csvg xmlns='[URL][DOMAIN_NAME]' width='16' he…"
click at [358, 386] on span "margin-right: 6px;" at bounding box center [335, 392] width 118 height 13
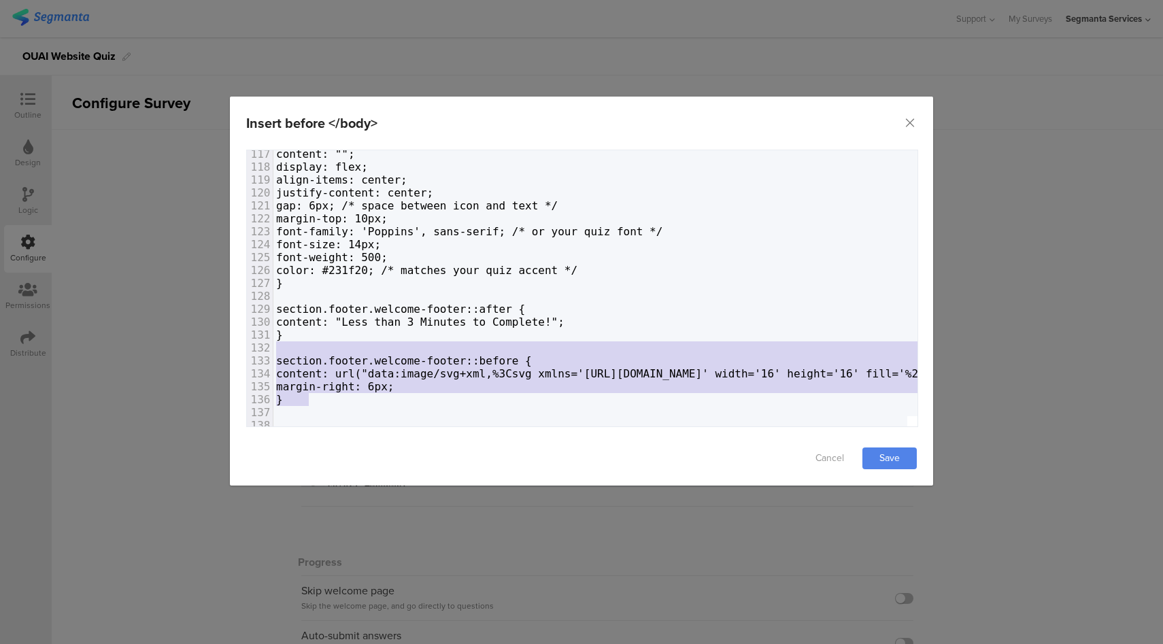
type textarea "section.footer.welcome-footer::before { content: url("data:image/svg+xml,%3Csvg…"
drag, startPoint x: 329, startPoint y: 400, endPoint x: 350, endPoint y: 339, distance: 64.7
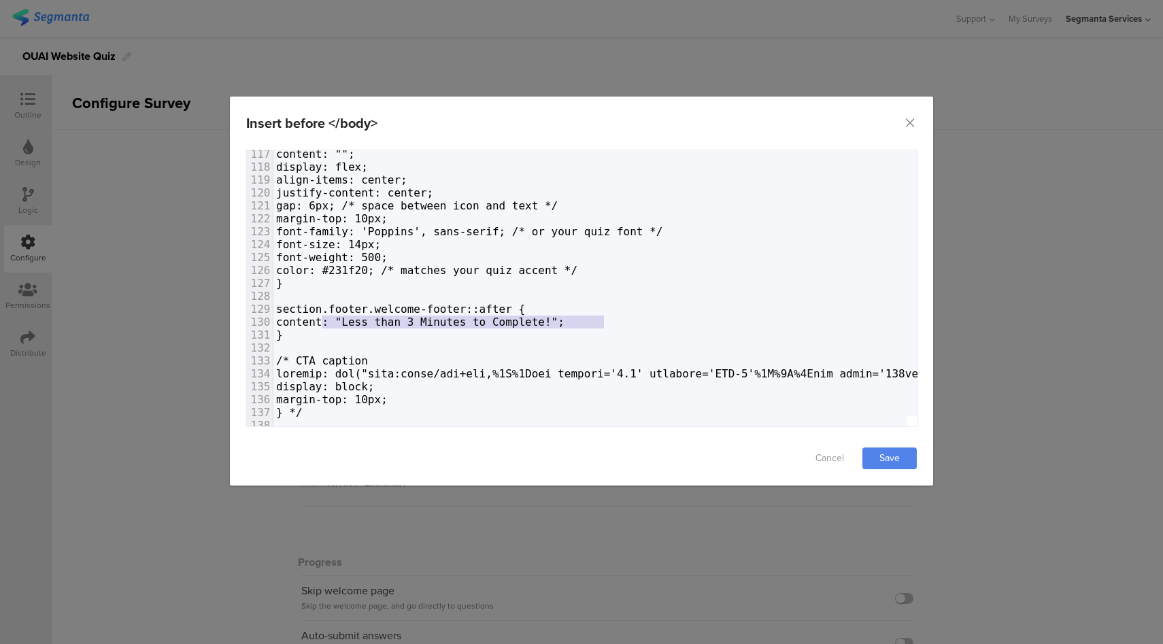
type textarea "content: "Less than 3 Minutes to Complete!";"
drag, startPoint x: 603, startPoint y: 320, endPoint x: 318, endPoint y: 320, distance: 285.6
click at [318, 320] on span "content: "Less than 3 Minutes to Complete!";" at bounding box center [420, 322] width 288 height 13
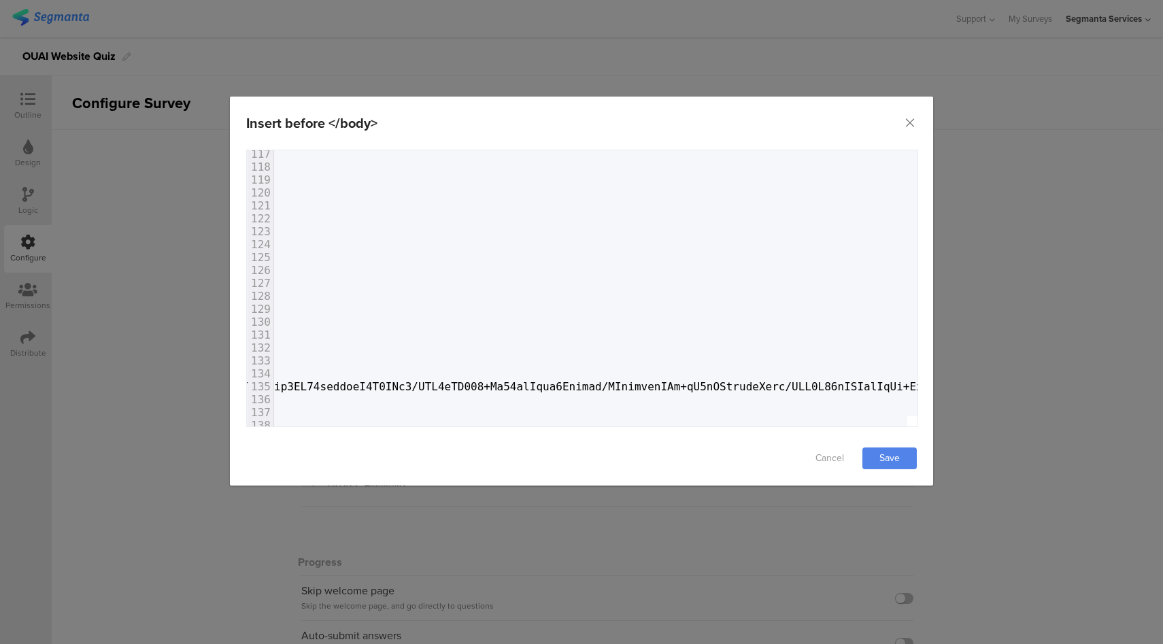
scroll to position [1504, 6345]
type textarea "s"
click at [900, 459] on link "Save" at bounding box center [889, 458] width 54 height 22
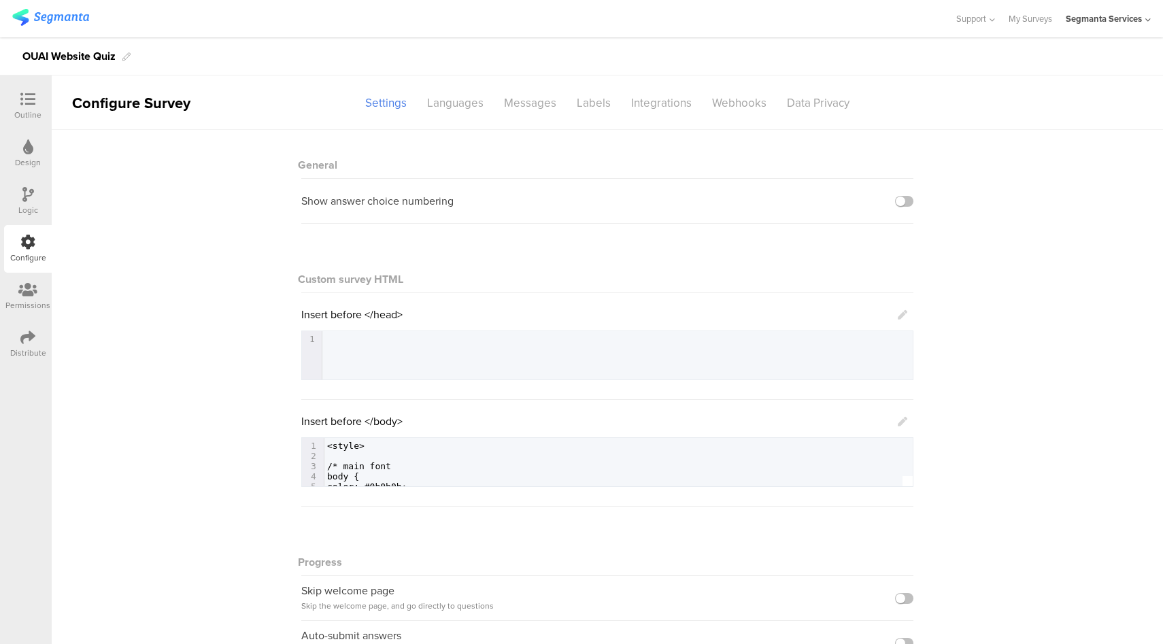
click at [898, 423] on icon at bounding box center [903, 422] width 10 height 10
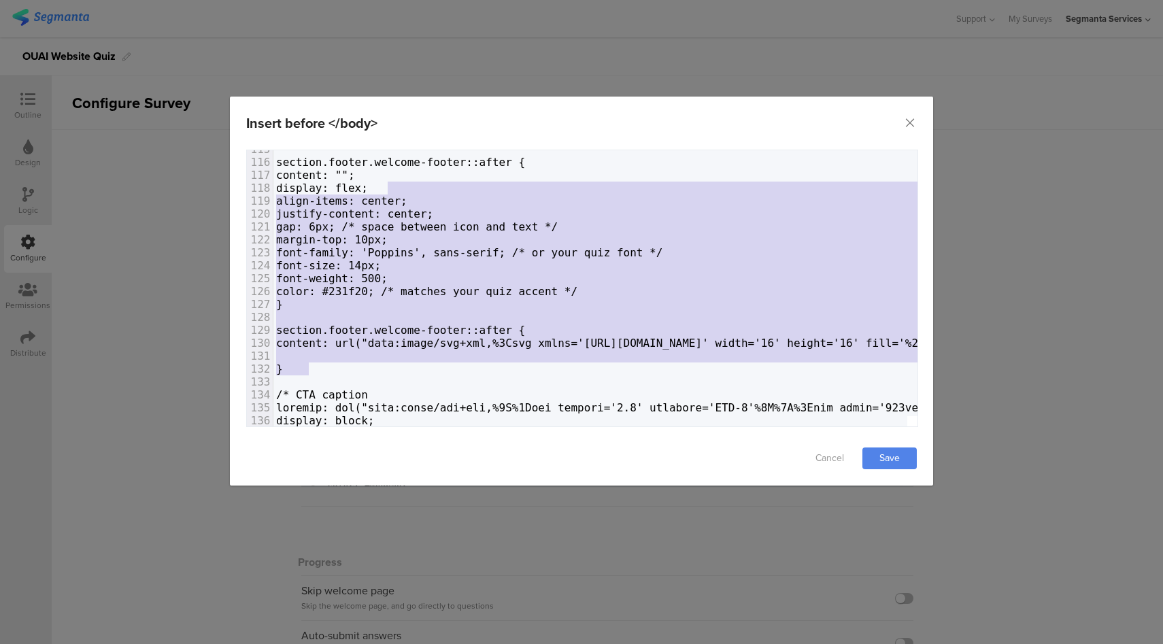
scroll to position [1482, 0]
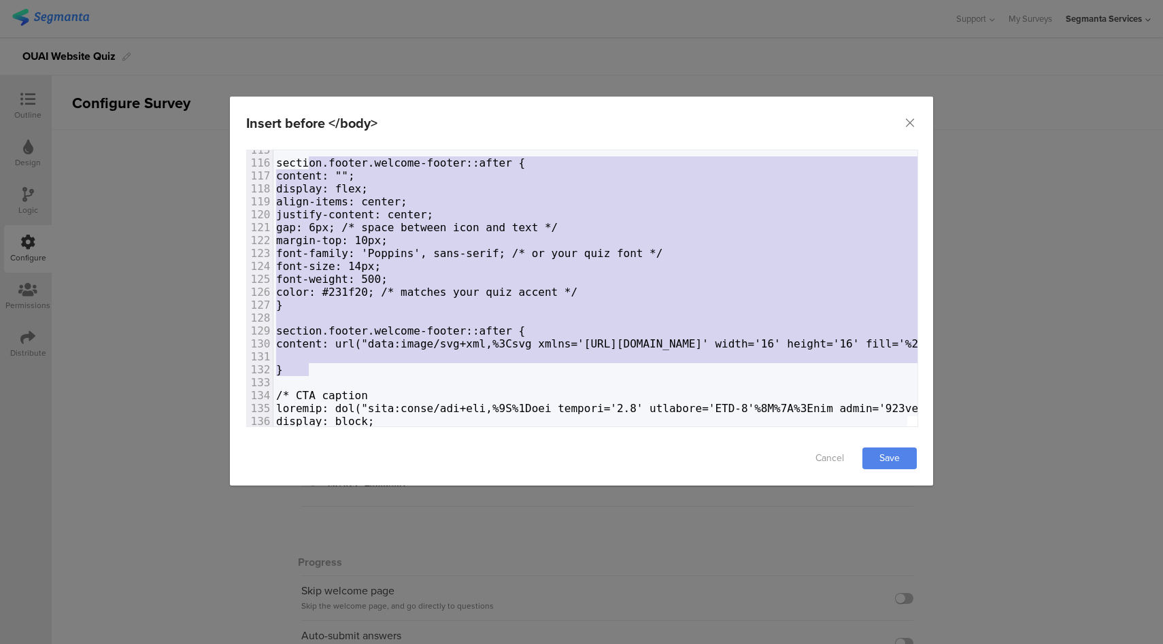
type textarea "section.footer.welcome-footer::after { content: ""; display: flex; align-items:…"
drag, startPoint x: 356, startPoint y: 313, endPoint x: 301, endPoint y: 161, distance: 161.3
paste textarea "dialog"
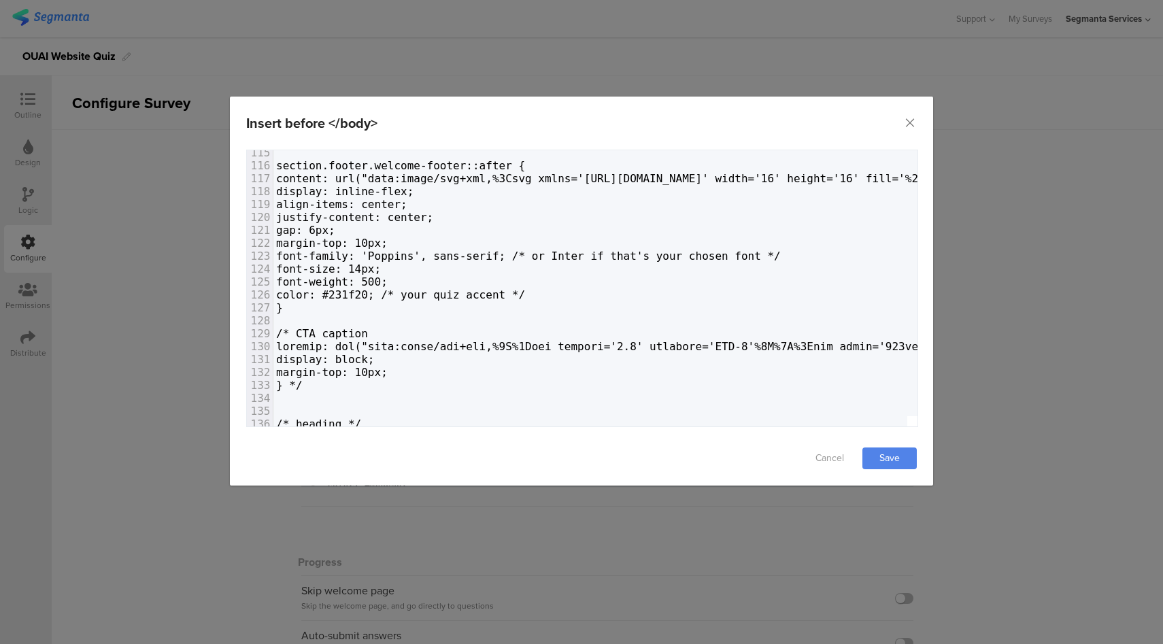
scroll to position [1481, 0]
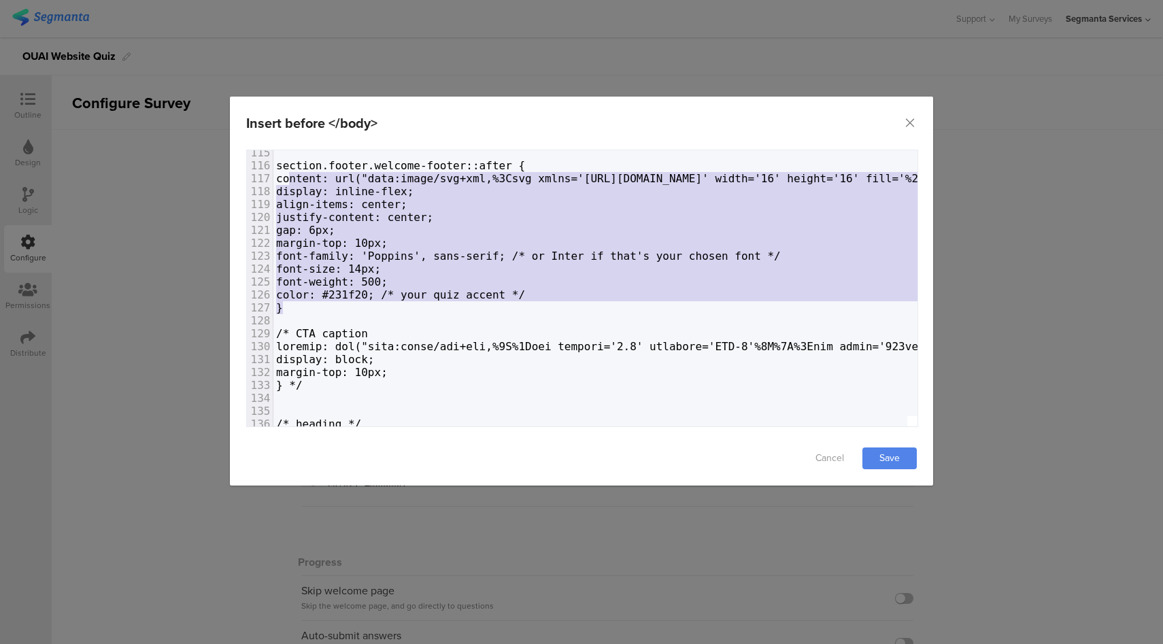
drag, startPoint x: 290, startPoint y: 308, endPoint x: 290, endPoint y: 177, distance: 131.2
type textarea "content: url("data:image/svg+xml,%3Csvg xmlns='[URL][DOMAIN_NAME]' width='16' h…"
click at [882, 454] on link "Save" at bounding box center [889, 458] width 54 height 22
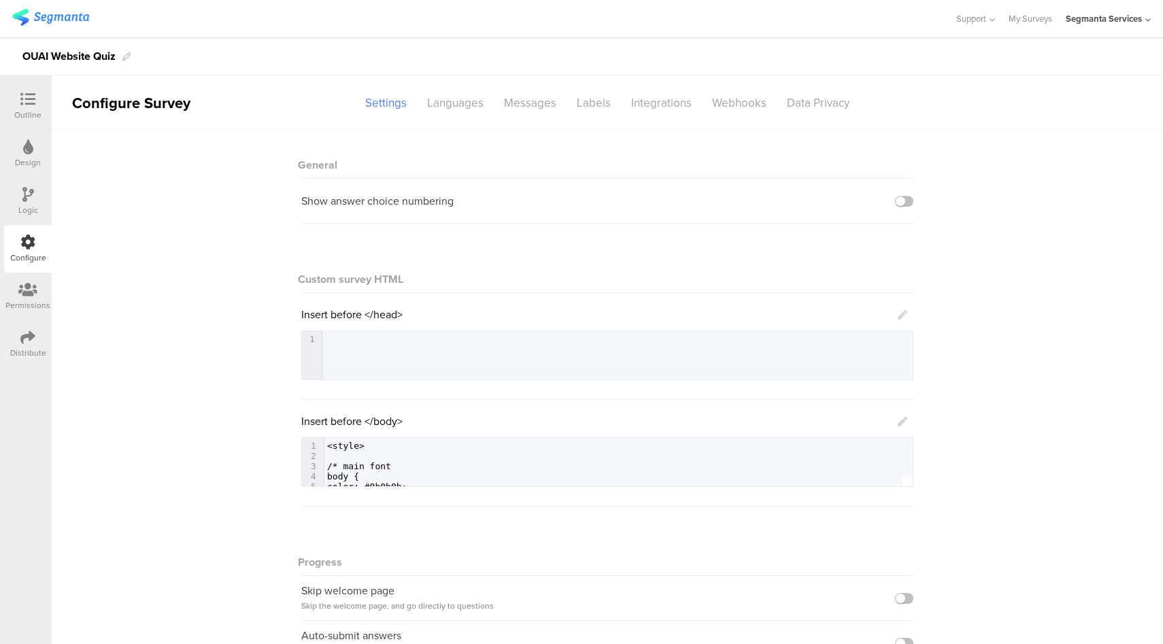
click at [27, 103] on icon at bounding box center [27, 99] width 15 height 15
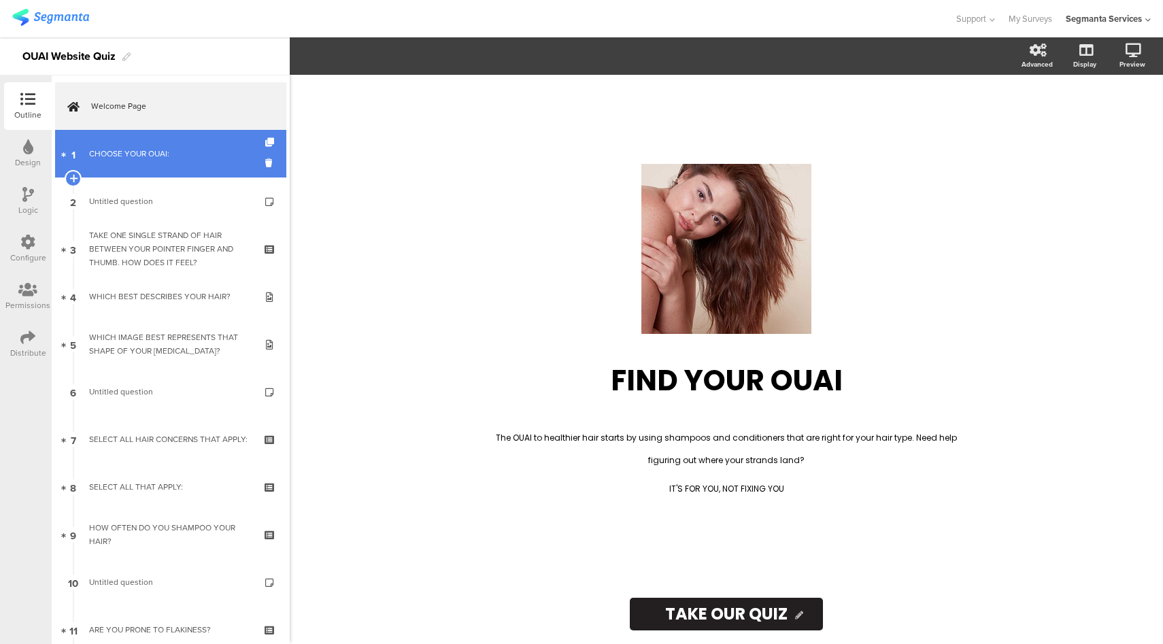
click at [144, 154] on div "CHOOSE YOUR OUAI:" at bounding box center [170, 154] width 163 height 14
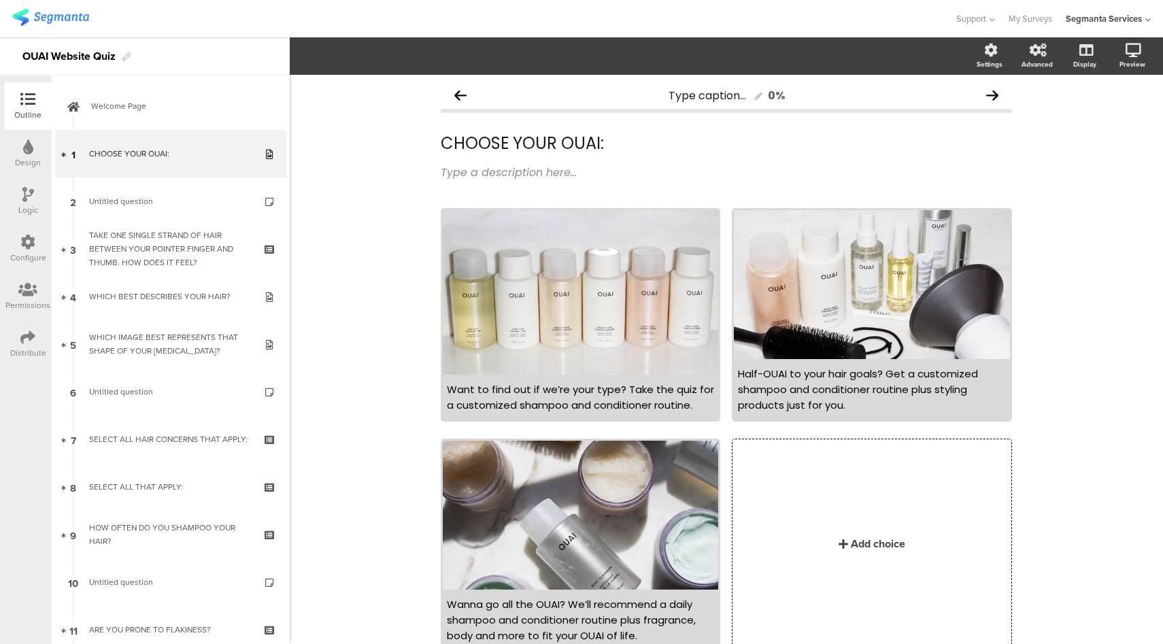
click at [41, 244] on div "Configure" at bounding box center [28, 249] width 48 height 48
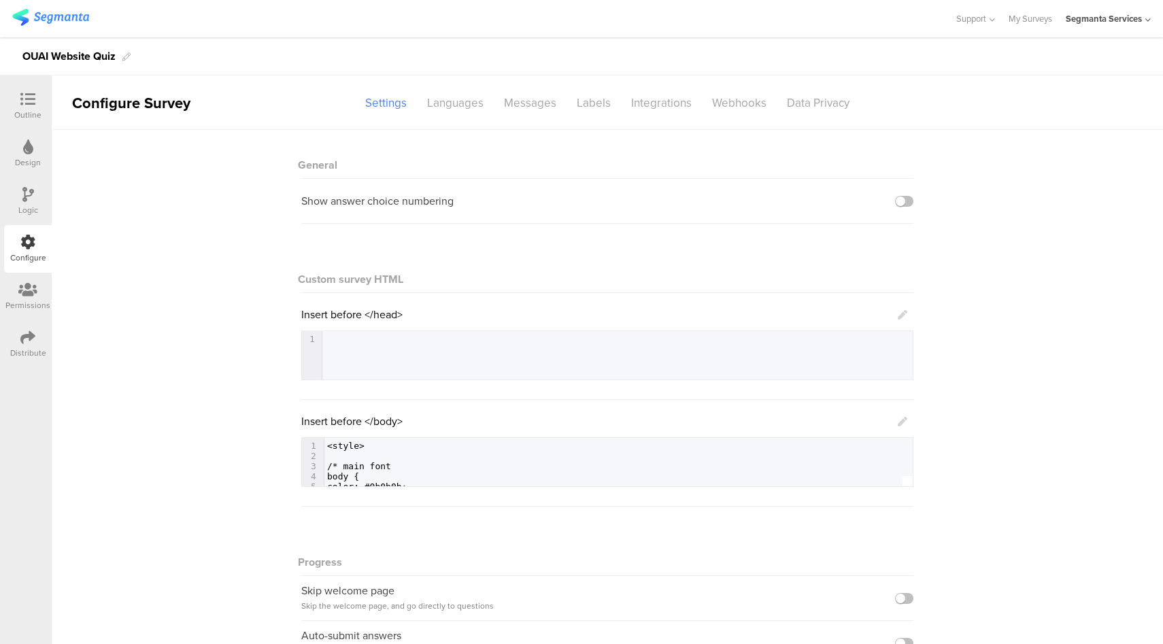
click at [898, 421] on icon at bounding box center [903, 422] width 10 height 10
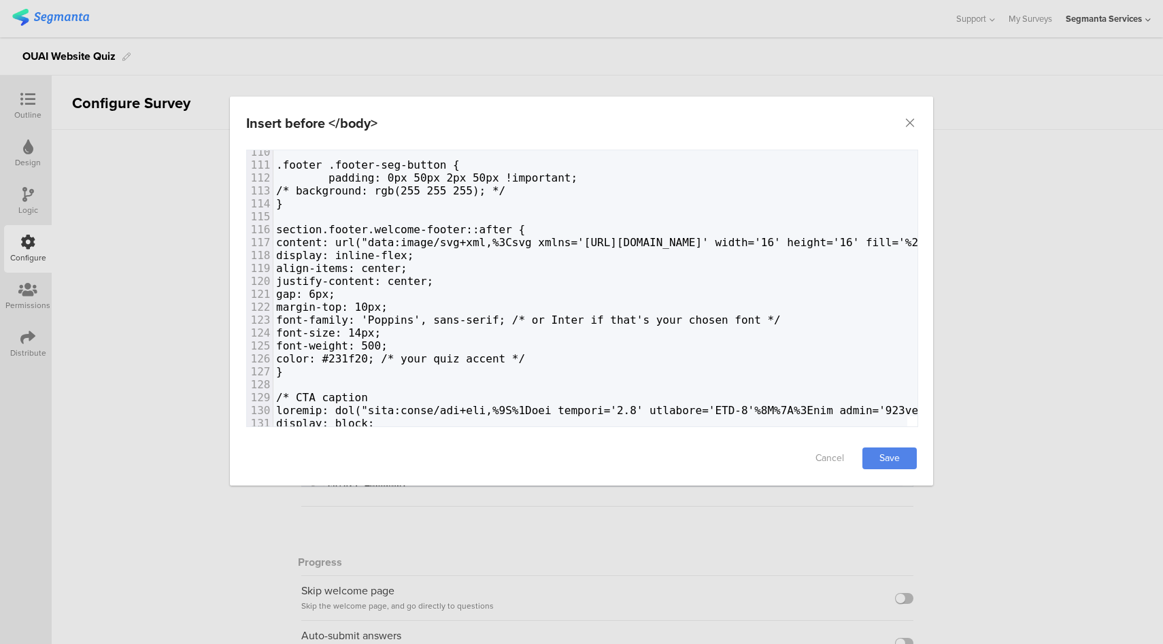
scroll to position [1355, 0]
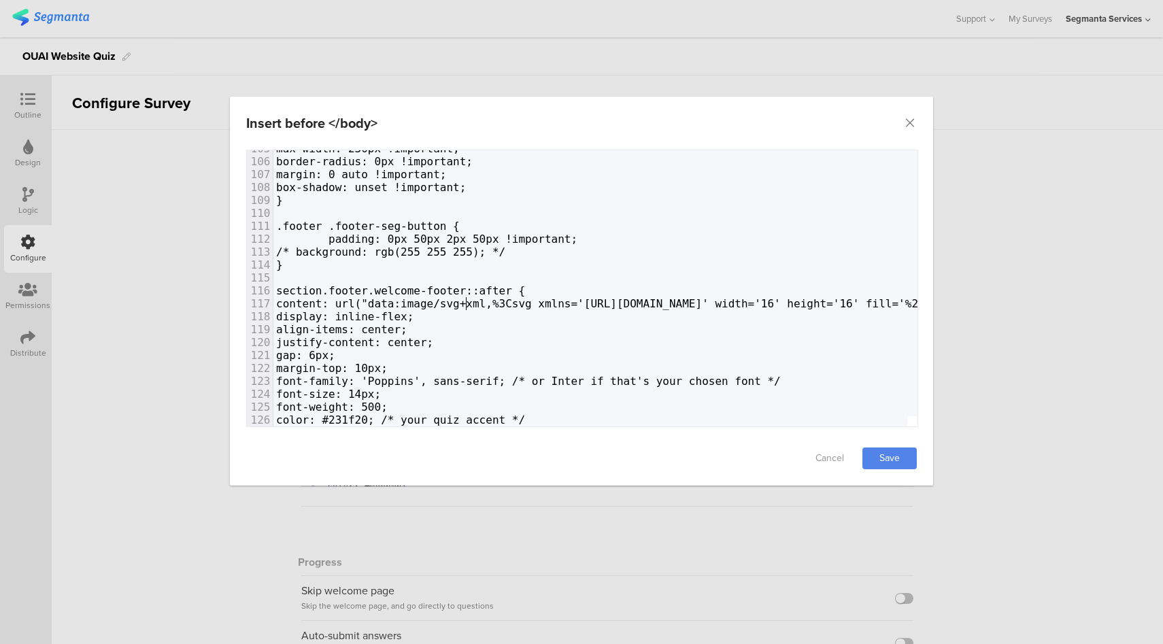
type textarea "content: url("data:image/svg+xml,%3Csvg xmlns='[URL][DOMAIN_NAME]' width='16' h…"
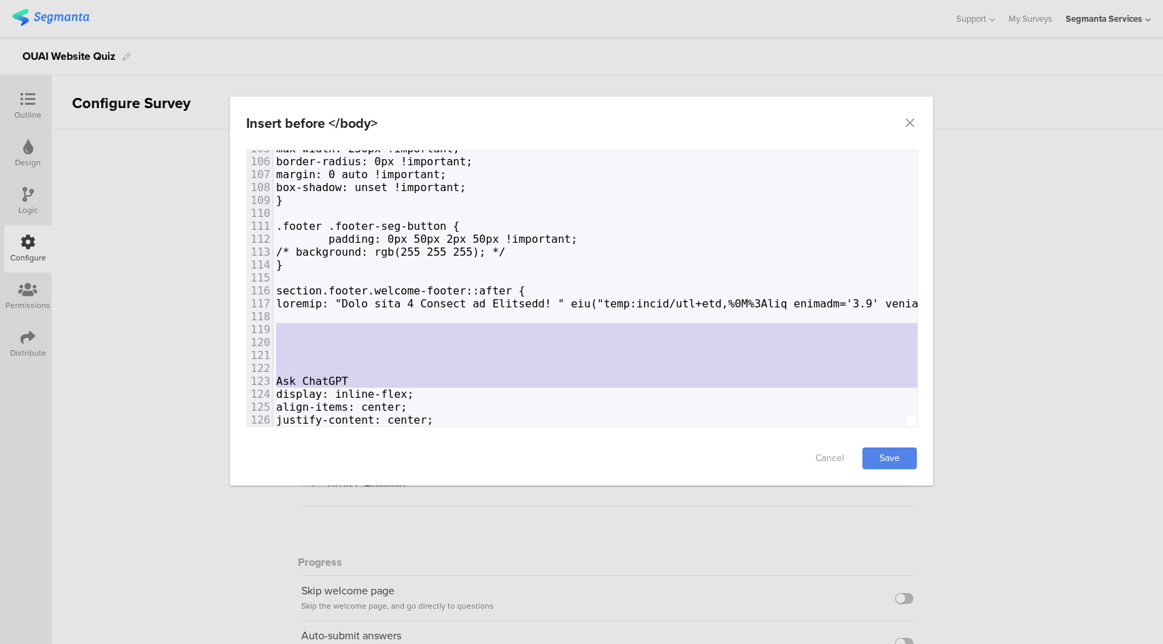
type textarea "Ask ChatGPT"
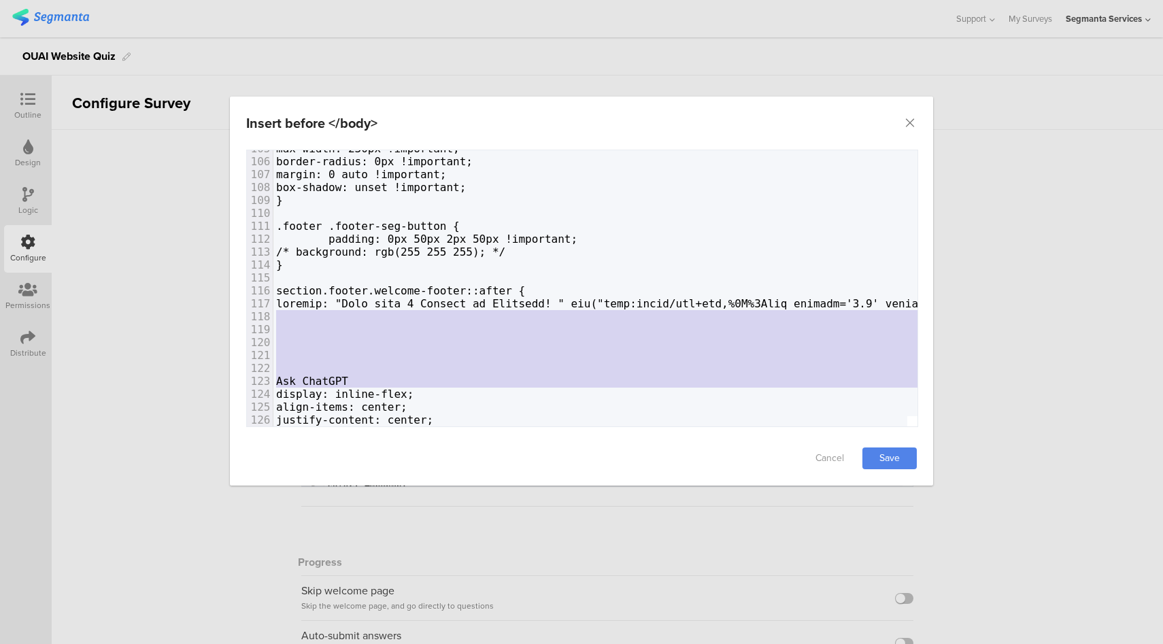
drag, startPoint x: 279, startPoint y: 392, endPoint x: 278, endPoint y: 314, distance: 78.2
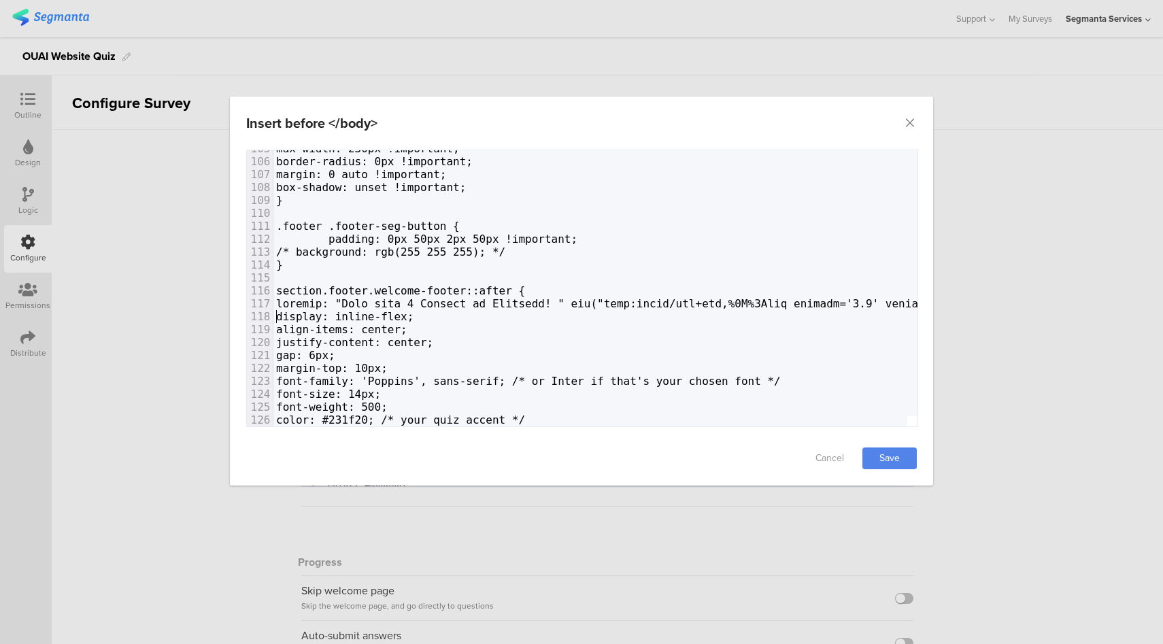
click at [874, 449] on link "Save" at bounding box center [889, 458] width 54 height 22
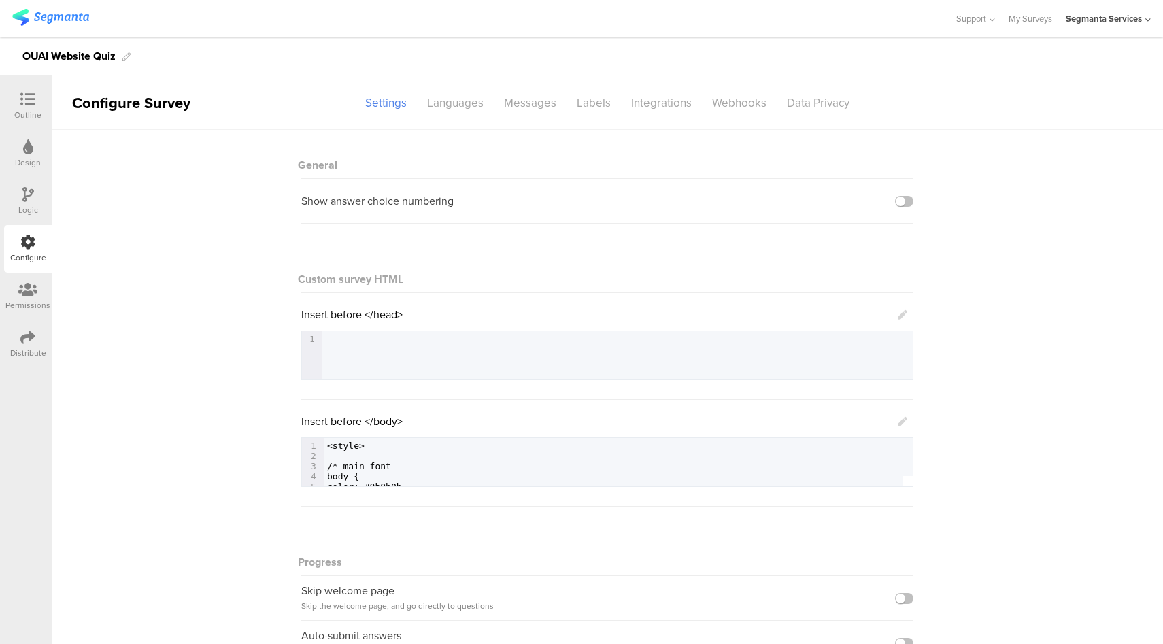
click at [900, 420] on icon at bounding box center [903, 422] width 10 height 10
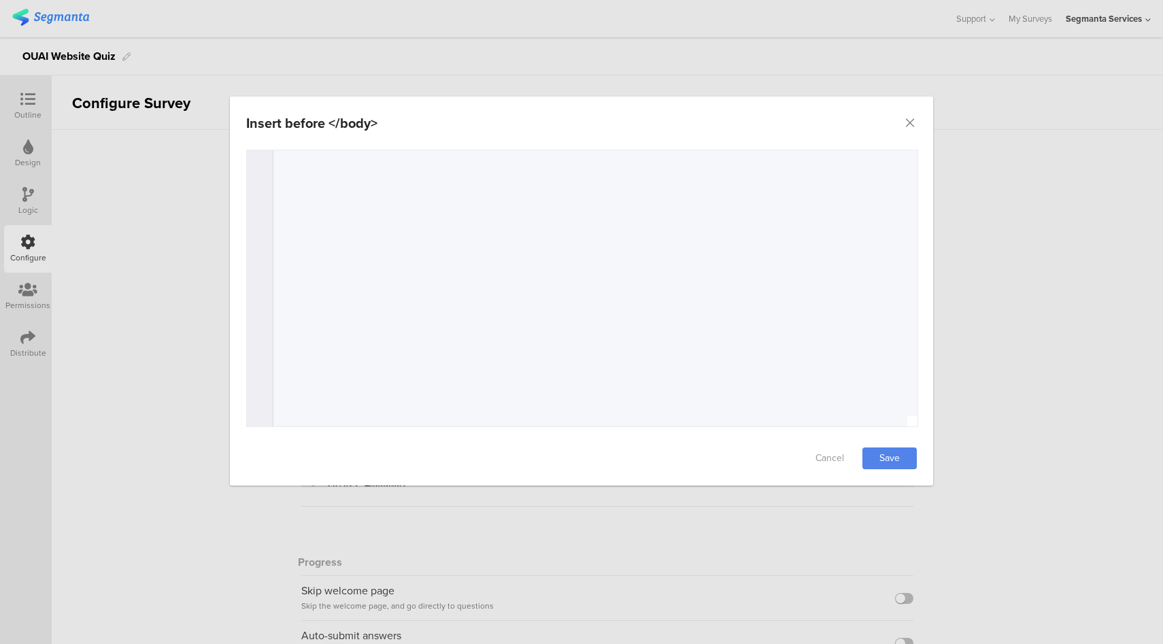
click at [111, 139] on div "Insert before </body> Failed saving changes. If the problem persists please con…" at bounding box center [581, 322] width 1163 height 644
click at [909, 120] on icon "Close" at bounding box center [910, 123] width 14 height 14
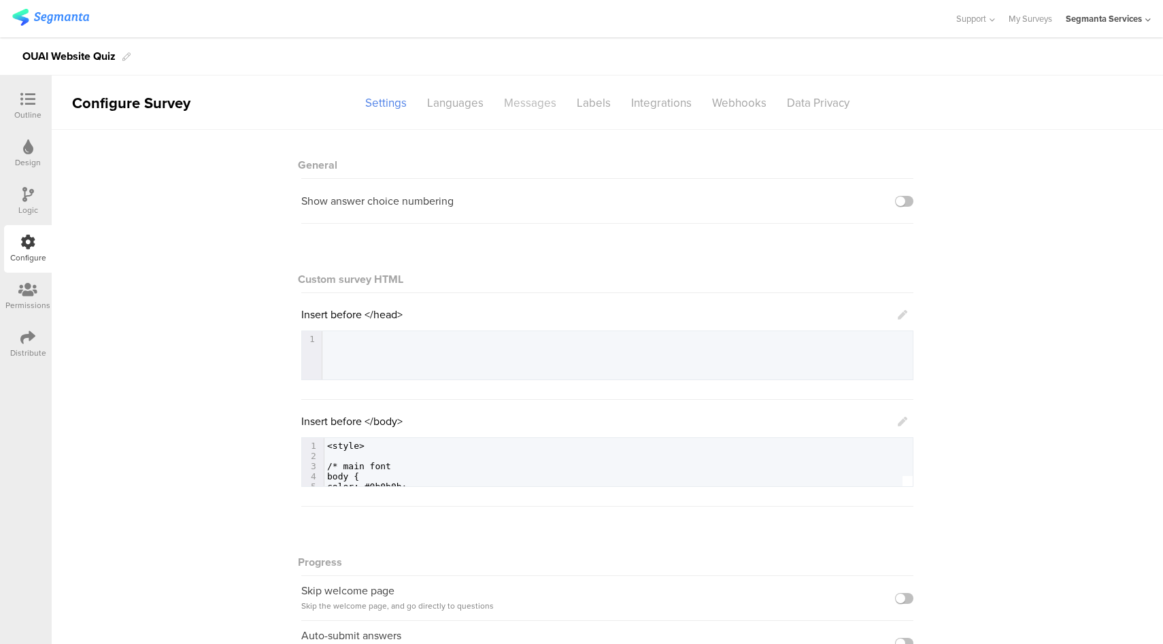
click at [507, 101] on div "Messages" at bounding box center [530, 103] width 73 height 24
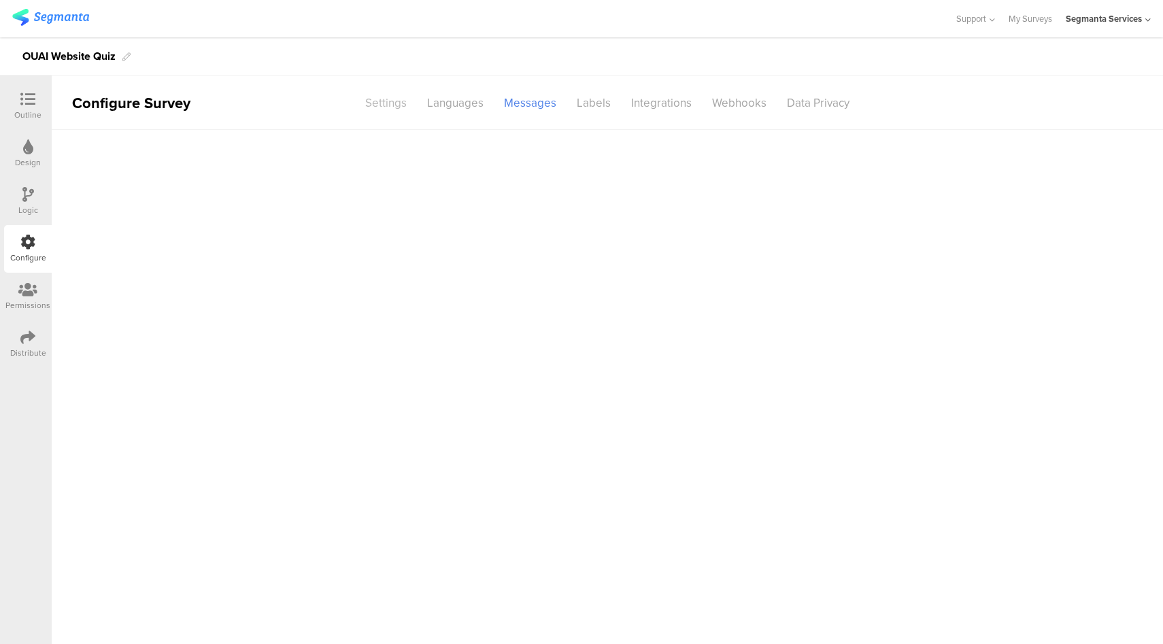
click at [394, 102] on div "Settings" at bounding box center [386, 103] width 62 height 24
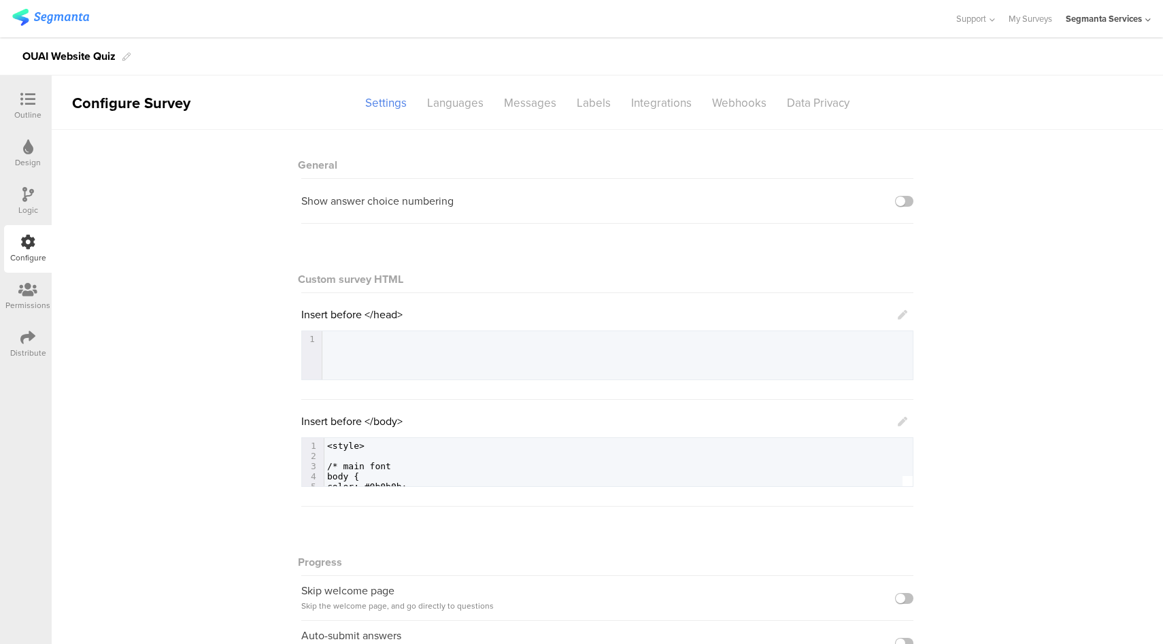
click at [898, 426] on icon at bounding box center [903, 422] width 10 height 10
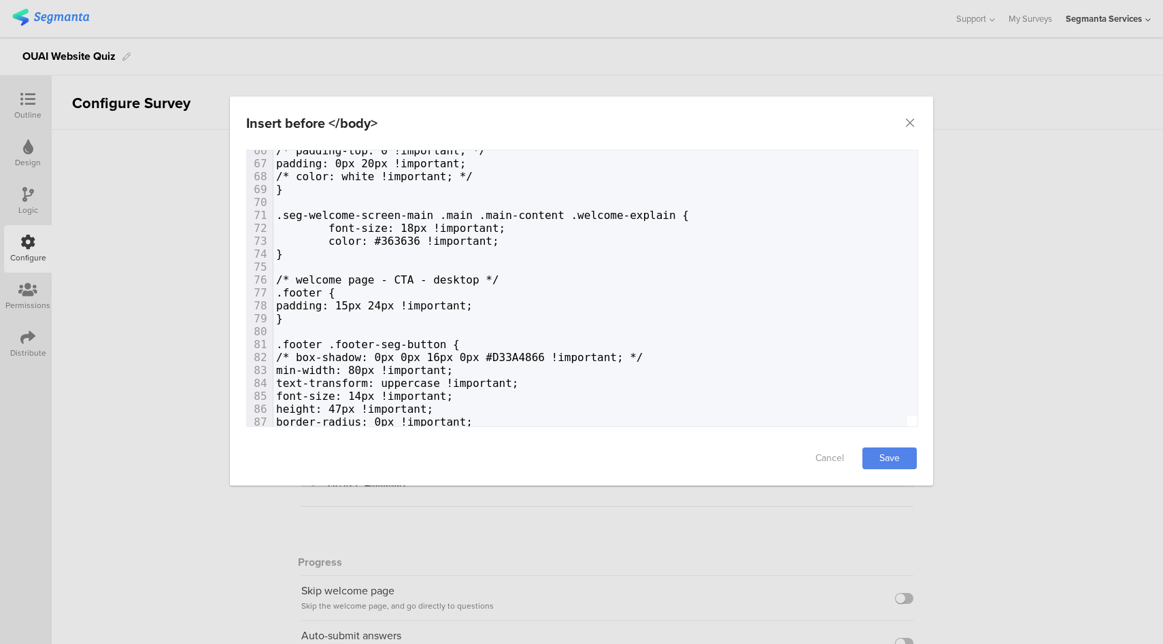
scroll to position [943, 0]
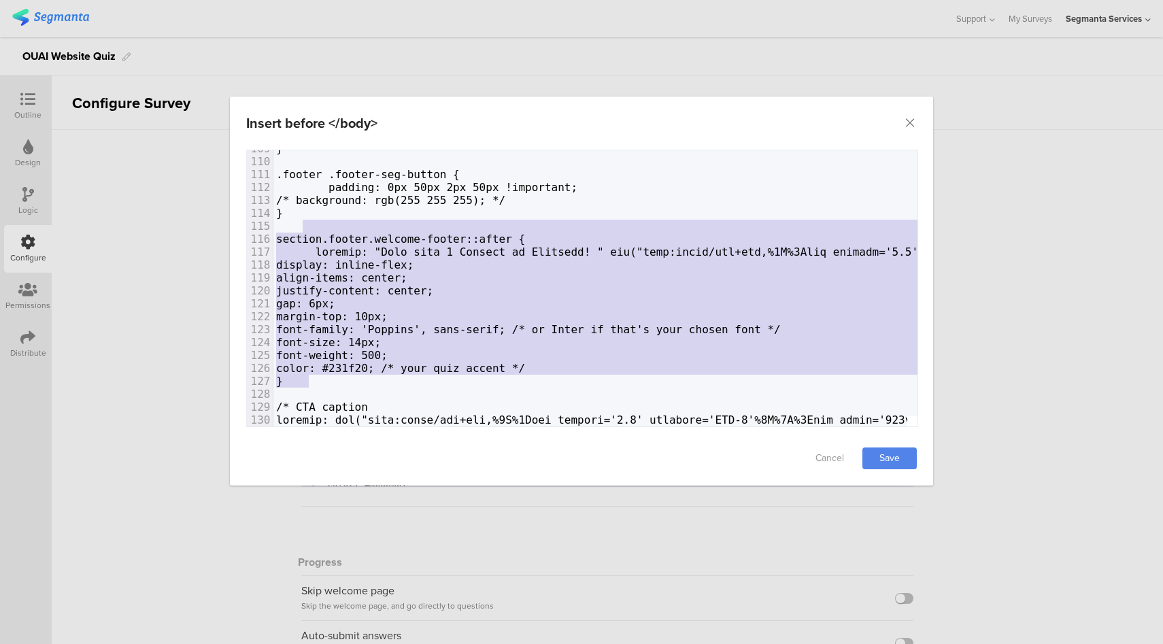
type textarea "section.footer.welcome-footer::after { content: "Less than 3 Minutes to Complet…"
drag, startPoint x: 329, startPoint y: 379, endPoint x: 331, endPoint y: 215, distance: 163.9
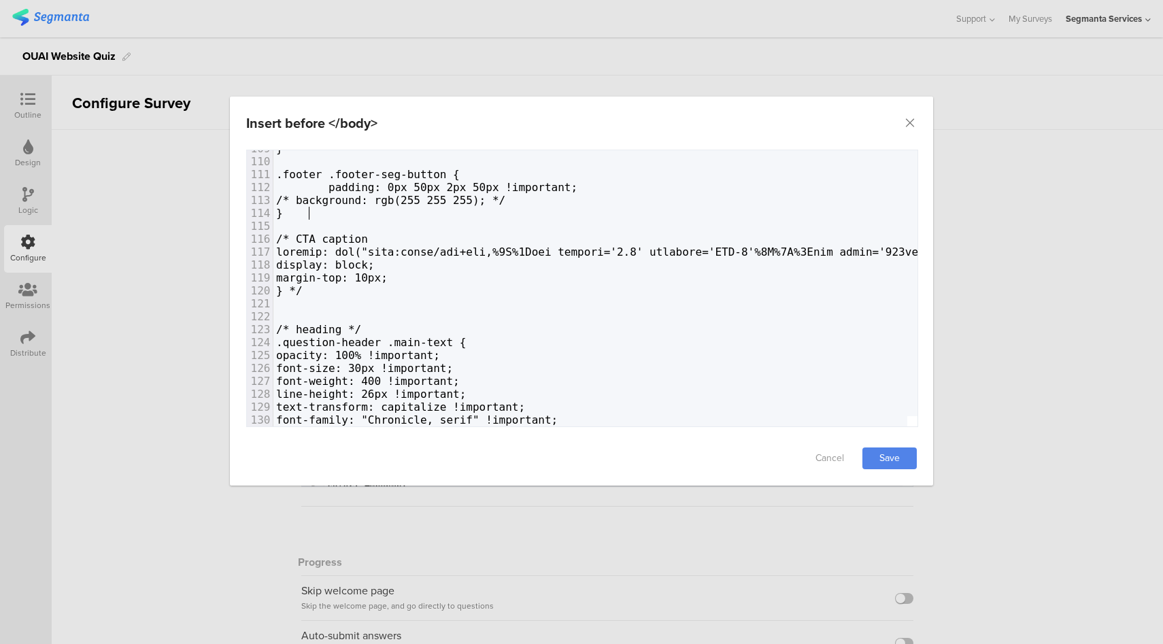
click at [316, 239] on span "/* CTA caption" at bounding box center [322, 239] width 92 height 13
type textarea "*/"
click at [885, 458] on link "Save" at bounding box center [889, 458] width 54 height 22
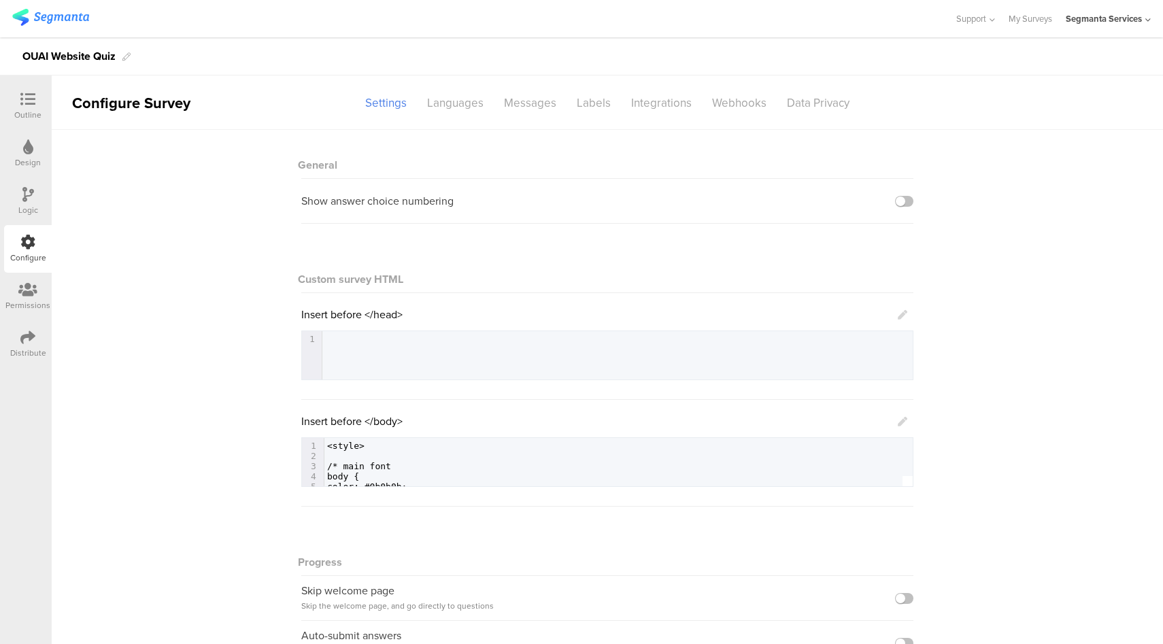
click at [18, 114] on div "Outline" at bounding box center [27, 115] width 27 height 12
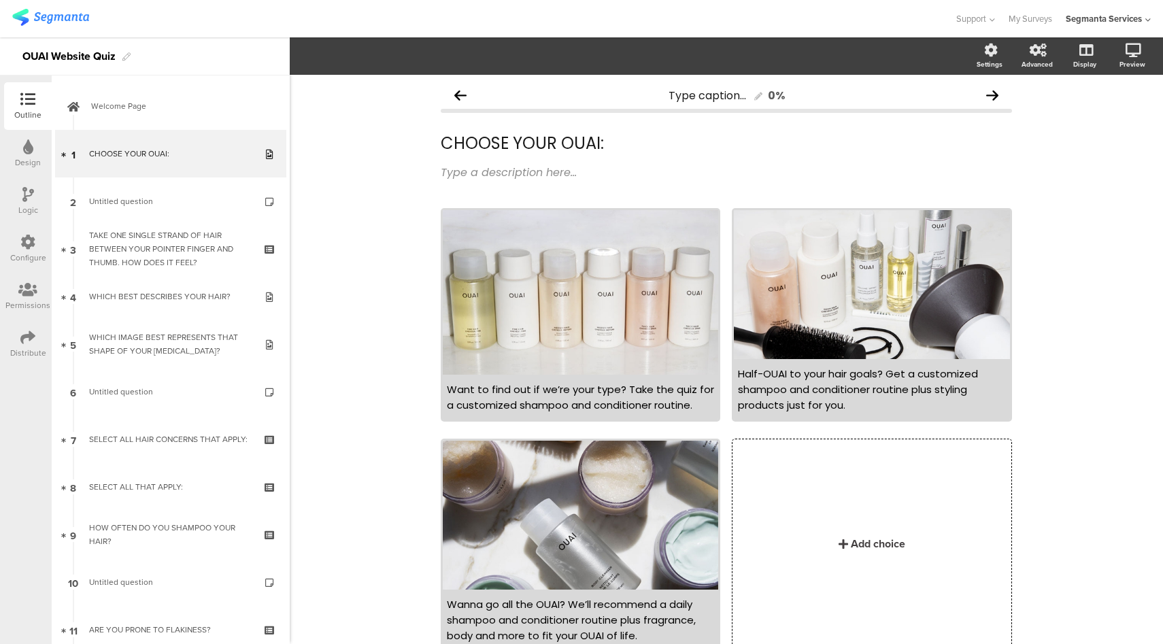
click at [33, 254] on div "Configure" at bounding box center [28, 258] width 36 height 12
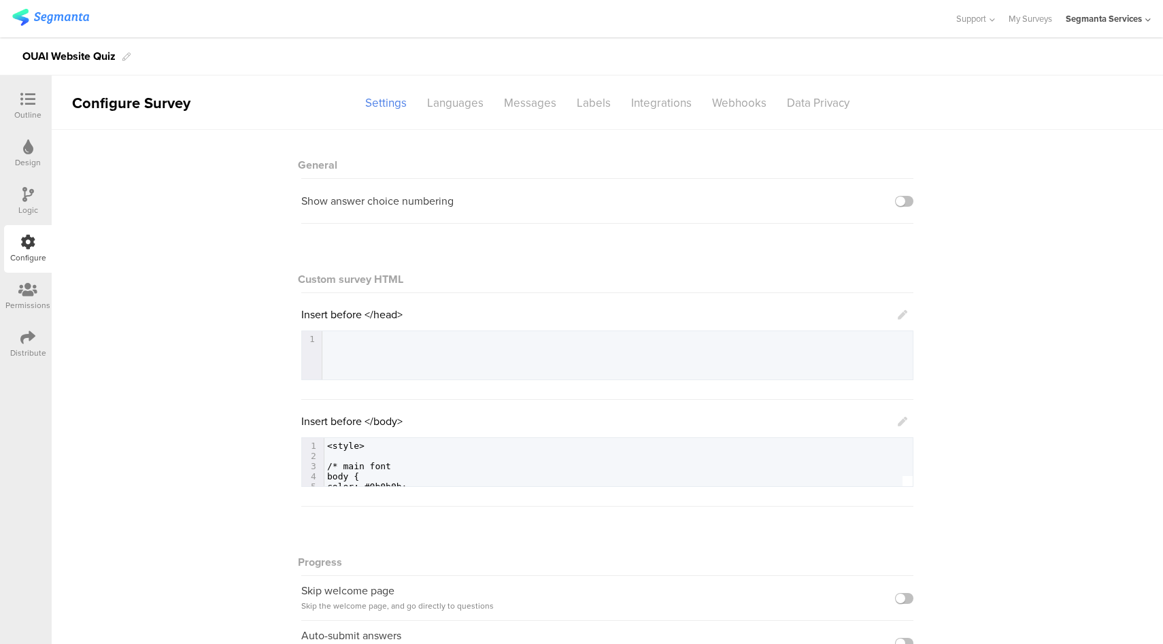
click at [889, 424] on div "Insert before </body>" at bounding box center [604, 421] width 606 height 16
click at [898, 425] on icon at bounding box center [903, 422] width 10 height 10
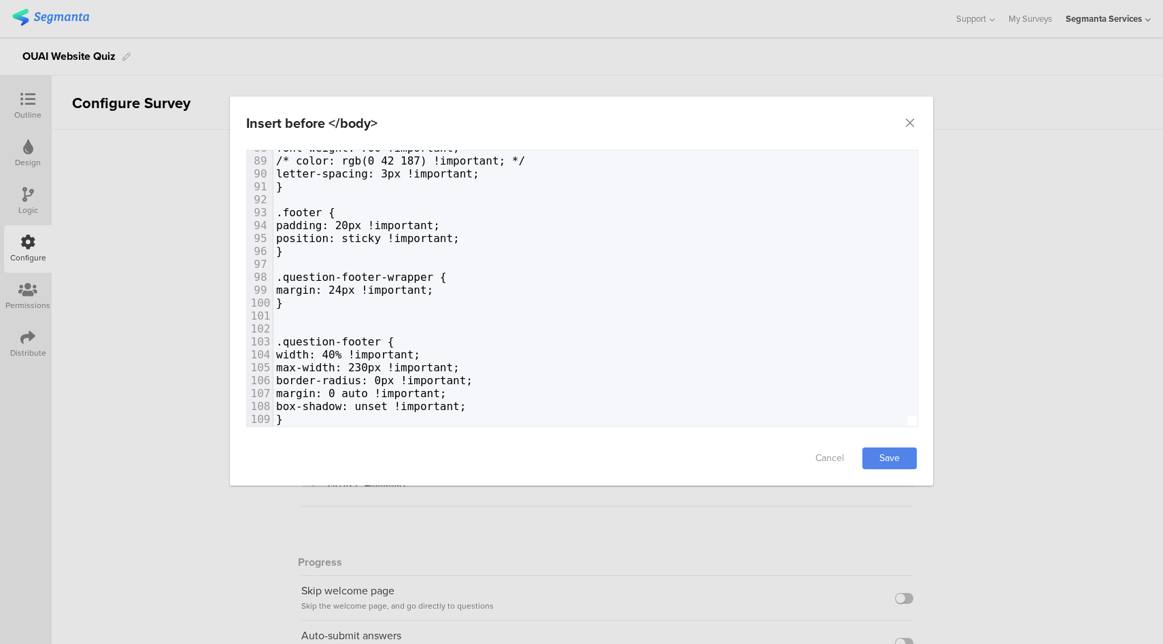
scroll to position [1341, 0]
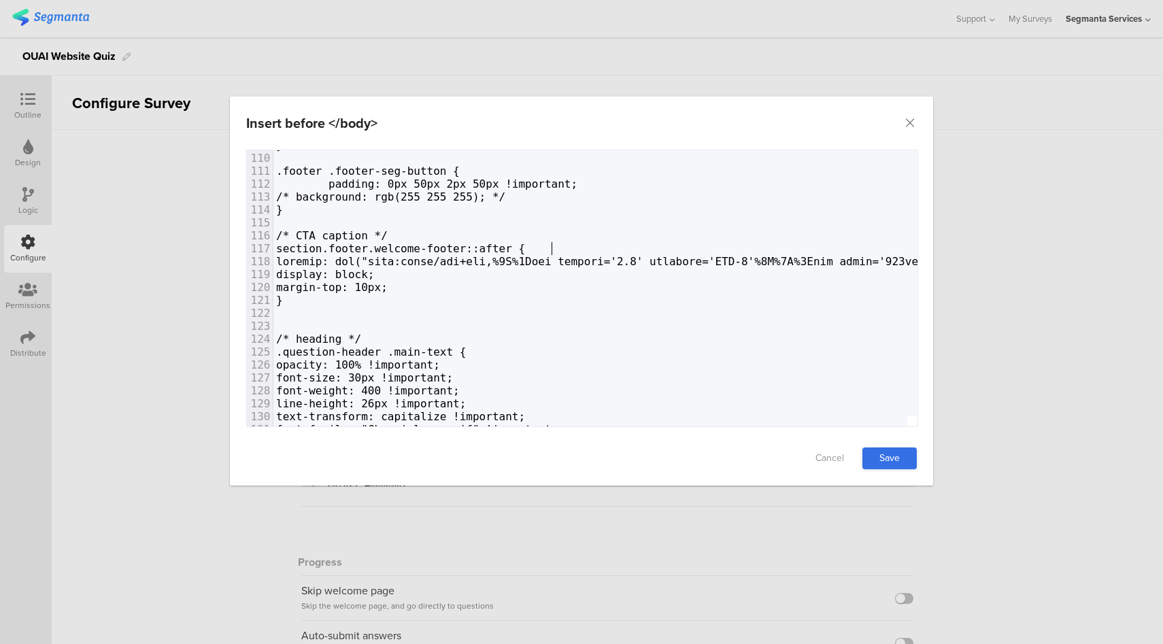
click at [912, 456] on link "Save" at bounding box center [889, 458] width 54 height 22
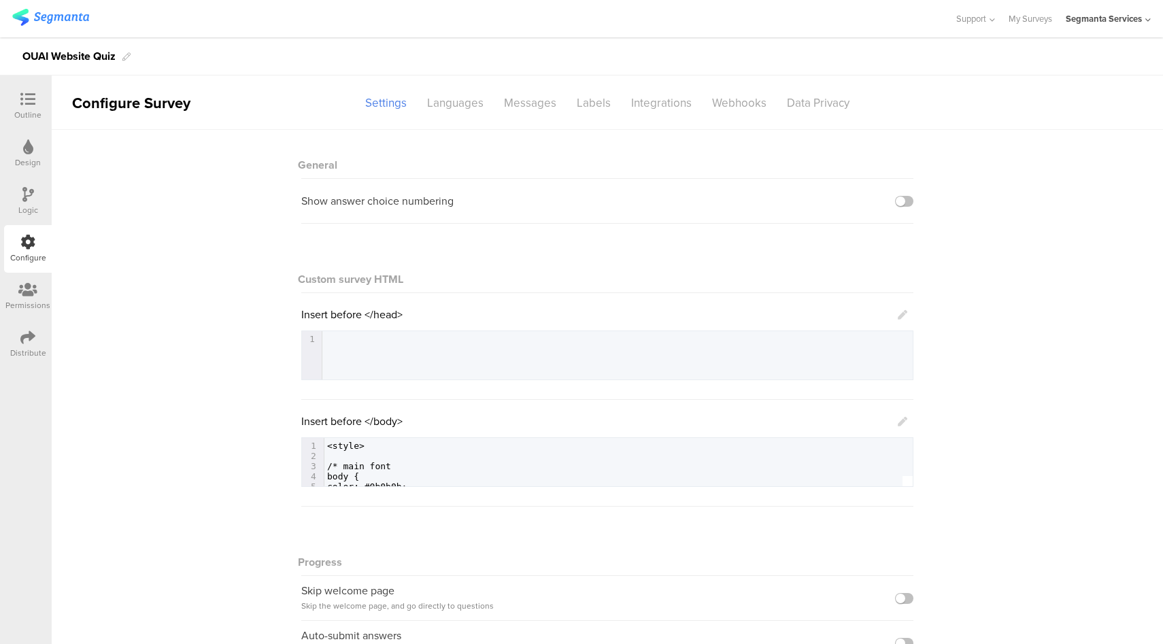
click at [22, 109] on div "Outline" at bounding box center [27, 115] width 27 height 12
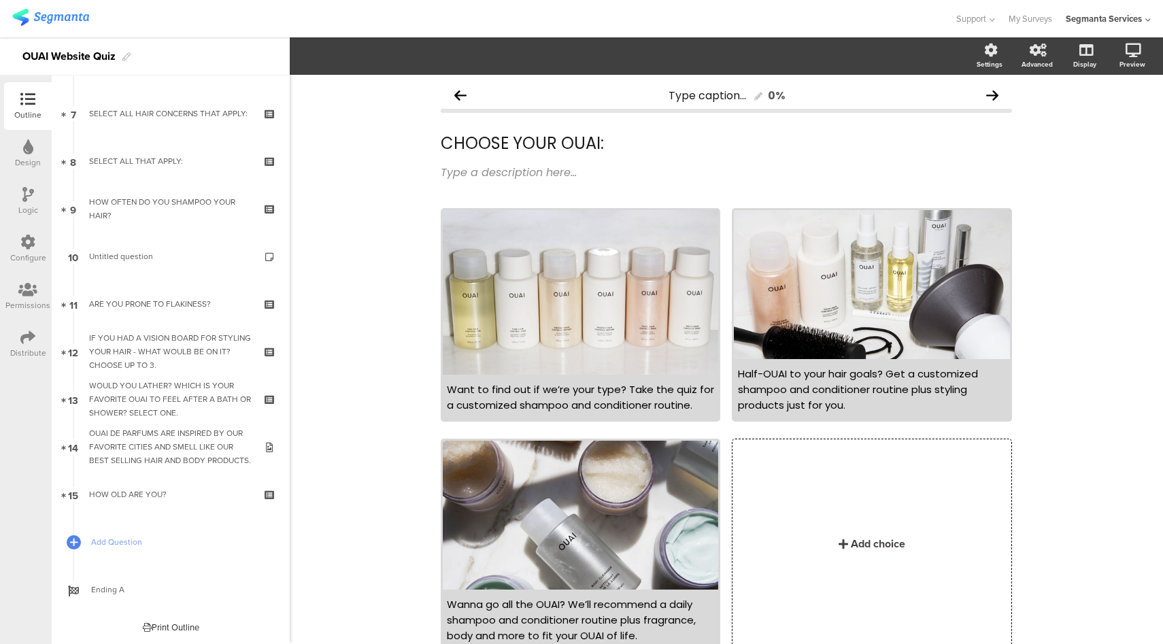
click at [152, 626] on div "Print Outline" at bounding box center [171, 627] width 56 height 13
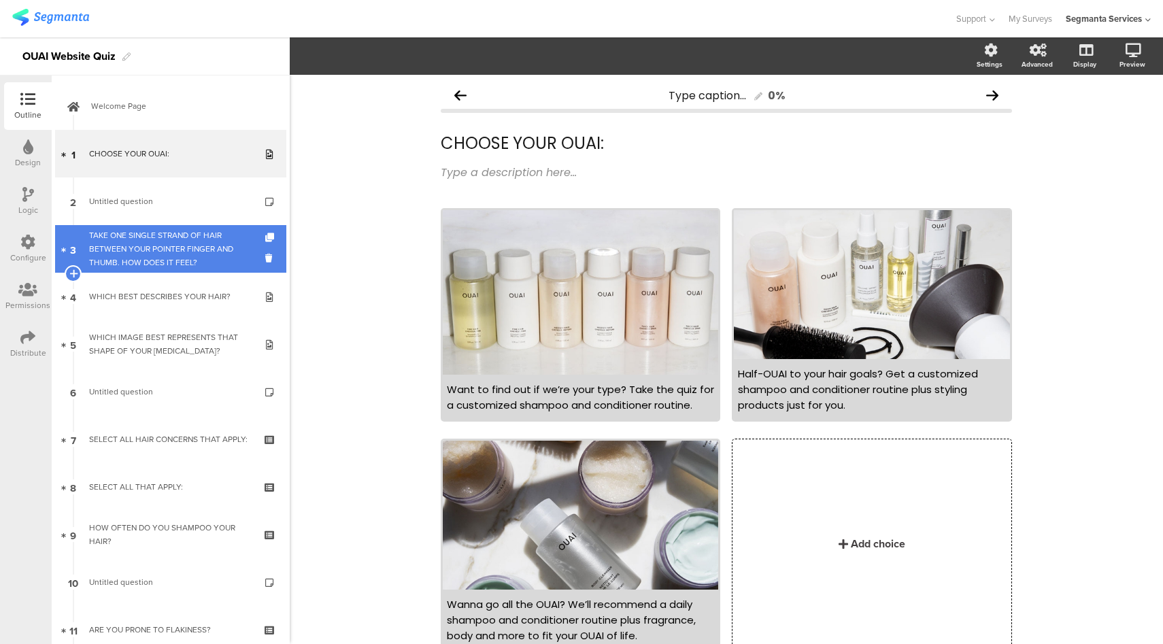
click at [209, 250] on div "TAKE ONE SINGLE STRAND OF HAIR BETWEEN YOUR POINTER FINGER AND THUMB. HOW DOES …" at bounding box center [170, 248] width 163 height 41
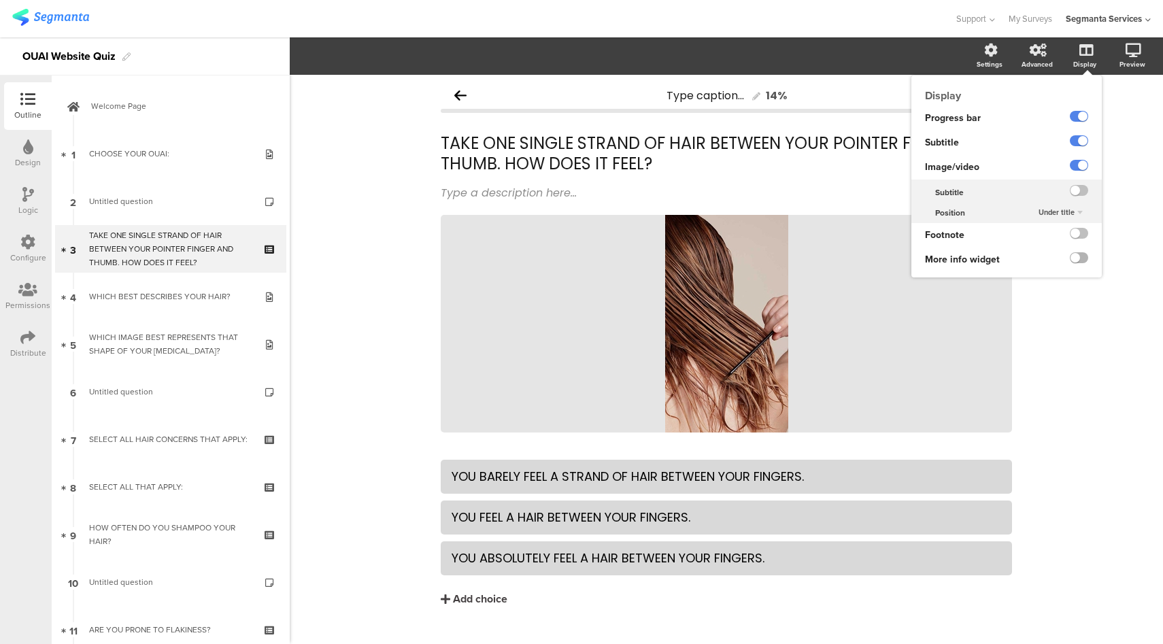
click at [1070, 256] on label at bounding box center [1079, 257] width 18 height 11
click at [0, 0] on input "checkbox" at bounding box center [0, 0] width 0 height 0
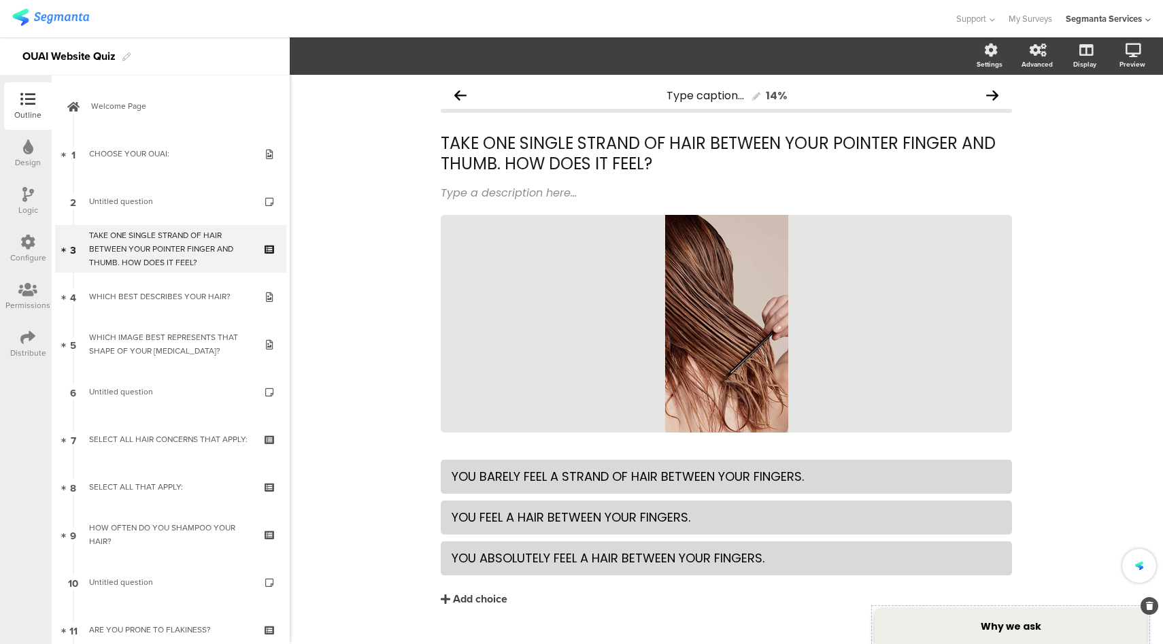
click at [1006, 622] on strong "Why we ask" at bounding box center [1011, 626] width 61 height 14
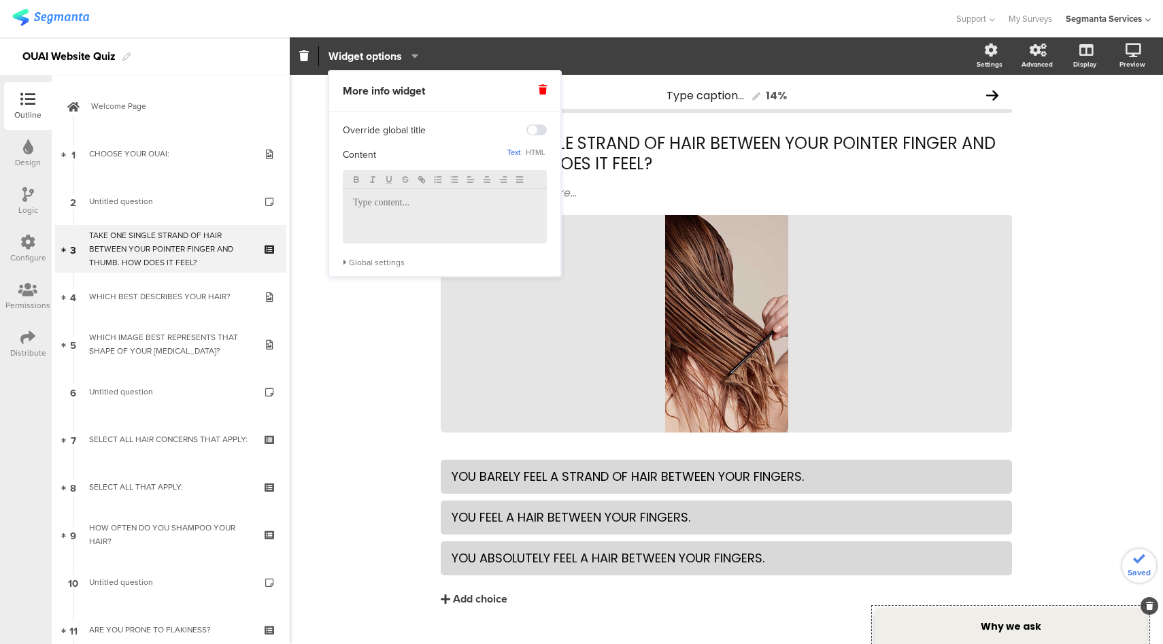
click at [413, 209] on p at bounding box center [445, 203] width 184 height 12
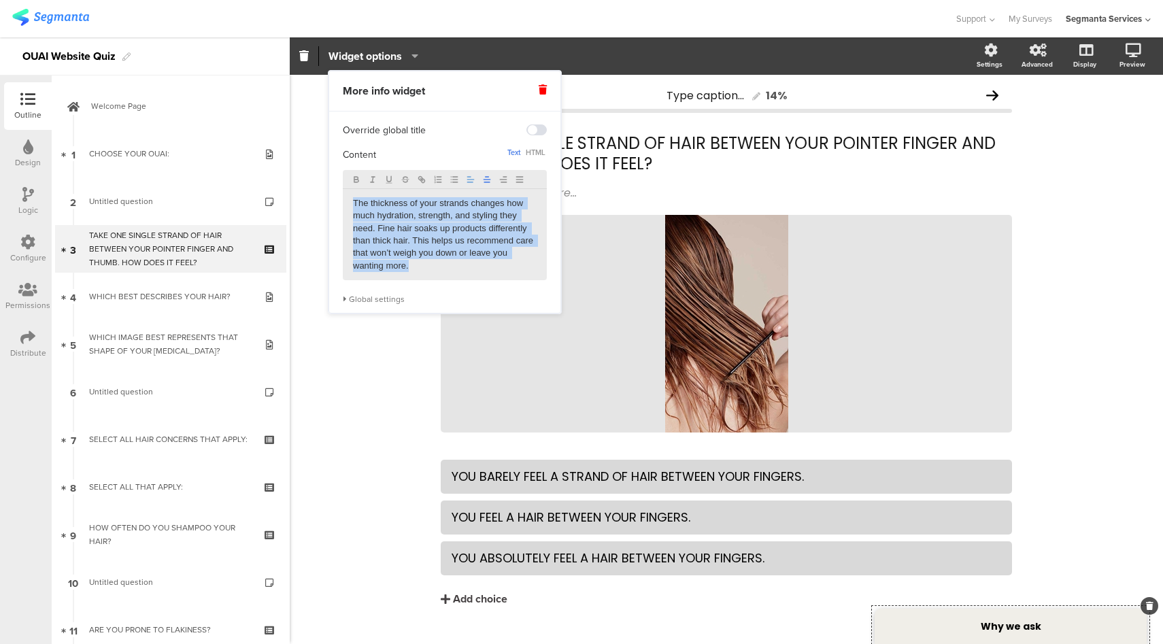
click at [488, 182] on line "button" at bounding box center [486, 182] width 5 height 0
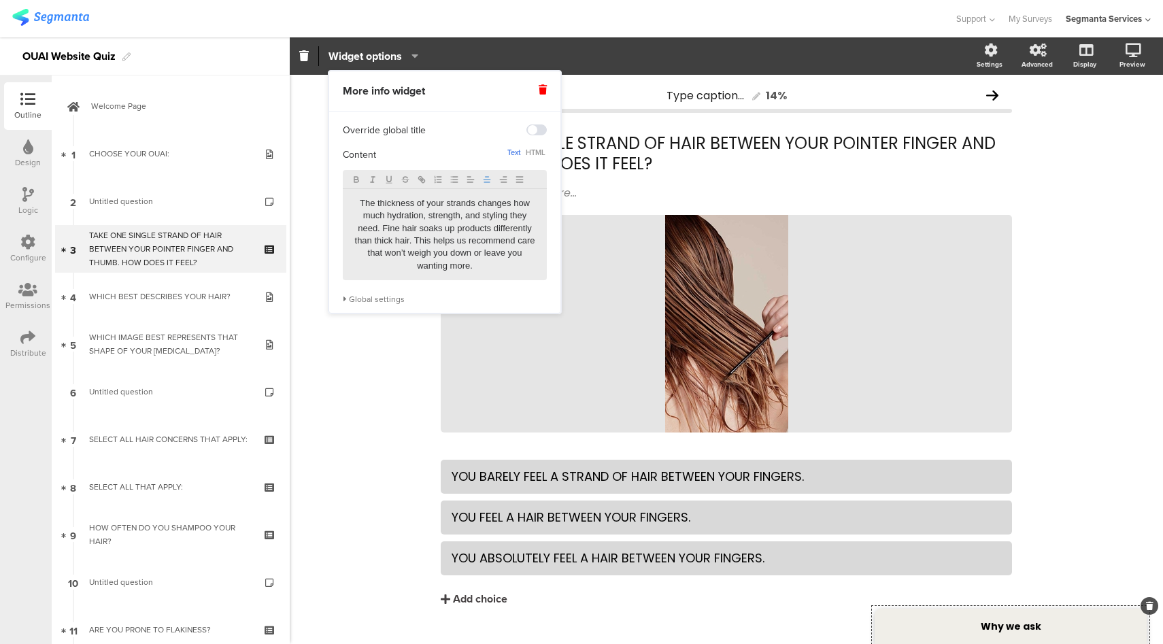
click at [343, 304] on div "Global settings" at bounding box center [445, 299] width 204 height 11
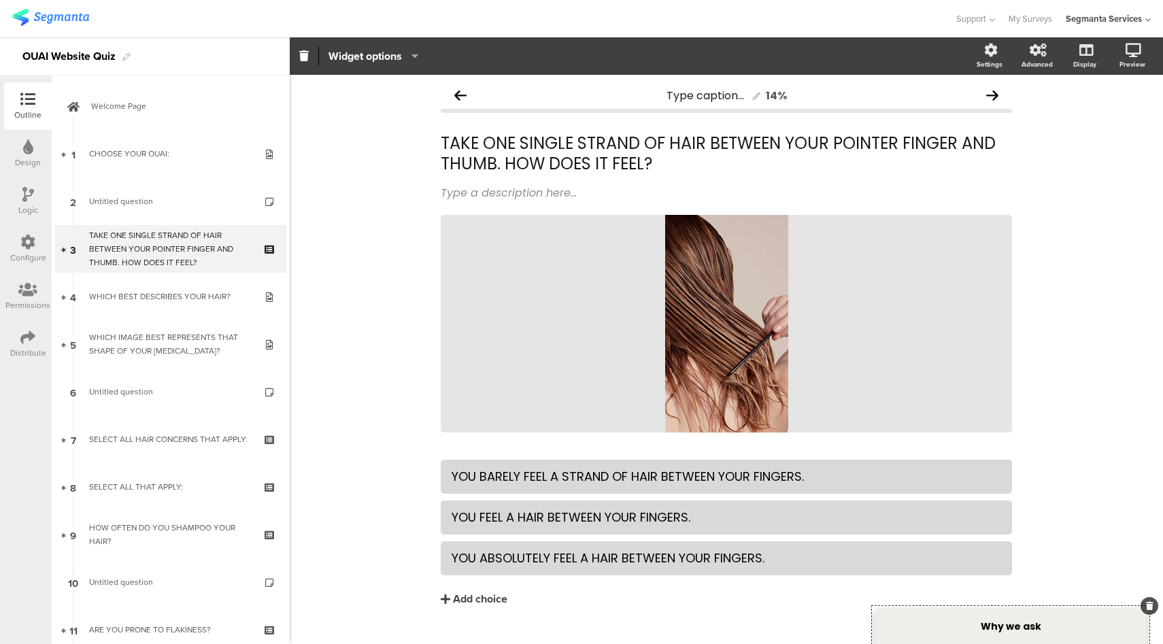
click at [1125, 302] on div "Type caption... 14% TAKE ONE SINGLE STRAND OF HAIR BETWEEN YOUR POINTER FINGER …" at bounding box center [726, 373] width 873 height 596
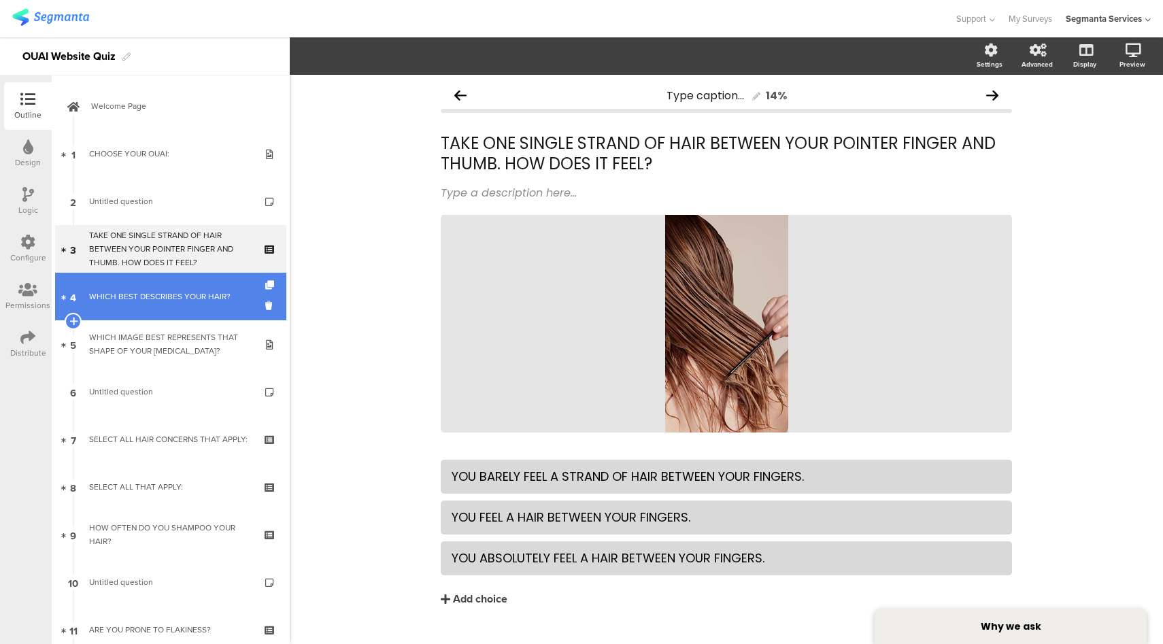
click at [142, 297] on div "WHICH BEST DESCRIBES YOUR HAIR?" at bounding box center [170, 297] width 163 height 14
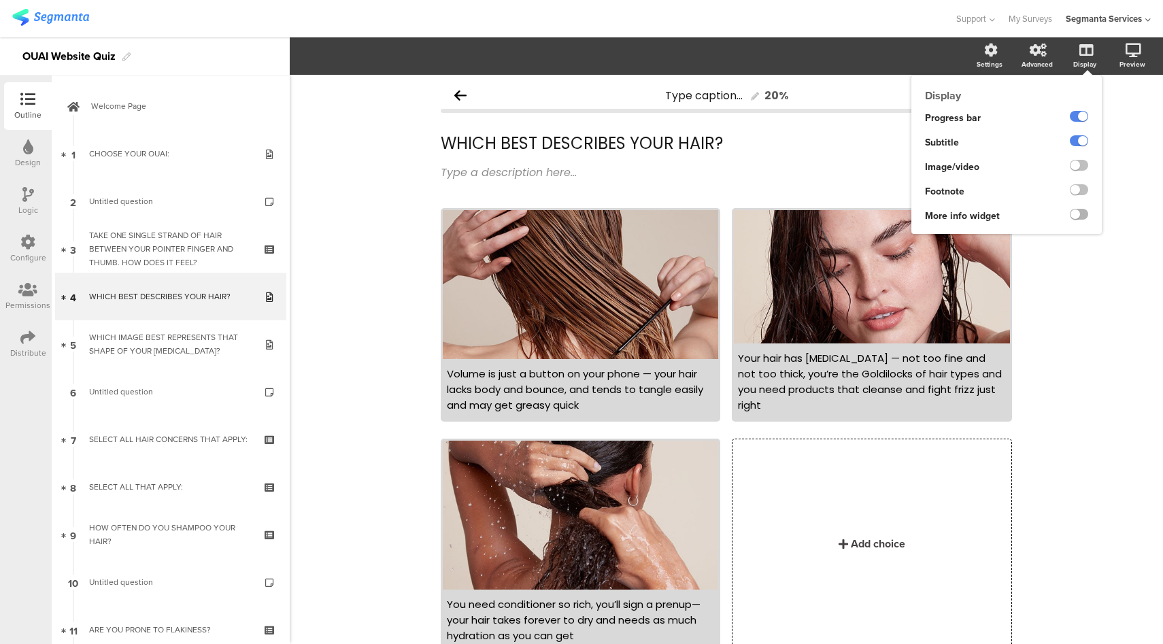
click at [1070, 216] on label at bounding box center [1079, 214] width 18 height 11
click at [0, 0] on input "checkbox" at bounding box center [0, 0] width 0 height 0
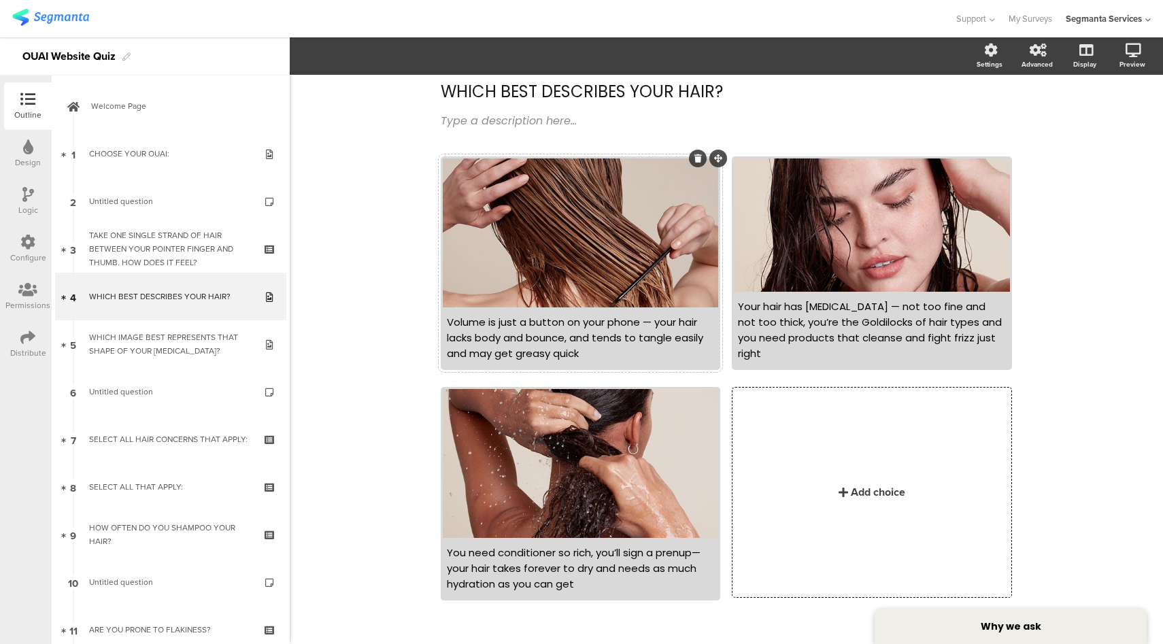
scroll to position [53, 0]
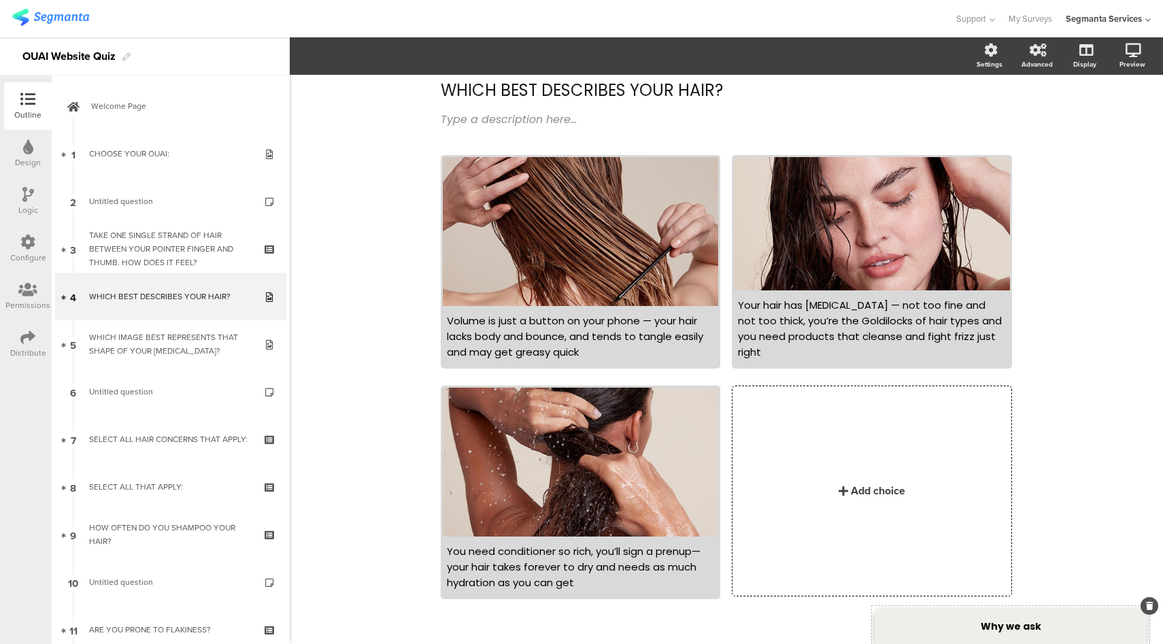
click at [1010, 626] on strong "Why we ask" at bounding box center [1011, 626] width 61 height 14
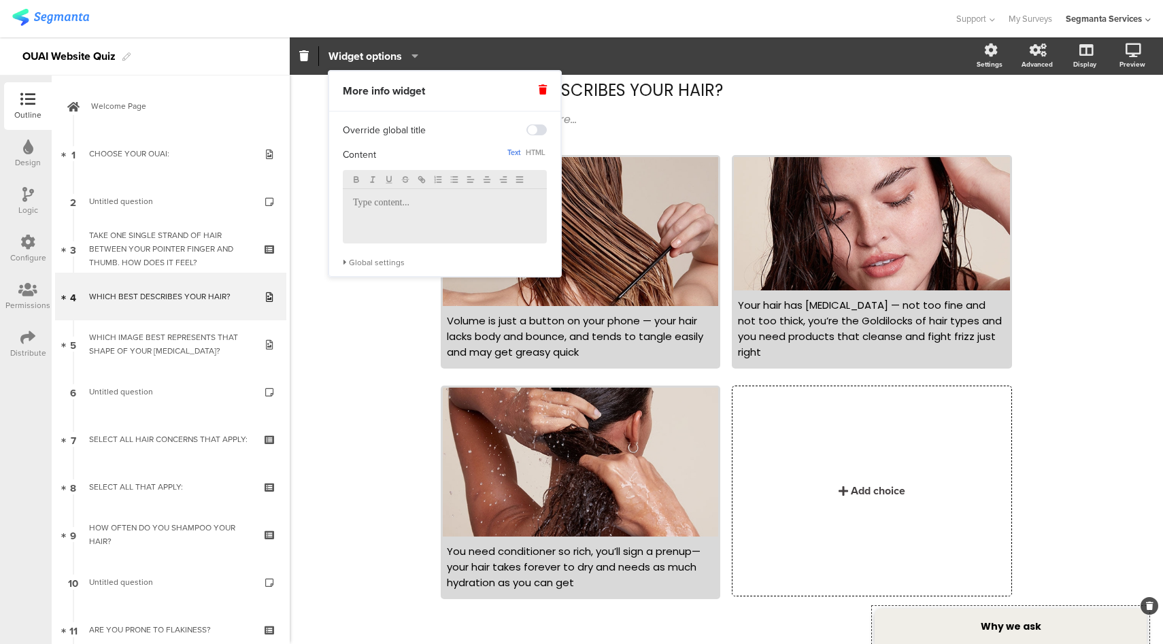
click at [413, 198] on p at bounding box center [445, 203] width 184 height 12
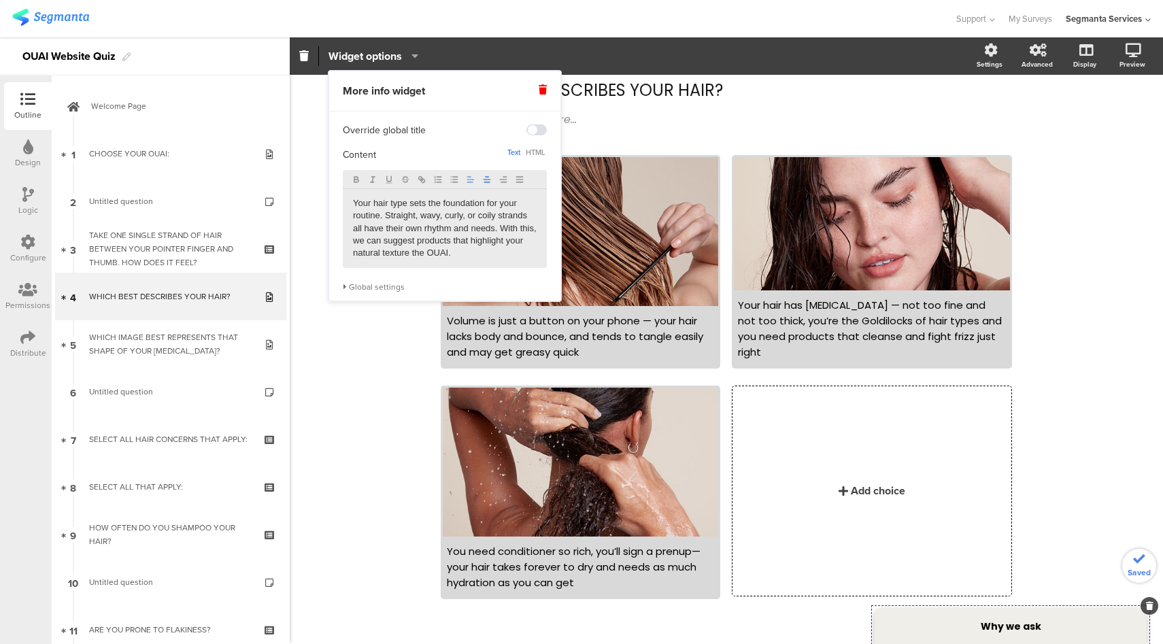
click at [486, 180] on icon "button" at bounding box center [487, 180] width 10 height 10
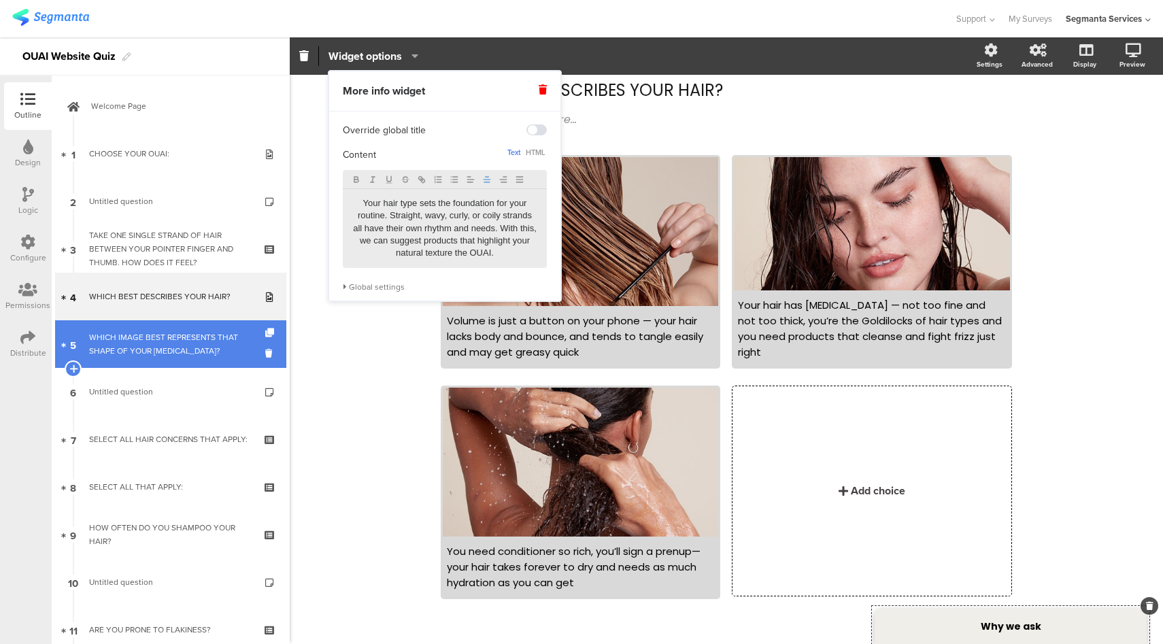
click at [192, 344] on div "WHICH IMAGE BEST REPRESENTS THAT SHAPE OF YOUR [MEDICAL_DATA]?" at bounding box center [170, 343] width 163 height 27
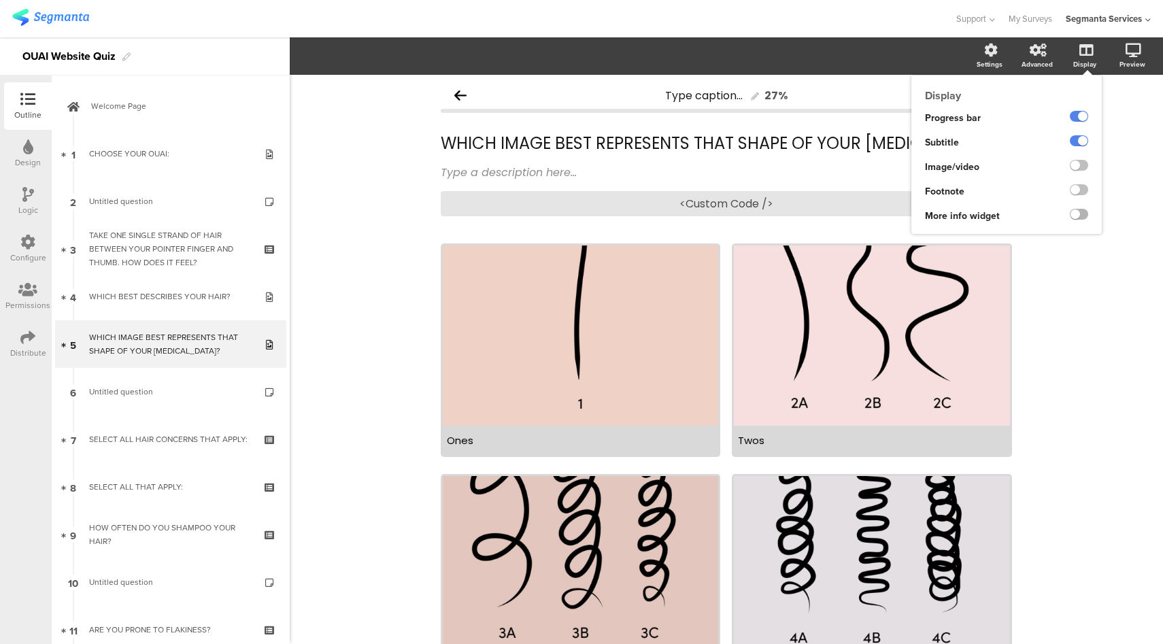
click at [1070, 215] on label at bounding box center [1079, 214] width 18 height 11
click at [0, 0] on input "checkbox" at bounding box center [0, 0] width 0 height 0
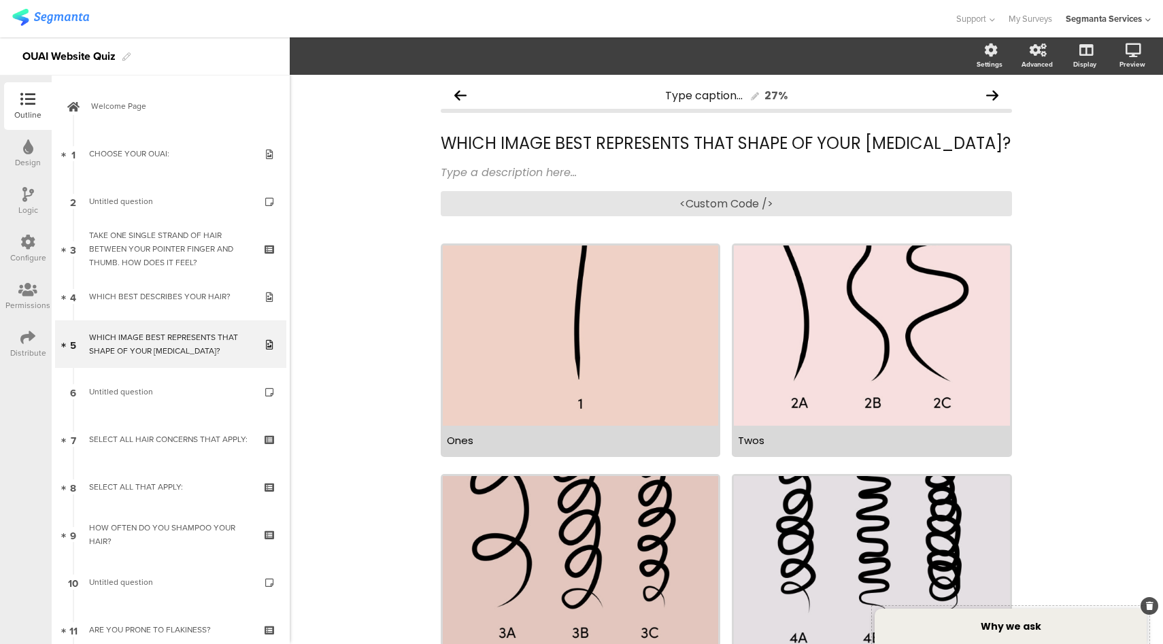
click at [1008, 643] on div "Why we ask" at bounding box center [1010, 626] width 272 height 35
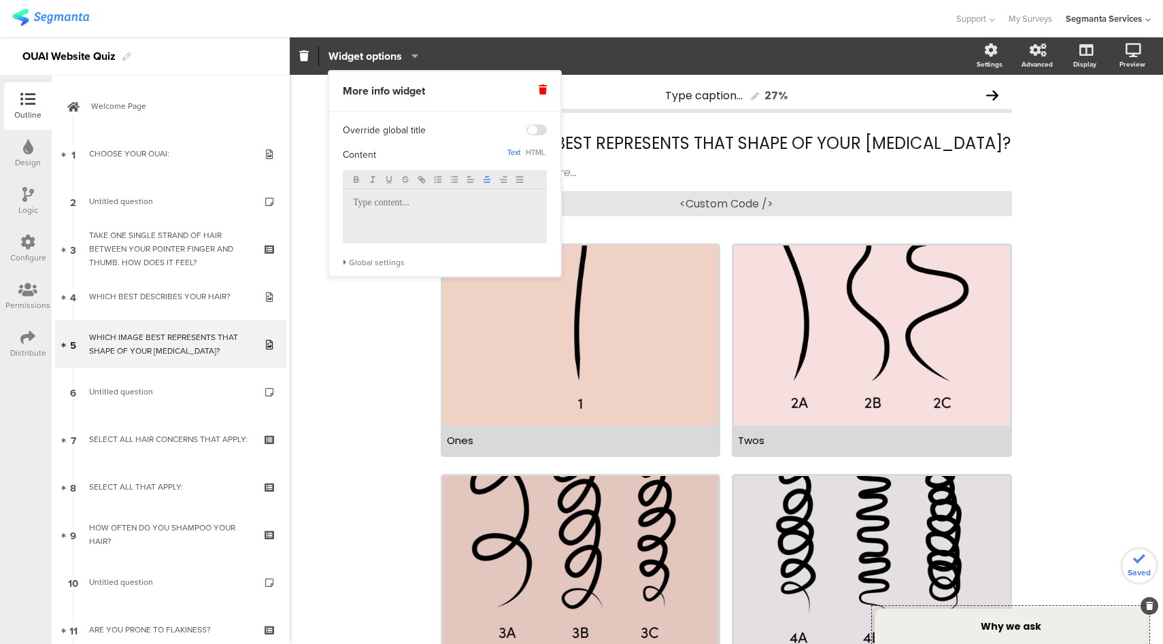
click at [486, 182] on icon "button" at bounding box center [487, 180] width 10 height 10
click at [390, 203] on p at bounding box center [445, 203] width 184 height 12
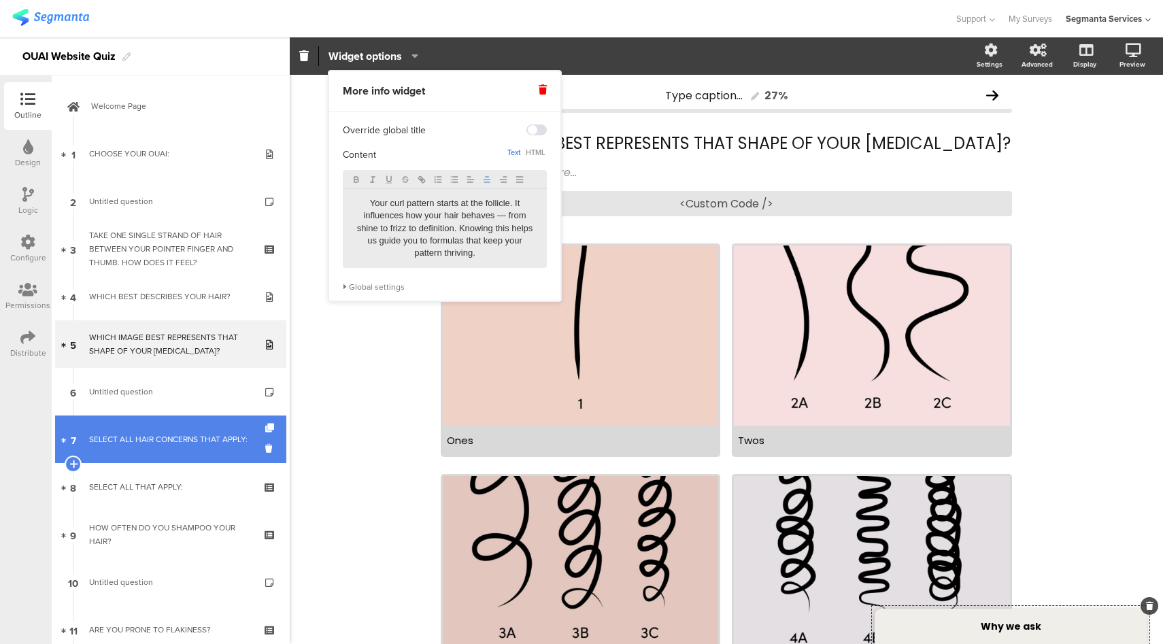
click at [191, 435] on div "SELECT ALL HAIR CONCERNS THAT APPLY:" at bounding box center [170, 439] width 163 height 14
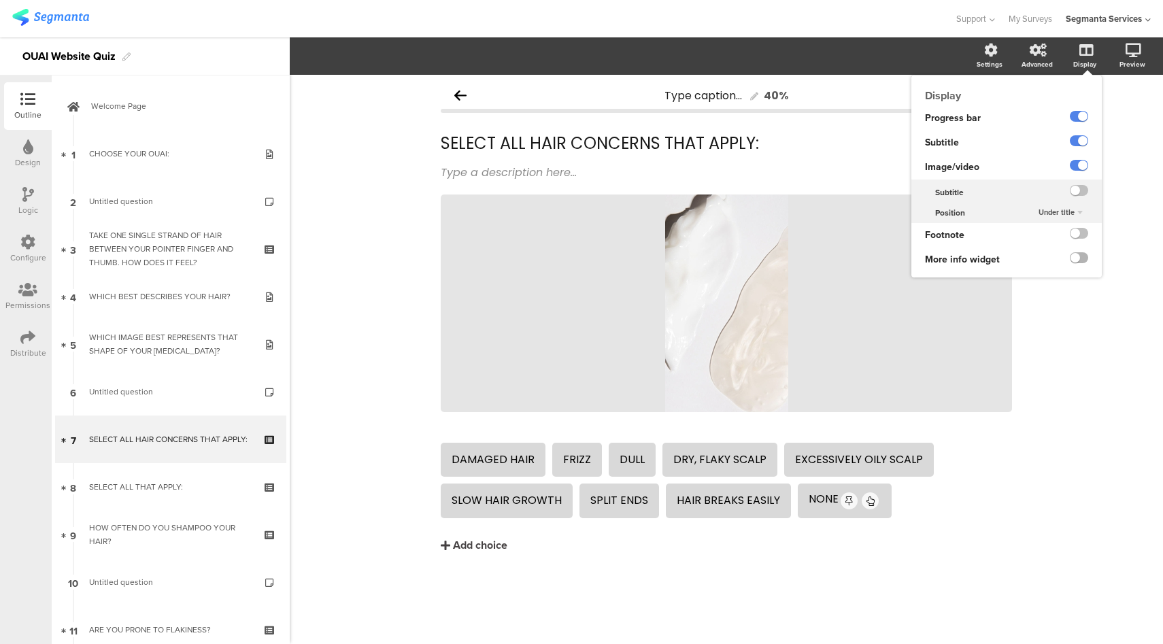
click at [1080, 261] on label at bounding box center [1079, 257] width 18 height 11
click at [0, 0] on input "checkbox" at bounding box center [0, 0] width 0 height 0
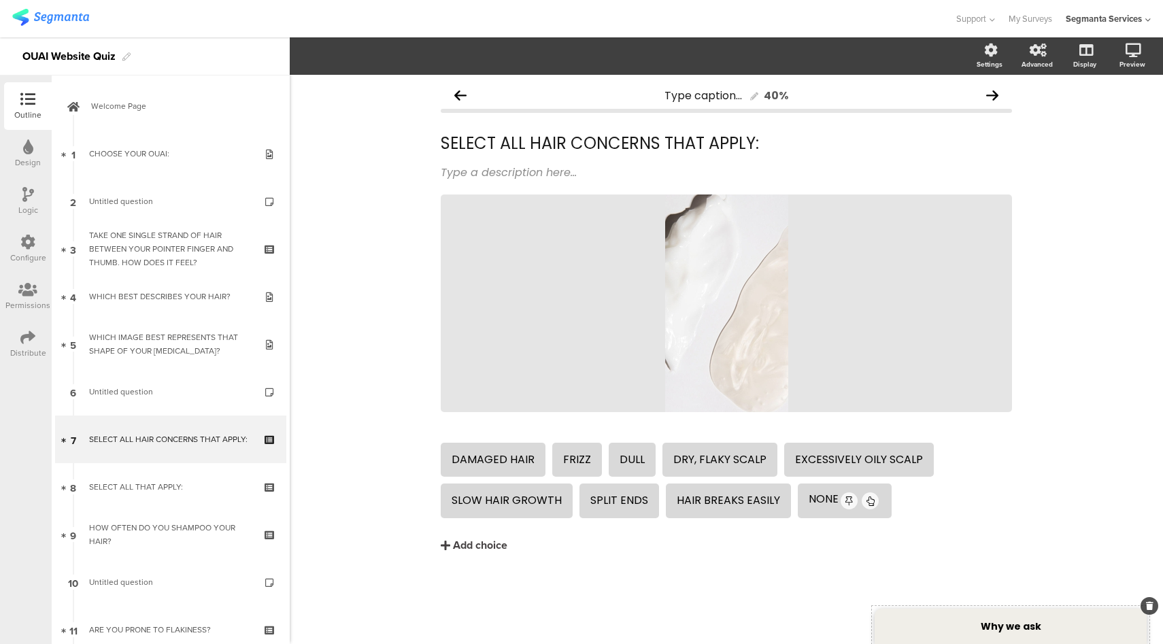
drag, startPoint x: 998, startPoint y: 628, endPoint x: 982, endPoint y: 607, distance: 26.2
click at [998, 627] on strong "Why we ask" at bounding box center [1011, 626] width 61 height 14
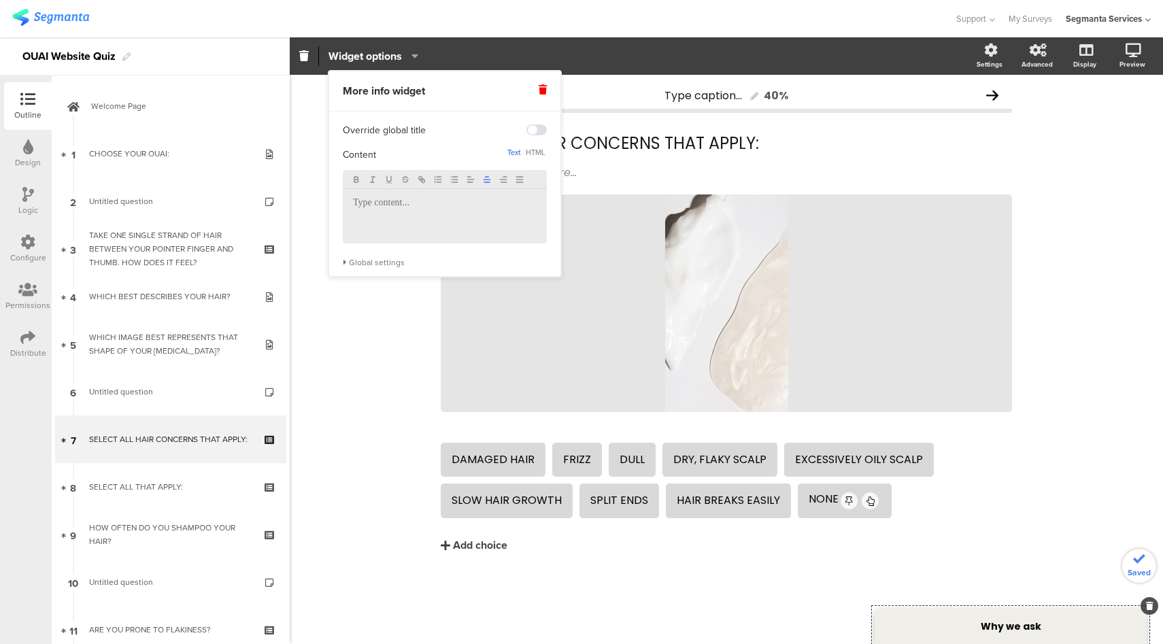
click at [488, 182] on line "button" at bounding box center [486, 182] width 5 height 0
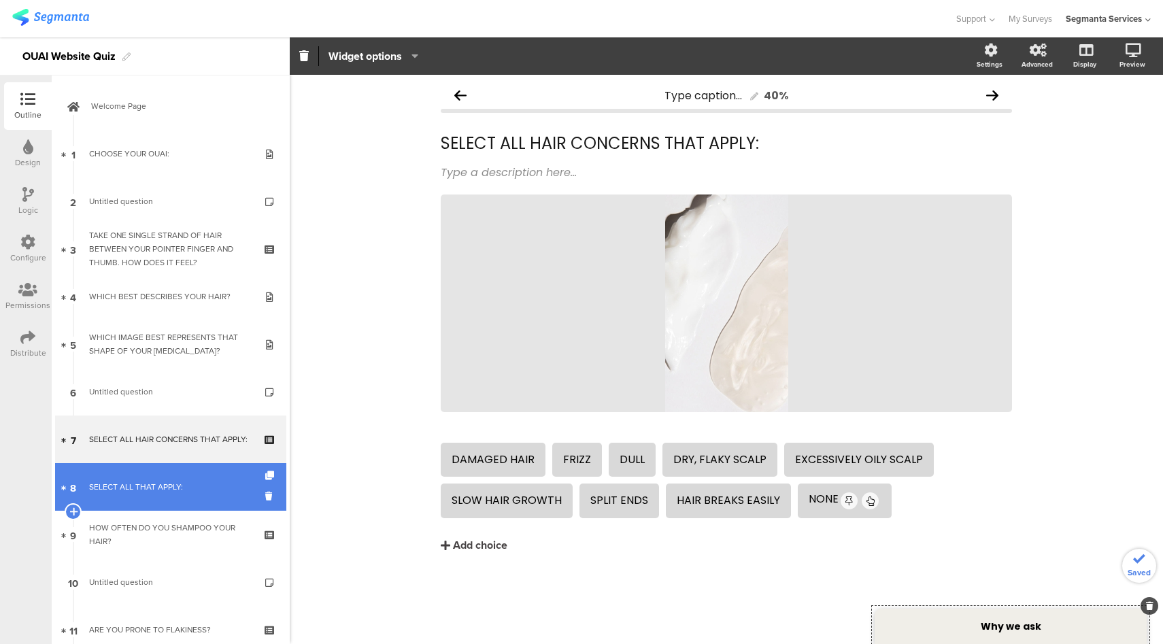
click at [128, 493] on div "SELECT ALL THAT APPLY:" at bounding box center [170, 487] width 163 height 14
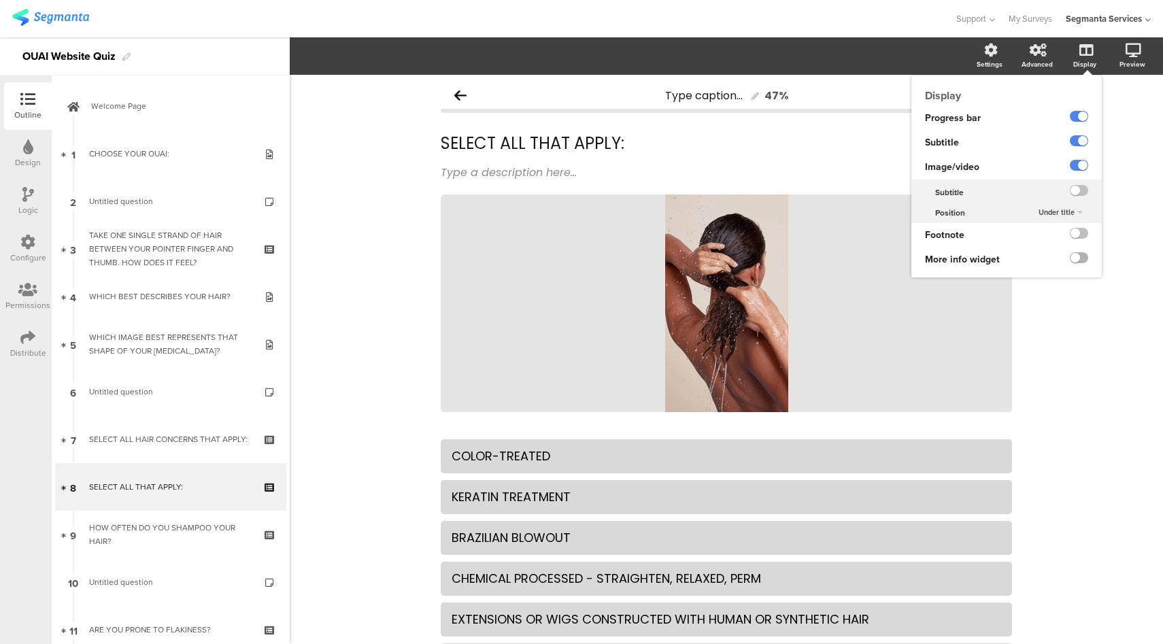
click at [1070, 260] on label at bounding box center [1079, 257] width 18 height 11
click at [0, 0] on input "checkbox" at bounding box center [0, 0] width 0 height 0
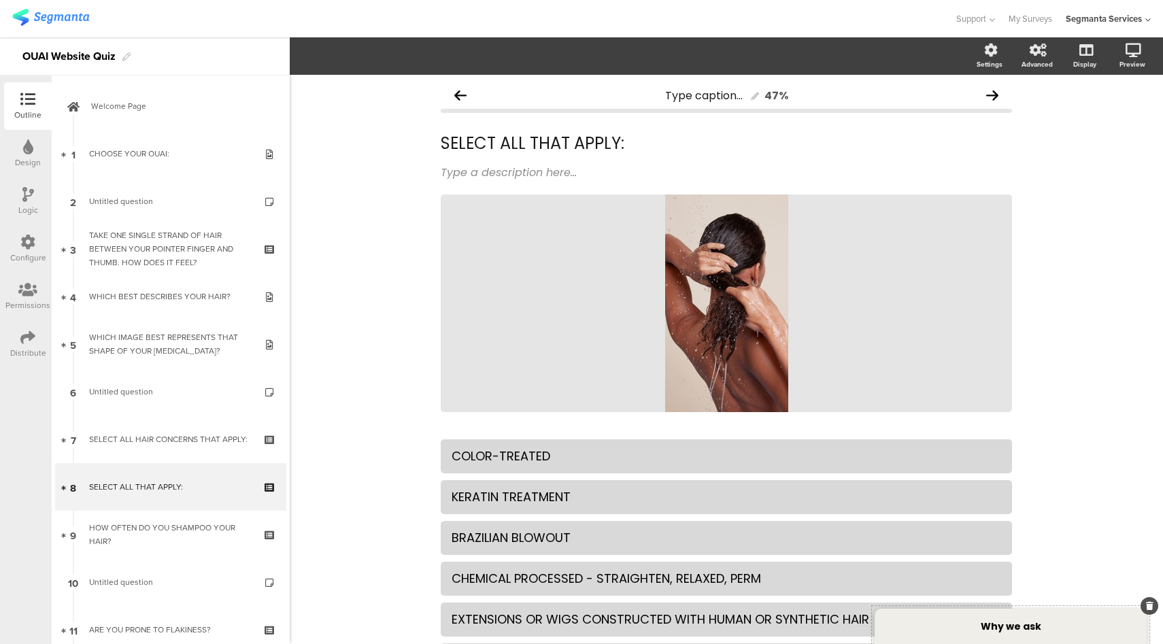
click at [1031, 625] on strong "Why we ask" at bounding box center [1011, 626] width 61 height 14
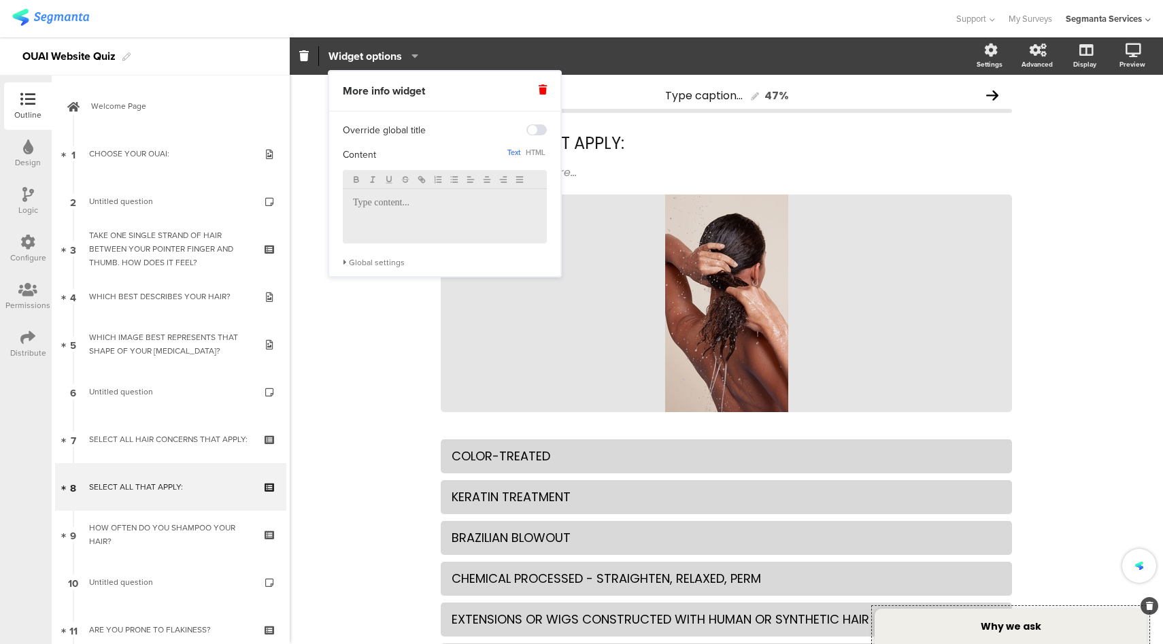
click at [444, 222] on div at bounding box center [445, 216] width 204 height 54
click at [484, 179] on icon "button" at bounding box center [487, 180] width 10 height 10
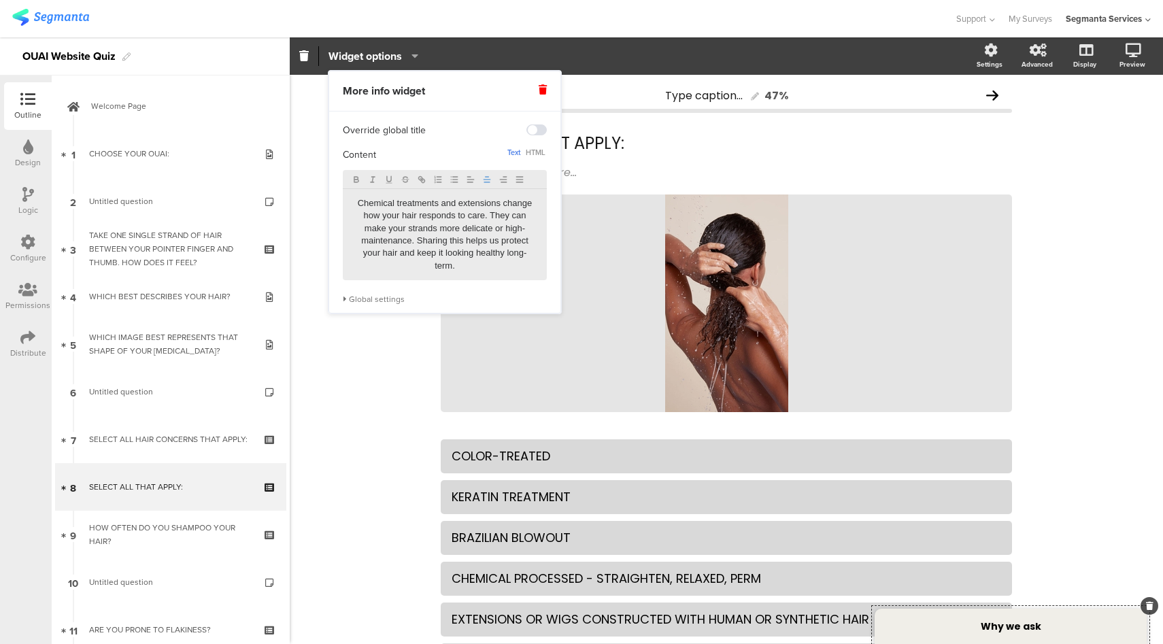
click at [377, 373] on div "Type caption... 47% SELECT ALL THAT APPLY: SELECT ALL THAT APPLY: Type a descri…" at bounding box center [726, 424] width 873 height 698
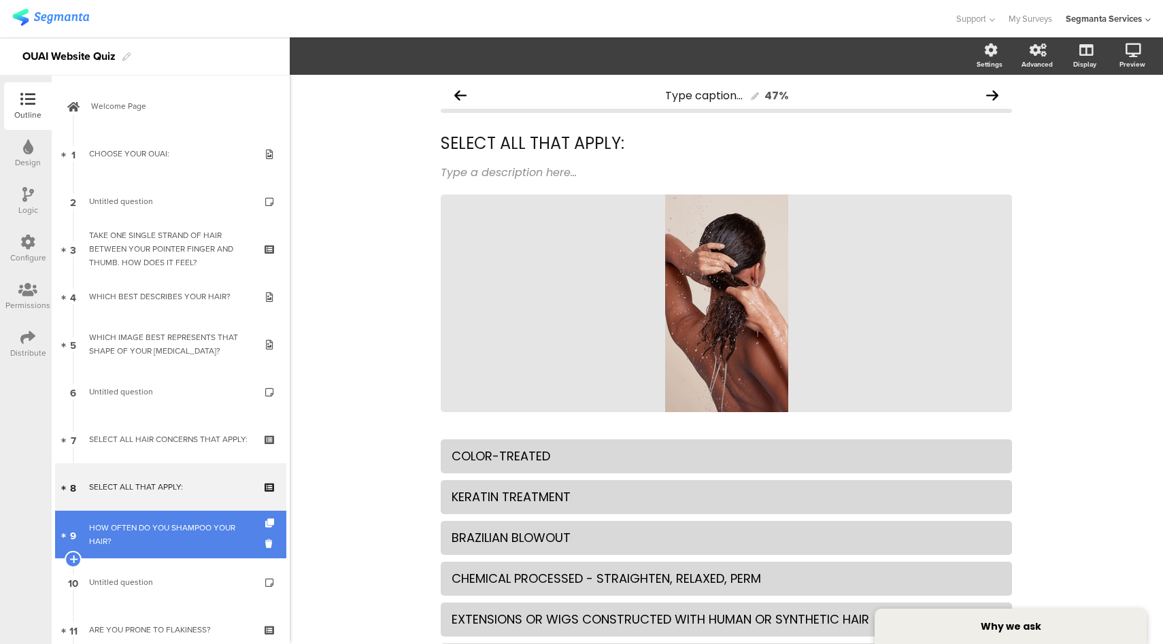
click at [168, 531] on div "HOW OFTEN DO YOU SHAMPOO YOUR HAIR?" at bounding box center [170, 534] width 163 height 27
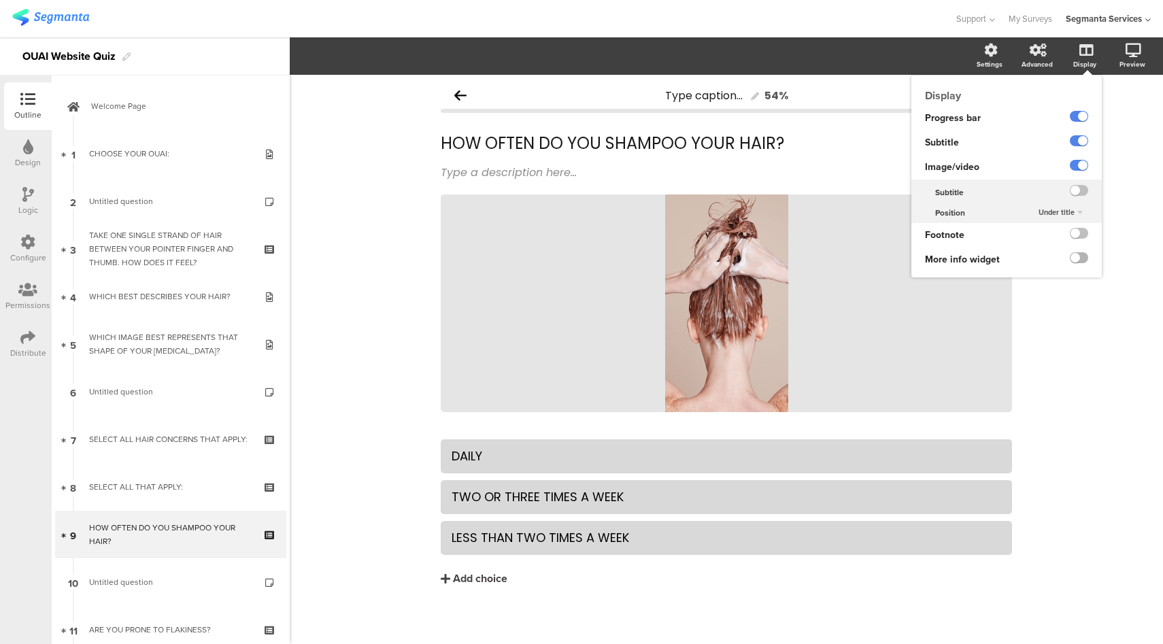
click at [1070, 260] on label at bounding box center [1079, 257] width 18 height 11
click at [0, 0] on input "checkbox" at bounding box center [0, 0] width 0 height 0
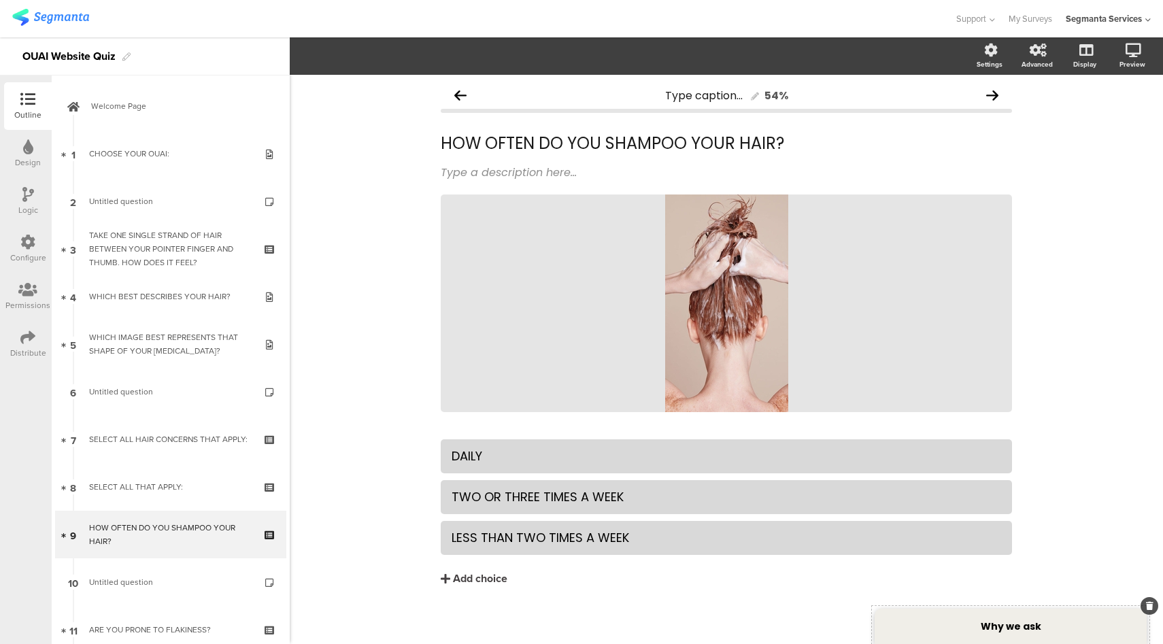
click at [1032, 630] on strong "Why we ask" at bounding box center [1011, 626] width 61 height 14
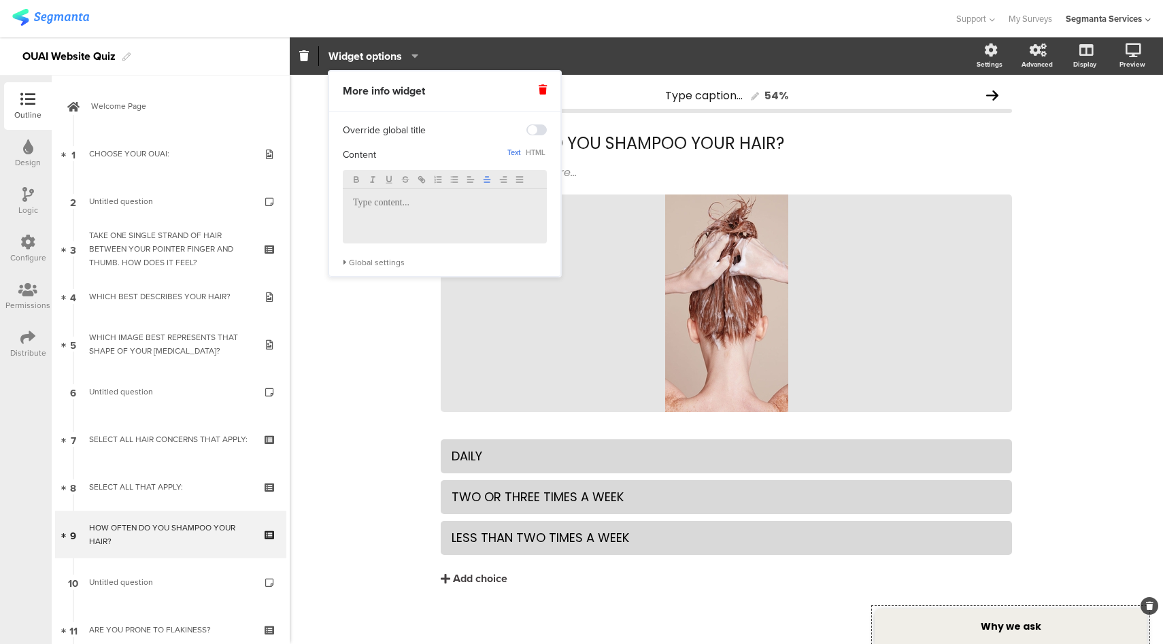
click at [486, 177] on line "button" at bounding box center [487, 177] width 3 height 0
click at [469, 209] on p at bounding box center [445, 203] width 184 height 12
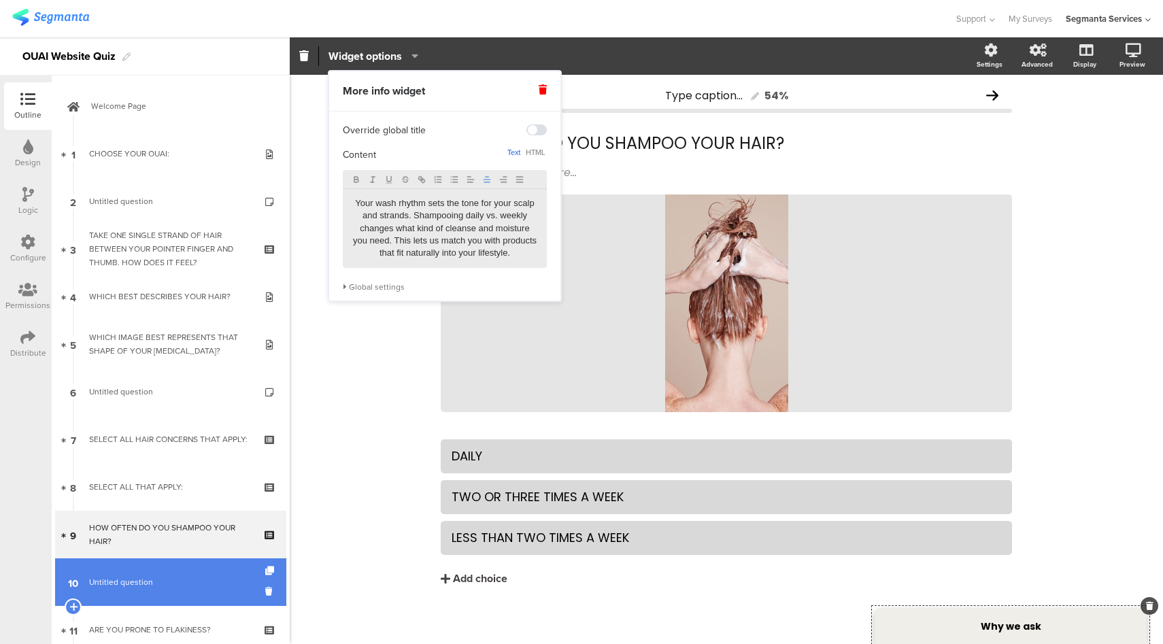
click at [175, 599] on link "10 Untitled question" at bounding box center [170, 582] width 231 height 48
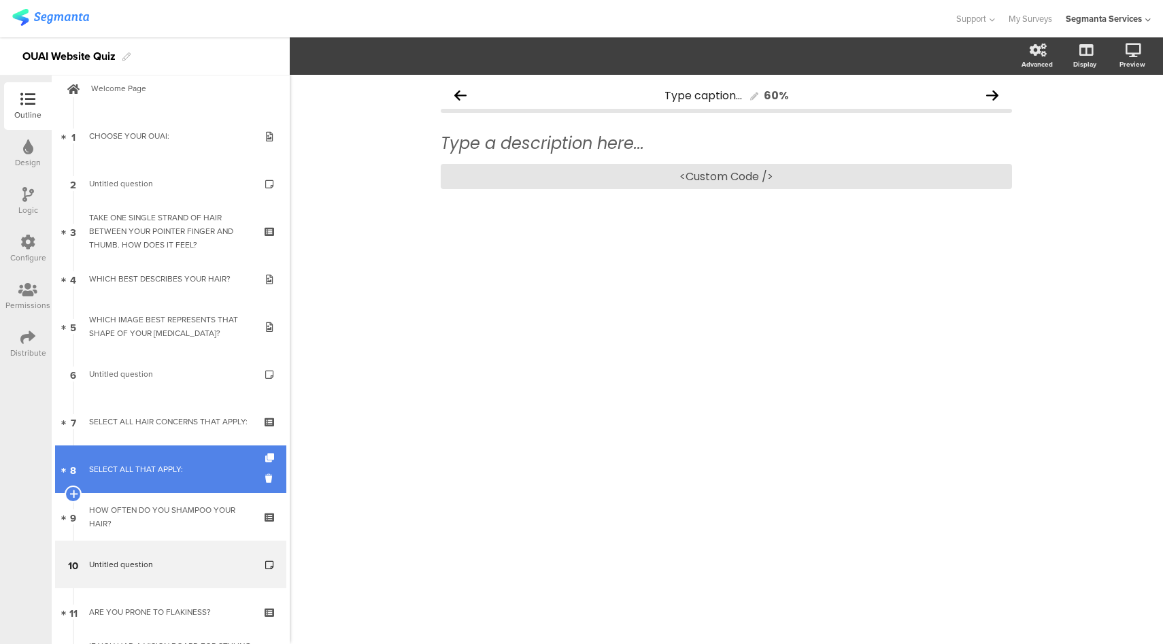
scroll to position [326, 0]
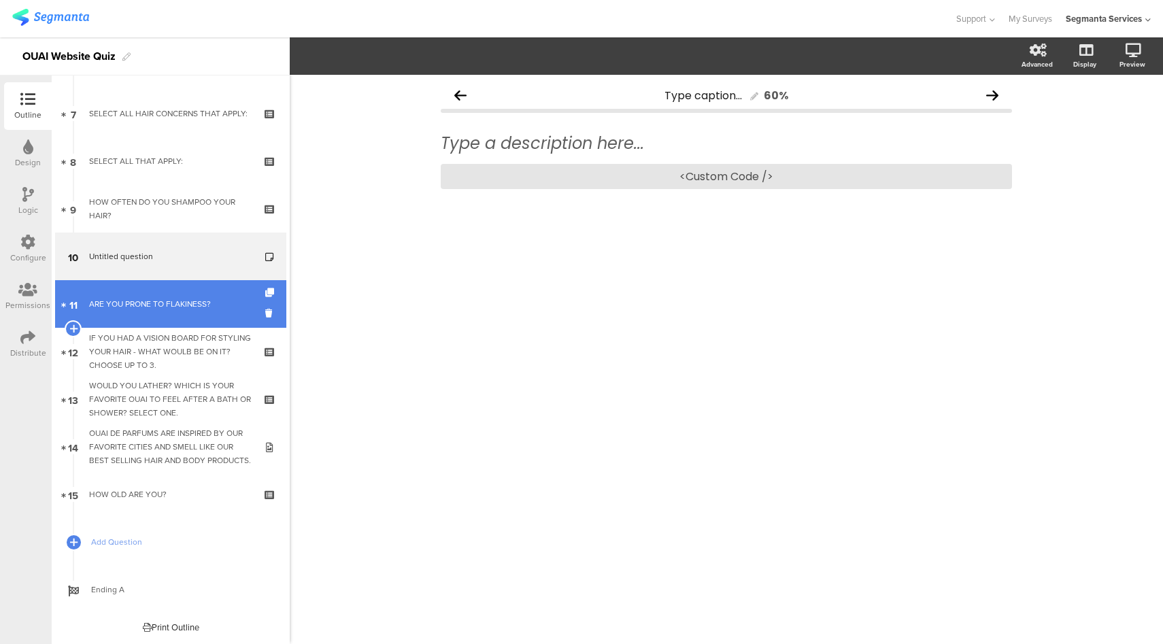
click at [198, 298] on div "ARE YOU PRONE TO FLAKINESS?" at bounding box center [170, 304] width 163 height 14
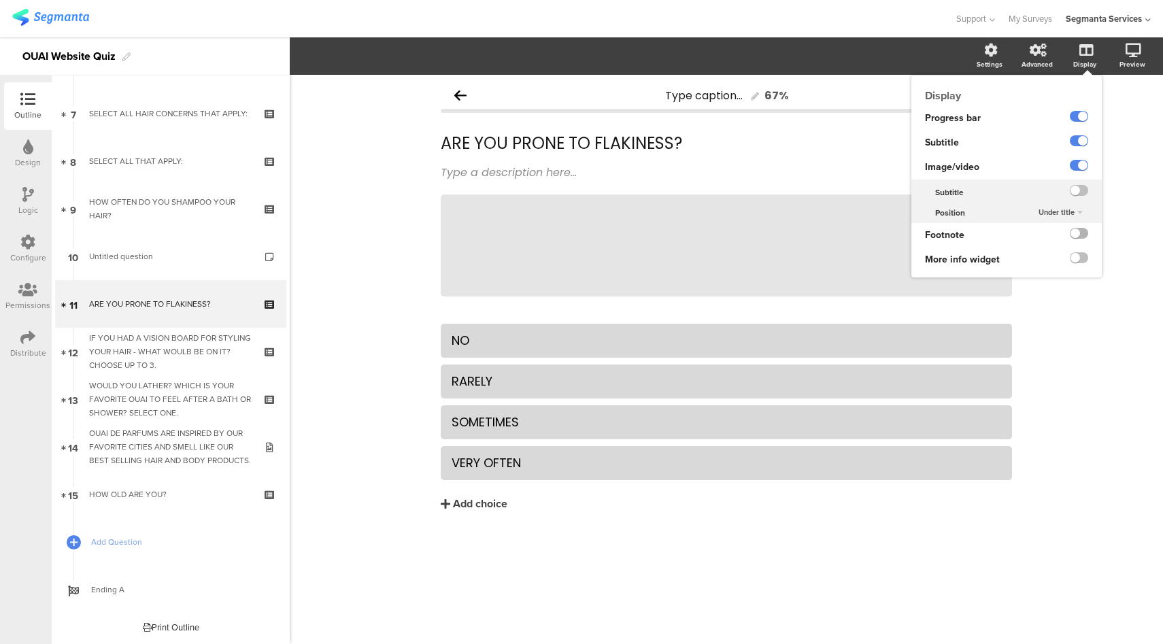
click at [1076, 231] on label at bounding box center [1079, 233] width 18 height 11
click at [0, 0] on input "checkbox" at bounding box center [0, 0] width 0 height 0
click at [1078, 240] on ng-transclude at bounding box center [1079, 235] width 18 height 16
click at [1076, 235] on label at bounding box center [1079, 233] width 18 height 11
click at [0, 0] on input "checkbox" at bounding box center [0, 0] width 0 height 0
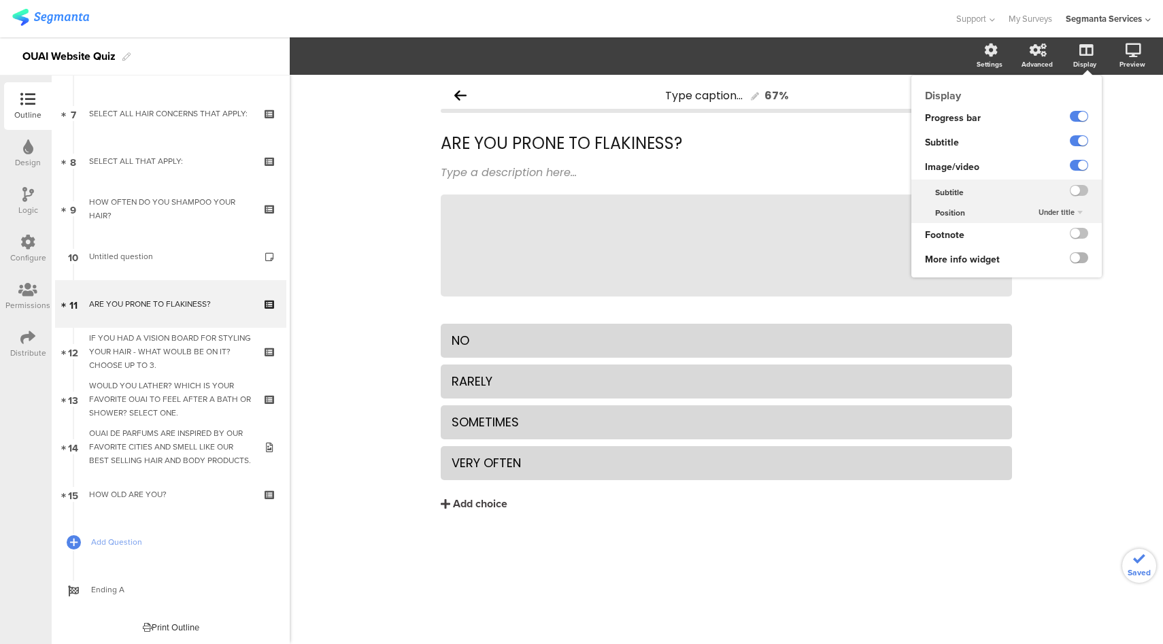
click at [1075, 258] on label at bounding box center [1079, 257] width 18 height 11
click at [0, 0] on input "checkbox" at bounding box center [0, 0] width 0 height 0
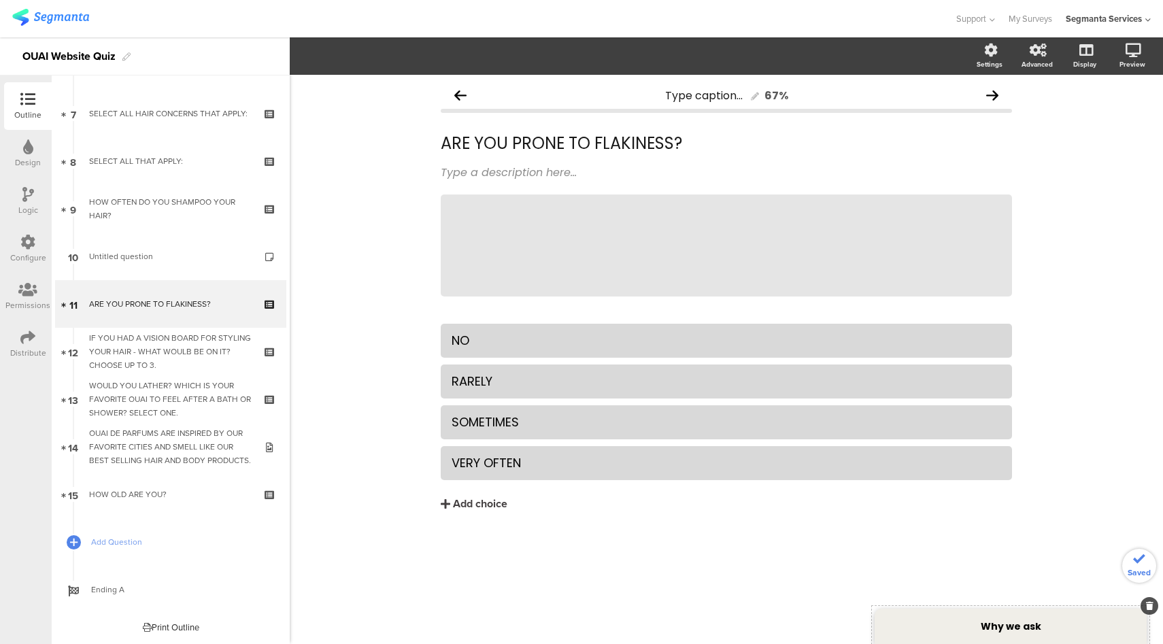
click at [1025, 616] on div "Why we ask" at bounding box center [1010, 626] width 272 height 35
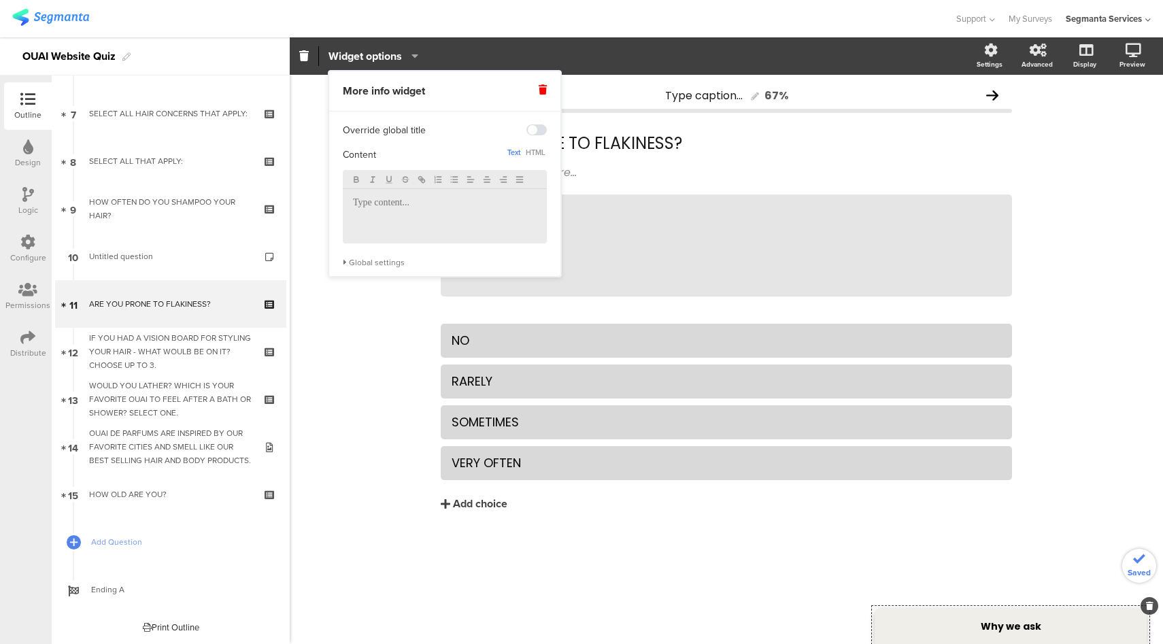
click at [438, 210] on div at bounding box center [445, 216] width 204 height 54
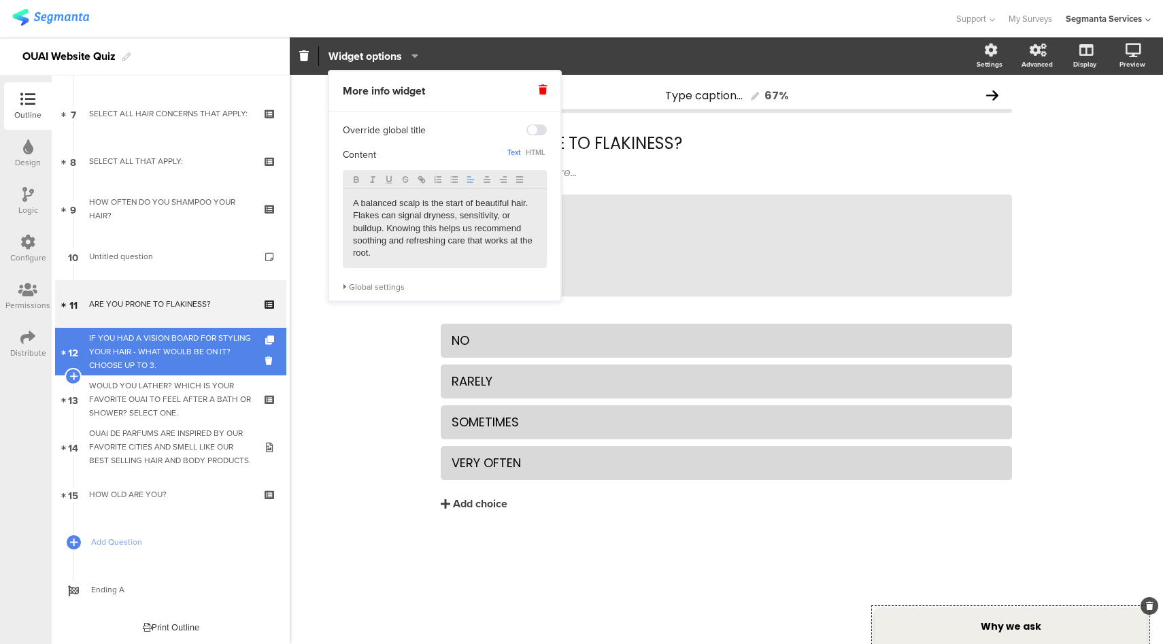
click at [145, 360] on div "IF YOU HAD A VISION BOARD FOR STYLING YOUR HAIR - WHAT WOULB BE ON IT? CHOOSE U…" at bounding box center [170, 351] width 163 height 41
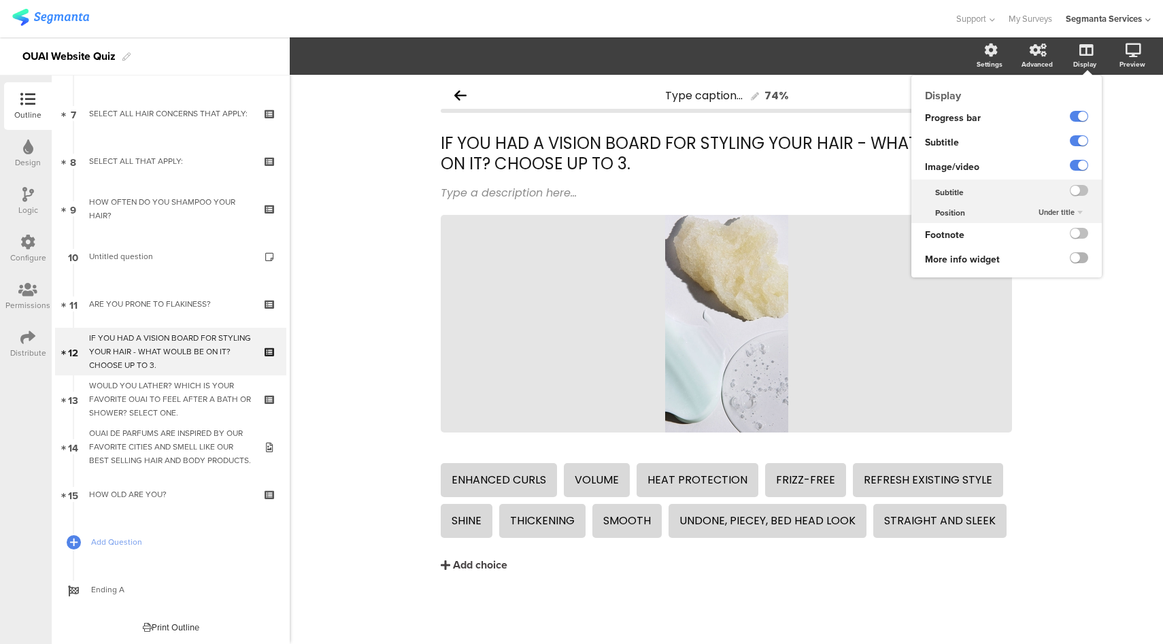
click at [1074, 260] on label at bounding box center [1079, 257] width 18 height 11
click at [0, 0] on input "checkbox" at bounding box center [0, 0] width 0 height 0
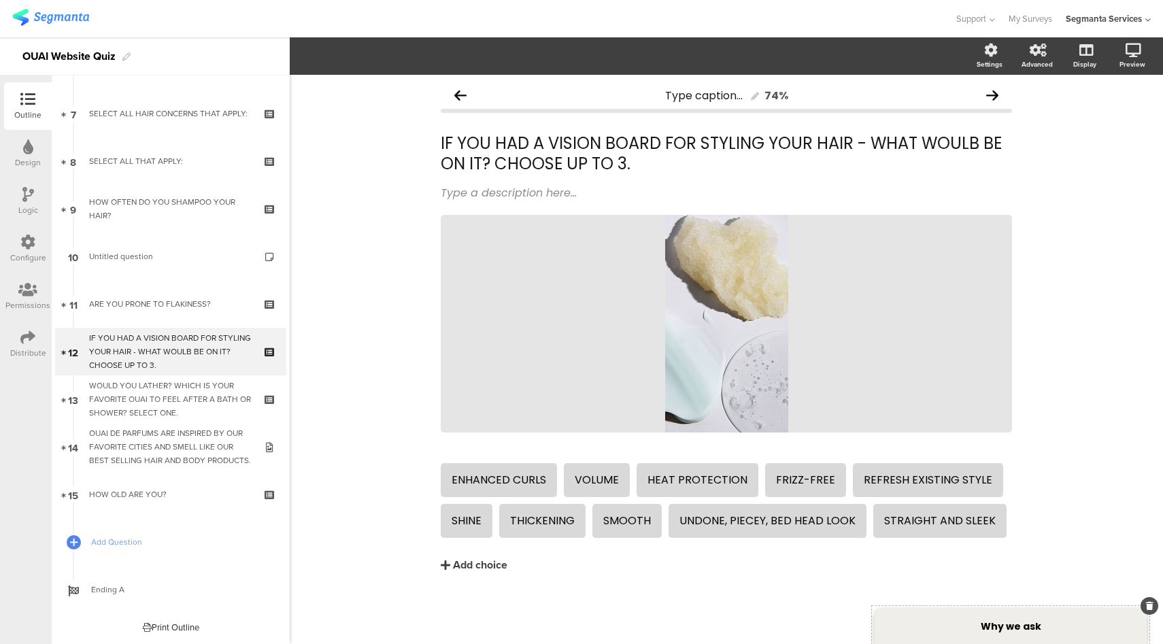
click at [985, 630] on strong "Why we ask" at bounding box center [1011, 626] width 61 height 14
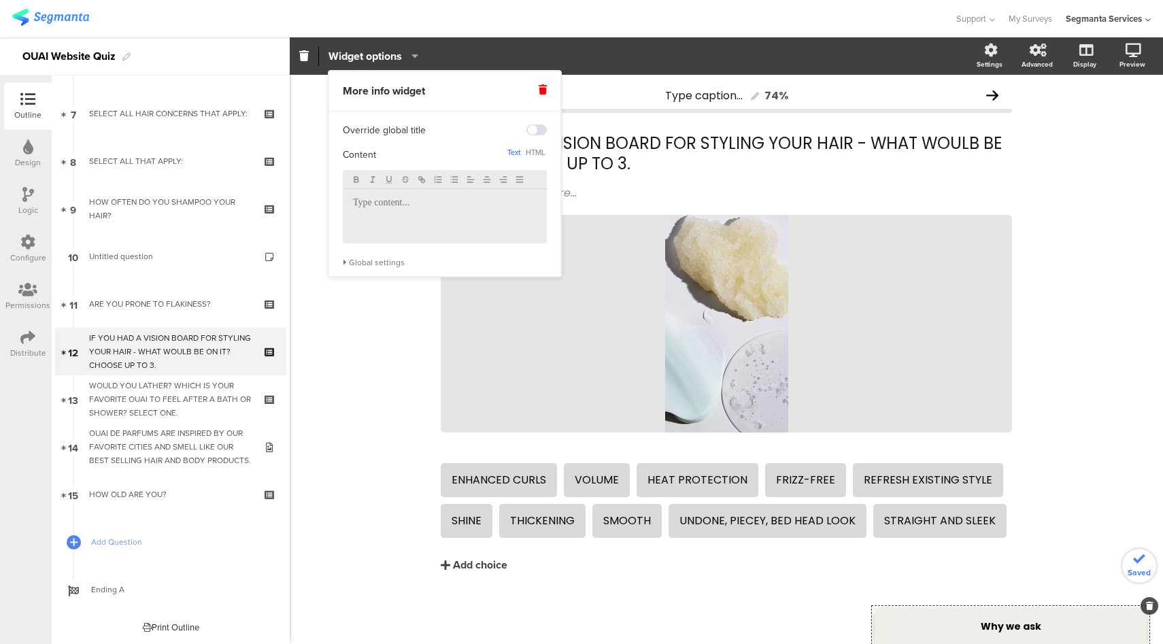
click at [477, 207] on p at bounding box center [445, 203] width 184 height 12
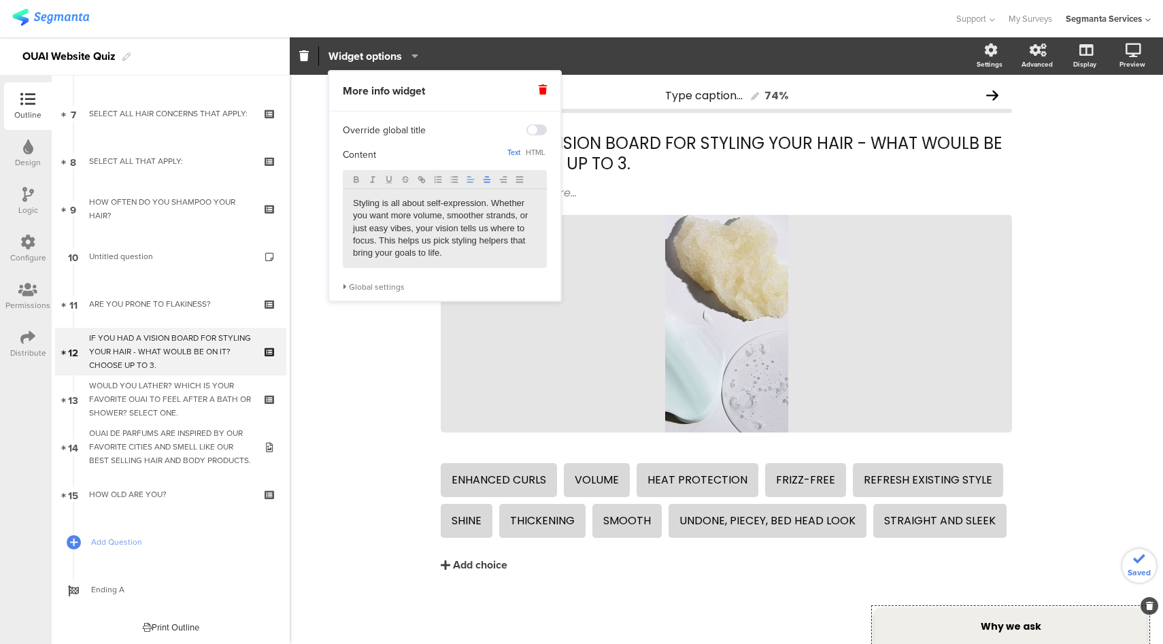
click at [487, 177] on line "button" at bounding box center [487, 177] width 3 height 0
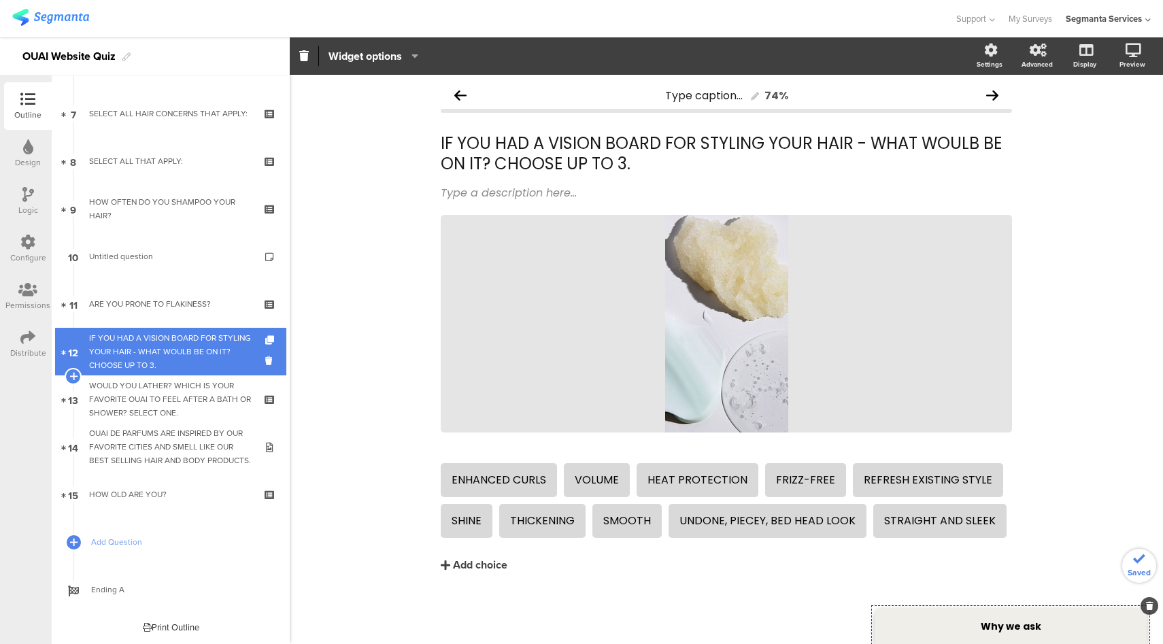
click at [161, 355] on div "IF YOU HAD A VISION BOARD FOR STYLING YOUR HAIR - WHAT WOULB BE ON IT? CHOOSE U…" at bounding box center [170, 351] width 163 height 41
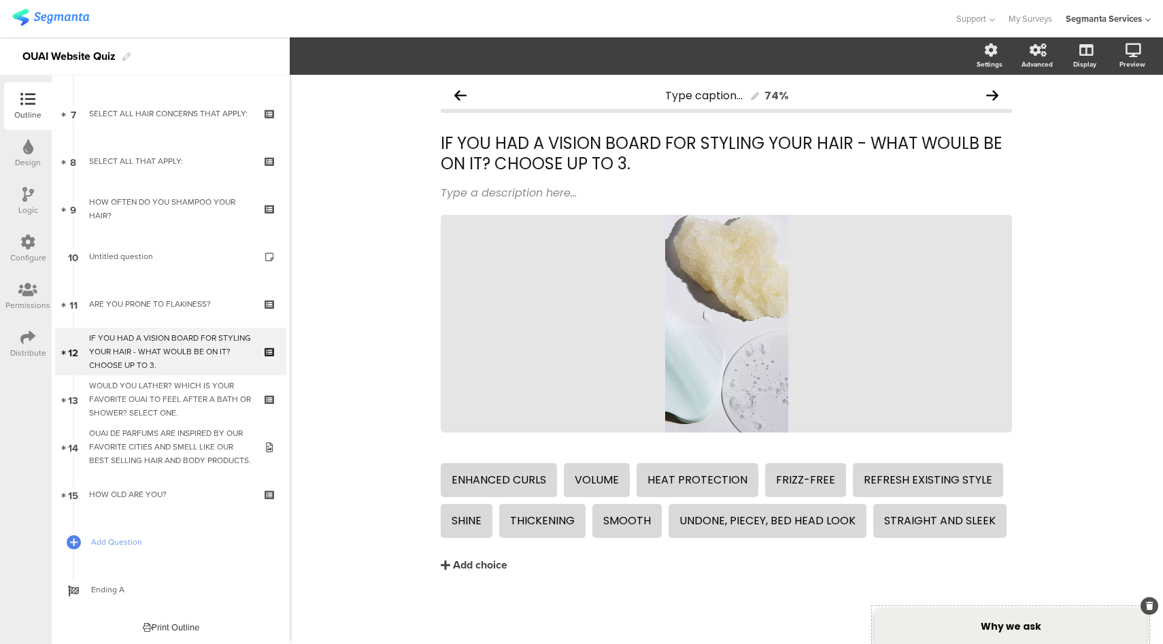
click at [944, 617] on div "Why we ask" at bounding box center [1010, 626] width 272 height 35
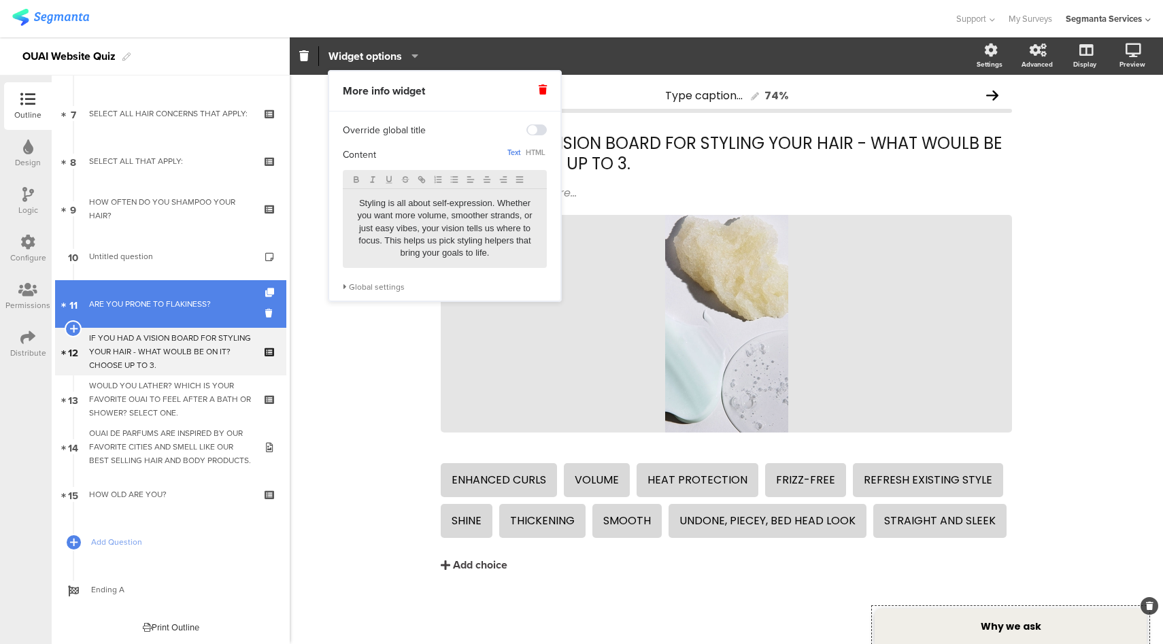
click at [171, 311] on link "11 ARE YOU PRONE TO FLAKINESS?" at bounding box center [170, 304] width 231 height 48
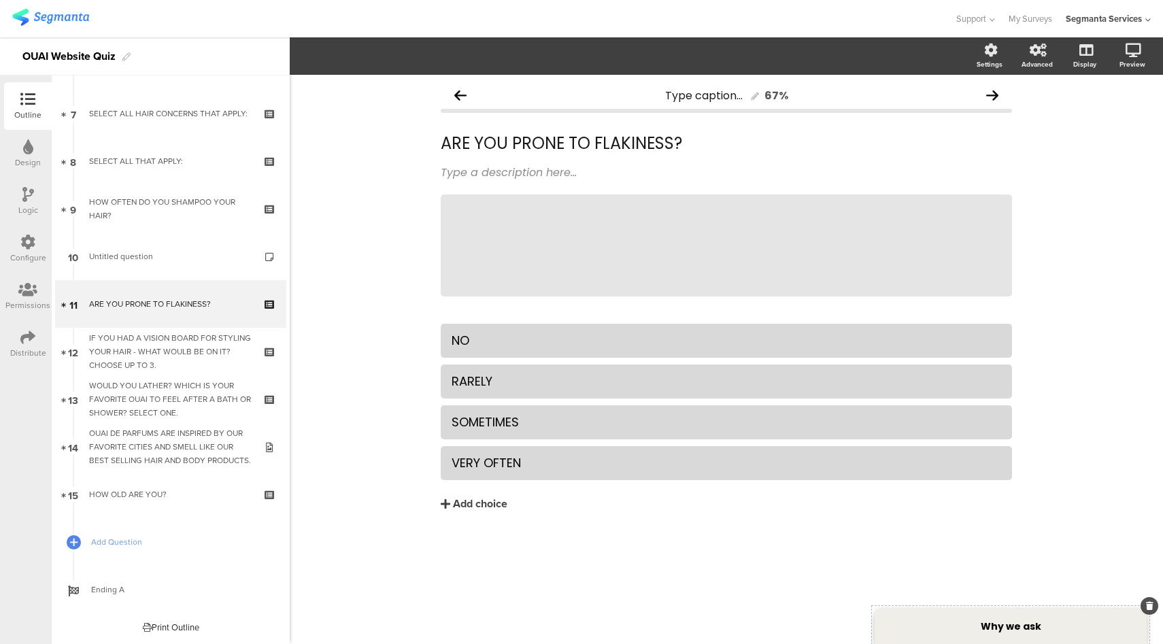
drag, startPoint x: 1045, startPoint y: 622, endPoint x: 945, endPoint y: 605, distance: 102.1
click at [1045, 622] on div "Why we ask" at bounding box center [1010, 626] width 272 height 35
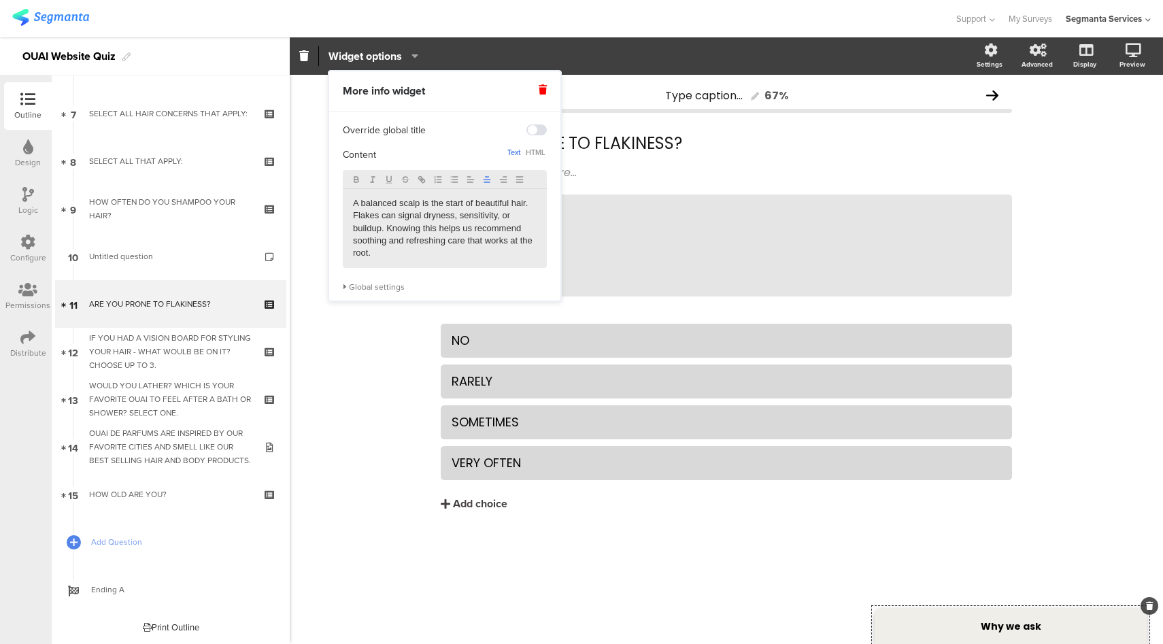
click at [488, 177] on icon "button" at bounding box center [487, 180] width 10 height 10
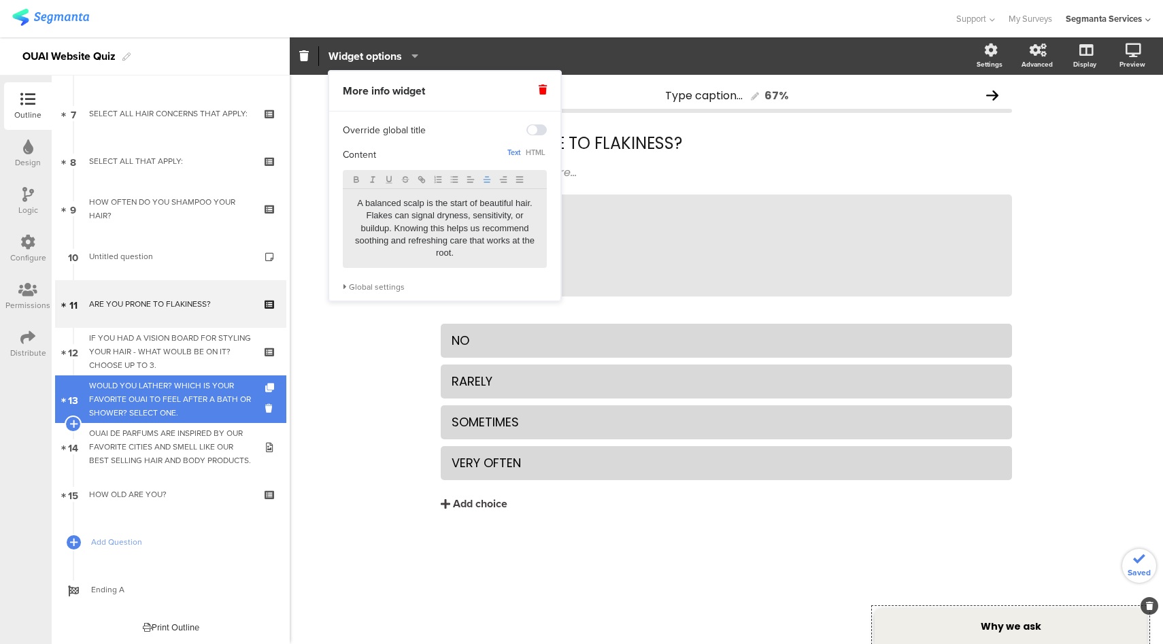
click at [192, 393] on div "WOULD YOU LATHER? WHICH IS YOUR FAVORITE OUAI TO FEEL AFTER A BATH OR SHOWER? S…" at bounding box center [170, 399] width 163 height 41
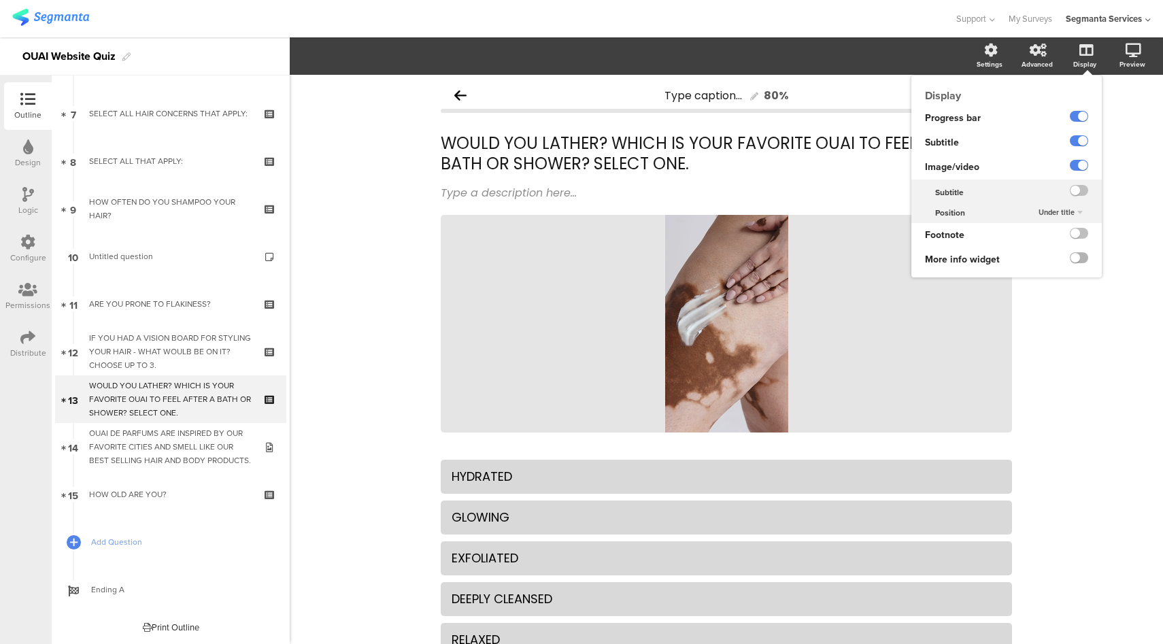
click at [1070, 254] on label at bounding box center [1079, 257] width 18 height 11
click at [0, 0] on input "checkbox" at bounding box center [0, 0] width 0 height 0
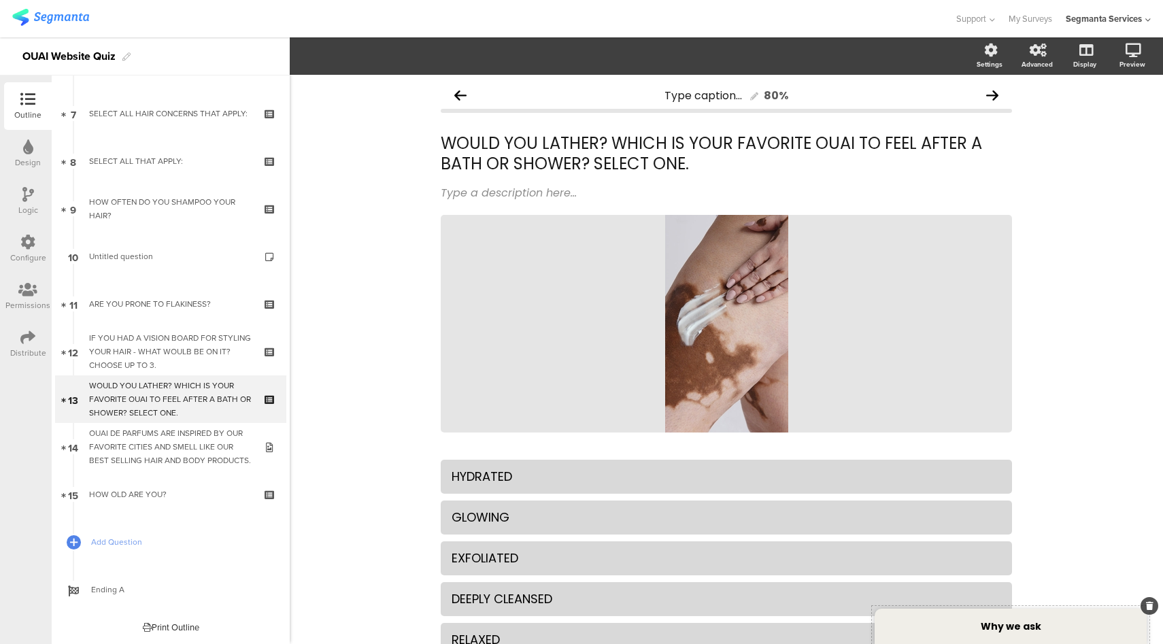
click at [1038, 624] on div "Why we ask" at bounding box center [1010, 626] width 272 height 35
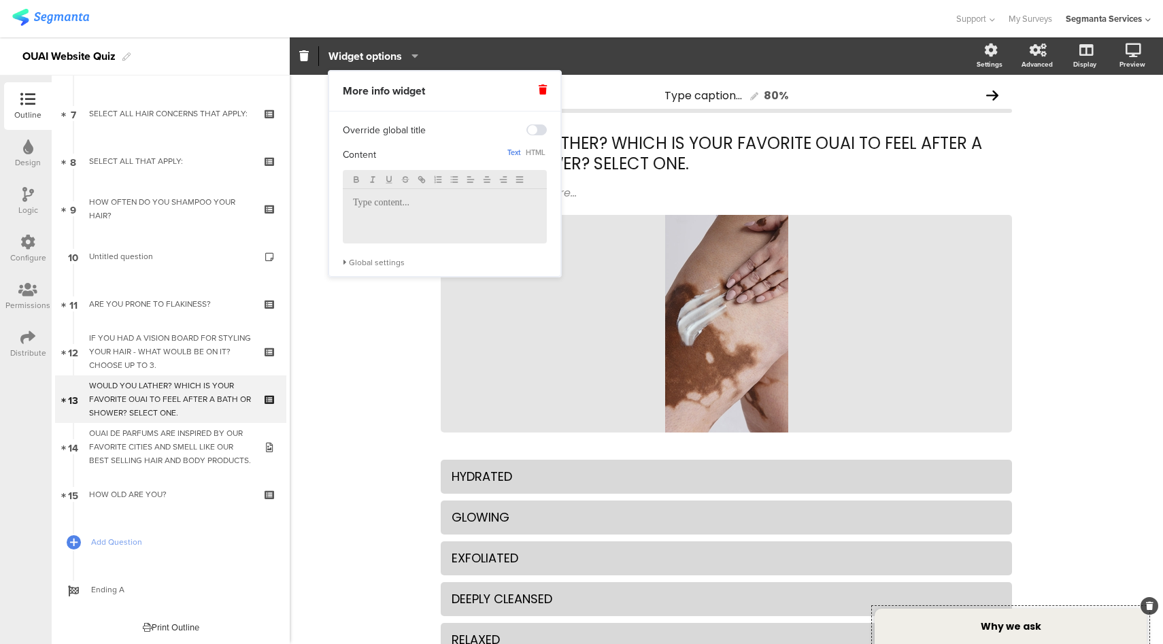
click at [465, 205] on p at bounding box center [445, 203] width 184 height 12
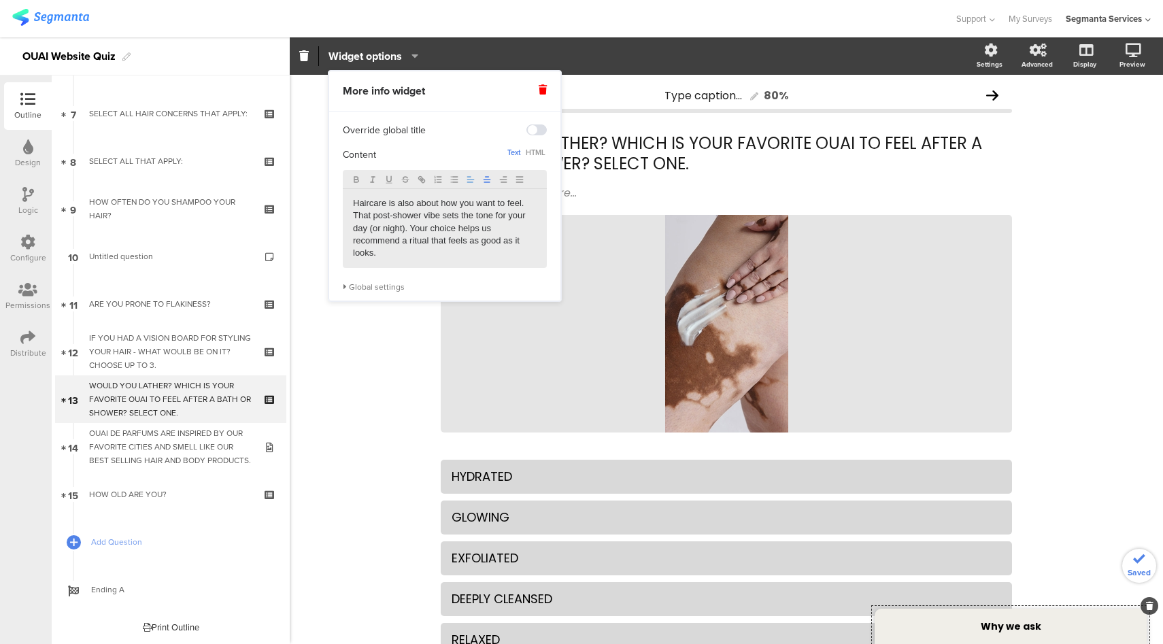
click at [490, 180] on icon "button" at bounding box center [487, 180] width 10 height 10
click at [327, 407] on div "Type caption... 80% WOULD YOU LATHER? WHICH IS YOUR FAVORITE OUAI TO FEEL AFTER…" at bounding box center [726, 413] width 873 height 677
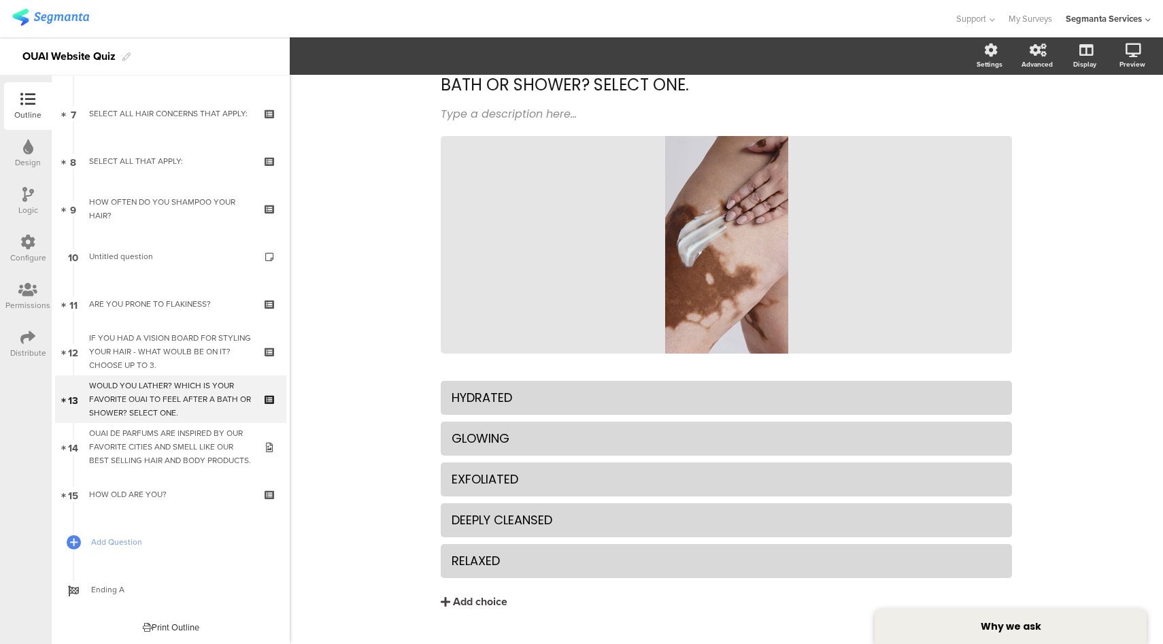
scroll to position [107, 0]
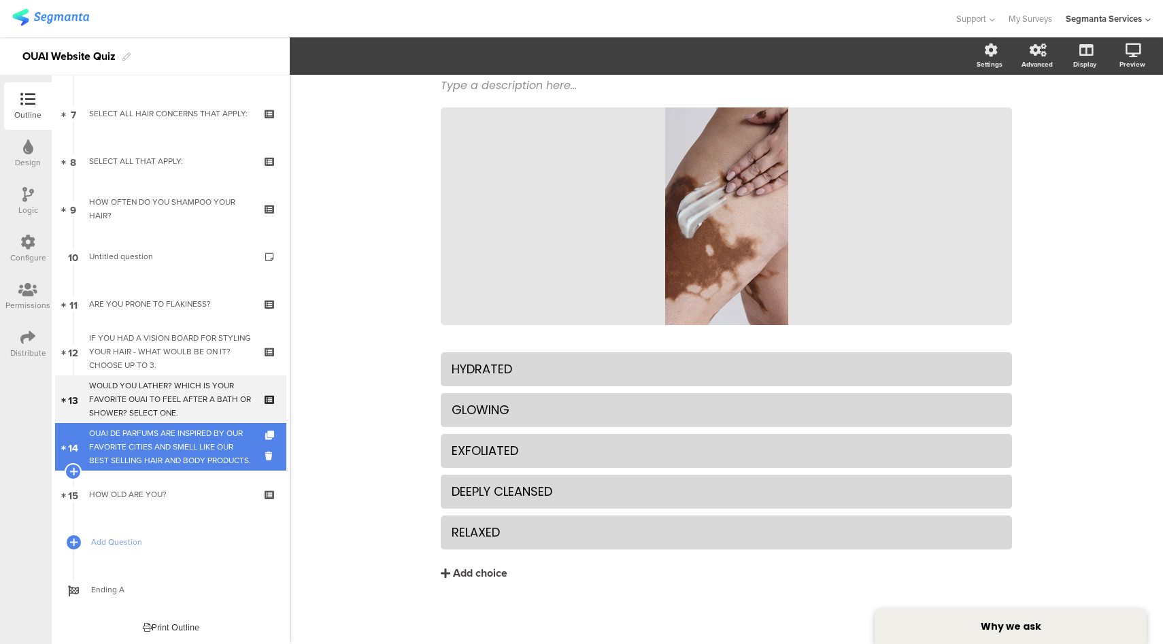
click at [168, 459] on div "OUAI DE PARFUMS ARE INSPIRED BY OUR FAVORITE CITIES AND SMELL LIKE OUR BEST SEL…" at bounding box center [170, 446] width 163 height 41
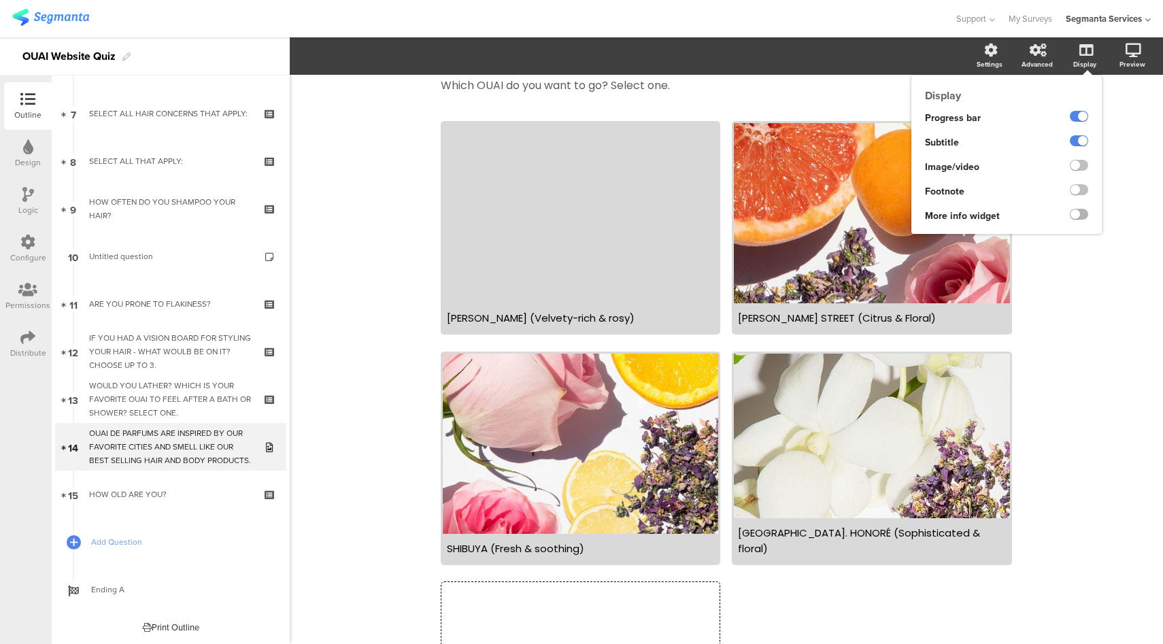
click at [1073, 216] on label at bounding box center [1079, 214] width 18 height 11
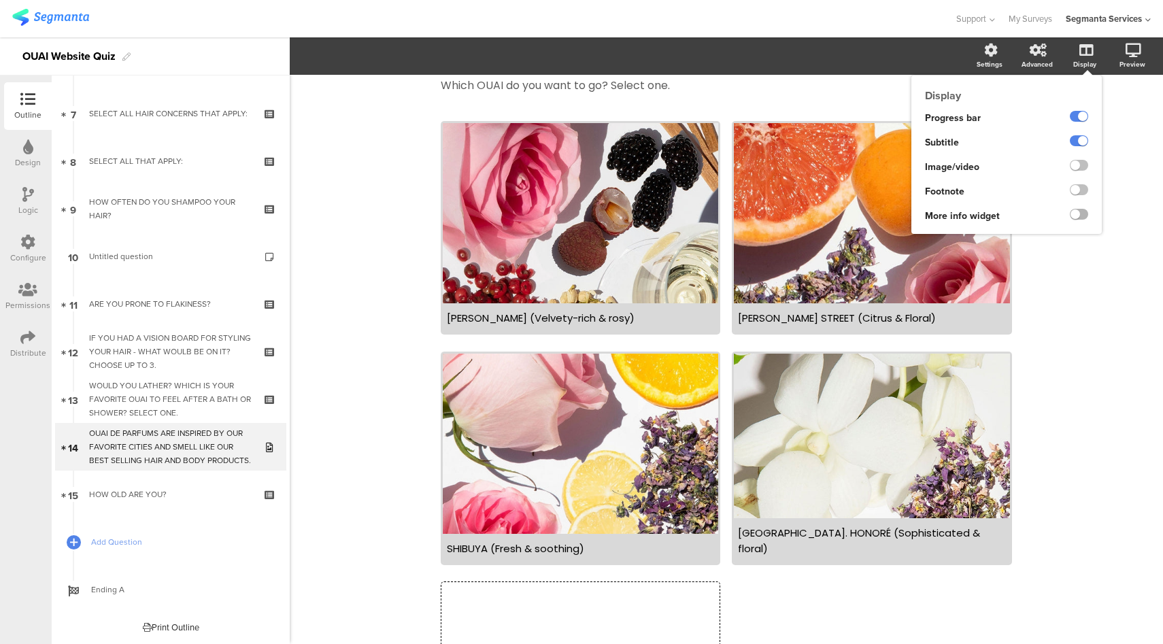
click at [0, 0] on input "checkbox" at bounding box center [0, 0] width 0 height 0
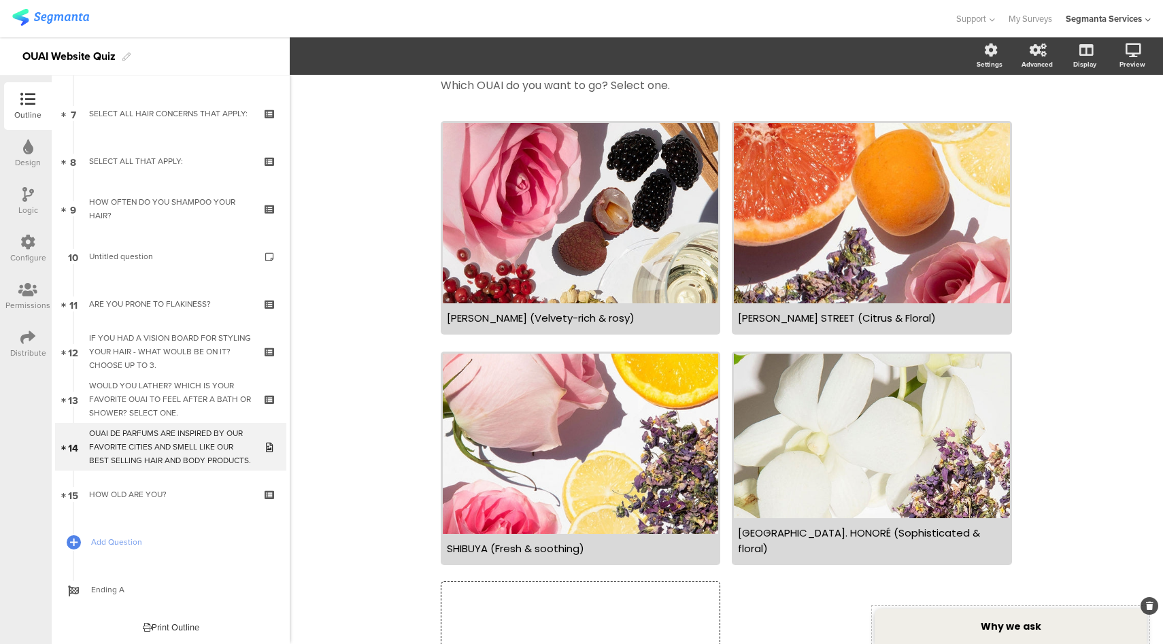
click at [1018, 620] on strong "Why we ask" at bounding box center [1011, 626] width 61 height 14
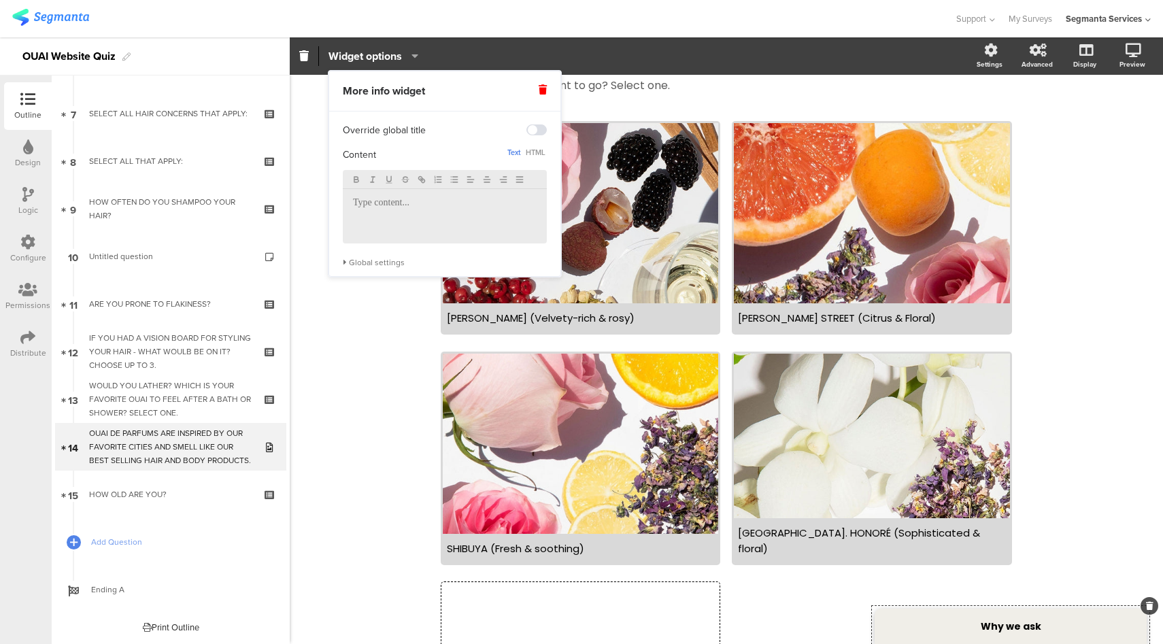
click at [377, 199] on p at bounding box center [445, 203] width 184 height 12
click at [494, 180] on button "button" at bounding box center [487, 180] width 16 height 14
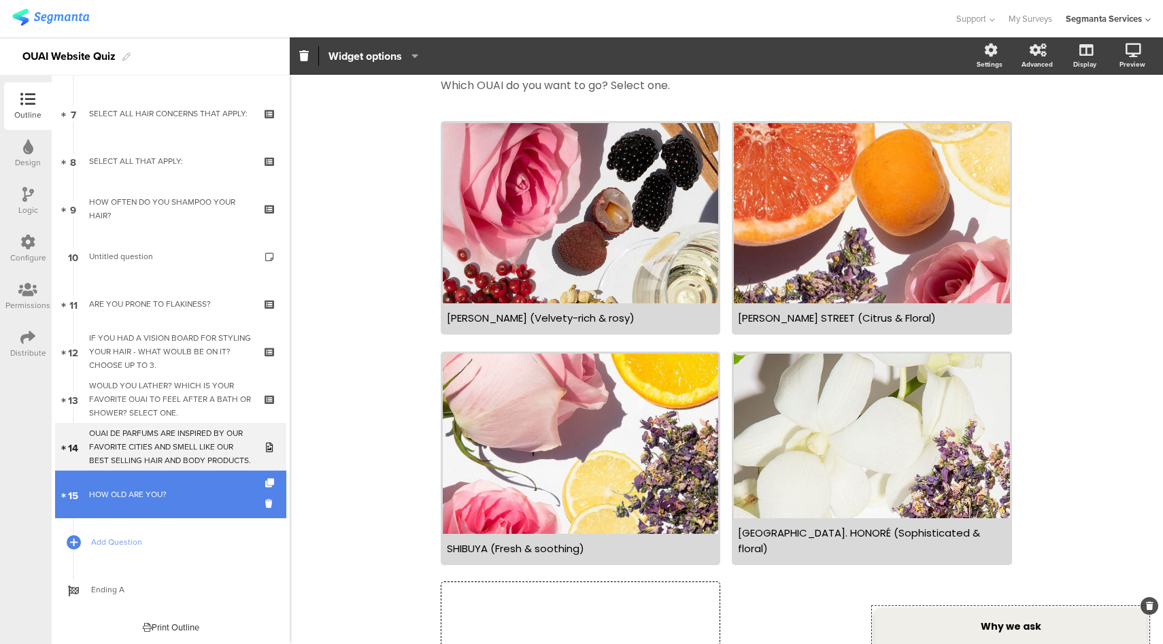
click at [188, 505] on link "15 HOW OLD ARE YOU?" at bounding box center [170, 495] width 231 height 48
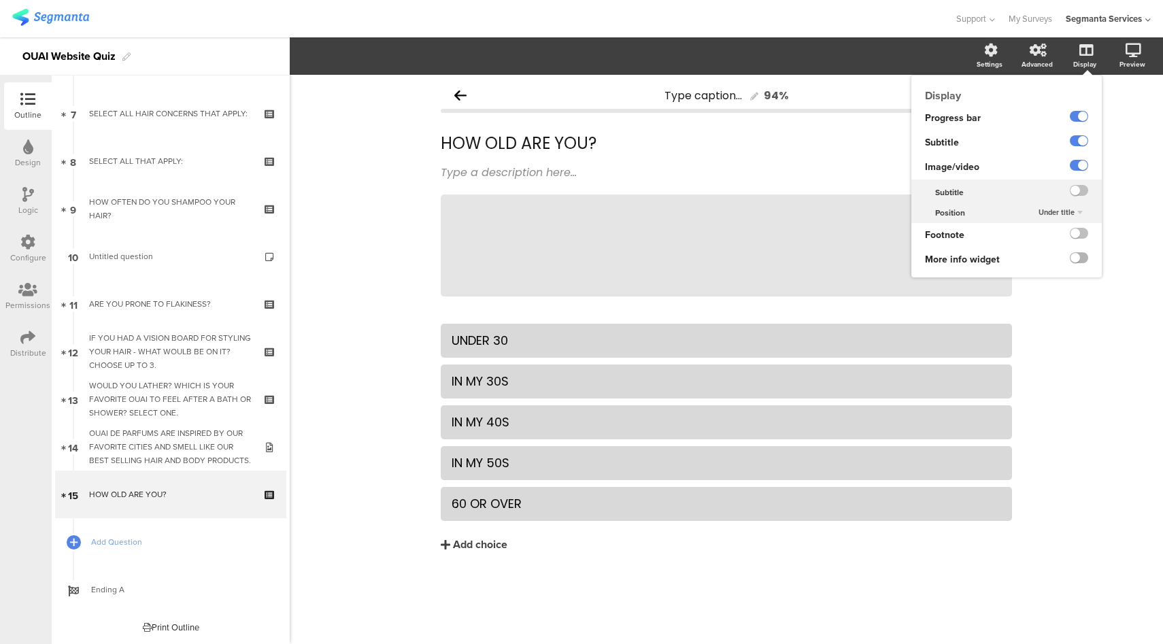
click at [1077, 257] on label at bounding box center [1079, 257] width 18 height 11
click at [0, 0] on input "checkbox" at bounding box center [0, 0] width 0 height 0
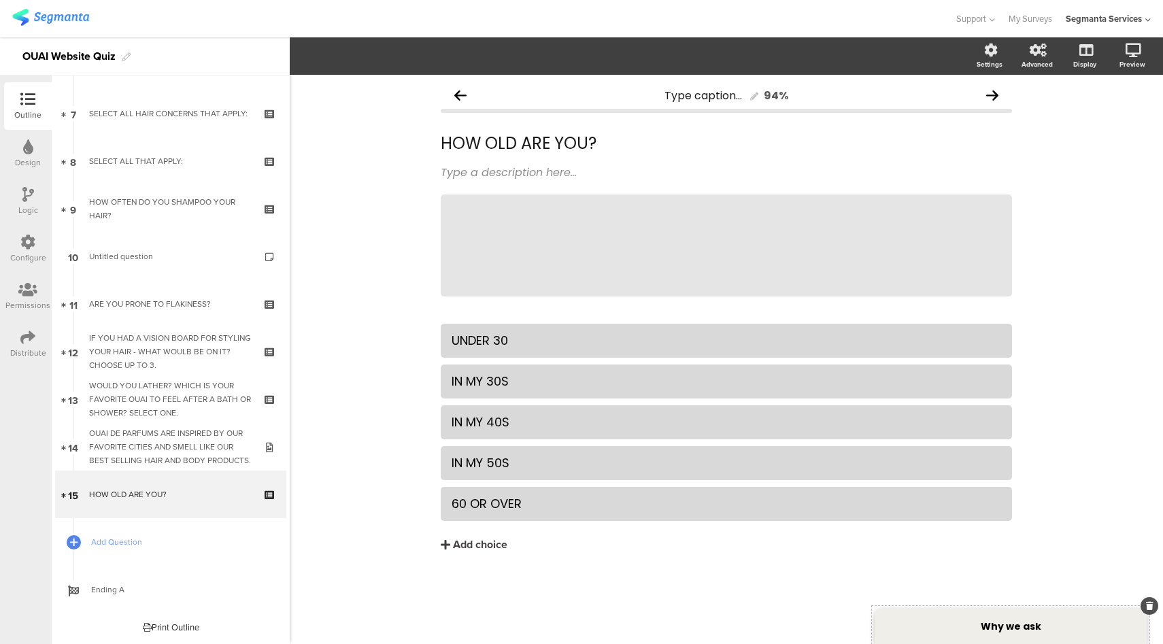
click at [1005, 643] on div "Why we ask" at bounding box center [1010, 626] width 272 height 35
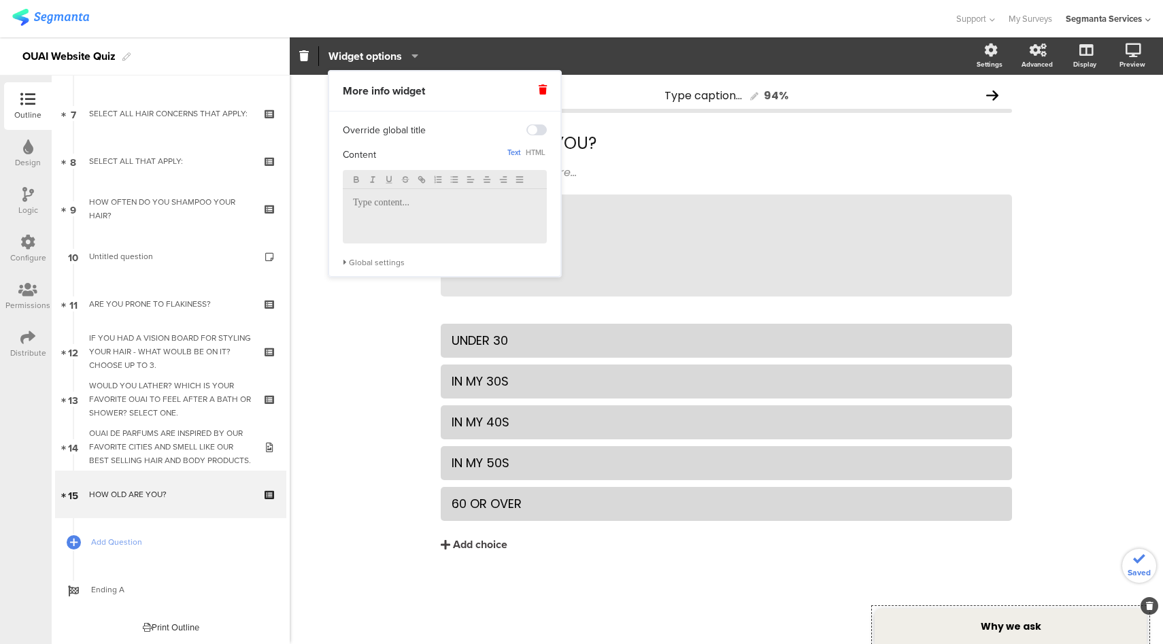
click at [461, 216] on div at bounding box center [445, 216] width 204 height 54
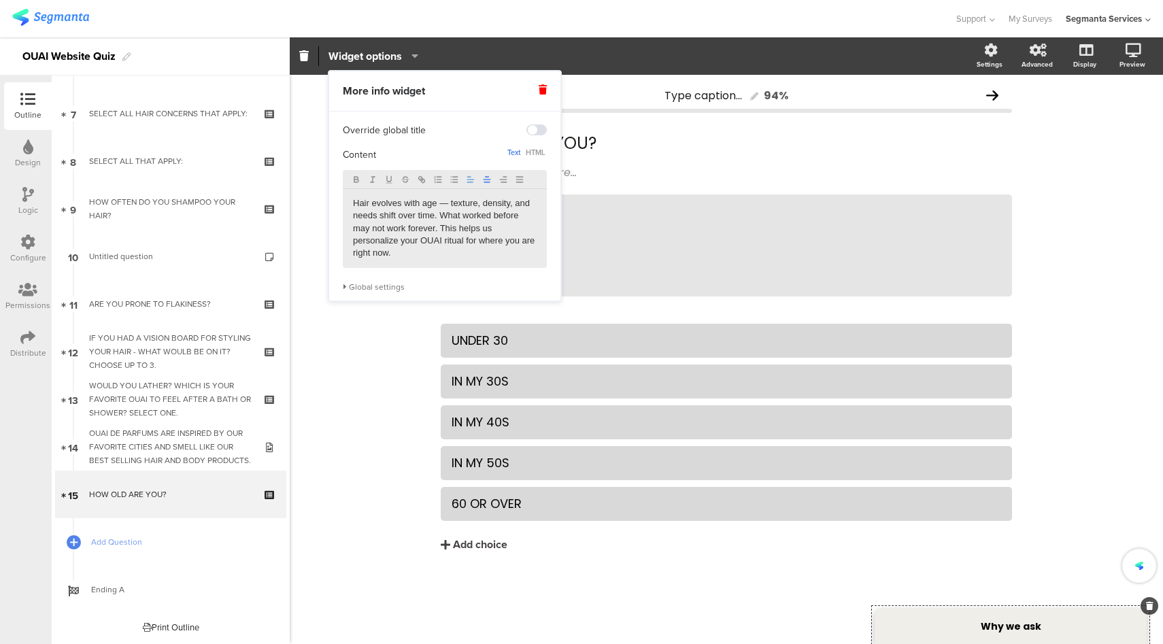
click at [486, 178] on icon "button" at bounding box center [487, 180] width 10 height 10
click at [350, 431] on div "Type caption... 94% HOW OLD ARE YOU? HOW OLD ARE YOU? Type a description here..…" at bounding box center [726, 359] width 873 height 569
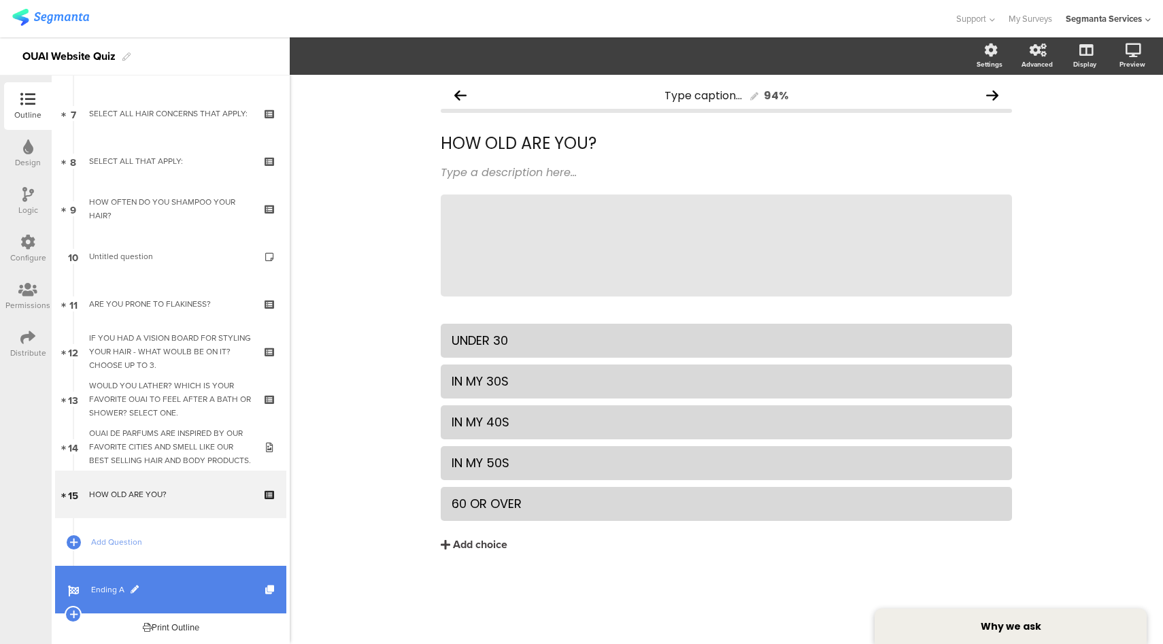
click at [165, 587] on span "Ending A" at bounding box center [178, 590] width 174 height 14
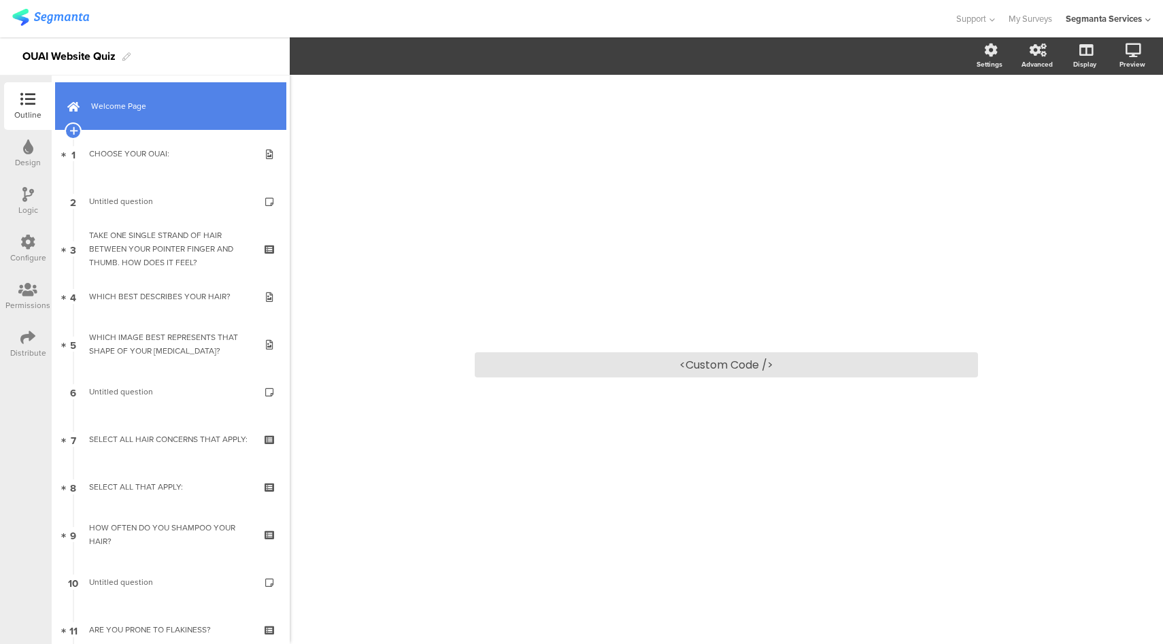
click at [165, 101] on span "Welcome Page" at bounding box center [178, 106] width 174 height 14
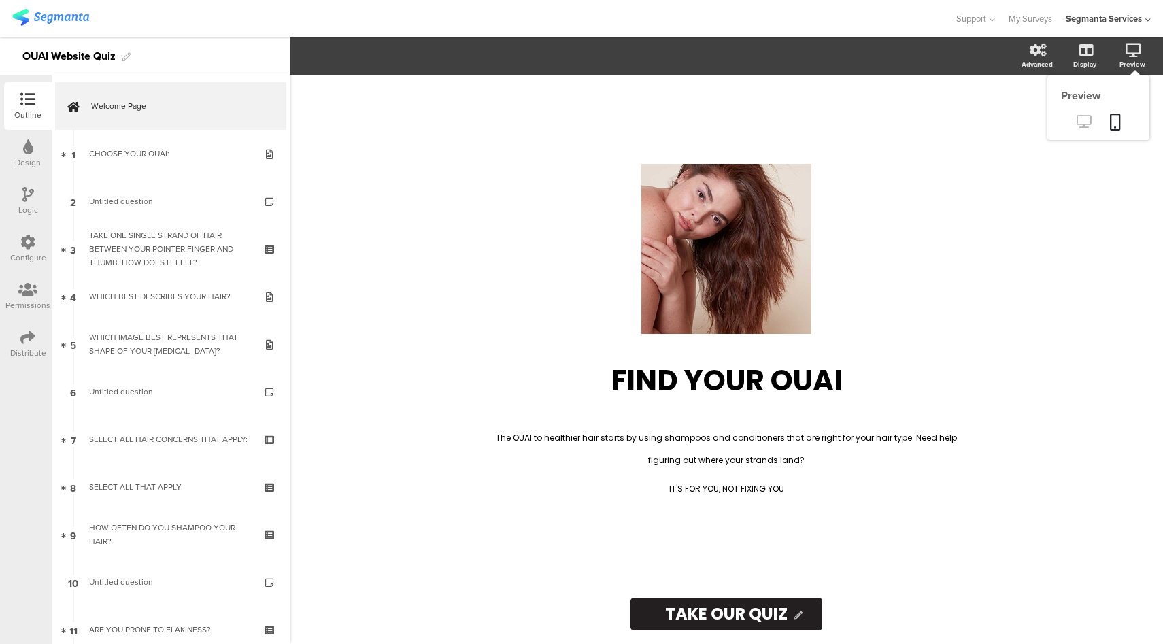
click at [1083, 123] on icon at bounding box center [1083, 121] width 14 height 13
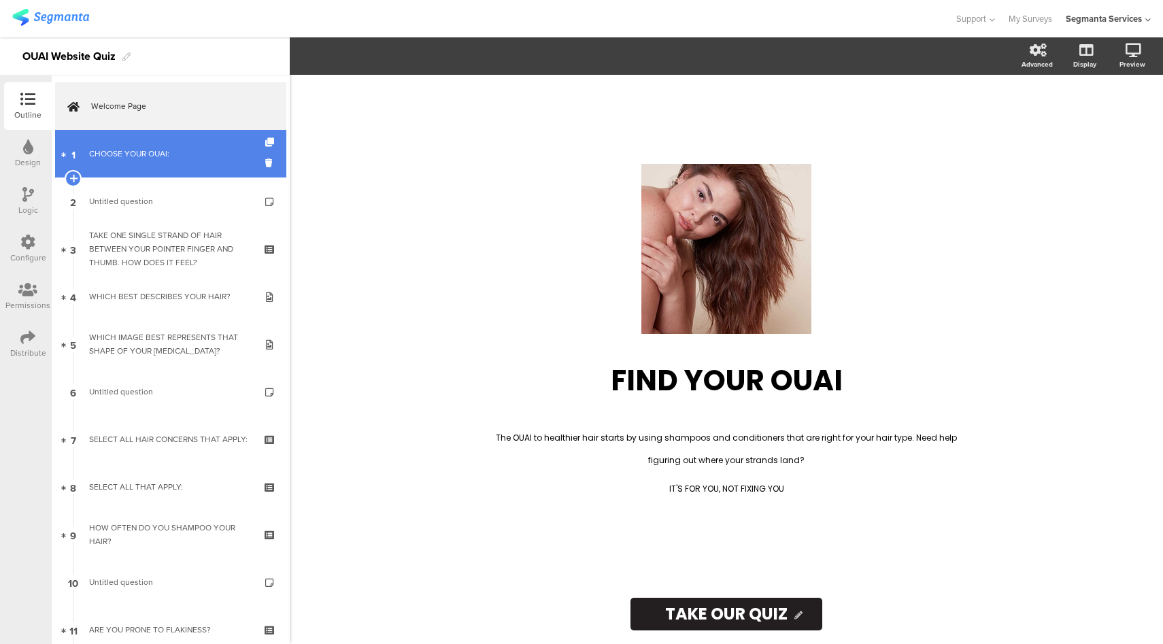
click at [136, 143] on link "1 CHOOSE YOUR OUAI:" at bounding box center [170, 154] width 231 height 48
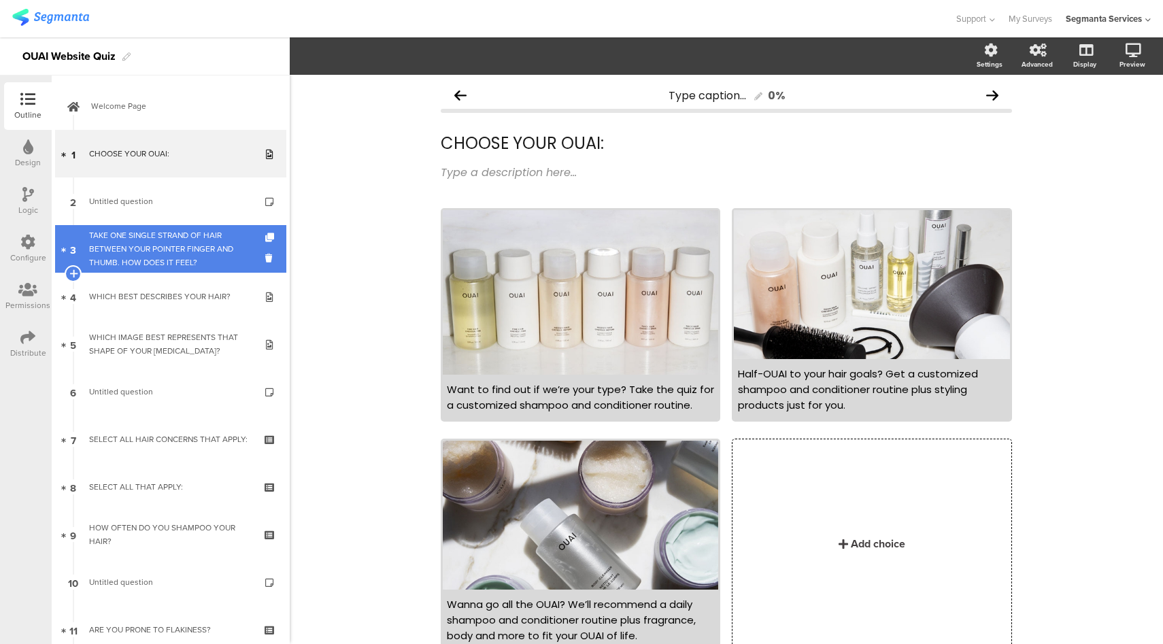
click at [122, 239] on div "TAKE ONE SINGLE STRAND OF HAIR BETWEEN YOUR POINTER FINGER AND THUMB. HOW DOES …" at bounding box center [170, 248] width 163 height 41
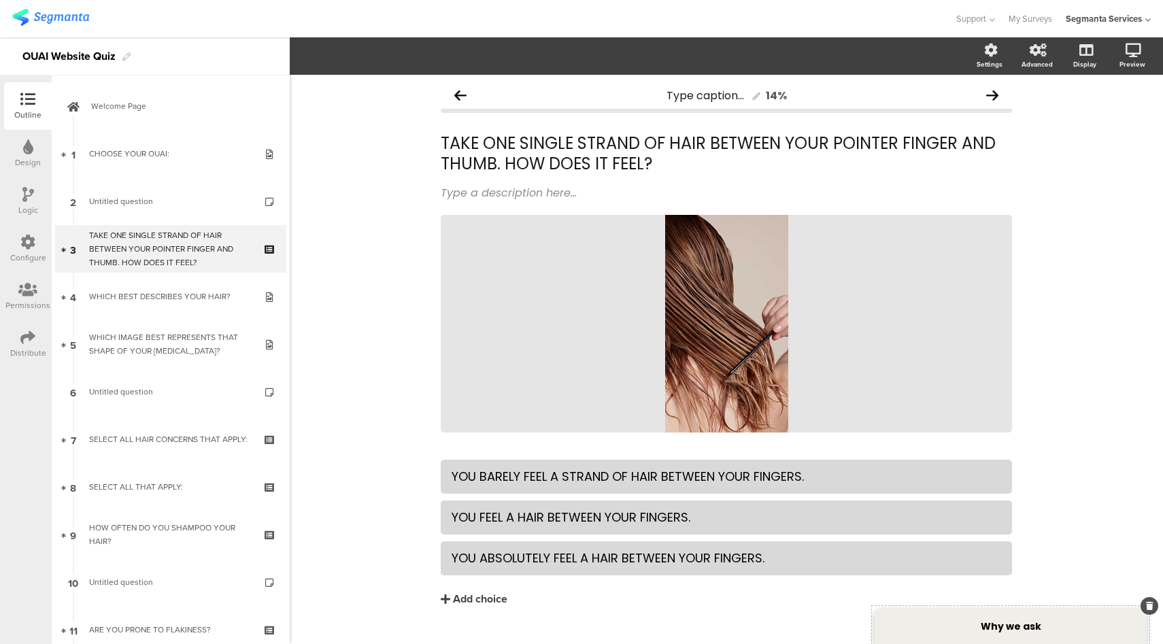
click at [925, 616] on div "Why we ask" at bounding box center [1010, 626] width 272 height 35
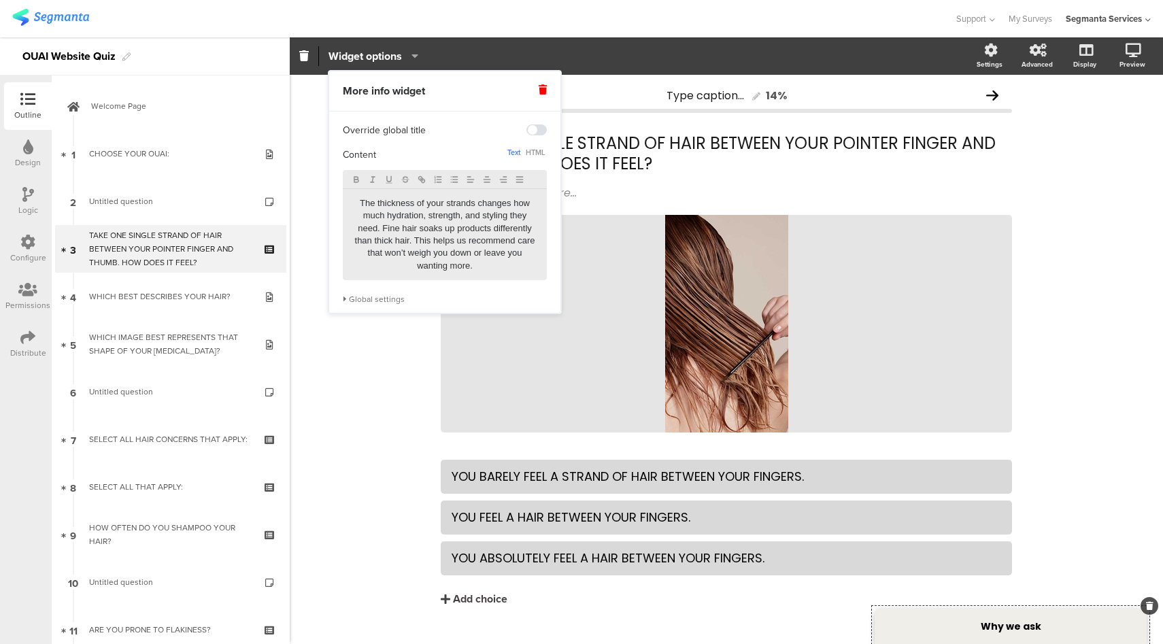
click at [362, 303] on div "Global settings" at bounding box center [445, 299] width 204 height 11
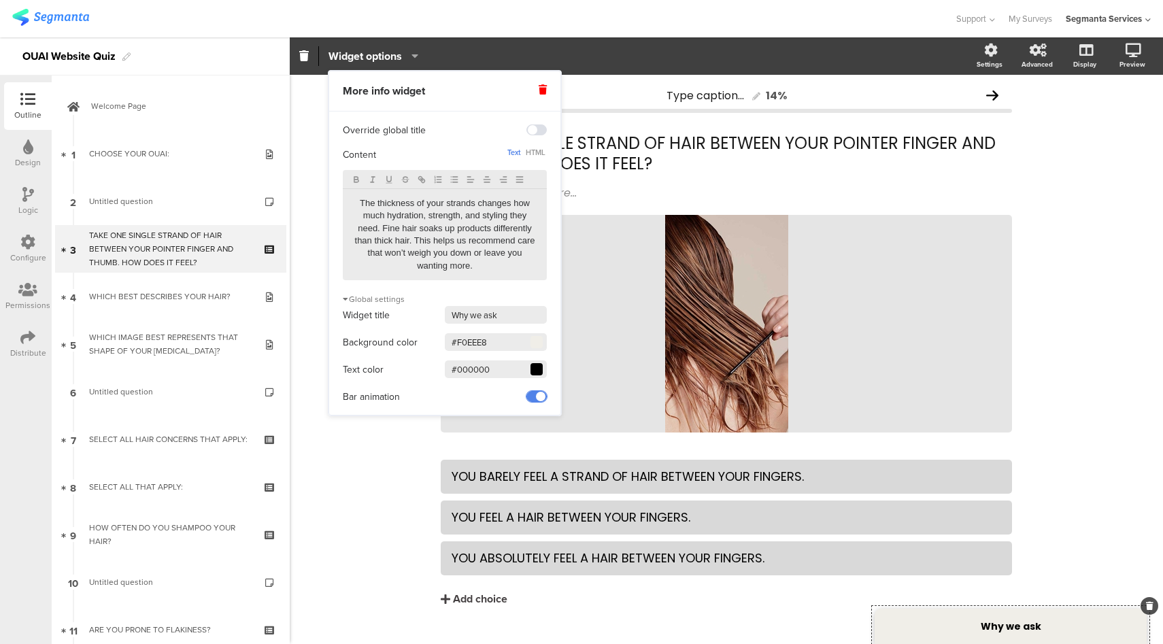
click at [534, 398] on span at bounding box center [536, 396] width 20 height 11
click at [401, 462] on div "Type caption... 14% TAKE ONE SINGLE STRAND OF HAIR BETWEEN YOUR POINTER FINGER …" at bounding box center [726, 373] width 873 height 596
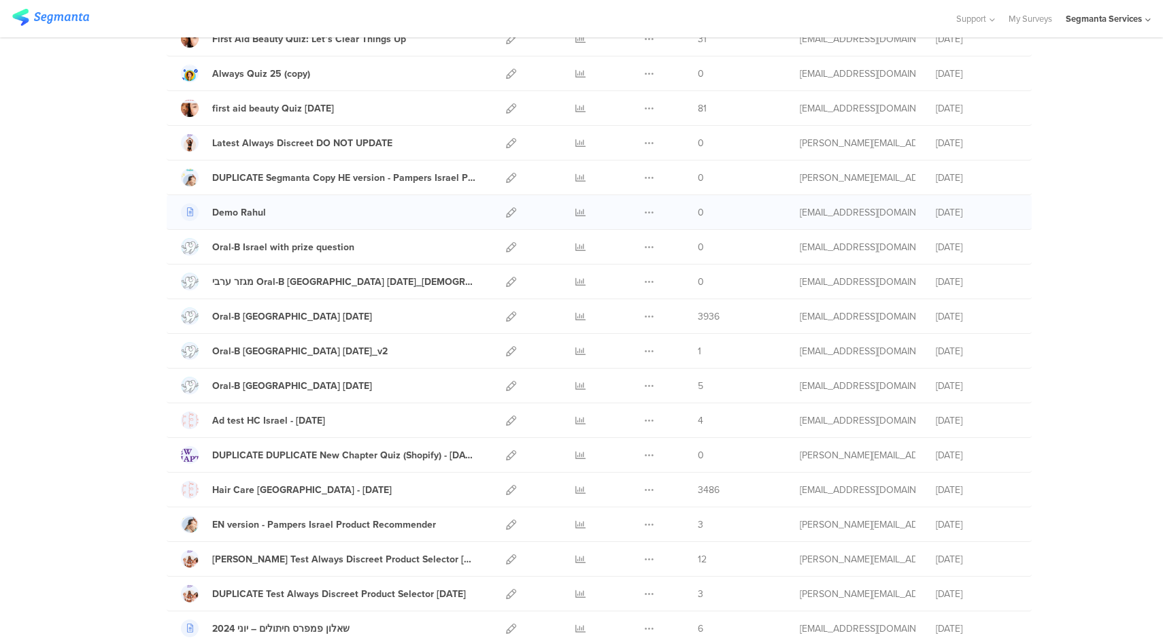
scroll to position [382, 0]
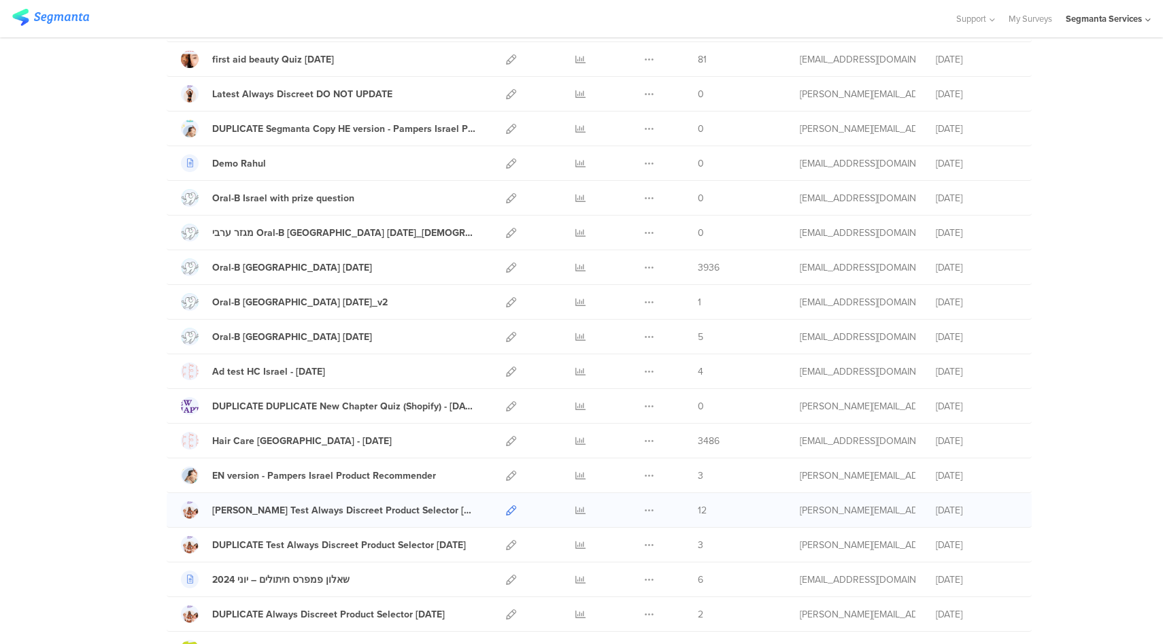
click at [506, 511] on icon at bounding box center [511, 510] width 10 height 10
click at [350, 511] on div "[PERSON_NAME] Test Always Discreet Product Selector [DATE]" at bounding box center [344, 510] width 264 height 14
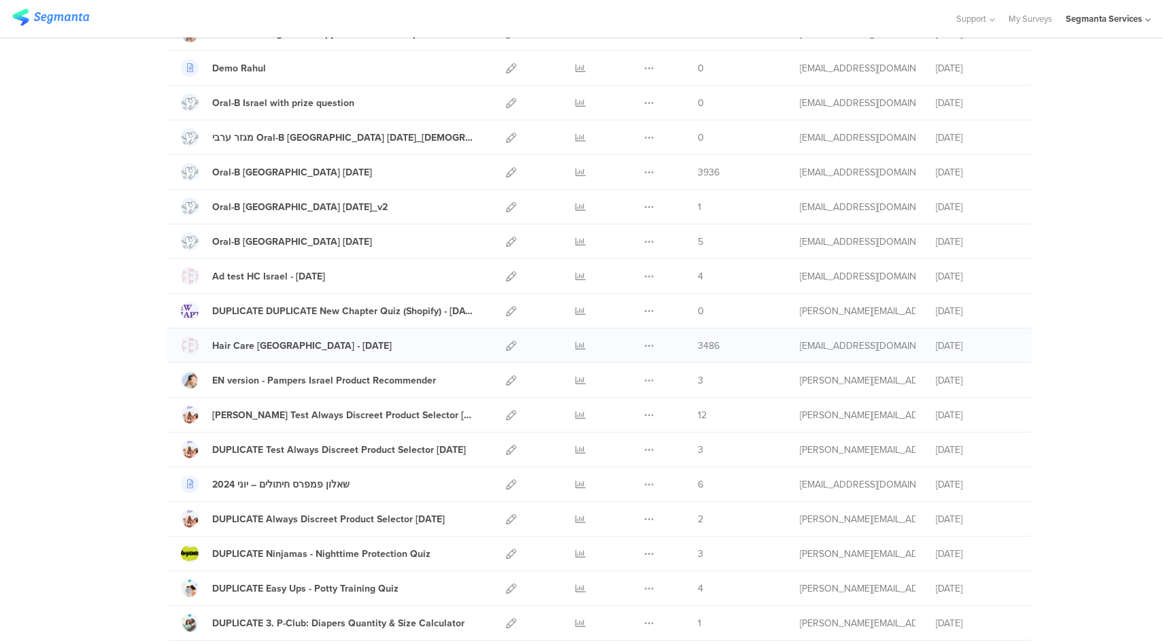
scroll to position [575, 0]
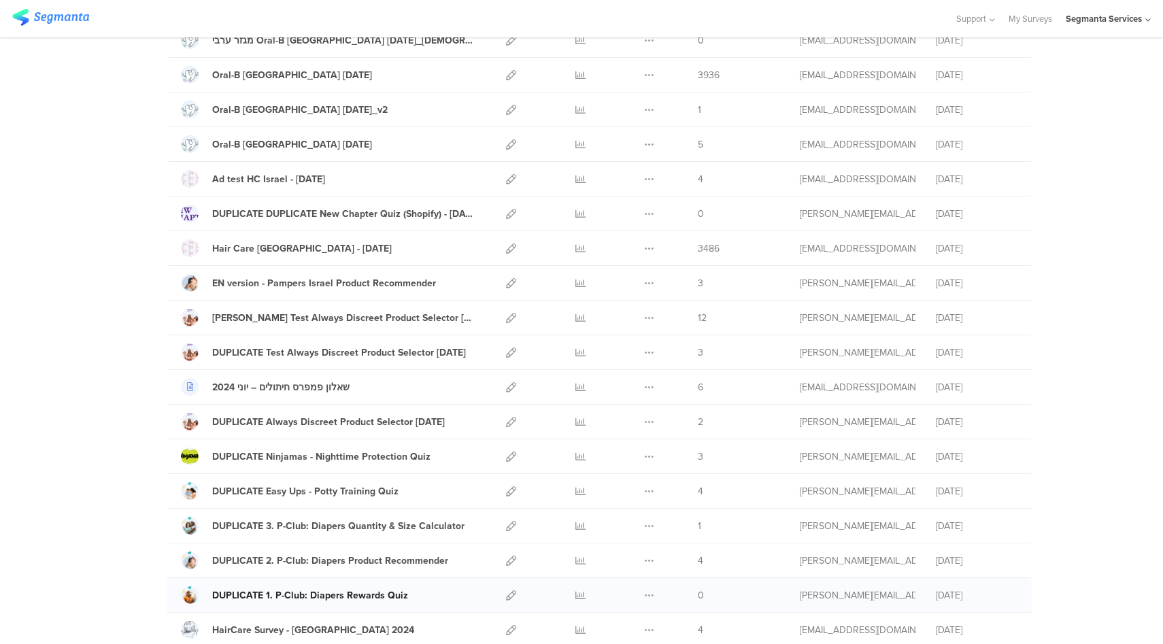
click at [330, 595] on div "DUPLICATE 1. P-Club: Diapers Rewards Quiz" at bounding box center [310, 595] width 196 height 14
click at [506, 593] on icon at bounding box center [511, 595] width 10 height 10
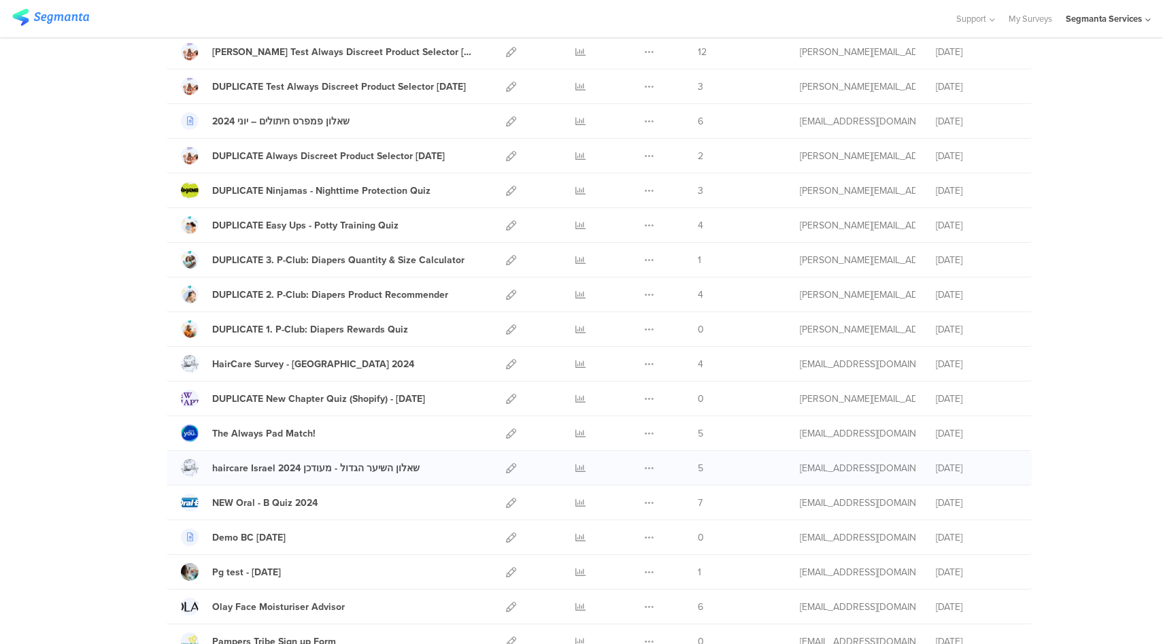
scroll to position [624, 0]
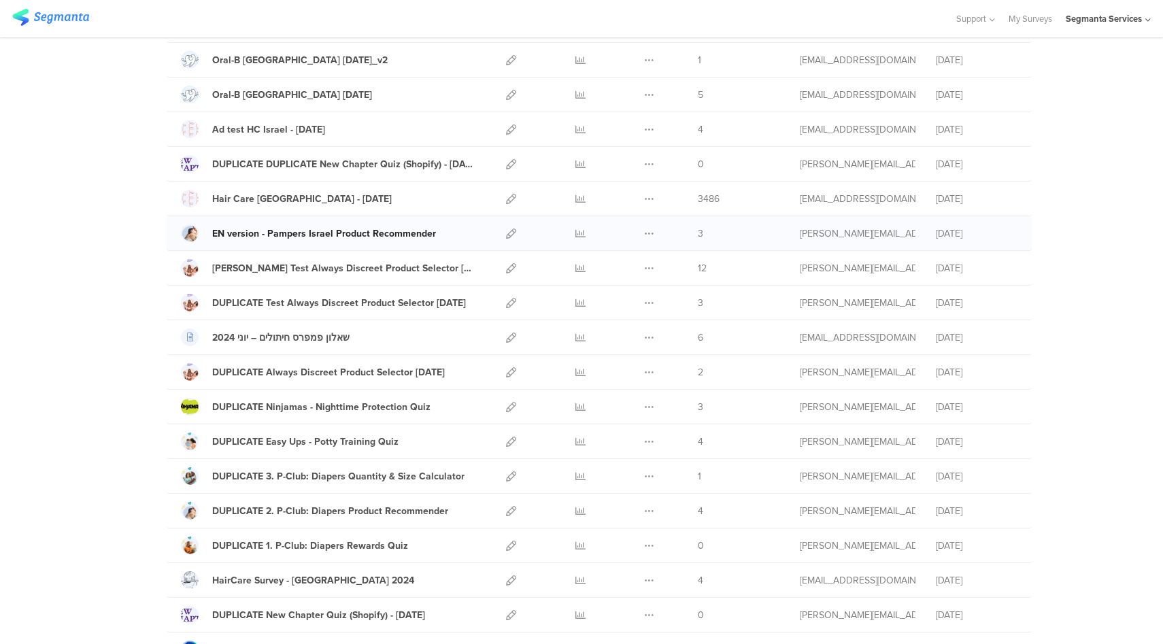
click at [366, 233] on div "EN version - Pampers Israel Product Recommender" at bounding box center [324, 233] width 224 height 14
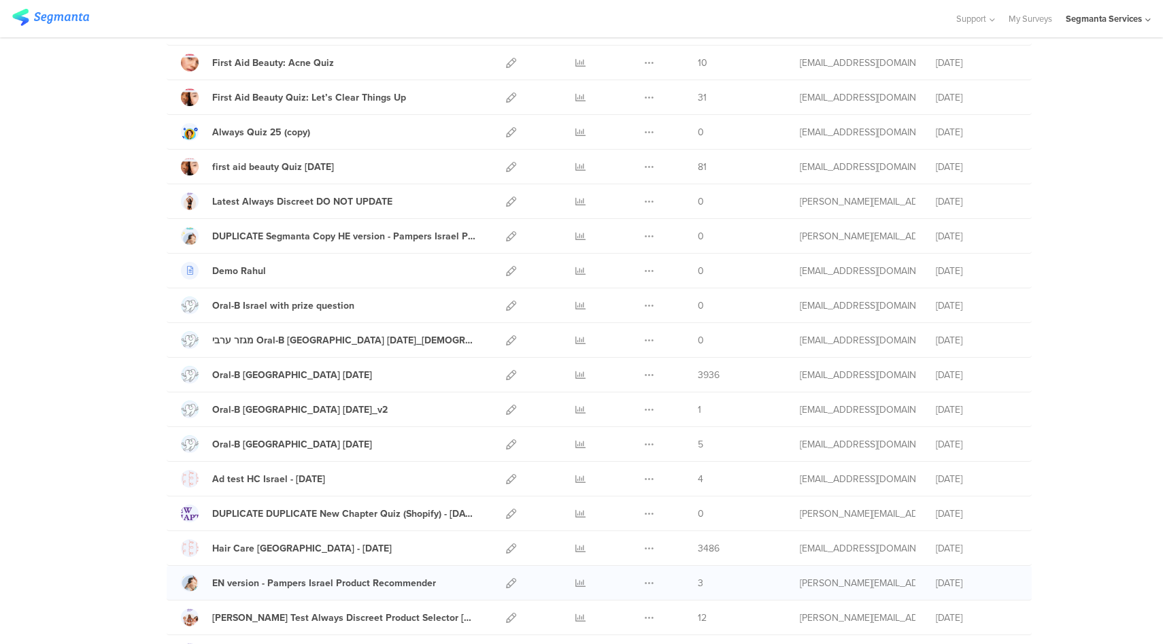
scroll to position [165, 0]
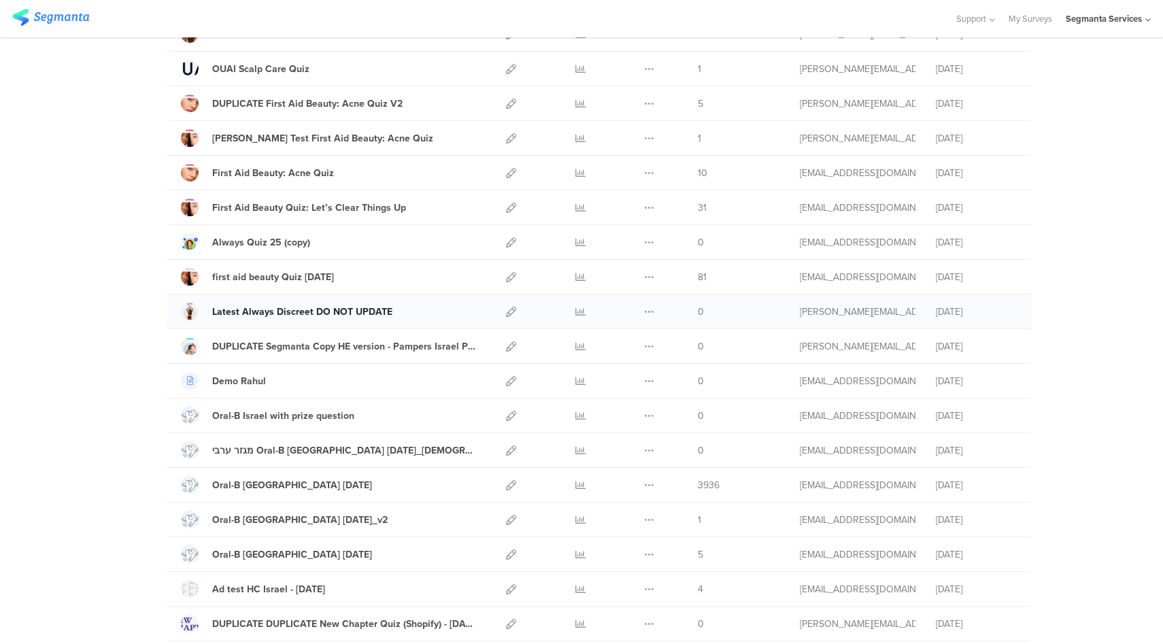
click at [340, 311] on div "Latest Always Discreet DO NOT UPDATE" at bounding box center [302, 312] width 180 height 14
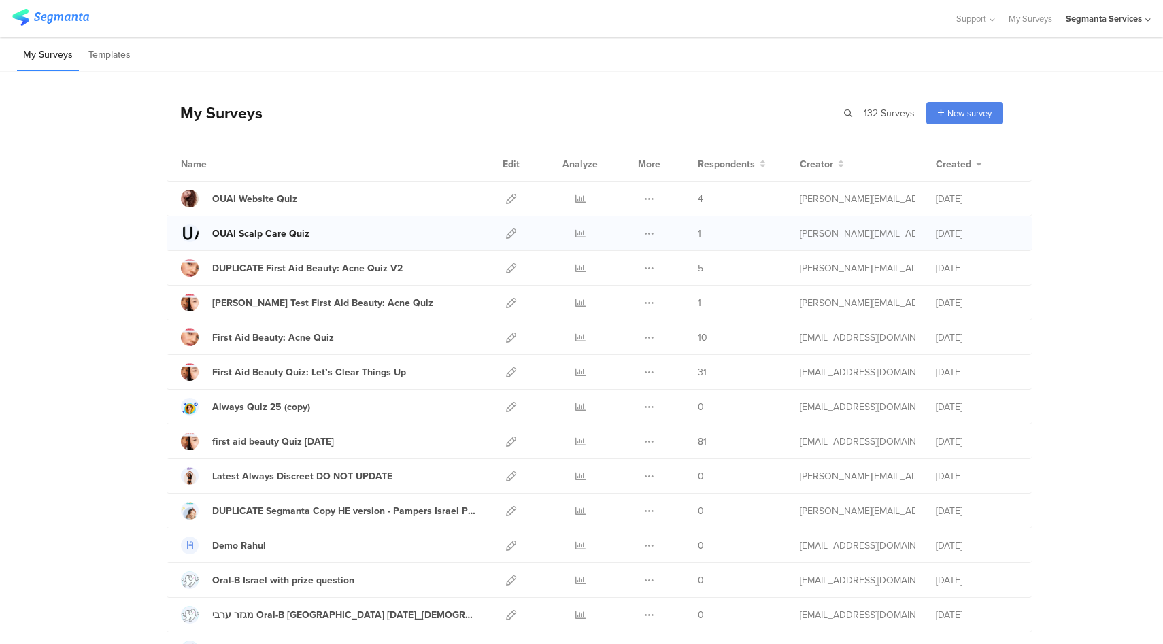
click at [258, 236] on div "OUAI Scalp Care Quiz" at bounding box center [260, 233] width 97 height 14
click at [288, 300] on div "Riel Test First Aid Beauty: Acne Quiz" at bounding box center [322, 303] width 221 height 14
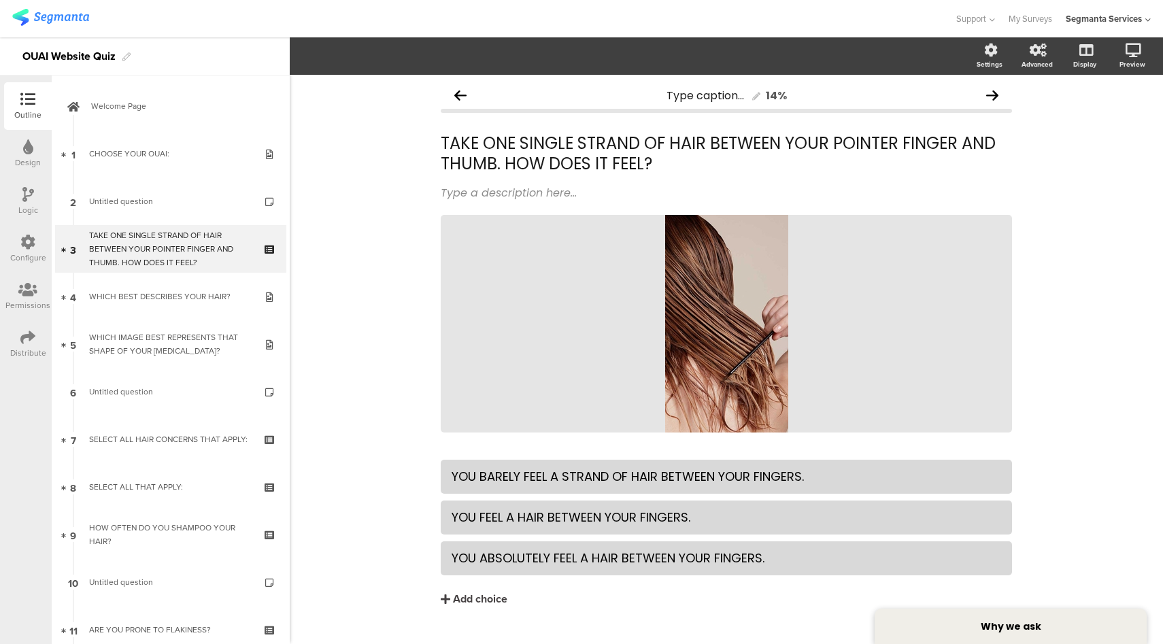
click at [29, 252] on div "Configure" at bounding box center [28, 258] width 36 height 12
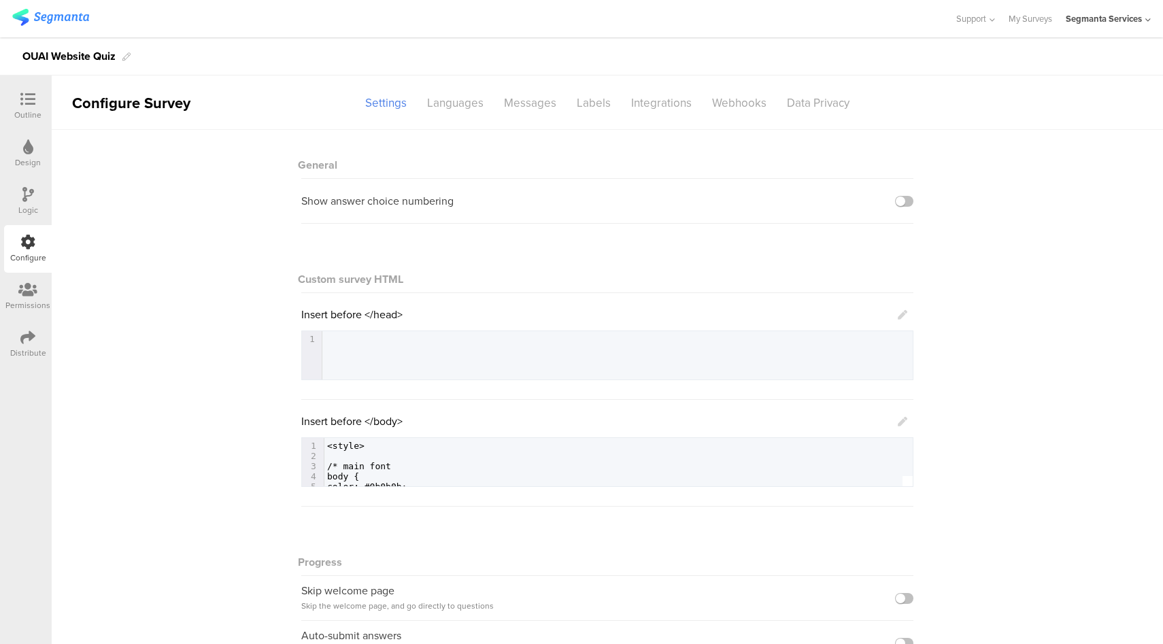
click at [899, 418] on icon at bounding box center [903, 422] width 10 height 10
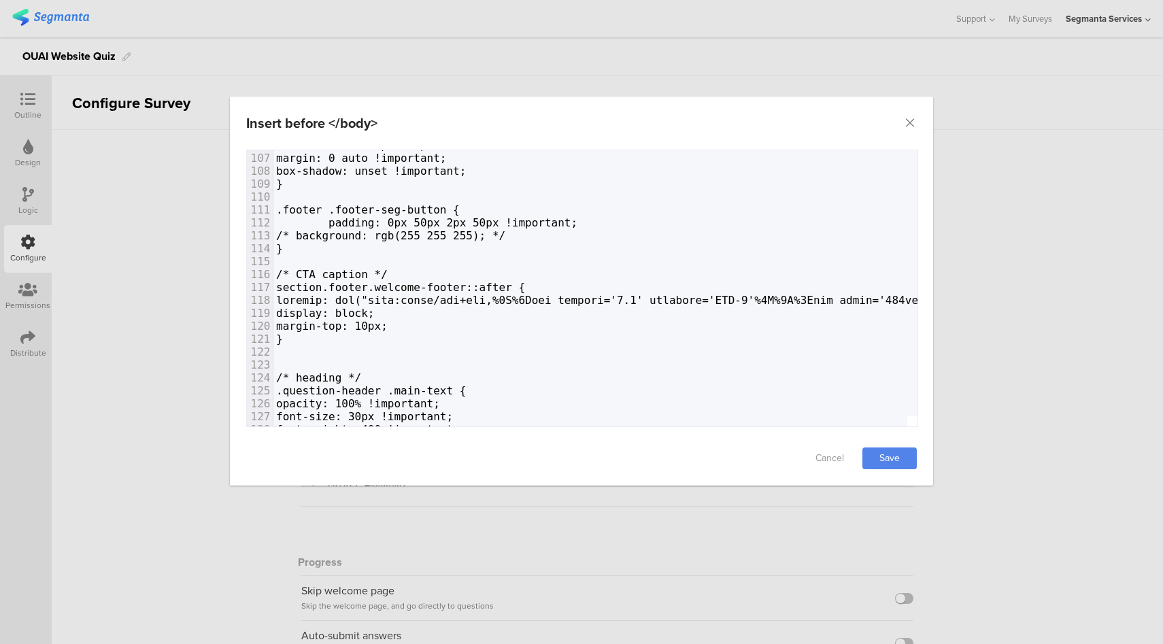
scroll to position [1370, 0]
type textarea "*/"
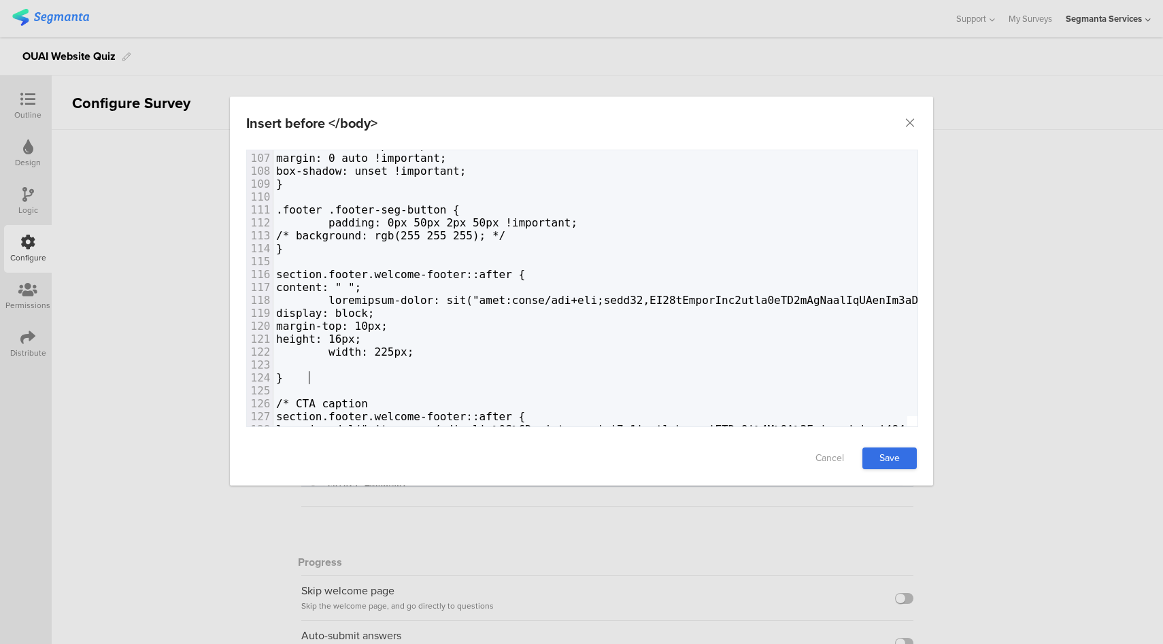
click at [888, 460] on link "Save" at bounding box center [889, 458] width 54 height 22
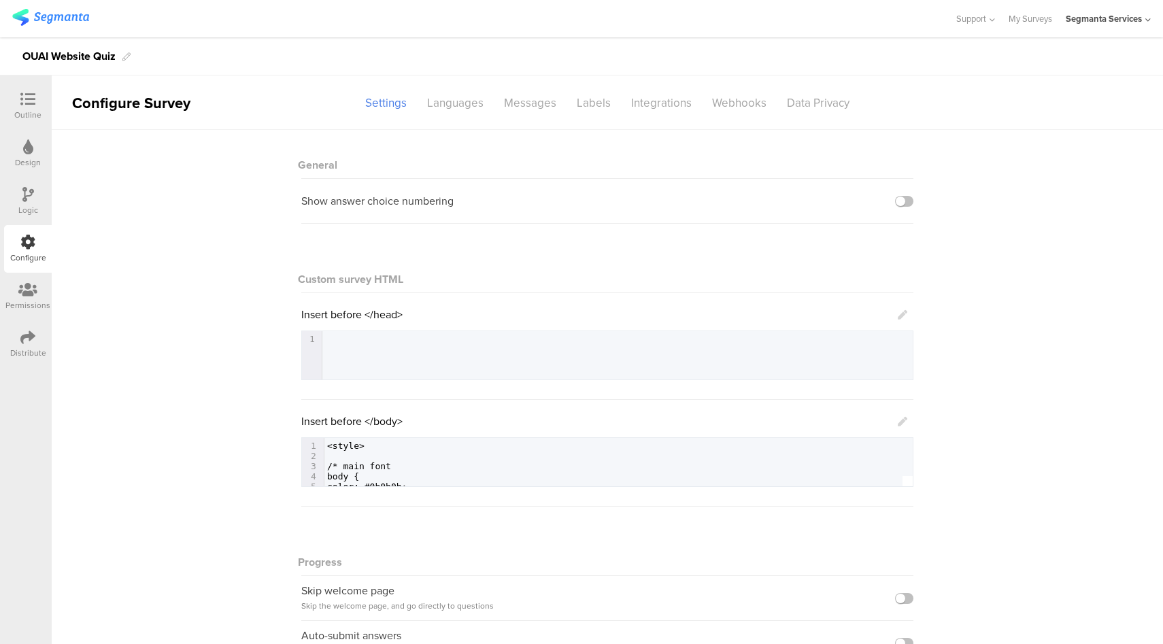
click at [35, 116] on div "Outline" at bounding box center [27, 115] width 27 height 12
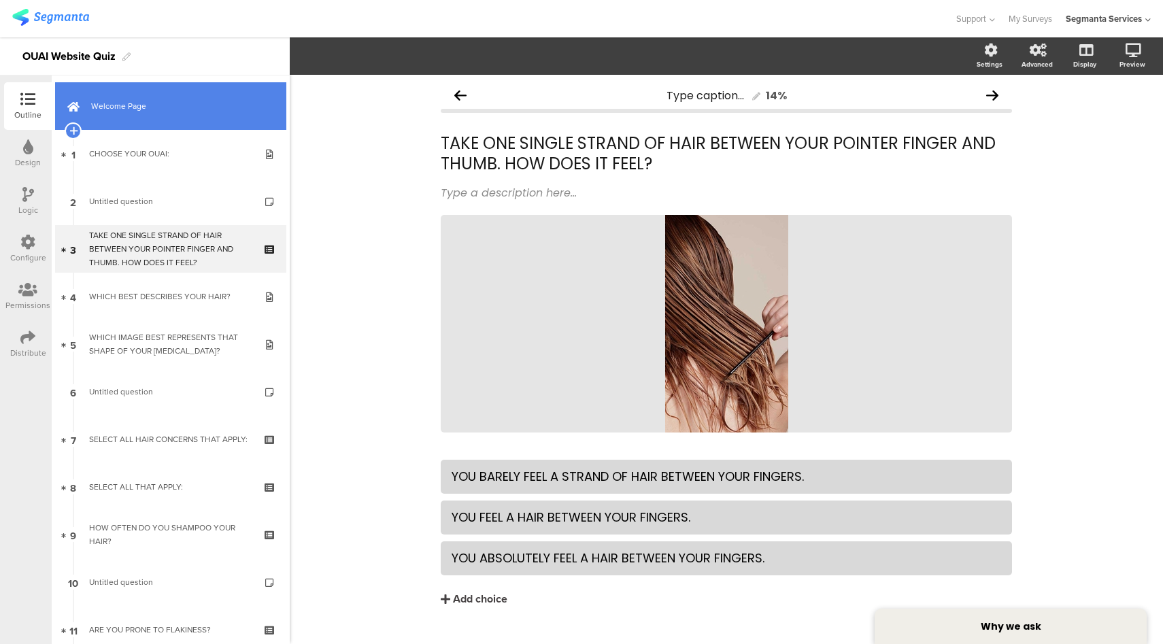
click at [134, 114] on link "Welcome Page" at bounding box center [170, 106] width 231 height 48
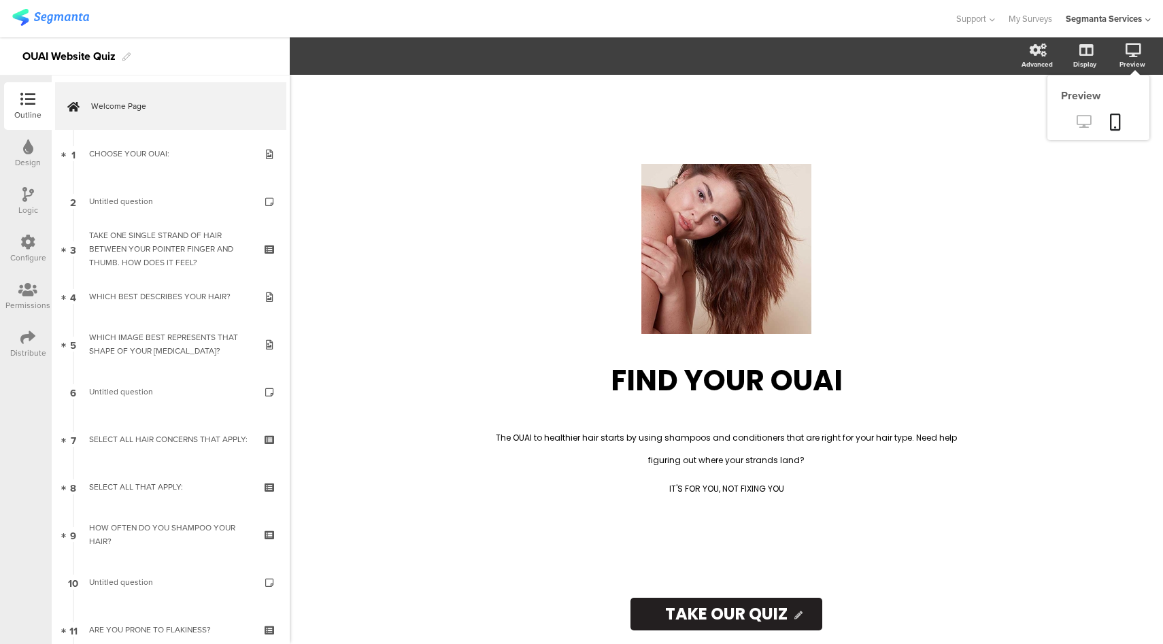
click at [1084, 120] on icon at bounding box center [1083, 121] width 14 height 13
drag, startPoint x: 24, startPoint y: 243, endPoint x: 34, endPoint y: 246, distance: 9.9
click at [24, 244] on icon at bounding box center [27, 242] width 15 height 15
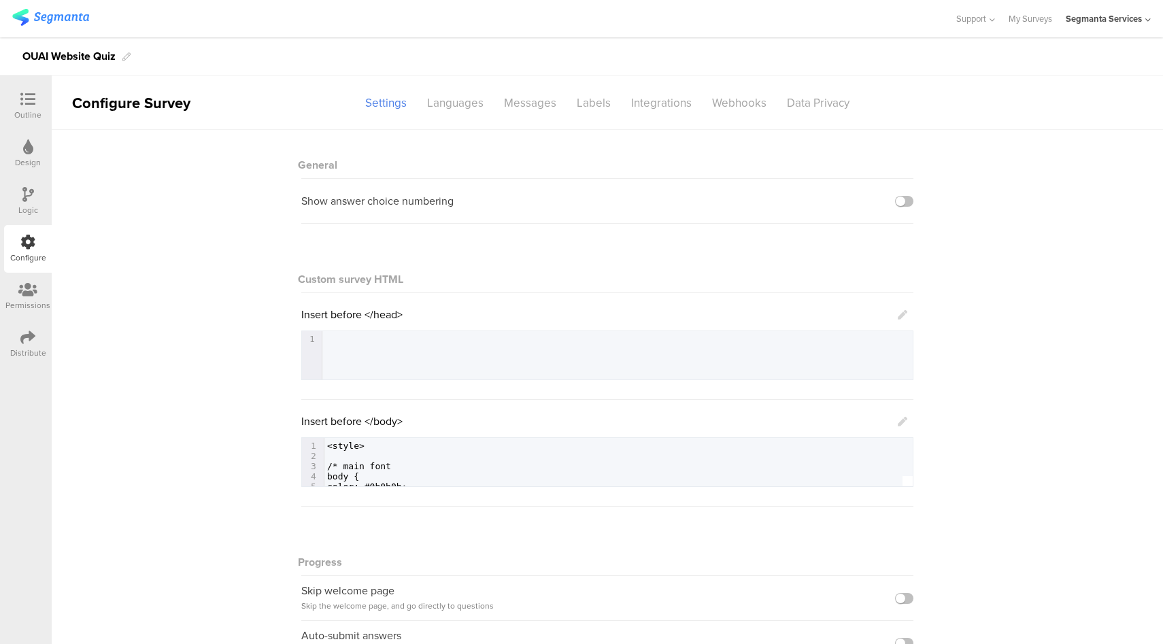
click at [901, 420] on icon at bounding box center [903, 422] width 10 height 10
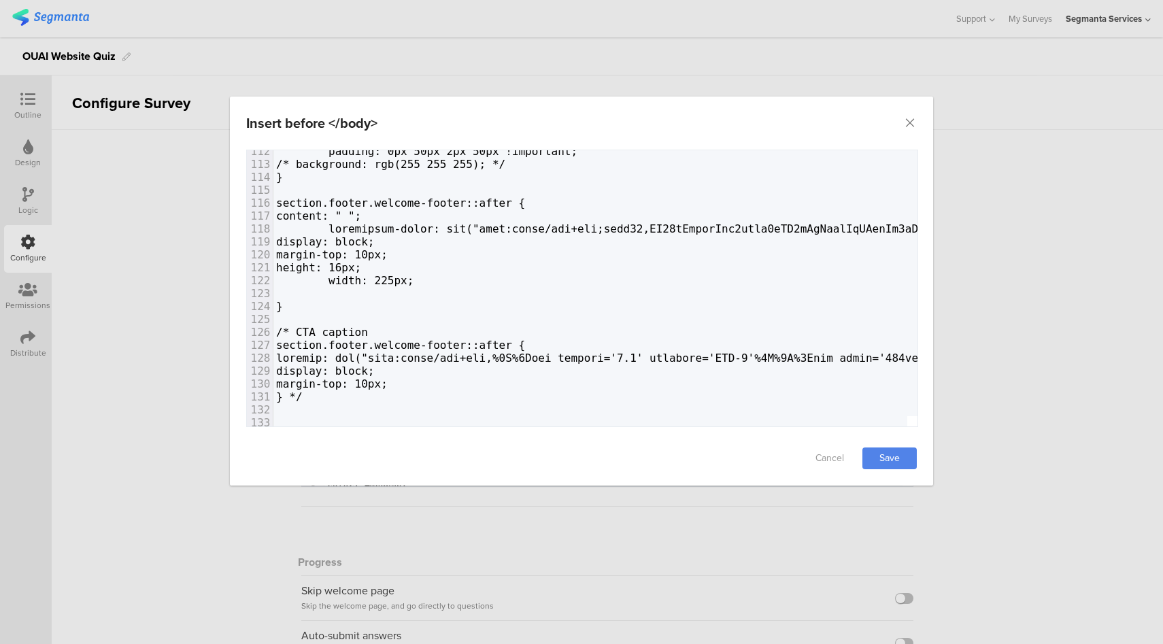
scroll to position [1438, 0]
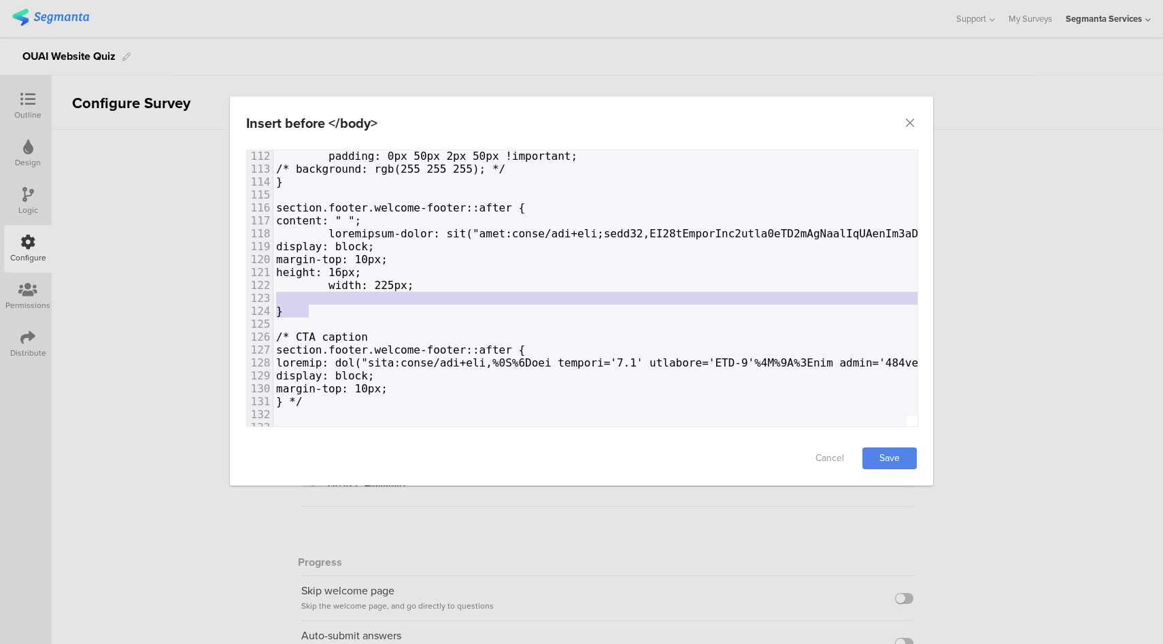
type textarea "section.footer.welcome-footer::after { content: " "; background-image: url("dat…"
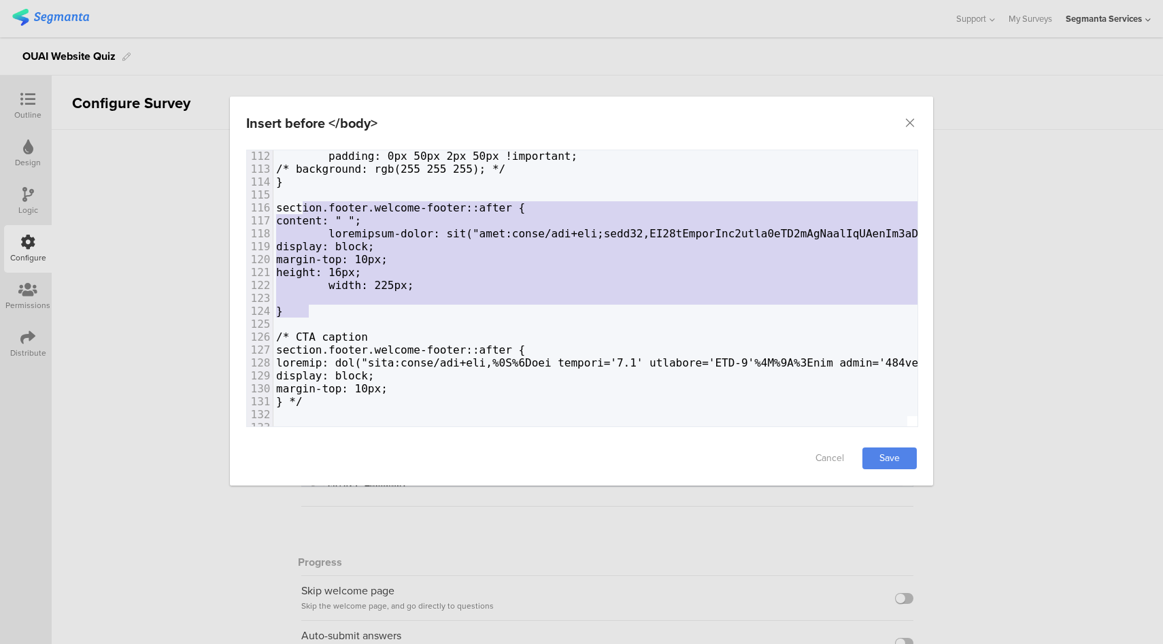
drag, startPoint x: 314, startPoint y: 307, endPoint x: 301, endPoint y: 205, distance: 102.8
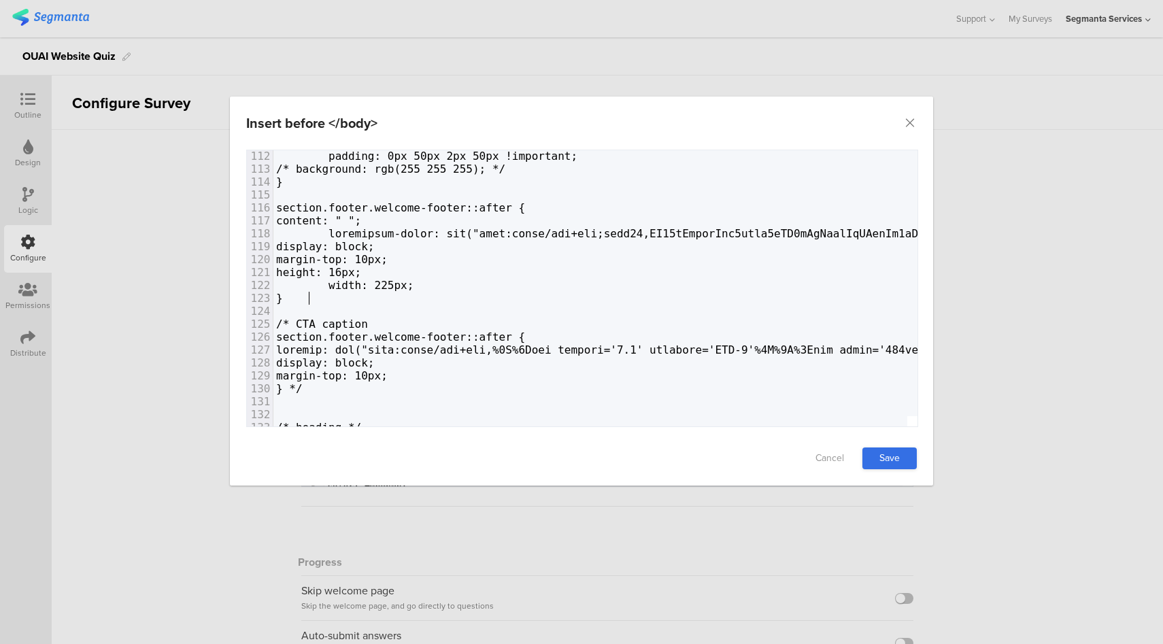
click at [890, 458] on link "Save" at bounding box center [889, 458] width 54 height 22
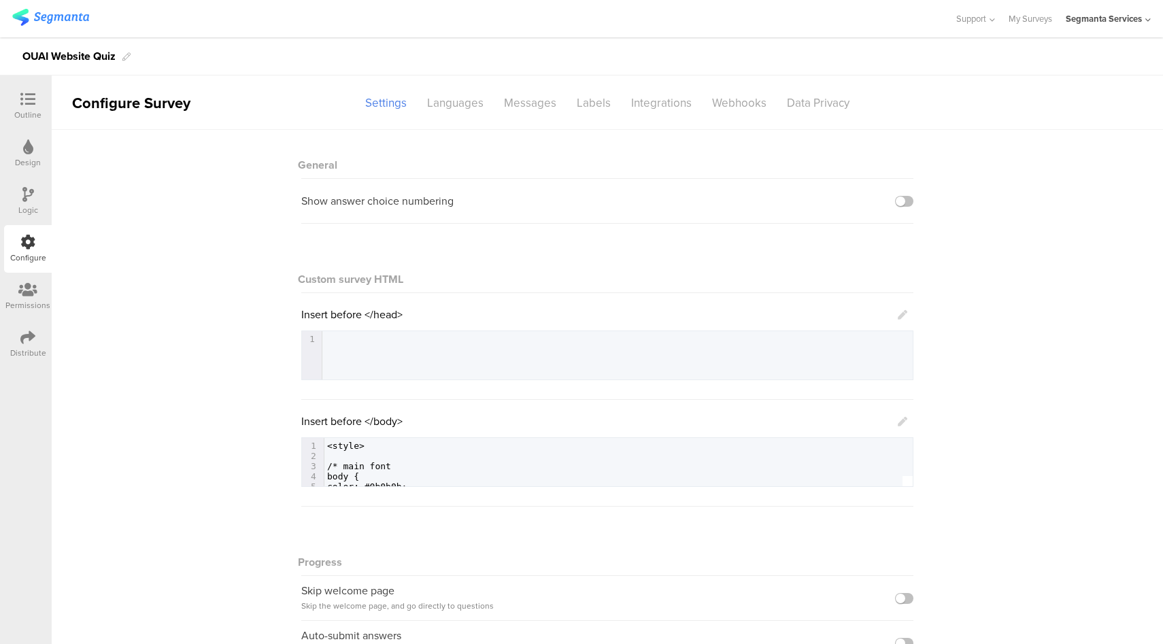
click at [26, 105] on icon at bounding box center [27, 99] width 15 height 15
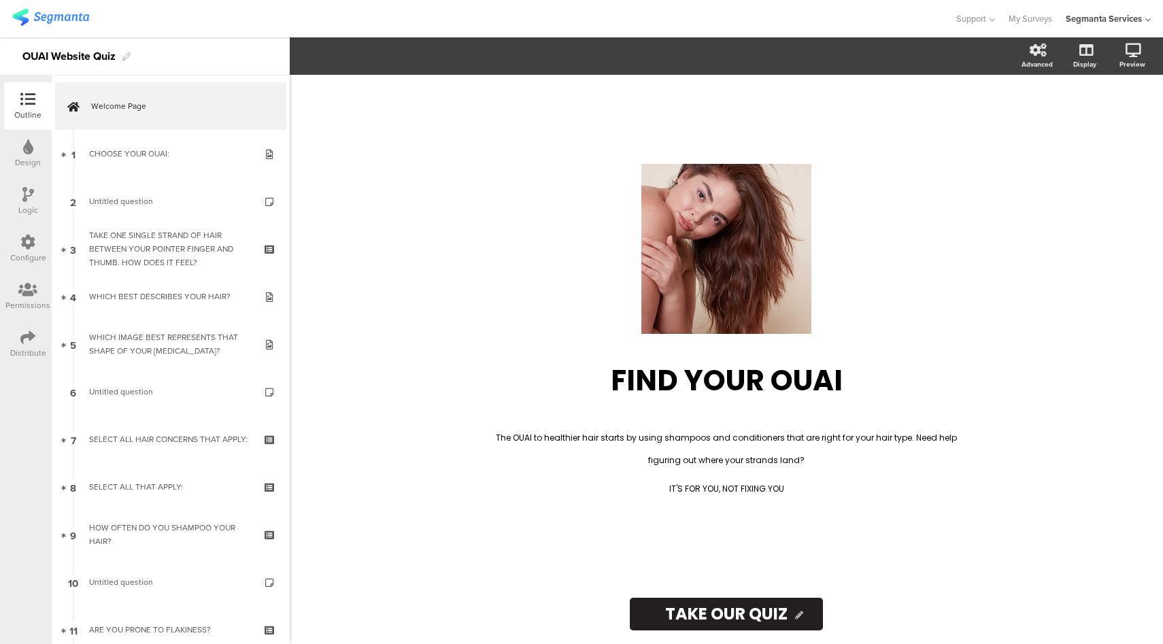
click at [41, 243] on div "Configure" at bounding box center [28, 249] width 48 height 48
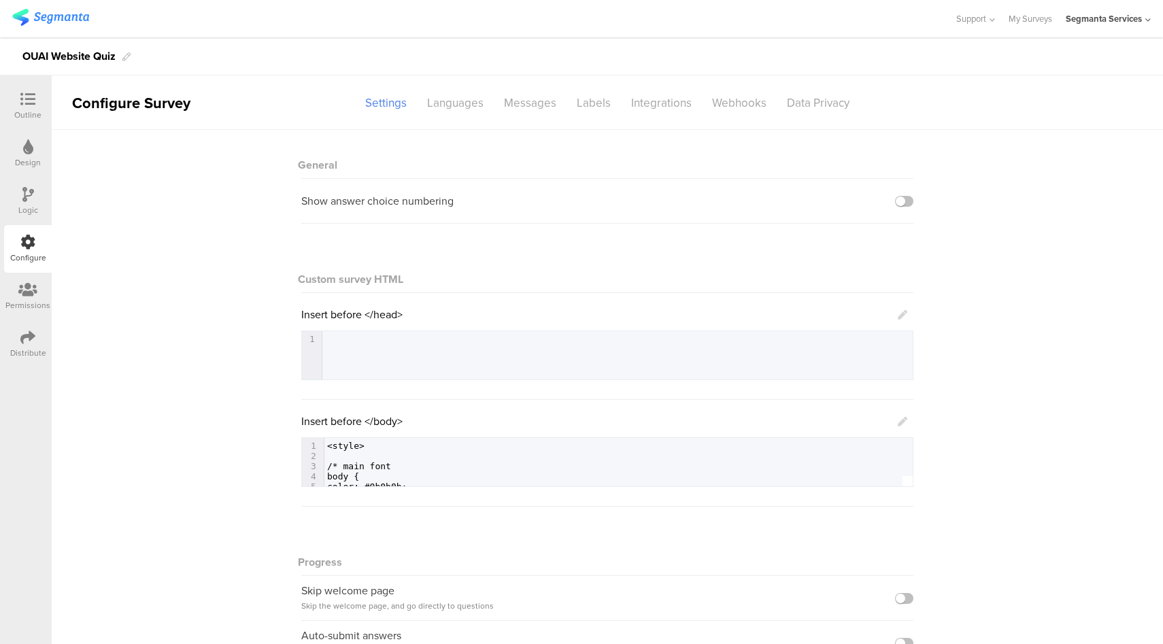
click at [900, 422] on icon at bounding box center [903, 422] width 10 height 10
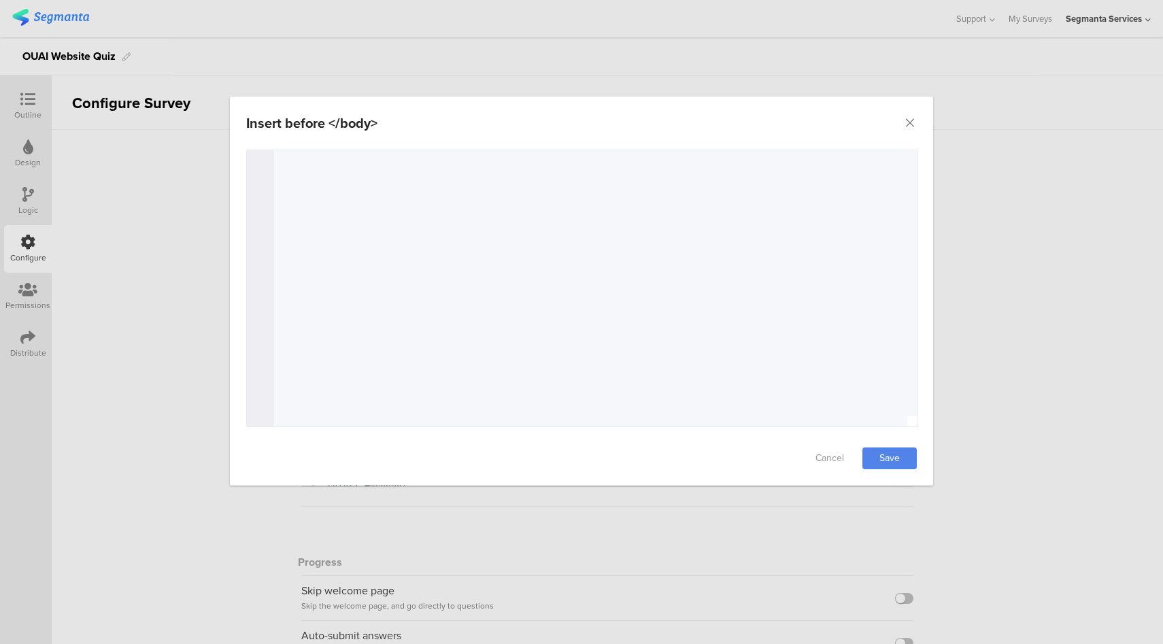
scroll to position [1455, 0]
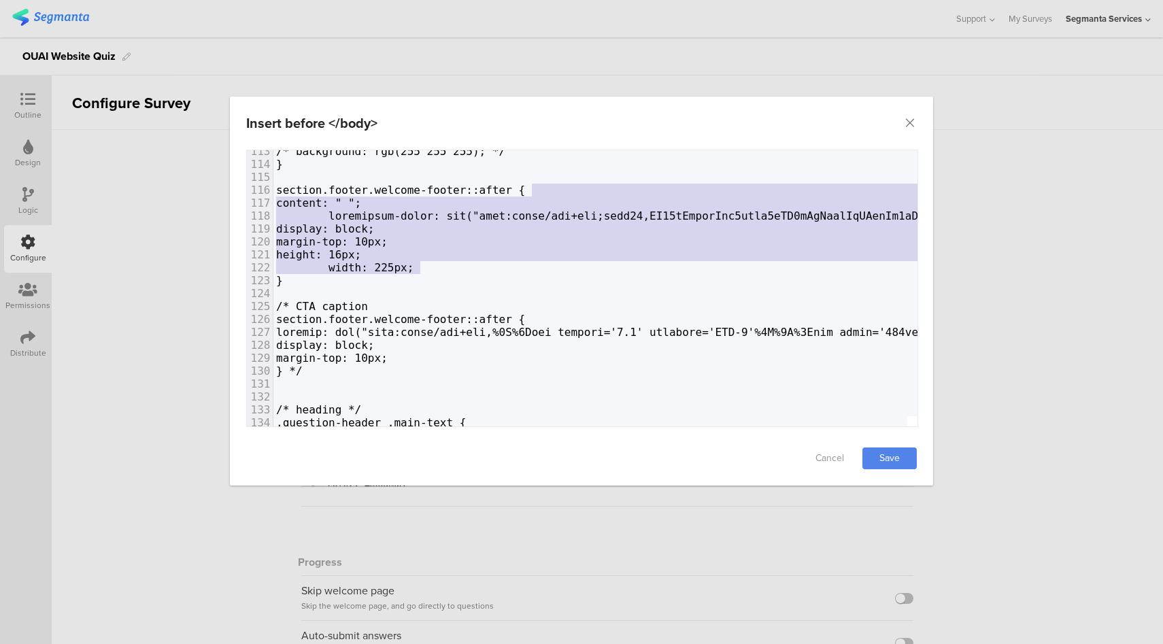
drag, startPoint x: 430, startPoint y: 265, endPoint x: 360, endPoint y: 208, distance: 90.9
type textarea "" "; background-image: url("data:image/svg+xml;base64,PD94bWwgdmVyc2lvbj0iMS4wI…"
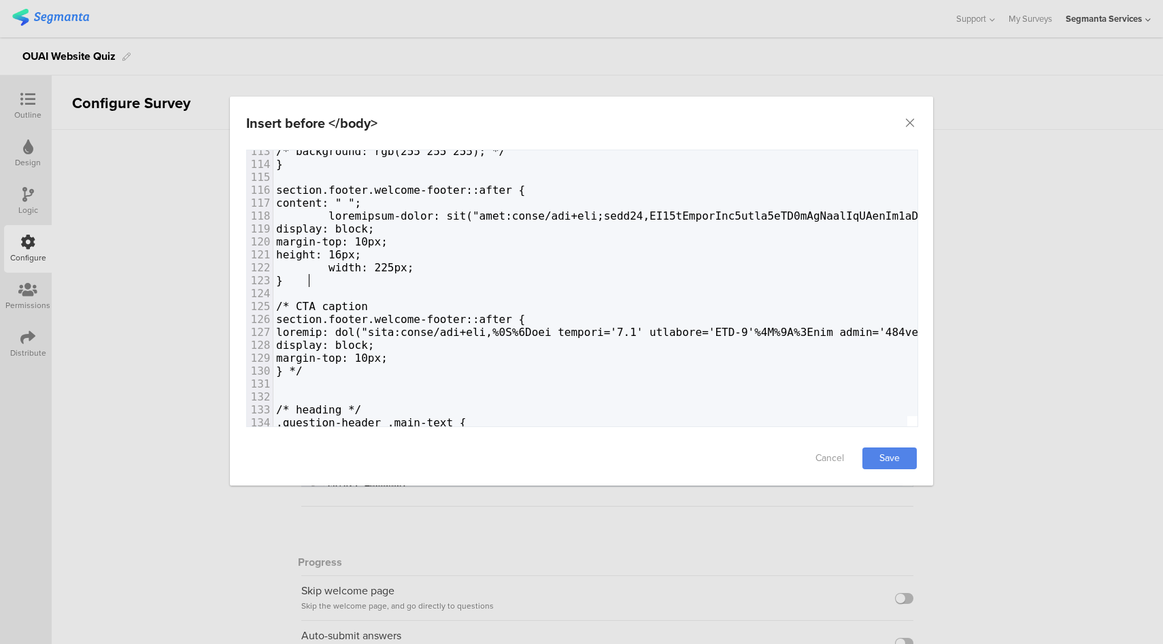
type textarea "section.footer.welcome-footer::after { content: " "; background-image: url("dat…"
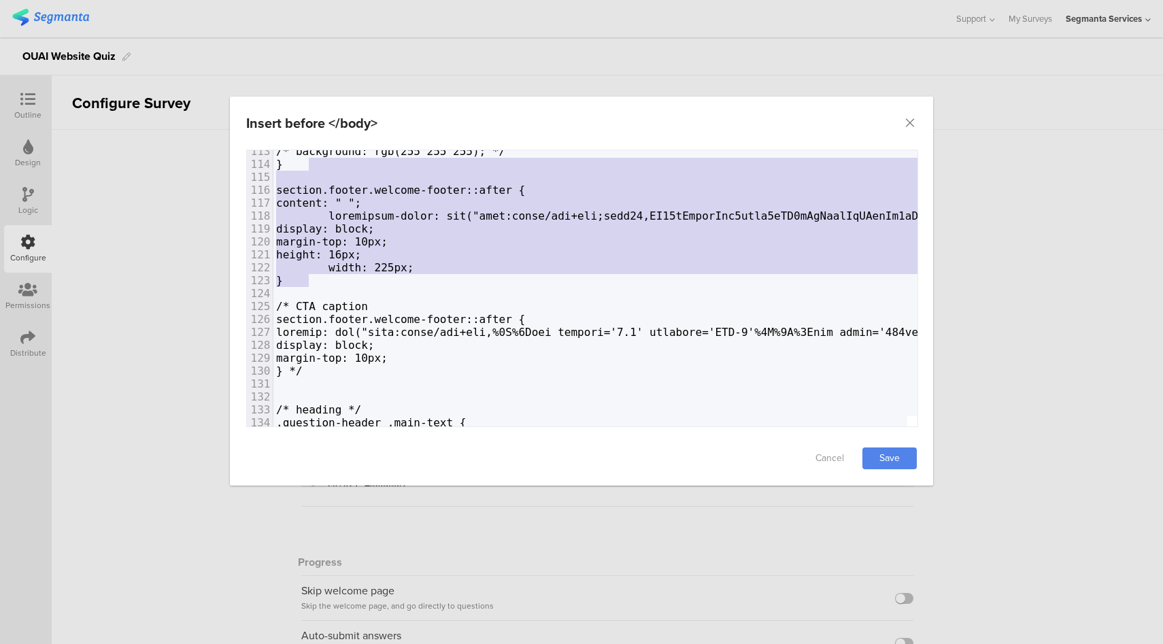
drag, startPoint x: 322, startPoint y: 277, endPoint x: 354, endPoint y: 165, distance: 117.5
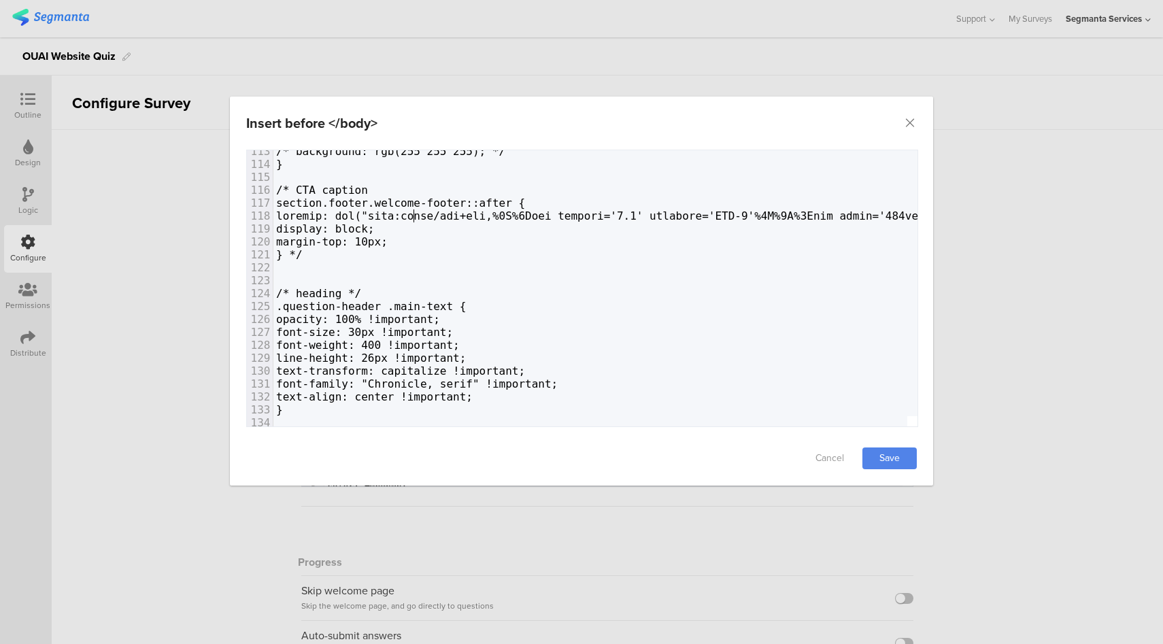
type textarea "content: url("data:image/svg+xml,%3C%3Fxml version='1.0' encoding='UTF-8'%3F%3E…"
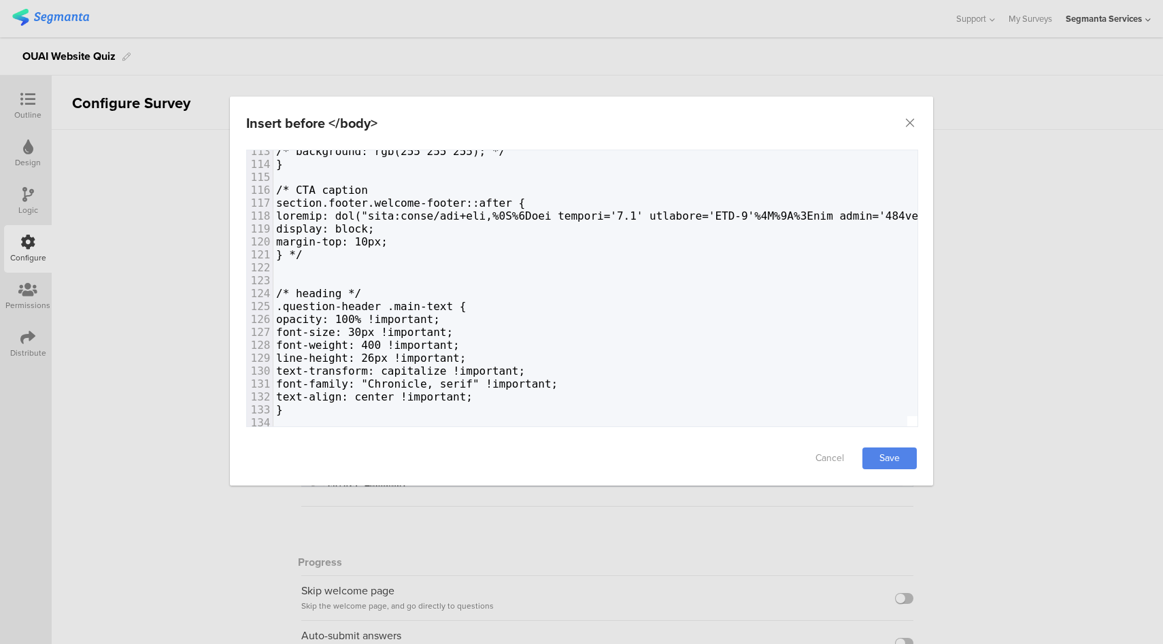
type textarea "/*"
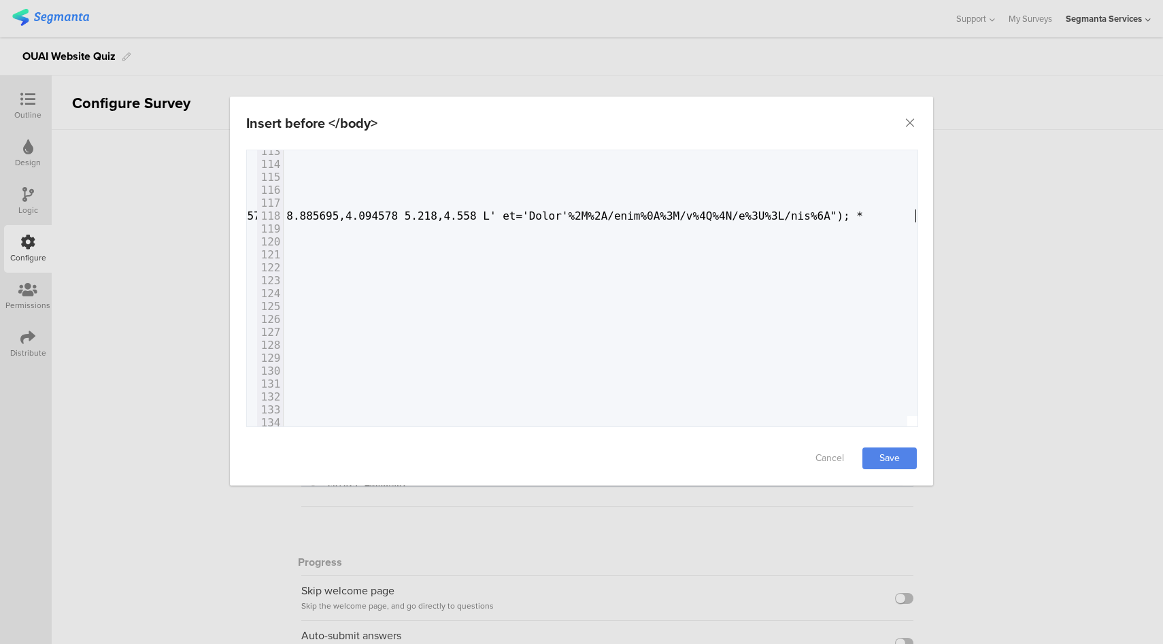
scroll to position [0, 18]
type textarea "*/"
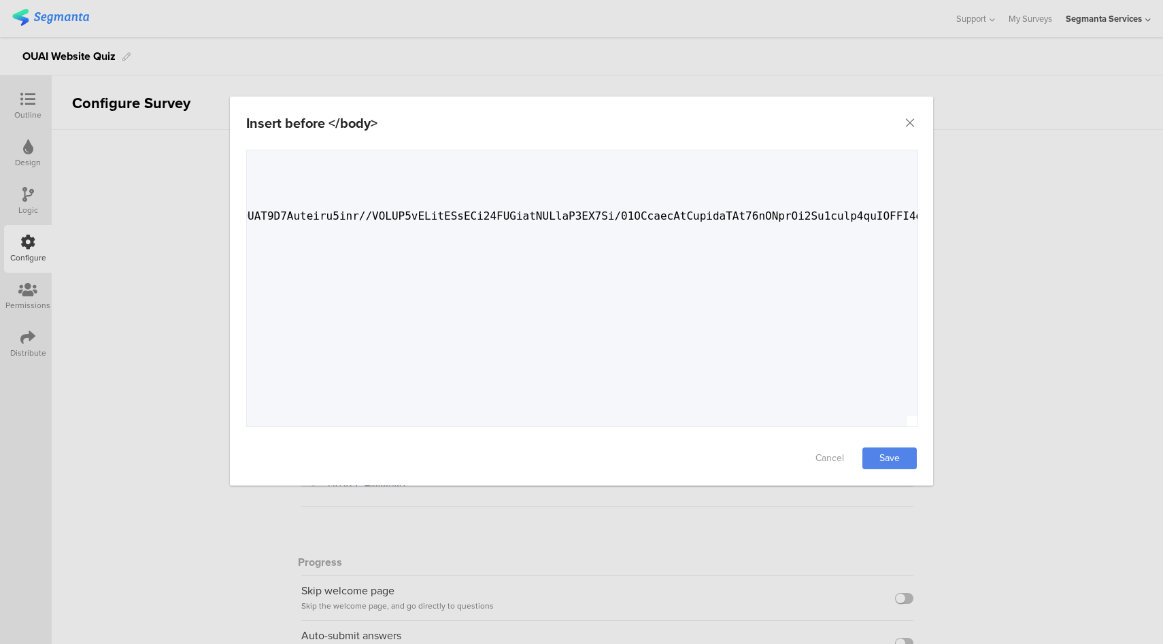
scroll to position [0, 0]
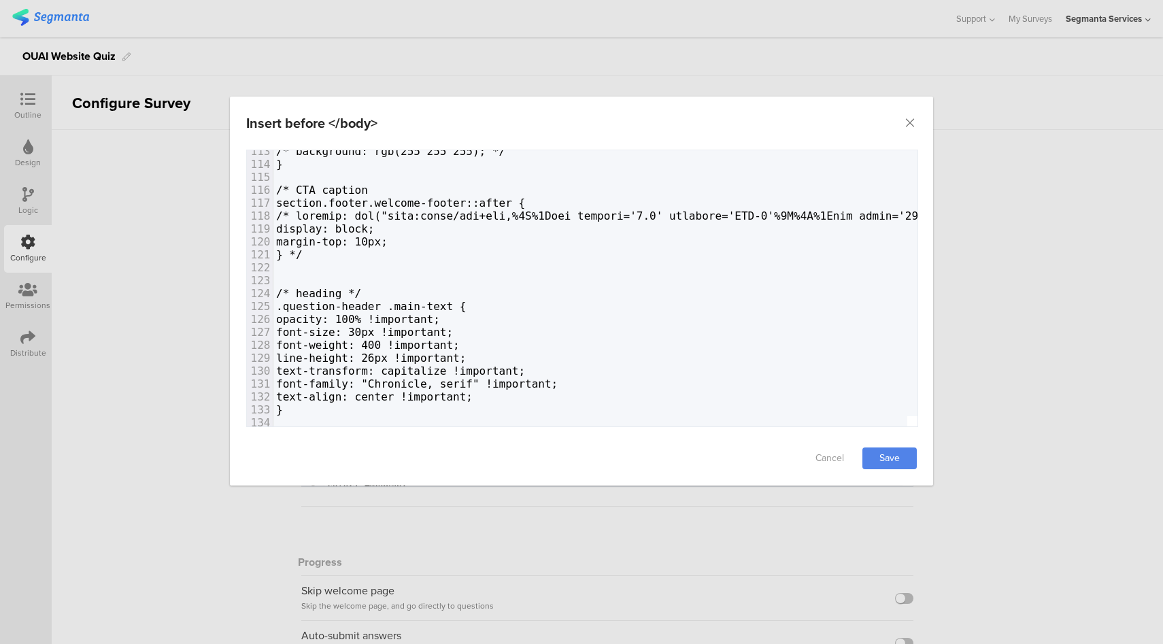
type textarea "*/"
click at [329, 229] on span "display: block;" at bounding box center [325, 228] width 99 height 13
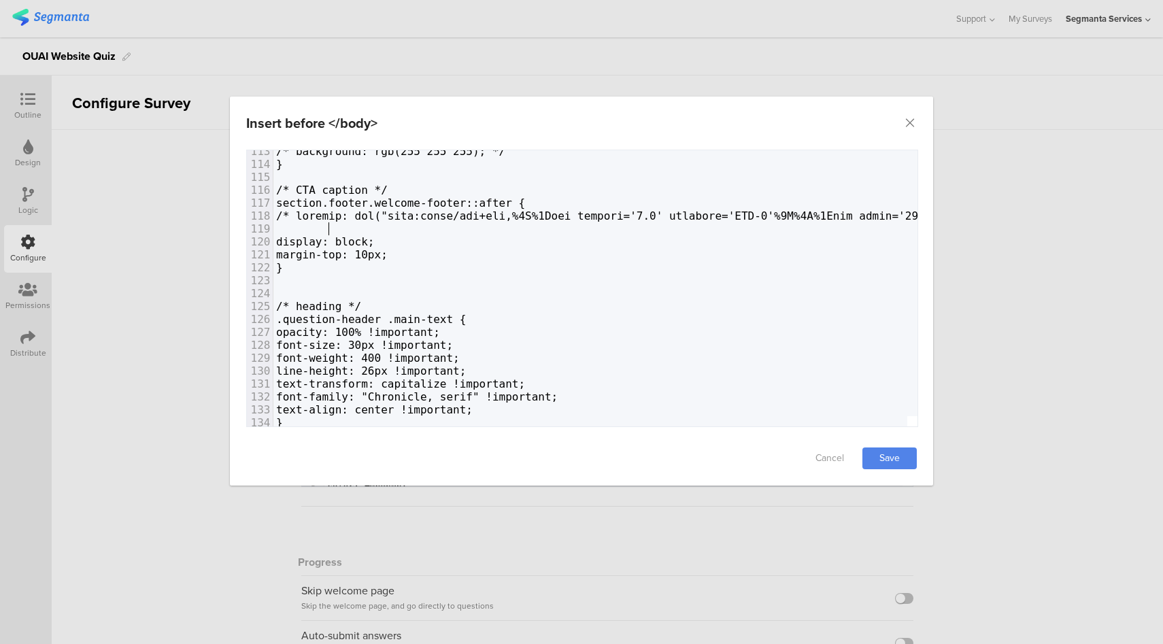
type textarea "l"
type textarea "content: "Less than 3 minutes to Complete!""
click at [396, 228] on span "content: "Less than 3 minutes to Complete!"" at bounding box center [417, 228] width 282 height 13
click at [460, 233] on span "content: "Less than 3 minutes to Complete!"" at bounding box center [417, 228] width 282 height 13
type textarea "<strong>"
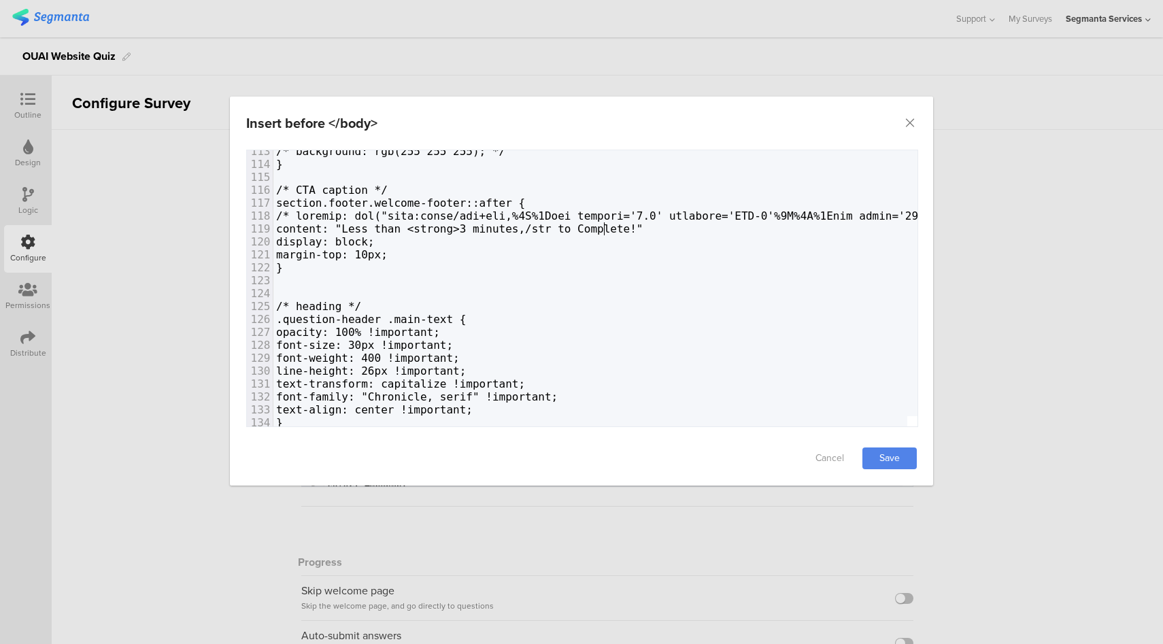
type textarea ",/strn"
type textarea "ong>"
click at [580, 229] on span "content: "Less than <strong>3 minutes,/strong> to Complete!"" at bounding box center [472, 228] width 393 height 13
type textarea "<"
click at [883, 462] on link "Save" at bounding box center [889, 458] width 54 height 22
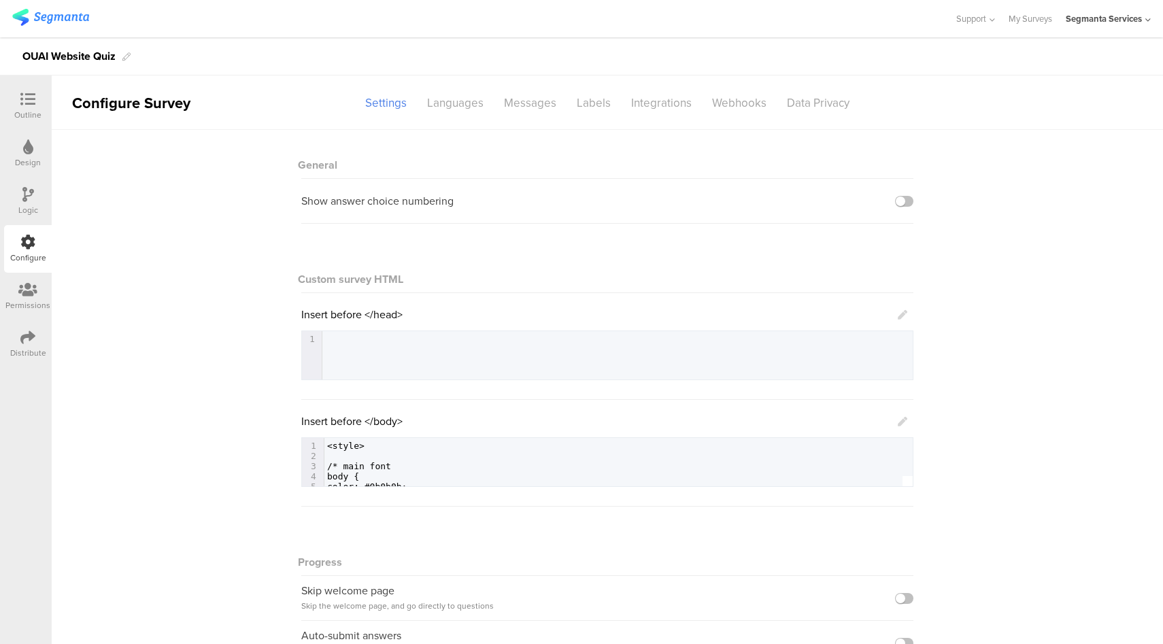
click at [898, 420] on icon at bounding box center [903, 422] width 10 height 10
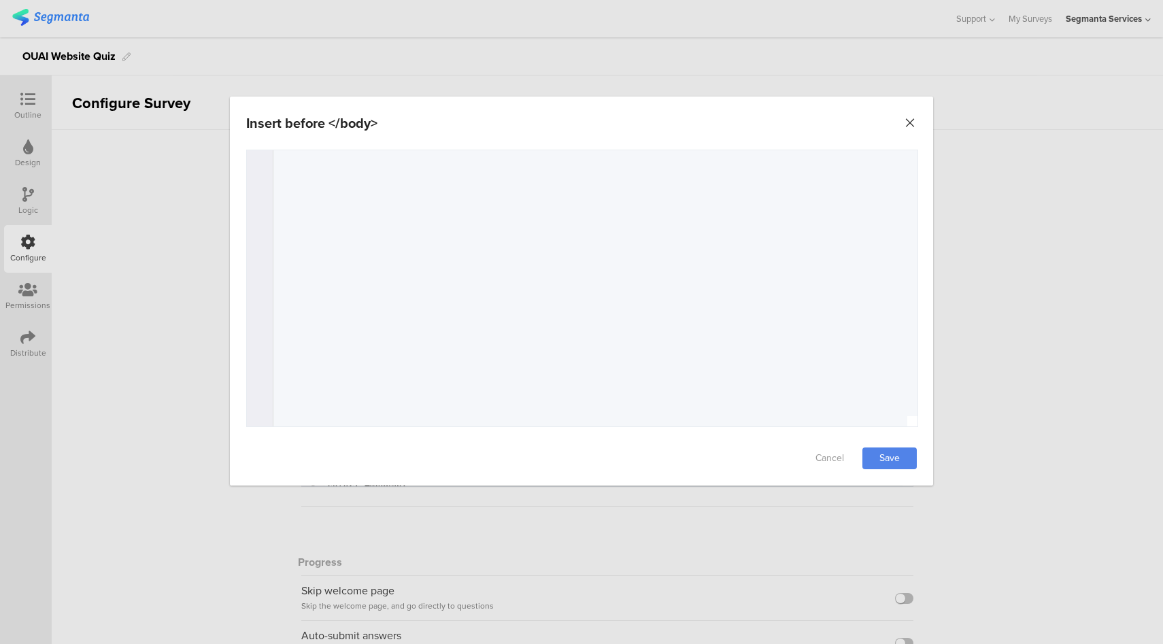
click at [913, 122] on icon "Close" at bounding box center [910, 123] width 14 height 14
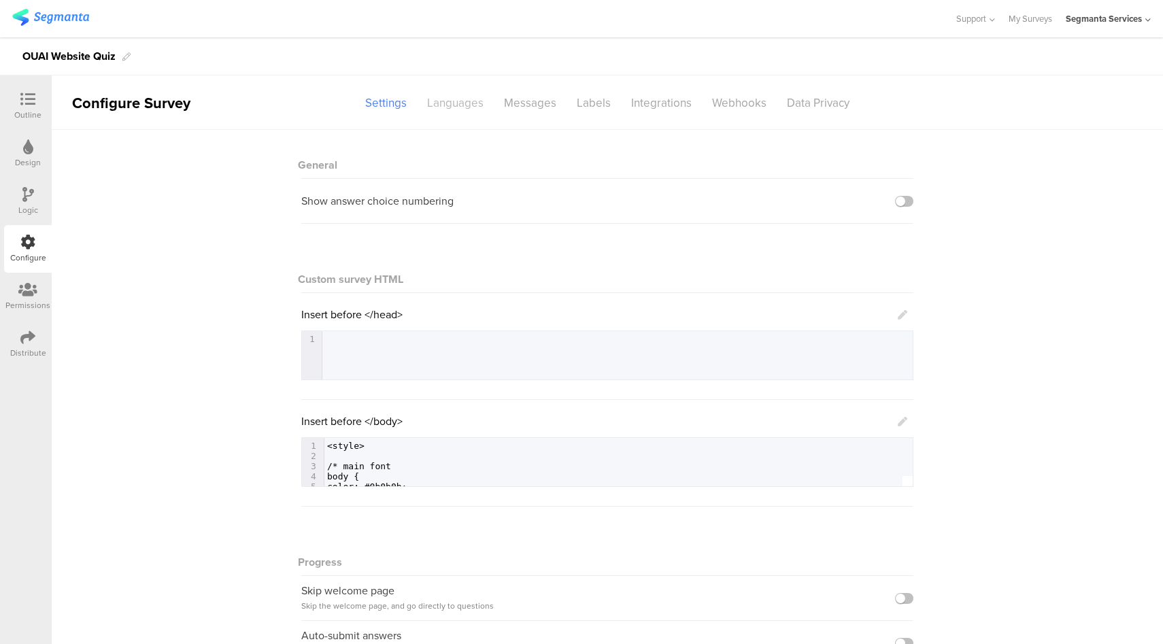
click at [466, 93] on div "Languages" at bounding box center [455, 103] width 77 height 24
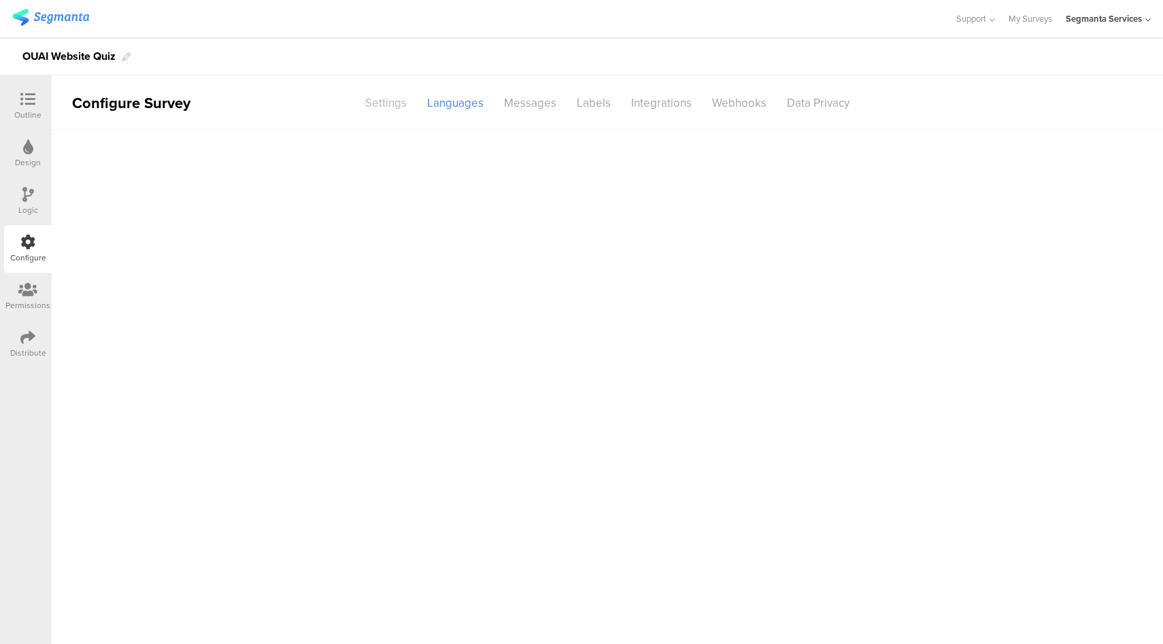
click at [379, 103] on div "Settings" at bounding box center [386, 103] width 62 height 24
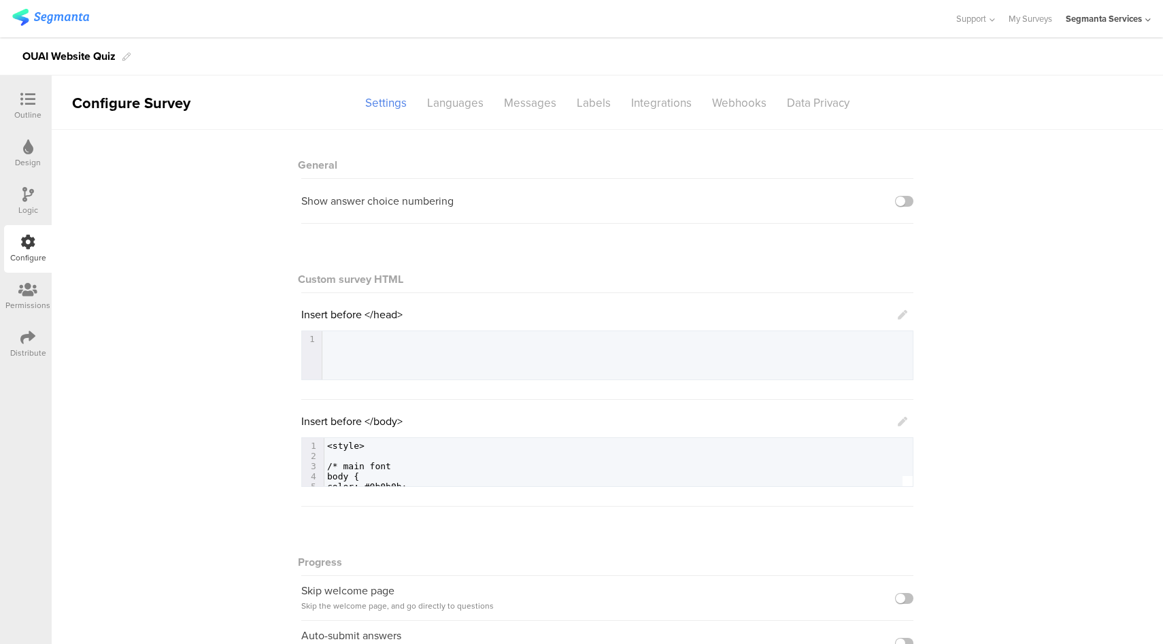
click at [898, 420] on icon at bounding box center [903, 422] width 10 height 10
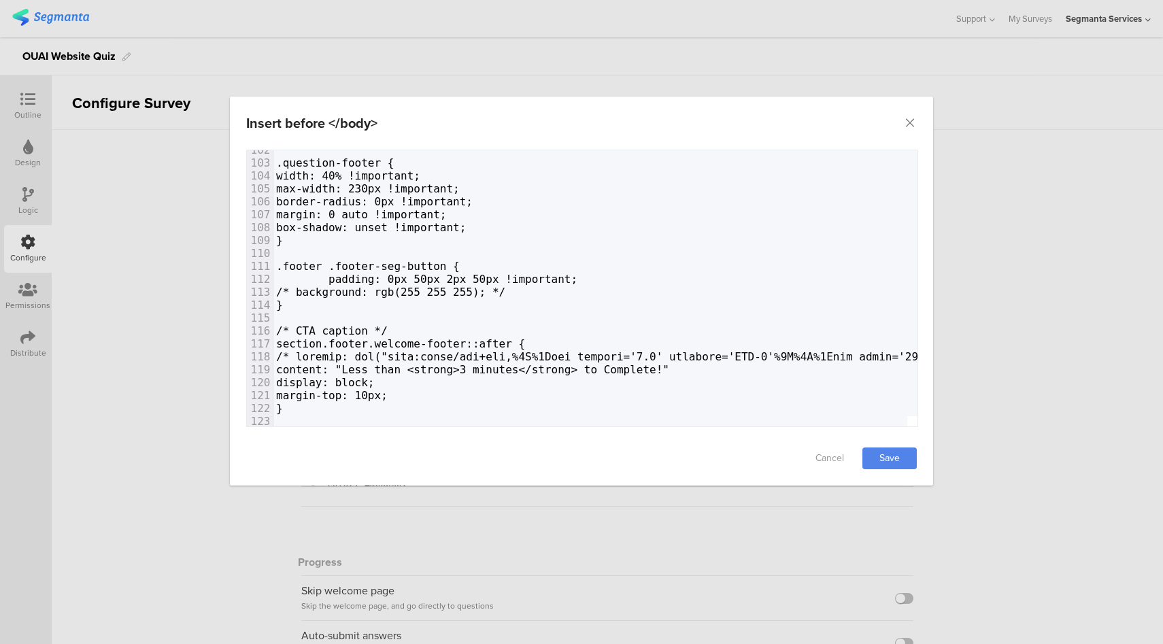
scroll to position [1342, 0]
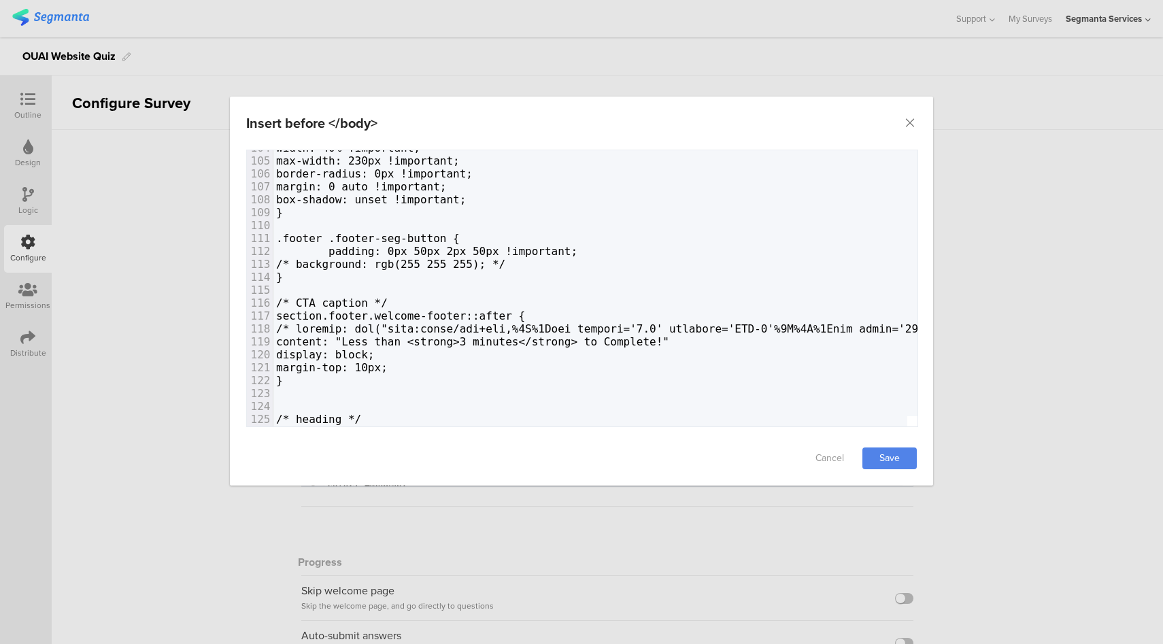
click at [402, 341] on span "content: "Less than <strong>3 minutes</strong> to Complete!"" at bounding box center [472, 341] width 393 height 13
type textarea "content: "Less than <strong>3 minutes</strong> to Complete!""
click at [402, 341] on span "content: "Less than <strong>3 minutes</strong> to Complete!"" at bounding box center [472, 341] width 393 height 13
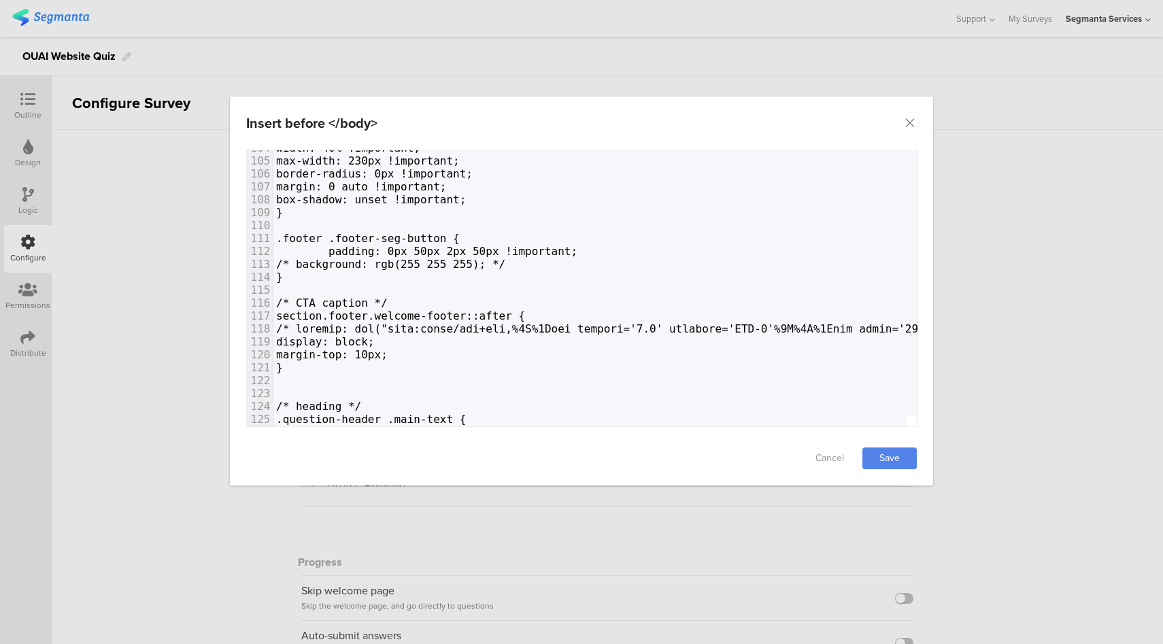
type textarea "content: "Less than <strong>3 minutes</strong> to Complete!""
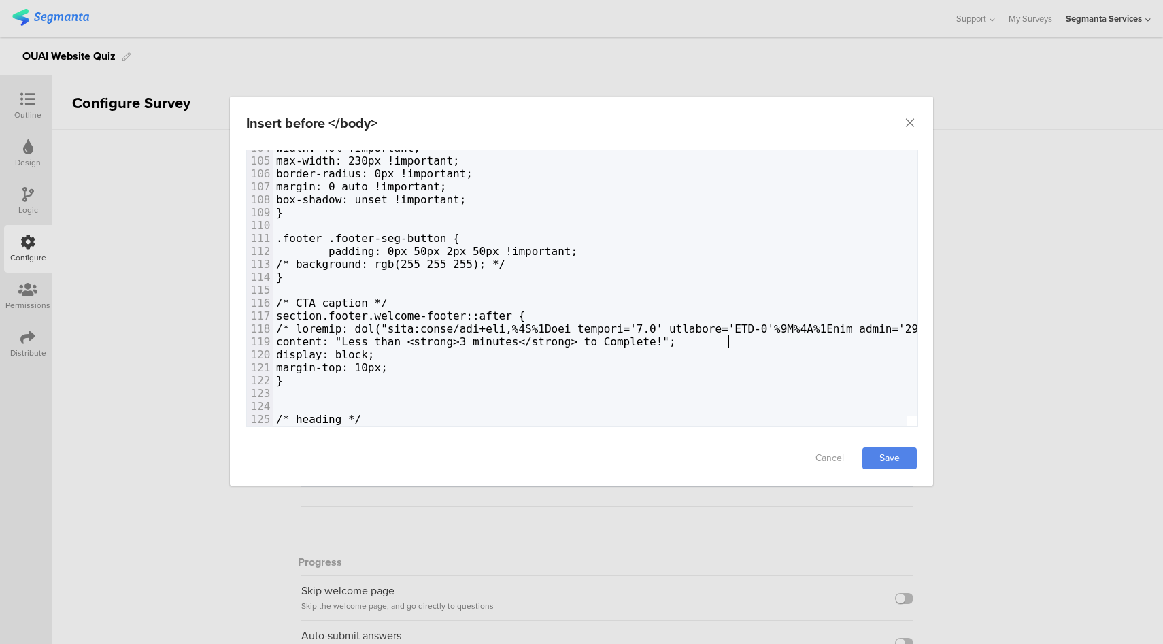
scroll to position [0, 5]
type textarea ";"
click at [890, 463] on link "Save" at bounding box center [889, 458] width 54 height 22
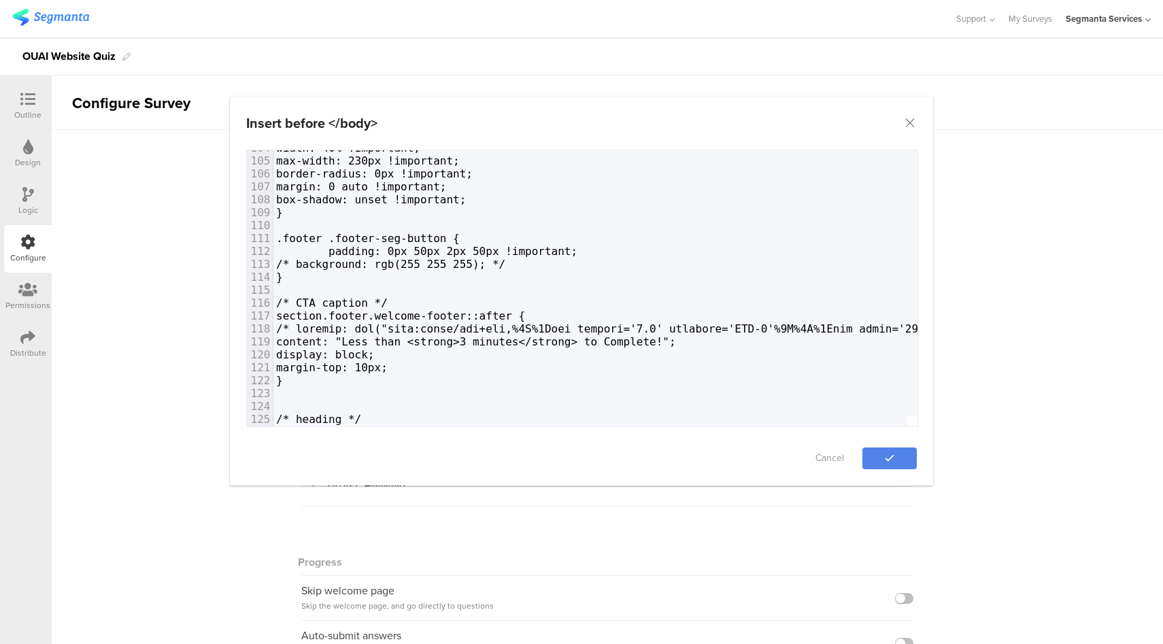
click at [30, 202] on div at bounding box center [28, 195] width 12 height 17
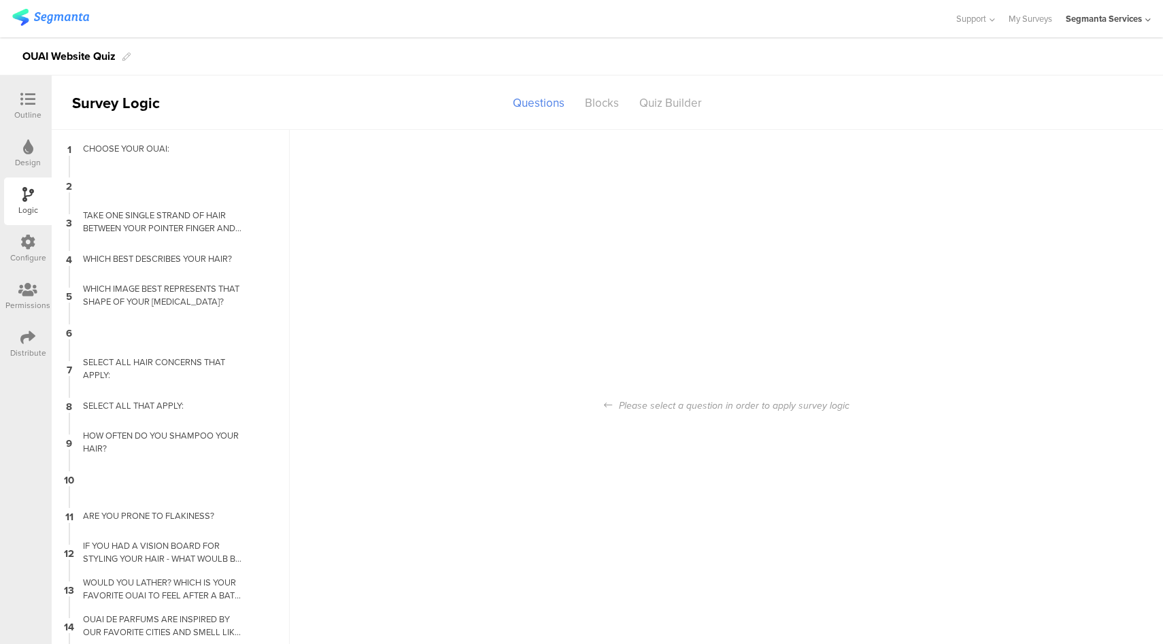
click at [37, 245] on div "Configure" at bounding box center [28, 249] width 48 height 48
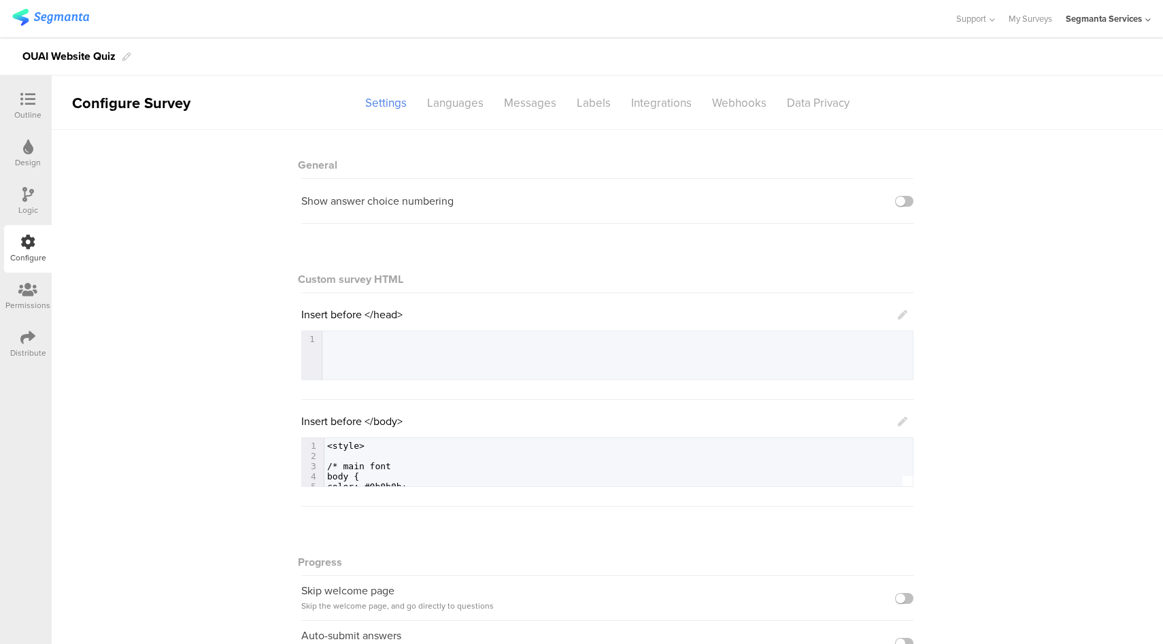
click at [899, 424] on icon at bounding box center [903, 422] width 10 height 10
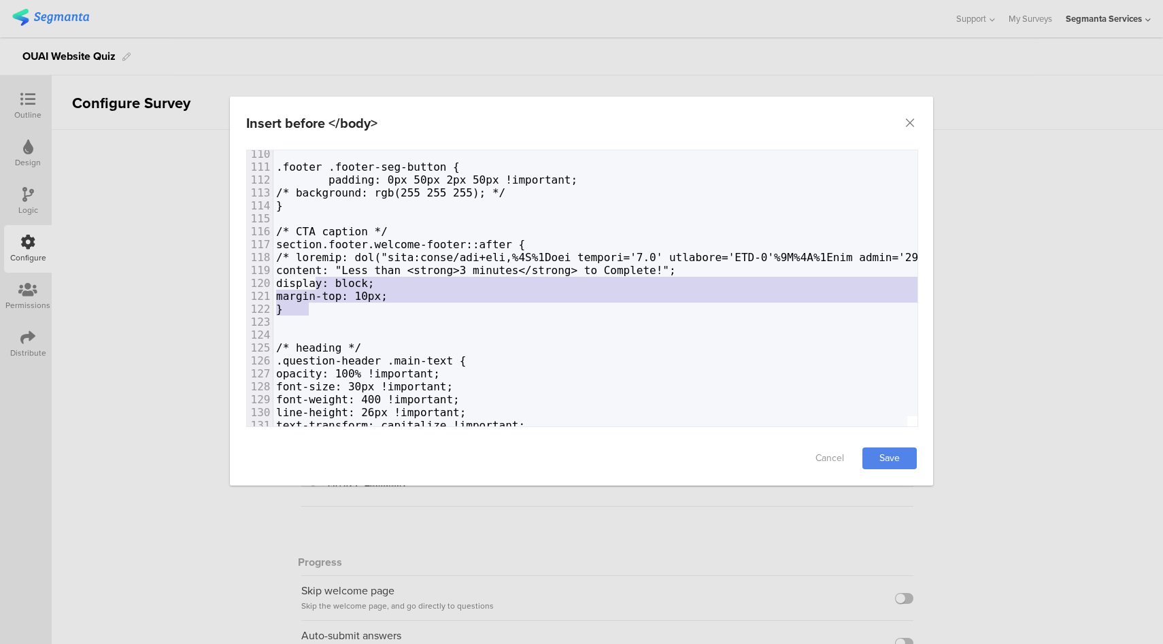
type textarea "content: "Less than <strong>3 minutes</strong> to Complete!"; display: block; m…"
drag, startPoint x: 318, startPoint y: 309, endPoint x: 313, endPoint y: 275, distance: 33.7
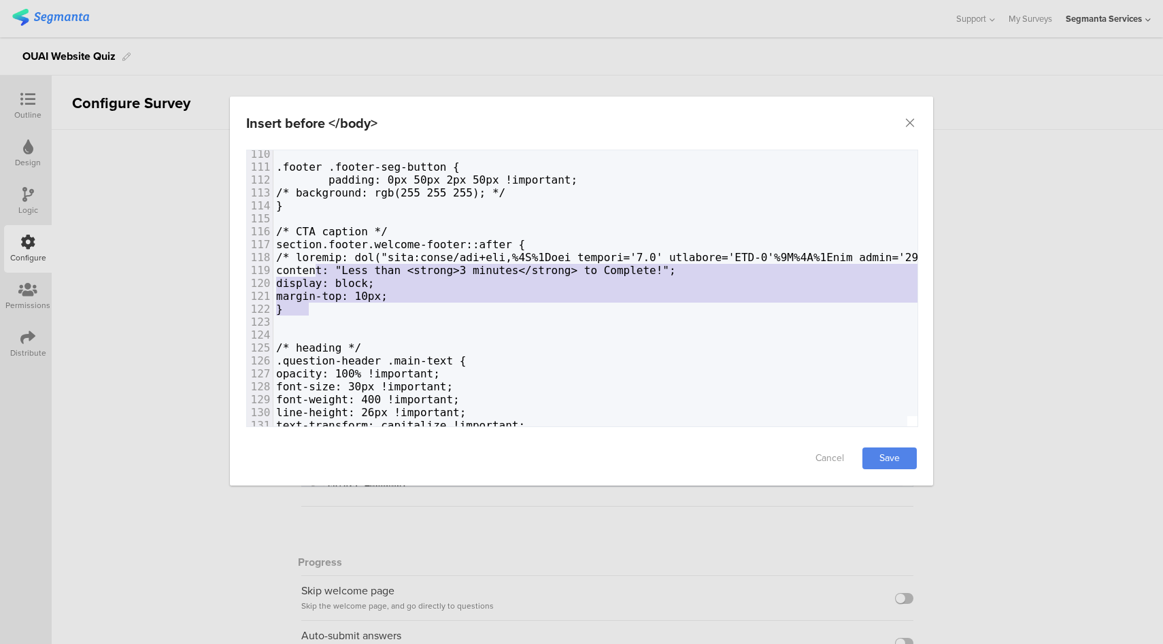
click at [346, 269] on span "content: "Less than <strong>3 minutes</strong> to Complete!";" at bounding box center [476, 270] width 400 height 13
type textarea "content"
click at [346, 269] on span "content: "Less than <strong>3 minutes</strong> to Complete!";" at bounding box center [476, 270] width 400 height 13
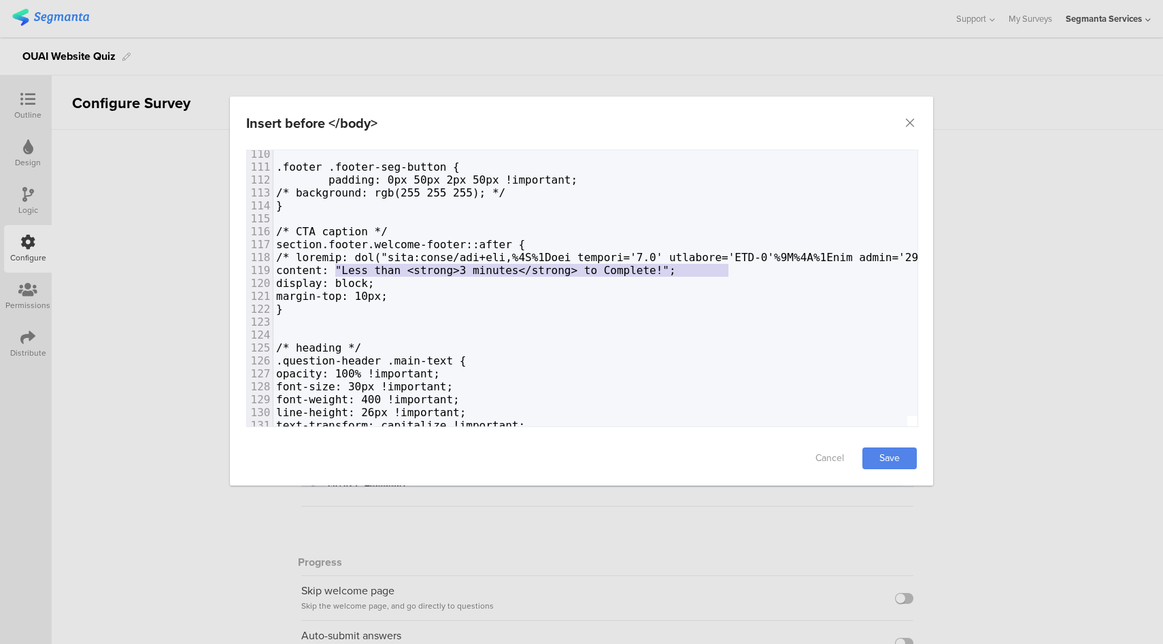
type textarea "content: "Less than <strong>3 minutes</strong> to Complete!";"
drag, startPoint x: 728, startPoint y: 271, endPoint x: 331, endPoint y: 271, distance: 396.4
click at [331, 271] on span "content: "Less than <strong>3 minutes</strong> to Complete!";" at bounding box center [476, 270] width 400 height 13
click at [513, 271] on span "content: "Less than <strong>3 minutes</strong> to Complete!";" at bounding box center [476, 270] width 400 height 13
drag, startPoint x: 578, startPoint y: 271, endPoint x: 524, endPoint y: 270, distance: 54.4
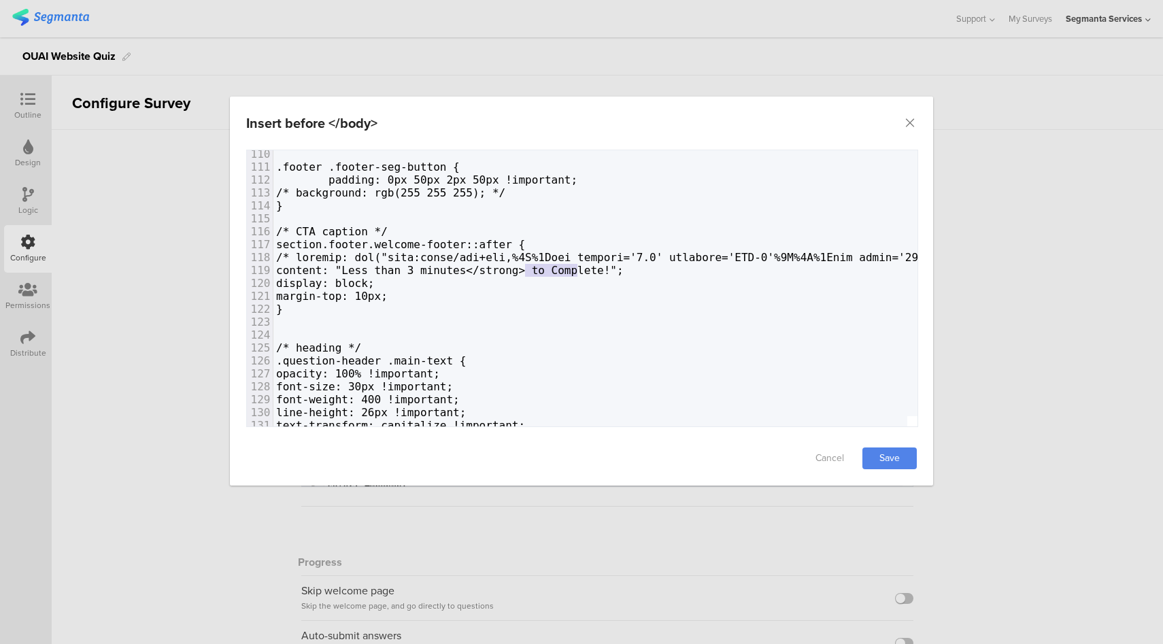
click at [524, 270] on span "content: "Less than 3 minutes</strong> to Complete!";" at bounding box center [449, 270] width 347 height 13
type textarea "<"
click at [520, 268] on span "content: "Less than 3 minutes</strong> to Complete!";" at bounding box center [449, 270] width 347 height 13
click at [577, 271] on span "content: "Less than 3 minutes</strong> to Complete!";" at bounding box center [449, 270] width 347 height 13
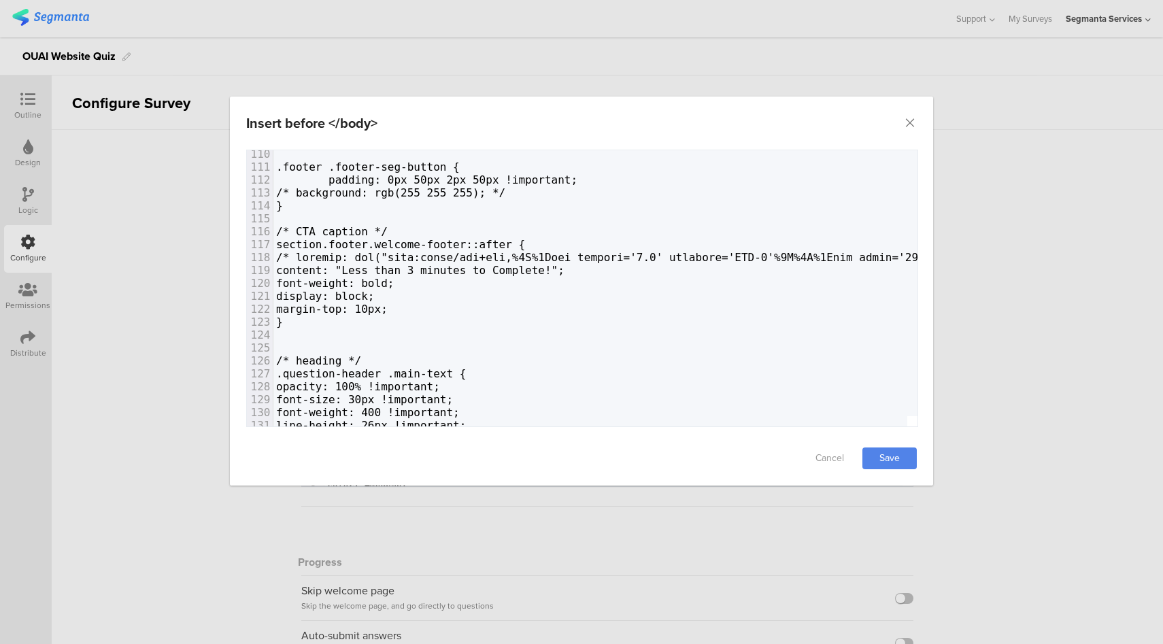
click at [343, 279] on span "font-weight: bold;" at bounding box center [335, 283] width 118 height 13
click at [883, 456] on link "Save" at bounding box center [889, 458] width 54 height 22
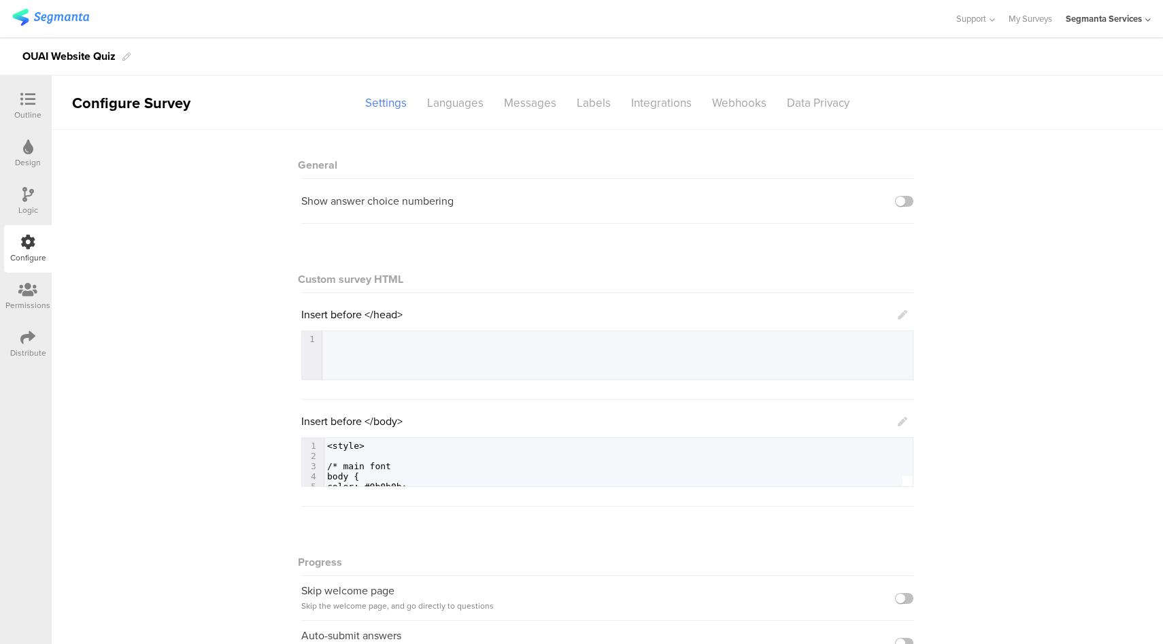
click at [31, 114] on div "Outline" at bounding box center [27, 115] width 27 height 12
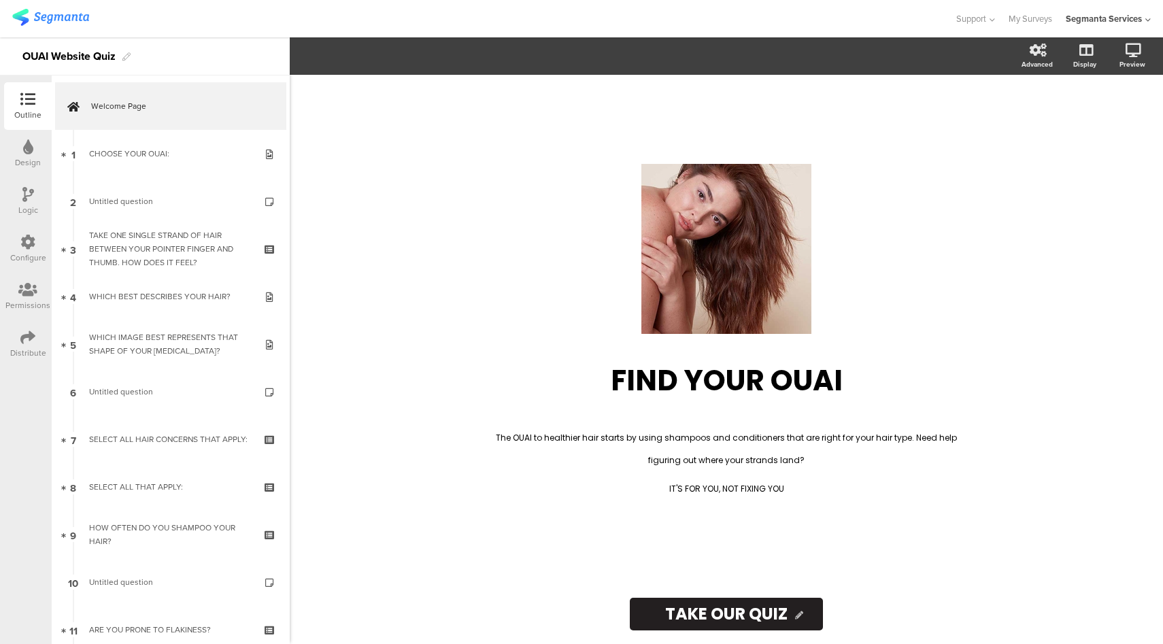
click at [28, 239] on icon at bounding box center [27, 242] width 15 height 15
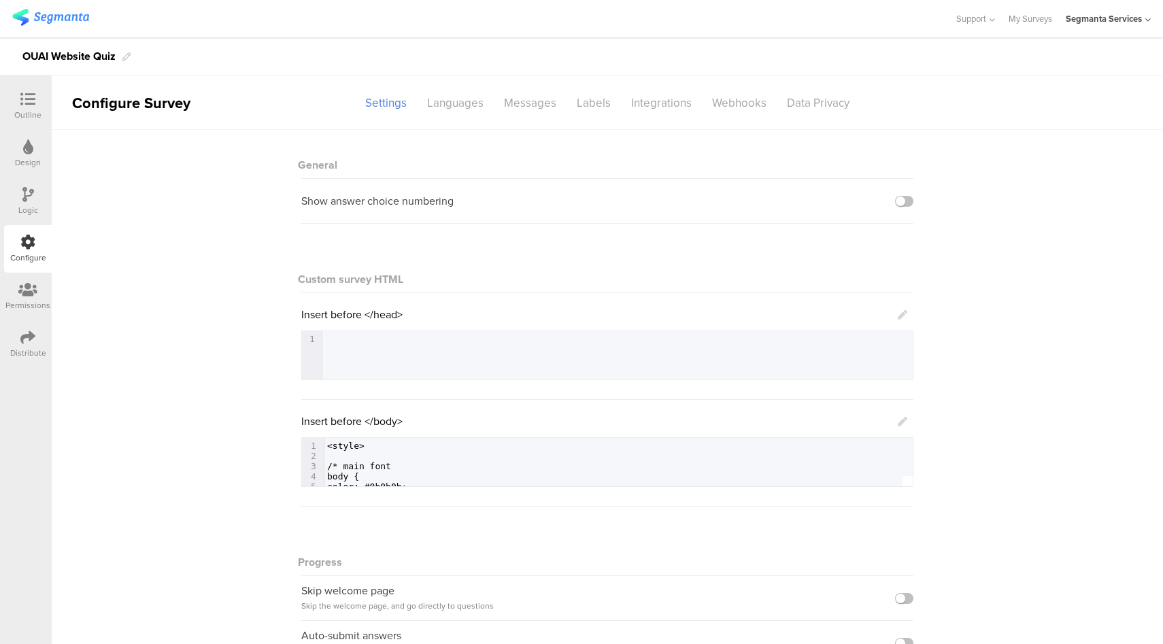
click at [898, 421] on icon at bounding box center [903, 422] width 10 height 10
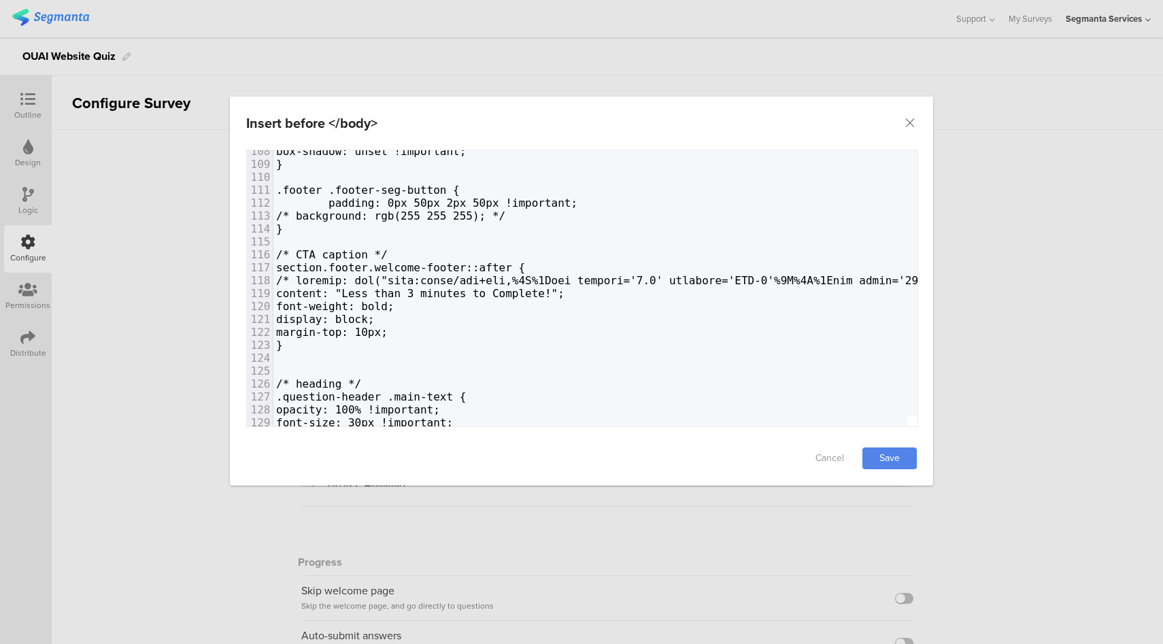
scroll to position [1391, 0]
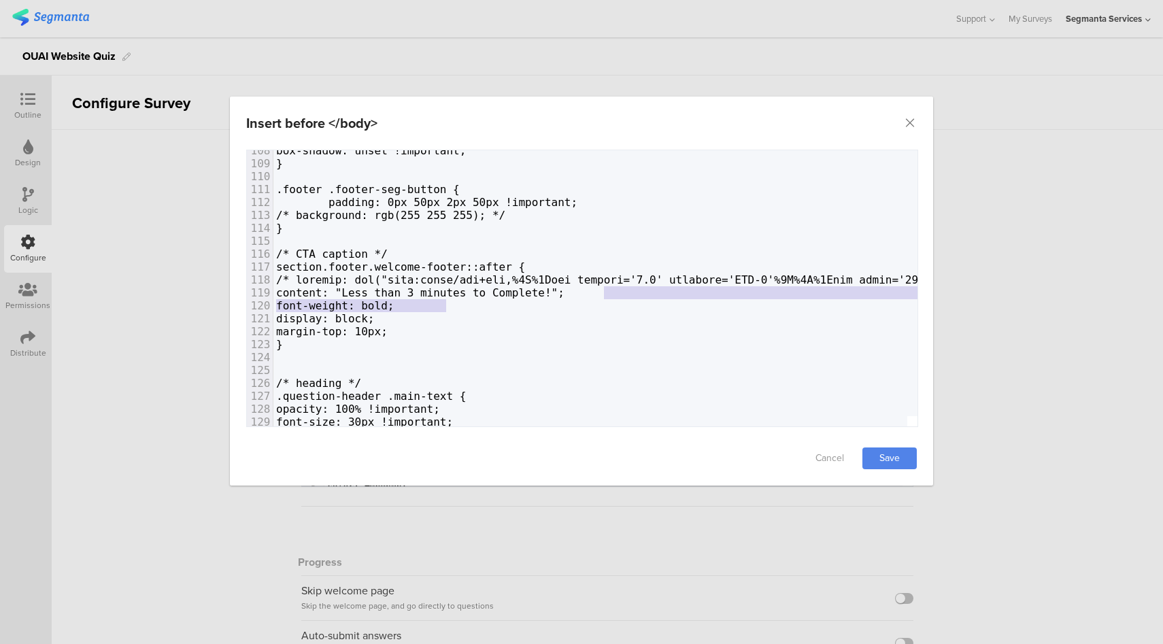
type textarea "font-weight: bold;"
drag, startPoint x: 492, startPoint y: 306, endPoint x: 617, endPoint y: 292, distance: 125.2
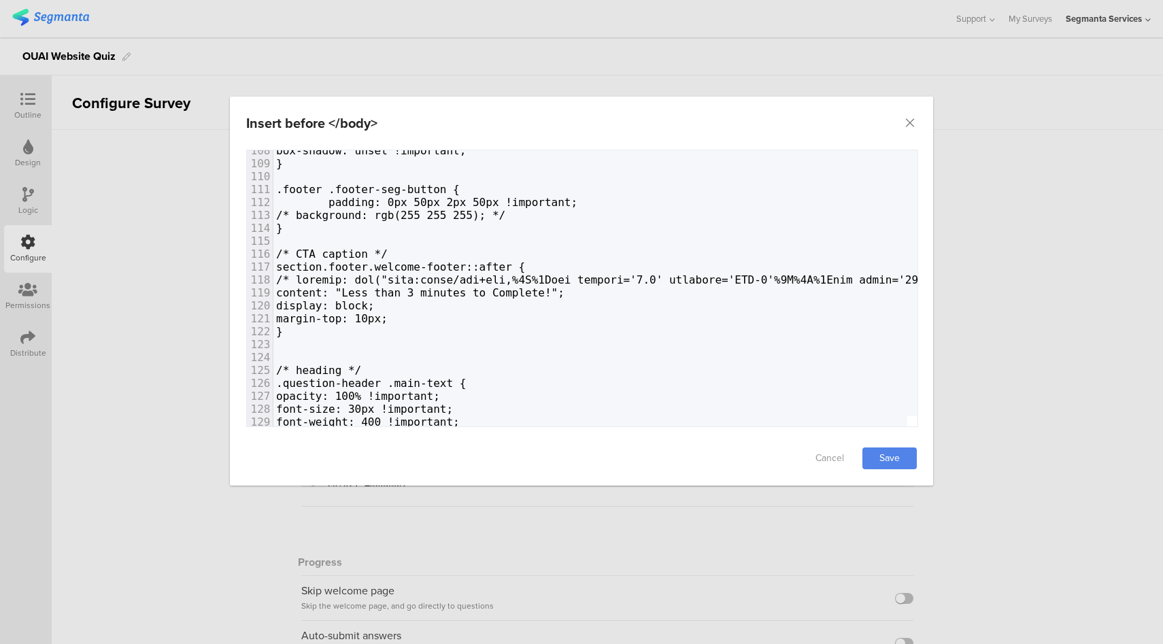
drag, startPoint x: 881, startPoint y: 456, endPoint x: 719, endPoint y: 244, distance: 266.3
click at [881, 456] on link "Save" at bounding box center [889, 458] width 54 height 22
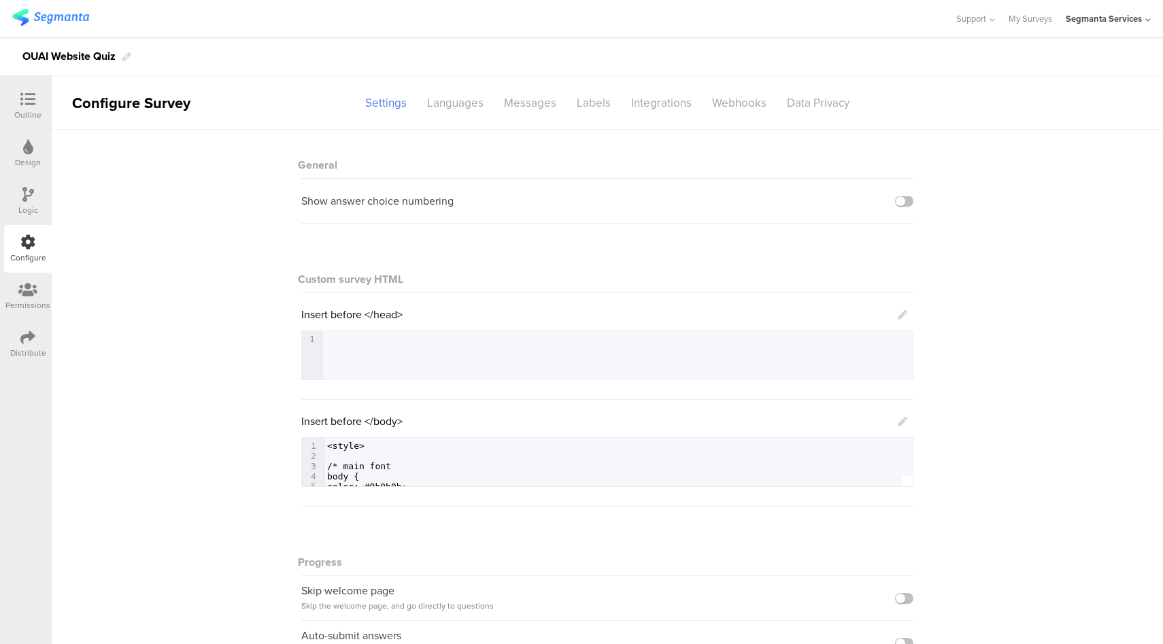
click at [20, 94] on icon at bounding box center [27, 99] width 15 height 15
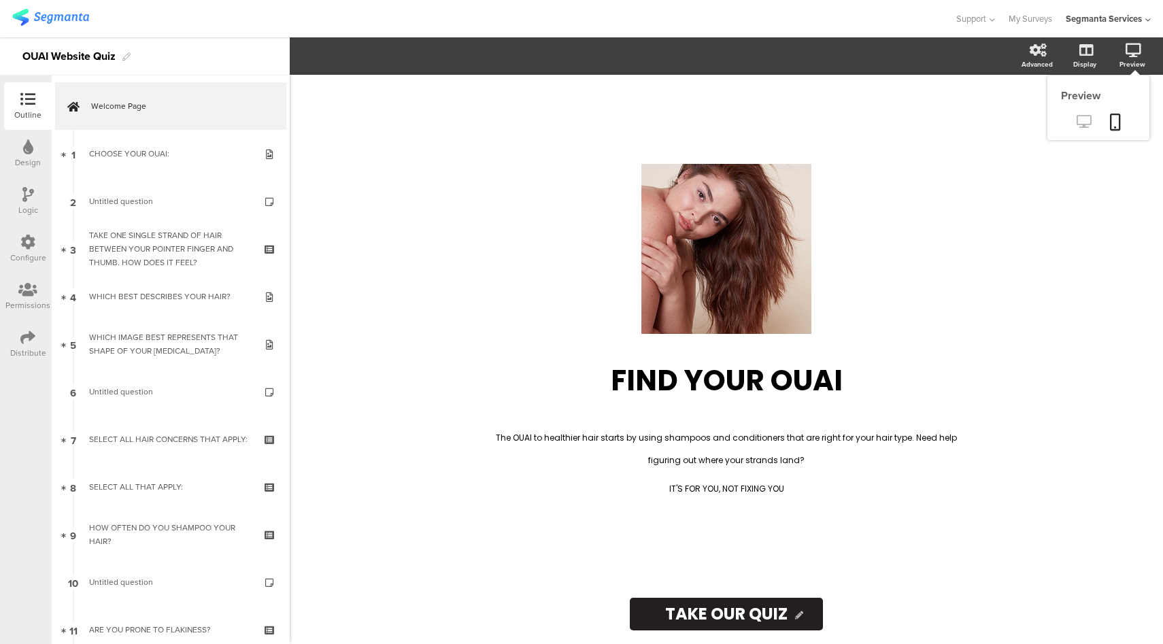
click at [1083, 118] on icon at bounding box center [1083, 121] width 14 height 13
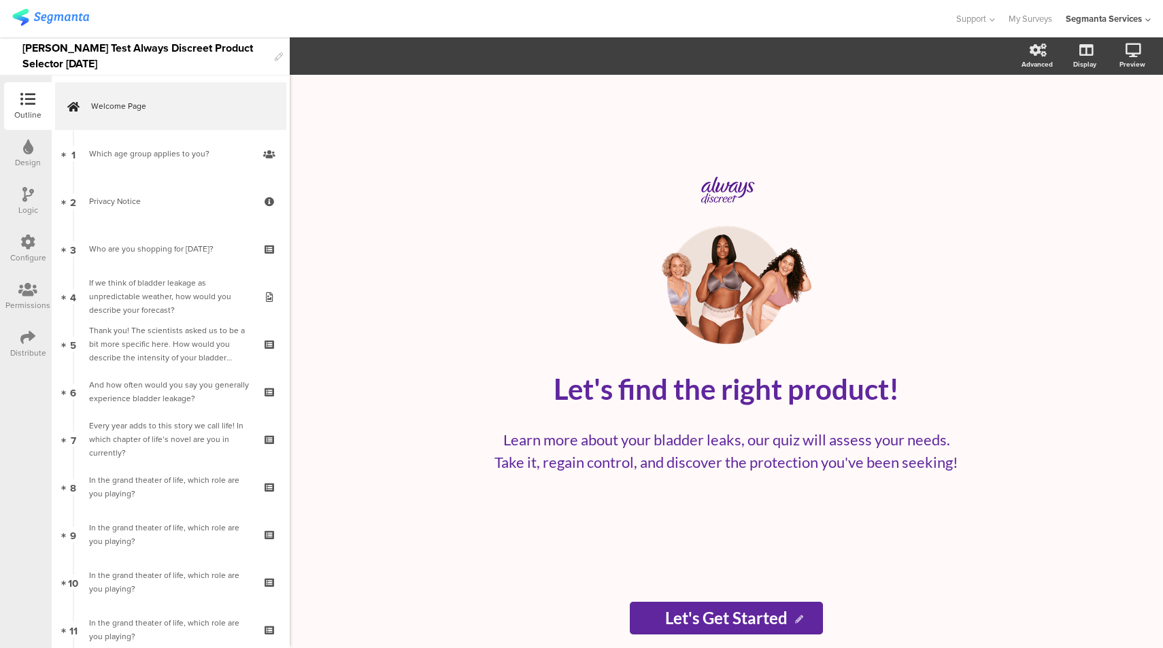
click at [27, 258] on div "Configure" at bounding box center [28, 258] width 36 height 12
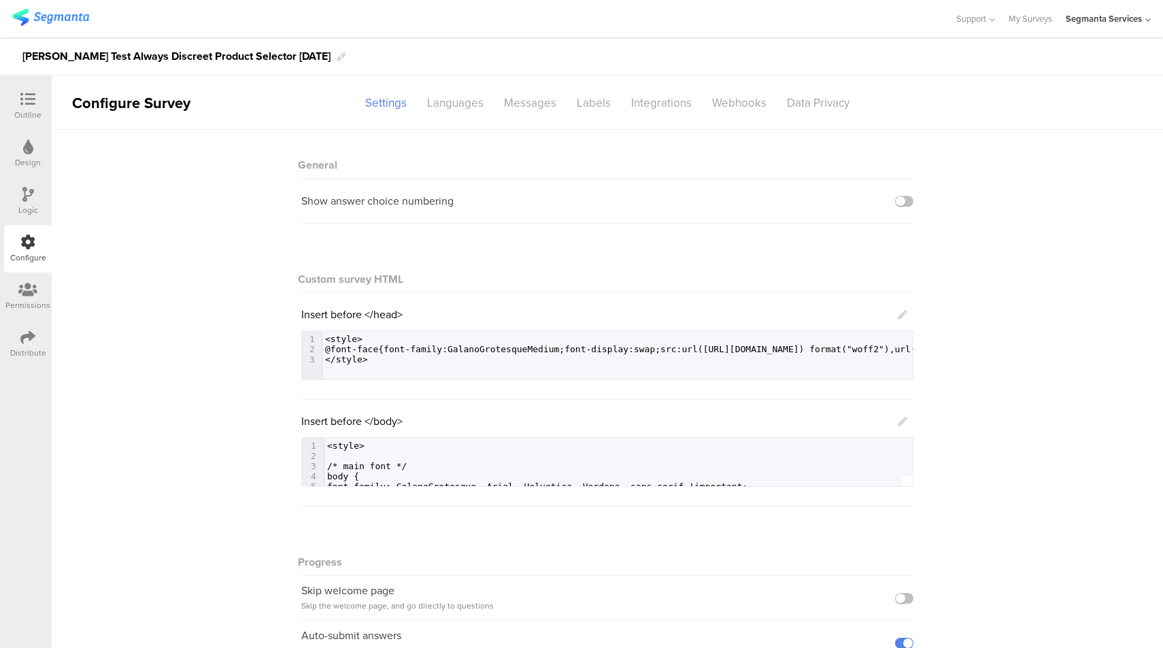
click at [898, 421] on icon at bounding box center [903, 422] width 10 height 10
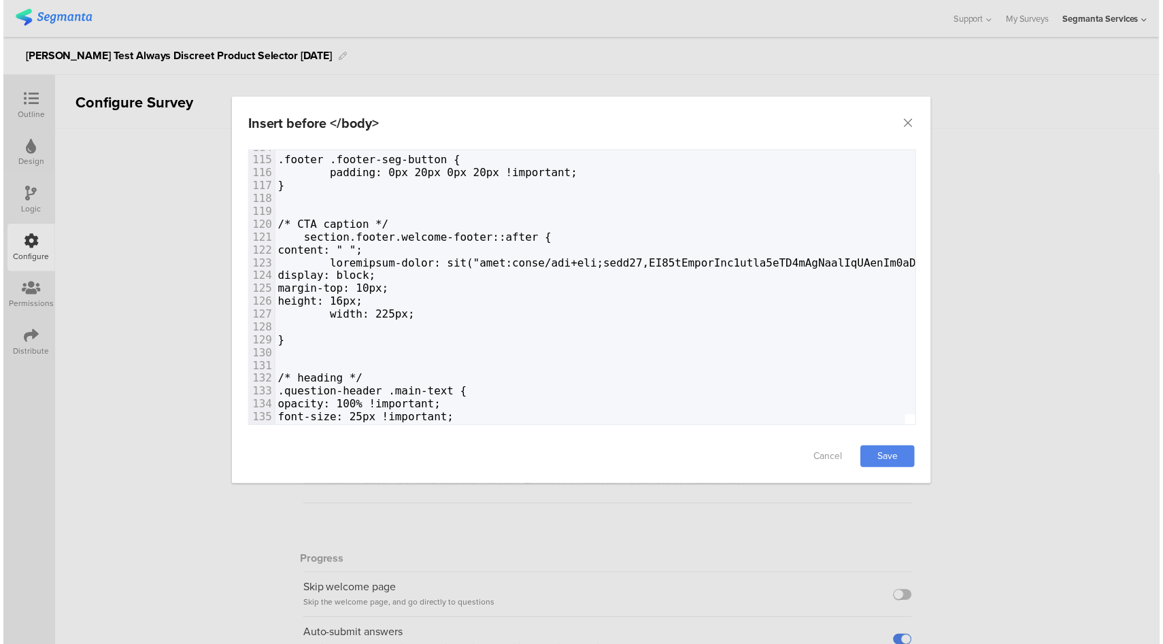
scroll to position [1473, 0]
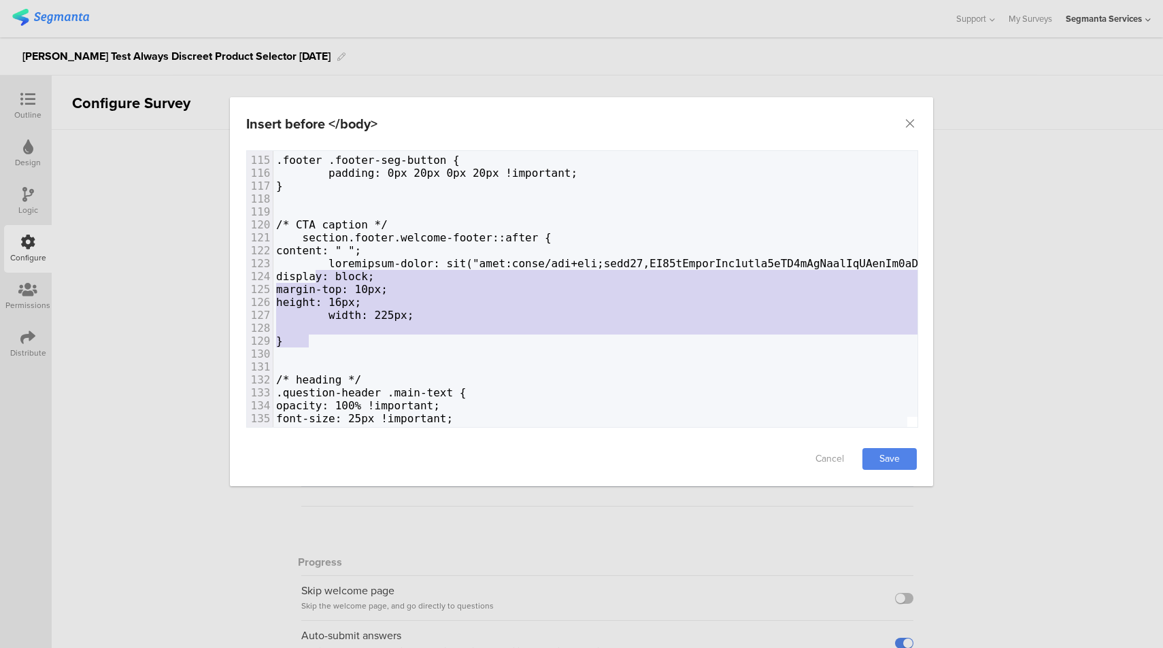
type textarea "section.footer.welcome-footer::after { content: " "; background-image: url("dat…"
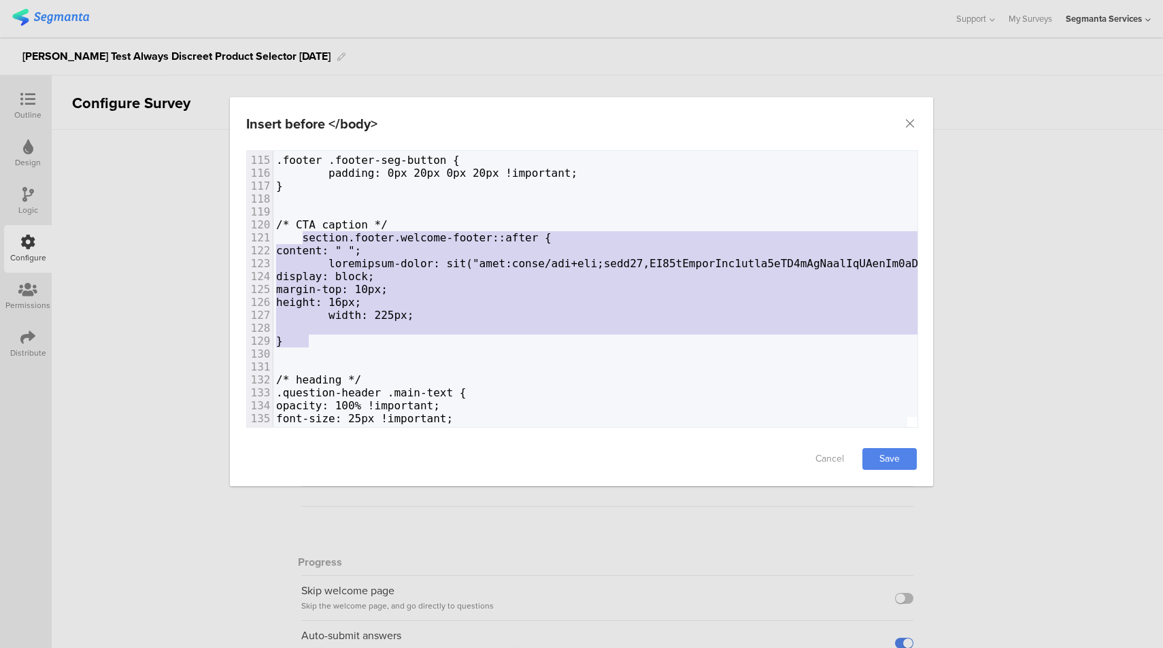
drag, startPoint x: 318, startPoint y: 338, endPoint x: 305, endPoint y: 232, distance: 106.9
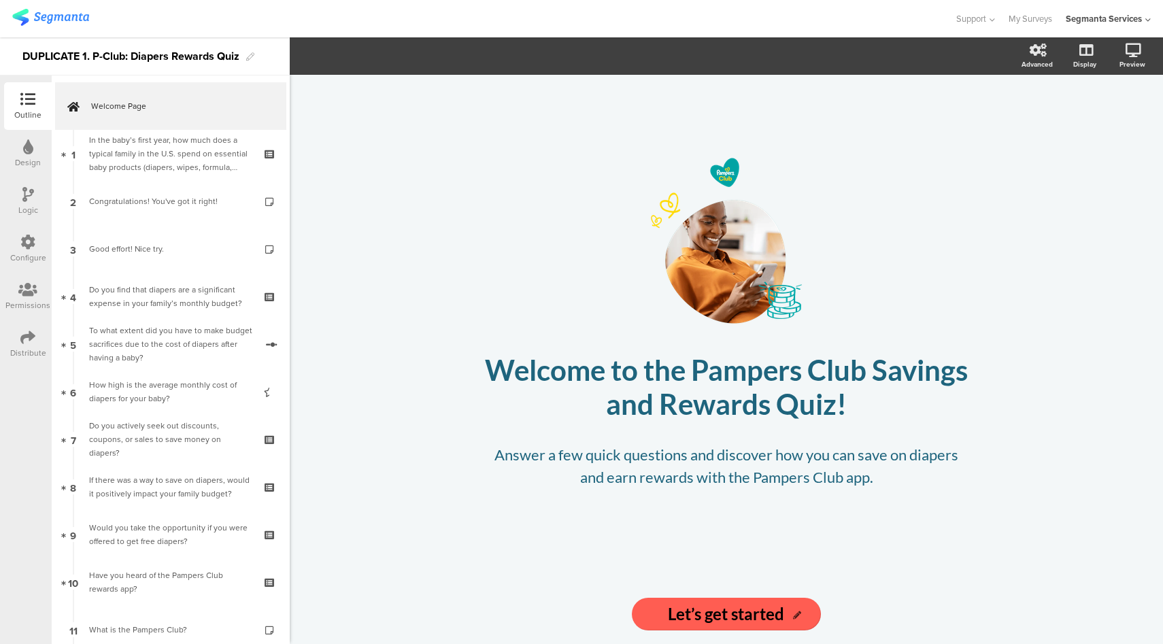
click at [20, 244] on div "Configure" at bounding box center [28, 249] width 48 height 48
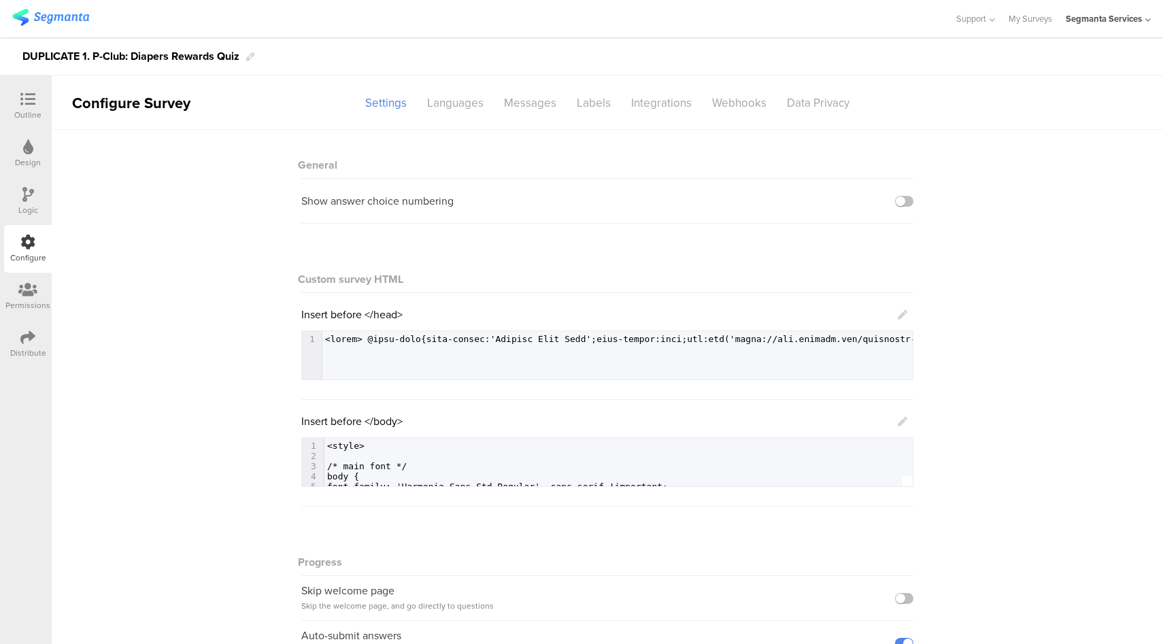
click at [898, 421] on icon at bounding box center [903, 422] width 10 height 10
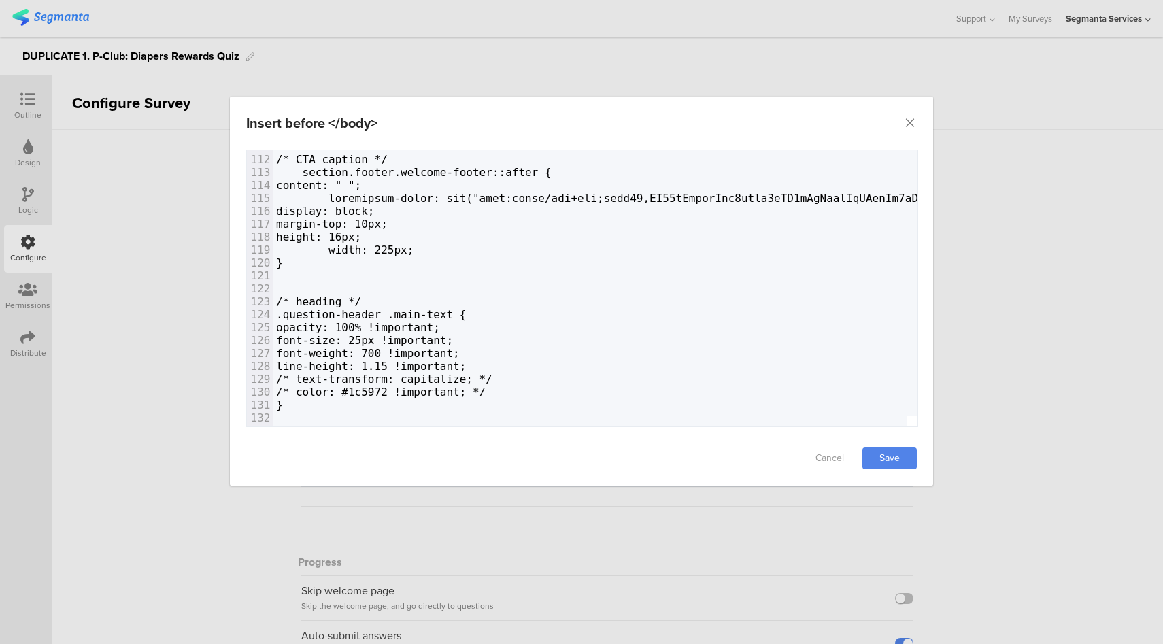
scroll to position [1425, 0]
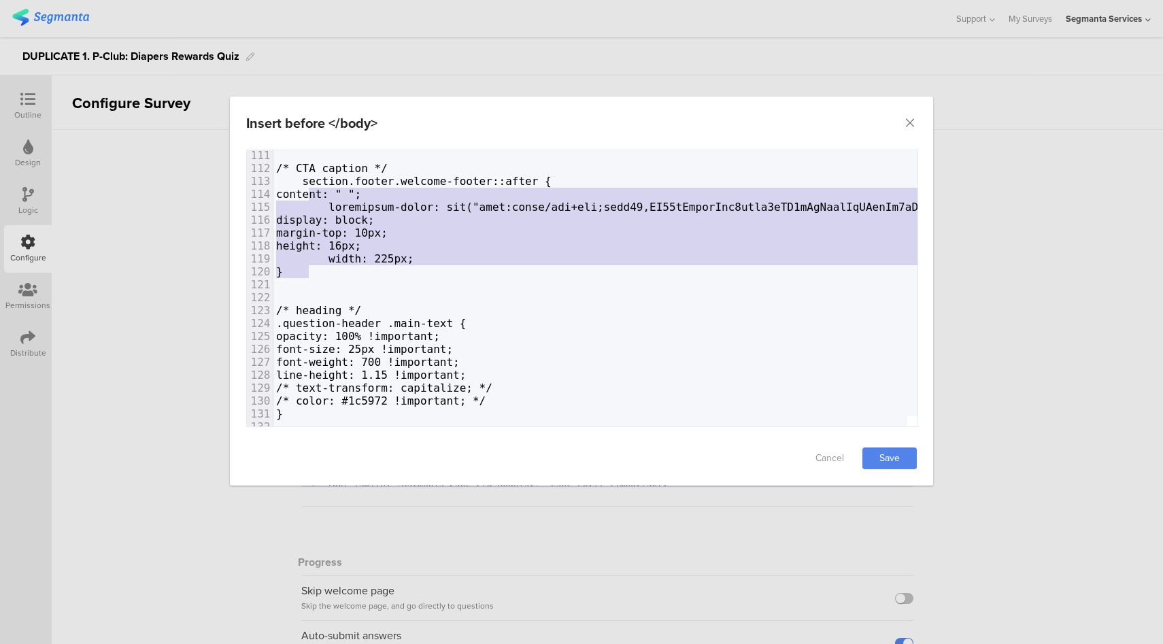
type textarea "section.footer.welcome-footer::after { content: " "; background-image: url("dat…"
drag, startPoint x: 318, startPoint y: 266, endPoint x: 305, endPoint y: 180, distance: 87.4
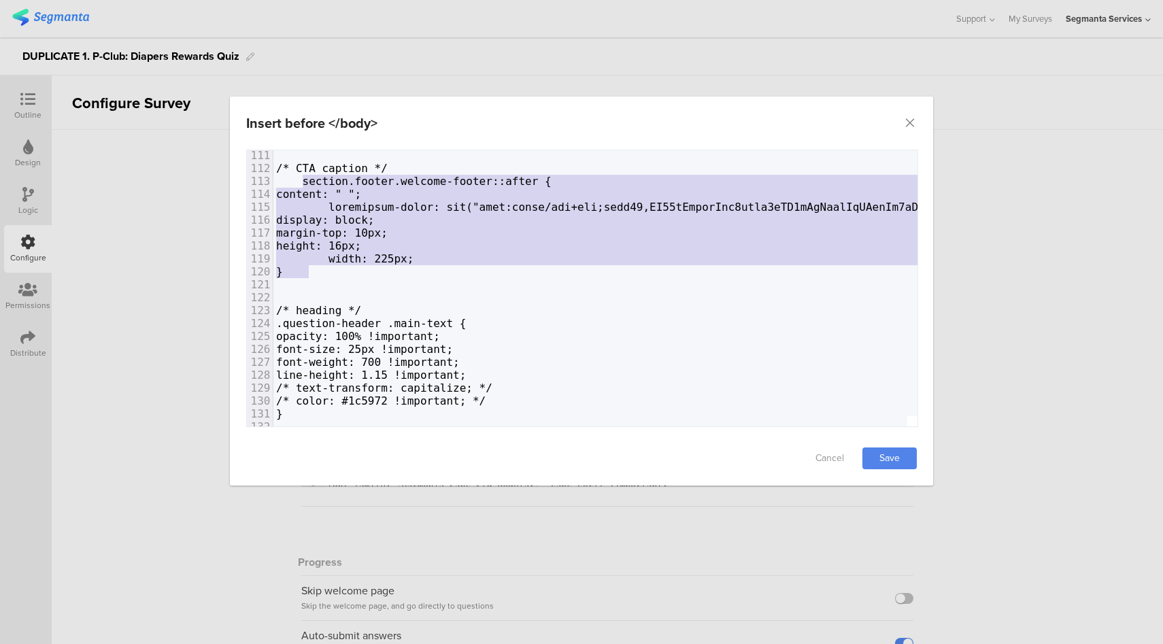
click at [305, 179] on span "section.footer.welcome-footer::after {" at bounding box center [413, 181] width 275 height 13
type textarea "section.footer.welcome-footer::after { content: " "; background-image: url("dat…"
drag, startPoint x: 318, startPoint y: 268, endPoint x: 305, endPoint y: 179, distance: 90.0
